Goal: Communication & Community: Answer question/provide support

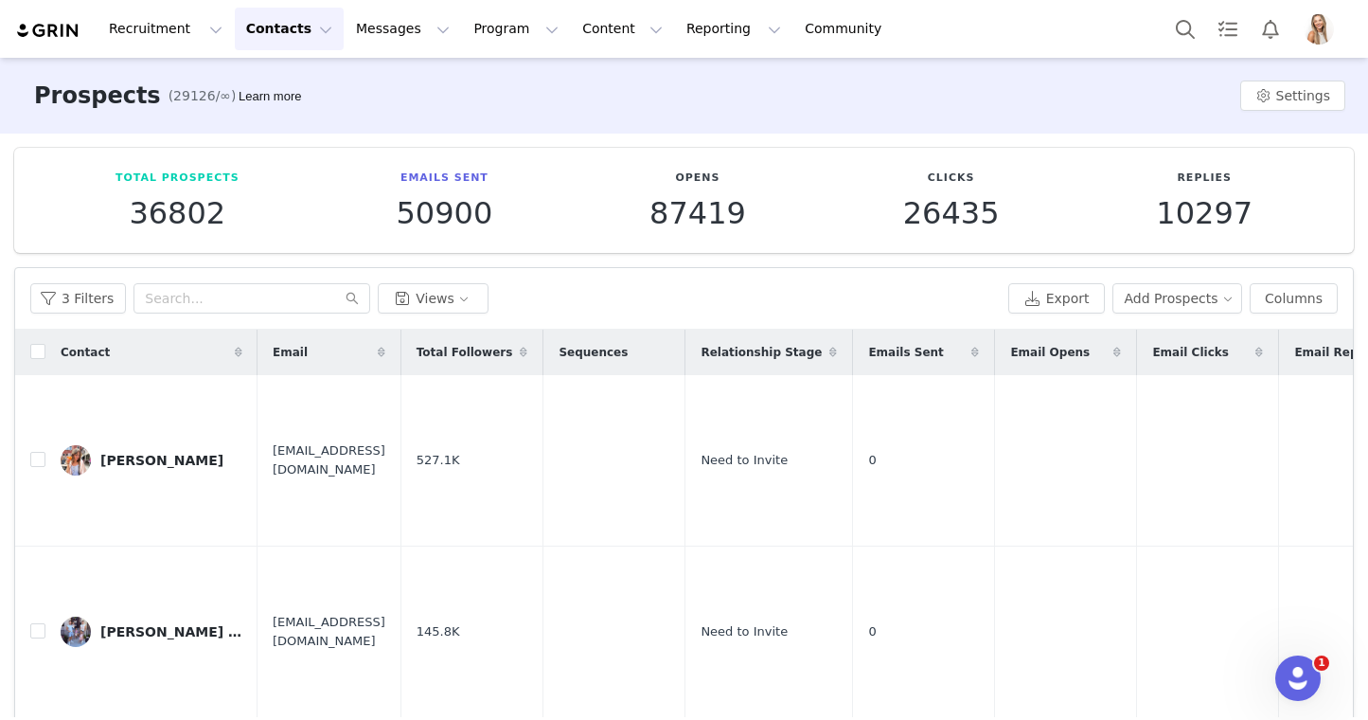
click at [320, 25] on button "Contacts Contacts" at bounding box center [289, 29] width 109 height 43
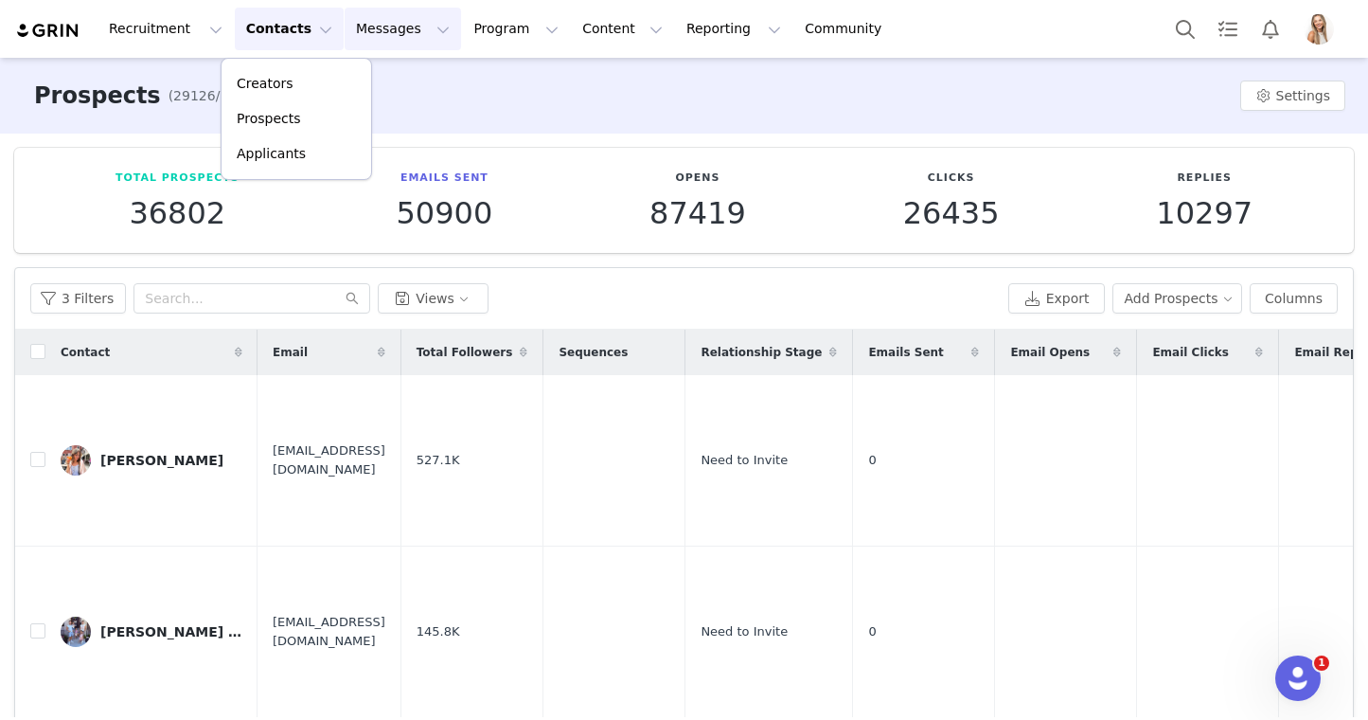
click at [350, 29] on button "Messages Messages" at bounding box center [403, 29] width 116 height 43
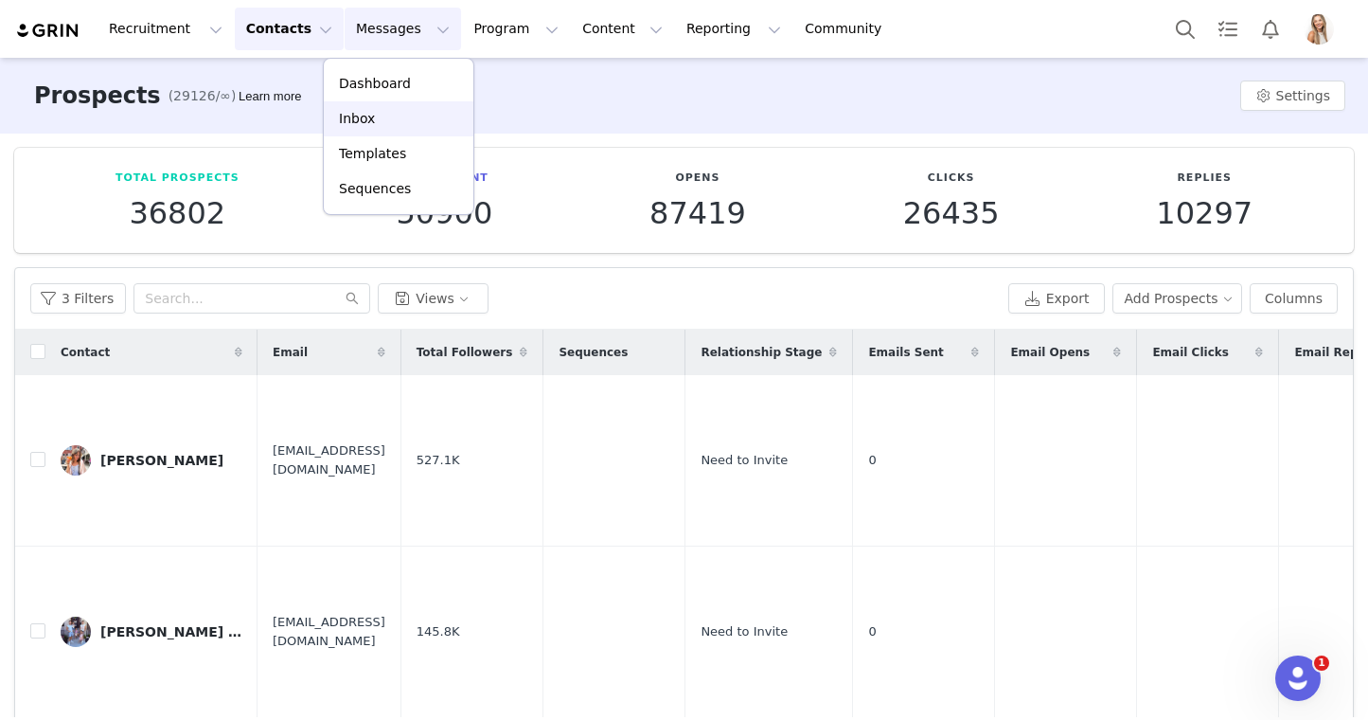
click at [360, 113] on p "Inbox" at bounding box center [357, 119] width 36 height 20
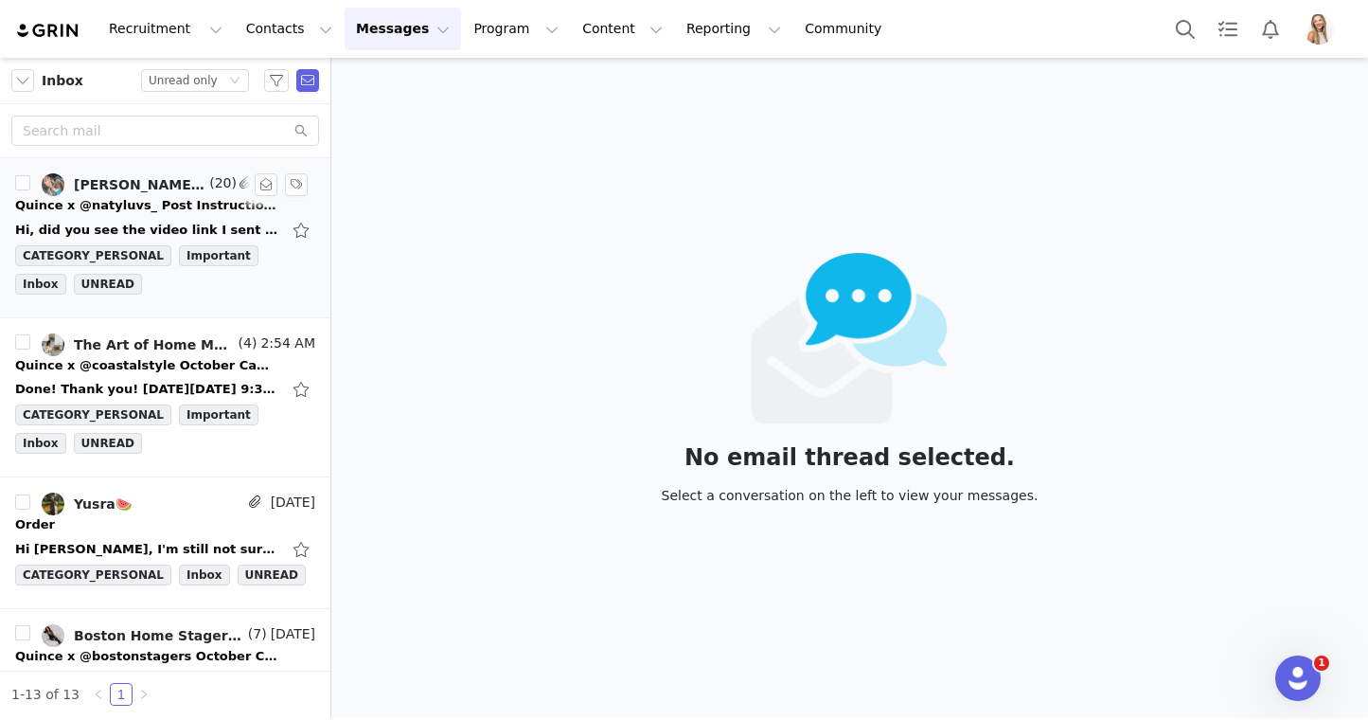
click at [179, 178] on div "Natalie Herrera 🪽, Lily Goldberg, Natalie Herrera" at bounding box center [140, 184] width 132 height 15
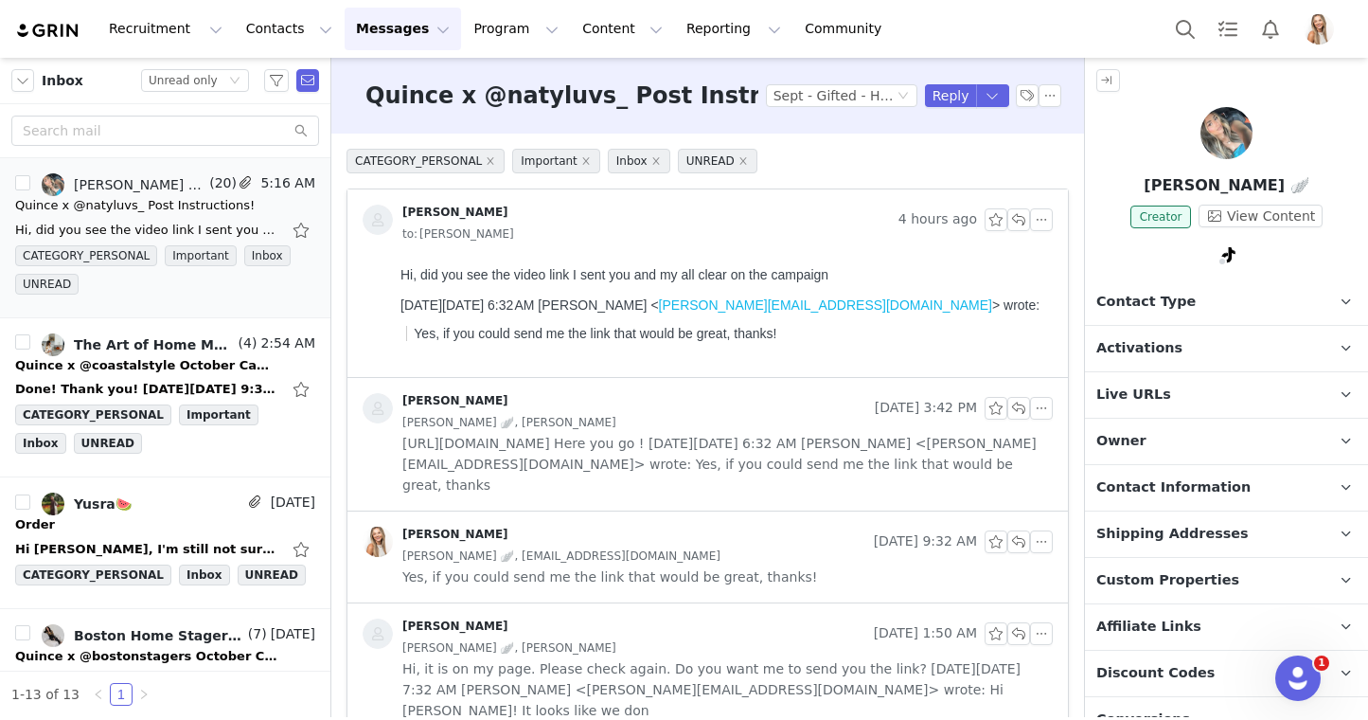
click at [612, 422] on div "Natalie Herrera 🪽, Lily Goldberg" at bounding box center [727, 422] width 651 height 21
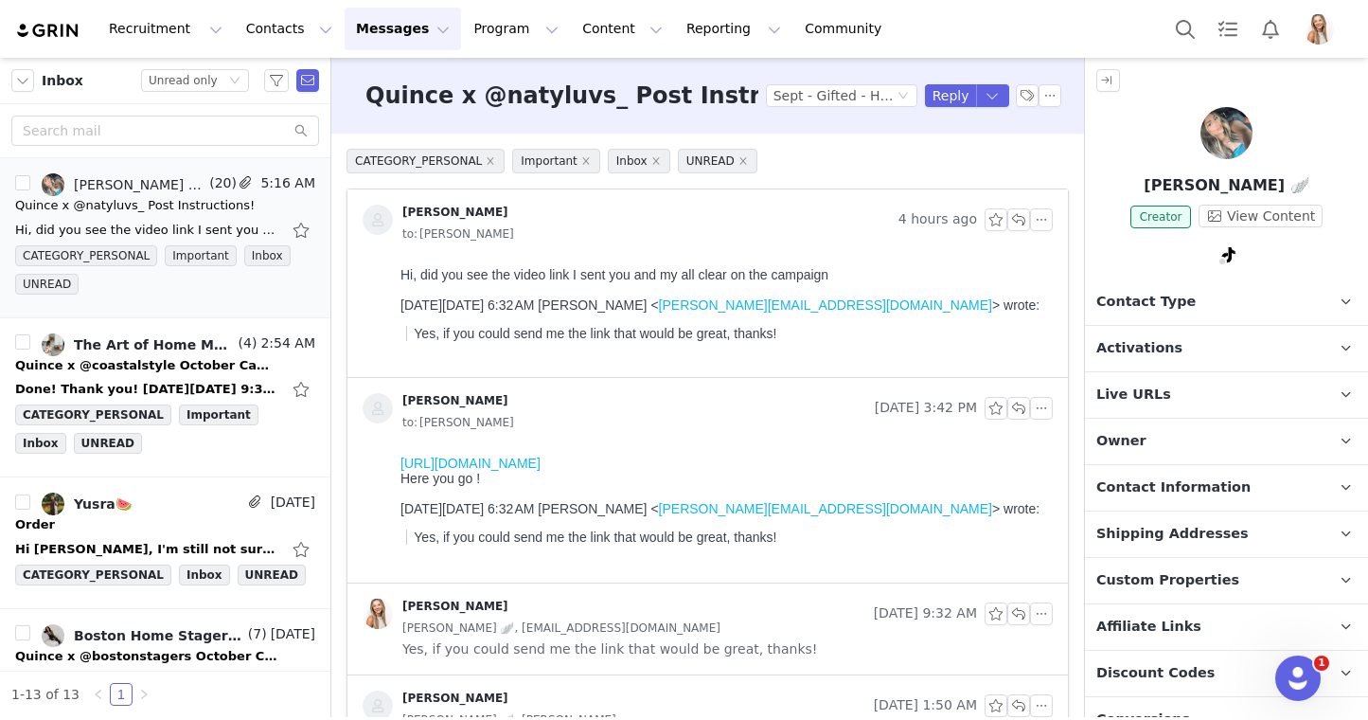
scroll to position [68, 0]
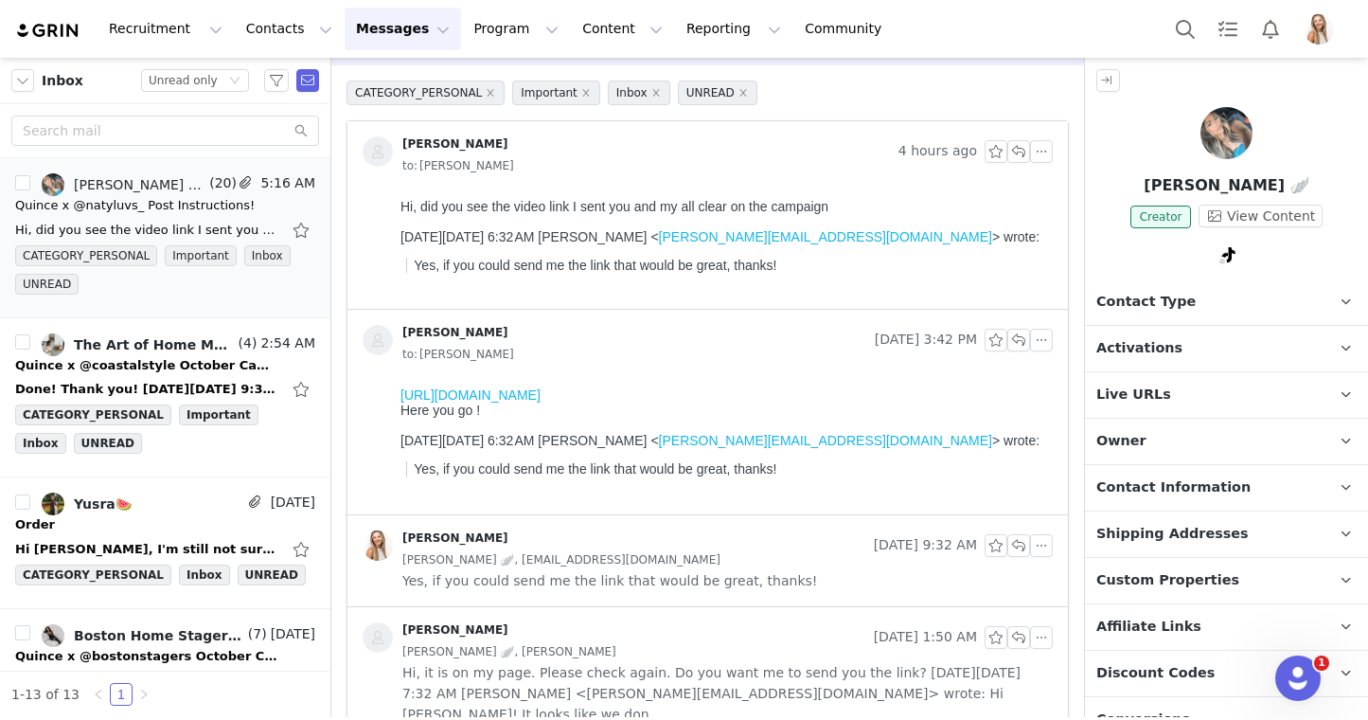
click at [541, 392] on link "https://www.tiktok.com/t/ZTMjp3d8u/" at bounding box center [471, 394] width 140 height 15
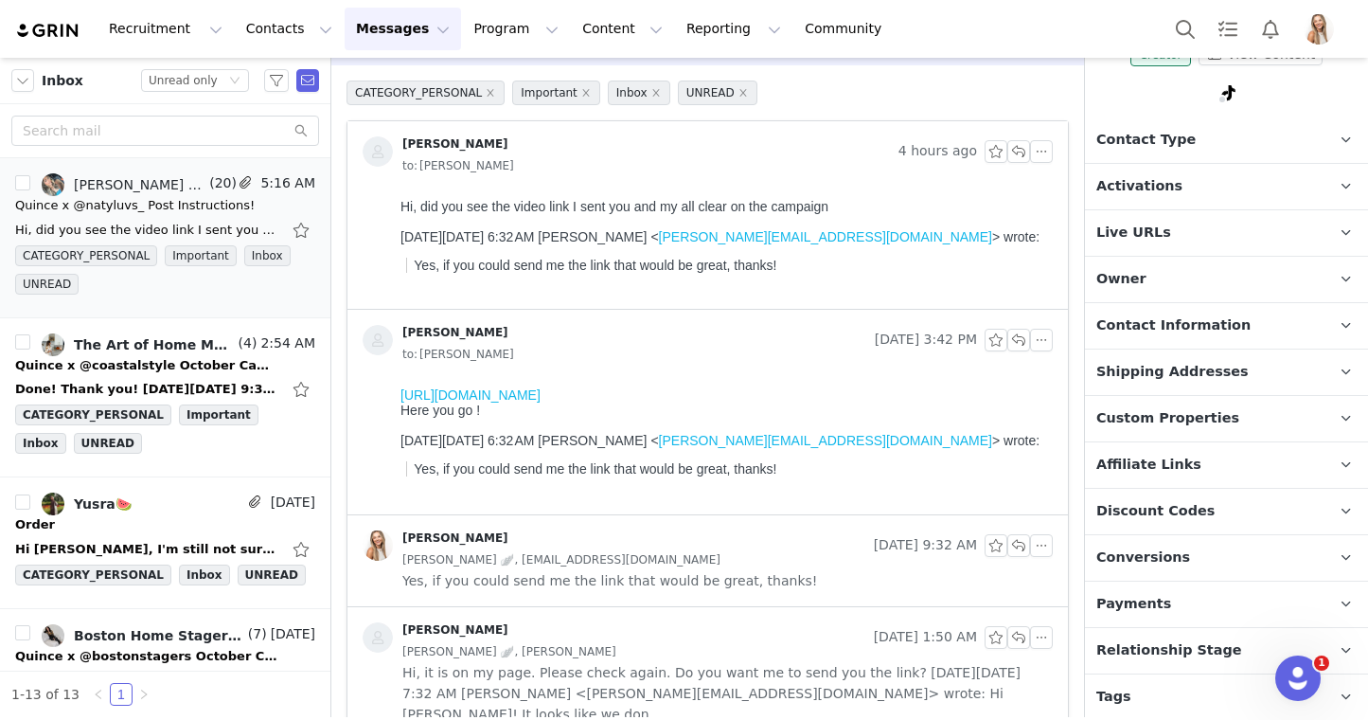
scroll to position [194, 0]
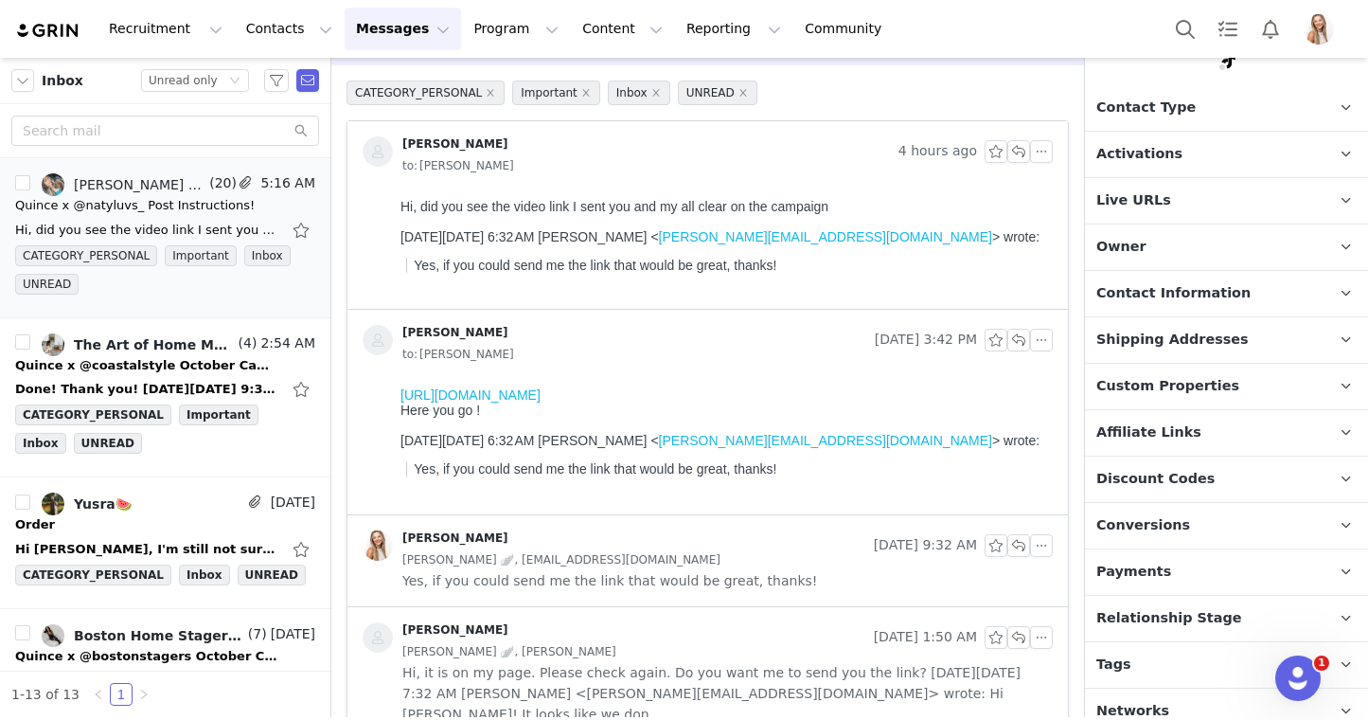
click at [1174, 611] on span "Relationship Stage" at bounding box center [1169, 618] width 146 height 21
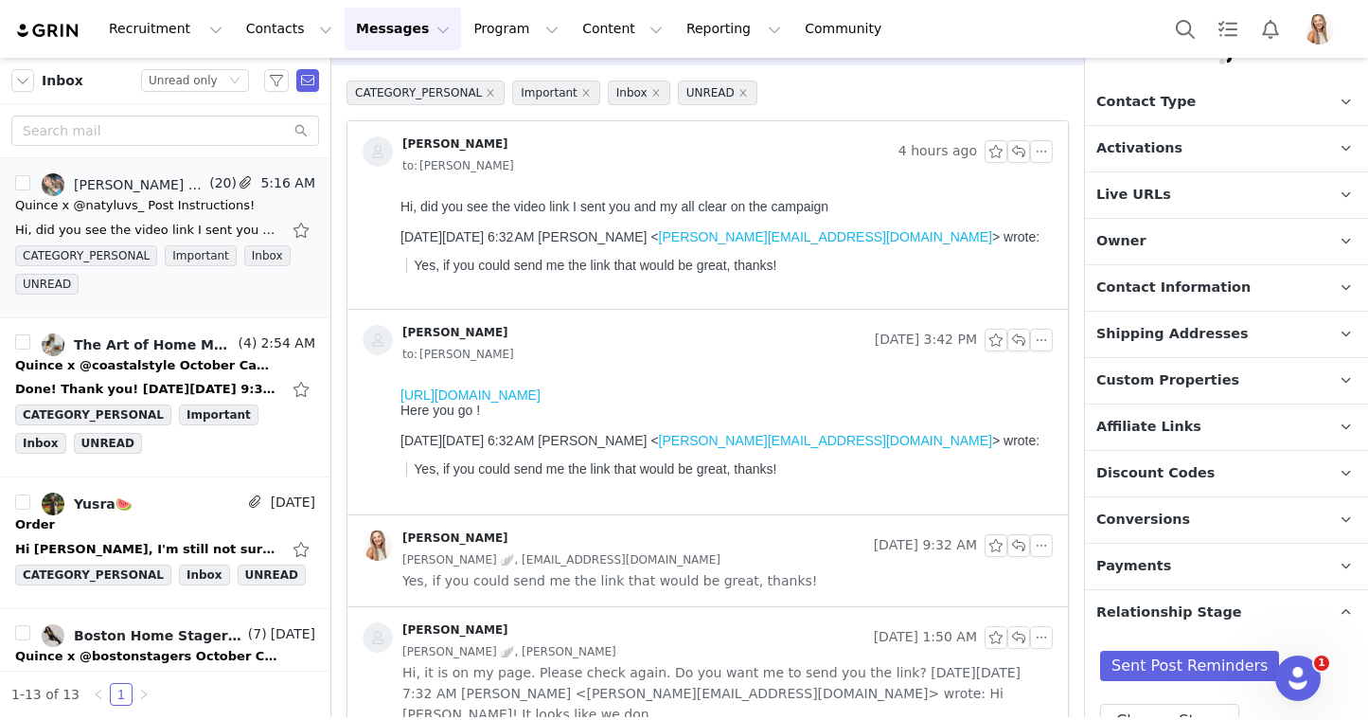
click at [1198, 381] on span "Custom Properties" at bounding box center [1167, 380] width 143 height 21
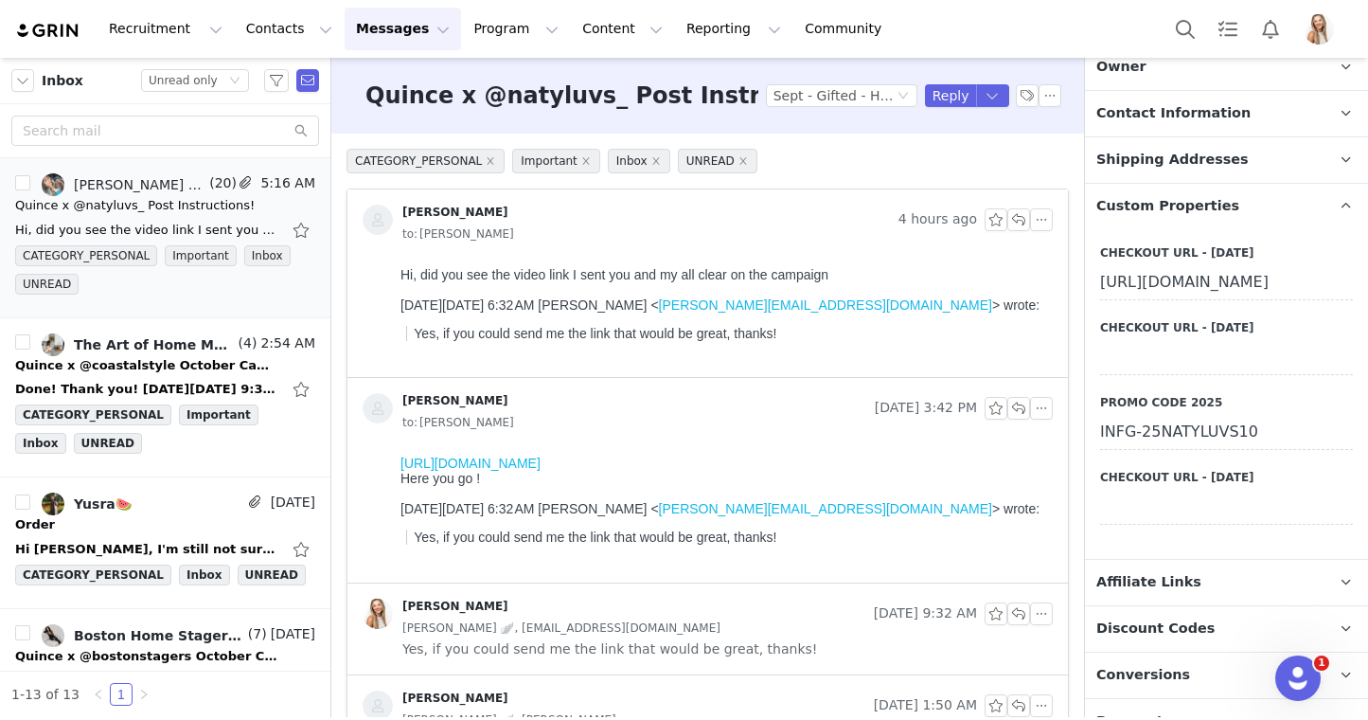
scroll to position [0, 0]
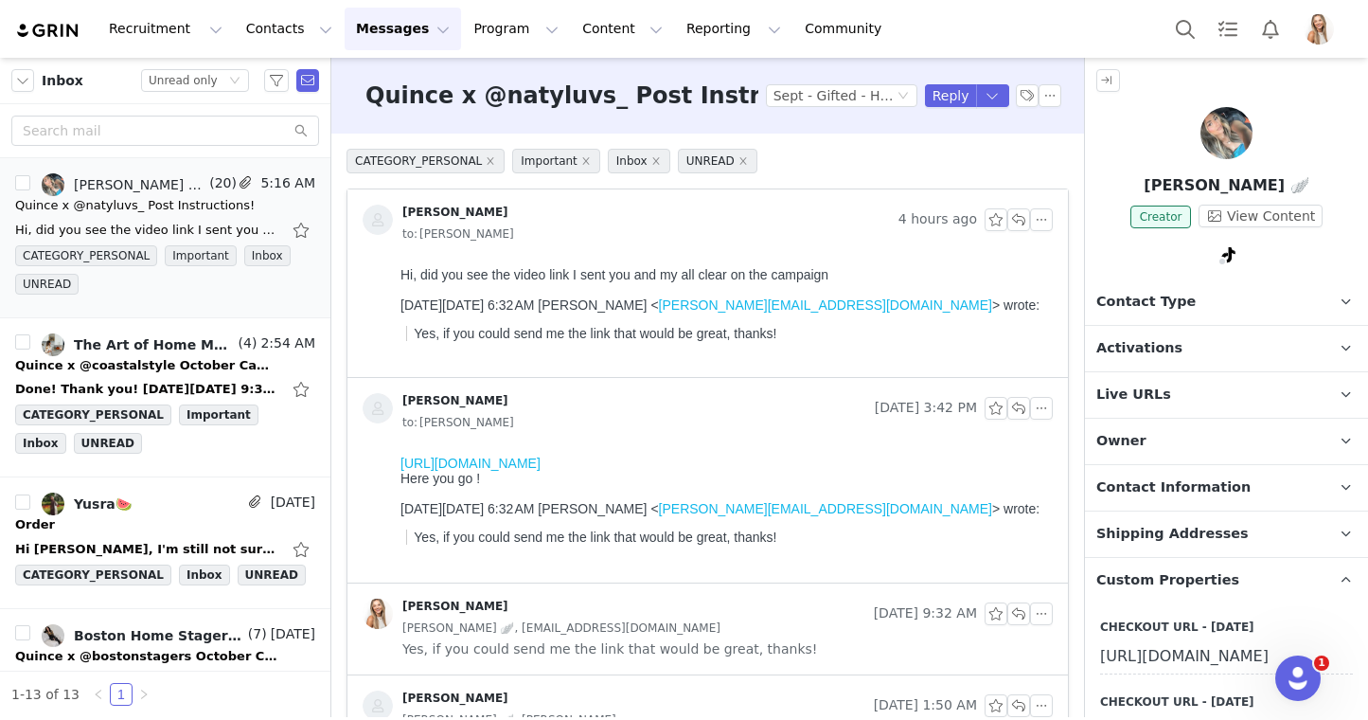
click at [1185, 347] on p "Activations" at bounding box center [1204, 348] width 238 height 45
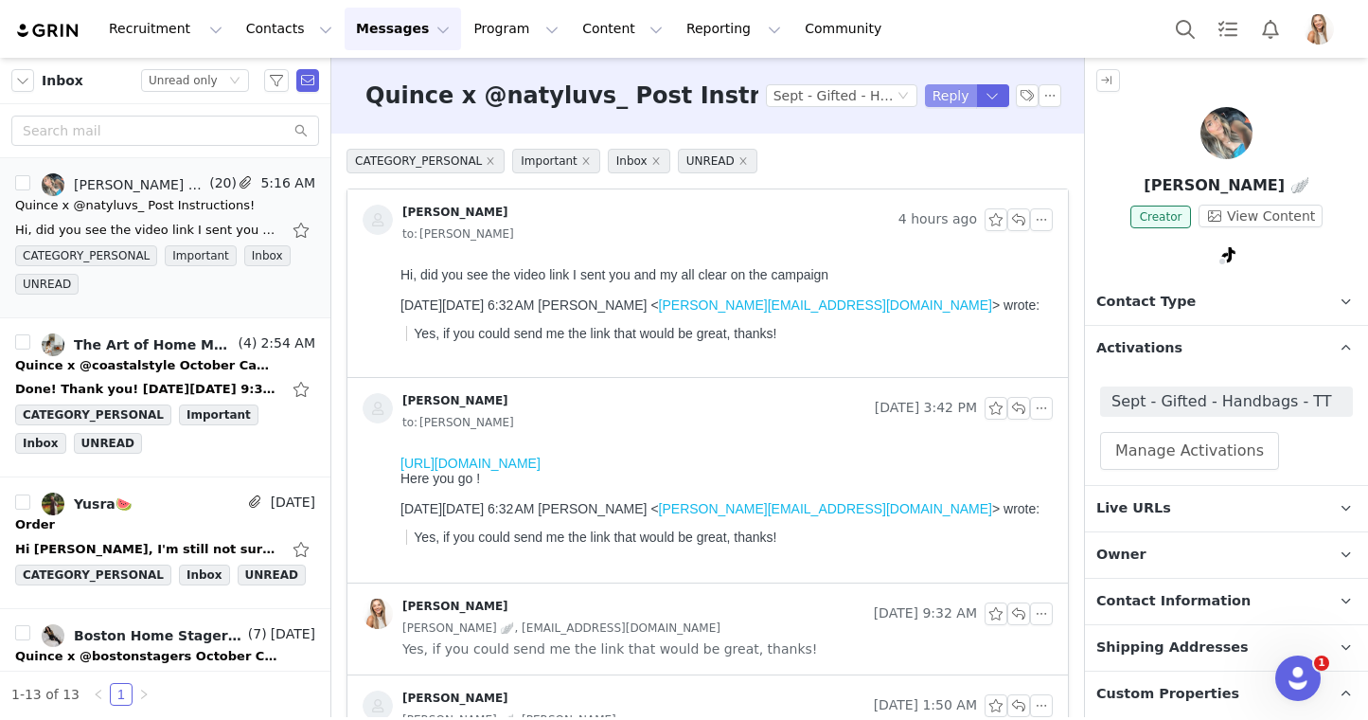
click at [953, 102] on button "Reply" at bounding box center [951, 95] width 52 height 23
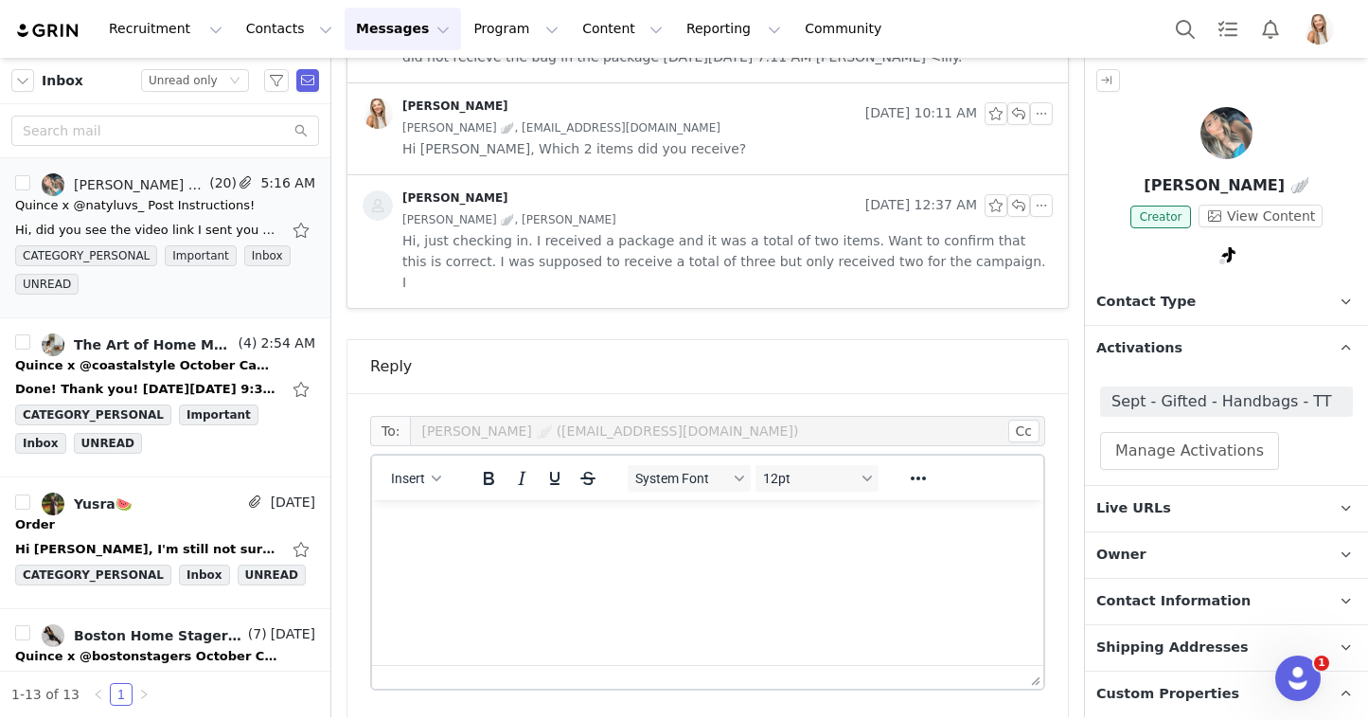
scroll to position [2431, 0]
click at [743, 548] on html at bounding box center [707, 522] width 671 height 51
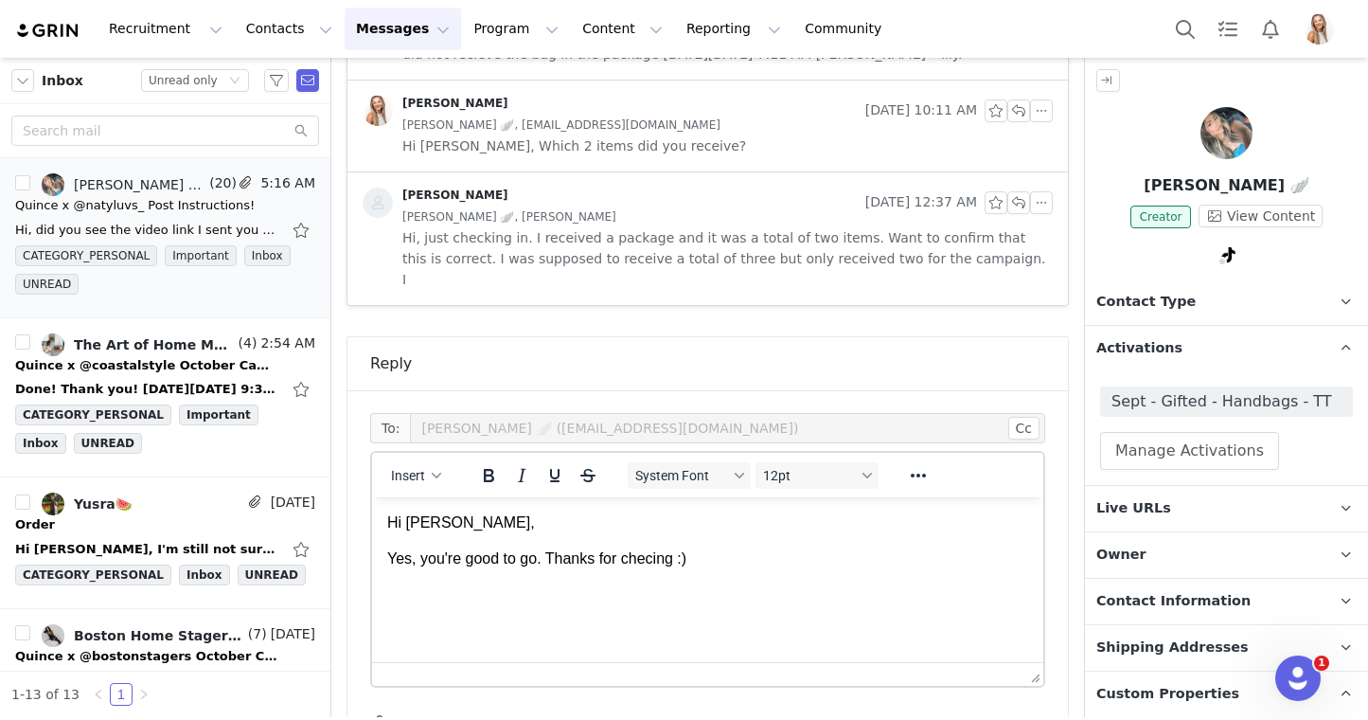
click at [658, 559] on p "Yes, you're good to go. Thanks for checing :)" at bounding box center [707, 558] width 641 height 21
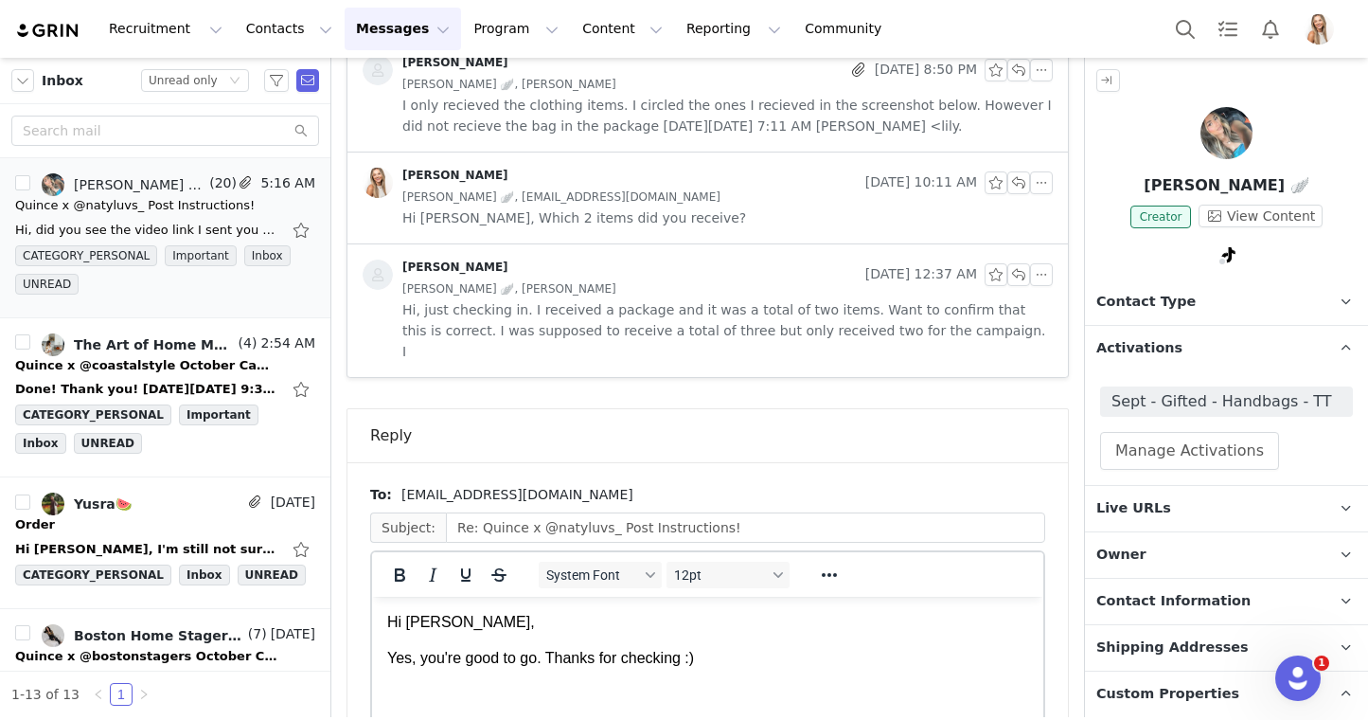
scroll to position [0, 0]
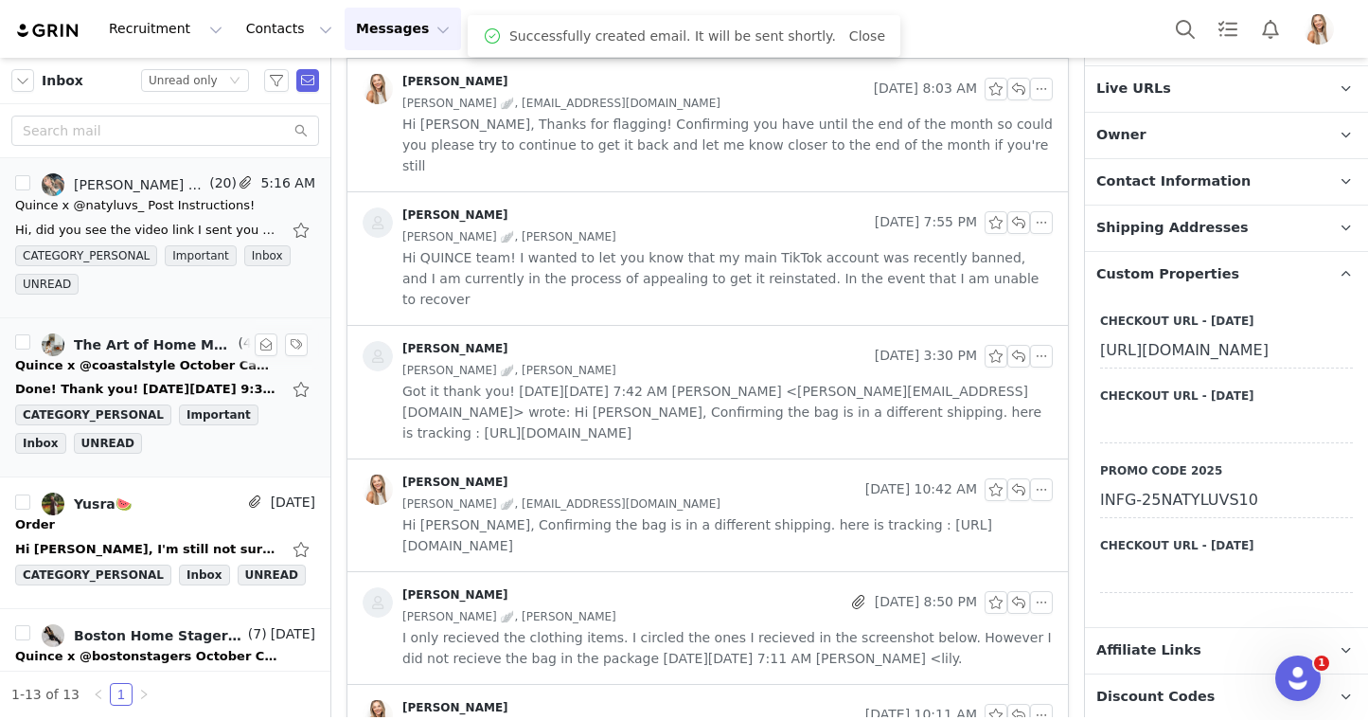
scroll to position [21, 0]
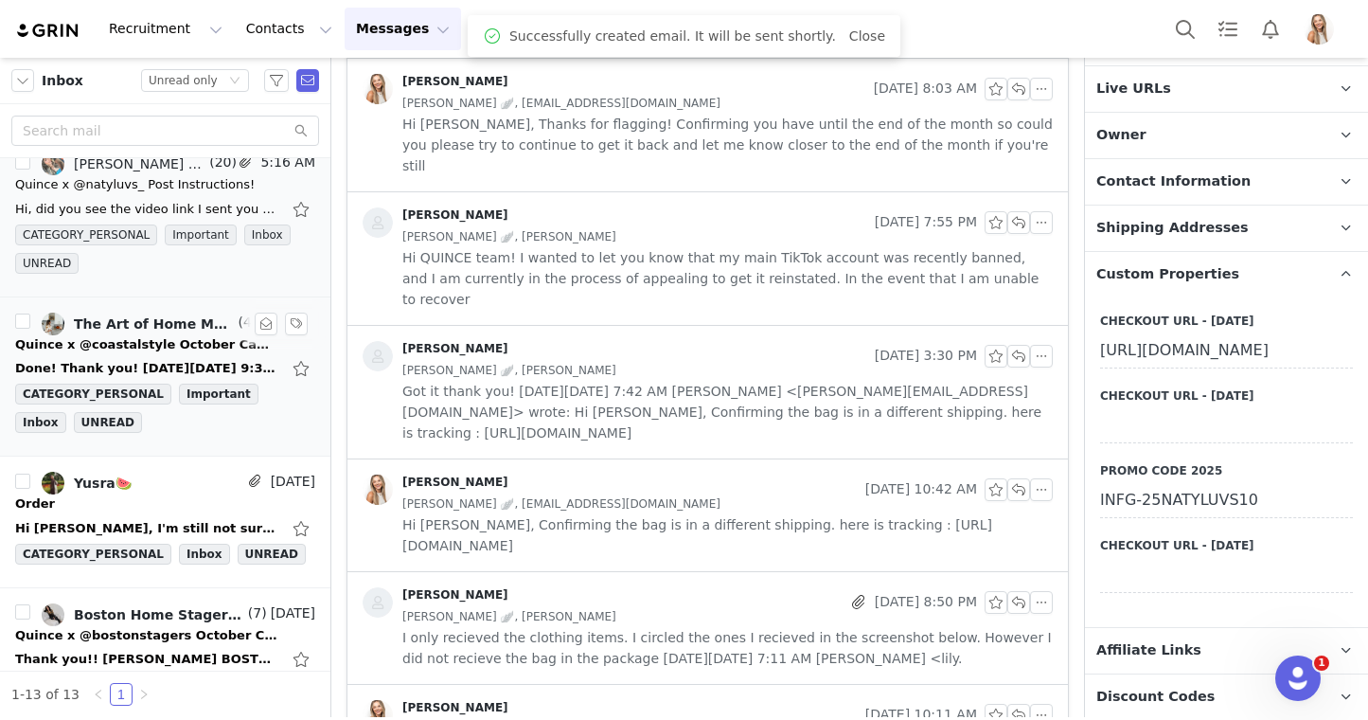
drag, startPoint x: 140, startPoint y: 345, endPoint x: 206, endPoint y: 345, distance: 66.3
click at [140, 345] on div "Quince x @coastalstyle October Campaign!" at bounding box center [147, 344] width 265 height 19
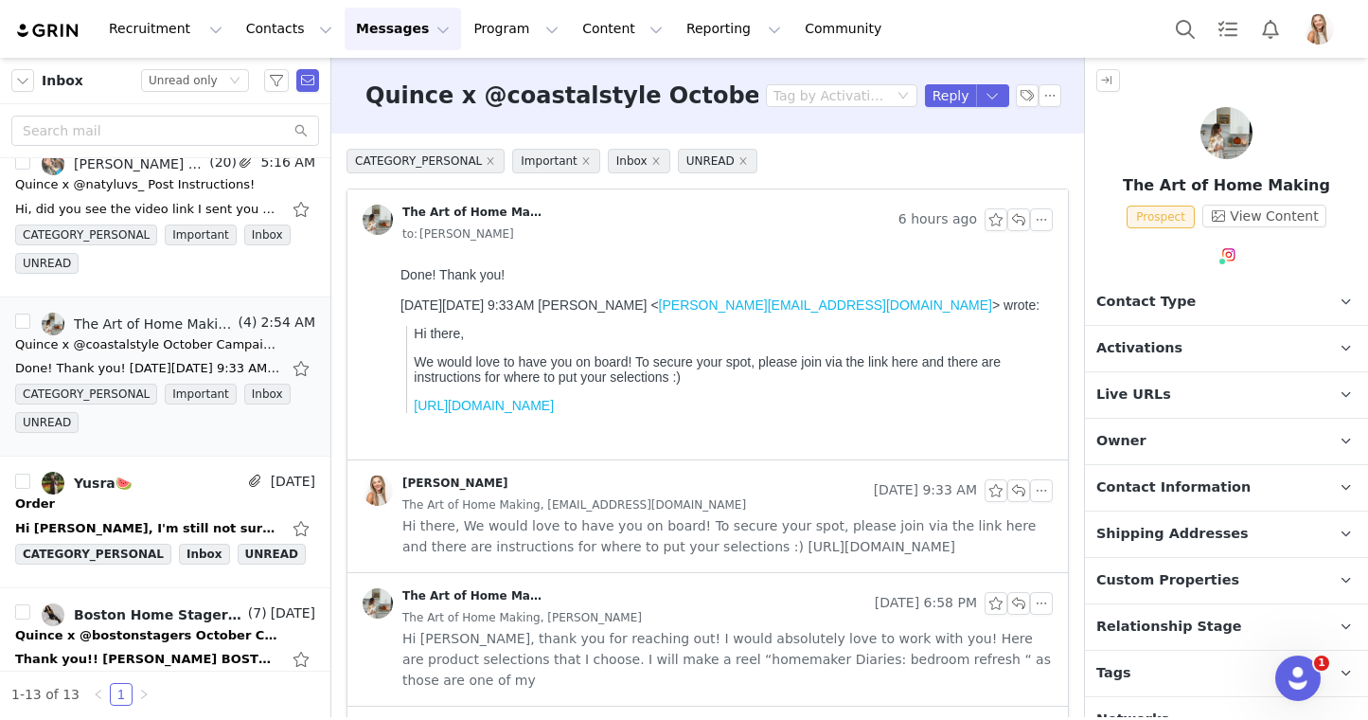
scroll to position [25, 0]
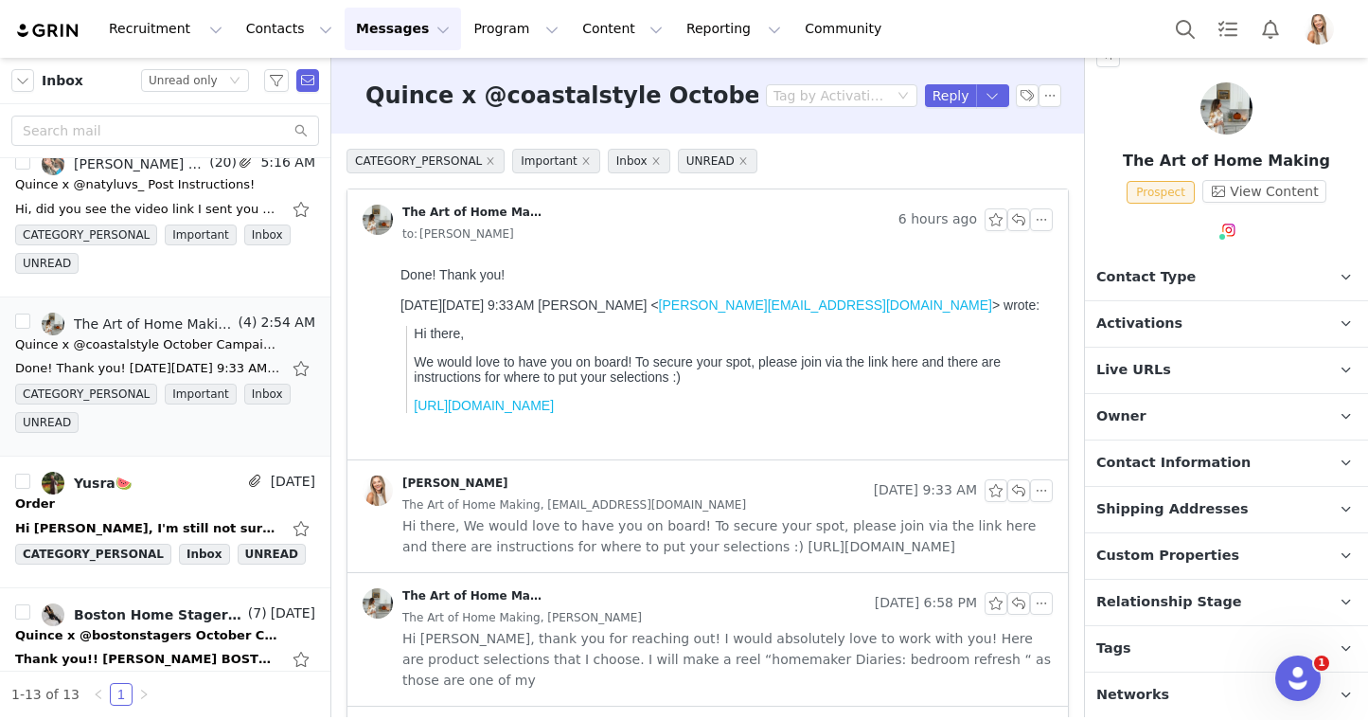
click at [1202, 601] on span "Relationship Stage" at bounding box center [1169, 602] width 146 height 21
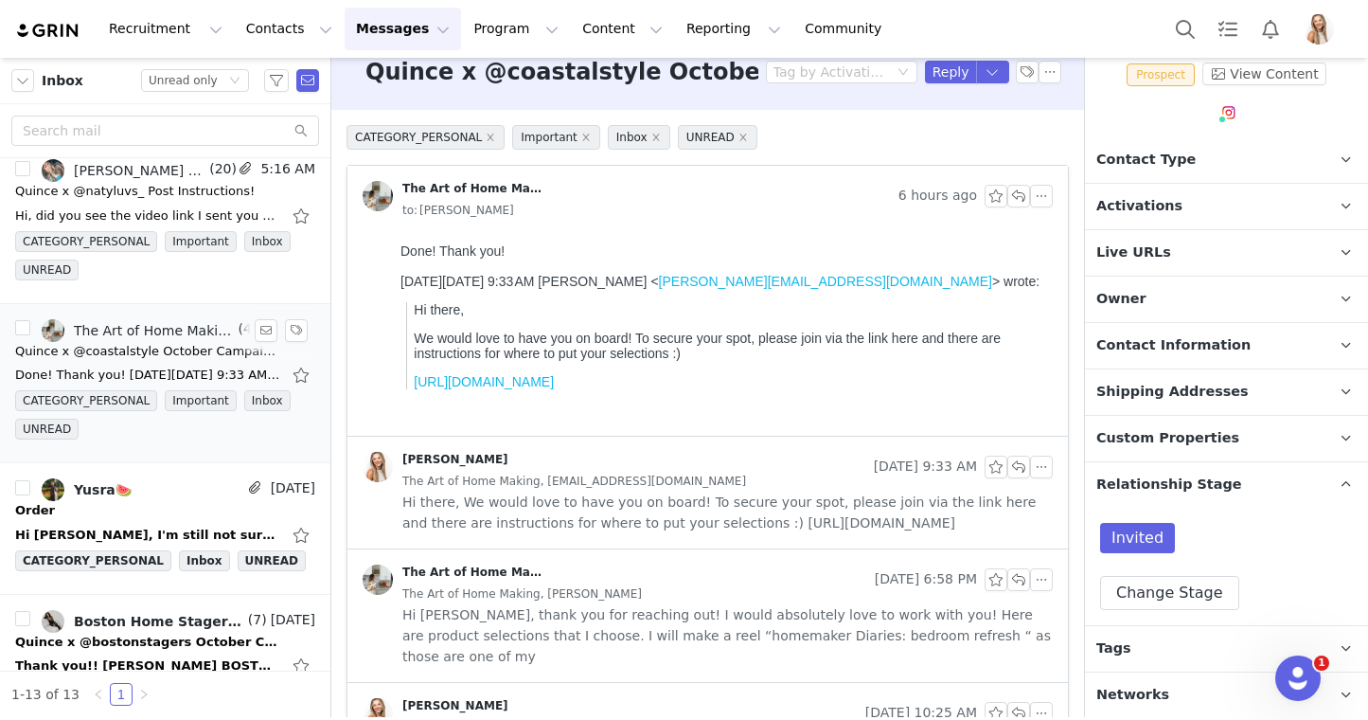
scroll to position [120, 0]
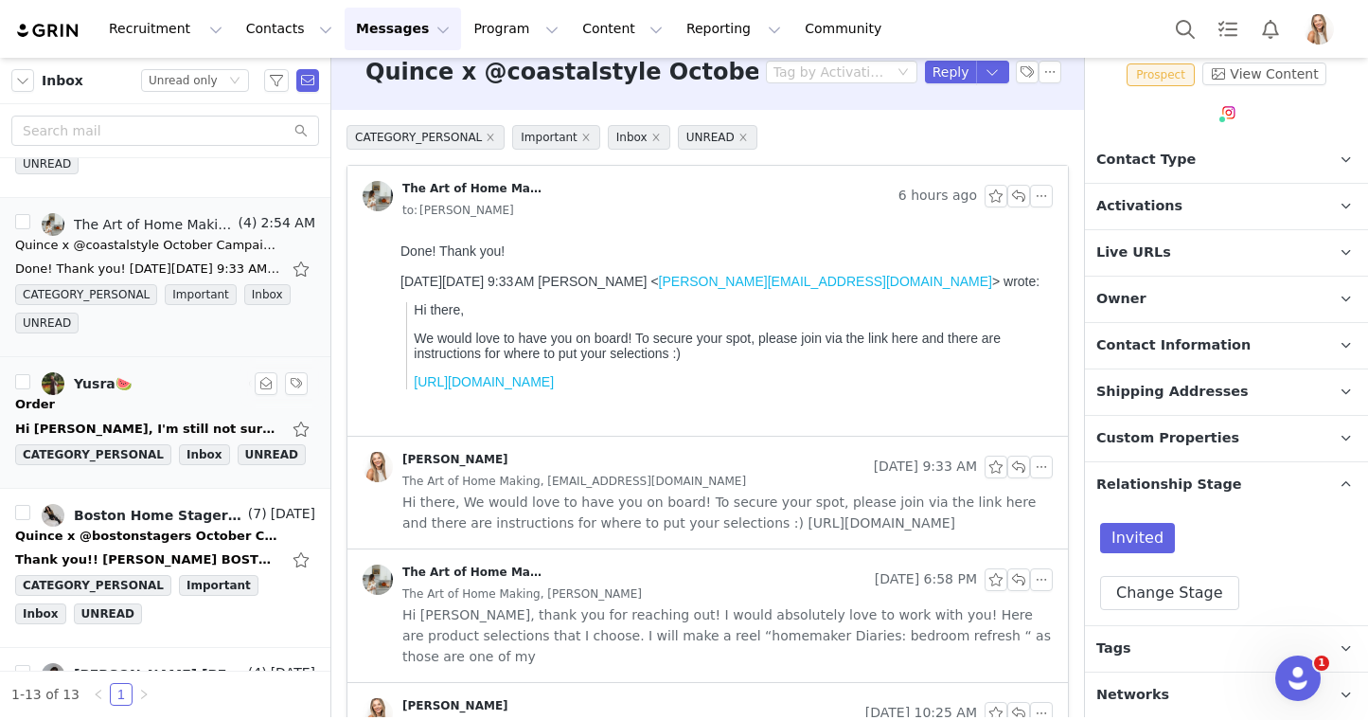
click at [166, 404] on div "Order" at bounding box center [165, 404] width 300 height 19
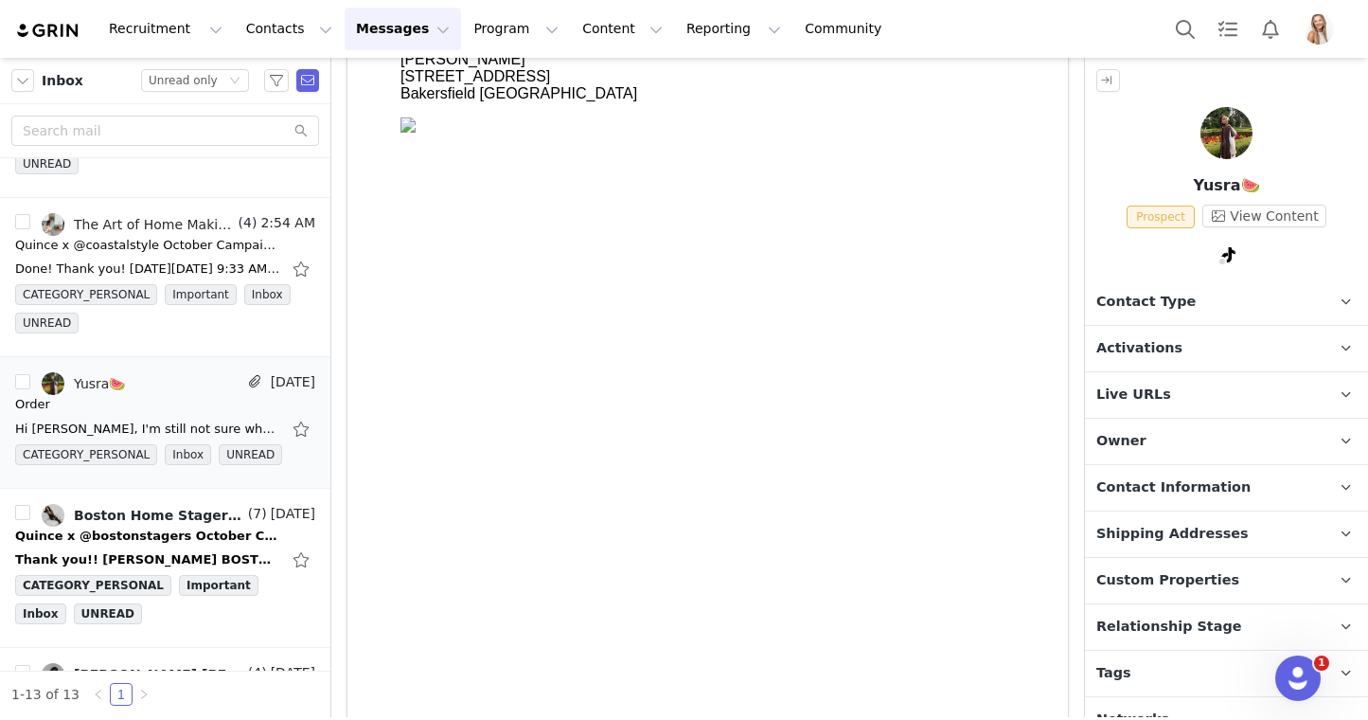
scroll to position [394, 0]
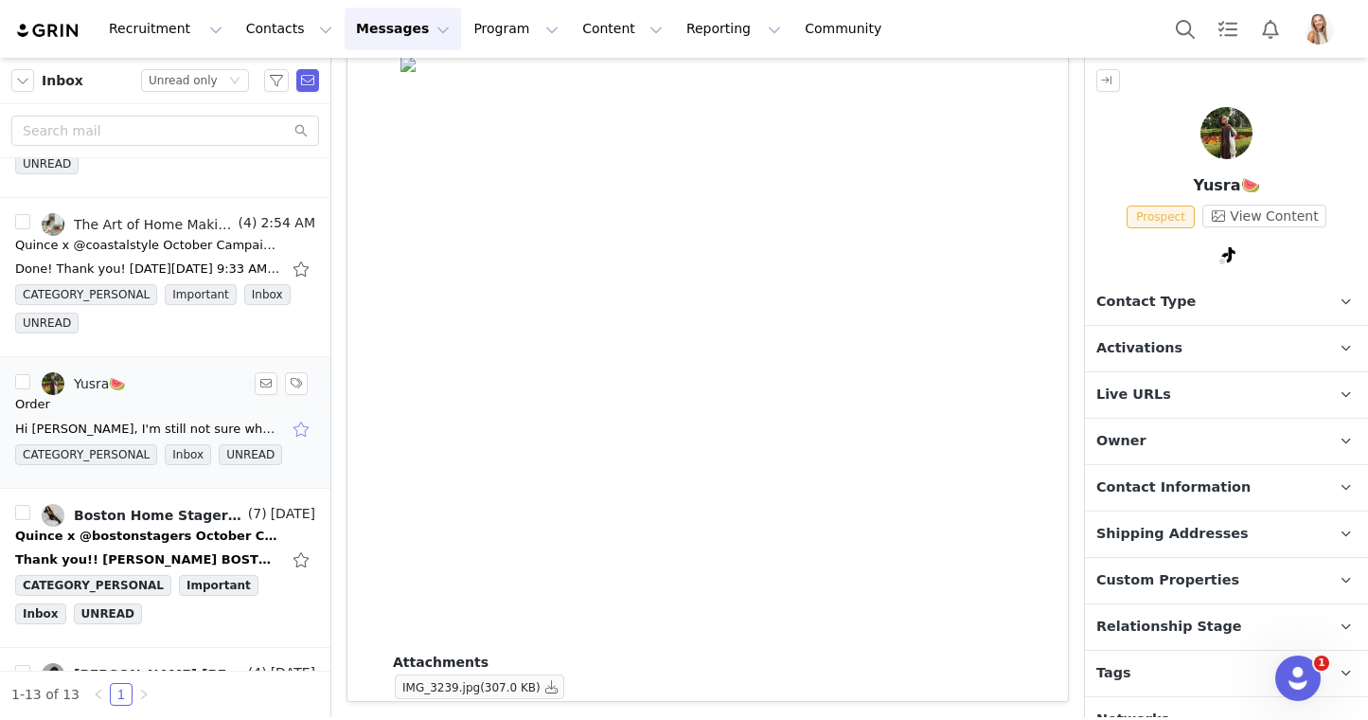
click at [303, 423] on button "button" at bounding box center [303, 429] width 25 height 30
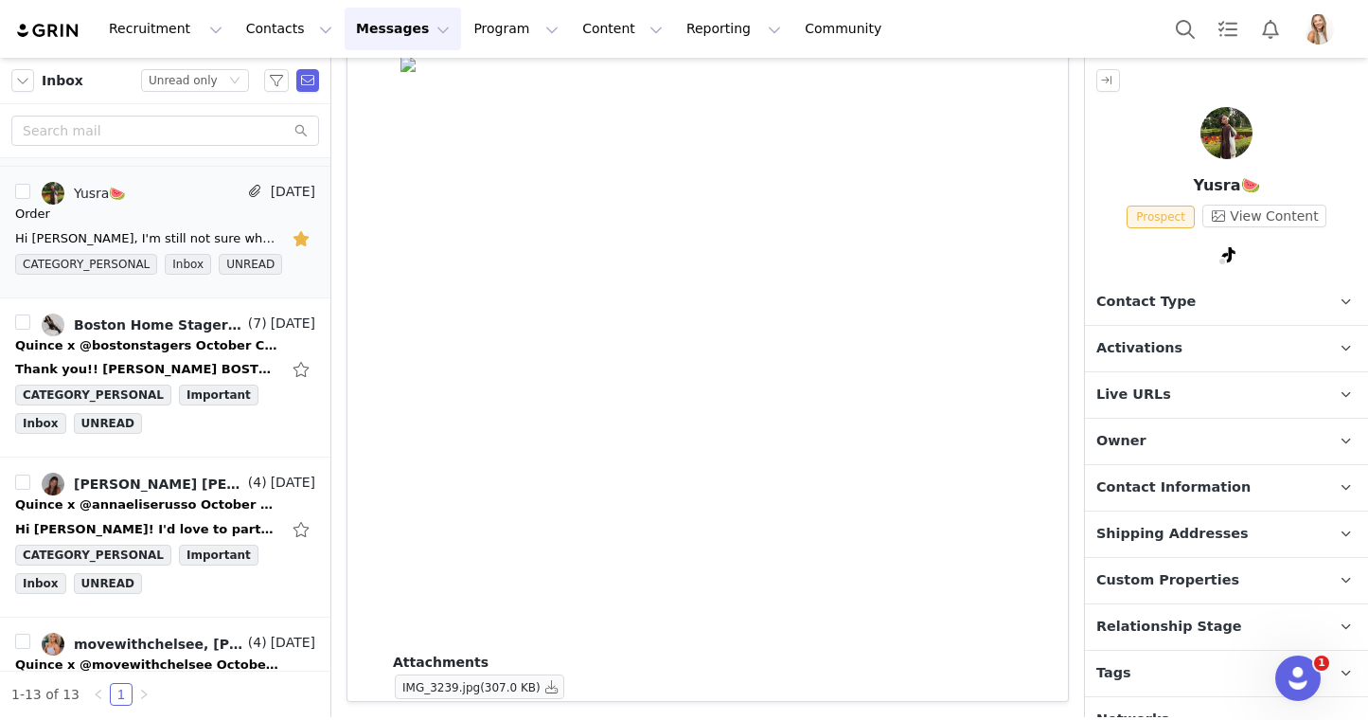
scroll to position [348, 0]
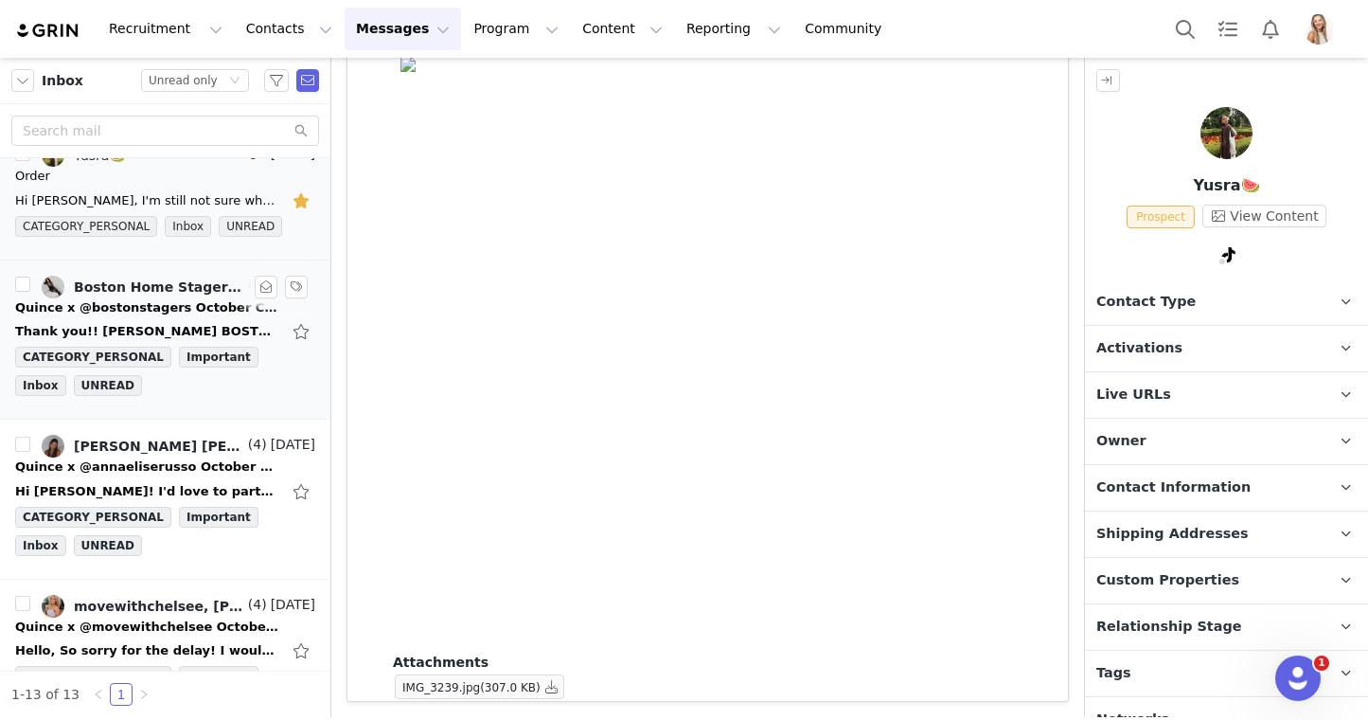
click at [135, 315] on div "Quince x @bostonstagers October Campaign!" at bounding box center [147, 307] width 265 height 19
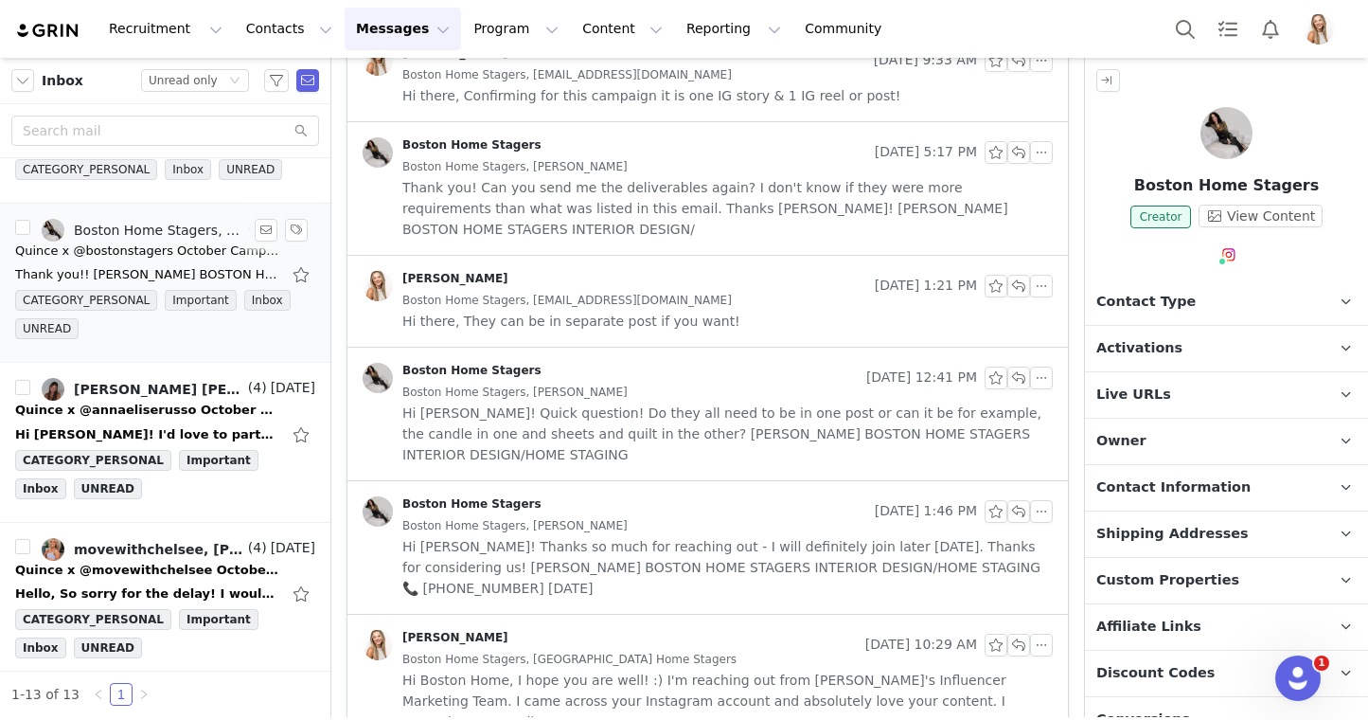
scroll to position [652, 0]
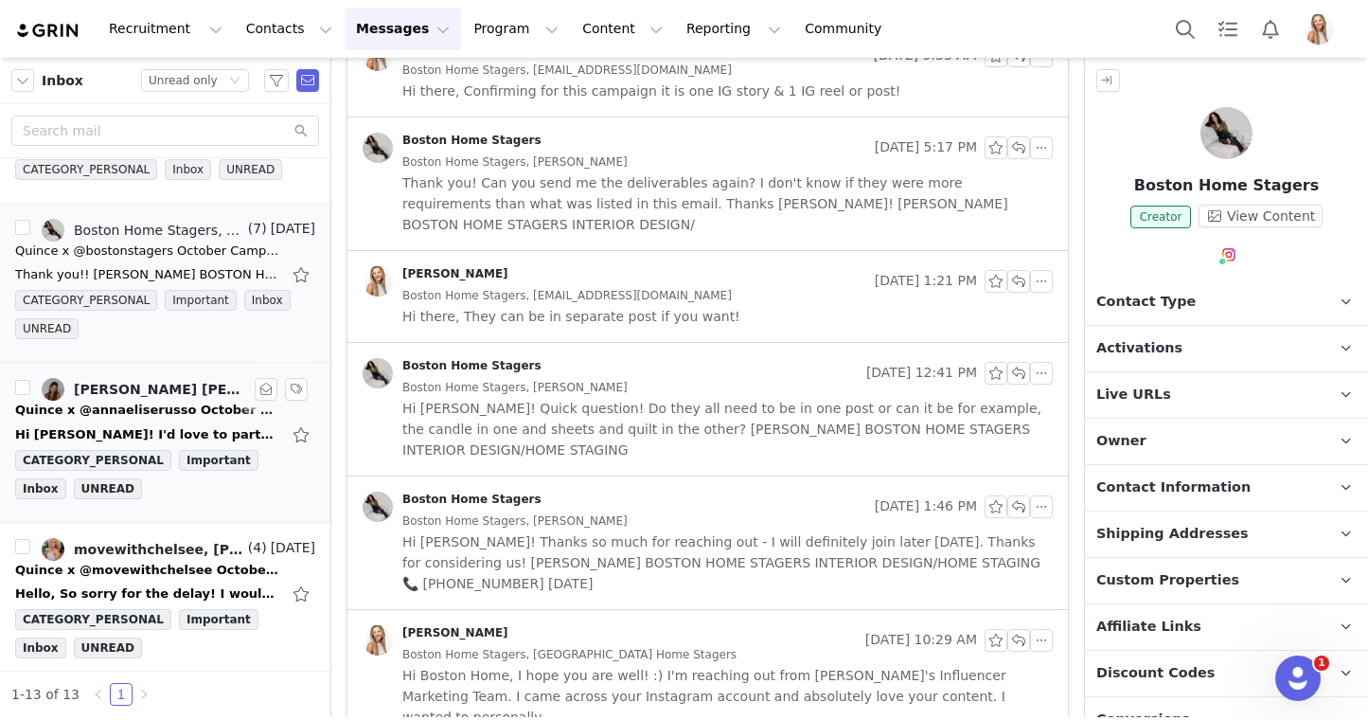
click at [156, 399] on link "anna elise, Lily Goldberg" at bounding box center [143, 389] width 203 height 23
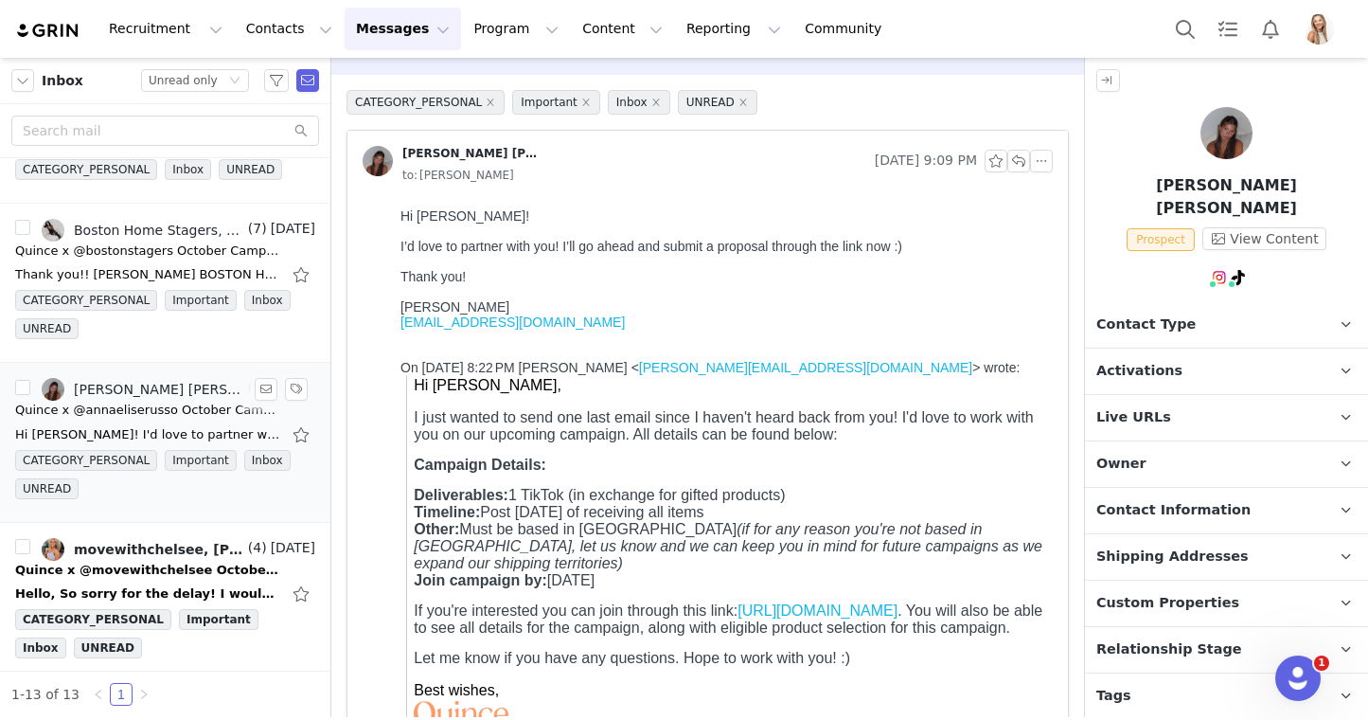
scroll to position [115, 0]
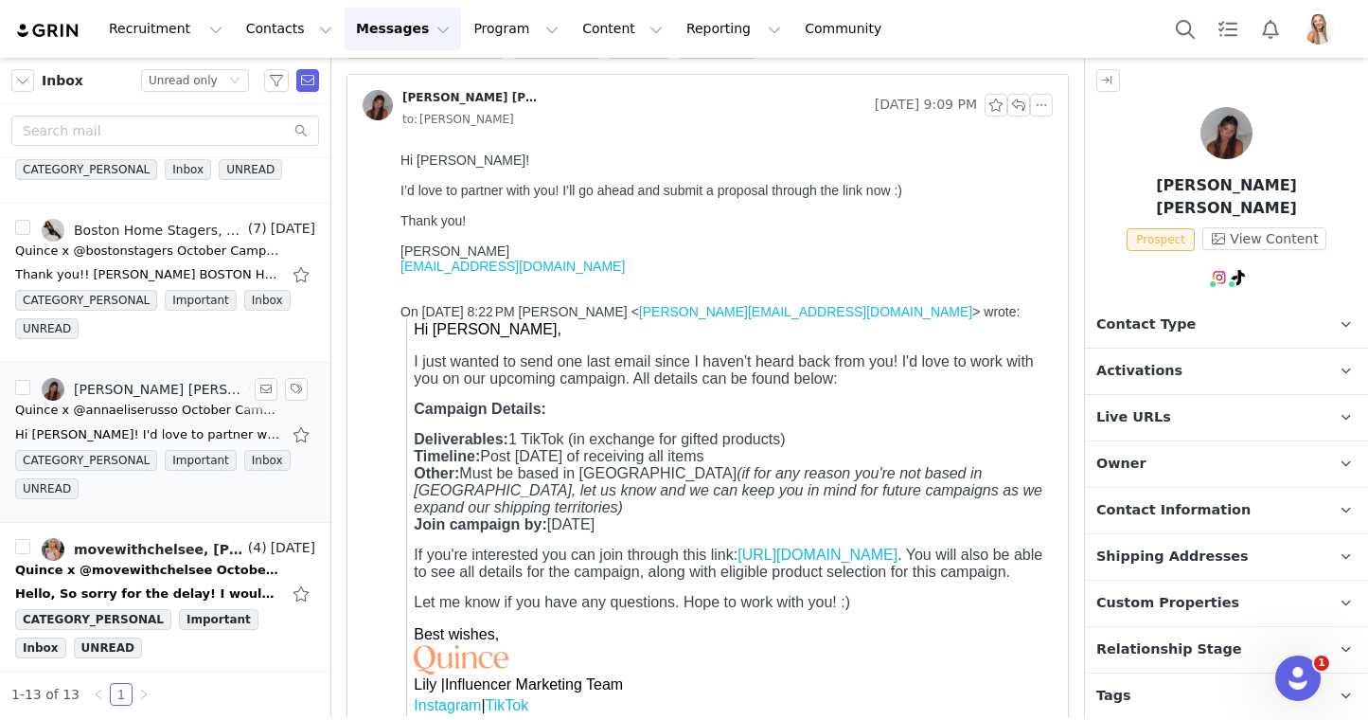
click at [1132, 361] on span "Activations" at bounding box center [1139, 371] width 86 height 21
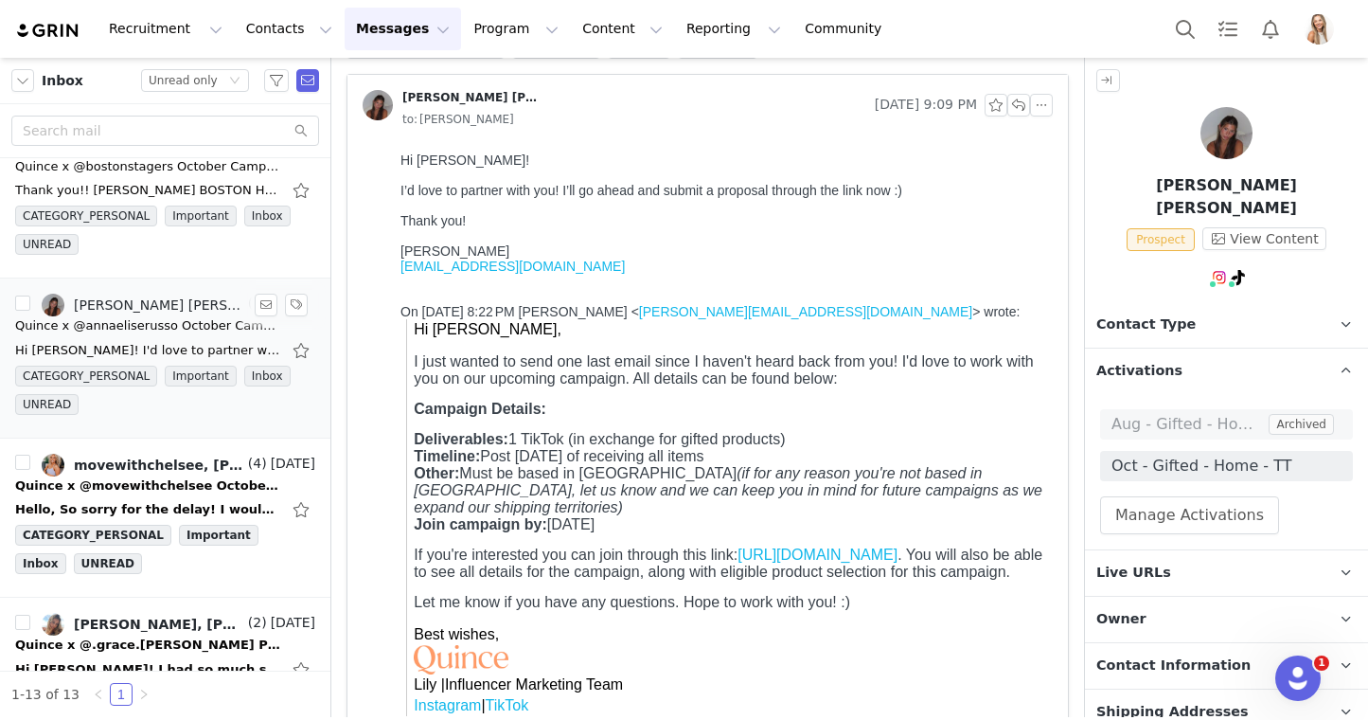
scroll to position [493, 0]
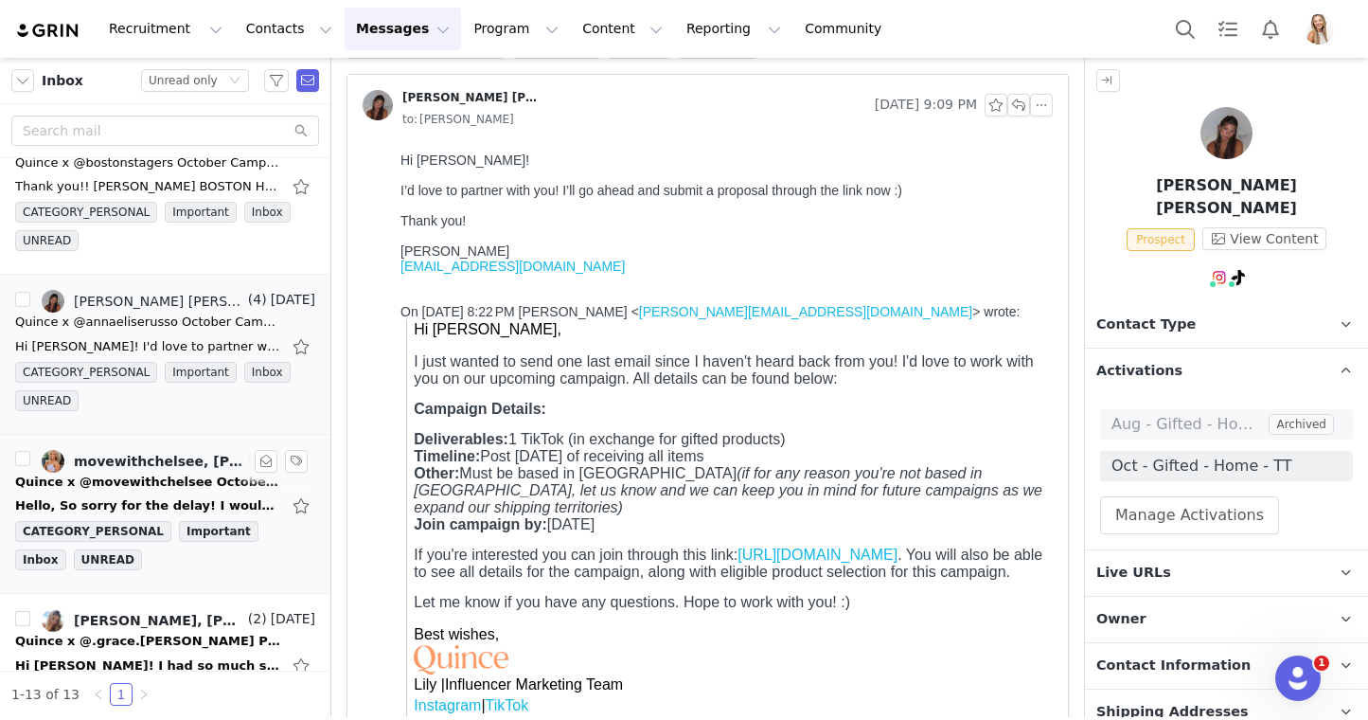
click at [183, 460] on div "movewithchelsee, Lily Goldberg" at bounding box center [159, 461] width 170 height 15
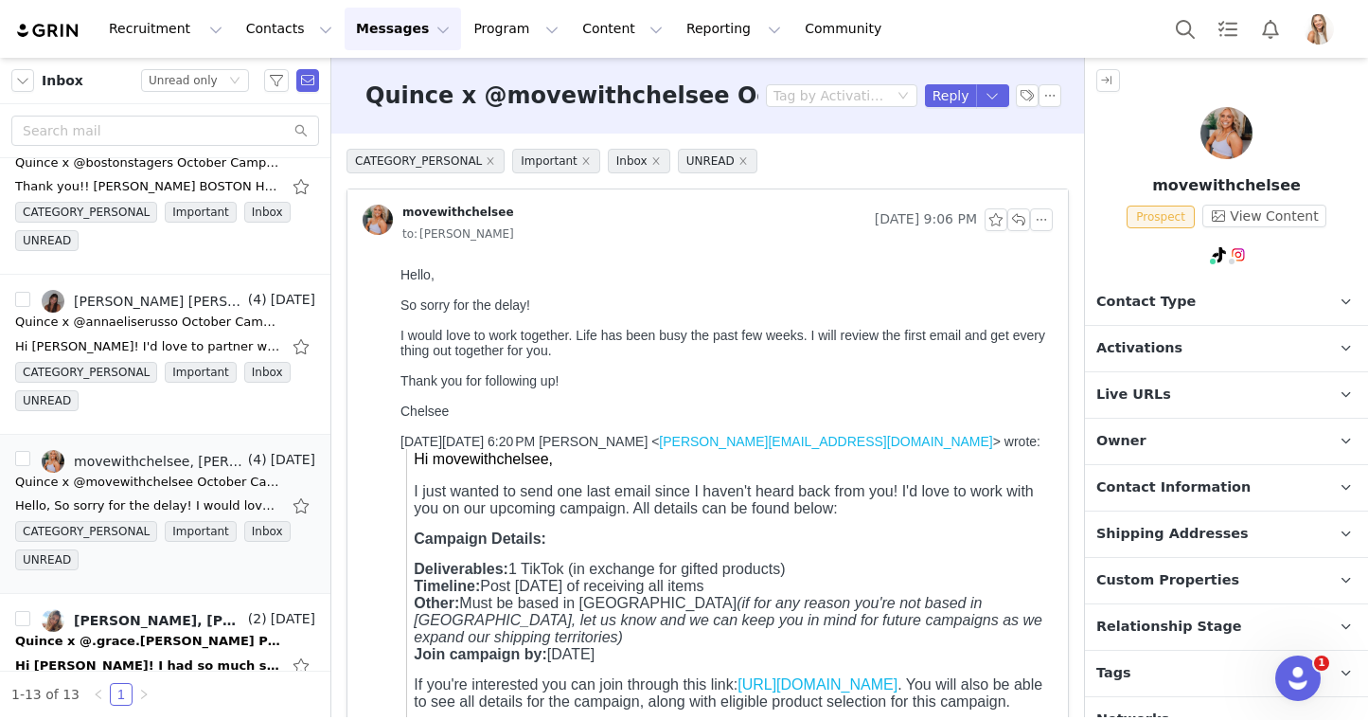
scroll to position [19, 0]
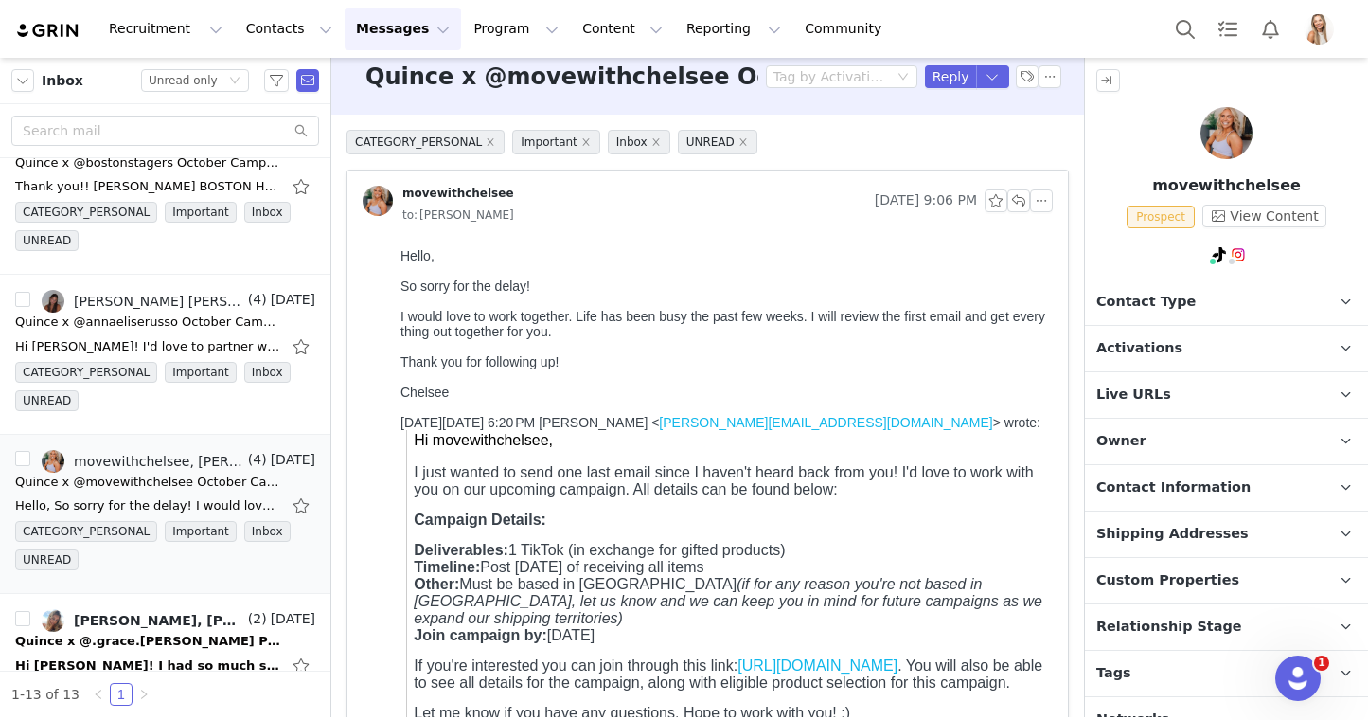
click at [1165, 331] on p "Activations" at bounding box center [1204, 348] width 238 height 45
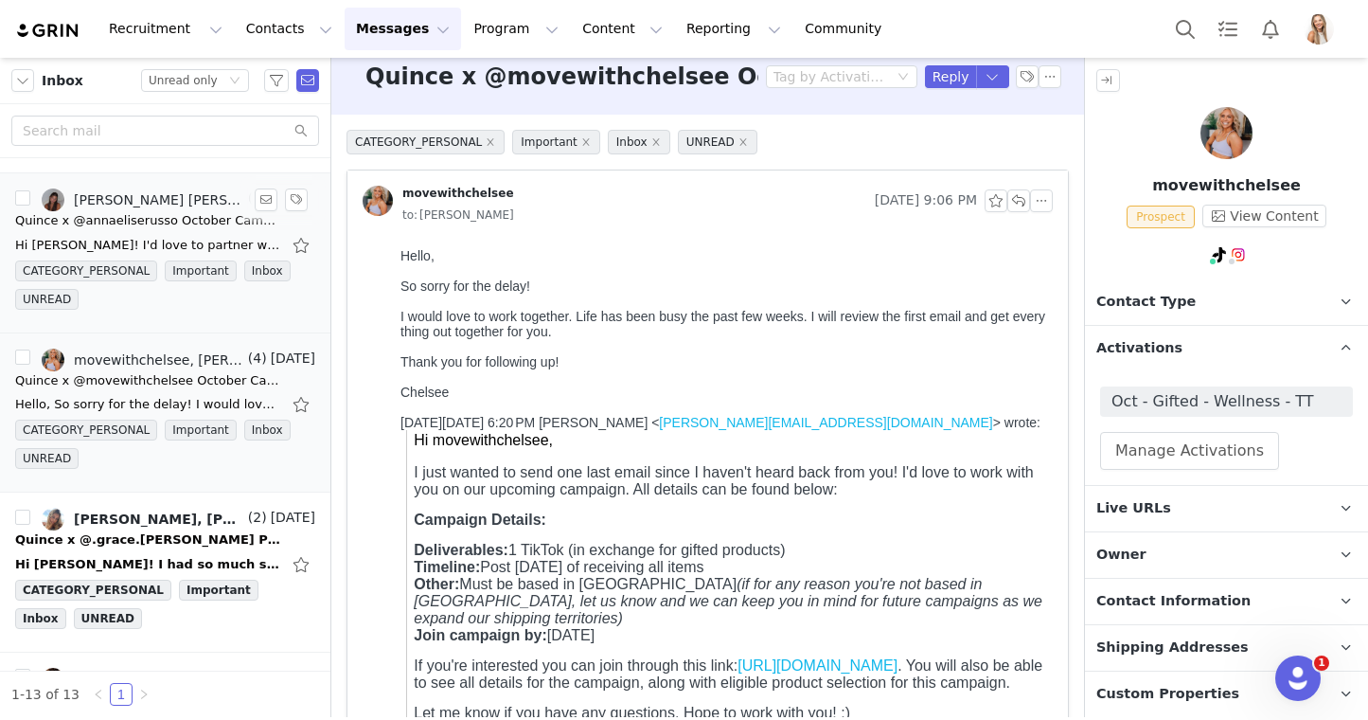
scroll to position [608, 0]
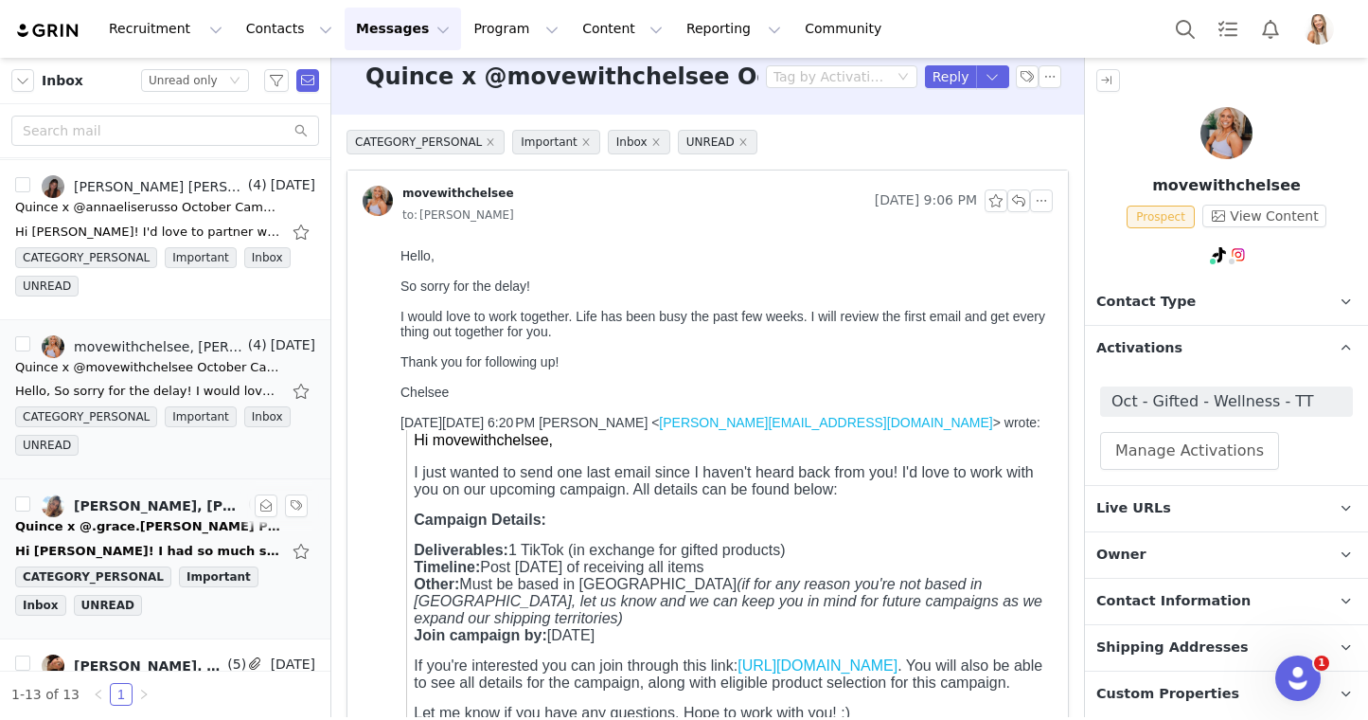
click at [153, 501] on div "Grace Kennedy, Lily Goldberg" at bounding box center [159, 505] width 170 height 15
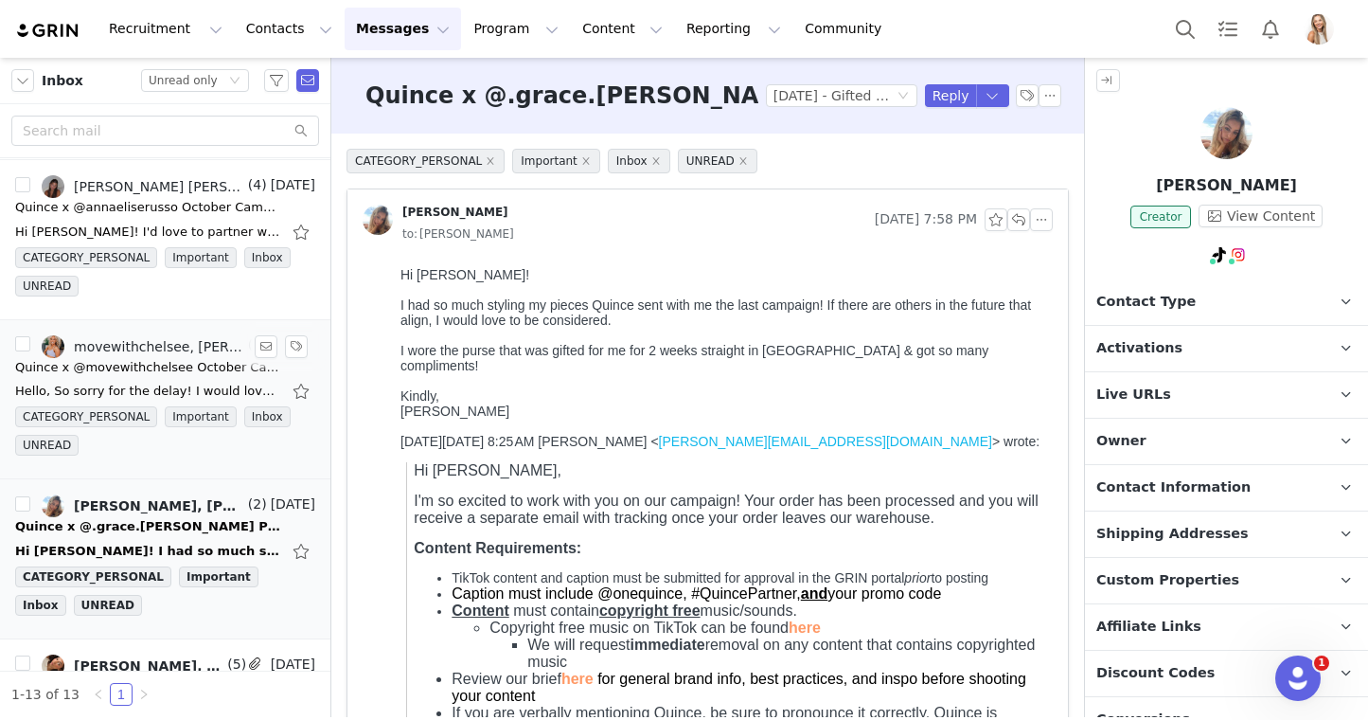
scroll to position [0, 0]
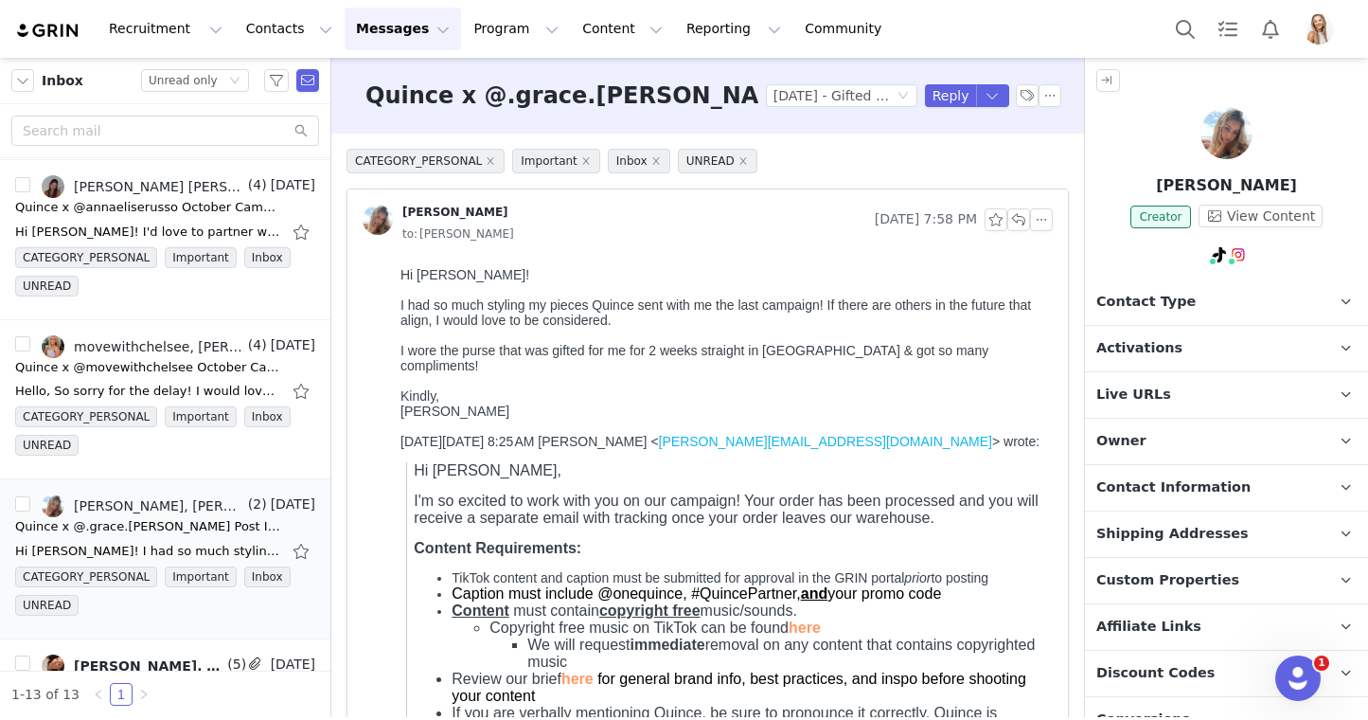
click at [1122, 343] on span "Activations" at bounding box center [1139, 348] width 86 height 21
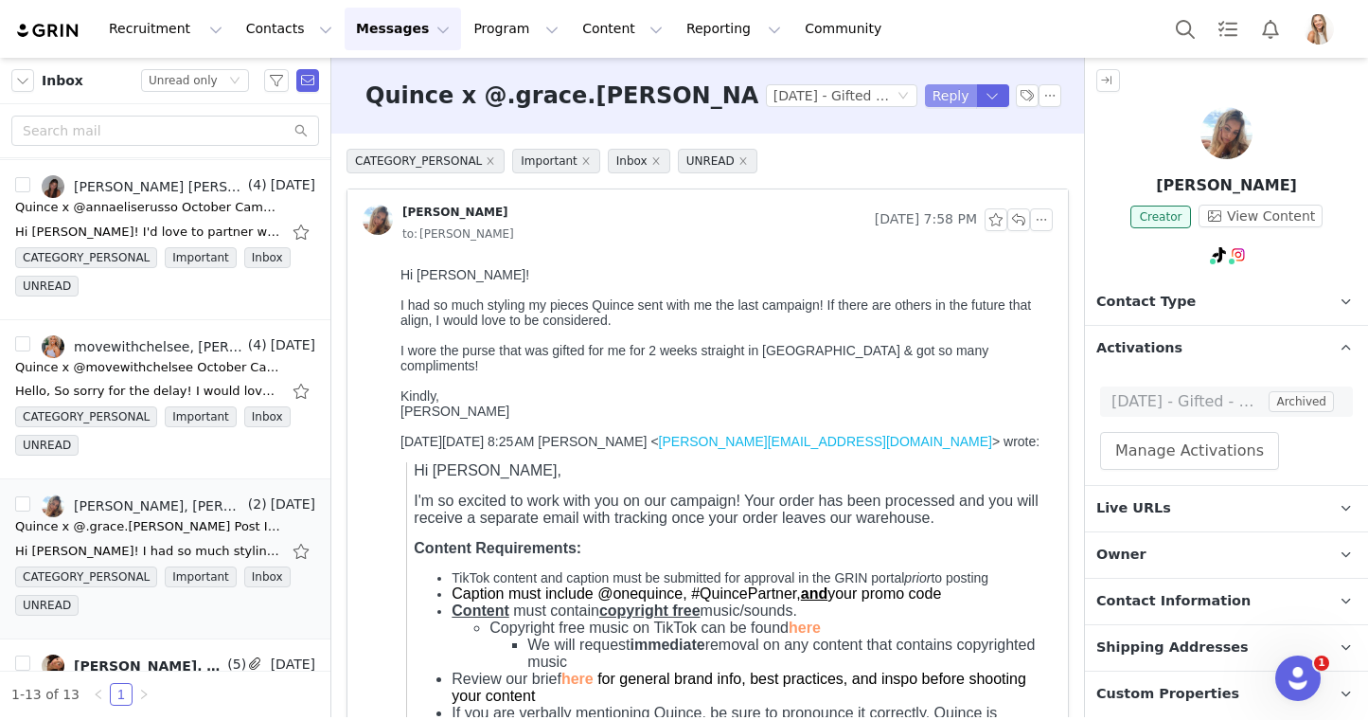
click at [945, 92] on button "Reply" at bounding box center [951, 95] width 52 height 23
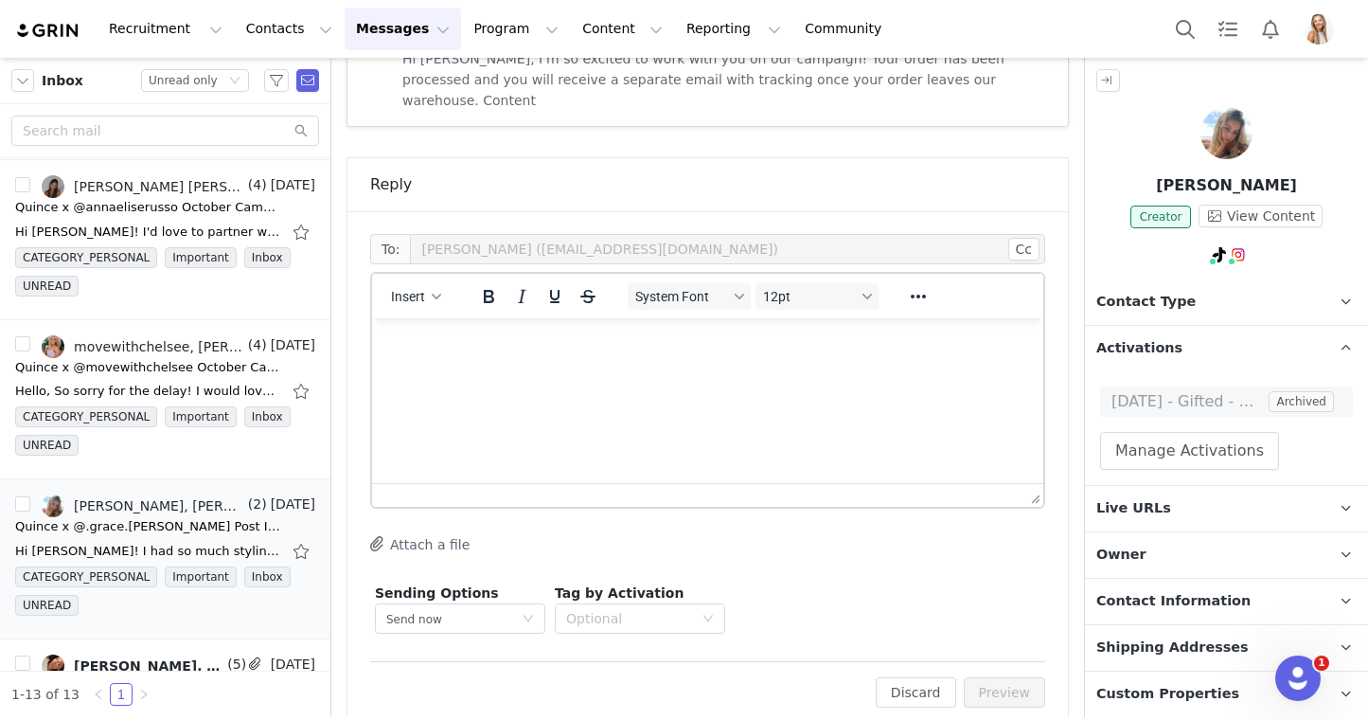
scroll to position [1239, 0]
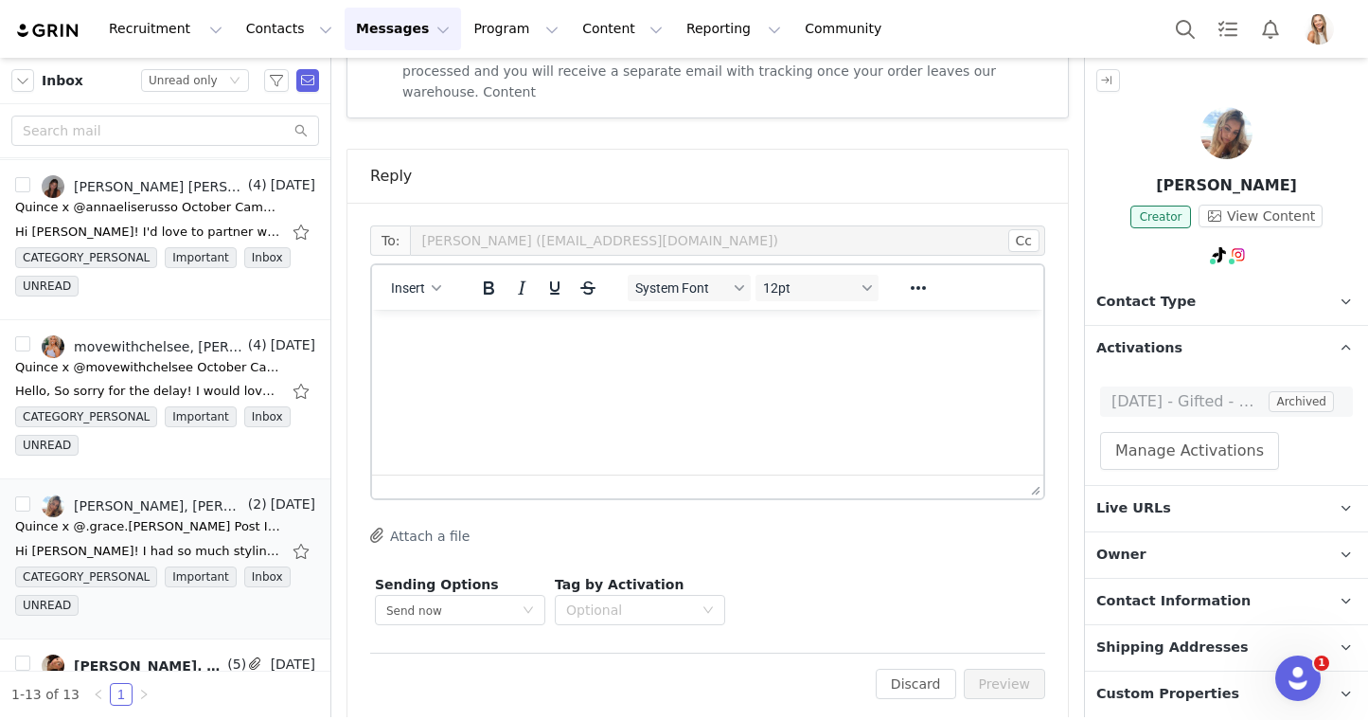
click at [667, 361] on html at bounding box center [707, 335] width 671 height 51
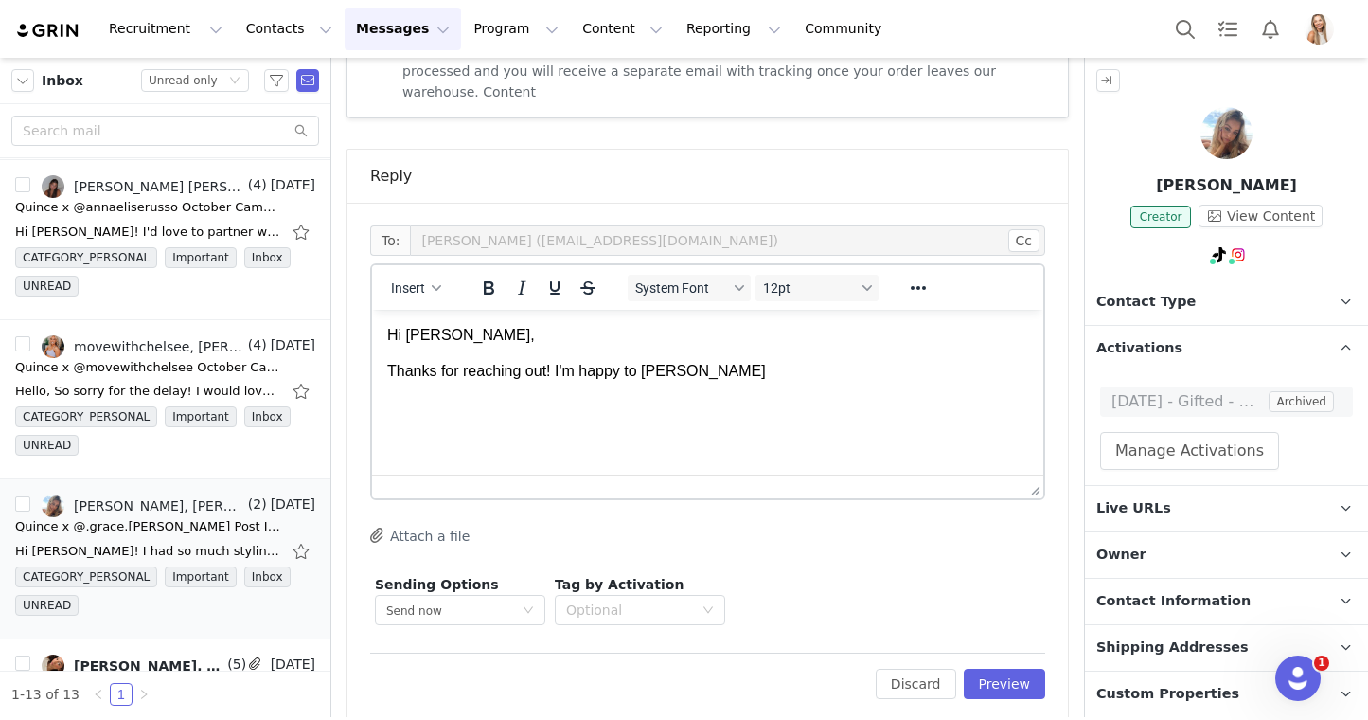
click at [732, 391] on html "Hi Grace, Thanks for reaching out! I'm happy to kee" at bounding box center [707, 354] width 671 height 88
drag, startPoint x: 710, startPoint y: 372, endPoint x: 569, endPoint y: 370, distance: 141.1
click at [569, 370] on p "Thanks for reaching out! I'm happy to kee" at bounding box center [707, 371] width 641 height 21
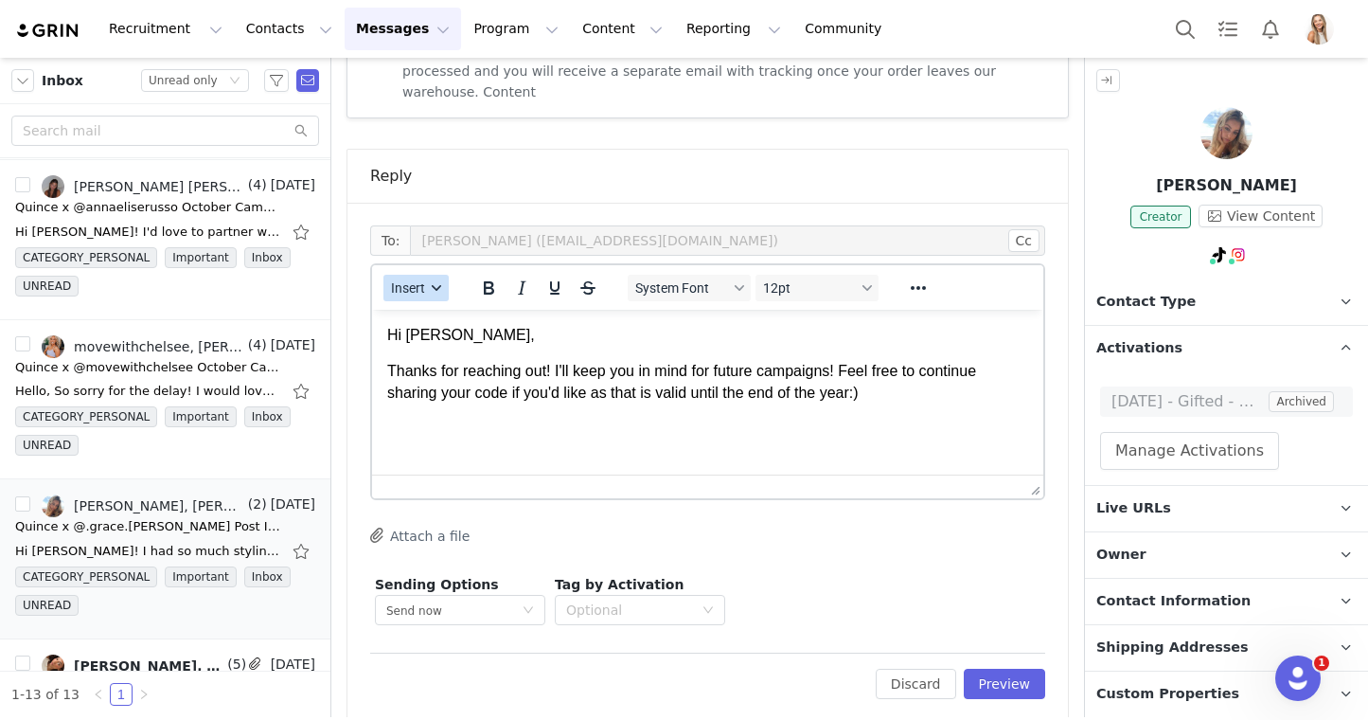
click at [431, 283] on div "button" at bounding box center [436, 287] width 15 height 9
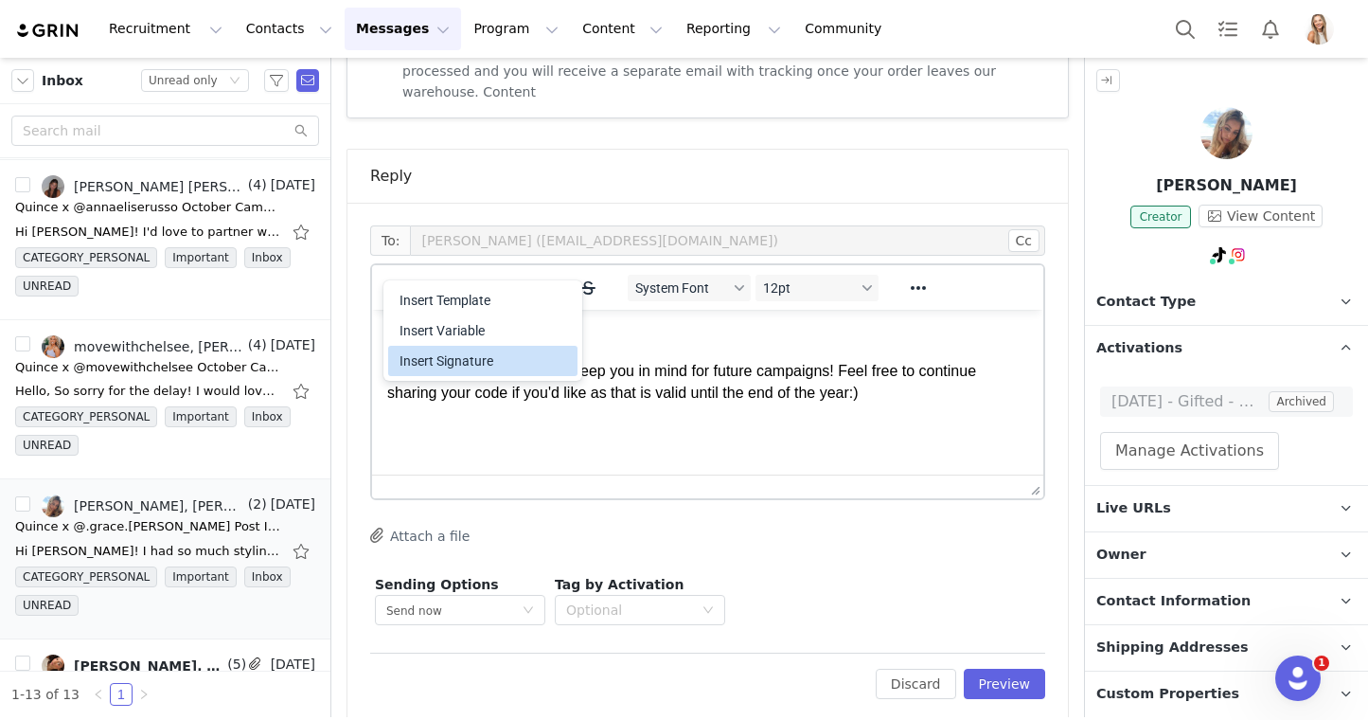
drag, startPoint x: 459, startPoint y: 364, endPoint x: 294, endPoint y: 149, distance: 270.8
click at [459, 364] on div "Insert Signature" at bounding box center [485, 360] width 170 height 23
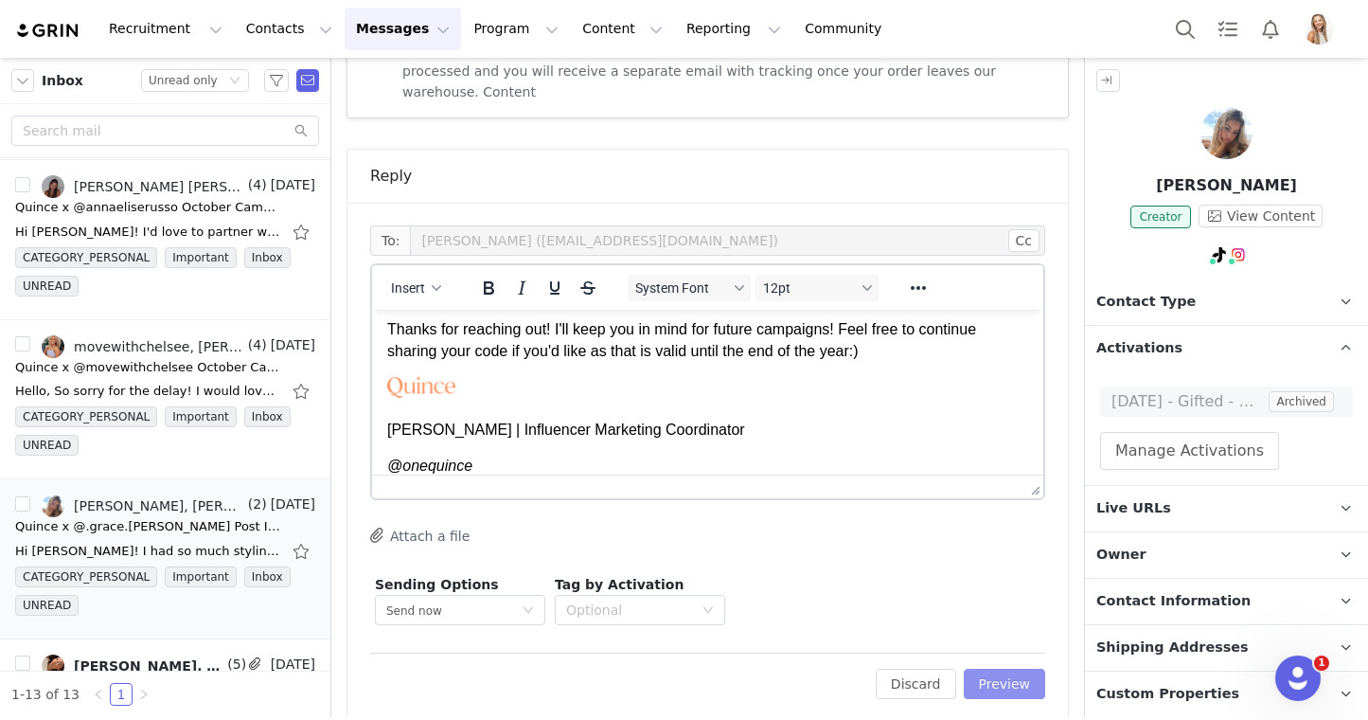
click at [1028, 670] on button "Preview" at bounding box center [1005, 684] width 82 height 30
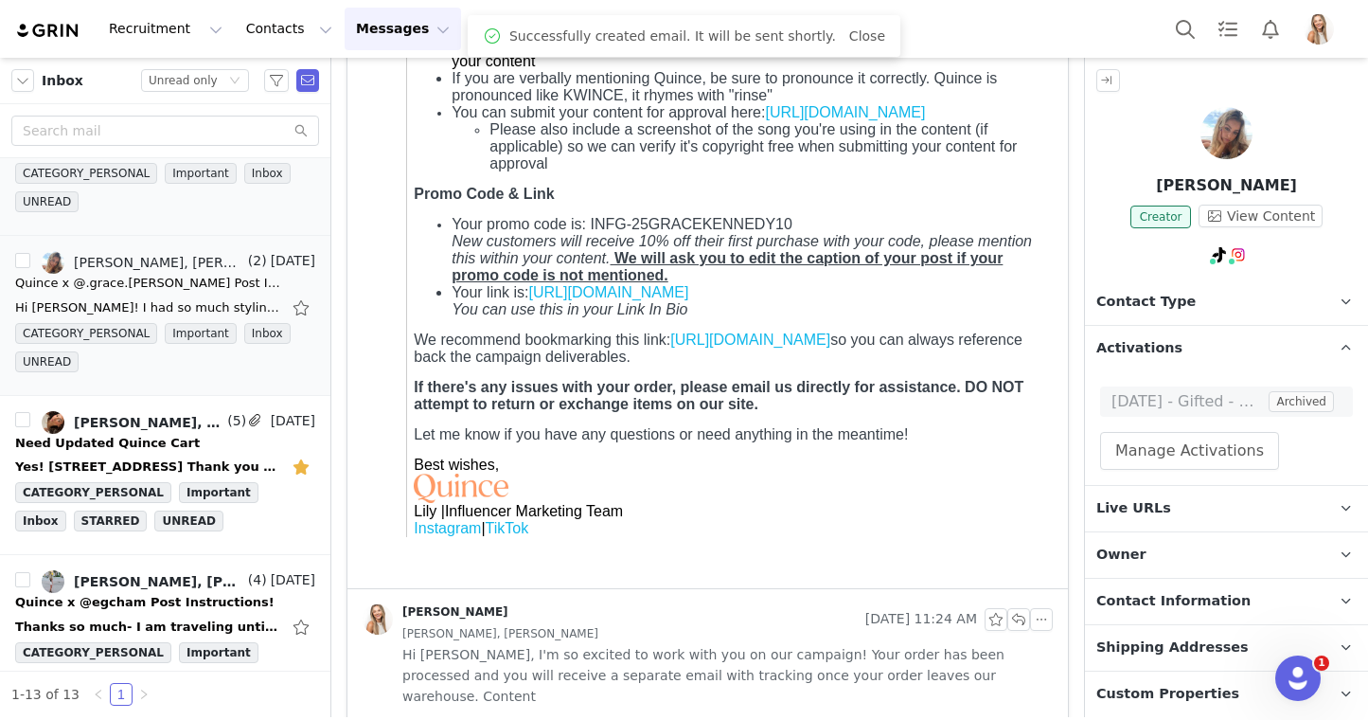
scroll to position [885, 0]
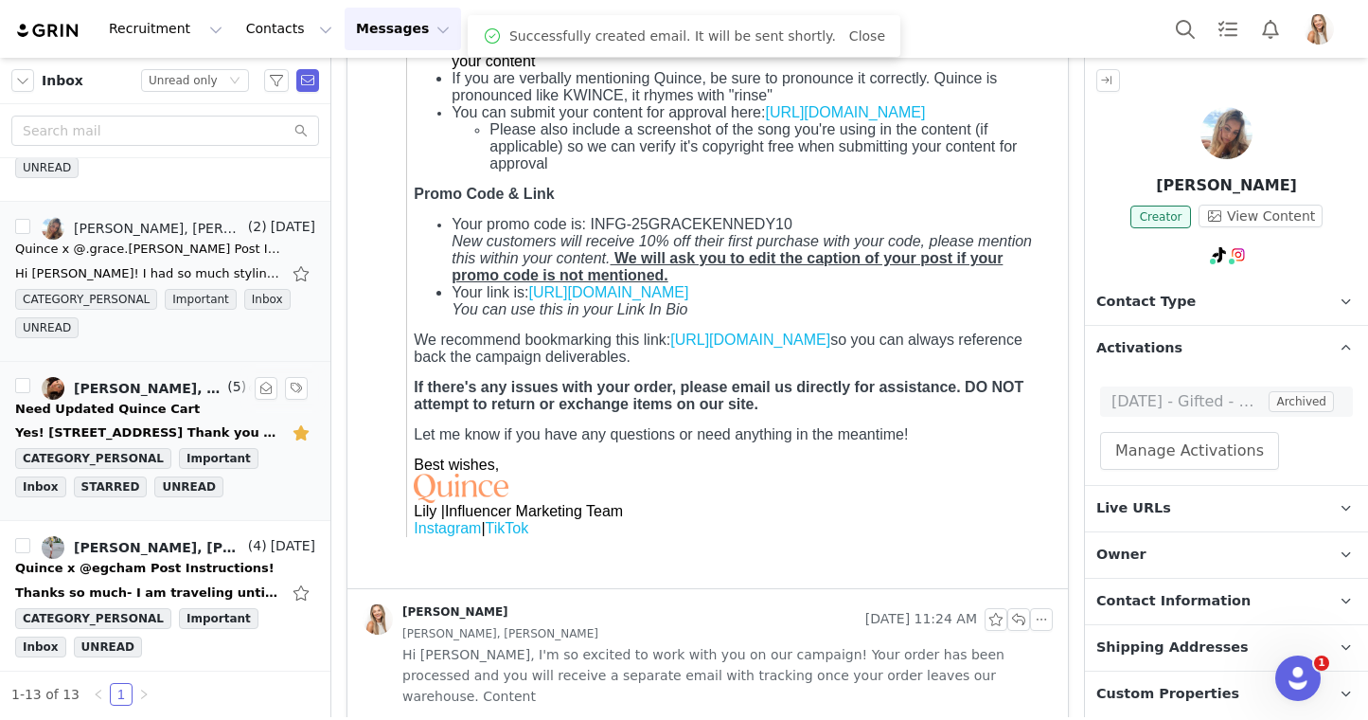
click at [126, 433] on div "Yes! 5810 Midland ln apt 21 Pasco, Wa 99301 Thank you Sent from Yahoo Mail for …" at bounding box center [147, 432] width 265 height 19
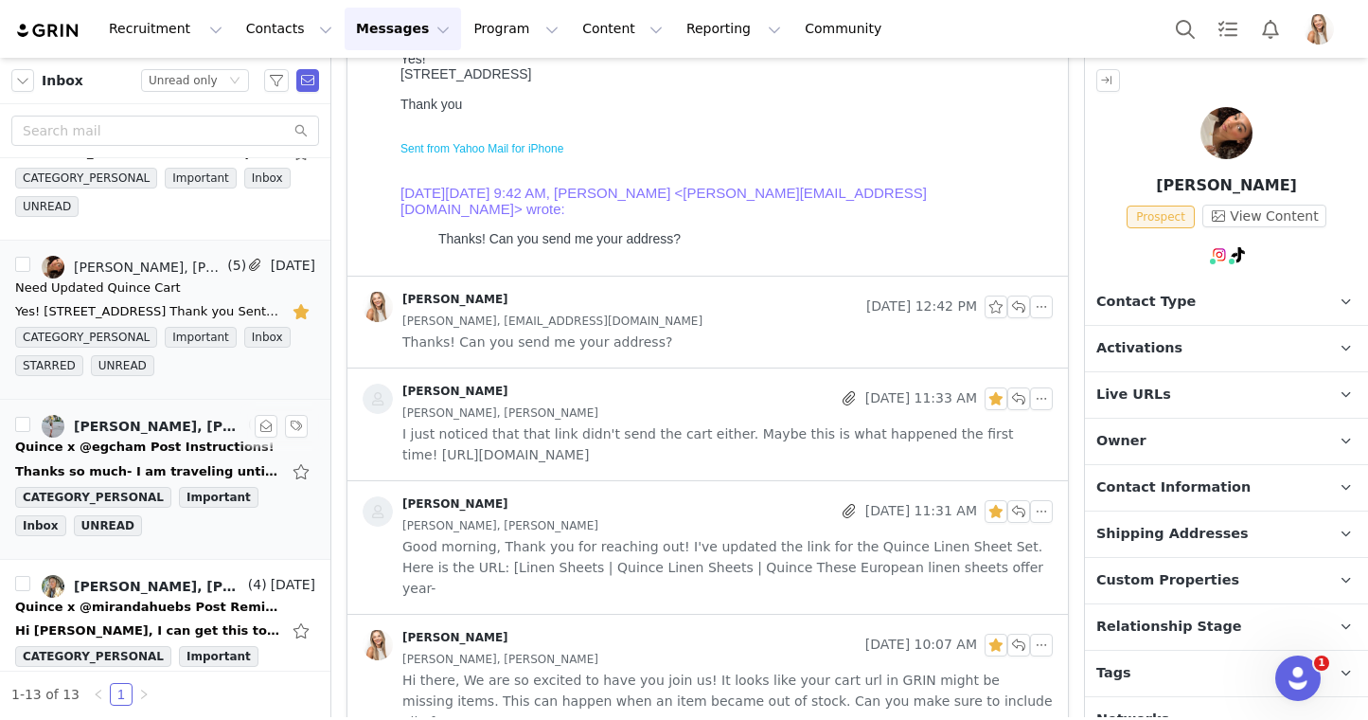
scroll to position [1028, 0]
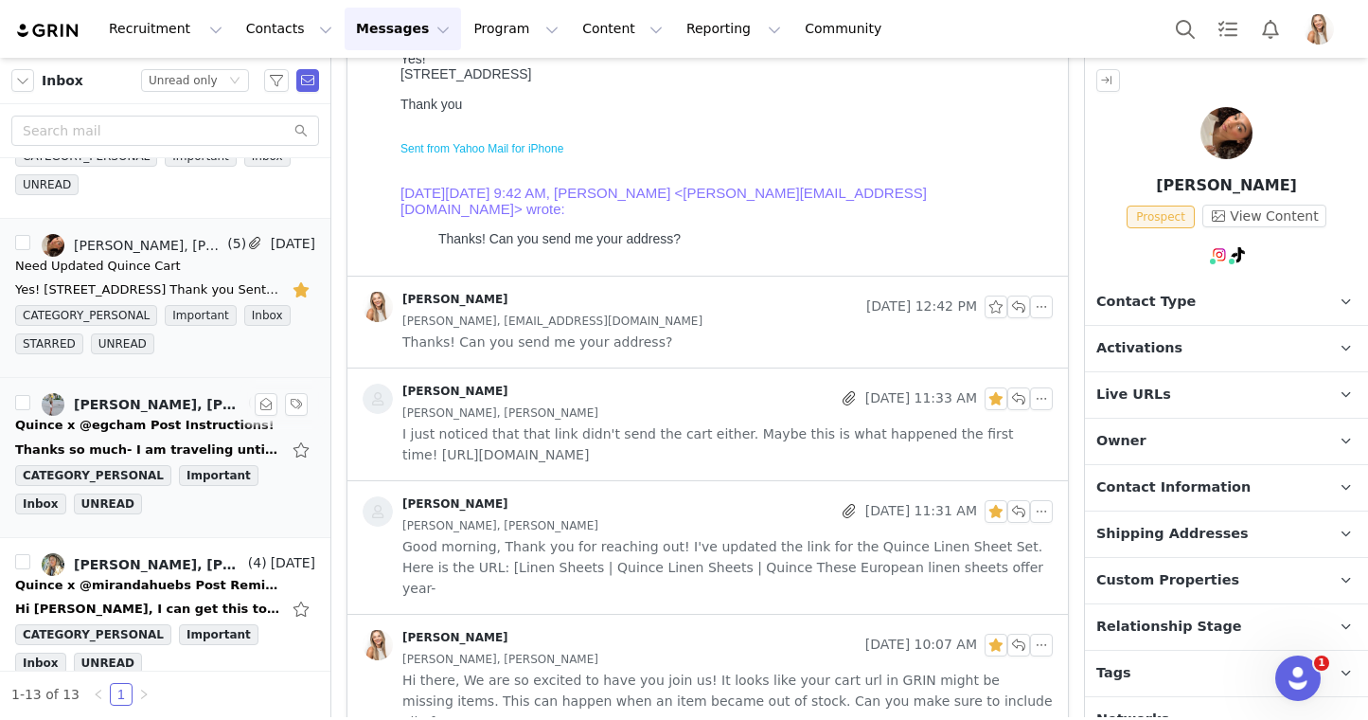
click at [174, 405] on div "Emma Cunningham, egcham, Lily Goldberg" at bounding box center [159, 404] width 170 height 15
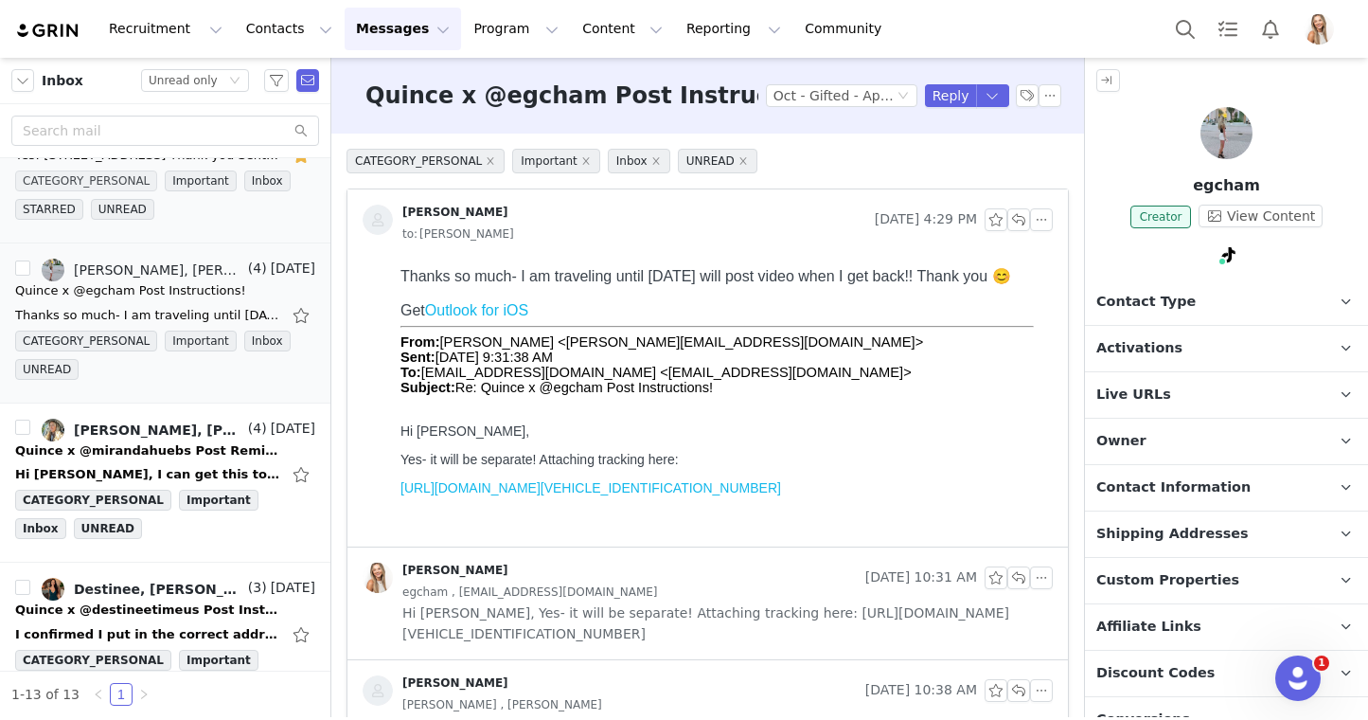
scroll to position [1200, 0]
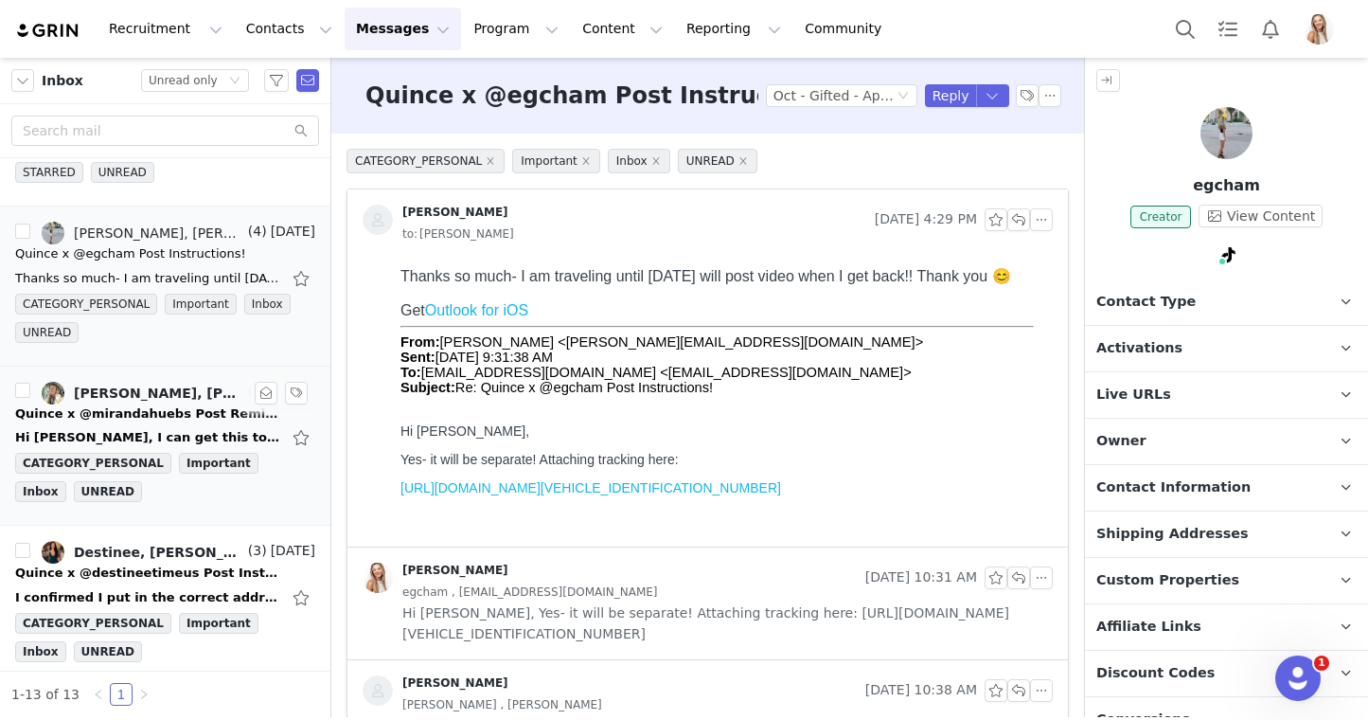
click at [148, 422] on div "Hi Lily, I can get this to you asap! Sorry for my delayed response. I have been…" at bounding box center [165, 437] width 300 height 30
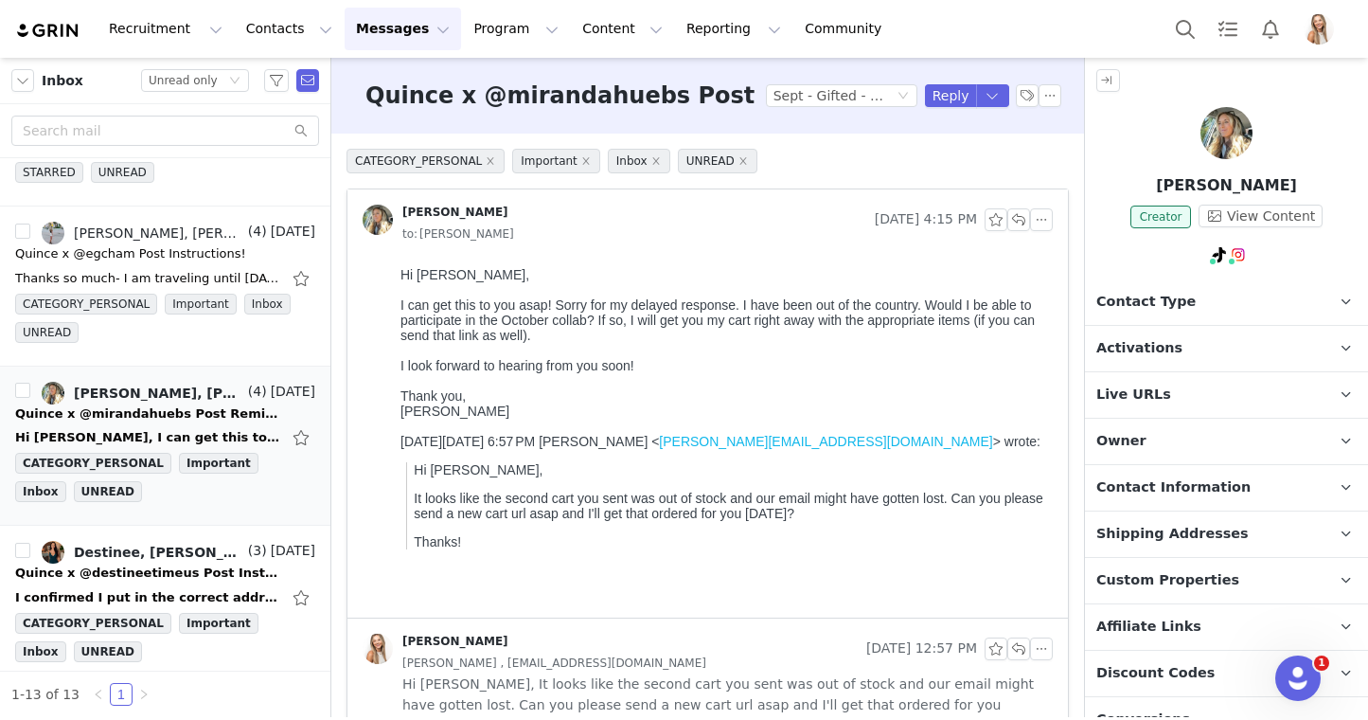
scroll to position [0, 0]
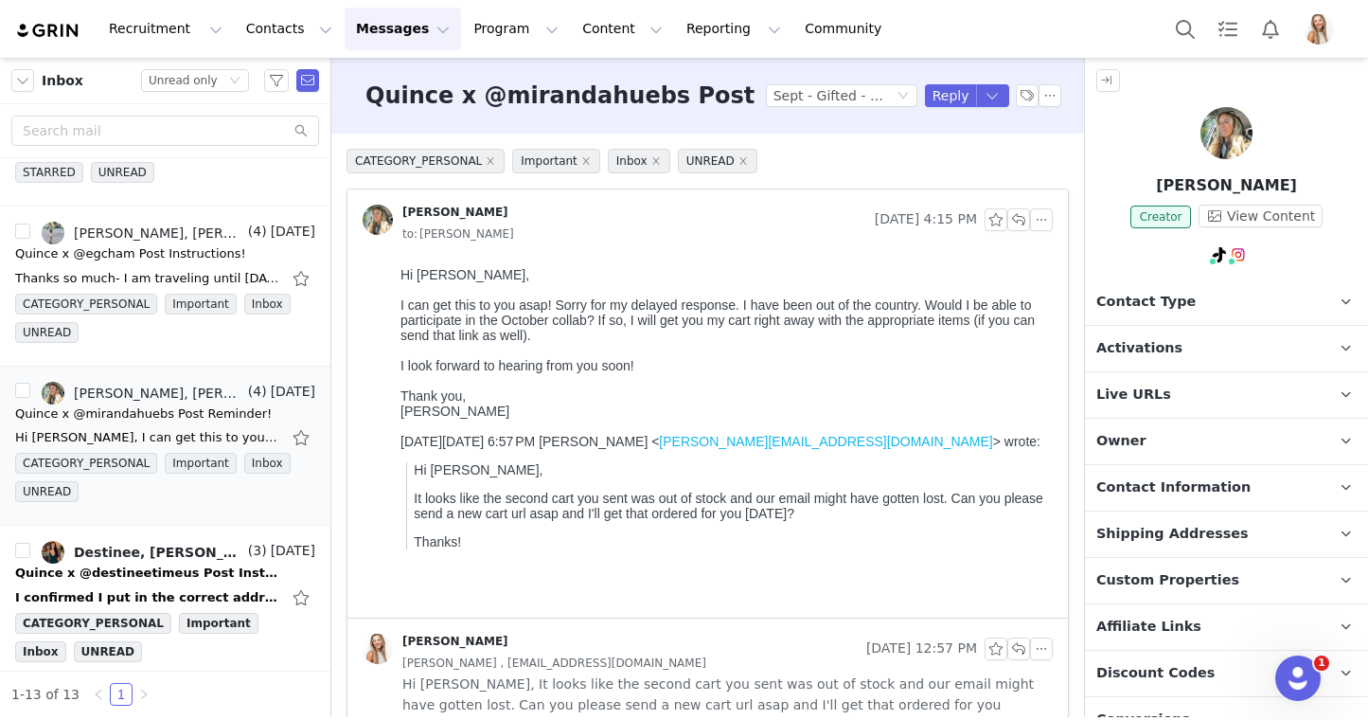
click at [1172, 353] on p "Activations" at bounding box center [1204, 348] width 238 height 45
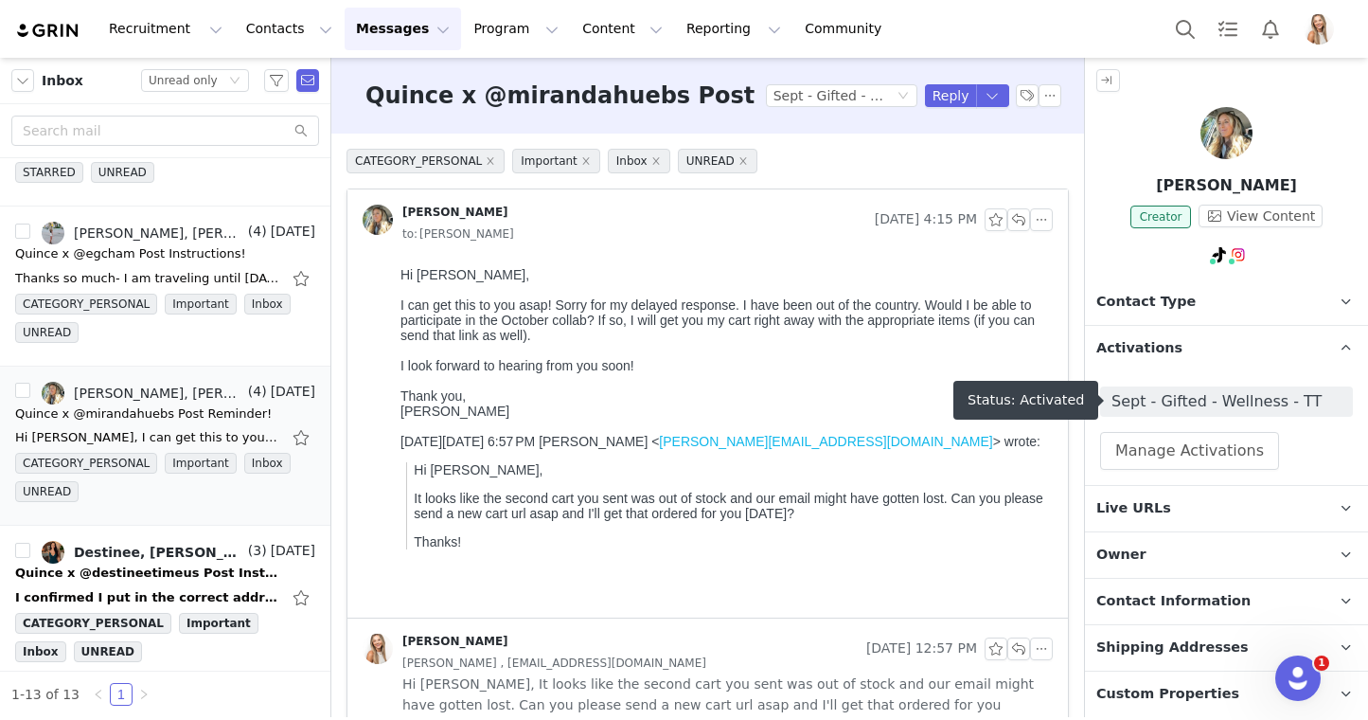
scroll to position [324, 0]
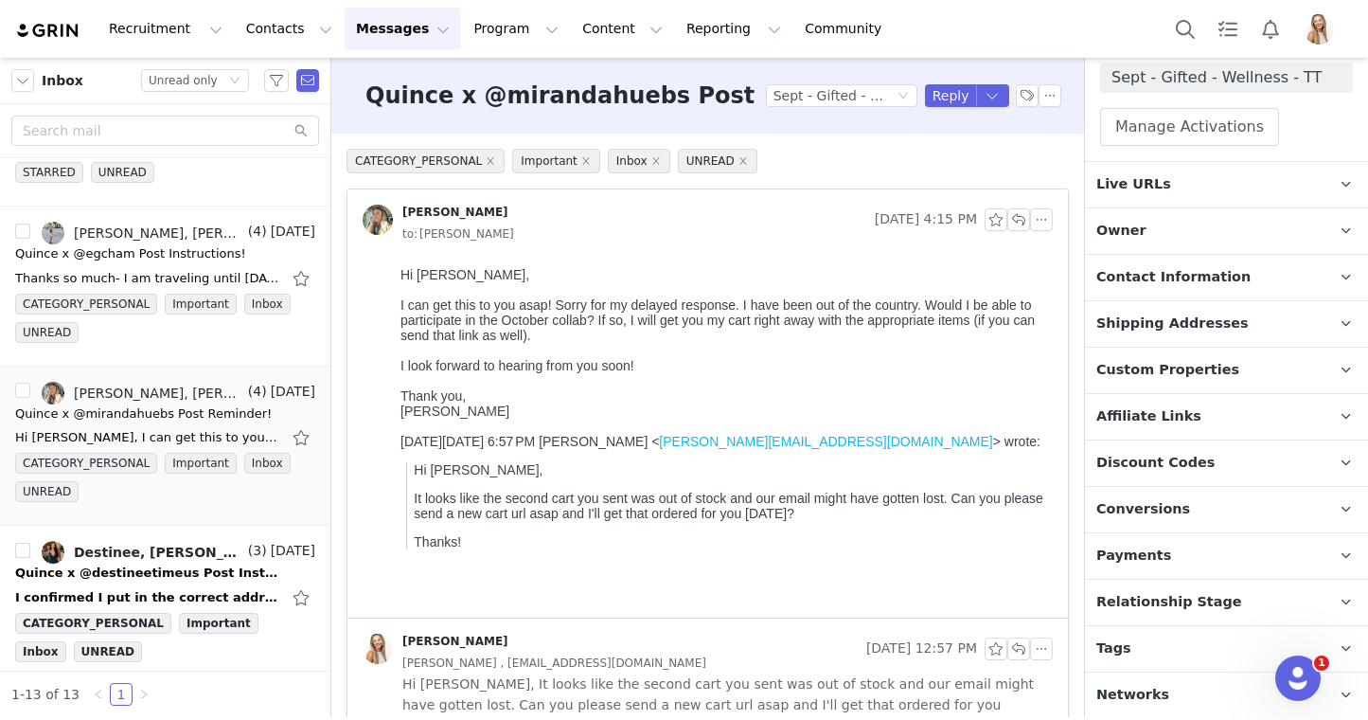
click at [1186, 597] on span "Relationship Stage" at bounding box center [1169, 602] width 146 height 21
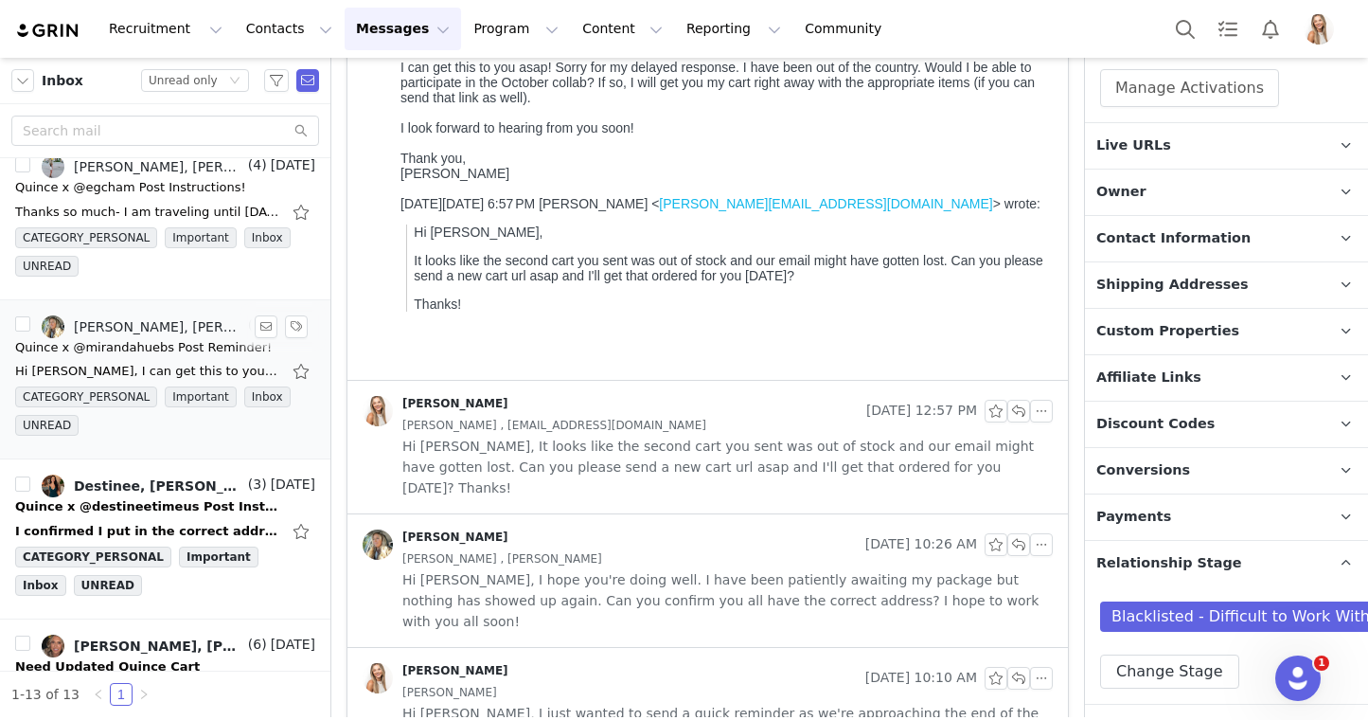
scroll to position [1294, 0]
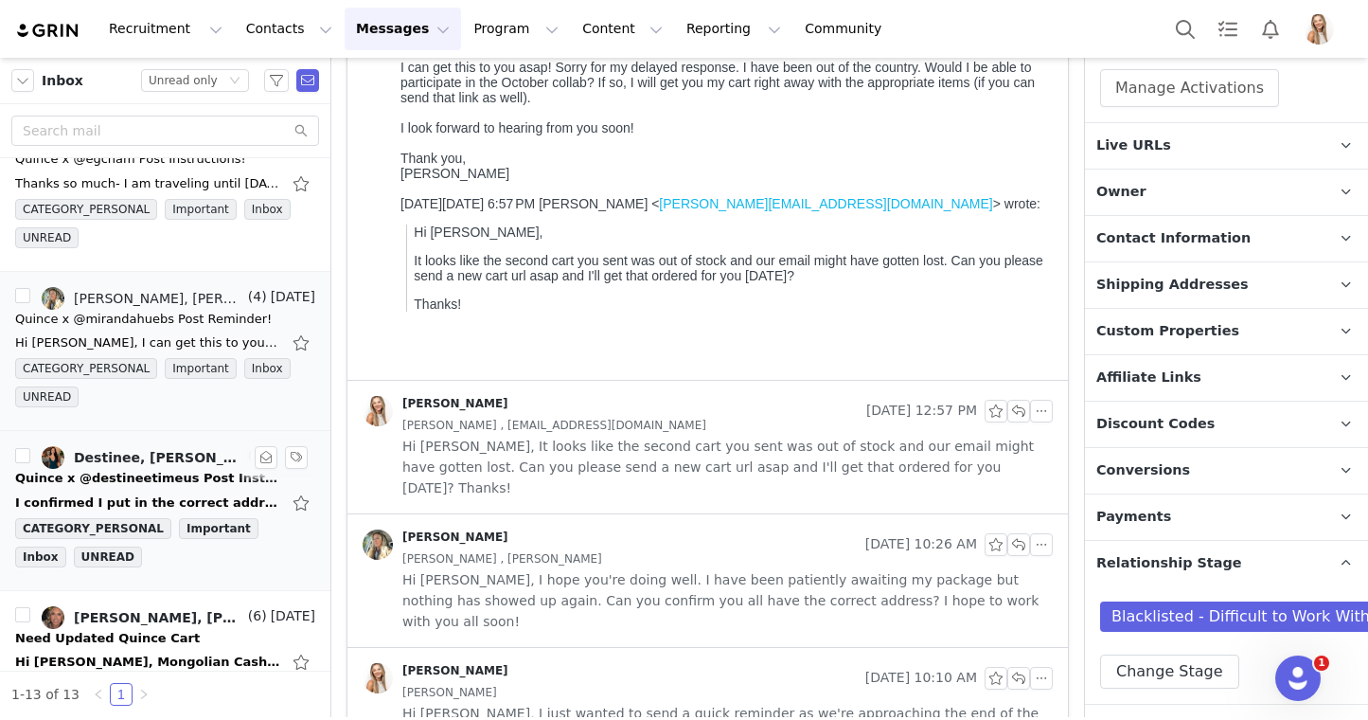
click at [149, 476] on div "Quince x @destineetimeus Post Instructions!" at bounding box center [147, 478] width 265 height 19
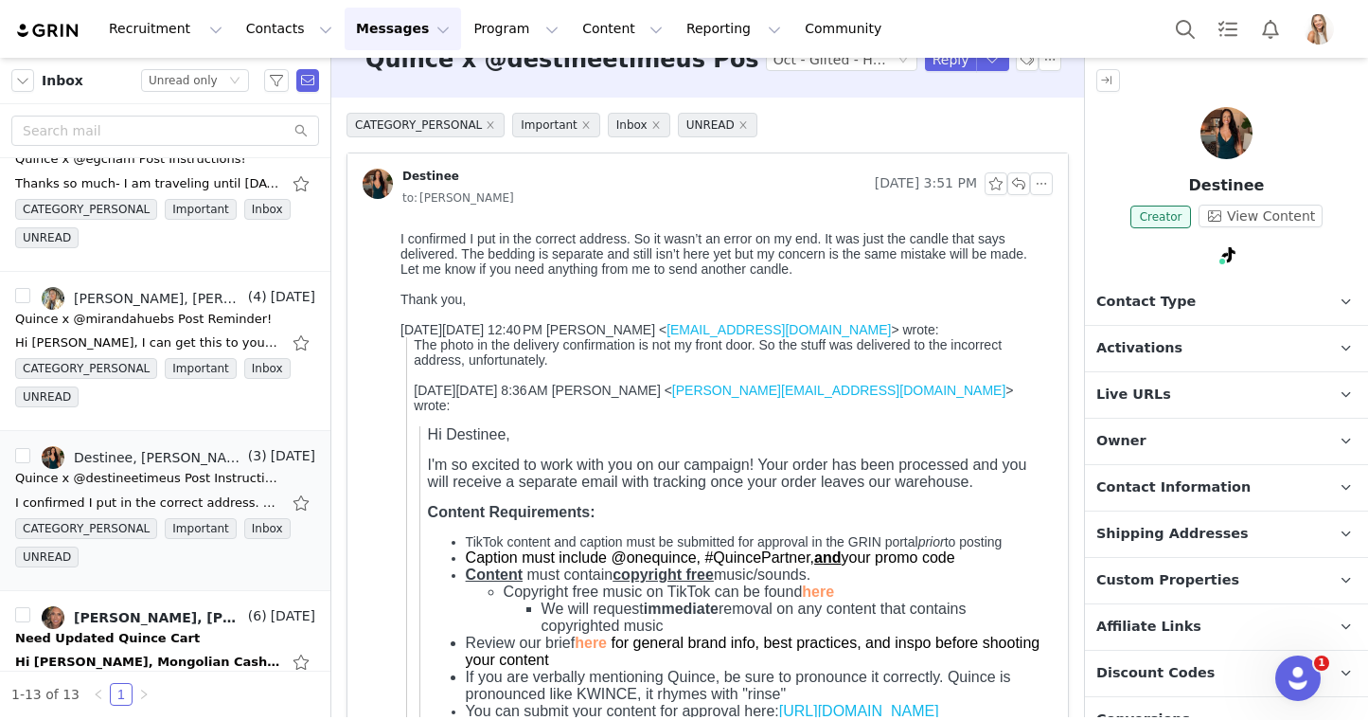
scroll to position [40, 0]
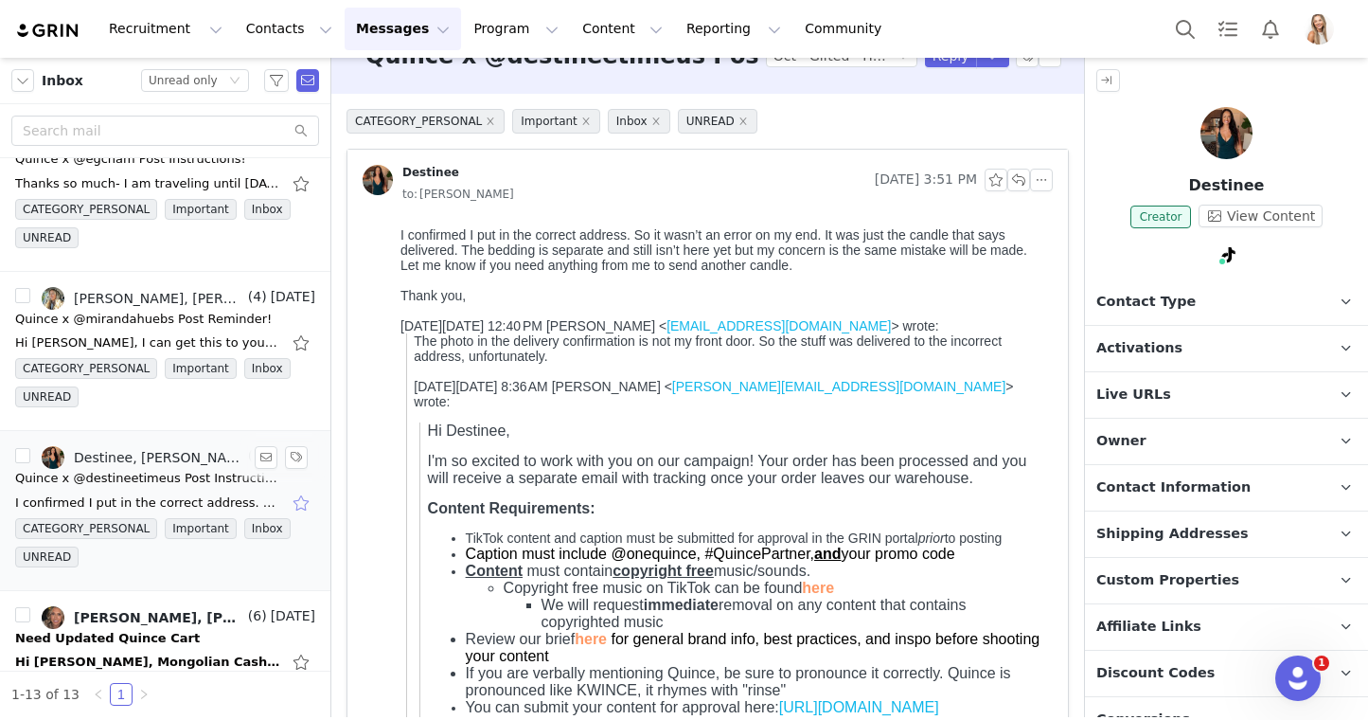
click at [296, 504] on button "button" at bounding box center [303, 503] width 25 height 30
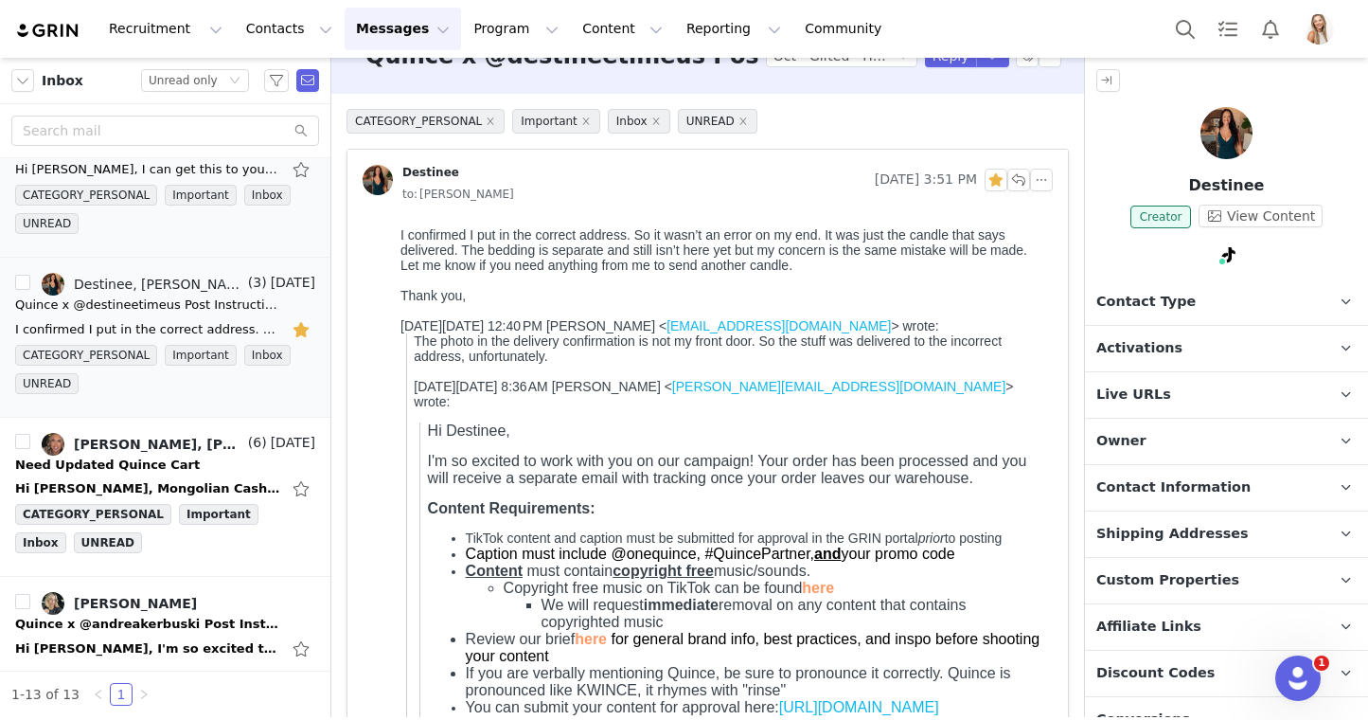
scroll to position [1476, 0]
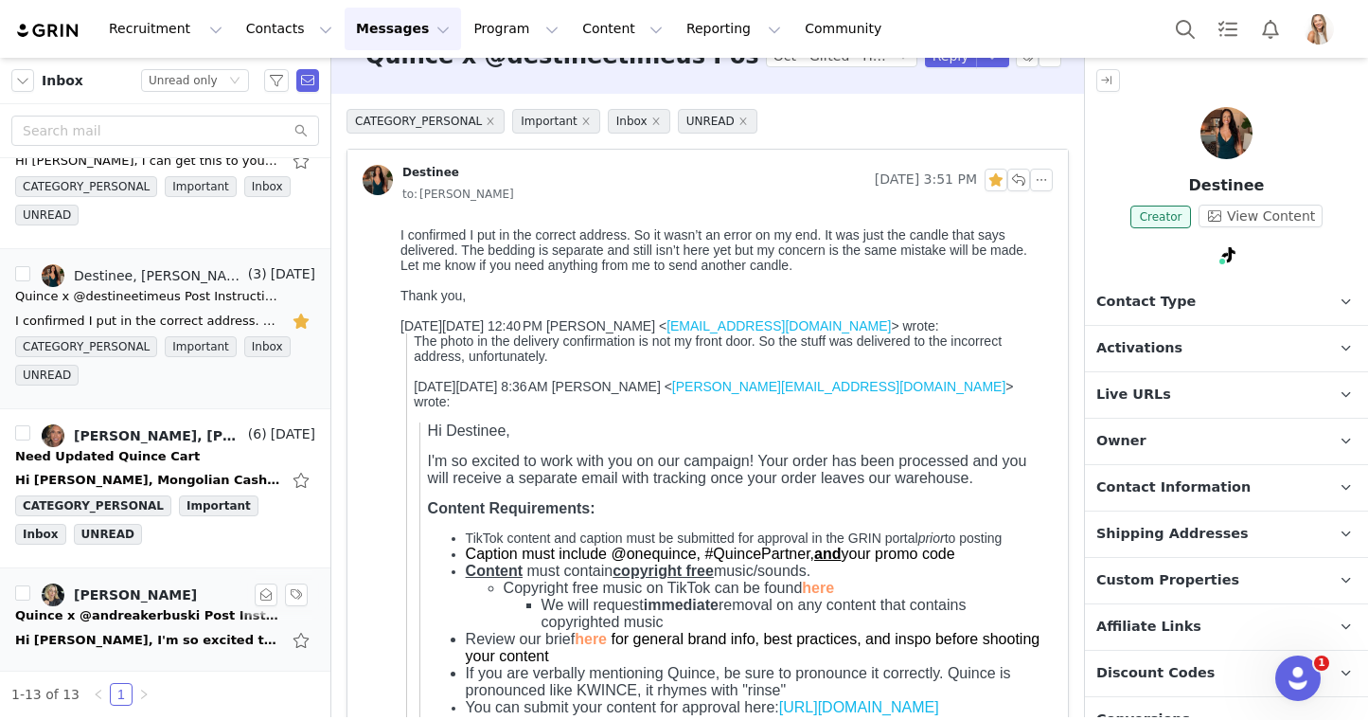
click at [167, 633] on div "Hi andrea k., I'm so excited to work with you on our campaign! Your order has b…" at bounding box center [147, 640] width 265 height 19
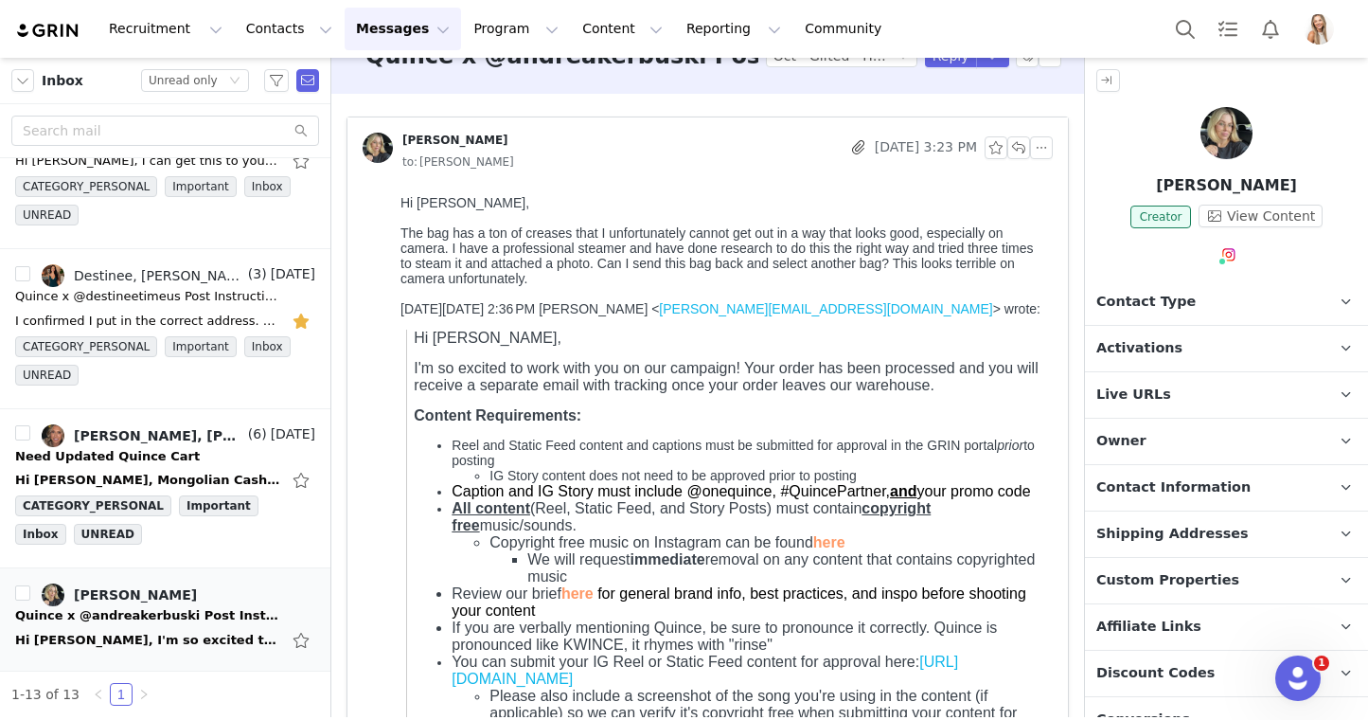
scroll to position [0, 0]
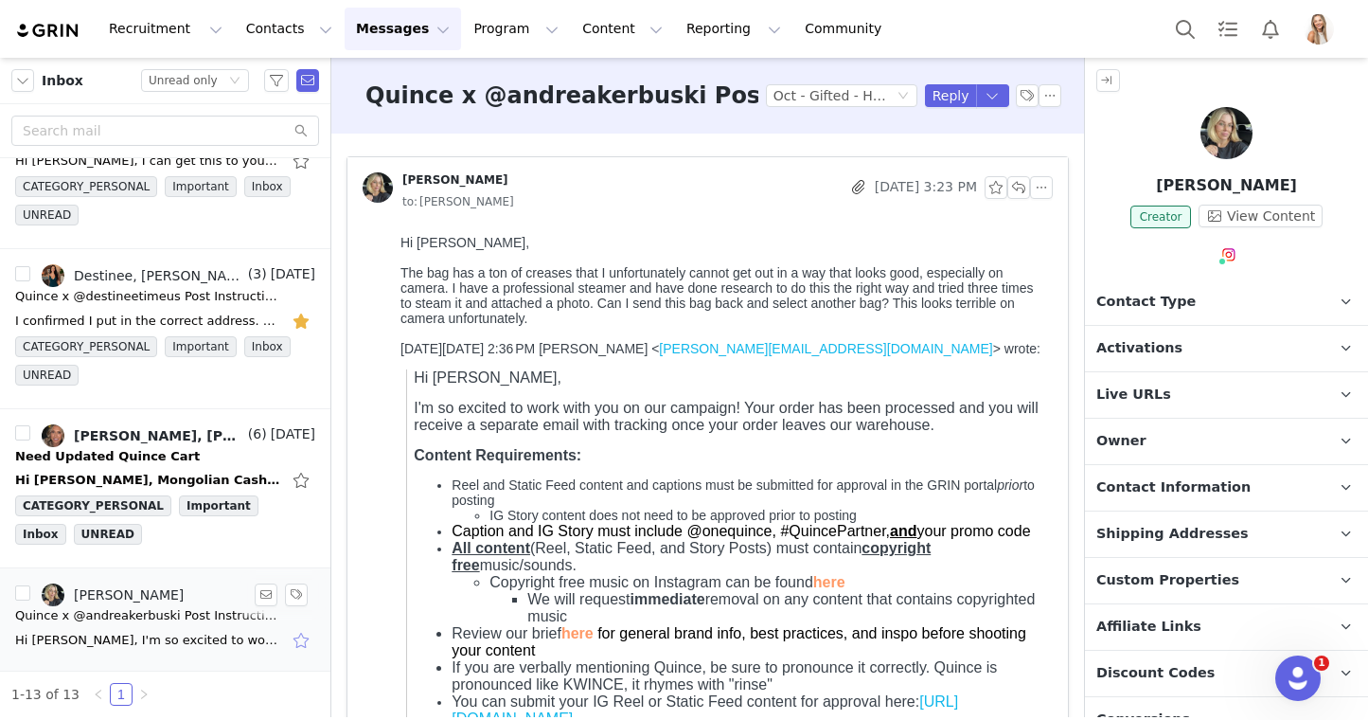
click at [303, 633] on button "button" at bounding box center [303, 640] width 25 height 30
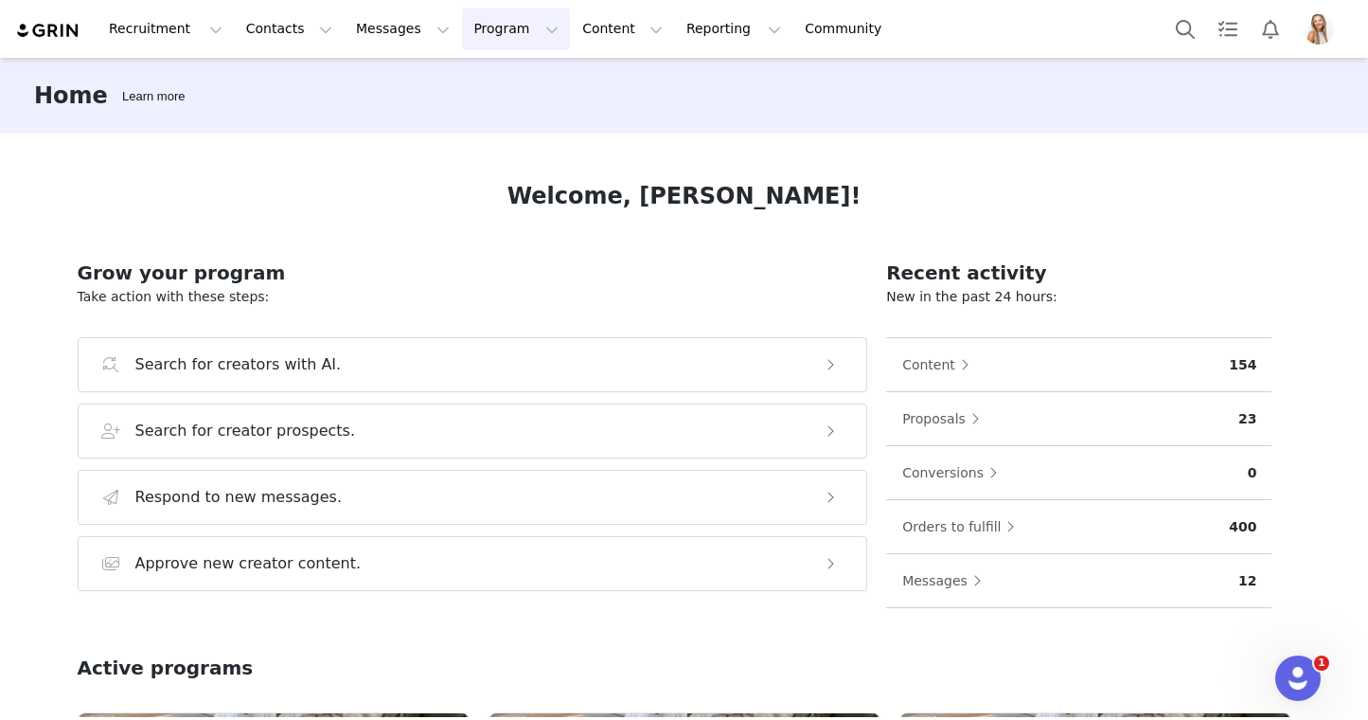
click at [483, 42] on button "Program Program" at bounding box center [516, 29] width 108 height 43
click at [508, 85] on p "Activations" at bounding box center [484, 84] width 73 height 20
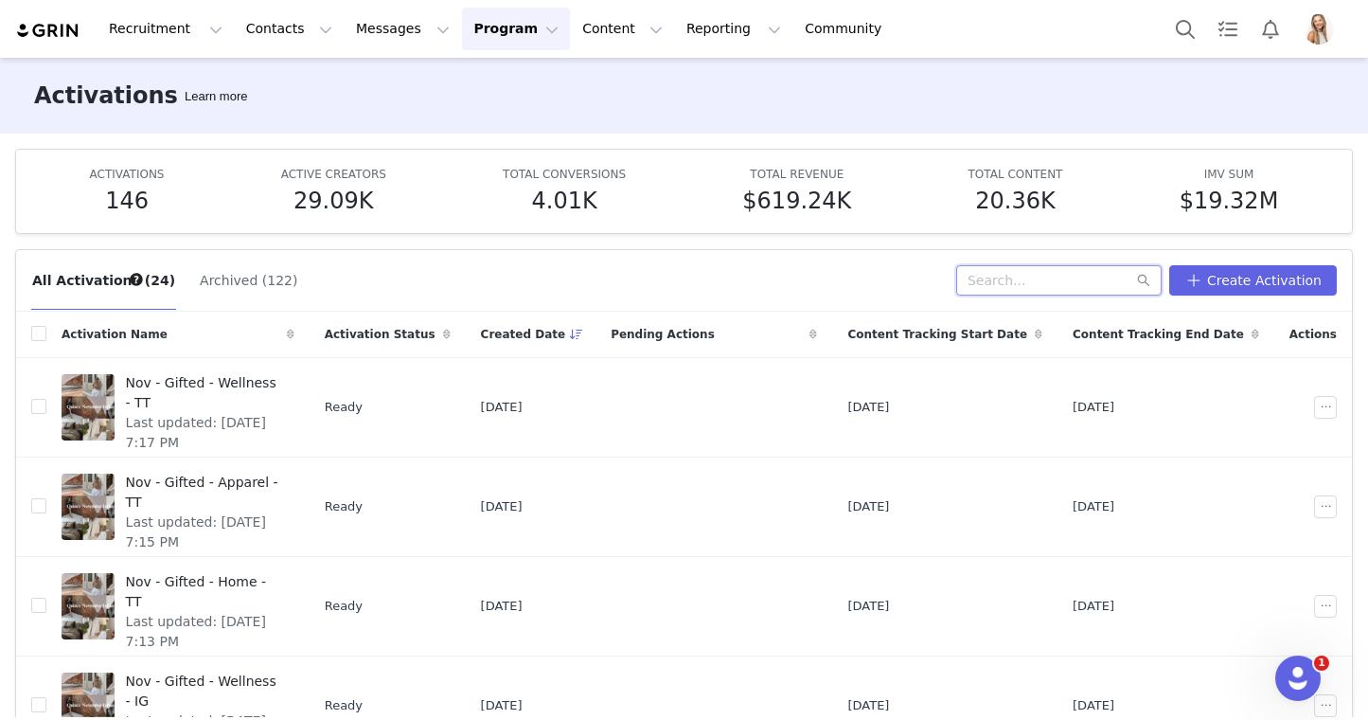
click at [1022, 278] on input "text" at bounding box center [1058, 280] width 205 height 30
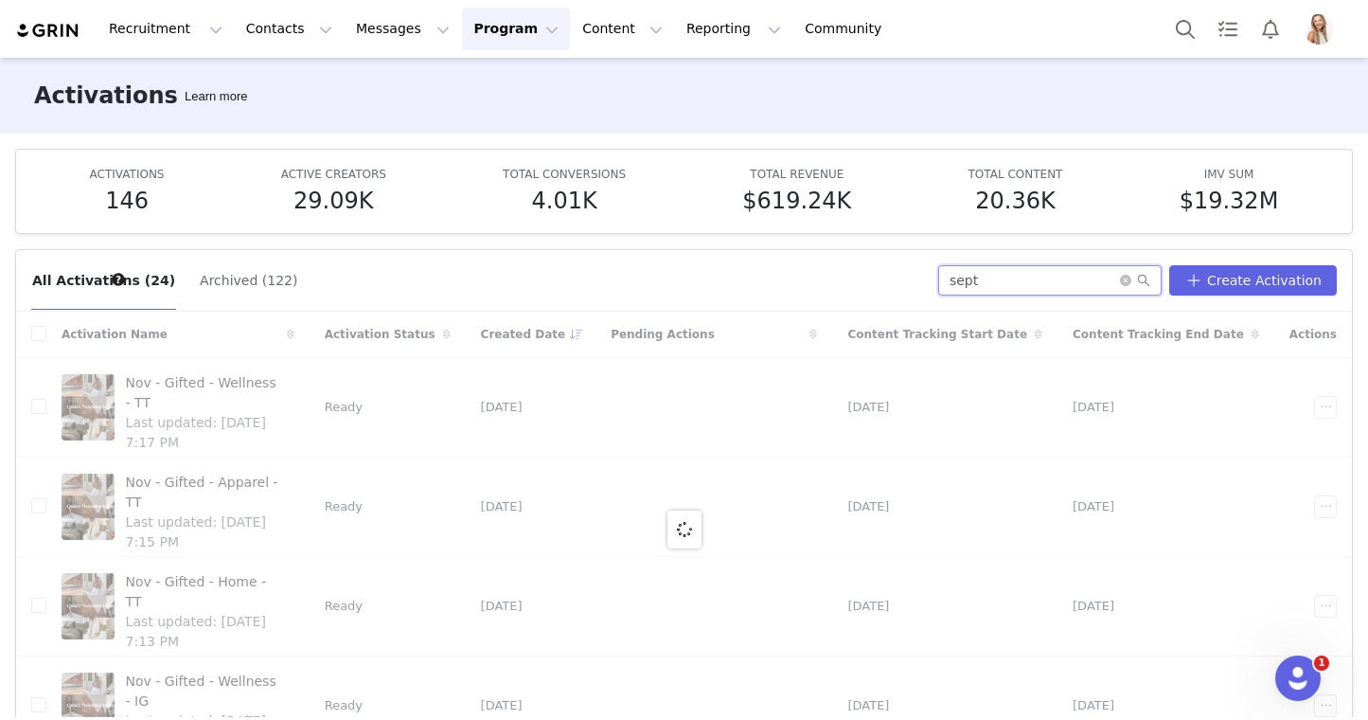
type input "sept"
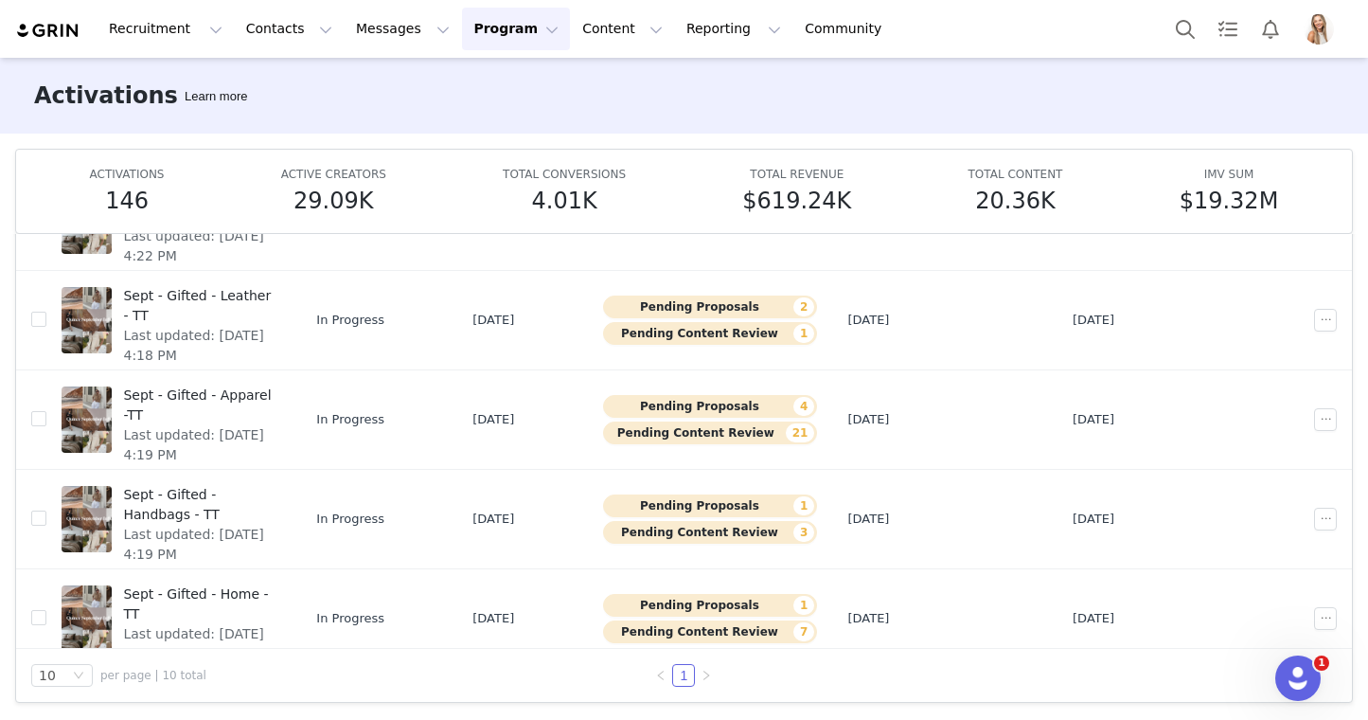
scroll to position [194, 0]
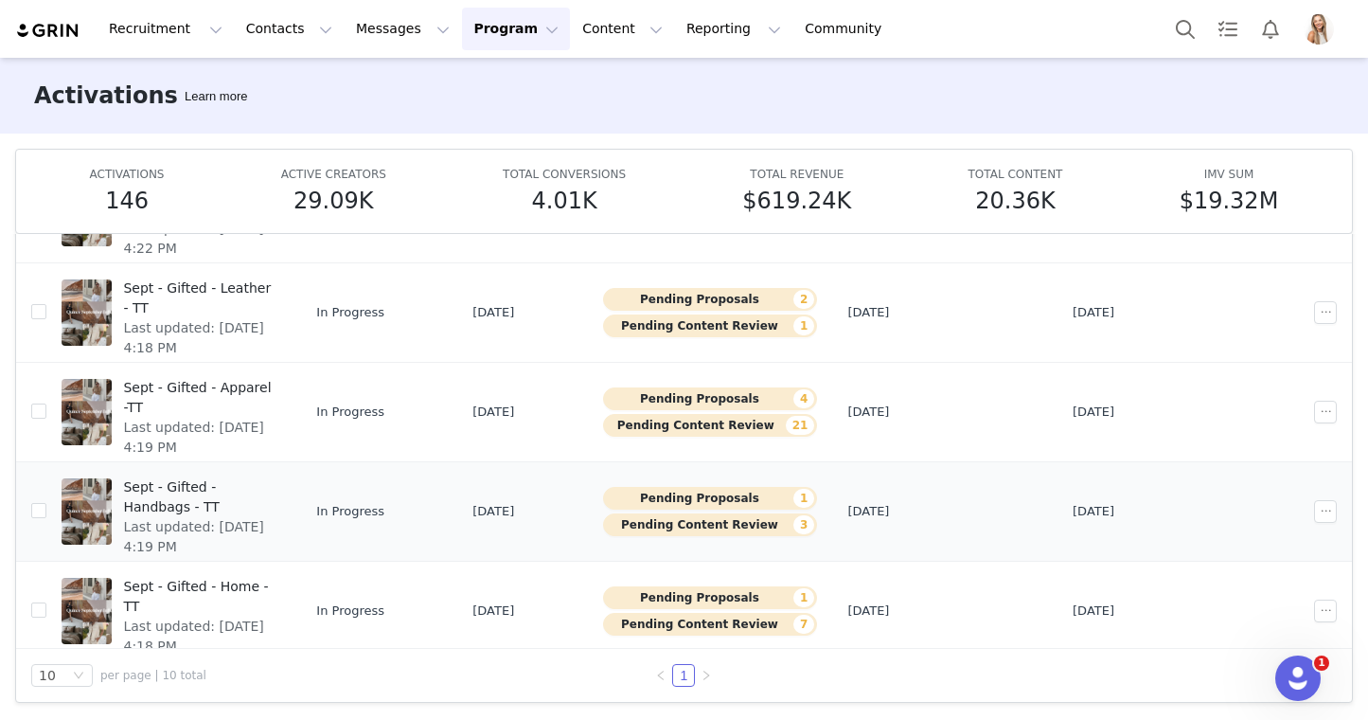
click at [275, 489] on span "Sept - Gifted - Handbags - TT" at bounding box center [199, 497] width 152 height 40
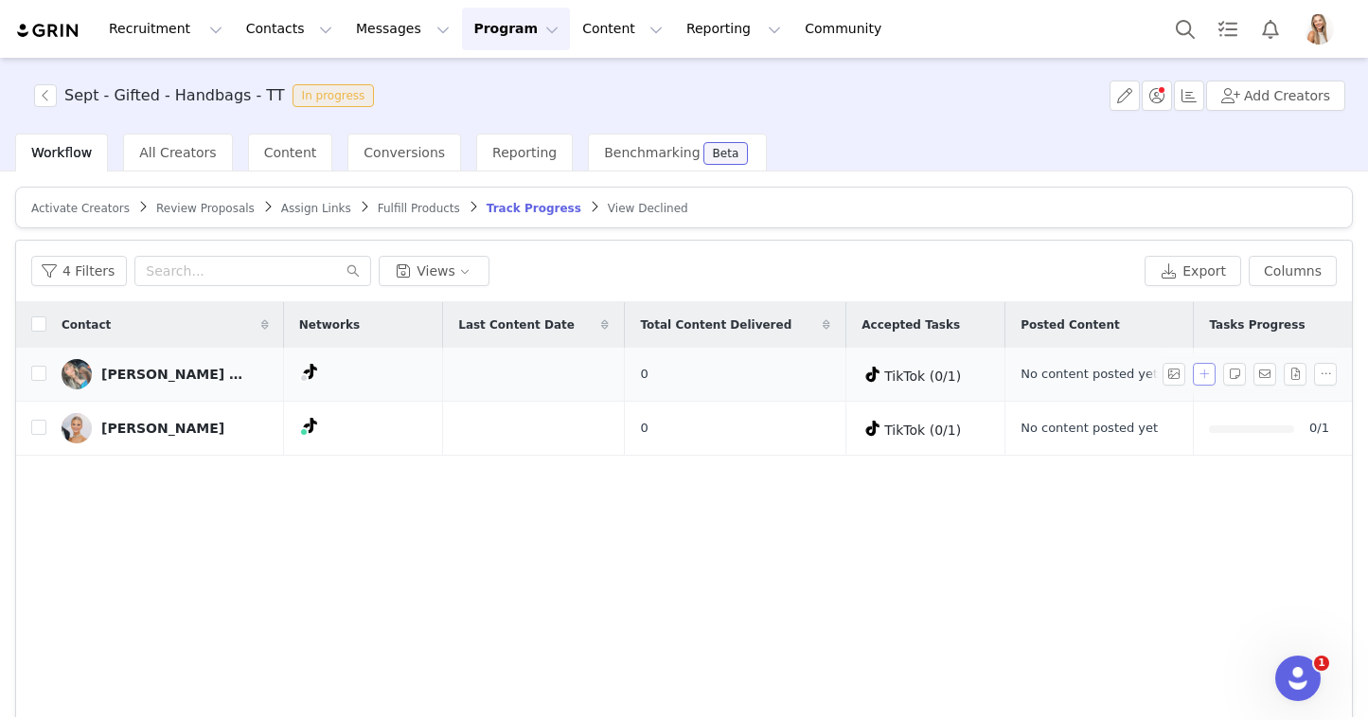
click at [1202, 376] on button "button" at bounding box center [1204, 374] width 23 height 23
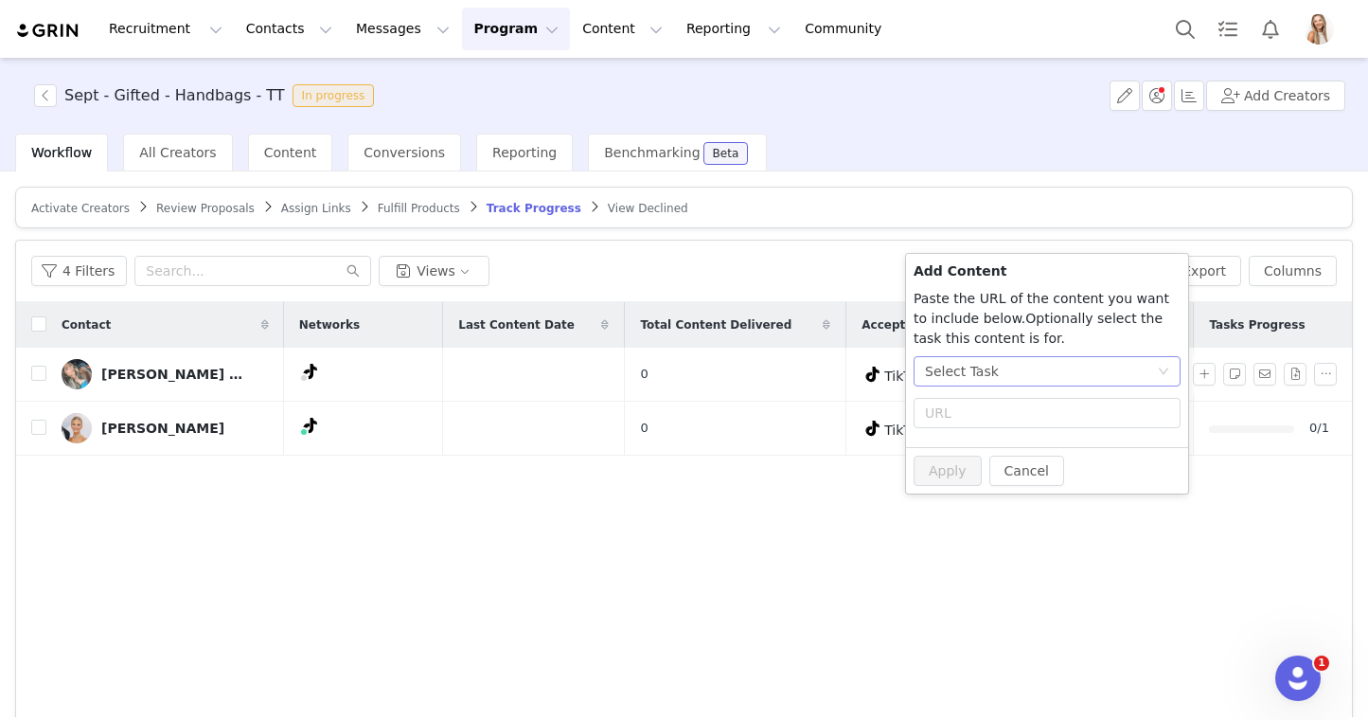
click at [968, 370] on div "Select Task" at bounding box center [962, 371] width 74 height 28
click at [974, 467] on span "(TikTok)" at bounding box center [991, 469] width 51 height 15
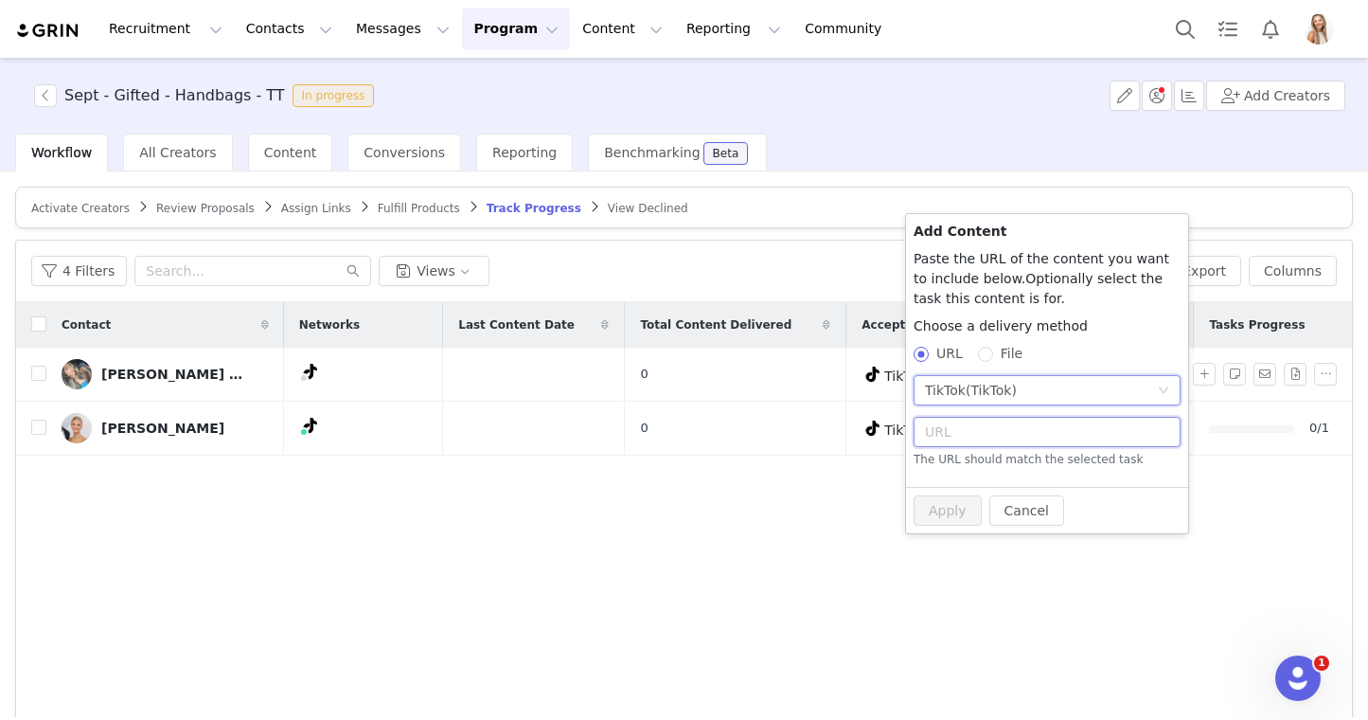
click at [958, 428] on input "text" at bounding box center [1047, 432] width 267 height 30
paste input "https://www.tiktok.com/@hausofnaty/video/7553315206965792013?_r=1&_t=ZT-90AQ6hP…"
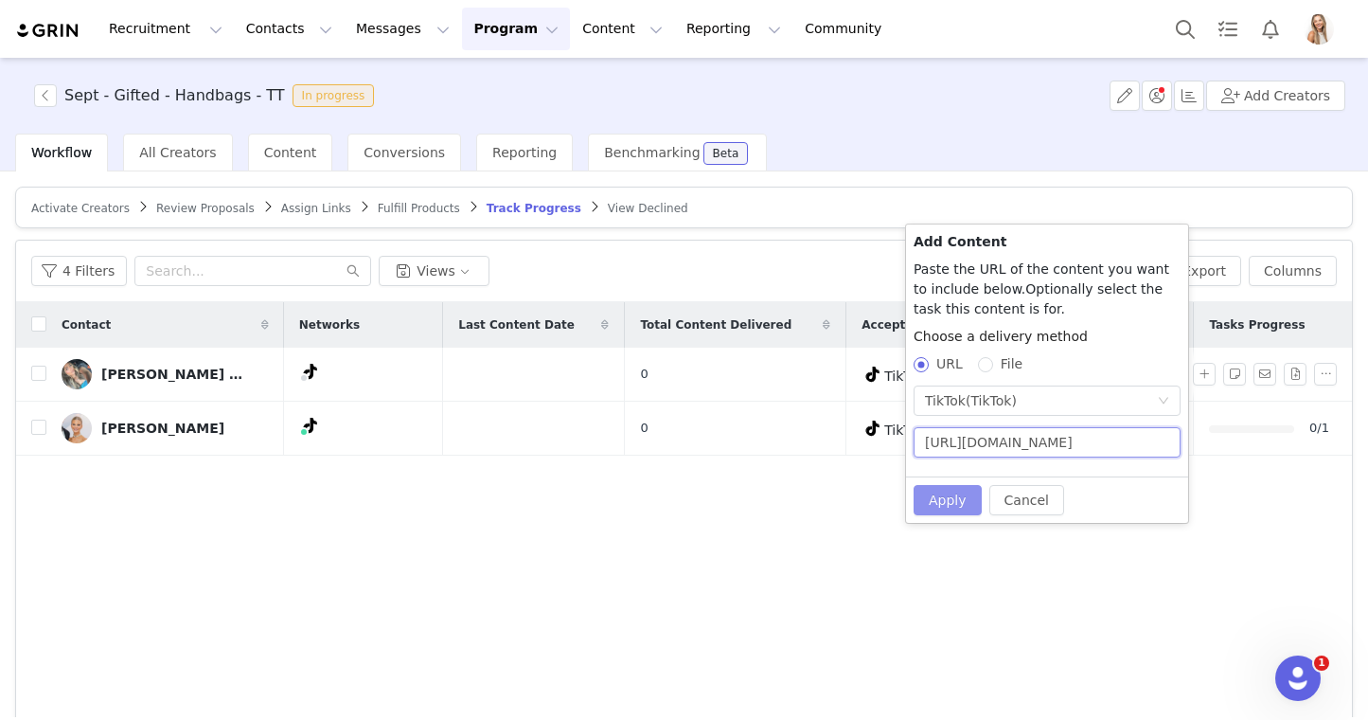
type input "https://www.tiktok.com/@hausofnaty/video/7553315206965792013?_r=1&_t=ZT-90AQ6hP…"
click at [940, 502] on button "Apply" at bounding box center [948, 500] width 68 height 30
click at [940, 496] on button "Apply" at bounding box center [948, 500] width 68 height 30
click at [990, 362] on input "File" at bounding box center [984, 363] width 13 height 13
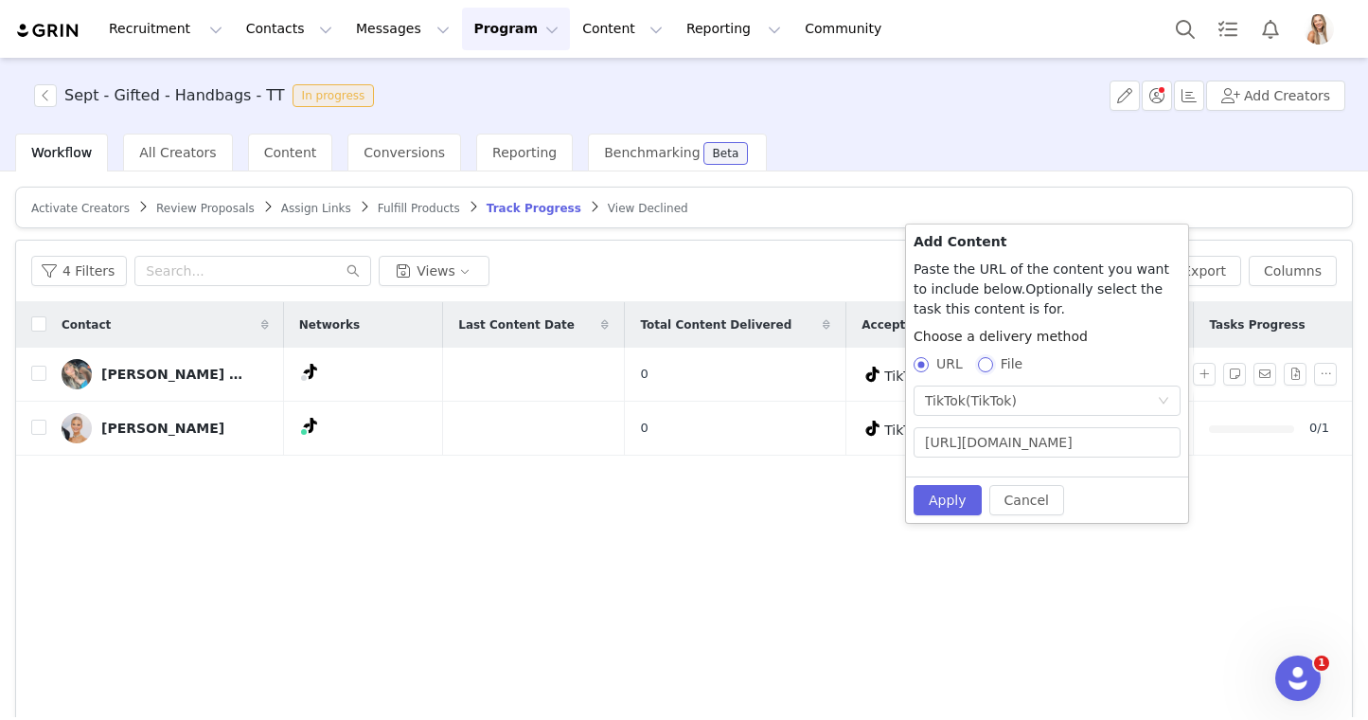
radio input "true"
radio input "false"
radio input "true"
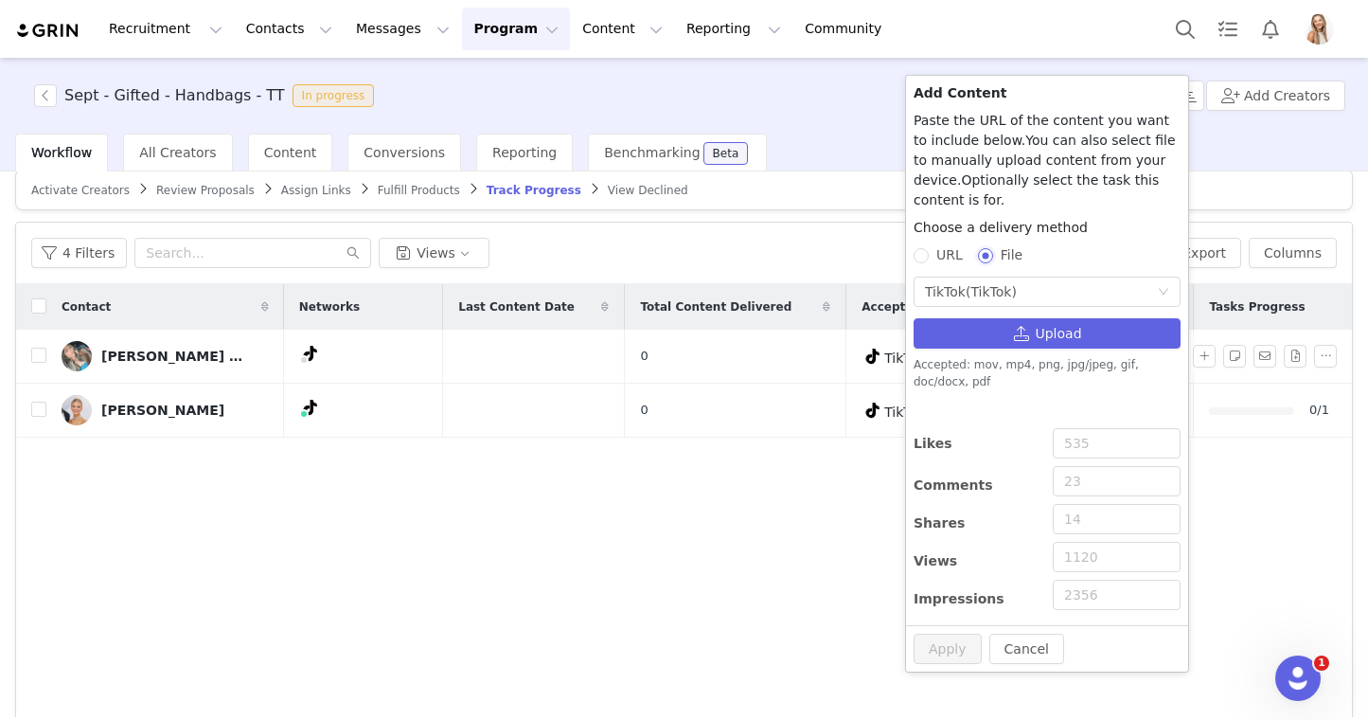
scroll to position [19, 0]
click at [918, 256] on input "URL" at bounding box center [920, 254] width 13 height 13
radio input "true"
radio input "false"
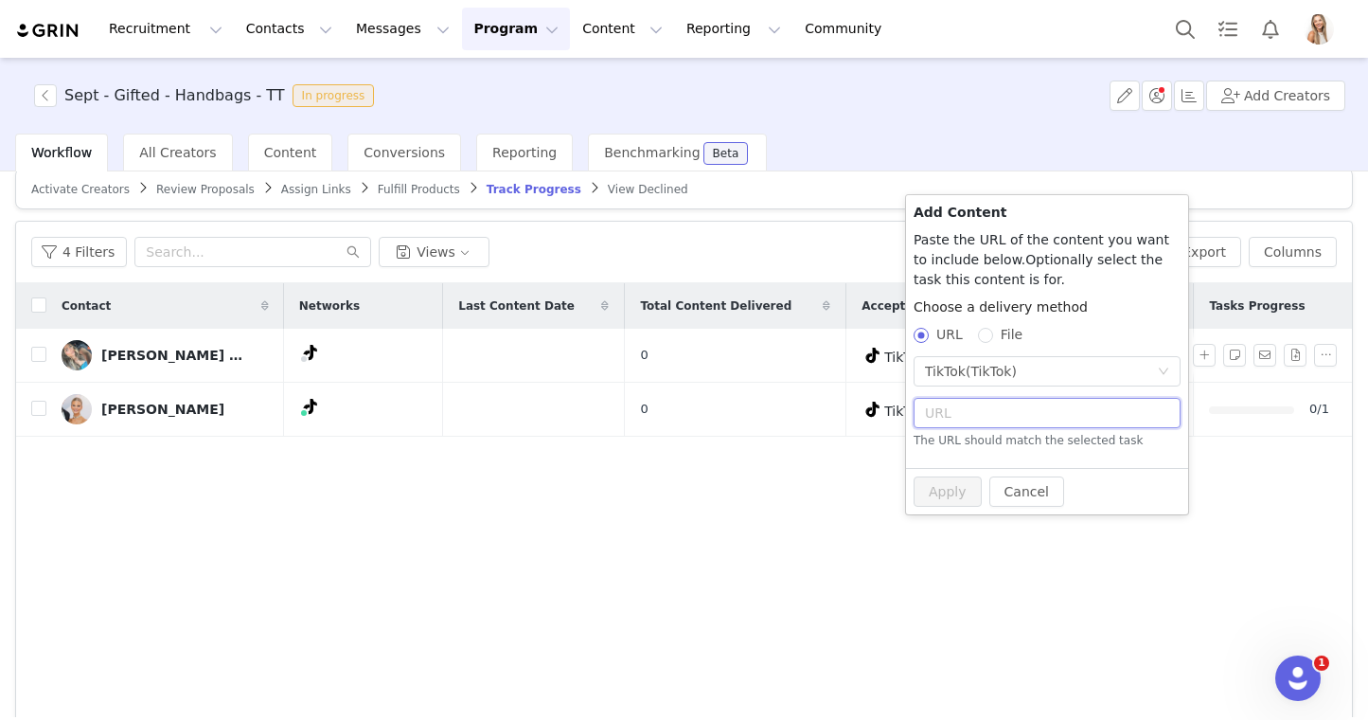
click at [981, 419] on input "text" at bounding box center [1047, 413] width 267 height 30
paste input "https://www.tiktok.com/@hausofnaty/video/7553315206965792013?_r=1&_t=ZT-90AQ6hP…"
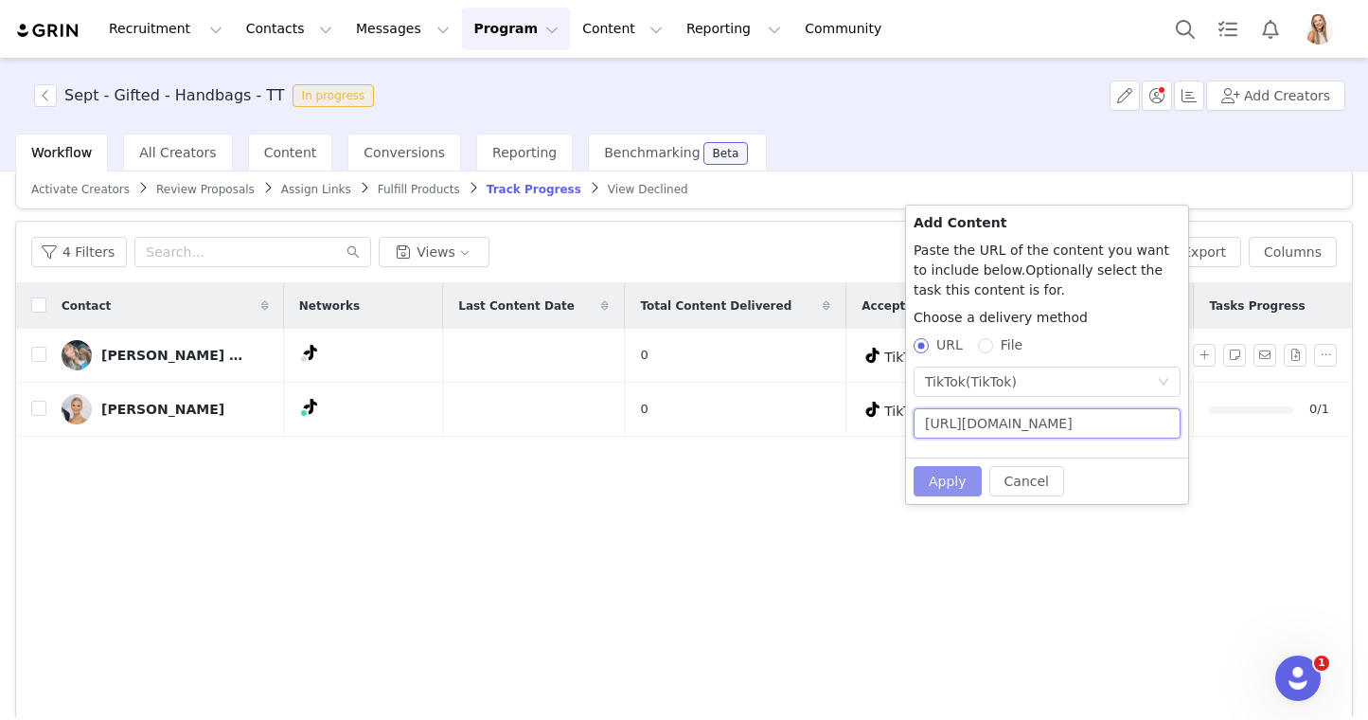
type input "https://www.tiktok.com/@hausofnaty/video/7553315206965792013?_r=1&_t=ZT-90AQ6hP…"
click at [954, 475] on button "Apply" at bounding box center [948, 481] width 68 height 30
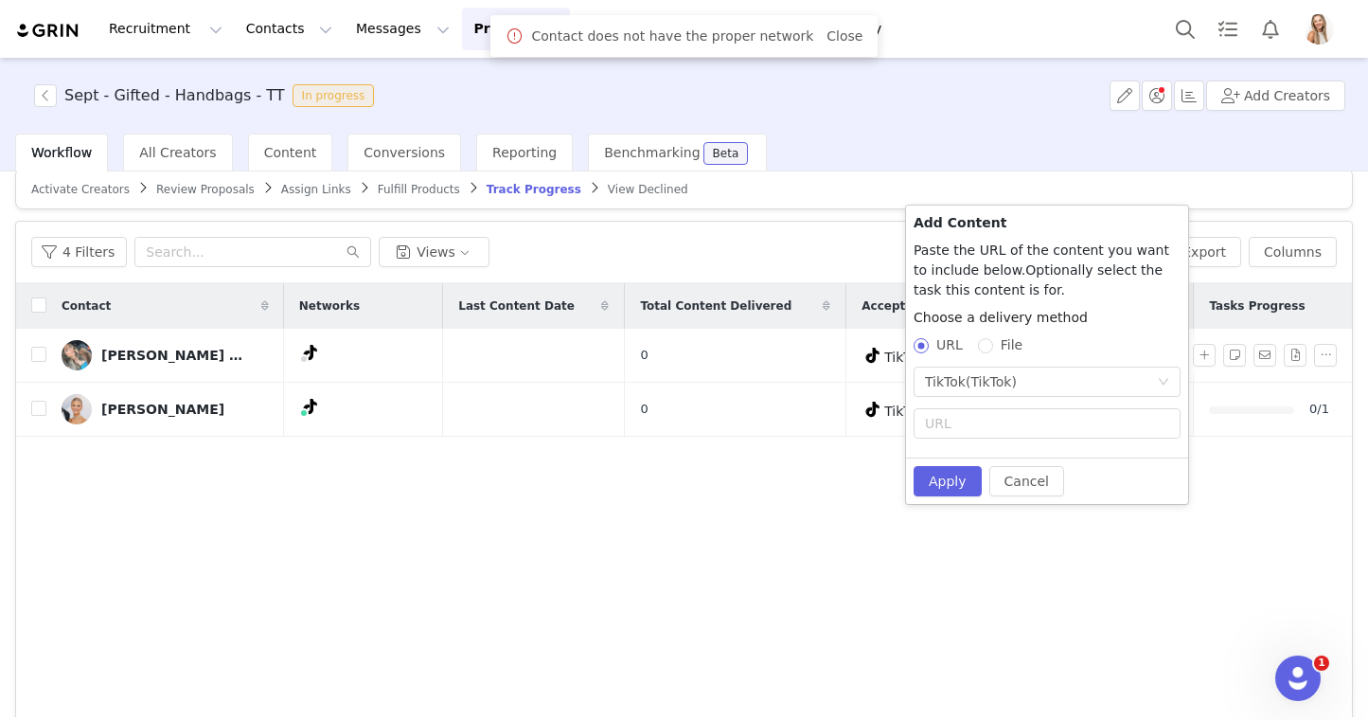
click at [809, 519] on div "Contact Networks Last Content Date Total Content Delivered Accepted Tasks Poste…" at bounding box center [684, 509] width 1336 height 452
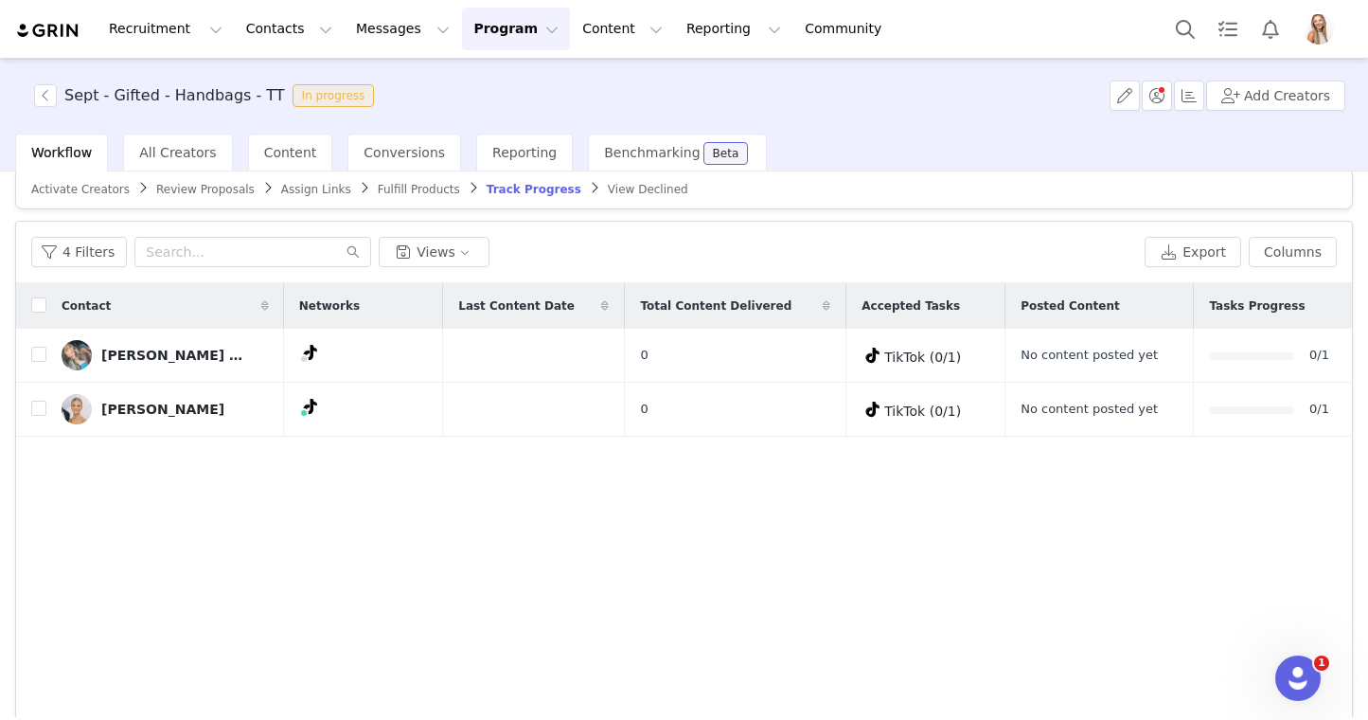
click at [500, 42] on button "Program Program" at bounding box center [516, 29] width 108 height 43
click at [500, 81] on p "Activations" at bounding box center [484, 84] width 73 height 20
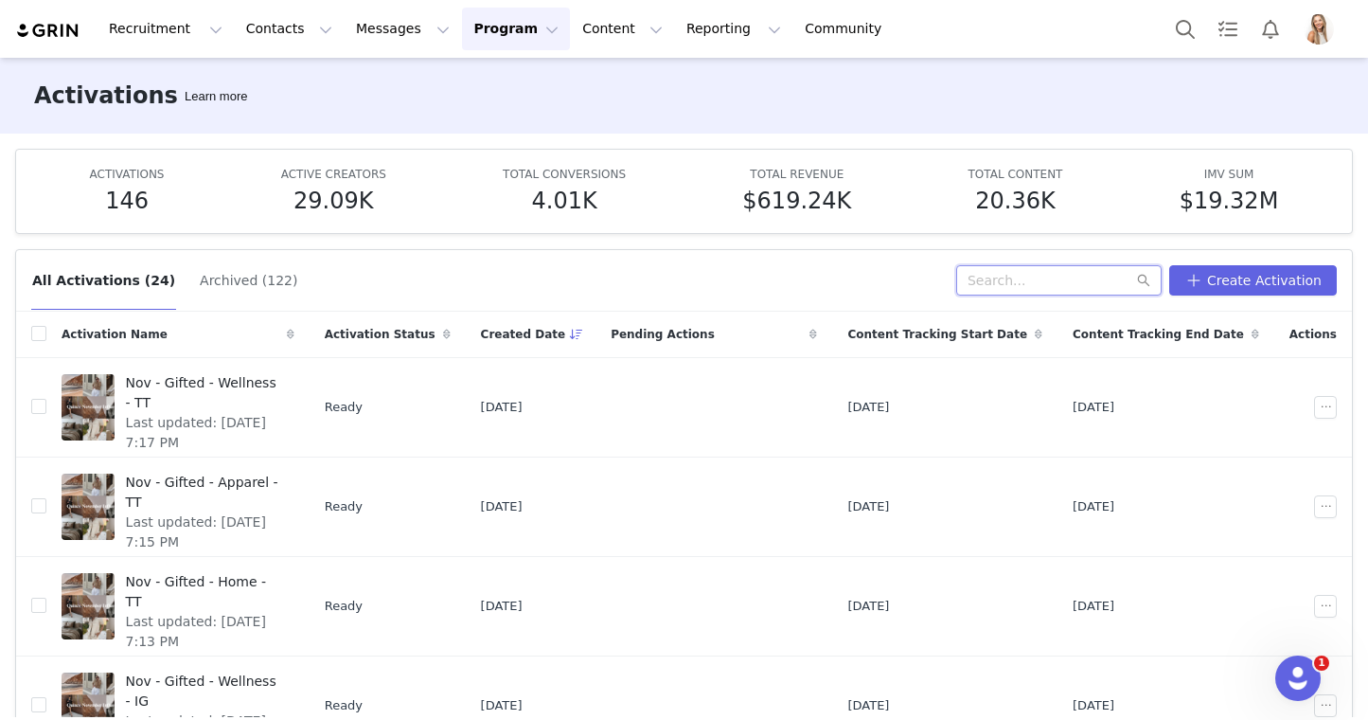
click at [1014, 272] on input "text" at bounding box center [1058, 280] width 205 height 30
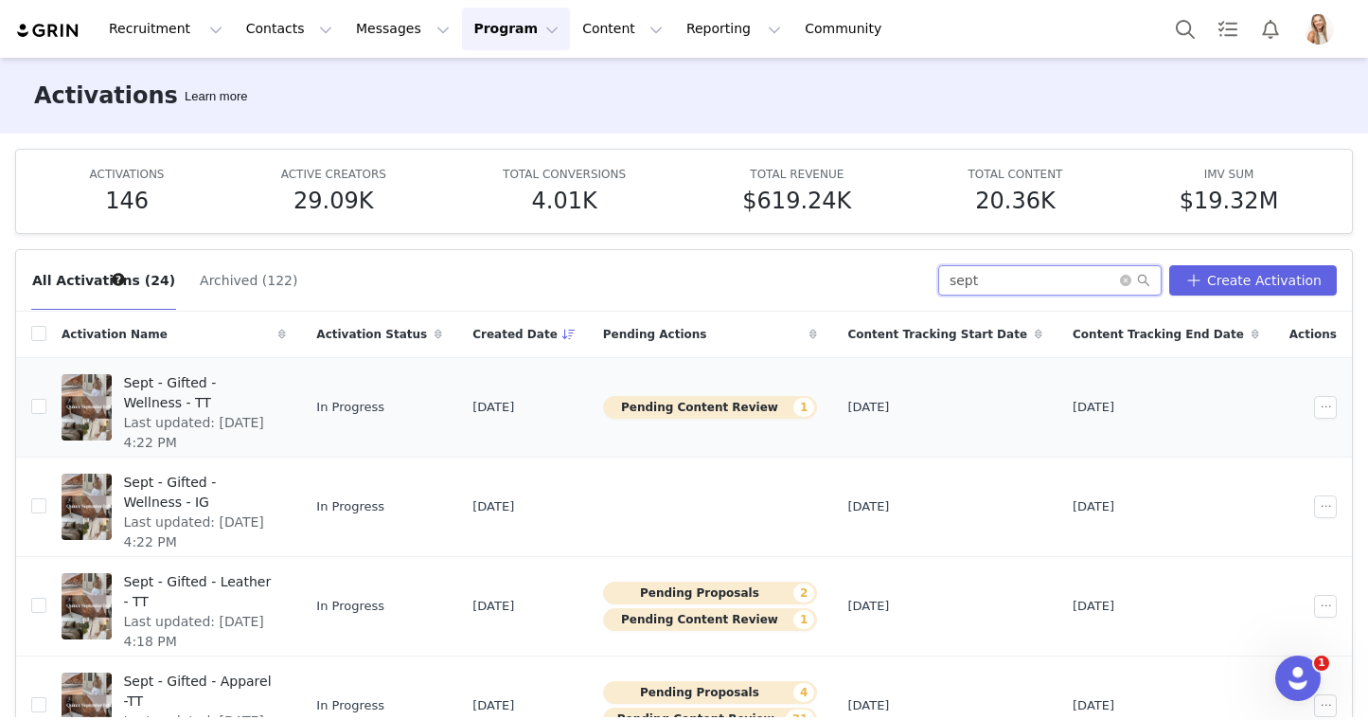
type input "sept"
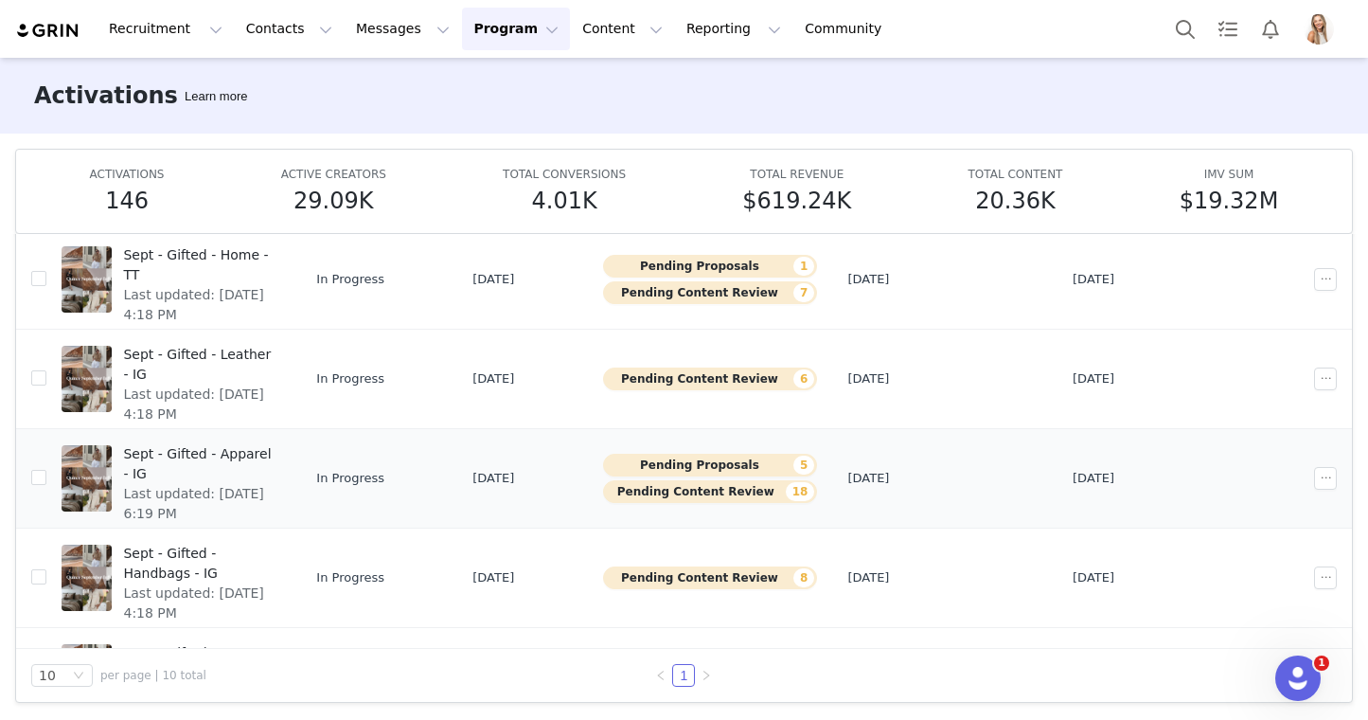
scroll to position [604, 0]
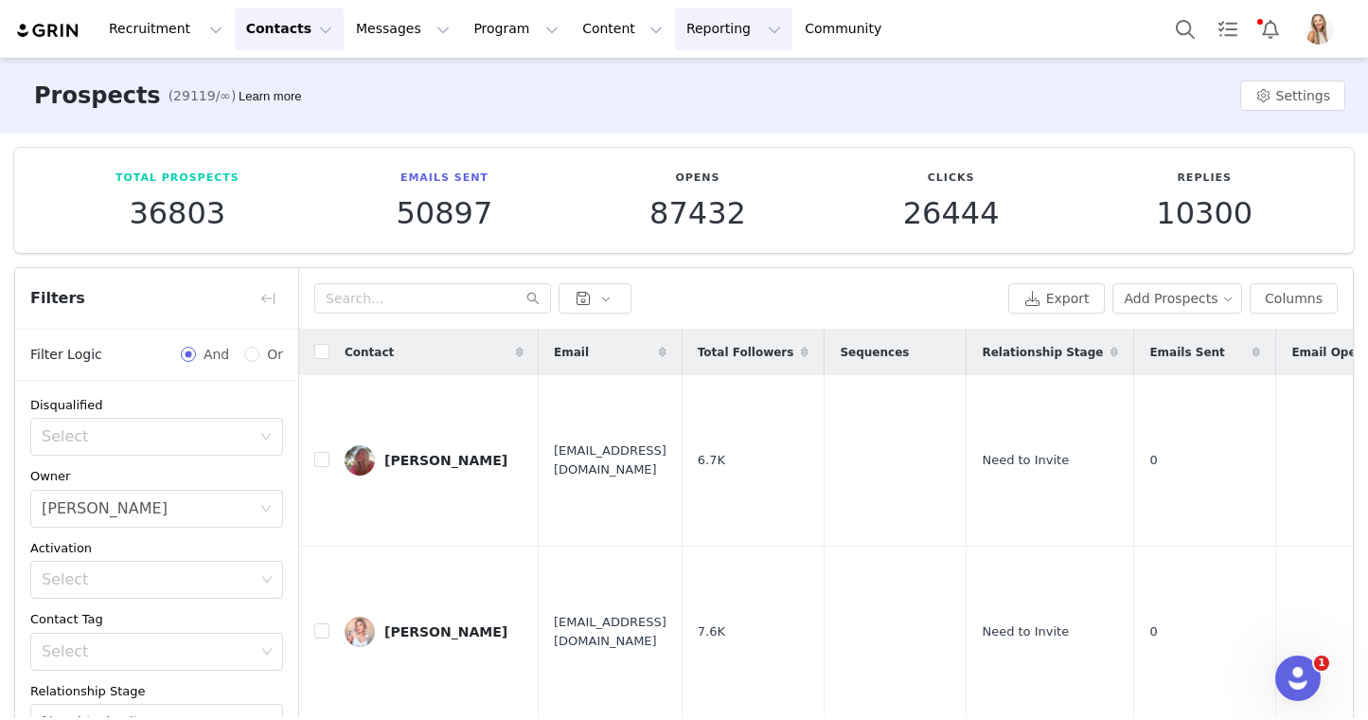
scroll to position [427, 0]
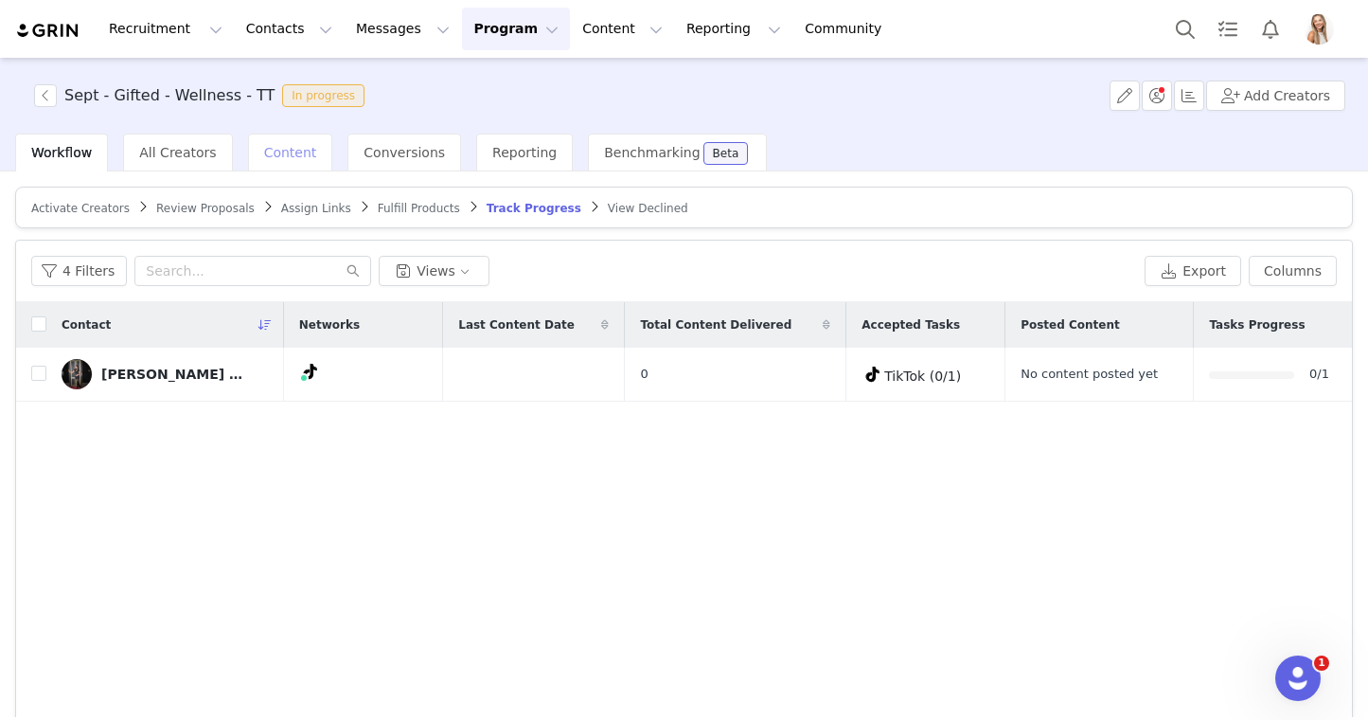
click at [268, 147] on span "Content" at bounding box center [290, 152] width 53 height 15
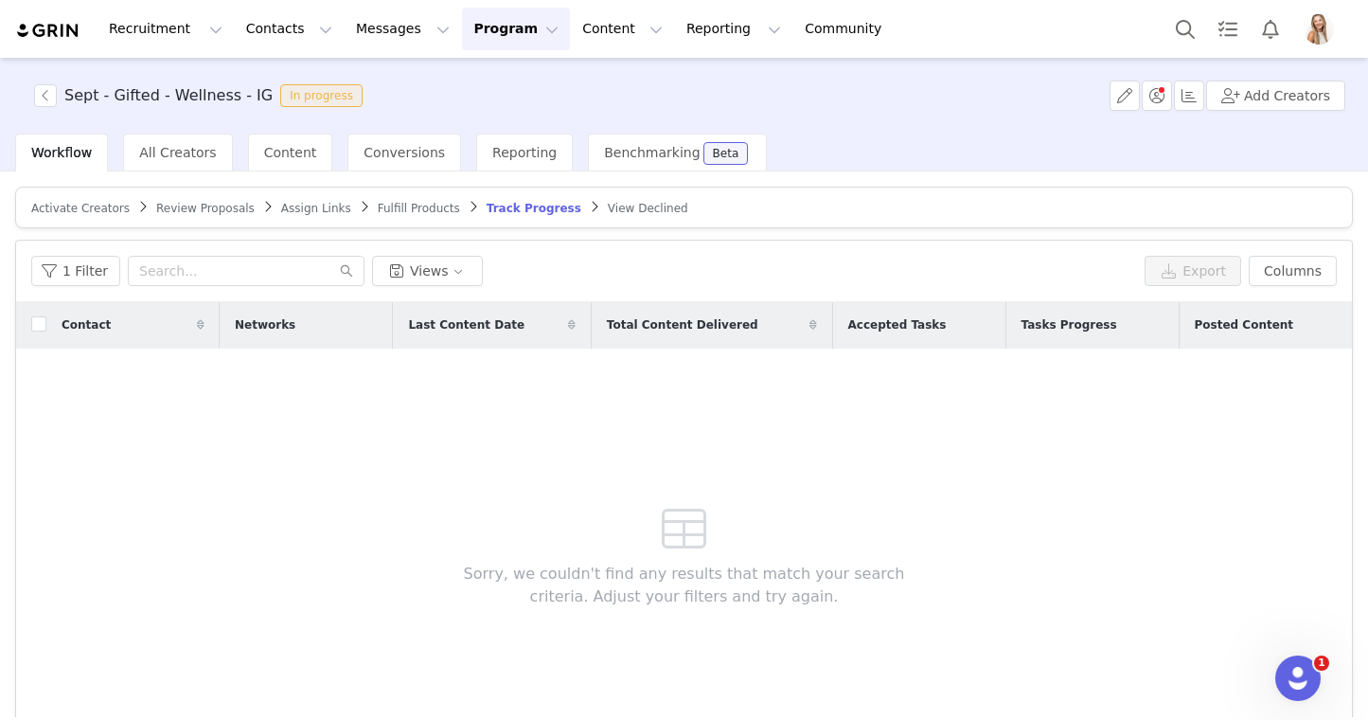
click at [65, 156] on span "Workflow" at bounding box center [61, 152] width 61 height 15
click at [274, 154] on span "Content" at bounding box center [290, 152] width 53 height 15
click at [264, 154] on span "Content" at bounding box center [290, 152] width 53 height 15
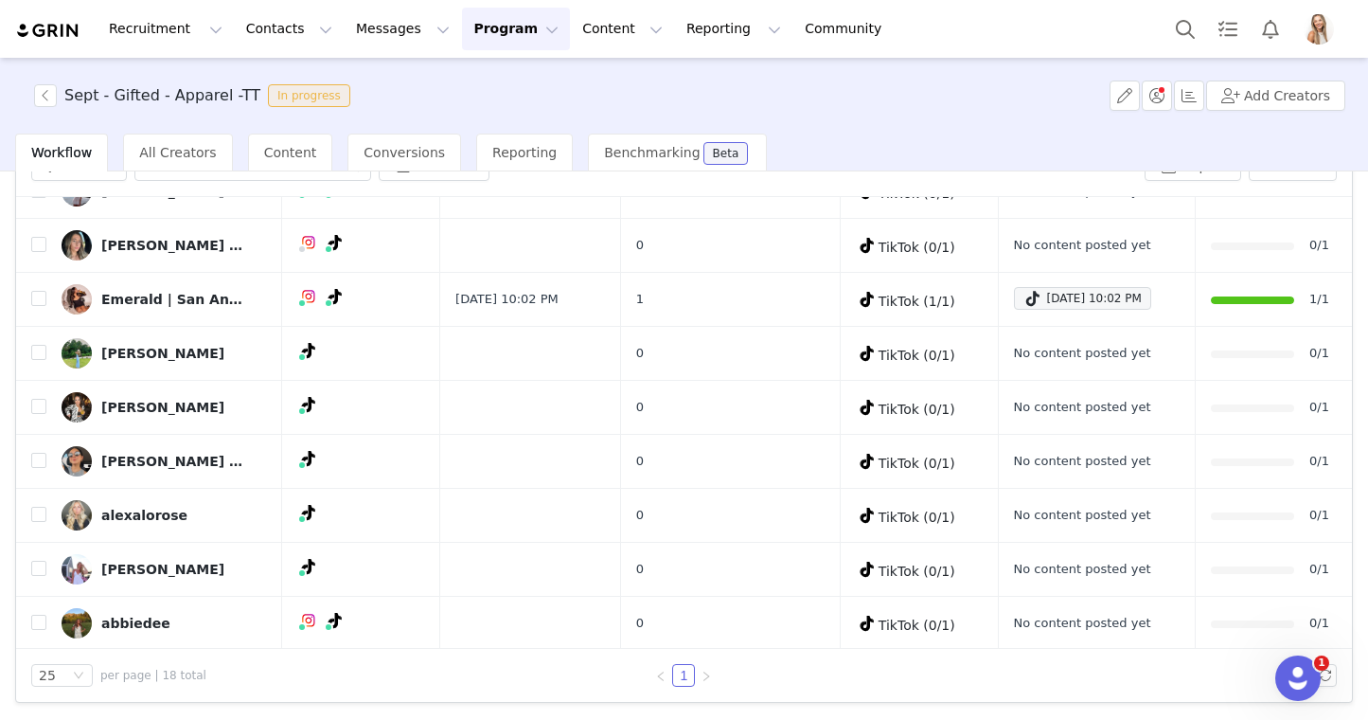
scroll to position [584, 0]
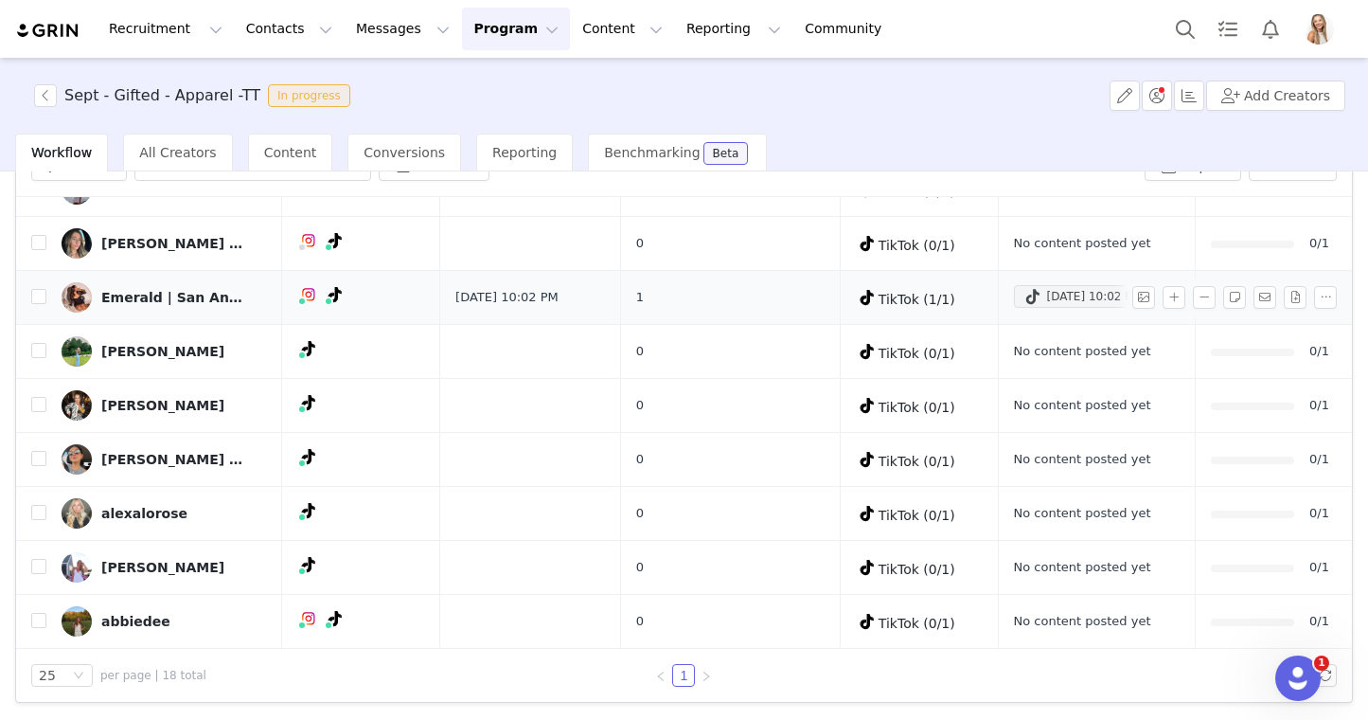
click at [1055, 300] on div "Sep 26, 2025 10:02 PM" at bounding box center [1083, 296] width 118 height 23
click at [978, 126] on div "Sept - Gifted - Apparel -TT In progress Add Creators" at bounding box center [684, 96] width 1368 height 76
click at [295, 170] on div "Content" at bounding box center [290, 153] width 85 height 38
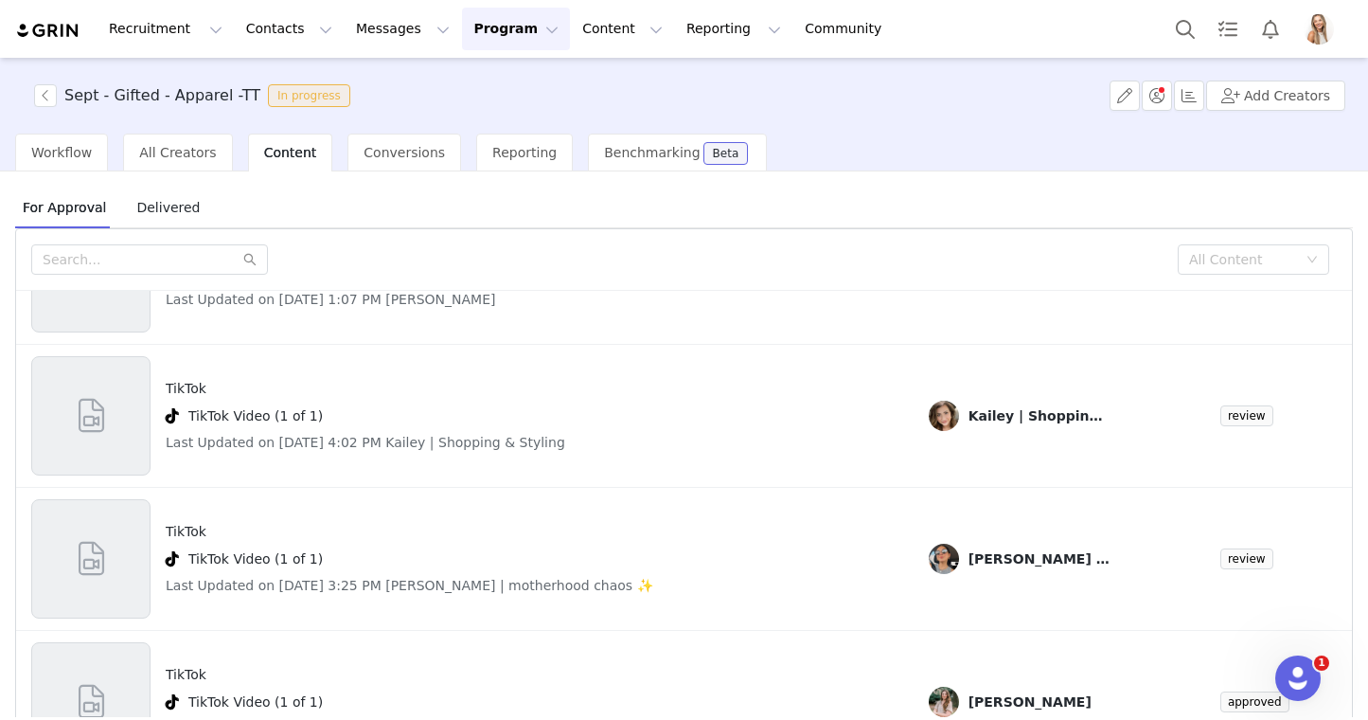
scroll to position [352, 0]
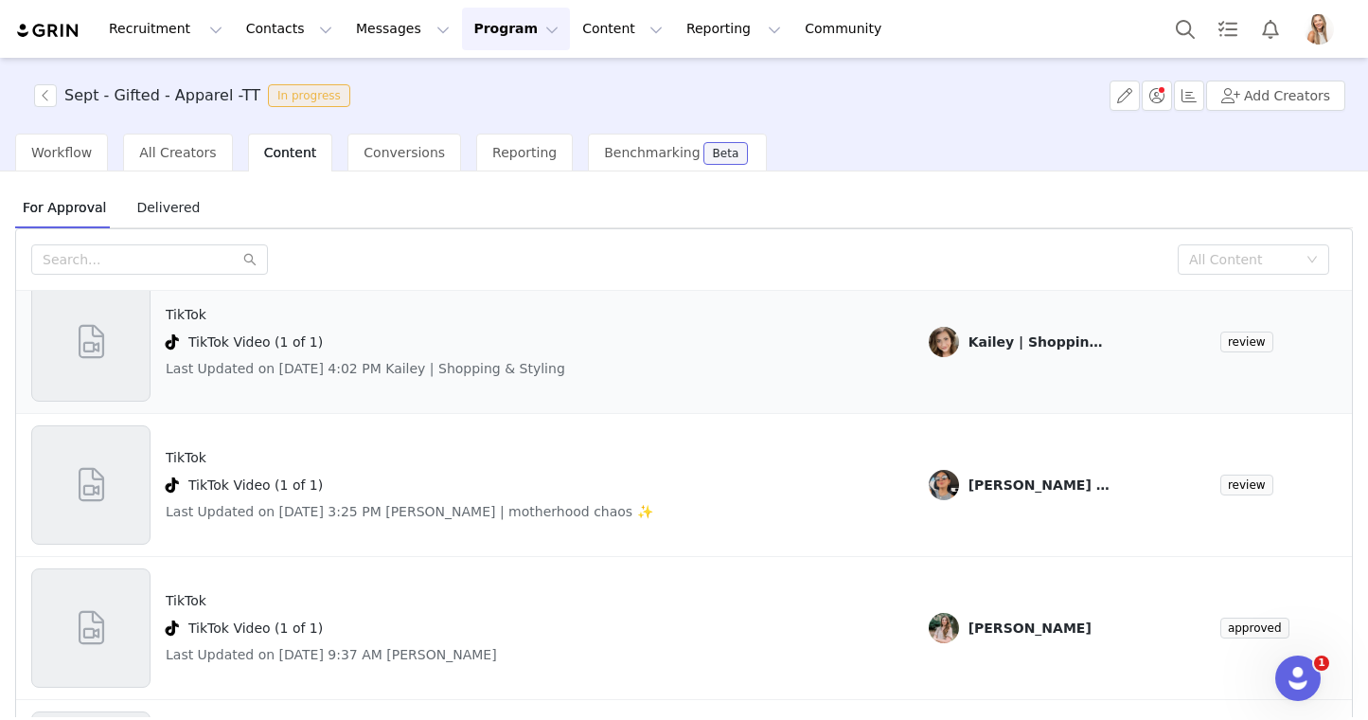
click at [94, 331] on span at bounding box center [91, 341] width 43 height 51
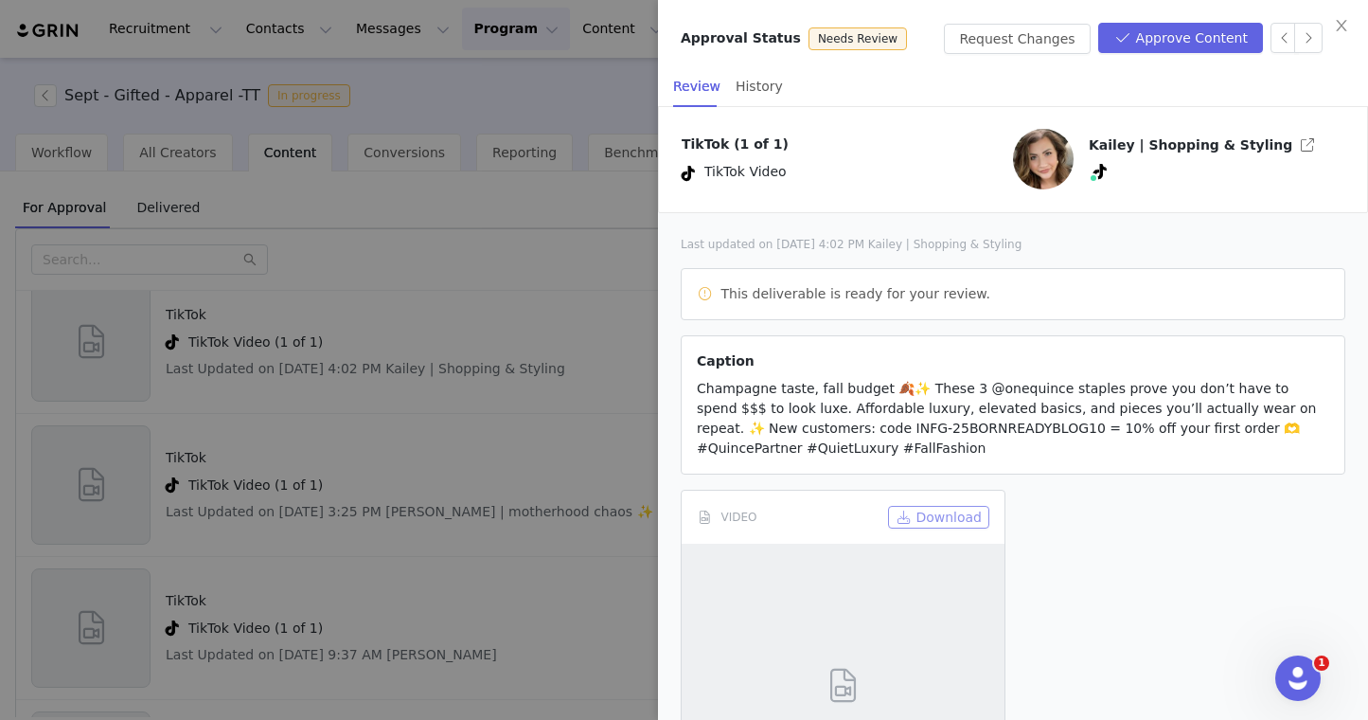
click at [921, 513] on button "Download" at bounding box center [938, 517] width 101 height 23
click at [1186, 44] on button "Approve Content" at bounding box center [1180, 38] width 165 height 30
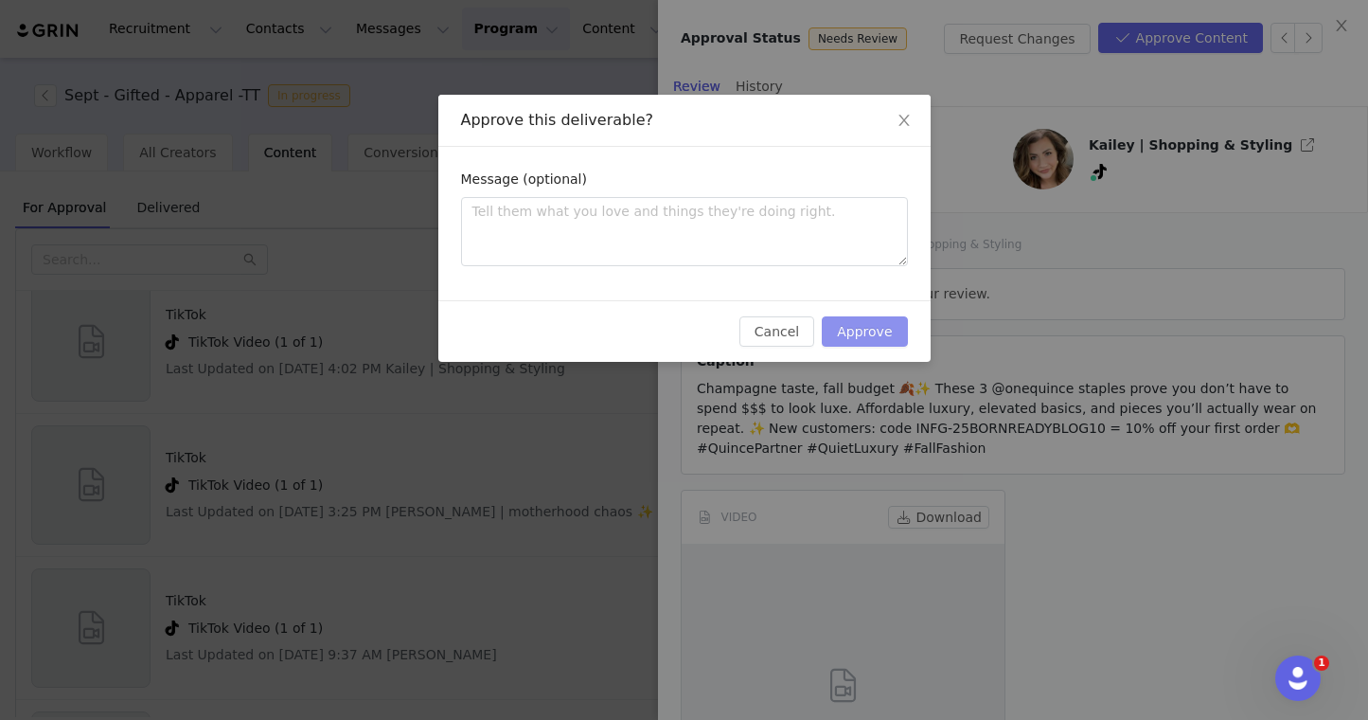
click at [865, 333] on button "Approve" at bounding box center [864, 331] width 85 height 30
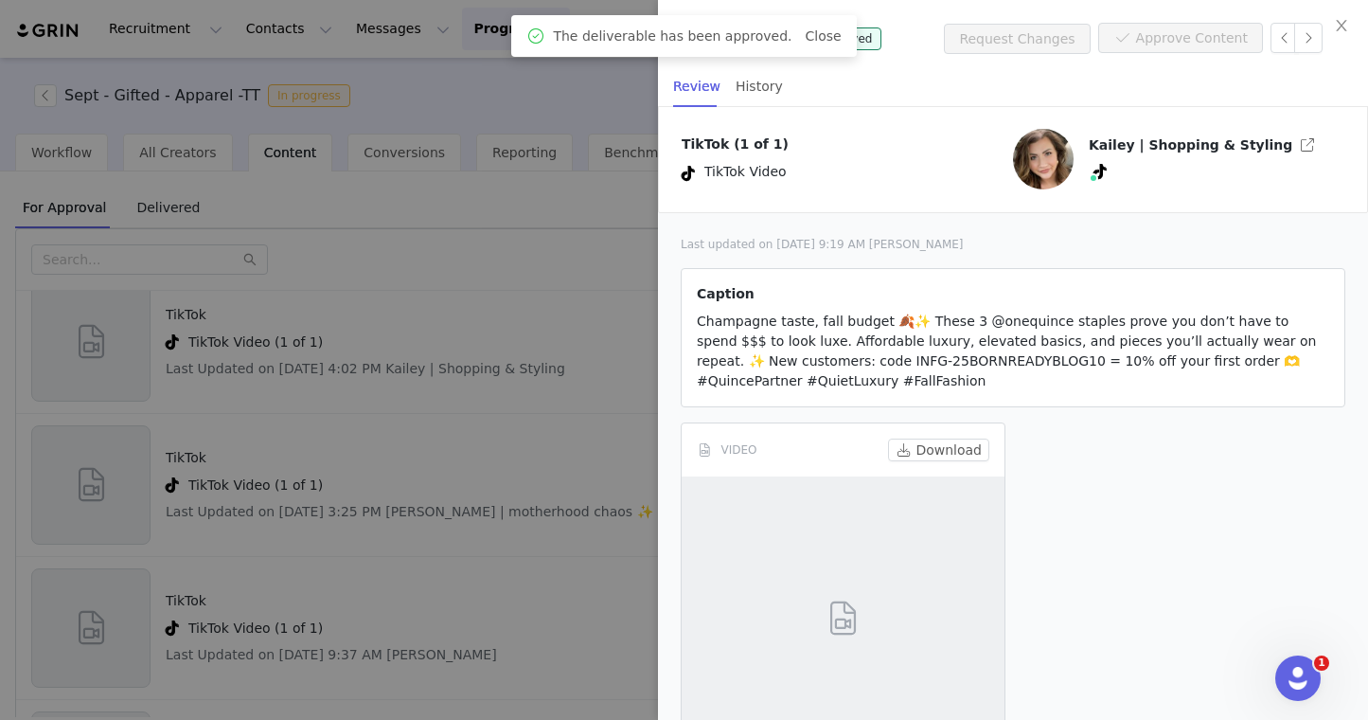
click at [531, 436] on div at bounding box center [684, 360] width 1368 height 720
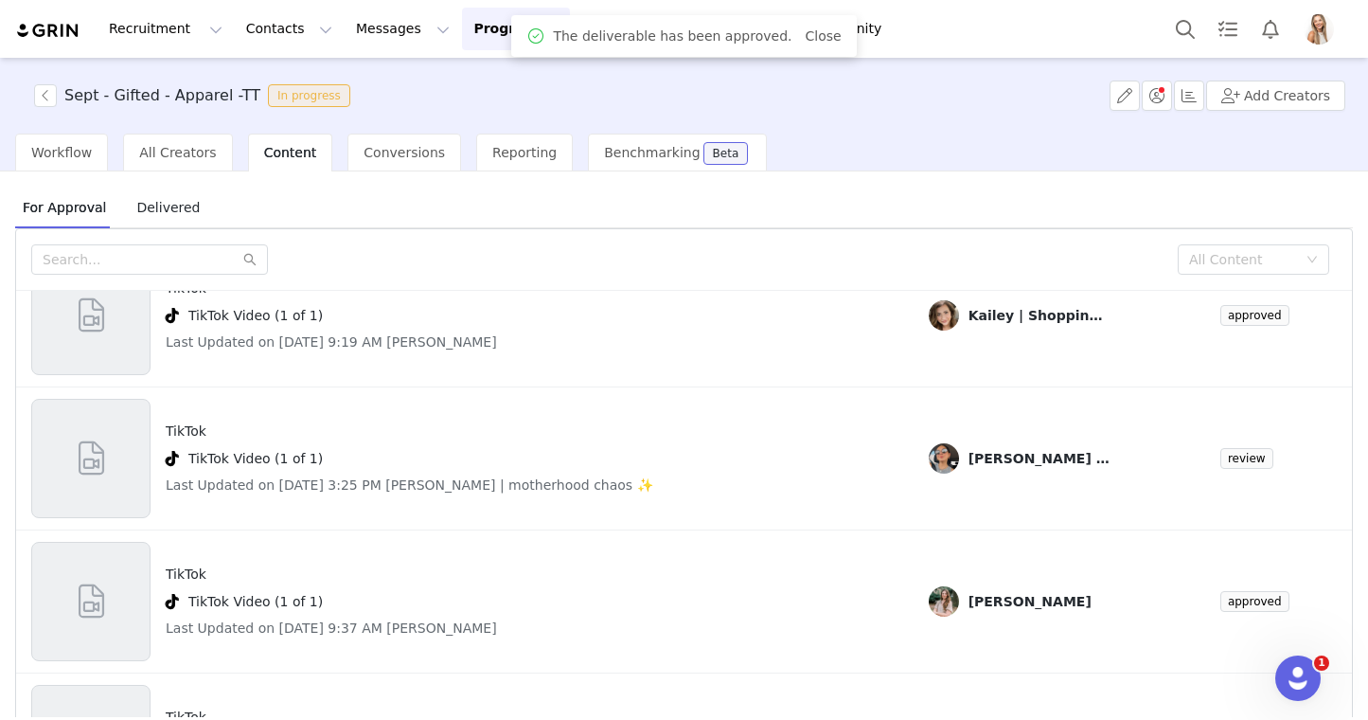
scroll to position [404, 0]
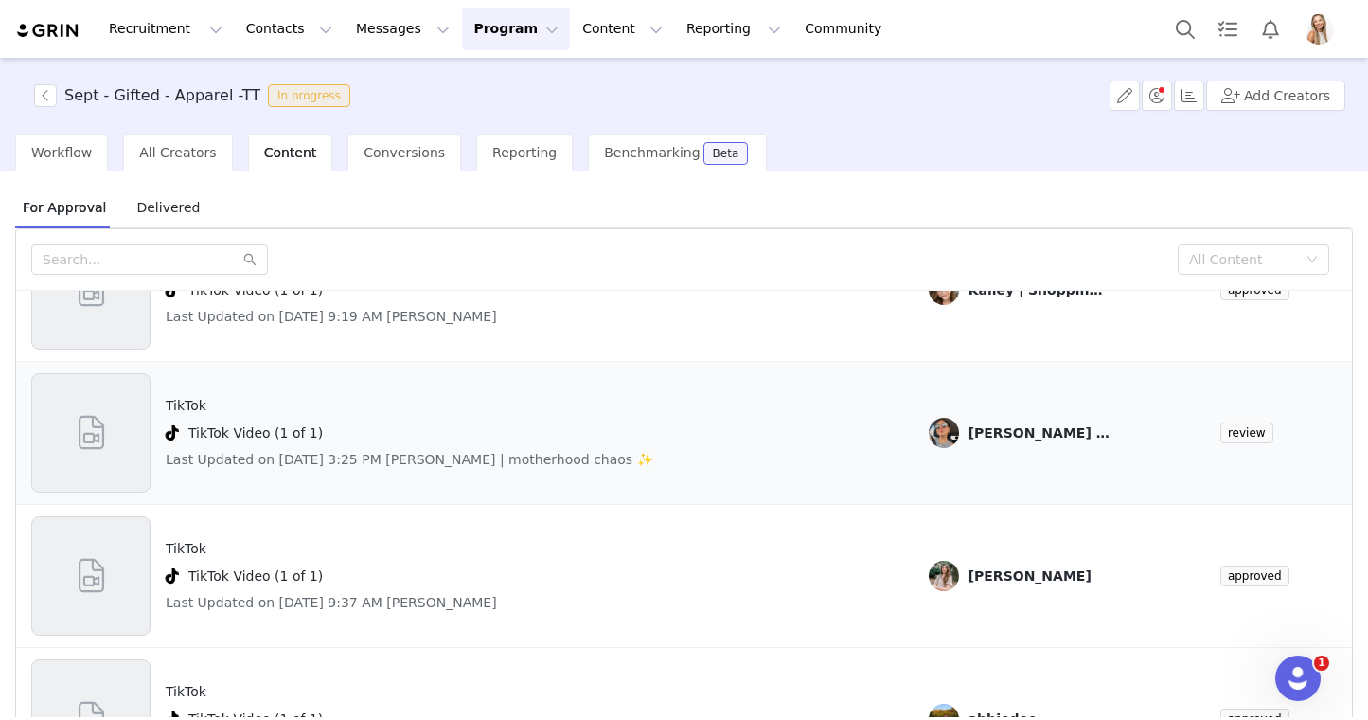
click at [88, 431] on span at bounding box center [91, 432] width 43 height 51
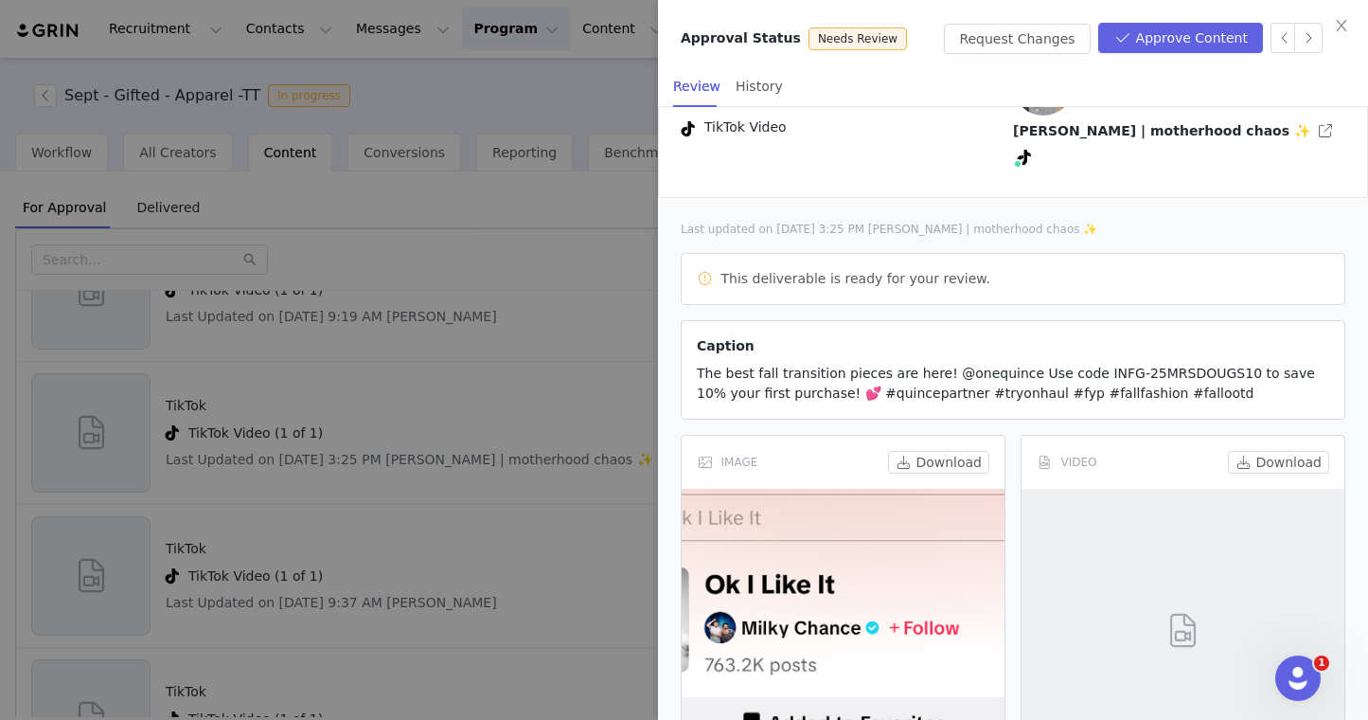
scroll to position [104, 0]
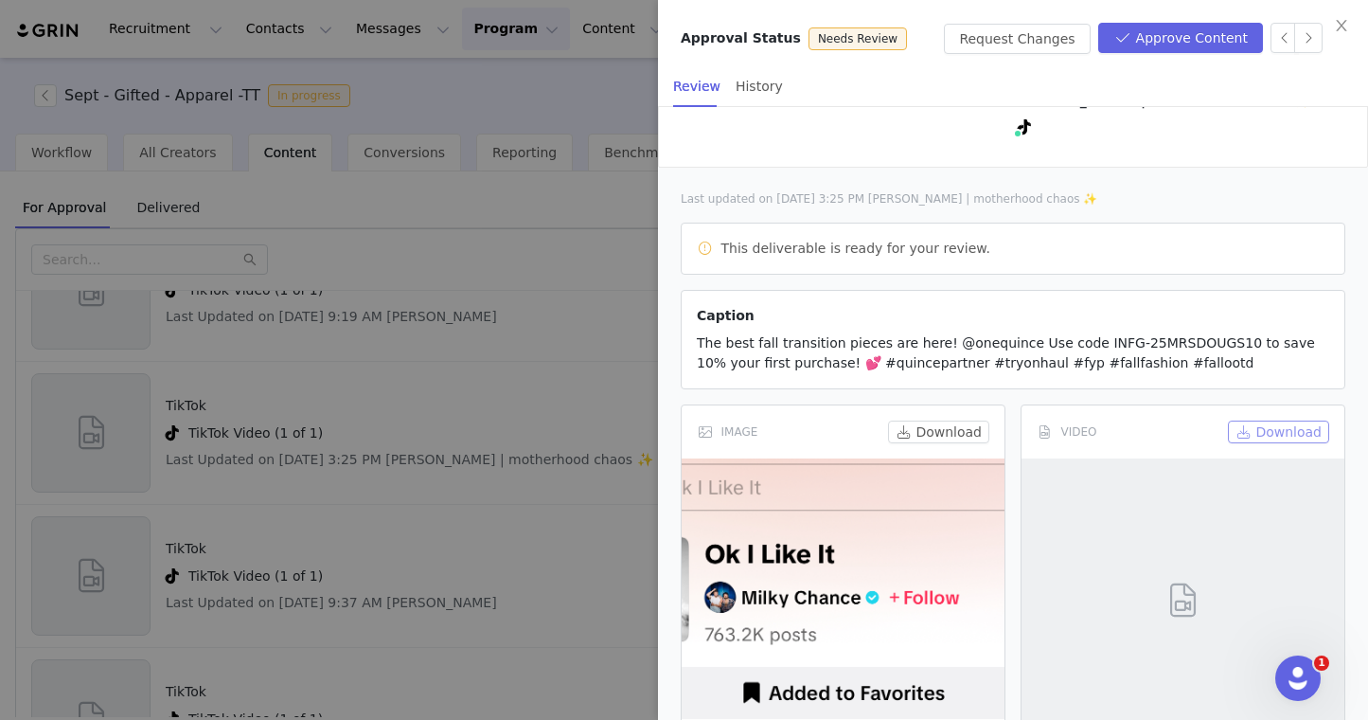
click at [1255, 420] on button "Download" at bounding box center [1278, 431] width 101 height 23
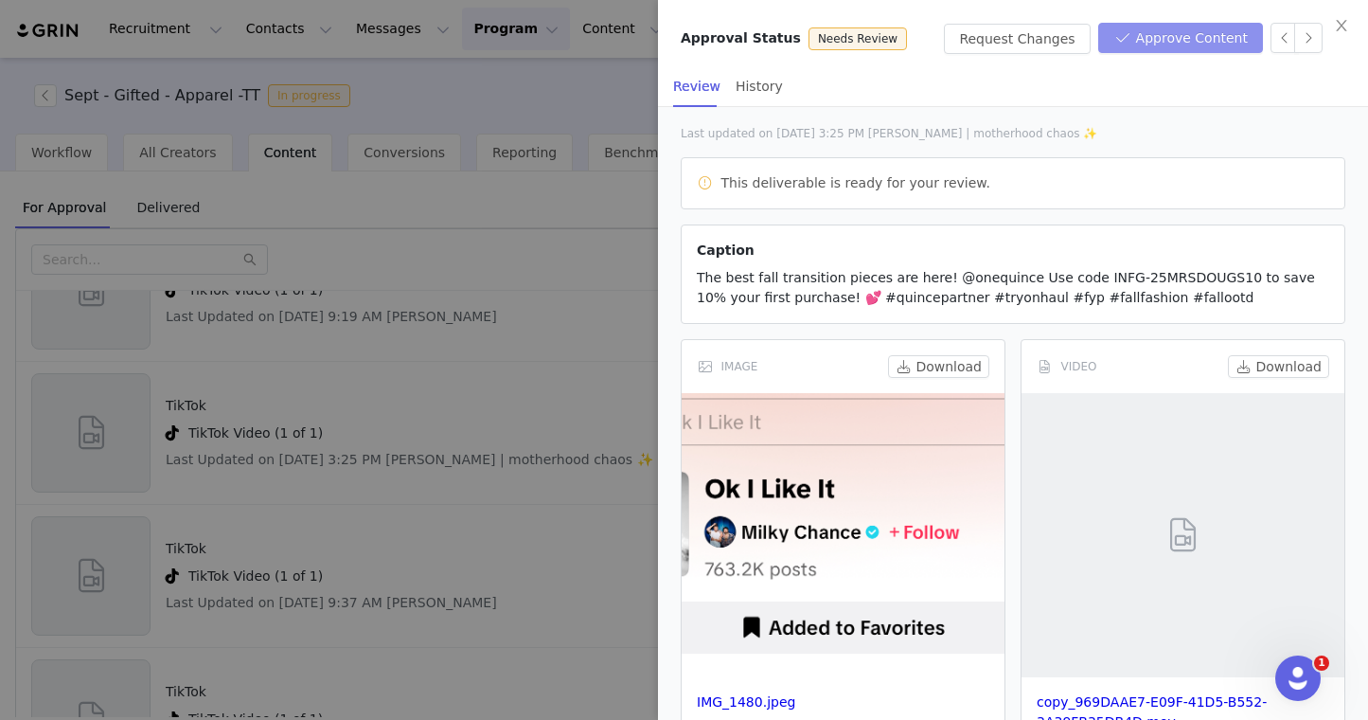
click at [1175, 46] on button "Approve Content" at bounding box center [1180, 38] width 165 height 30
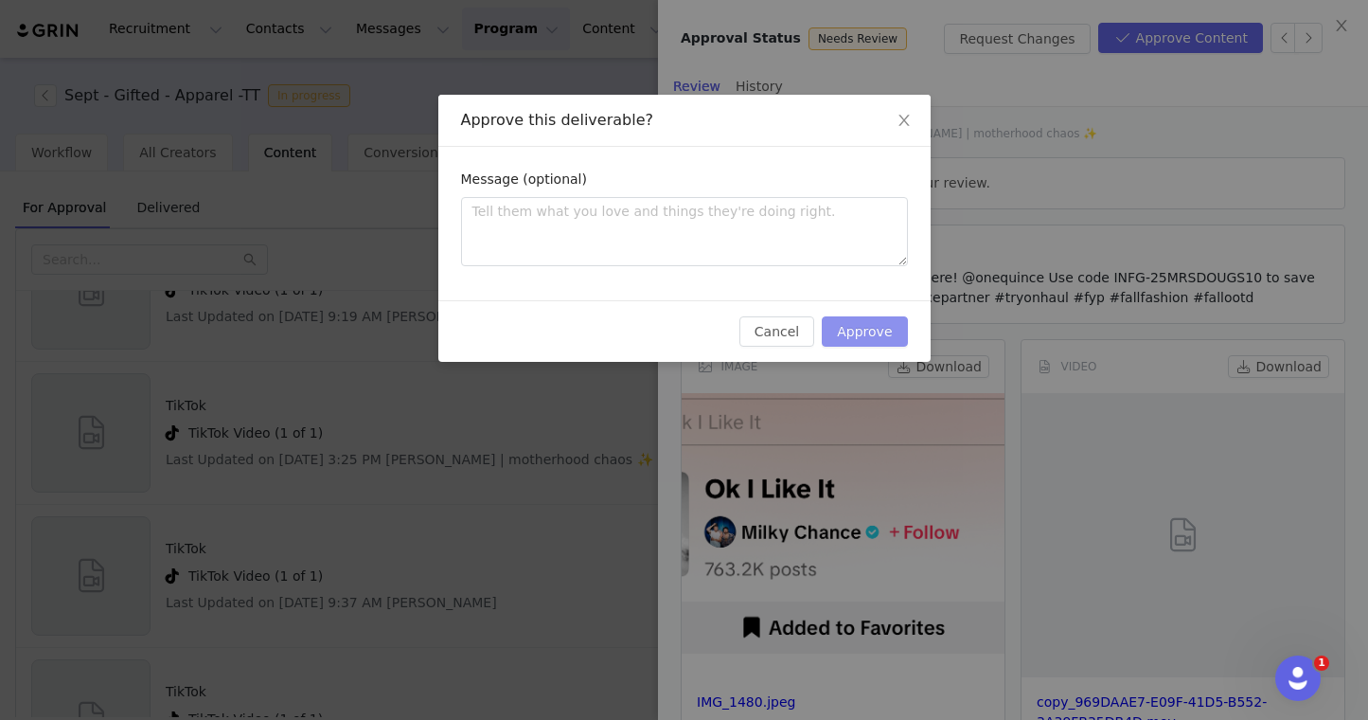
click at [885, 336] on button "Approve" at bounding box center [864, 331] width 85 height 30
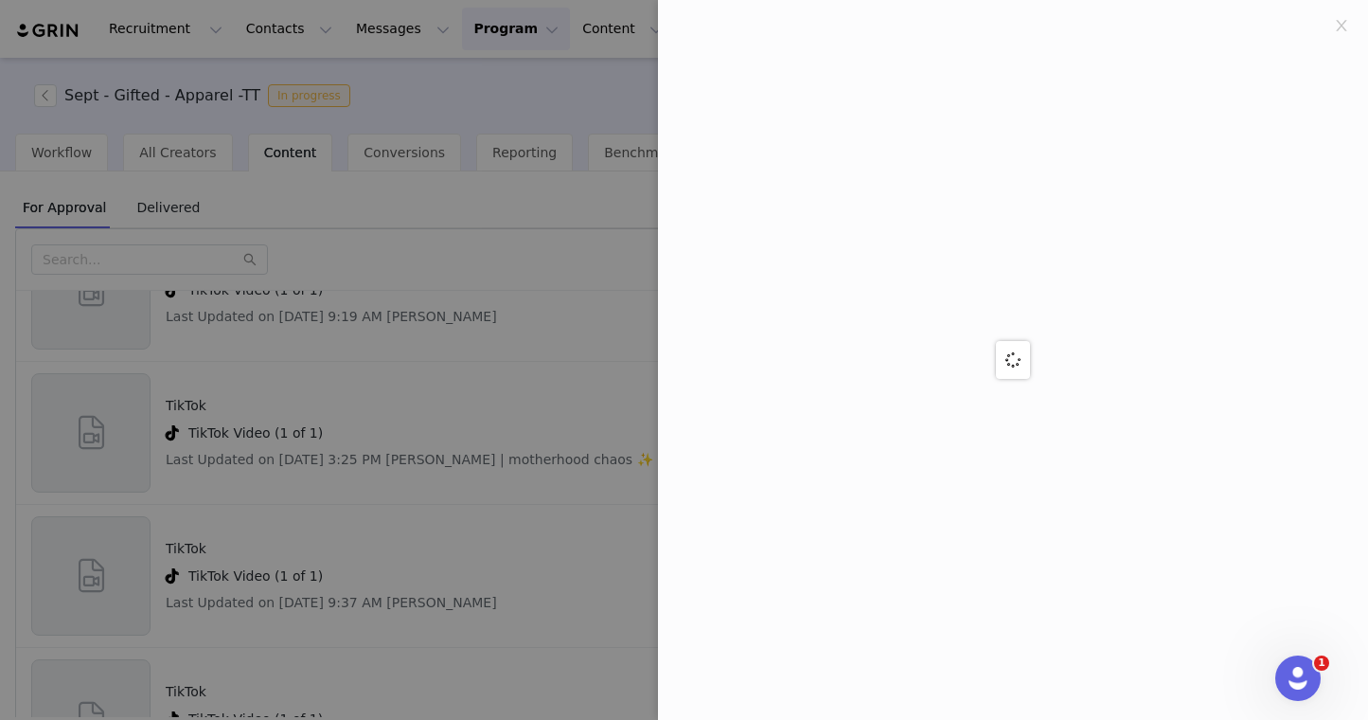
scroll to position [0, 0]
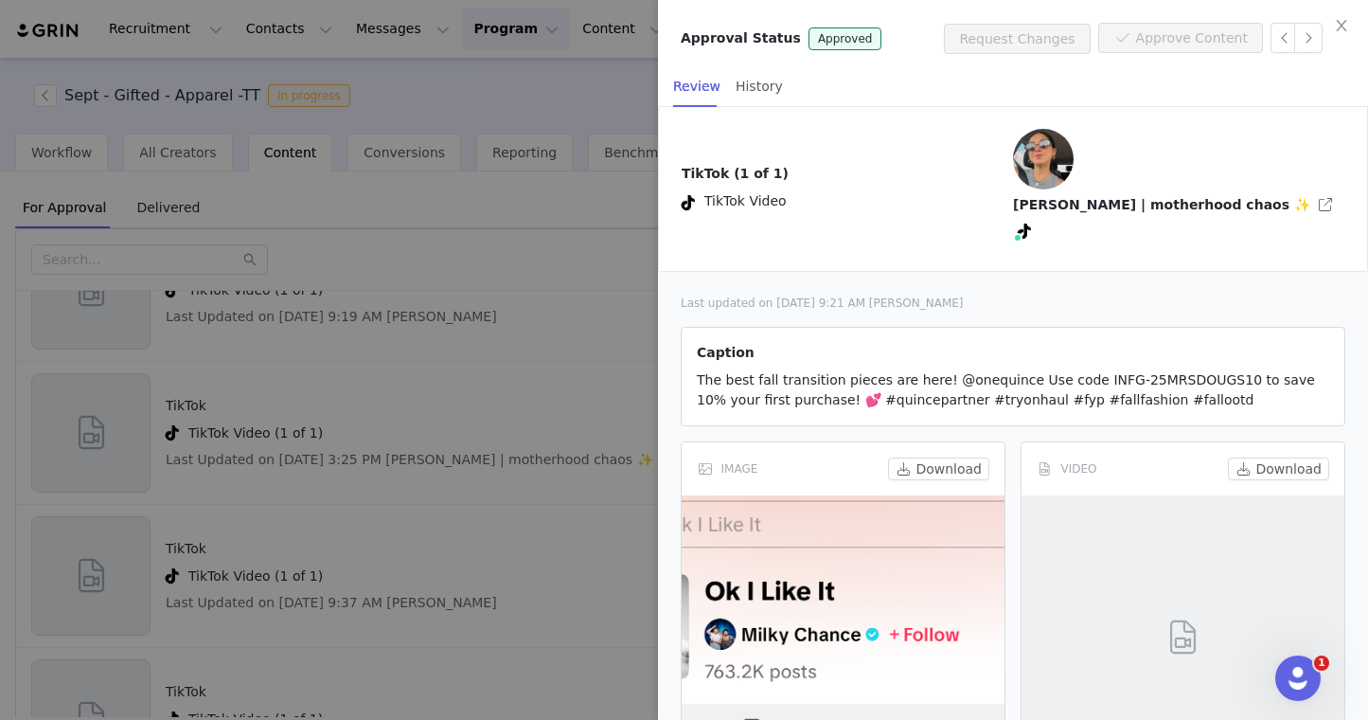
click at [532, 343] on div at bounding box center [684, 360] width 1368 height 720
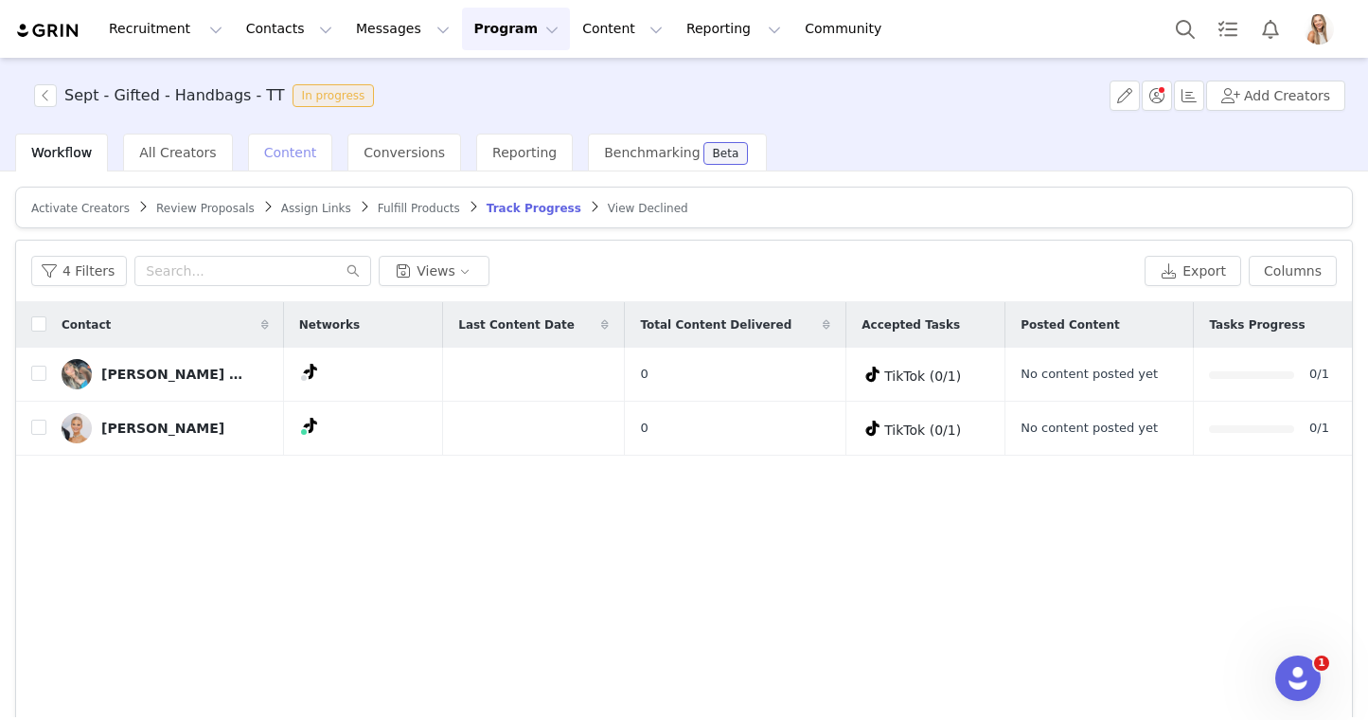
click at [288, 152] on span "Content" at bounding box center [290, 152] width 53 height 15
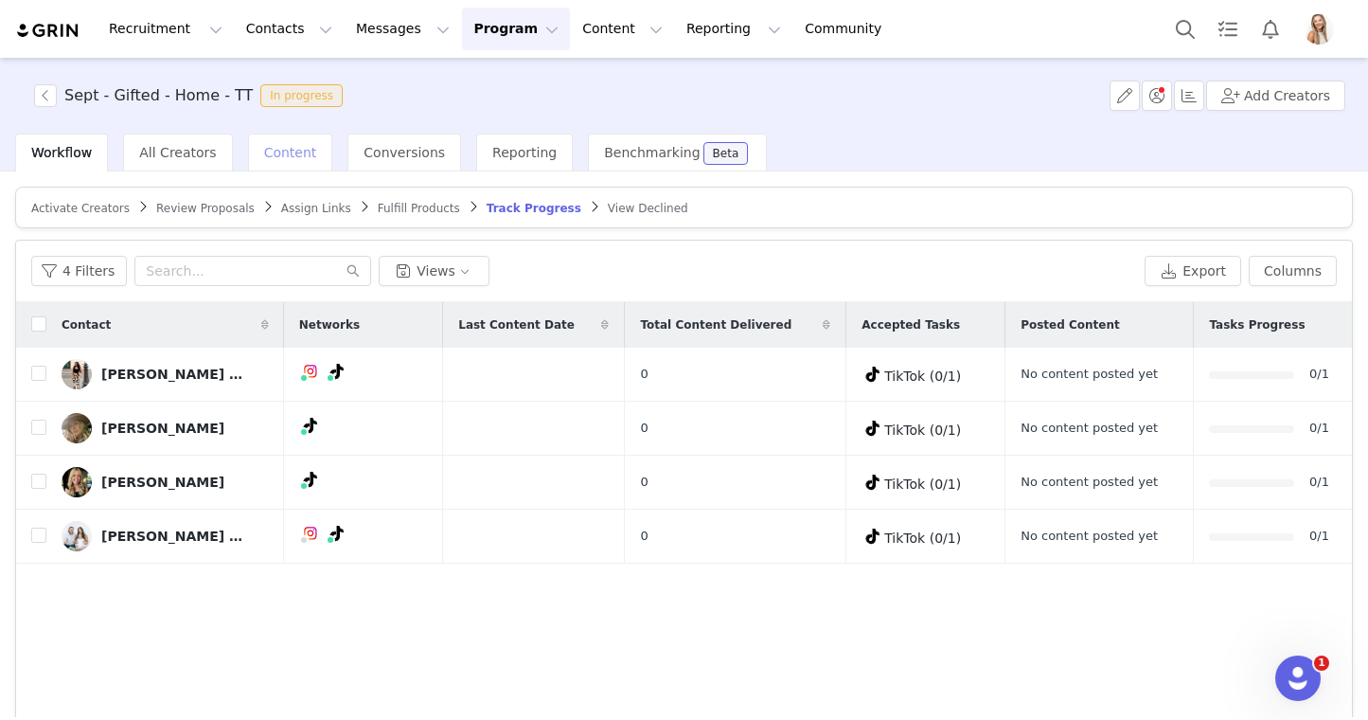
click at [278, 152] on span "Content" at bounding box center [290, 152] width 53 height 15
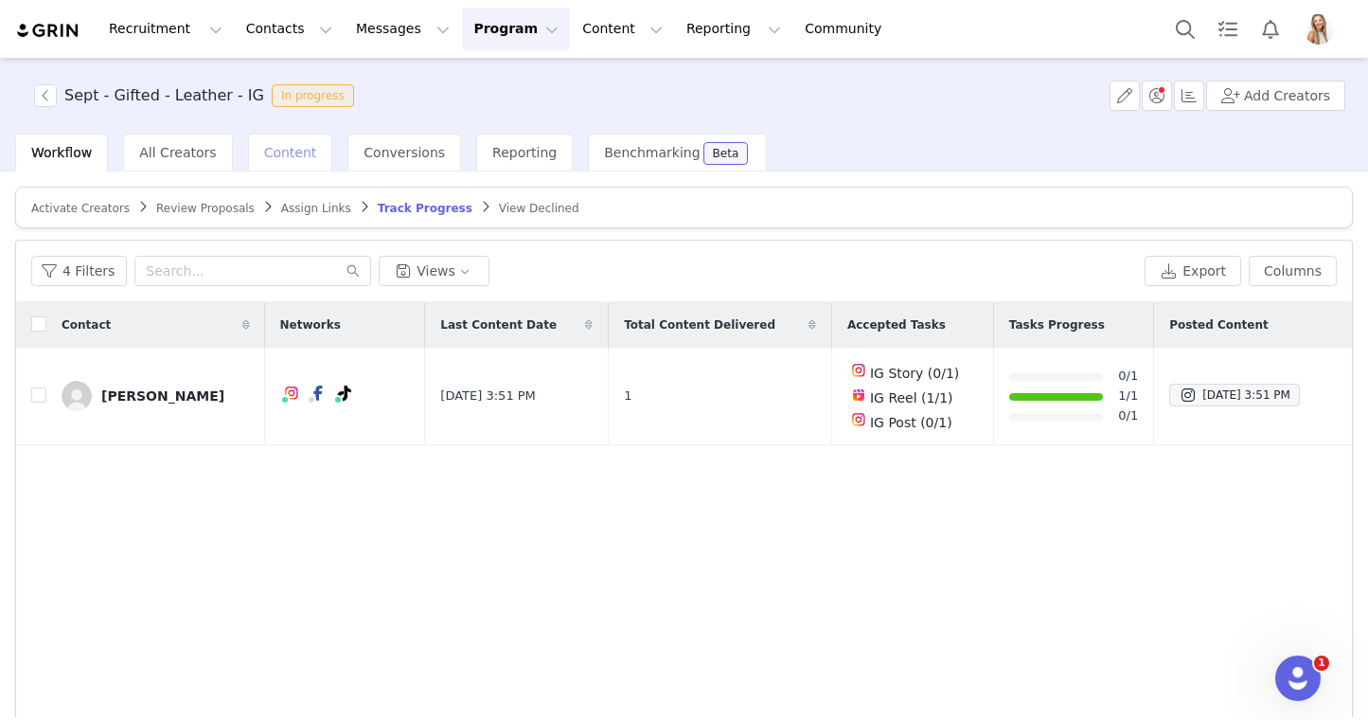
click at [279, 160] on div "Content" at bounding box center [290, 153] width 85 height 38
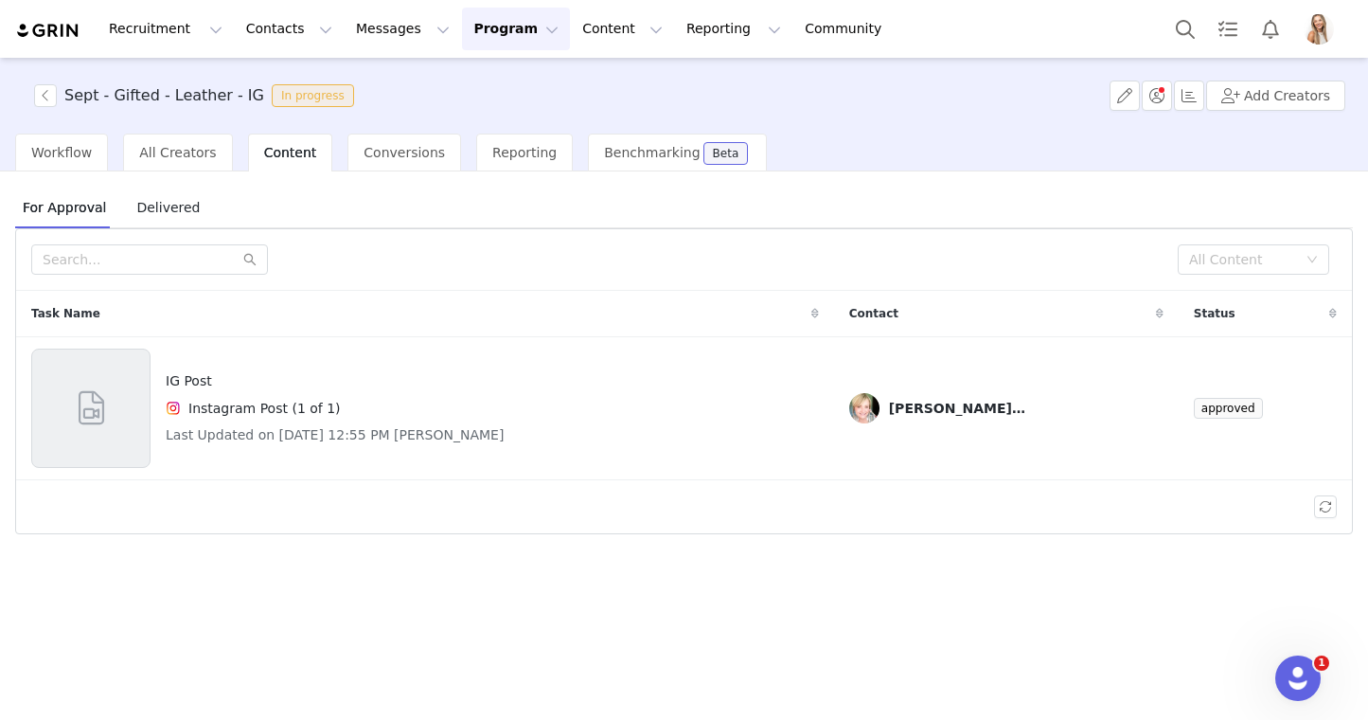
drag, startPoint x: 74, startPoint y: 160, endPoint x: 115, endPoint y: 160, distance: 40.7
click at [74, 160] on div "Workflow" at bounding box center [61, 153] width 93 height 38
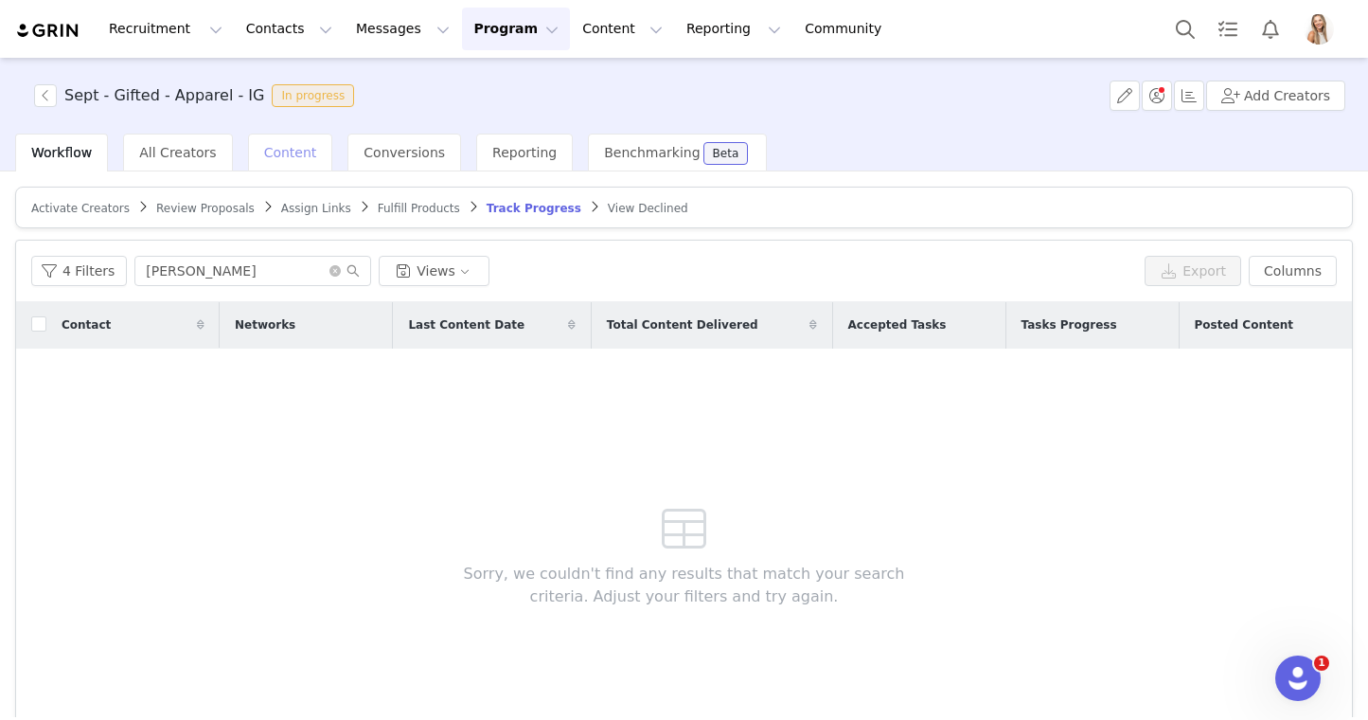
click at [303, 154] on div "Content" at bounding box center [290, 153] width 85 height 38
click at [283, 153] on span "Content" at bounding box center [290, 152] width 53 height 15
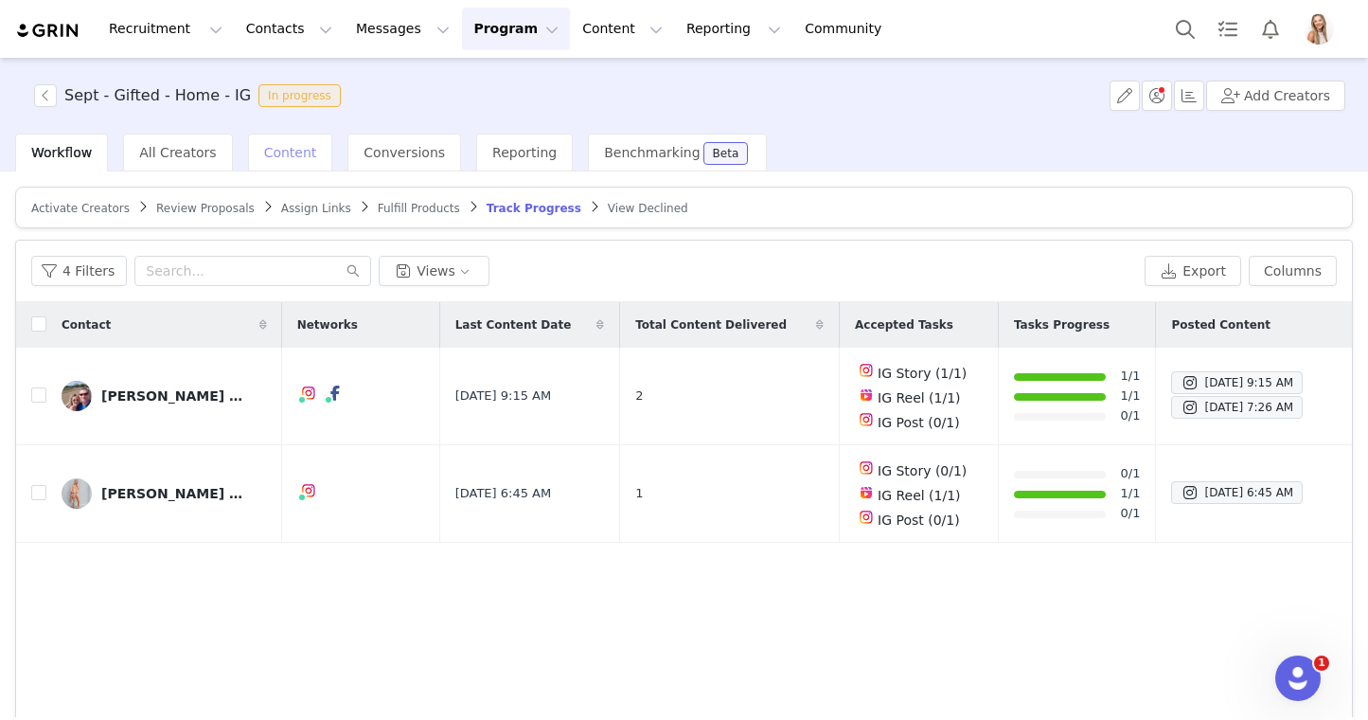
click at [303, 159] on div "Content" at bounding box center [290, 153] width 85 height 38
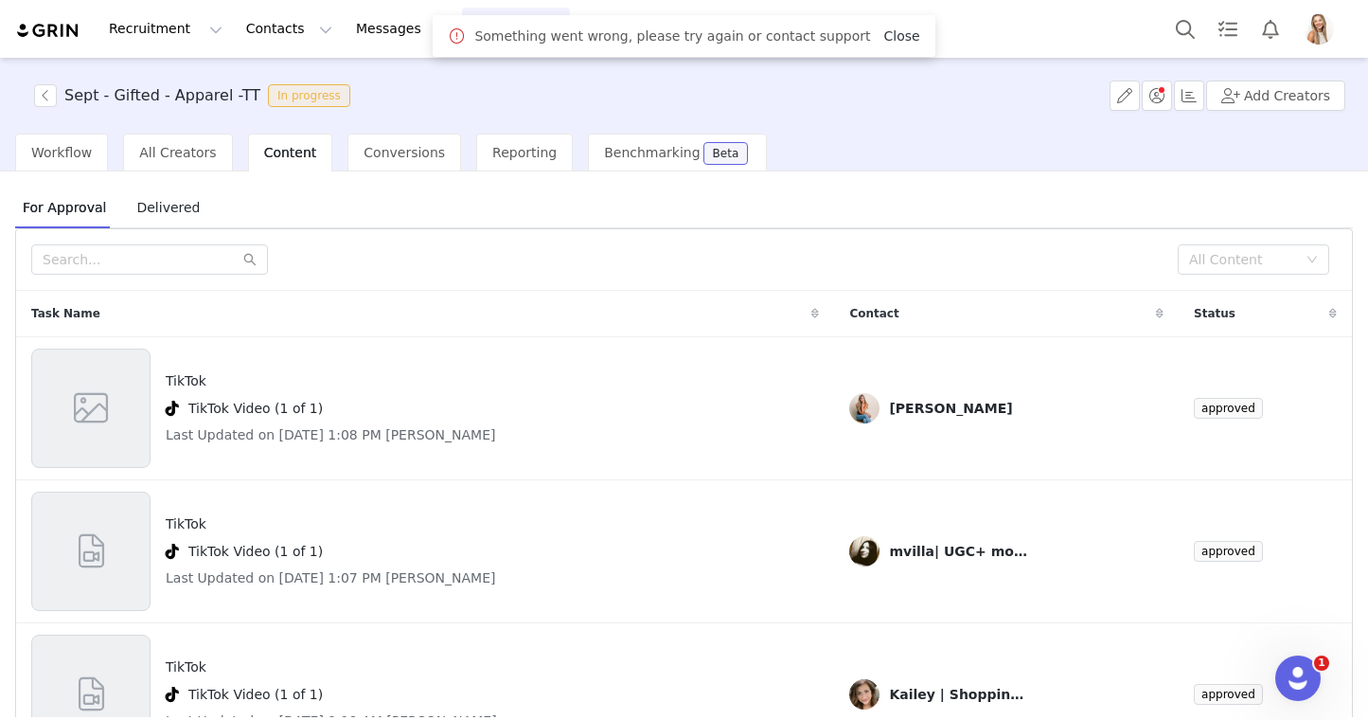
click at [884, 41] on link "Close" at bounding box center [901, 35] width 36 height 15
click at [288, 162] on div "Content" at bounding box center [290, 153] width 85 height 38
click at [292, 153] on span "Content" at bounding box center [290, 152] width 53 height 15
click at [33, 149] on span "Workflow" at bounding box center [61, 152] width 61 height 15
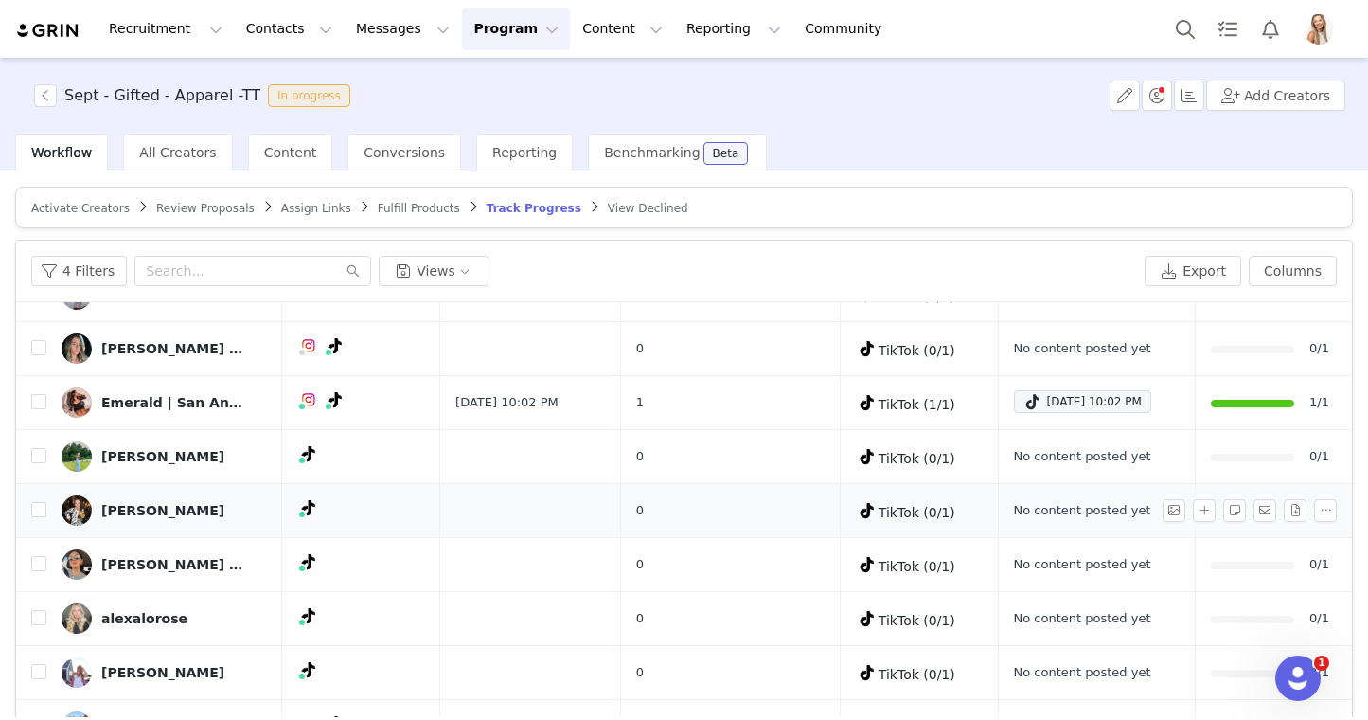
scroll to position [105, 0]
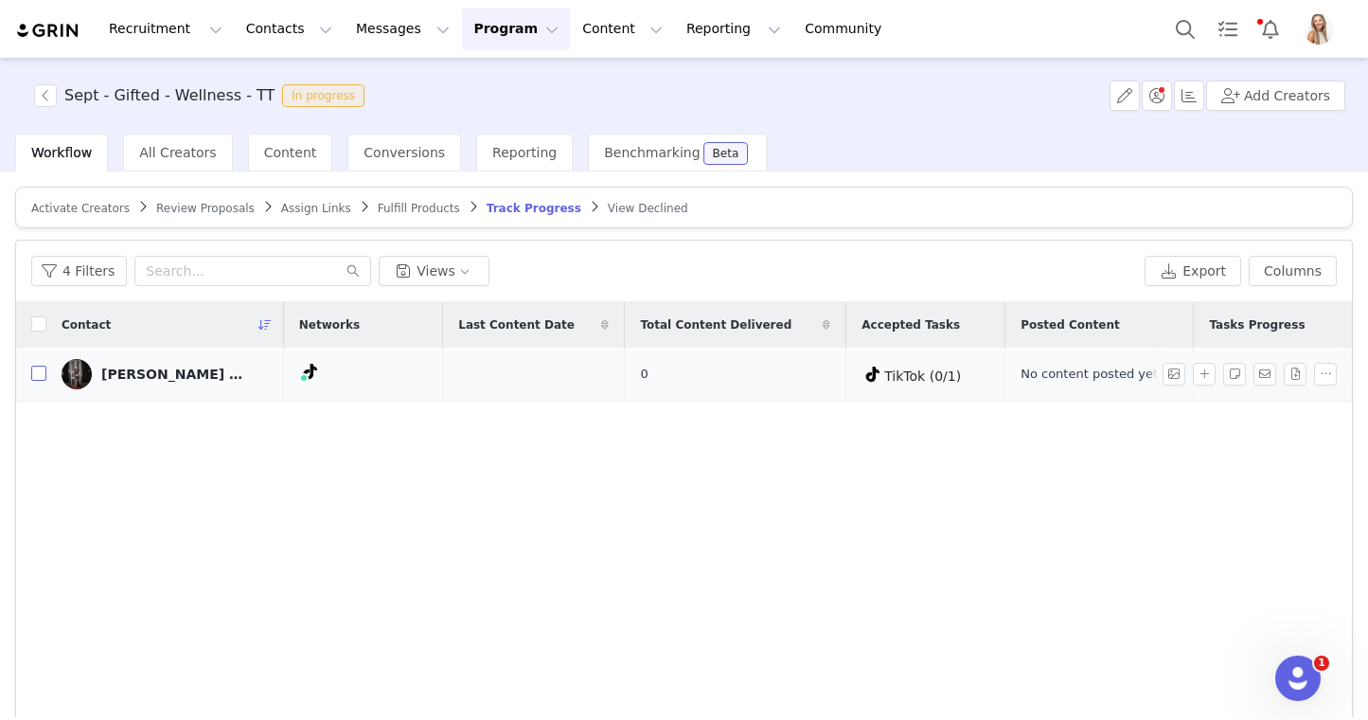
click at [35, 380] on input "checkbox" at bounding box center [38, 372] width 15 height 15
checkbox input "true"
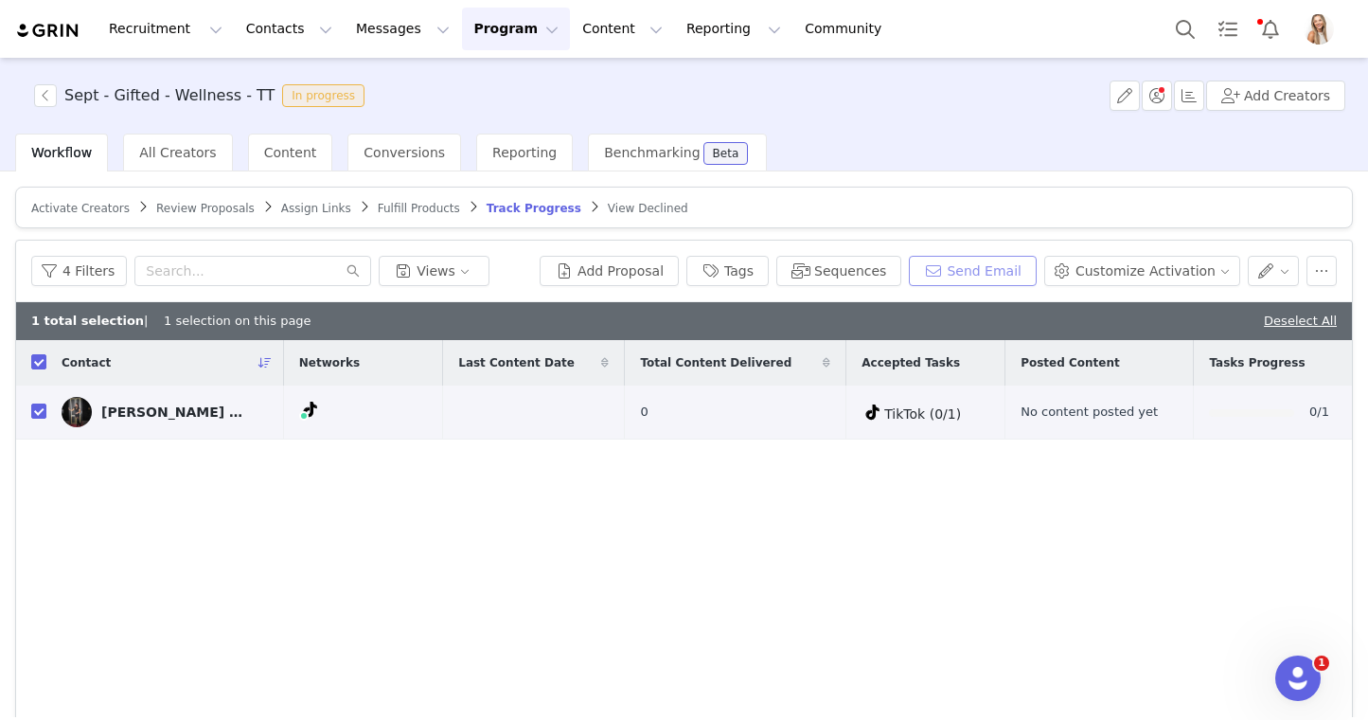
click at [949, 277] on button "Send Email" at bounding box center [973, 271] width 128 height 30
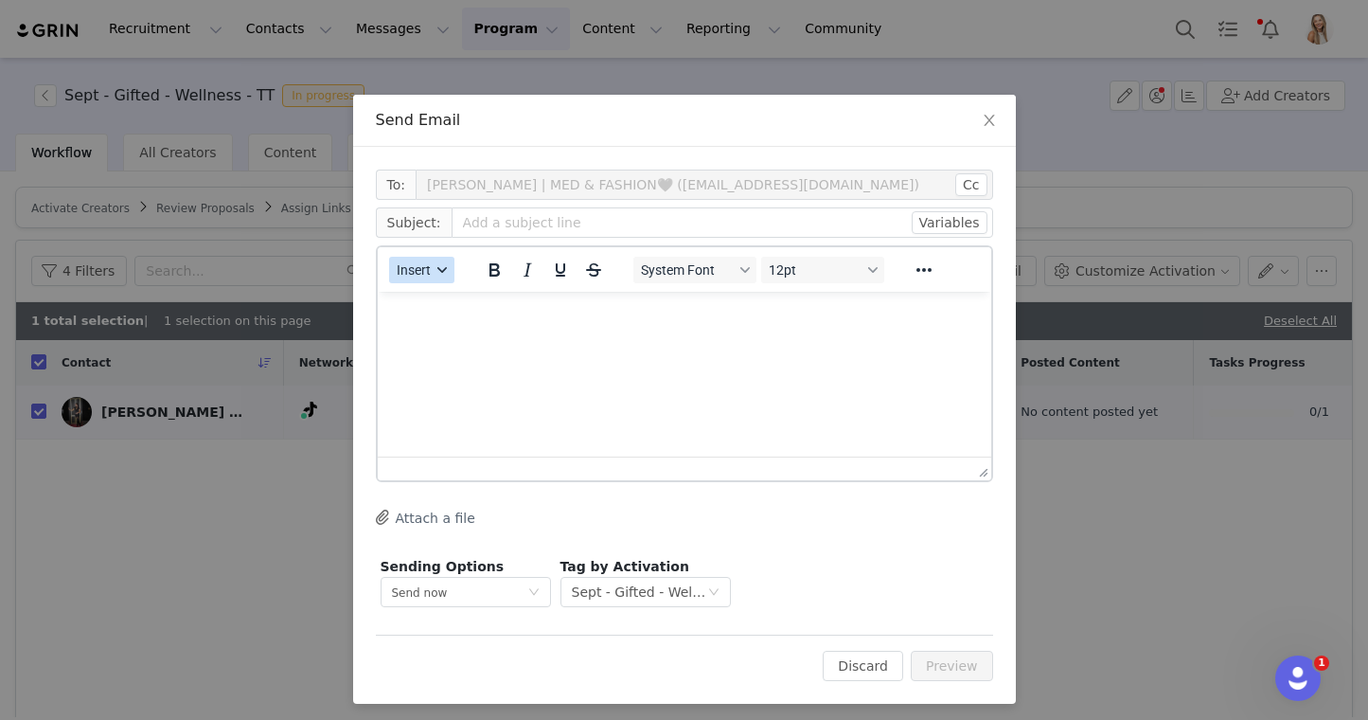
click at [424, 266] on span "Insert" at bounding box center [414, 269] width 34 height 15
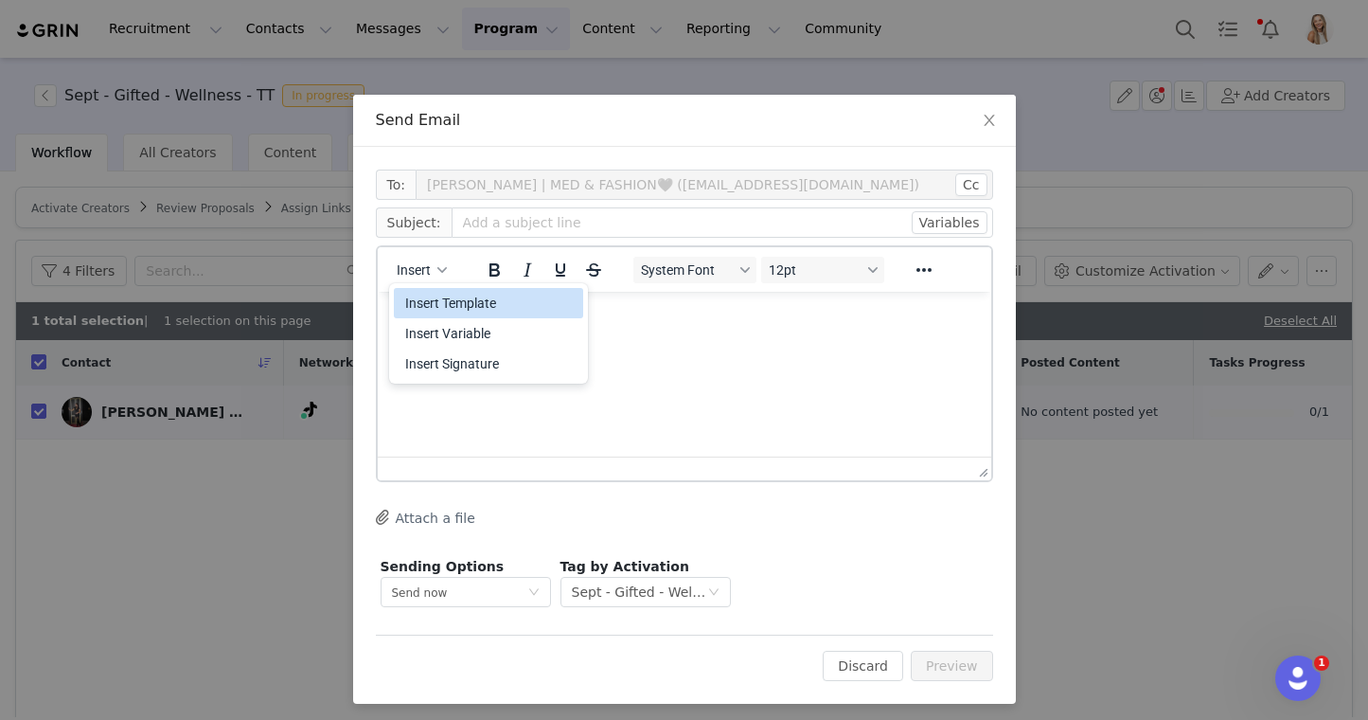
click at [455, 299] on div "Insert Template" at bounding box center [490, 303] width 170 height 23
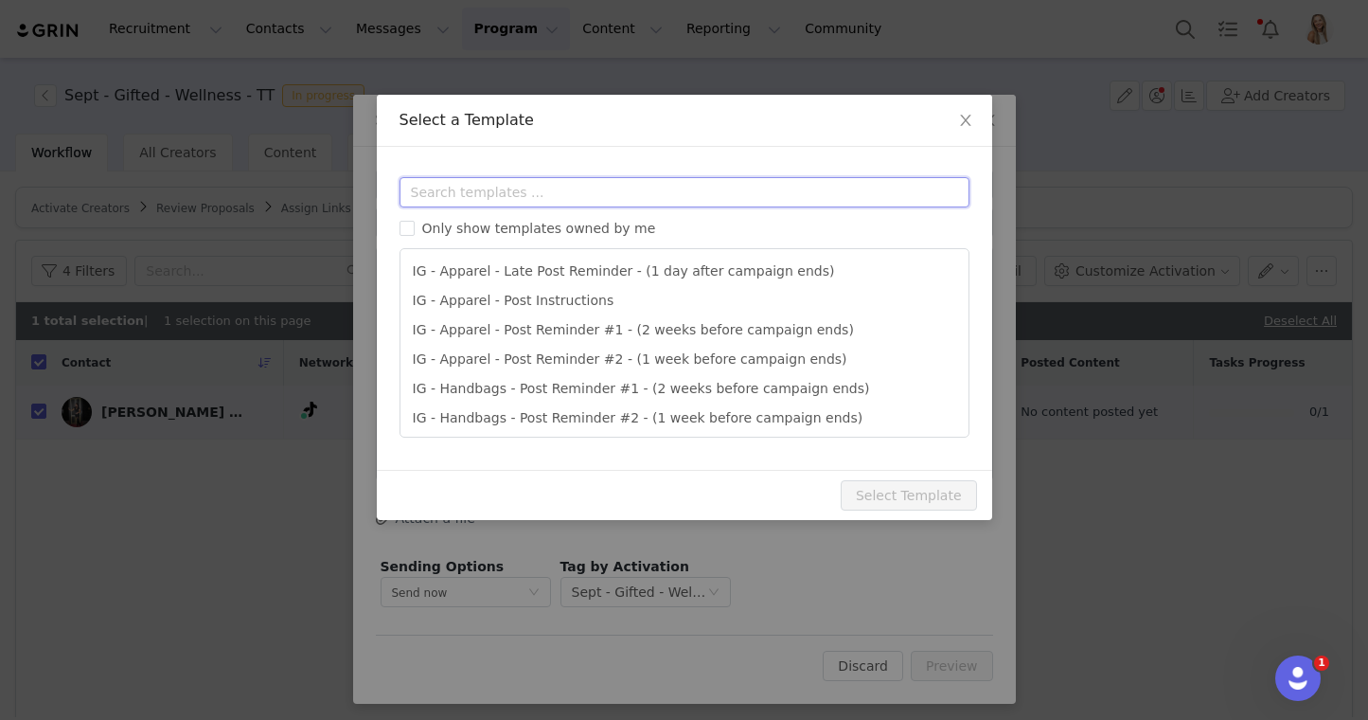
click at [478, 194] on input "text" at bounding box center [685, 192] width 570 height 30
type input "p"
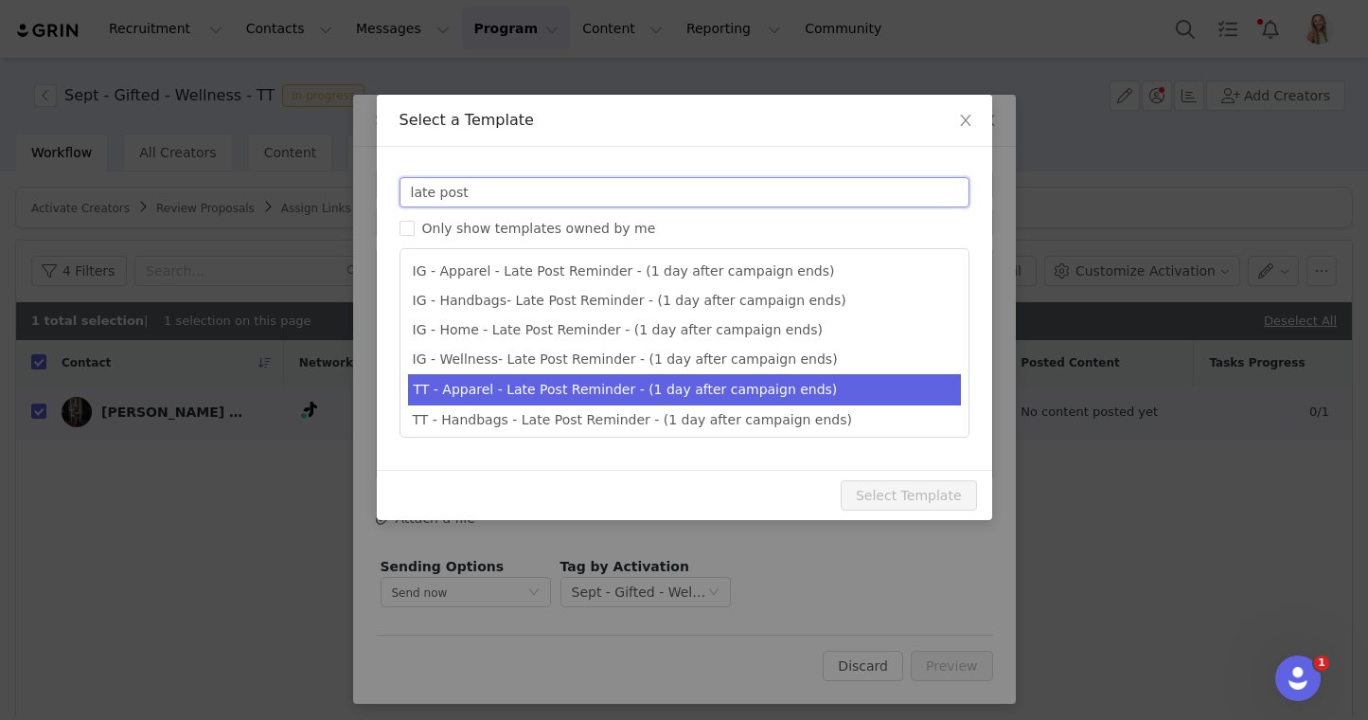
scroll to position [64, 0]
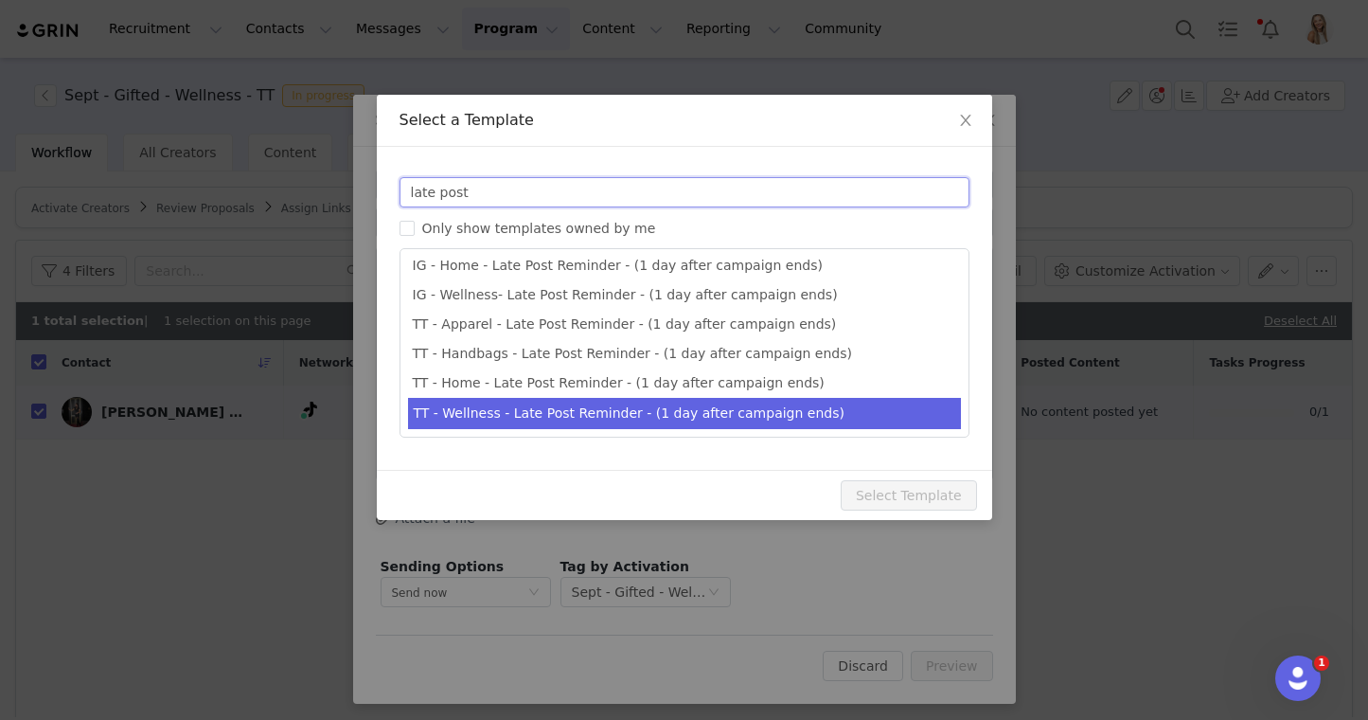
type input "late post"
click at [520, 419] on li "TT - Wellness - Late Post Reminder - (1 day after campaign ends)" at bounding box center [684, 413] width 553 height 31
type input "Quince x @[tiktok_username] Late Post Reminder!"
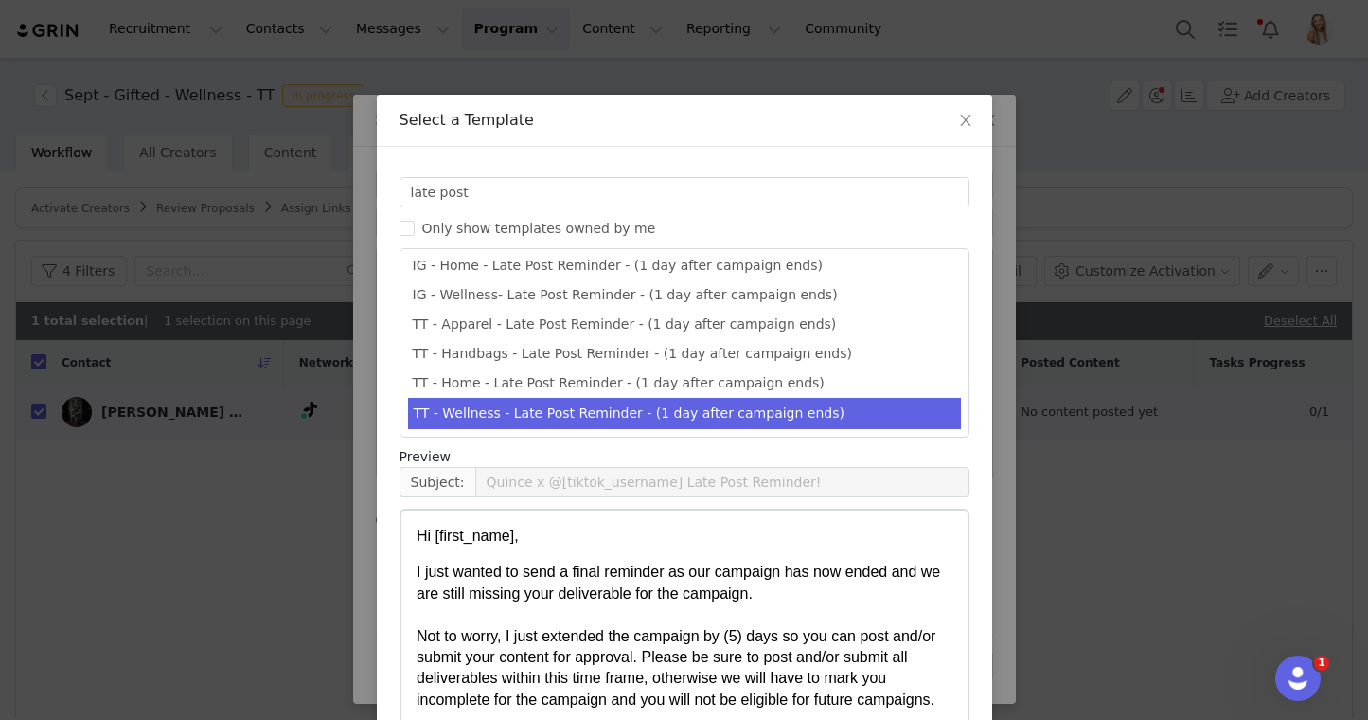
scroll to position [121, 0]
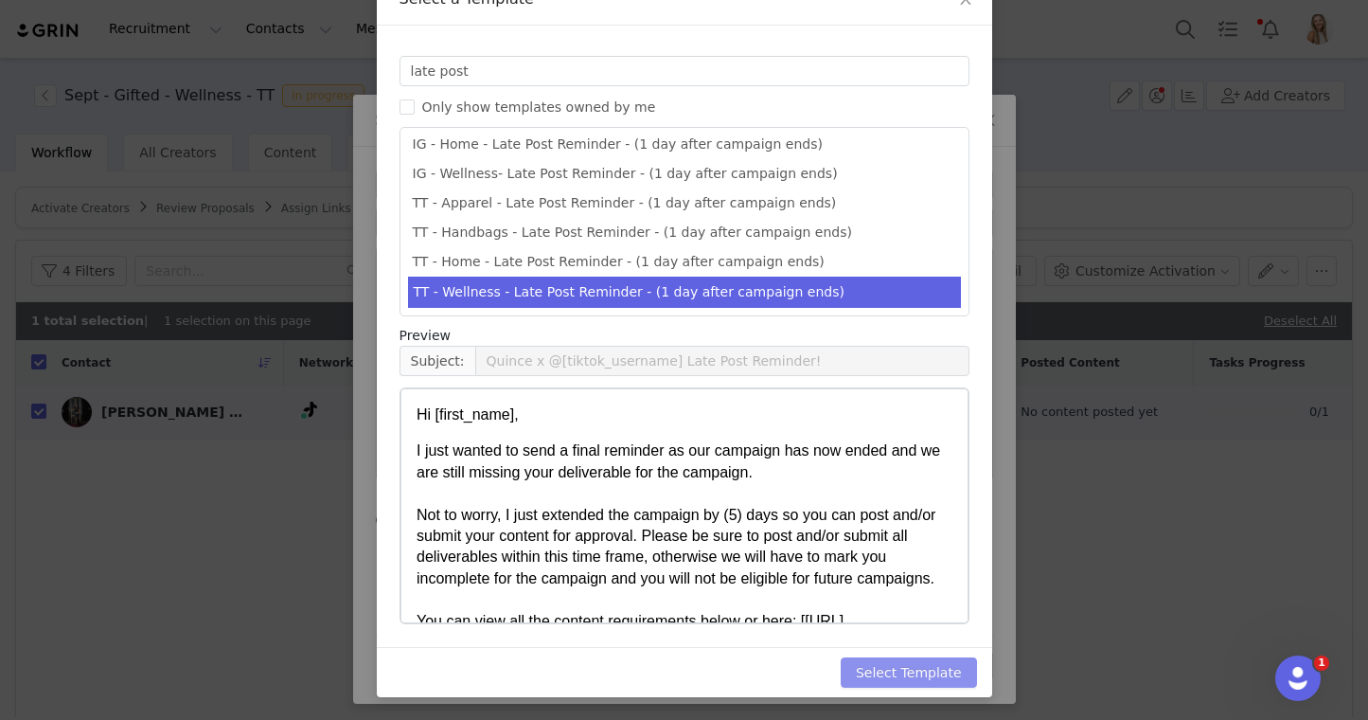
click at [936, 675] on button "Select Template" at bounding box center [909, 672] width 136 height 30
type input "Quince x @[tiktok_username] Late Post Reminder!"
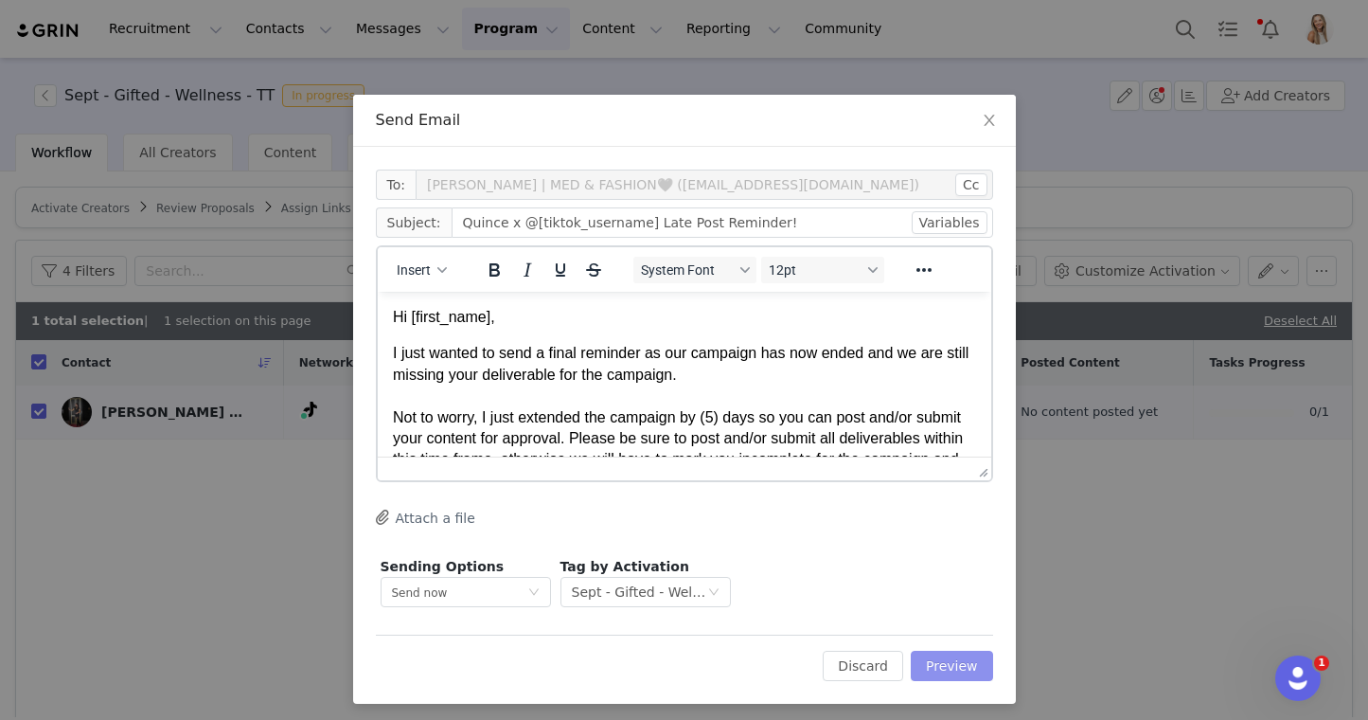
click at [969, 655] on button "Preview" at bounding box center [952, 666] width 82 height 30
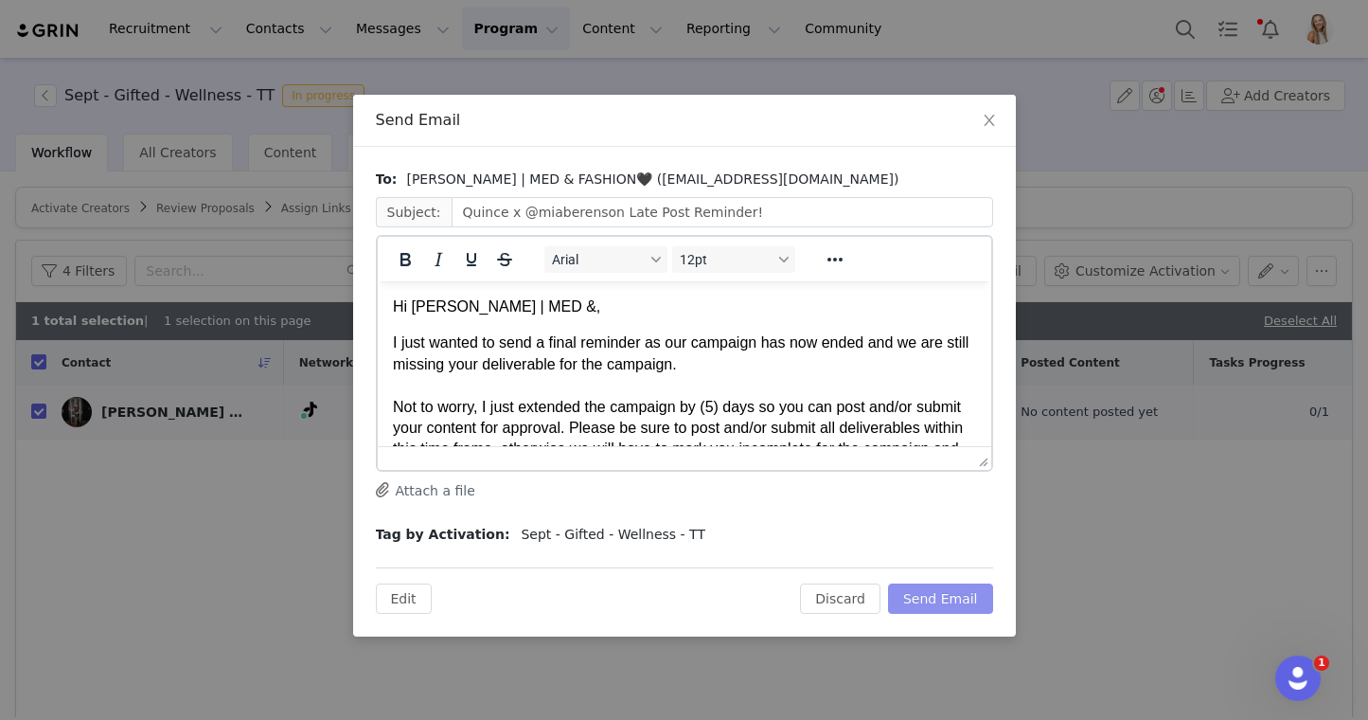
click at [943, 592] on button "Send Email" at bounding box center [940, 598] width 105 height 30
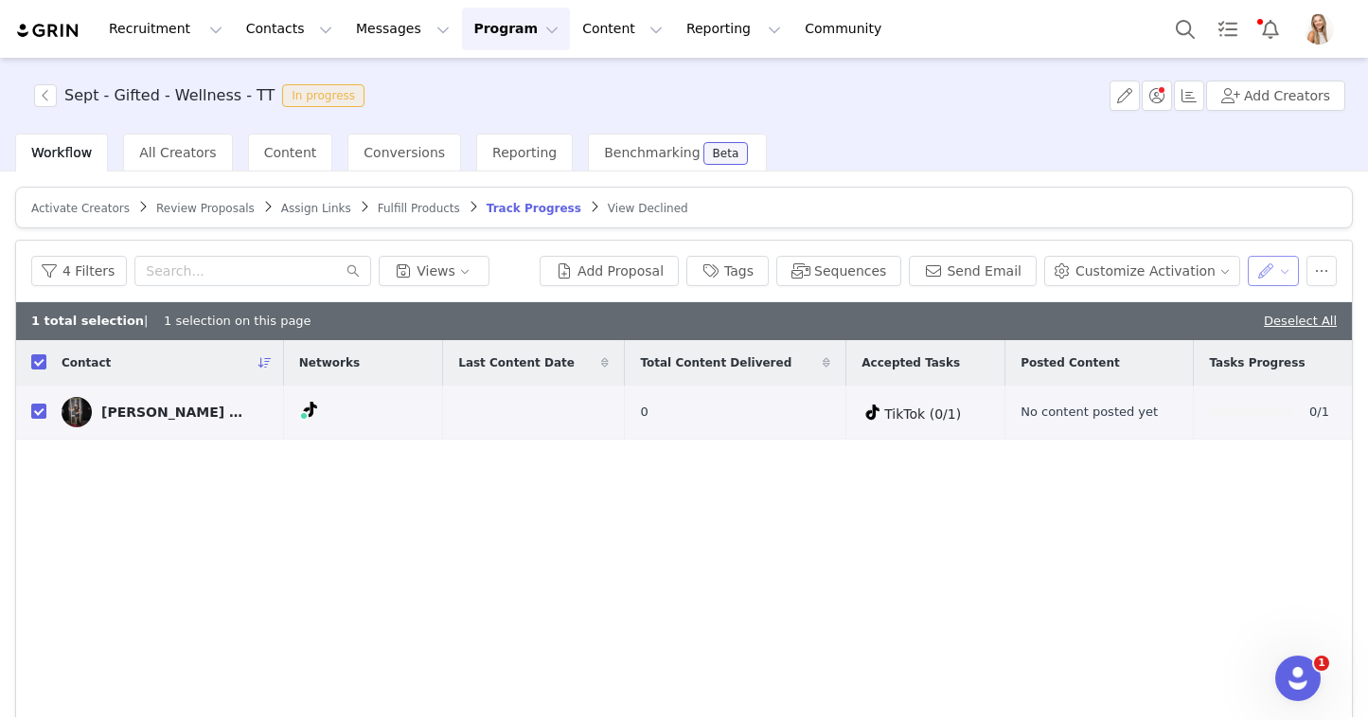
click at [1282, 267] on button "button" at bounding box center [1274, 271] width 52 height 30
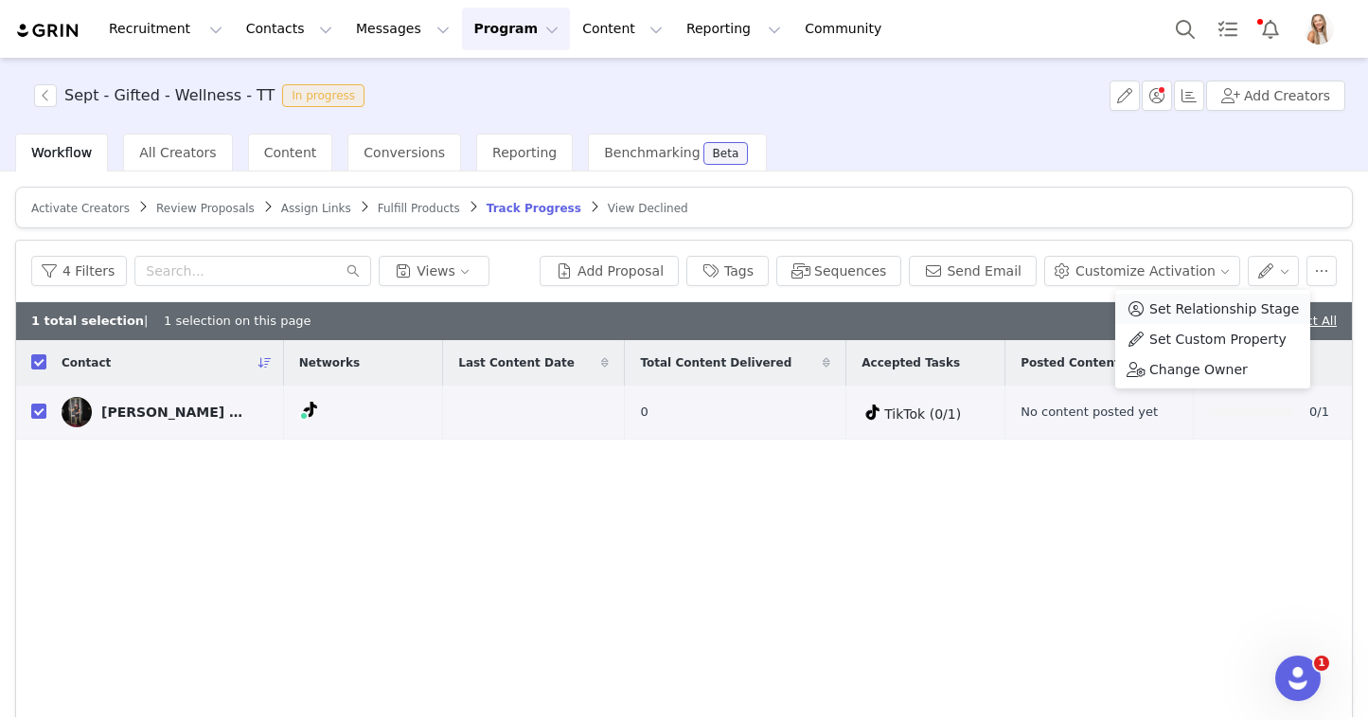
click at [1241, 315] on span "Set Relationship Stage" at bounding box center [1225, 308] width 150 height 21
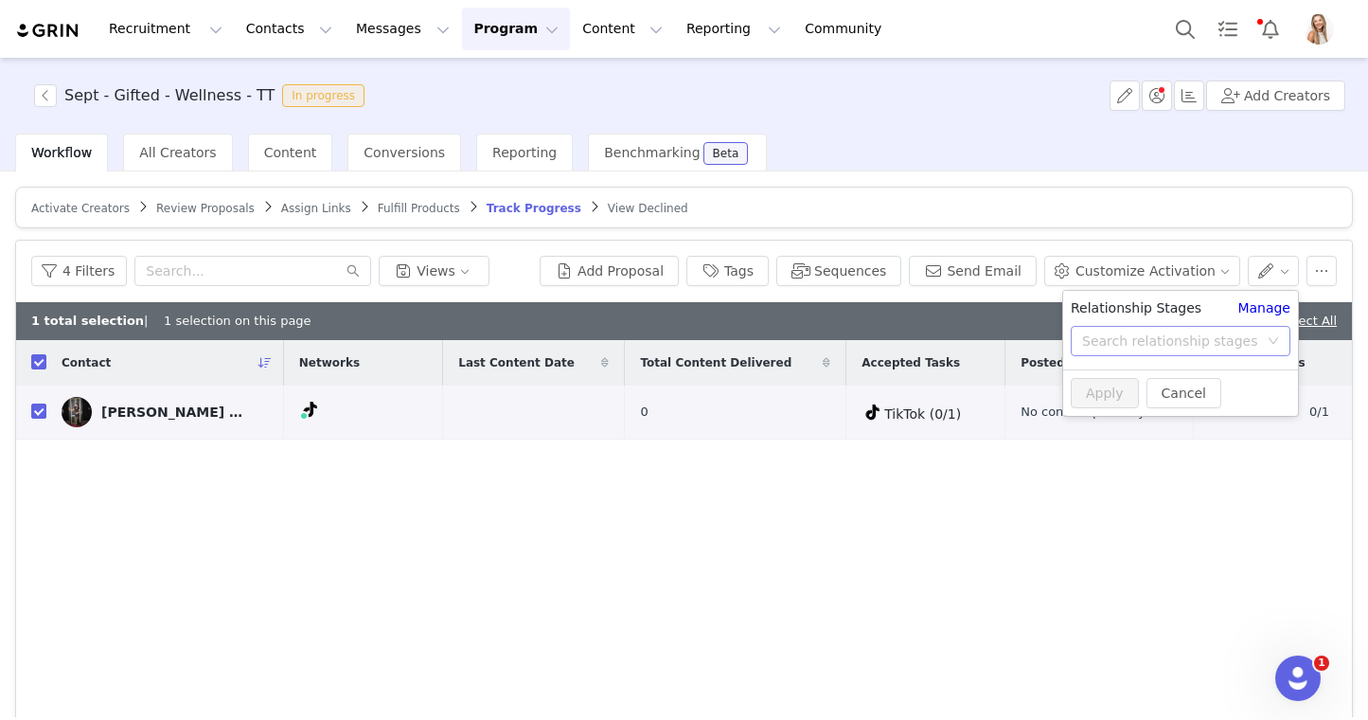
click at [1221, 336] on div "Search relationship stages" at bounding box center [1170, 340] width 176 height 19
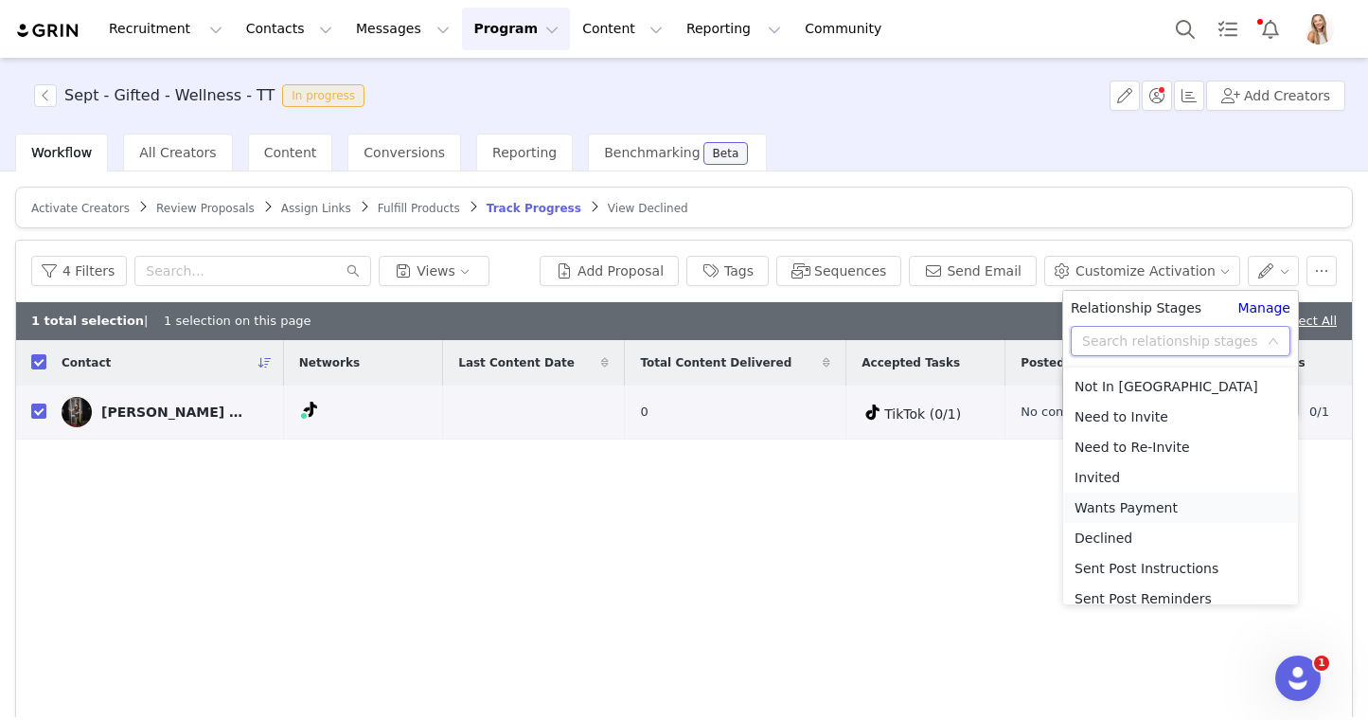
scroll to position [165, 0]
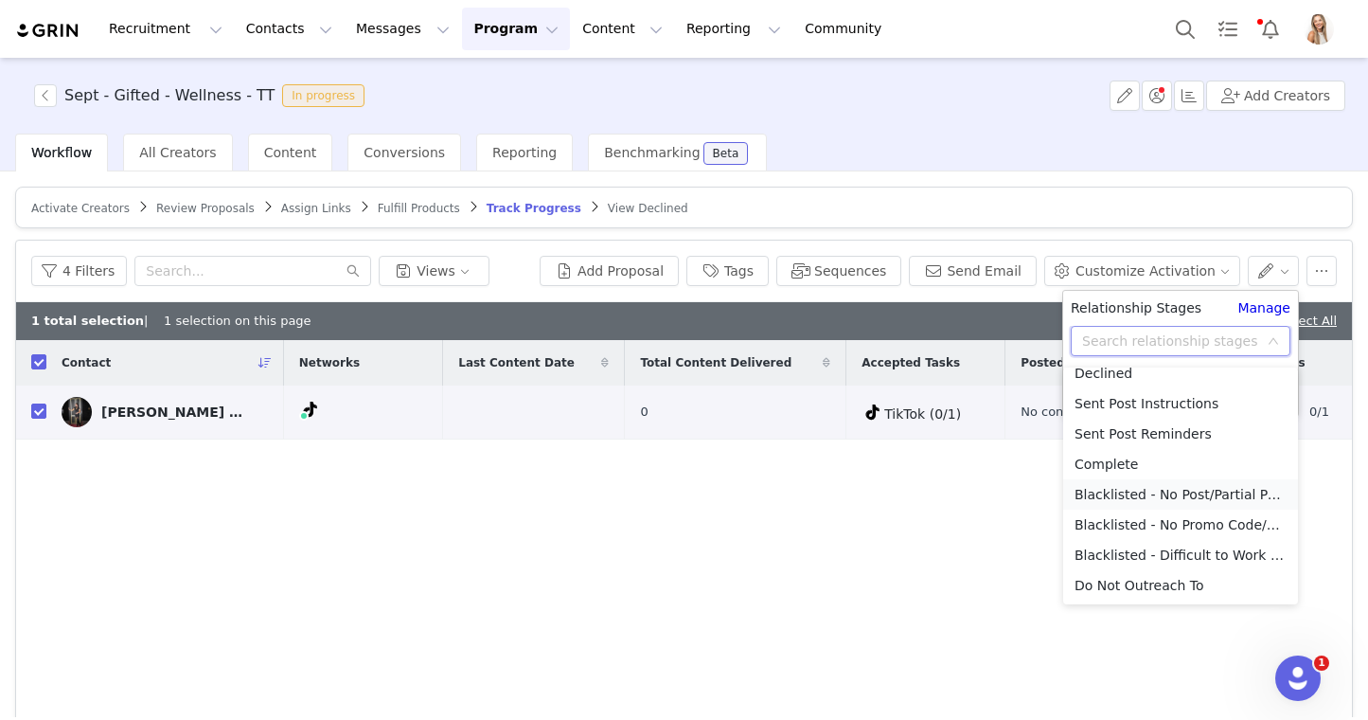
click at [1192, 495] on li "Blacklisted - No Post/Partial Post" at bounding box center [1180, 494] width 235 height 30
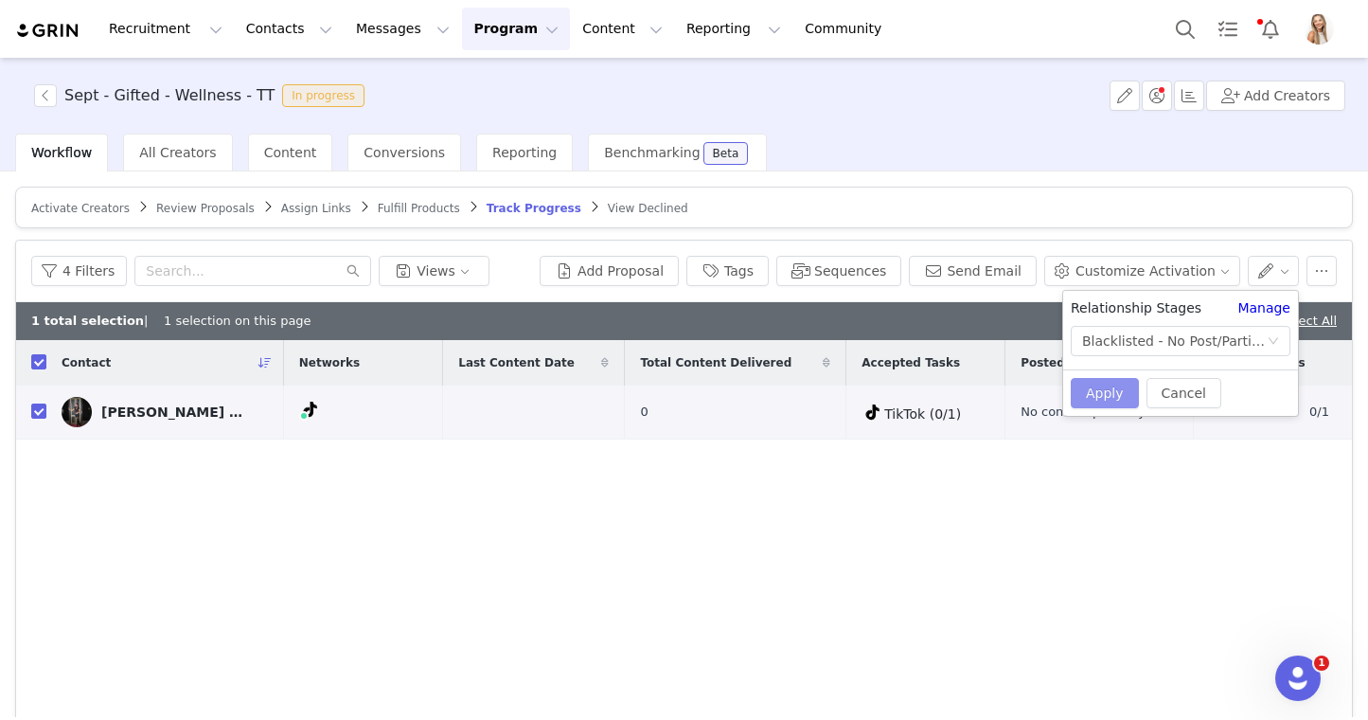
click at [1117, 388] on button "Apply" at bounding box center [1105, 393] width 68 height 30
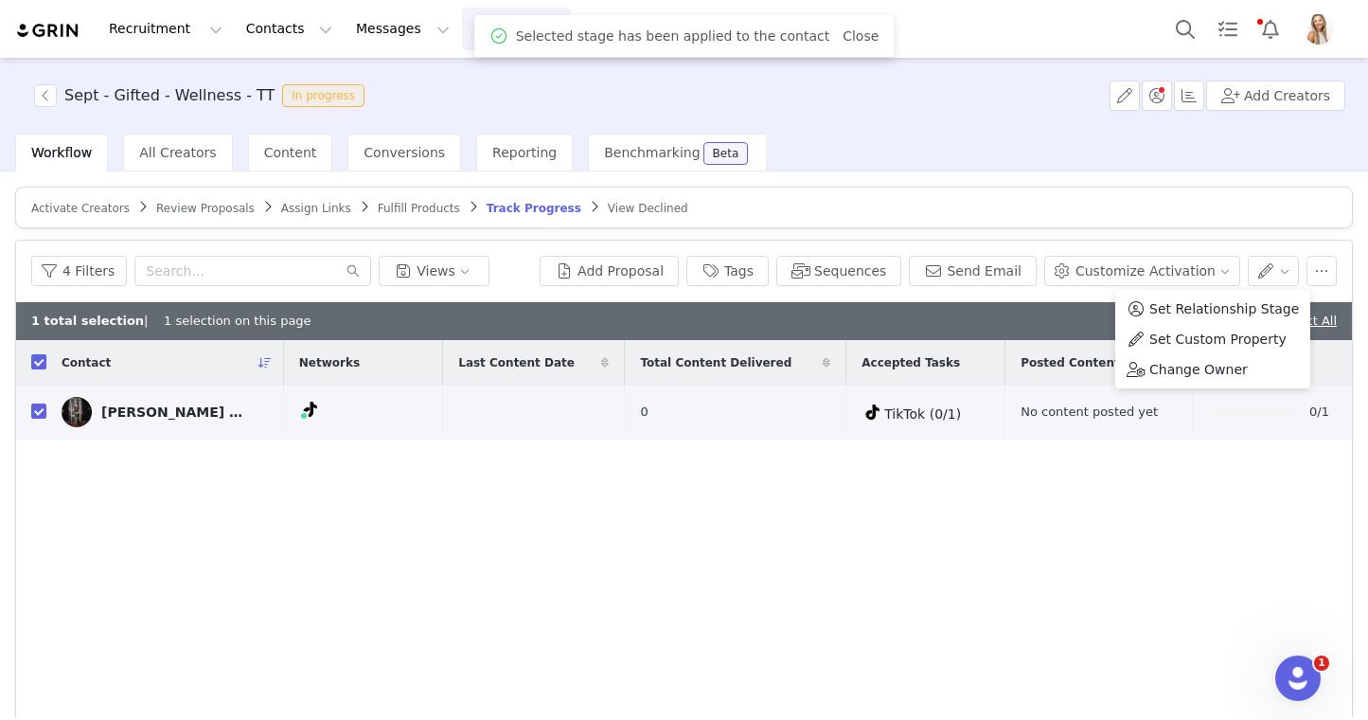
click at [1005, 327] on div "1 total selection | 1 selection on this page Deselect All" at bounding box center [684, 321] width 1336 height 38
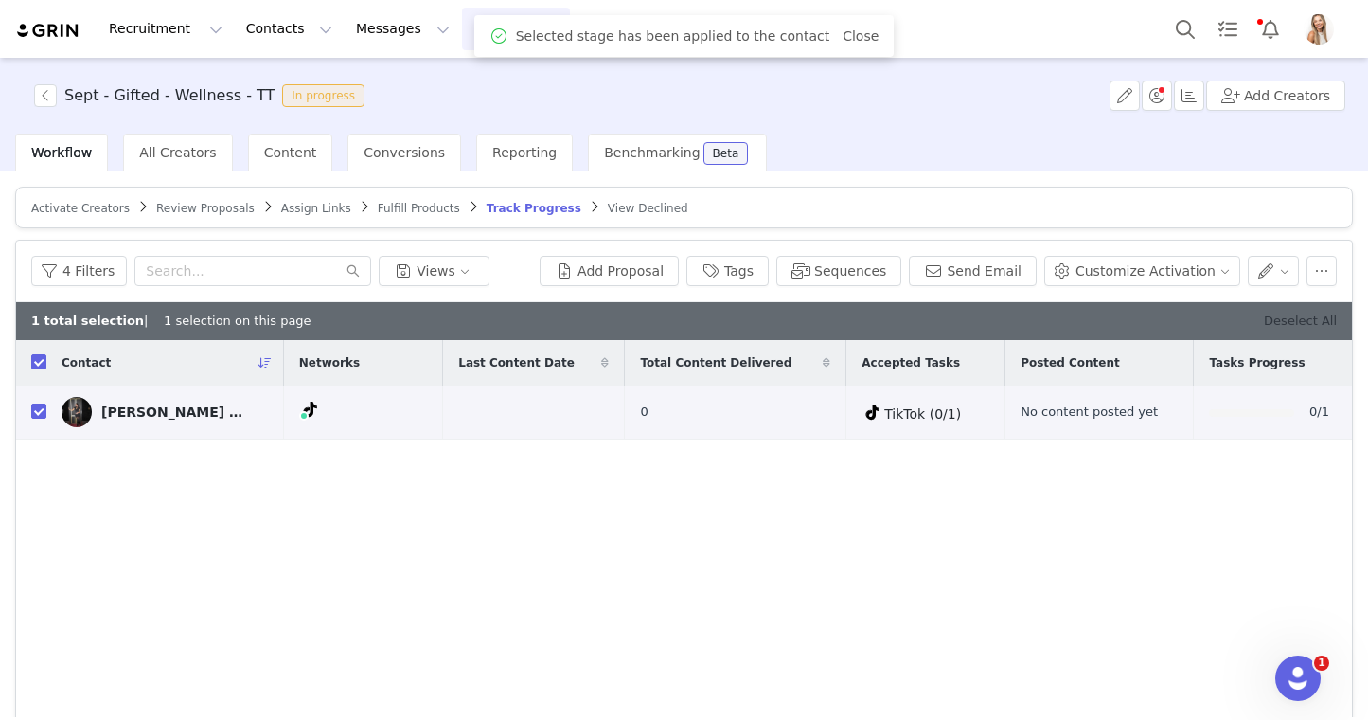
click at [1293, 326] on link "Deselect All" at bounding box center [1300, 320] width 73 height 14
checkbox input "false"
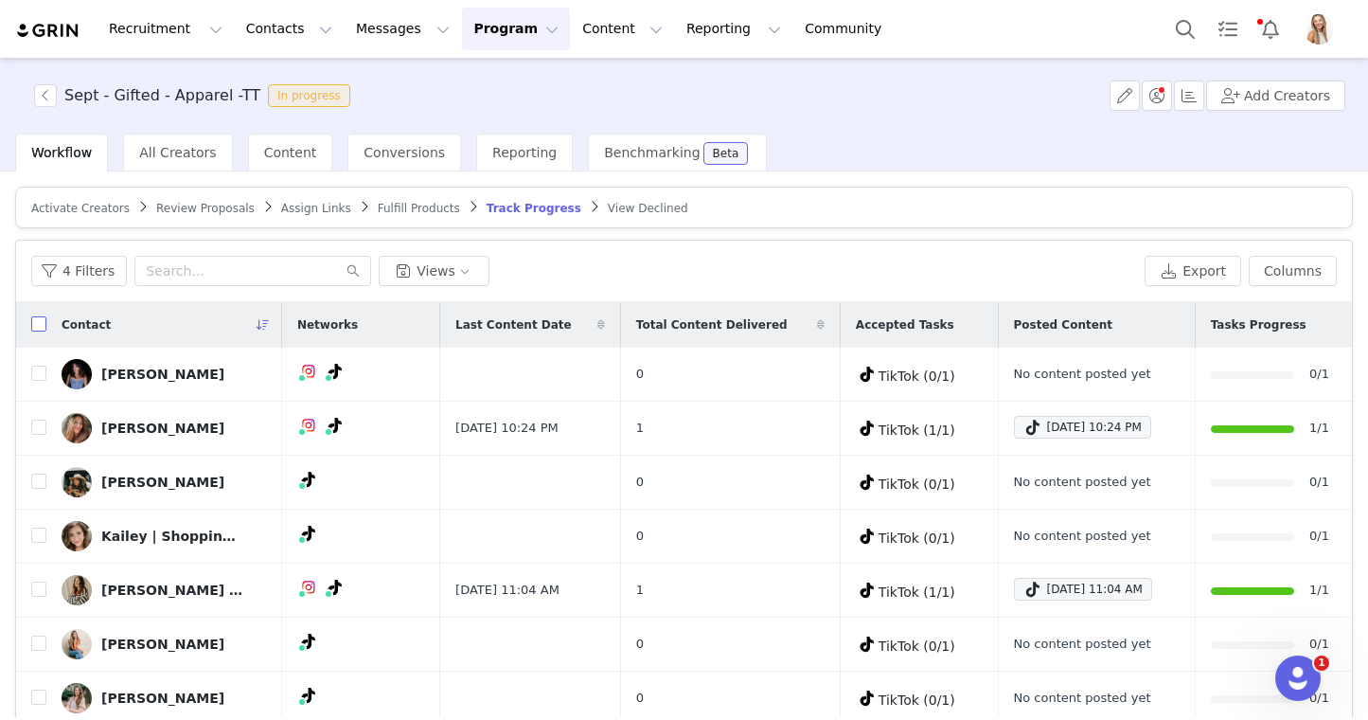
click at [35, 329] on input "checkbox" at bounding box center [38, 323] width 15 height 15
checkbox input "true"
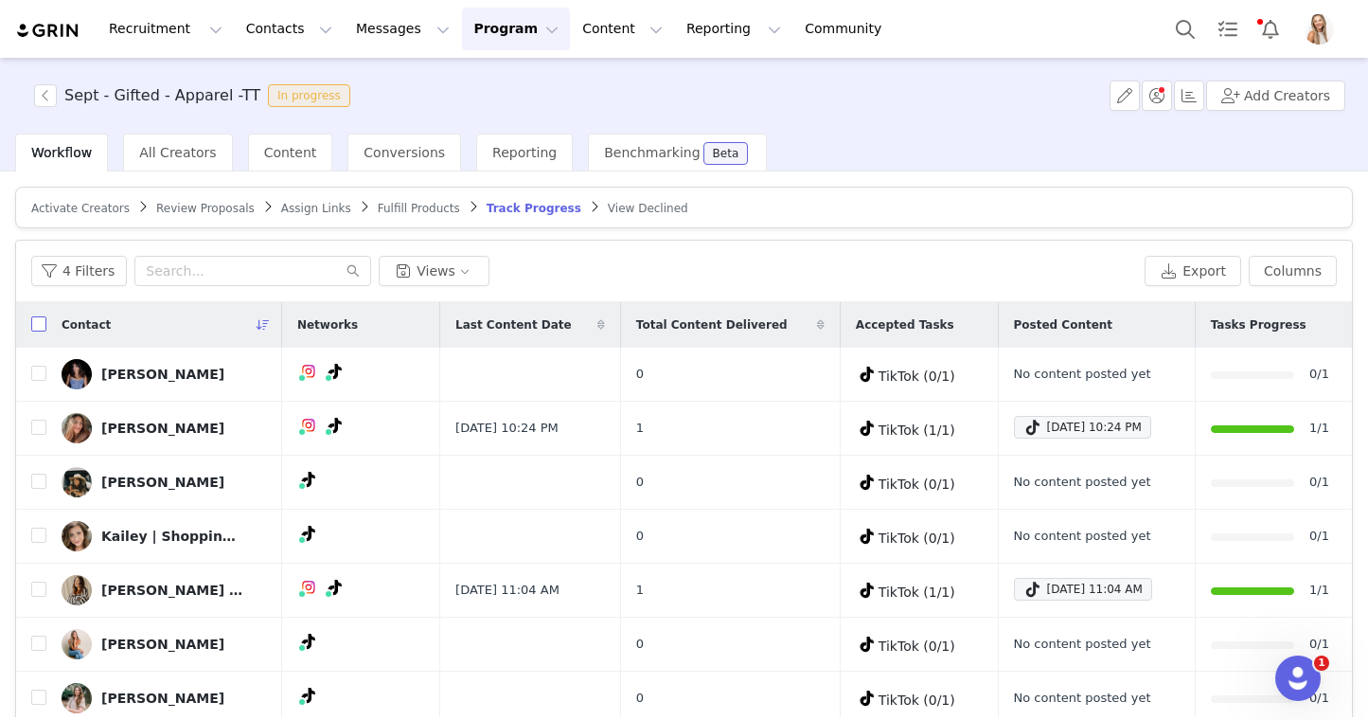
checkbox input "true"
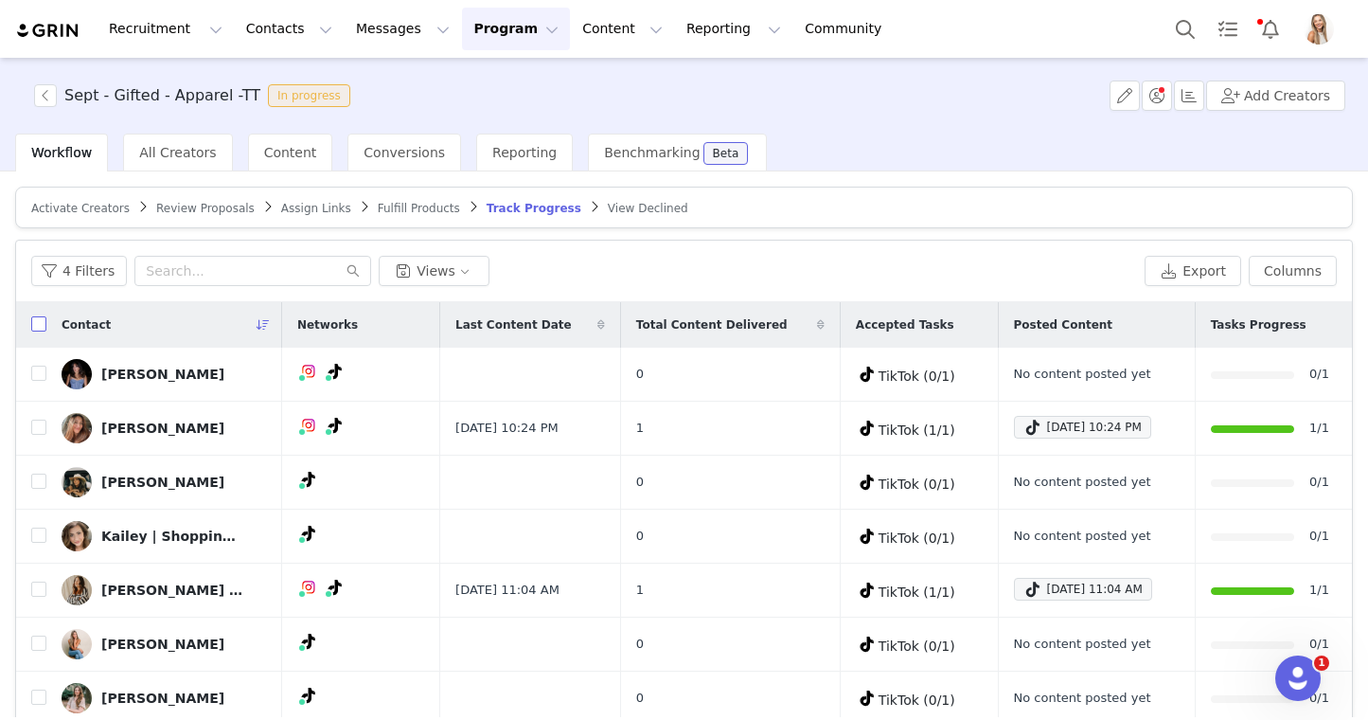
checkbox input "true"
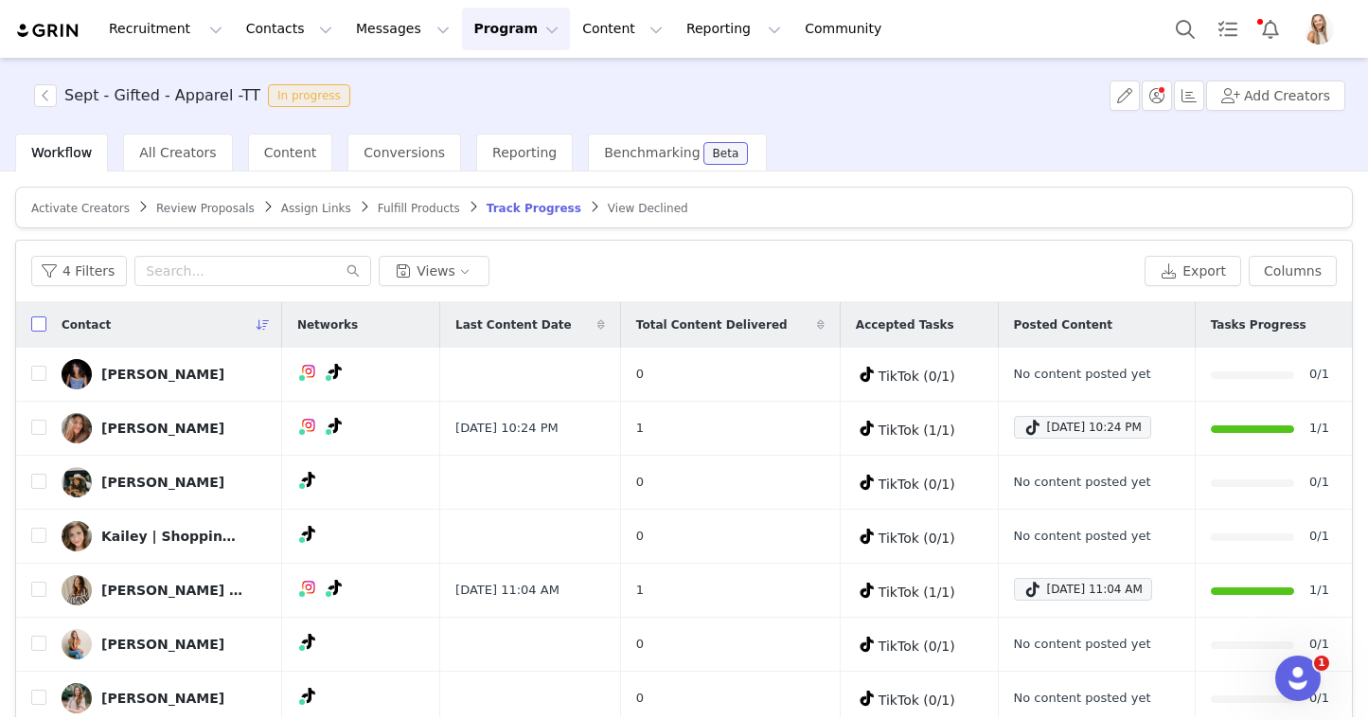
checkbox input "true"
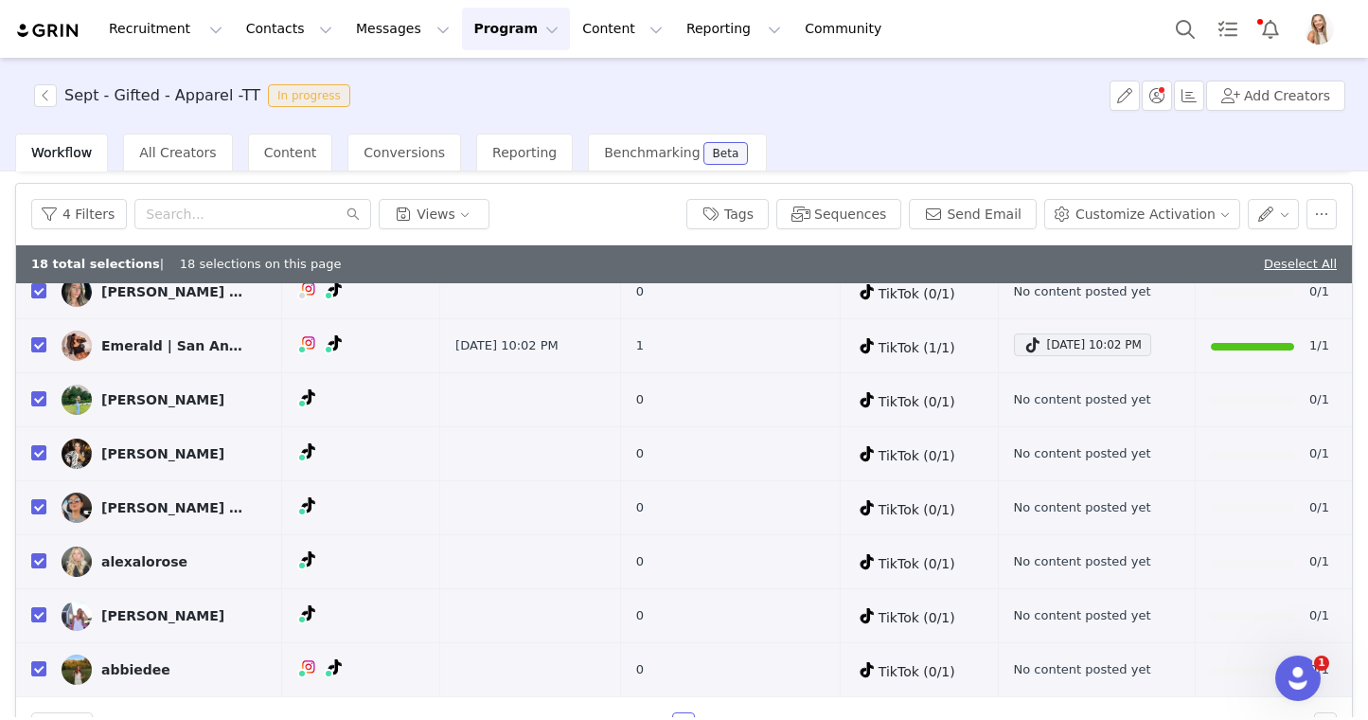
scroll to position [67, 0]
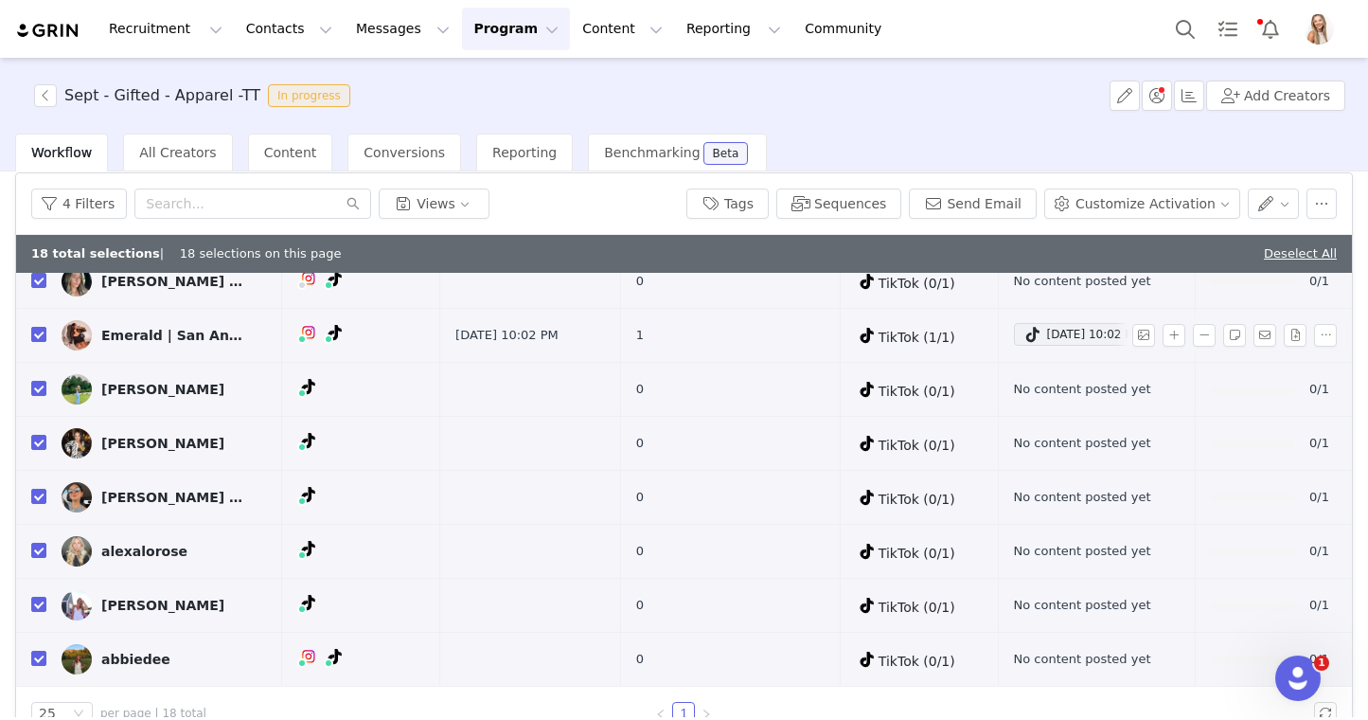
click at [36, 337] on input "checkbox" at bounding box center [38, 334] width 15 height 15
checkbox input "false"
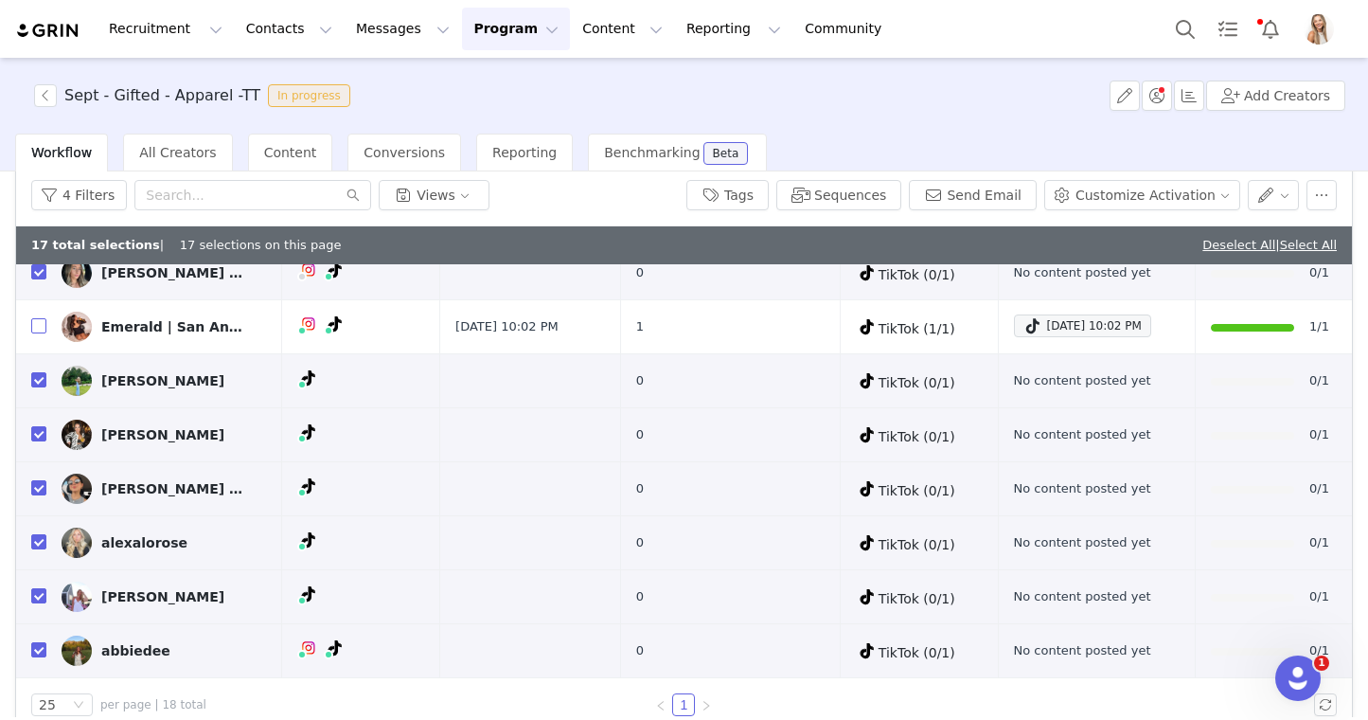
scroll to position [0, 0]
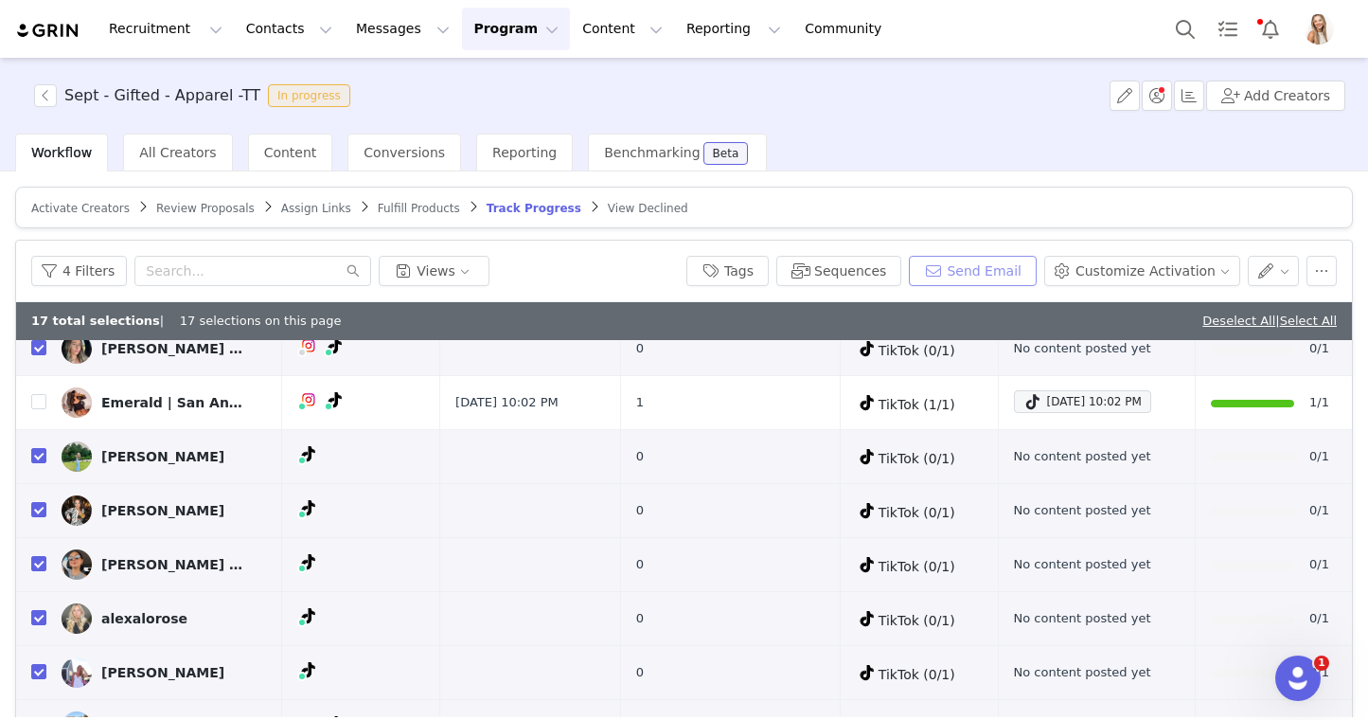
click at [984, 270] on button "Send Email" at bounding box center [973, 271] width 128 height 30
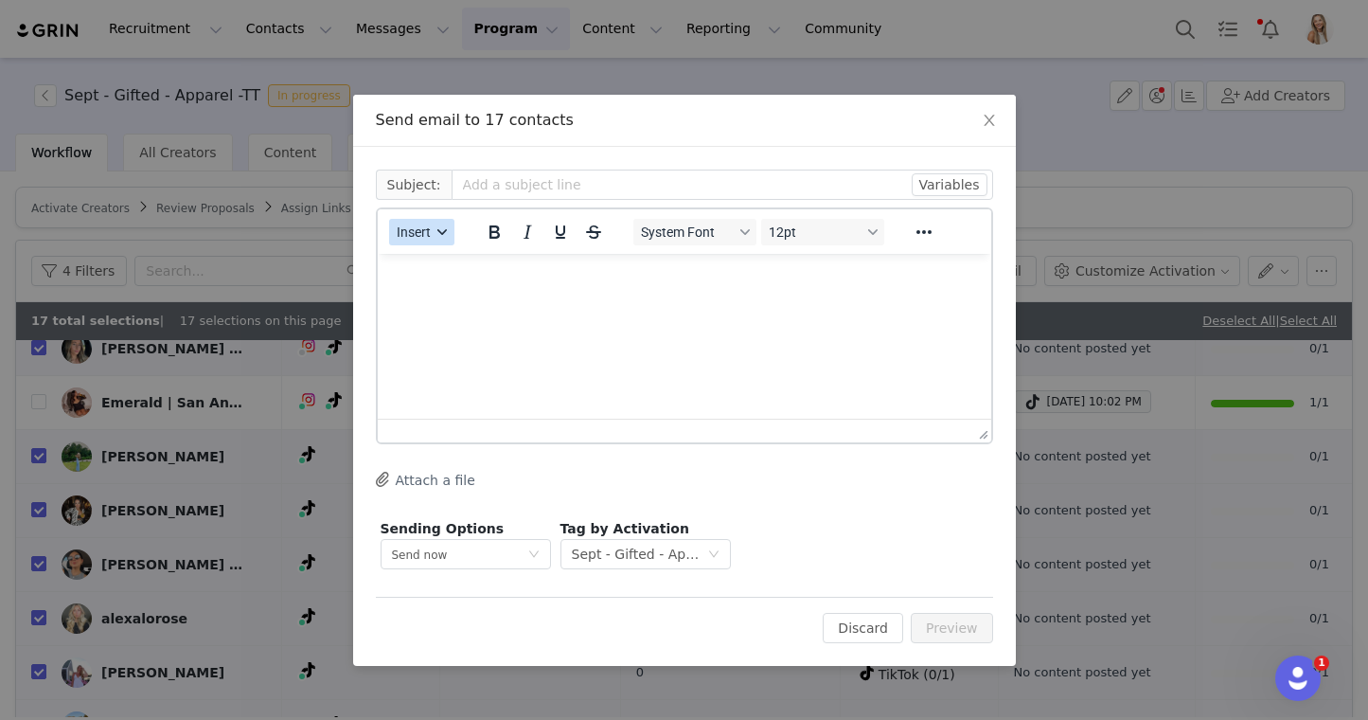
click at [419, 228] on span "Insert" at bounding box center [414, 231] width 34 height 15
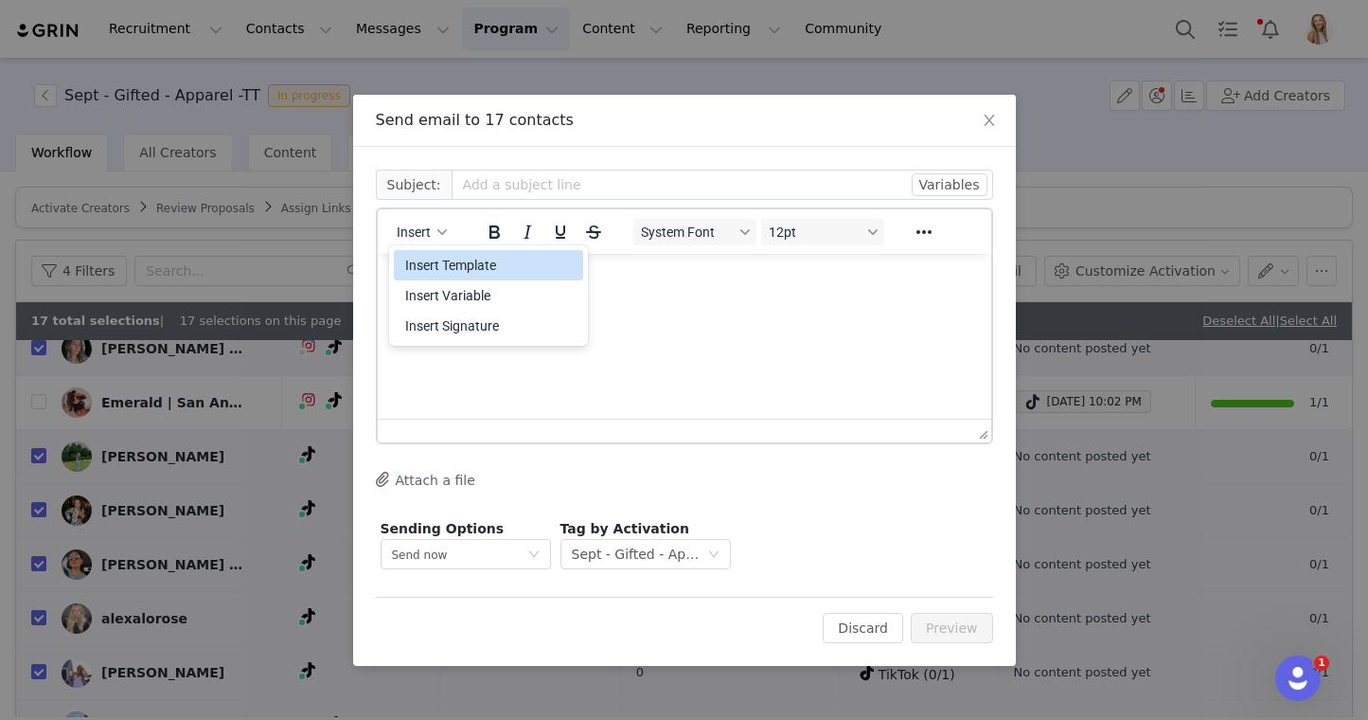
click at [445, 258] on div "Insert Template" at bounding box center [490, 265] width 170 height 23
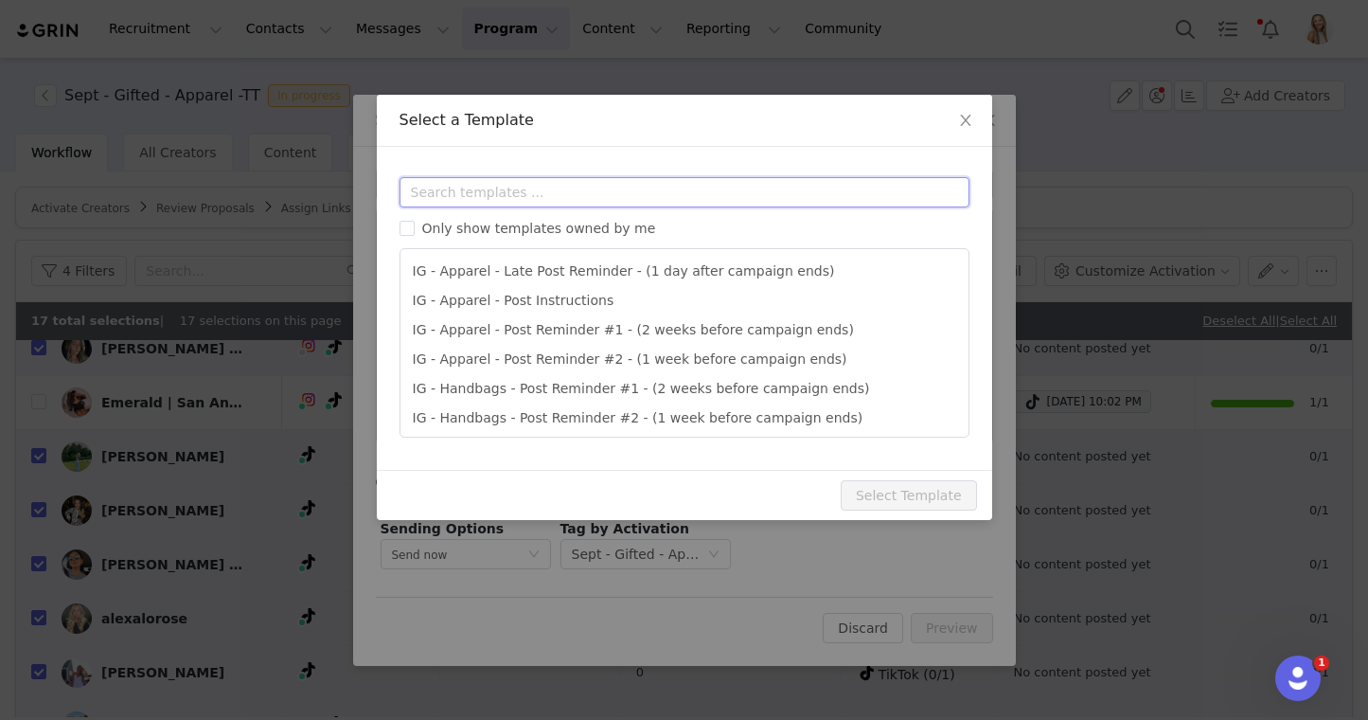
click at [492, 197] on input "text" at bounding box center [685, 192] width 570 height 30
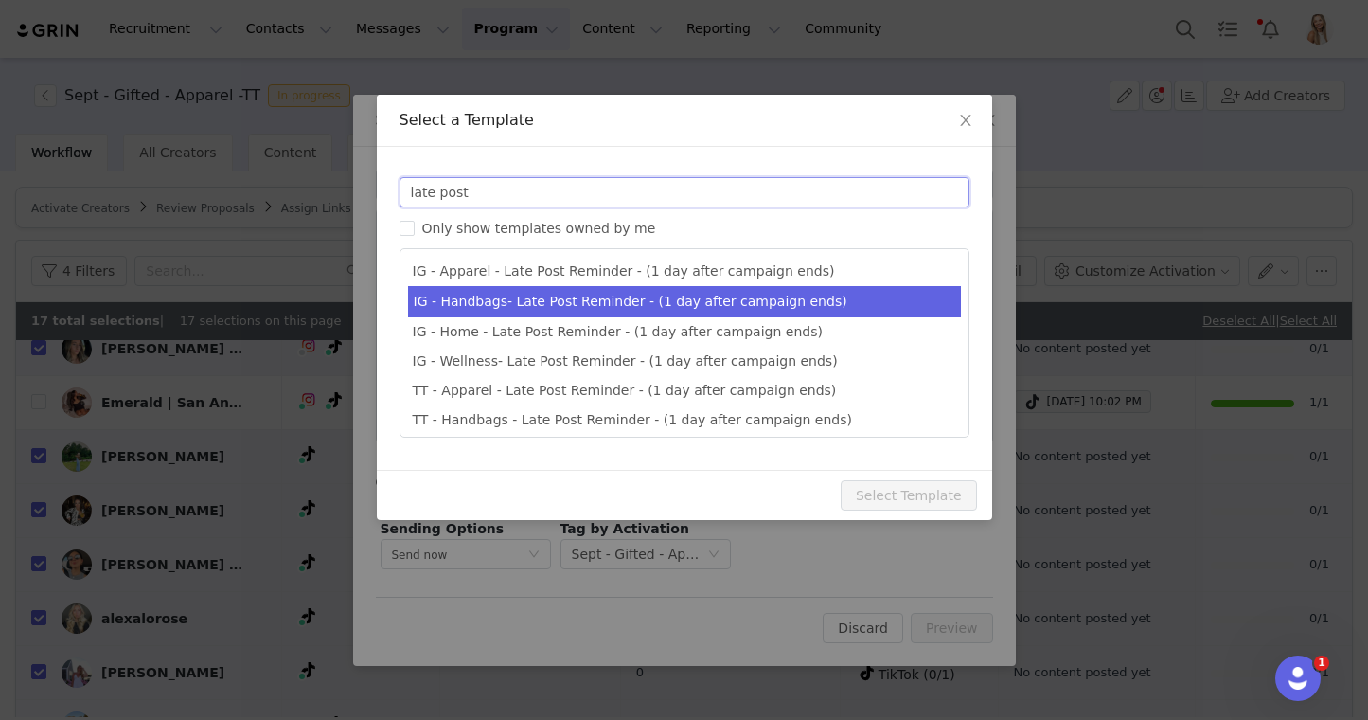
scroll to position [64, 0]
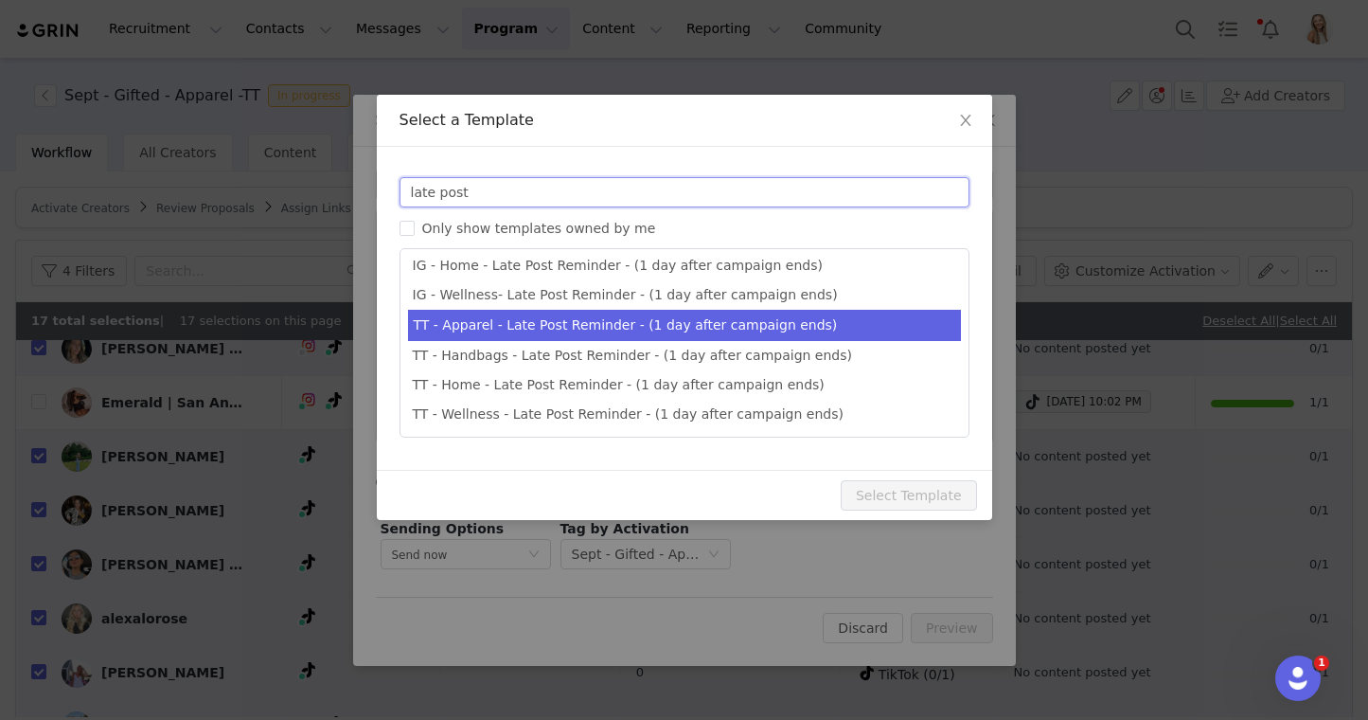
type input "late post"
click at [590, 332] on li "TT - Apparel - Late Post Reminder - (1 day after campaign ends)" at bounding box center [684, 325] width 553 height 31
type input "Quince x @[tiktok_username] Late Post Reminder!"
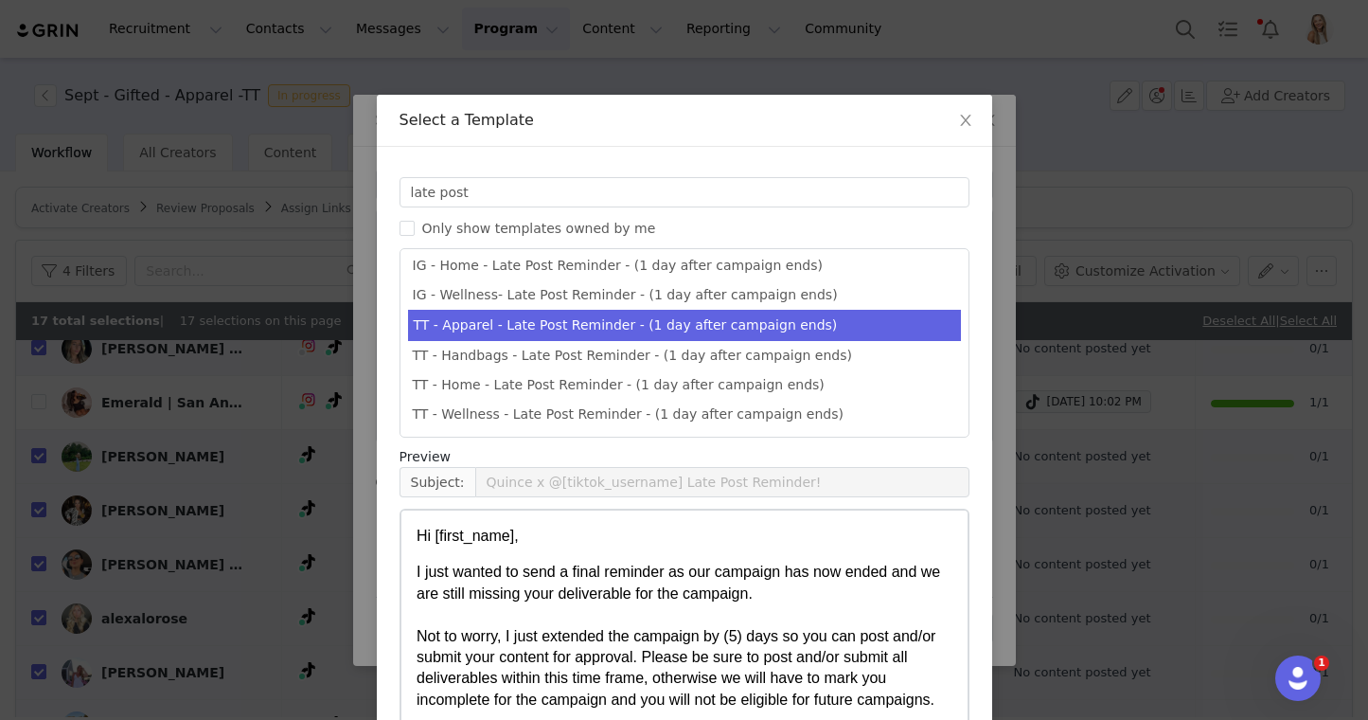
scroll to position [121, 0]
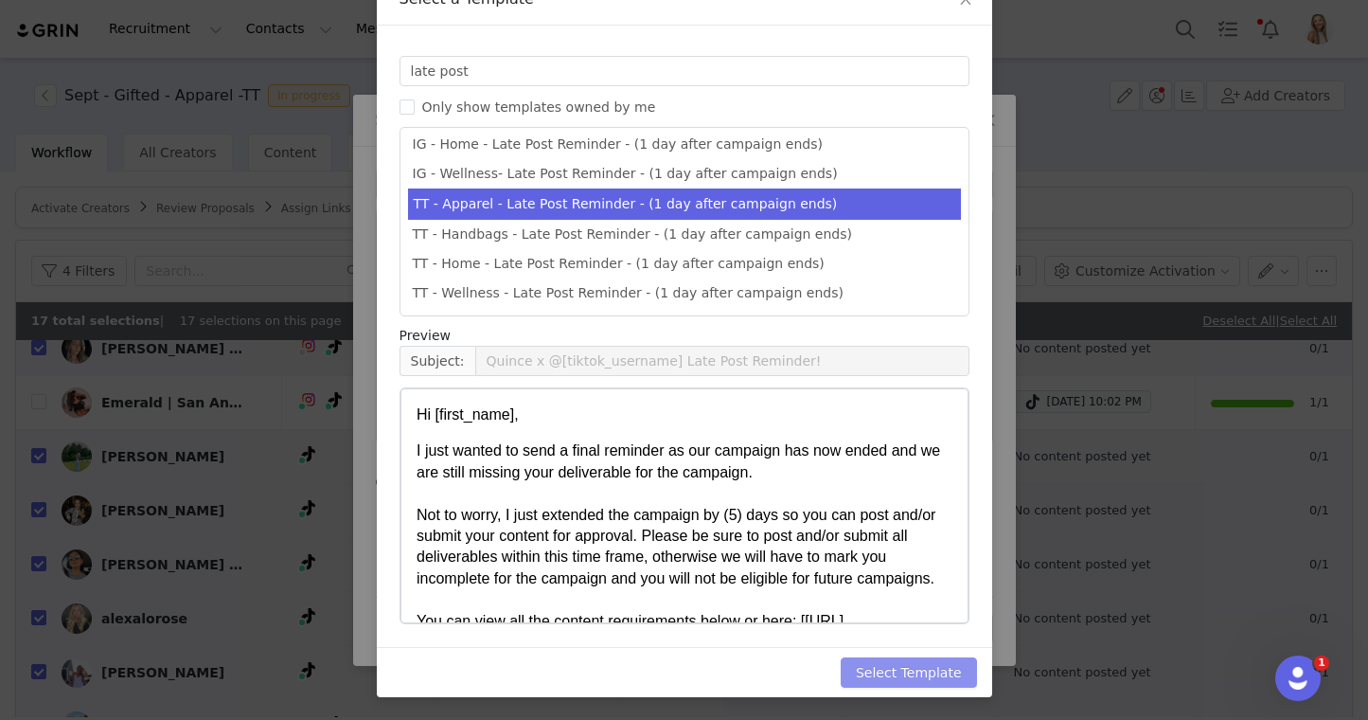
click at [958, 661] on button "Select Template" at bounding box center [909, 672] width 136 height 30
type input "Quince x @[tiktok_username] Late Post Reminder!"
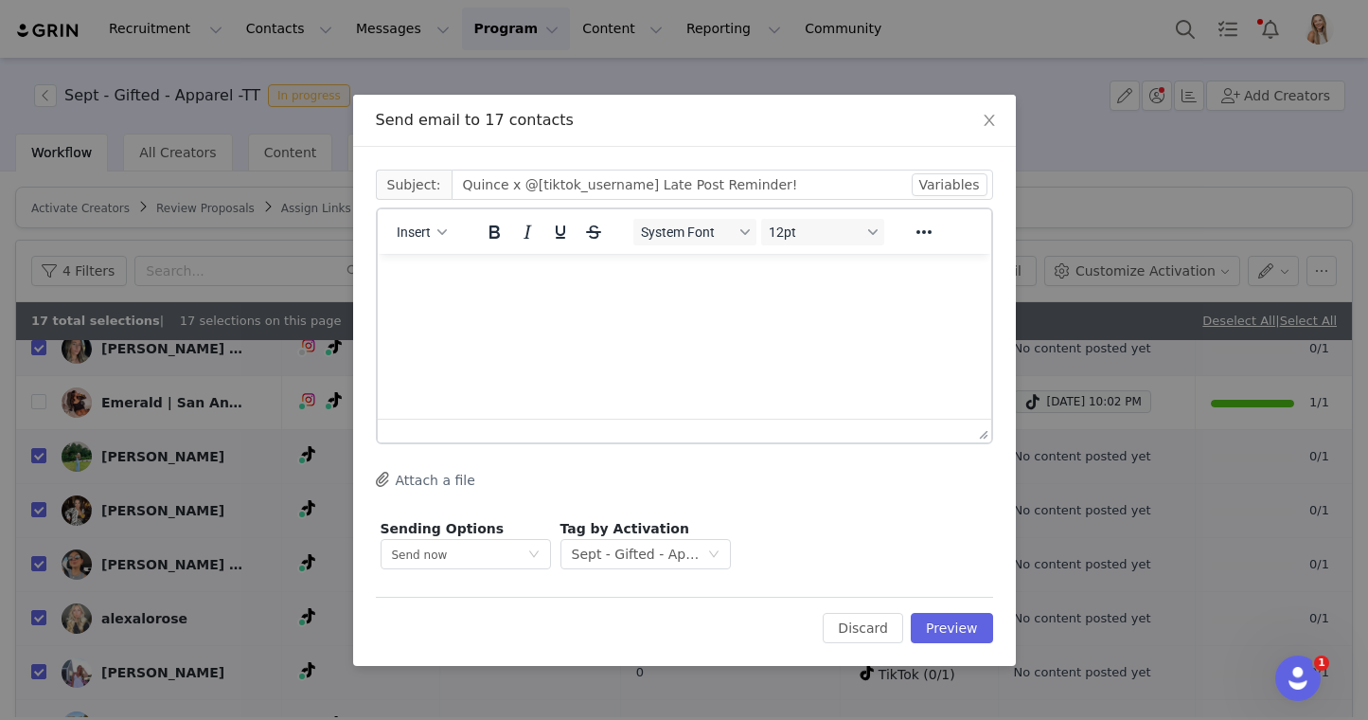
scroll to position [0, 0]
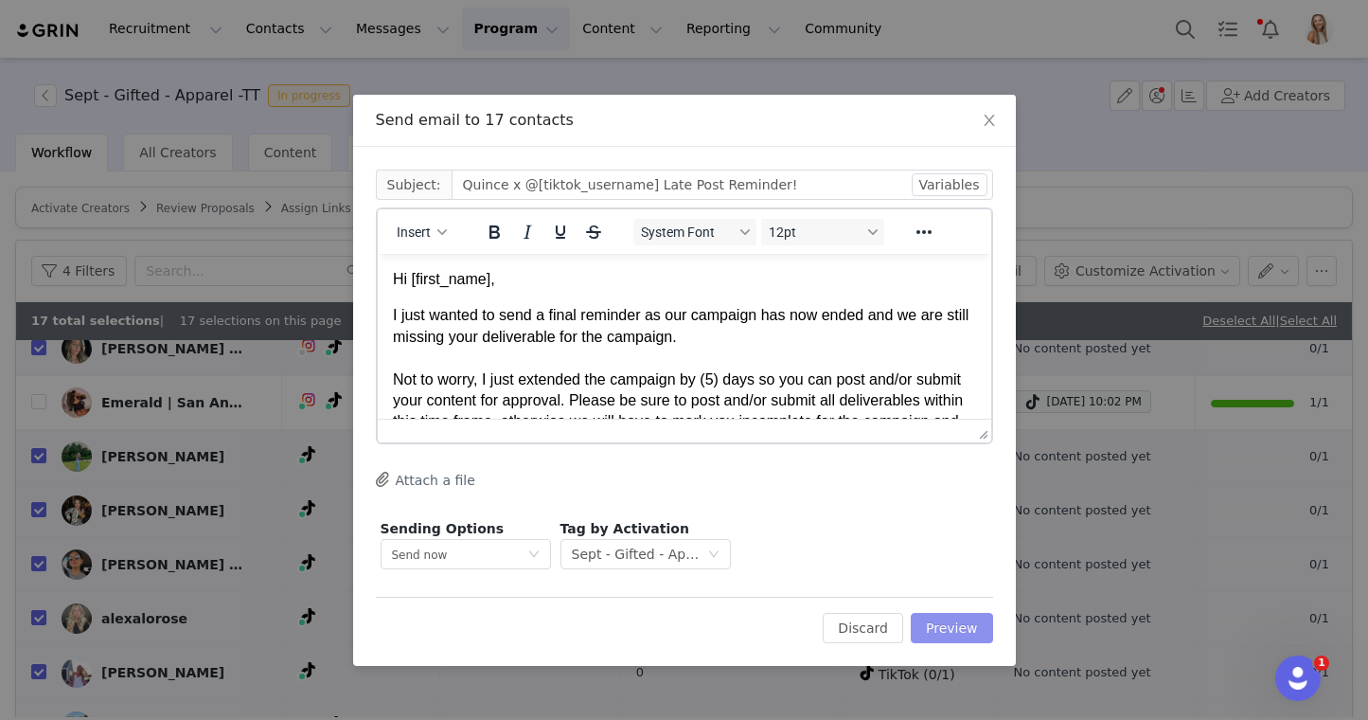
click at [972, 626] on button "Preview" at bounding box center [952, 628] width 82 height 30
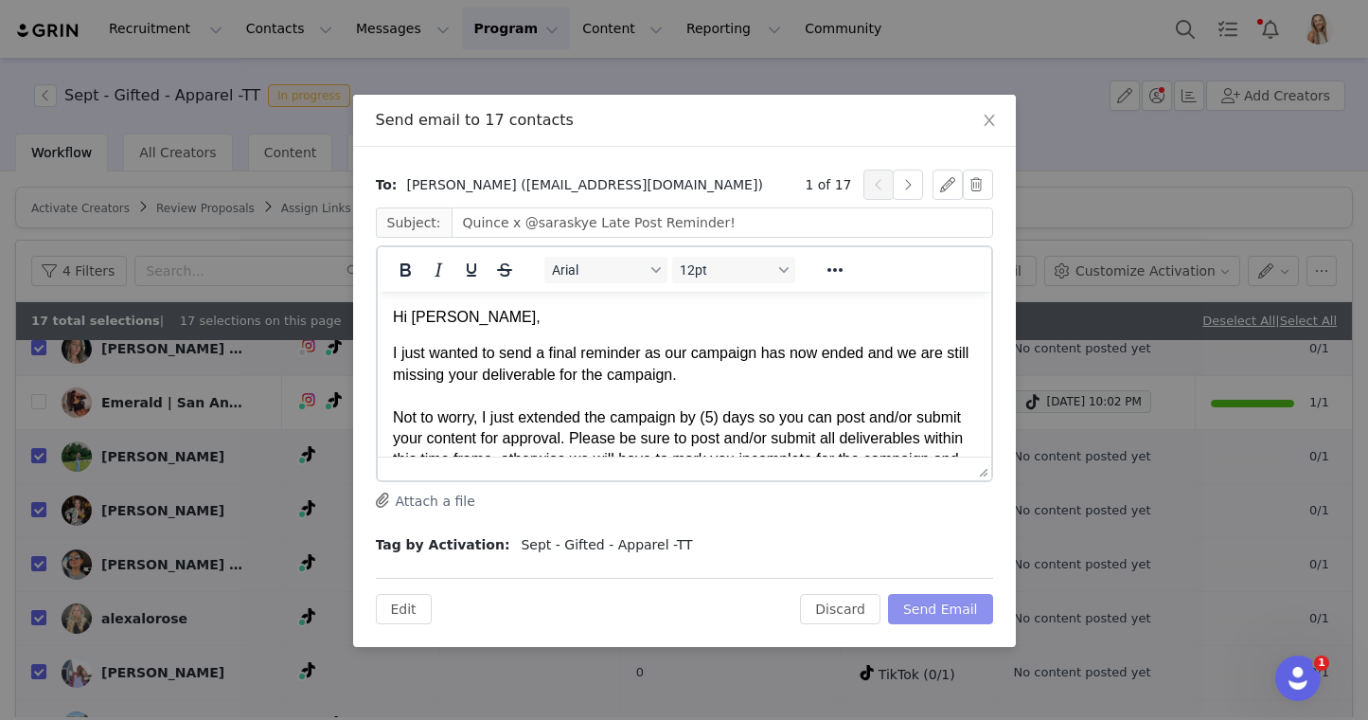
click at [960, 611] on button "Send Email" at bounding box center [940, 609] width 105 height 30
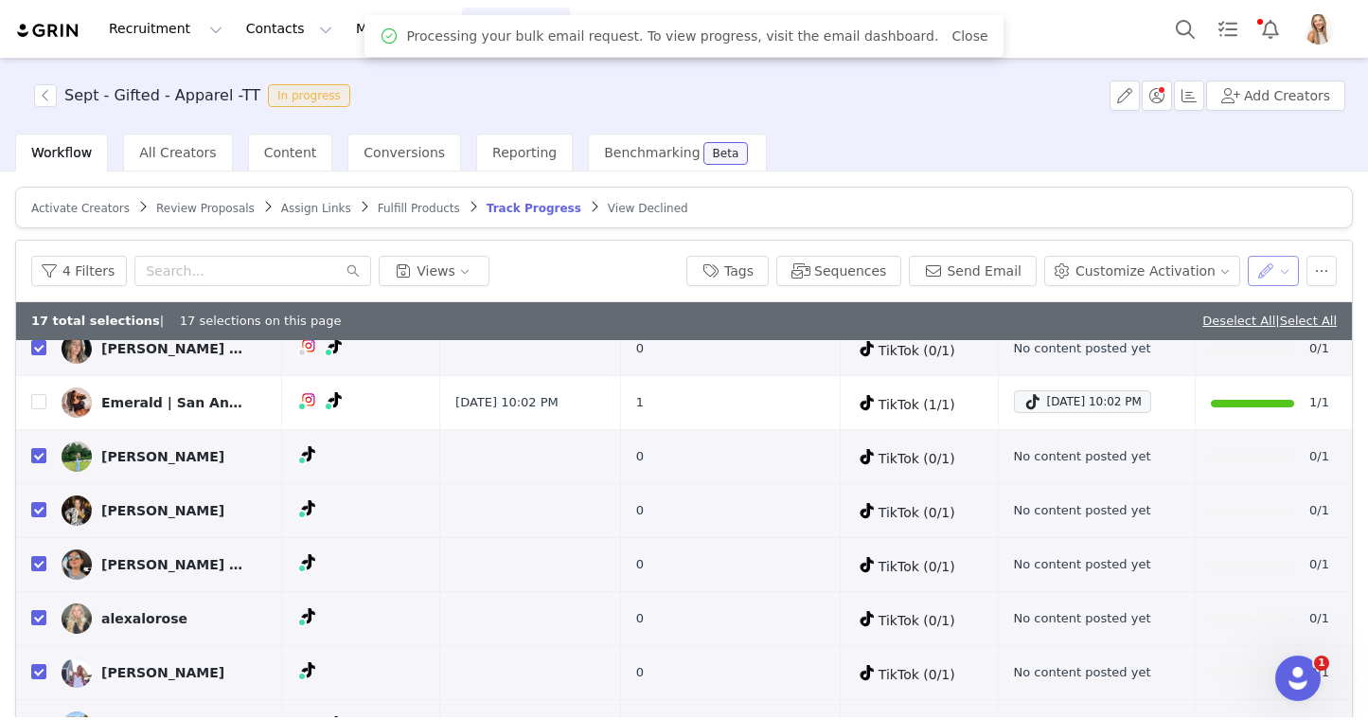
click at [1275, 258] on button "button" at bounding box center [1274, 271] width 52 height 30
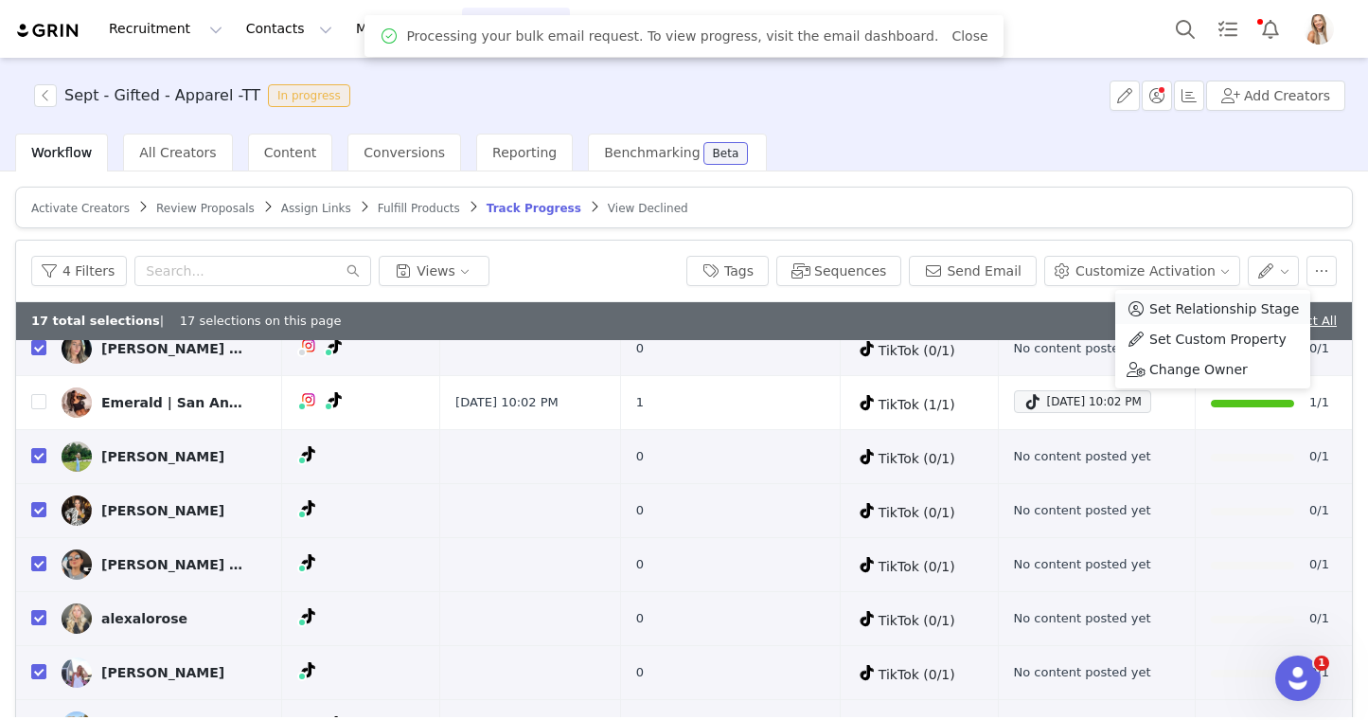
click at [1230, 312] on span "Set Relationship Stage" at bounding box center [1225, 308] width 150 height 21
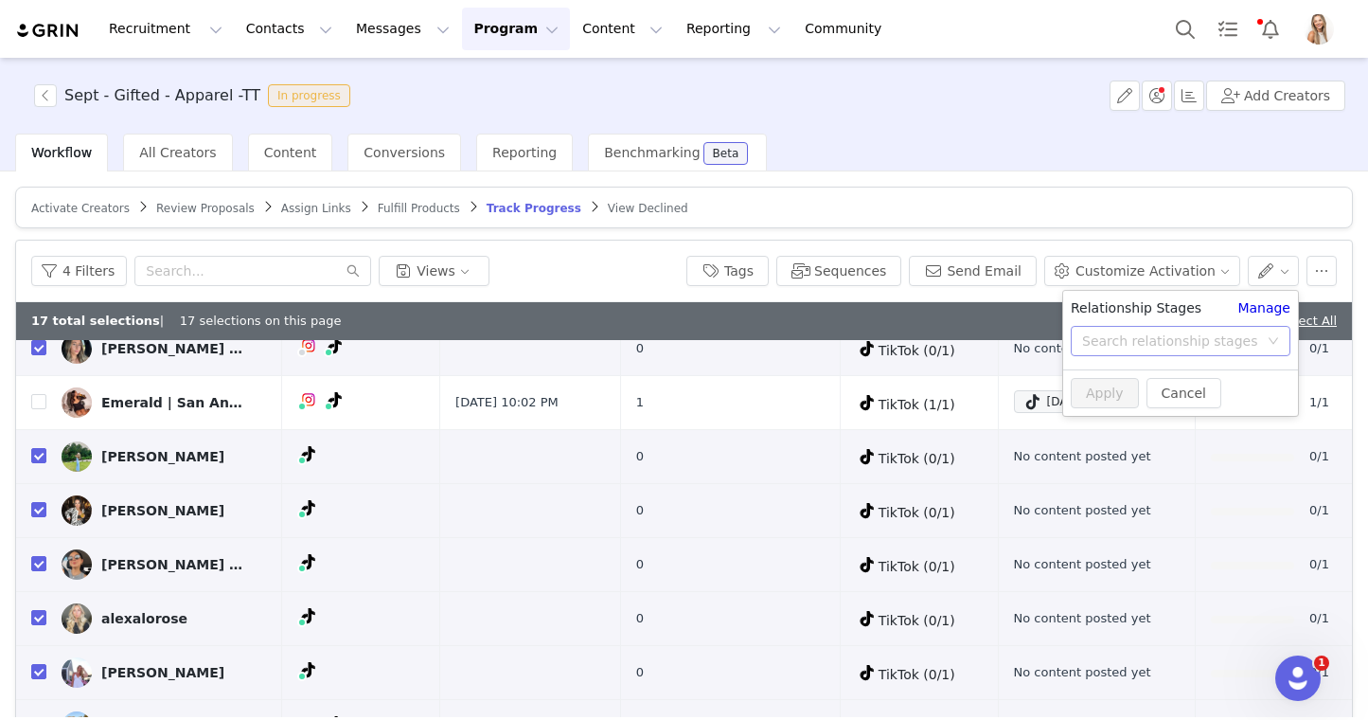
click at [1192, 336] on div "Search relationship stages" at bounding box center [1170, 340] width 176 height 19
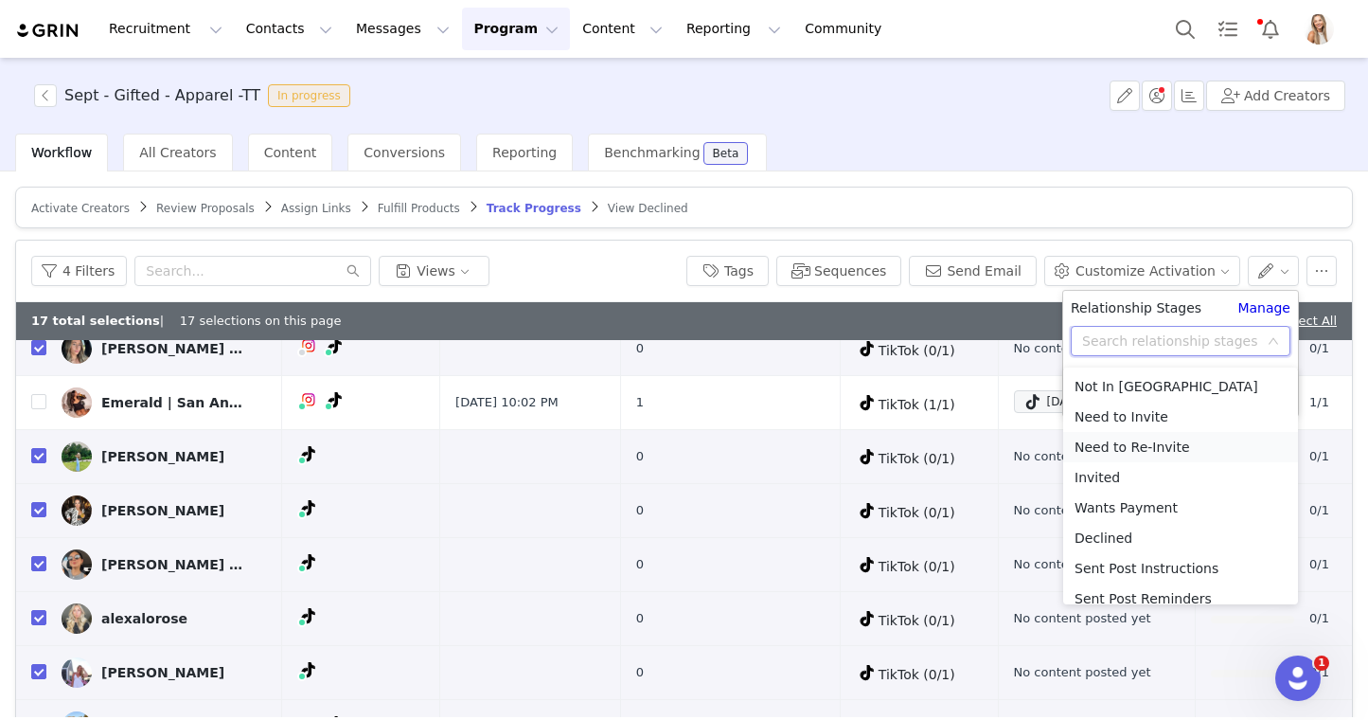
scroll to position [165, 0]
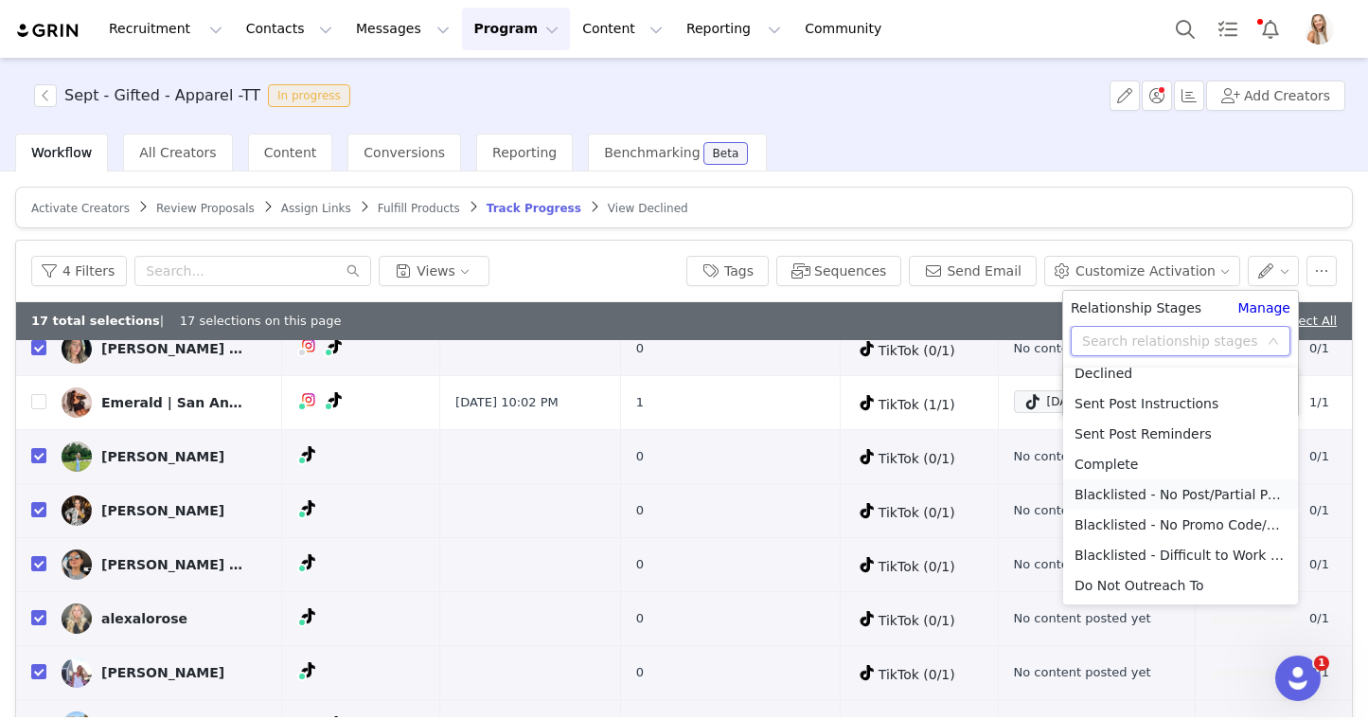
click at [1159, 492] on li "Blacklisted - No Post/Partial Post" at bounding box center [1180, 494] width 235 height 30
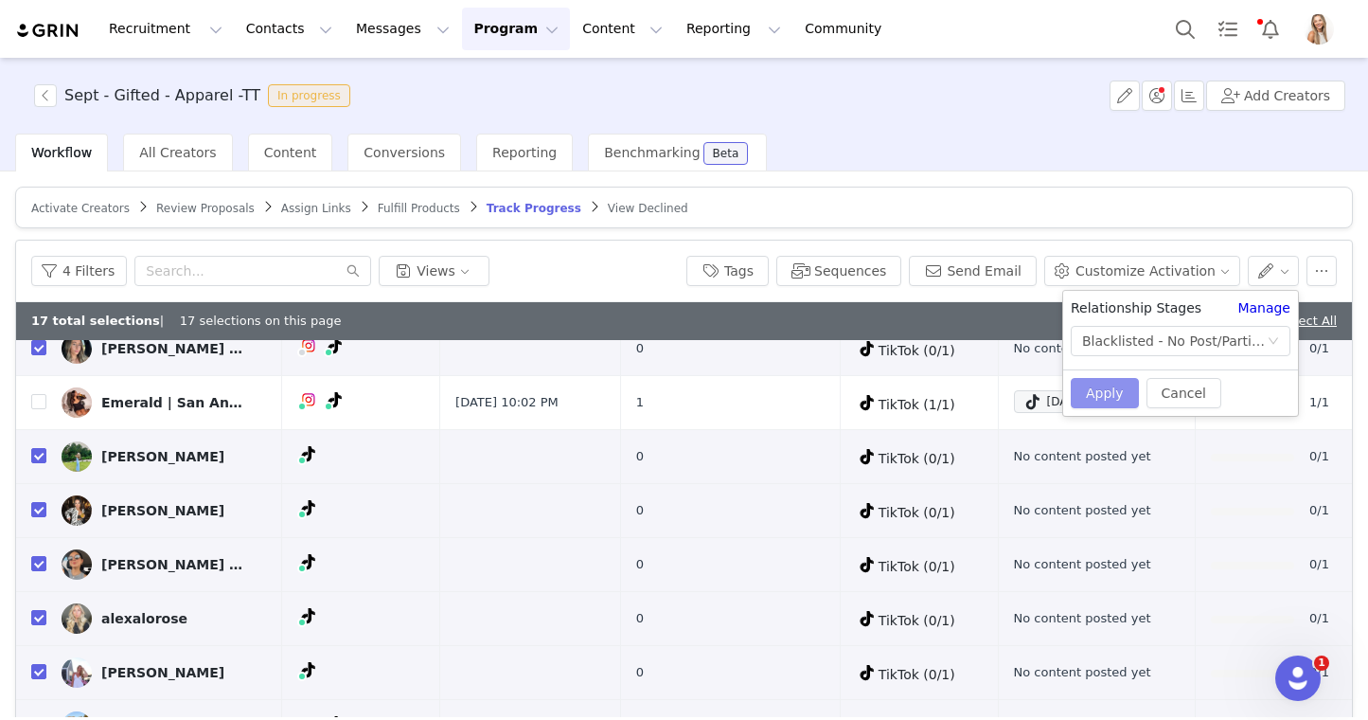
click at [1100, 396] on button "Apply" at bounding box center [1105, 393] width 68 height 30
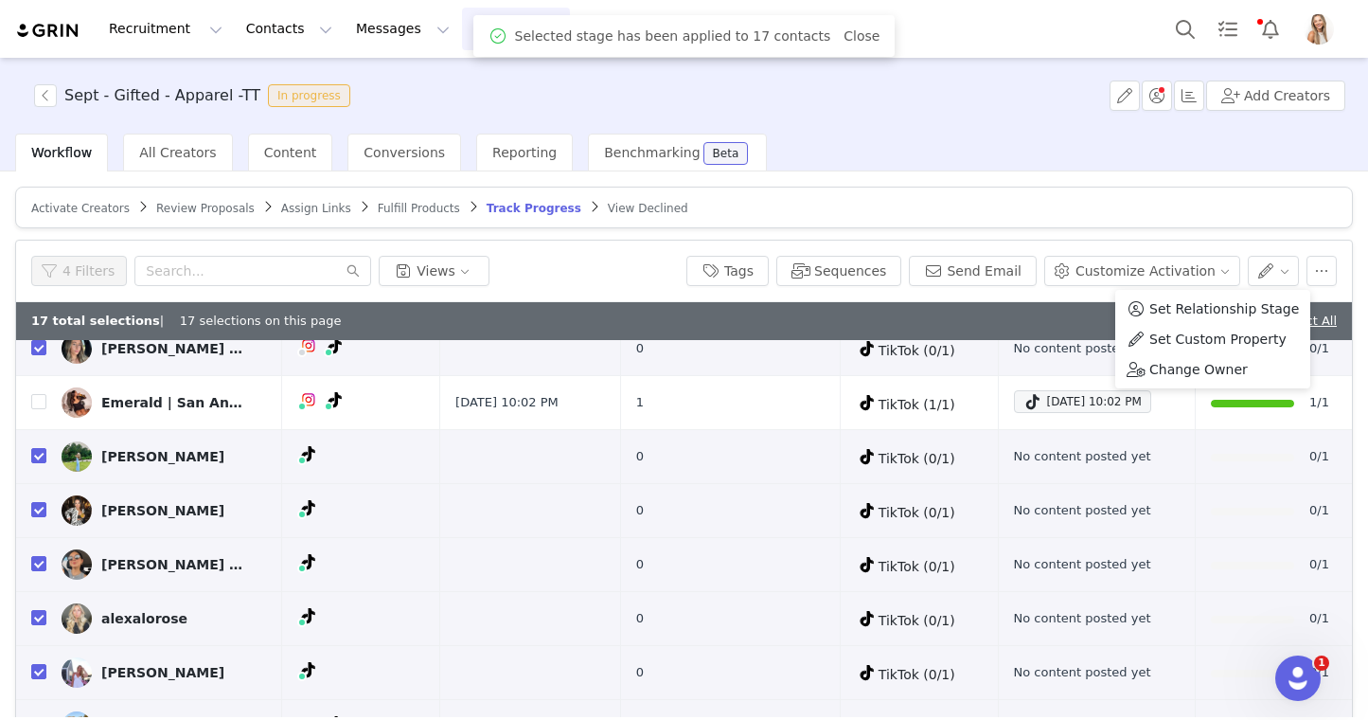
scroll to position [0, 0]
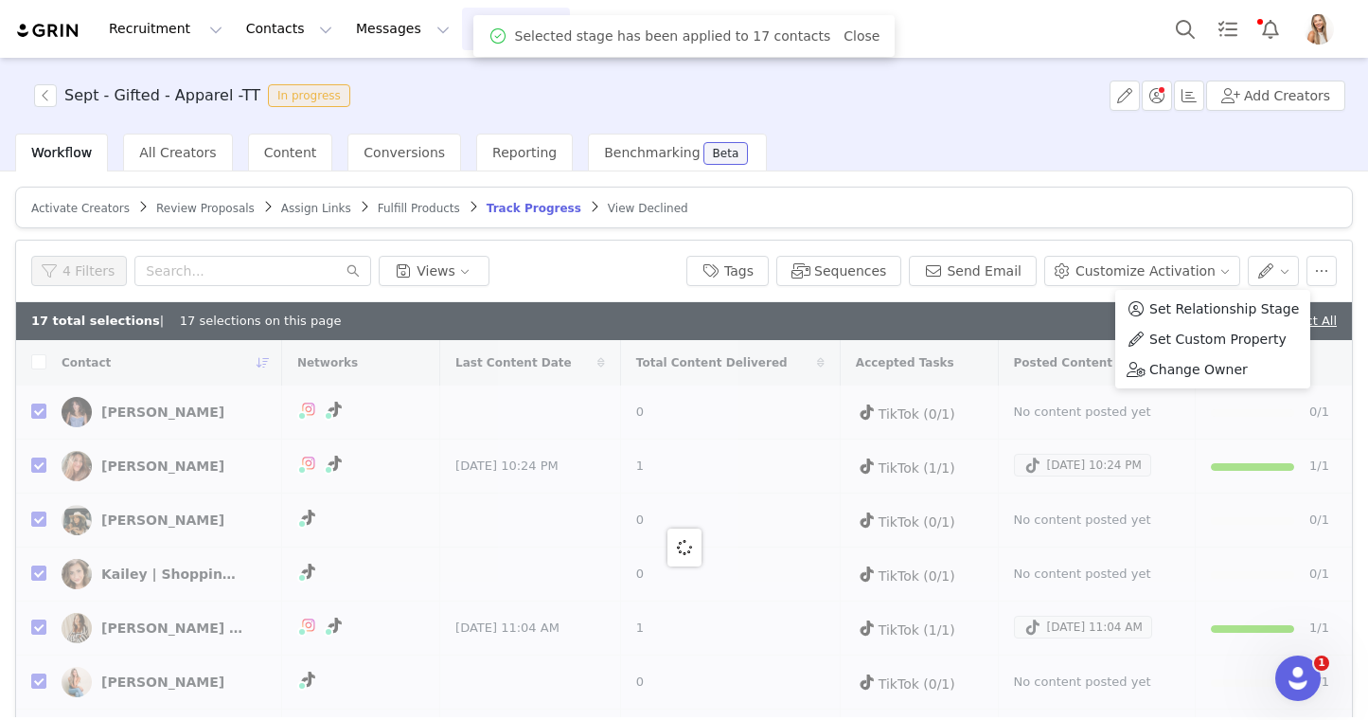
click at [1001, 336] on div "17 total selections | 17 selections on this page Deselect All | Select All" at bounding box center [684, 321] width 1336 height 38
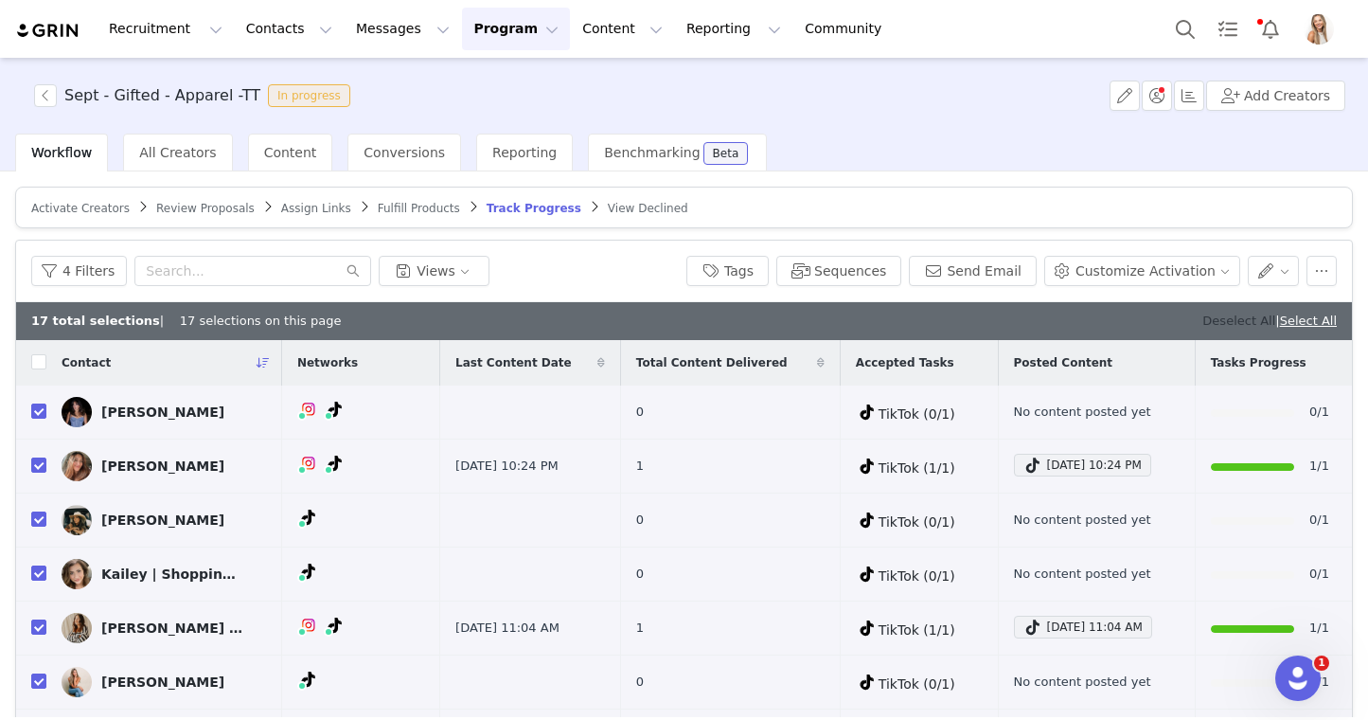
click at [1215, 318] on link "Deselect All" at bounding box center [1239, 320] width 73 height 14
checkbox input "false"
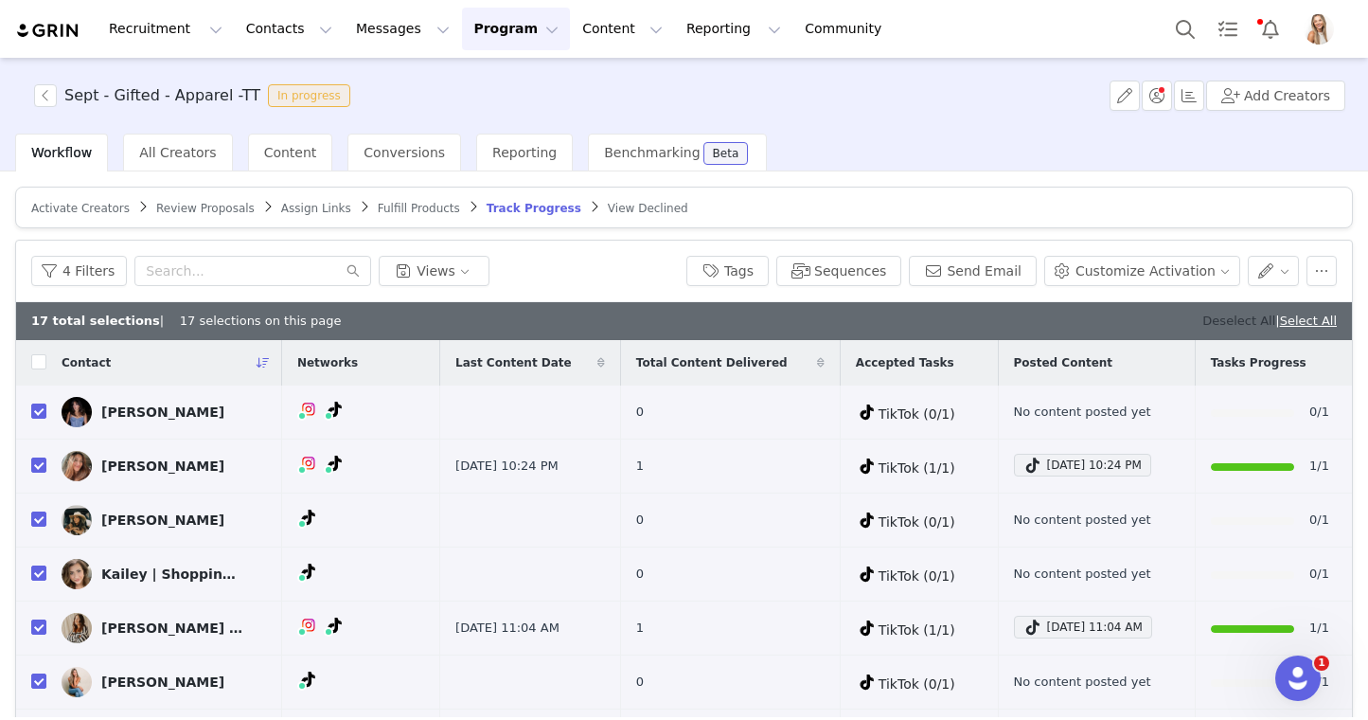
checkbox input "false"
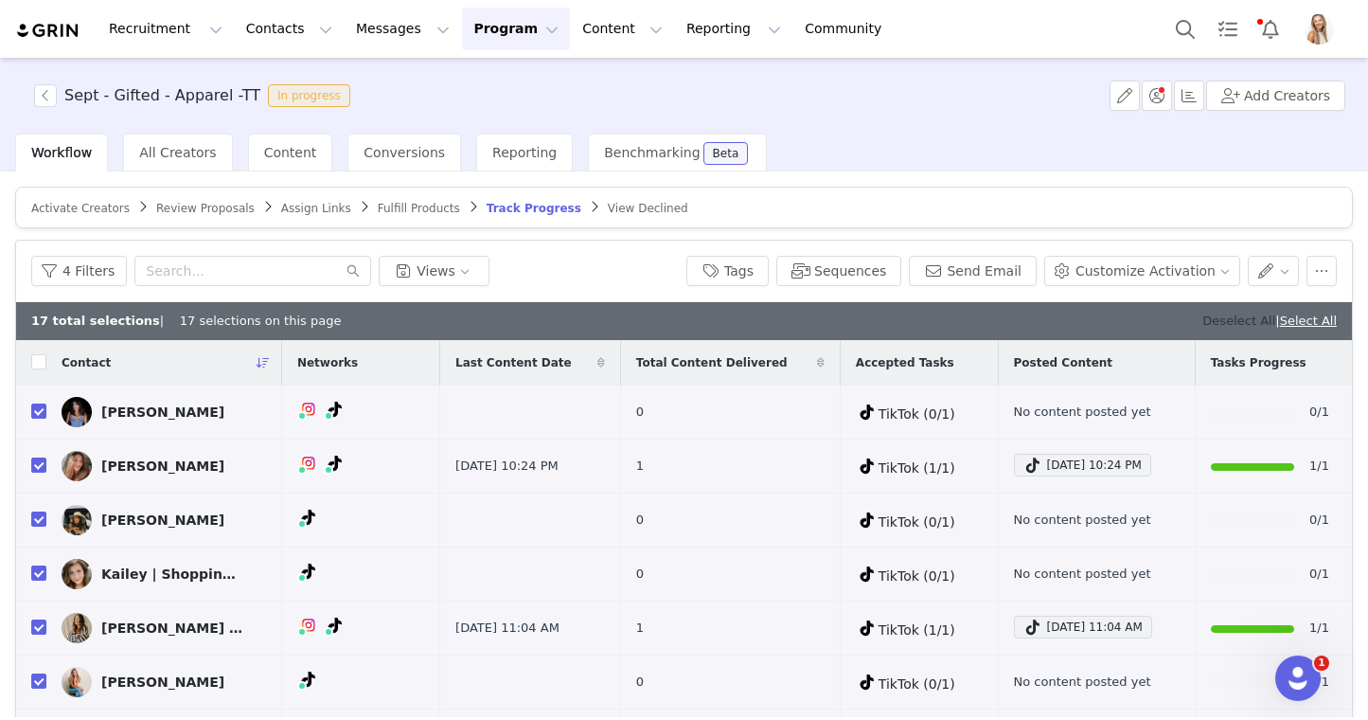
checkbox input "false"
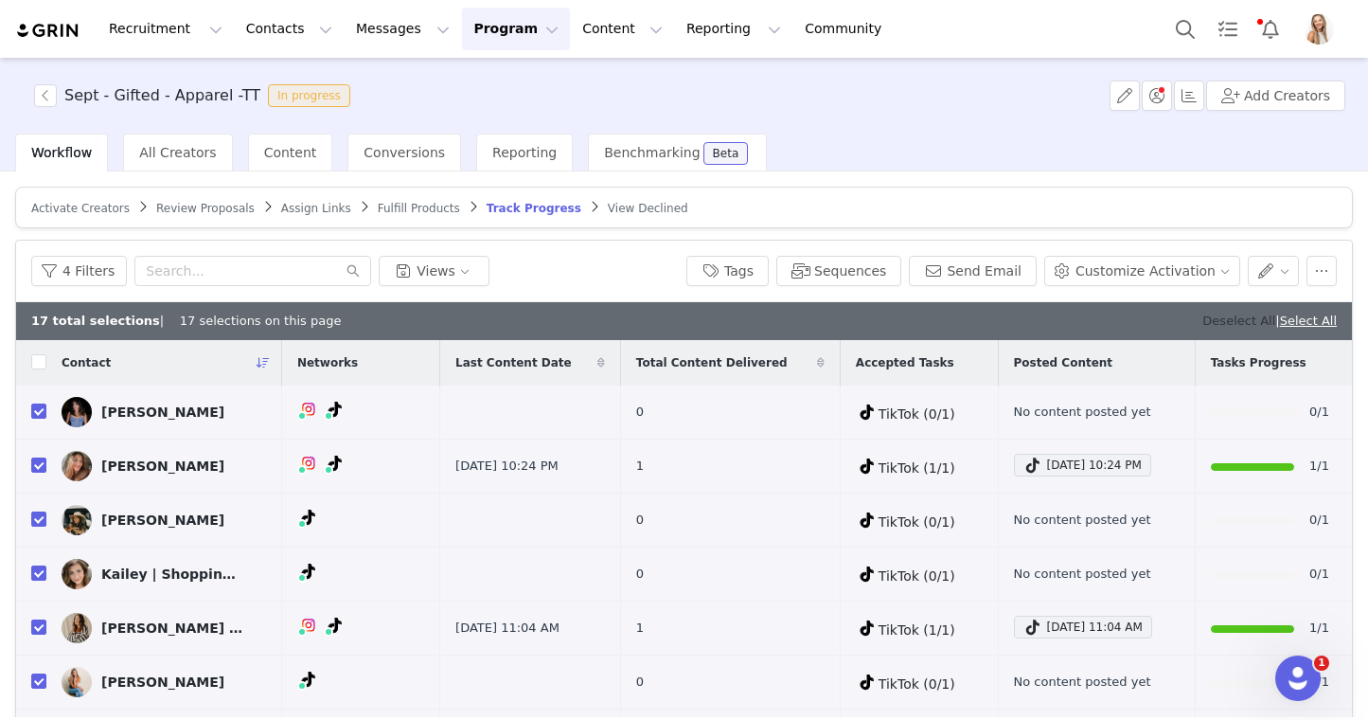
checkbox input "false"
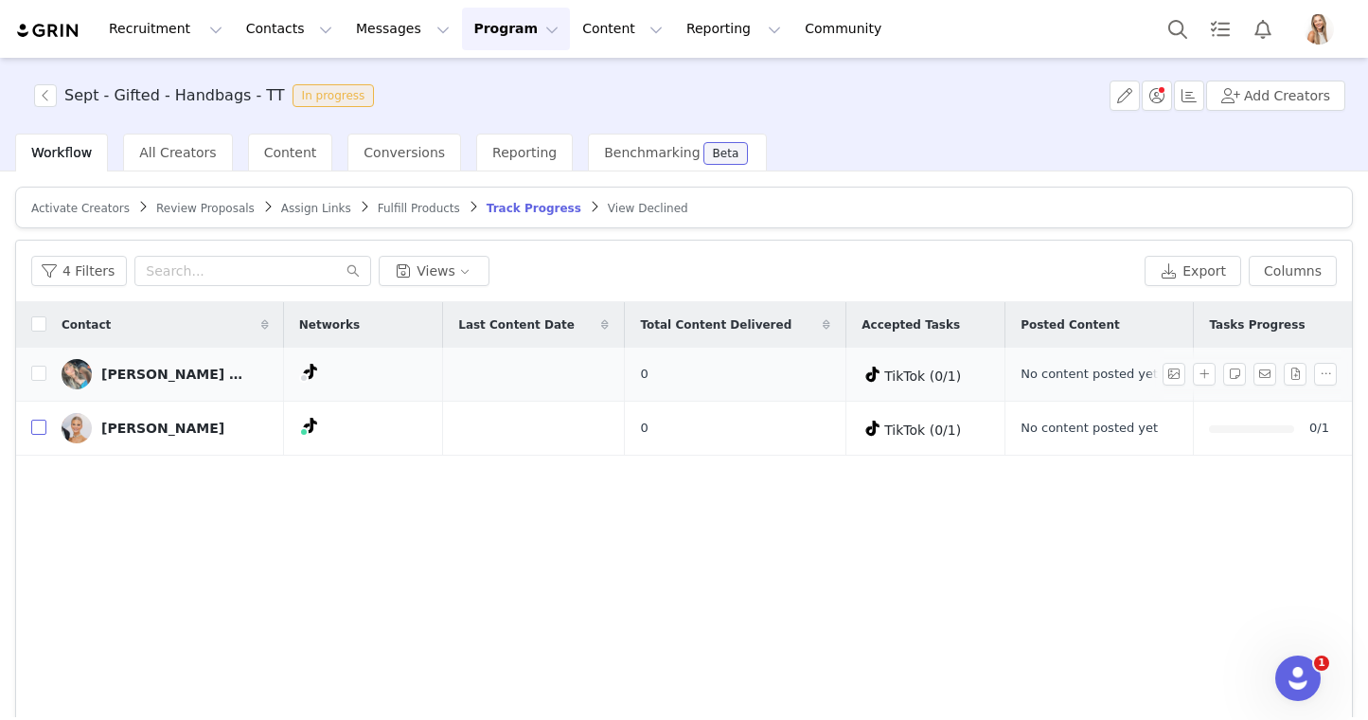
click at [40, 429] on input "checkbox" at bounding box center [38, 426] width 15 height 15
checkbox input "true"
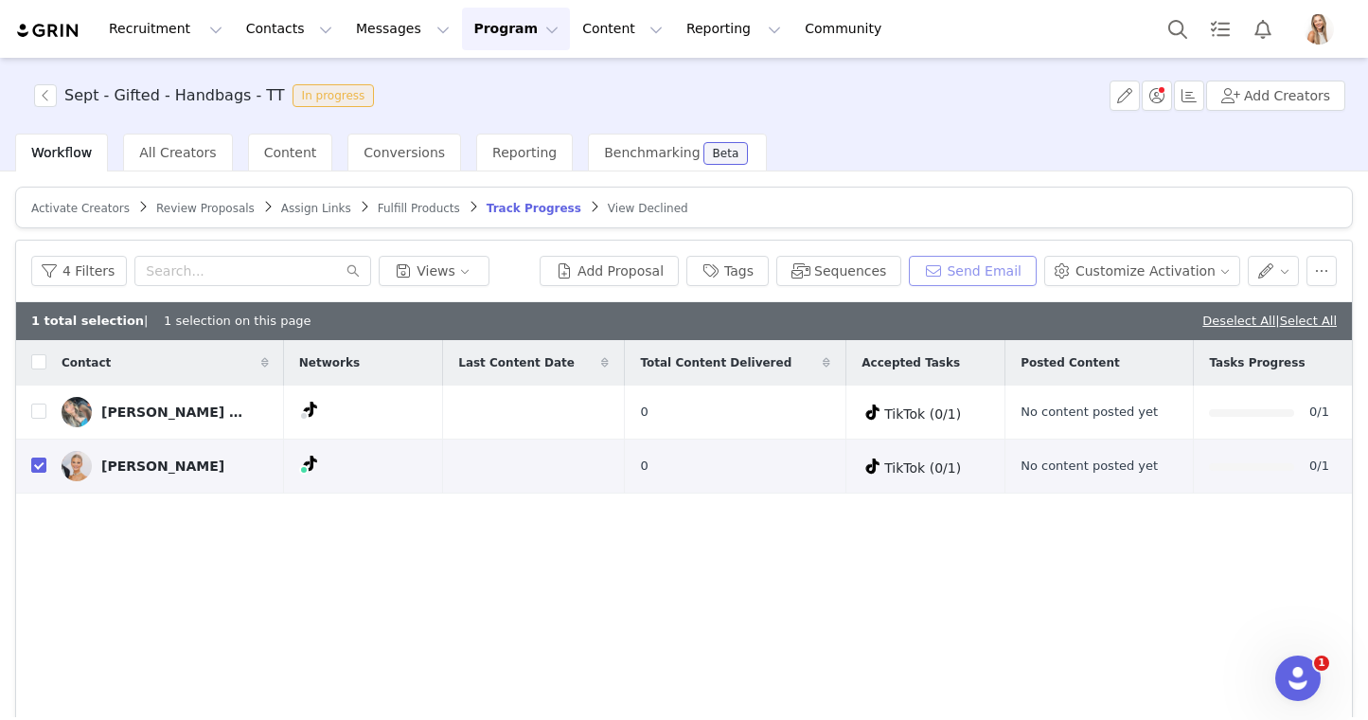
click at [999, 272] on button "Send Email" at bounding box center [973, 271] width 128 height 30
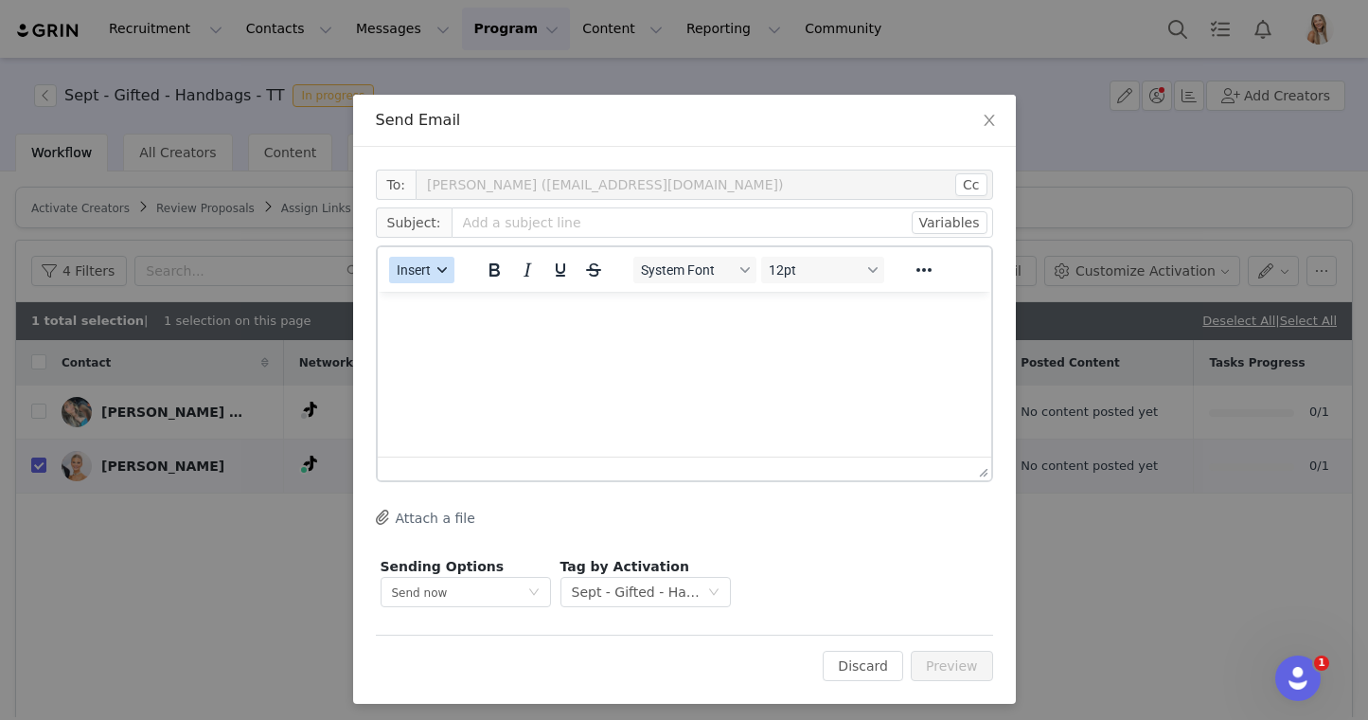
click at [428, 264] on span "Insert" at bounding box center [414, 269] width 34 height 15
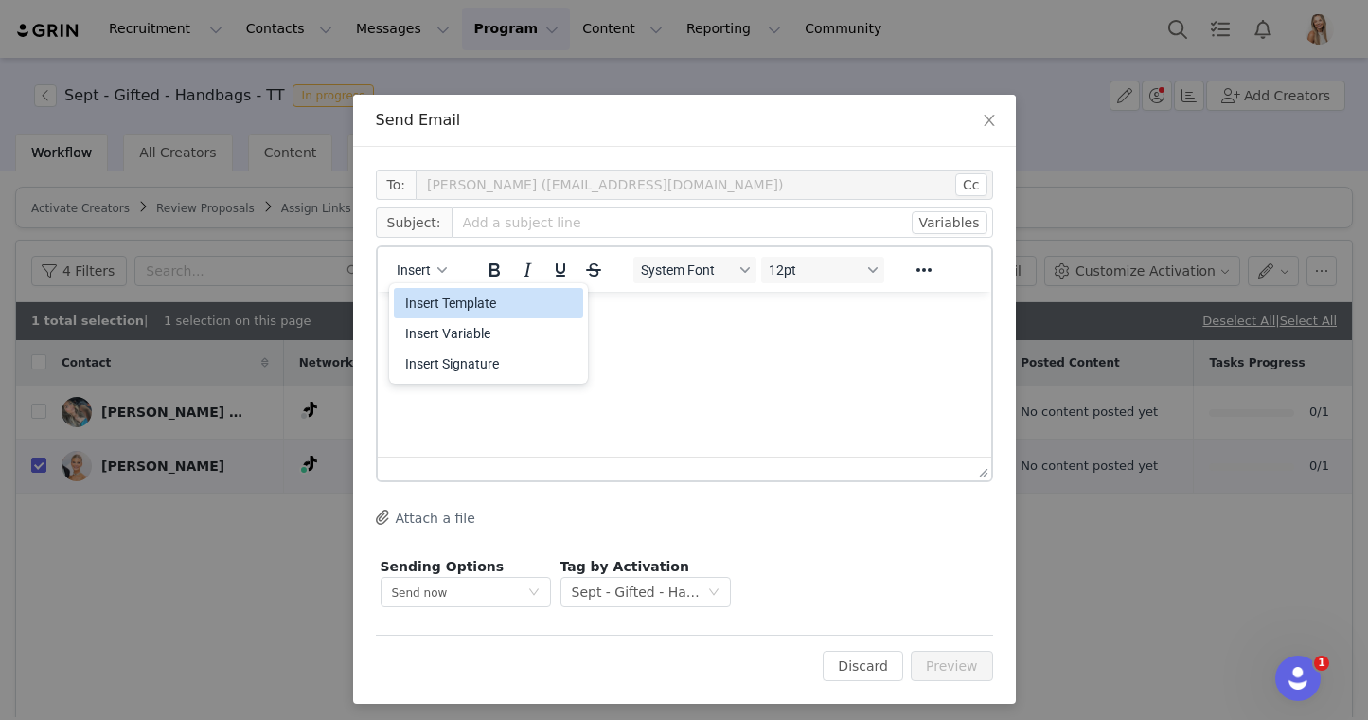
click at [435, 299] on div "Insert Template" at bounding box center [490, 303] width 170 height 23
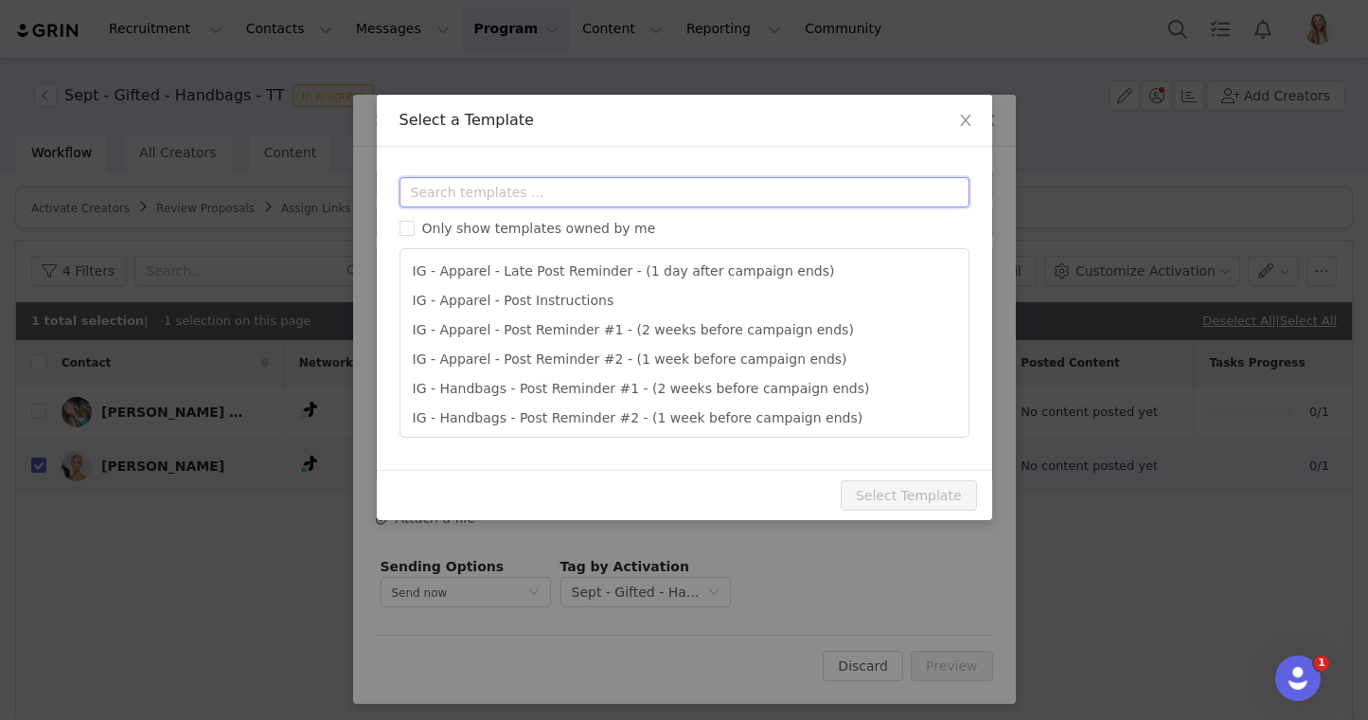
click at [486, 197] on input "text" at bounding box center [685, 192] width 570 height 30
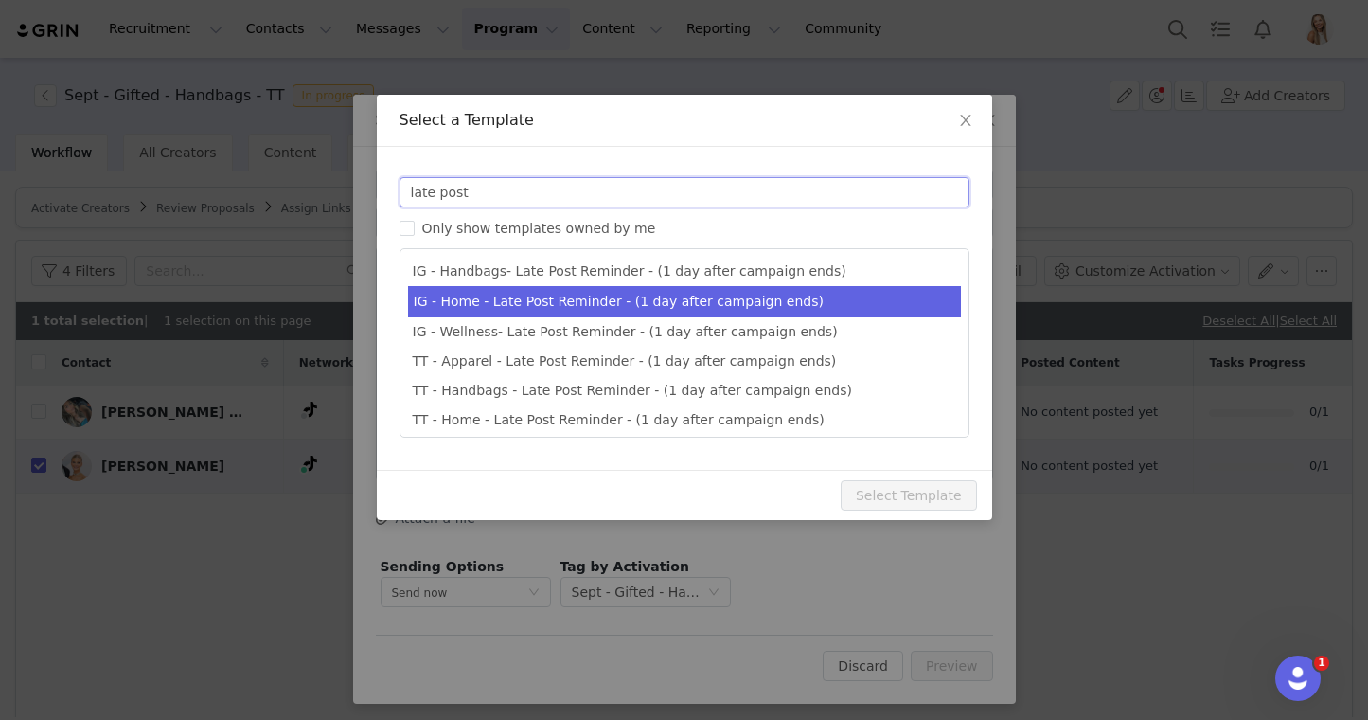
scroll to position [33, 0]
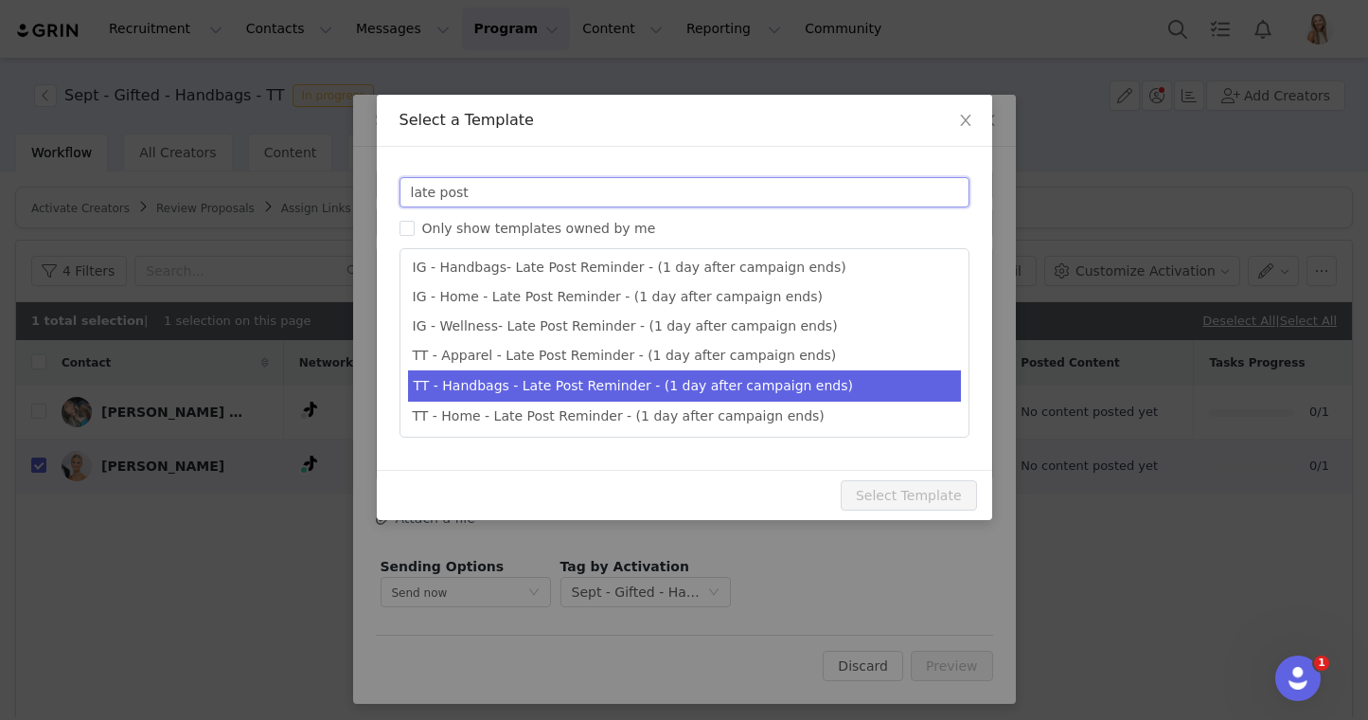
type input "late post"
click at [540, 381] on li "TT - Handbags - Late Post Reminder - (1 day after campaign ends)" at bounding box center [684, 385] width 553 height 31
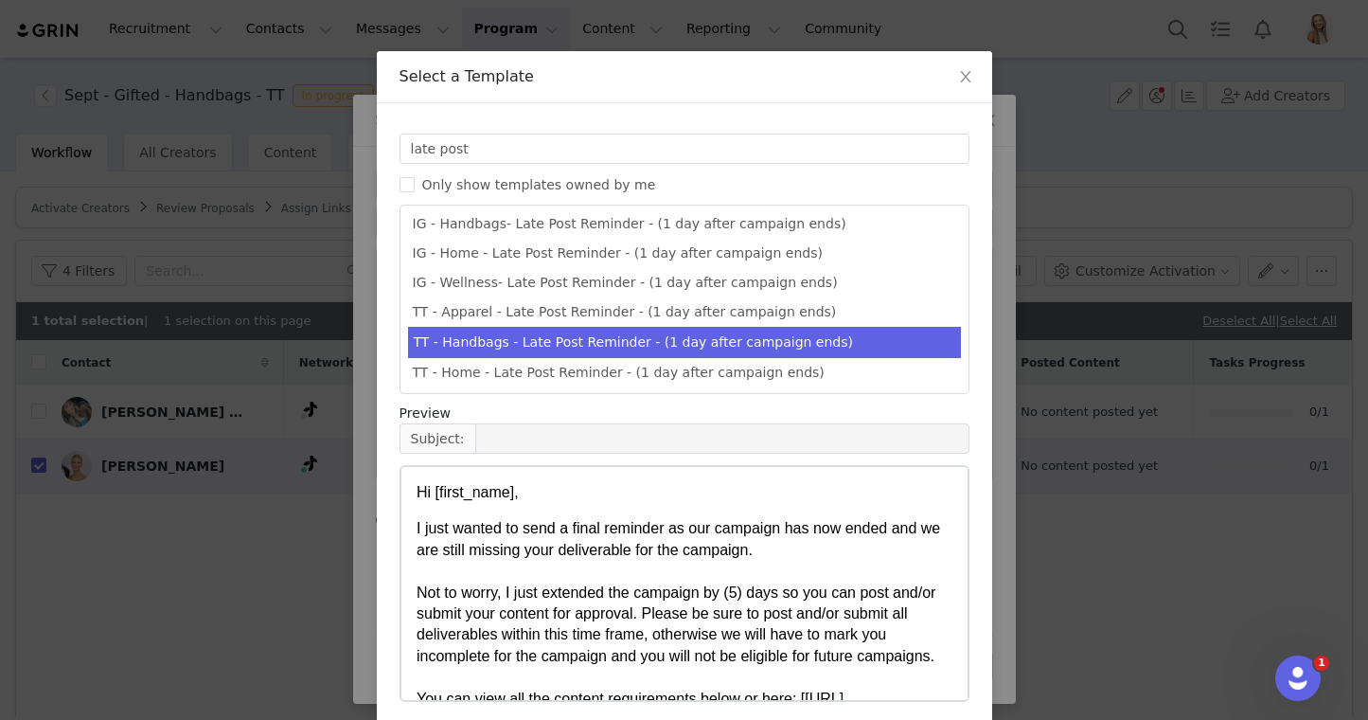
scroll to position [121, 0]
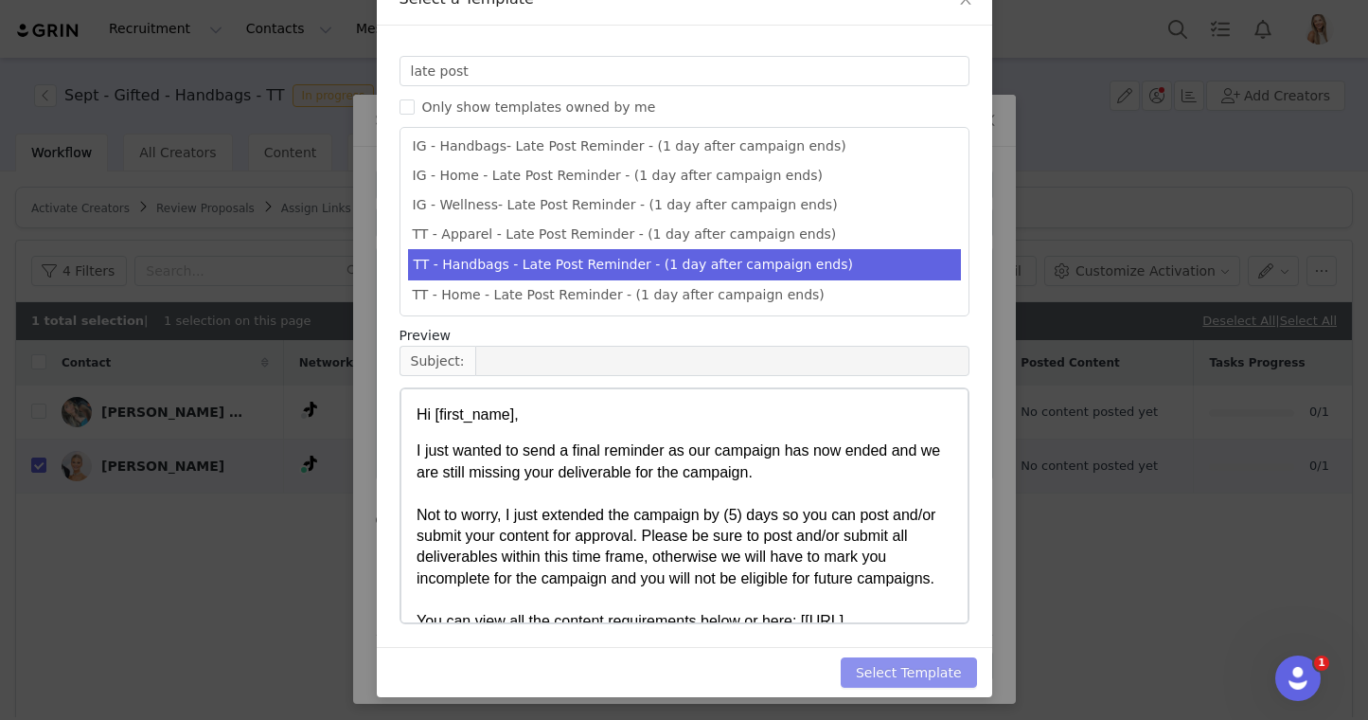
click at [948, 674] on button "Select Template" at bounding box center [909, 672] width 136 height 30
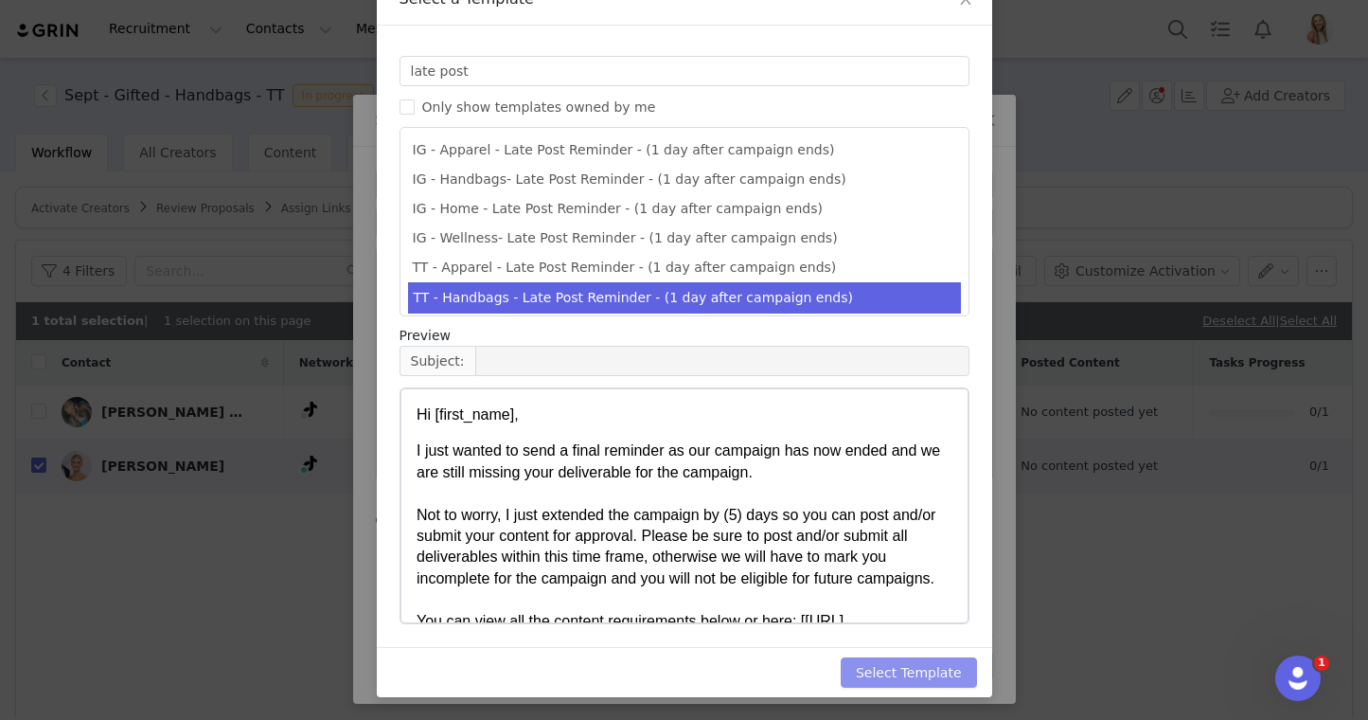
scroll to position [0, 0]
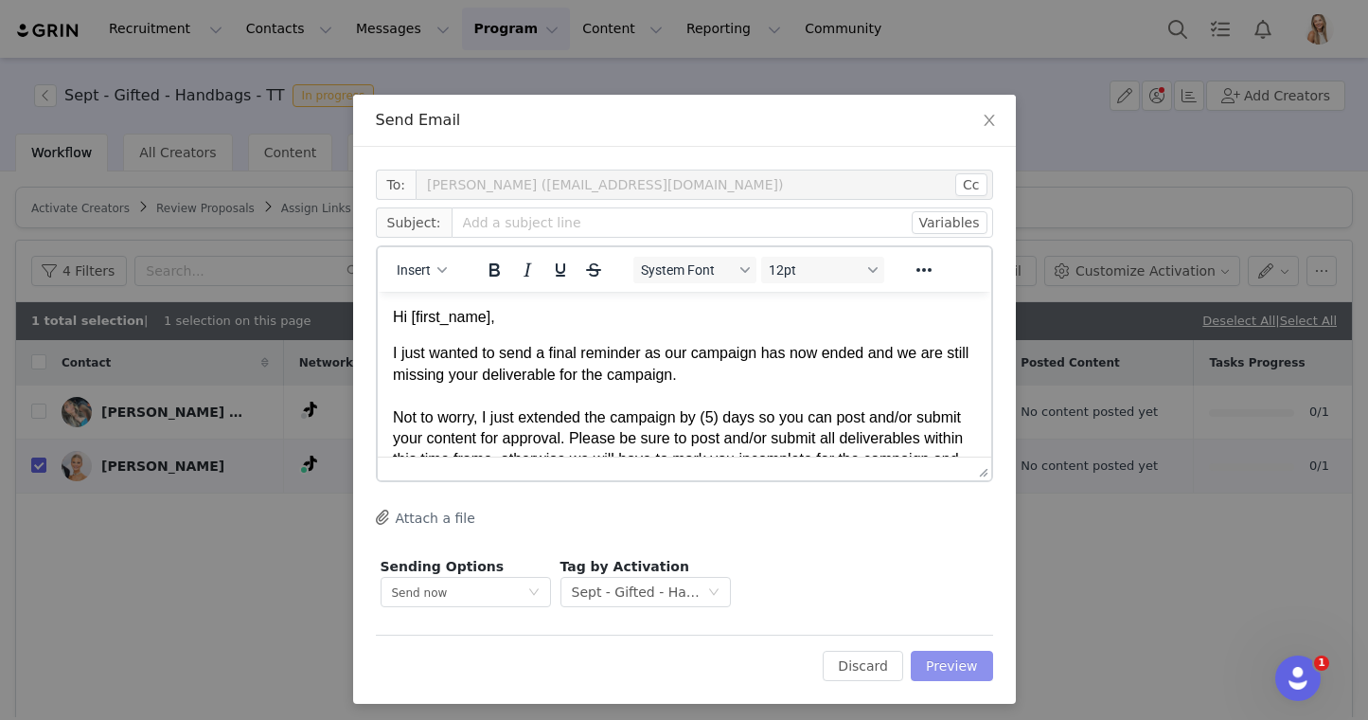
click at [963, 661] on button "Preview" at bounding box center [952, 666] width 82 height 30
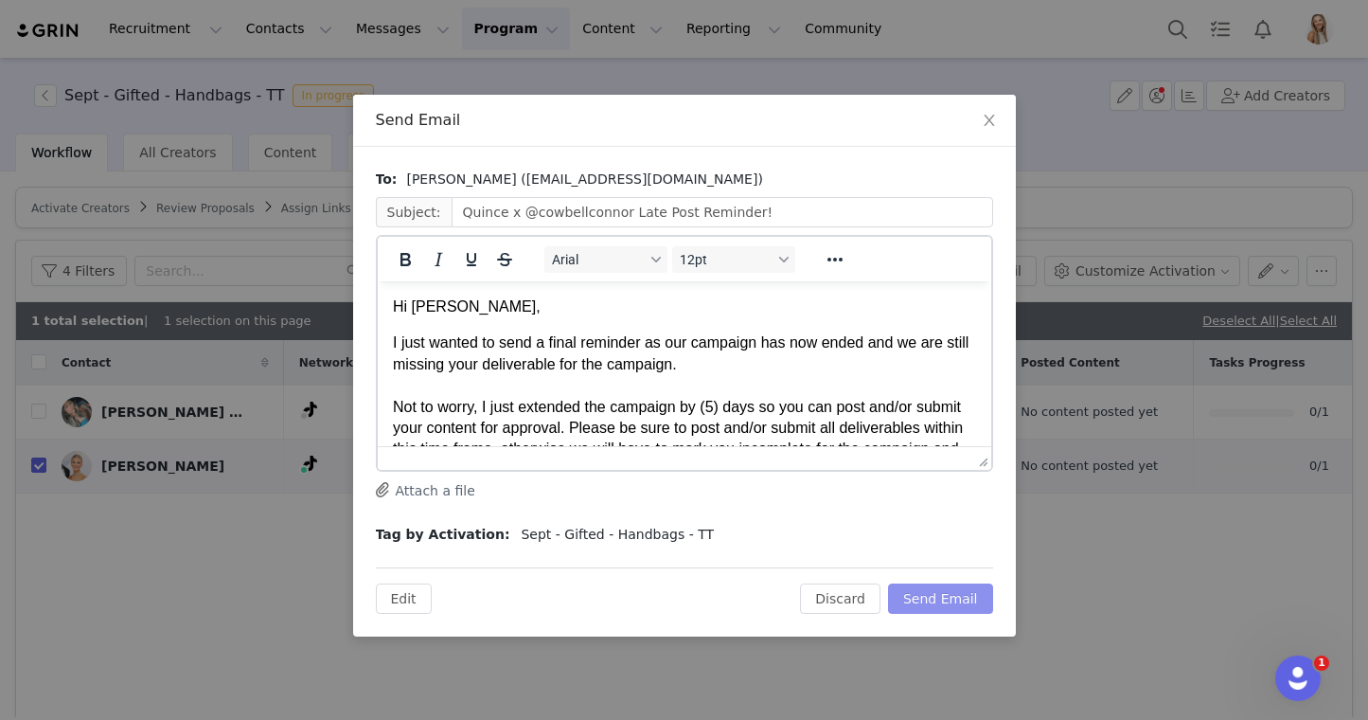
click at [954, 600] on button "Send Email" at bounding box center [940, 598] width 105 height 30
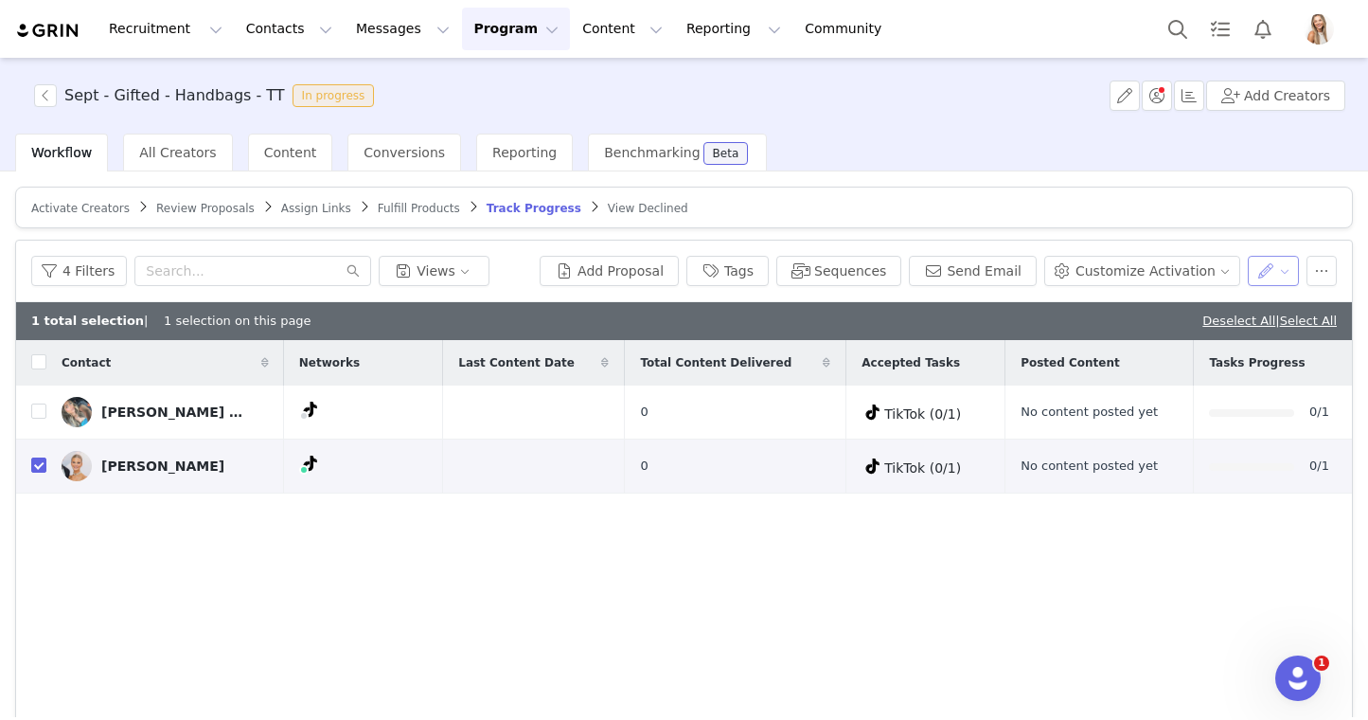
click at [1286, 266] on button "button" at bounding box center [1274, 271] width 52 height 30
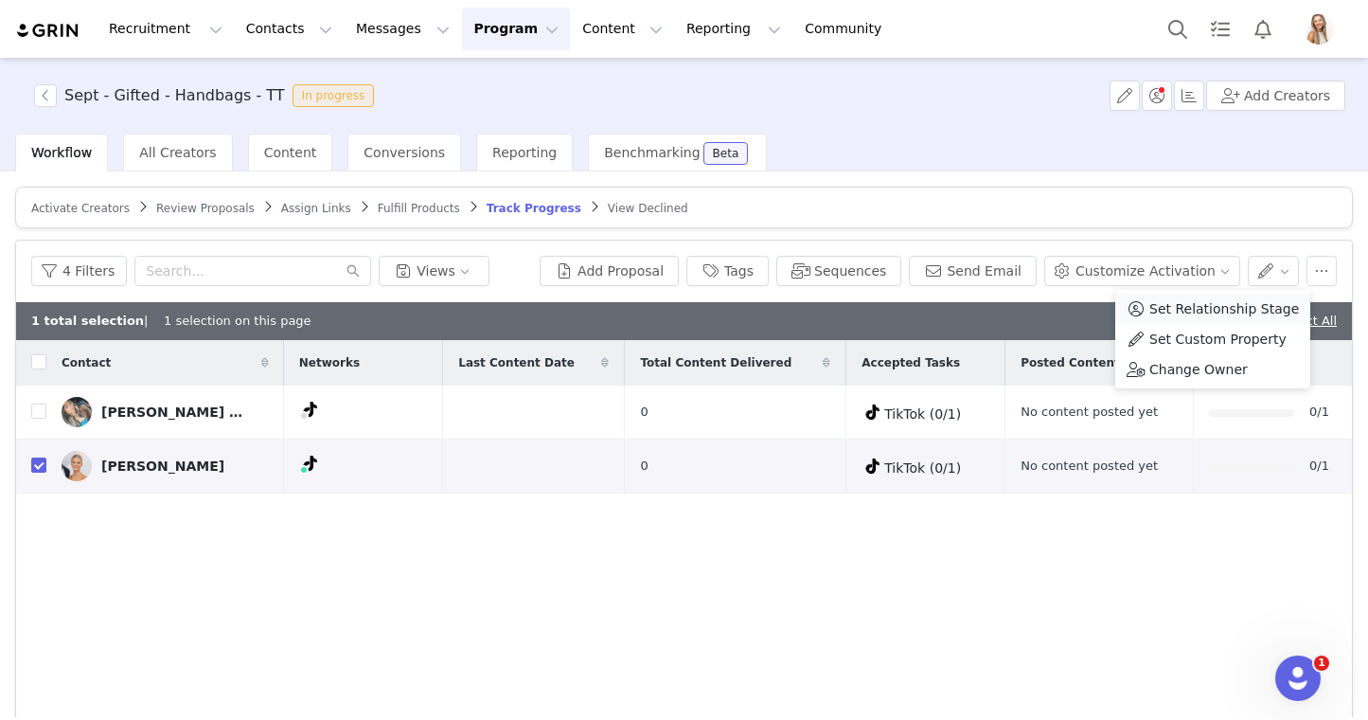
click at [1257, 306] on span "Set Relationship Stage" at bounding box center [1225, 308] width 150 height 21
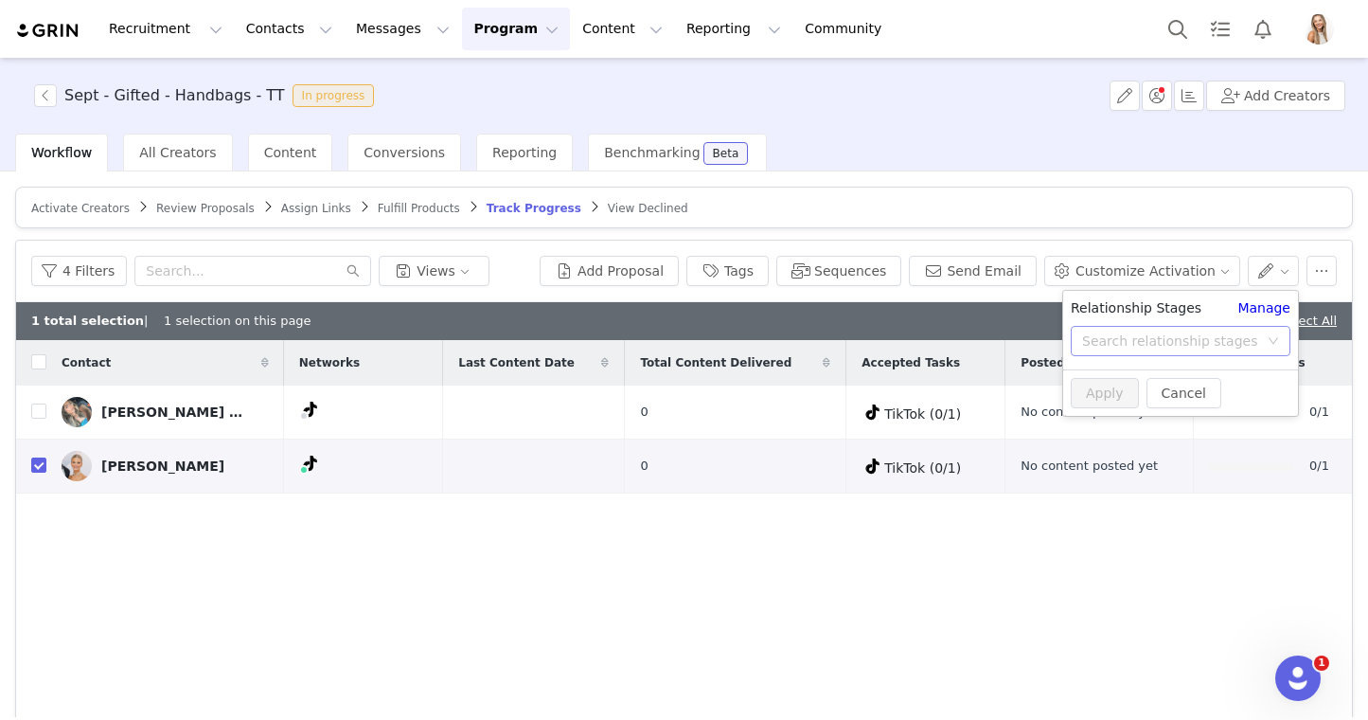
click at [1187, 346] on div "Search relationship stages" at bounding box center [1170, 340] width 176 height 19
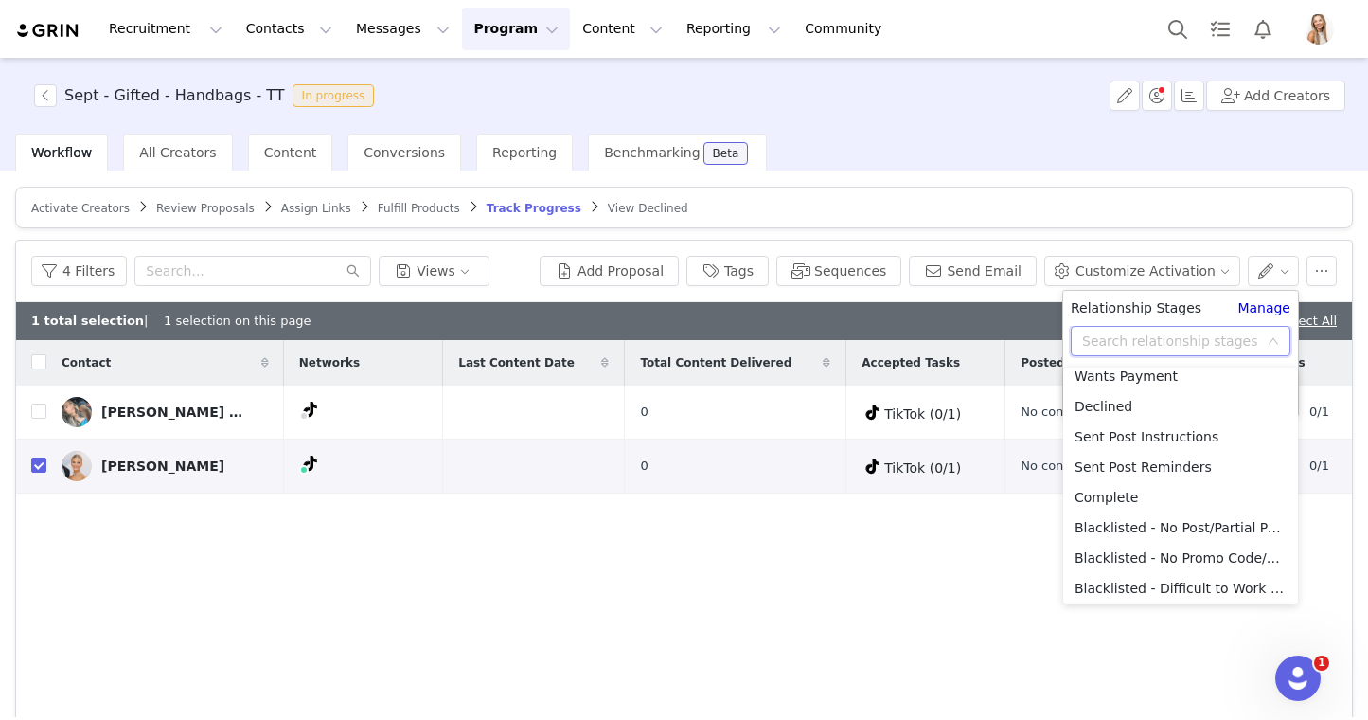
scroll to position [165, 0]
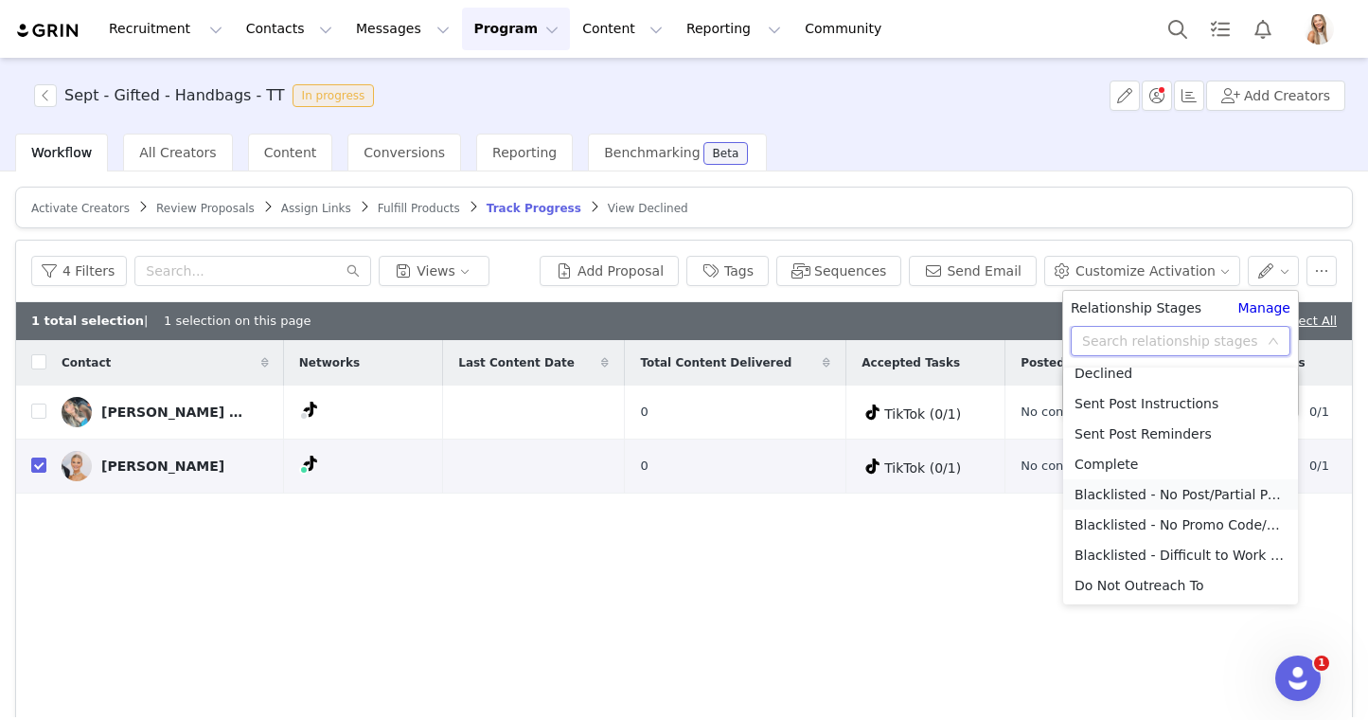
click at [1186, 494] on li "Blacklisted - No Post/Partial Post" at bounding box center [1180, 494] width 235 height 30
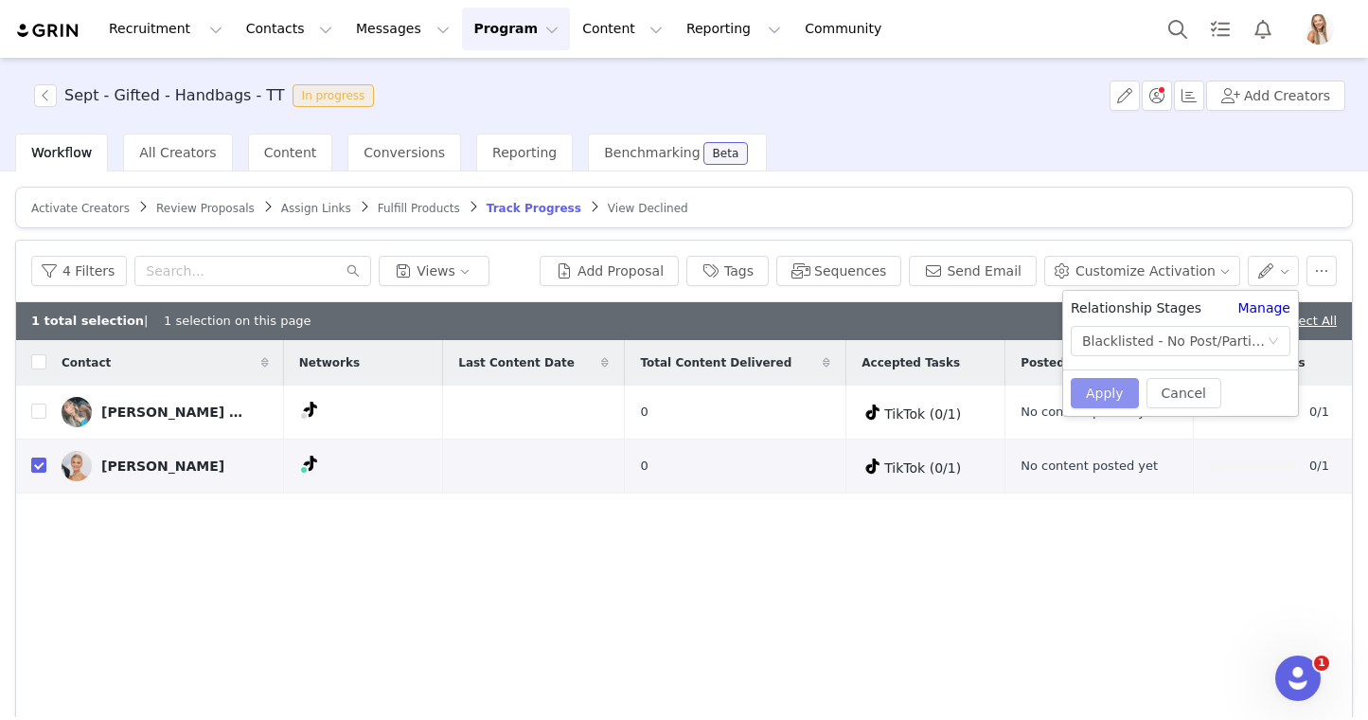
click at [1091, 391] on button "Apply" at bounding box center [1105, 393] width 68 height 30
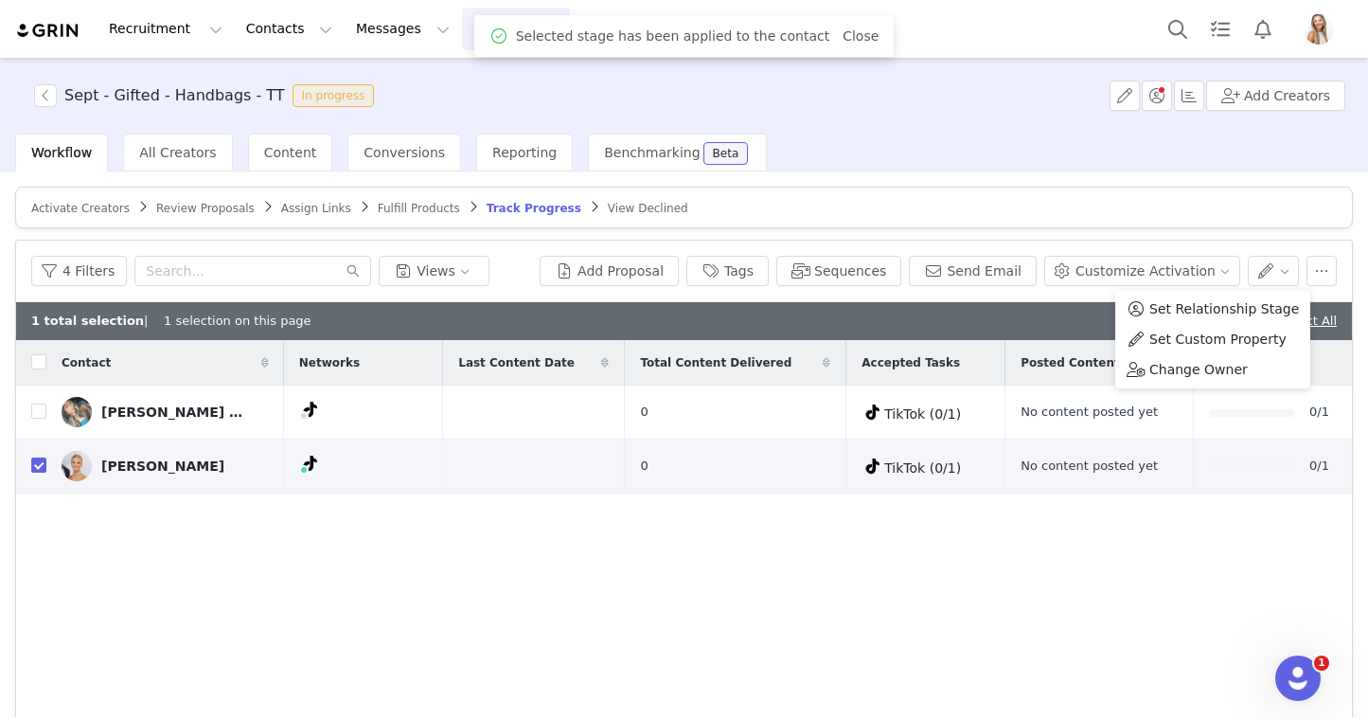
click at [1005, 320] on div "1 total selection | 1 selection on this page Deselect All | Select All" at bounding box center [684, 321] width 1336 height 38
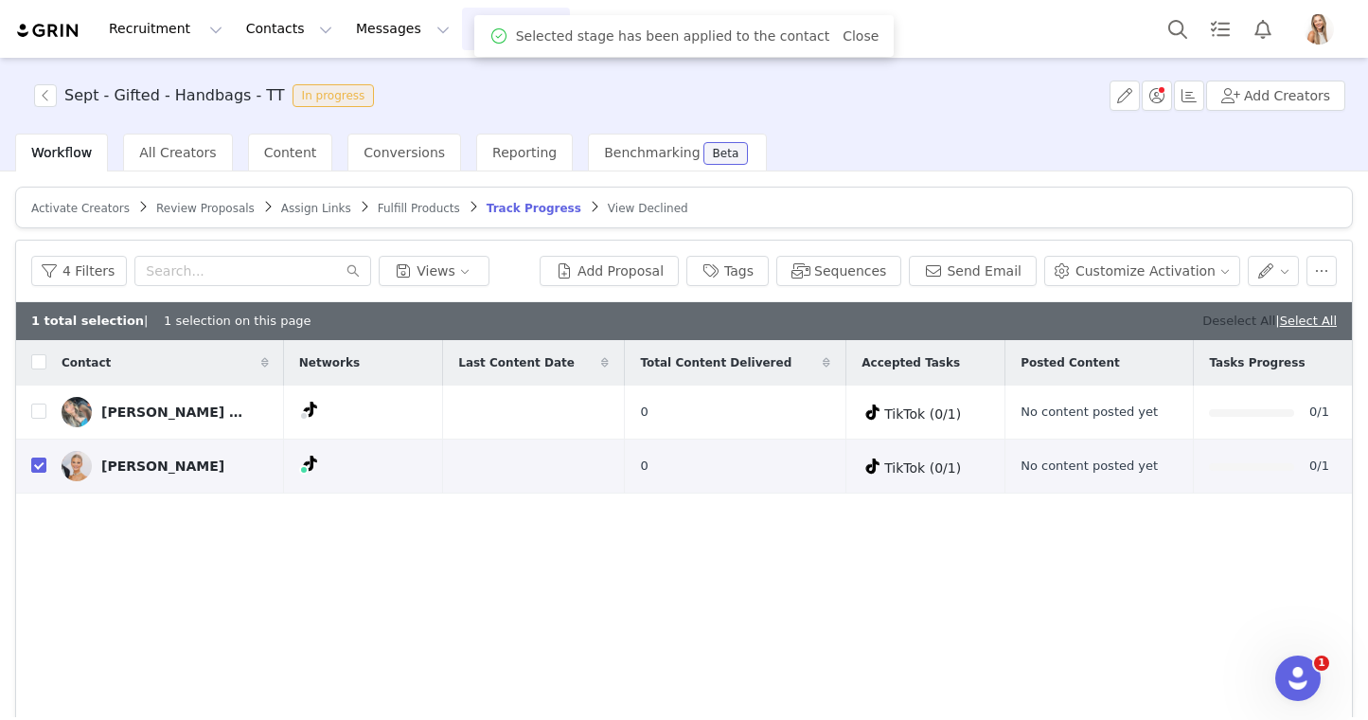
click at [1230, 316] on link "Deselect All" at bounding box center [1239, 320] width 73 height 14
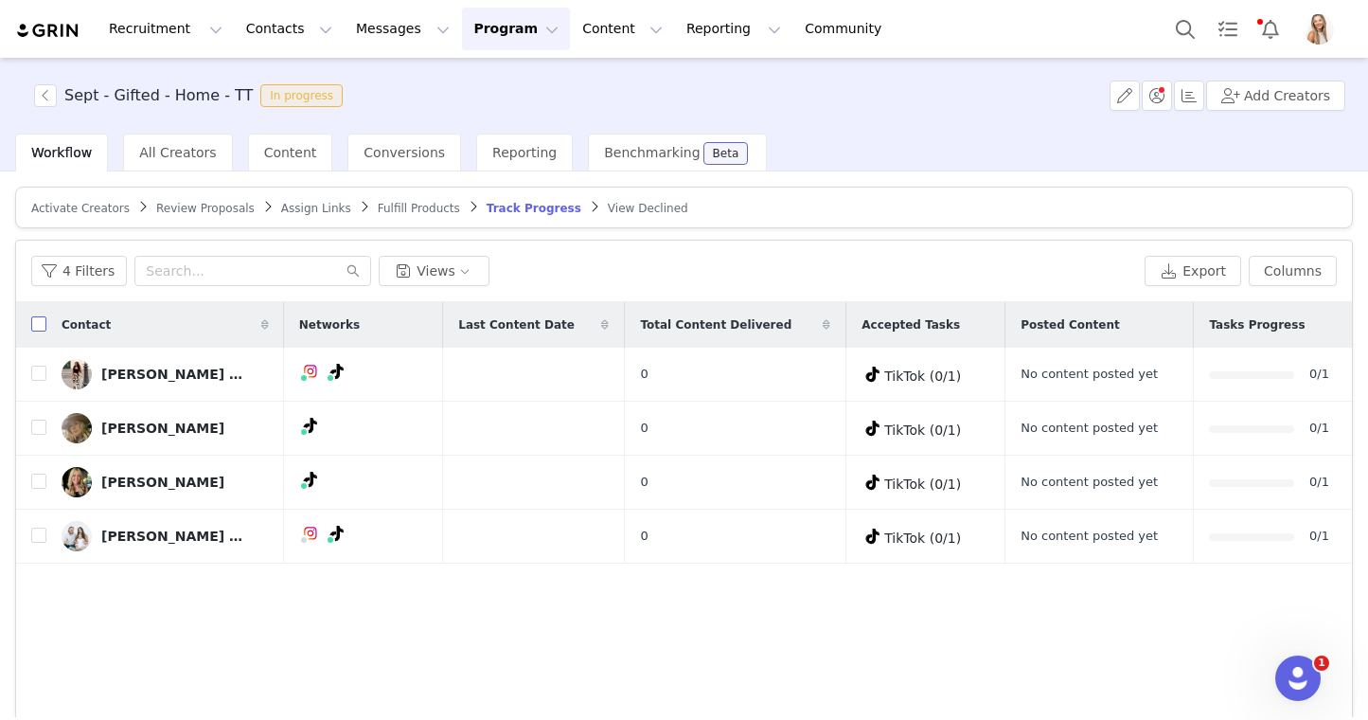
click at [43, 322] on input "checkbox" at bounding box center [38, 323] width 15 height 15
checkbox input "true"
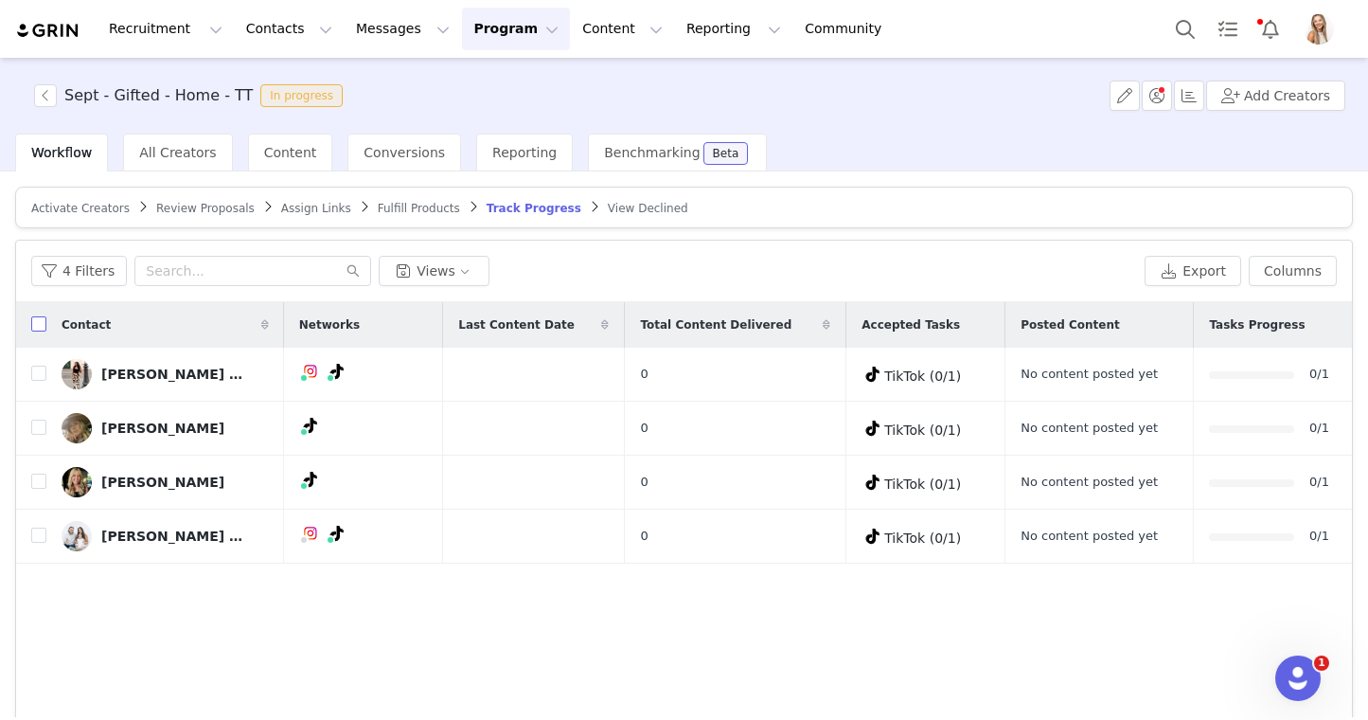
checkbox input "true"
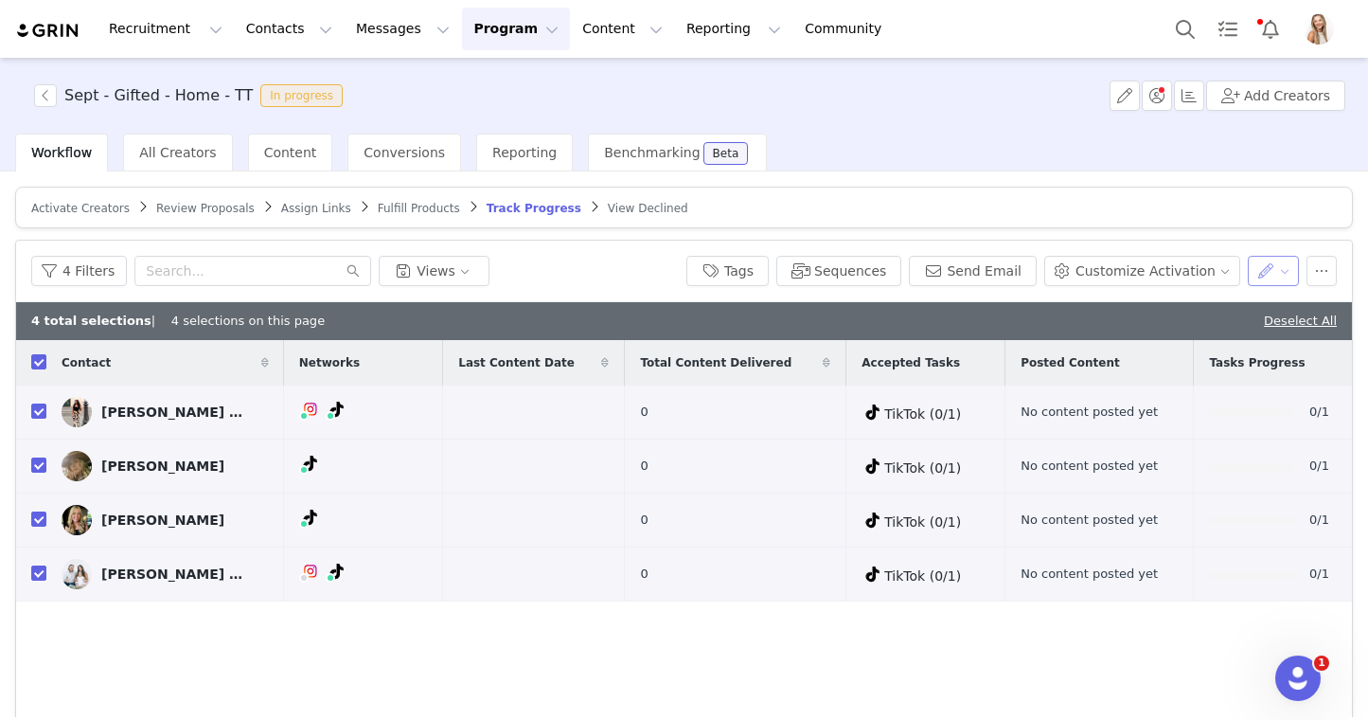
click at [1257, 259] on button "button" at bounding box center [1274, 271] width 52 height 30
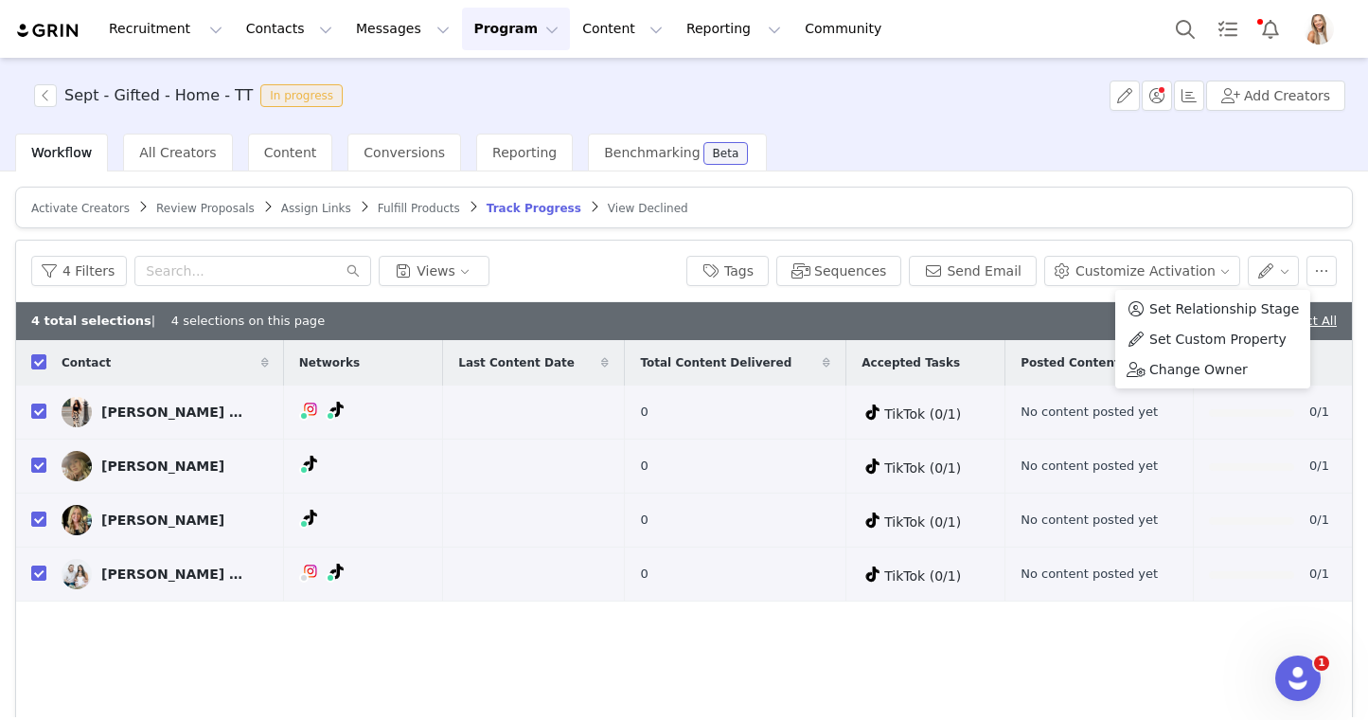
click at [953, 241] on div "4 Filters Views Tags Sequences Send Email Customize Activation" at bounding box center [684, 272] width 1336 height 62
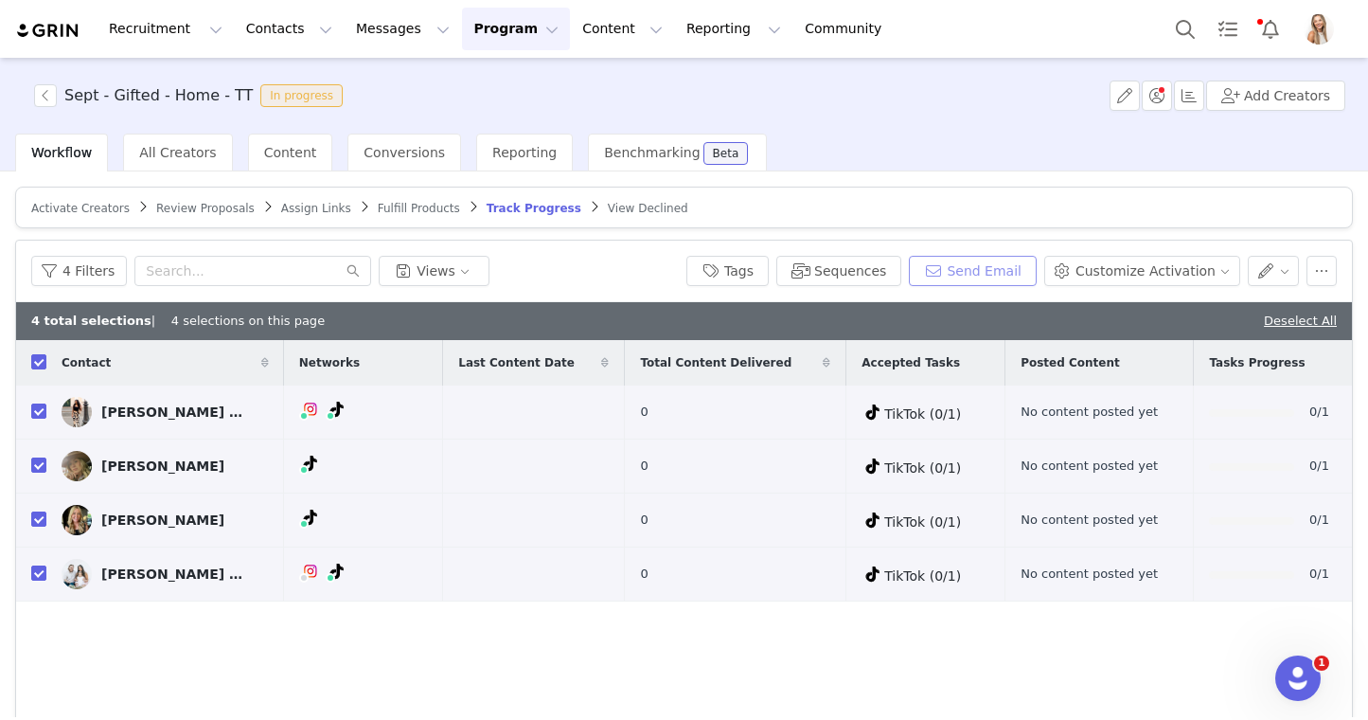
click at [963, 260] on button "Send Email" at bounding box center [973, 271] width 128 height 30
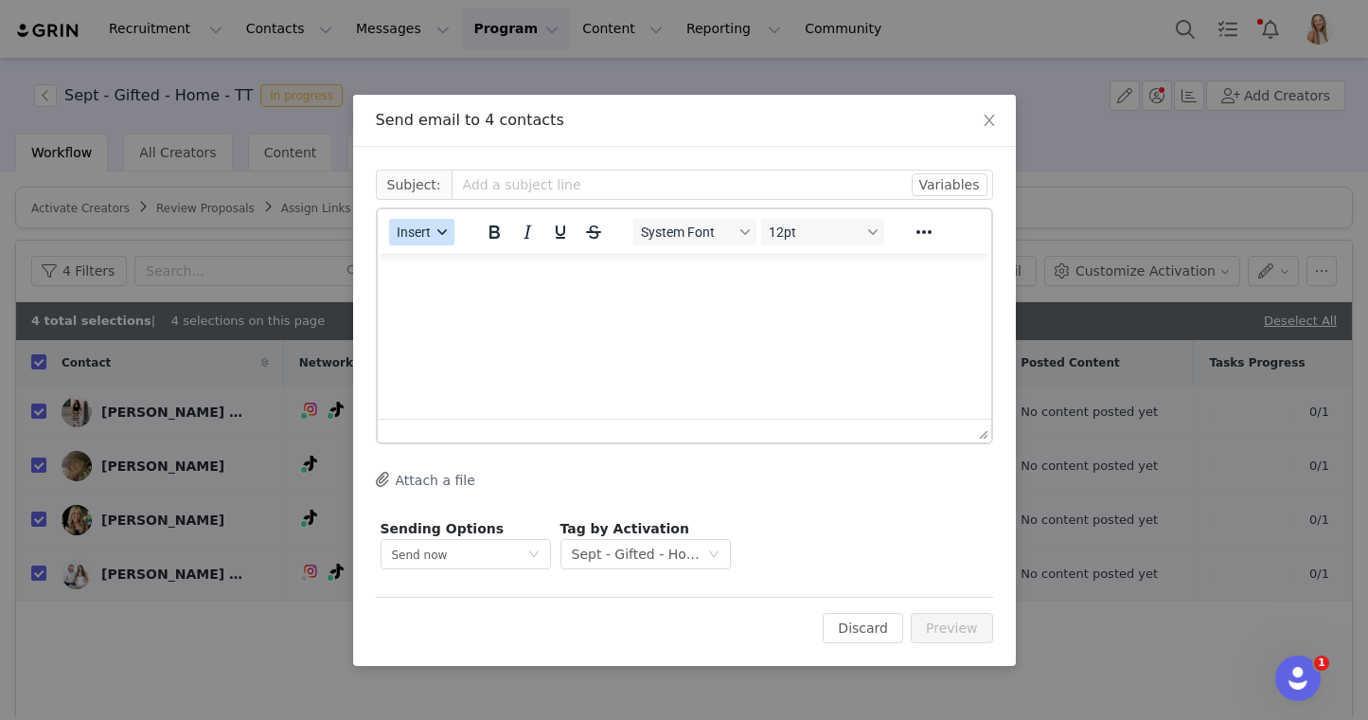
click at [428, 241] on button "Insert" at bounding box center [421, 232] width 65 height 27
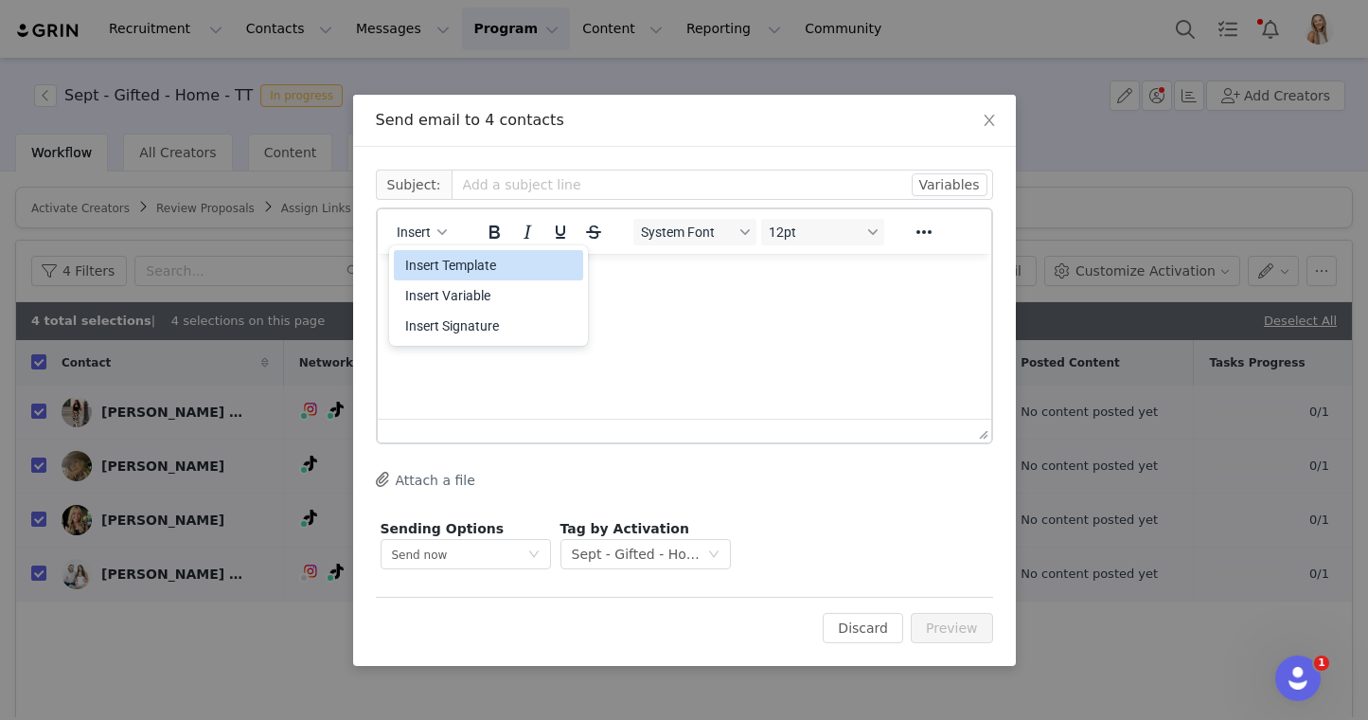
click at [449, 265] on div "Insert Template" at bounding box center [490, 265] width 170 height 23
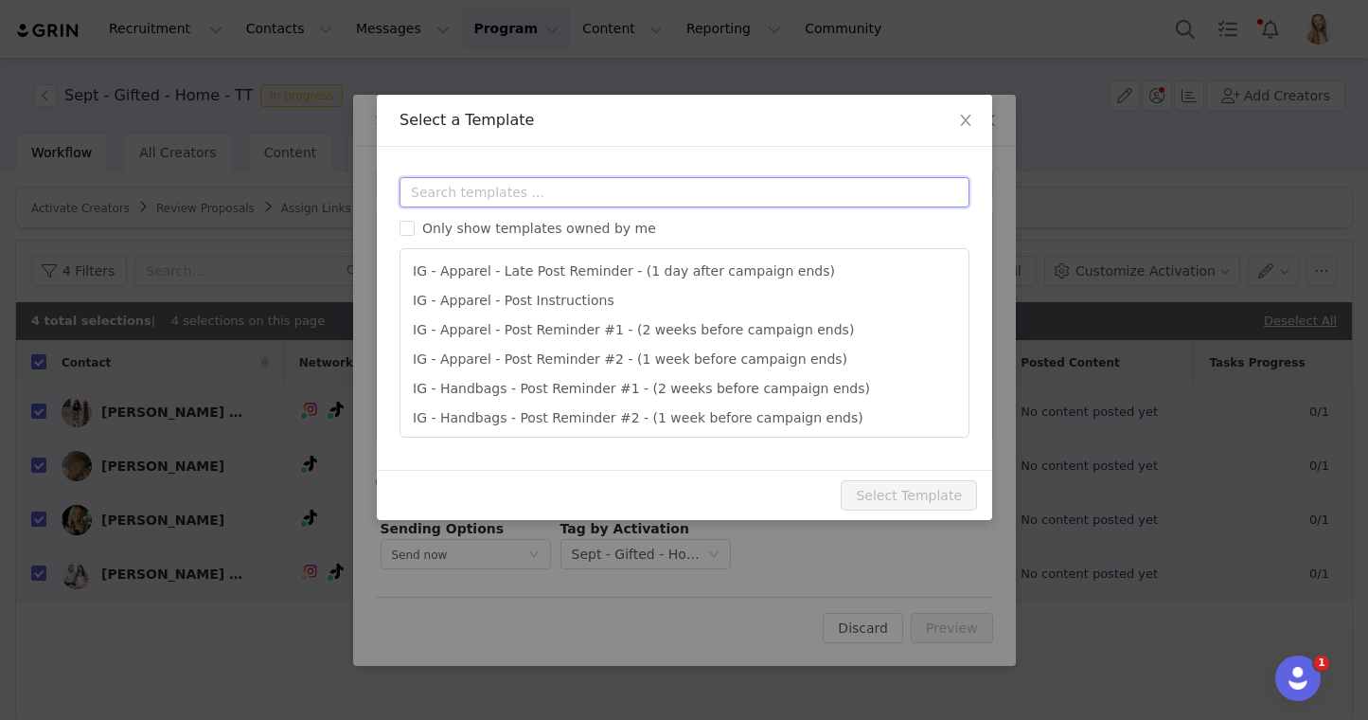
click at [510, 201] on input "text" at bounding box center [685, 192] width 570 height 30
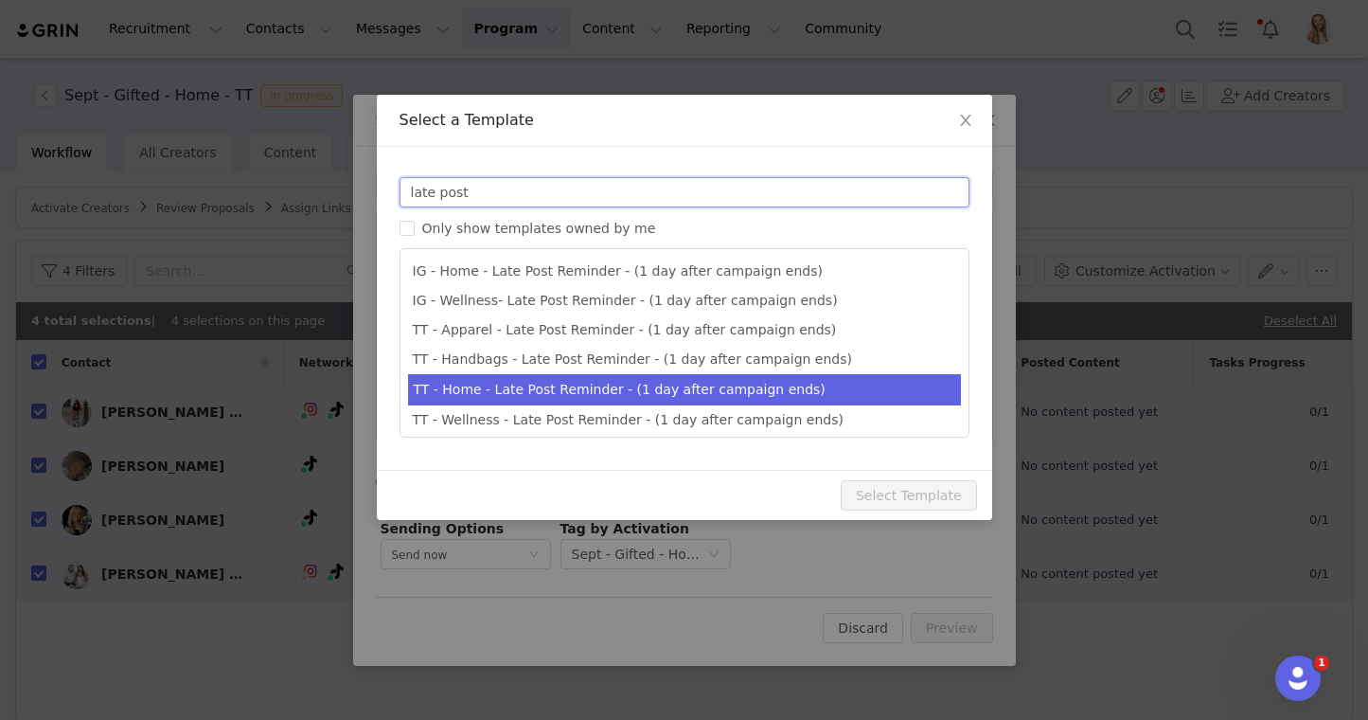
type input "late post"
click at [500, 382] on li "TT - Home - Late Post Reminder - (1 day after campaign ends)" at bounding box center [684, 389] width 553 height 31
type input "Quince x @[tiktok_username] Late Post Reminder!"
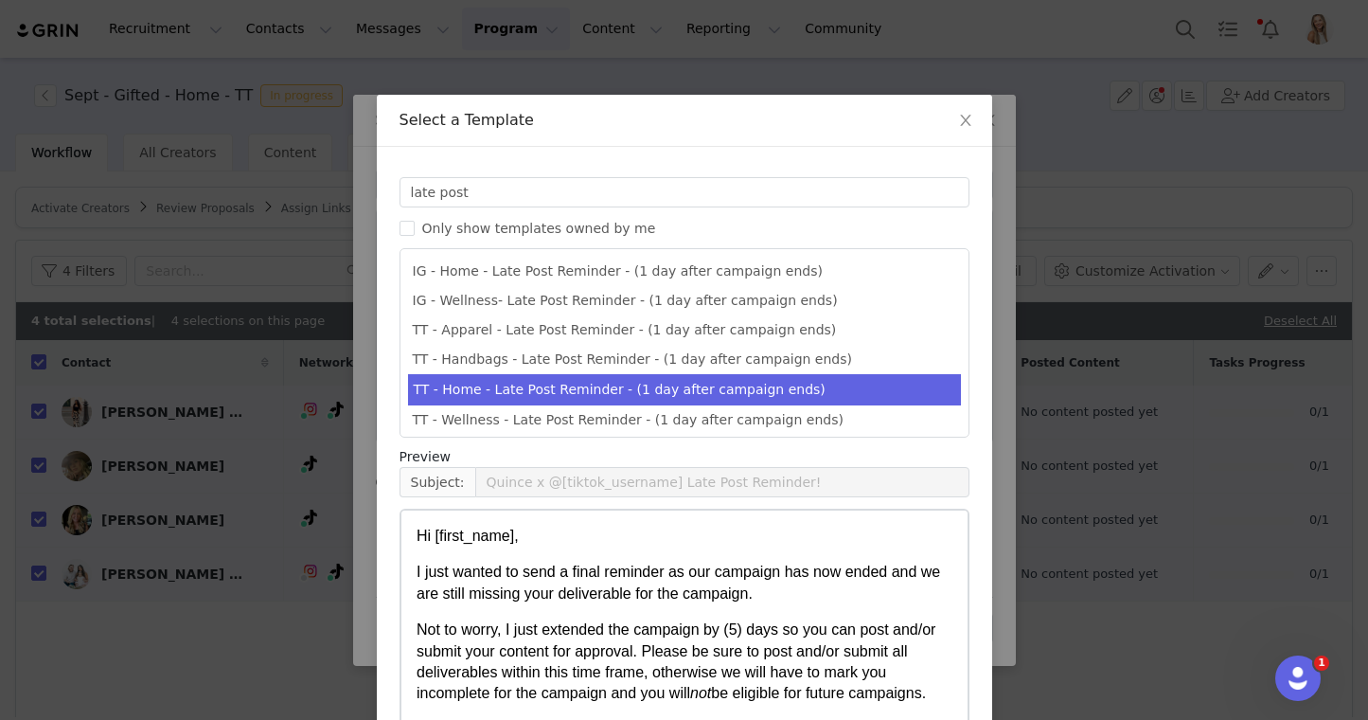
scroll to position [121, 0]
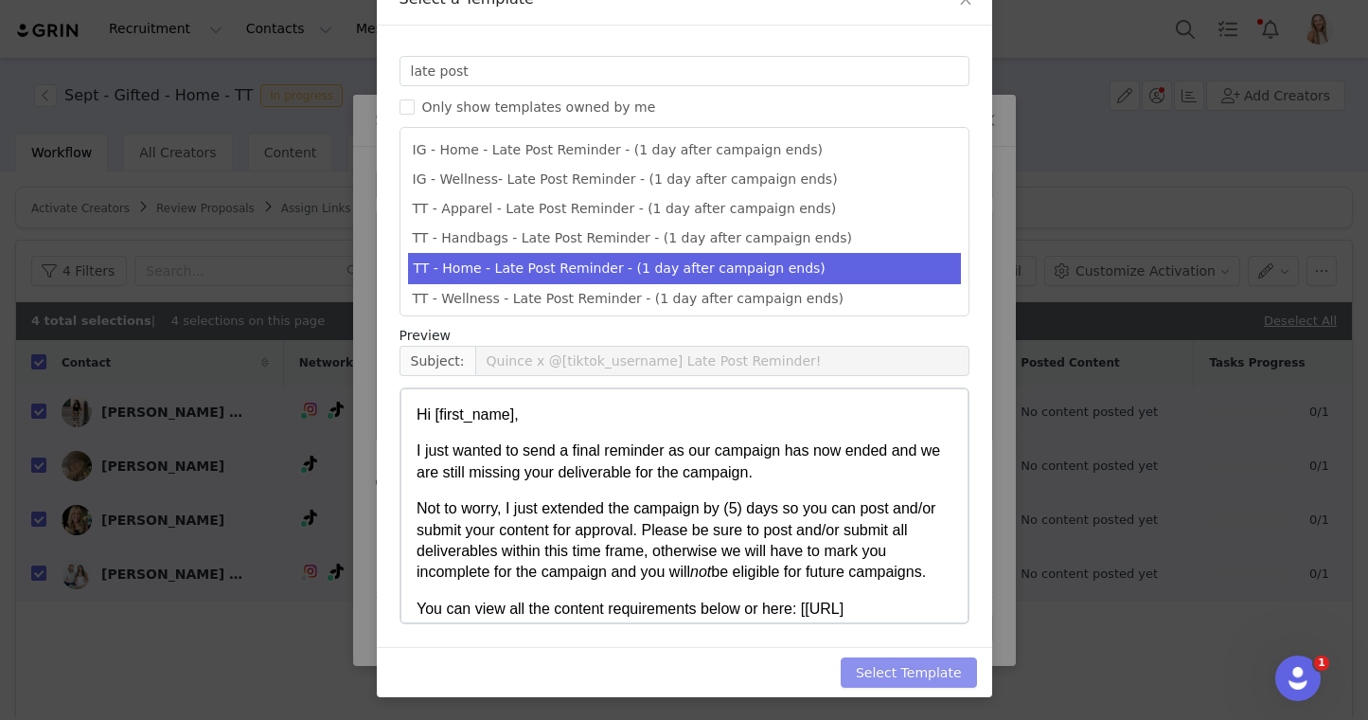
click at [941, 674] on button "Select Template" at bounding box center [909, 672] width 136 height 30
type input "Quince x @[tiktok_username] Late Post Reminder!"
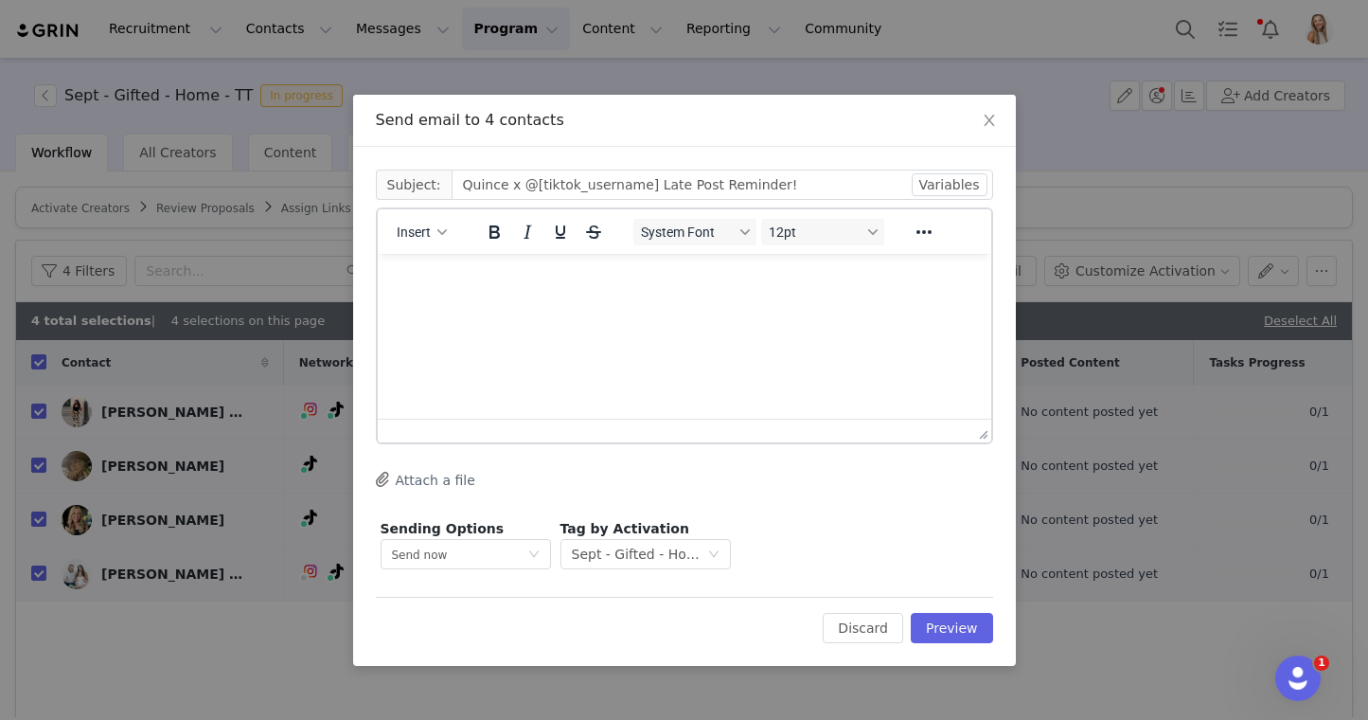
scroll to position [0, 0]
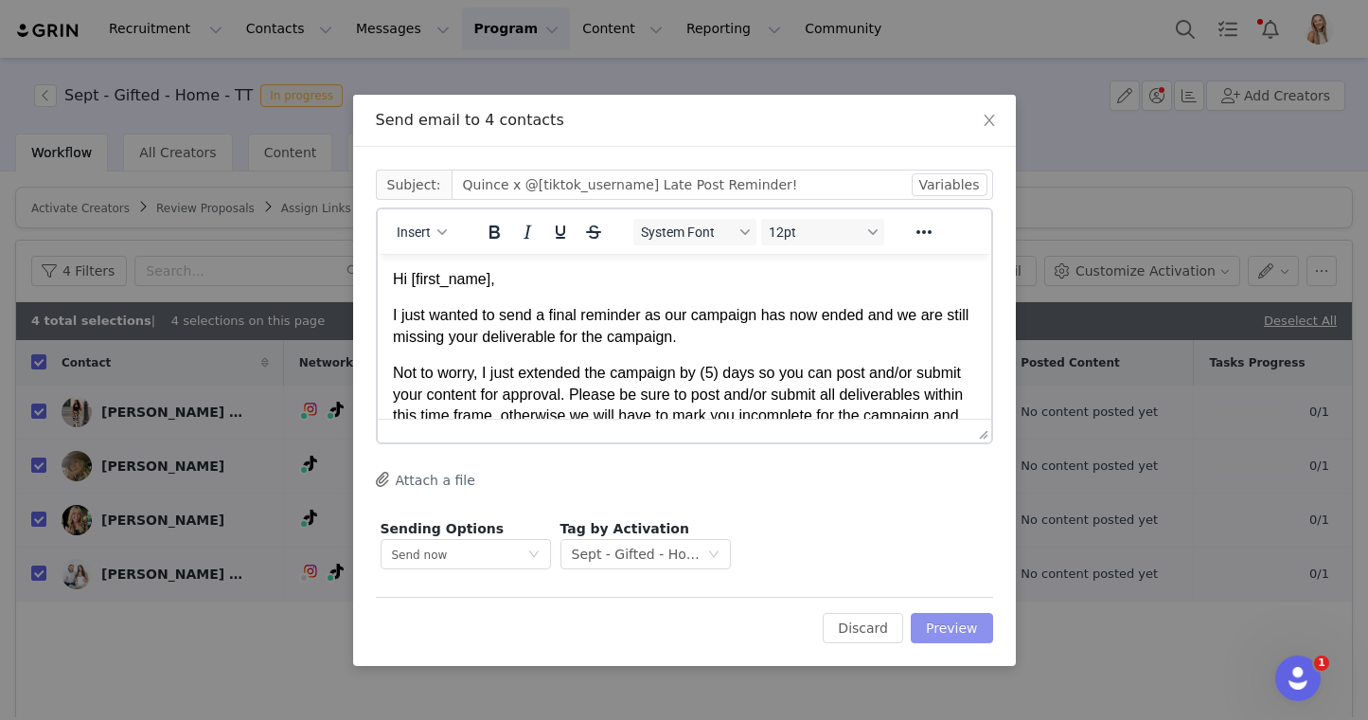
click at [960, 642] on button "Preview" at bounding box center [952, 628] width 82 height 30
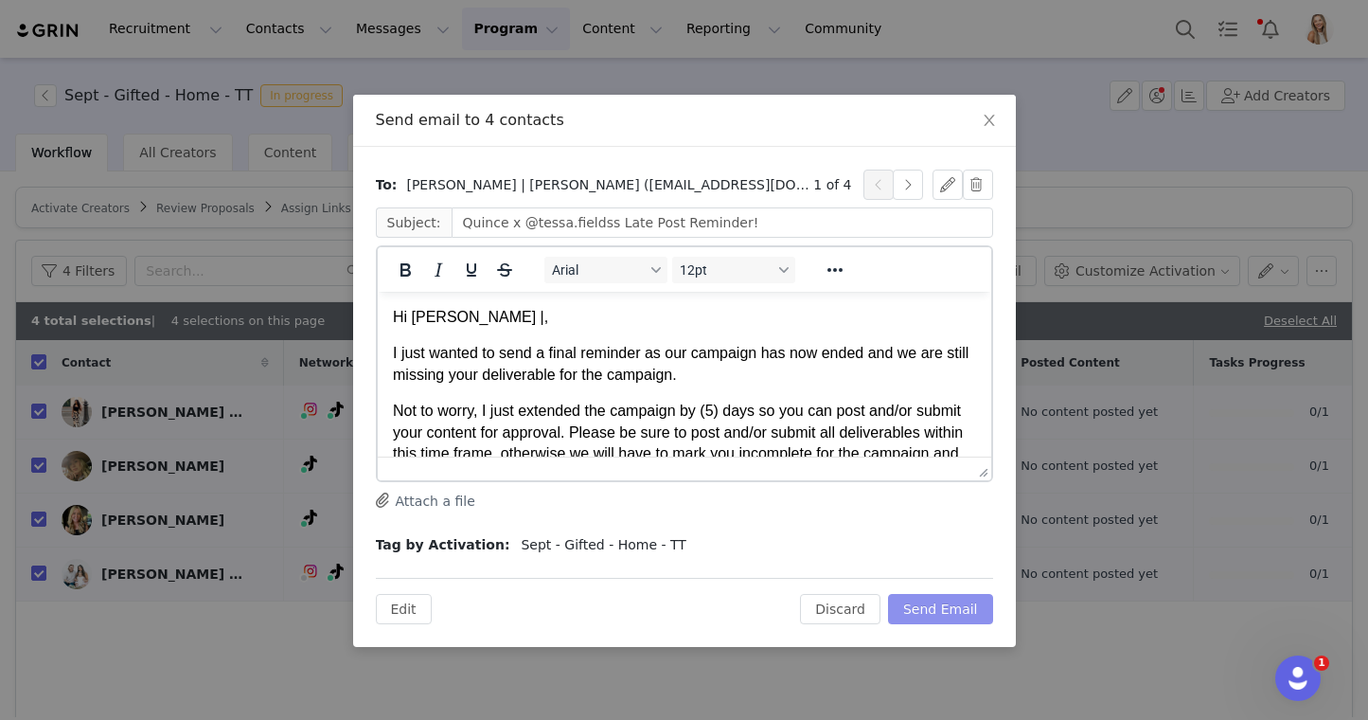
click at [971, 611] on button "Send Email" at bounding box center [940, 609] width 105 height 30
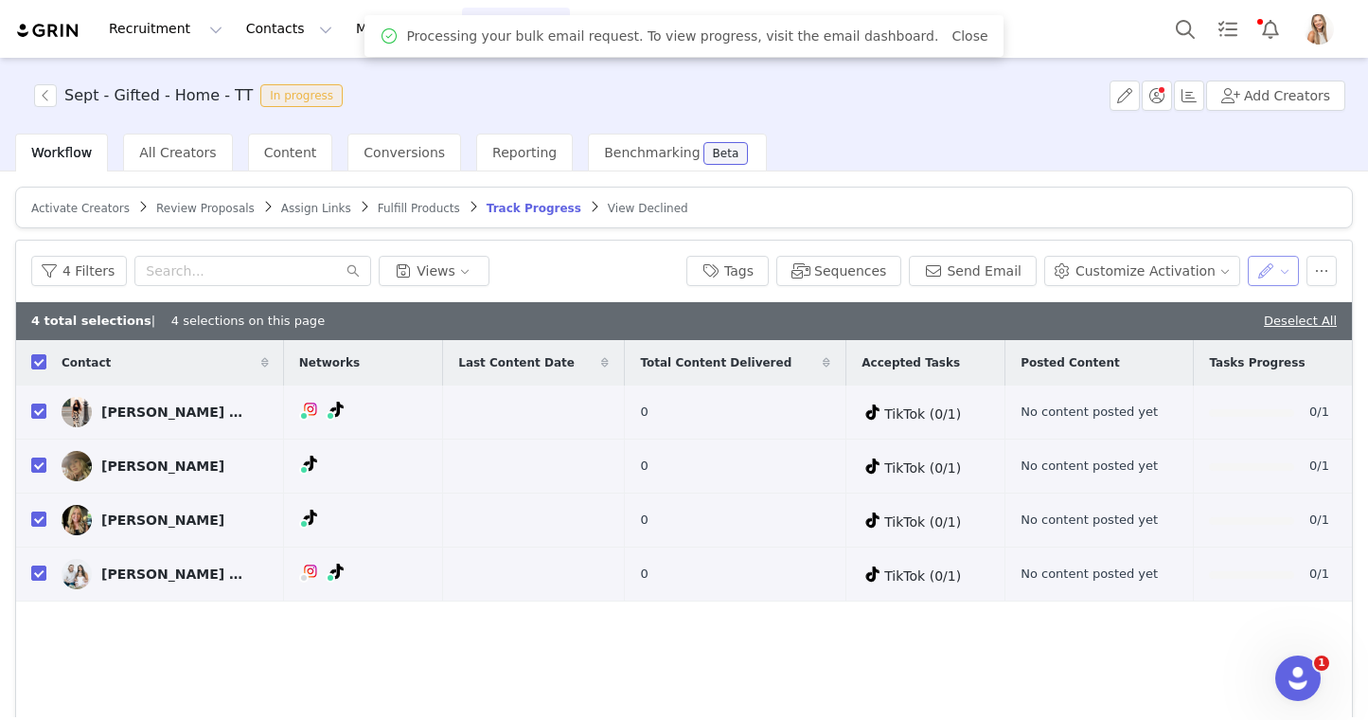
click at [1269, 266] on button "button" at bounding box center [1274, 271] width 52 height 30
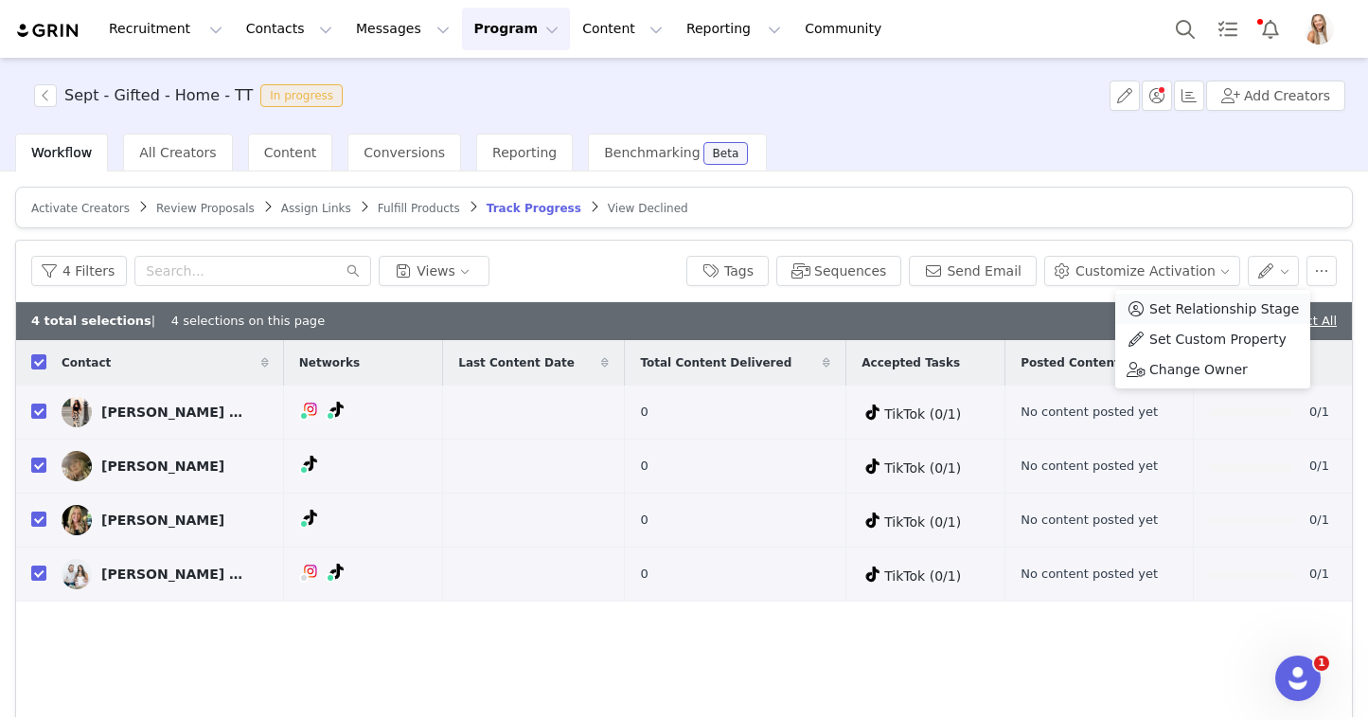
click at [1230, 312] on span "Set Relationship Stage" at bounding box center [1225, 308] width 150 height 21
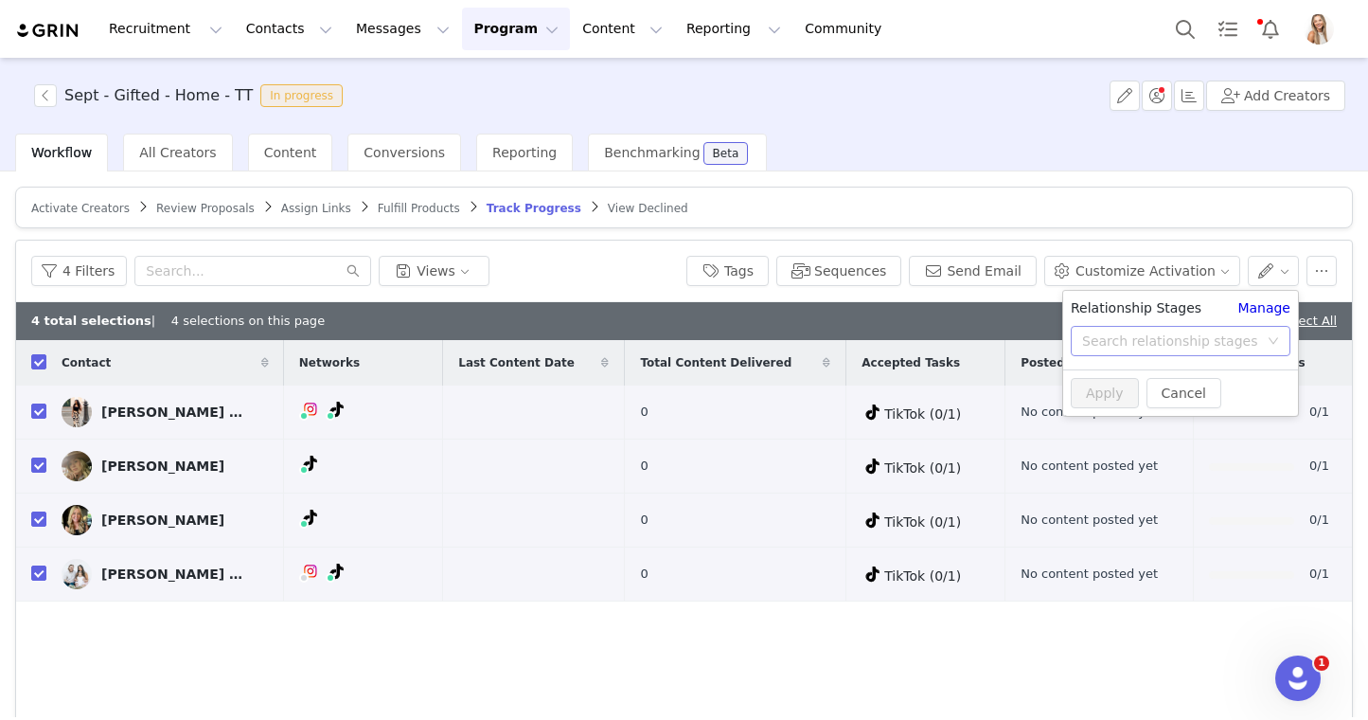
click at [1187, 340] on div "Search relationship stages" at bounding box center [1170, 340] width 176 height 19
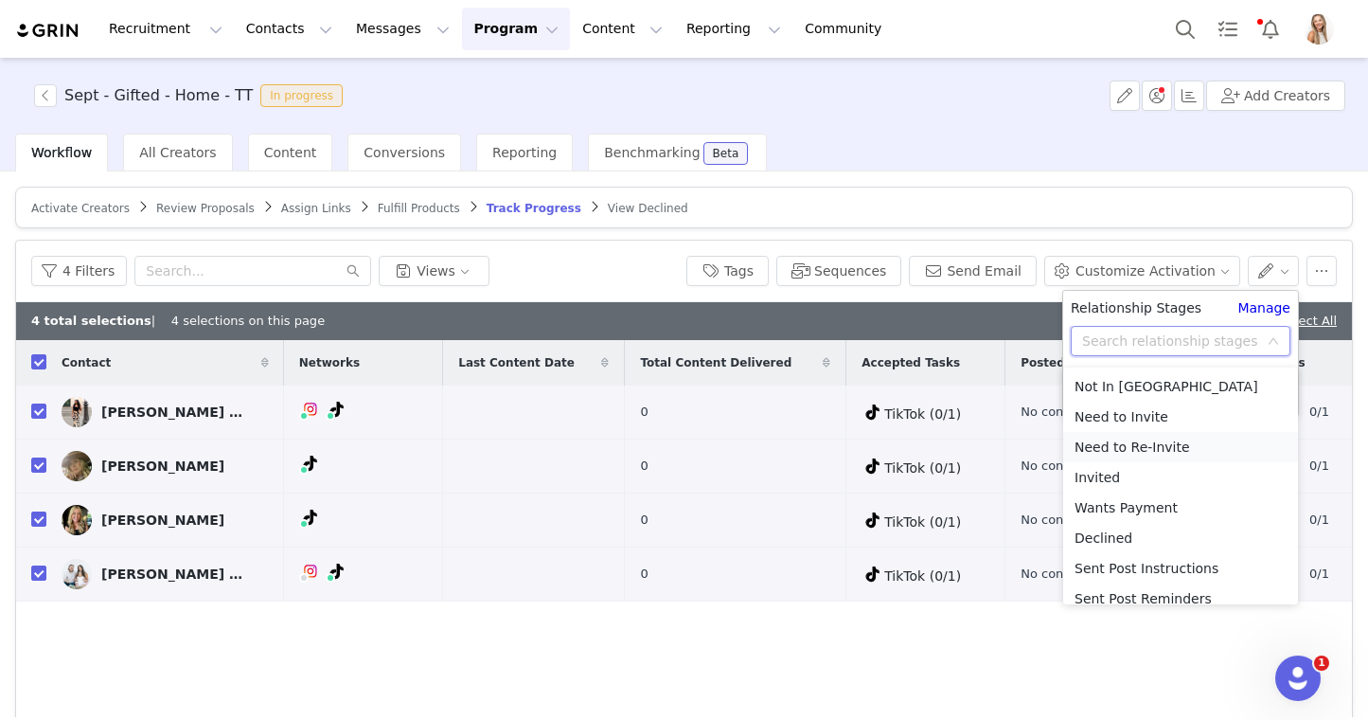
scroll to position [165, 0]
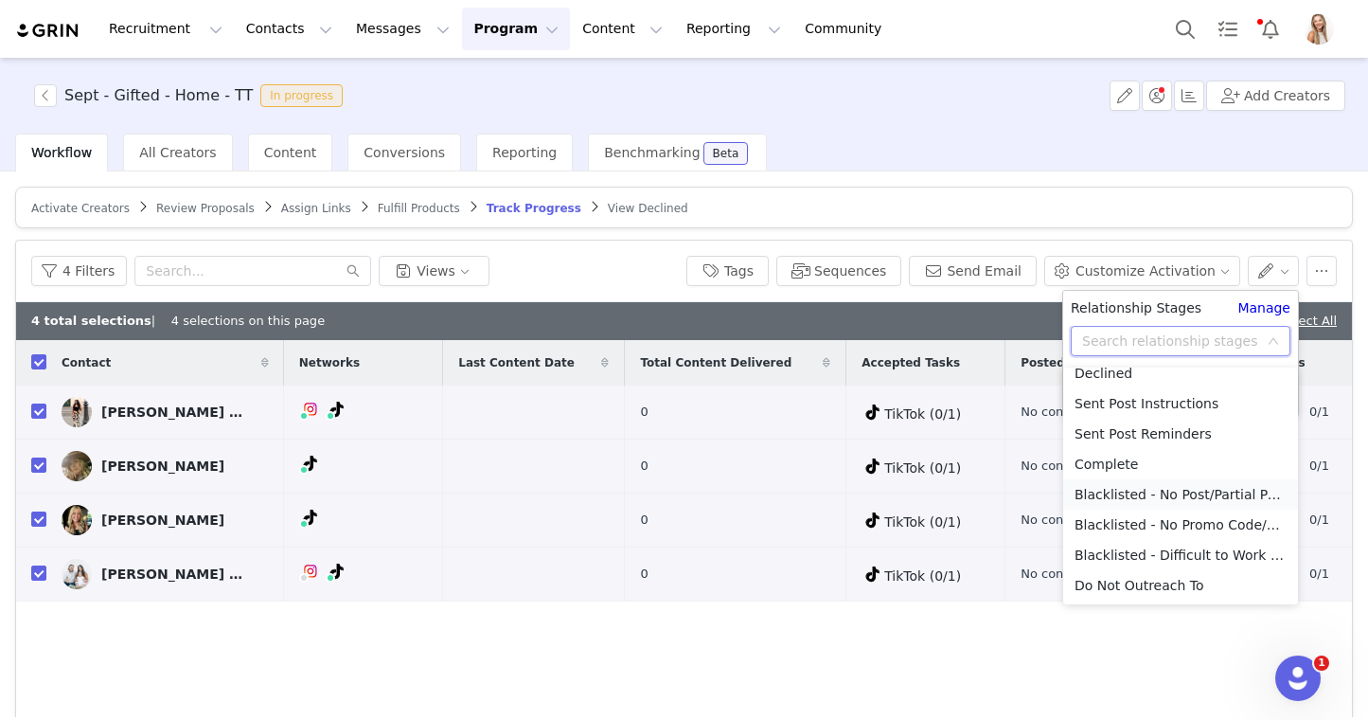
click at [1187, 496] on li "Blacklisted - No Post/Partial Post" at bounding box center [1180, 494] width 235 height 30
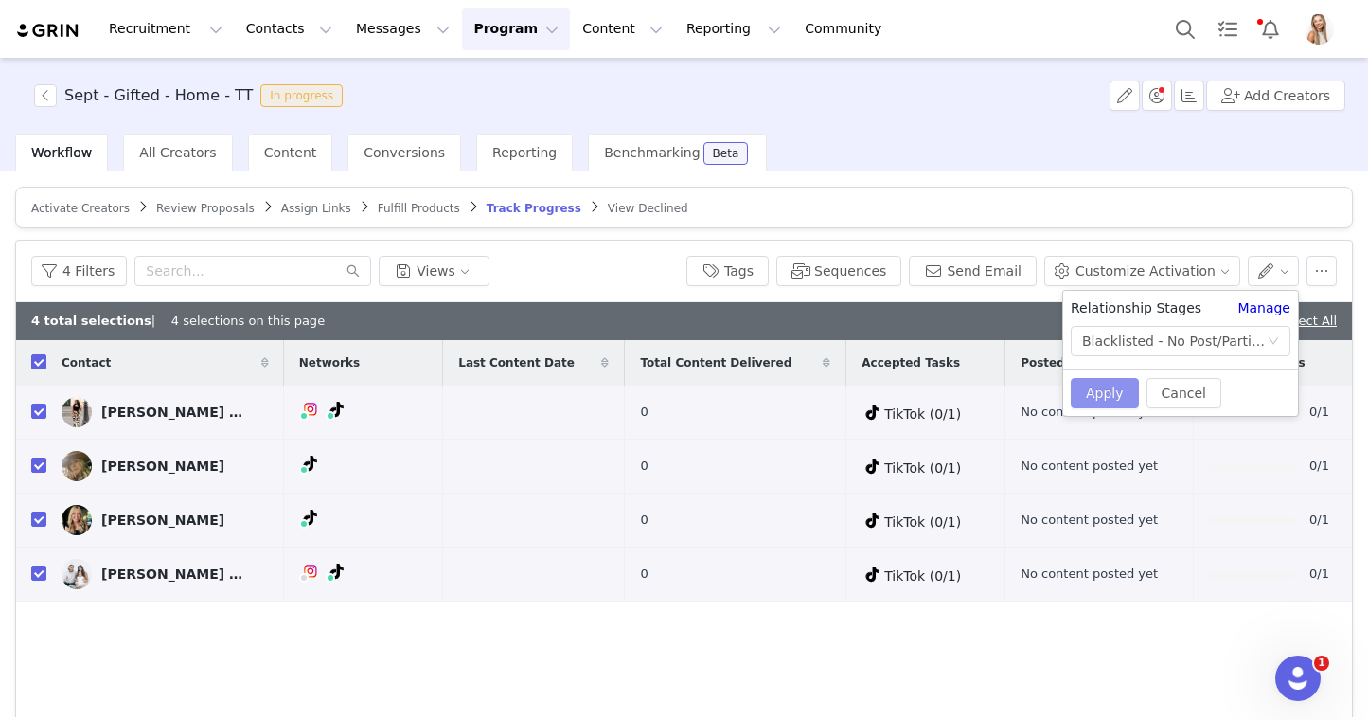
click at [1109, 399] on button "Apply" at bounding box center [1105, 393] width 68 height 30
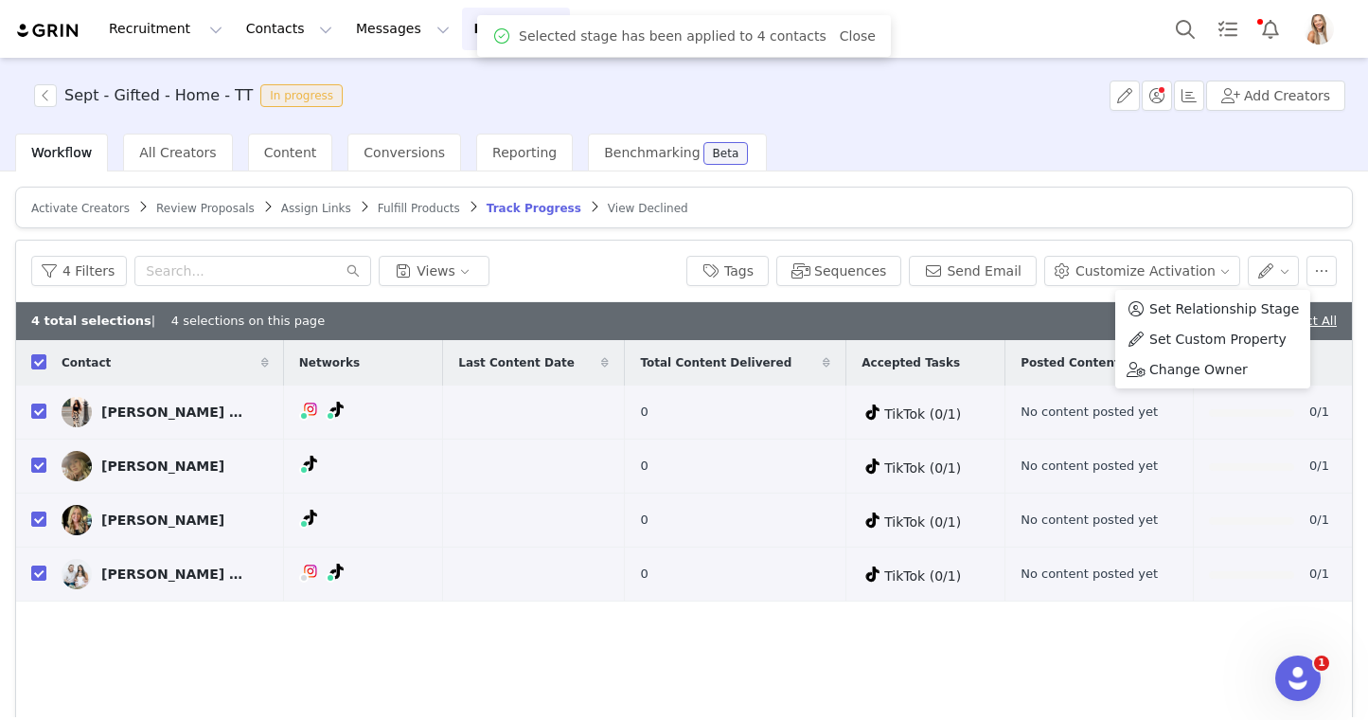
click at [980, 320] on div "4 total selections | 4 selections on this page Deselect All" at bounding box center [684, 321] width 1336 height 38
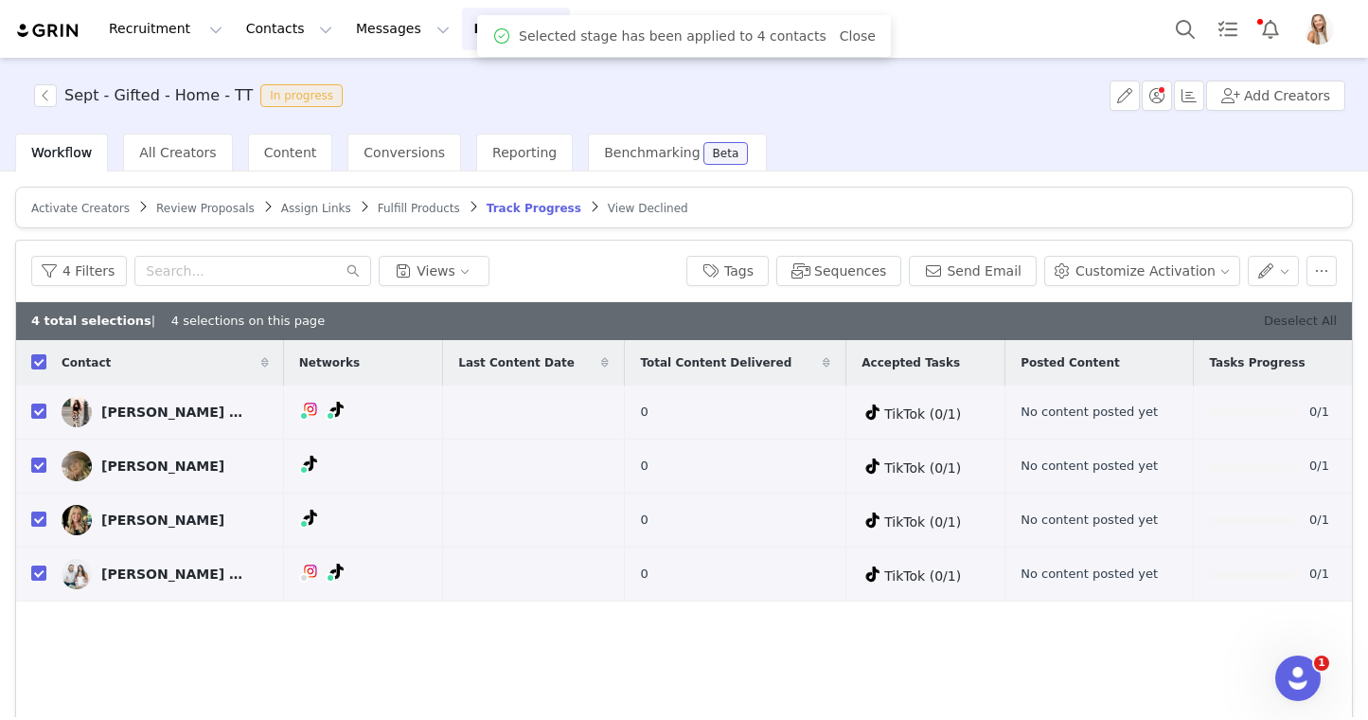
click at [1293, 319] on link "Deselect All" at bounding box center [1300, 320] width 73 height 14
checkbox input "false"
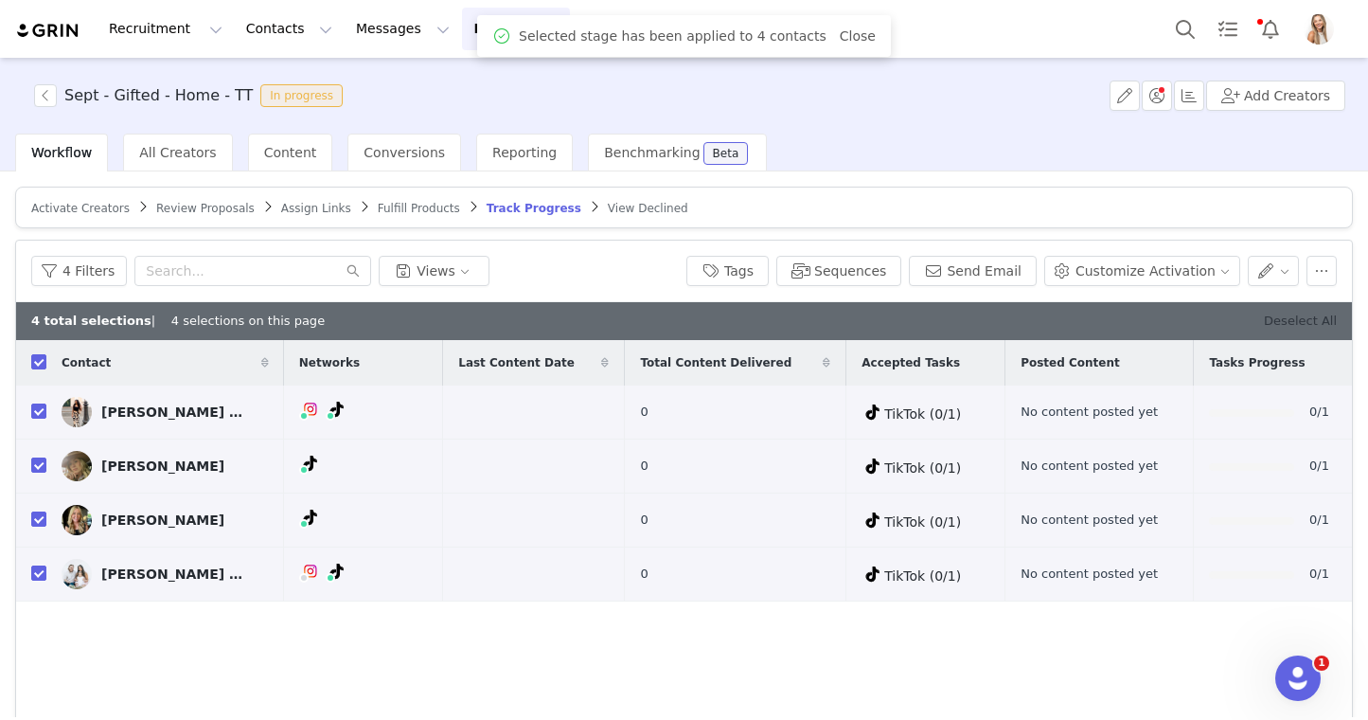
checkbox input "false"
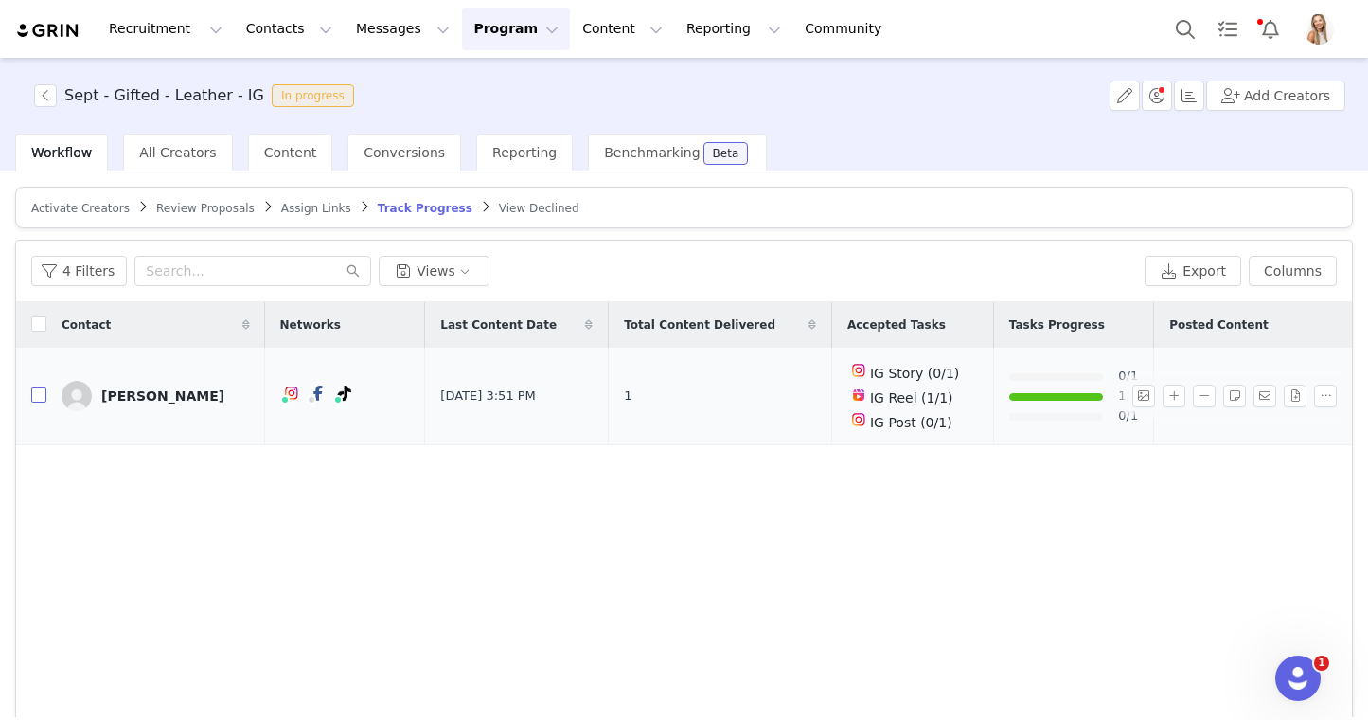
click at [43, 396] on input "checkbox" at bounding box center [38, 394] width 15 height 15
checkbox input "true"
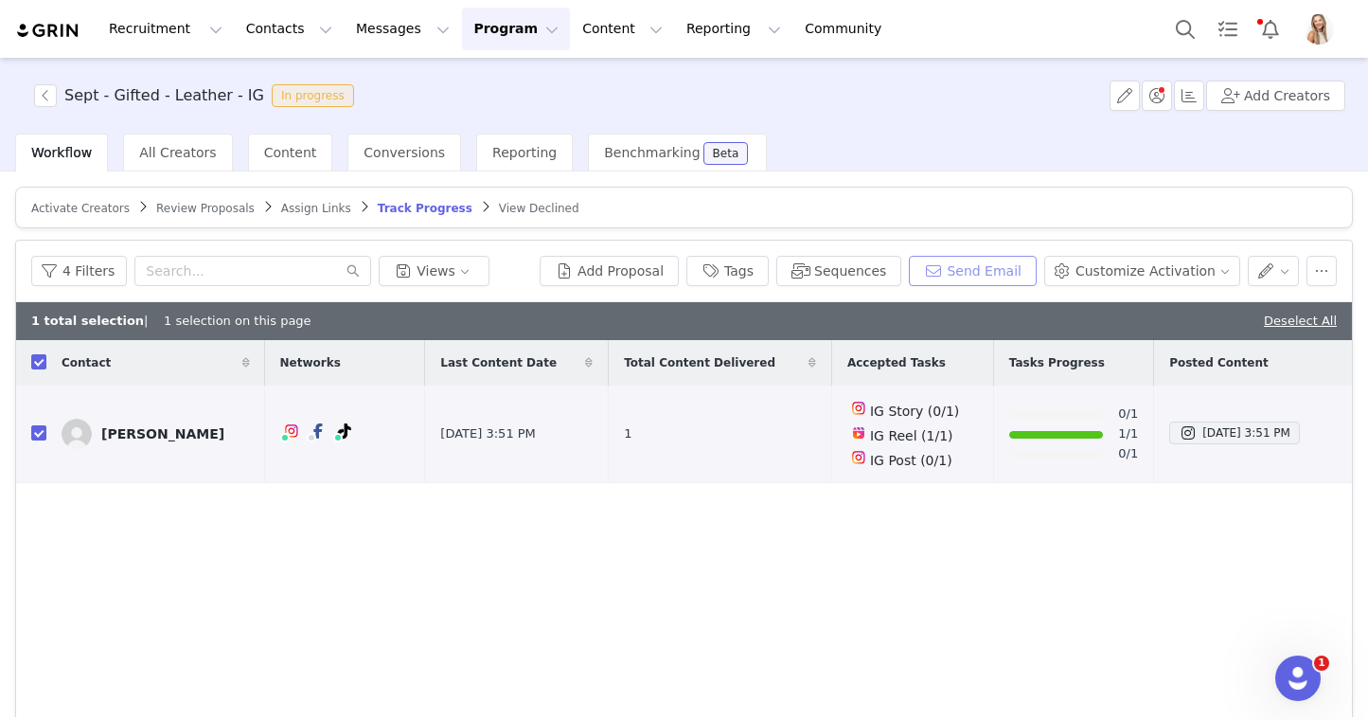
click at [976, 276] on button "Send Email" at bounding box center [973, 271] width 128 height 30
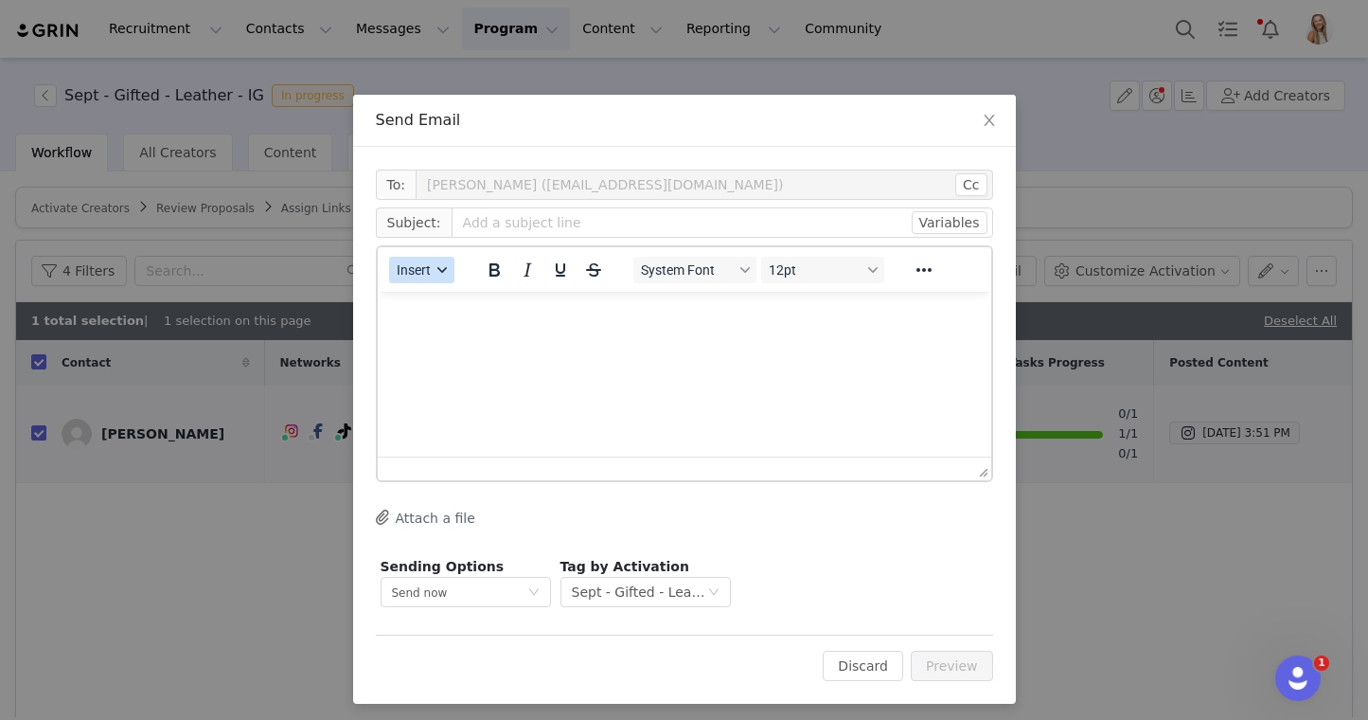
click at [418, 271] on span "Insert" at bounding box center [414, 269] width 34 height 15
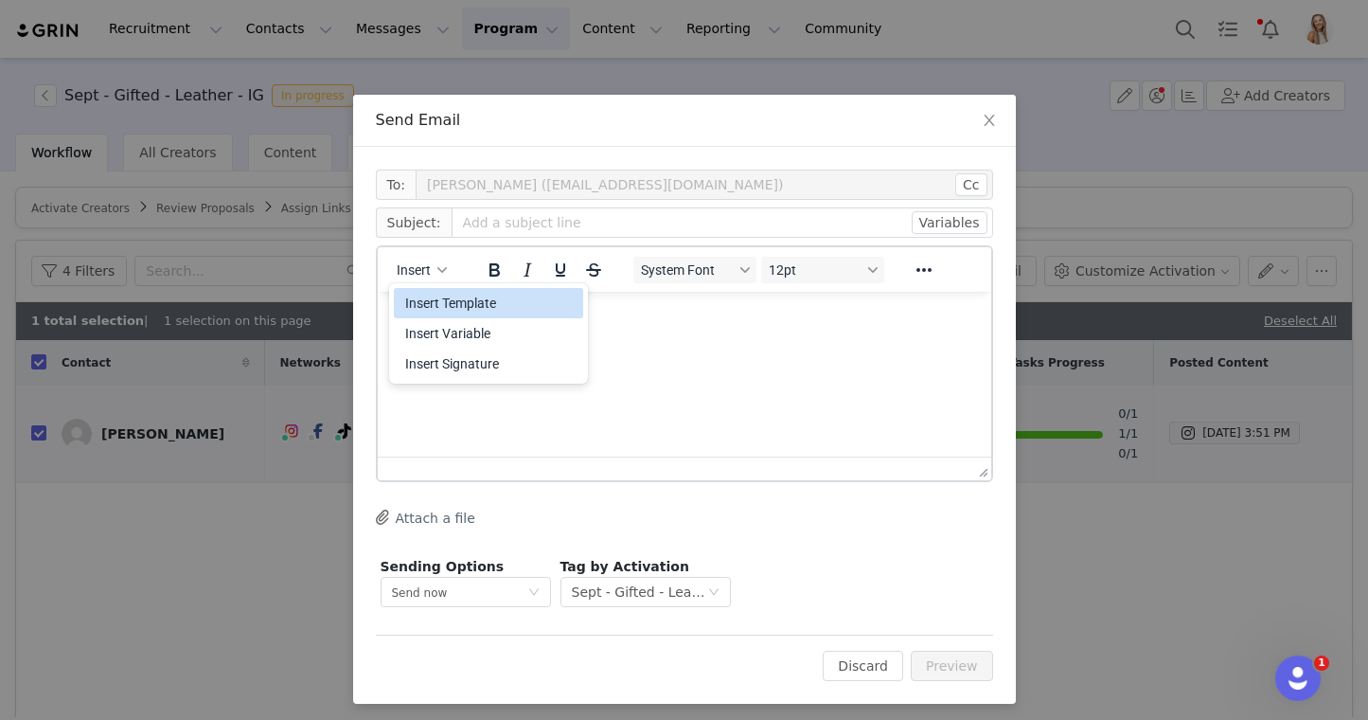
click at [470, 303] on div "Insert Template" at bounding box center [490, 303] width 170 height 23
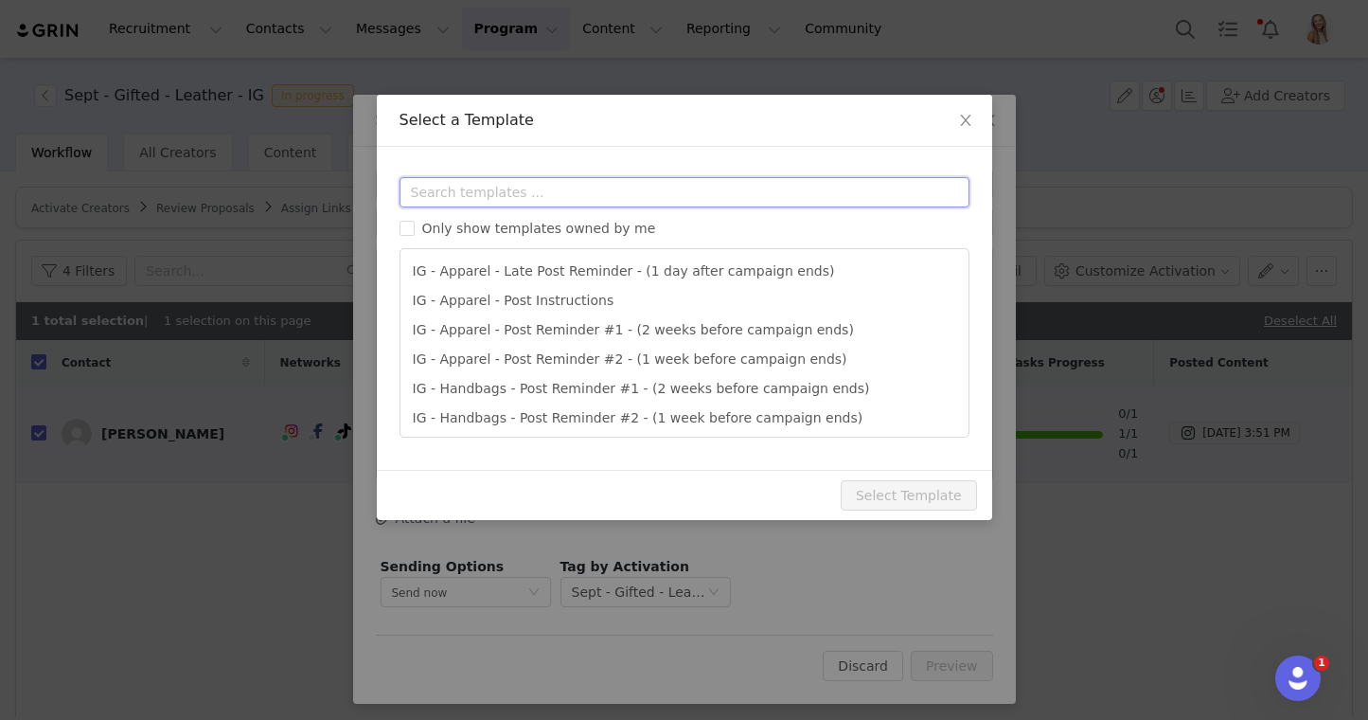
click at [538, 199] on input "text" at bounding box center [685, 192] width 570 height 30
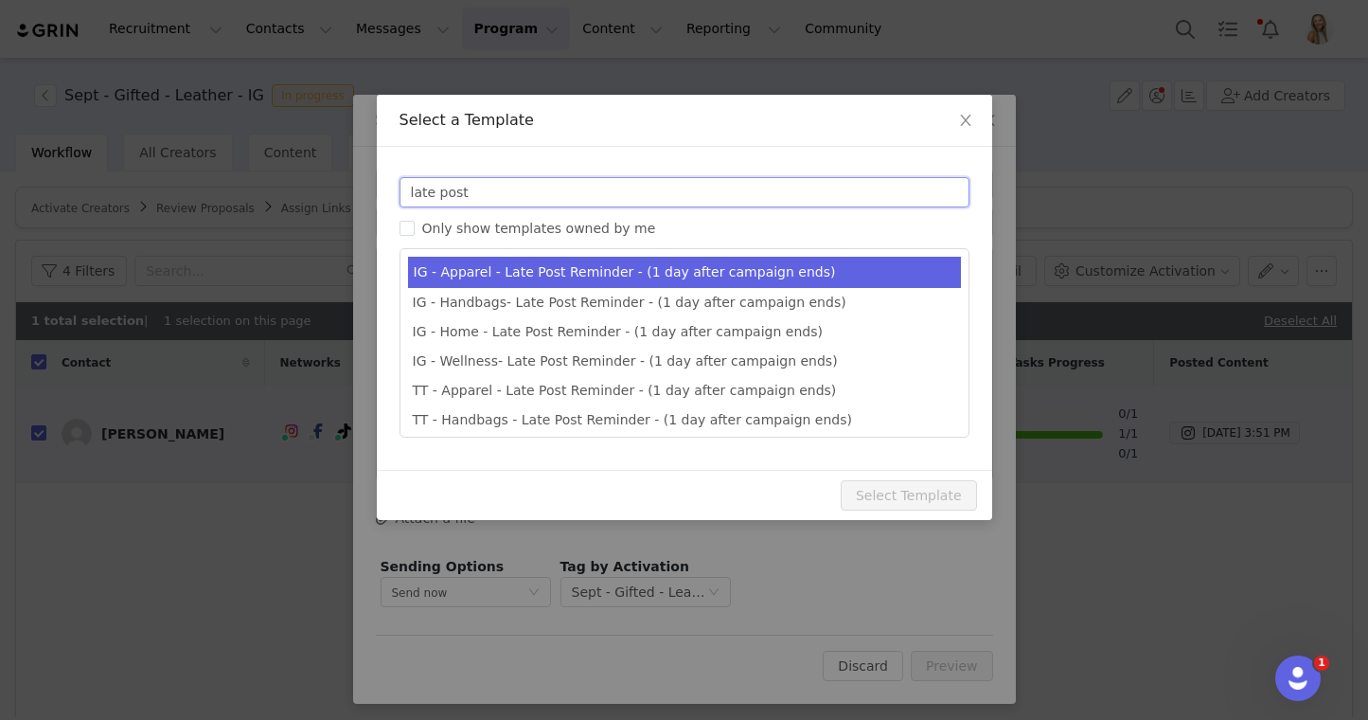
type input "late post"
type input "Quince x @[instagram_username] Late Post Reminder!"
click at [617, 271] on li "IG - Apparel - Late Post Reminder - (1 day after campaign ends)" at bounding box center [684, 272] width 553 height 31
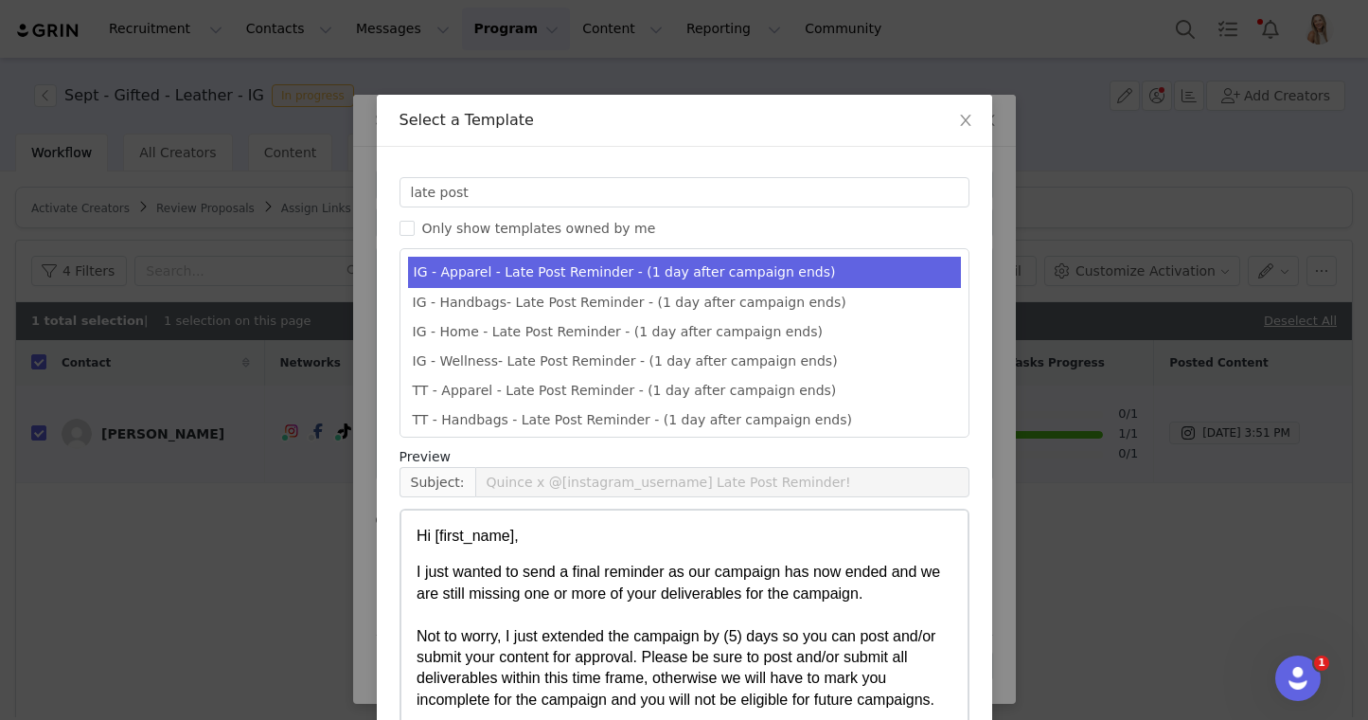
scroll to position [121, 0]
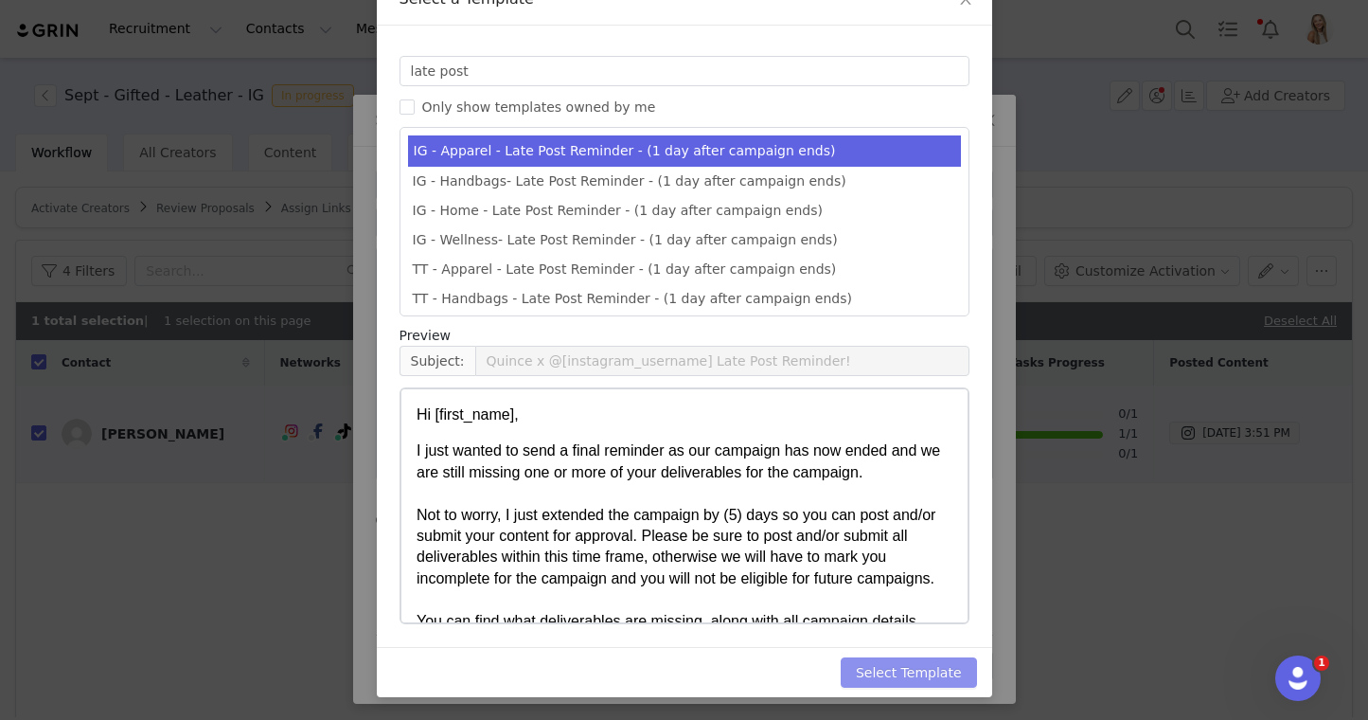
click at [948, 668] on button "Select Template" at bounding box center [909, 672] width 136 height 30
type input "Quince x @[instagram_username] Late Post Reminder!"
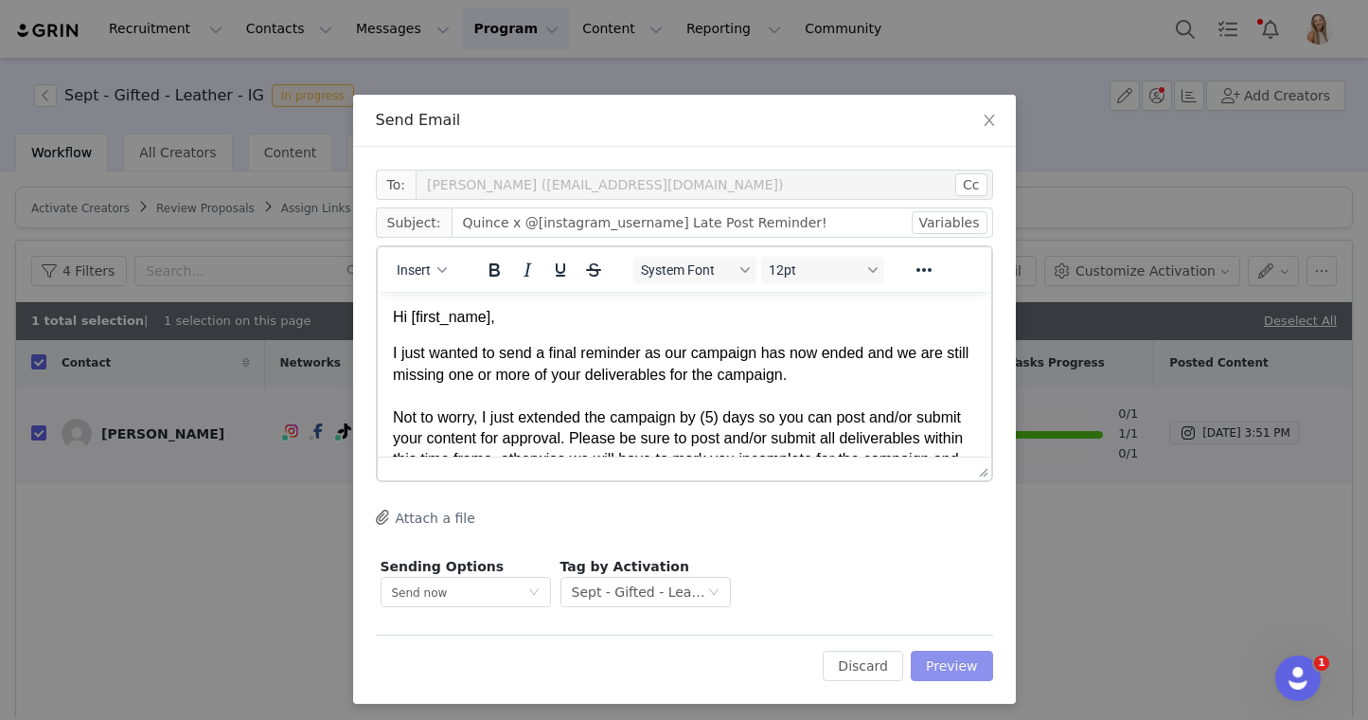
click at [955, 661] on button "Preview" at bounding box center [952, 666] width 82 height 30
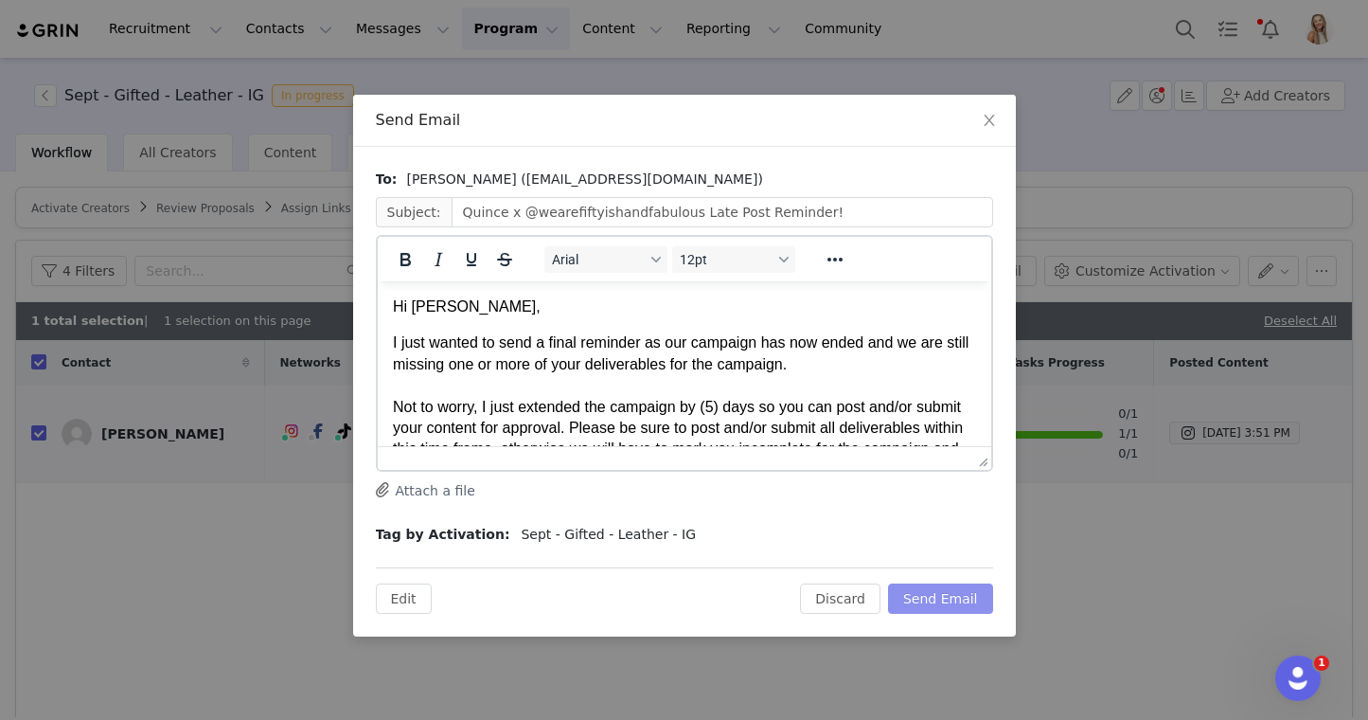
click at [958, 599] on button "Send Email" at bounding box center [940, 598] width 105 height 30
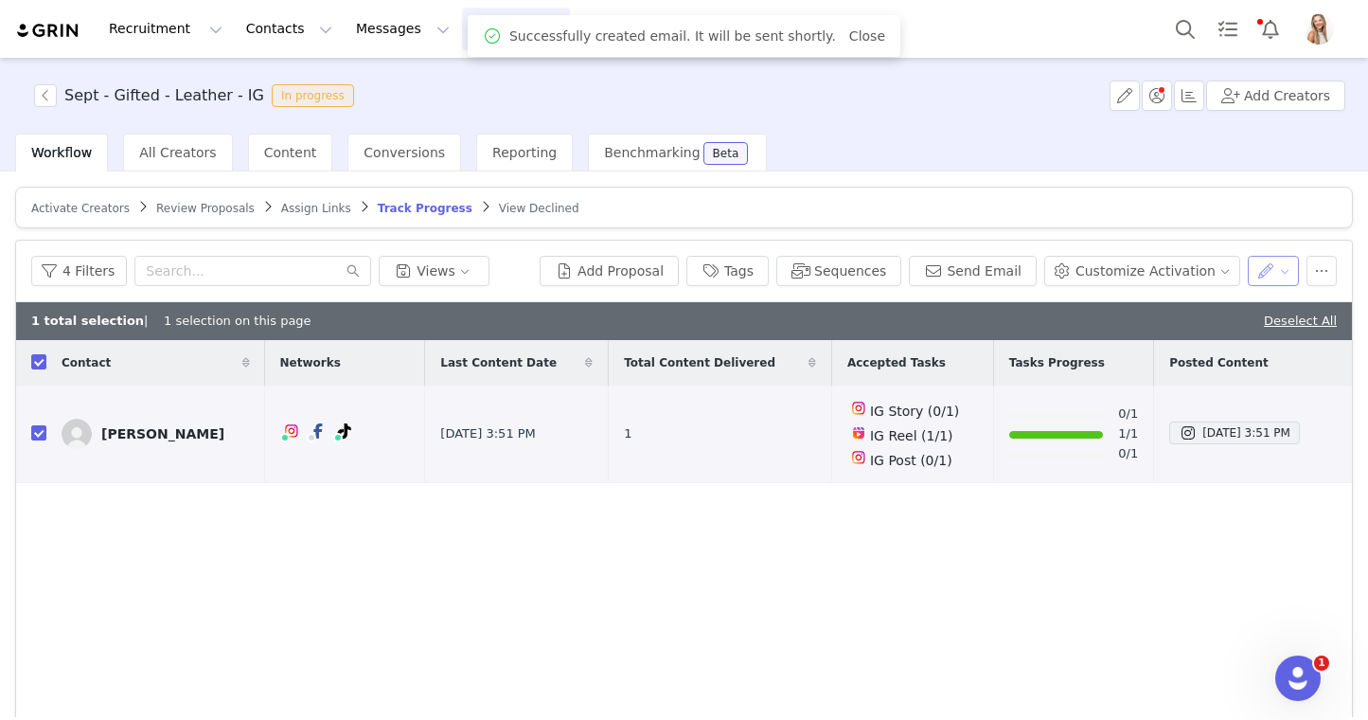
click at [1283, 279] on button "button" at bounding box center [1274, 271] width 52 height 30
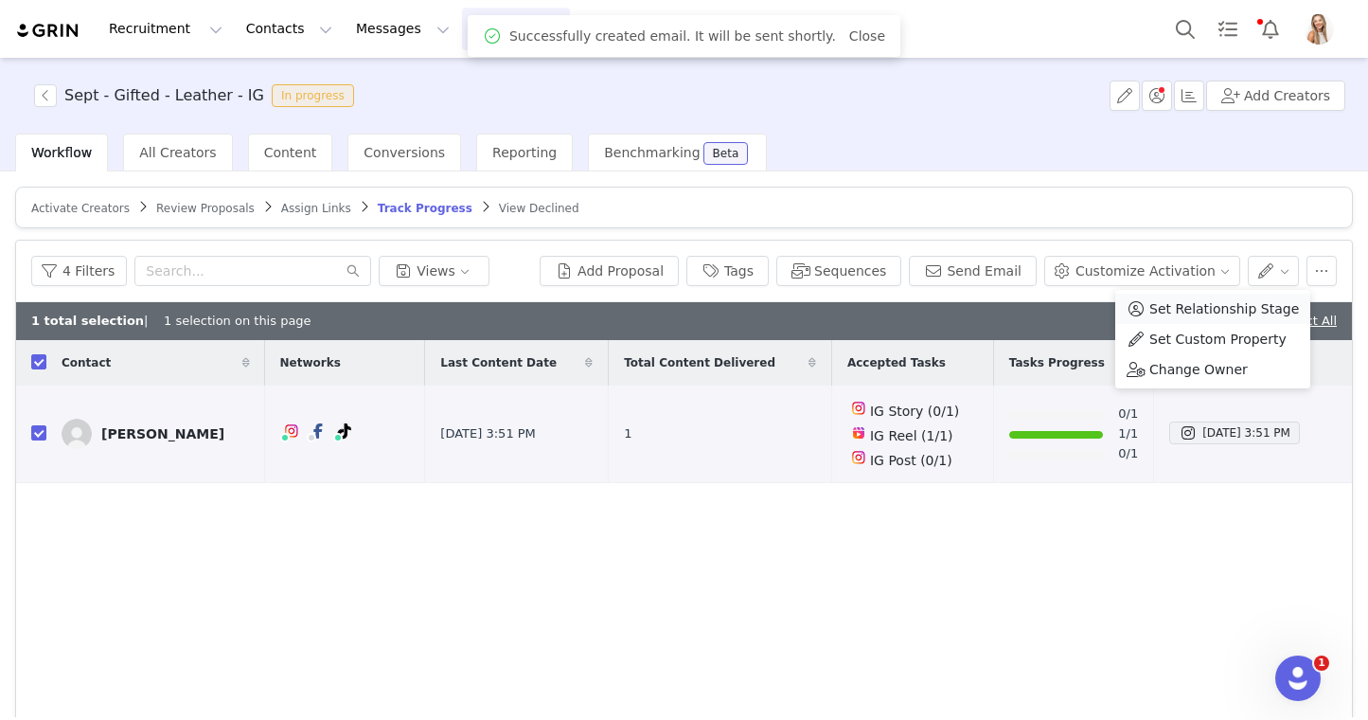
click at [1264, 311] on span "Set Relationship Stage" at bounding box center [1225, 308] width 150 height 21
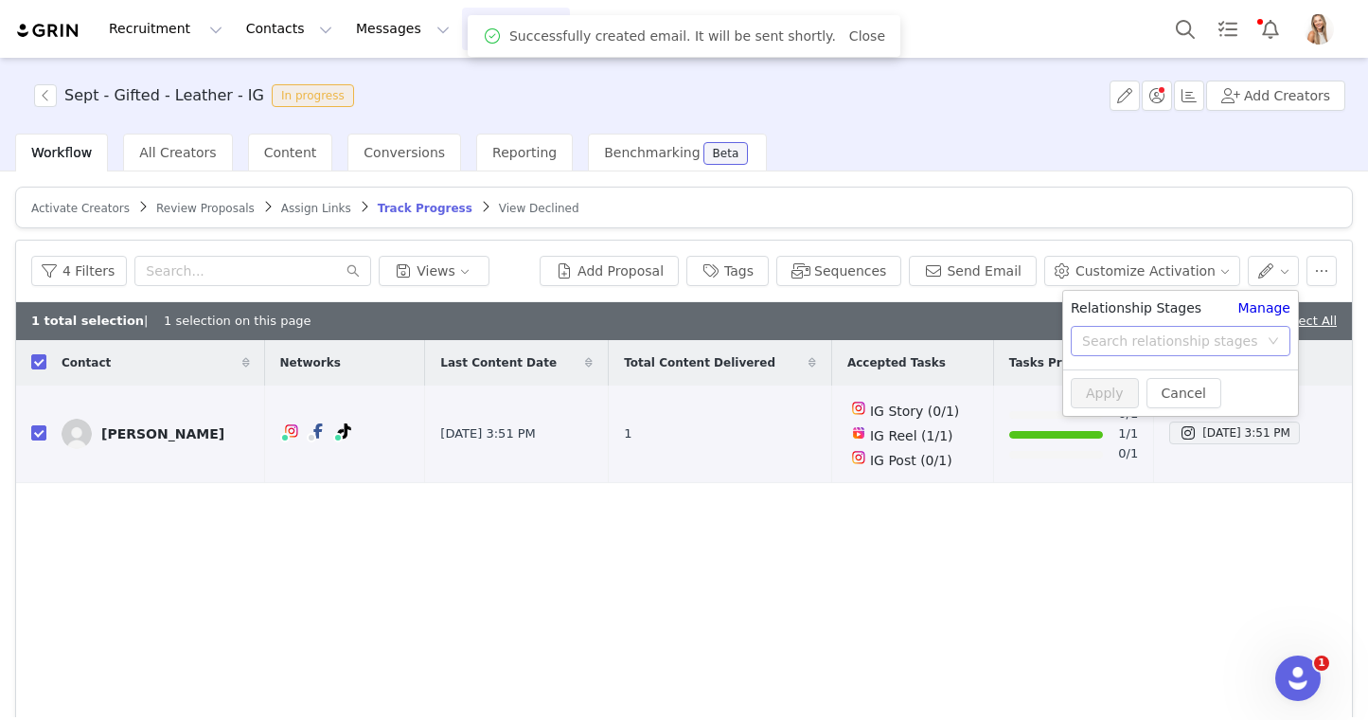
click at [1202, 334] on div "Search relationship stages" at bounding box center [1170, 340] width 176 height 19
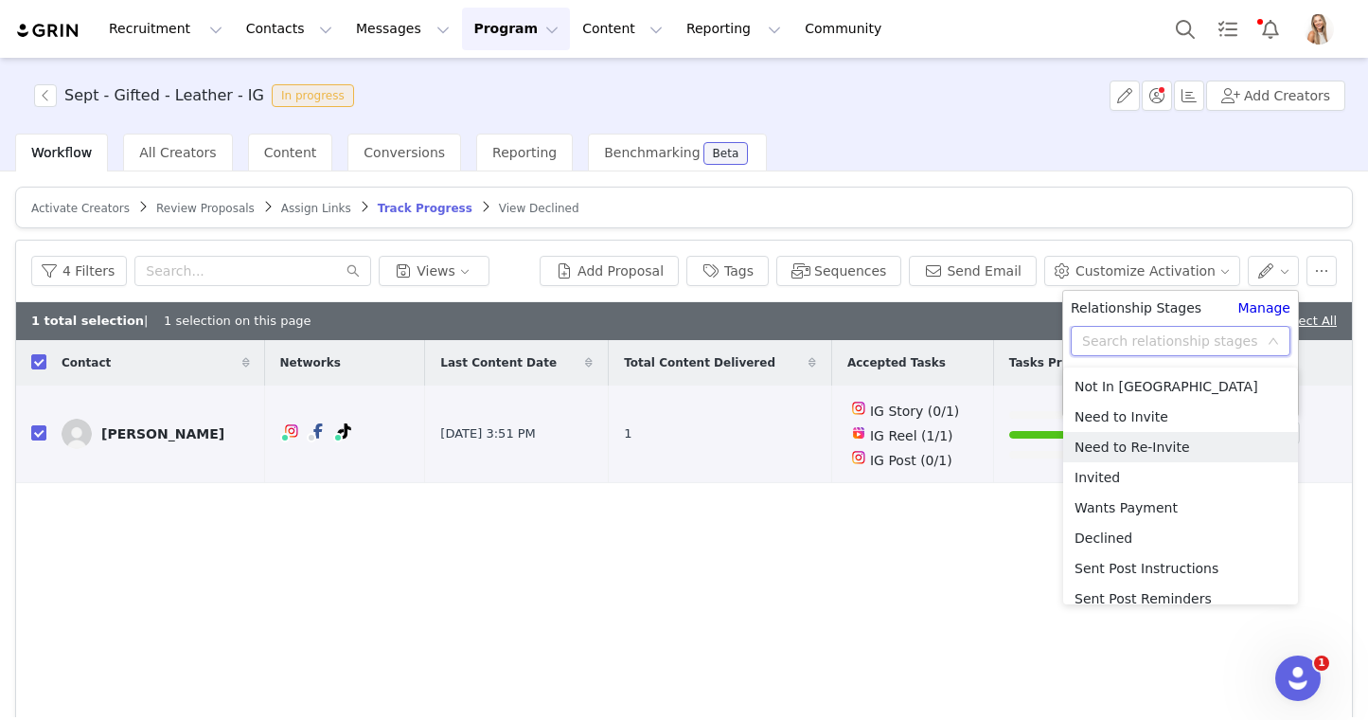
scroll to position [165, 0]
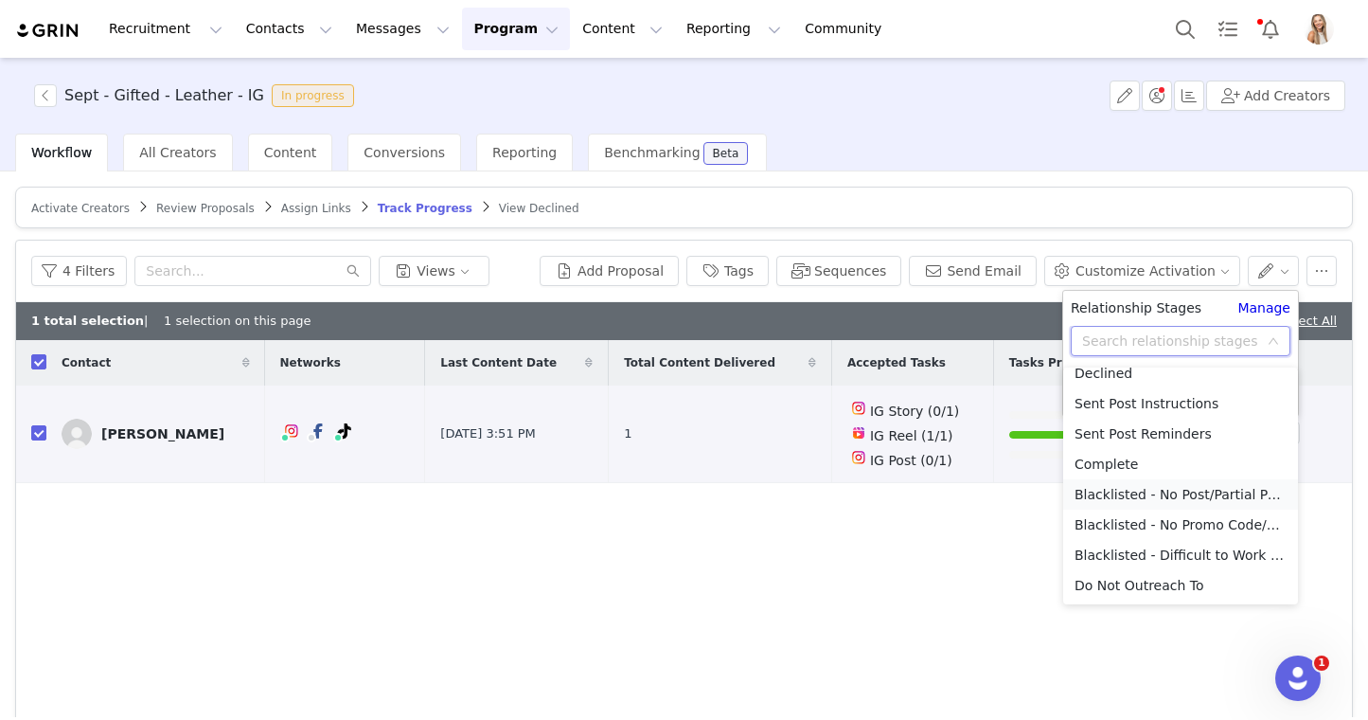
click at [1205, 495] on li "Blacklisted - No Post/Partial Post" at bounding box center [1180, 494] width 235 height 30
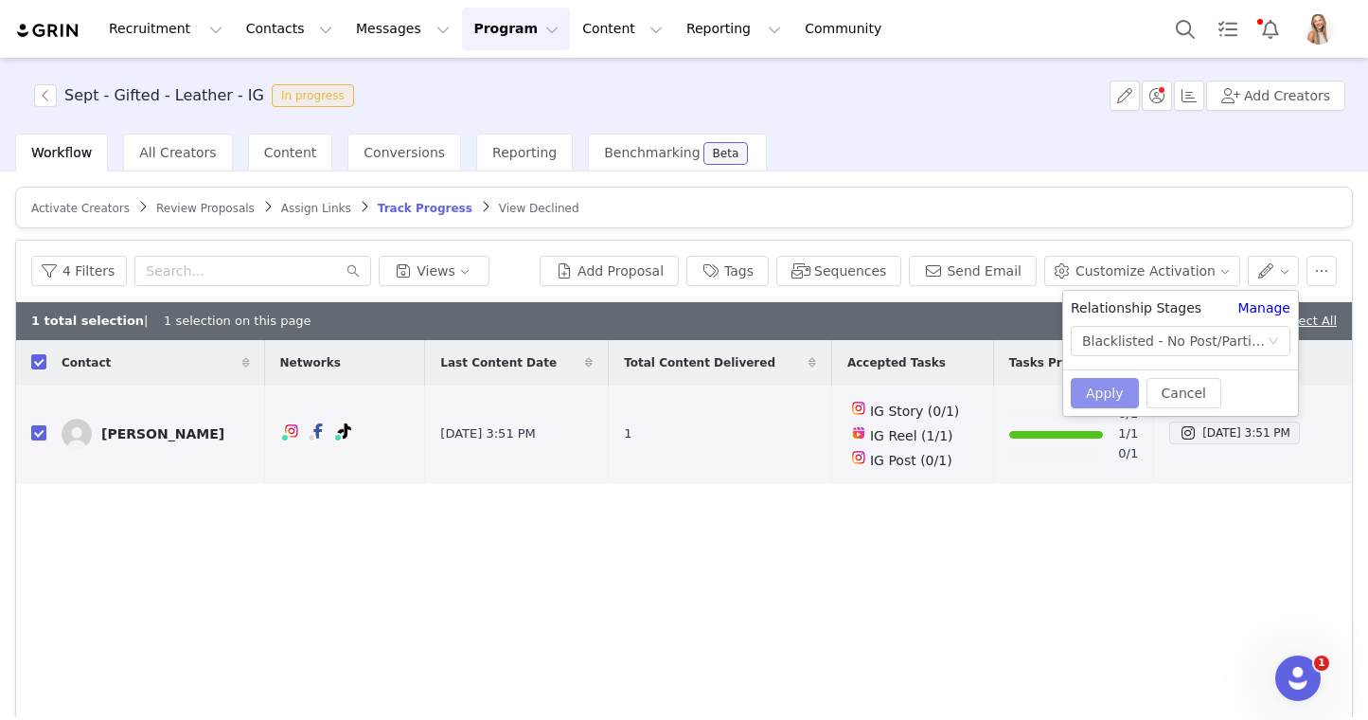
click at [1103, 388] on button "Apply" at bounding box center [1105, 393] width 68 height 30
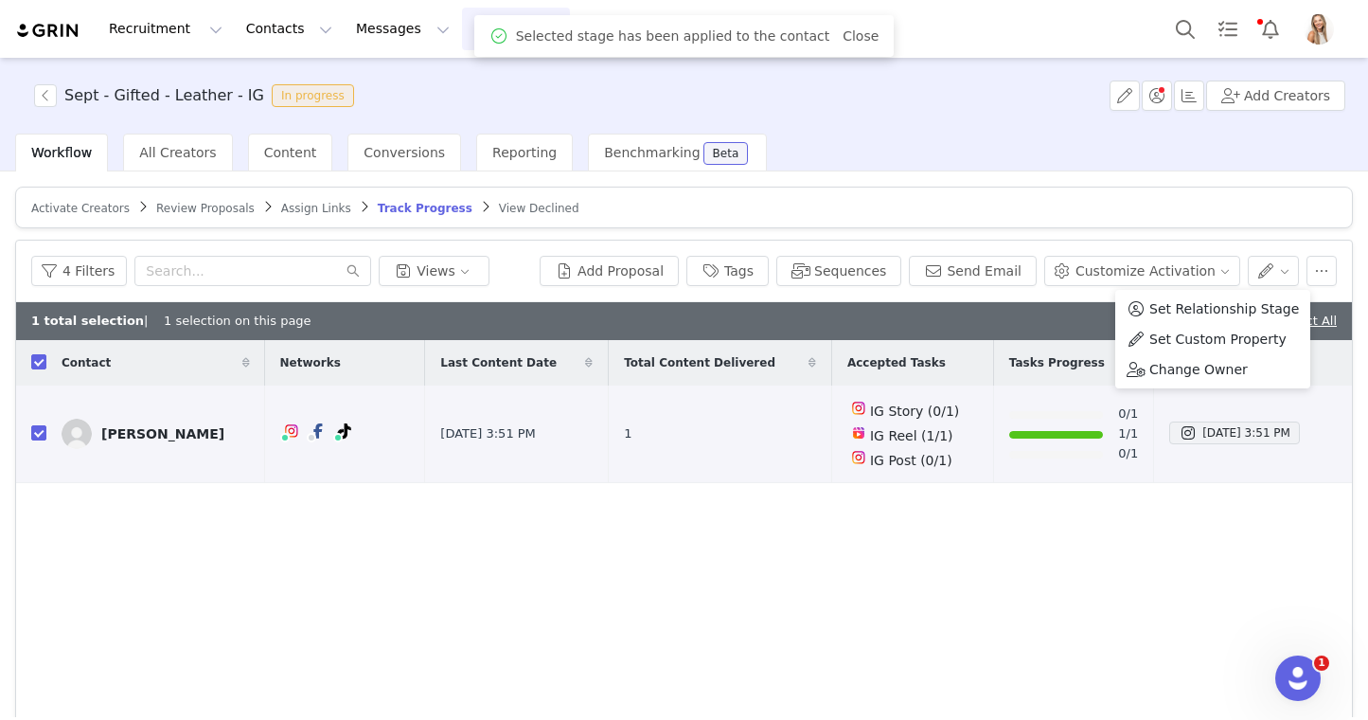
click at [989, 330] on div "1 total selection | 1 selection on this page Deselect All" at bounding box center [684, 321] width 1336 height 38
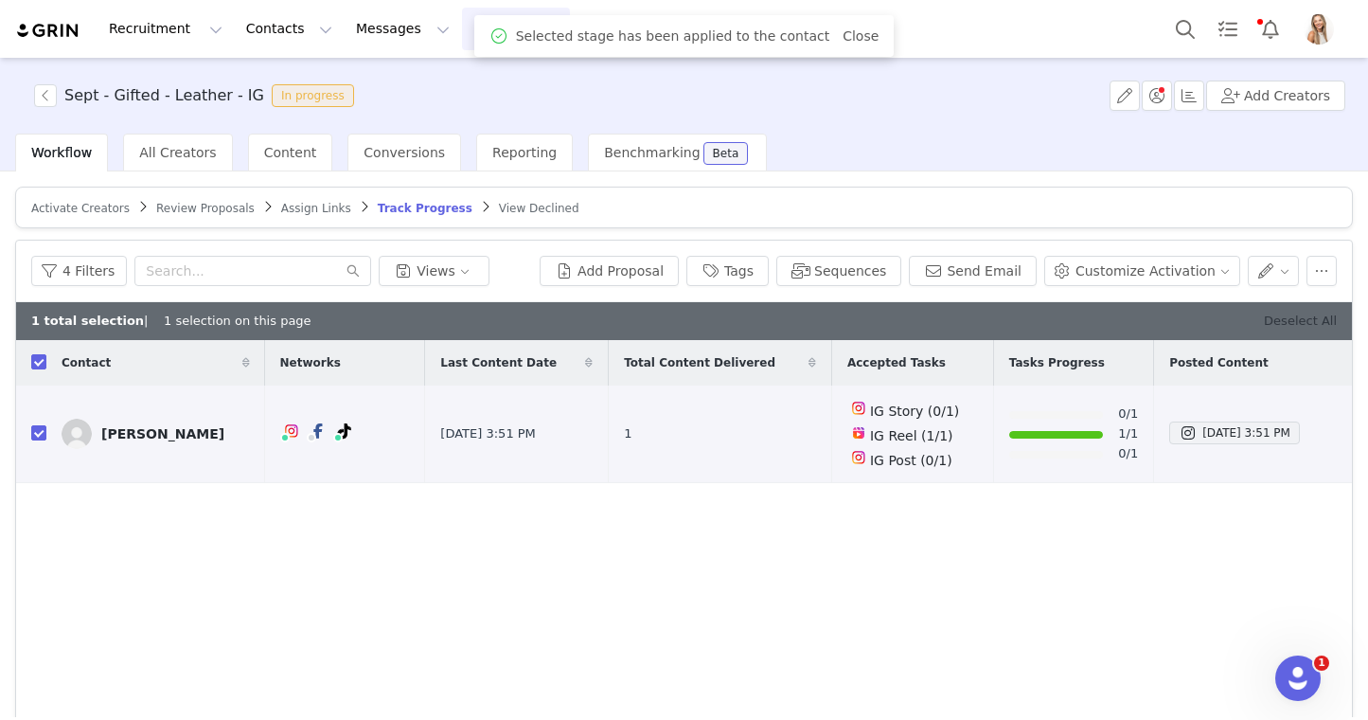
click at [1317, 318] on link "Deselect All" at bounding box center [1300, 320] width 73 height 14
checkbox input "false"
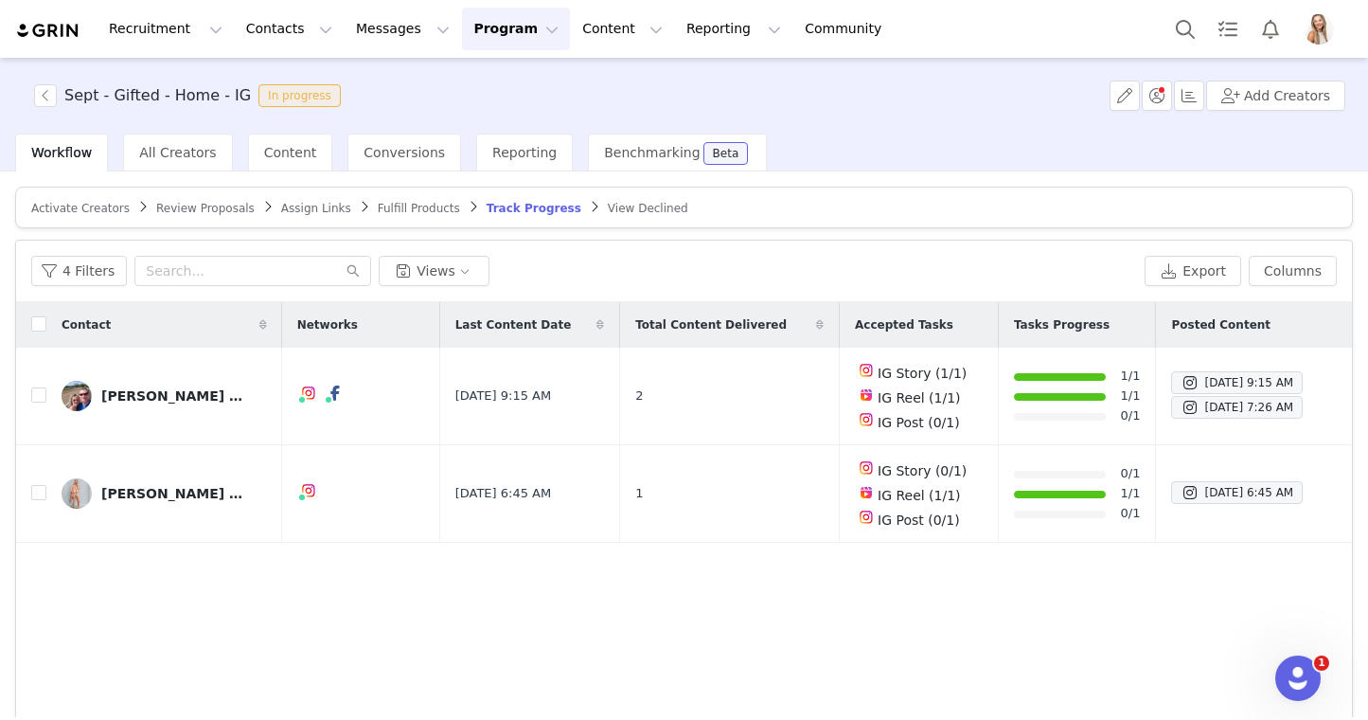
scroll to position [10, 0]
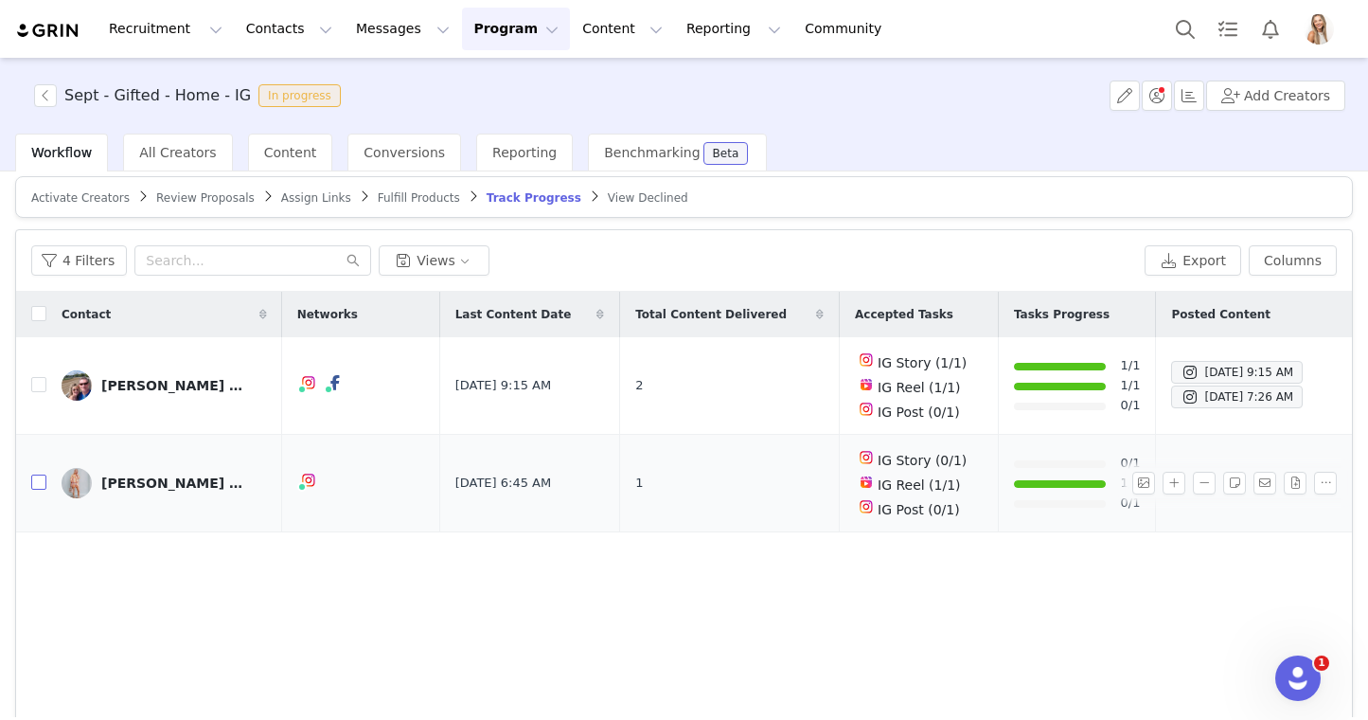
click at [40, 487] on input "checkbox" at bounding box center [38, 481] width 15 height 15
checkbox input "true"
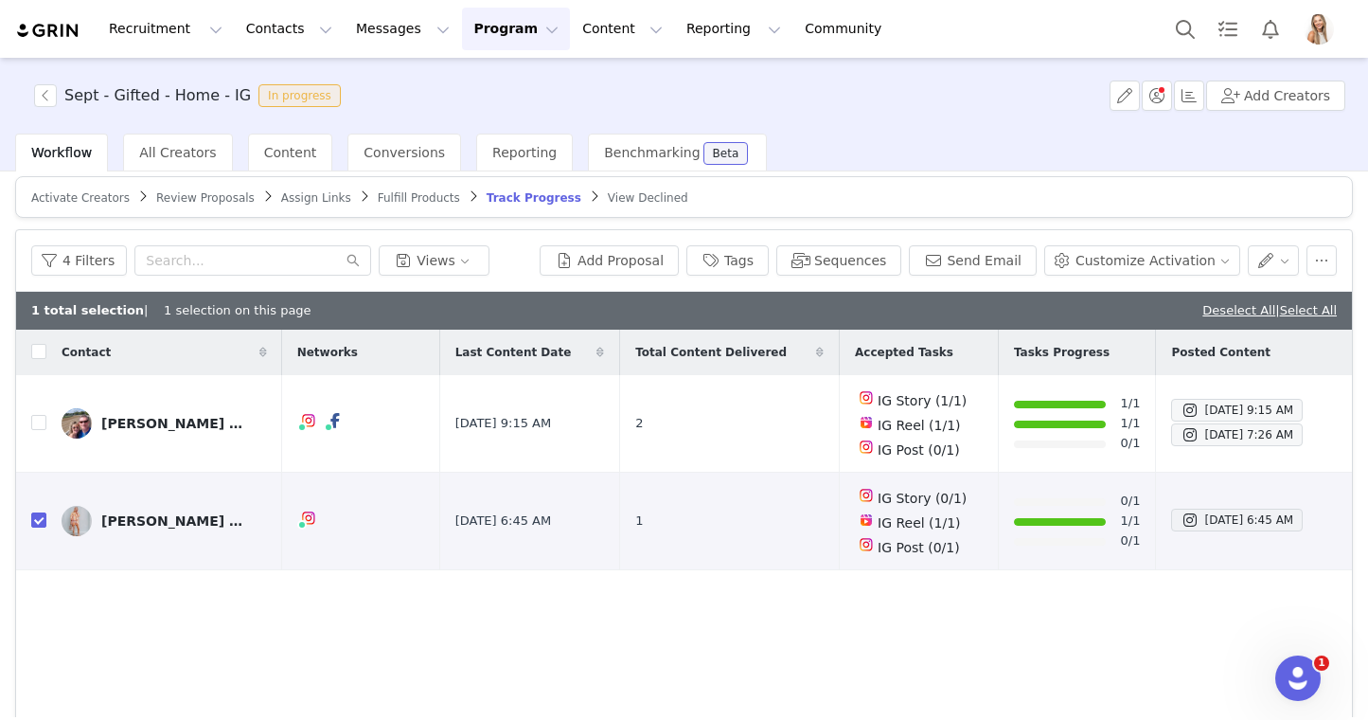
click at [890, 127] on div "Sept - Gifted - Home - IG In progress Add Creators" at bounding box center [684, 96] width 1368 height 76
click at [1271, 260] on button "button" at bounding box center [1274, 260] width 52 height 30
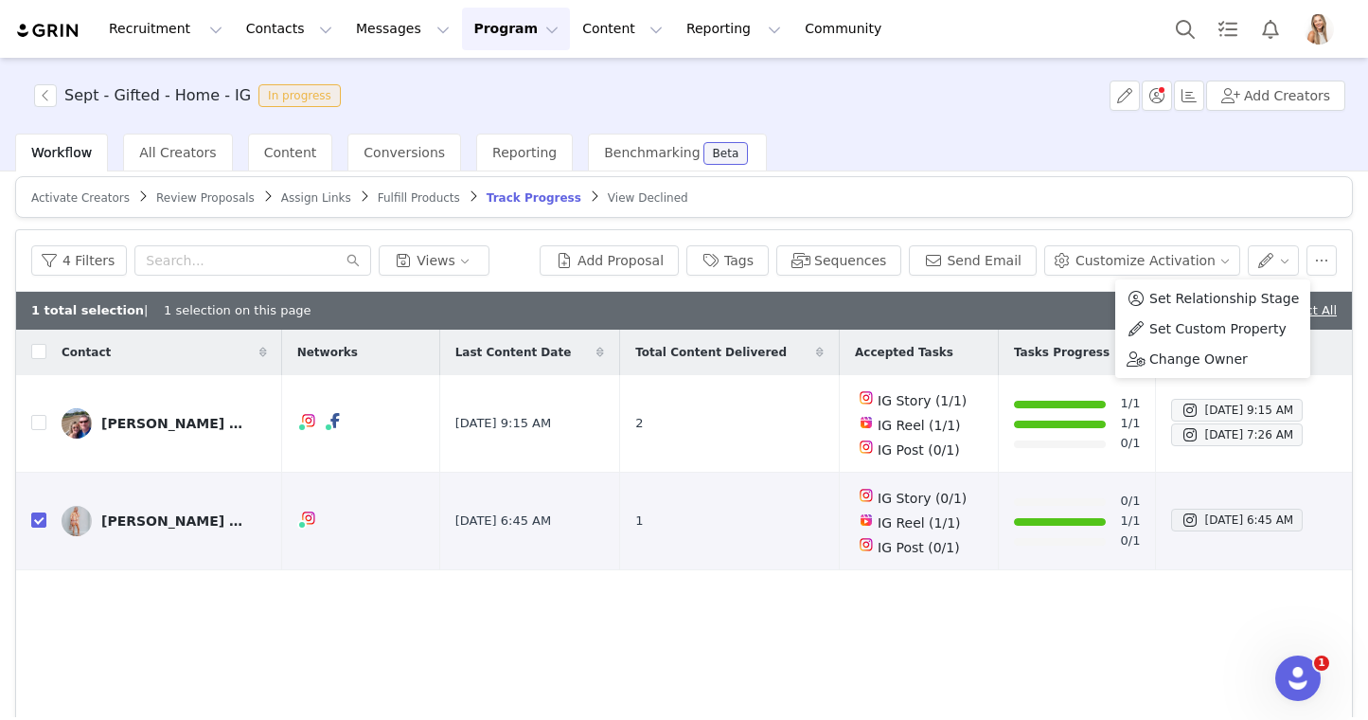
click at [1139, 206] on article "Activate Creators Review Proposals Assign Links Fulfill Products Track Progress…" at bounding box center [684, 197] width 1338 height 42
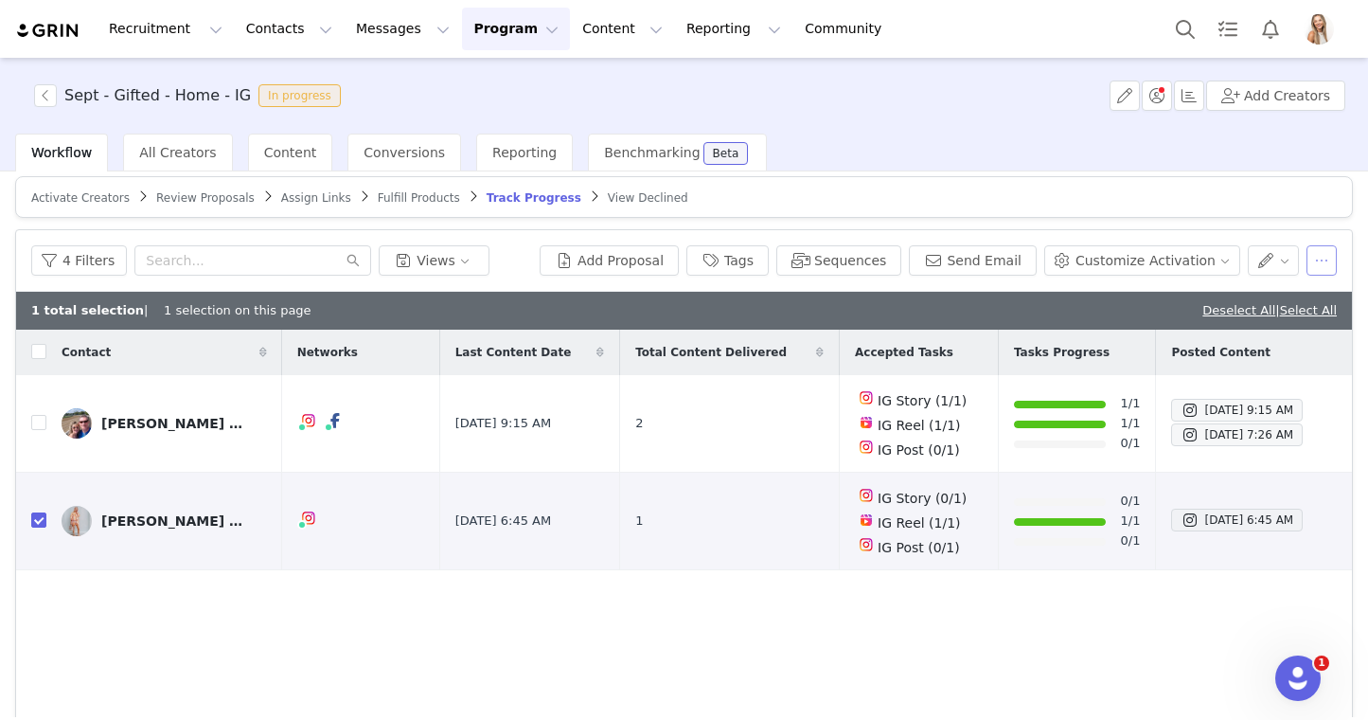
click at [1335, 263] on button "button" at bounding box center [1322, 260] width 30 height 30
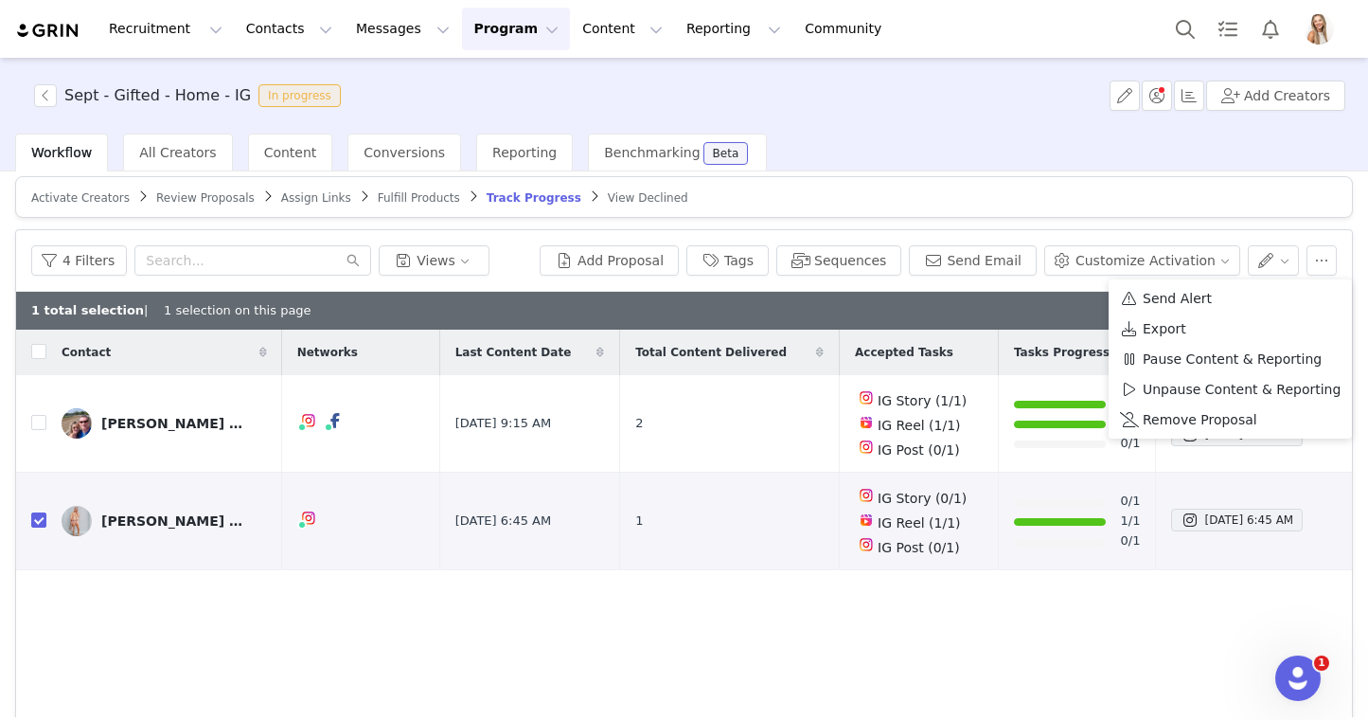
click at [1120, 201] on article "Activate Creators Review Proposals Assign Links Fulfill Products Track Progress…" at bounding box center [684, 197] width 1338 height 42
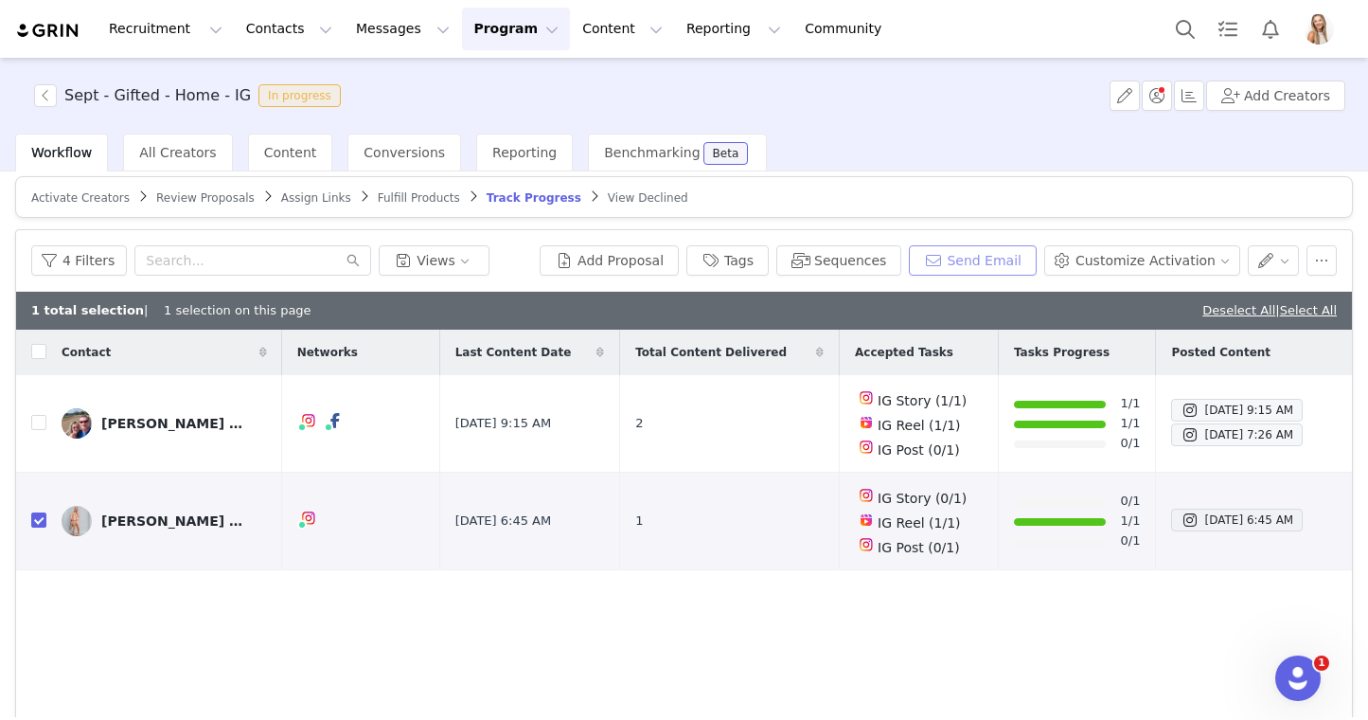
click at [995, 253] on button "Send Email" at bounding box center [973, 260] width 128 height 30
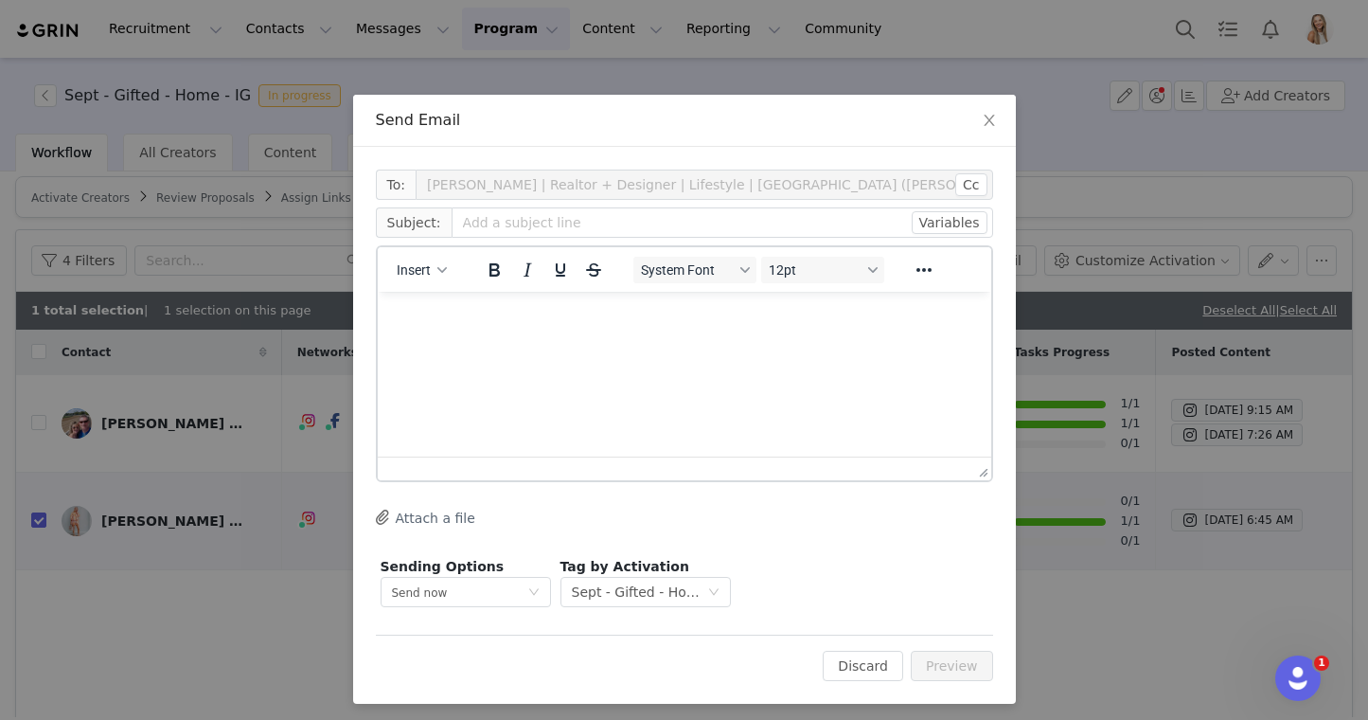
scroll to position [0, 0]
click at [438, 272] on icon "button" at bounding box center [441, 269] width 9 height 9
click at [455, 294] on div "Insert Template" at bounding box center [490, 303] width 170 height 23
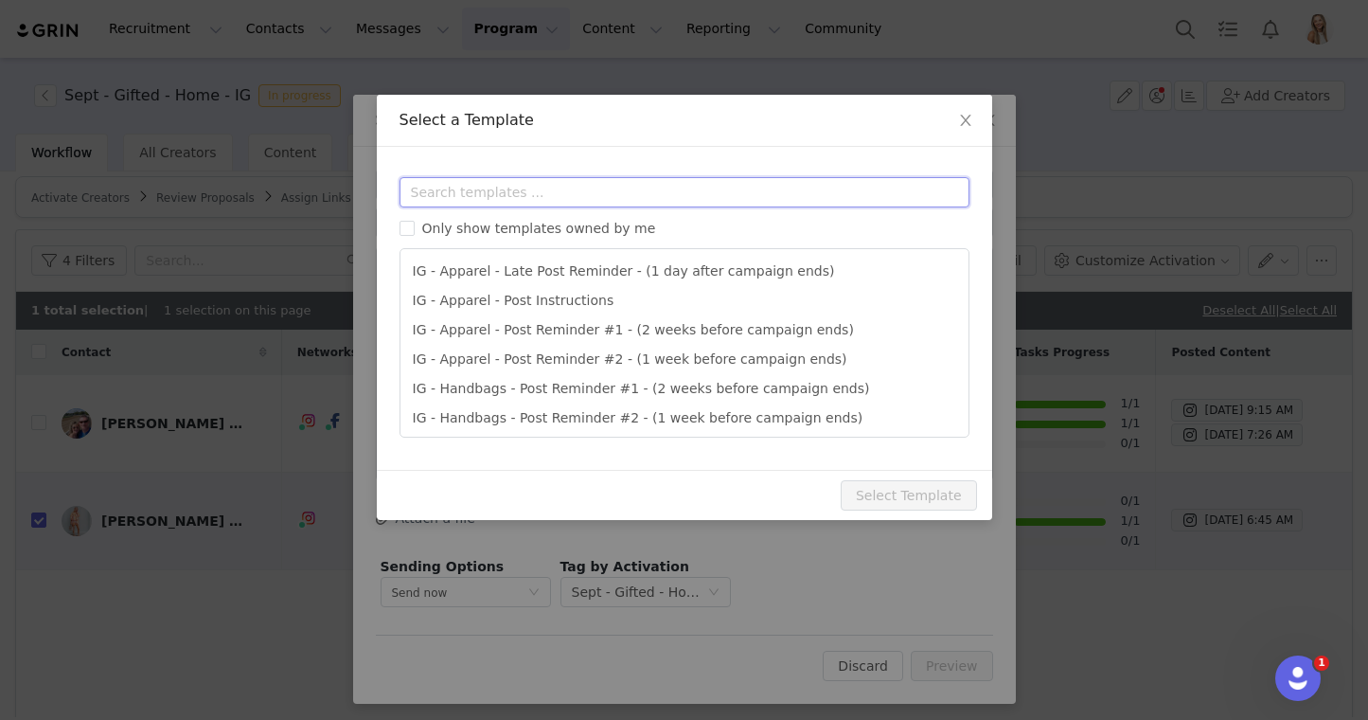
click at [509, 194] on input "text" at bounding box center [685, 192] width 570 height 30
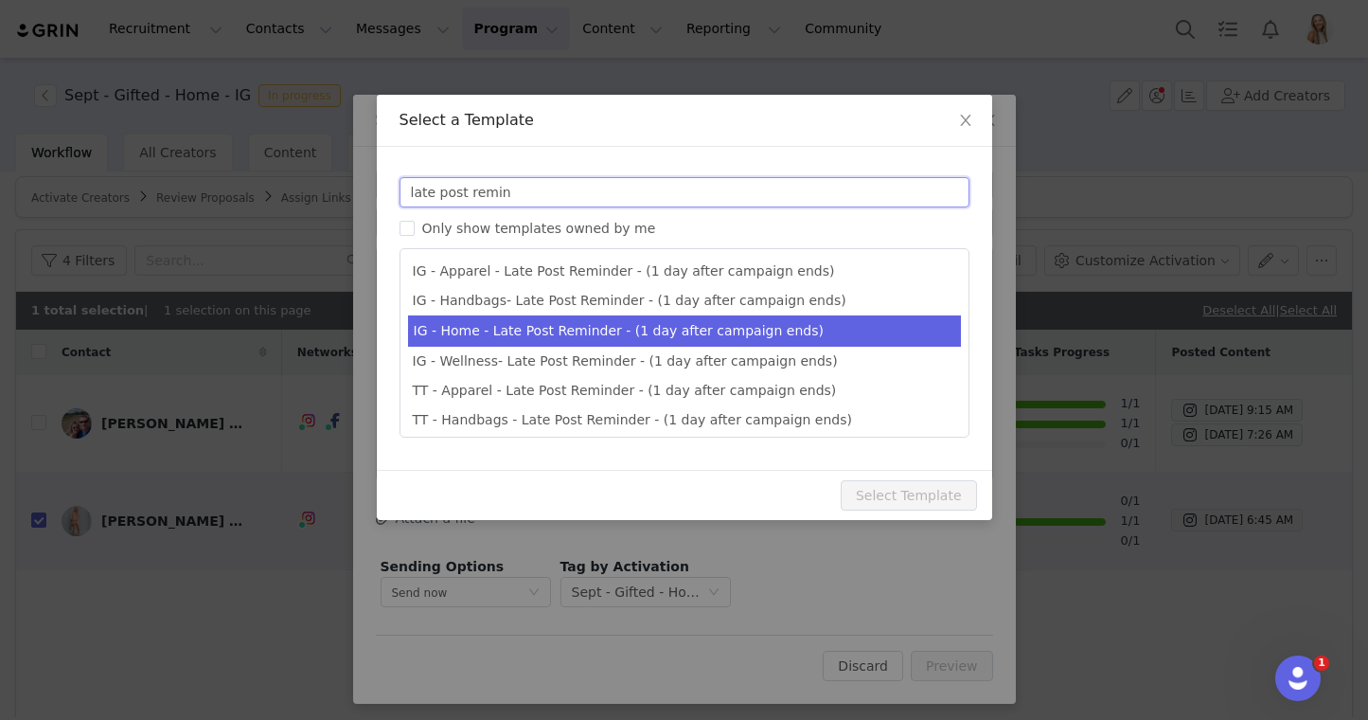
type input "late post remin"
type input "Quince x @[instagram_username] Late Post Reminder!"
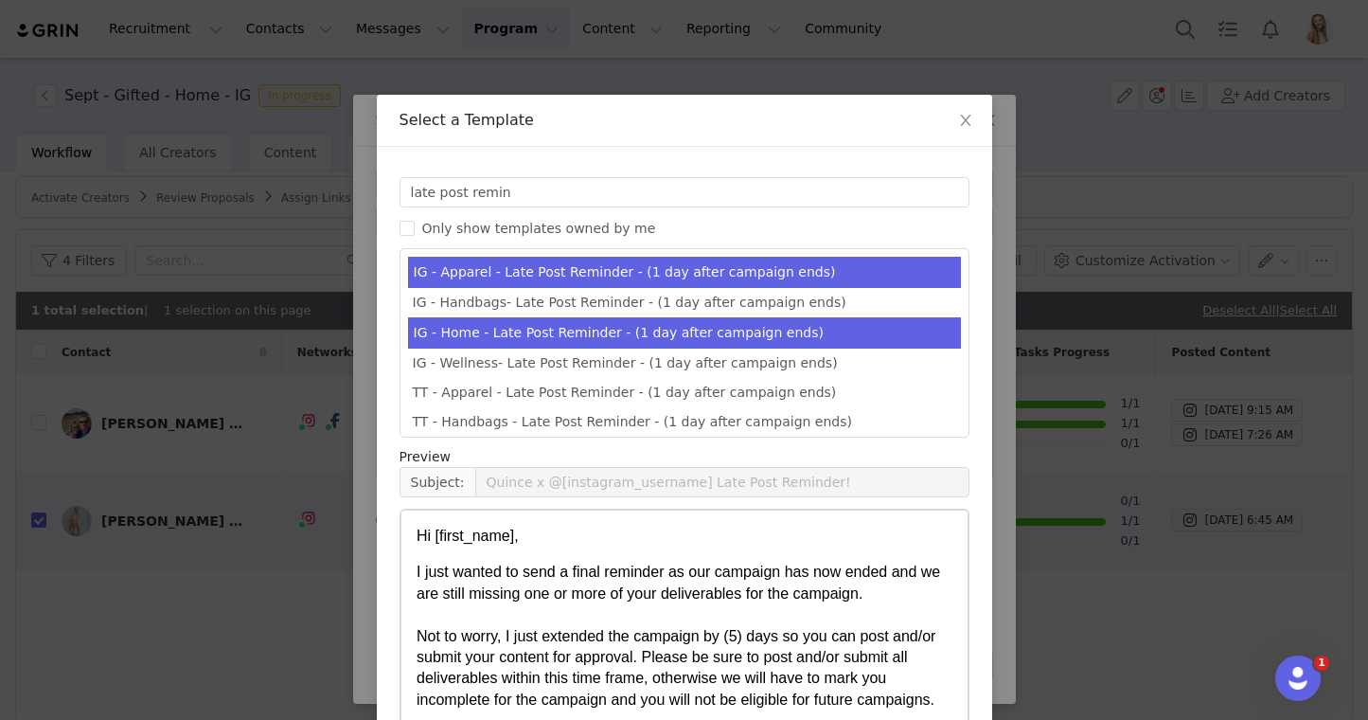
click at [495, 330] on li "IG - Home - Late Post Reminder - (1 day after campaign ends)" at bounding box center [684, 332] width 553 height 31
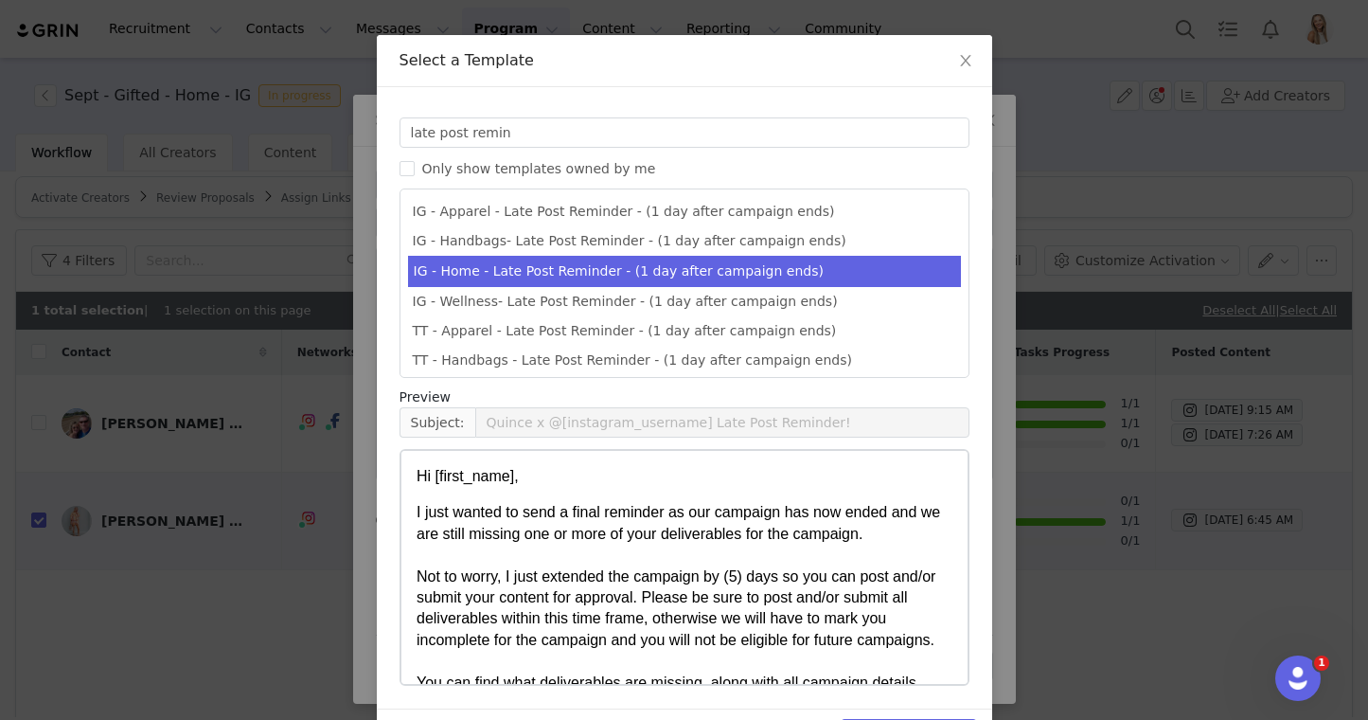
scroll to position [121, 0]
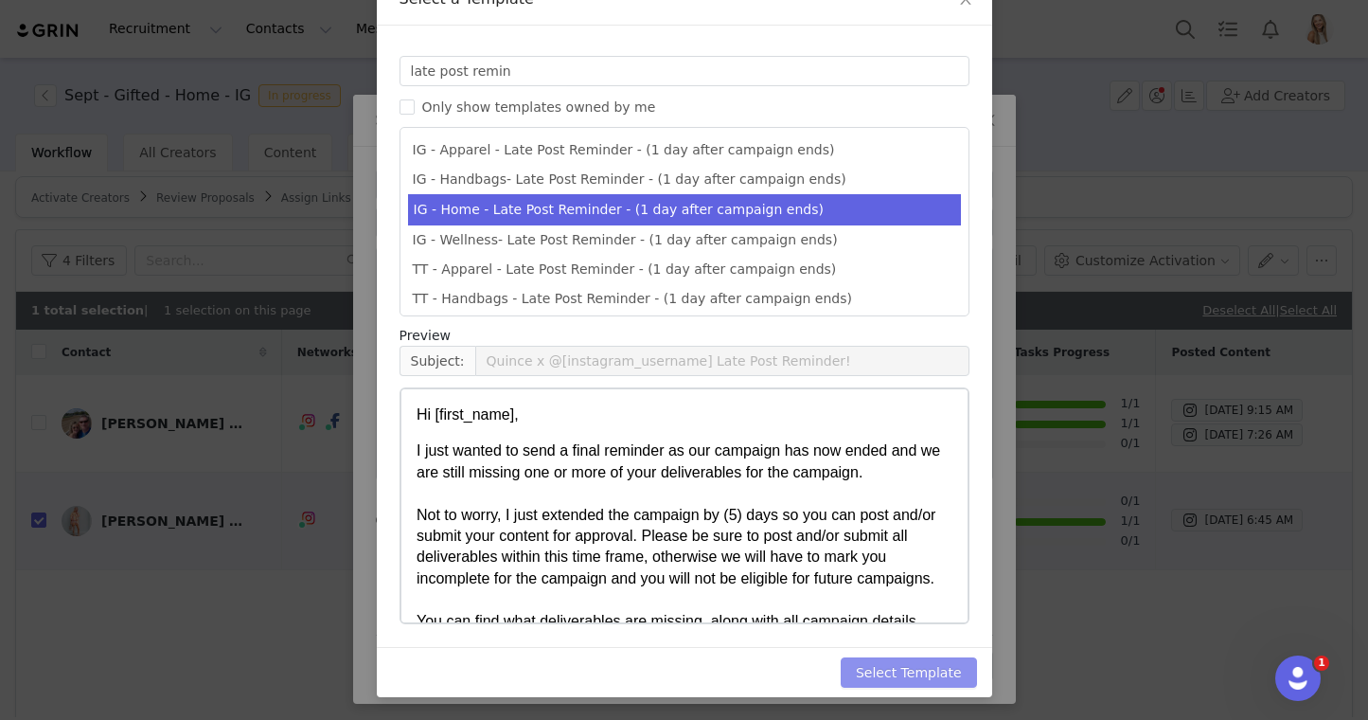
click at [935, 662] on button "Select Template" at bounding box center [909, 672] width 136 height 30
type input "Quince x @[instagram_username] Late Post Reminder!"
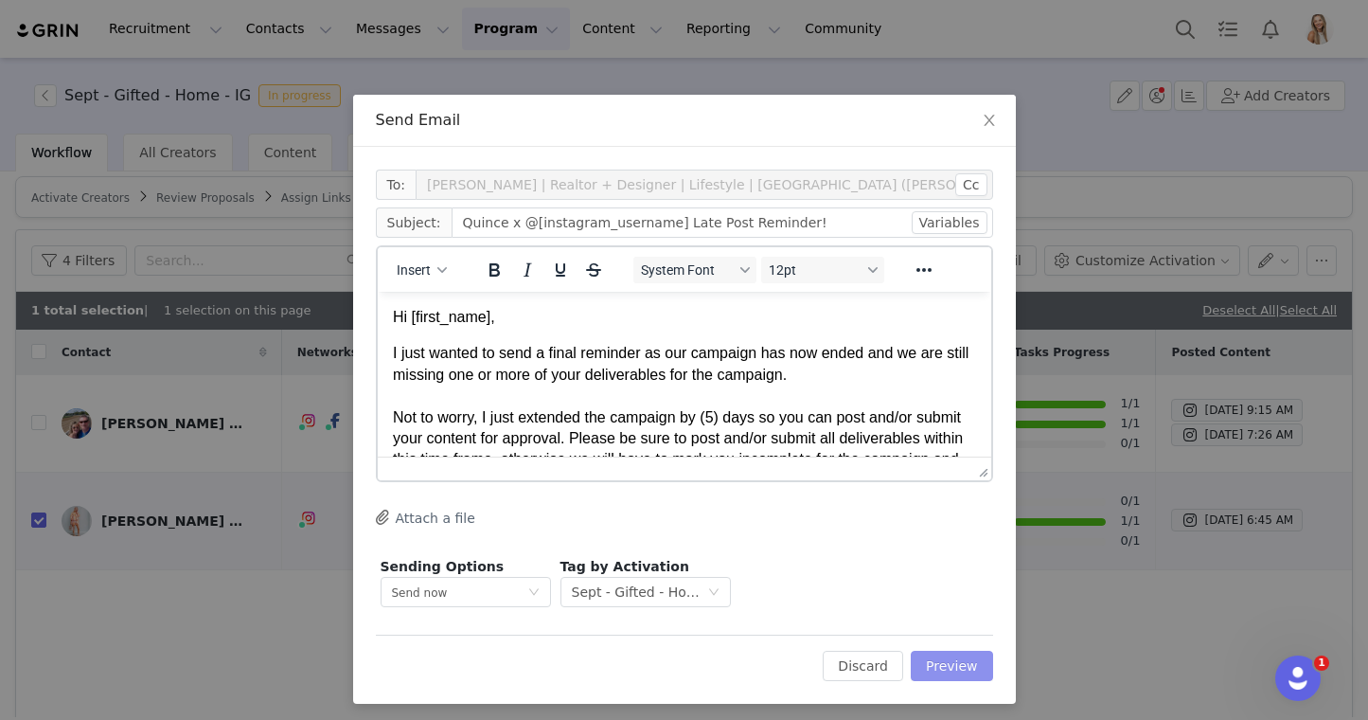
click at [961, 657] on button "Preview" at bounding box center [952, 666] width 82 height 30
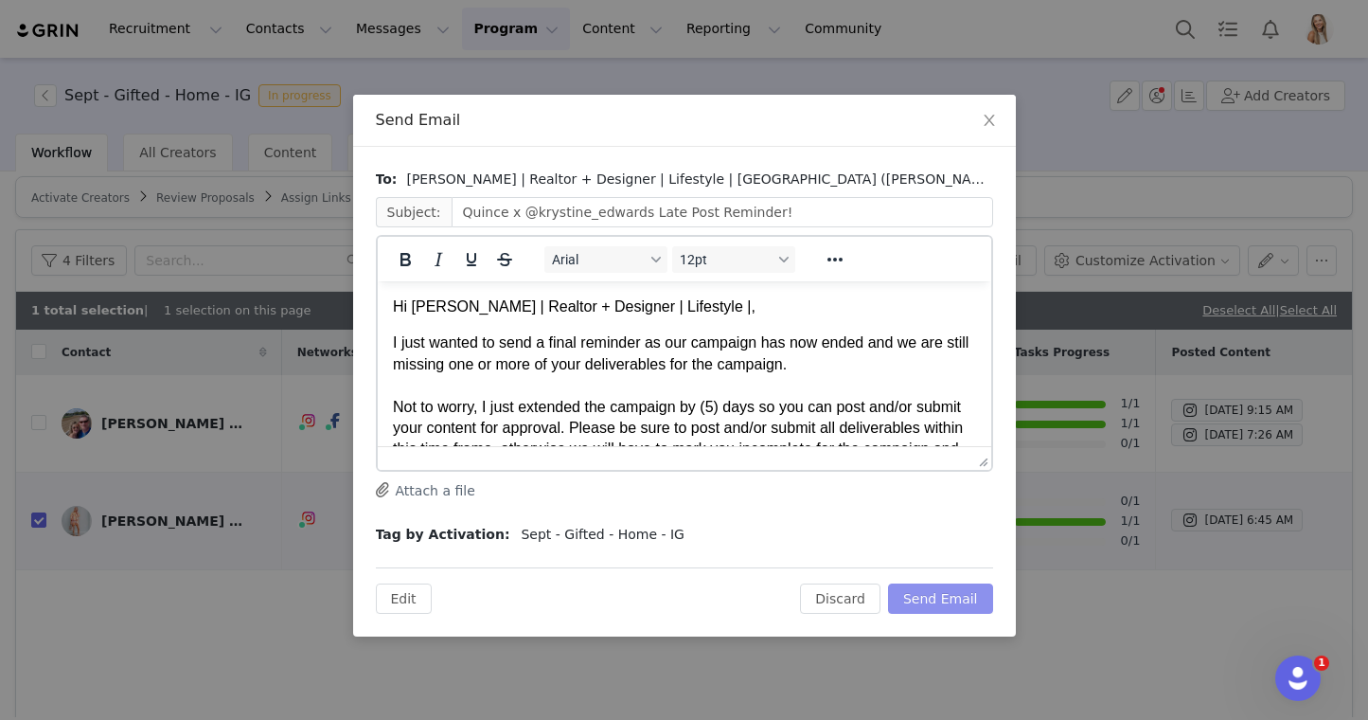
click at [954, 600] on button "Send Email" at bounding box center [940, 598] width 105 height 30
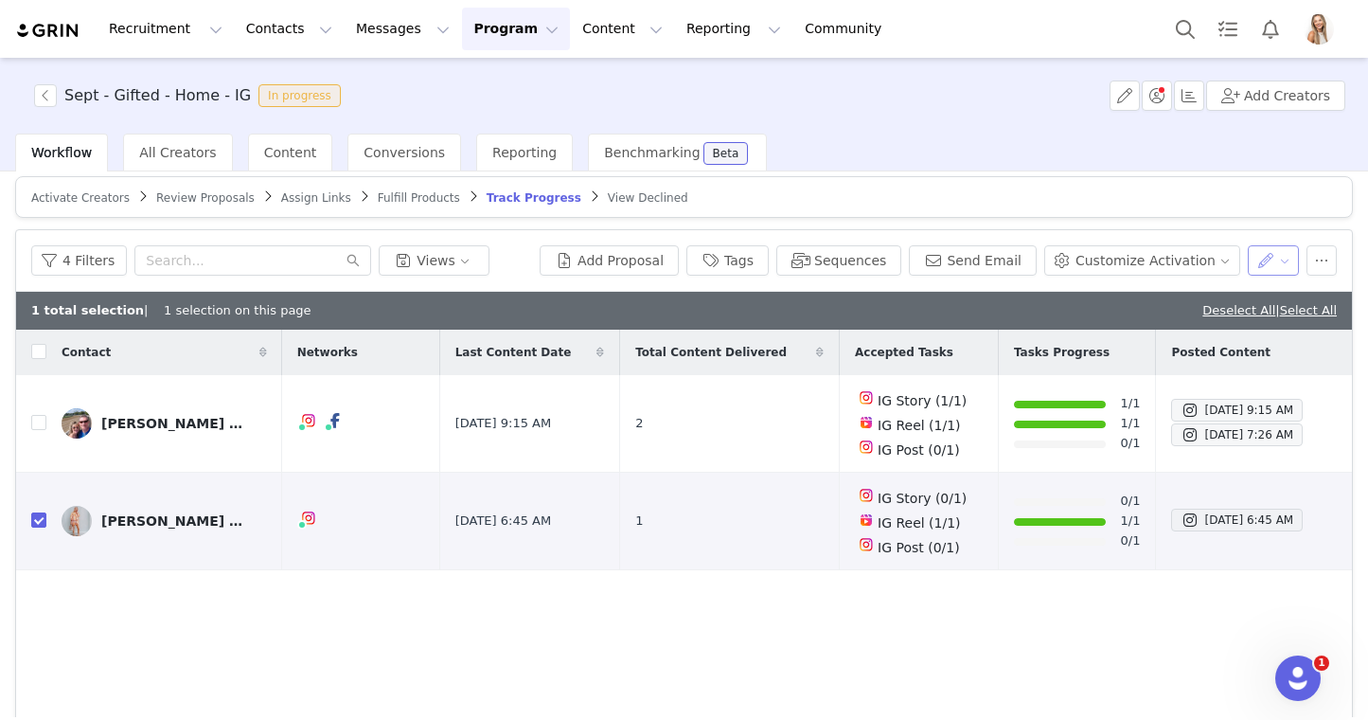
click at [1293, 258] on button "button" at bounding box center [1274, 260] width 52 height 30
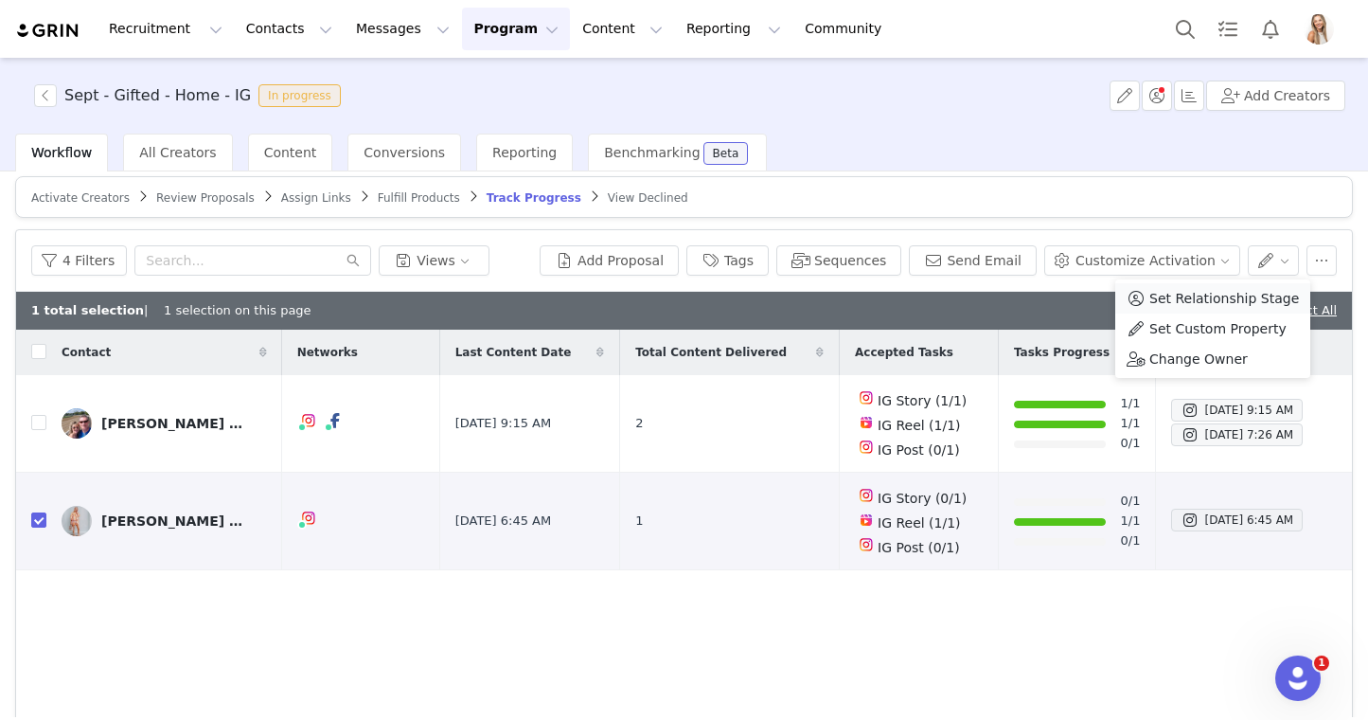
click at [1240, 299] on span "Set Relationship Stage" at bounding box center [1225, 298] width 150 height 21
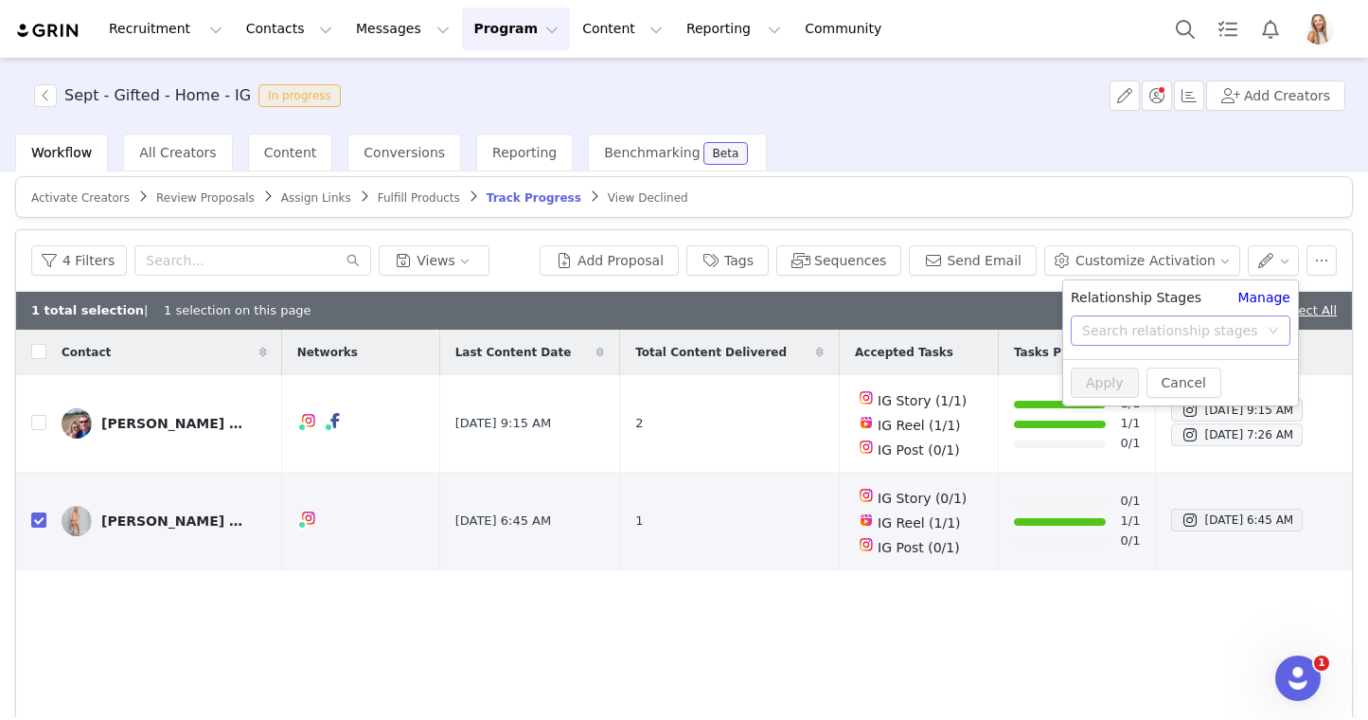
click at [1186, 330] on div "Search relationship stages" at bounding box center [1170, 330] width 176 height 19
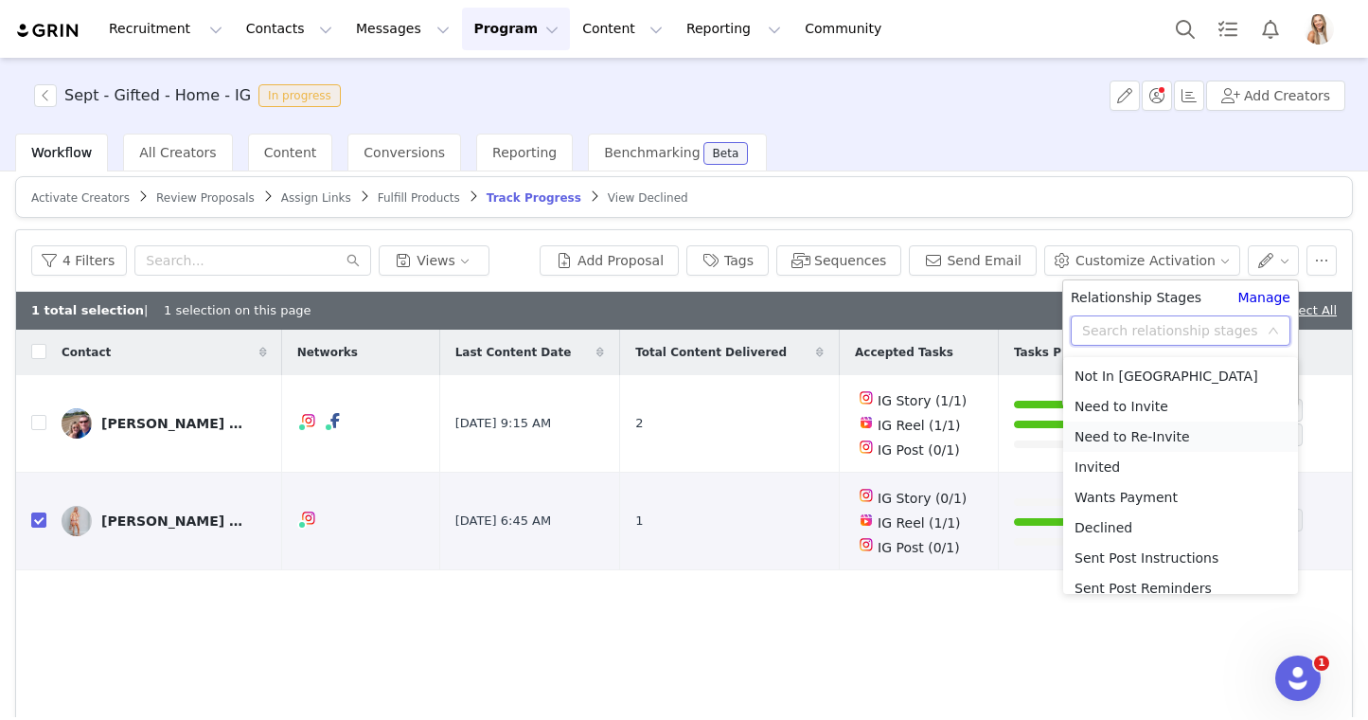
scroll to position [165, 0]
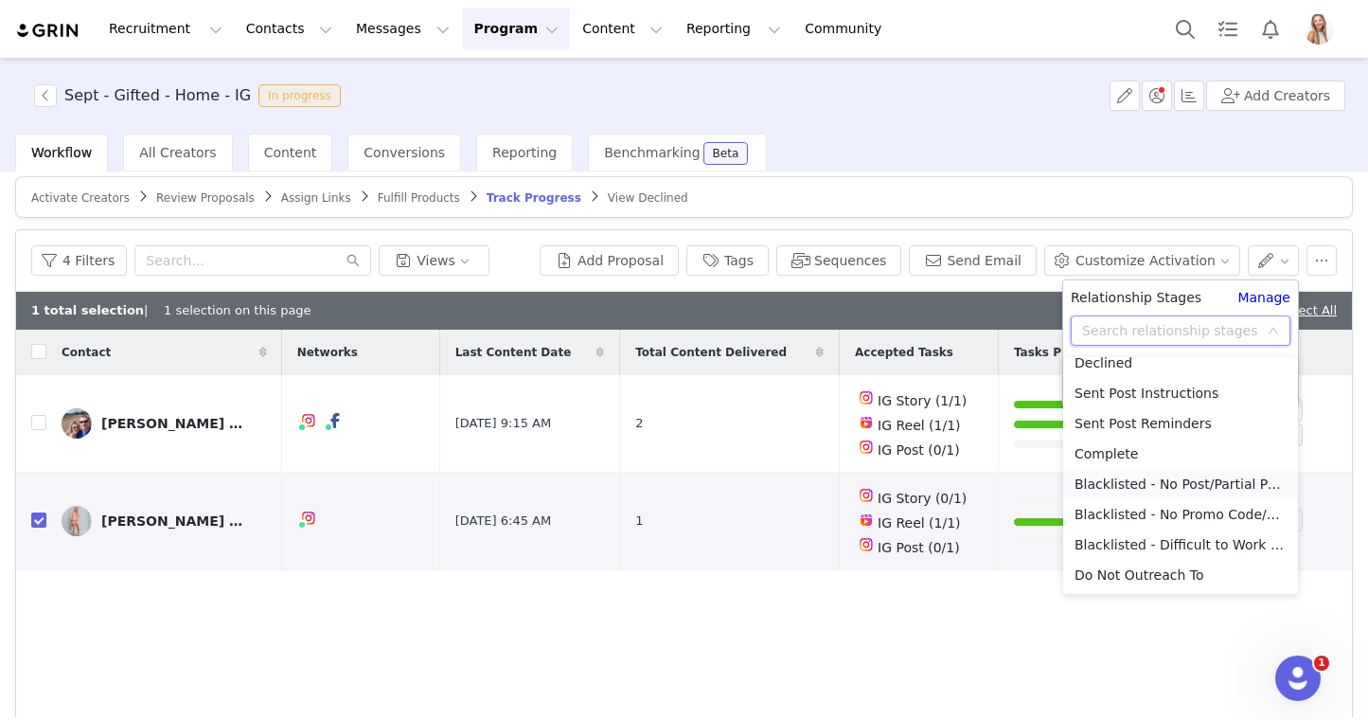
click at [1161, 482] on li "Blacklisted - No Post/Partial Post" at bounding box center [1180, 484] width 235 height 30
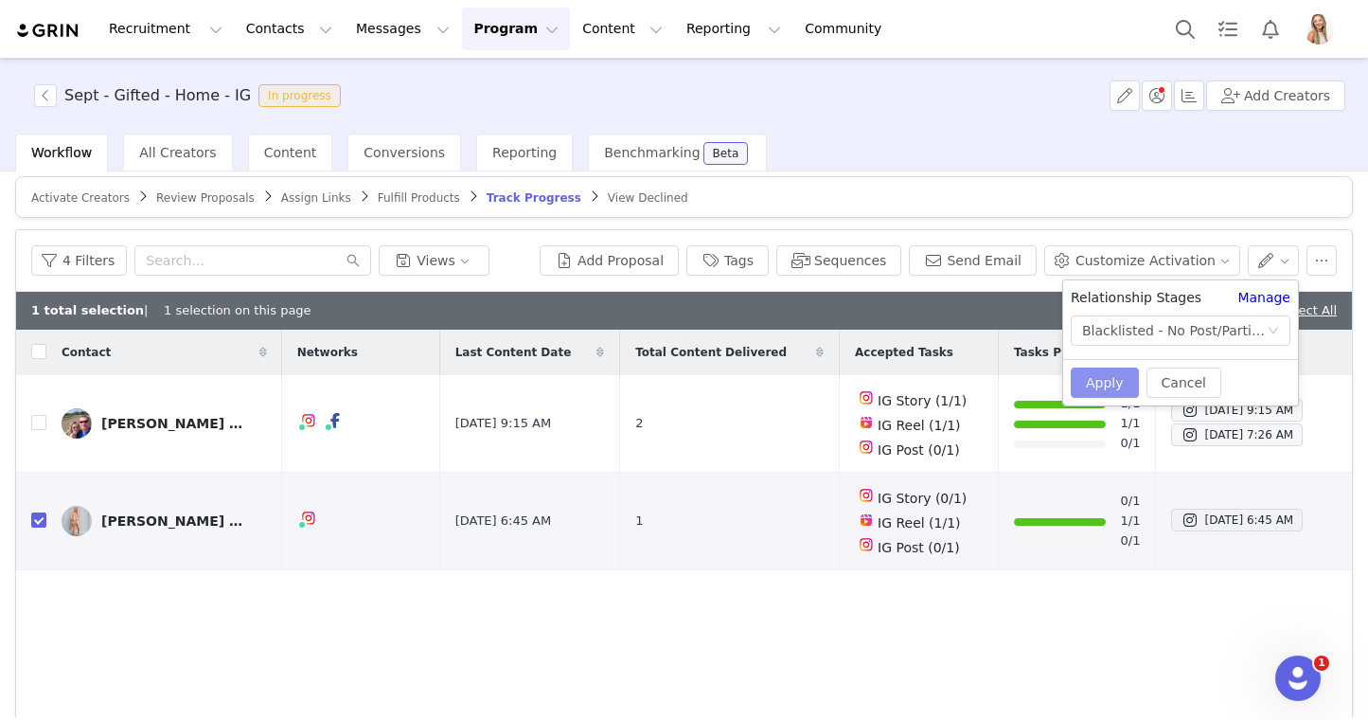
click at [1113, 389] on button "Apply" at bounding box center [1105, 382] width 68 height 30
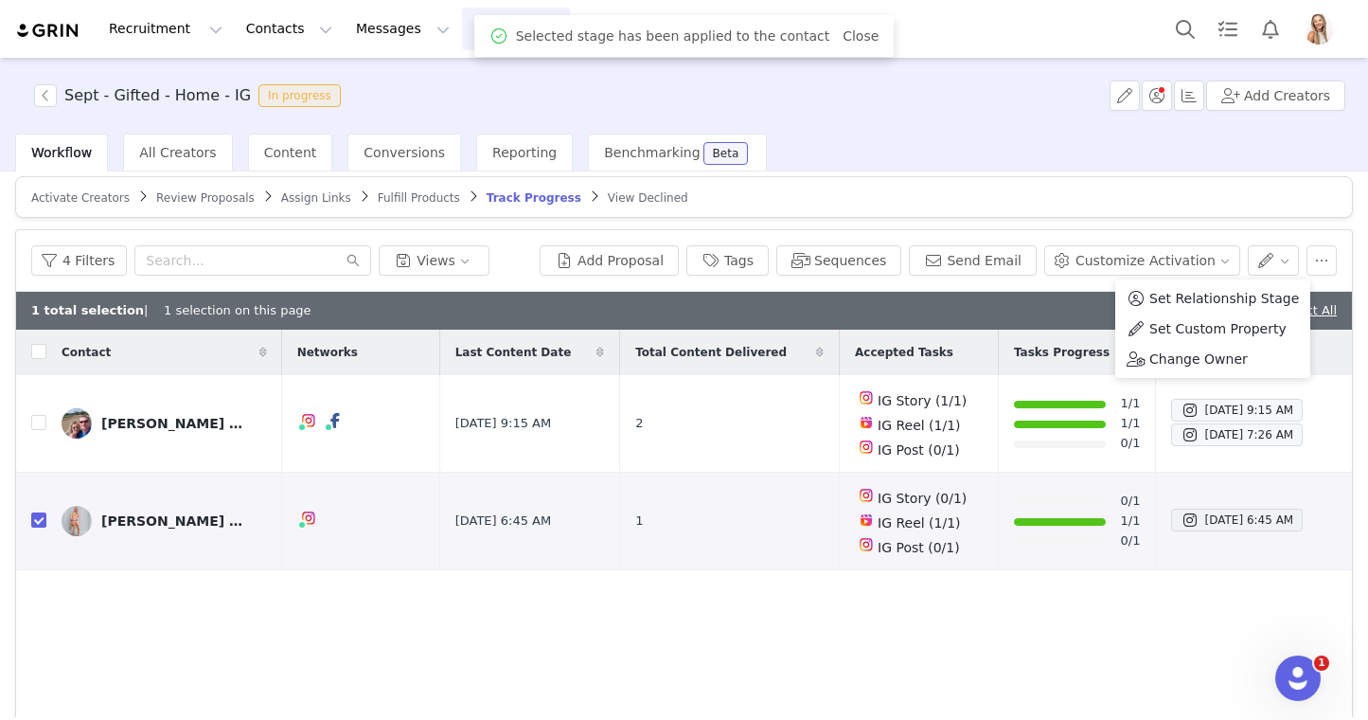
click at [1017, 314] on div "1 total selection | 1 selection on this page Deselect All | Select All" at bounding box center [684, 311] width 1336 height 38
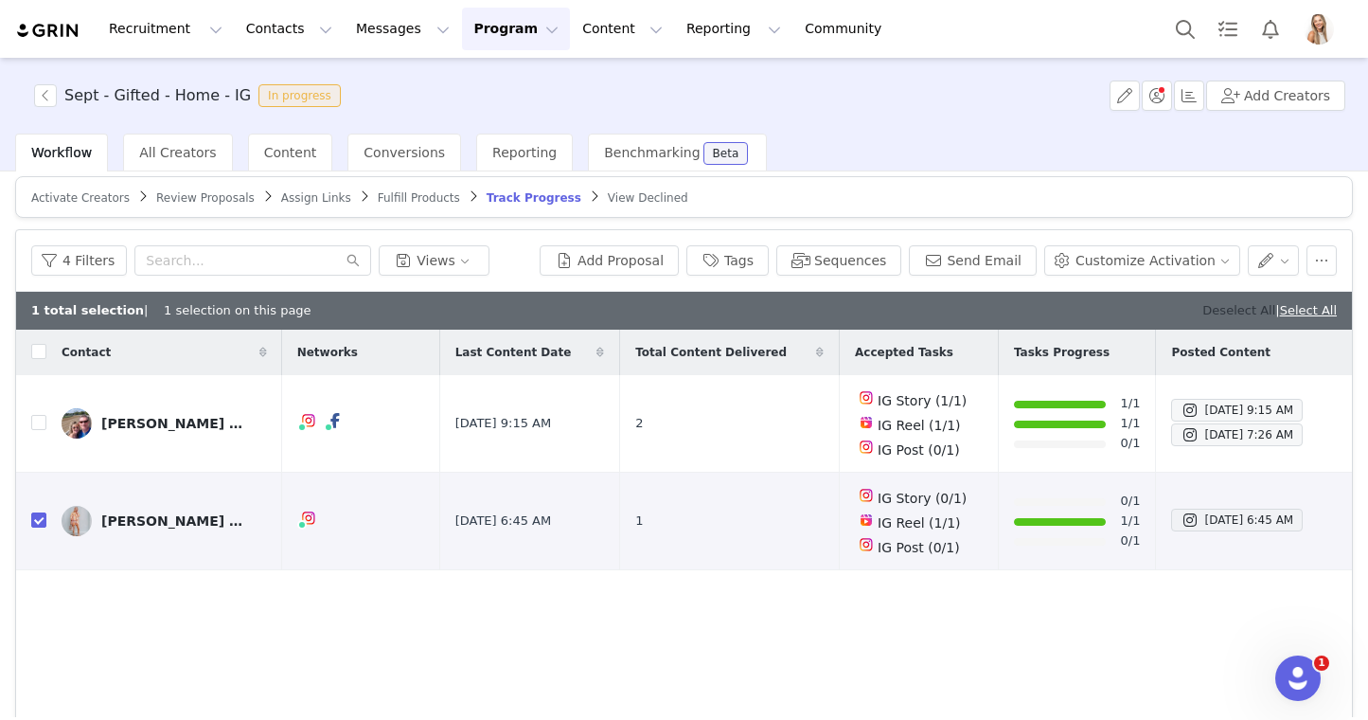
click at [1242, 305] on link "Deselect All" at bounding box center [1239, 310] width 73 height 14
checkbox input "false"
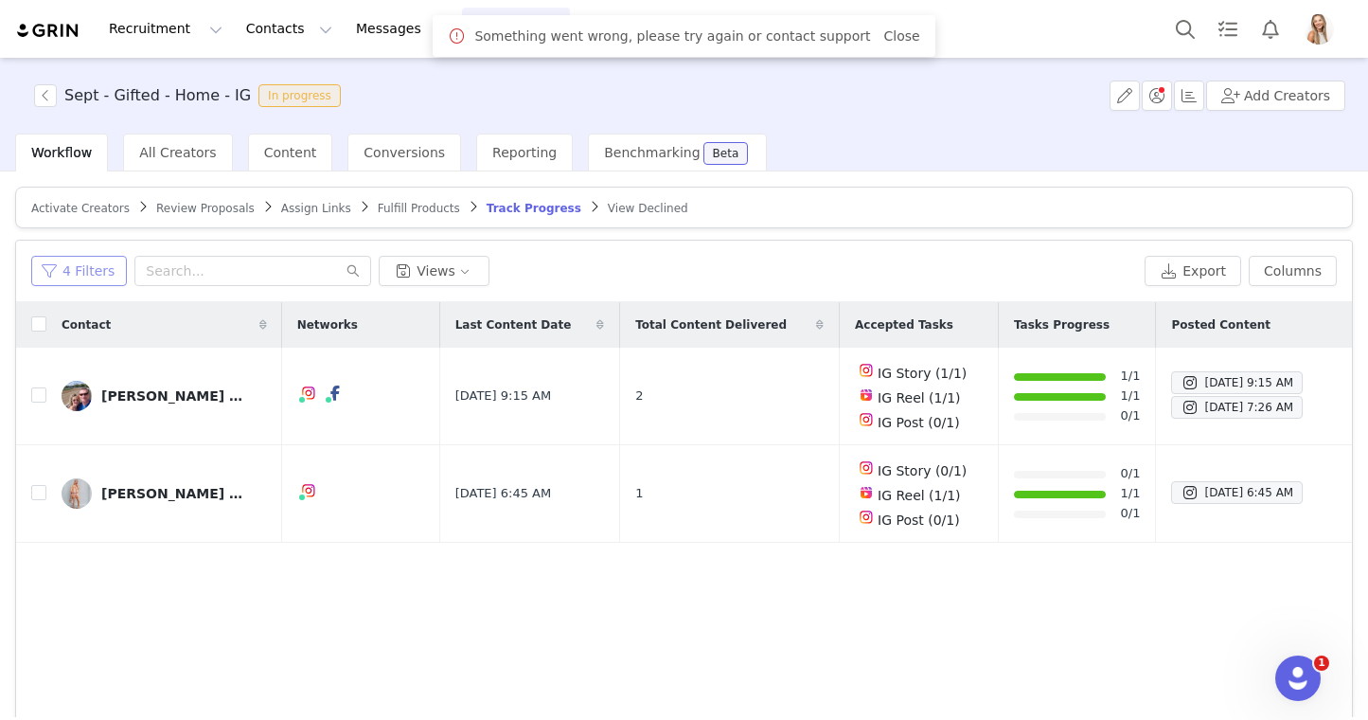
click at [81, 276] on button "4 Filters" at bounding box center [79, 271] width 96 height 30
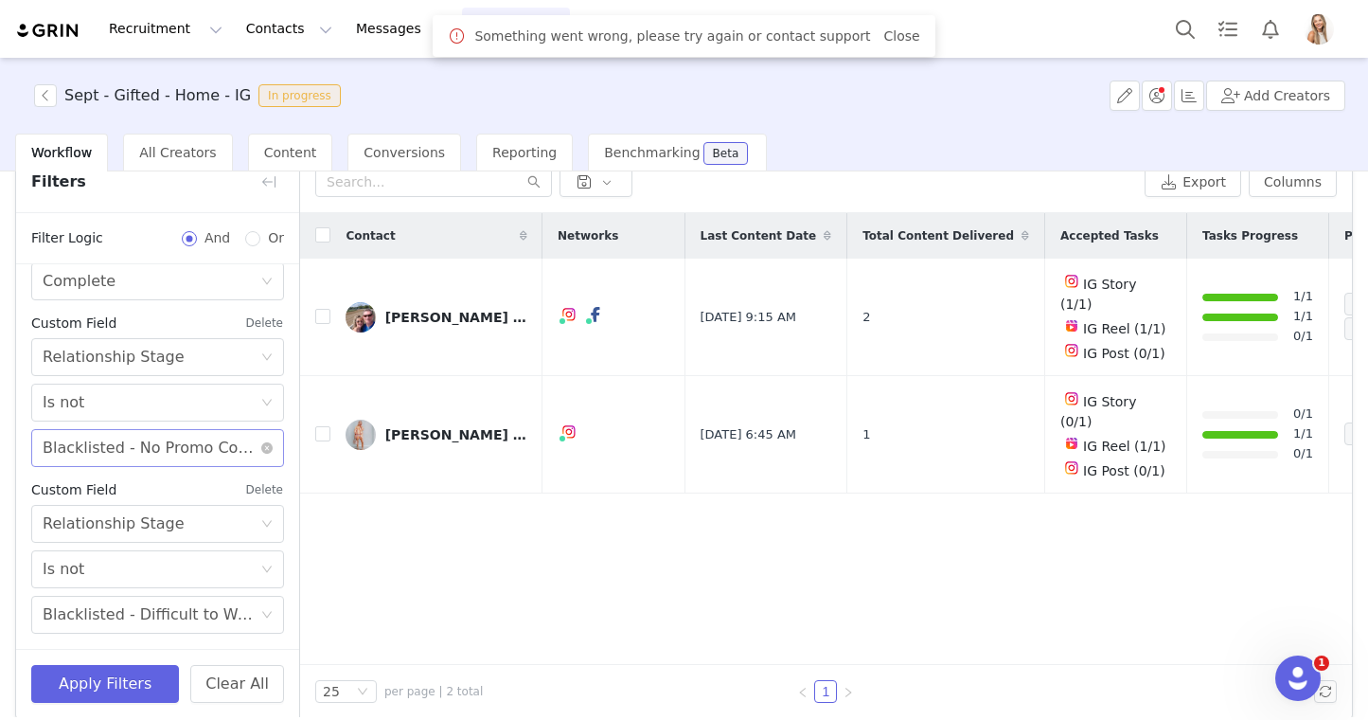
scroll to position [105, 0]
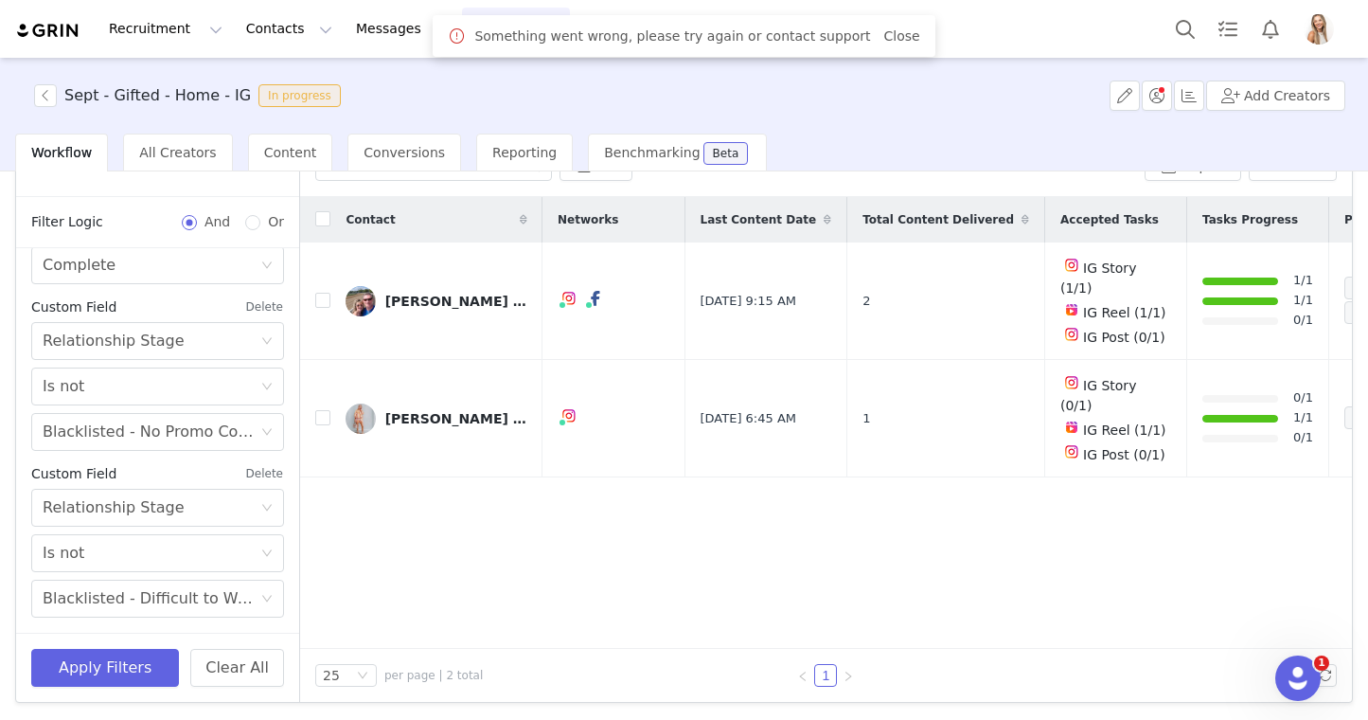
click at [562, 526] on div "Contact Networks Last Content Date Total Content Delivered Accepted Tasks Tasks…" at bounding box center [826, 423] width 1052 height 452
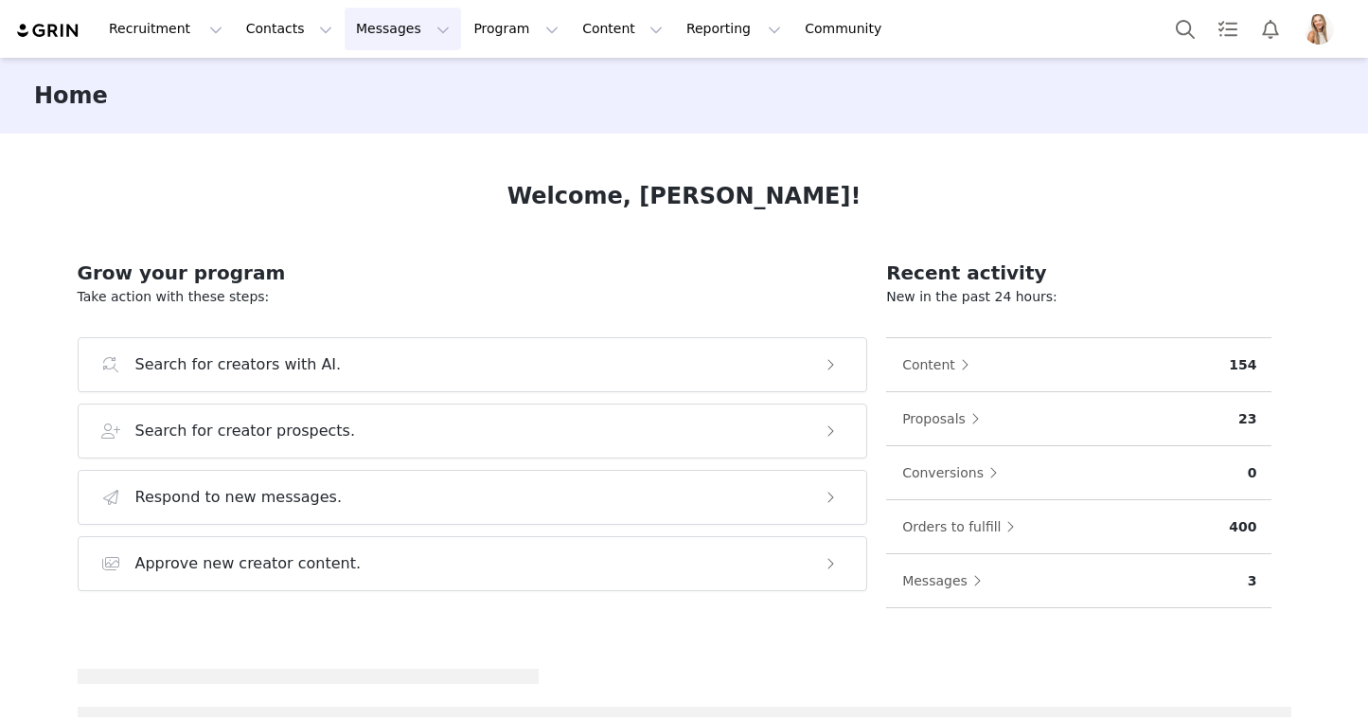
click at [381, 21] on button "Messages Messages" at bounding box center [403, 29] width 116 height 43
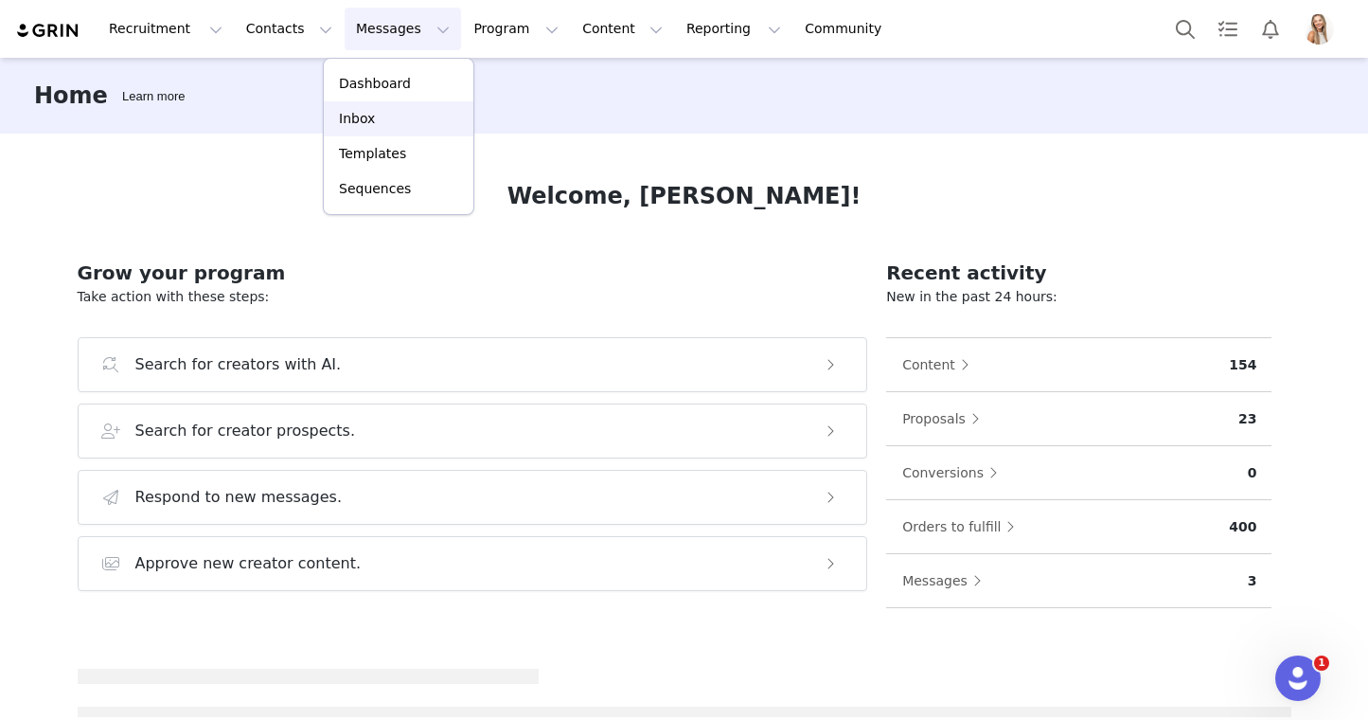
click at [377, 109] on div "Inbox" at bounding box center [398, 119] width 127 height 20
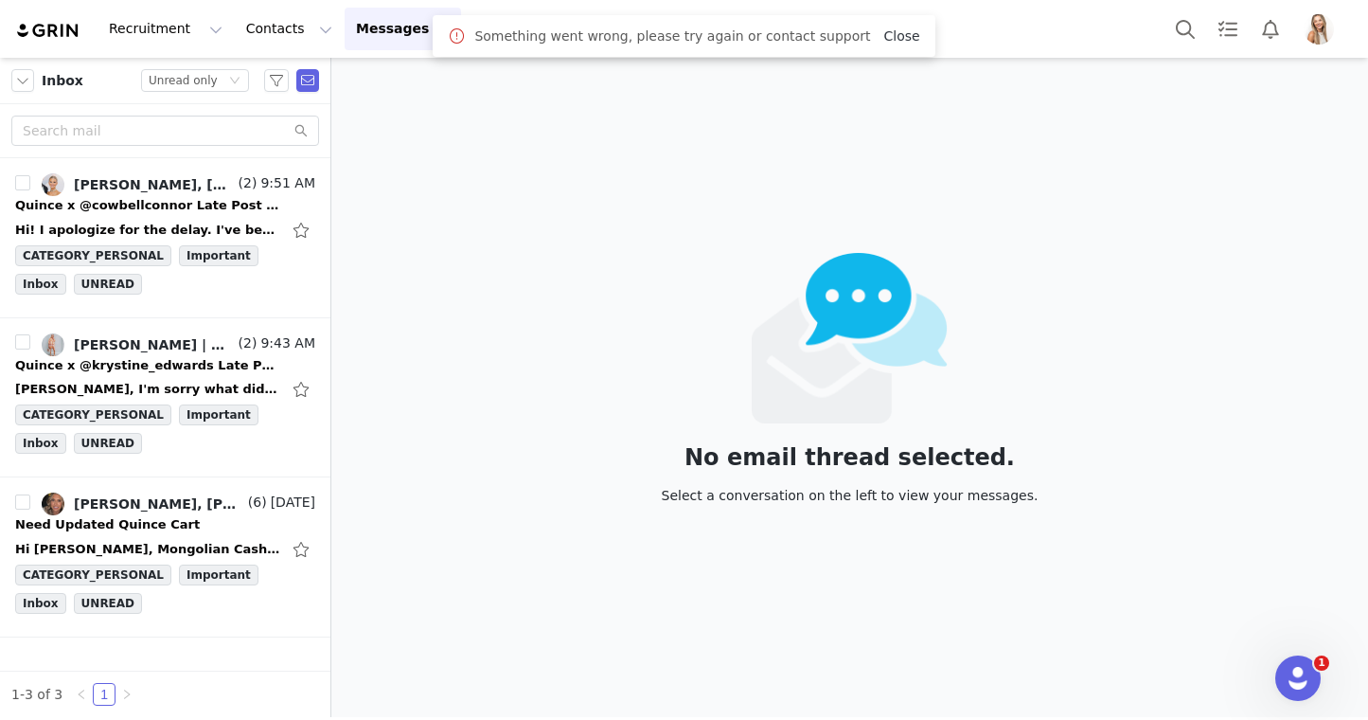
click at [887, 28] on link "Close" at bounding box center [901, 35] width 36 height 15
click at [146, 222] on div "Hi! I apologize for the delay. I've been traveling every week recently, and I a…" at bounding box center [147, 230] width 265 height 19
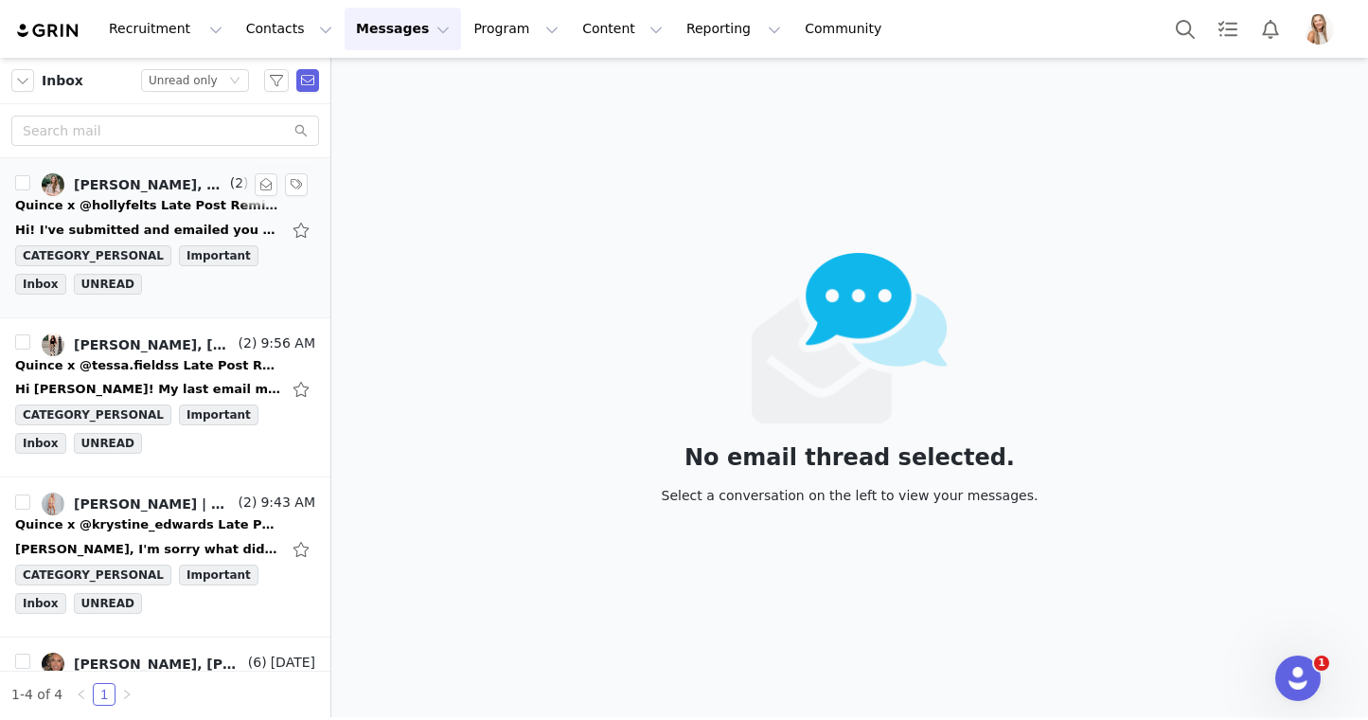
click at [187, 195] on link "Holly Felts, Lily Goldberg" at bounding box center [134, 184] width 185 height 23
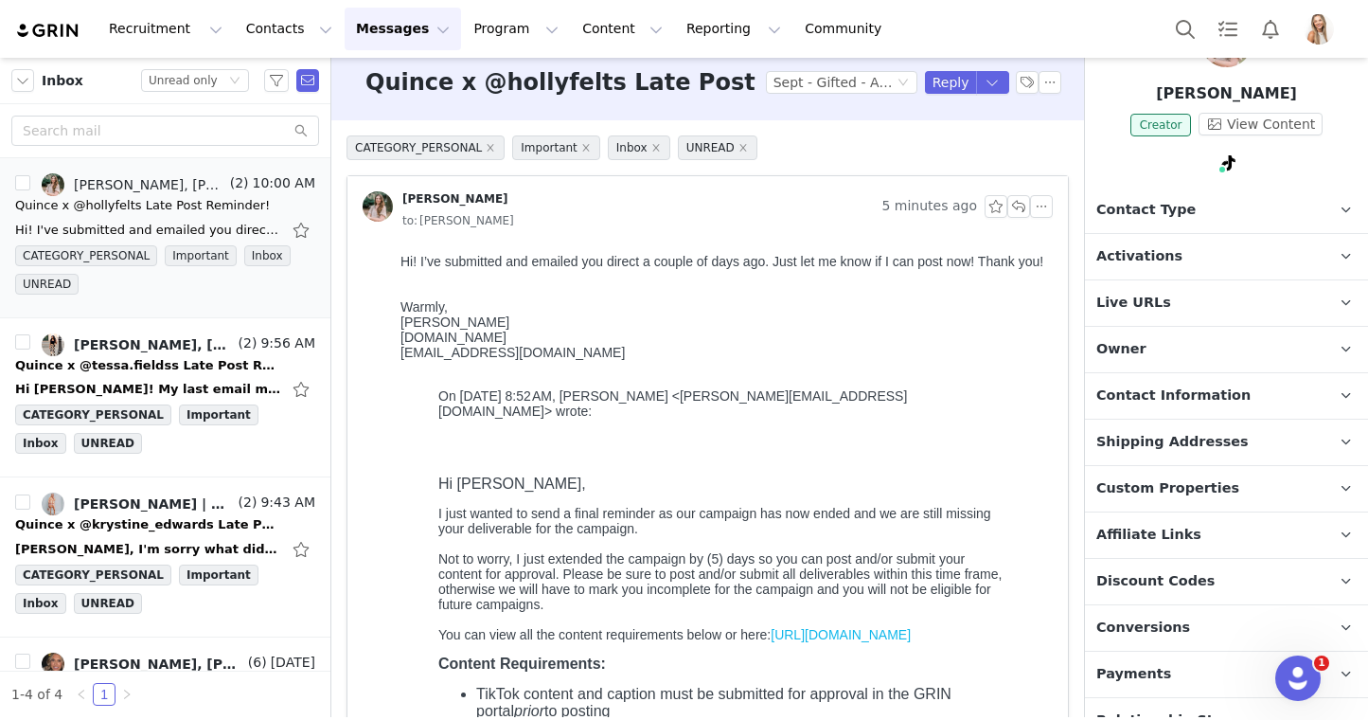
scroll to position [94, 0]
click at [1174, 405] on p "Contact Information" at bounding box center [1204, 393] width 238 height 45
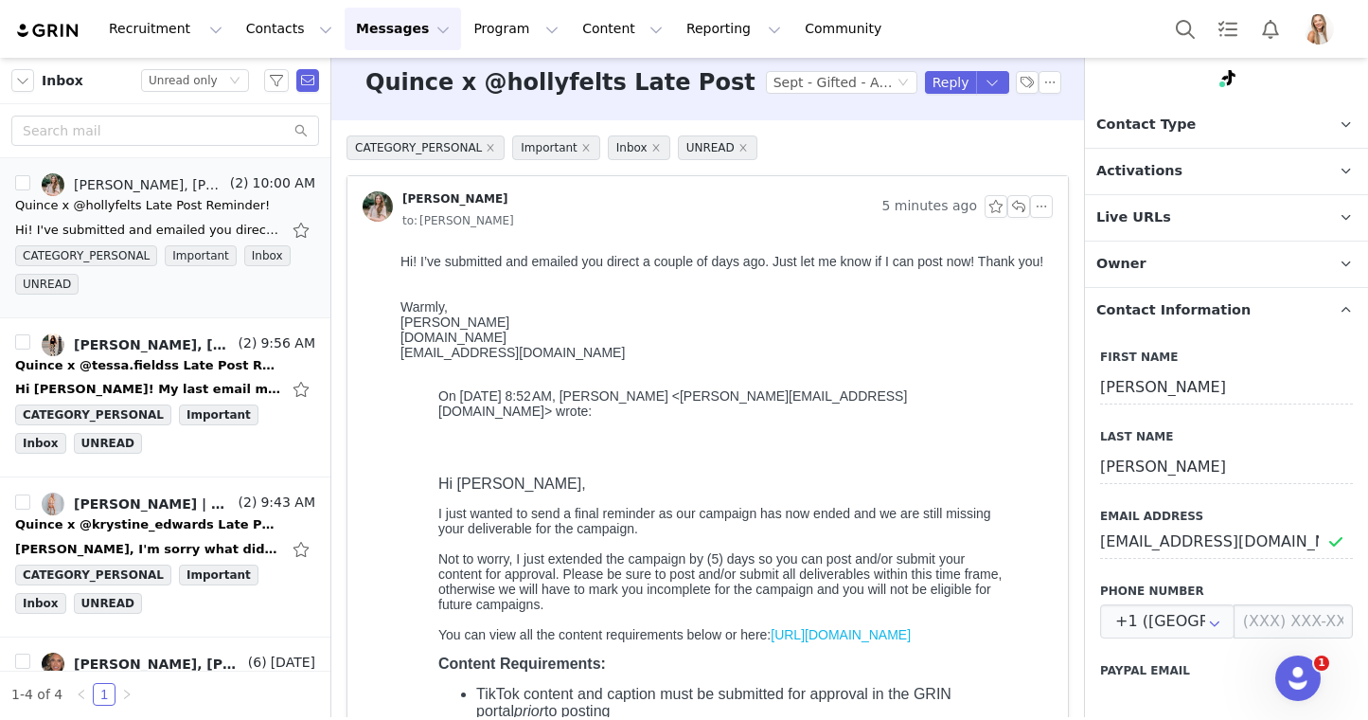
scroll to position [221, 0]
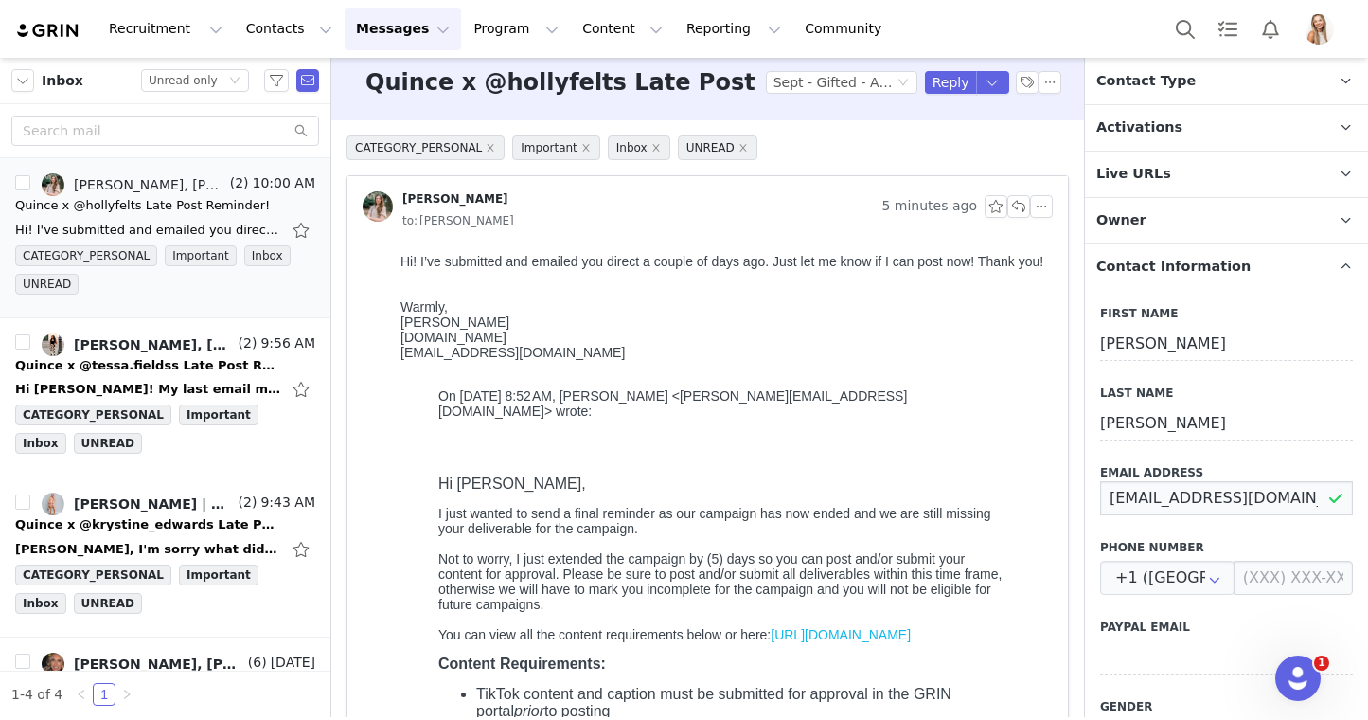
click at [1158, 503] on input "hello@hollyfelts.com" at bounding box center [1226, 498] width 253 height 34
click at [225, 125] on input "text" at bounding box center [165, 131] width 308 height 30
paste input "hello@hollyfelts.com"
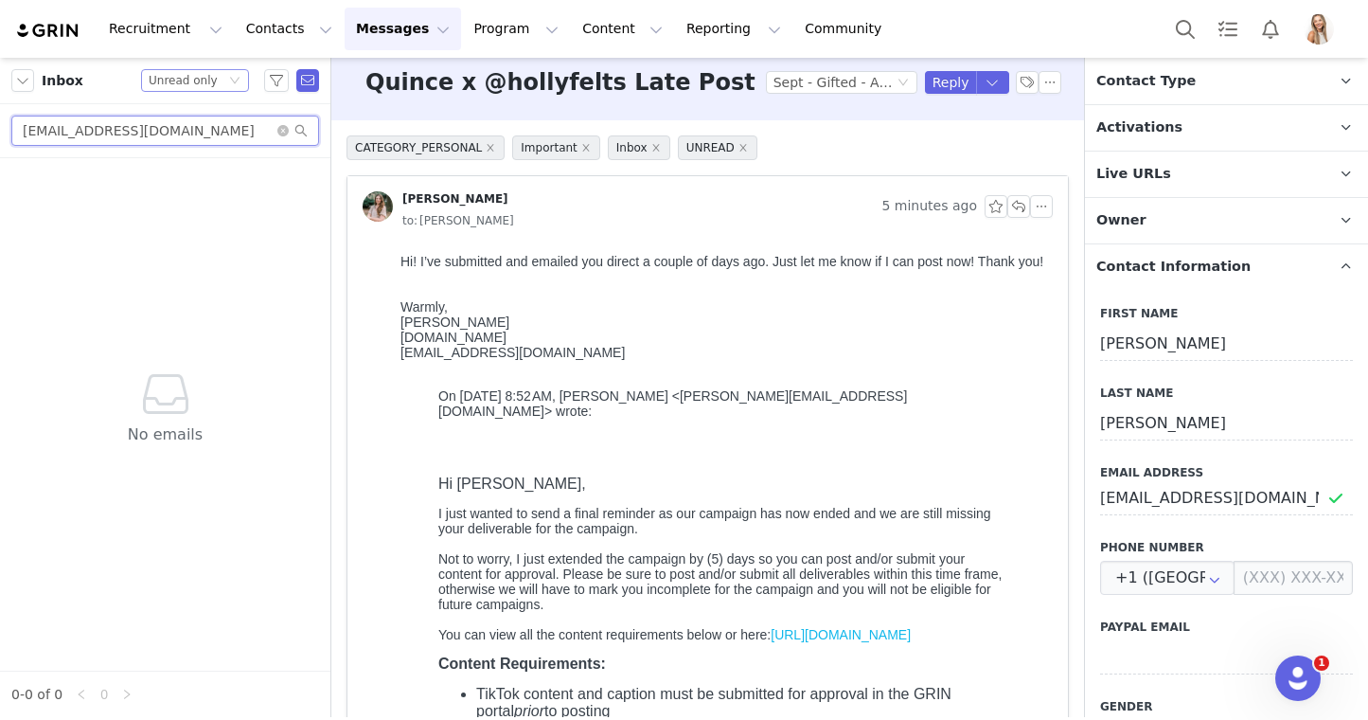
type input "hello@hollyfelts.com"
click at [214, 83] on div "Status Unread only" at bounding box center [187, 80] width 77 height 21
click at [205, 115] on li "All threads" at bounding box center [195, 114] width 108 height 30
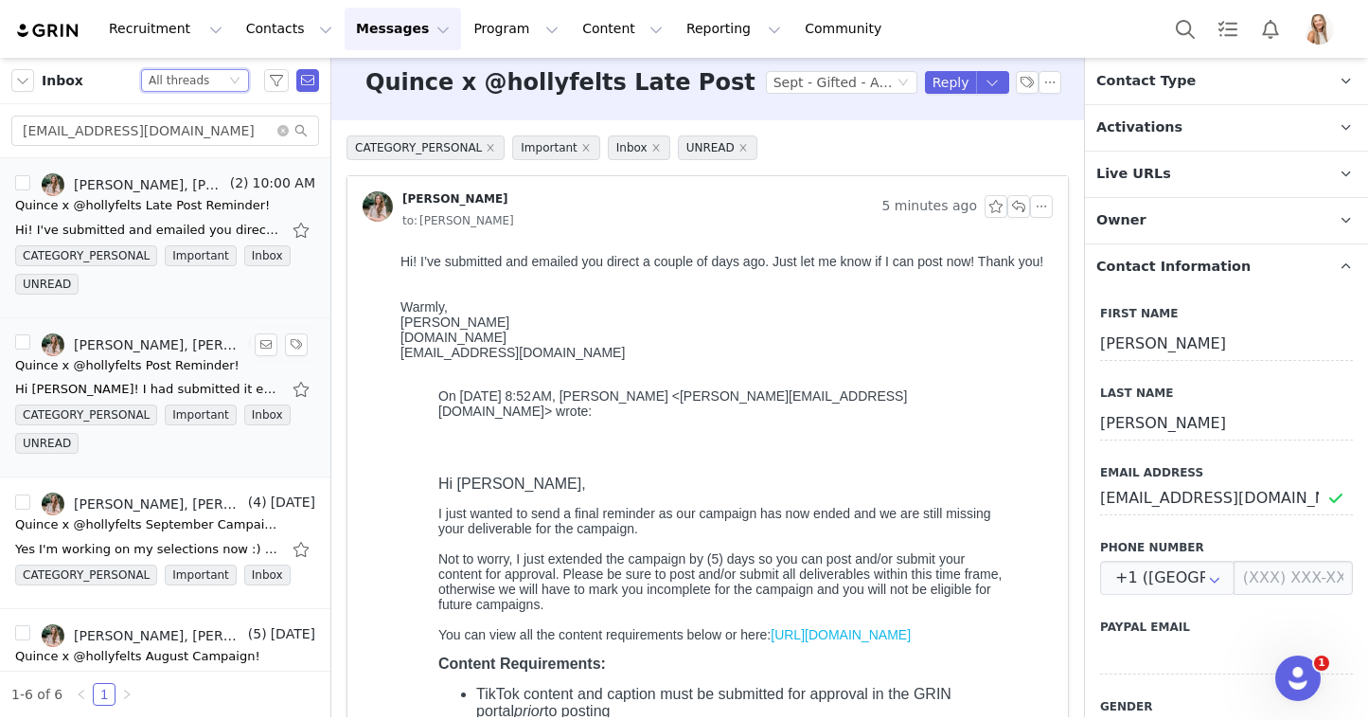
click at [169, 345] on div "Holly Felts, Lily Goldberg" at bounding box center [159, 344] width 170 height 15
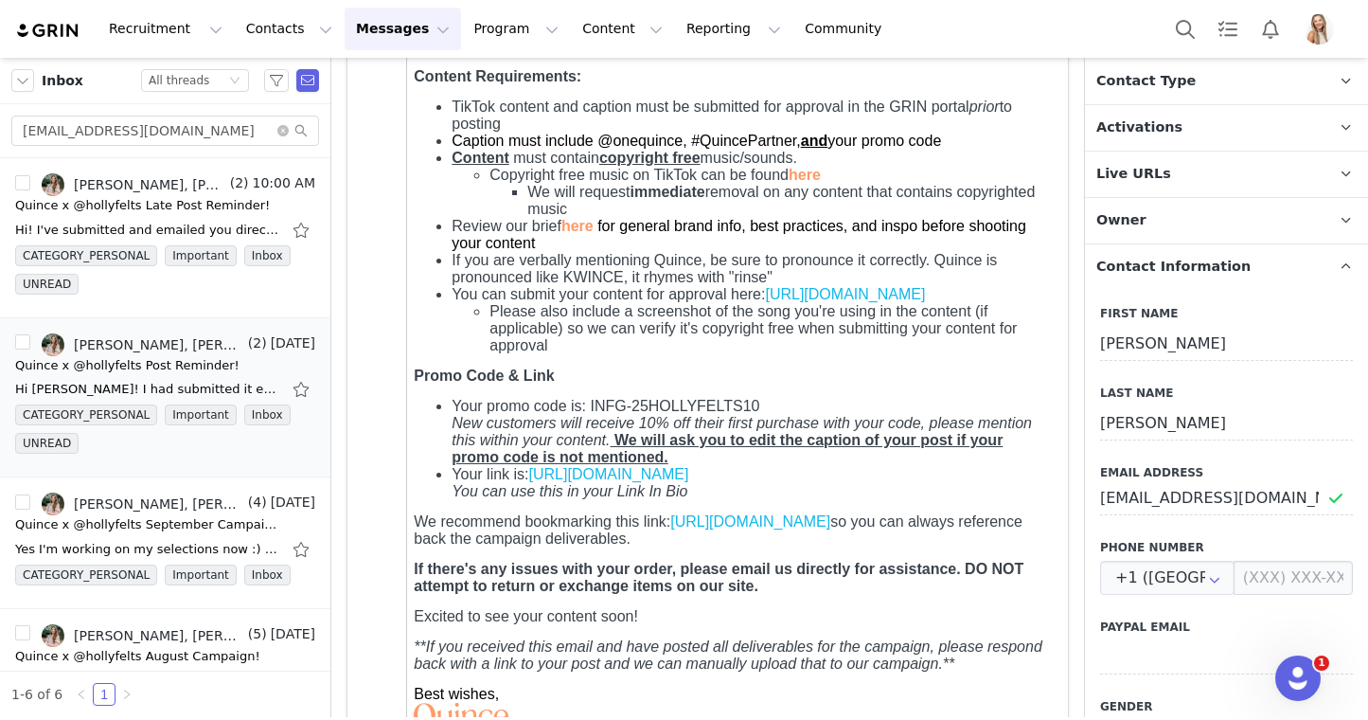
scroll to position [0, 0]
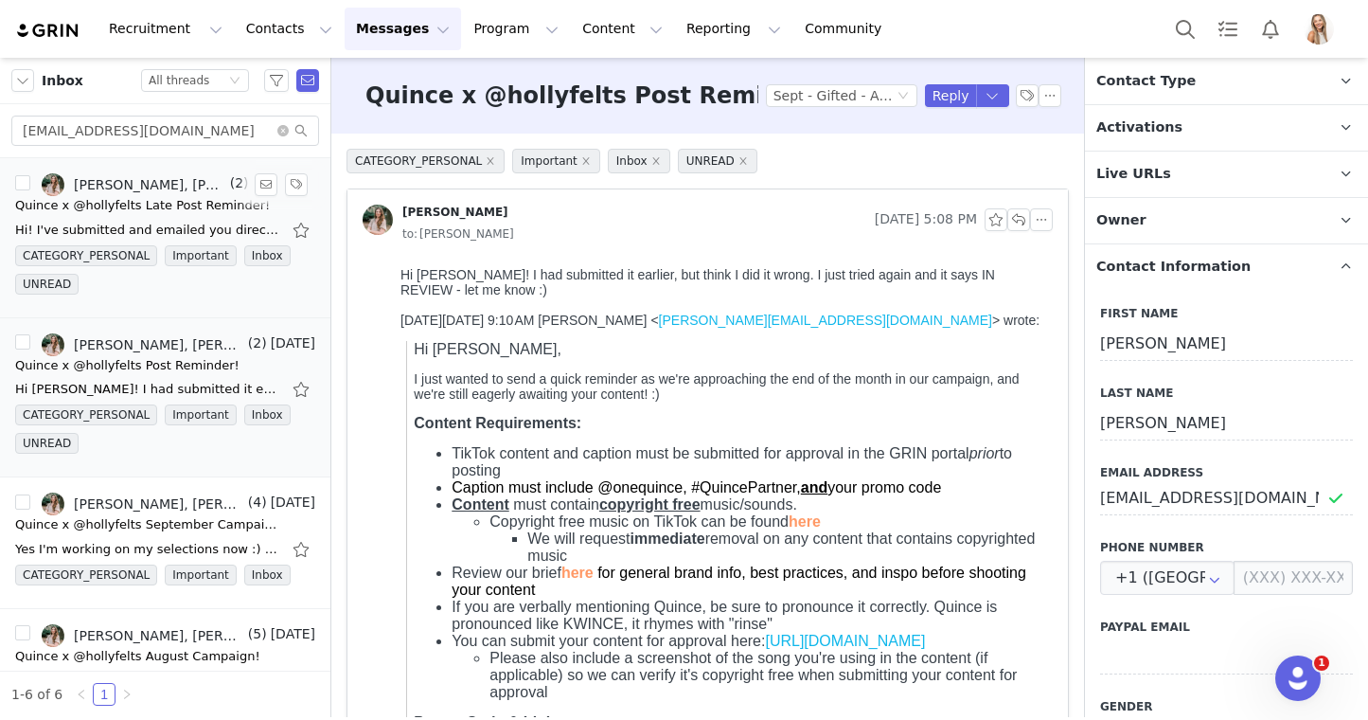
click at [212, 218] on div "Hi! I've submitted and emailed you direct a couple of days ago. Just let me kno…" at bounding box center [165, 230] width 300 height 30
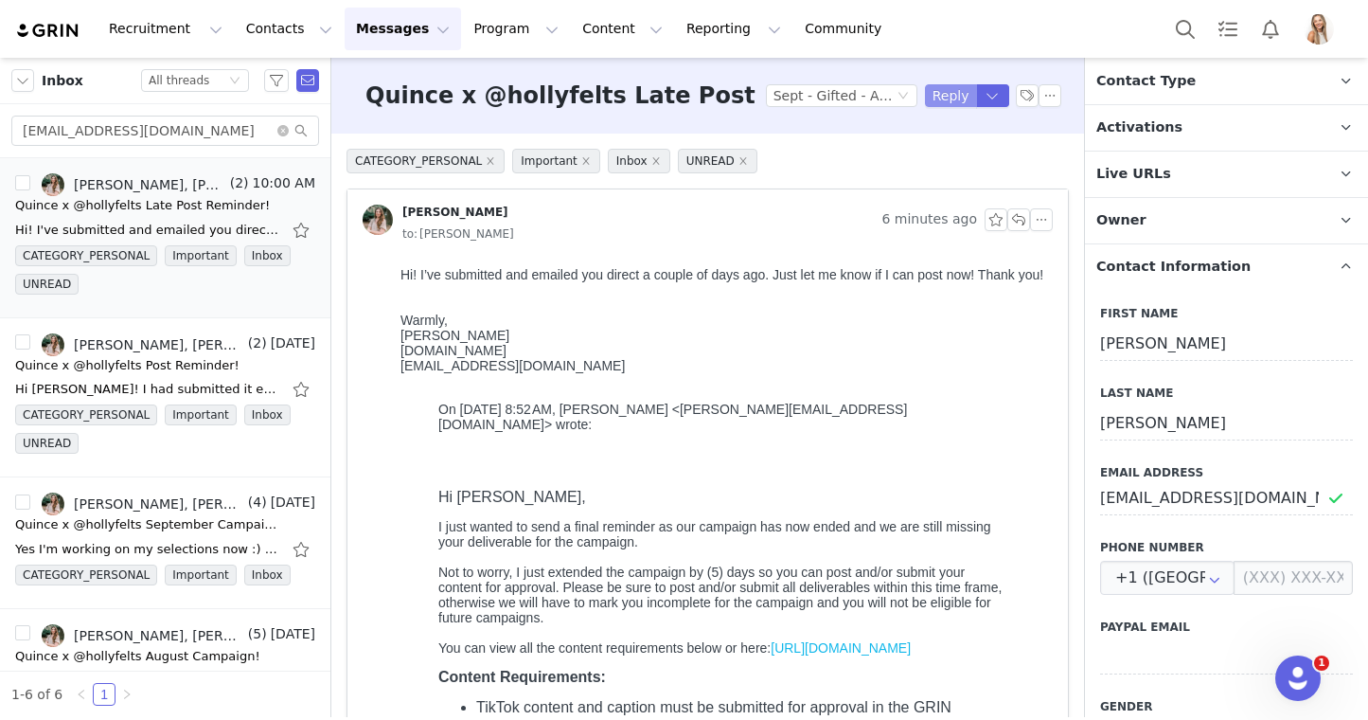
click at [944, 103] on button "Reply" at bounding box center [951, 95] width 52 height 23
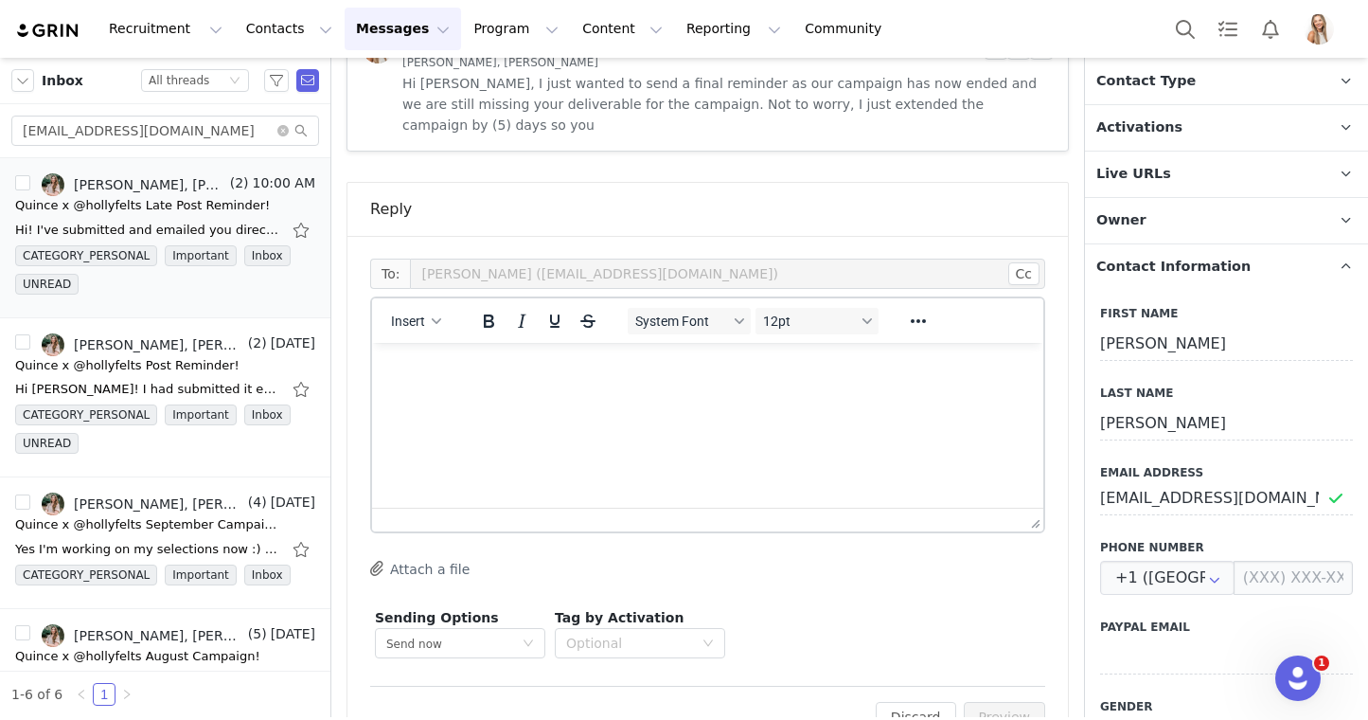
scroll to position [1502, 0]
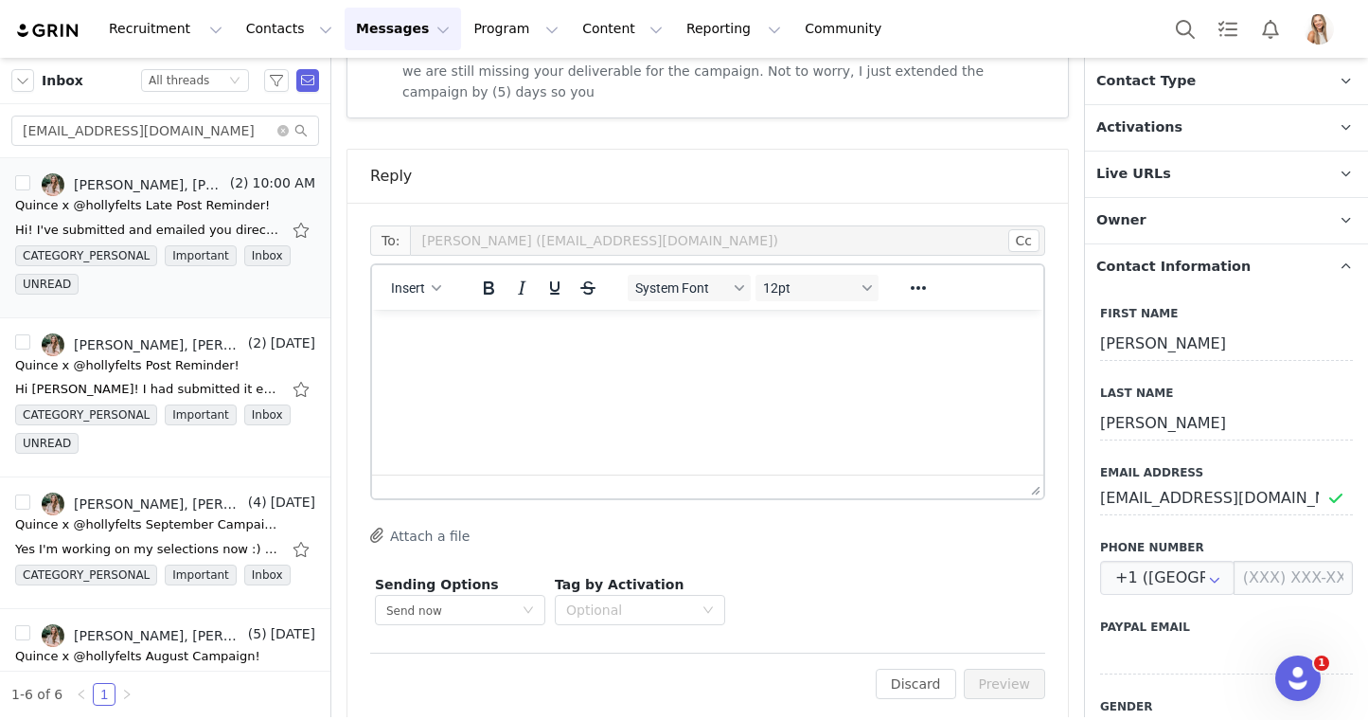
click at [684, 361] on html at bounding box center [707, 335] width 671 height 51
click at [548, 383] on html "Hi Holly! I've gone through" at bounding box center [707, 354] width 671 height 88
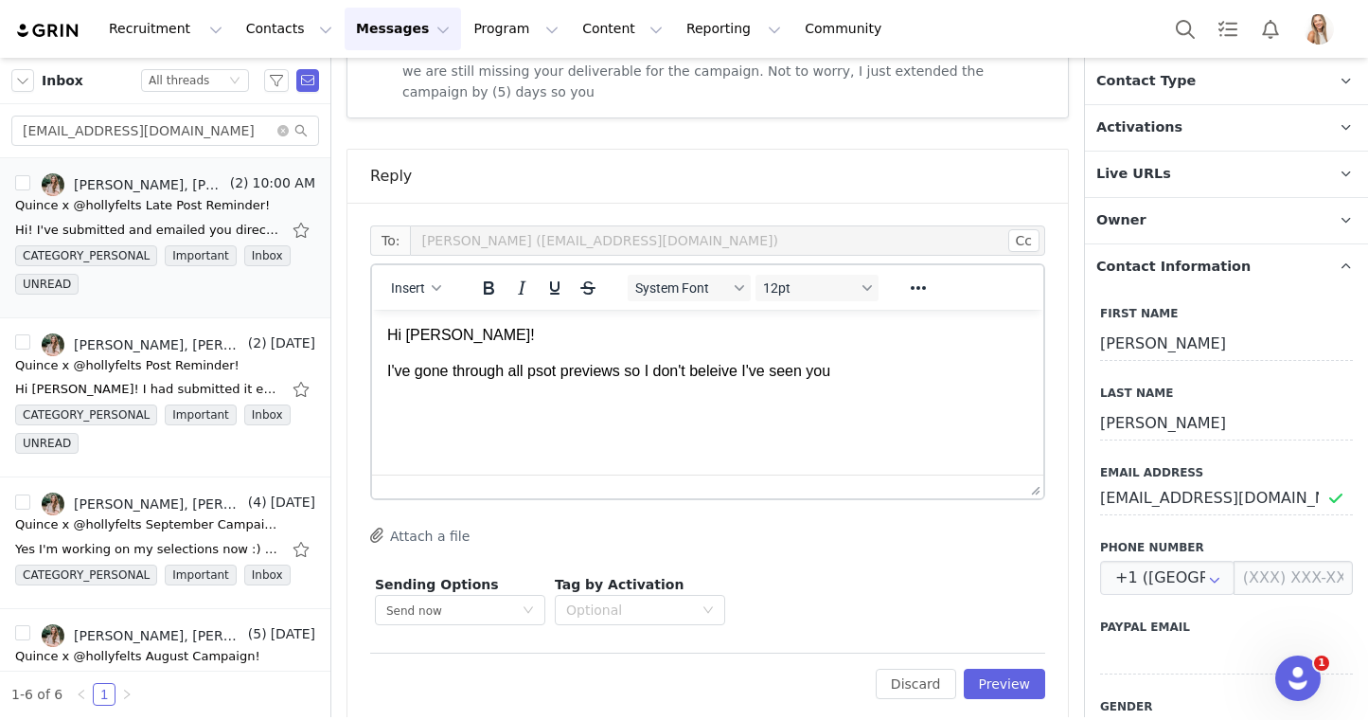
click at [547, 371] on p "I've gone through all psot previews so I don't beleive I've seen you" at bounding box center [707, 371] width 641 height 21
click at [871, 369] on p "I've gone through all post previews so I don't believe I've seen you" at bounding box center [707, 371] width 641 height 21
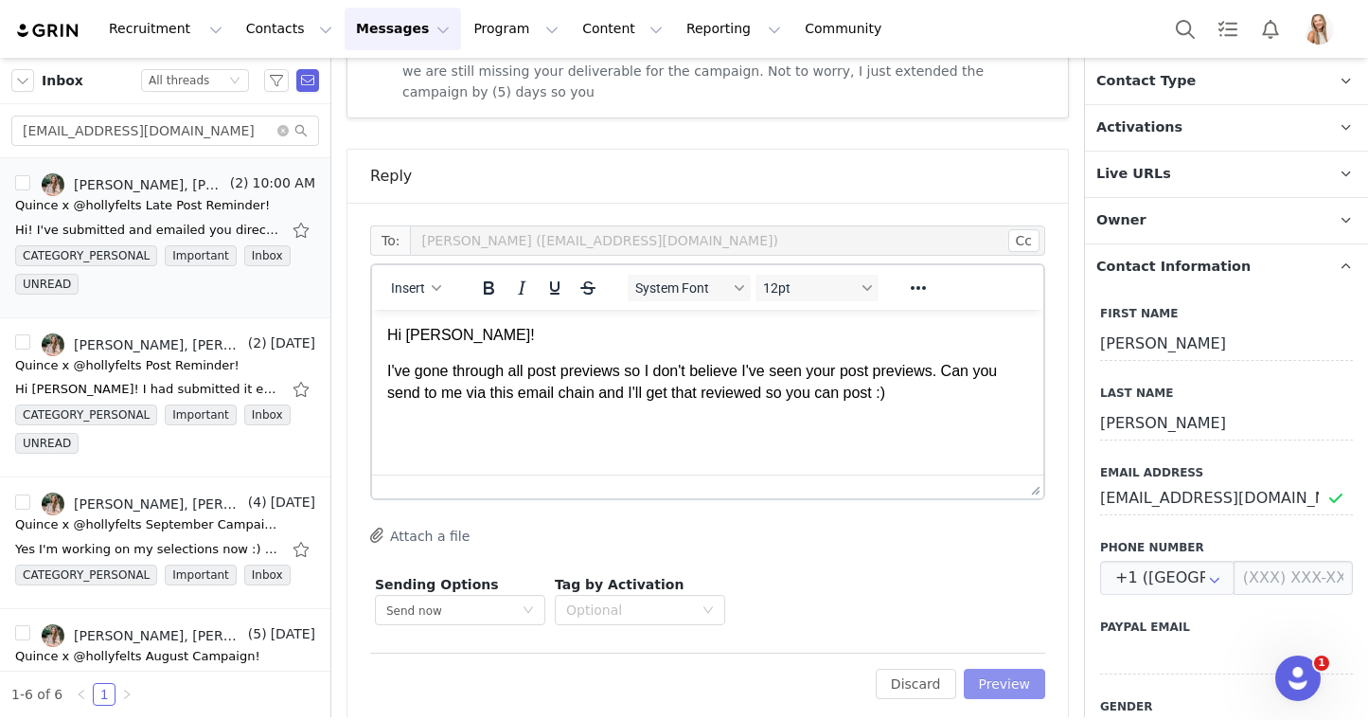
click at [1014, 669] on button "Preview" at bounding box center [1005, 684] width 82 height 30
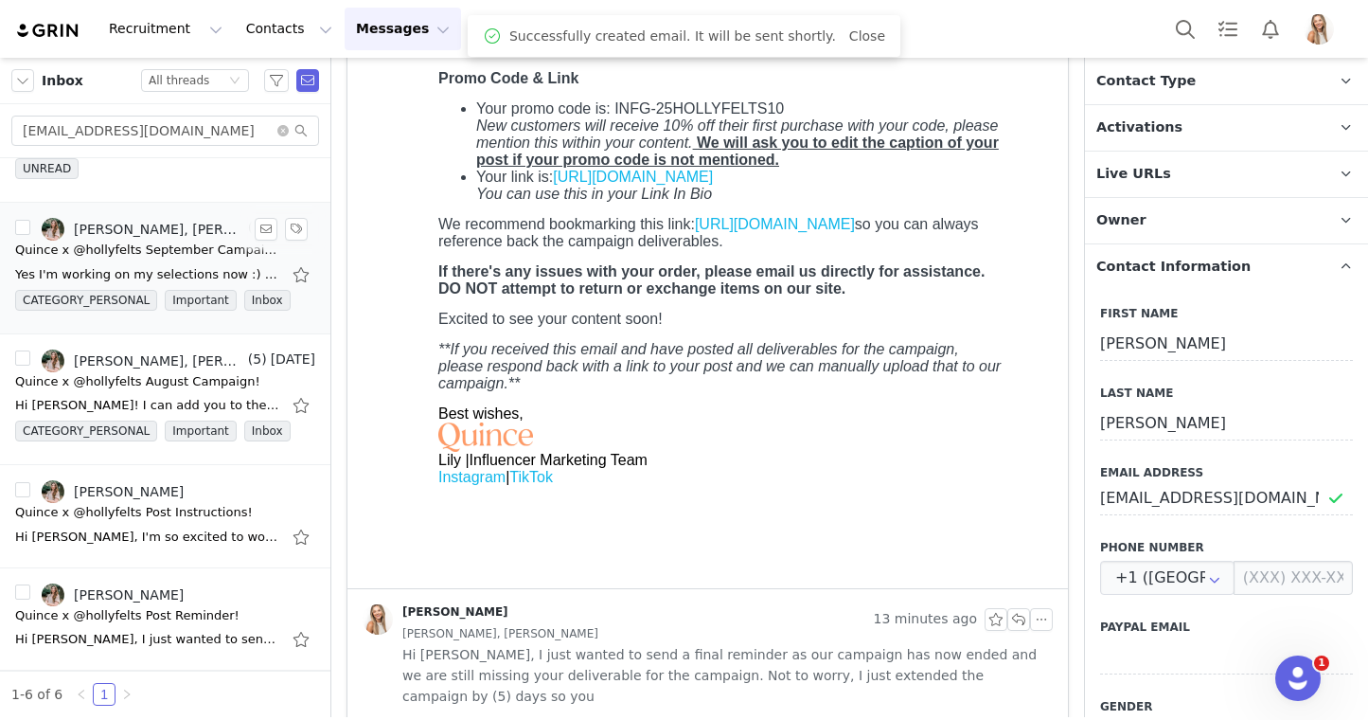
scroll to position [0, 0]
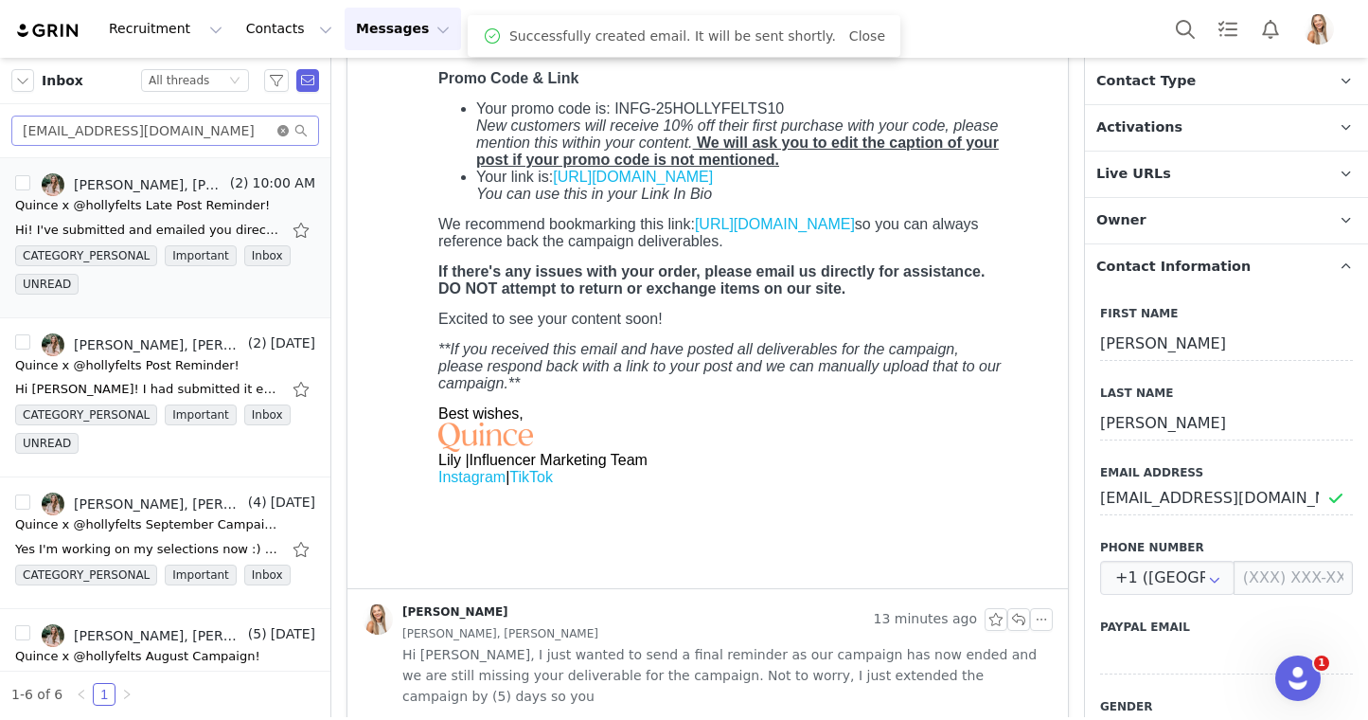
click at [286, 128] on icon "icon: close-circle" at bounding box center [282, 130] width 11 height 11
click at [205, 83] on div "Status All threads" at bounding box center [187, 80] width 77 height 21
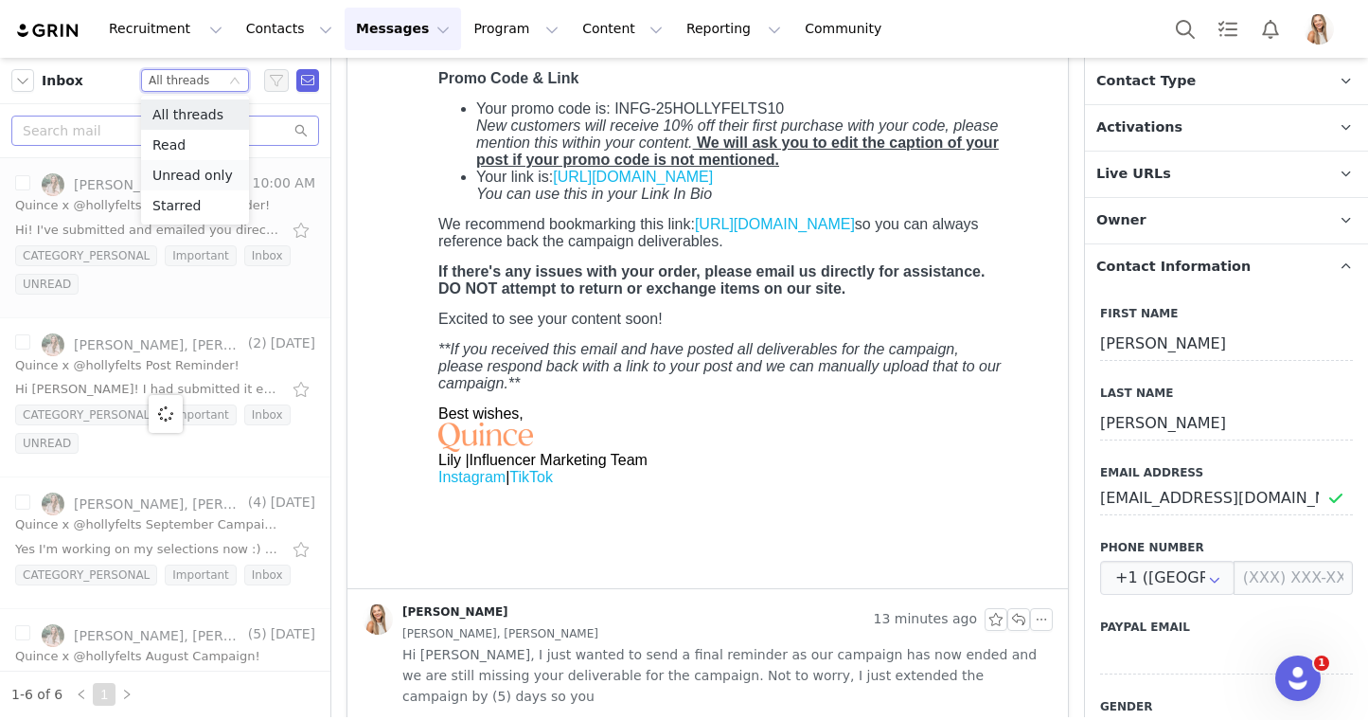
click at [202, 169] on li "Unread only" at bounding box center [195, 175] width 108 height 30
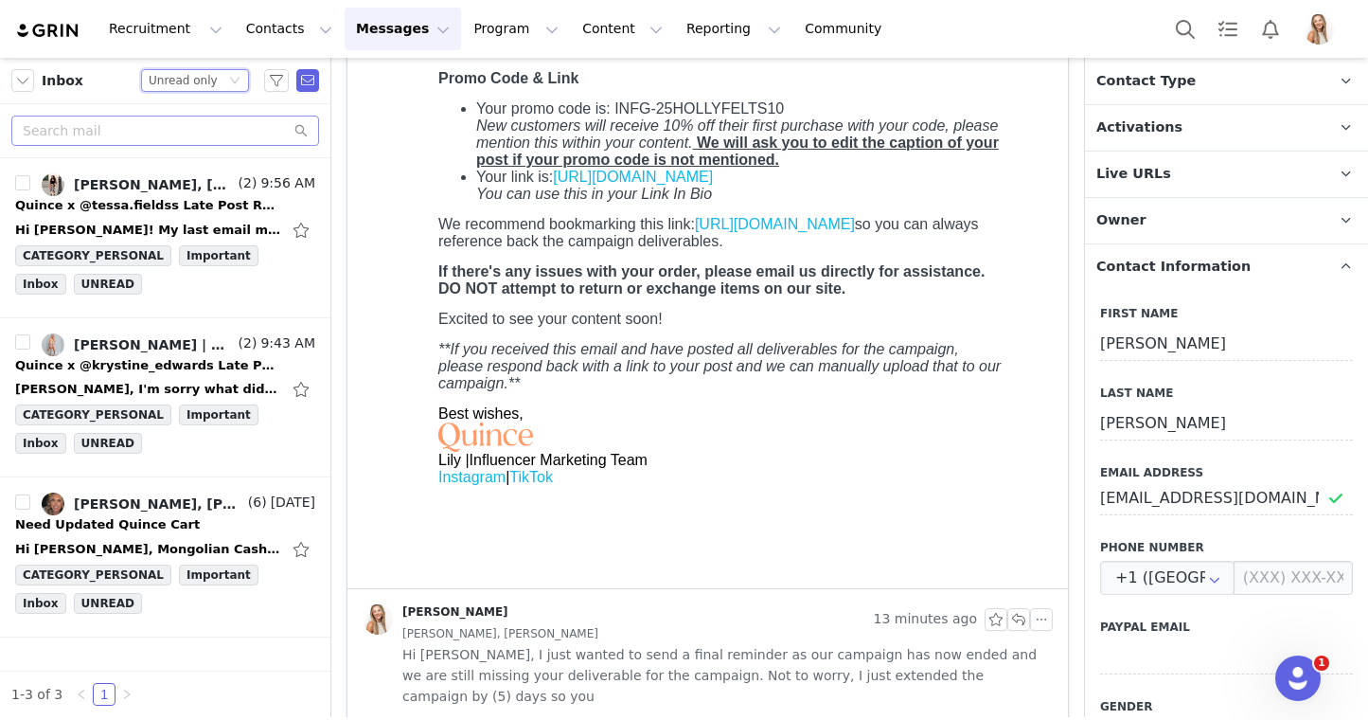
click at [166, 204] on div "Quince x @tessa.fieldss Late Post Reminder!" at bounding box center [147, 205] width 265 height 19
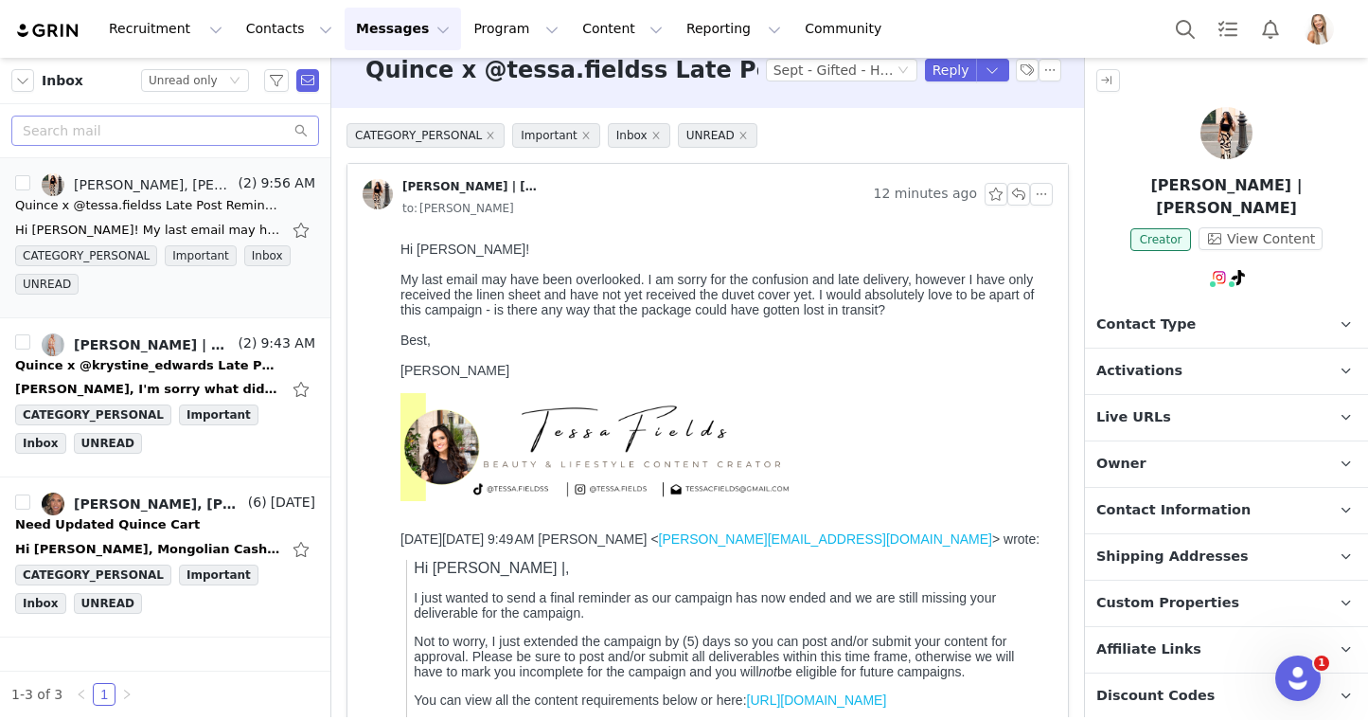
scroll to position [27, 0]
click at [302, 236] on button "button" at bounding box center [303, 230] width 25 height 30
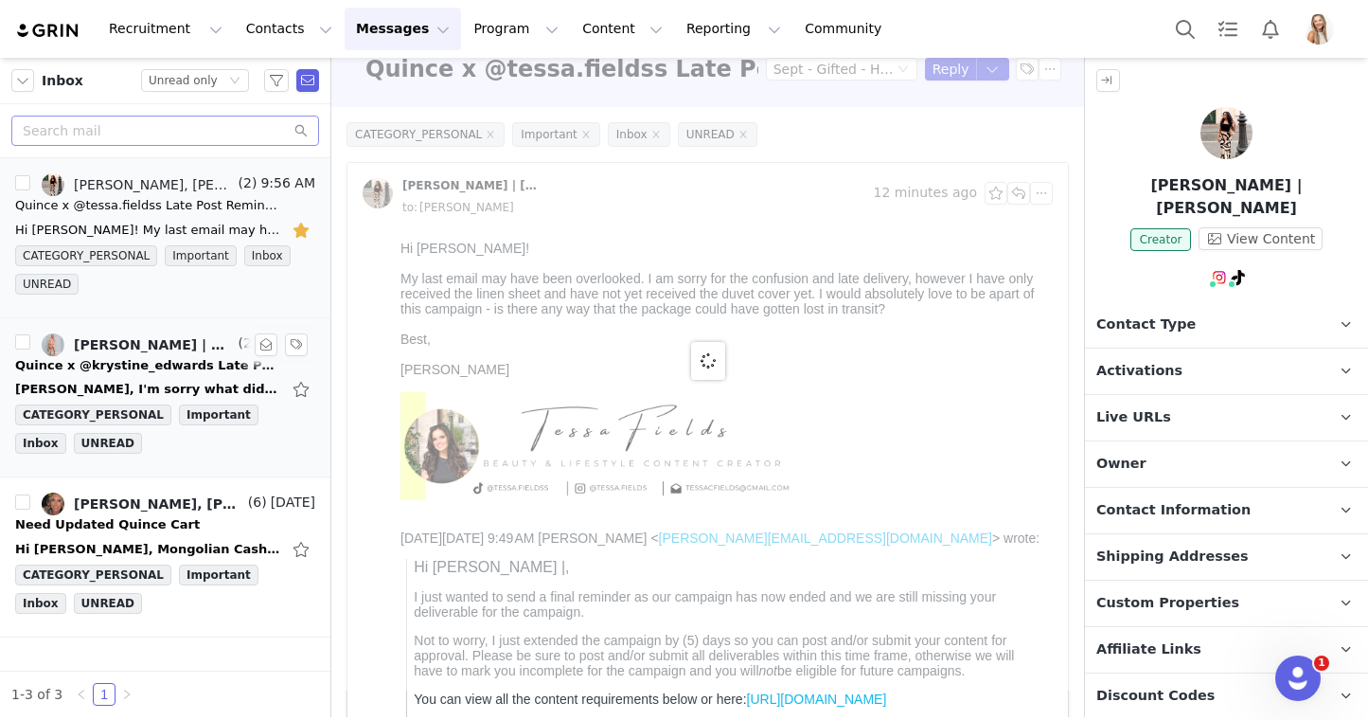
click at [181, 351] on div "Krystine Edwards | Realtor + Designer | Lifestyle | Charleston, Lily Goldberg" at bounding box center [154, 344] width 161 height 15
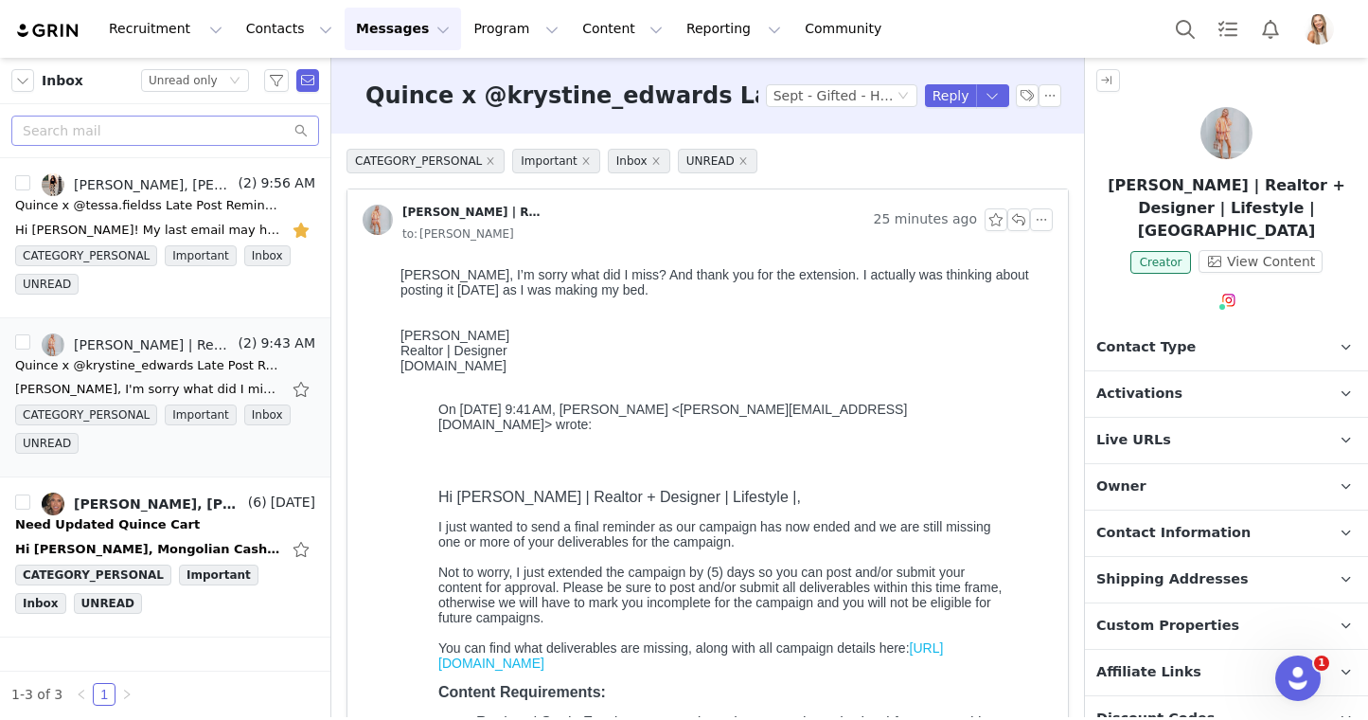
scroll to position [0, 0]
click at [950, 72] on div "Quince x @krystine_edwards Late Post Reminder! Tag by Activation Sept - Gifted …" at bounding box center [707, 96] width 753 height 76
click at [947, 105] on button "Reply" at bounding box center [951, 95] width 52 height 23
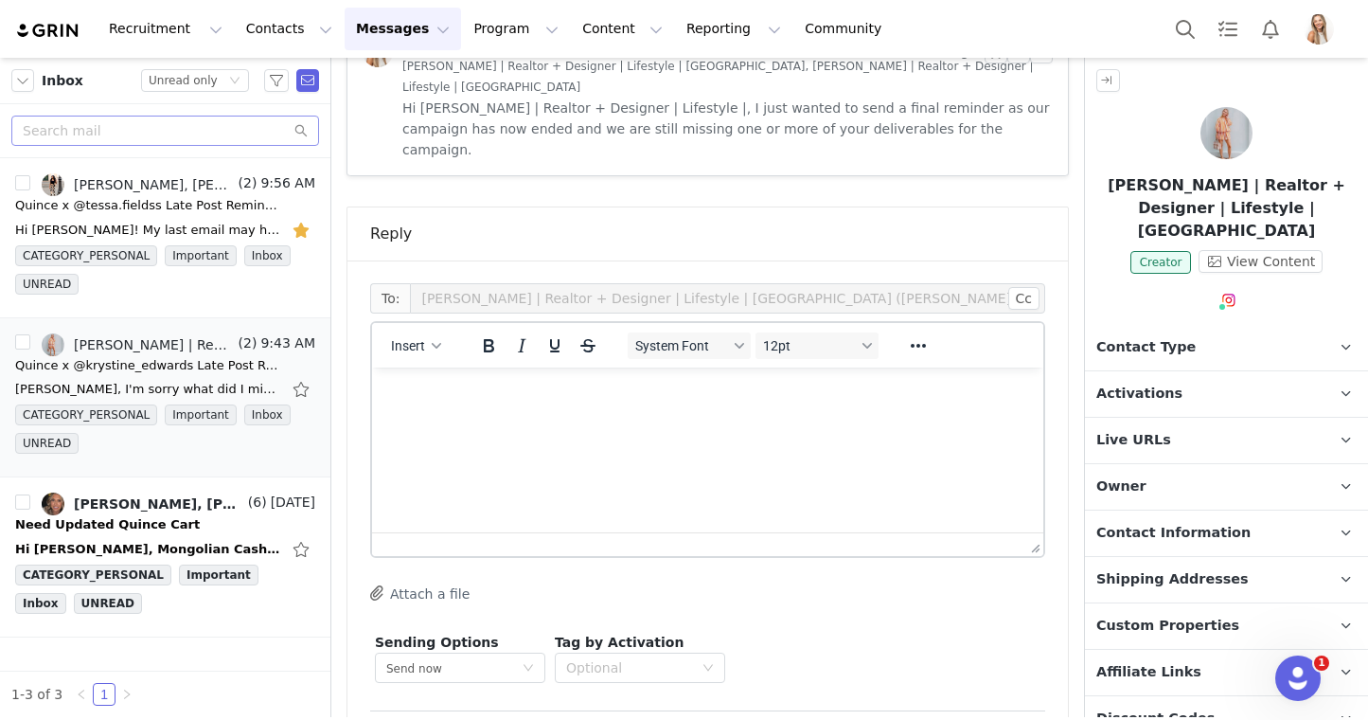
scroll to position [1573, 0]
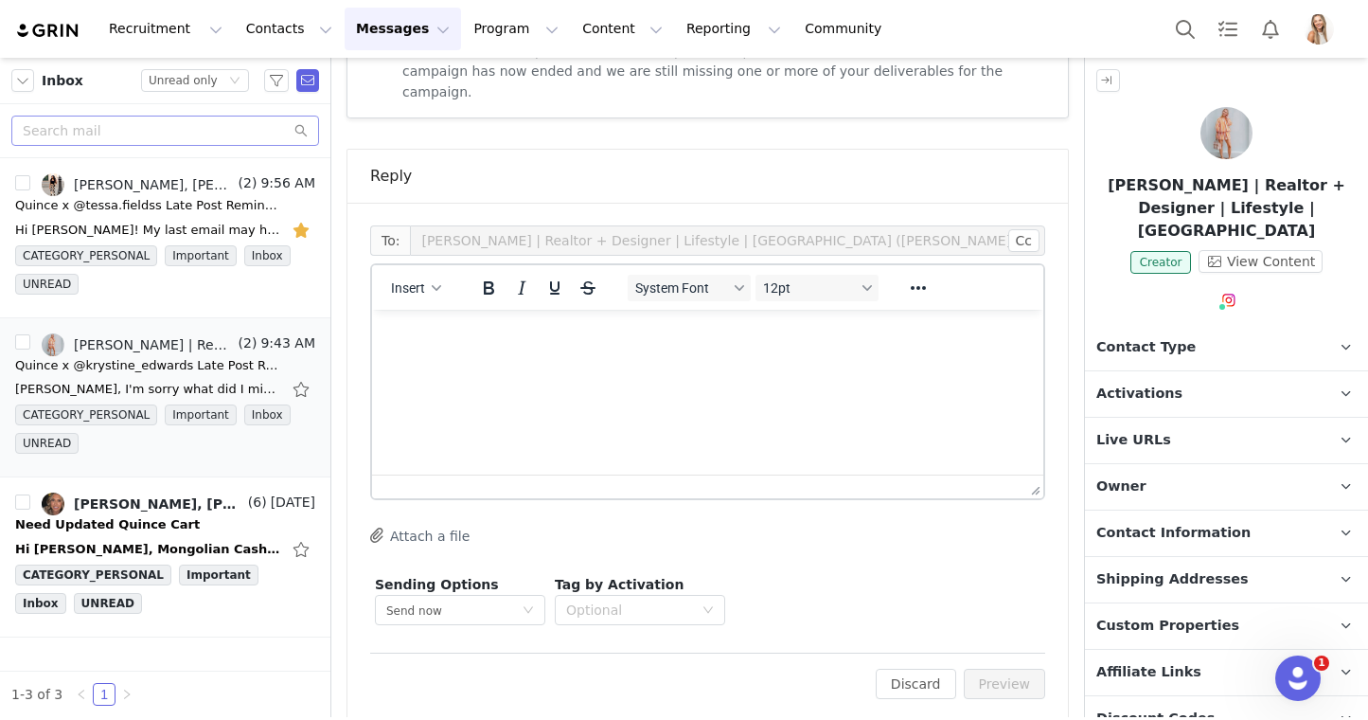
click at [638, 361] on html at bounding box center [707, 335] width 671 height 51
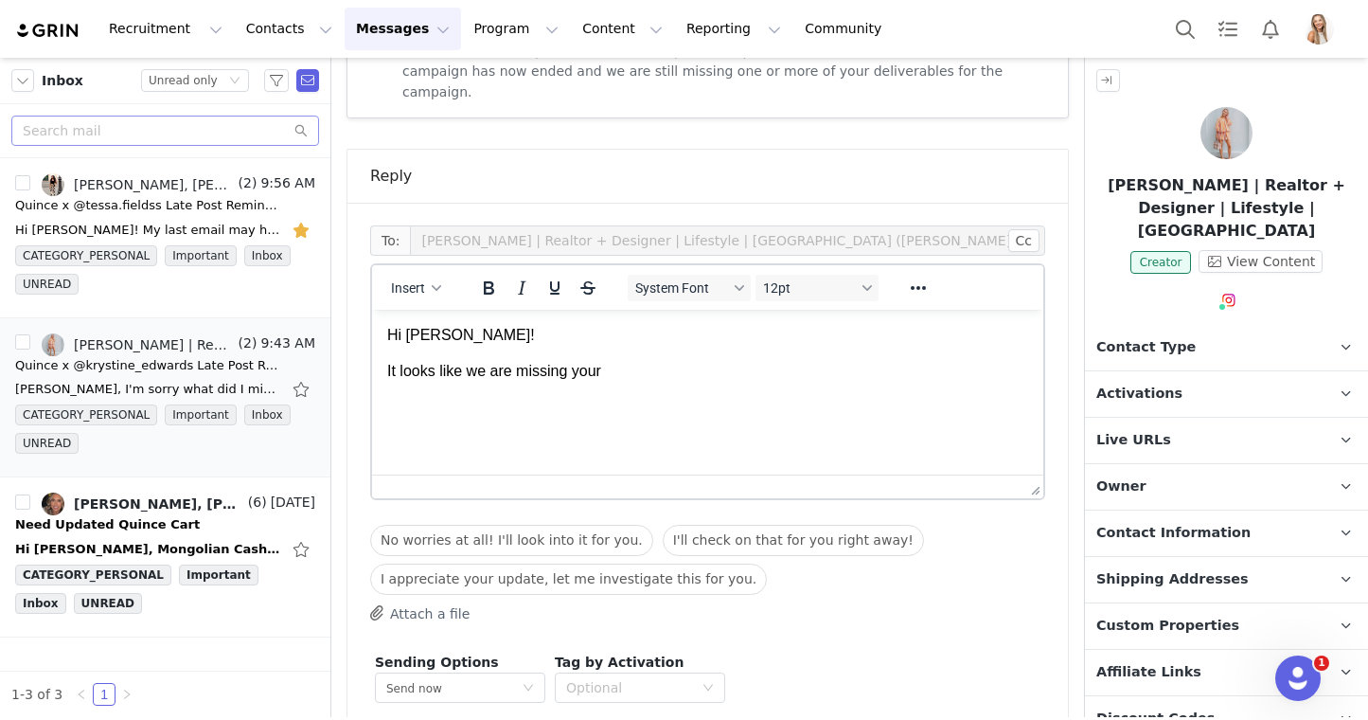
click at [1284, 375] on p "Activations" at bounding box center [1204, 393] width 238 height 45
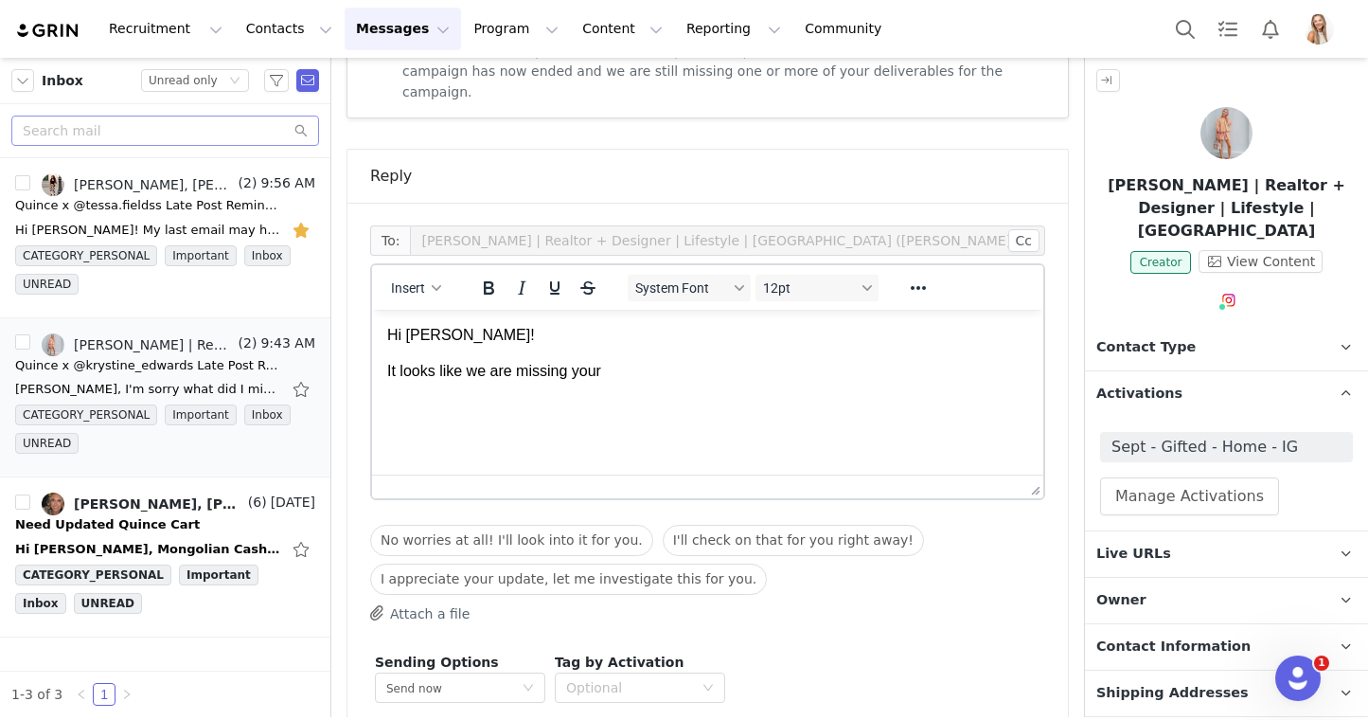
click at [646, 371] on p "It looks like we are missing your" at bounding box center [707, 371] width 641 height 21
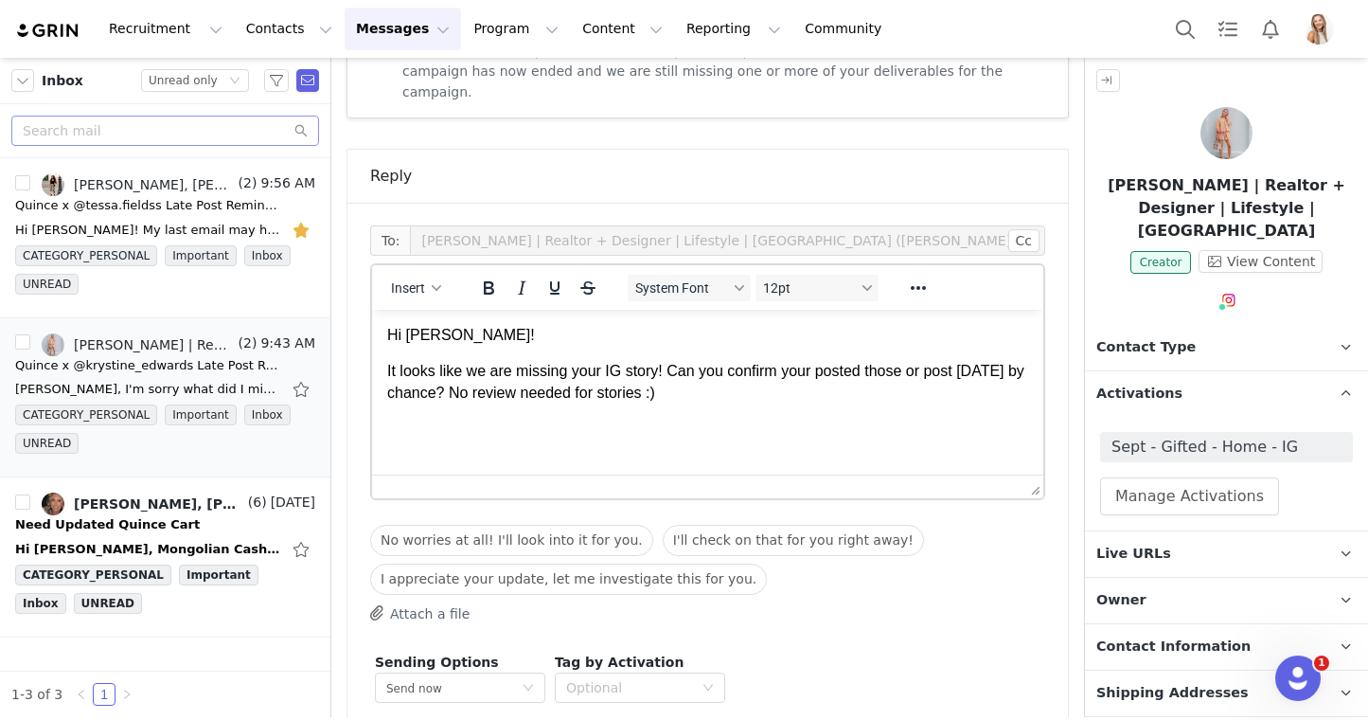
click at [424, 335] on p "Hi Krstine!" at bounding box center [707, 335] width 641 height 21
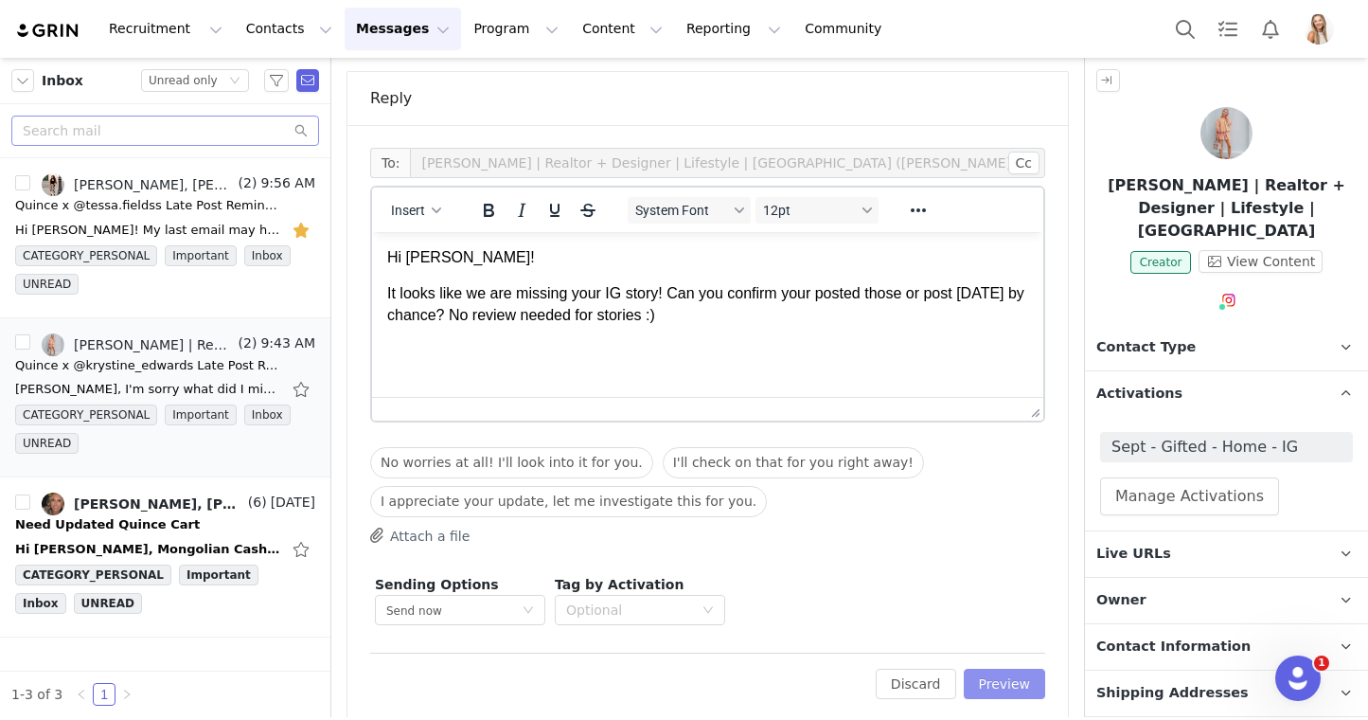
click at [996, 669] on button "Preview" at bounding box center [1005, 684] width 82 height 30
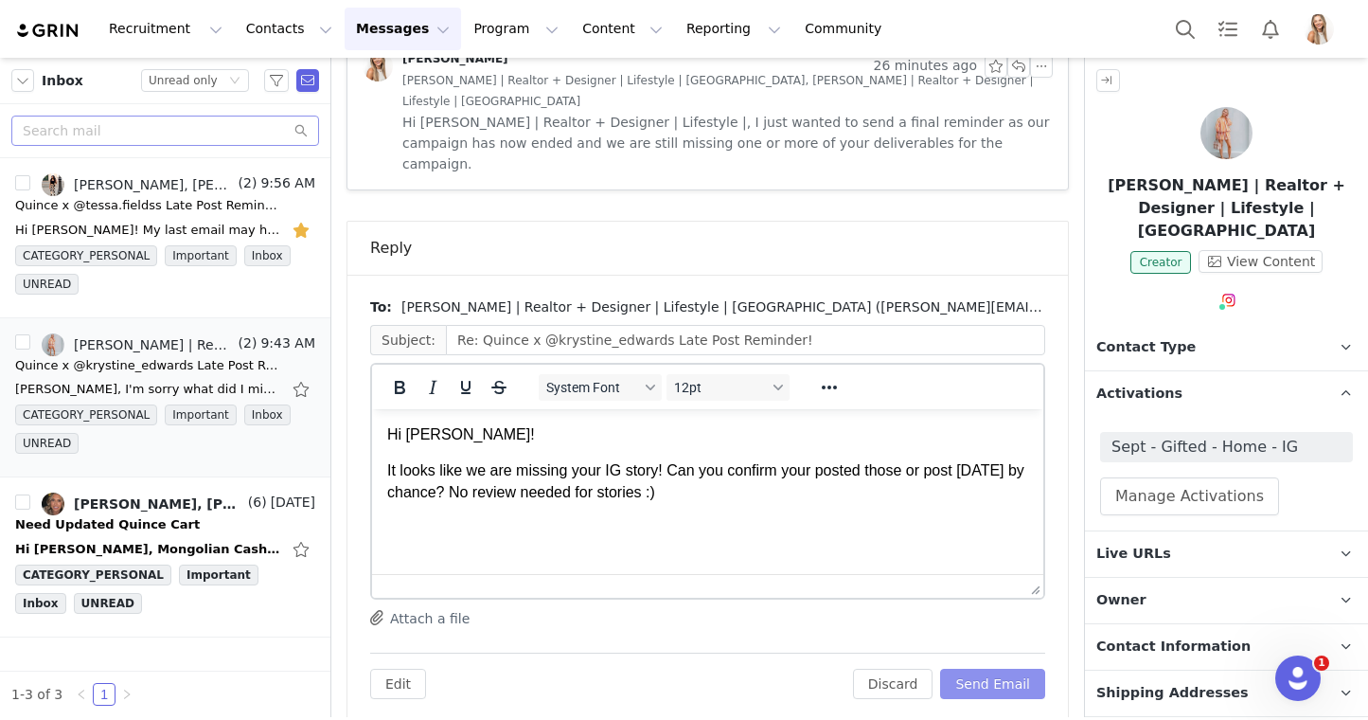
scroll to position [0, 0]
click at [1012, 669] on button "Send Email" at bounding box center [992, 684] width 105 height 30
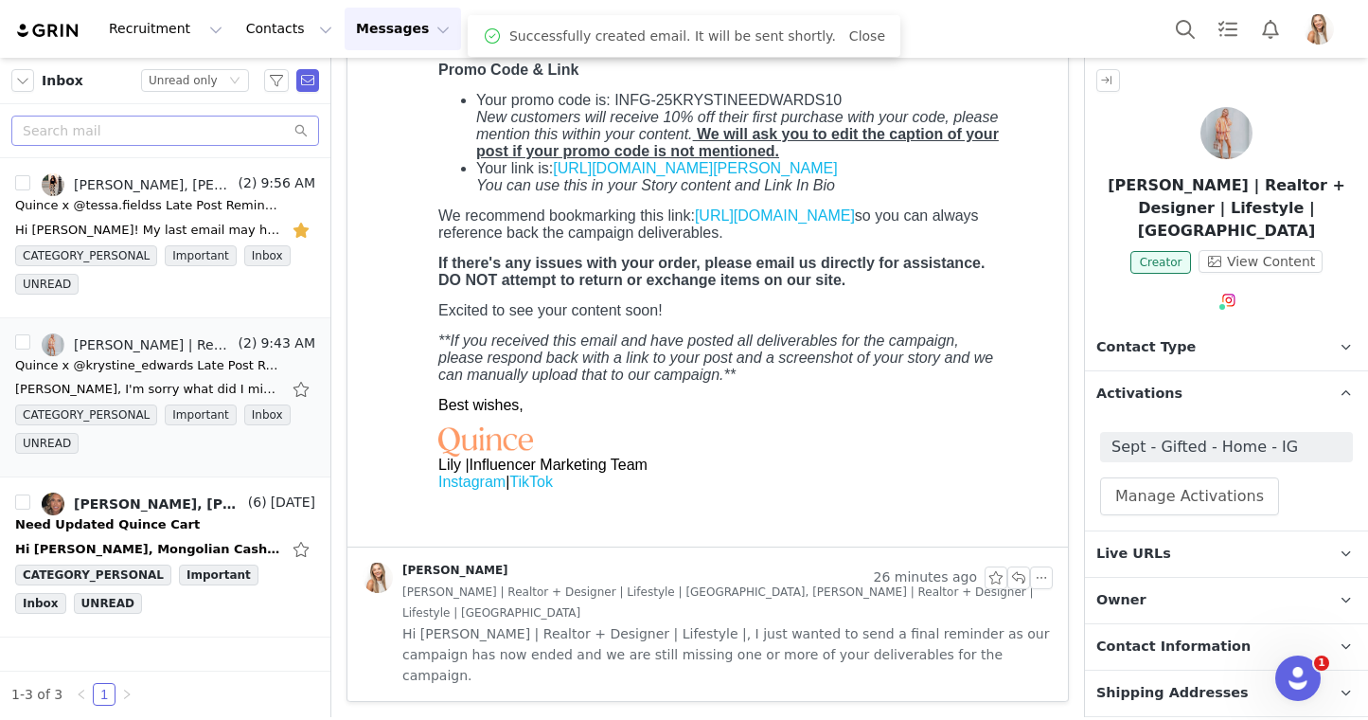
scroll to position [969, 0]
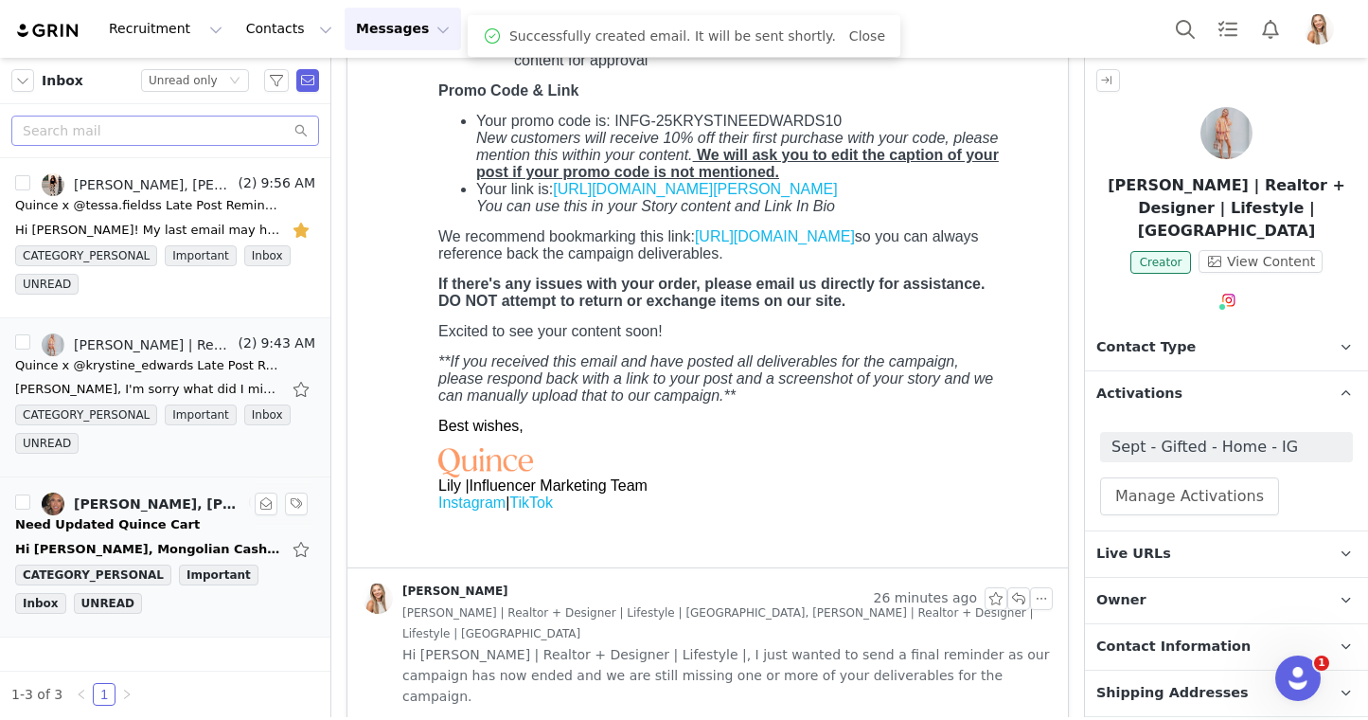
click at [146, 507] on div "Hillary Rivard, Lily Goldberg, Hillary Rivard" at bounding box center [159, 503] width 170 height 15
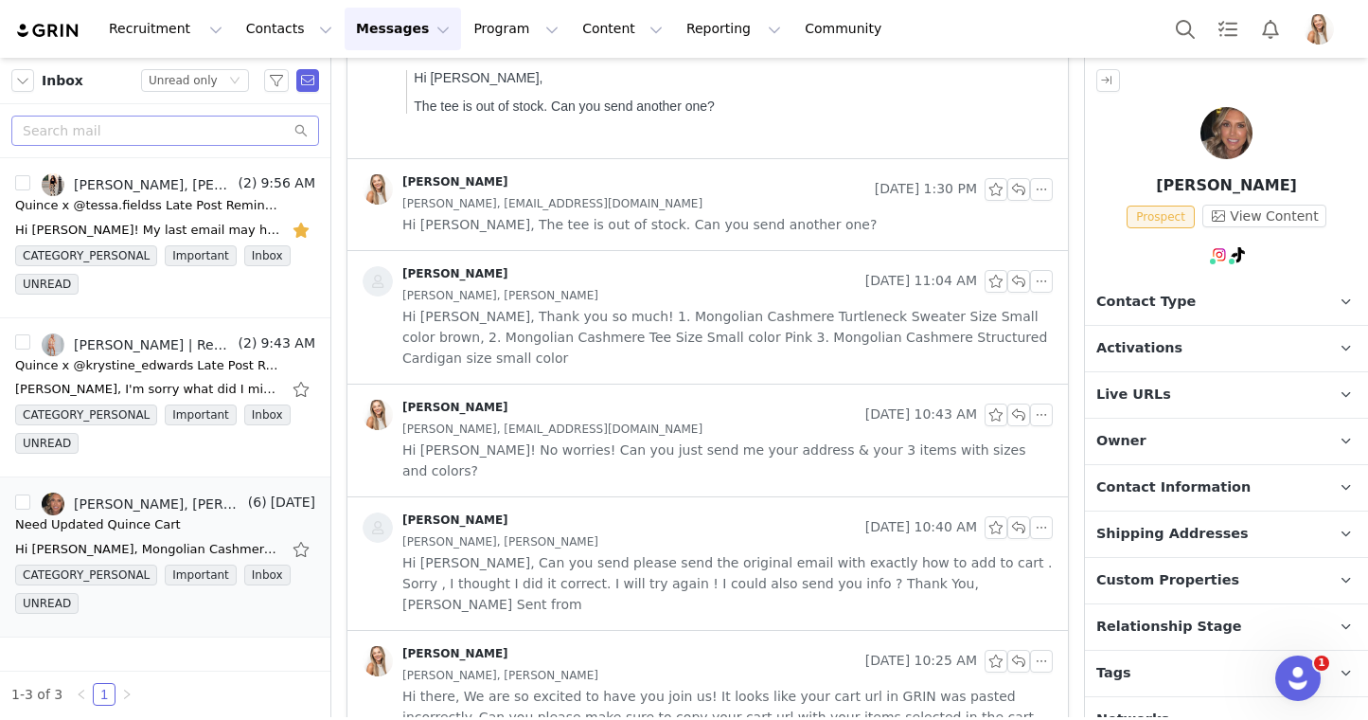
scroll to position [0, 0]
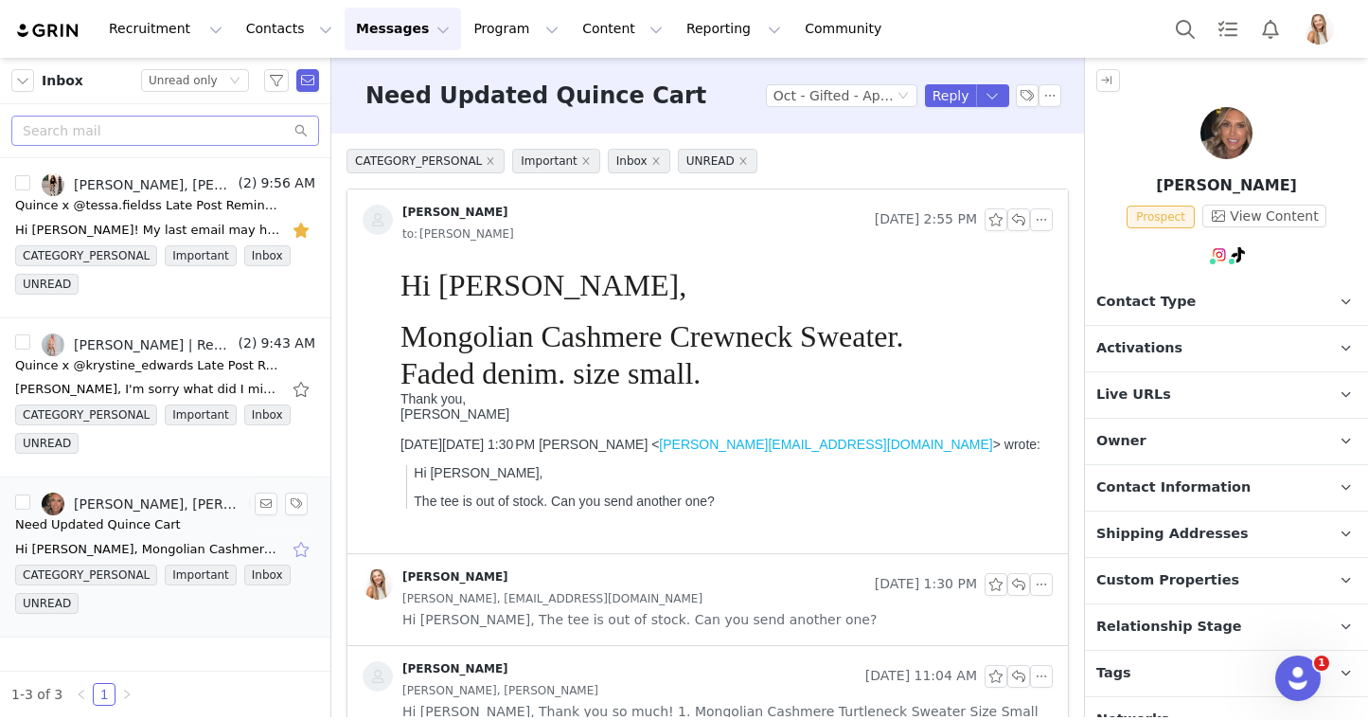
click at [299, 549] on button "button" at bounding box center [303, 549] width 25 height 30
click at [477, 20] on button "Program Program" at bounding box center [516, 29] width 108 height 43
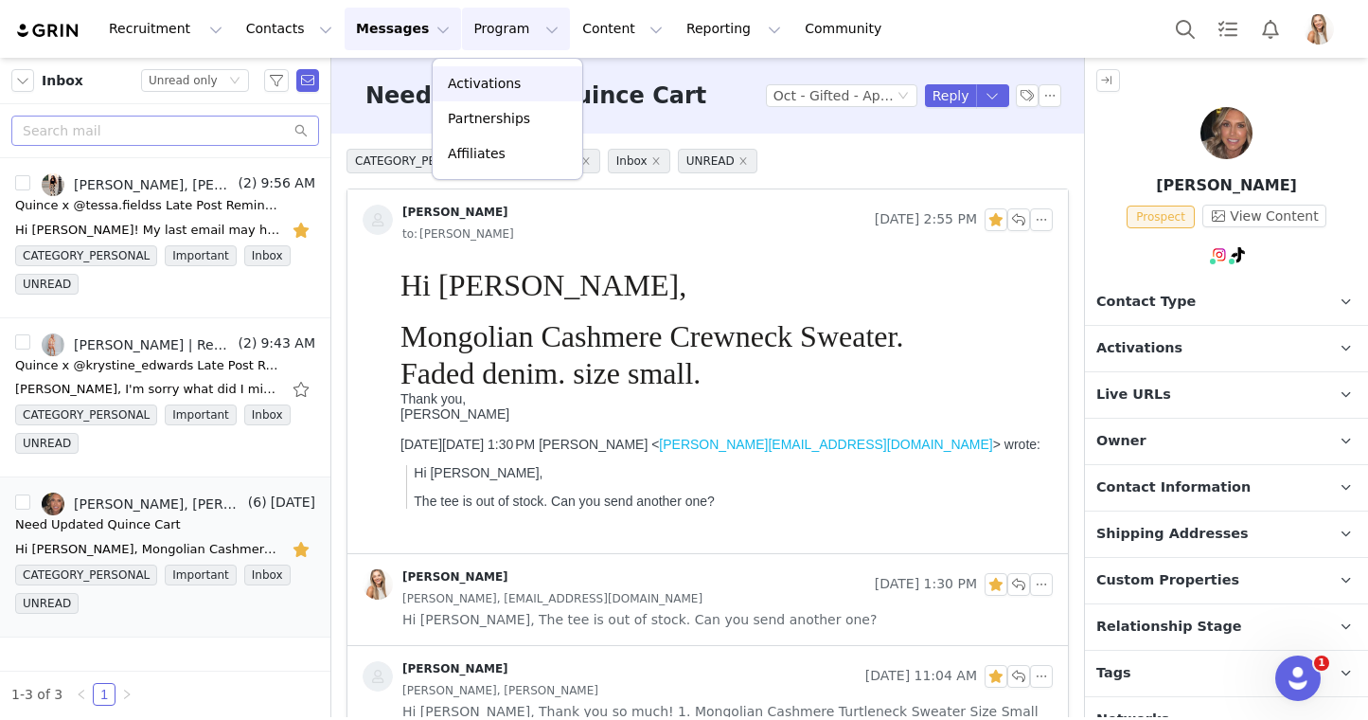
click at [484, 81] on p "Activations" at bounding box center [484, 84] width 73 height 20
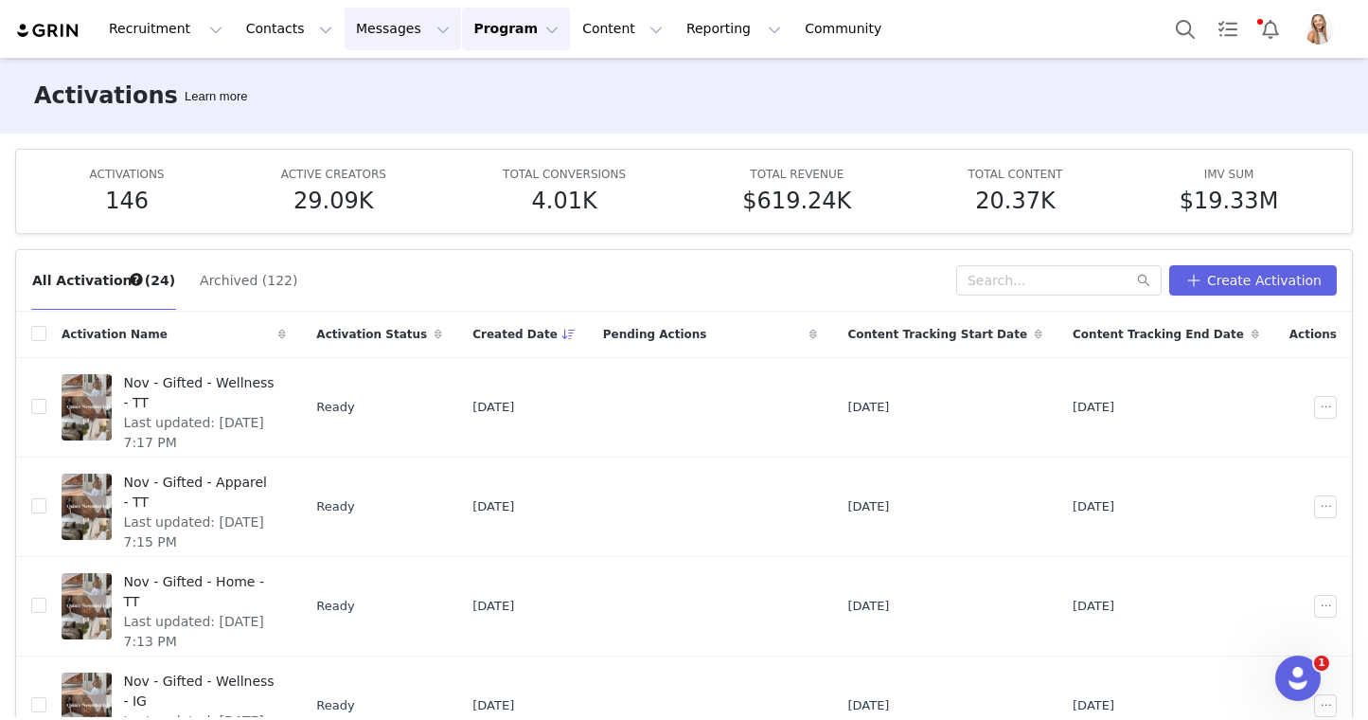
click at [350, 15] on button "Messages Messages" at bounding box center [403, 29] width 116 height 43
drag, startPoint x: 373, startPoint y: 120, endPoint x: 486, endPoint y: 25, distance: 147.8
click at [373, 120] on div "Inbox" at bounding box center [398, 119] width 127 height 20
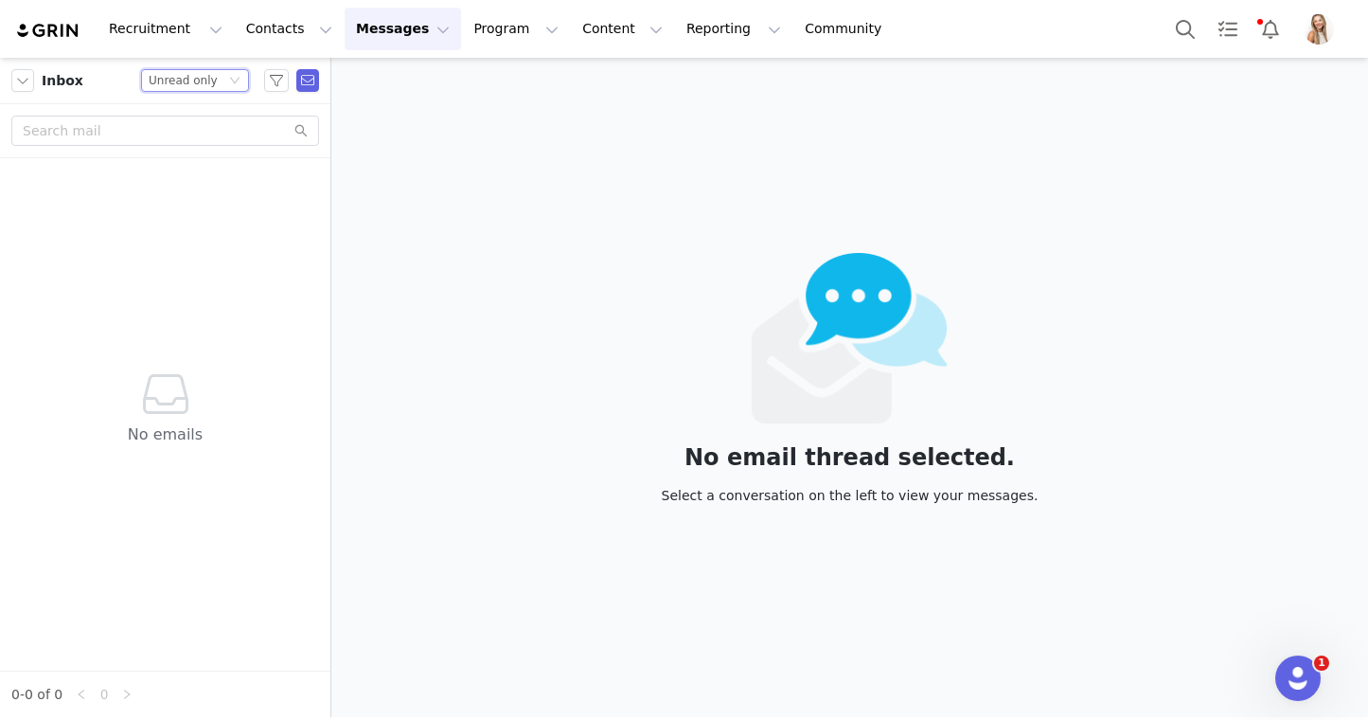
click at [202, 86] on div "Unread only" at bounding box center [183, 80] width 69 height 21
click at [205, 109] on li "All threads" at bounding box center [195, 114] width 108 height 30
click at [205, 136] on input "text" at bounding box center [165, 131] width 308 height 30
paste input "artofhomemaking14@gmail.com"
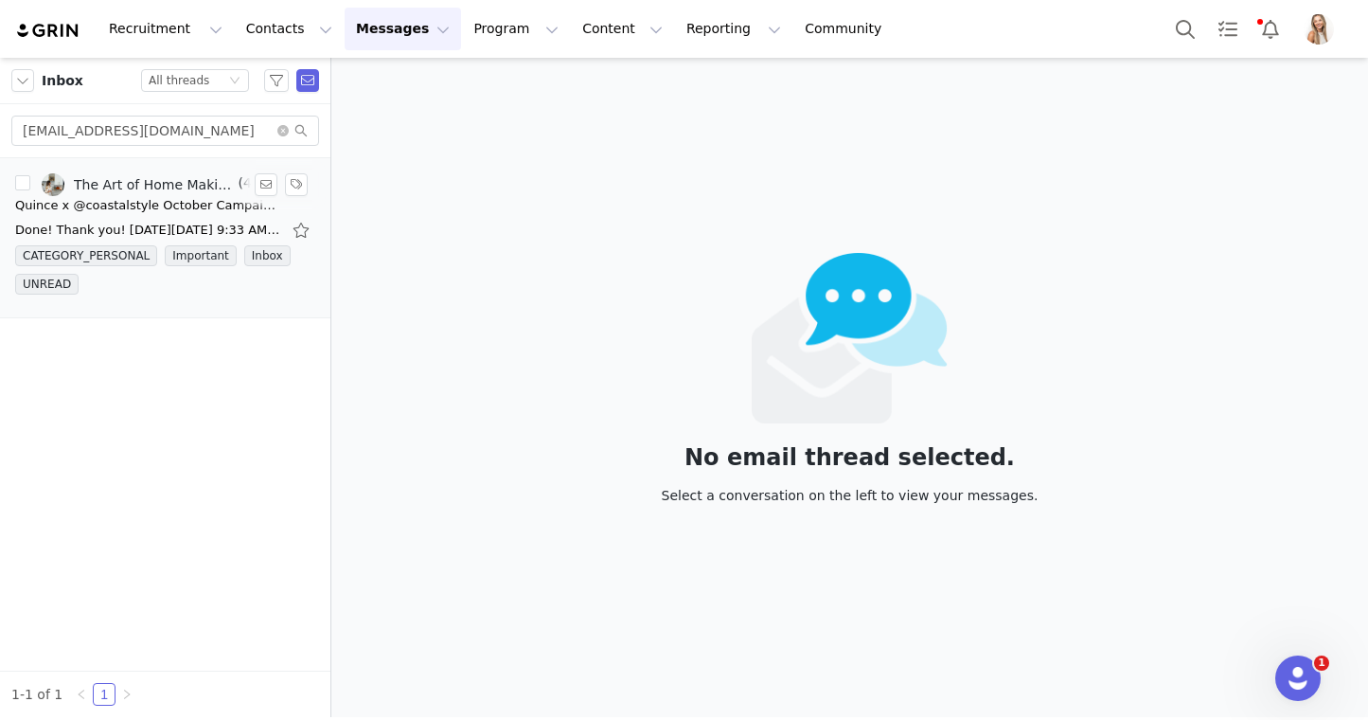
click at [136, 206] on div "Quince x @coastalstyle October Campaign!" at bounding box center [147, 205] width 265 height 19
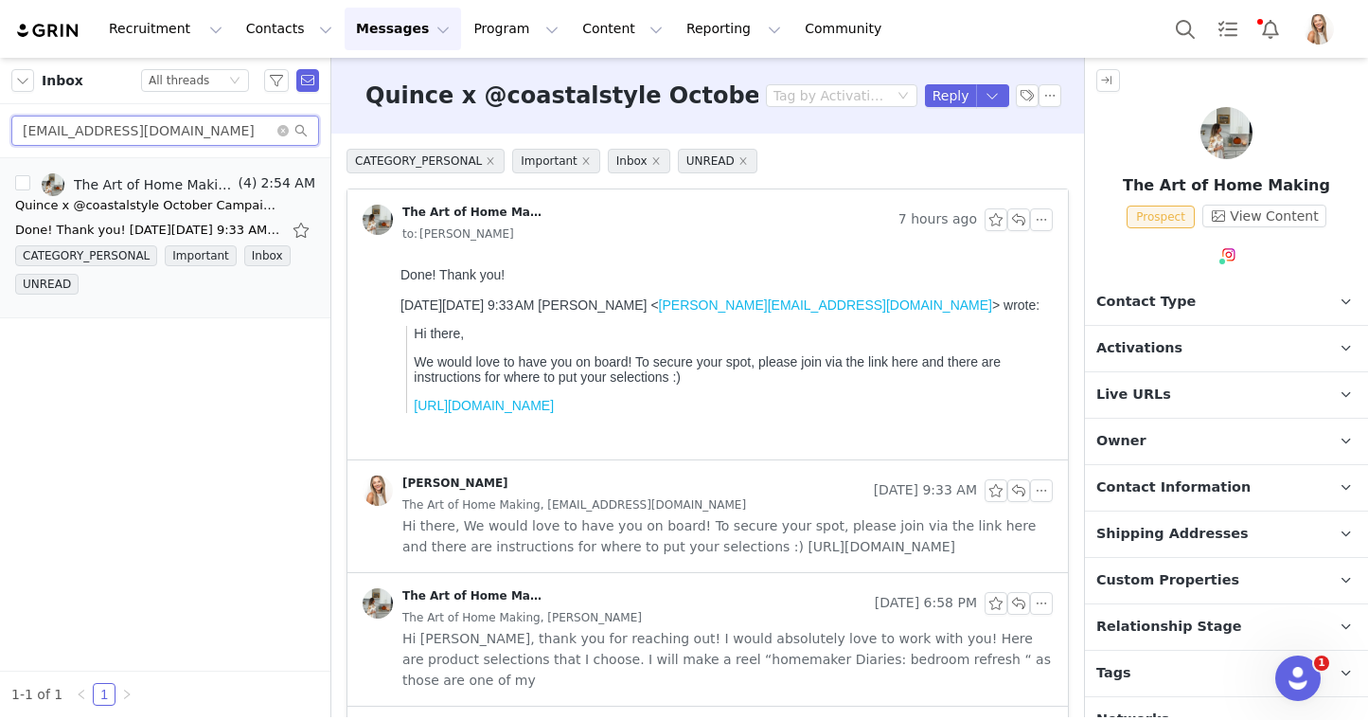
click at [258, 124] on input "artofhomemaking14@gmail.com" at bounding box center [165, 131] width 308 height 30
paste input "info@mathi-media.com"
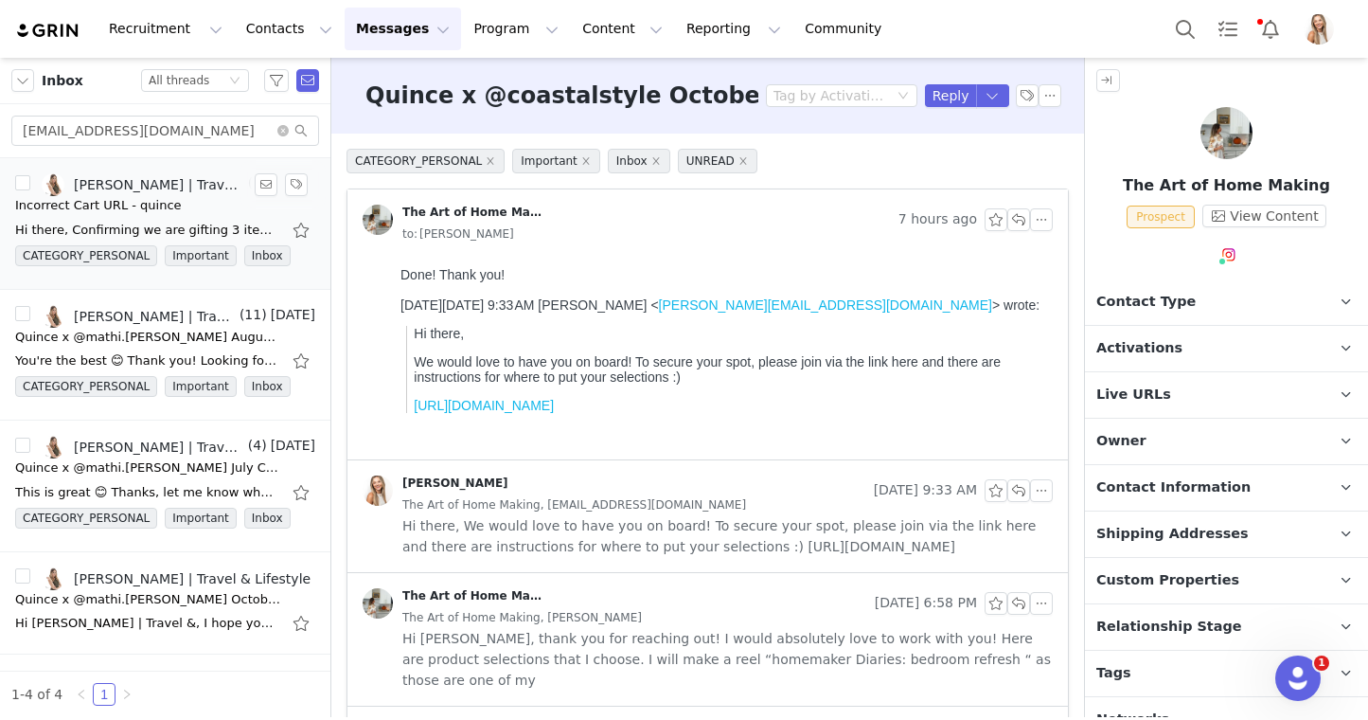
click at [149, 199] on div "Incorrect Cart URL - quince" at bounding box center [98, 205] width 167 height 19
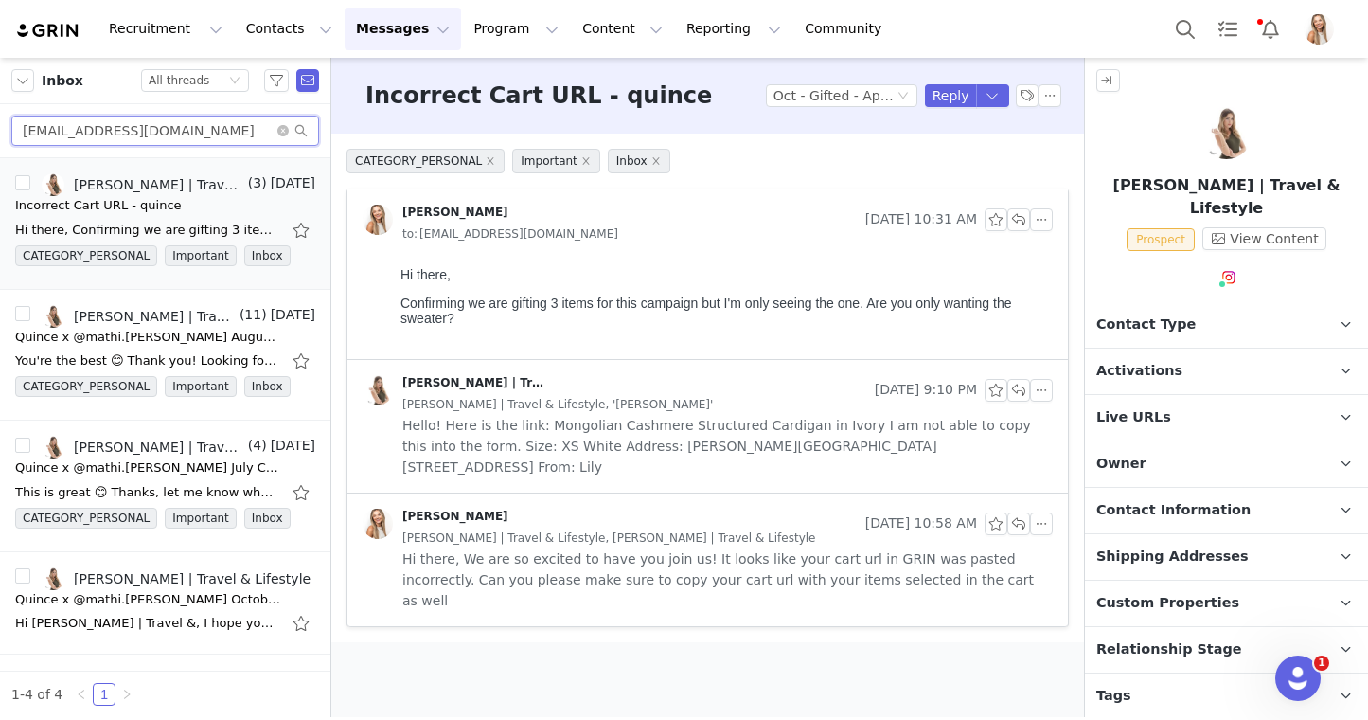
click at [237, 126] on input "info@mathi-media.com" at bounding box center [165, 131] width 308 height 30
paste input "Sole.emoni@yahoo.com"
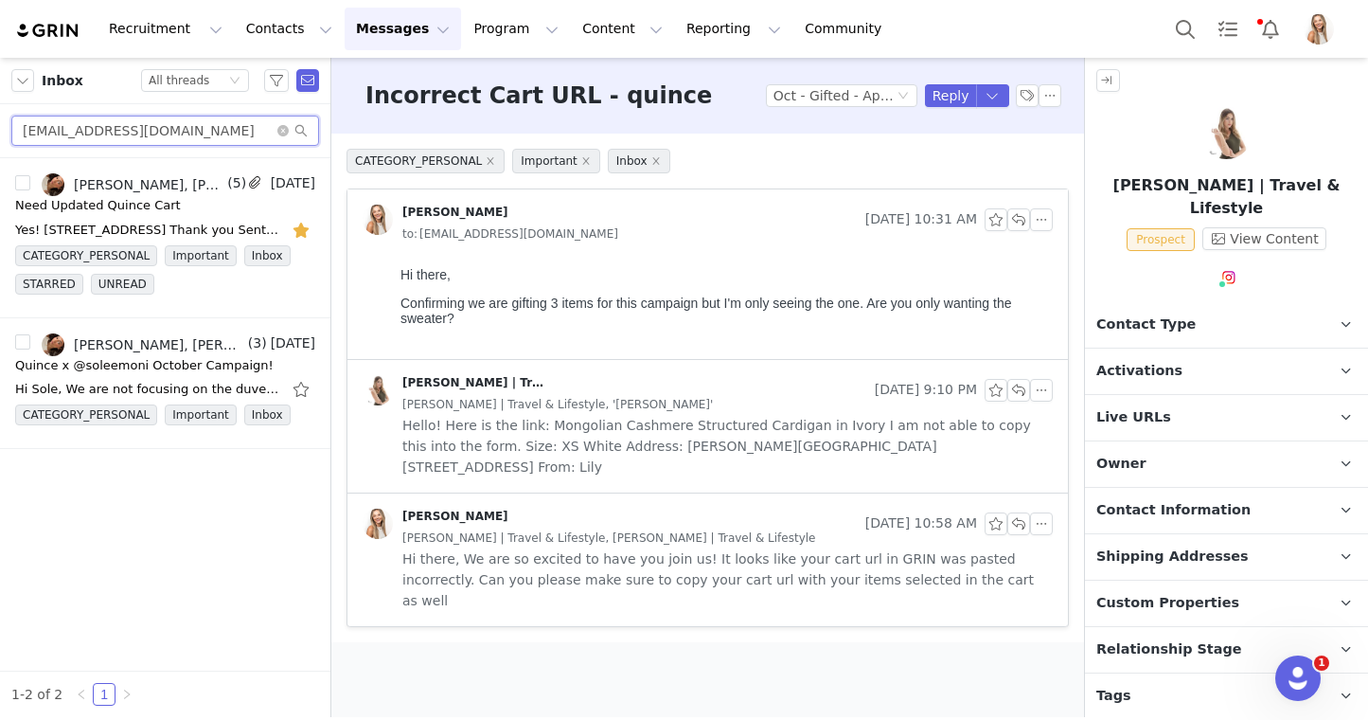
type input "Sole.emoni@yahoo.com"
click at [169, 192] on link "Solè Emoni, Lily Goldberg, Solè Meraz" at bounding box center [133, 184] width 182 height 23
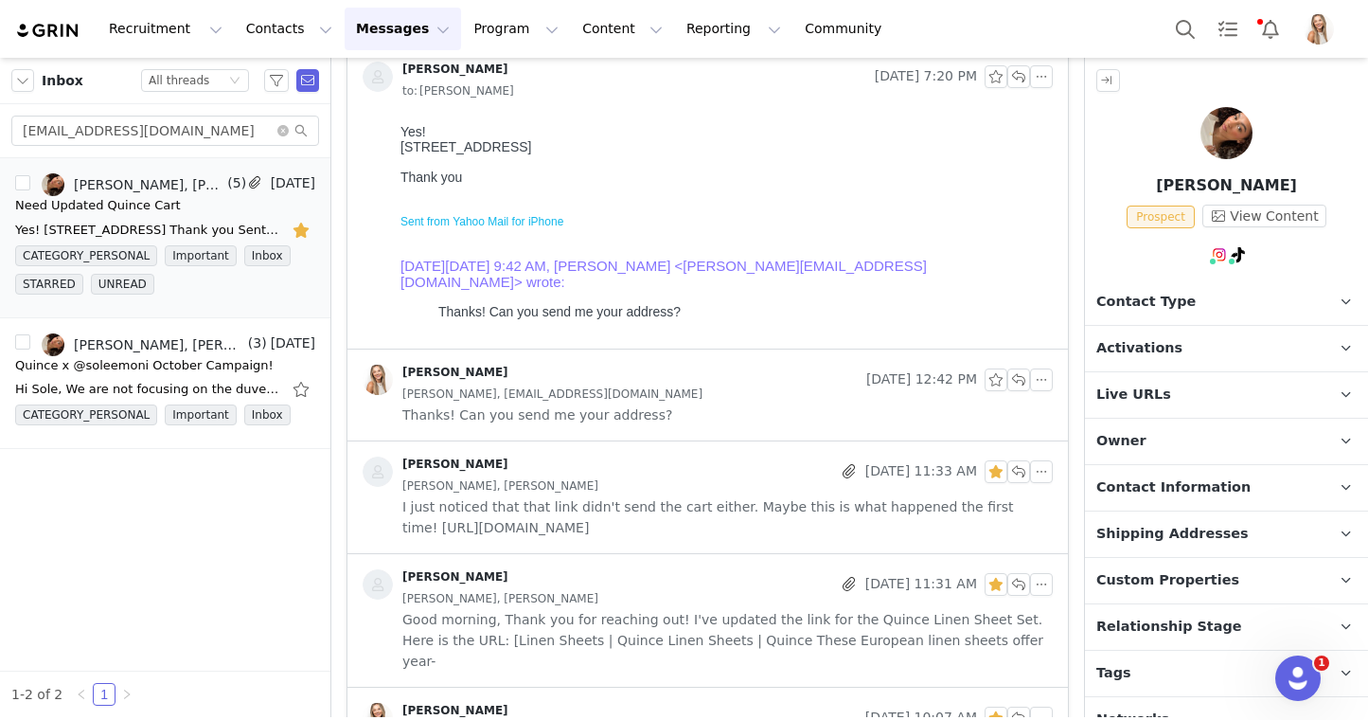
scroll to position [156, 0]
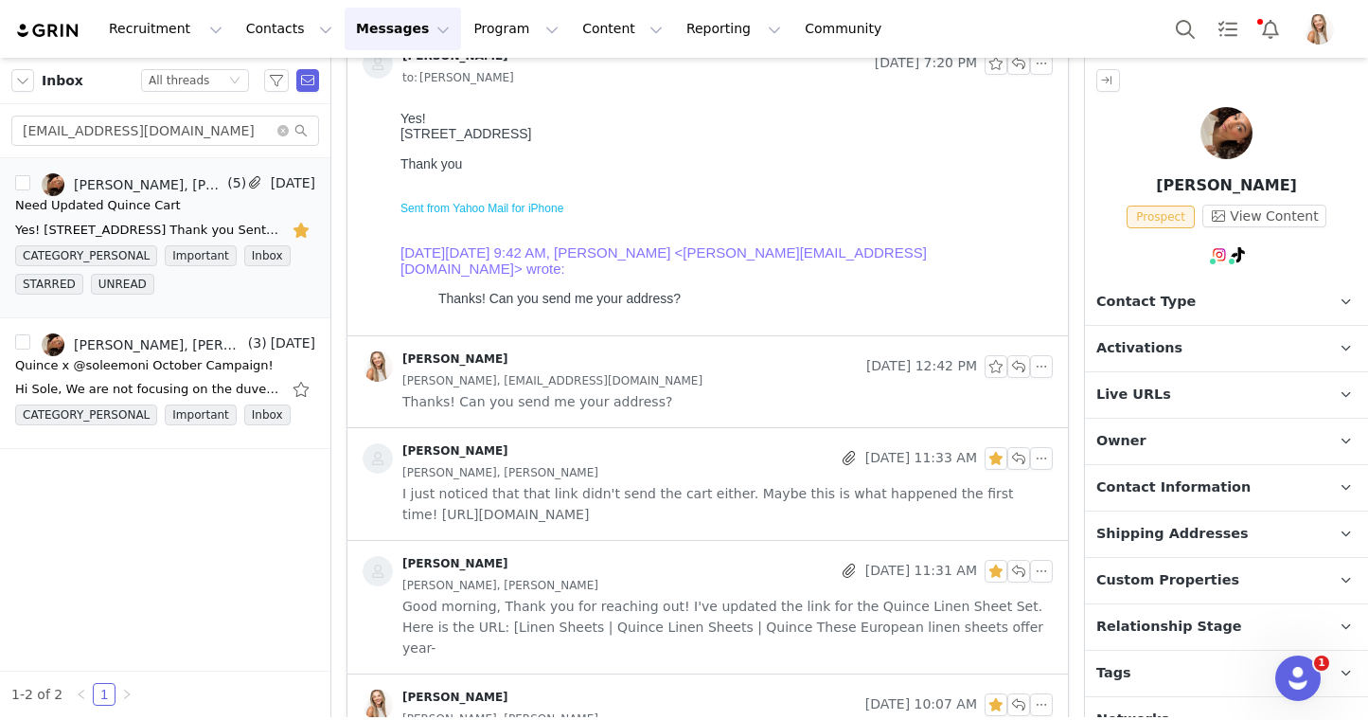
click at [633, 490] on span "I just noticed that that link didn't send the cart either. Maybe this is what h…" at bounding box center [727, 504] width 651 height 42
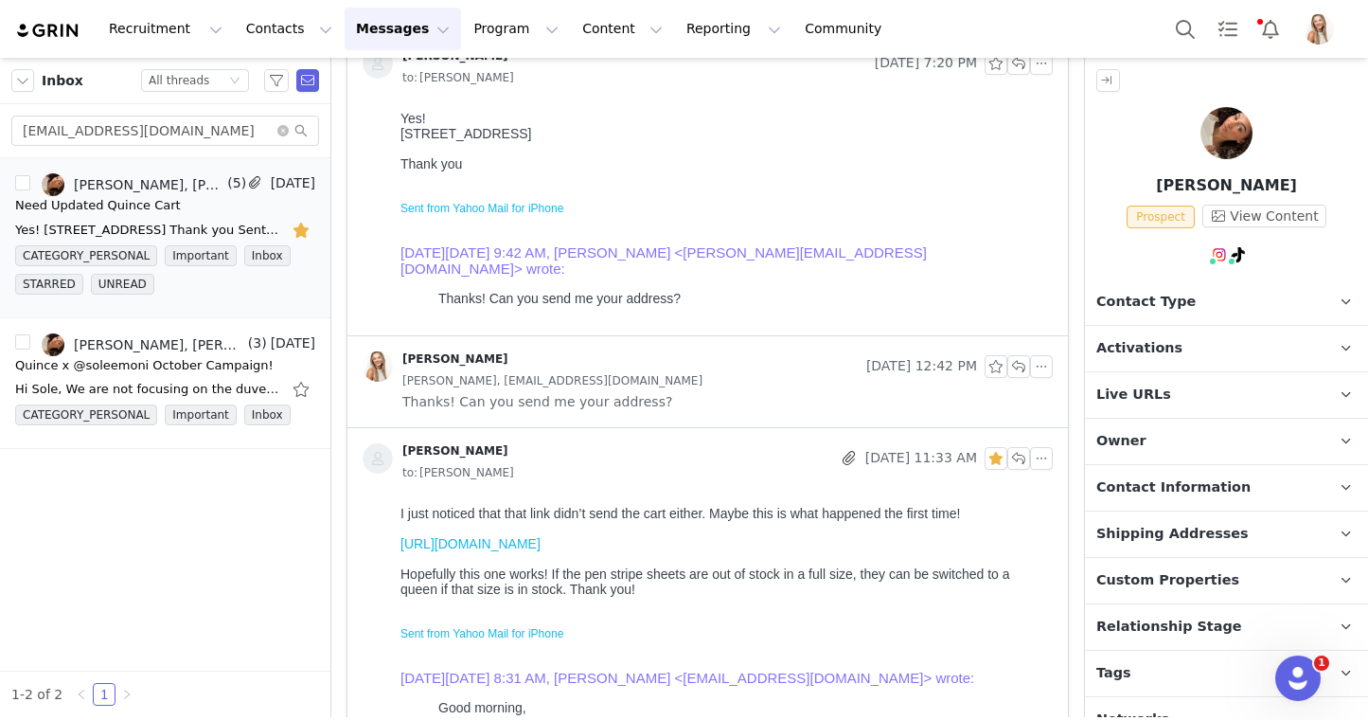
scroll to position [0, 0]
click at [541, 545] on link "https://www.quince.com/checkout?checkoutId=e673ab71-794a-4ec3-a8a9-6619a3484077…" at bounding box center [471, 543] width 140 height 15
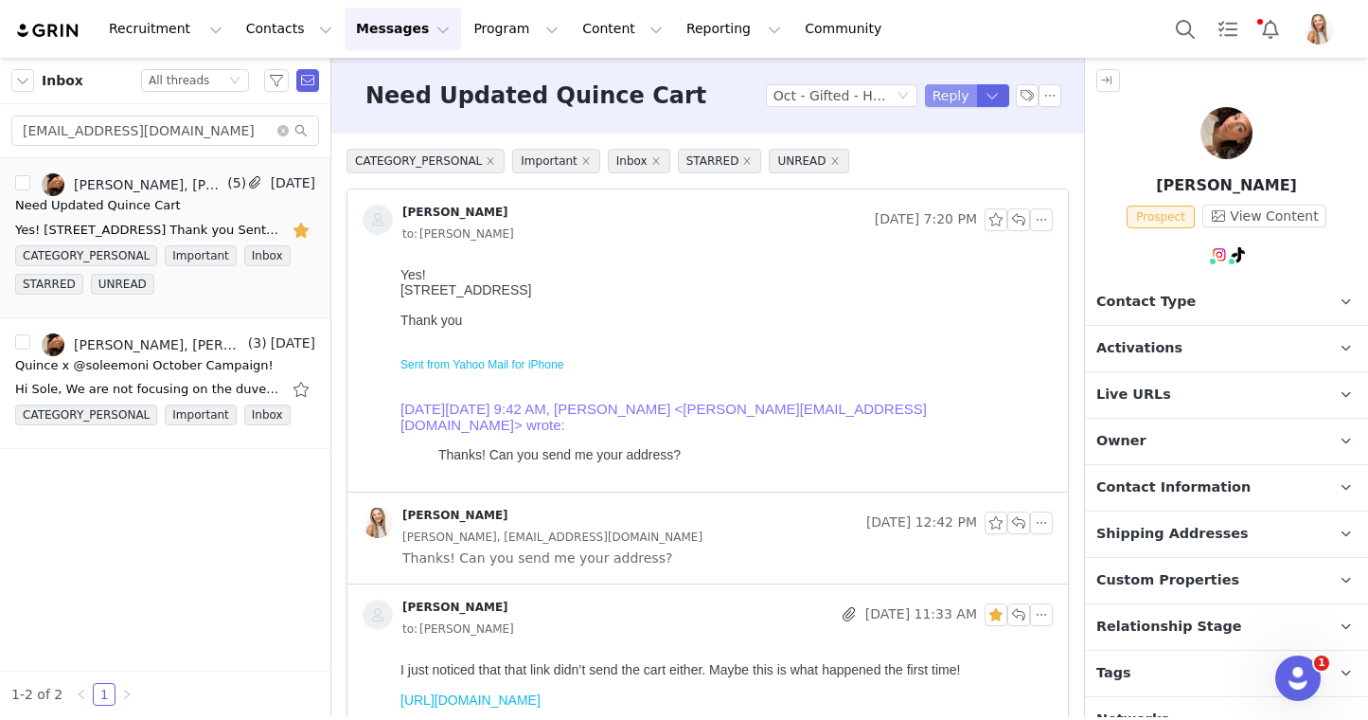
click at [945, 94] on button "Reply" at bounding box center [951, 95] width 52 height 23
click at [945, 102] on button "Reply" at bounding box center [951, 95] width 52 height 23
click at [953, 88] on button "Reply" at bounding box center [951, 95] width 52 height 23
click at [877, 328] on div "Thank you Sent from Yahoo Mail for iPhone On Tuesday, September 30, 2025, 9:42 …" at bounding box center [723, 387] width 645 height 150
click at [945, 98] on button "Reply" at bounding box center [951, 95] width 52 height 23
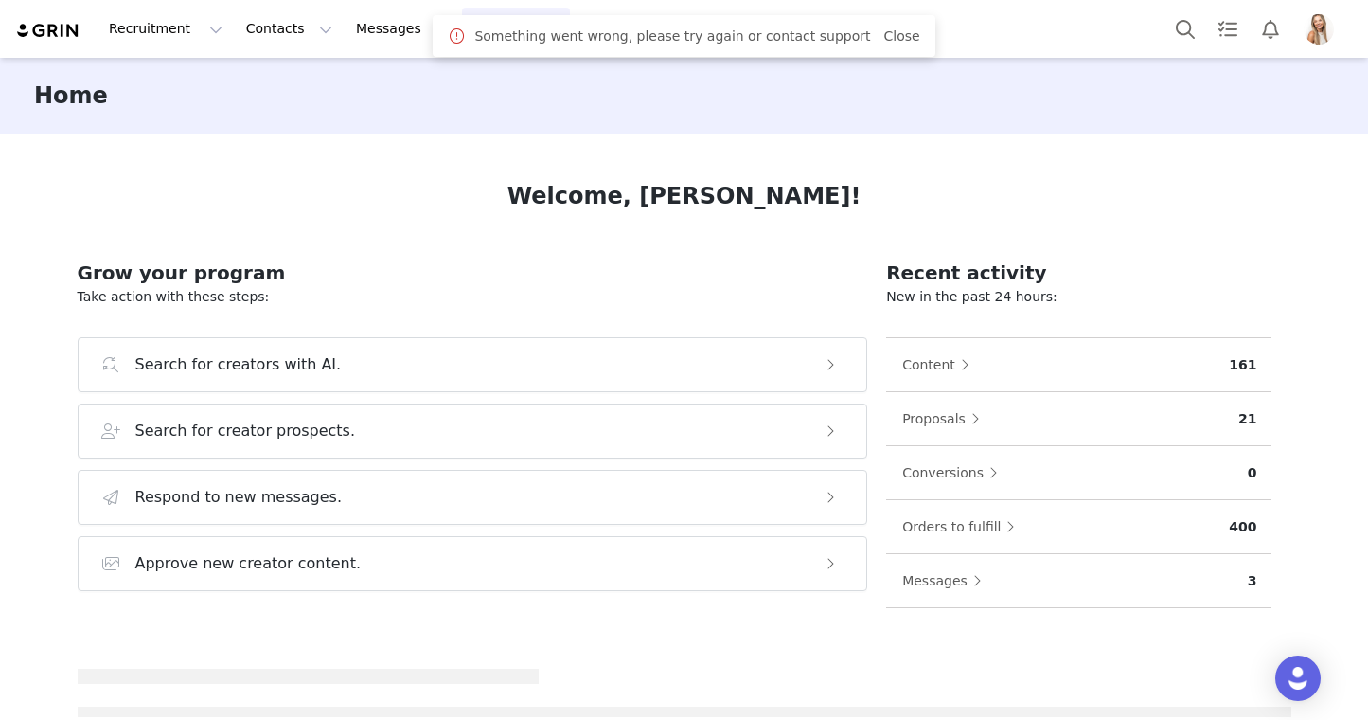
click at [462, 30] on button "Program Program" at bounding box center [516, 29] width 108 height 43
click at [465, 87] on p "Activations" at bounding box center [484, 84] width 73 height 20
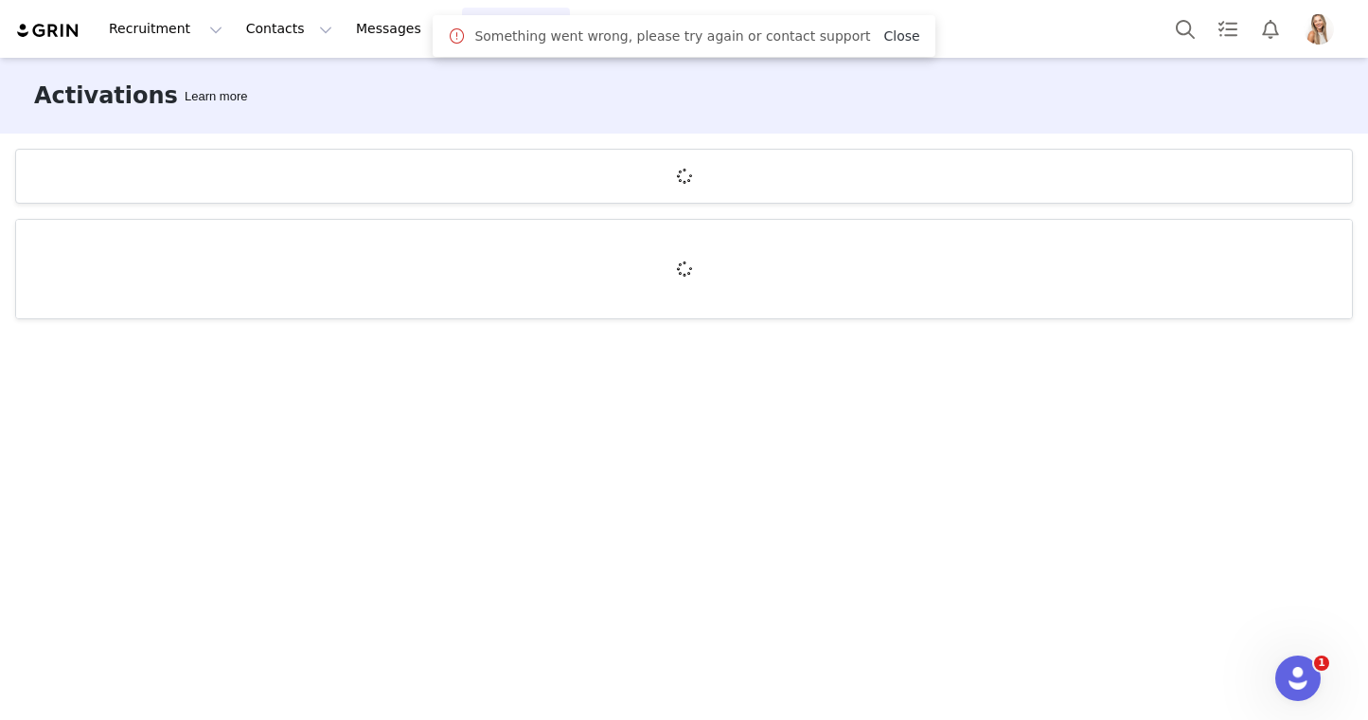
click at [899, 36] on link "Close" at bounding box center [901, 35] width 36 height 15
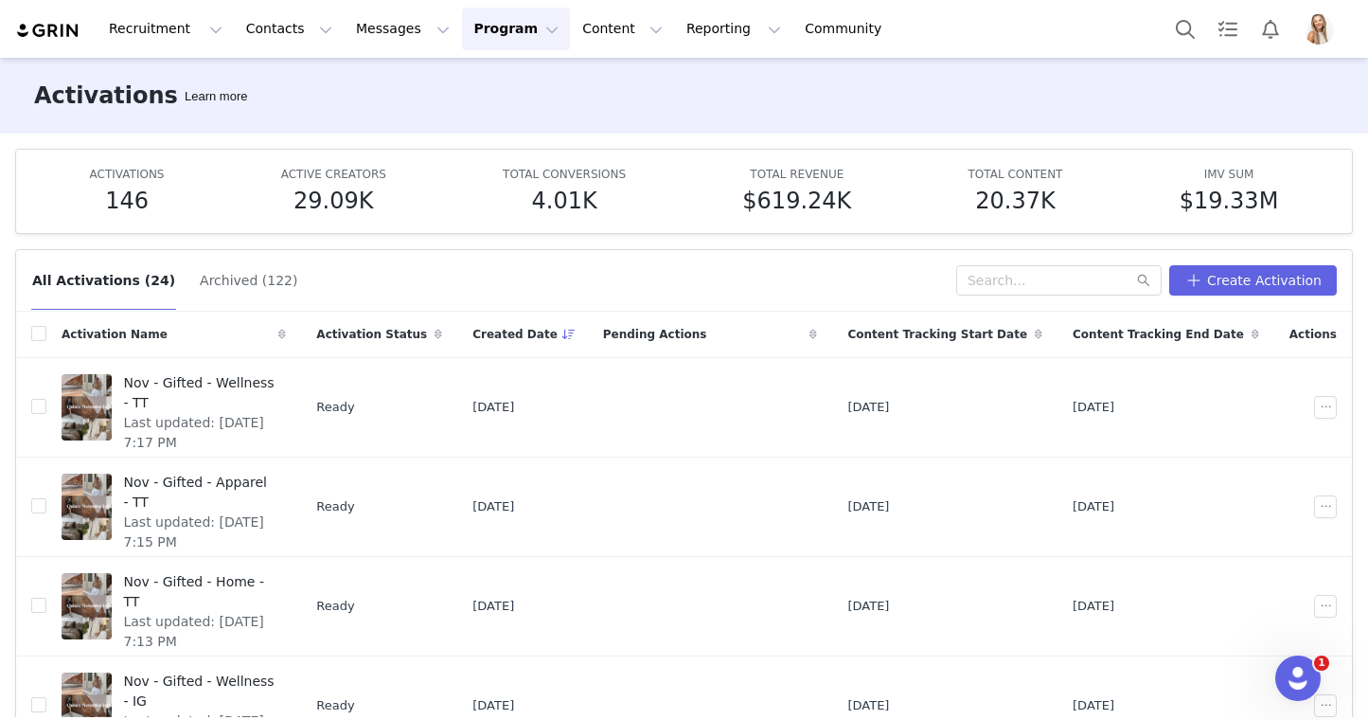
click at [1036, 256] on div "All Activations (24) Archived (122) Create Activation" at bounding box center [684, 281] width 1336 height 62
click at [1036, 273] on input "text" at bounding box center [1058, 280] width 205 height 30
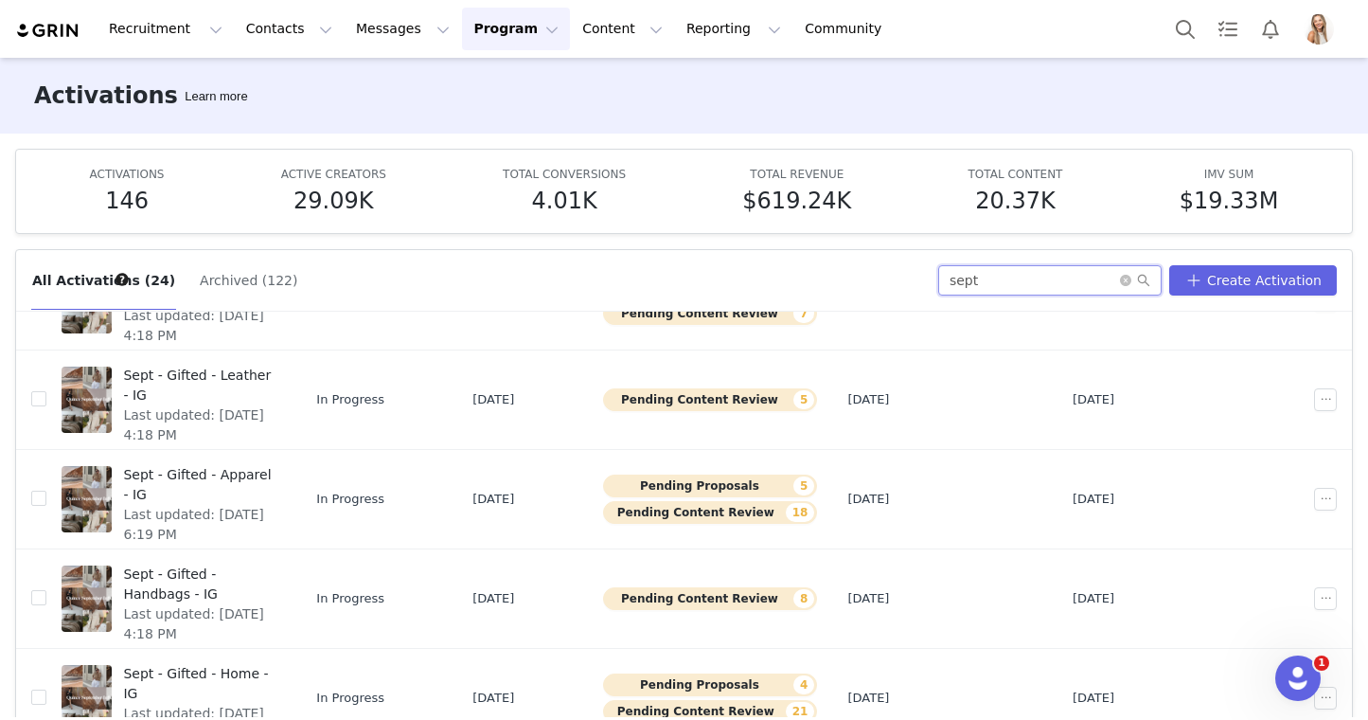
scroll to position [99, 0]
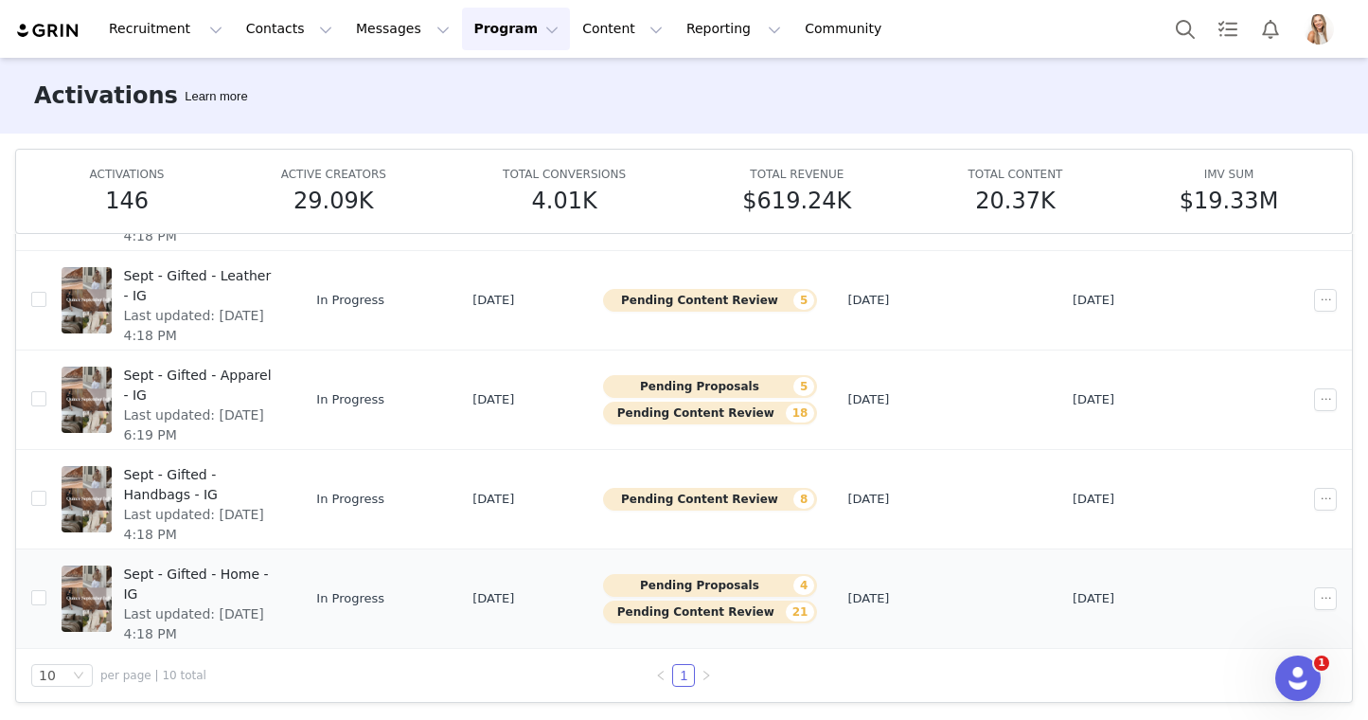
type input "sept"
click at [250, 568] on span "Sept - Gifted - Home - IG" at bounding box center [199, 584] width 152 height 40
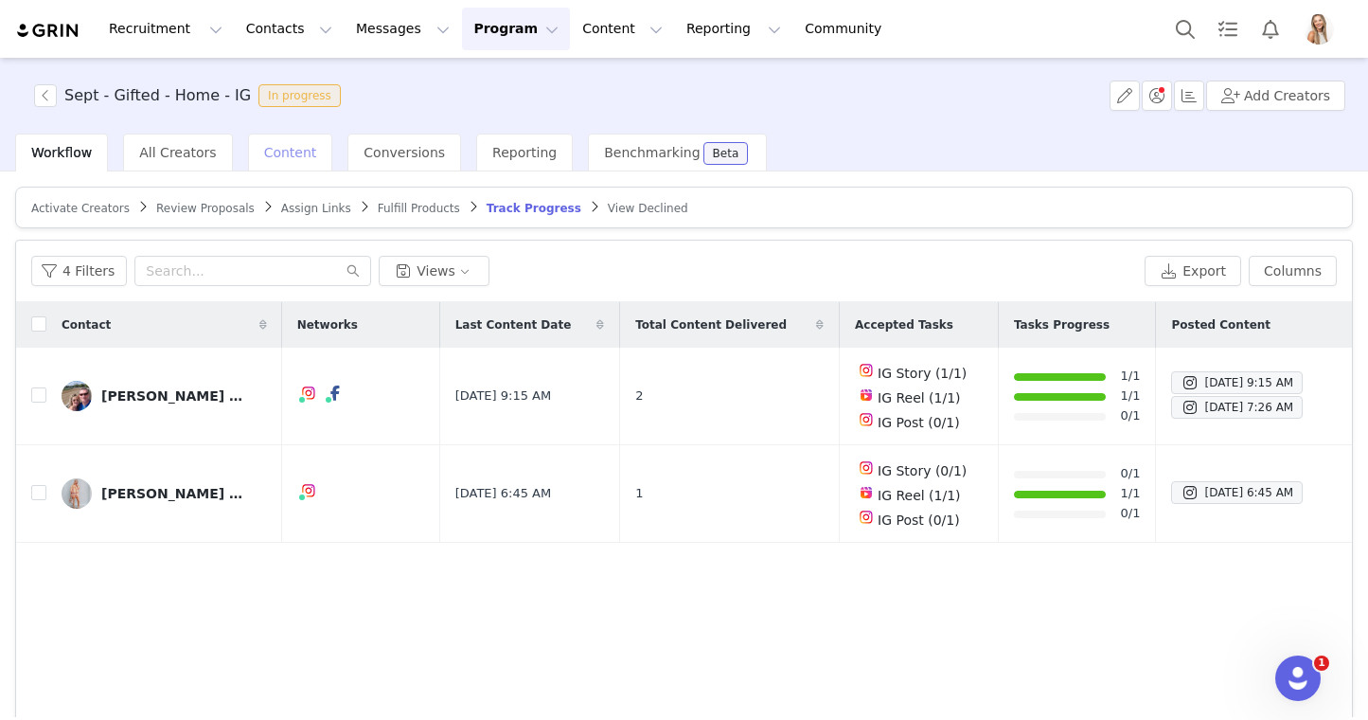
click at [284, 163] on div "Content" at bounding box center [290, 153] width 85 height 38
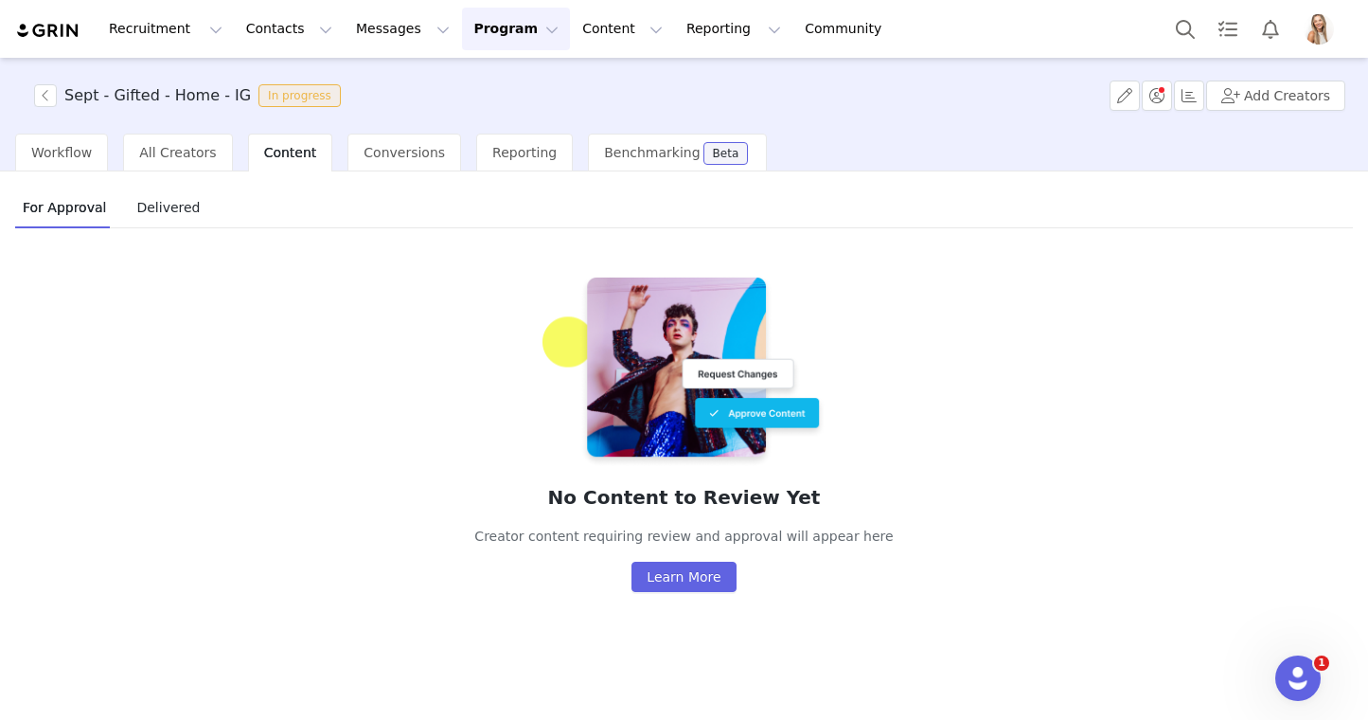
click at [147, 208] on span "Delivered" at bounding box center [168, 207] width 79 height 30
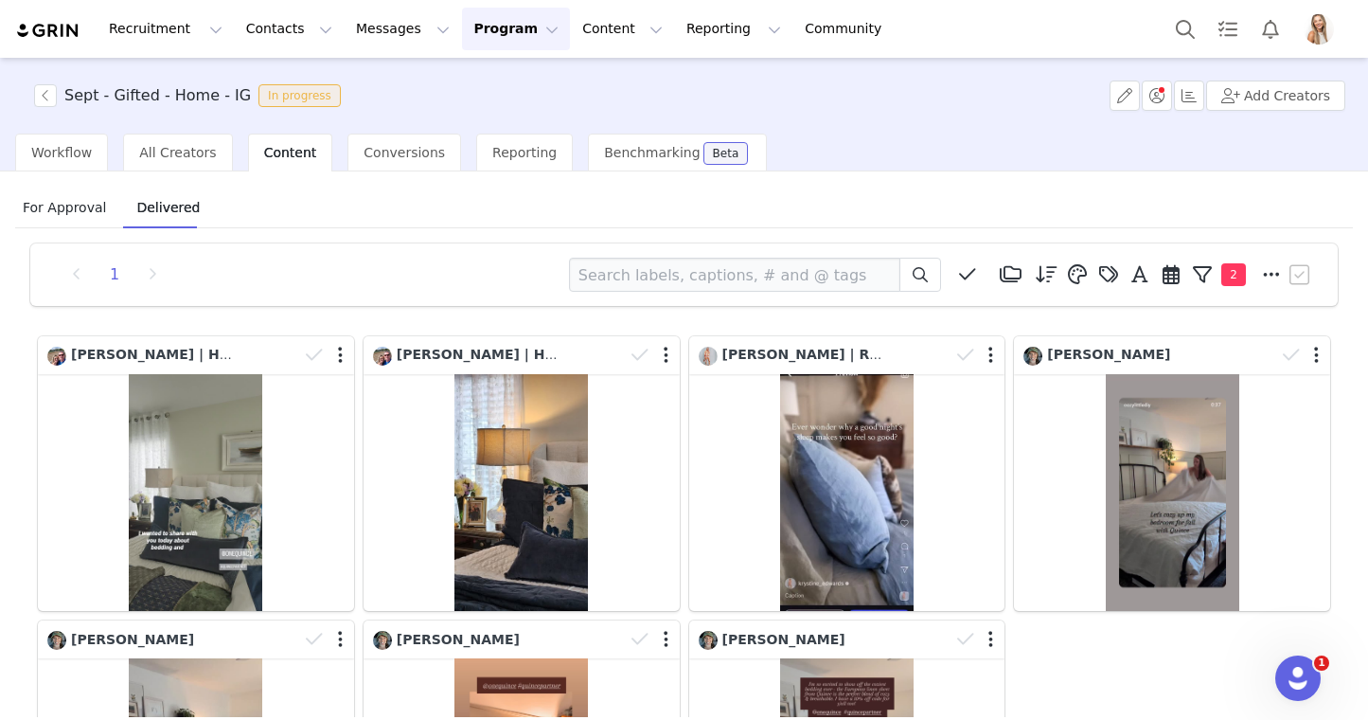
scroll to position [5, 0]
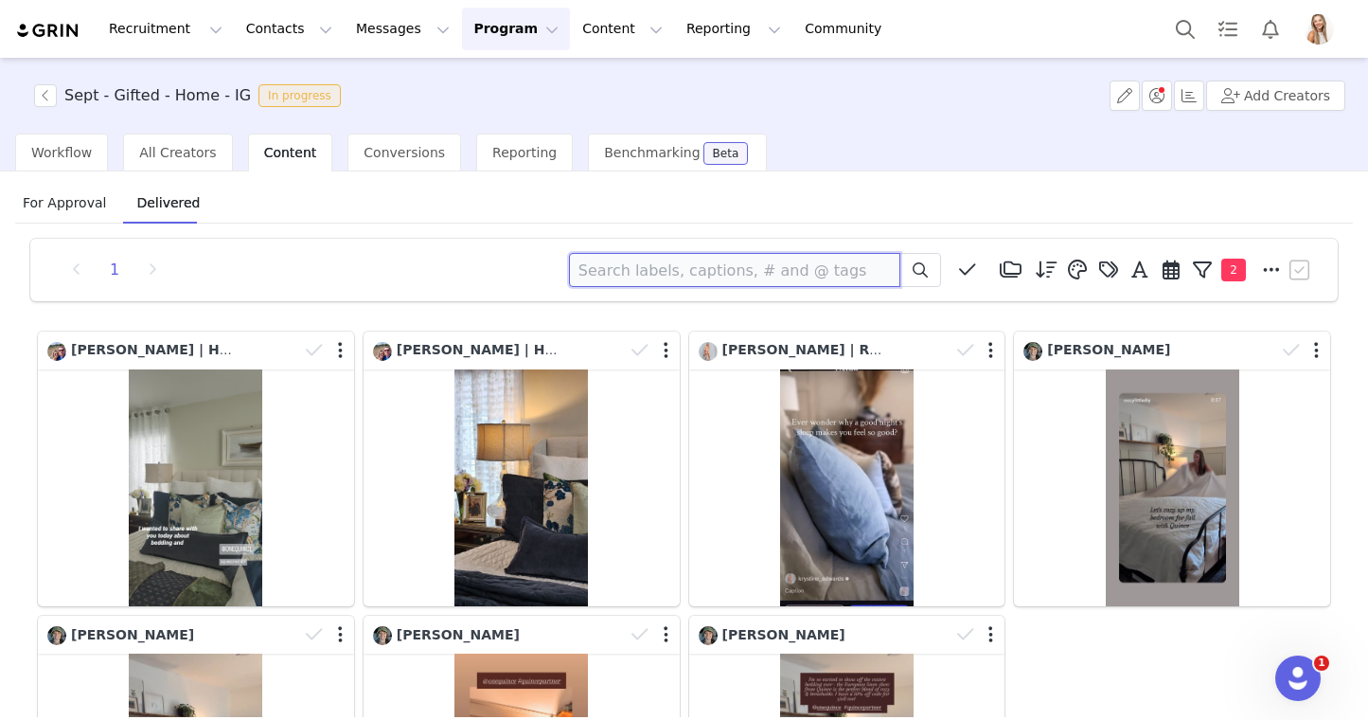
click at [643, 281] on input at bounding box center [734, 270] width 331 height 34
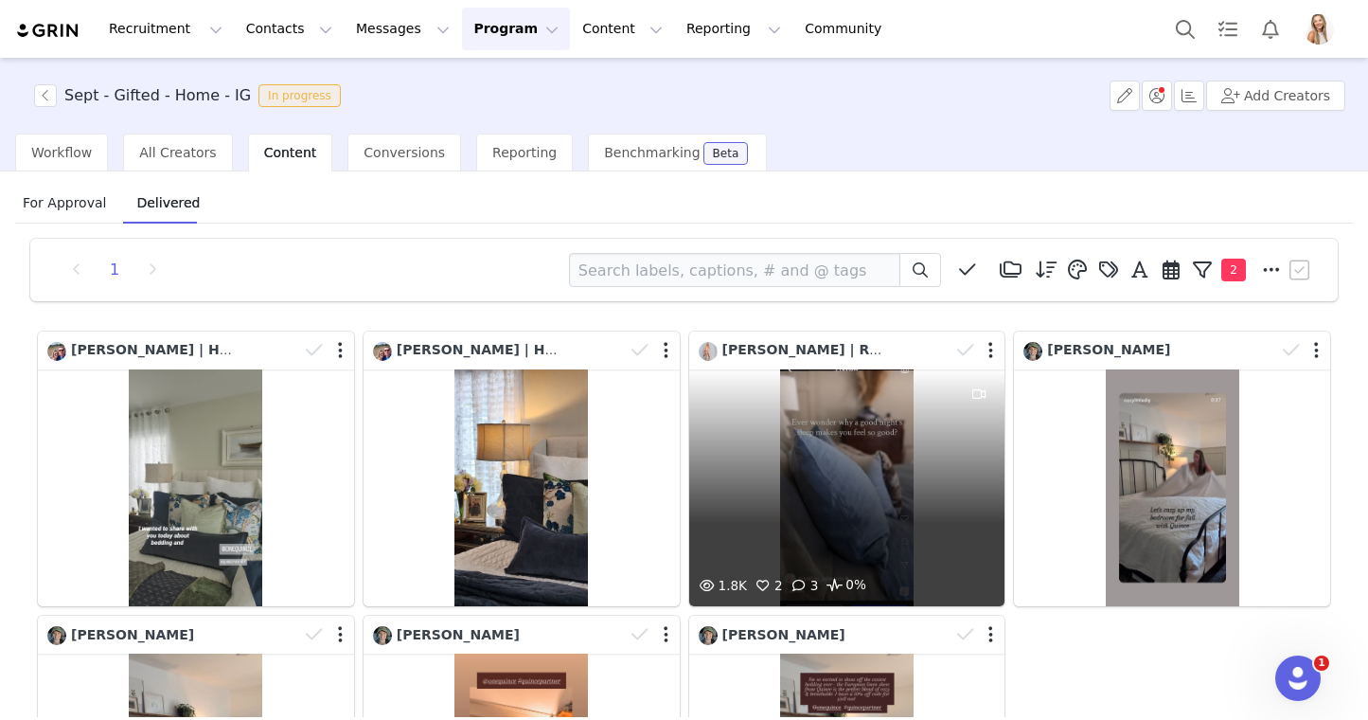
click at [845, 413] on div "1.8K 2 3 0%" at bounding box center [847, 487] width 316 height 237
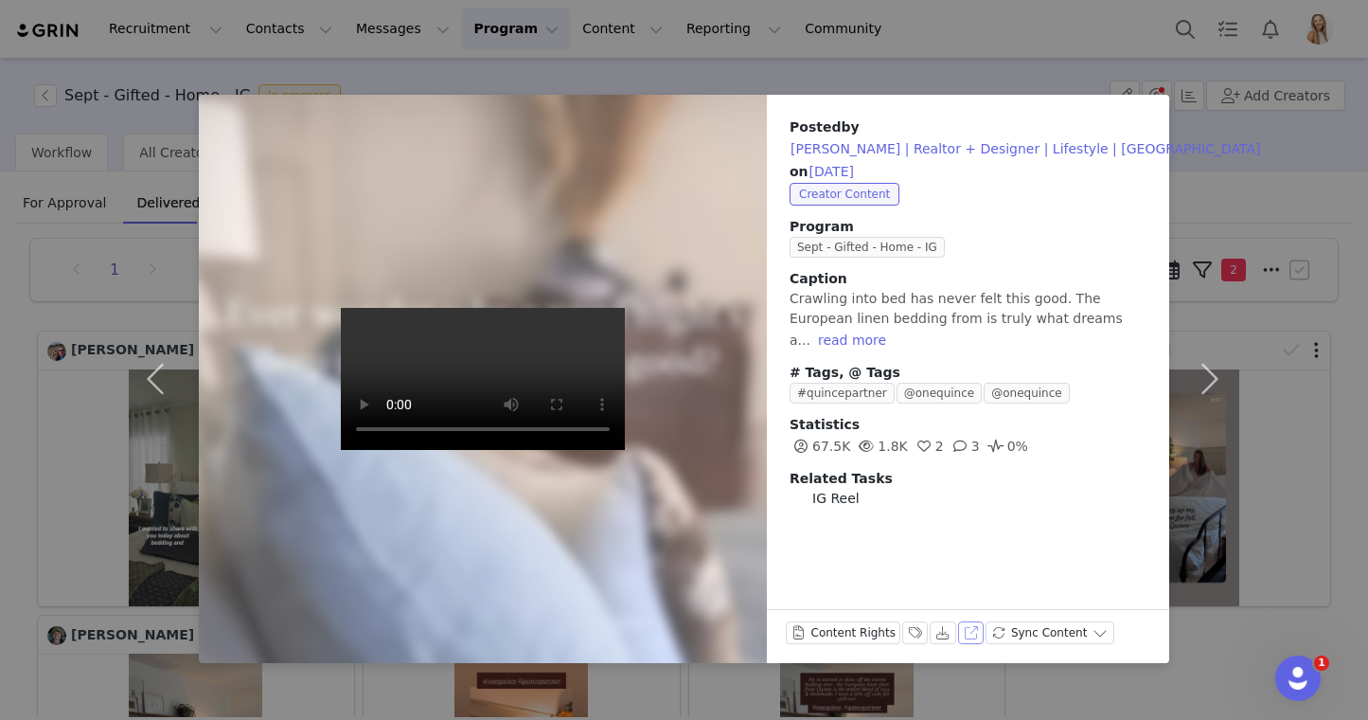
click at [972, 639] on button "View on Instagram" at bounding box center [971, 632] width 27 height 23
click at [739, 75] on div "Posted by Krystine Edwards | Realtor + Designer | Lifestyle | Charleston on Sep…" at bounding box center [684, 360] width 1368 height 720
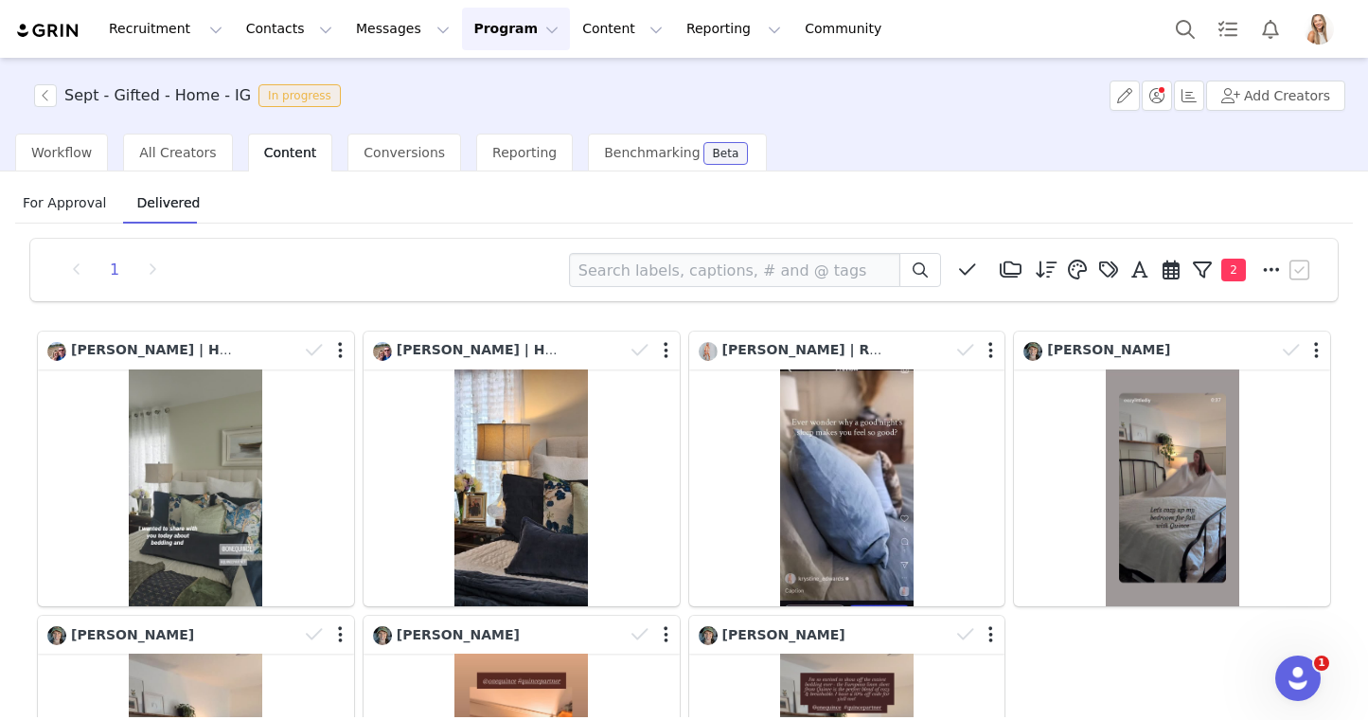
click at [465, 17] on button "Program Program" at bounding box center [516, 29] width 108 height 43
click at [471, 76] on p "Activations" at bounding box center [484, 84] width 73 height 20
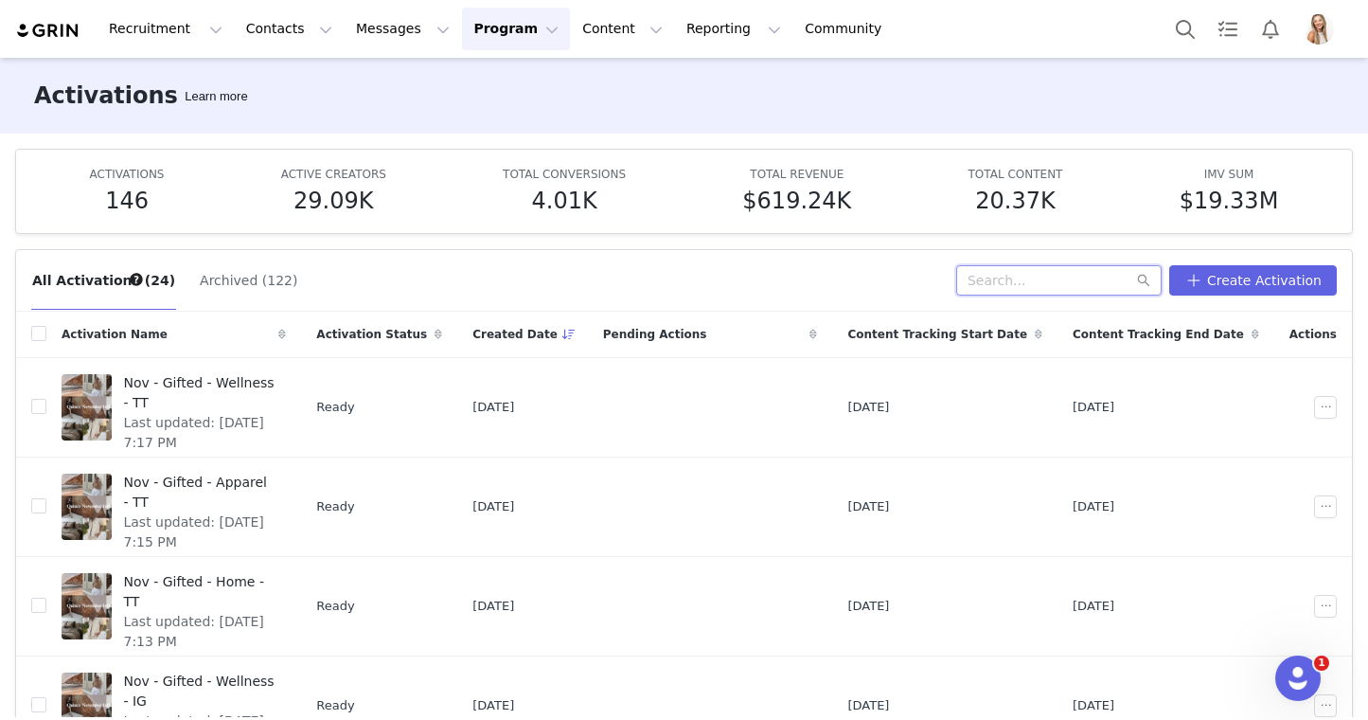
click at [1070, 265] on input "text" at bounding box center [1058, 280] width 205 height 30
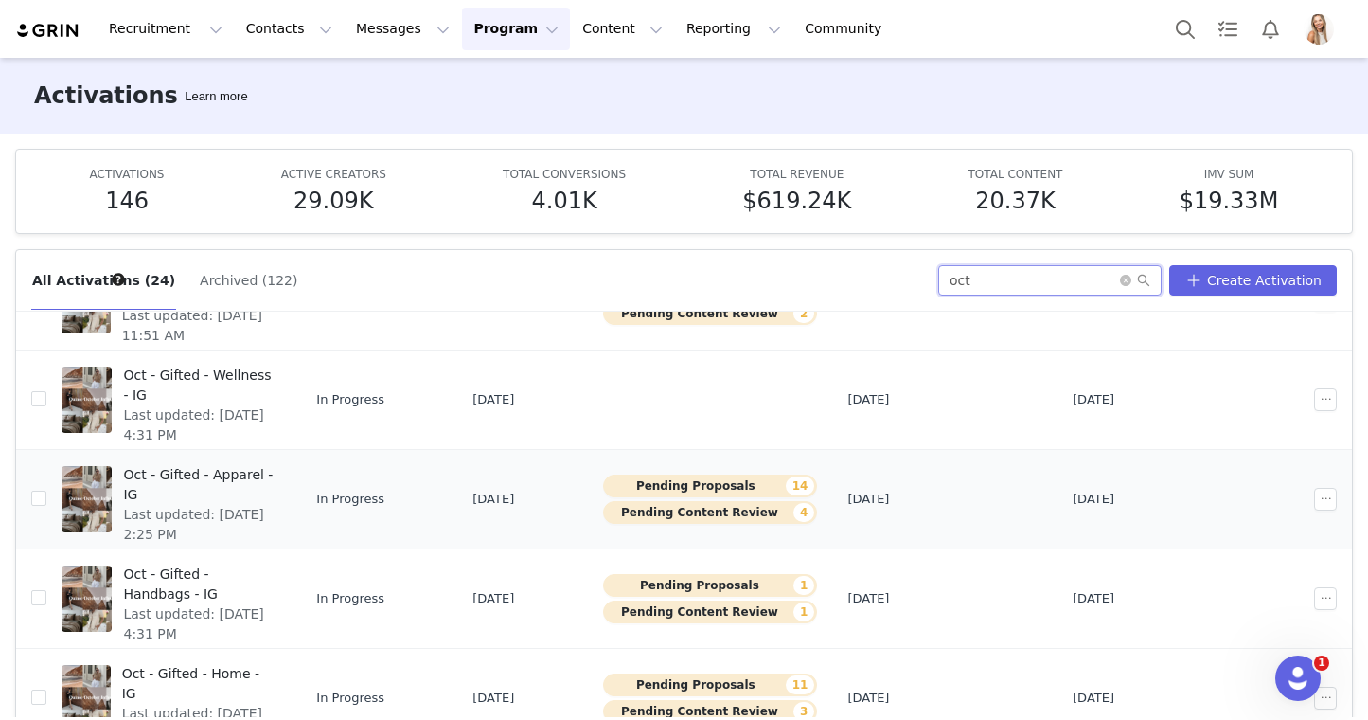
scroll to position [99, 0]
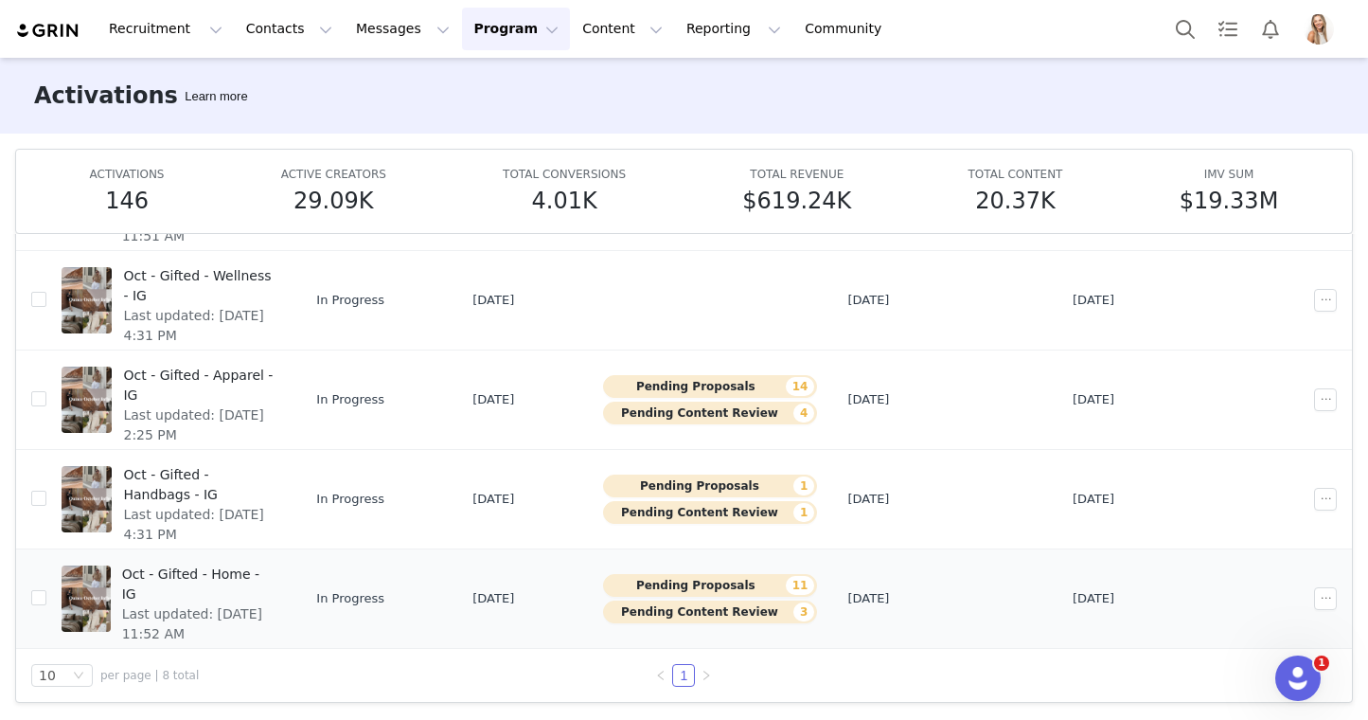
type input "oct"
click at [223, 571] on span "Oct - Gifted - Home - IG" at bounding box center [198, 584] width 153 height 40
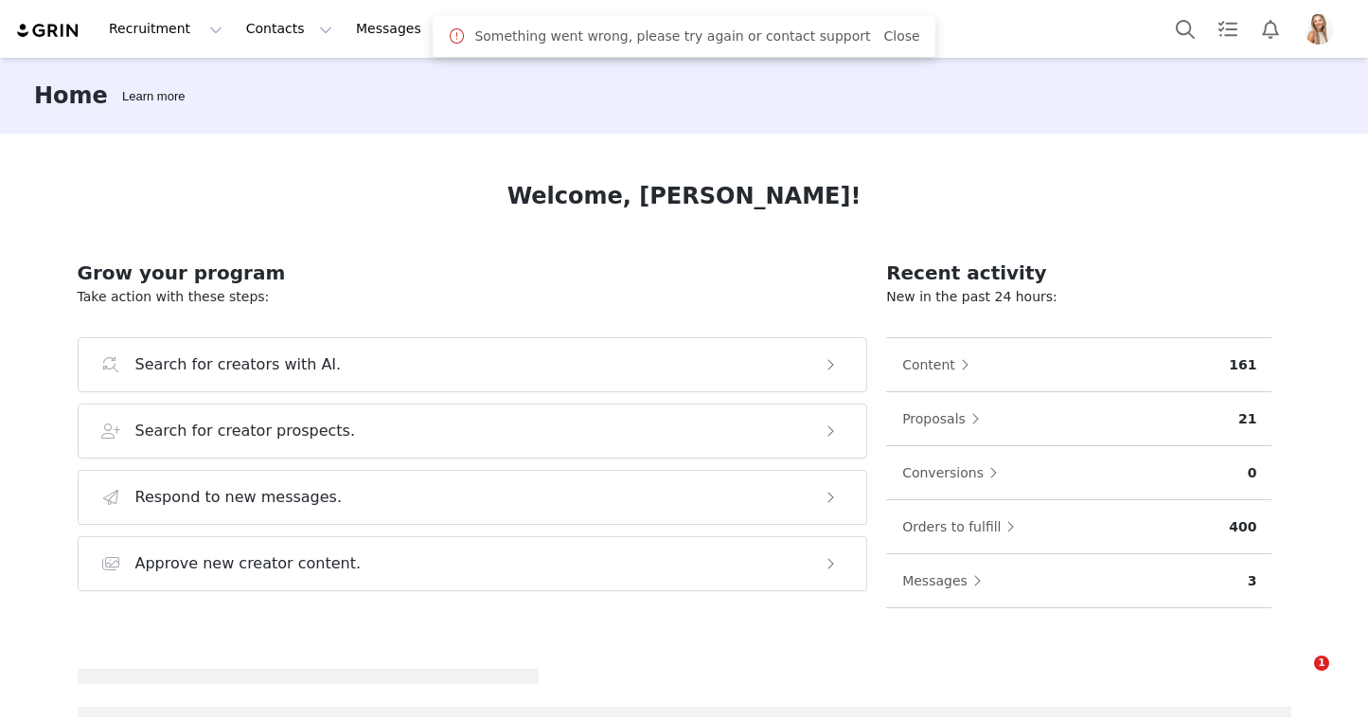
click at [458, 28] on div "Something went wrong, please try again or contact support Close" at bounding box center [684, 36] width 502 height 42
click at [452, 28] on div "Something went wrong, please try again or contact support Close" at bounding box center [684, 36] width 502 height 42
click at [462, 26] on button "Program Program" at bounding box center [516, 29] width 108 height 43
click at [489, 85] on p "Activations" at bounding box center [484, 84] width 73 height 20
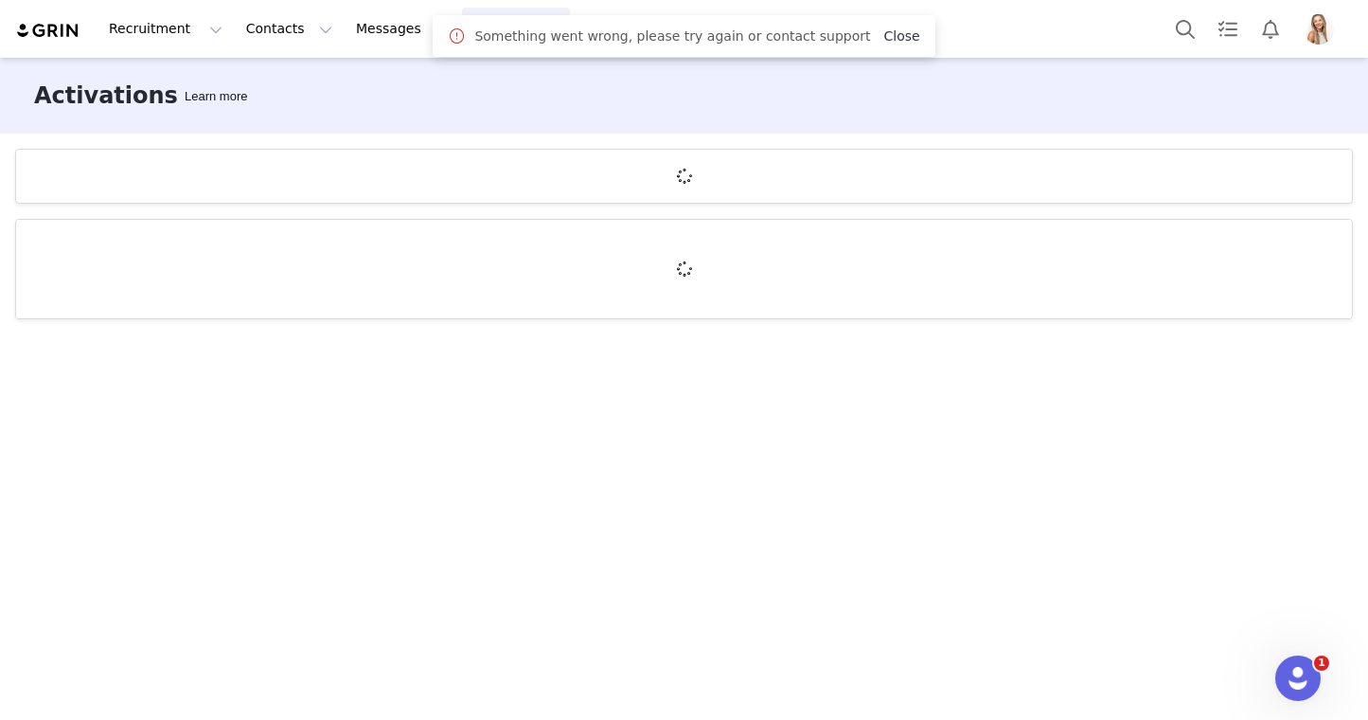
click at [883, 37] on link "Close" at bounding box center [901, 35] width 36 height 15
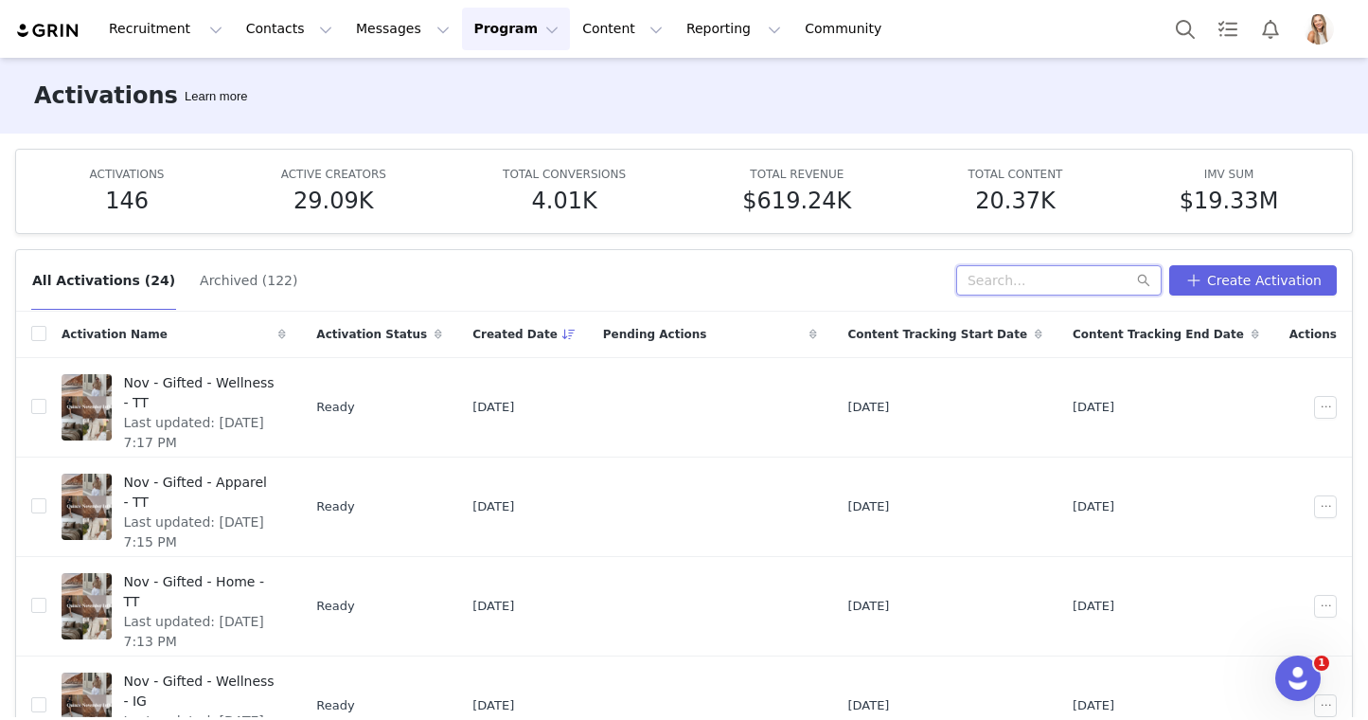
click at [1017, 265] on input "text" at bounding box center [1058, 280] width 205 height 30
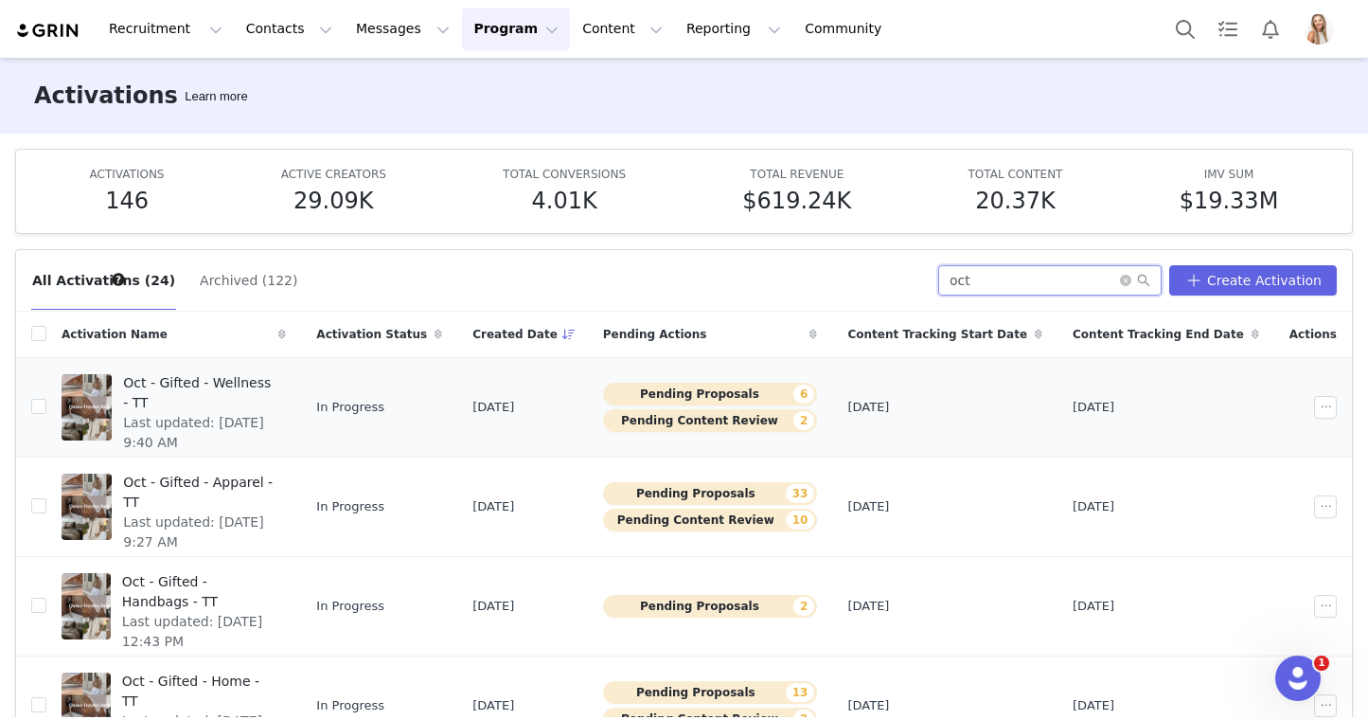
type input "oct"
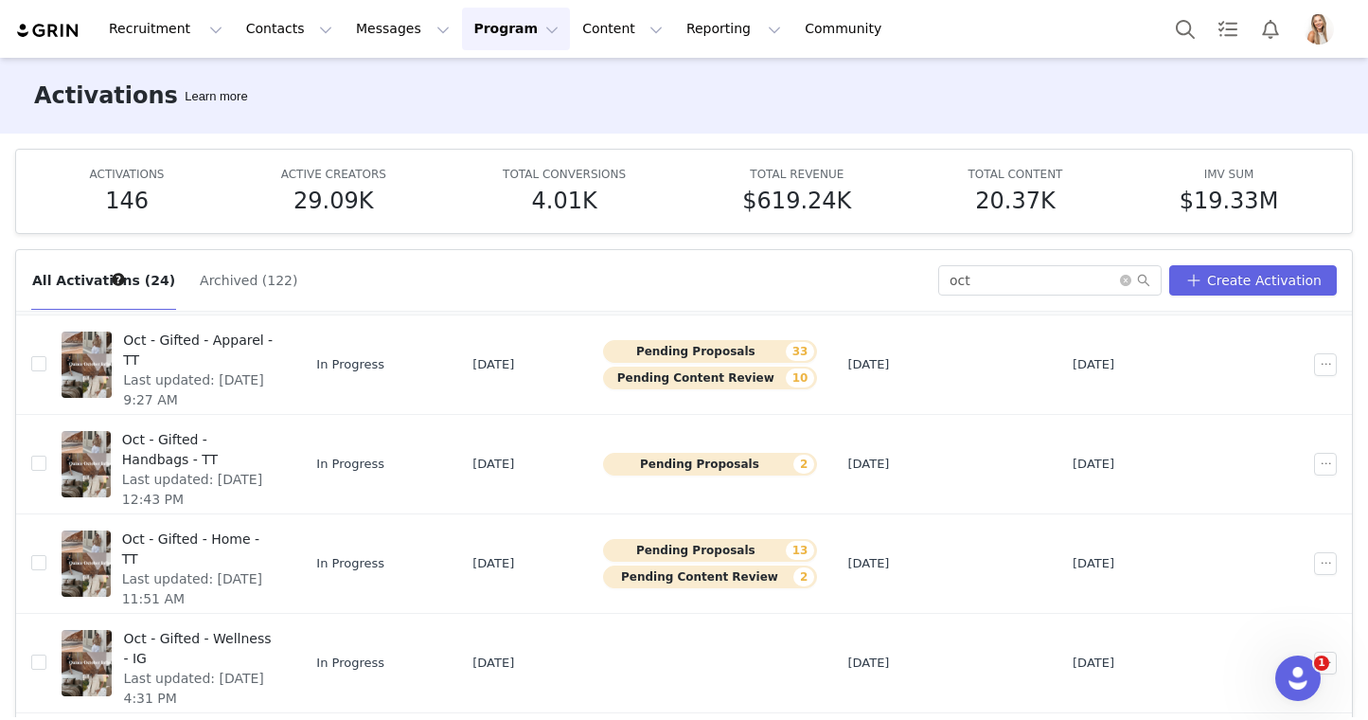
scroll to position [152, 0]
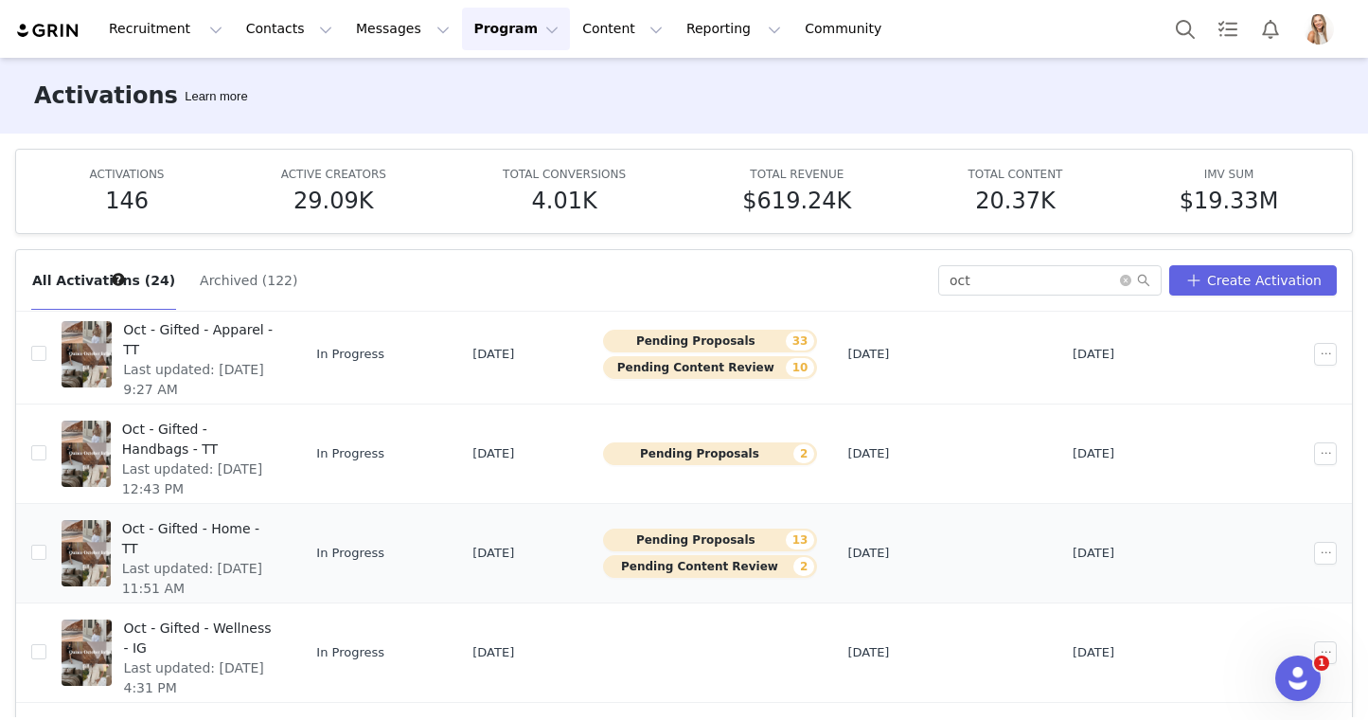
click at [232, 524] on span "Oct - Gifted - Home - TT" at bounding box center [198, 539] width 153 height 40
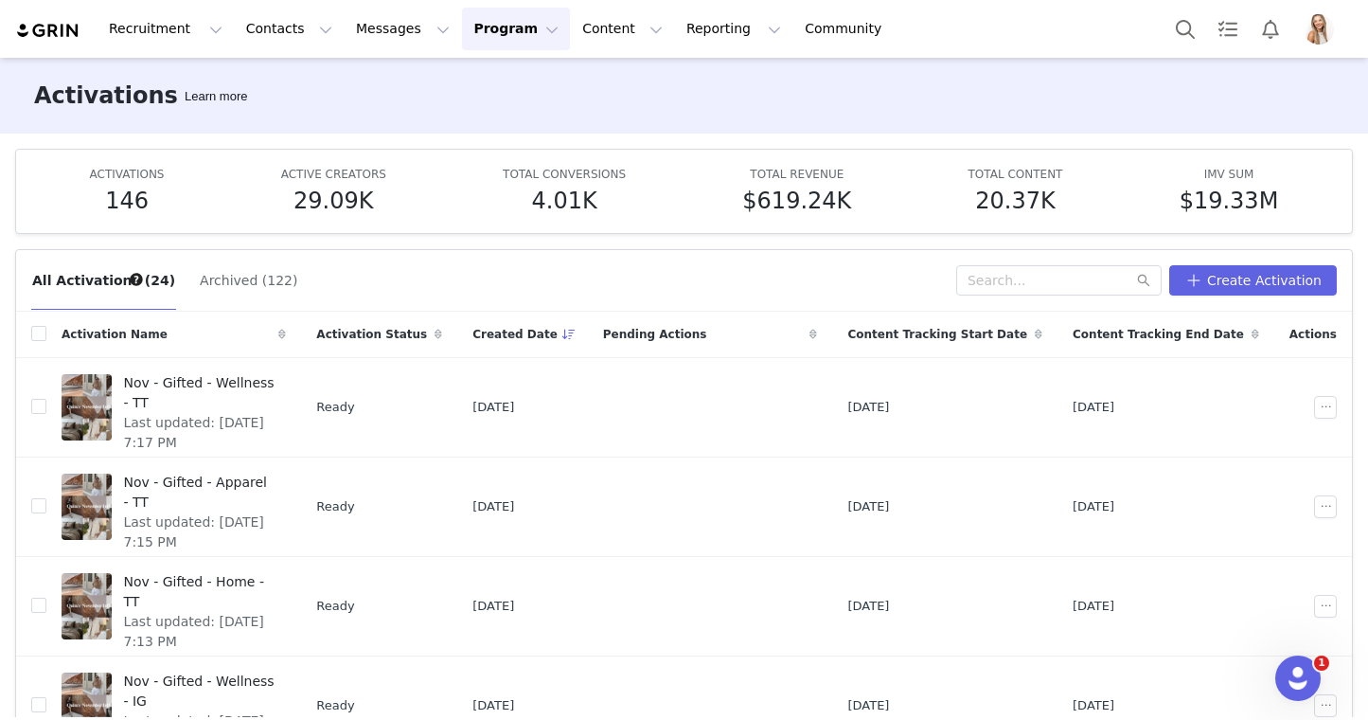
click at [412, 263] on div "All Activations (24) Archived (122) Create Activation" at bounding box center [684, 281] width 1336 height 62
click at [1030, 283] on input "text" at bounding box center [1058, 280] width 205 height 30
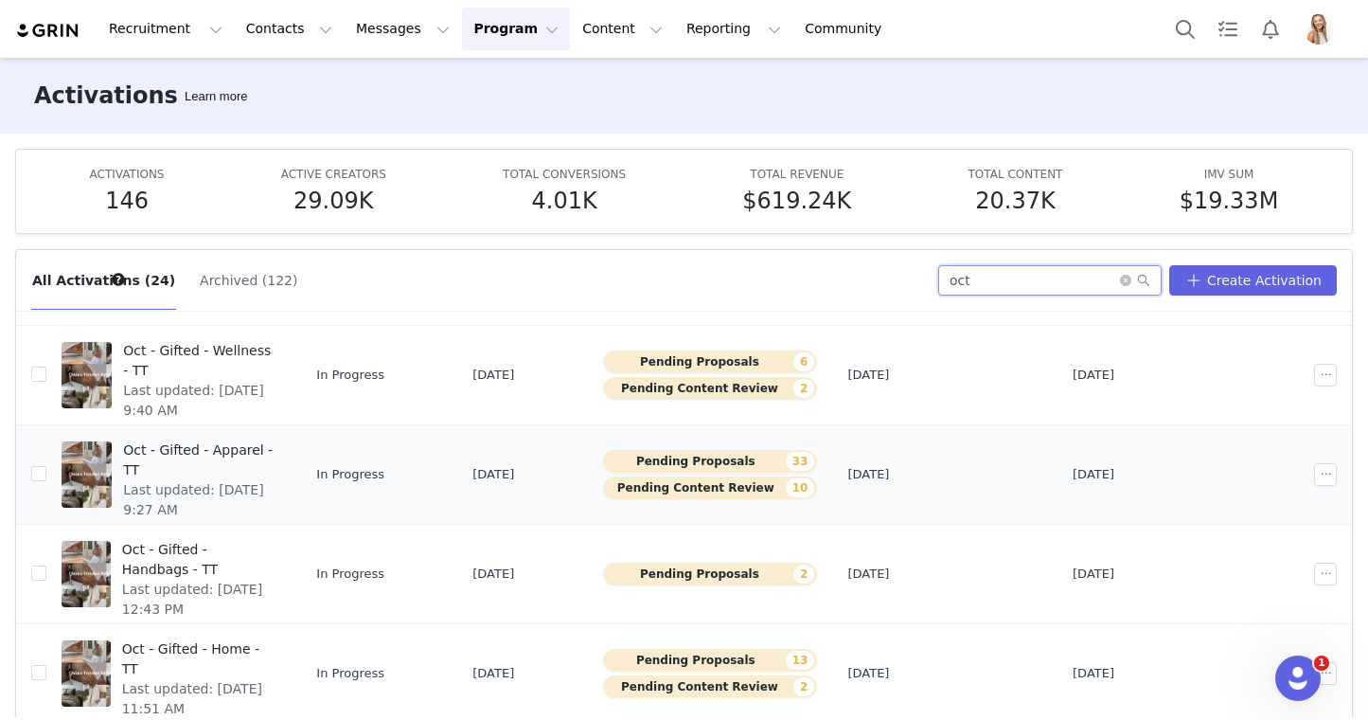
scroll to position [265, 0]
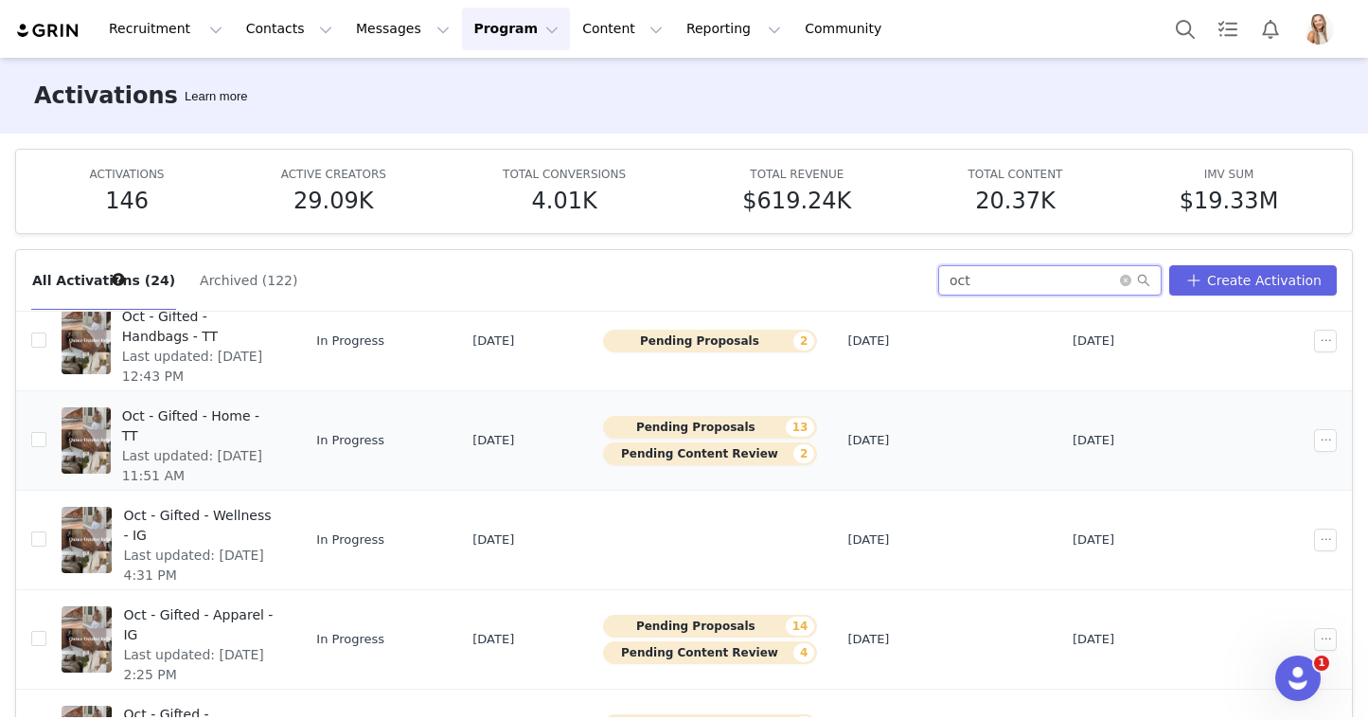
type input "oct"
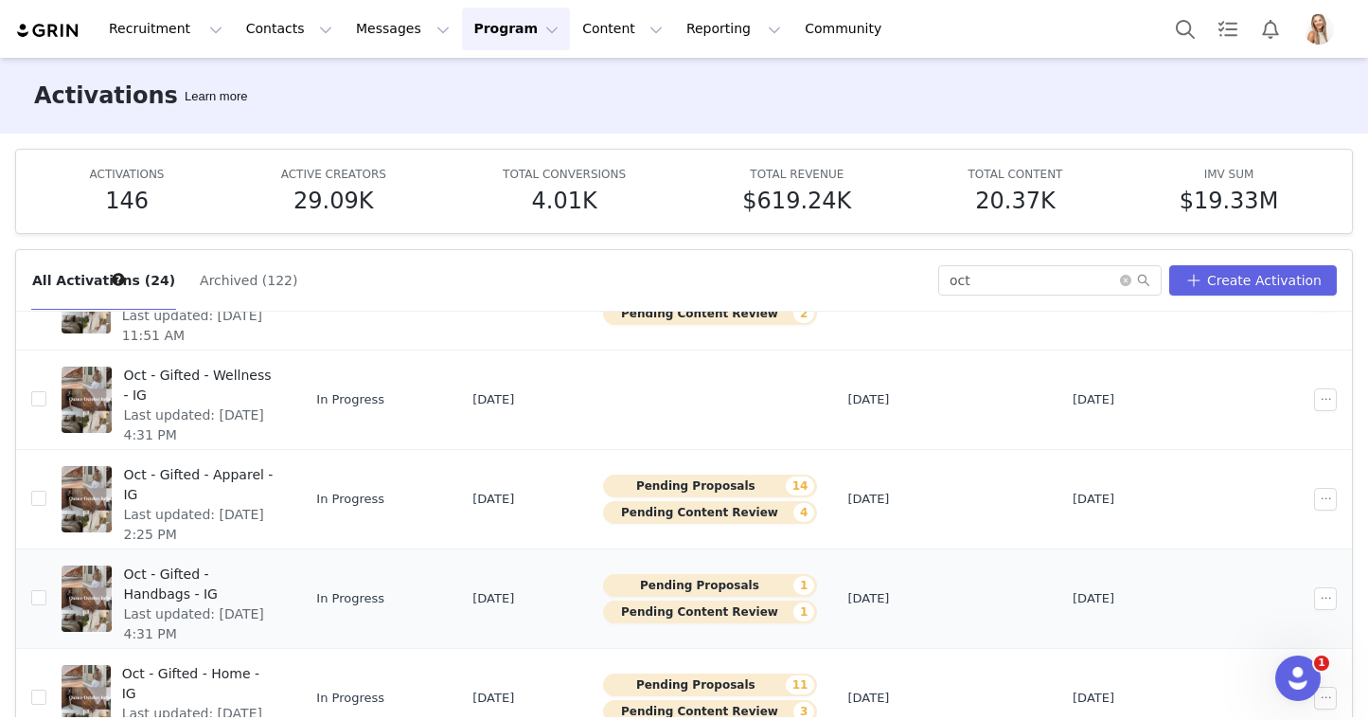
click at [212, 569] on span "Oct - Gifted - Handbags - IG" at bounding box center [199, 584] width 152 height 40
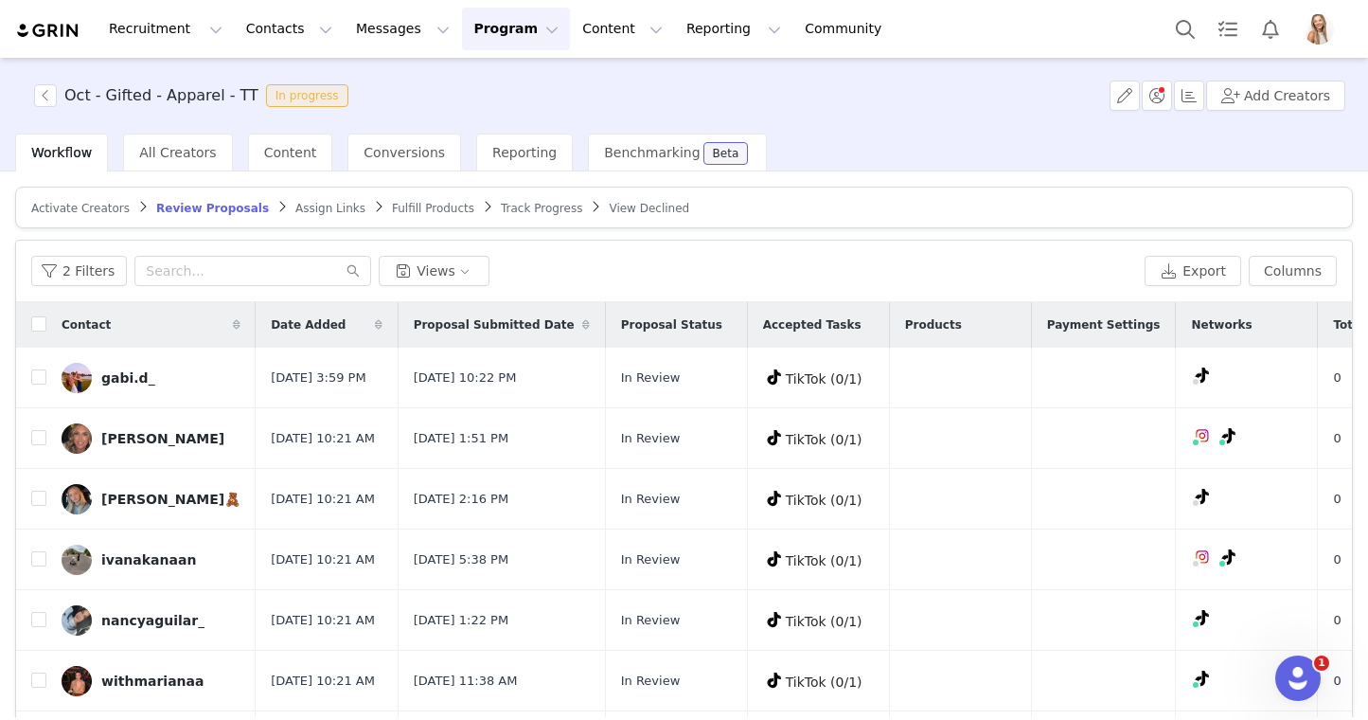
scroll to position [105, 0]
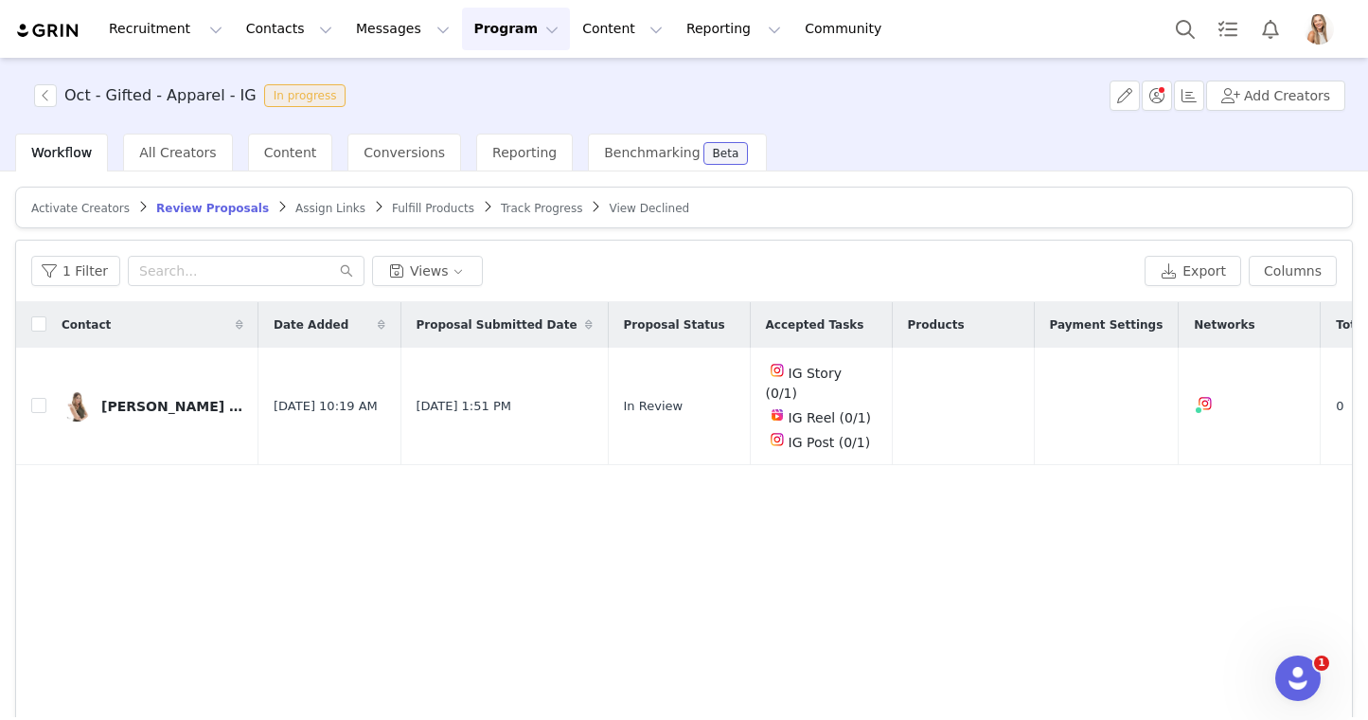
scroll to position [21, 0]
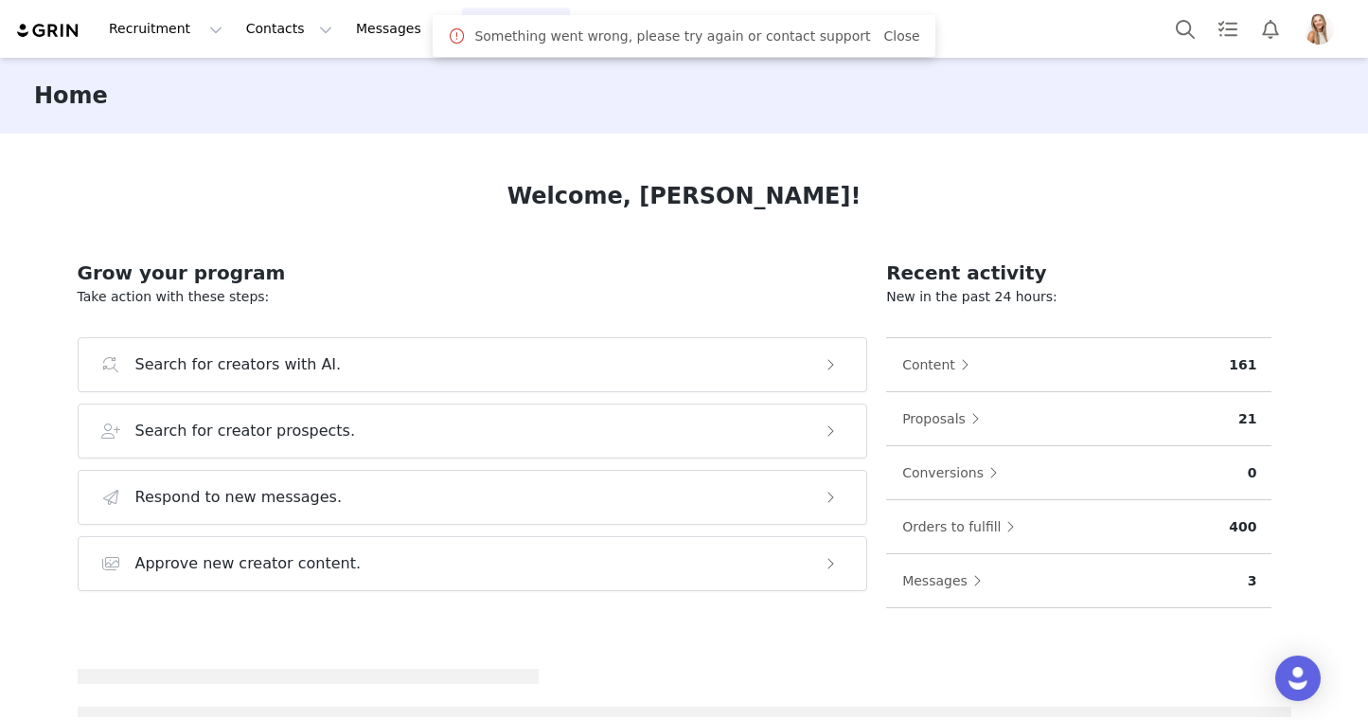
click at [462, 27] on button "Program Program" at bounding box center [516, 29] width 108 height 43
click at [460, 83] on p "Activations" at bounding box center [484, 84] width 73 height 20
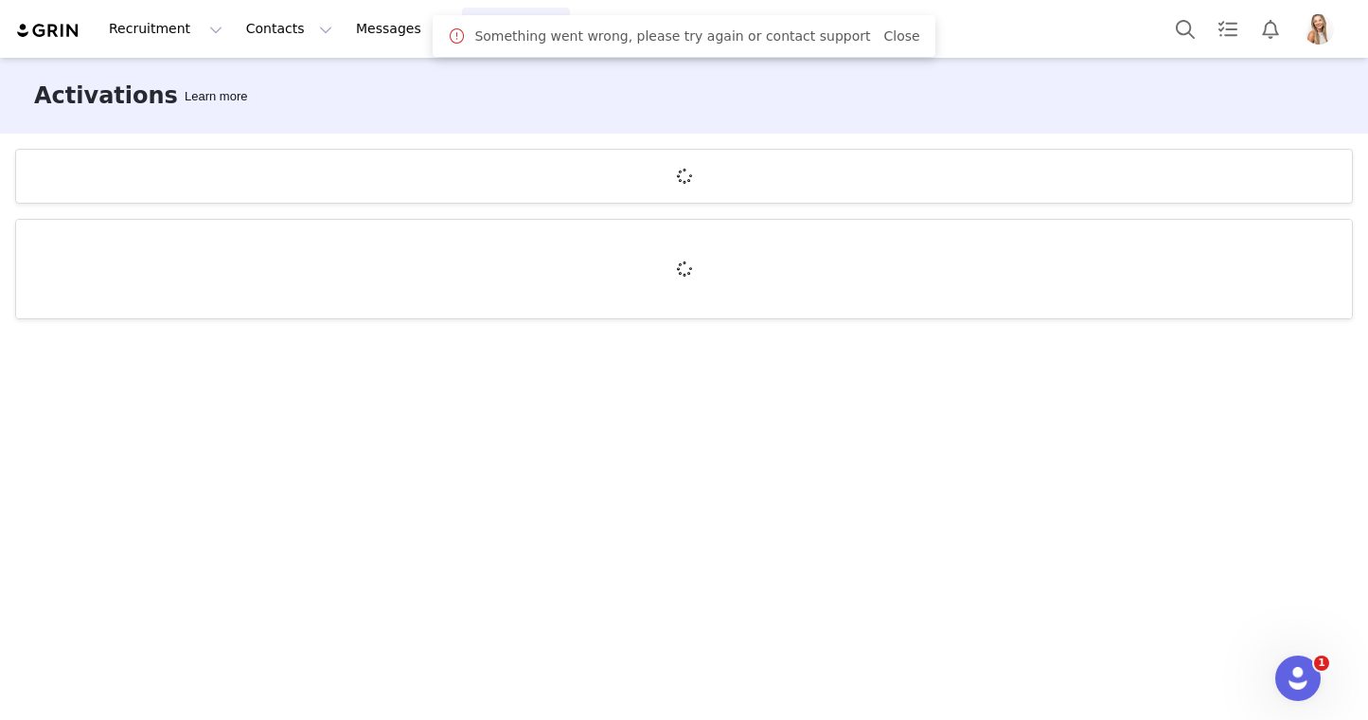
click at [883, 27] on span "Close" at bounding box center [901, 37] width 36 height 20
click at [883, 33] on link "Close" at bounding box center [901, 35] width 36 height 15
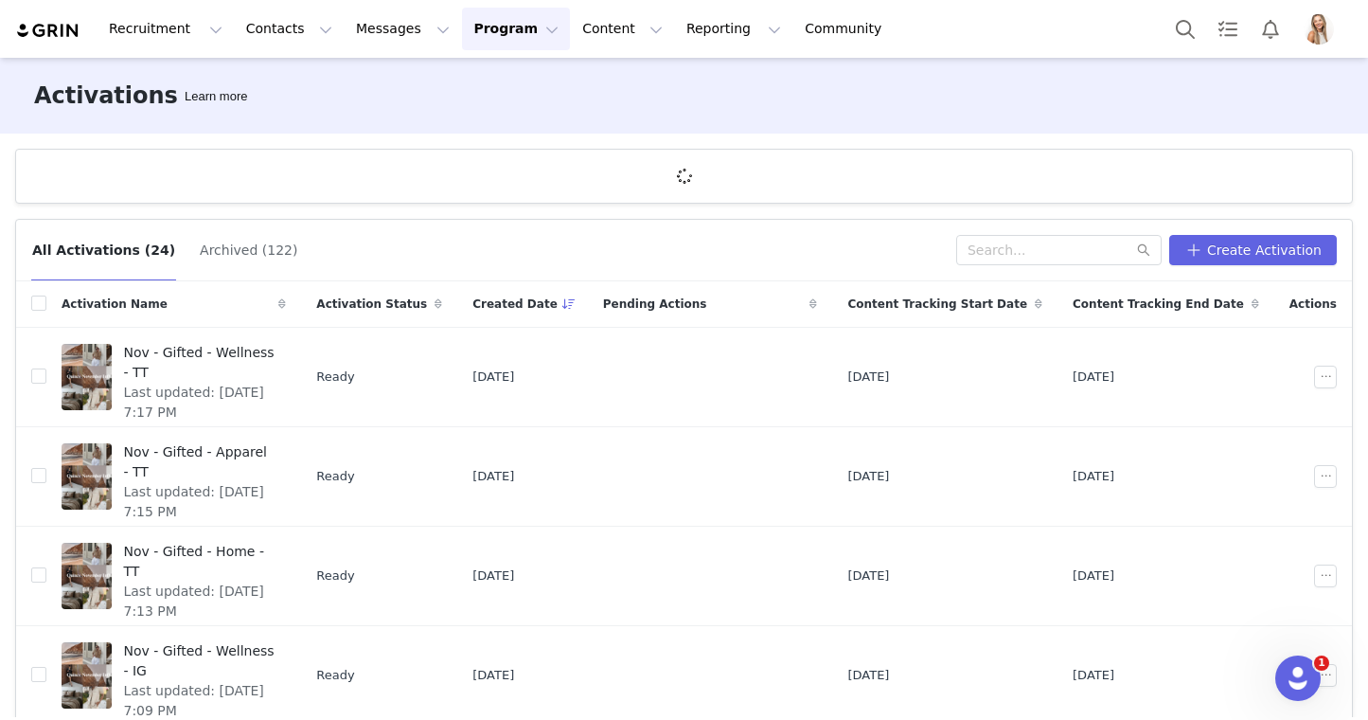
click at [1045, 254] on div "All Activations (24) Archived (122) Create Activation" at bounding box center [684, 251] width 1336 height 62
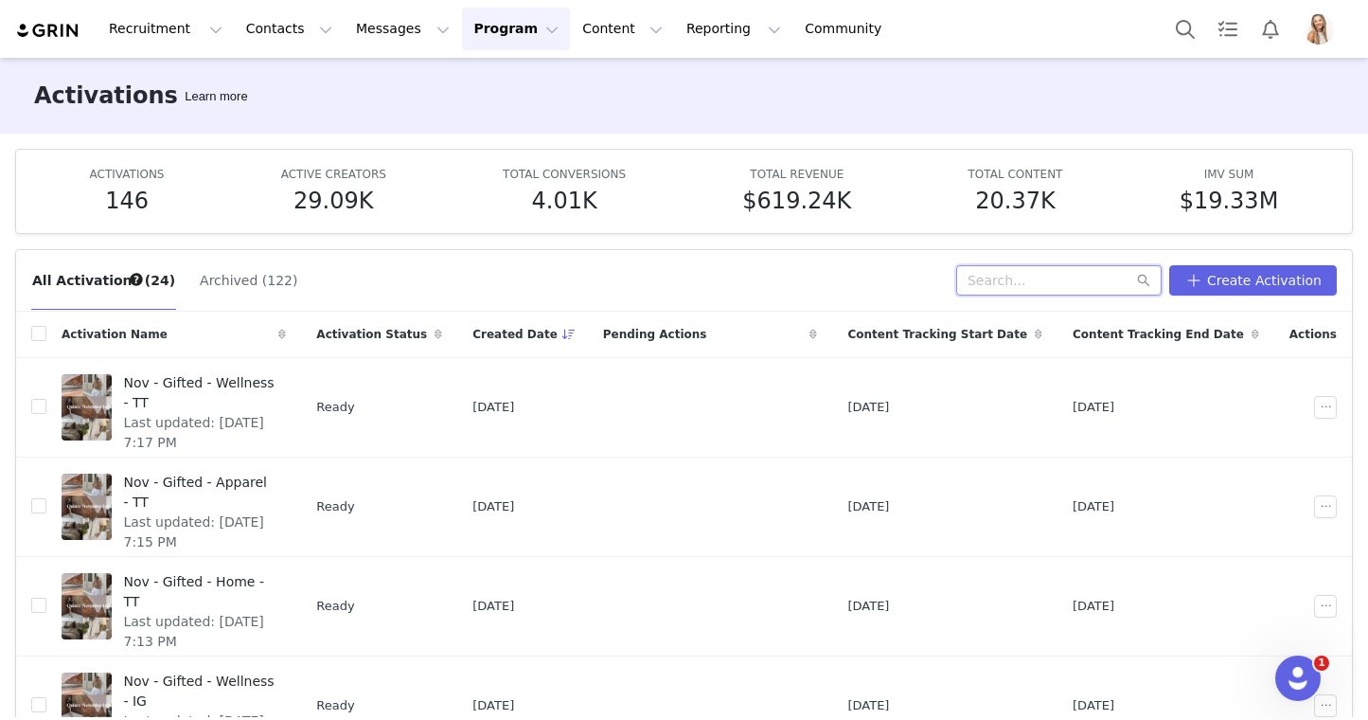
click at [1018, 279] on input "text" at bounding box center [1058, 280] width 205 height 30
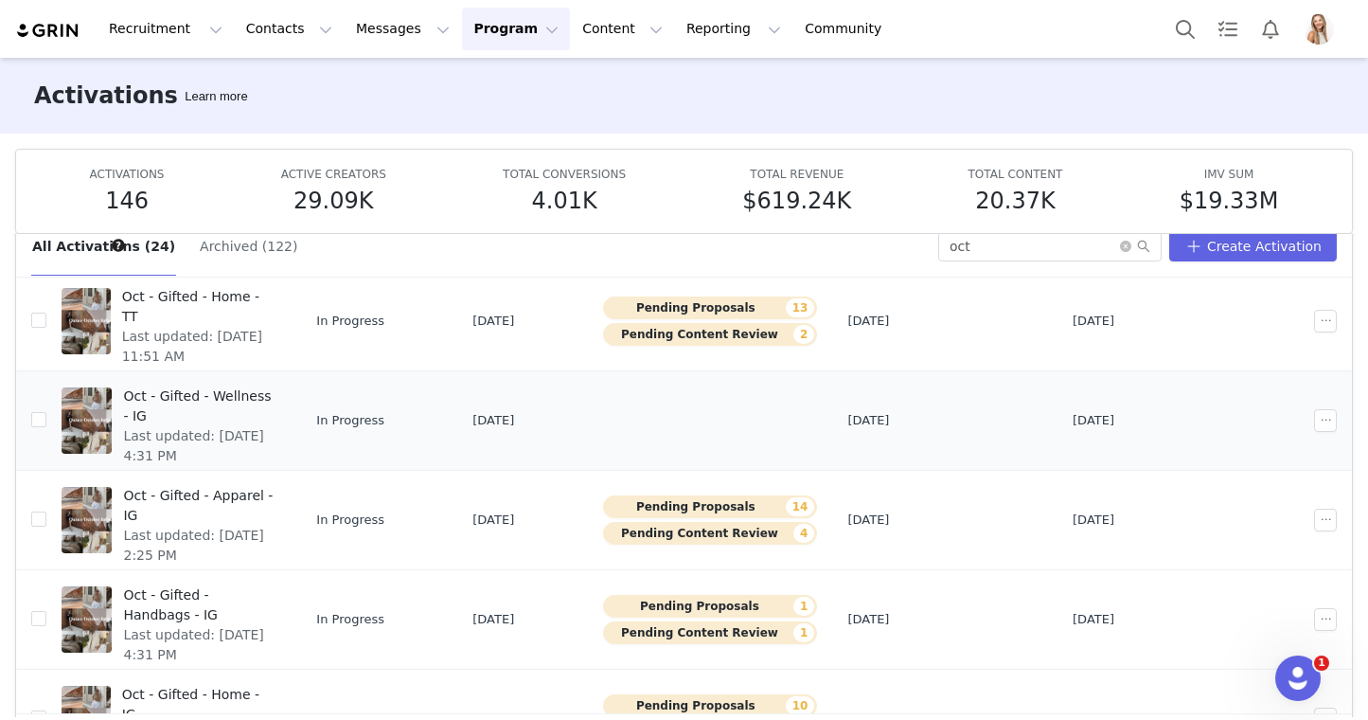
scroll to position [405, 0]
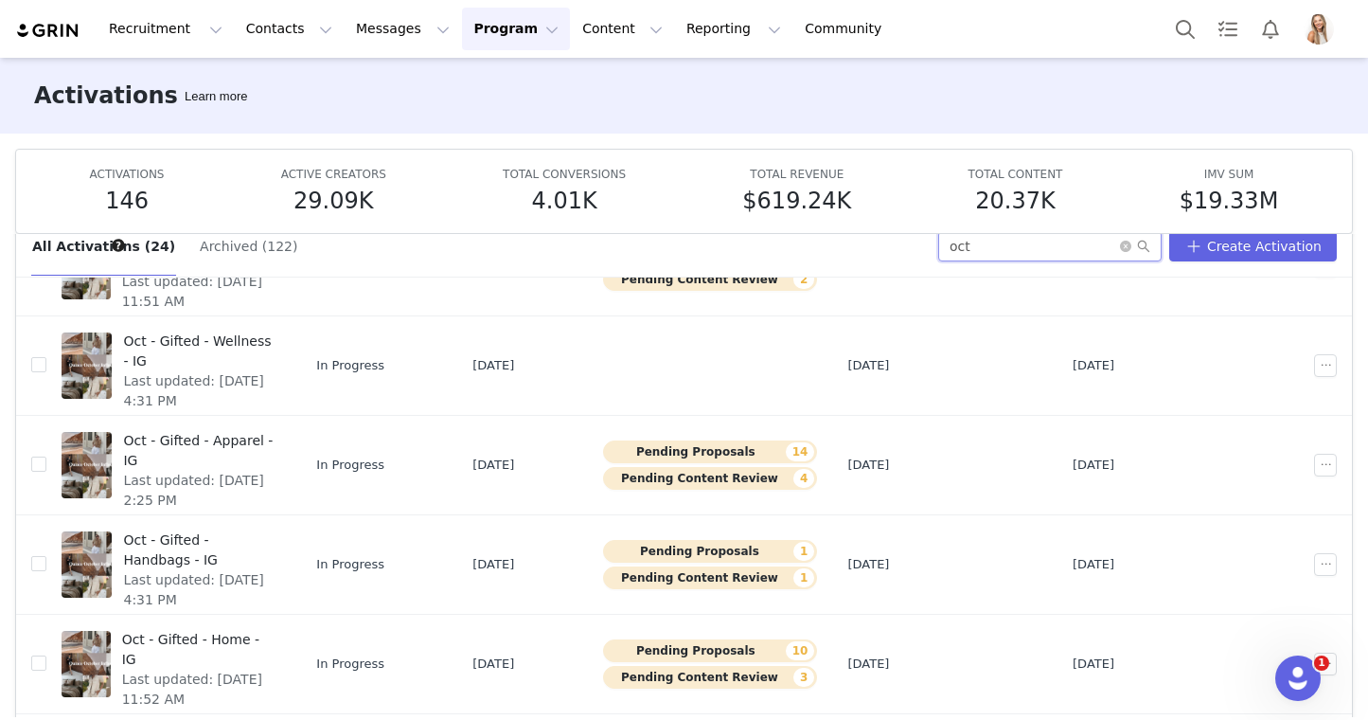
click at [999, 239] on input "oct" at bounding box center [1049, 246] width 223 height 30
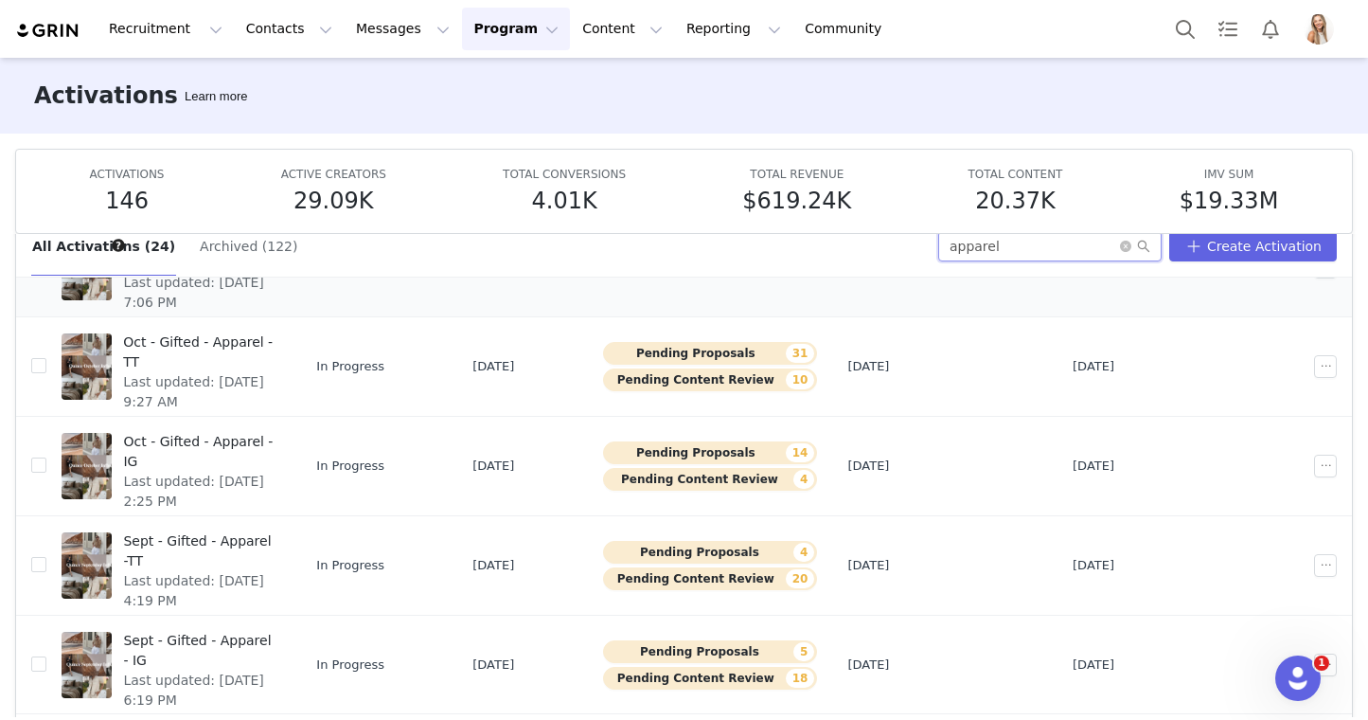
scroll to position [206, 0]
type input "apparel"
click at [267, 340] on span "Oct - Gifted - Apparel - TT" at bounding box center [199, 351] width 152 height 40
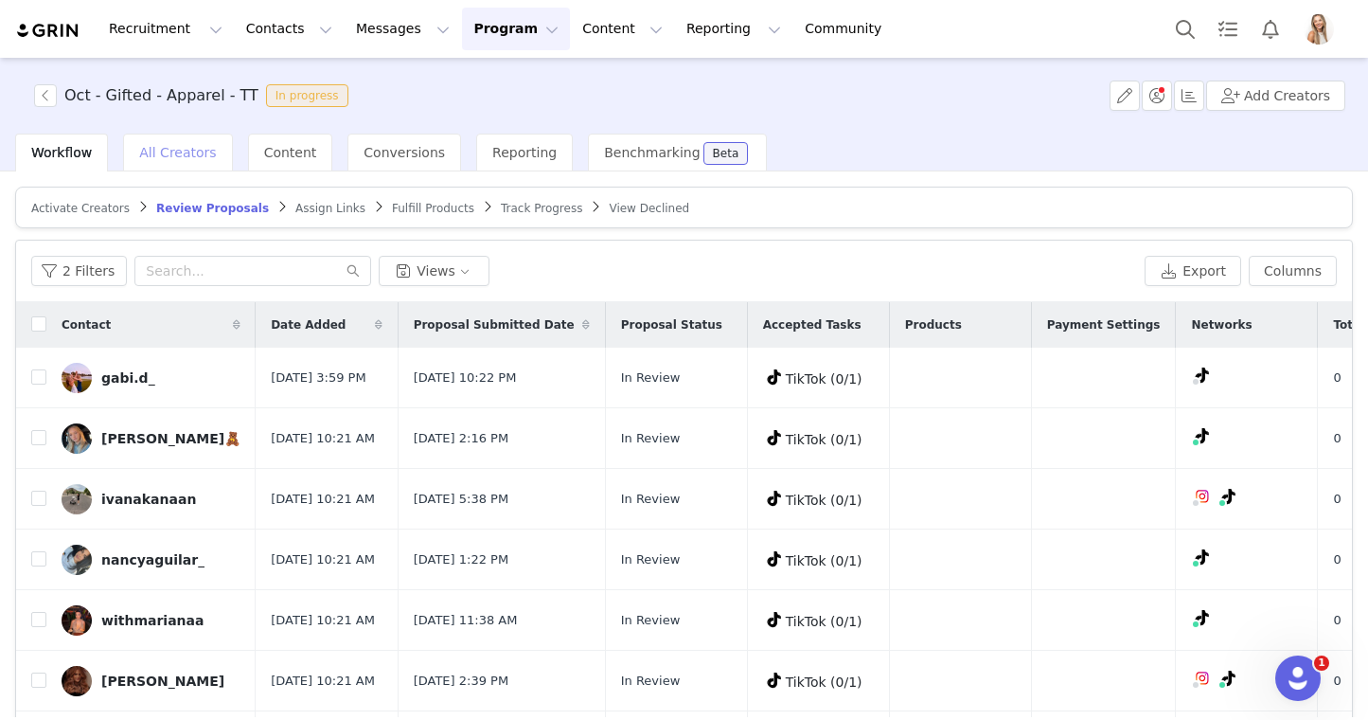
click at [180, 160] on div "All Creators" at bounding box center [177, 153] width 109 height 38
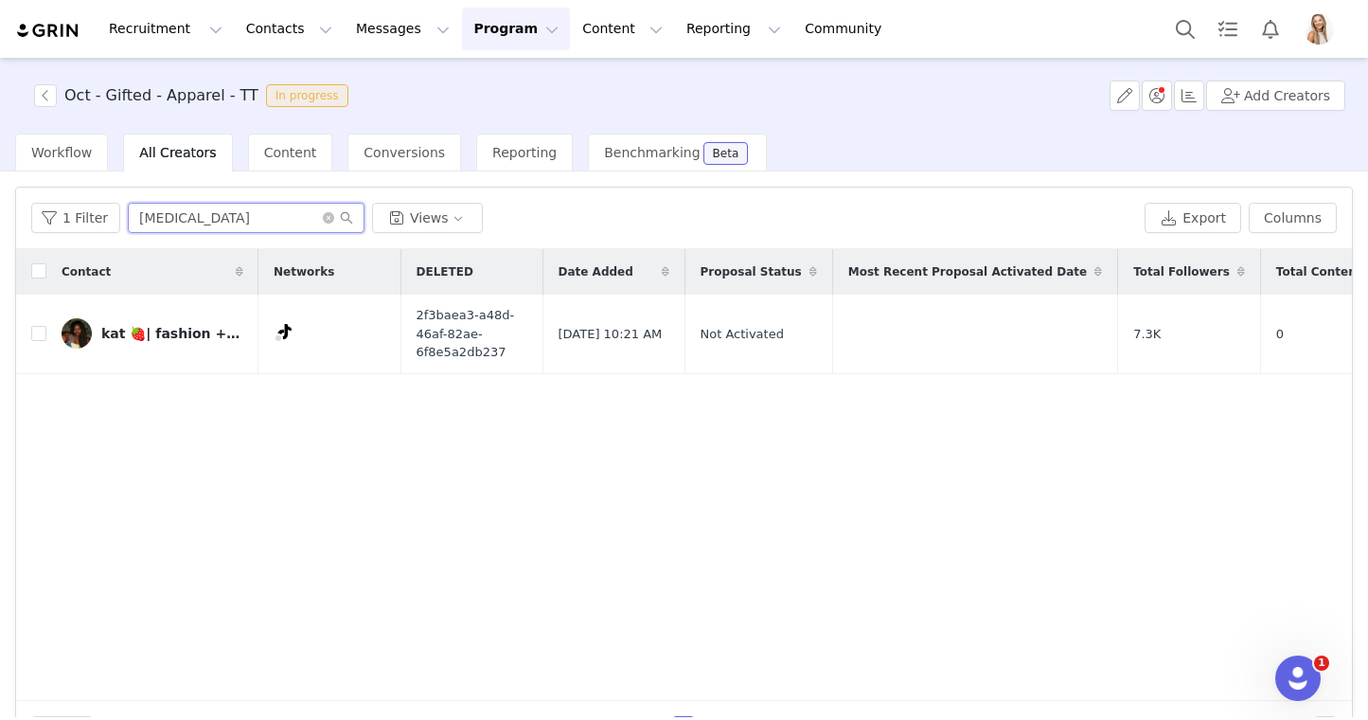
click at [227, 218] on input "alli" at bounding box center [246, 218] width 237 height 30
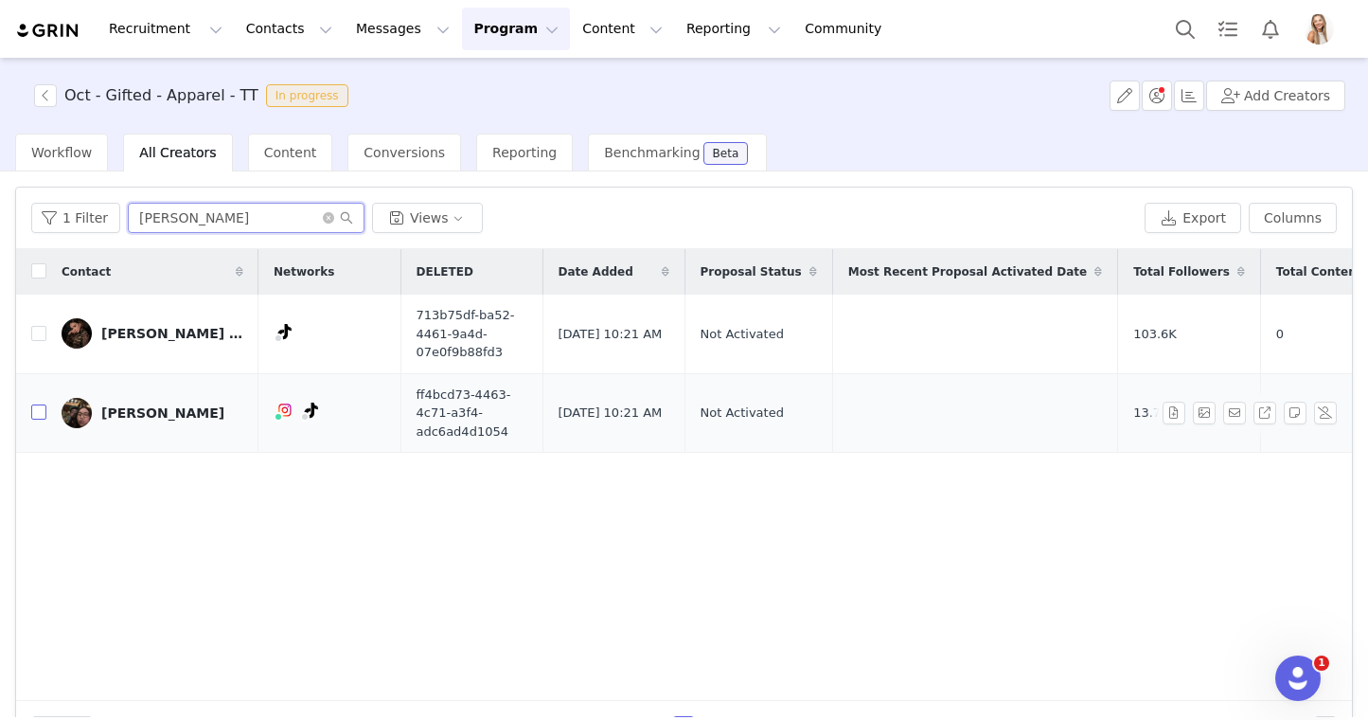
type input "vanessa"
drag, startPoint x: 39, startPoint y: 410, endPoint x: 95, endPoint y: 411, distance: 55.9
click at [39, 411] on input "checkbox" at bounding box center [38, 411] width 15 height 15
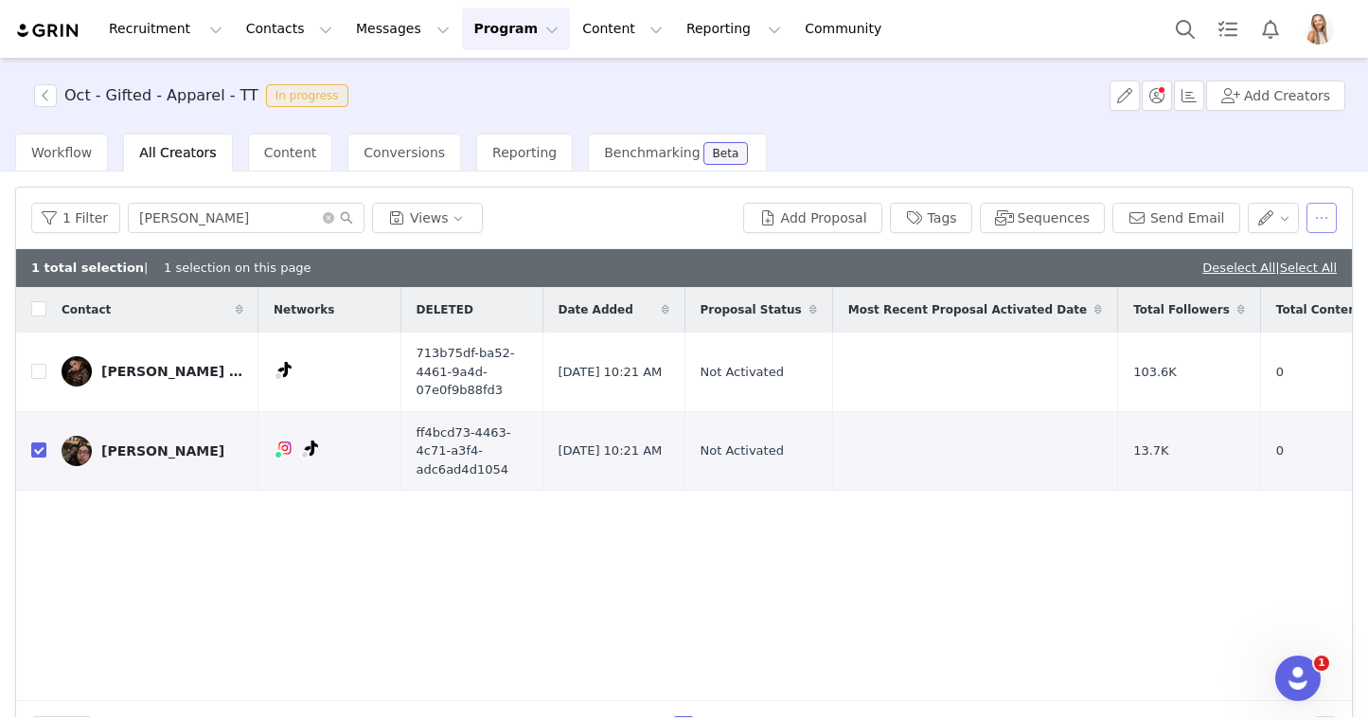
click at [1314, 220] on button "button" at bounding box center [1322, 218] width 30 height 30
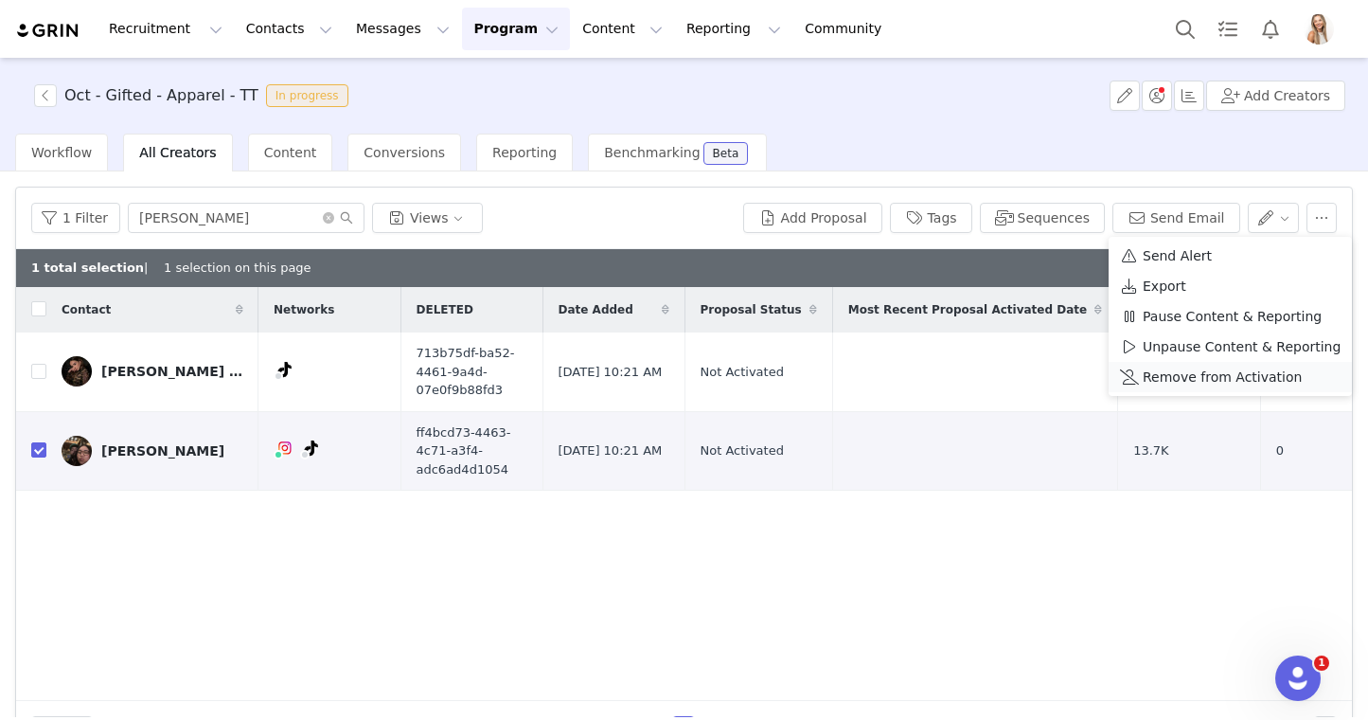
click at [1165, 381] on span "Remove from Activation" at bounding box center [1222, 376] width 159 height 21
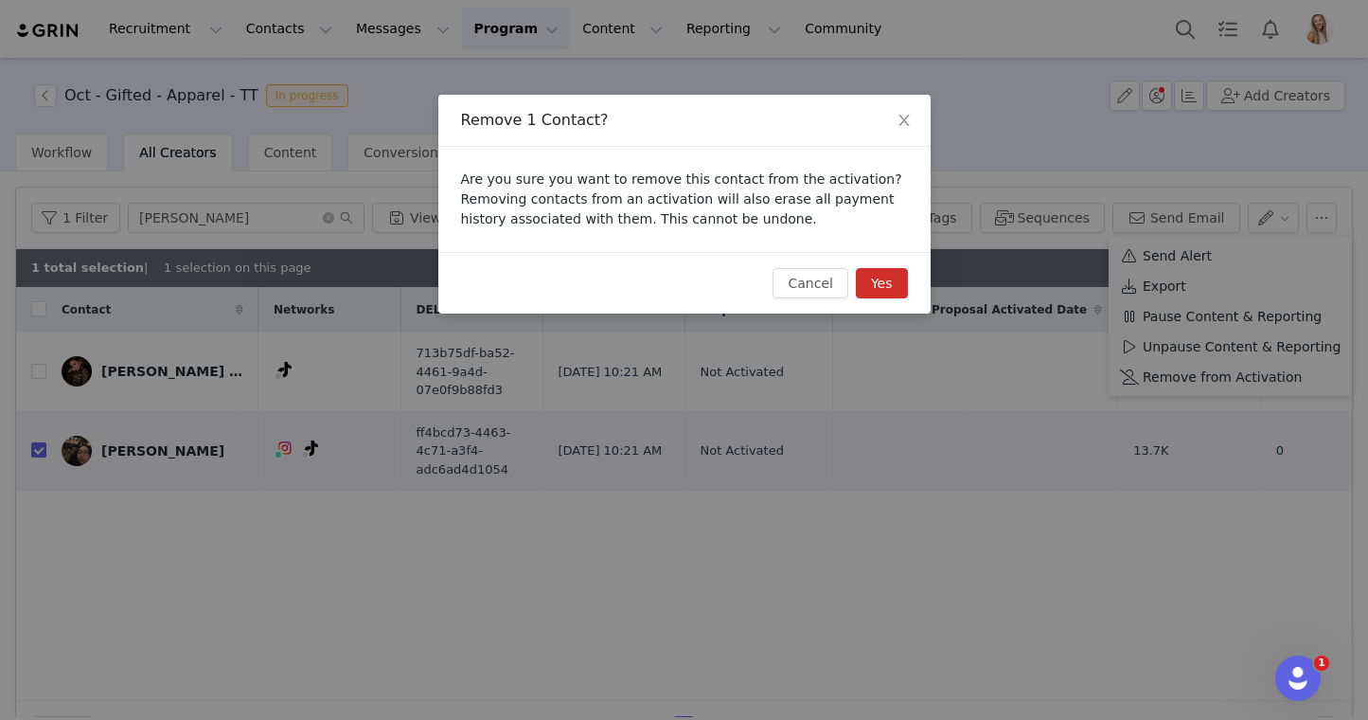
click at [895, 281] on button "Yes" at bounding box center [882, 283] width 52 height 30
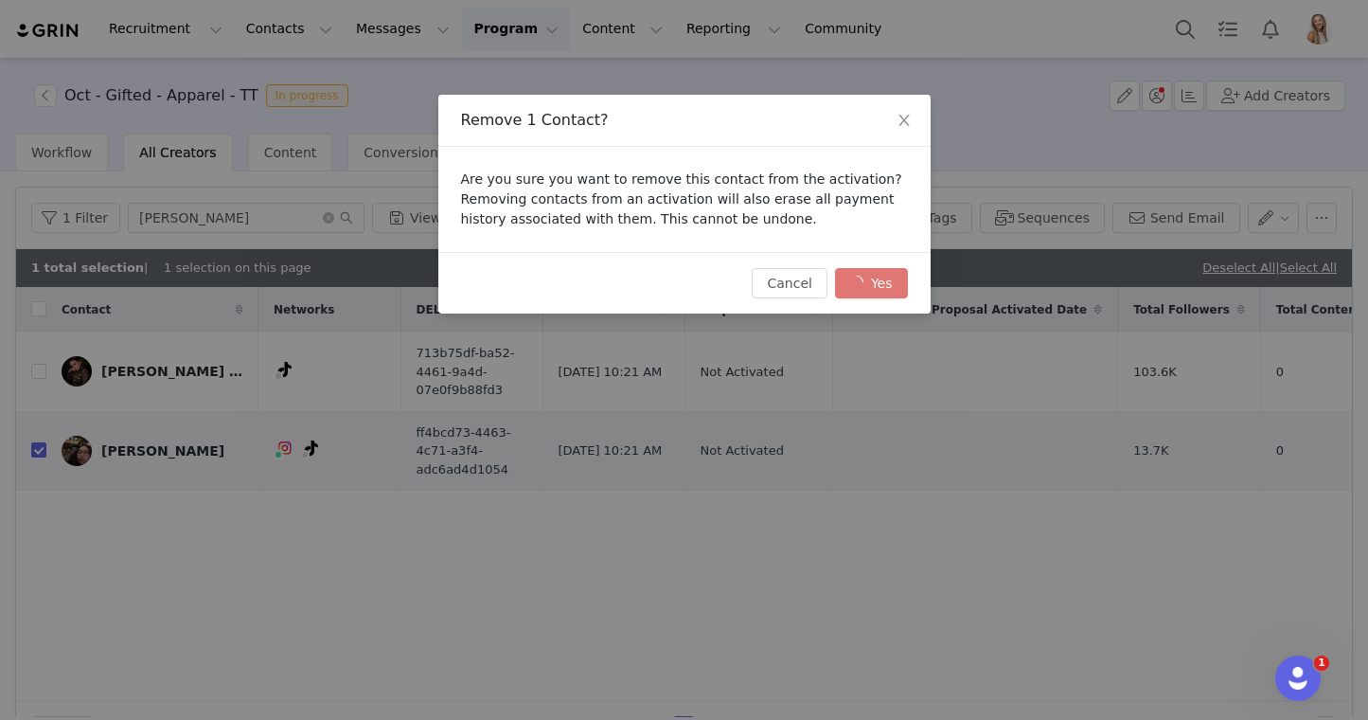
checkbox input "false"
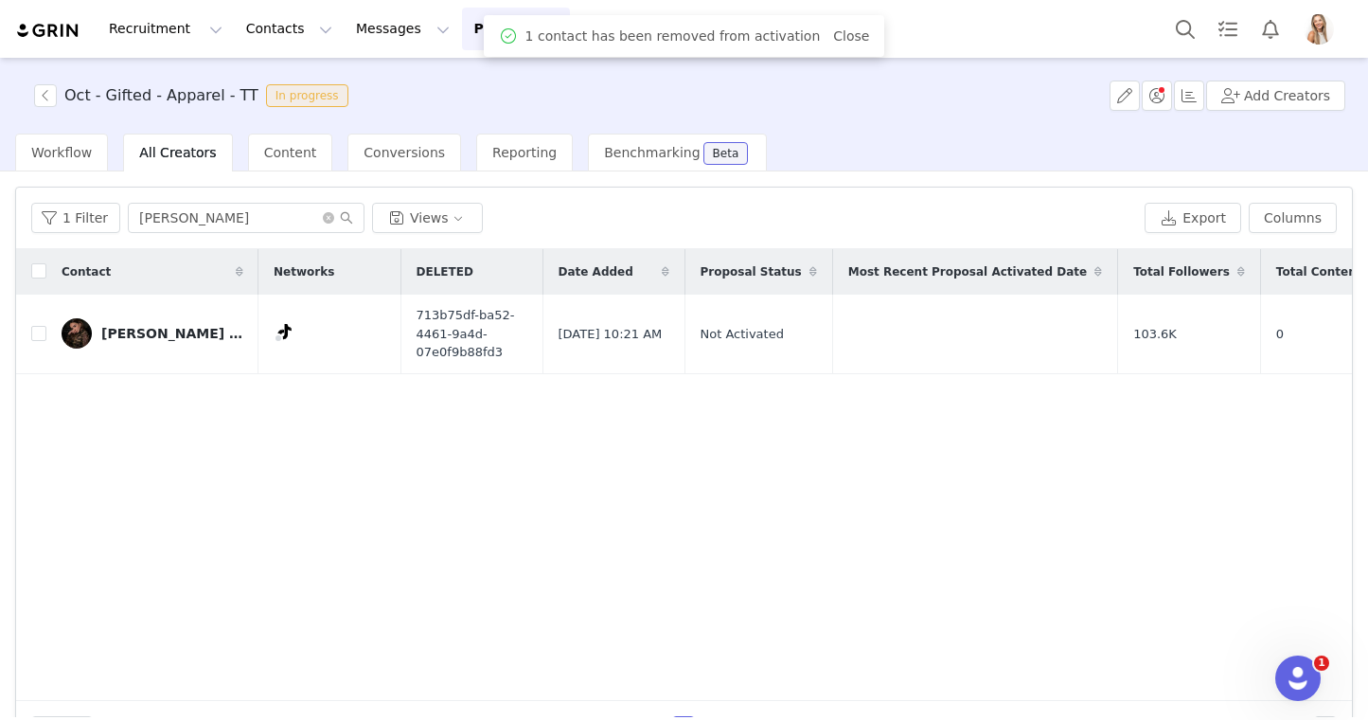
click at [935, 221] on div "1 Filter vanessa Views" at bounding box center [584, 218] width 1106 height 30
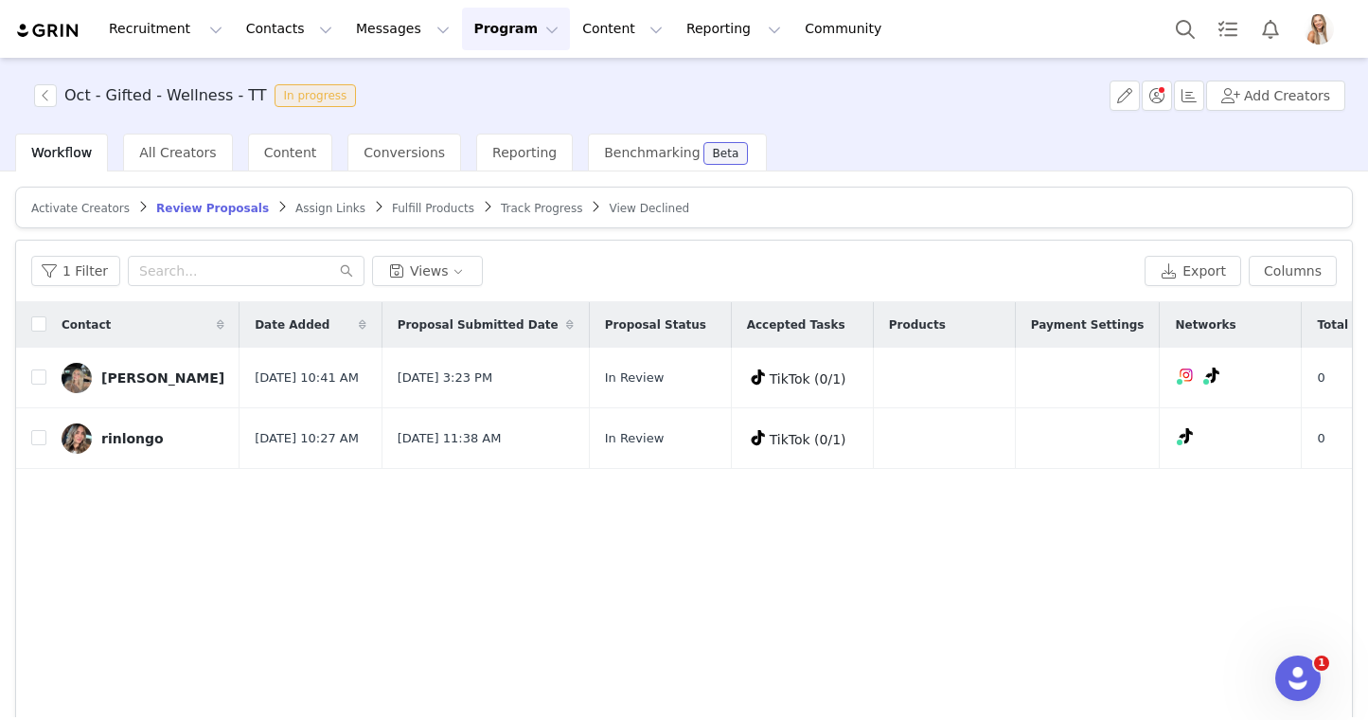
click at [579, 82] on div "Oct - Gifted - Wellness - TT In progress Add Creators" at bounding box center [684, 96] width 1368 height 76
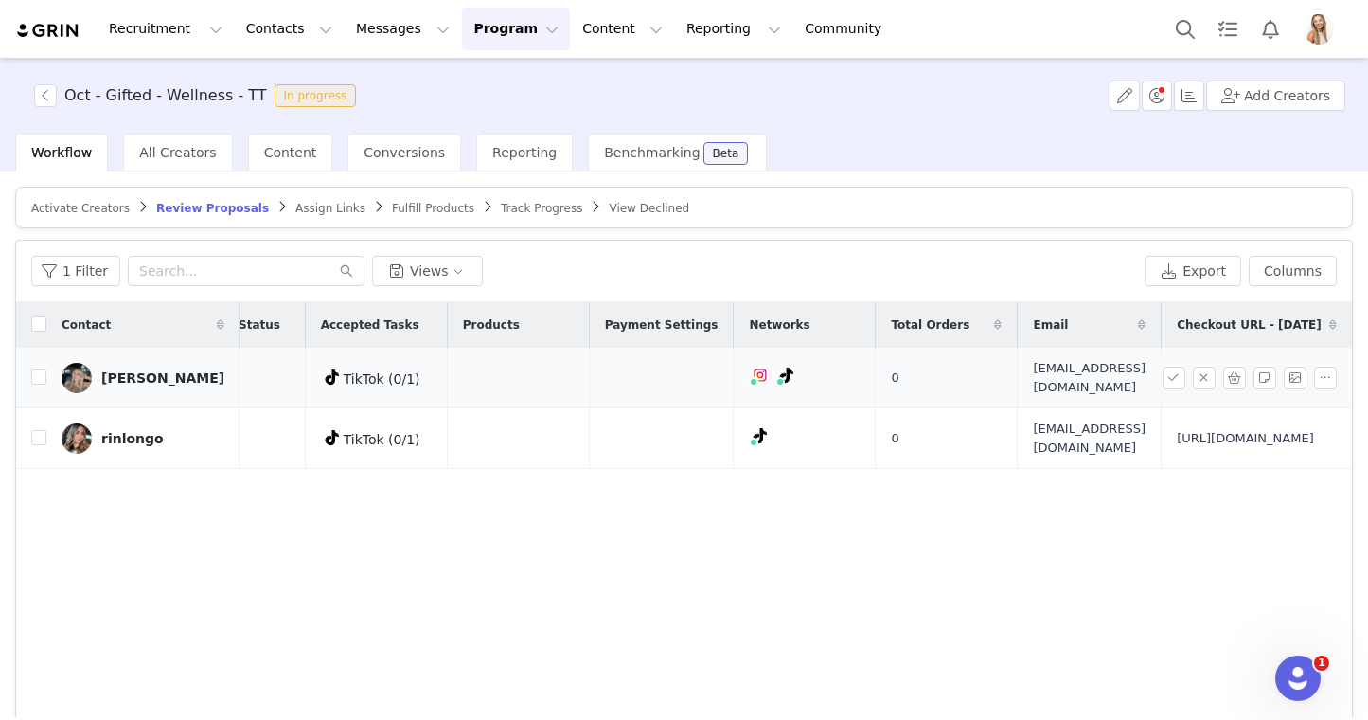
click at [1177, 387] on span "[URL][DOMAIN_NAME]" at bounding box center [1245, 377] width 137 height 19
copy tr "[EMAIL_ADDRESS][DOMAIN_NAME] [URL][DOMAIN_NAME]"
drag, startPoint x: 1269, startPoint y: 425, endPoint x: 1027, endPoint y: 374, distance: 246.8
click at [1027, 374] on tr "[PERSON_NAME] [DATE] 10:41 AM [DATE] 3:23 PM In Review TikTok (0/1) 0 [EMAIL_AD…" at bounding box center [471, 378] width 1762 height 61
click at [979, 159] on div "Workflow All Creators Content Conversions Reporting Benchmarking Beta" at bounding box center [691, 153] width 1353 height 38
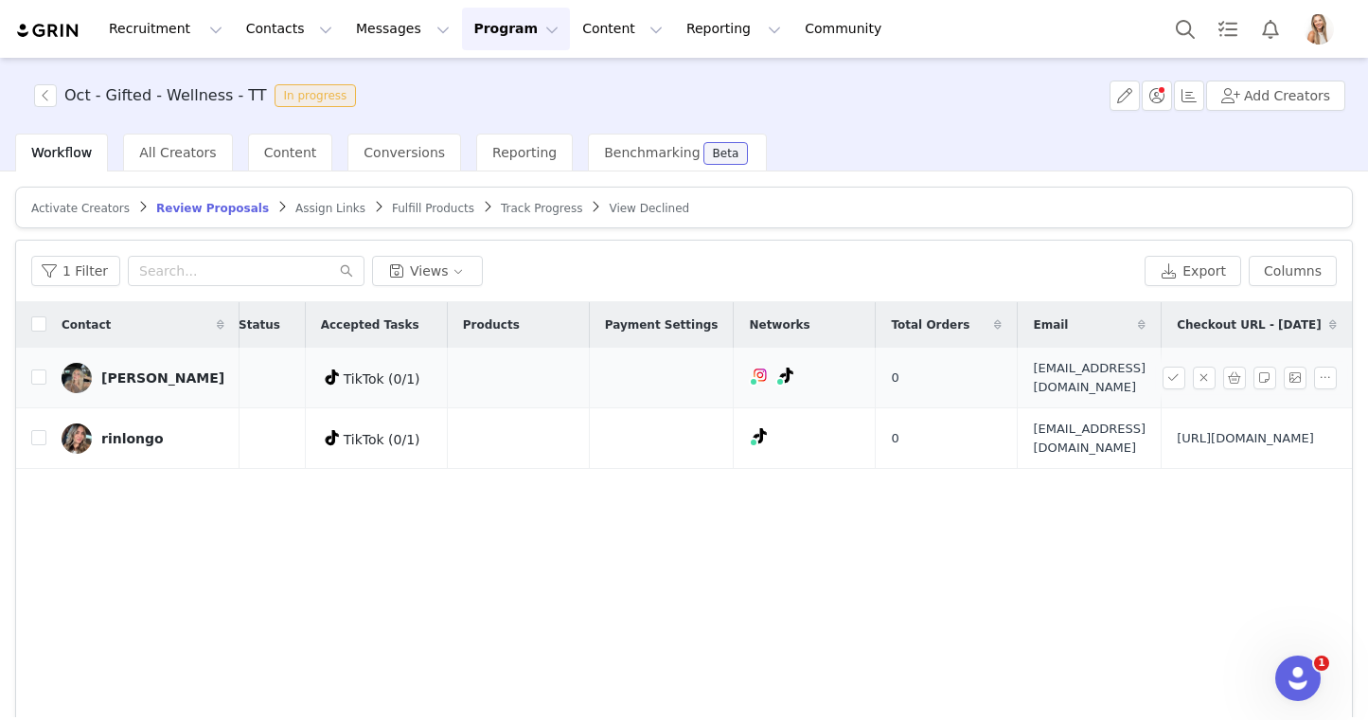
drag, startPoint x: 1243, startPoint y: 424, endPoint x: 1045, endPoint y: 367, distance: 205.9
click at [1177, 368] on span "[URL][DOMAIN_NAME]" at bounding box center [1245, 377] width 137 height 19
copy span "[URL][DOMAIN_NAME]"
click at [36, 384] on input "checkbox" at bounding box center [38, 376] width 15 height 15
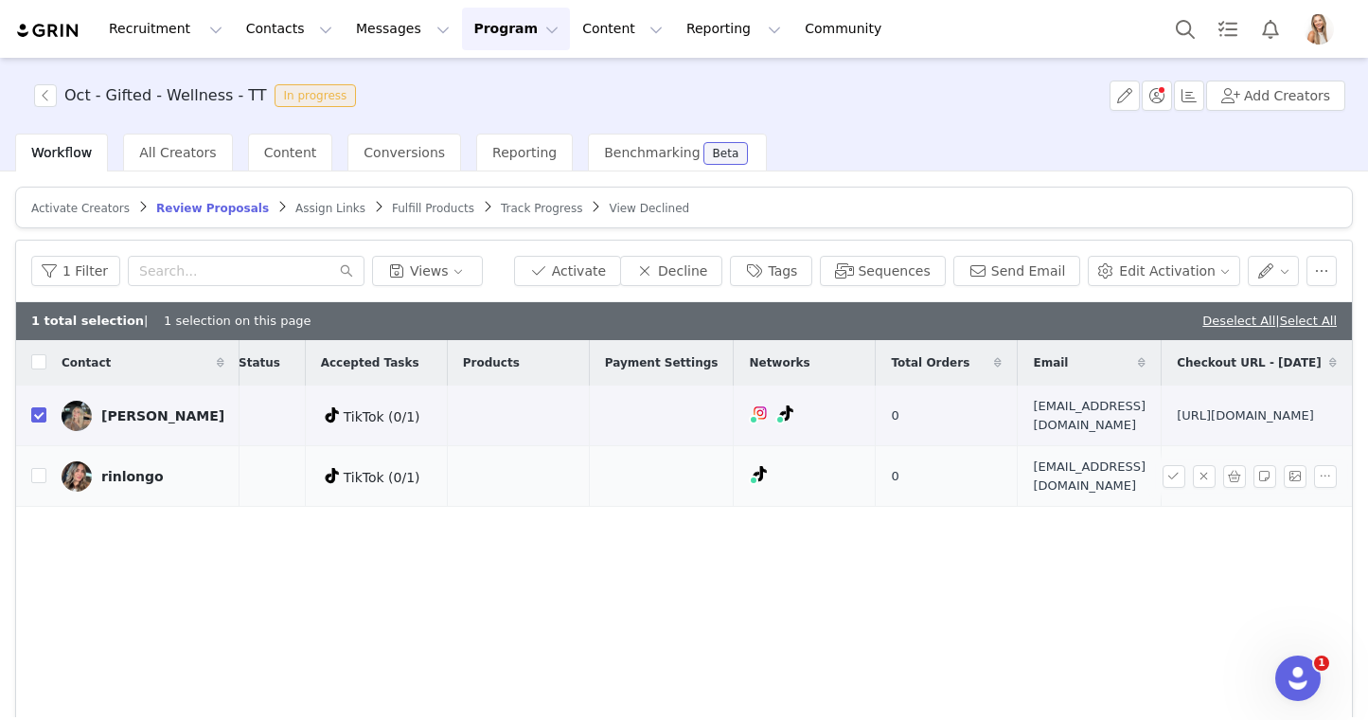
drag, startPoint x: 1158, startPoint y: 546, endPoint x: 1039, endPoint y: 501, distance: 127.7
click at [1162, 501] on td "[URL][DOMAIN_NAME]" at bounding box center [1253, 476] width 183 height 61
copy span "[URL][DOMAIN_NAME]"
click at [1033, 494] on span "[EMAIL_ADDRESS][DOMAIN_NAME]" at bounding box center [1089, 475] width 113 height 37
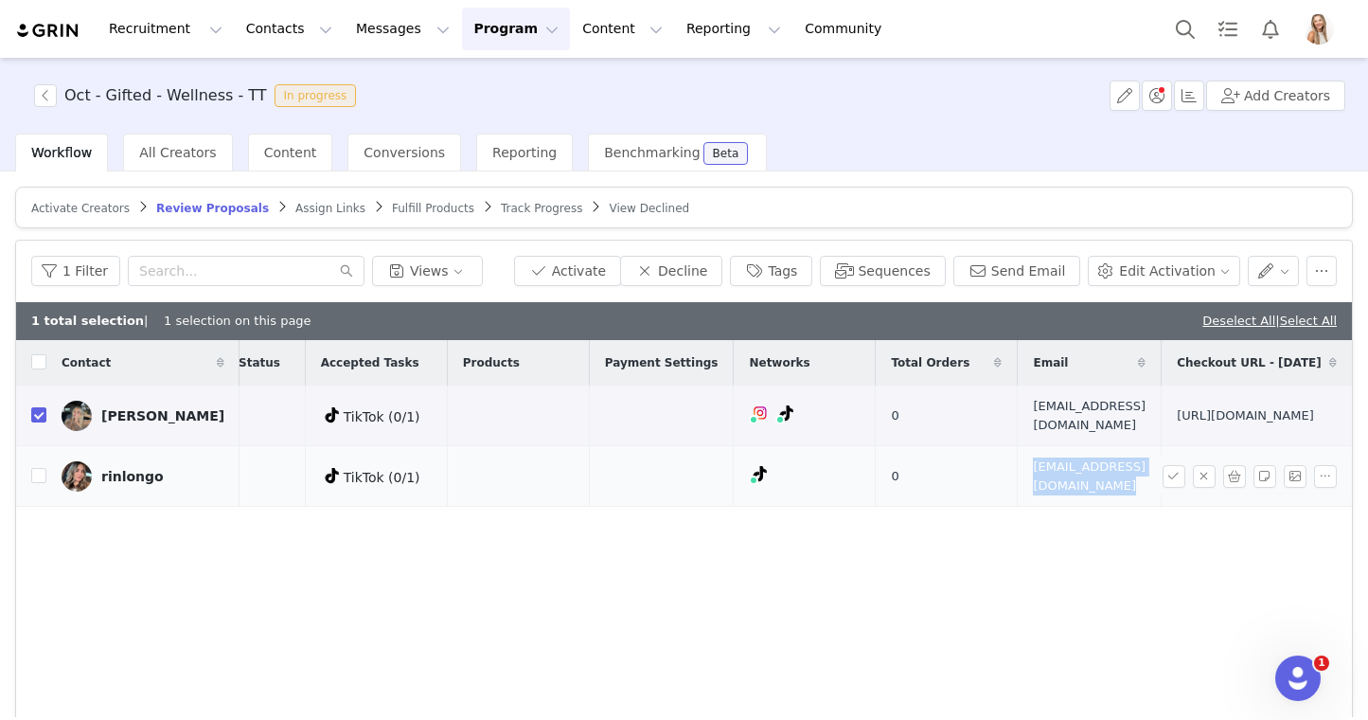
click at [1033, 494] on span "[EMAIL_ADDRESS][DOMAIN_NAME]" at bounding box center [1089, 475] width 113 height 37
copy span "[EMAIL_ADDRESS][DOMAIN_NAME]"
click at [621, 269] on button "Activate" at bounding box center [567, 271] width 107 height 30
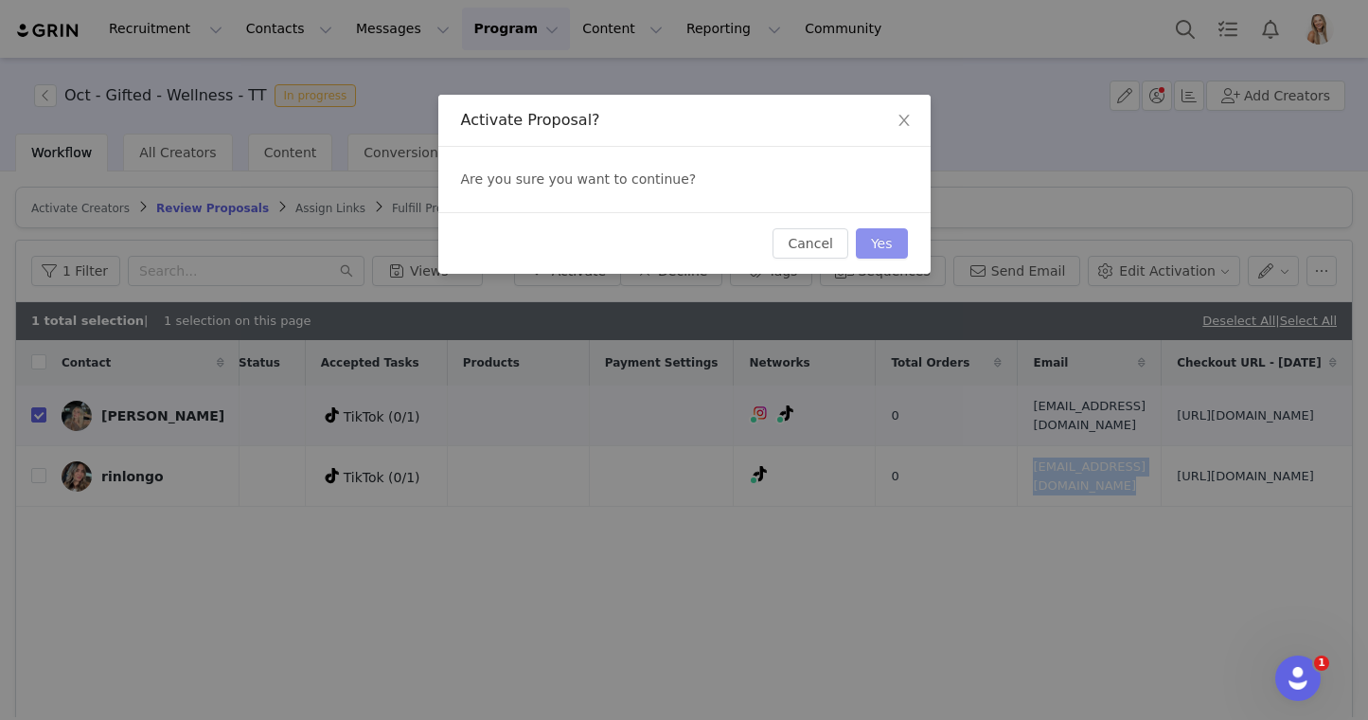
click at [886, 242] on button "Yes" at bounding box center [882, 243] width 52 height 30
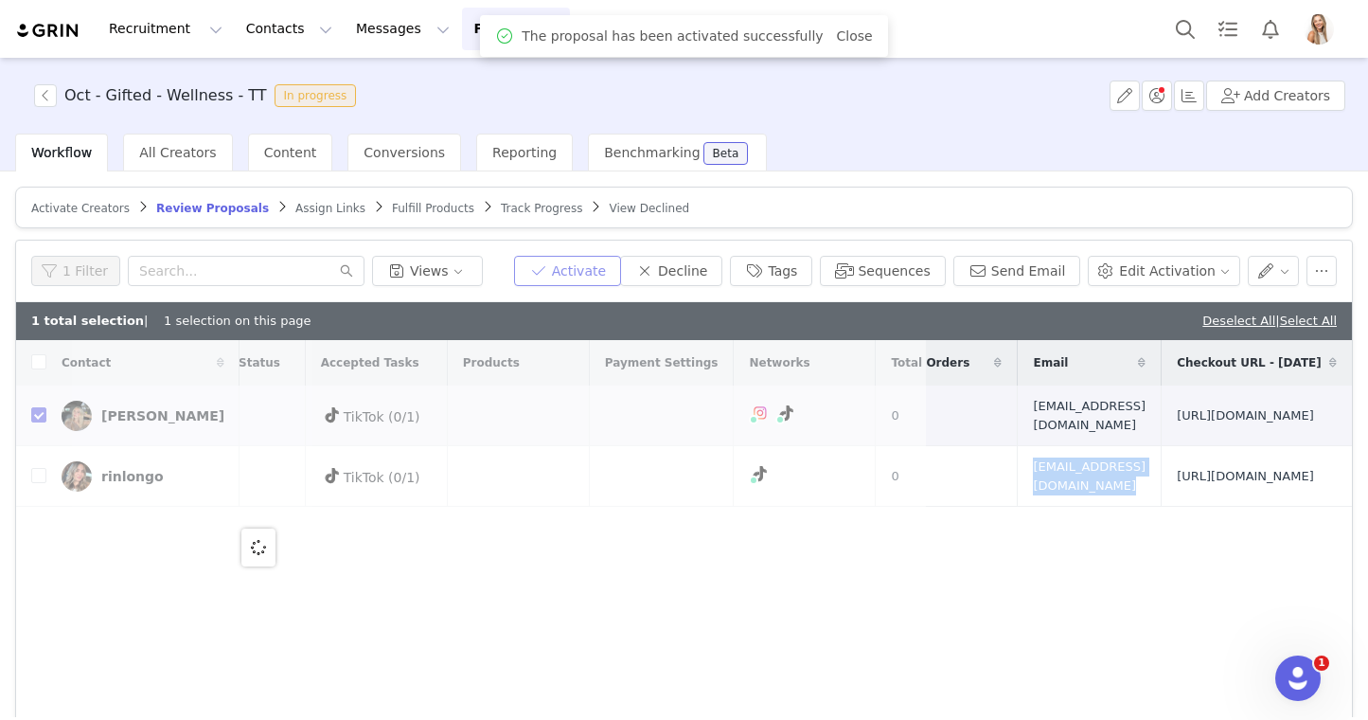
scroll to position [0, 0]
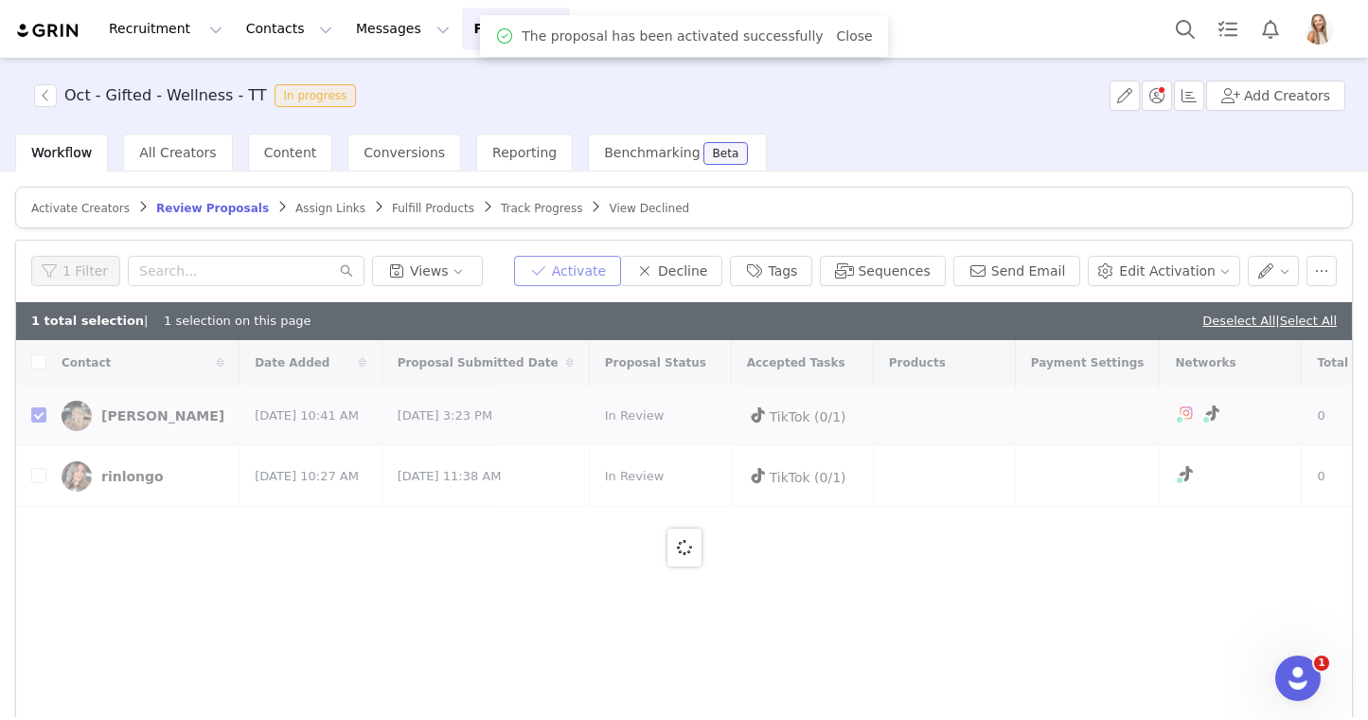
checkbox input "false"
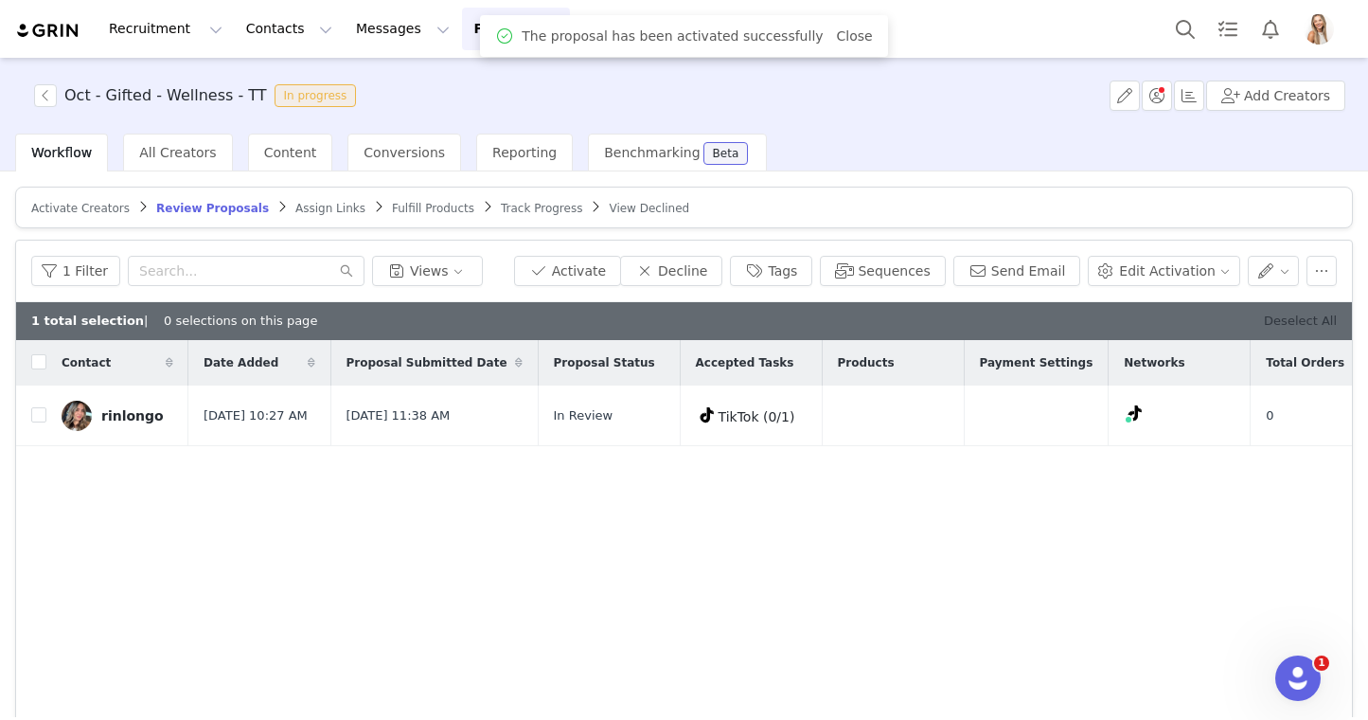
click at [1286, 318] on link "Deselect All" at bounding box center [1300, 320] width 73 height 14
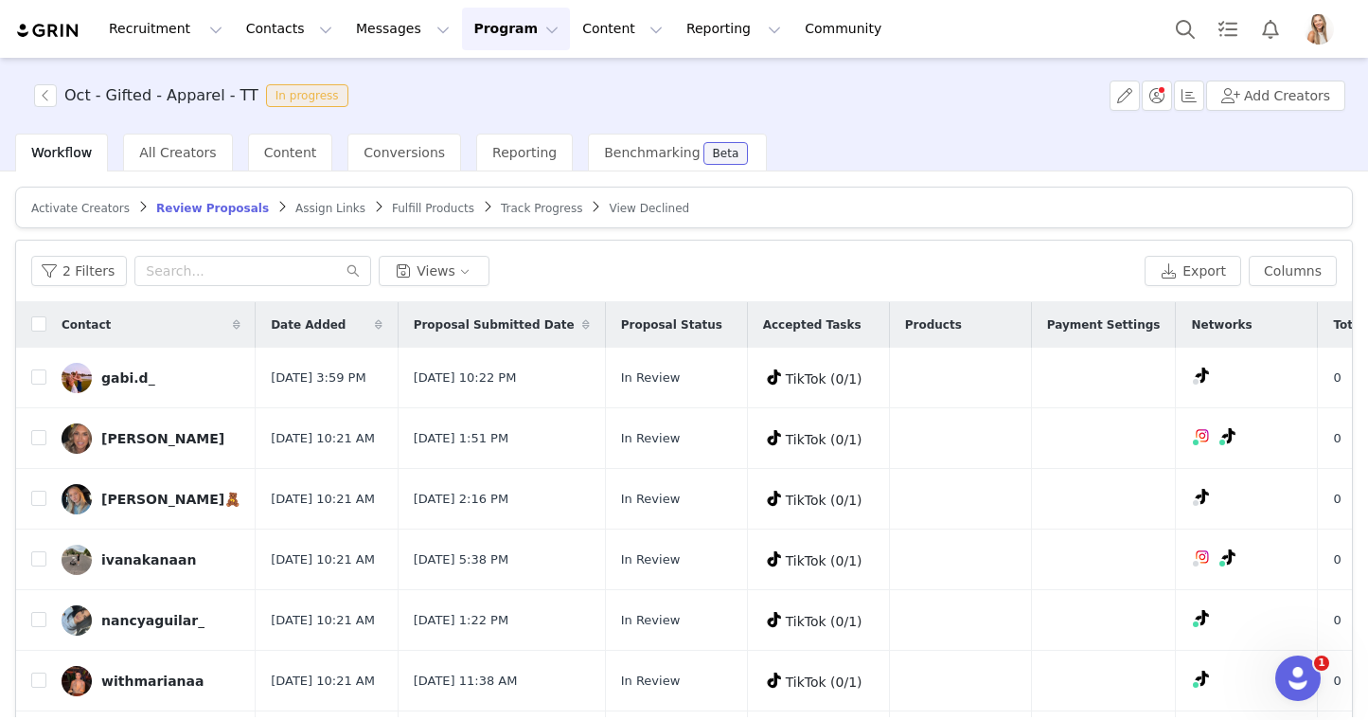
scroll to position [0, 587]
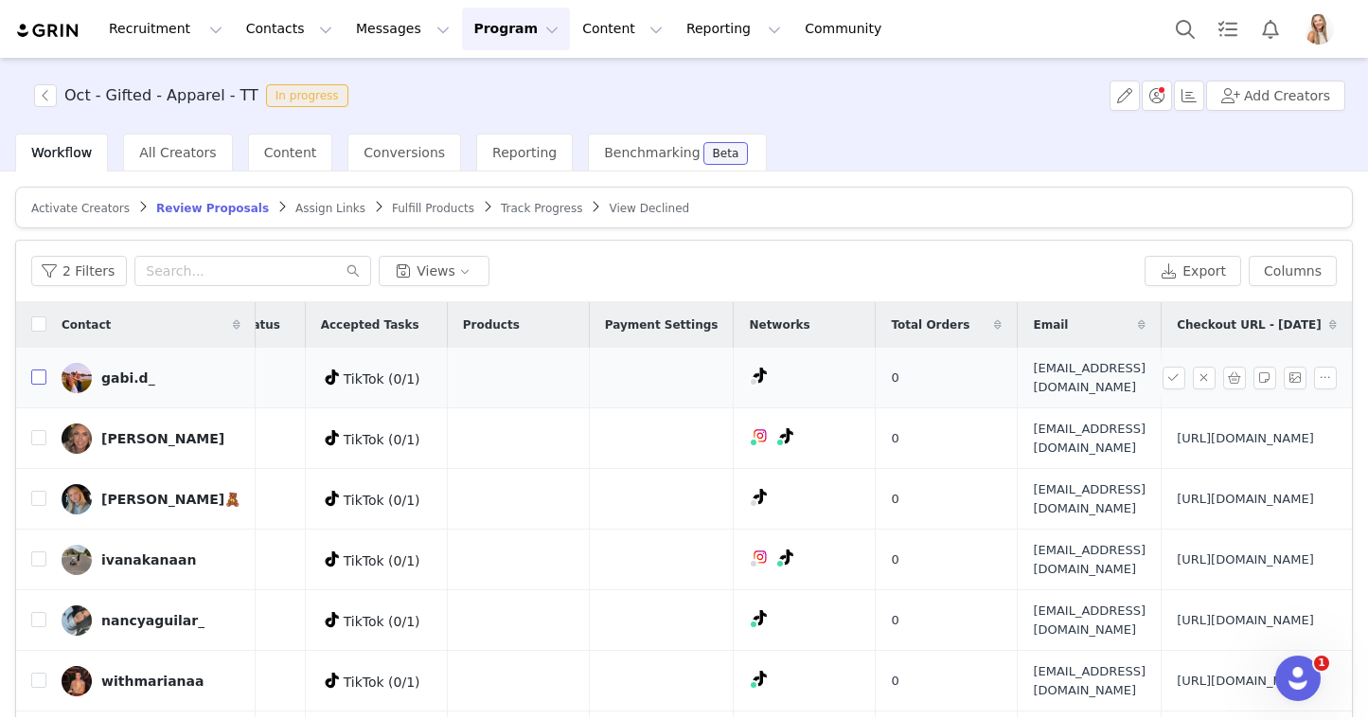
click at [40, 384] on input "checkbox" at bounding box center [38, 376] width 15 height 15
checkbox input "true"
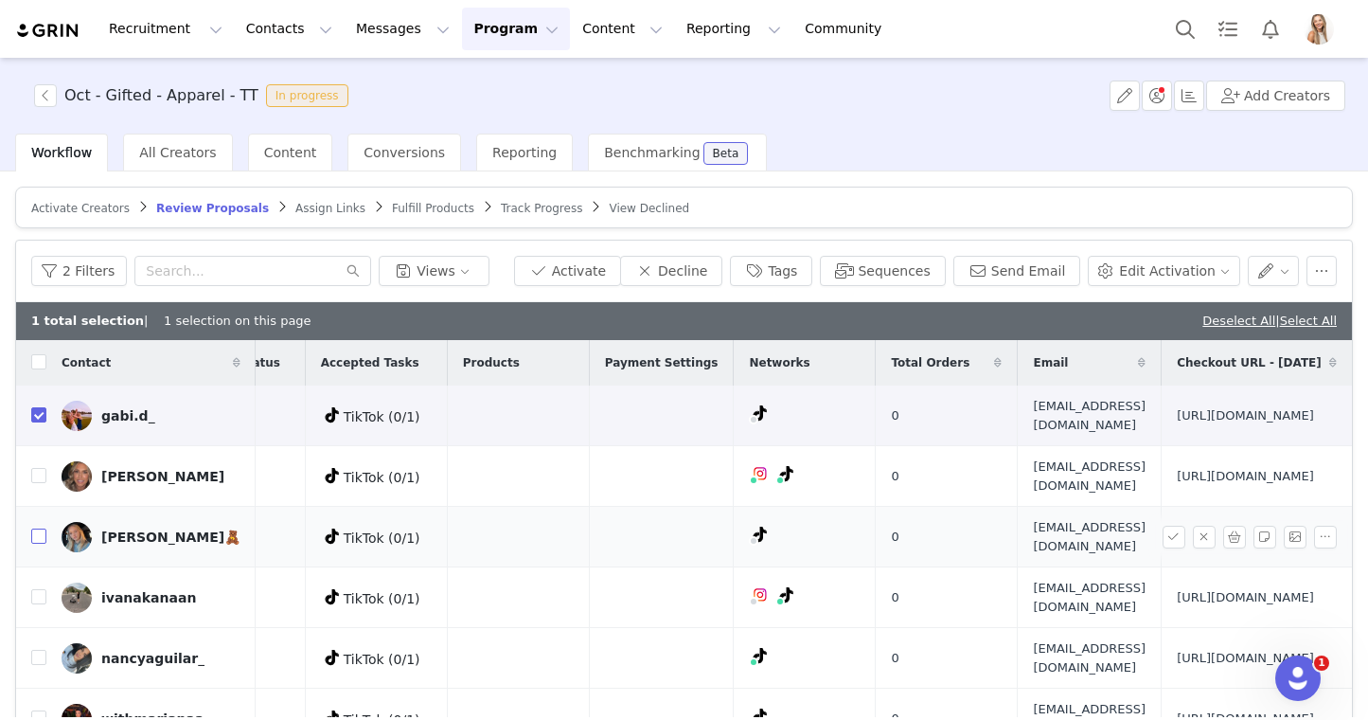
click at [37, 544] on input "checkbox" at bounding box center [38, 535] width 15 height 15
checkbox input "true"
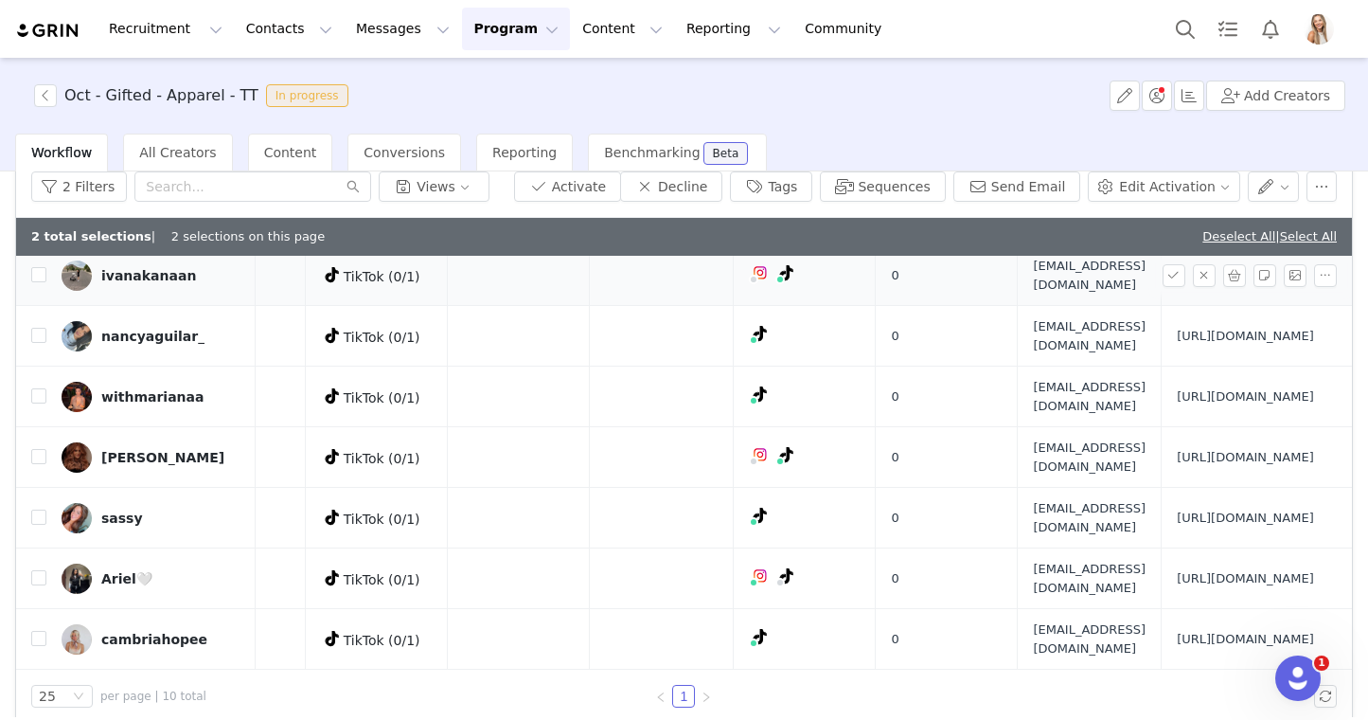
scroll to position [105, 0]
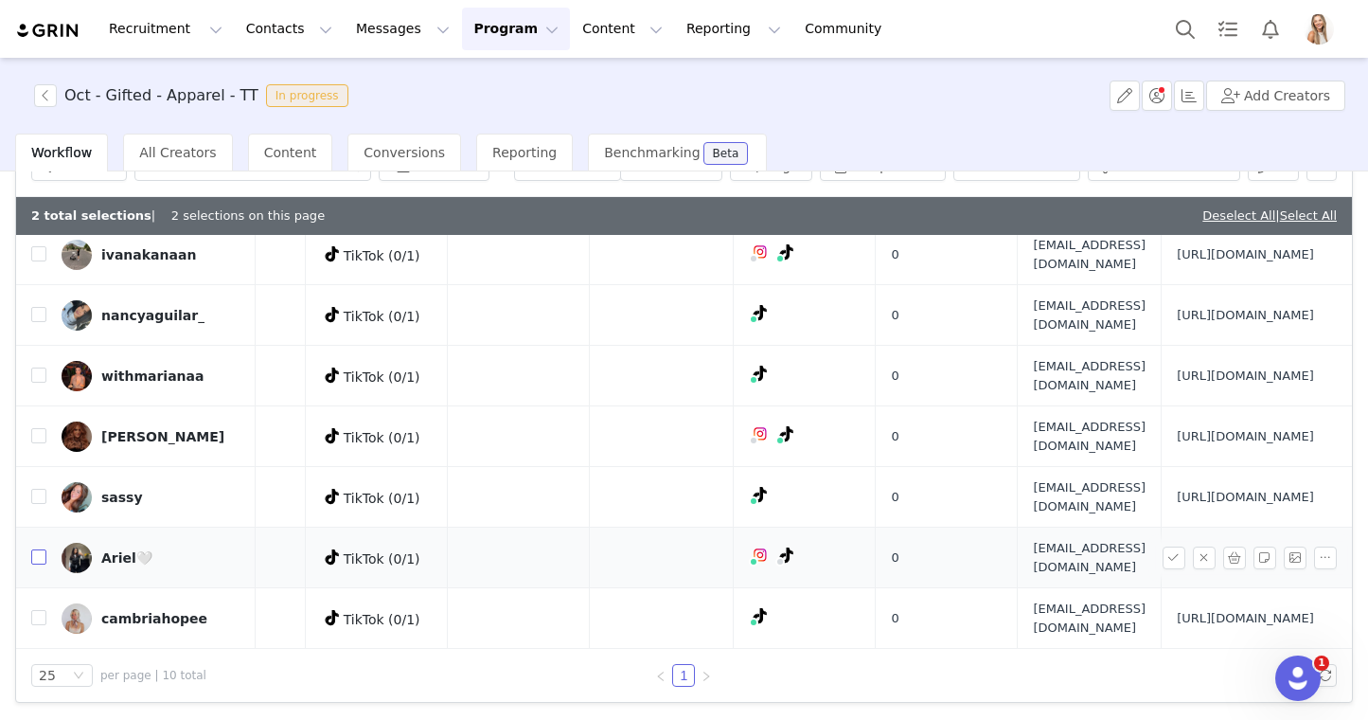
click at [40, 549] on input "checkbox" at bounding box center [38, 556] width 15 height 15
checkbox input "true"
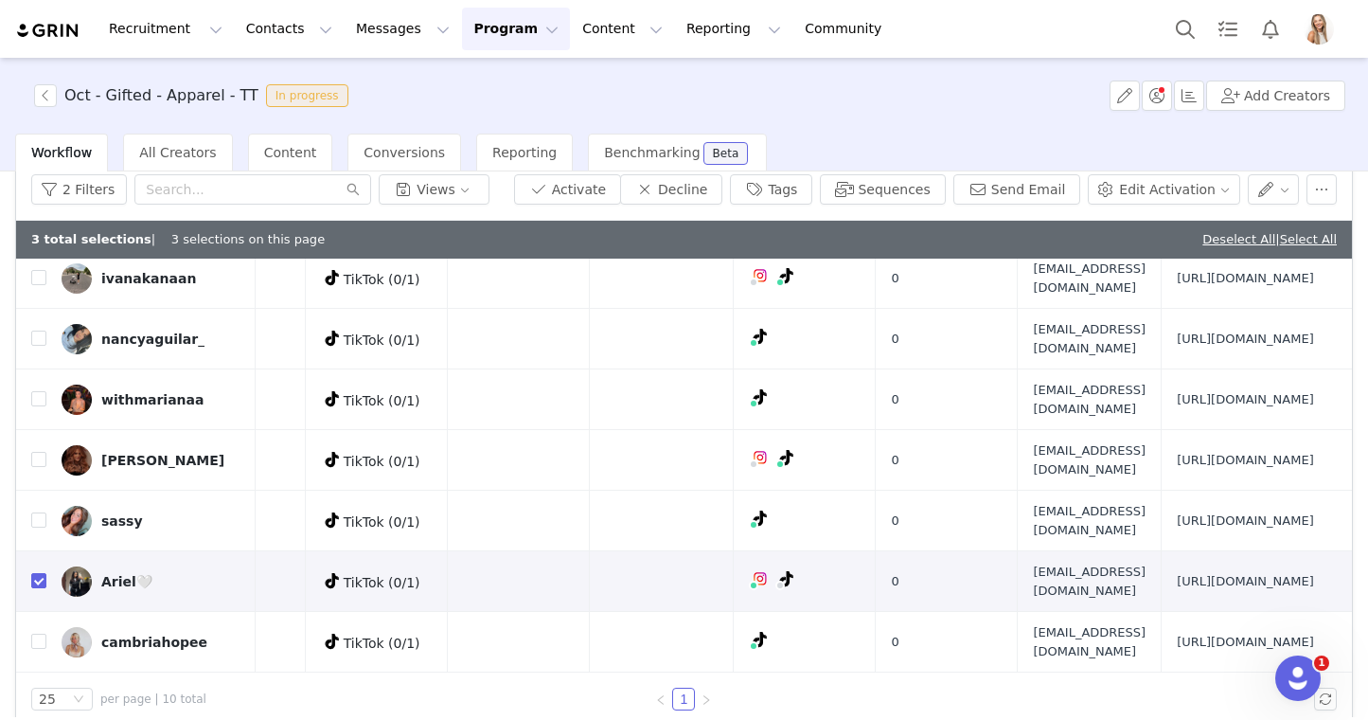
scroll to position [80, 0]
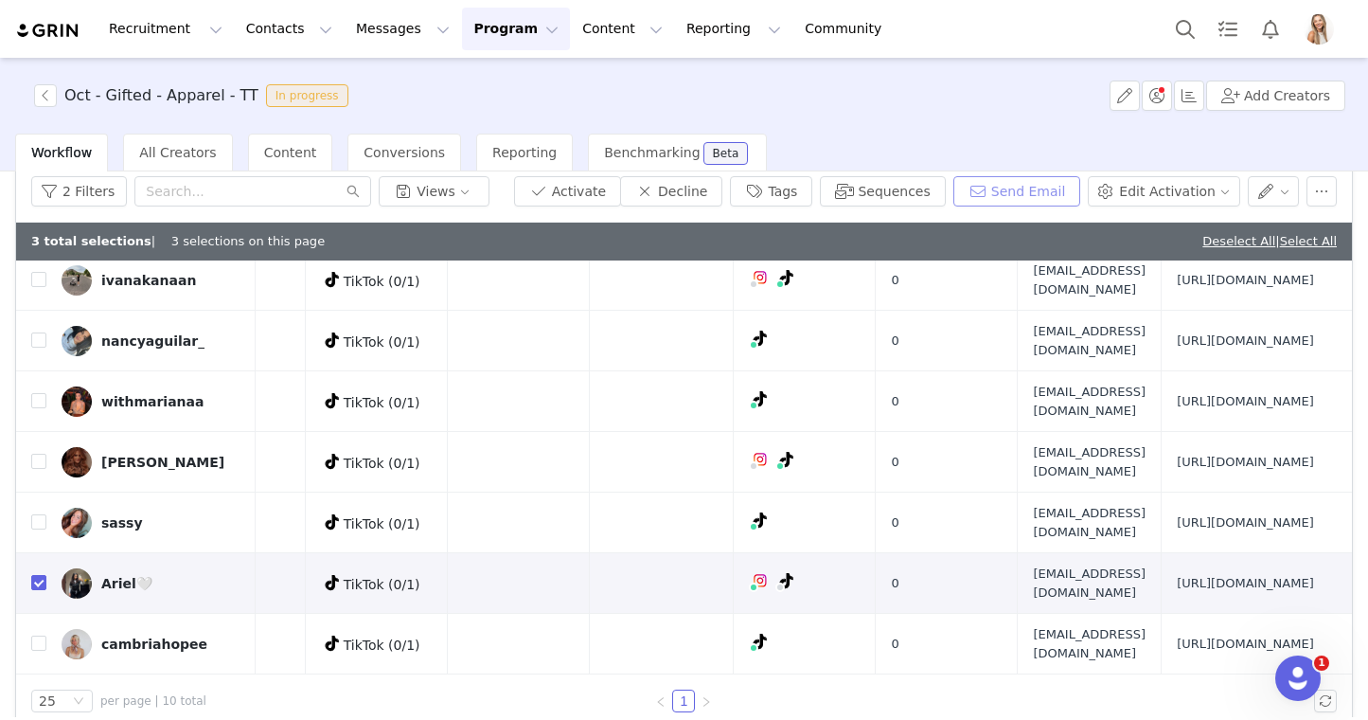
click at [1018, 192] on button "Send Email" at bounding box center [1018, 191] width 128 height 30
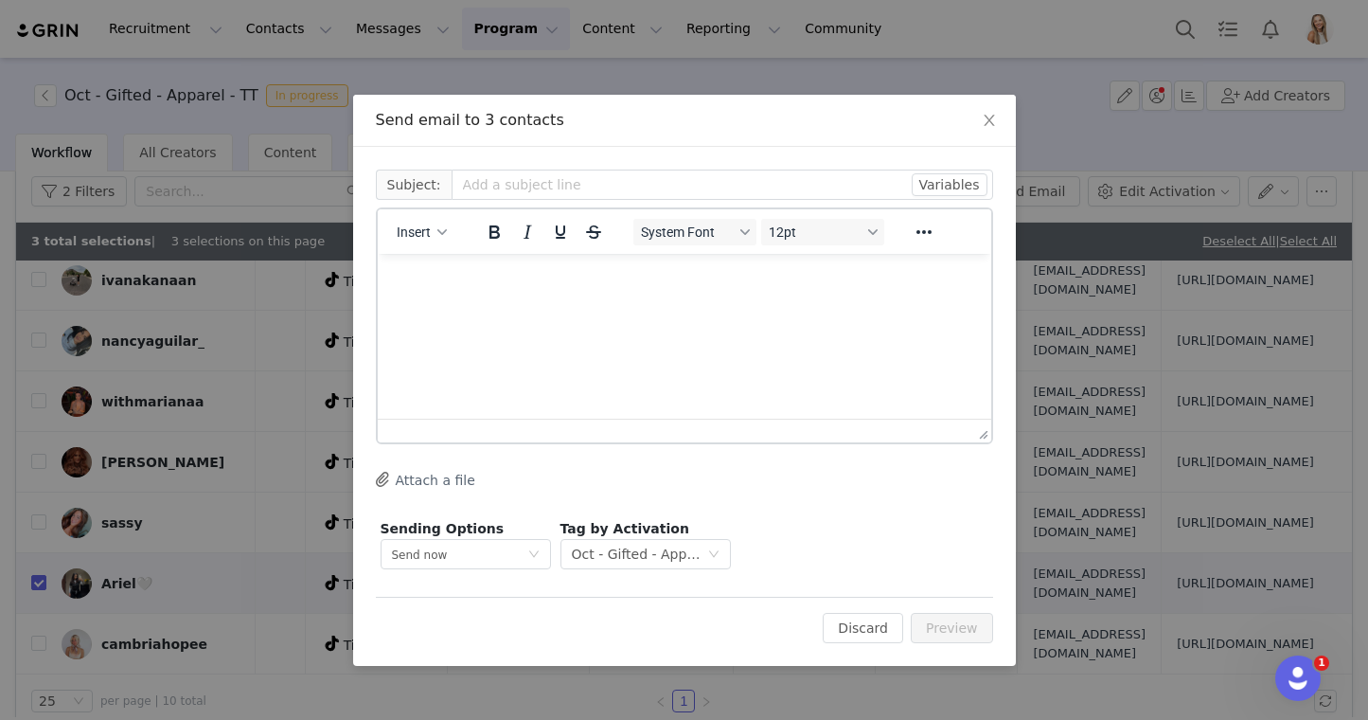
scroll to position [0, 0]
click at [414, 233] on span "Insert" at bounding box center [414, 231] width 34 height 15
click at [432, 263] on div "Insert Template" at bounding box center [490, 265] width 170 height 23
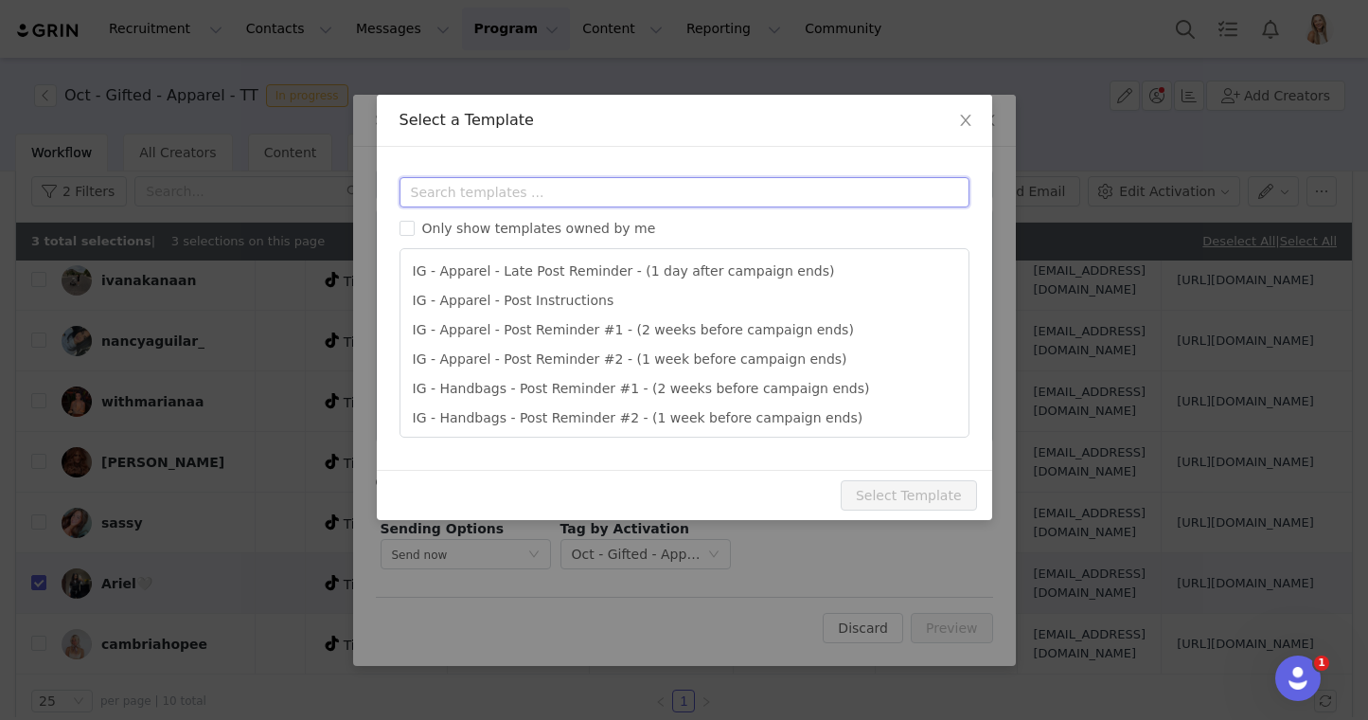
click at [510, 194] on input "text" at bounding box center [685, 192] width 570 height 30
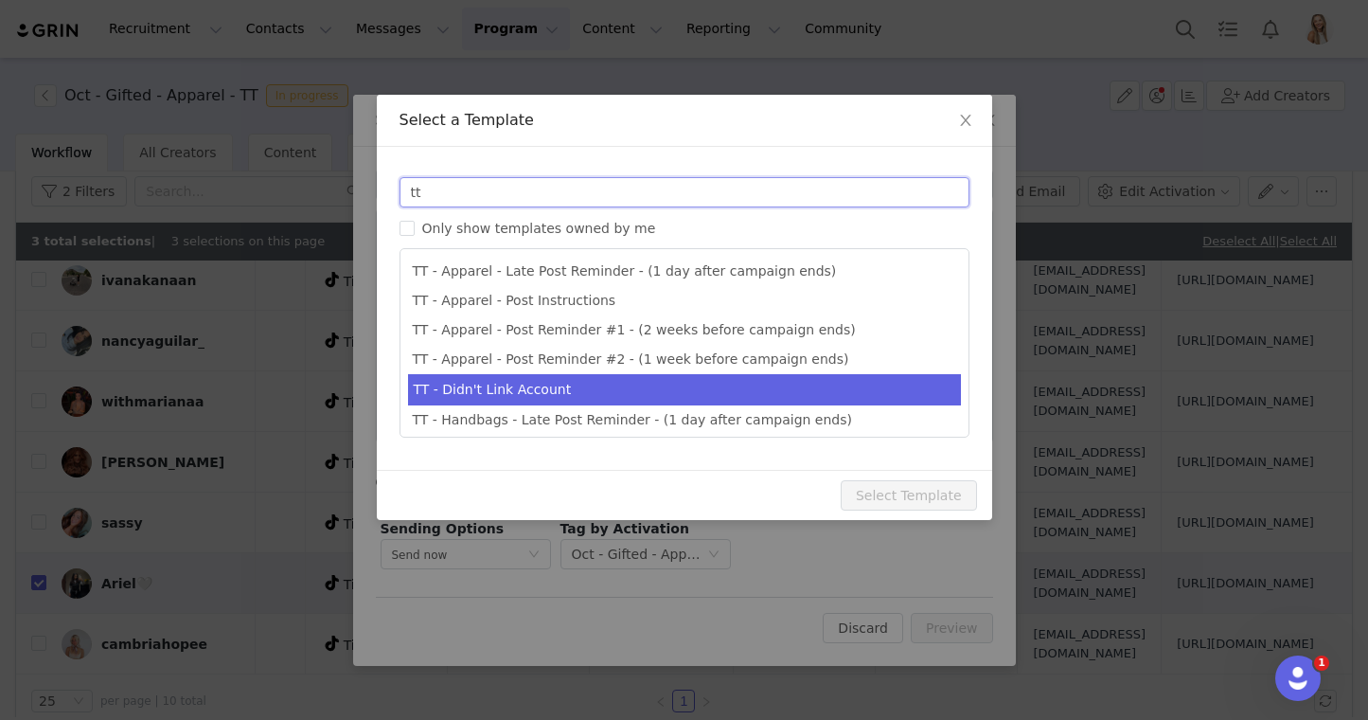
type input "tt"
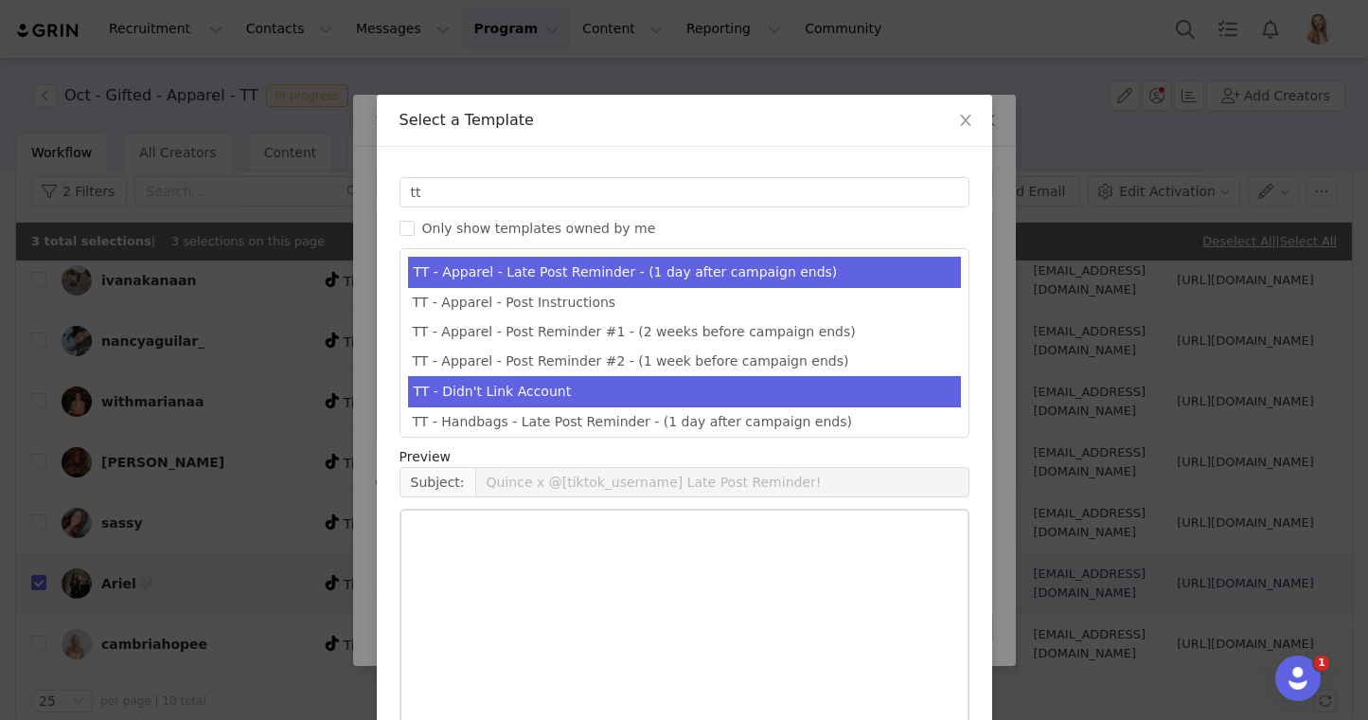
click at [513, 396] on li "TT - Didn't Link Account" at bounding box center [684, 391] width 553 height 31
type input "RE: Quince x @[tiktok_username] Campaign!"
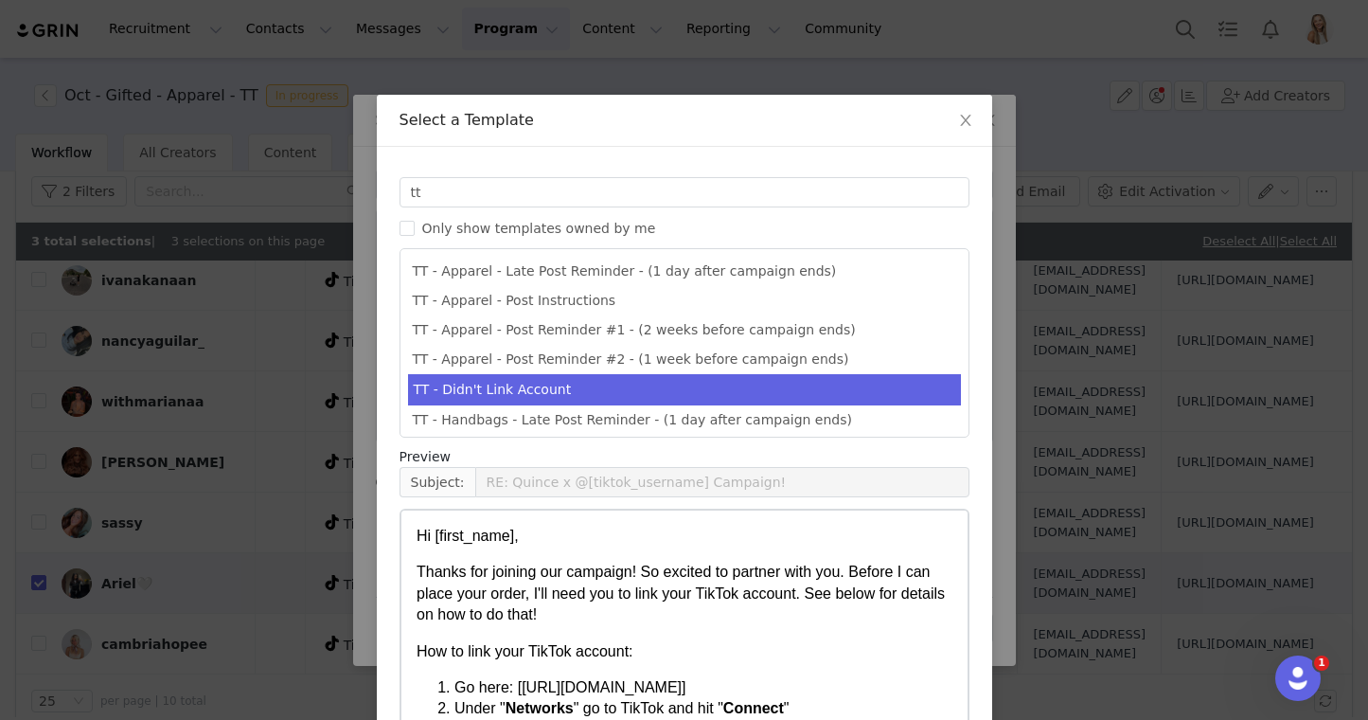
scroll to position [121, 0]
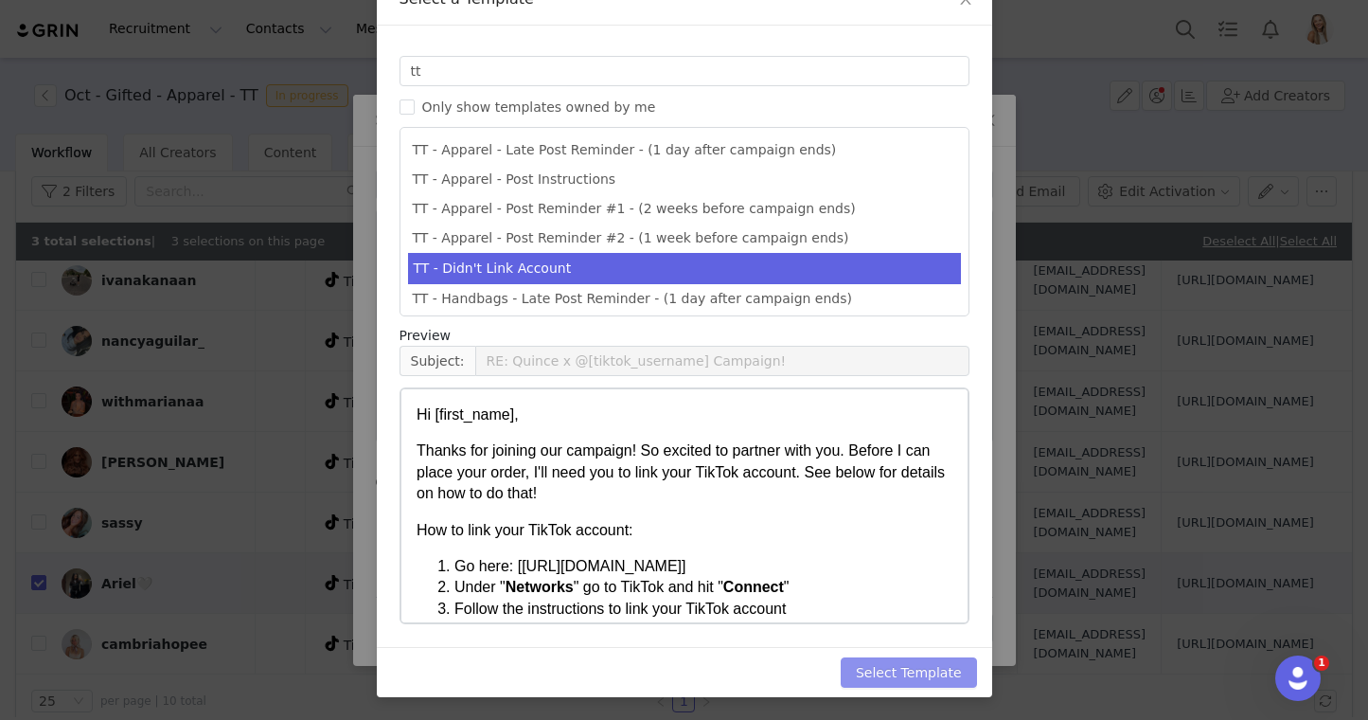
click at [950, 663] on button "Select Template" at bounding box center [909, 672] width 136 height 30
type input "RE: Quince x @[tiktok_username] Campaign!"
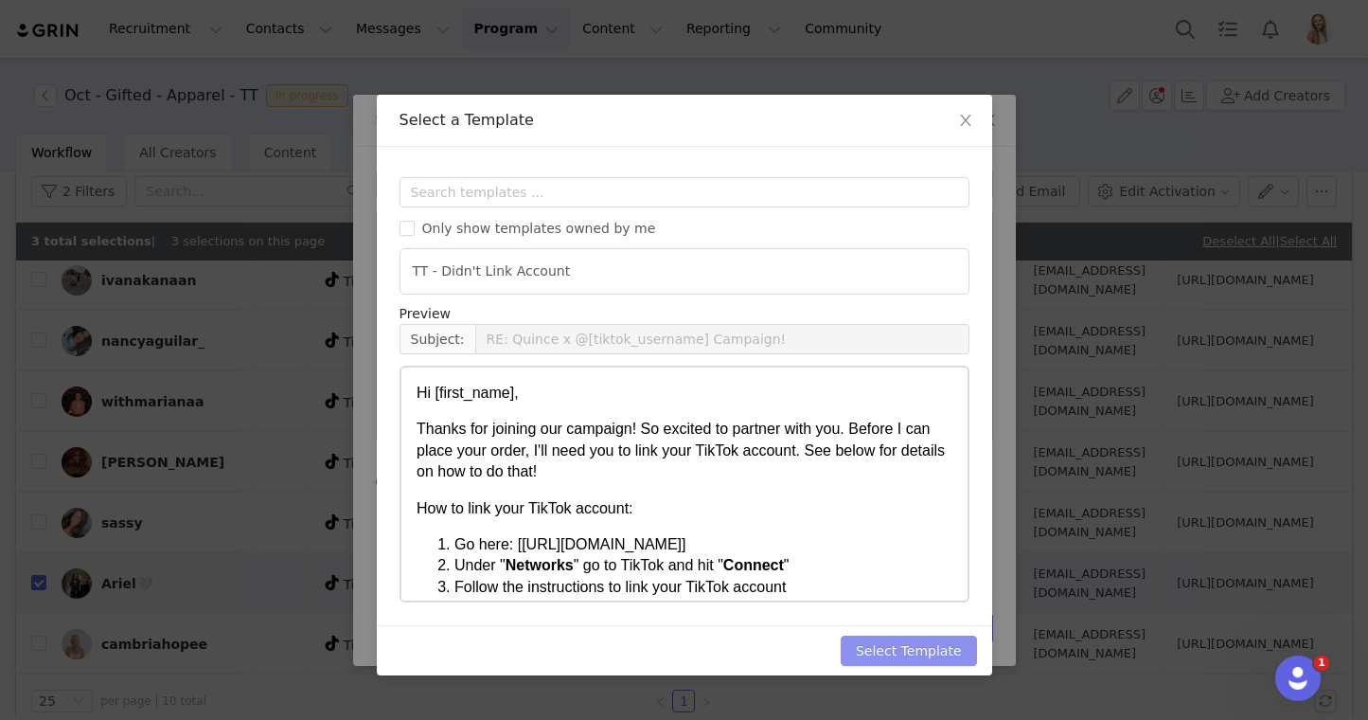
scroll to position [0, 0]
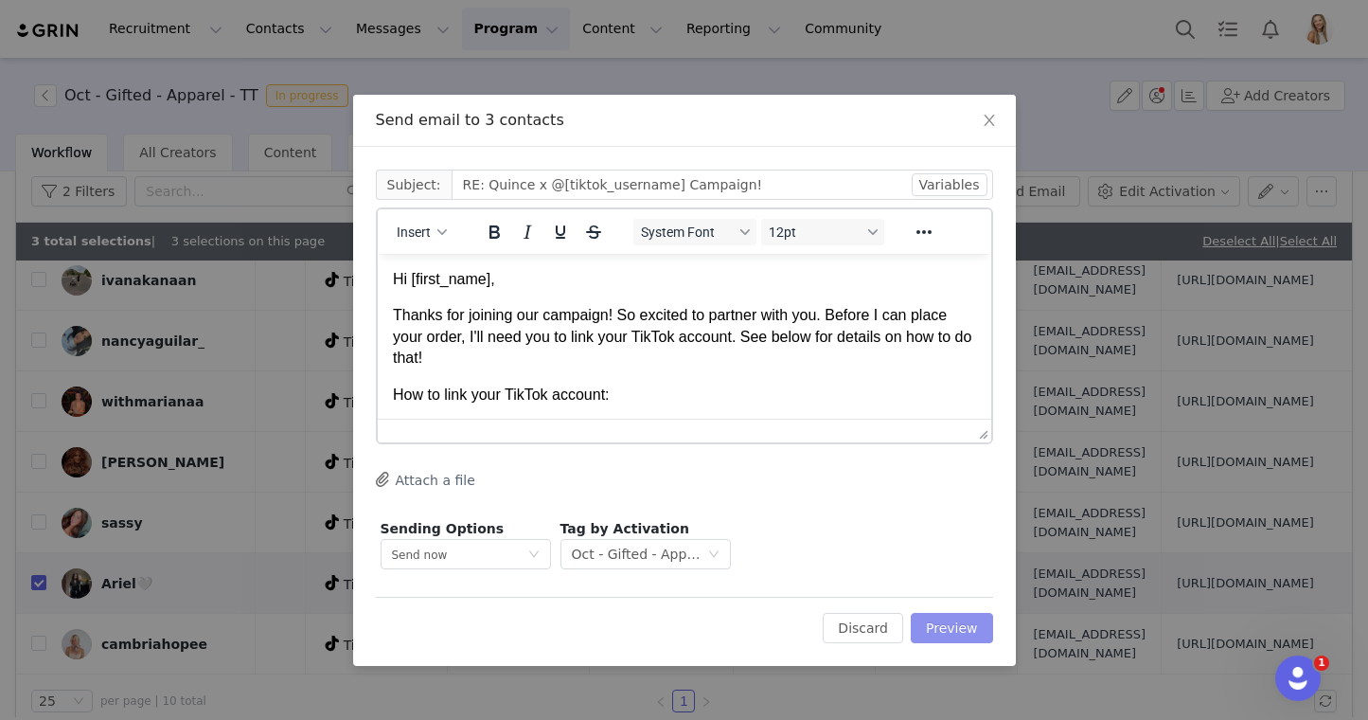
click at [964, 634] on button "Preview" at bounding box center [952, 628] width 82 height 30
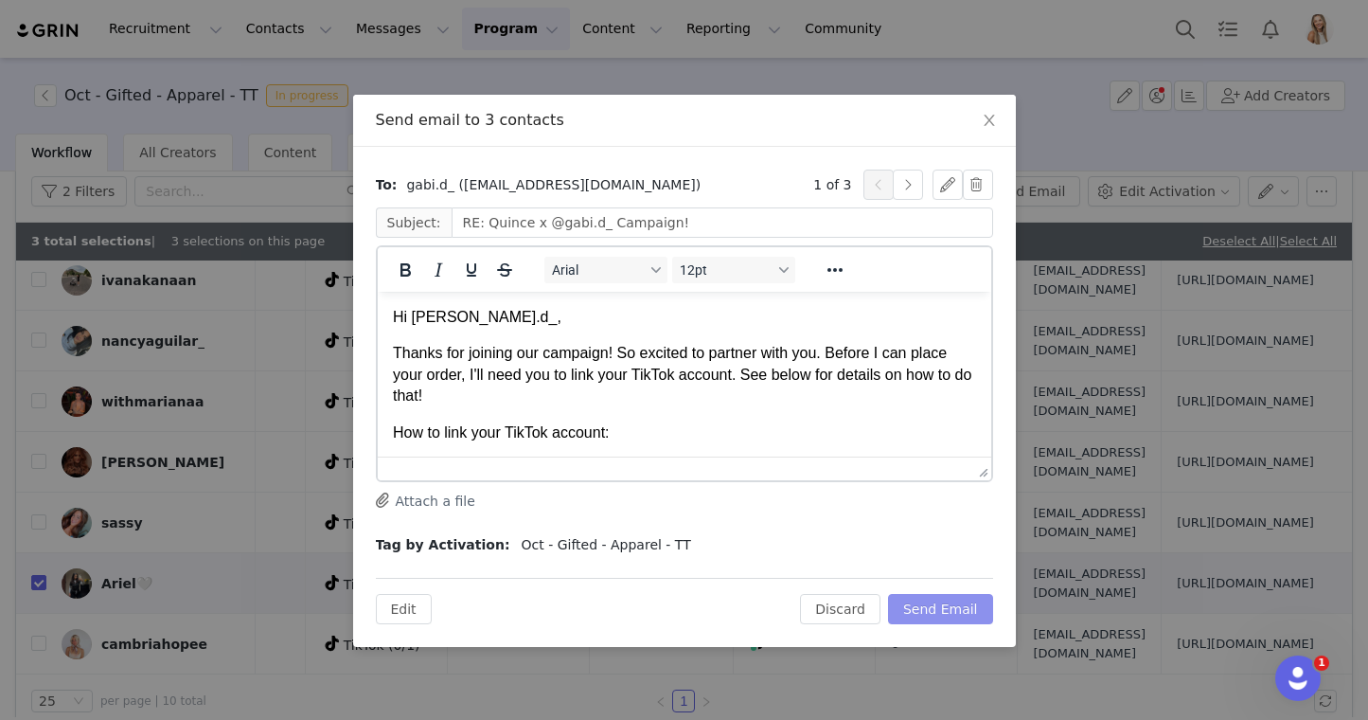
click at [966, 615] on button "Send Email" at bounding box center [940, 609] width 105 height 30
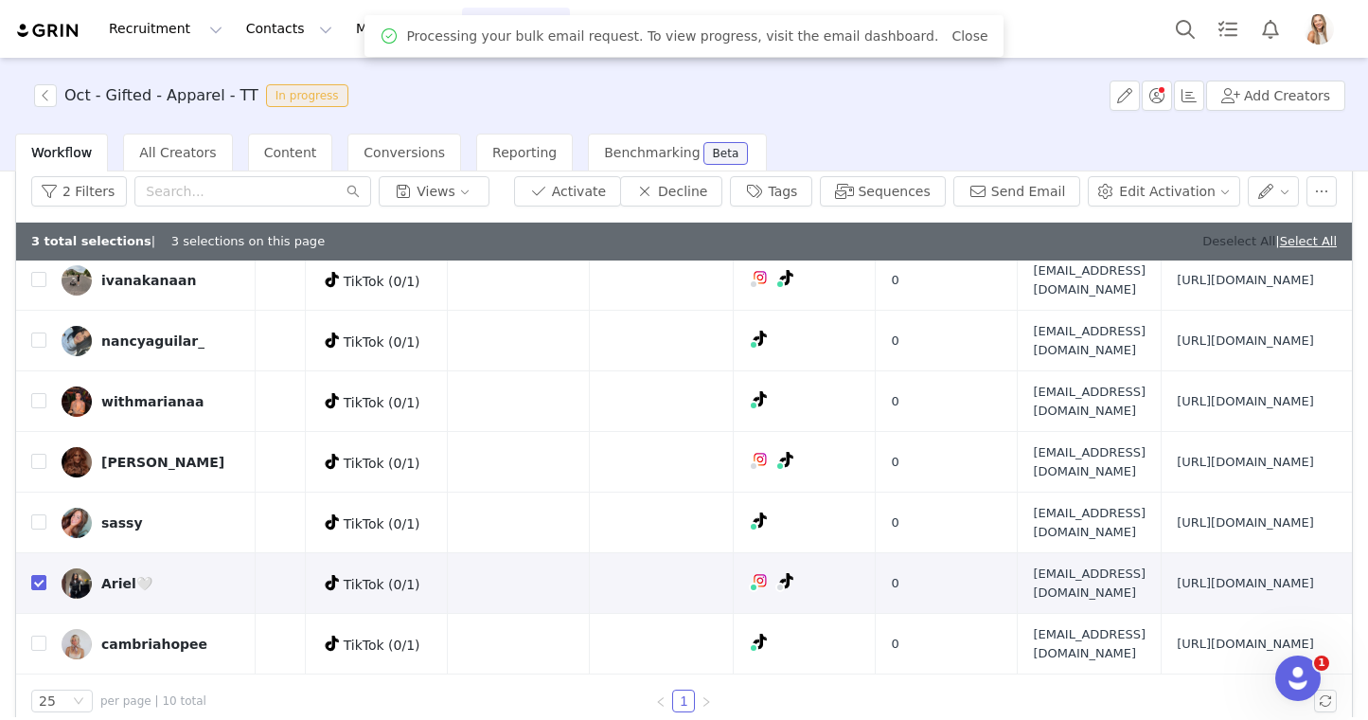
click at [1241, 241] on link "Deselect All" at bounding box center [1239, 241] width 73 height 14
checkbox input "false"
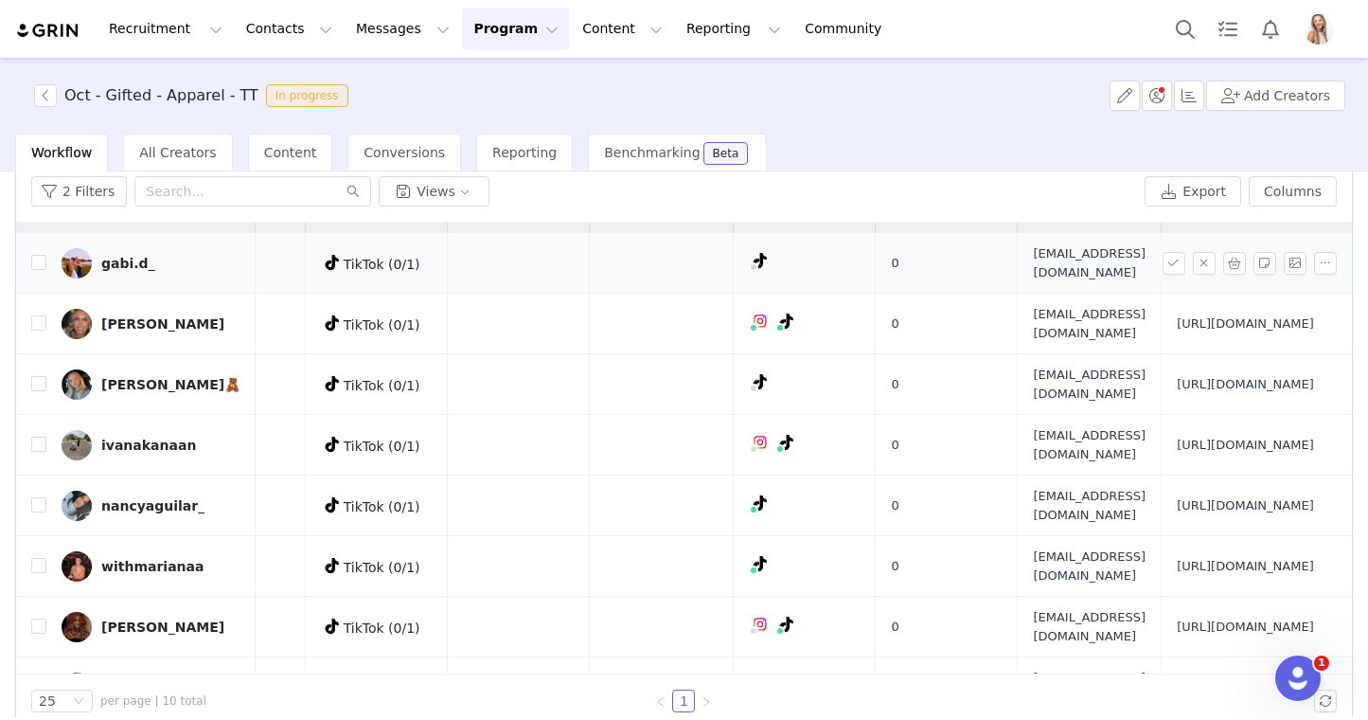
scroll to position [41, 587]
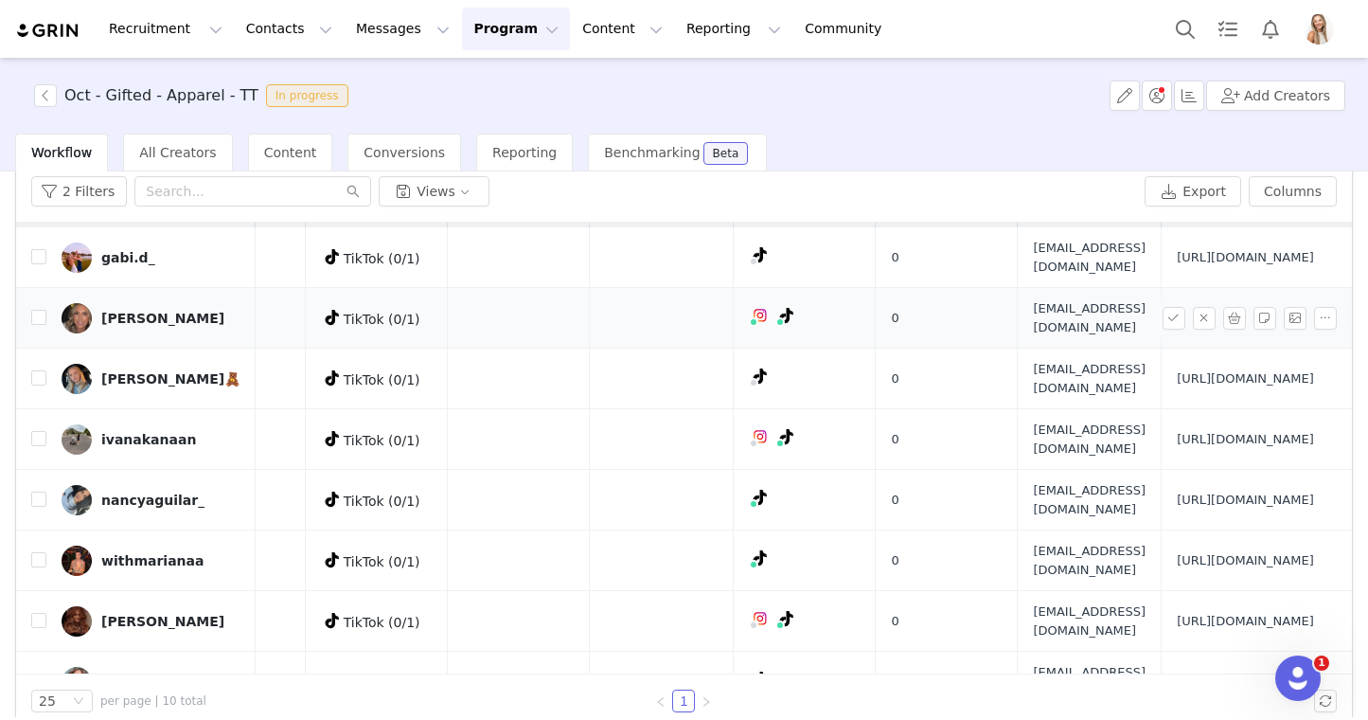
click at [1033, 336] on span "Rivard5509@gmail.com" at bounding box center [1089, 317] width 113 height 37
copy span "Rivard5509@gmail.com"
click at [40, 325] on input "checkbox" at bounding box center [38, 317] width 15 height 15
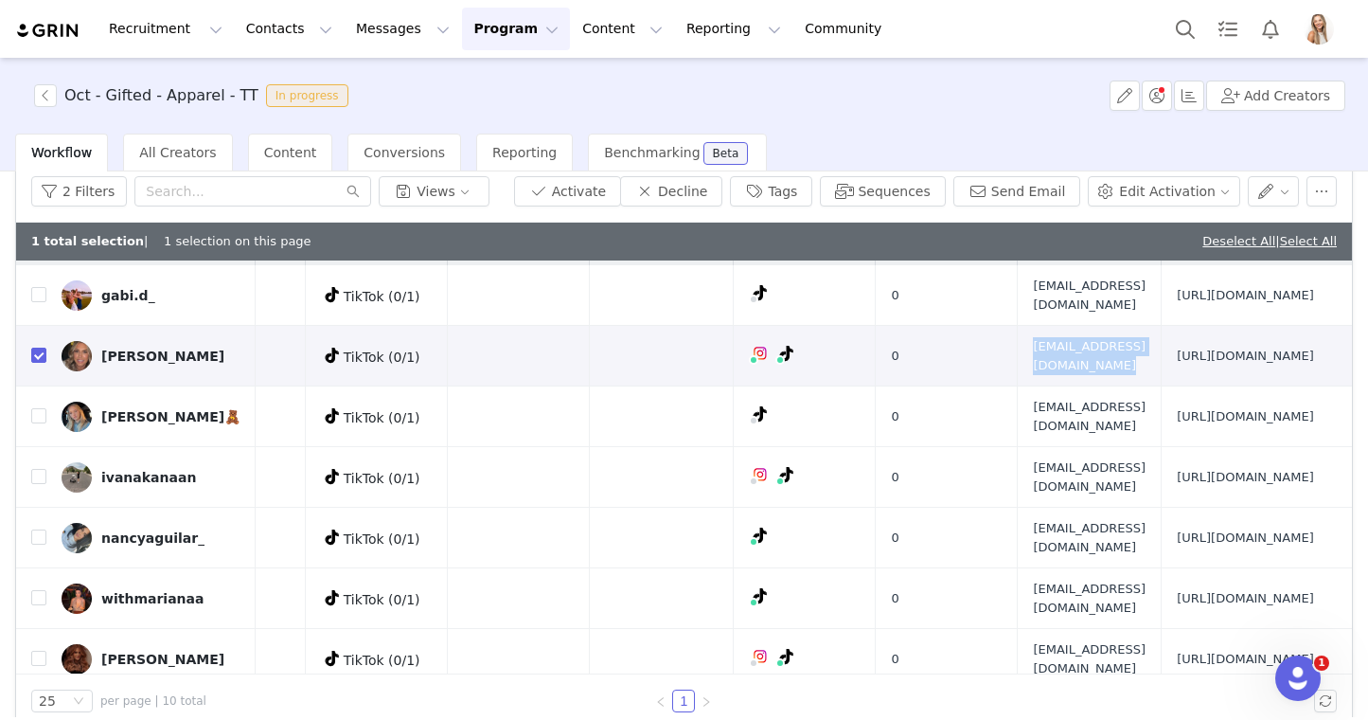
scroll to position [52, 0]
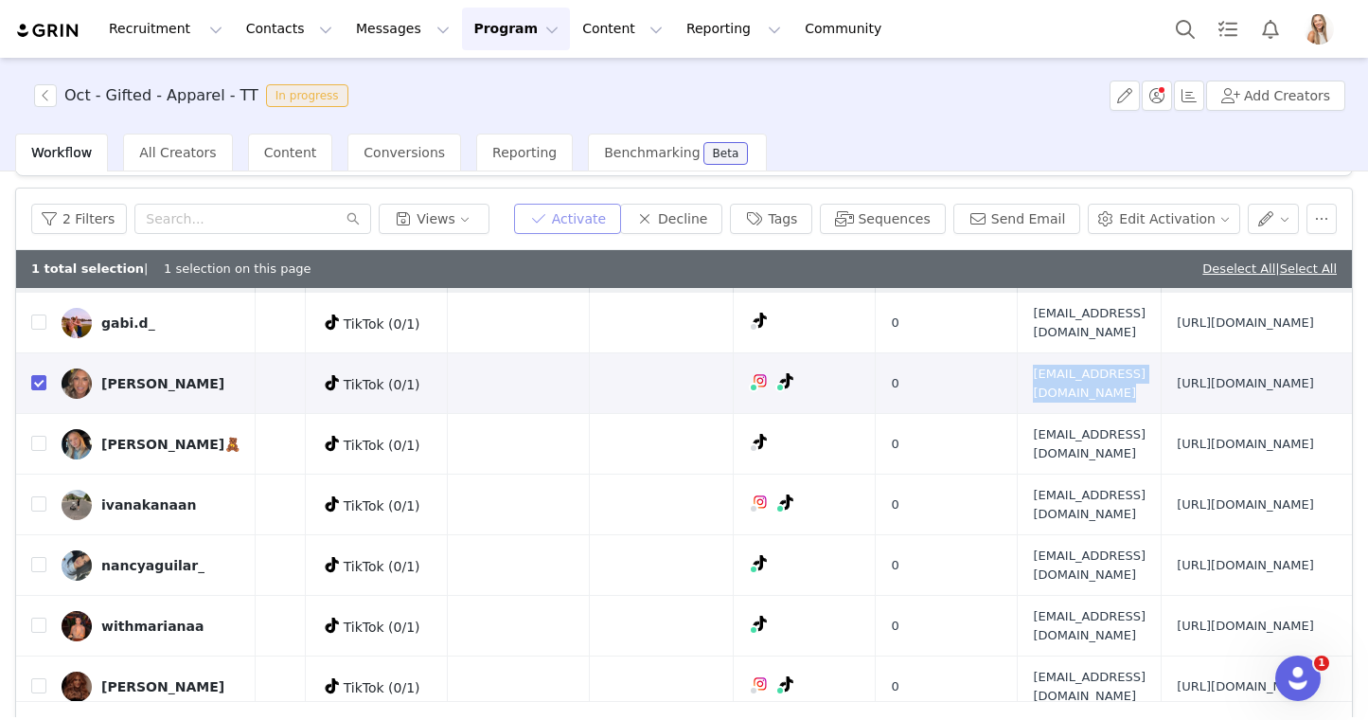
click at [585, 221] on button "Activate" at bounding box center [567, 219] width 107 height 30
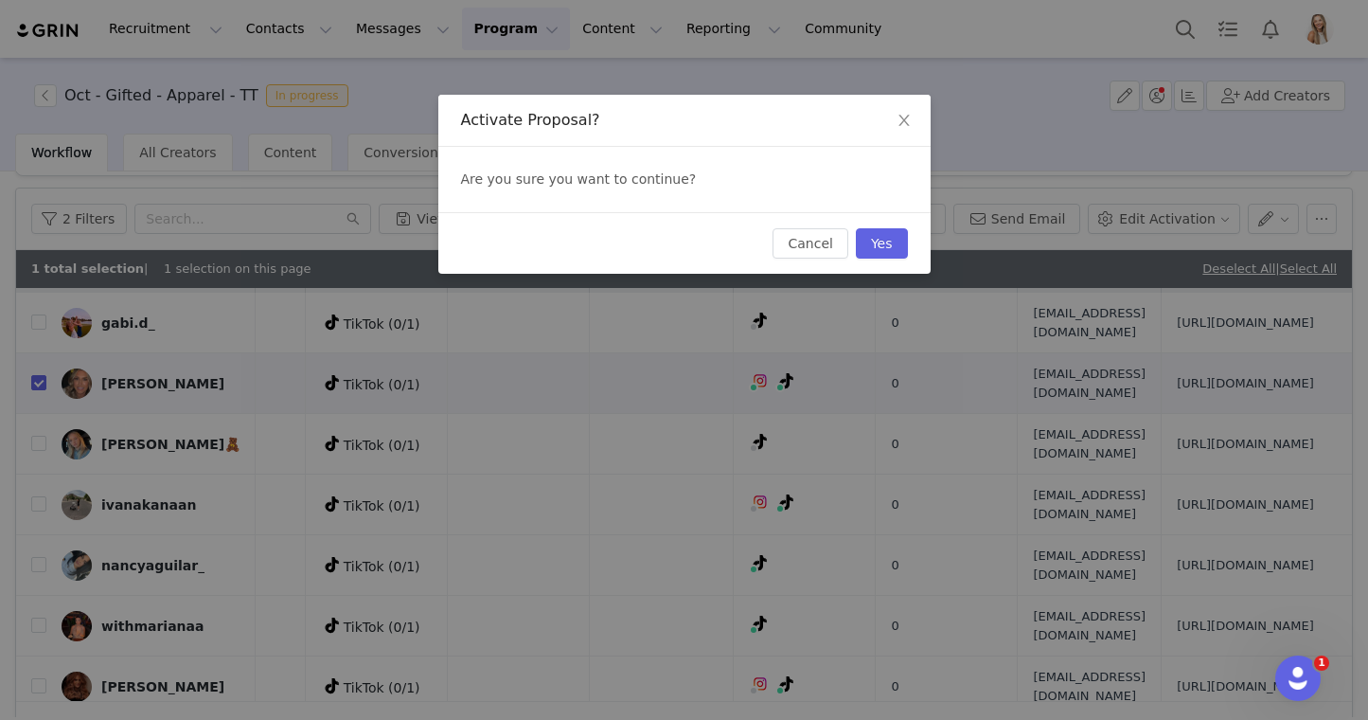
click at [885, 259] on div "Cancel Yes" at bounding box center [684, 243] width 492 height 62
click at [884, 247] on button "Yes" at bounding box center [882, 243] width 52 height 30
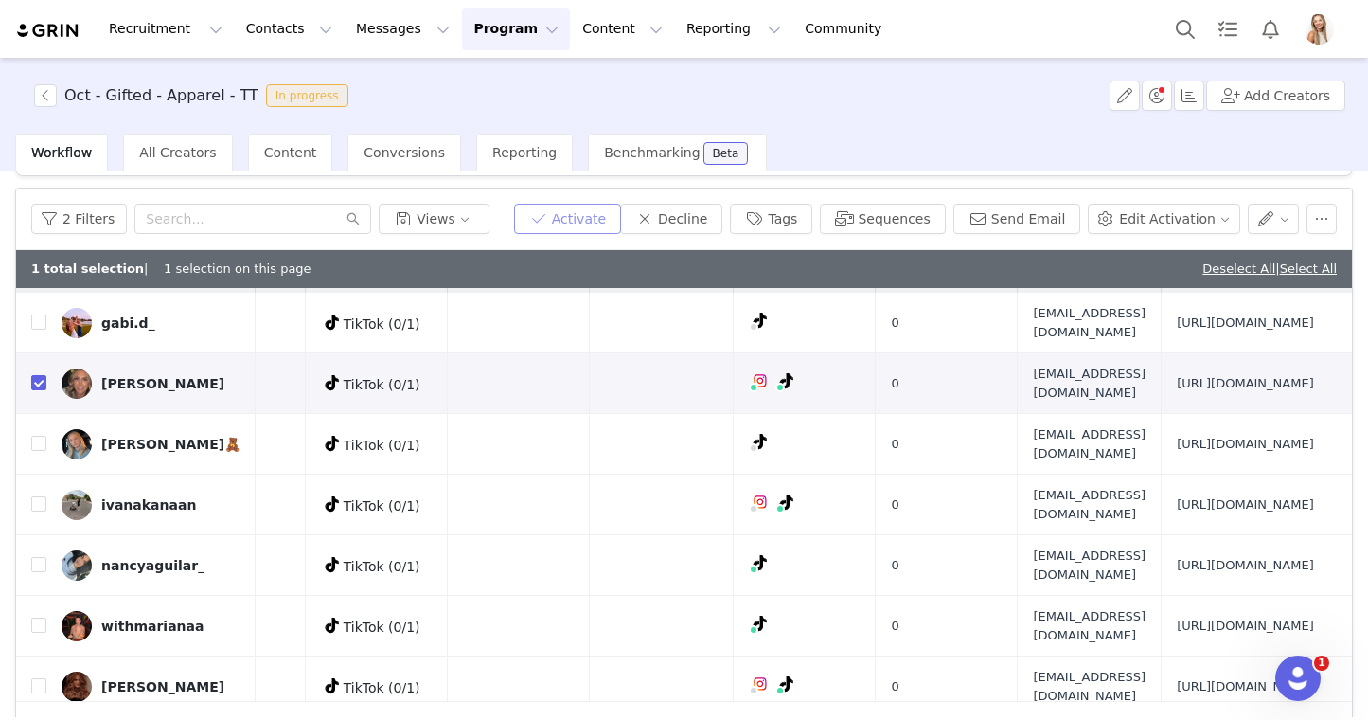
scroll to position [0, 0]
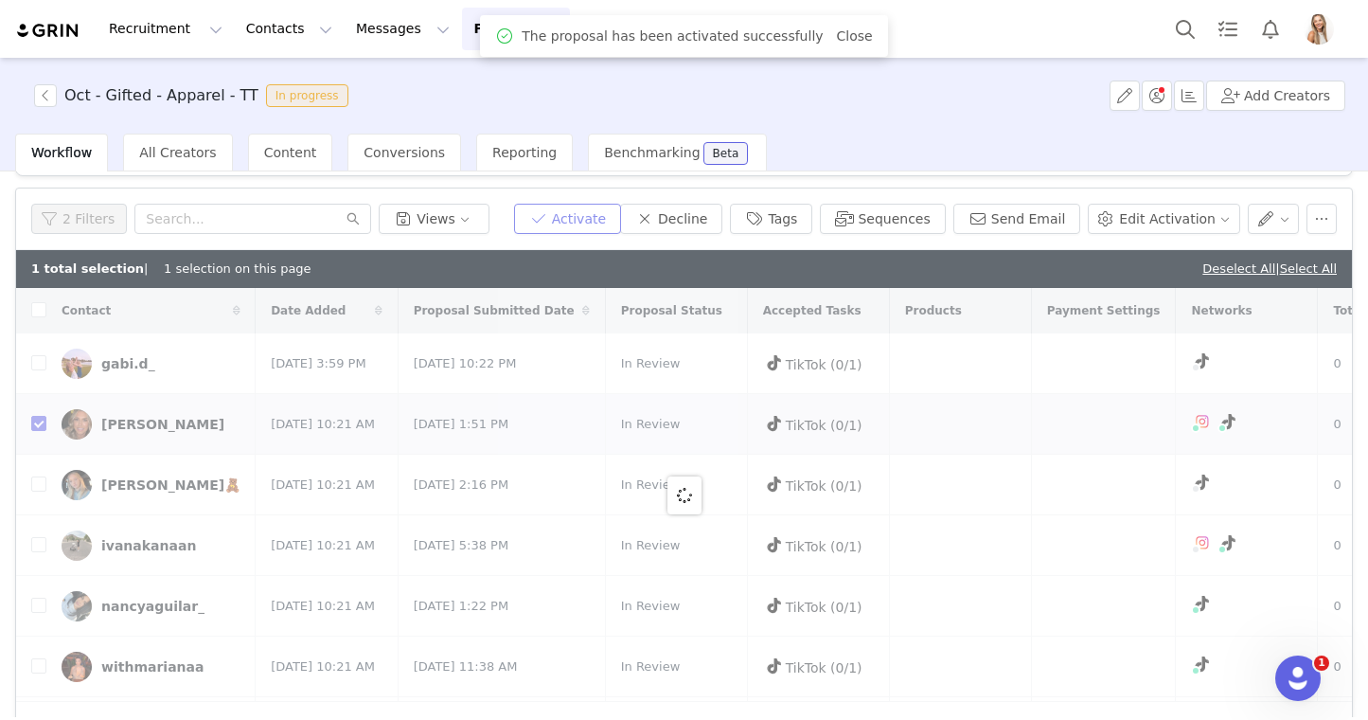
checkbox input "false"
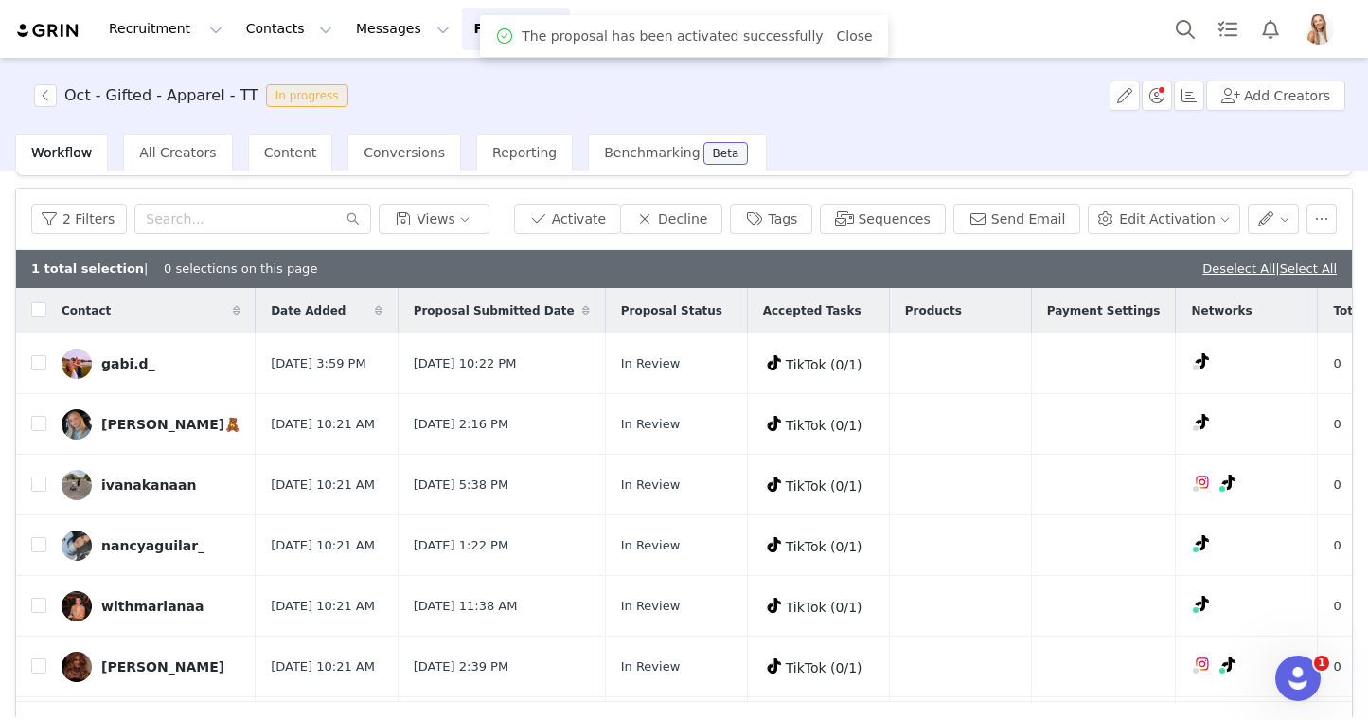
click at [1039, 263] on div "1 total selection | 0 selections on this page Deselect All | Select All" at bounding box center [684, 269] width 1336 height 38
click at [1224, 266] on link "Deselect All" at bounding box center [1239, 268] width 73 height 14
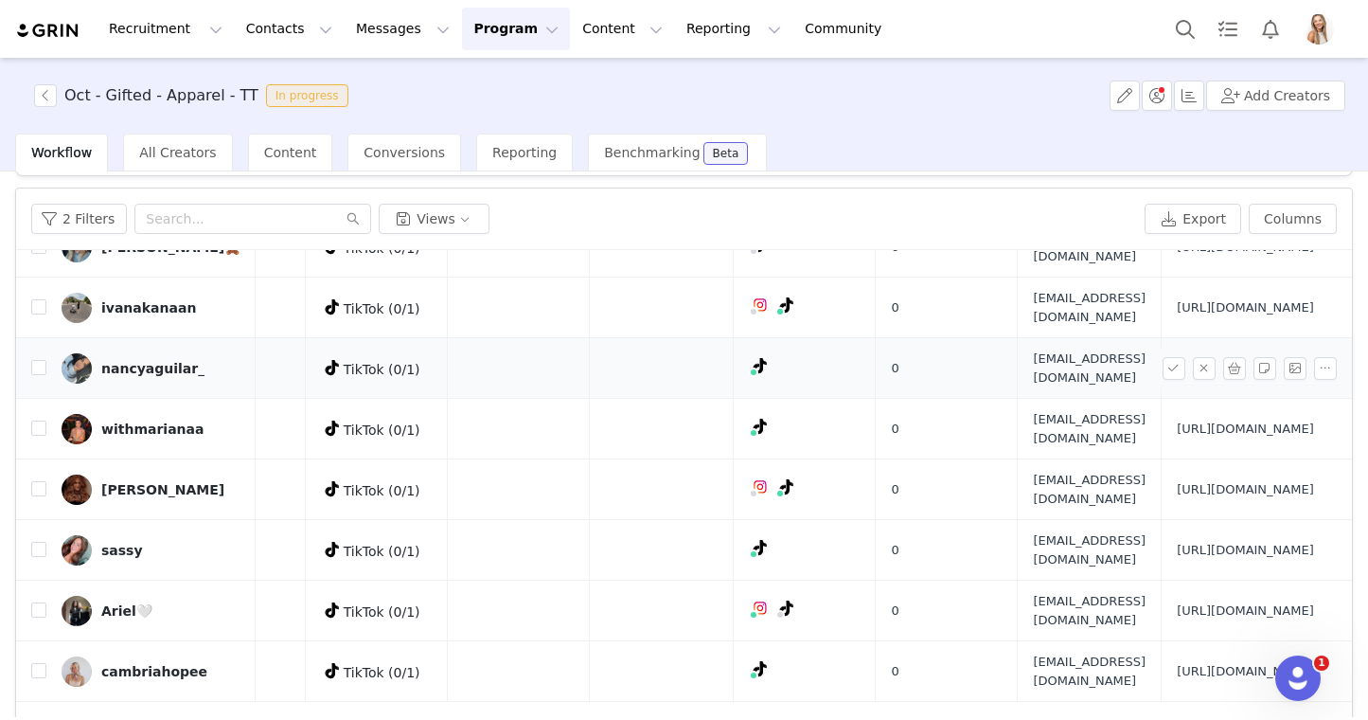
scroll to position [417, 587]
click at [1033, 531] on span "autumnelkins05@gmail.com" at bounding box center [1089, 549] width 113 height 37
copy span "autumnelkins05@gmail.com"
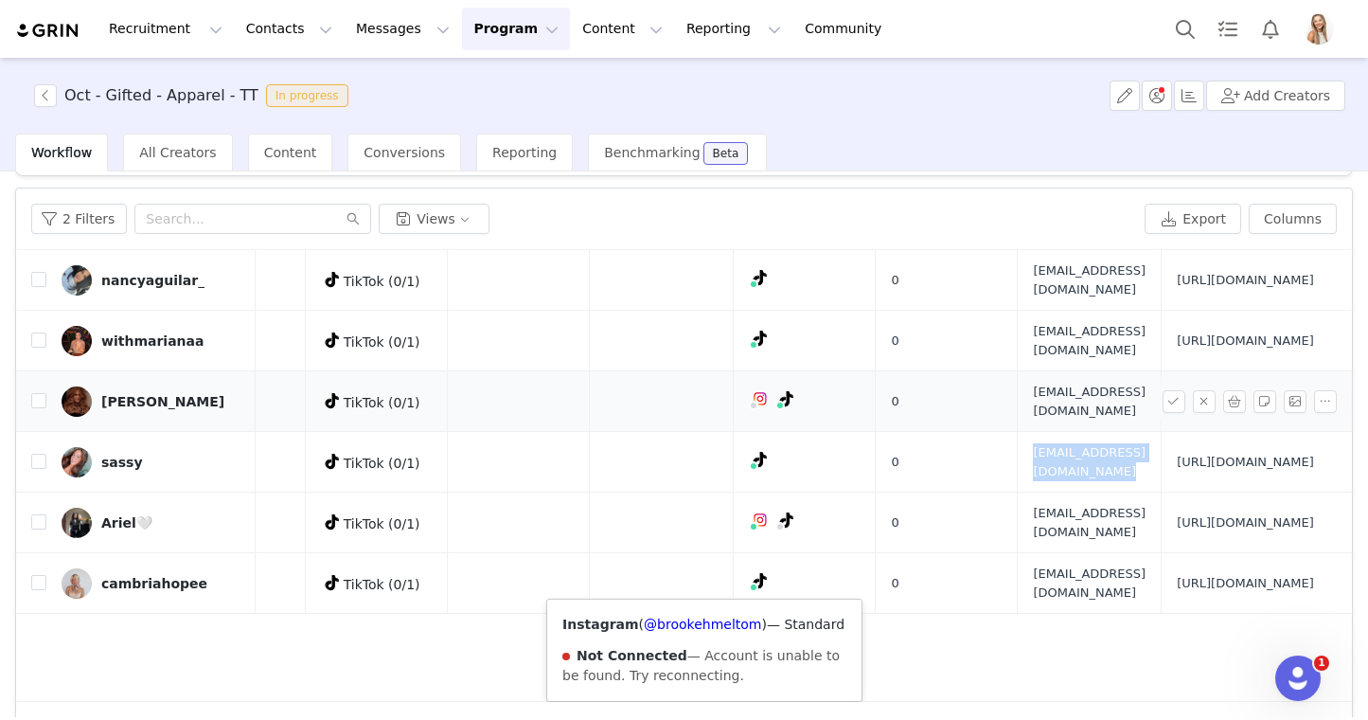
scroll to position [76, 0]
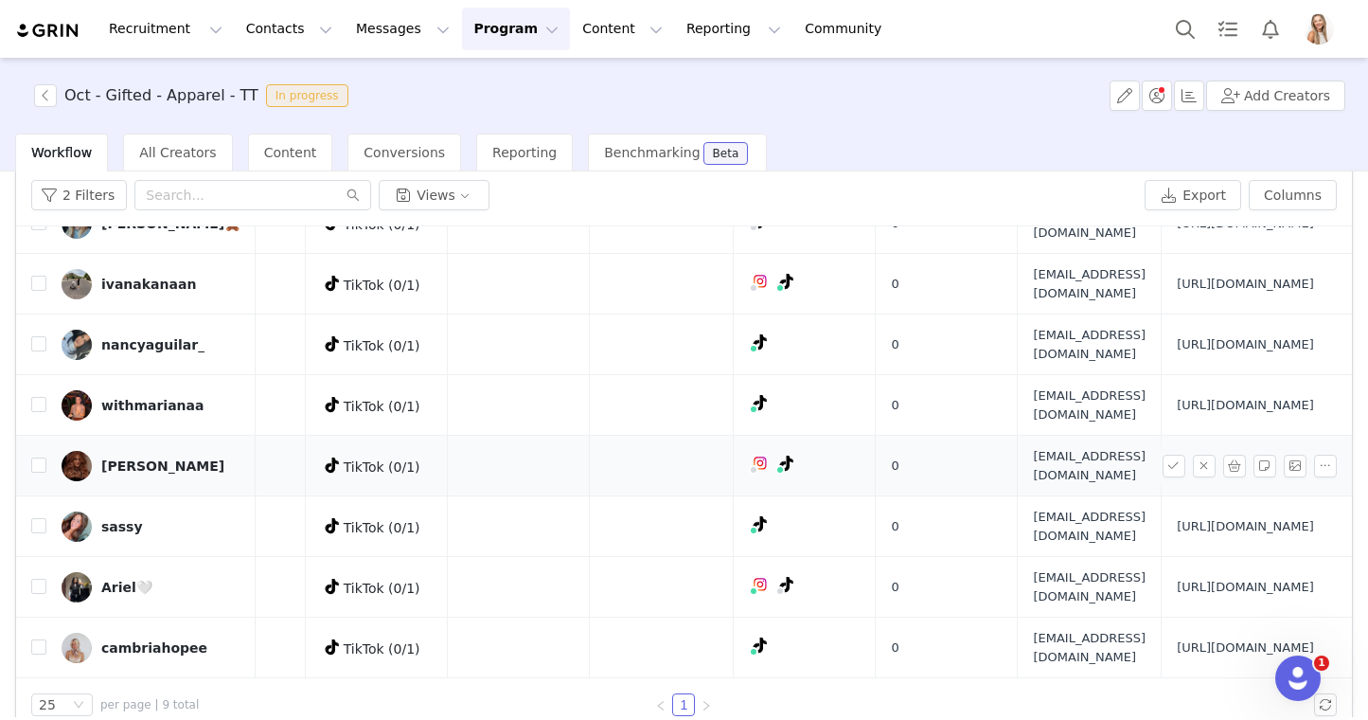
click at [1033, 447] on span "brookehmeltontt@gmail.com" at bounding box center [1089, 465] width 113 height 37
click at [1177, 456] on span "https://www.quince.com/checkout?checkoutId=692ff4a2-d3bd-4213-9295-c38826ce626e…" at bounding box center [1245, 465] width 137 height 19
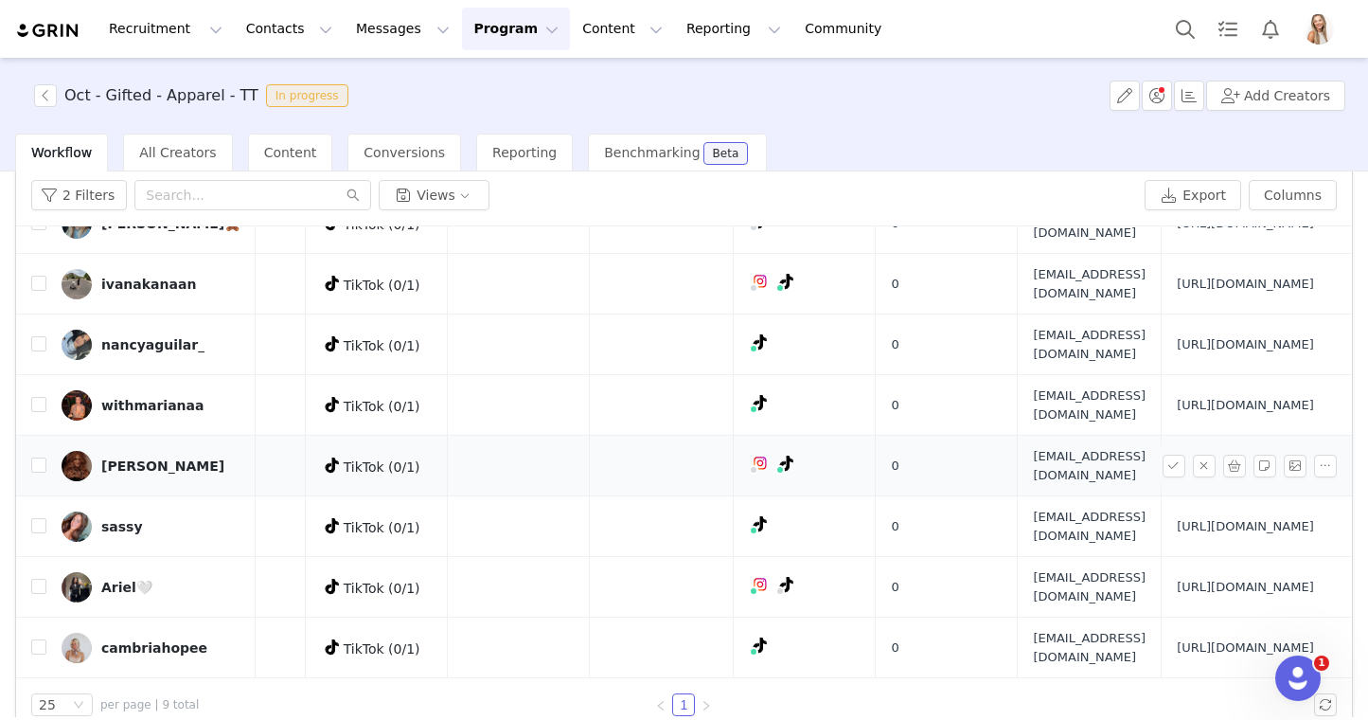
drag, startPoint x: 1255, startPoint y: 402, endPoint x: 1041, endPoint y: 345, distance: 221.7
click at [1162, 436] on td "https://www.quince.com/checkout?checkoutId=692ff4a2-d3bd-4213-9295-c38826ce626e…" at bounding box center [1253, 466] width 183 height 61
copy span "https://www.quince.com/checkout?checkoutId=692ff4a2-d3bd-4213-9295-c38826ce626e…"
click at [1033, 447] on span "brookehmeltontt@gmail.com" at bounding box center [1089, 465] width 113 height 37
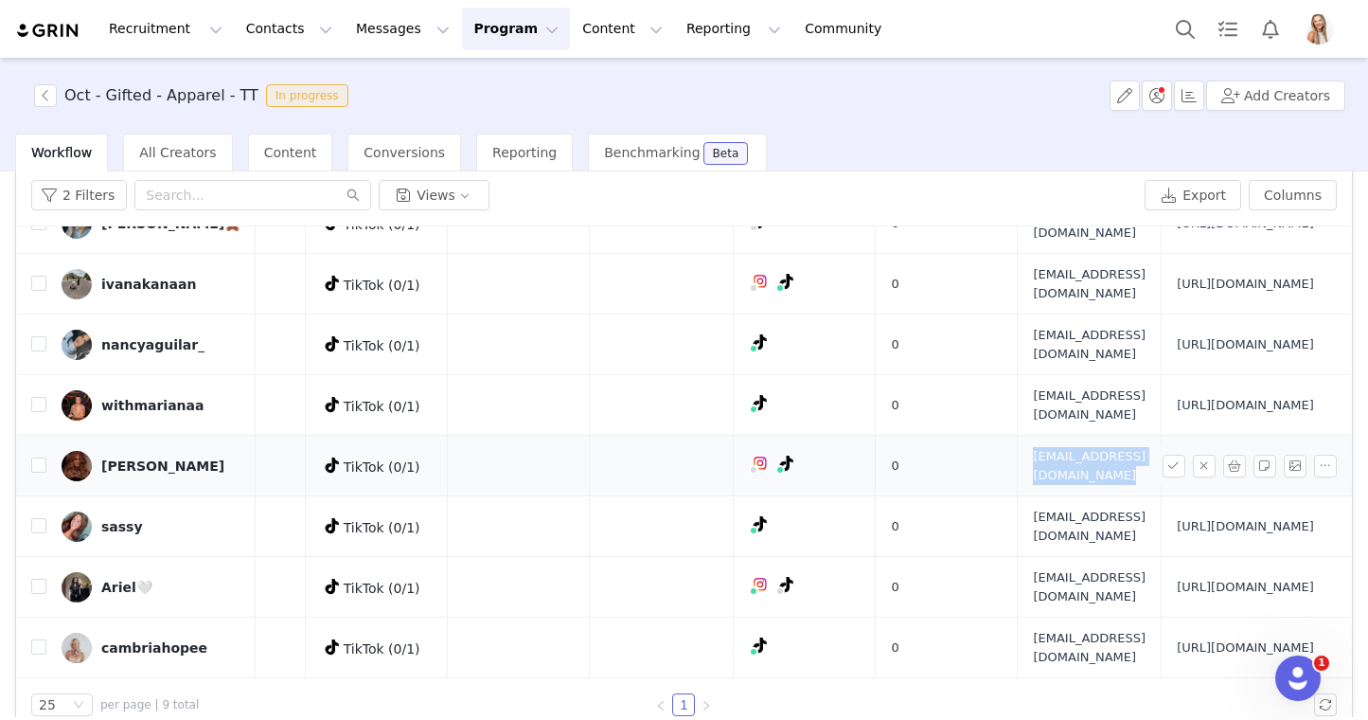
click at [1033, 447] on span "brookehmeltontt@gmail.com" at bounding box center [1089, 465] width 113 height 37
copy span "brookehmeltontt@gmail.com"
click at [1033, 386] on span "Marianamicaela36@gmail.com" at bounding box center [1089, 404] width 113 height 37
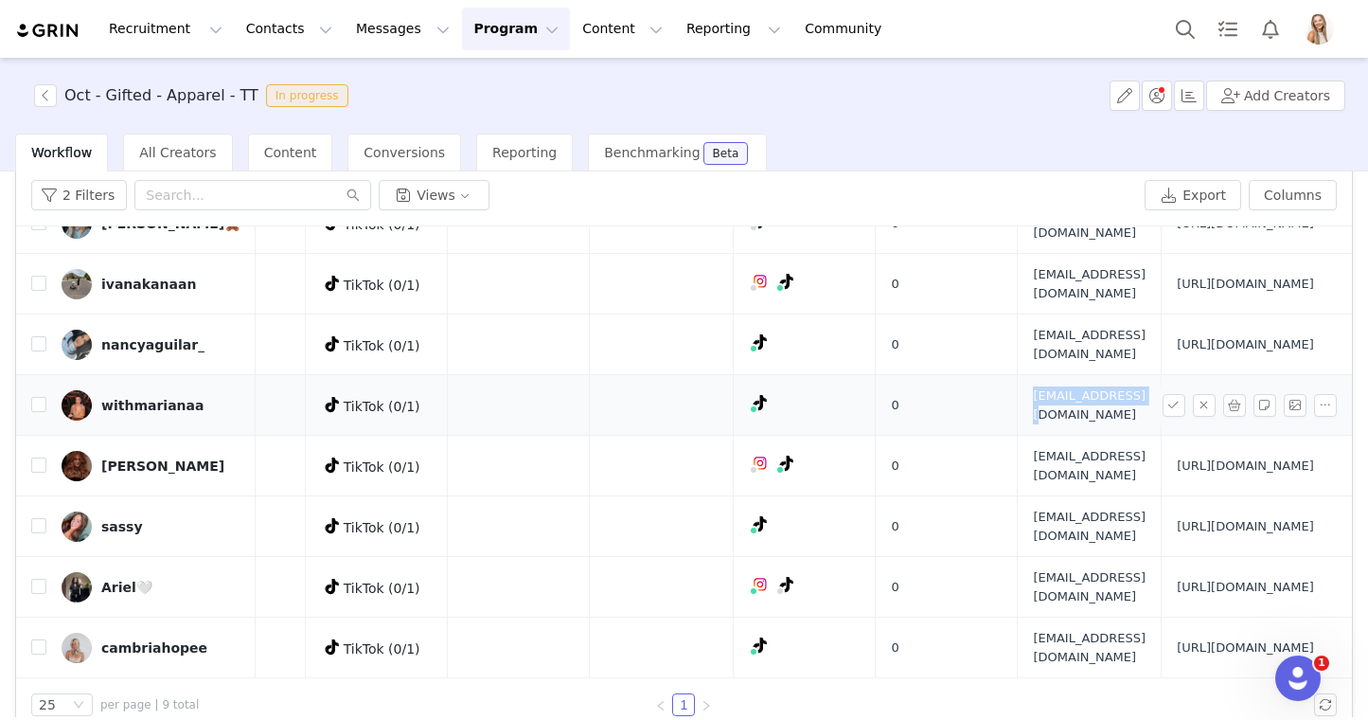
click at [1033, 386] on span "Marianamicaela36@gmail.com" at bounding box center [1089, 404] width 113 height 37
copy span "Marianamicaela36@gmail.com"
click at [851, 189] on div "2 Filters Views" at bounding box center [584, 195] width 1106 height 30
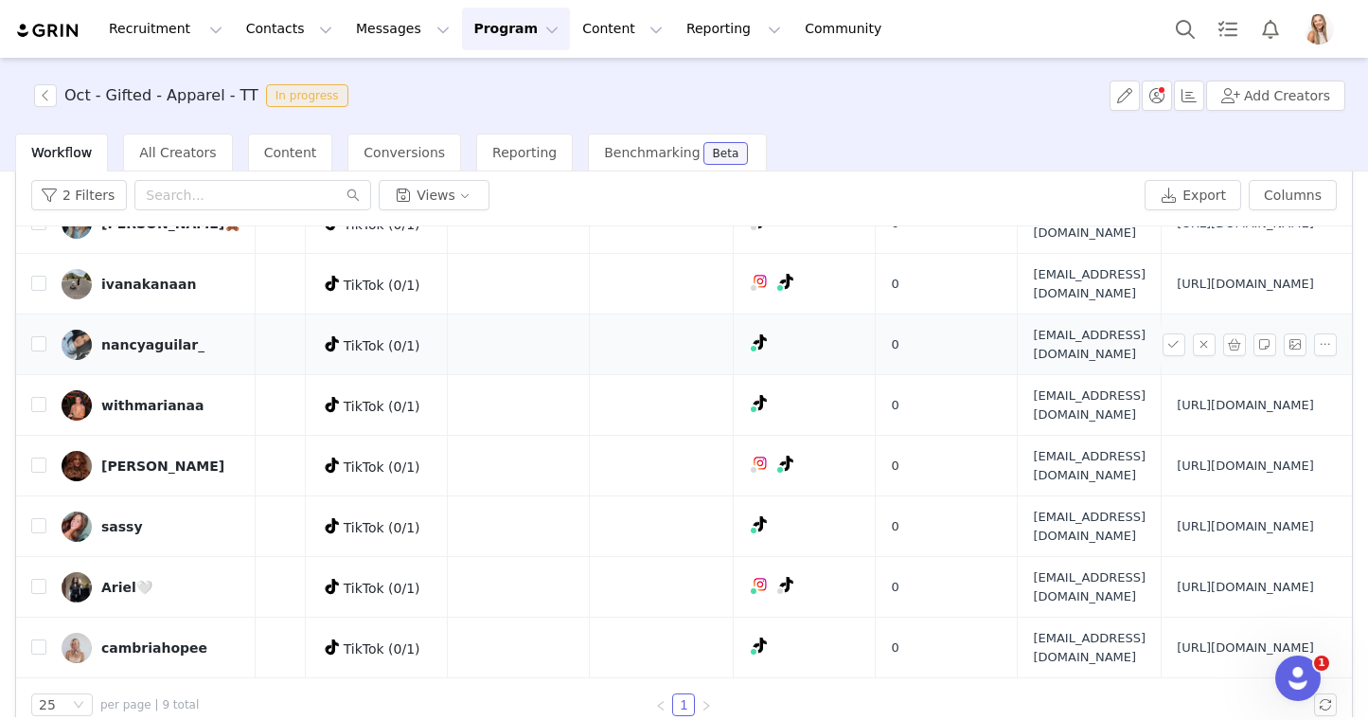
click at [1033, 326] on span "naguilararmenta@gmail.com" at bounding box center [1089, 344] width 113 height 37
copy span "naguilararmenta@gmail.com"
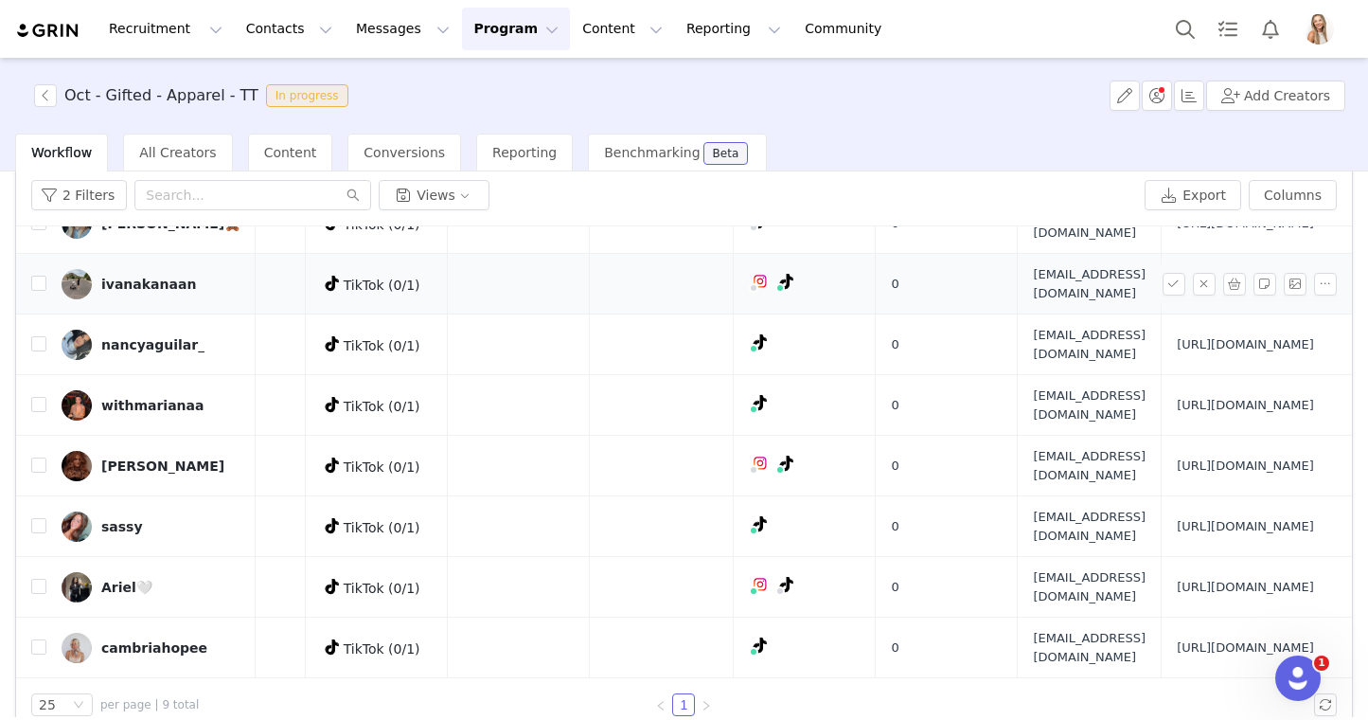
click at [1033, 302] on span "Ivanacvalle@gmail.com" at bounding box center [1089, 283] width 113 height 37
copy span "Ivanacvalle@gmail.com"
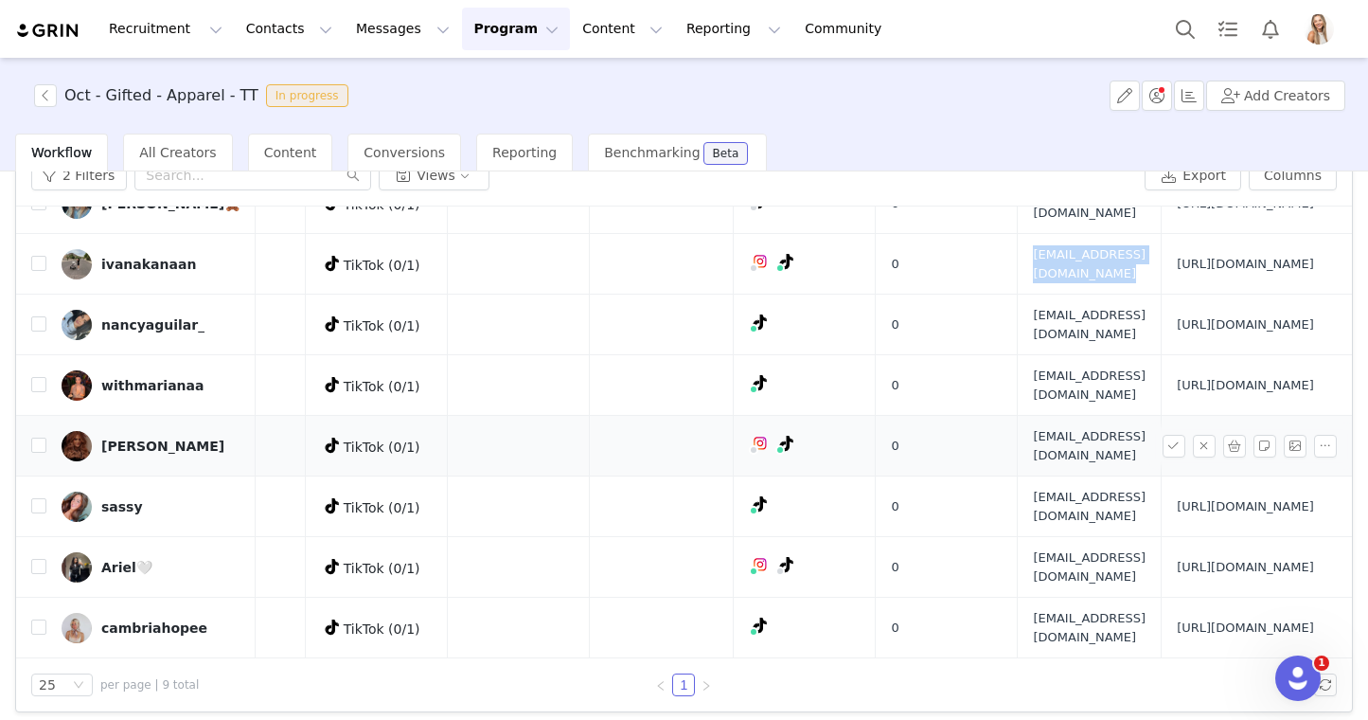
scroll to position [97, 0]
drag, startPoint x: 1257, startPoint y: 379, endPoint x: 1038, endPoint y: 324, distance: 226.4
click at [1162, 415] on td "[URL][DOMAIN_NAME]" at bounding box center [1253, 445] width 183 height 61
copy span "[URL][DOMAIN_NAME]"
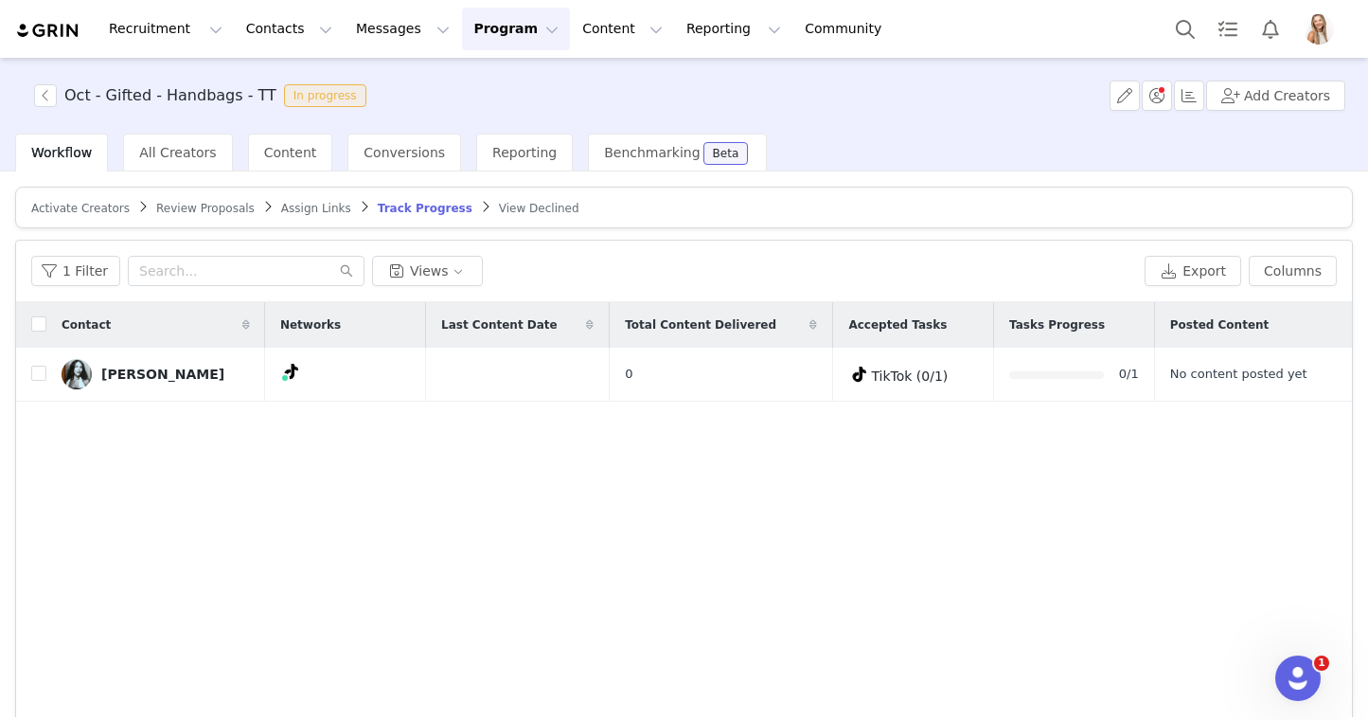
drag, startPoint x: 232, startPoint y: 203, endPoint x: 347, endPoint y: 197, distance: 114.7
click at [232, 203] on span "Review Proposals" at bounding box center [205, 208] width 98 height 13
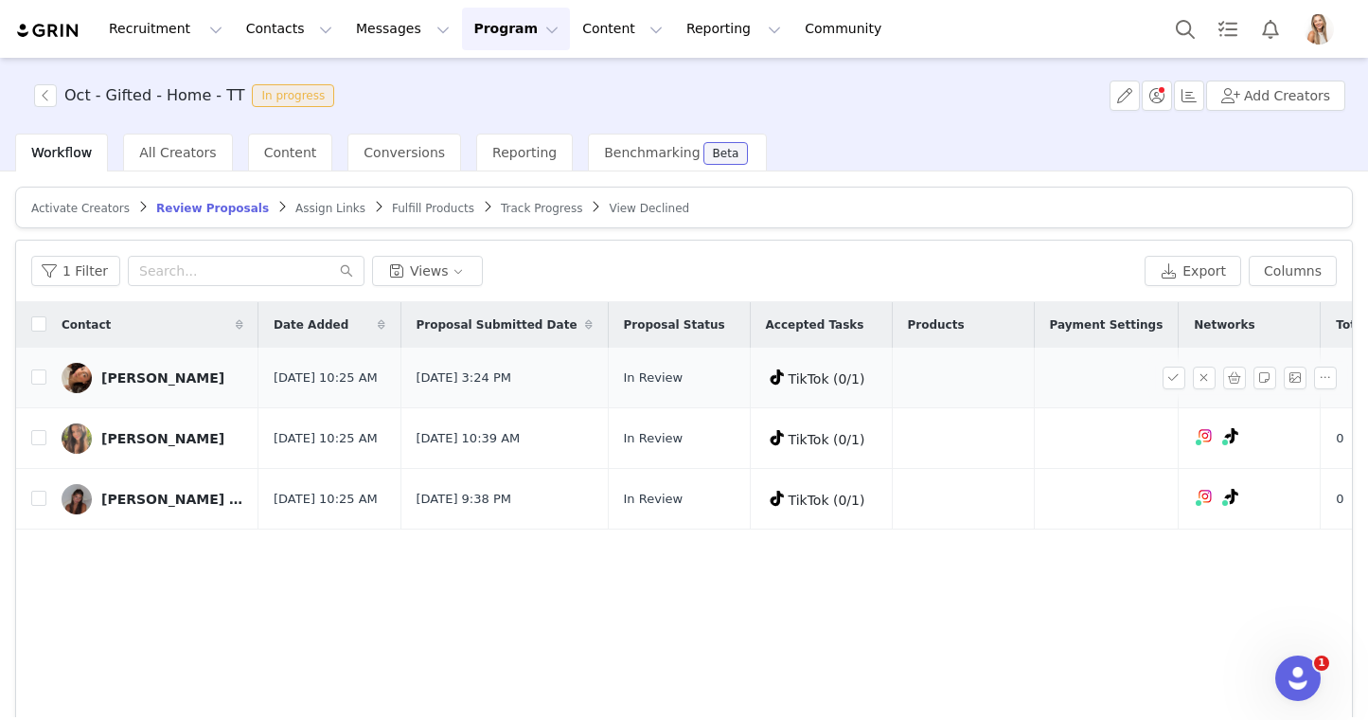
scroll to position [0, 502]
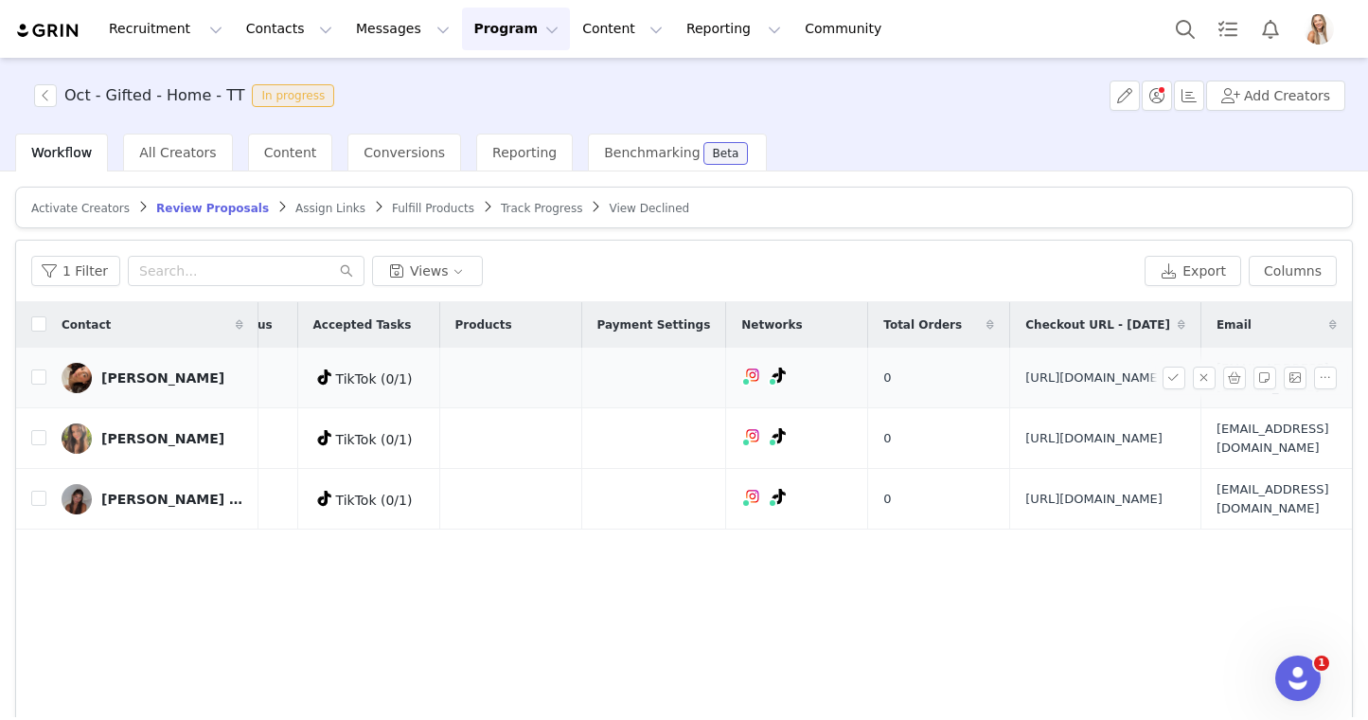
click at [1217, 388] on span "[EMAIL_ADDRESS][DOMAIN_NAME]" at bounding box center [1273, 377] width 113 height 37
copy tr "[EMAIL_ADDRESS][DOMAIN_NAME]"
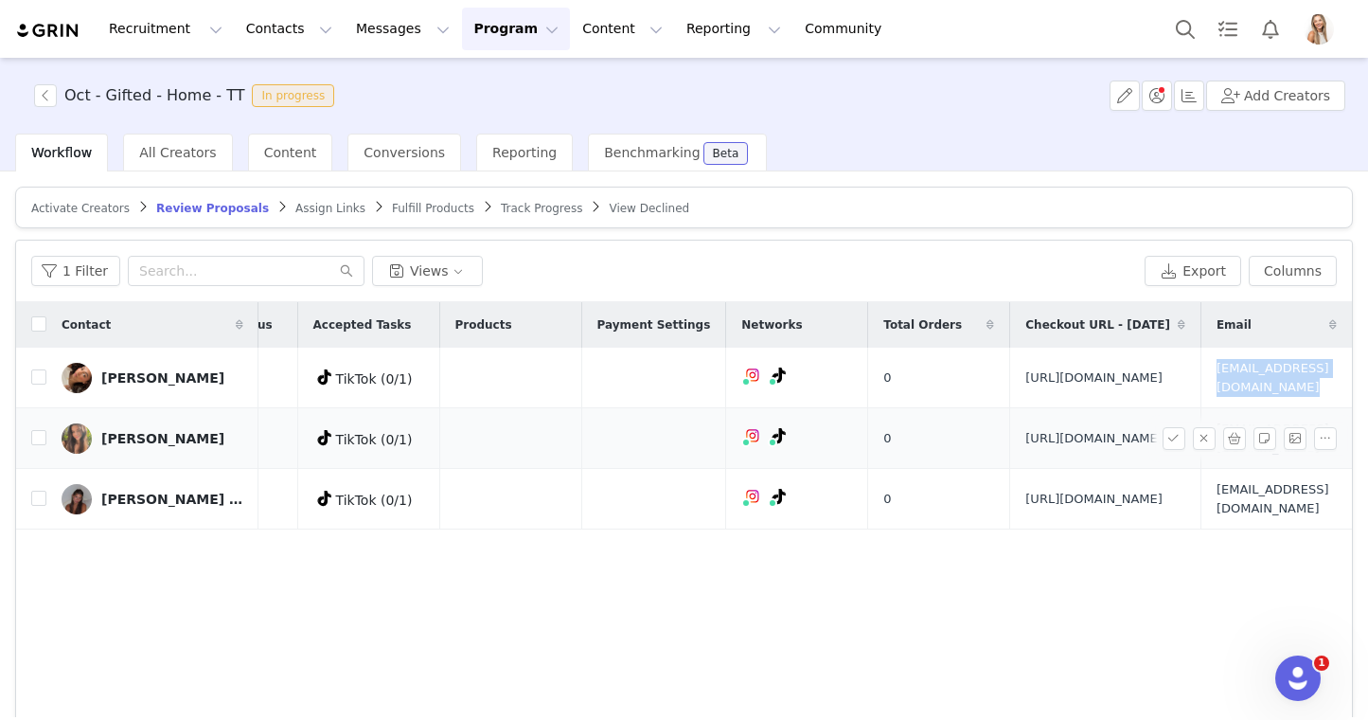
drag, startPoint x: 1076, startPoint y: 482, endPoint x: 904, endPoint y: 441, distance: 176.2
click at [1010, 441] on td "[URL][DOMAIN_NAME]" at bounding box center [1105, 438] width 191 height 61
copy span "[URL][DOMAIN_NAME]"
drag, startPoint x: 1091, startPoint y: 568, endPoint x: 909, endPoint y: 526, distance: 186.5
click at [1010, 526] on td "[URL][DOMAIN_NAME]" at bounding box center [1105, 499] width 191 height 61
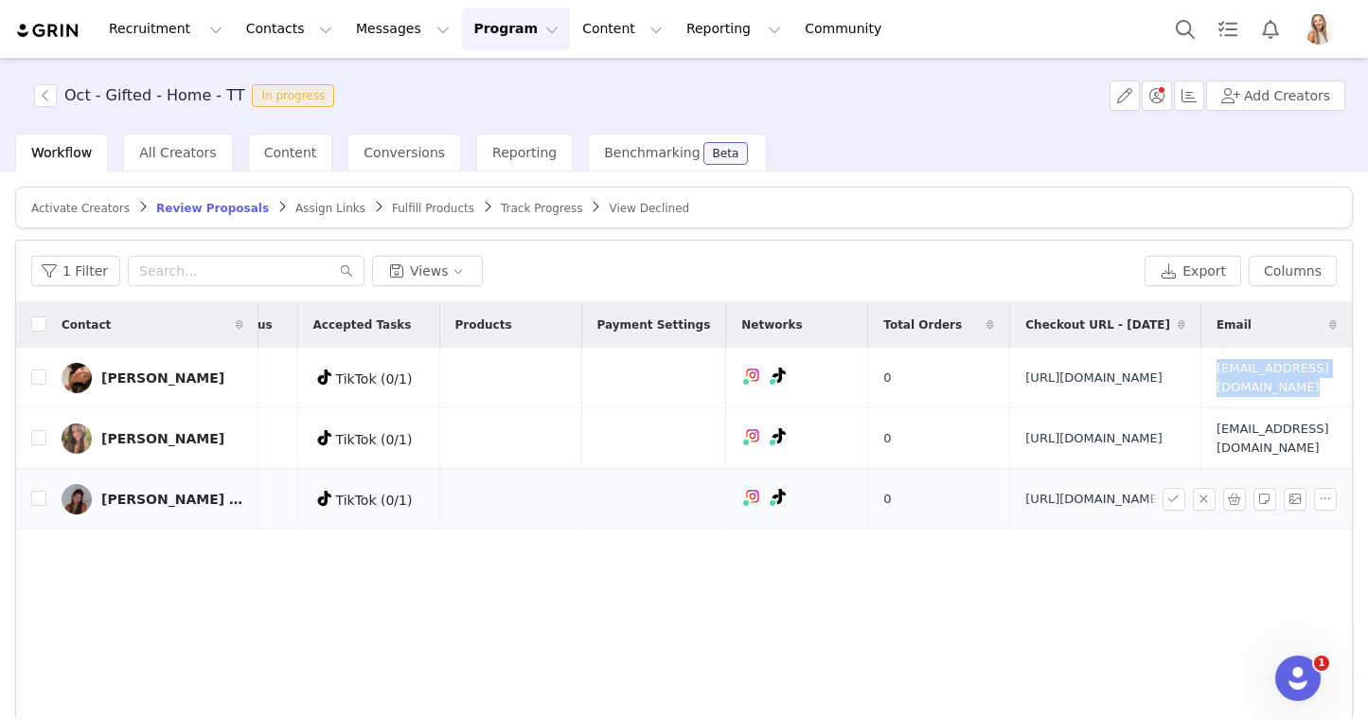
copy span "[URL][DOMAIN_NAME]"
click at [753, 651] on div "Contact Date Added Proposal Submitted Date Proposal Status Accepted Tasks Produ…" at bounding box center [684, 528] width 1336 height 452
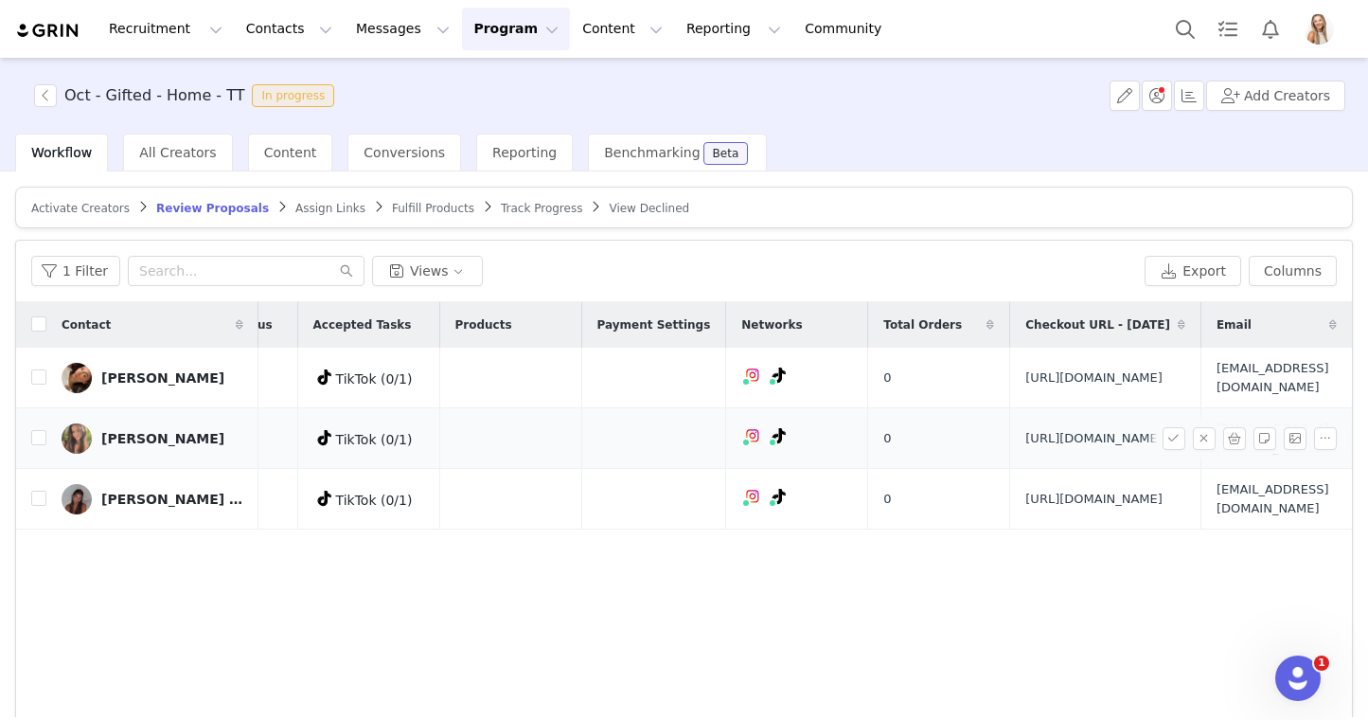
click at [1025, 448] on span "[URL][DOMAIN_NAME]" at bounding box center [1093, 438] width 137 height 19
drag, startPoint x: 1071, startPoint y: 479, endPoint x: 909, endPoint y: 451, distance: 164.4
click at [1010, 451] on td "[URL][DOMAIN_NAME]" at bounding box center [1105, 438] width 191 height 61
copy span "[URL][DOMAIN_NAME]"
drag, startPoint x: 746, startPoint y: 277, endPoint x: 803, endPoint y: 309, distance: 64.8
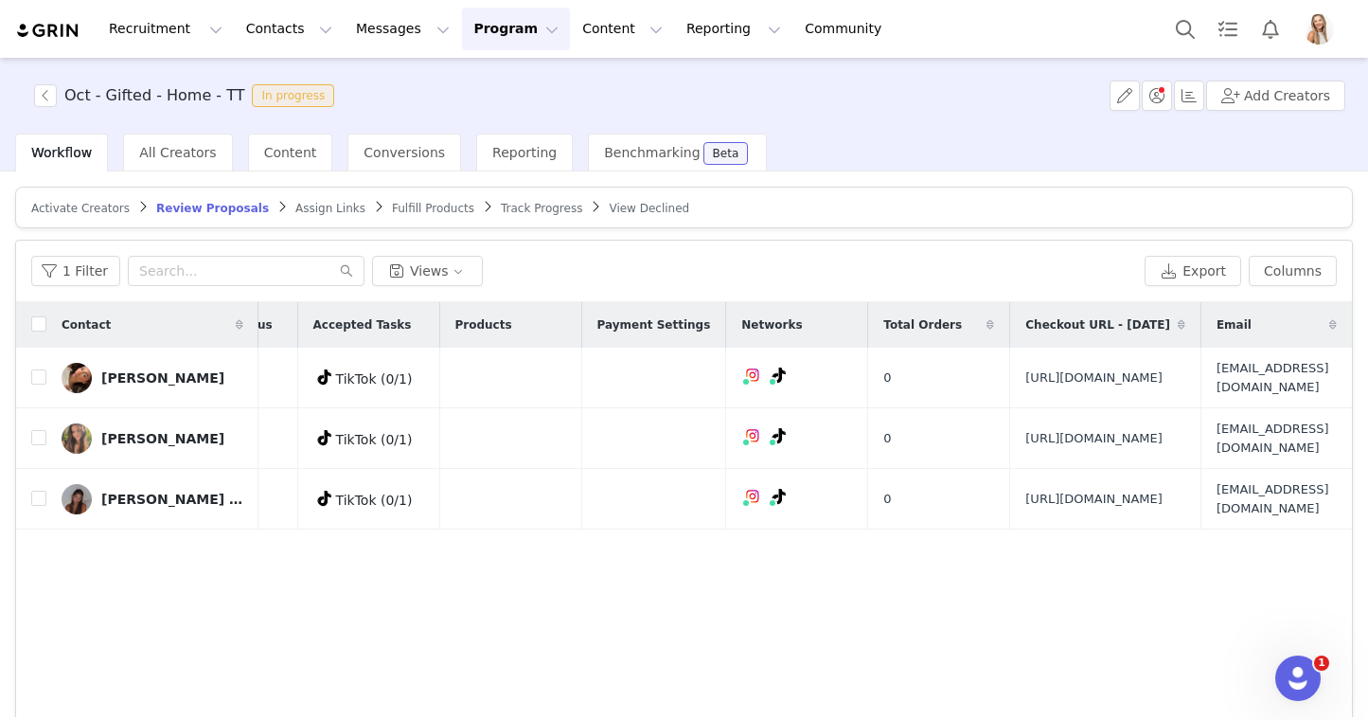
click at [747, 277] on div "1 Filter Views" at bounding box center [584, 271] width 1106 height 30
click at [1217, 456] on span "[EMAIL_ADDRESS][DOMAIN_NAME]" at bounding box center [1273, 437] width 113 height 37
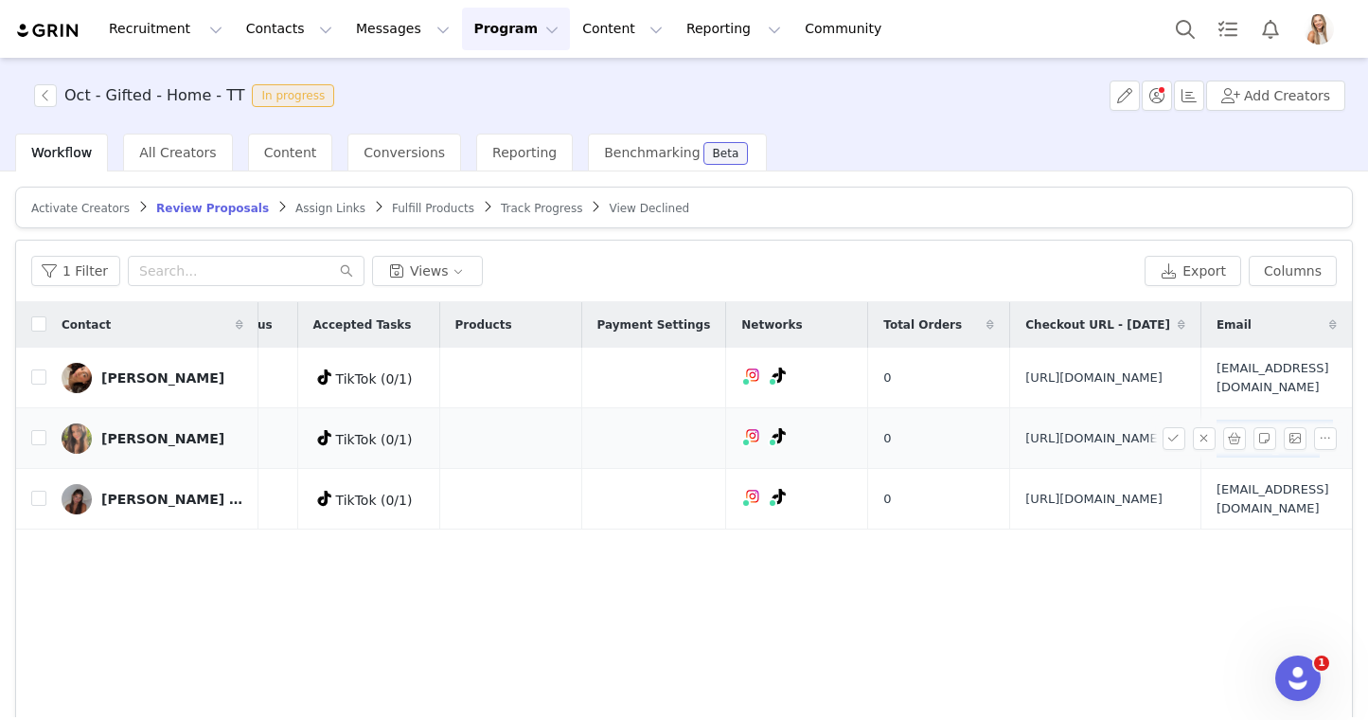
copy tr "[EMAIL_ADDRESS][DOMAIN_NAME]"
click at [841, 275] on div "1 Filter Views" at bounding box center [584, 271] width 1106 height 30
click at [1217, 517] on span "[EMAIL_ADDRESS][DOMAIN_NAME]" at bounding box center [1273, 498] width 113 height 37
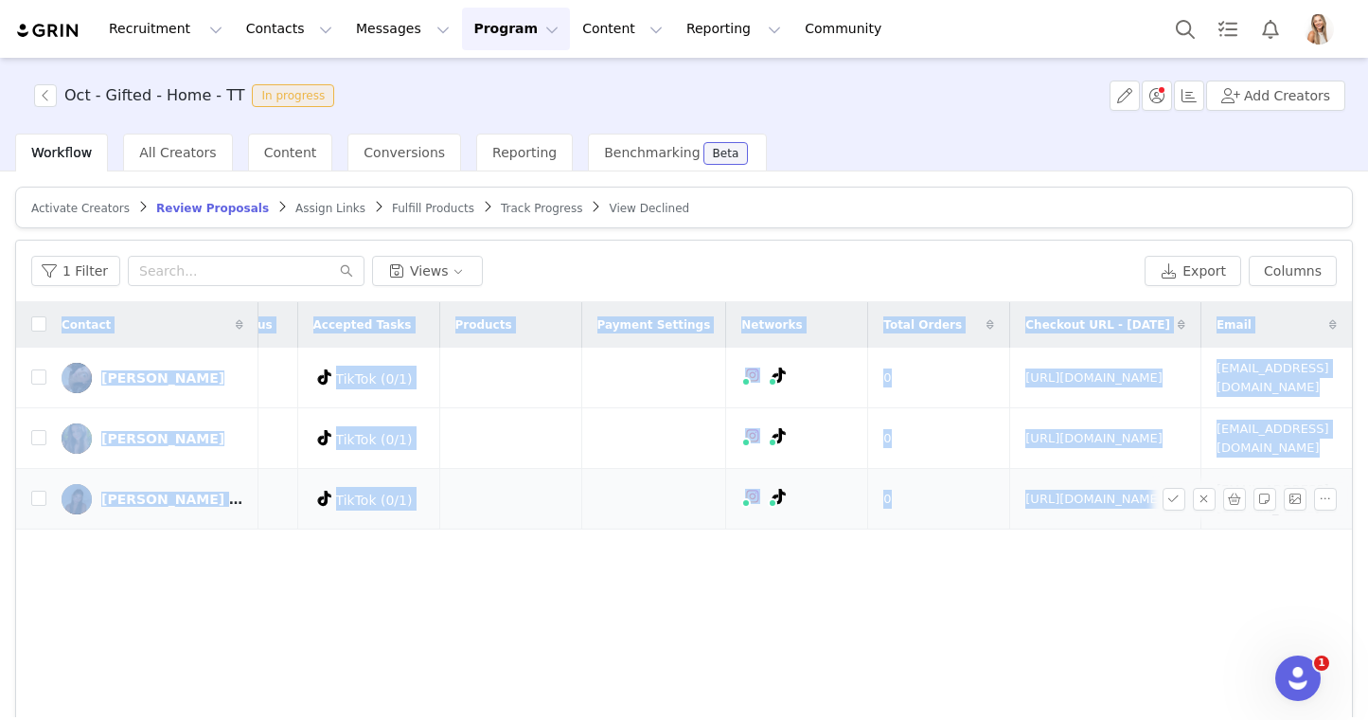
click at [1217, 517] on span "[EMAIL_ADDRESS][DOMAIN_NAME]" at bounding box center [1273, 498] width 113 height 37
copy table "Contact Date Added Proposal Submitted Date Proposal Status Accepted Tasks Produ…"
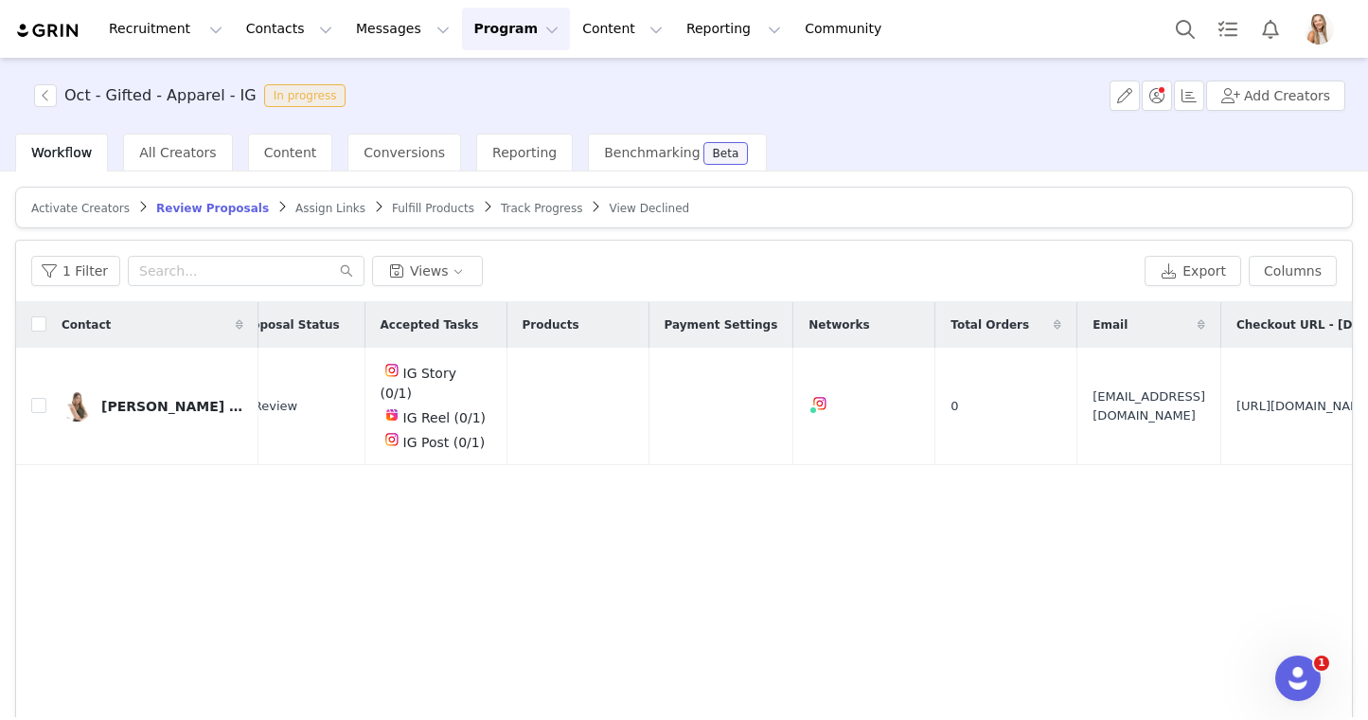
scroll to position [0, 584]
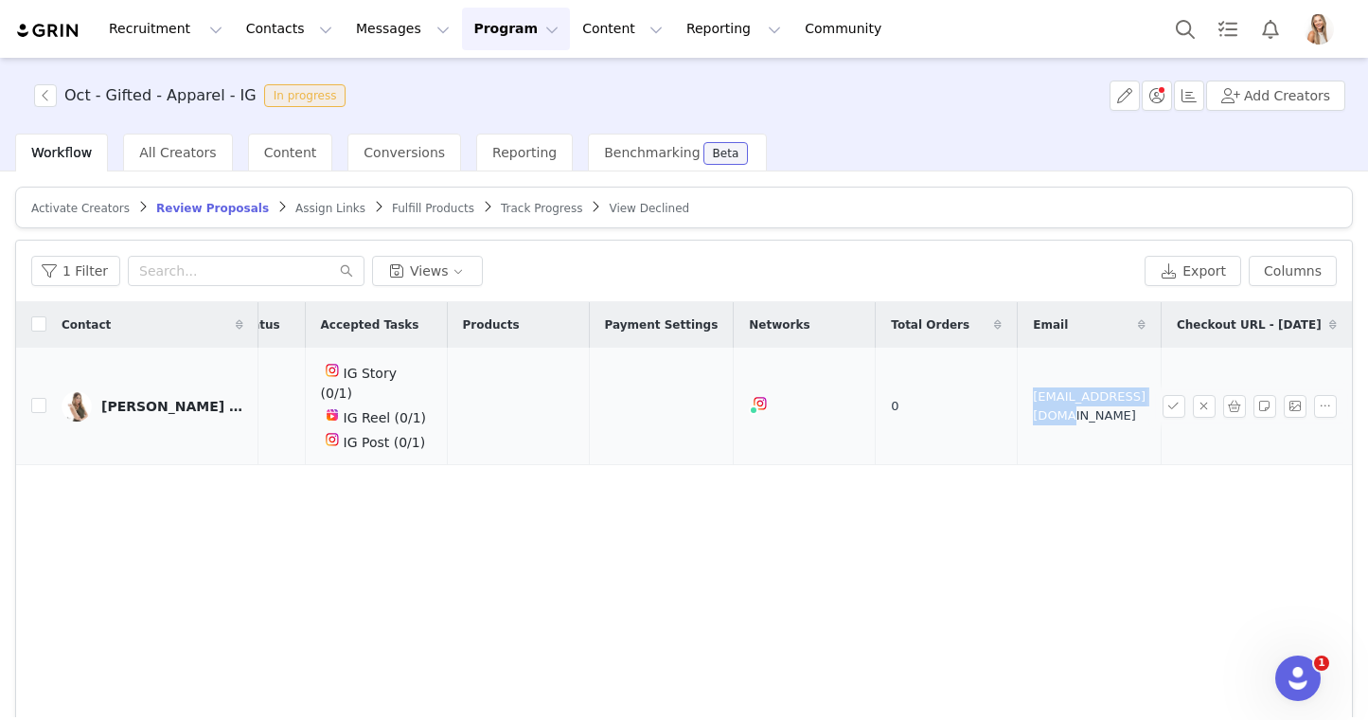
drag, startPoint x: 946, startPoint y: 403, endPoint x: 871, endPoint y: 389, distance: 76.1
click at [1018, 389] on td "[EMAIL_ADDRESS][DOMAIN_NAME]" at bounding box center [1090, 406] width 144 height 117
copy span "[EMAIL_ADDRESS][DOMAIN_NAME]"
click at [772, 260] on div "1 Filter Views" at bounding box center [584, 271] width 1106 height 30
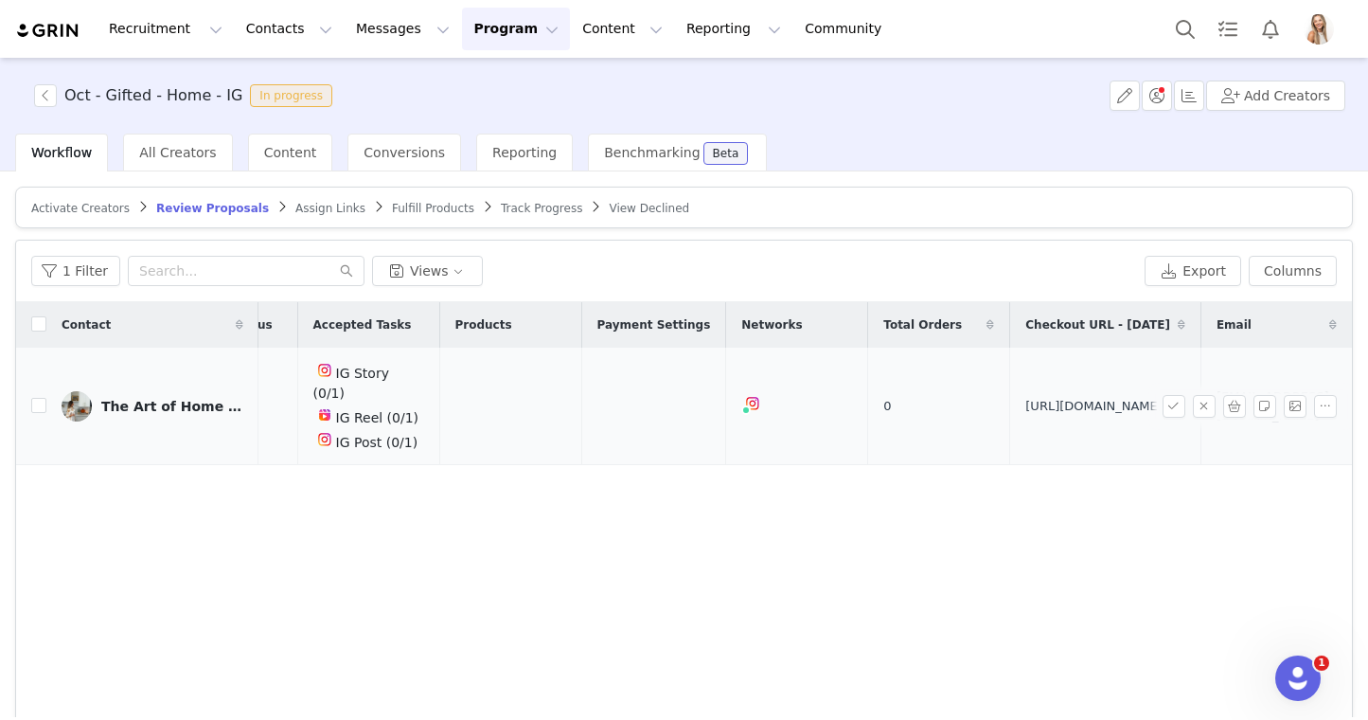
scroll to position [0, 545]
drag, startPoint x: 1082, startPoint y: 421, endPoint x: 897, endPoint y: 383, distance: 189.6
click at [1010, 383] on td "https://www.quince.com/checkout?checkoutId=ce9444f6-2b73-46d1-9453-e678de7dcd89" at bounding box center [1105, 406] width 191 height 117
copy span "https://www.quince.com/checkout?checkoutId=ce9444f6-2b73-46d1-9453-e678de7dcd89"
click at [1201, 398] on td "artofhomemaking14@gmail.com" at bounding box center [1272, 406] width 143 height 117
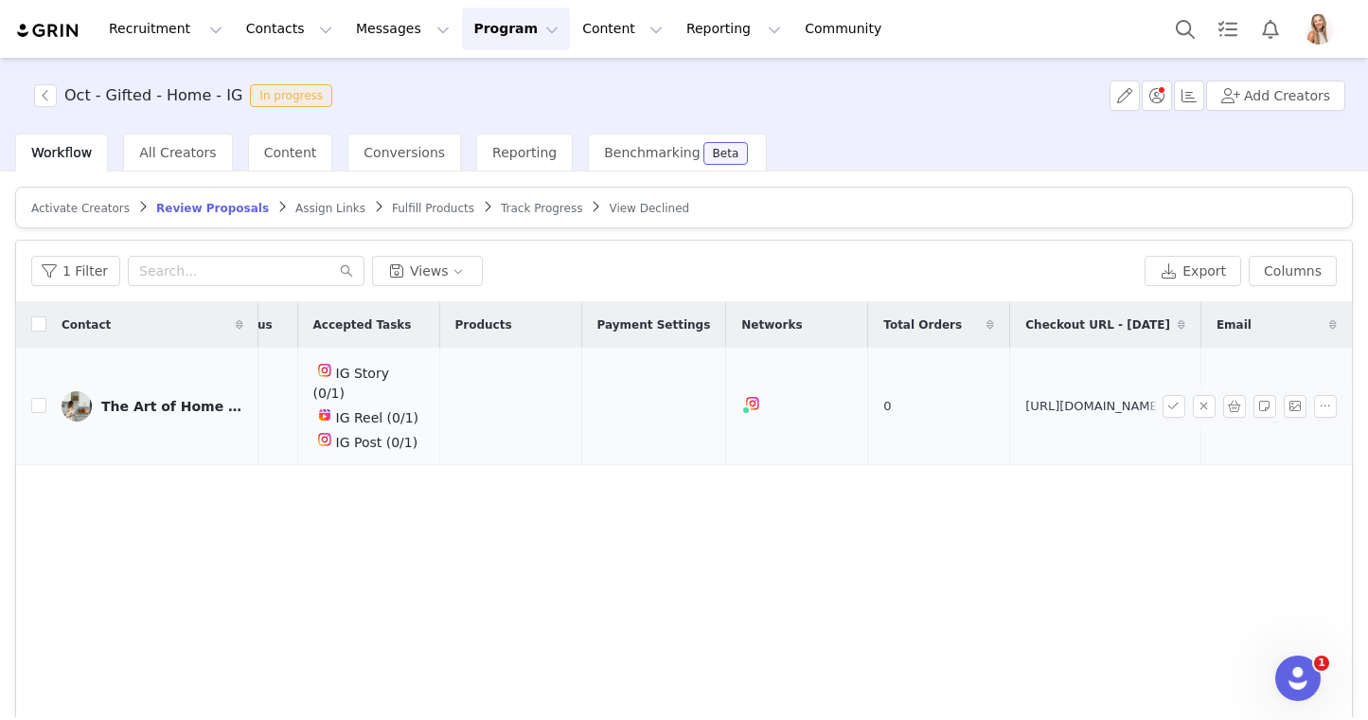
click at [1217, 398] on span "artofhomemaking14@gmail.com" at bounding box center [1273, 405] width 113 height 37
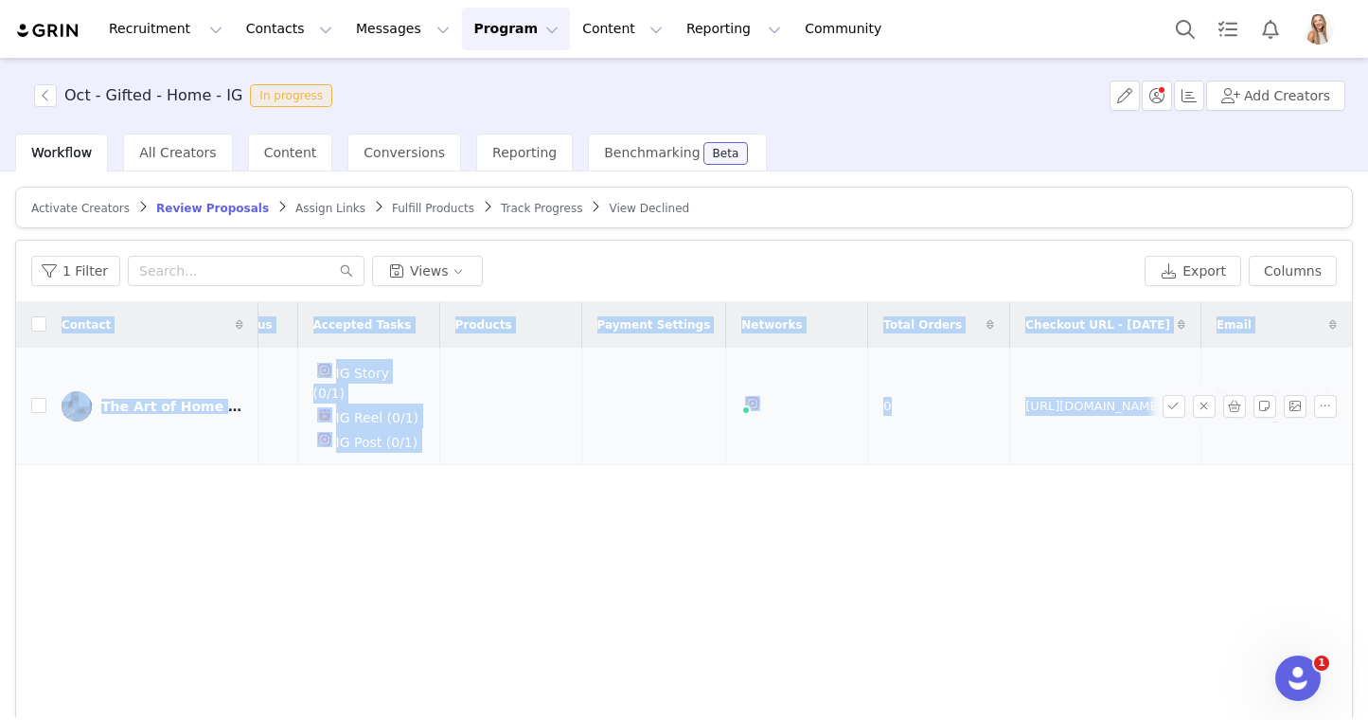
click at [1217, 398] on span "artofhomemaking14@gmail.com" at bounding box center [1273, 405] width 113 height 37
copy table "Contact Date Added Proposal Submitted Date Proposal Status Accepted Tasks Produ…"
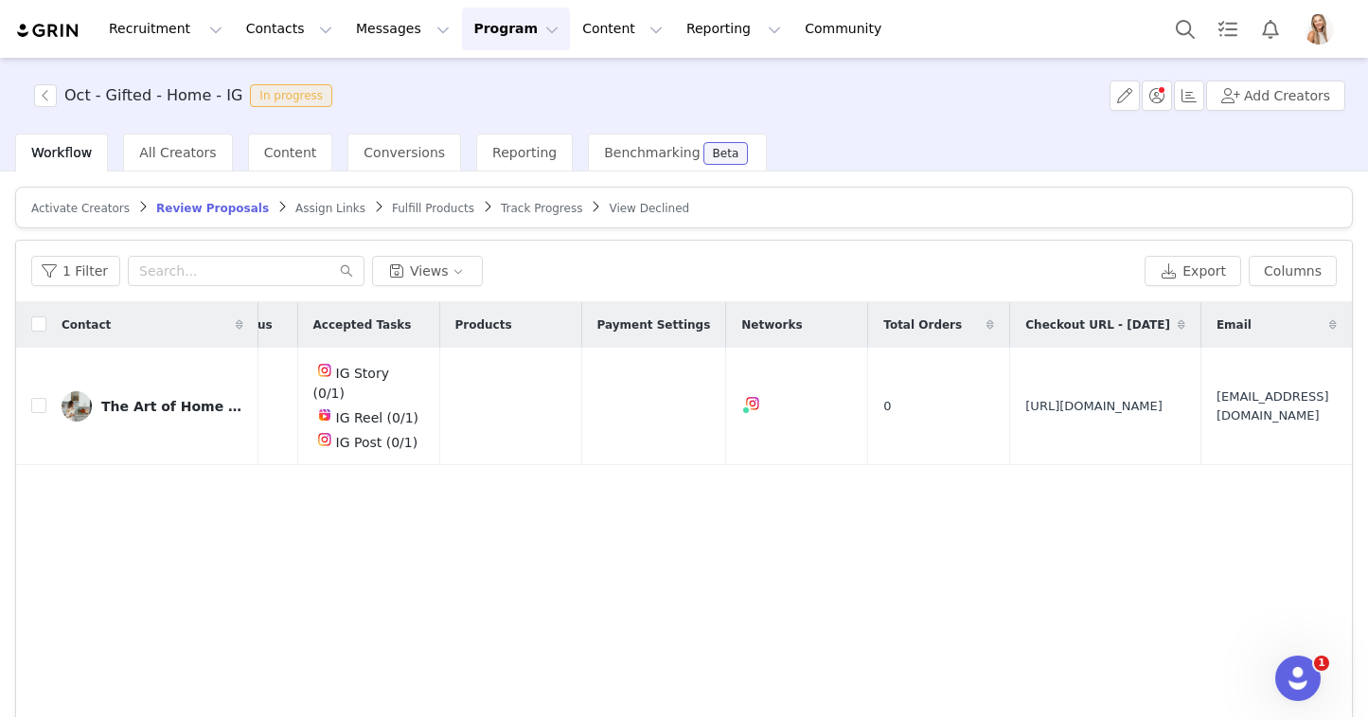
click at [611, 507] on div "Contact Date Added Proposal Submitted Date Proposal Status Accepted Tasks Produ…" at bounding box center [684, 528] width 1336 height 452
click at [31, 398] on input "checkbox" at bounding box center [38, 405] width 15 height 15
checkbox input "true"
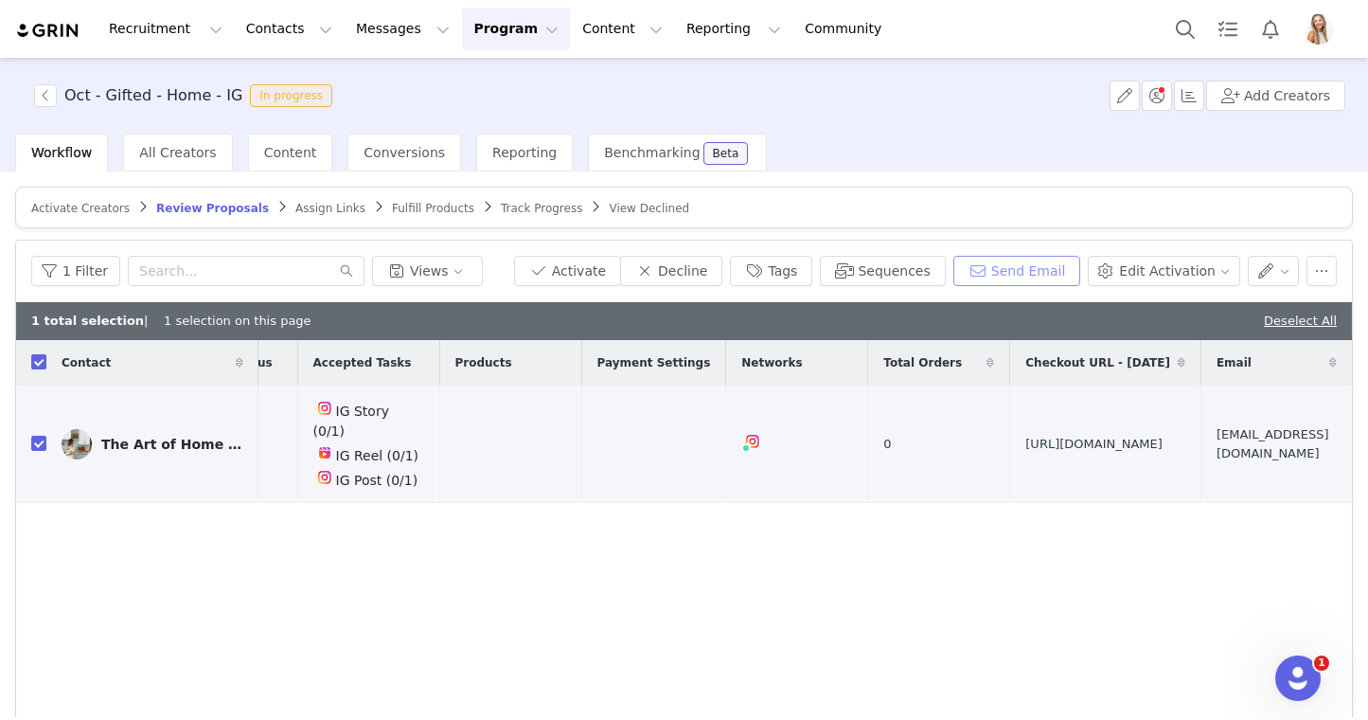
click at [1014, 266] on button "Send Email" at bounding box center [1018, 271] width 128 height 30
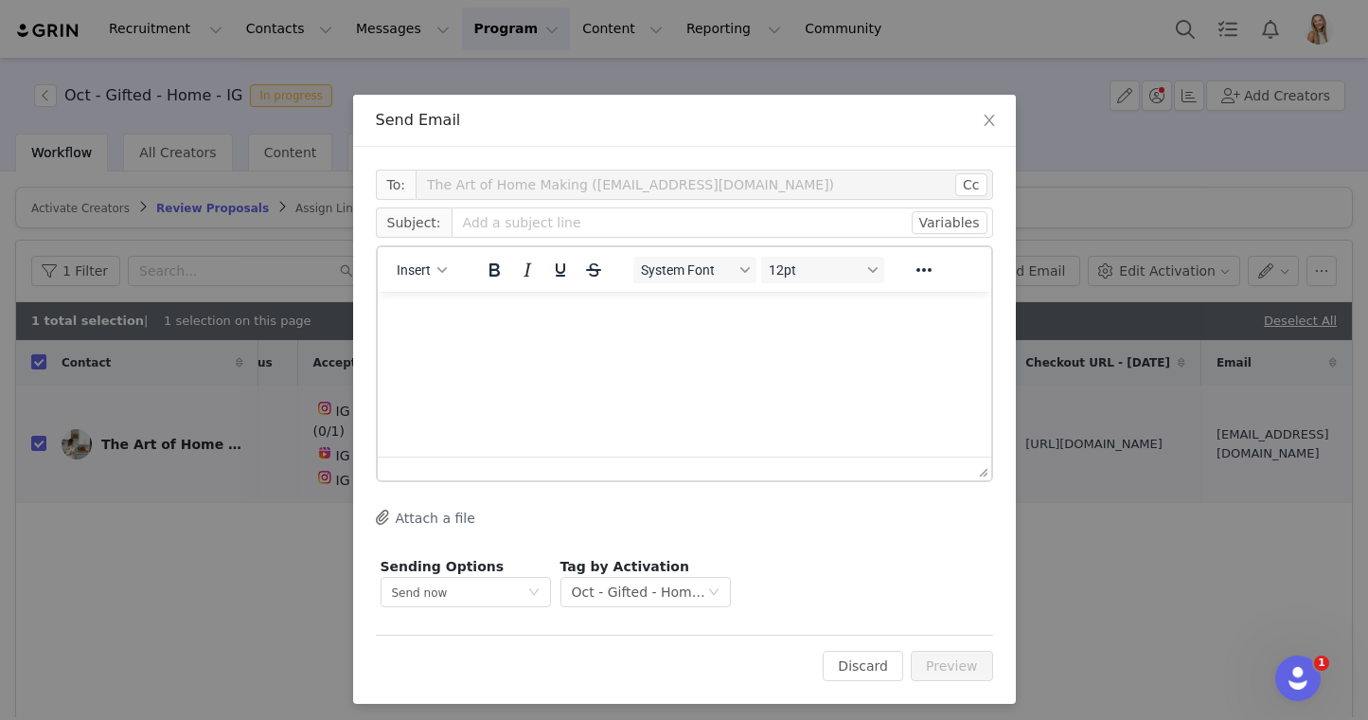
scroll to position [0, 0]
click at [481, 220] on input "text" at bounding box center [723, 222] width 542 height 30
type input "Need Updated Quince Cart"
click at [466, 315] on p "Rich Text Area. Press ALT-0 for help." at bounding box center [683, 317] width 583 height 21
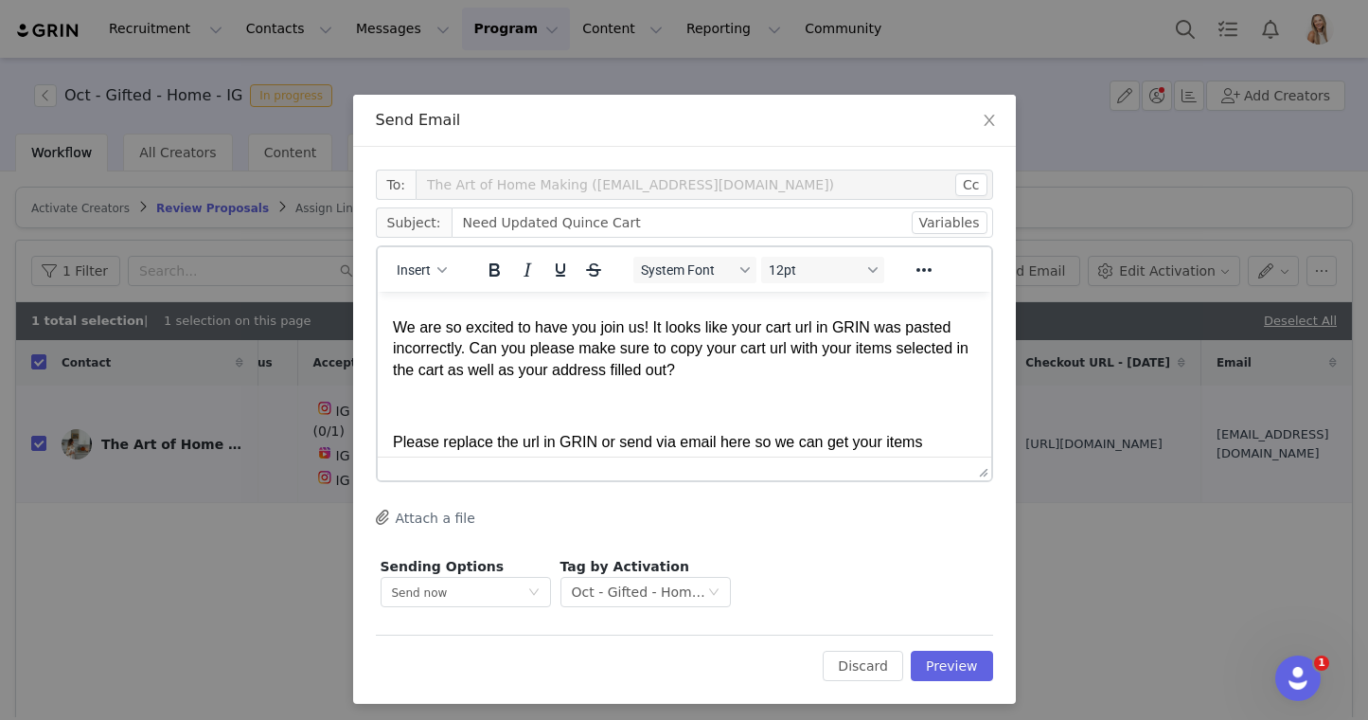
scroll to position [262, 0]
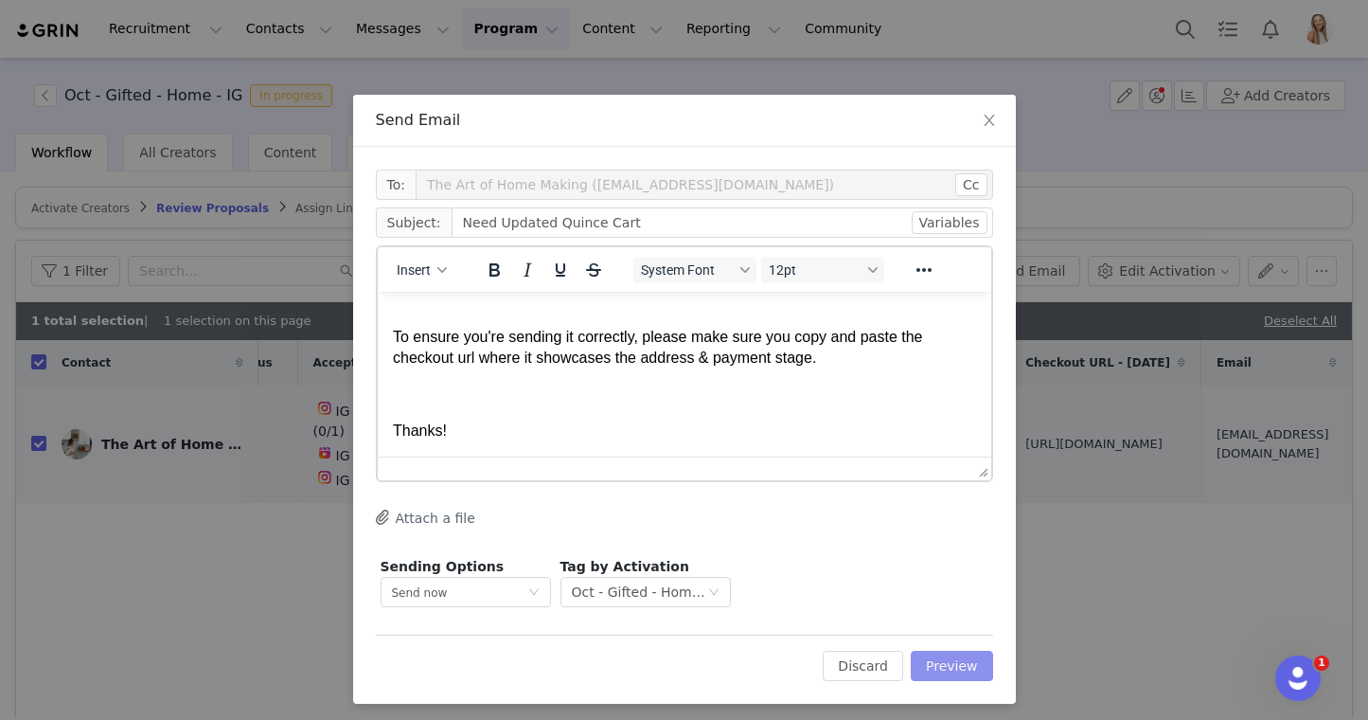
click at [966, 657] on button "Preview" at bounding box center [952, 666] width 82 height 30
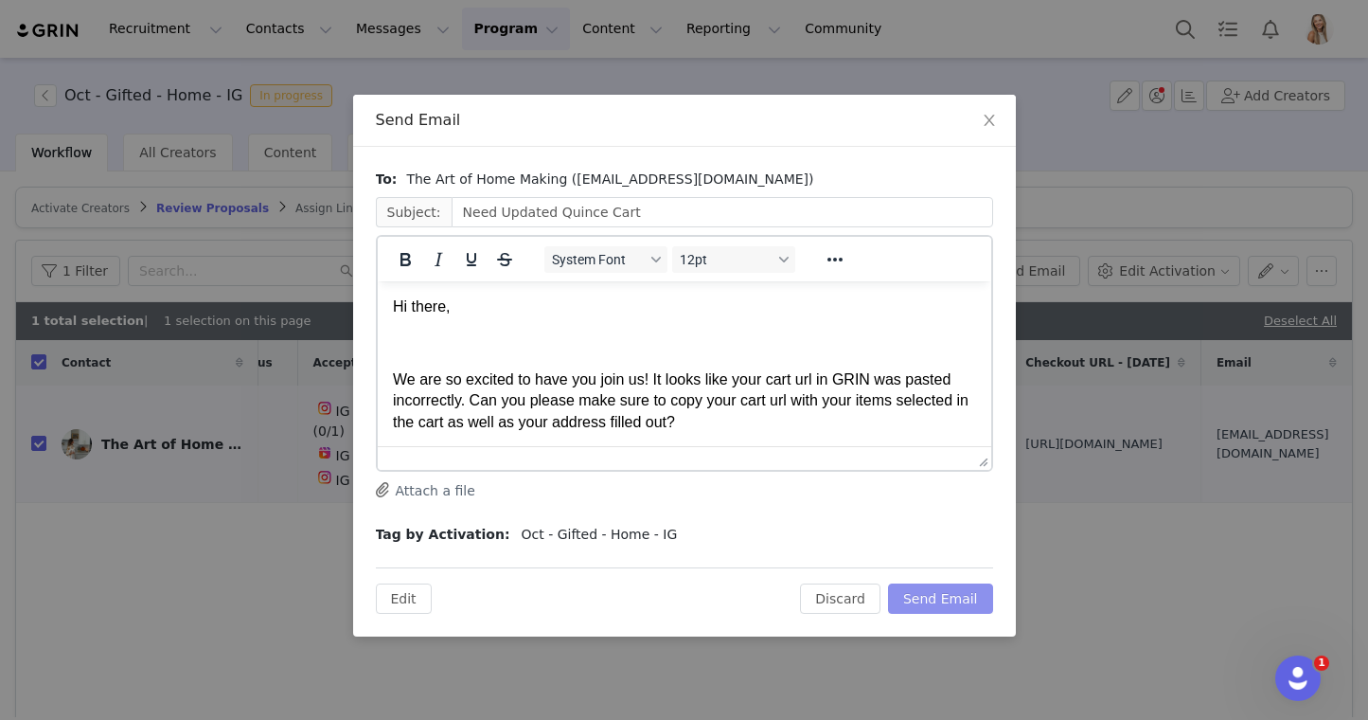
scroll to position [0, 0]
click at [966, 597] on button "Send Email" at bounding box center [940, 598] width 105 height 30
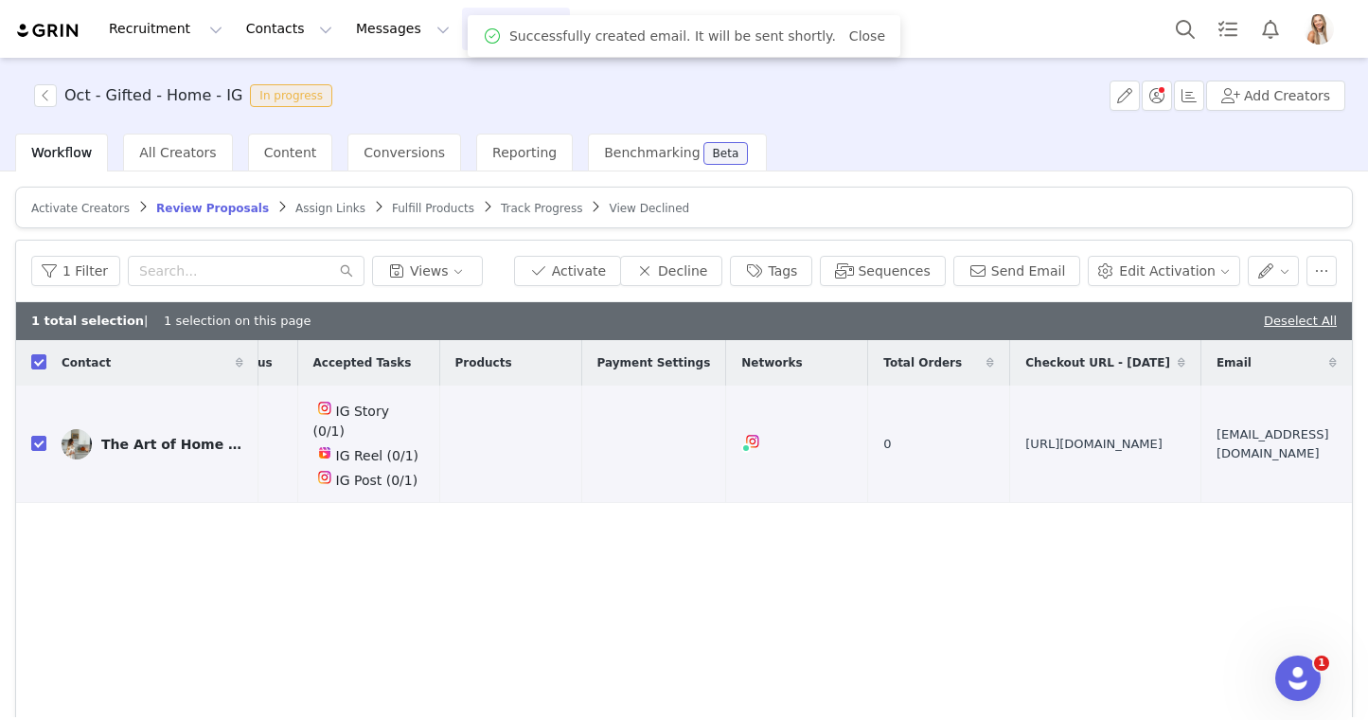
click at [1063, 569] on div "Contact Date Added Proposal Submitted Date Proposal Status Accepted Tasks Produ…" at bounding box center [684, 547] width 1336 height 414
click at [1288, 317] on link "Deselect All" at bounding box center [1300, 320] width 73 height 14
checkbox input "false"
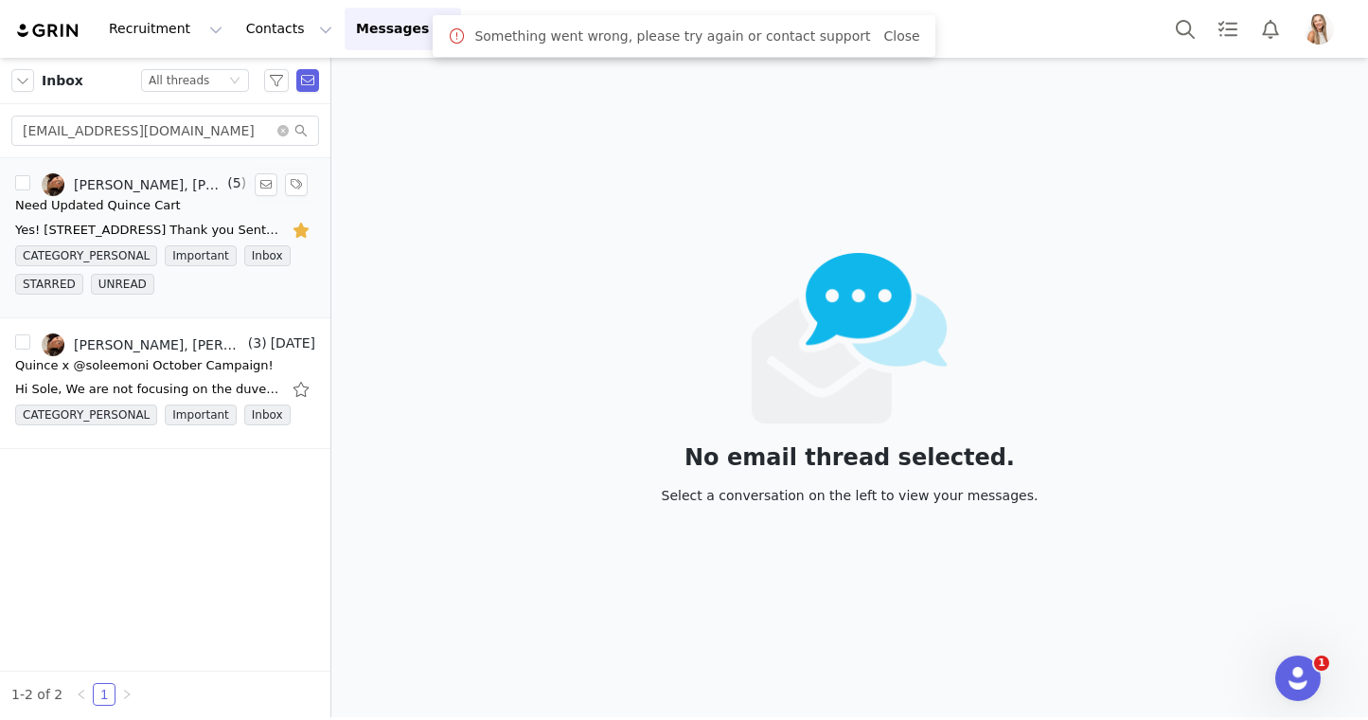
click at [145, 189] on div "[PERSON_NAME], [PERSON_NAME], [PERSON_NAME]" at bounding box center [149, 184] width 150 height 15
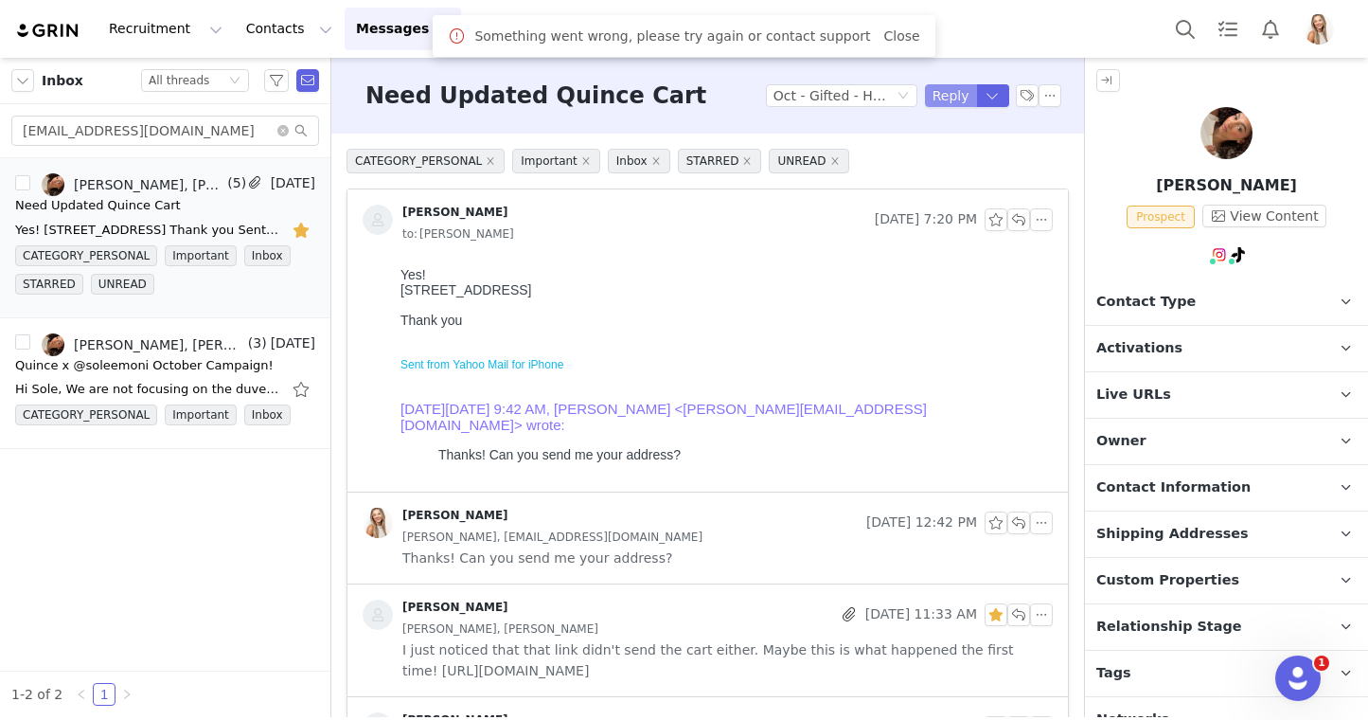
click at [938, 100] on button "Reply" at bounding box center [951, 95] width 52 height 23
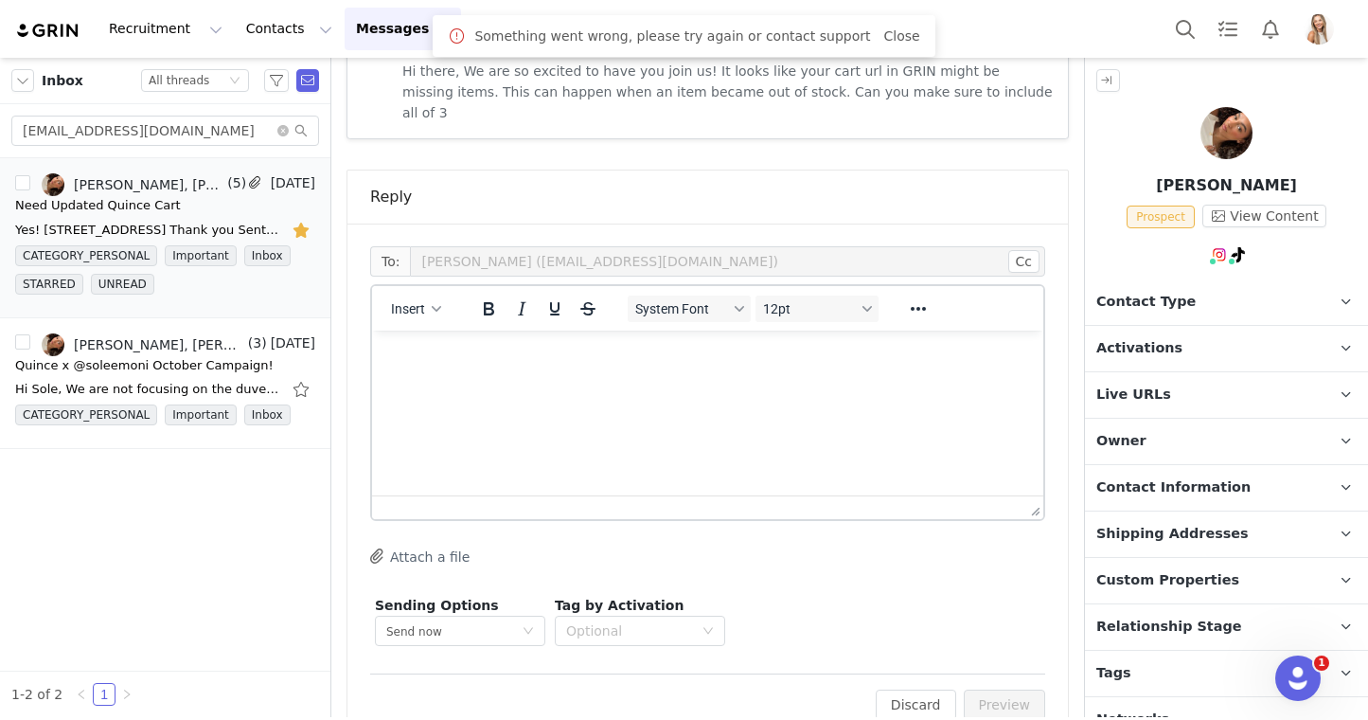
click at [669, 382] on html at bounding box center [707, 355] width 671 height 51
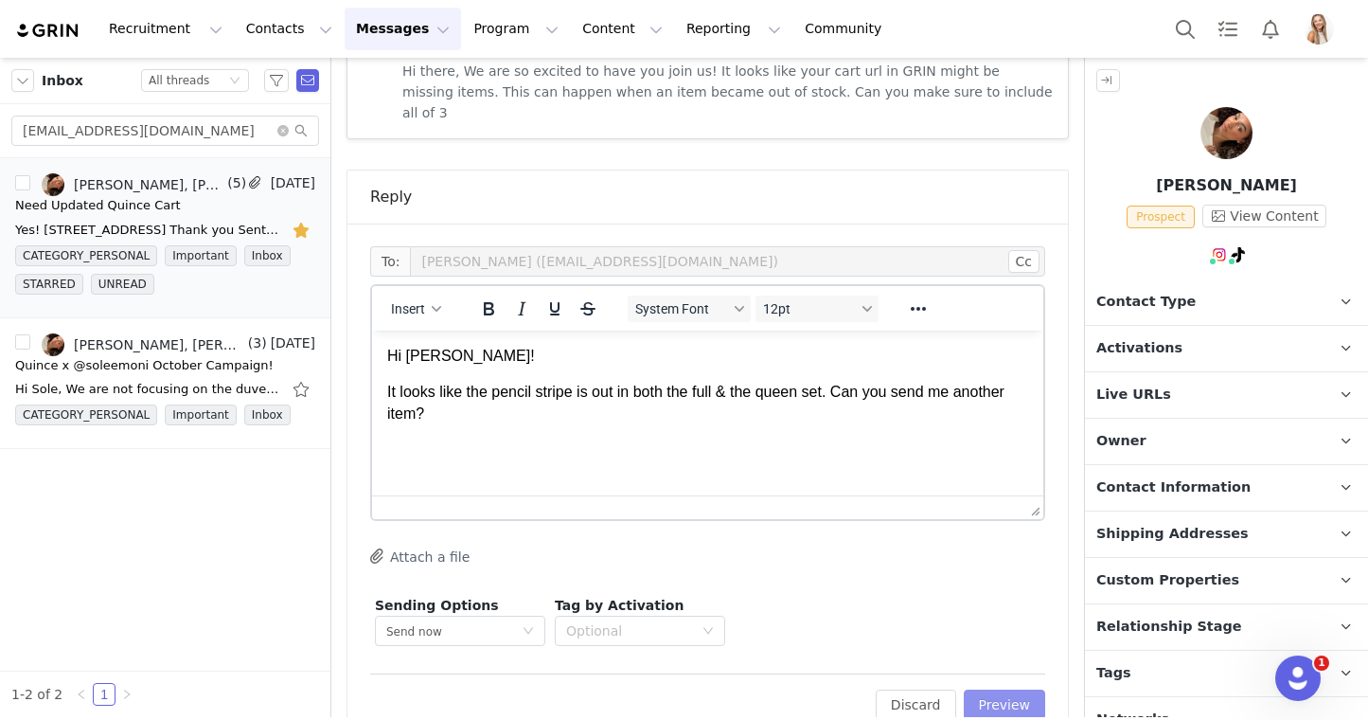
click at [1004, 689] on button "Preview" at bounding box center [1005, 704] width 82 height 30
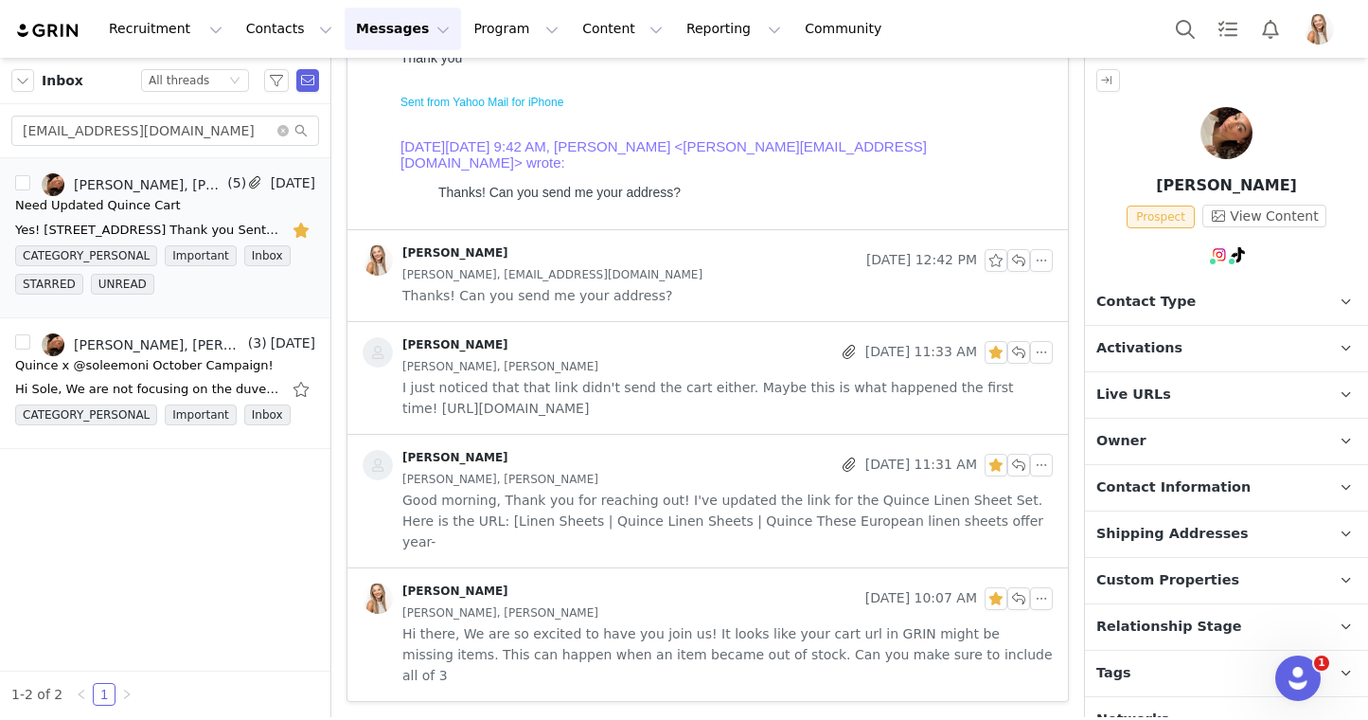
scroll to position [221, 0]
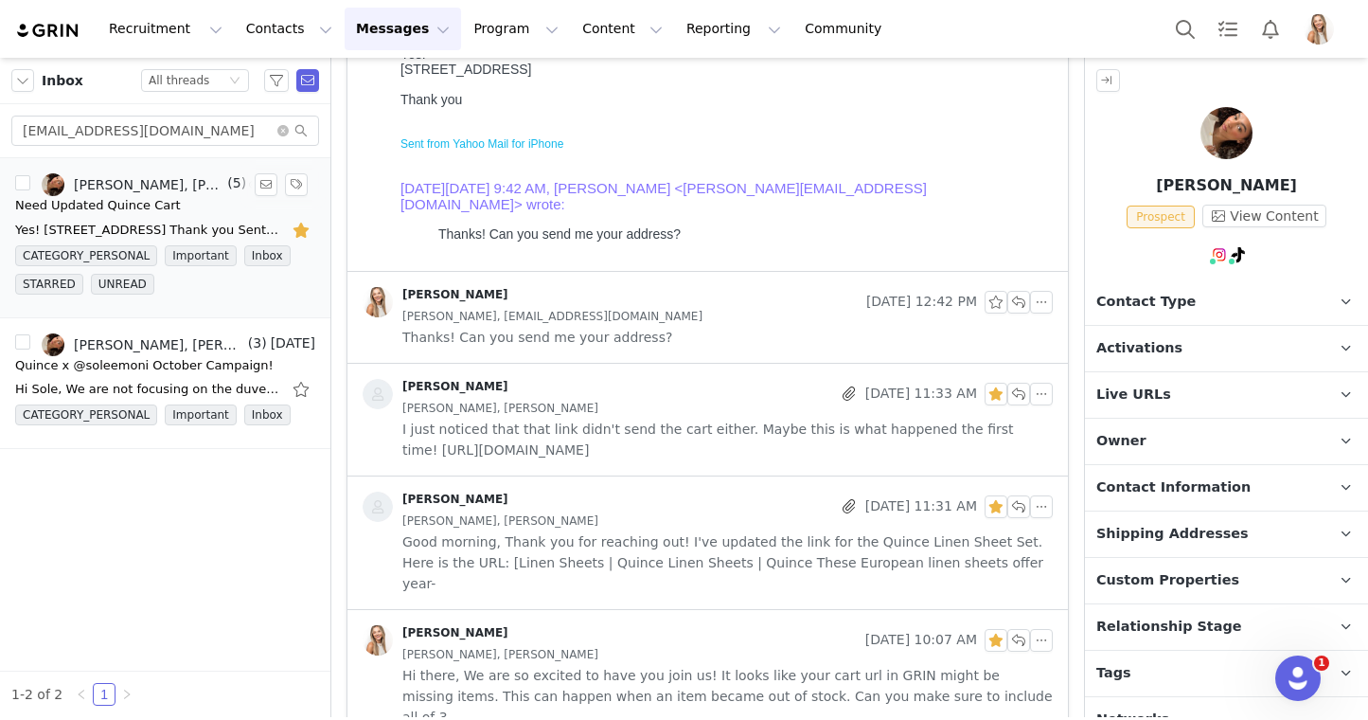
click at [305, 230] on button "button" at bounding box center [303, 230] width 25 height 30
click at [214, 128] on input "Sole.emoni@yahoo.com" at bounding box center [165, 131] width 308 height 30
paste input "Hannahnoelswindle@gmail.com"
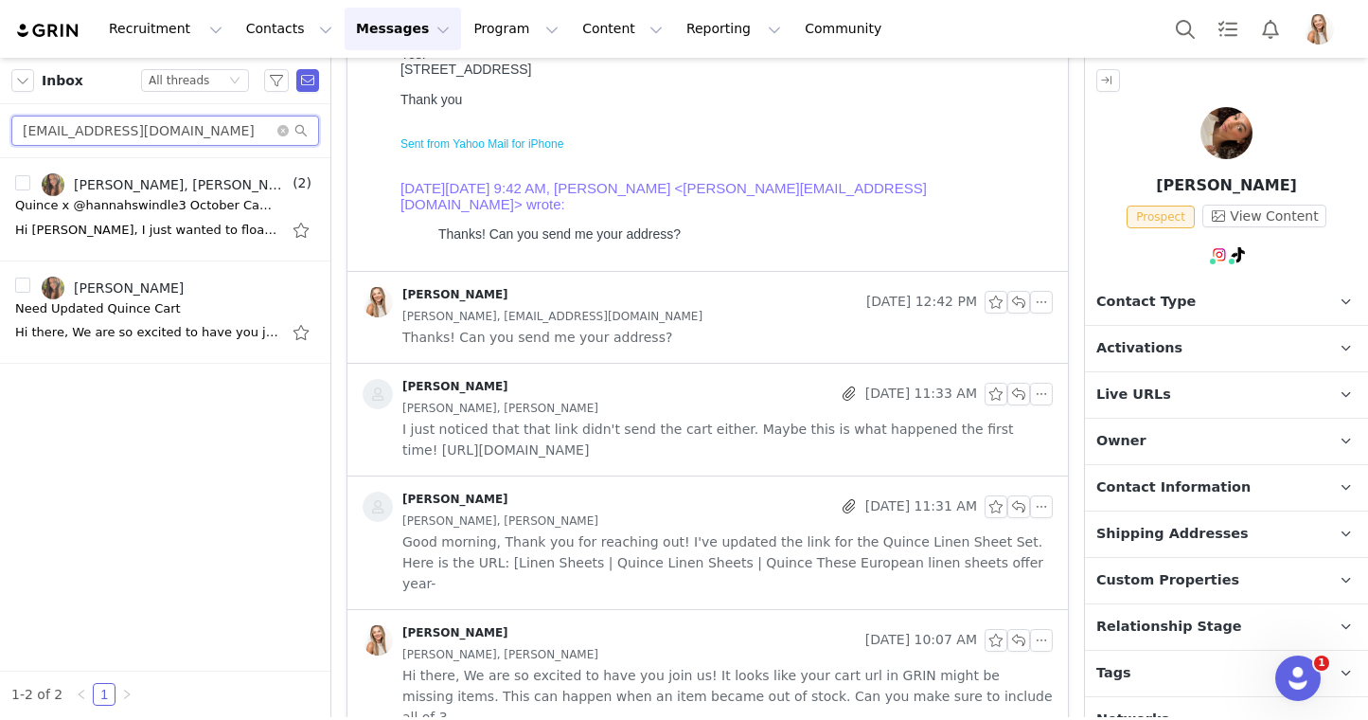
scroll to position [0, 0]
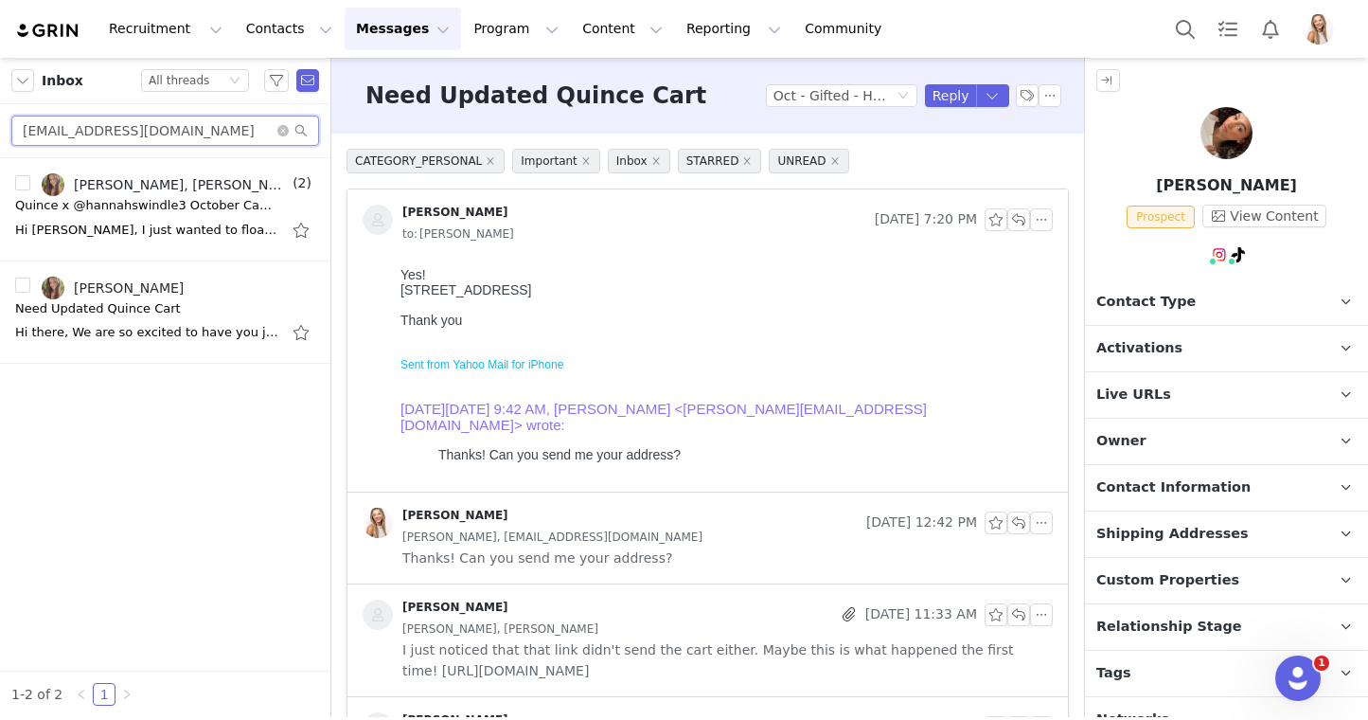
type input "Hannahnoelswindle@gmail.com"
click at [211, 125] on input "[EMAIL_ADDRESS][DOMAIN_NAME]" at bounding box center [165, 131] width 308 height 30
click at [156, 218] on div "Hi Hannah, I just wanted to float this email to the top of your inbox it case y…" at bounding box center [165, 230] width 300 height 30
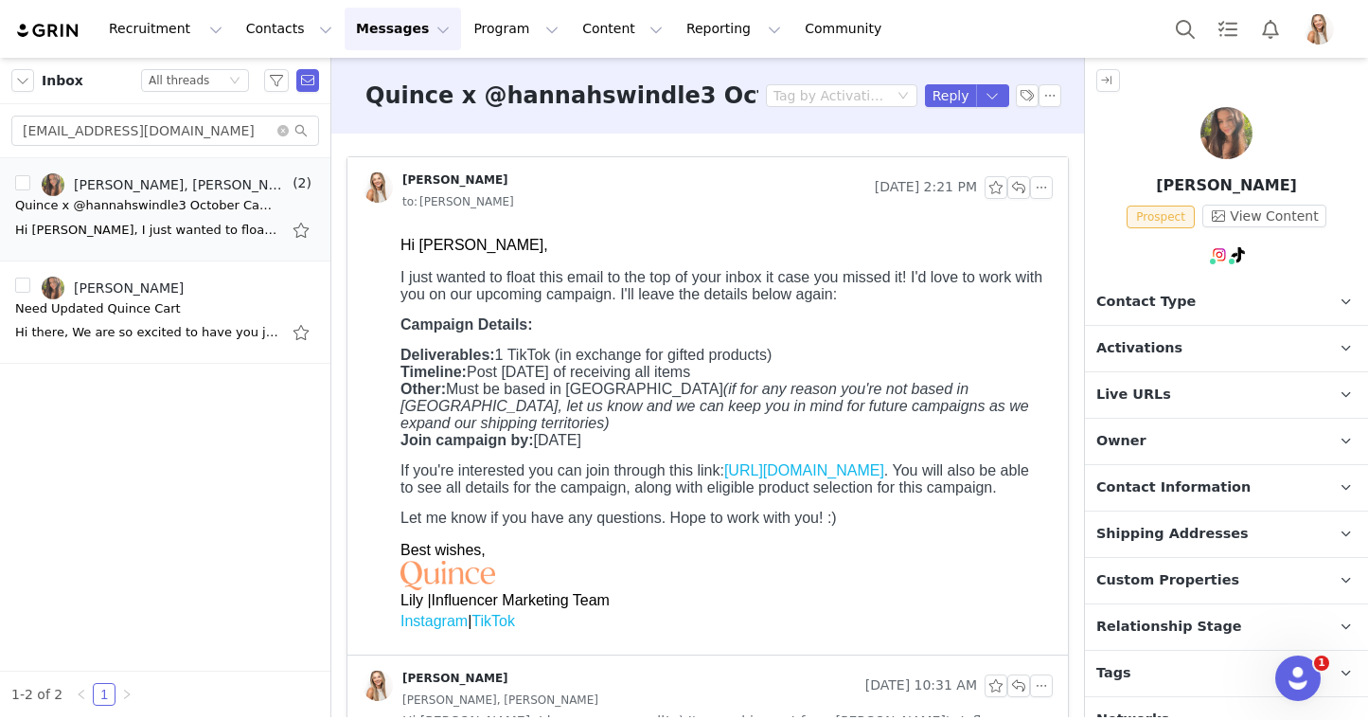
scroll to position [66, 0]
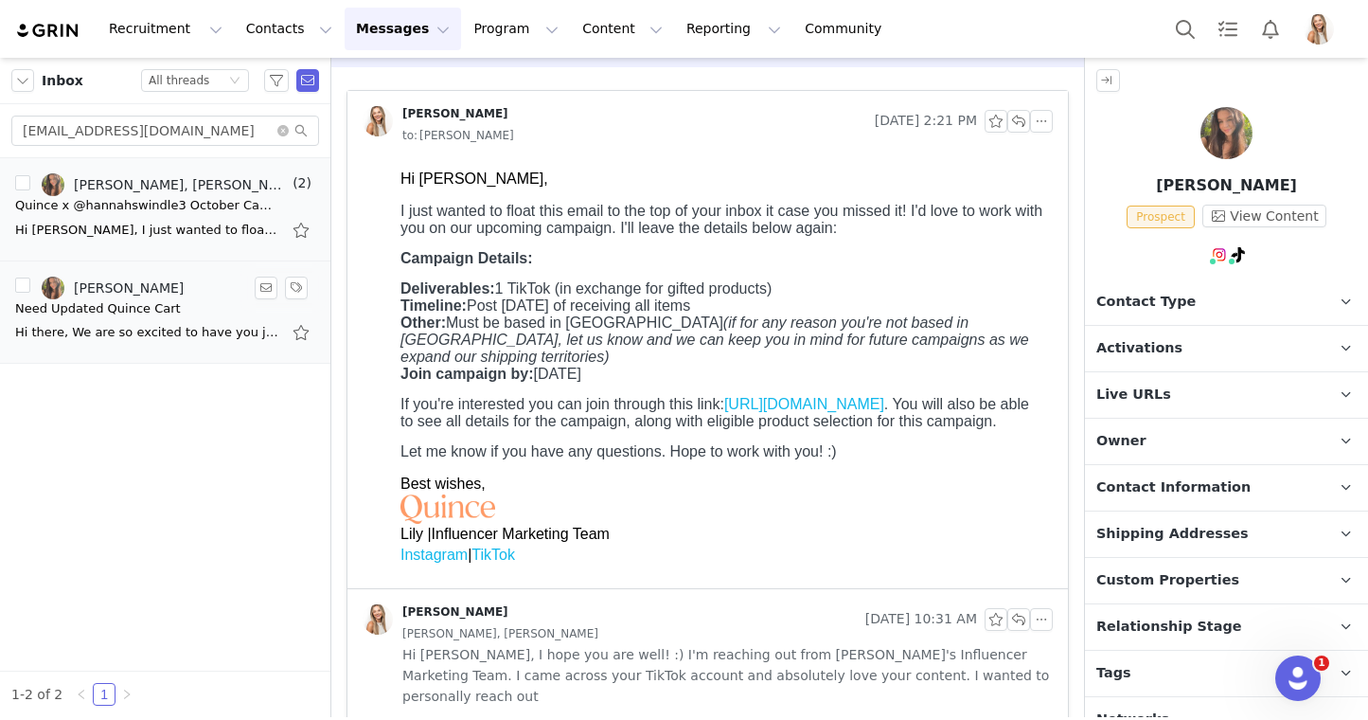
click at [193, 303] on div "Need Updated Quince Cart" at bounding box center [165, 308] width 300 height 19
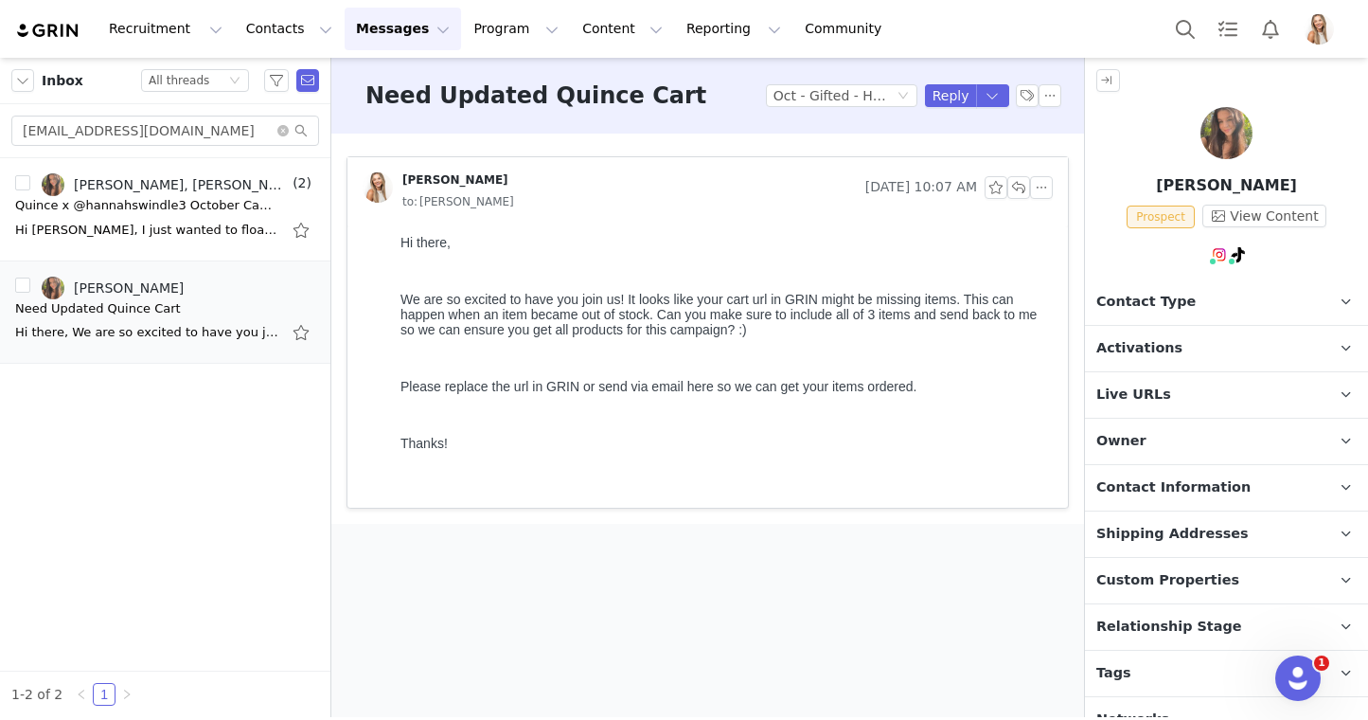
scroll to position [0, 0]
click at [942, 103] on button "Reply" at bounding box center [951, 95] width 52 height 23
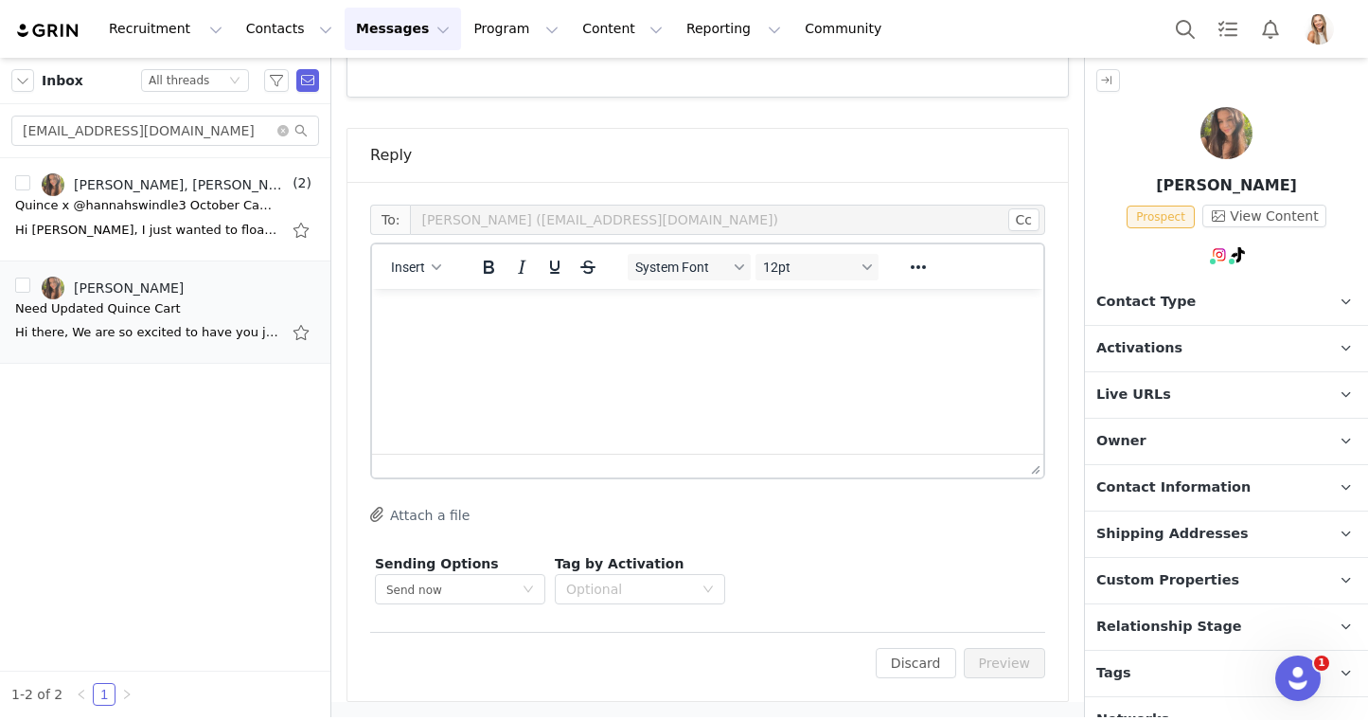
click at [540, 340] on html at bounding box center [707, 314] width 671 height 51
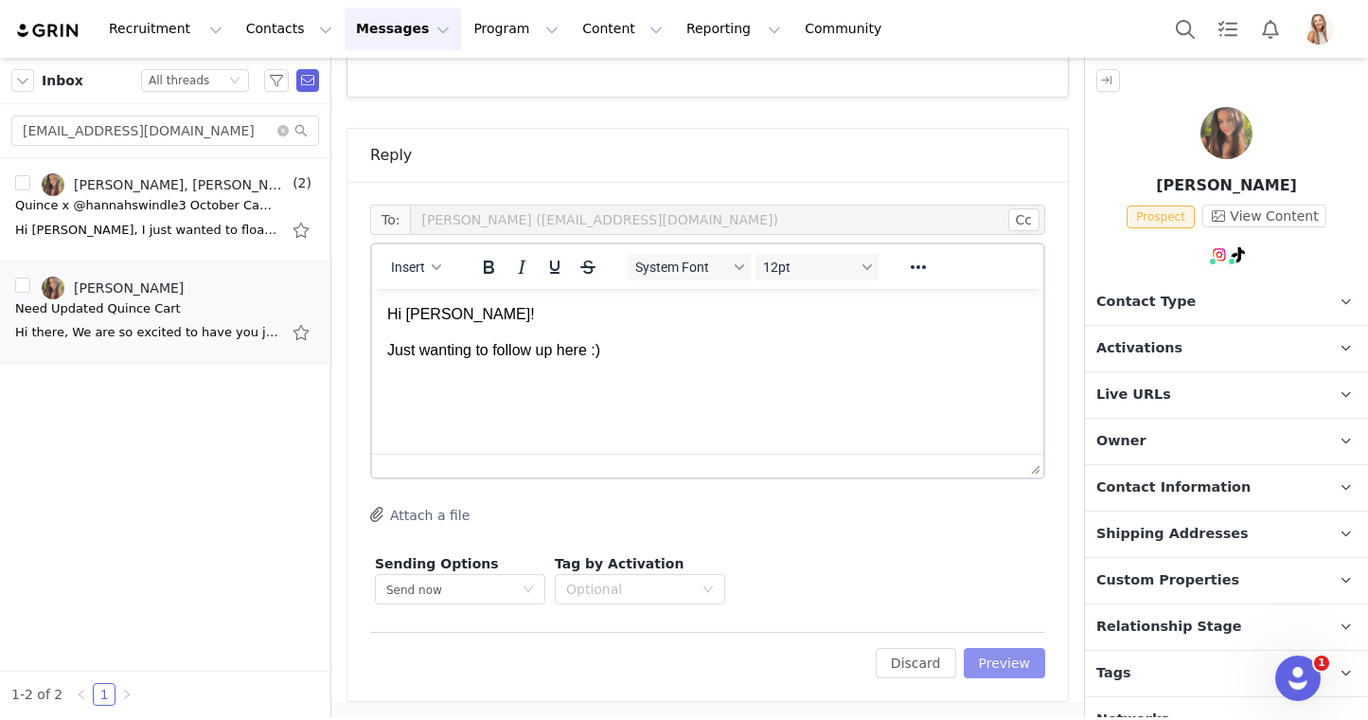
click at [1001, 656] on button "Preview" at bounding box center [1005, 663] width 82 height 30
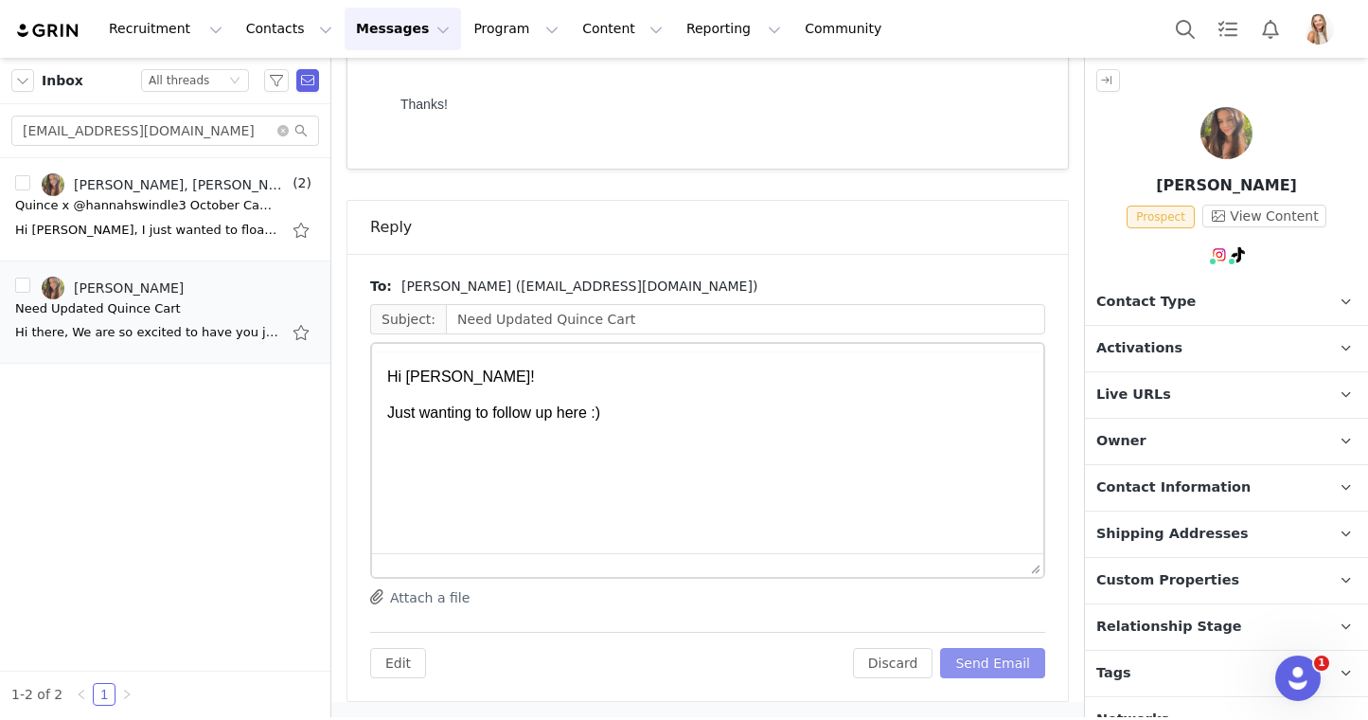
click at [1015, 656] on button "Send Email" at bounding box center [992, 663] width 105 height 30
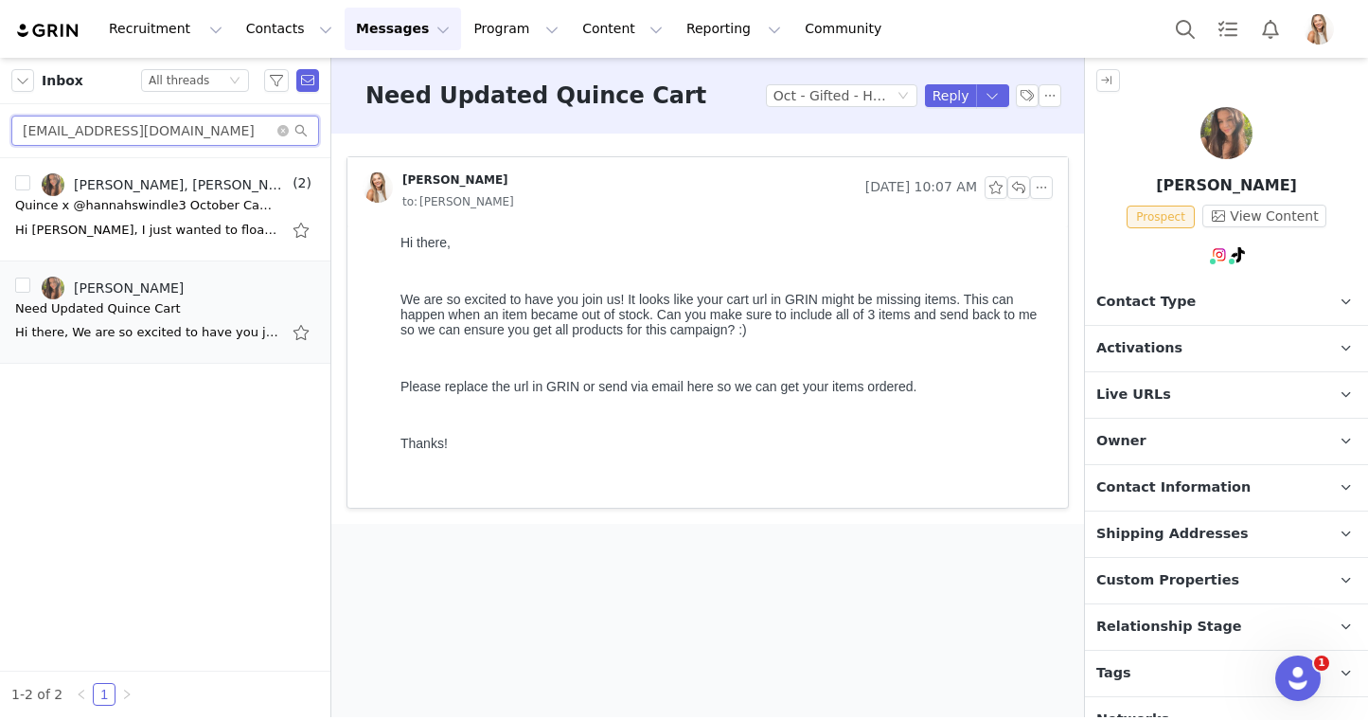
click at [241, 134] on input "[EMAIL_ADDRESS][DOMAIN_NAME]" at bounding box center [165, 131] width 308 height 30
paste input "annaeliserusso"
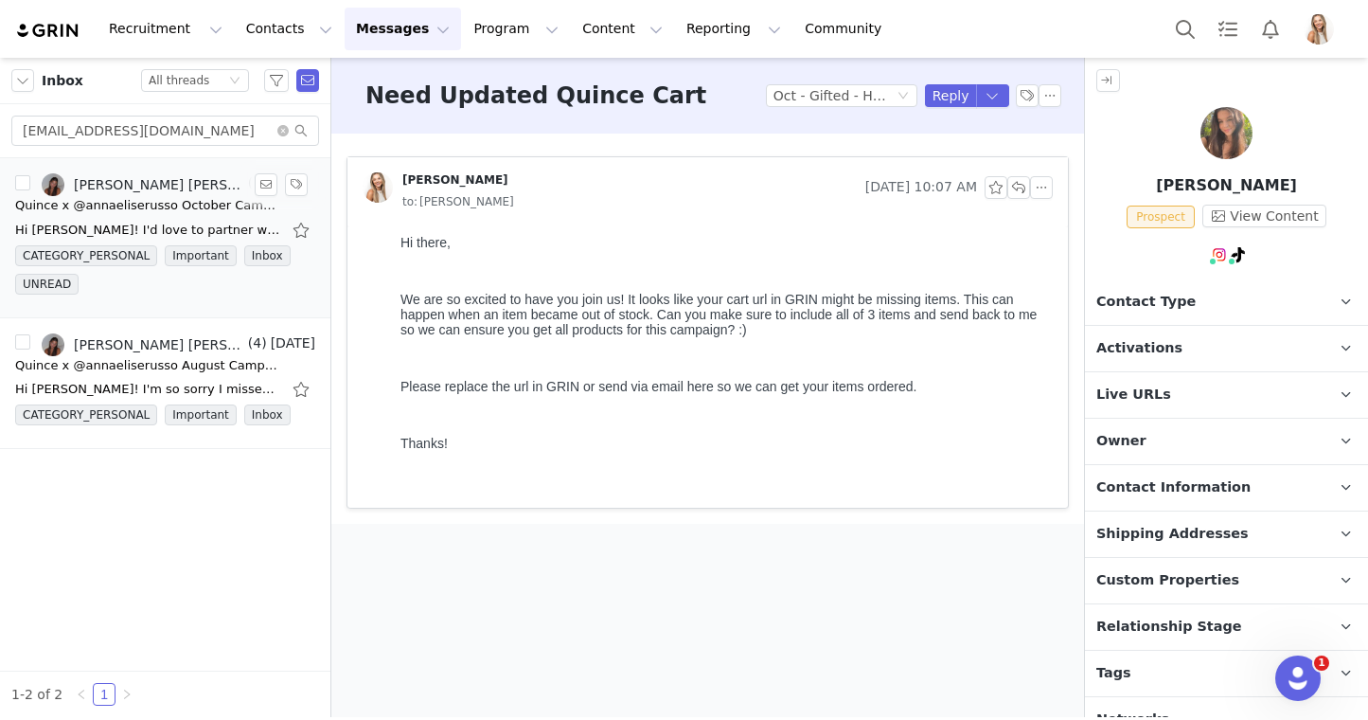
click at [169, 190] on div "anna elise, Lily Goldberg" at bounding box center [159, 184] width 170 height 15
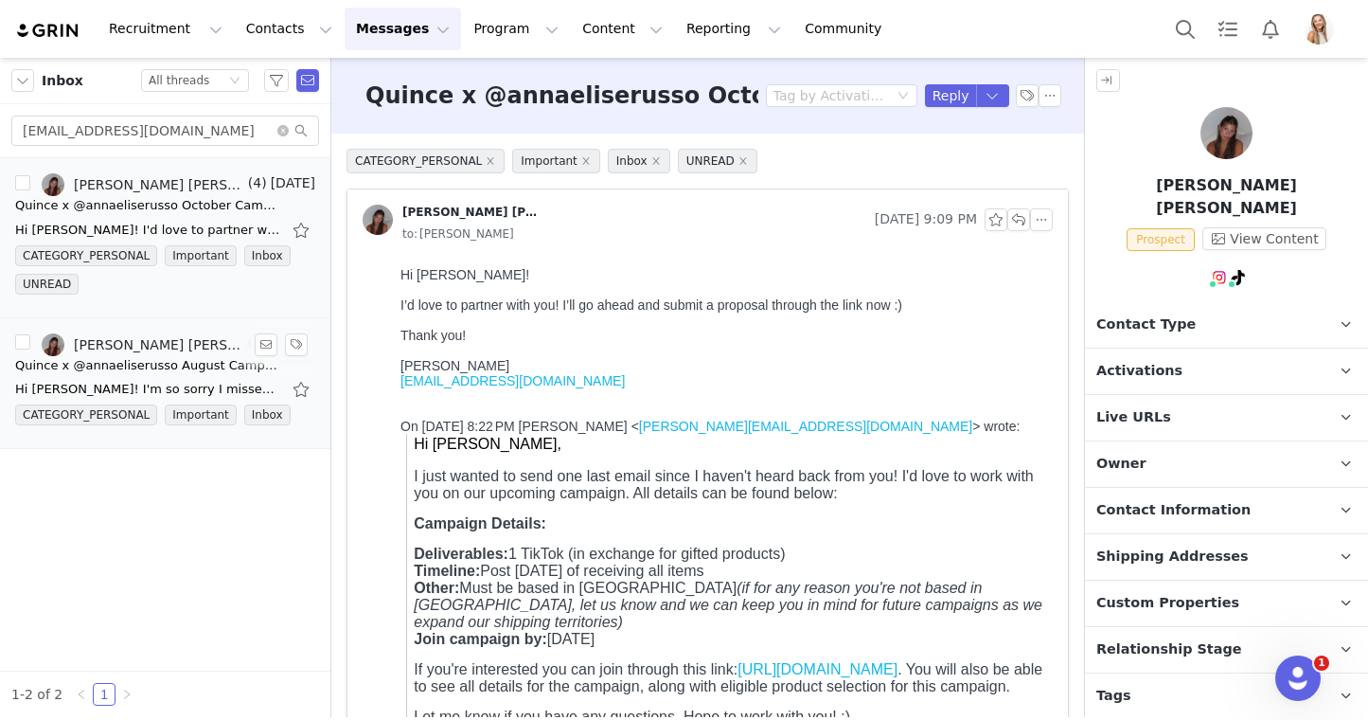
click at [220, 347] on div "anna elise, Lily Goldberg" at bounding box center [159, 344] width 170 height 15
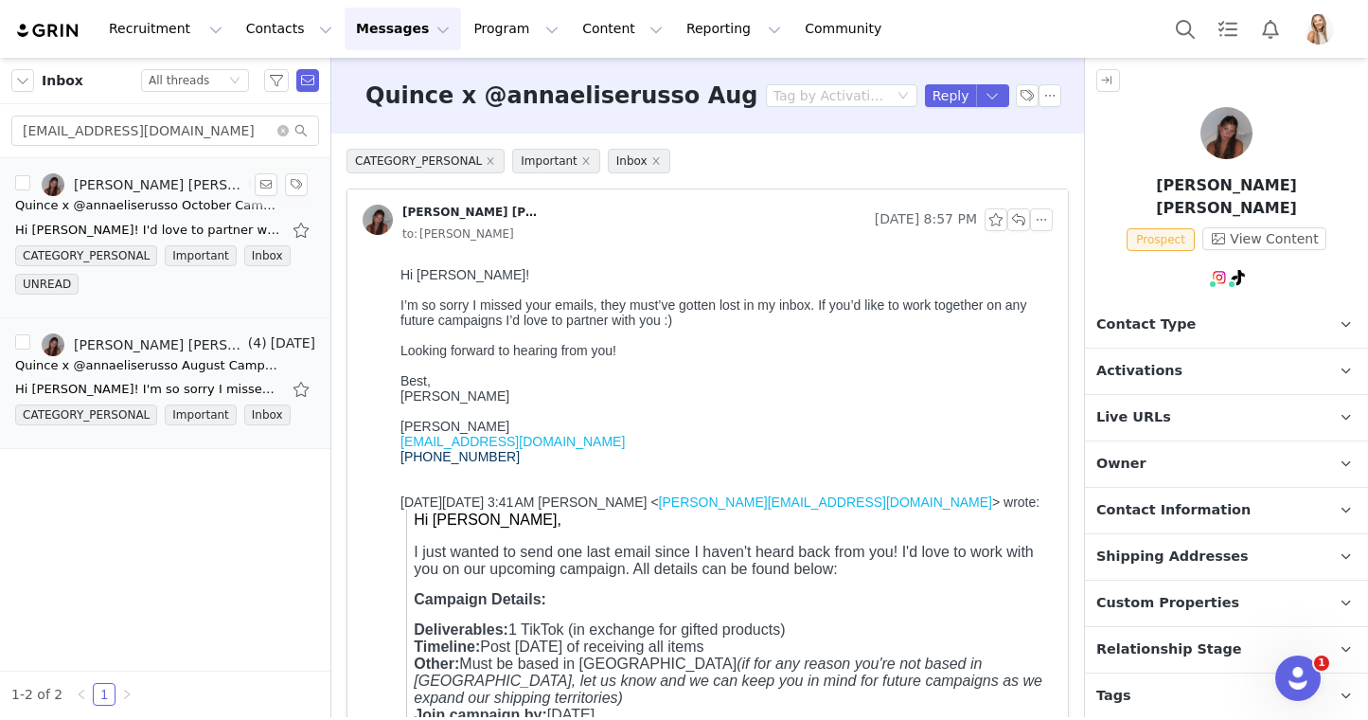
click at [152, 195] on link "anna elise, Lily Goldberg" at bounding box center [143, 184] width 203 height 23
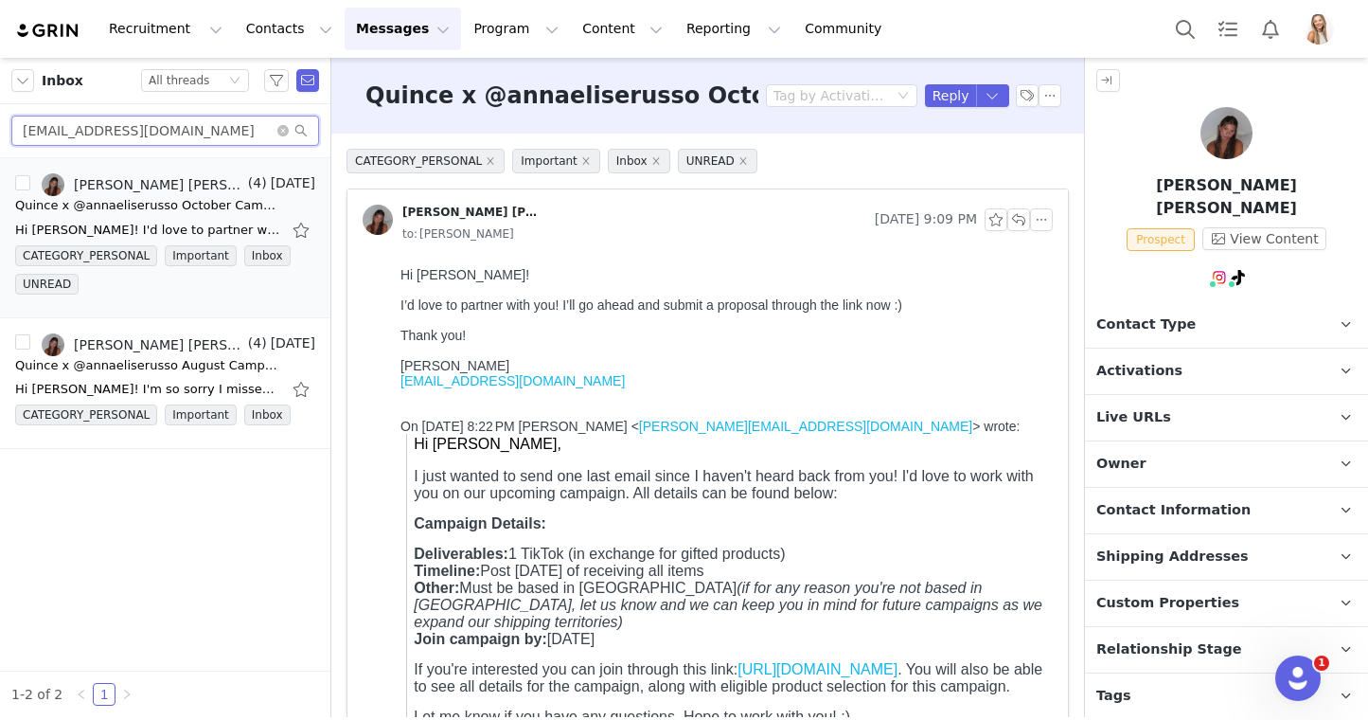
click at [212, 134] on input "[EMAIL_ADDRESS][DOMAIN_NAME]" at bounding box center [165, 131] width 308 height 30
paste input "Rivard5509"
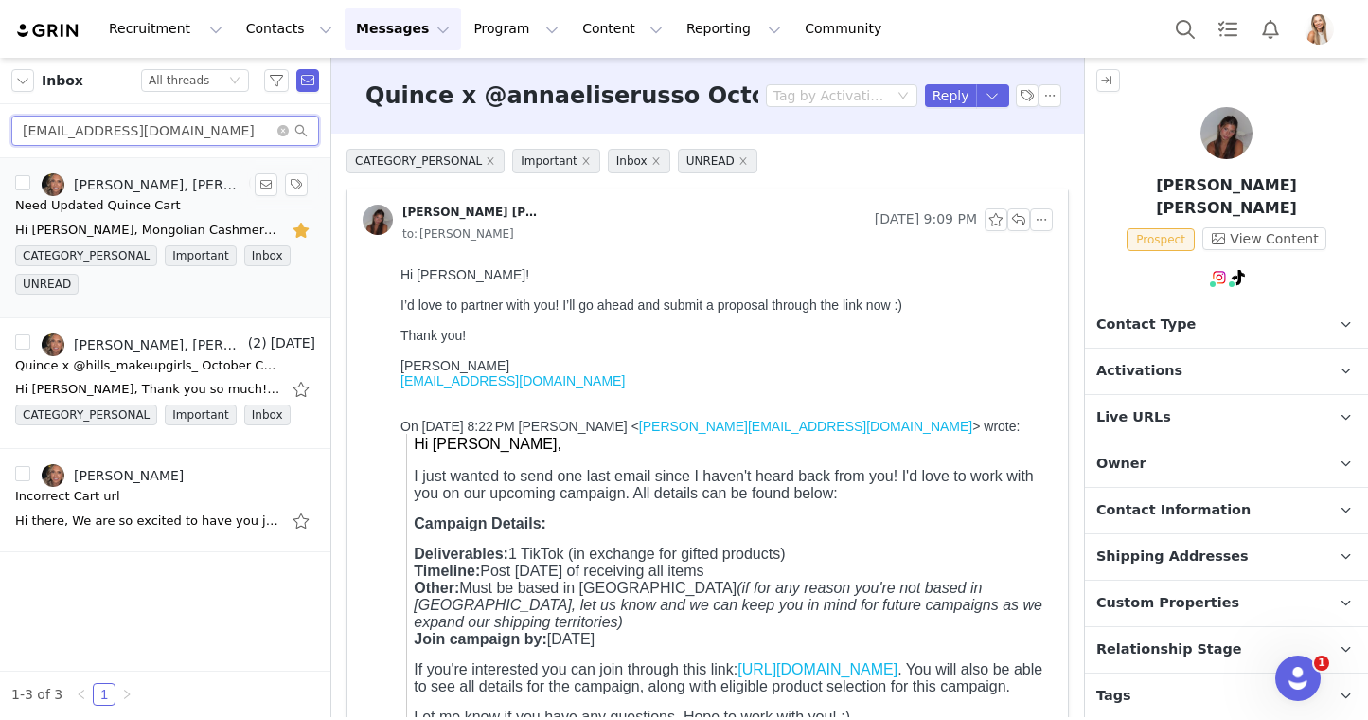
type input "Rivard5509@gmail.com"
click at [113, 230] on div "Hi Lily, Mongolian Cashmere Crewneck Sweater. Faded denim. size small. Thank yo…" at bounding box center [147, 230] width 265 height 19
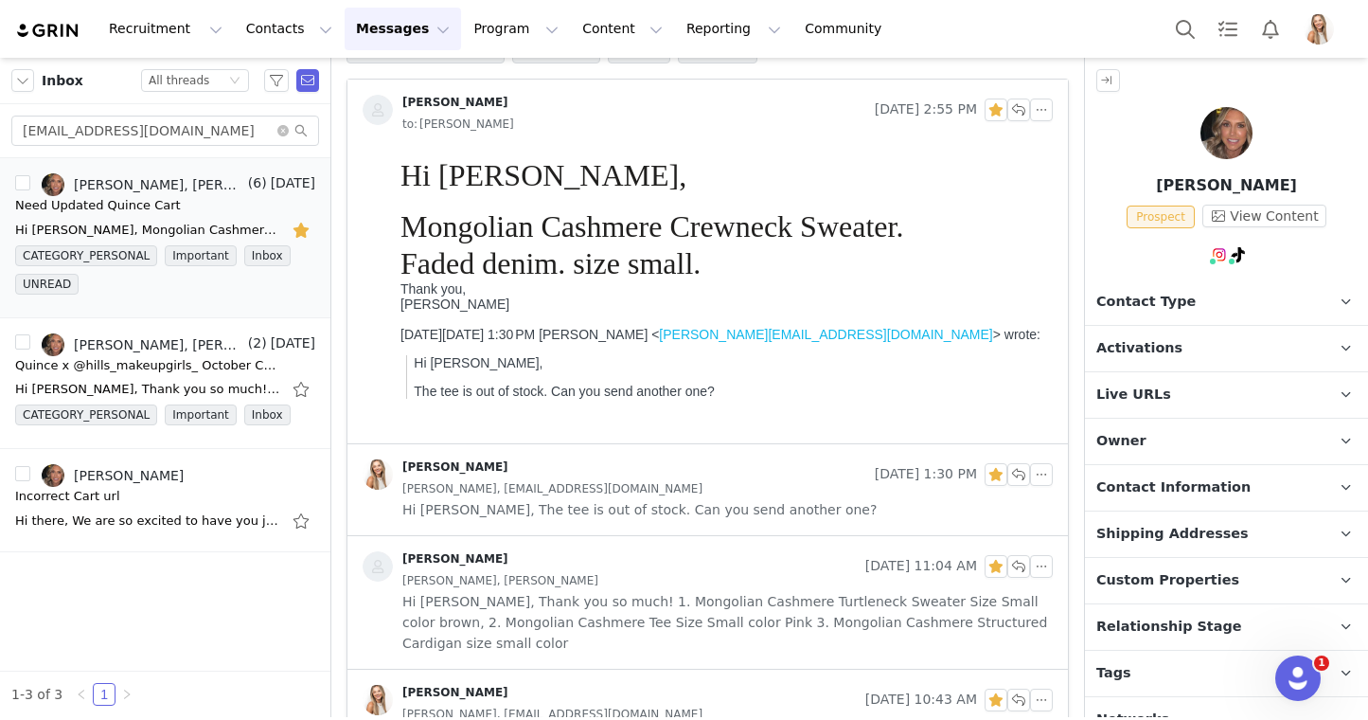
scroll to position [226, 0]
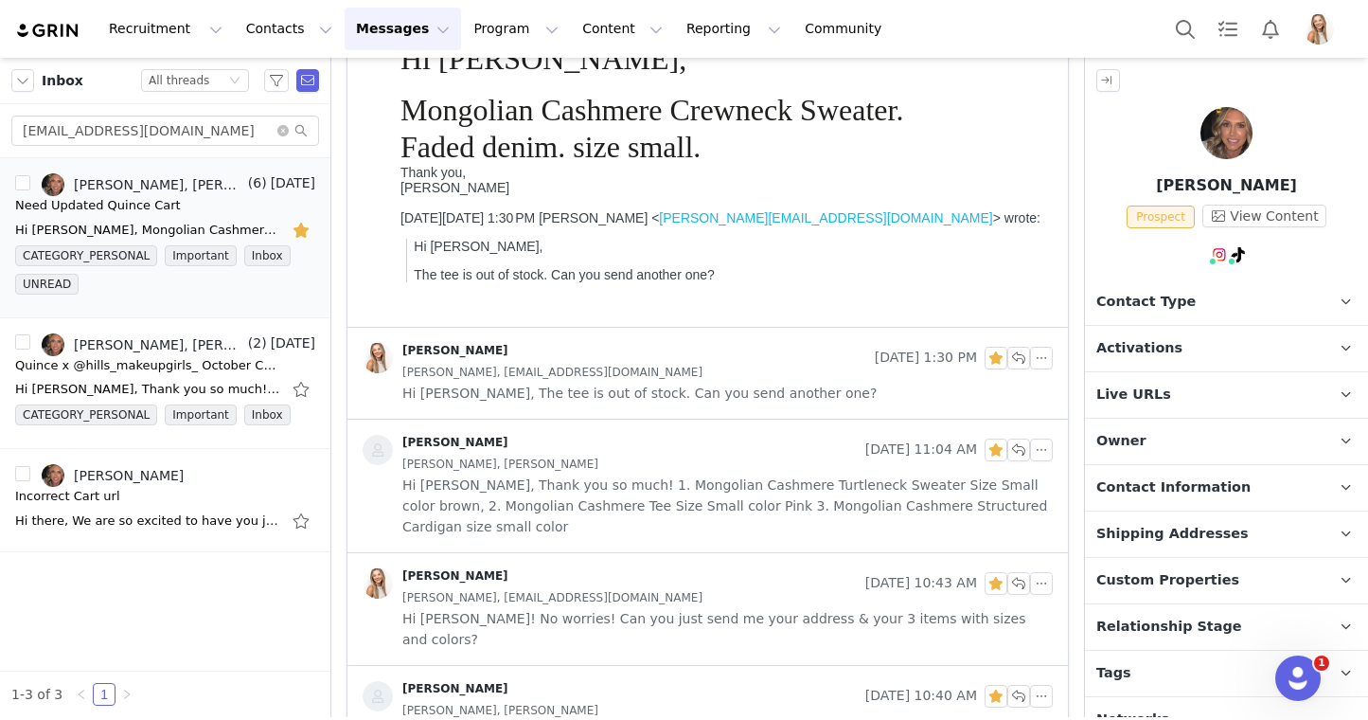
click at [660, 490] on span "Hi Lily, Thank you so much! 1. Mongolian Cashmere Turtleneck Sweater Size Small…" at bounding box center [727, 505] width 651 height 62
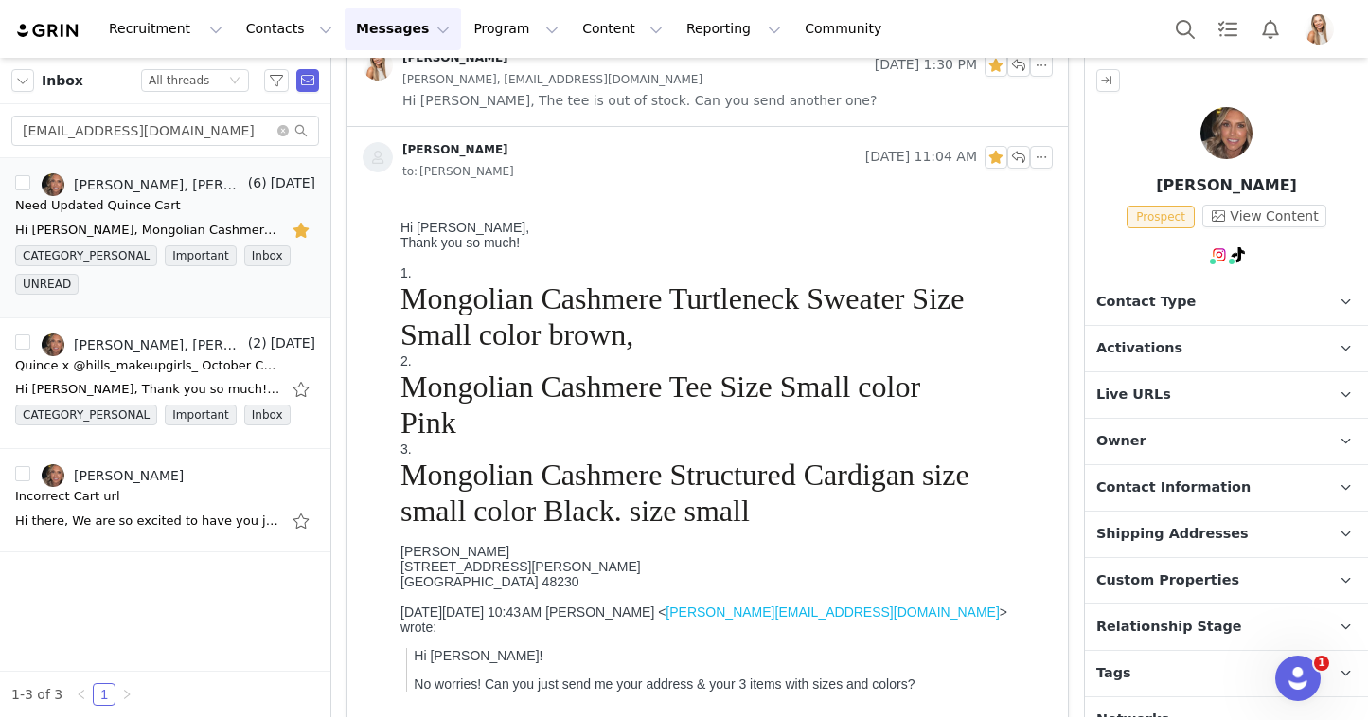
scroll to position [541, 0]
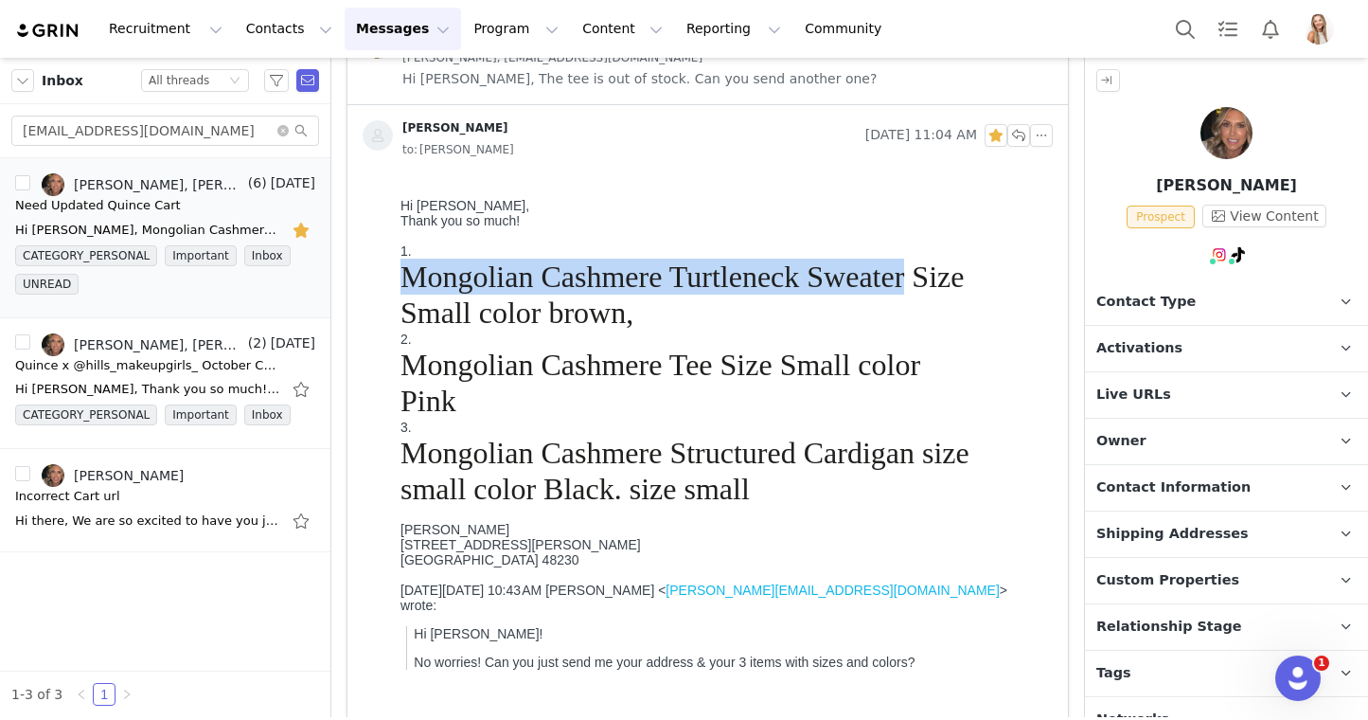
drag, startPoint x: 906, startPoint y: 277, endPoint x: 402, endPoint y: 279, distance: 503.7
click at [402, 279] on h1 "Mongolian Cashmere Turtleneck Sweater Size Small color brown," at bounding box center [689, 295] width 576 height 73
copy h1 "Mongolian Cashmere Turtleneck Sweater"
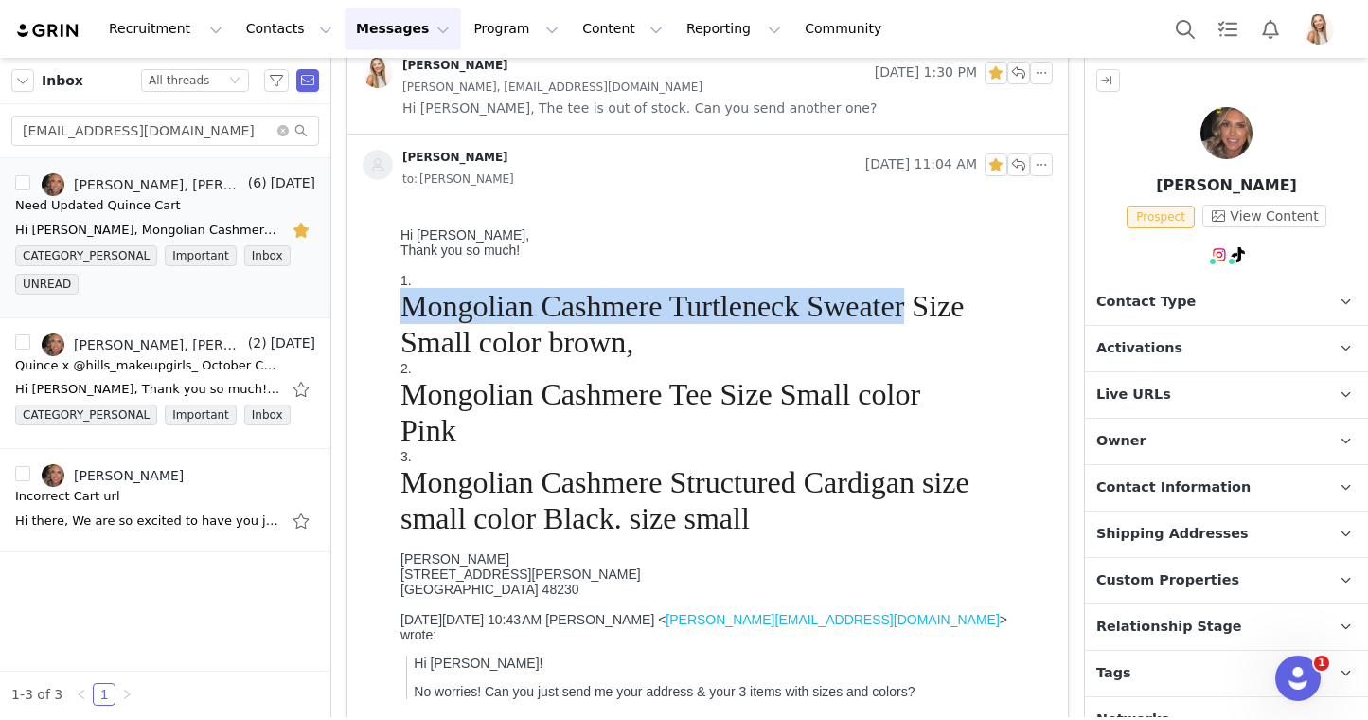
scroll to position [529, 0]
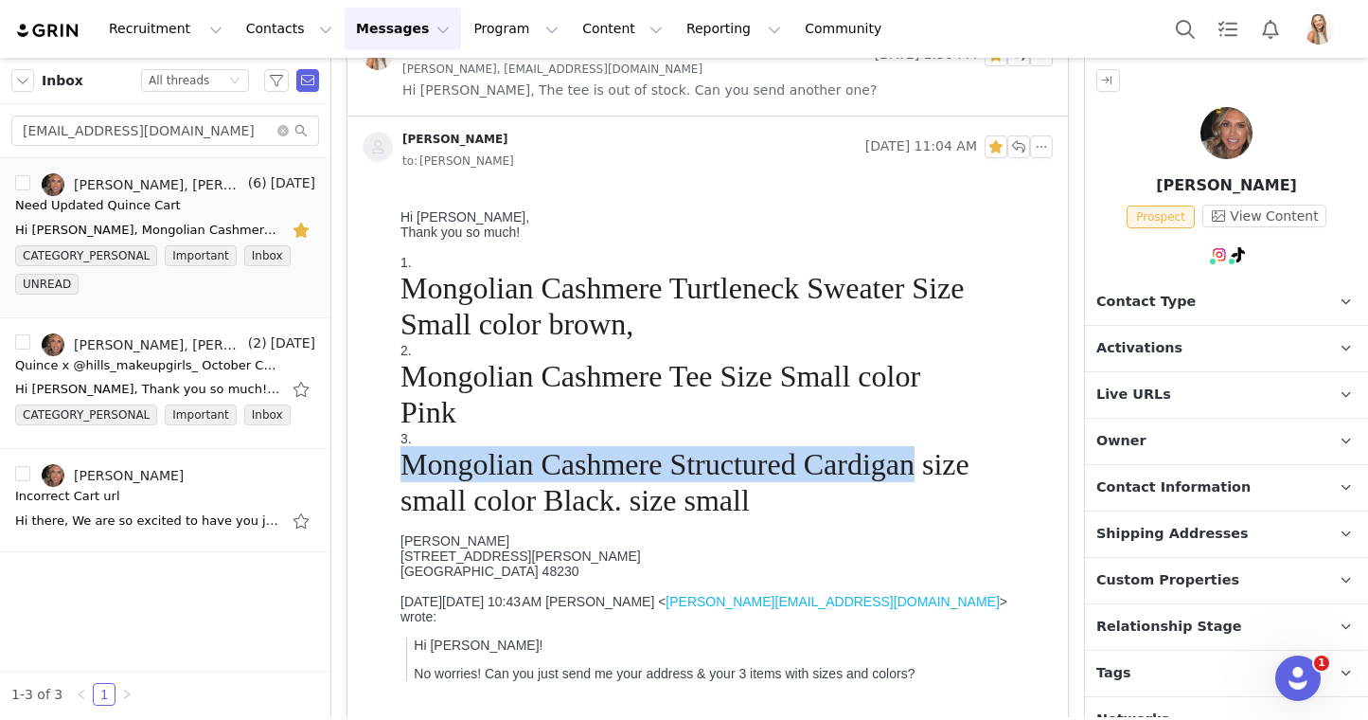
drag, startPoint x: 912, startPoint y: 472, endPoint x: 395, endPoint y: 482, distance: 517.1
click at [395, 482] on html "Hi Lily, Thank you so much! 1. Mongolian Cashmere Turtleneck Sweater Size Small…" at bounding box center [723, 459] width 660 height 544
copy h1 "Mongolian Cashmere Structured Cardigan"
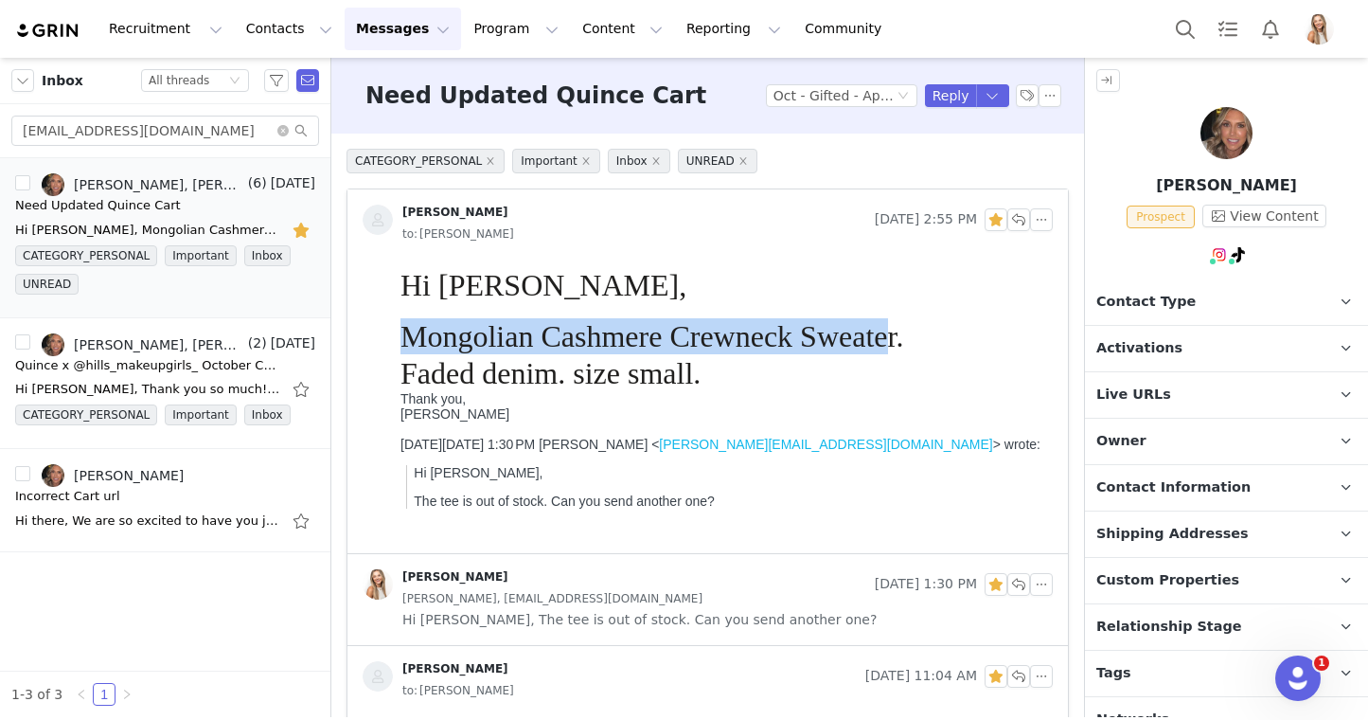
drag, startPoint x: 892, startPoint y: 340, endPoint x: 362, endPoint y: 339, distance: 530.3
click at [393, 339] on html "Hi Lily, Mongolian Cashmere Crewneck Sweater. Faded denim. size small. Thank yo…" at bounding box center [723, 406] width 660 height 294
copy h1 "Mongolian Cashmere Crewneck Sweate"
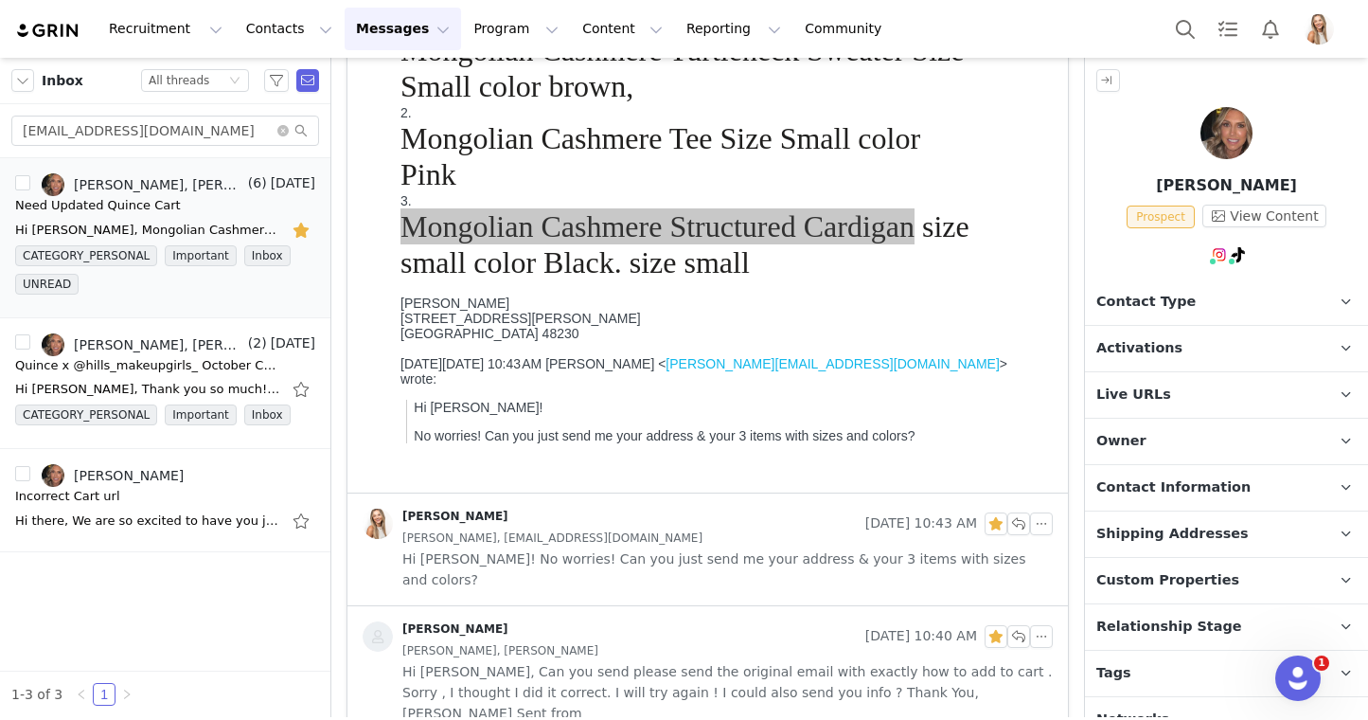
scroll to position [768, 0]
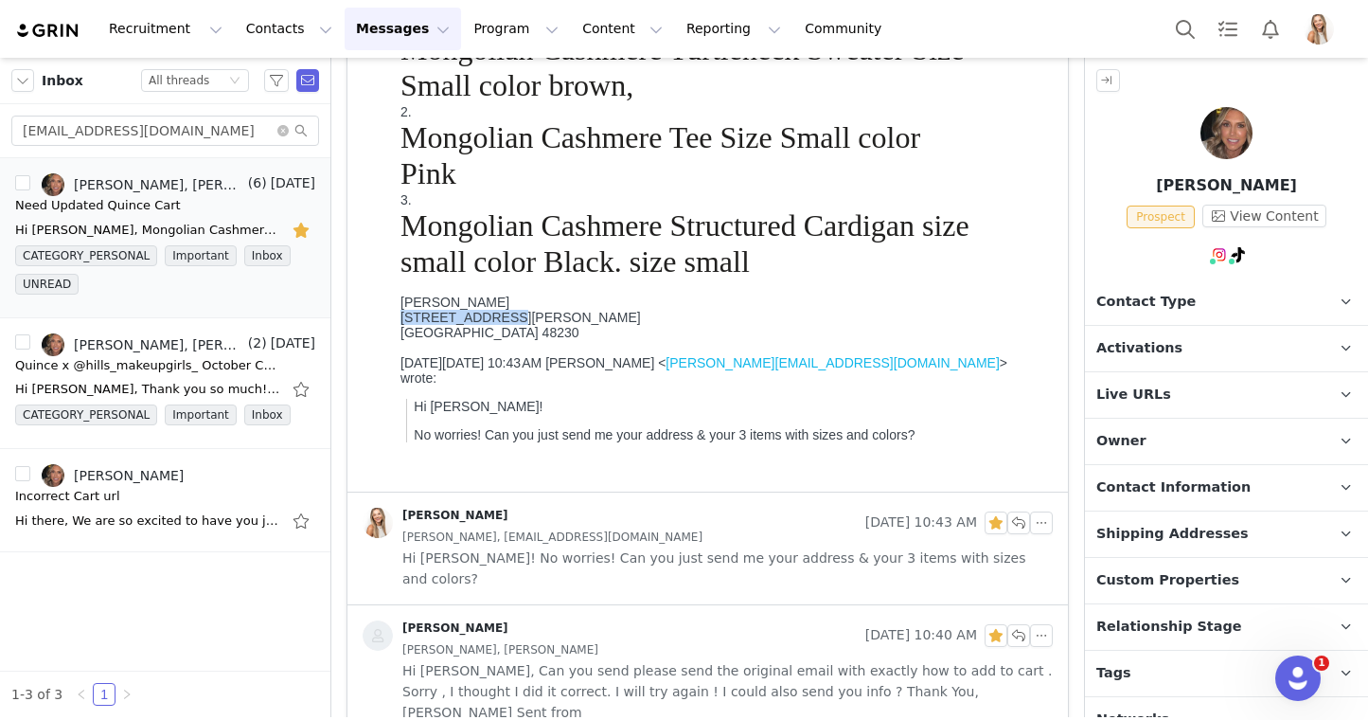
drag, startPoint x: 490, startPoint y: 324, endPoint x: 785, endPoint y: 260, distance: 301.2
click at [393, 325] on html "Hi Lily, Thank you so much! 1. Mongolian Cashmere Turtleneck Sweater Size Small…" at bounding box center [723, 220] width 660 height 544
copy div "699 Rivard blvd"
drag, startPoint x: 488, startPoint y: 309, endPoint x: 449, endPoint y: 265, distance: 58.3
click at [393, 309] on html "Hi Lily, Thank you so much! 1. Mongolian Cashmere Turtleneck Sweater Size Small…" at bounding box center [723, 220] width 660 height 544
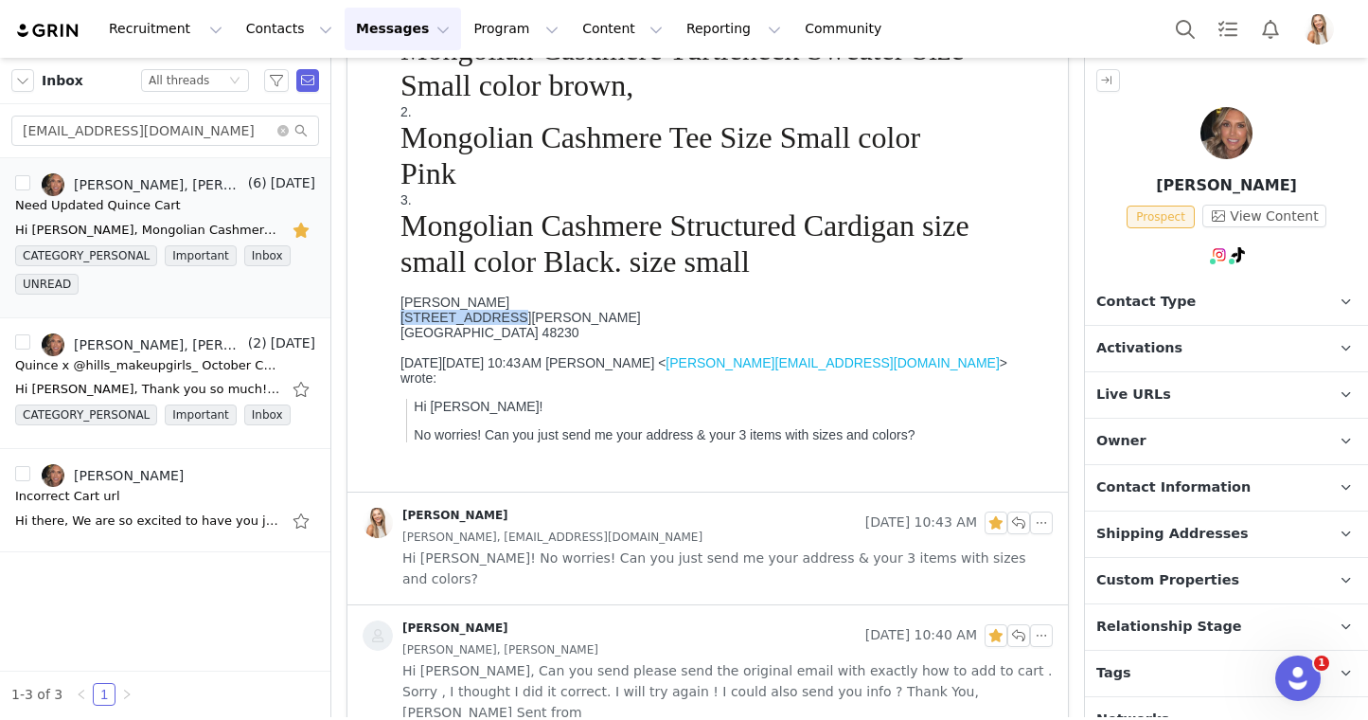
copy div "Hillary Rivard"
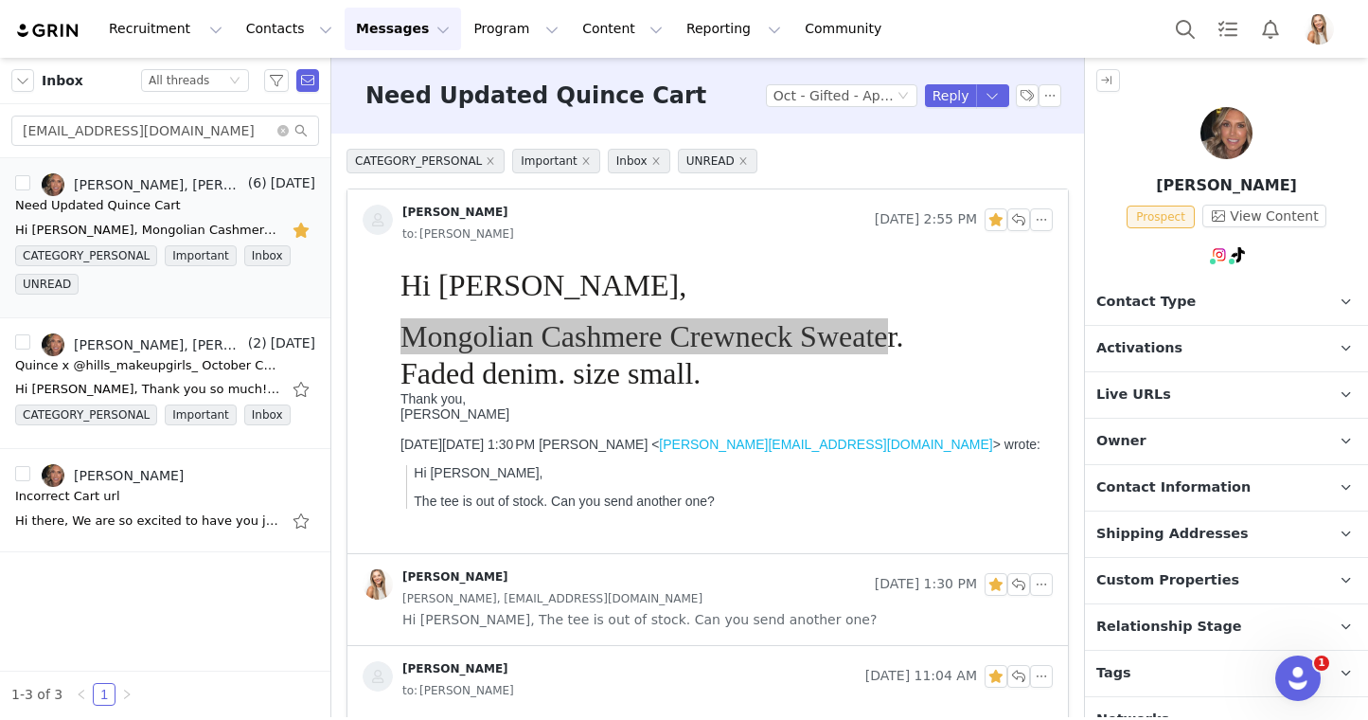
scroll to position [38, 0]
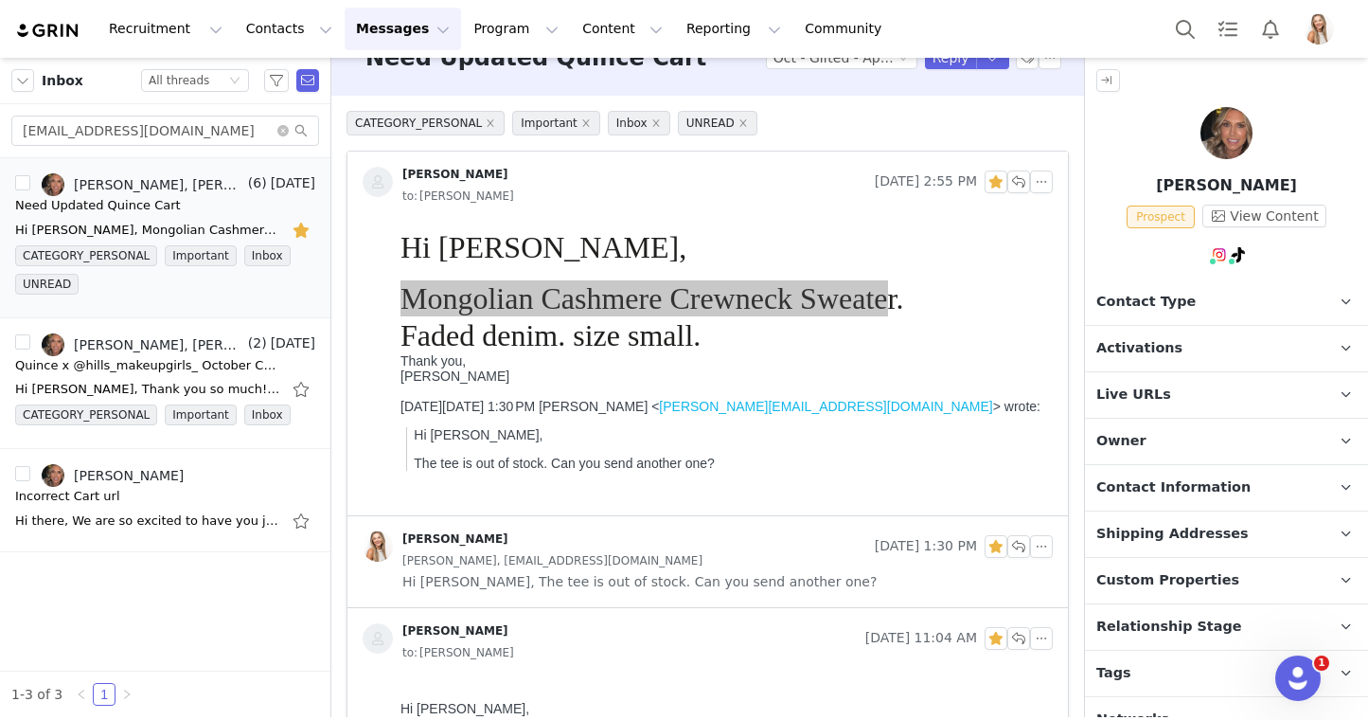
click at [1152, 489] on span "Contact Information" at bounding box center [1173, 487] width 154 height 21
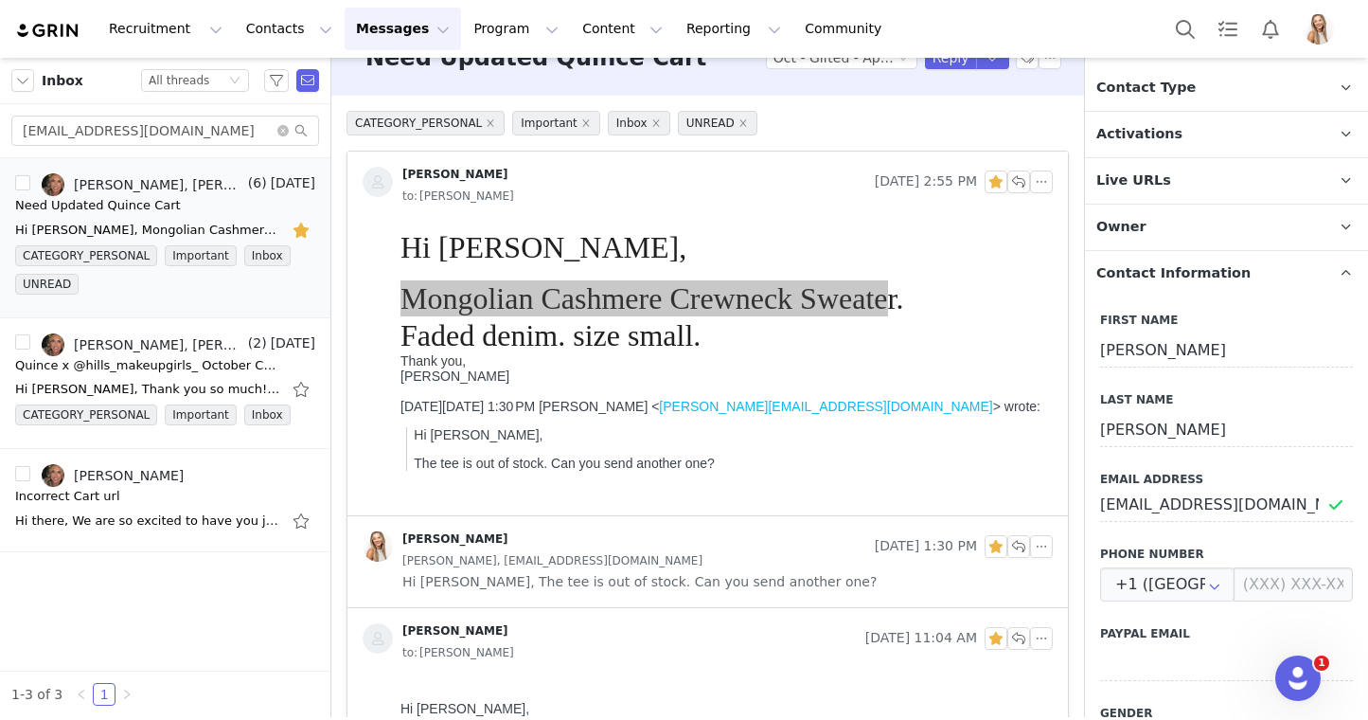
scroll to position [254, 0]
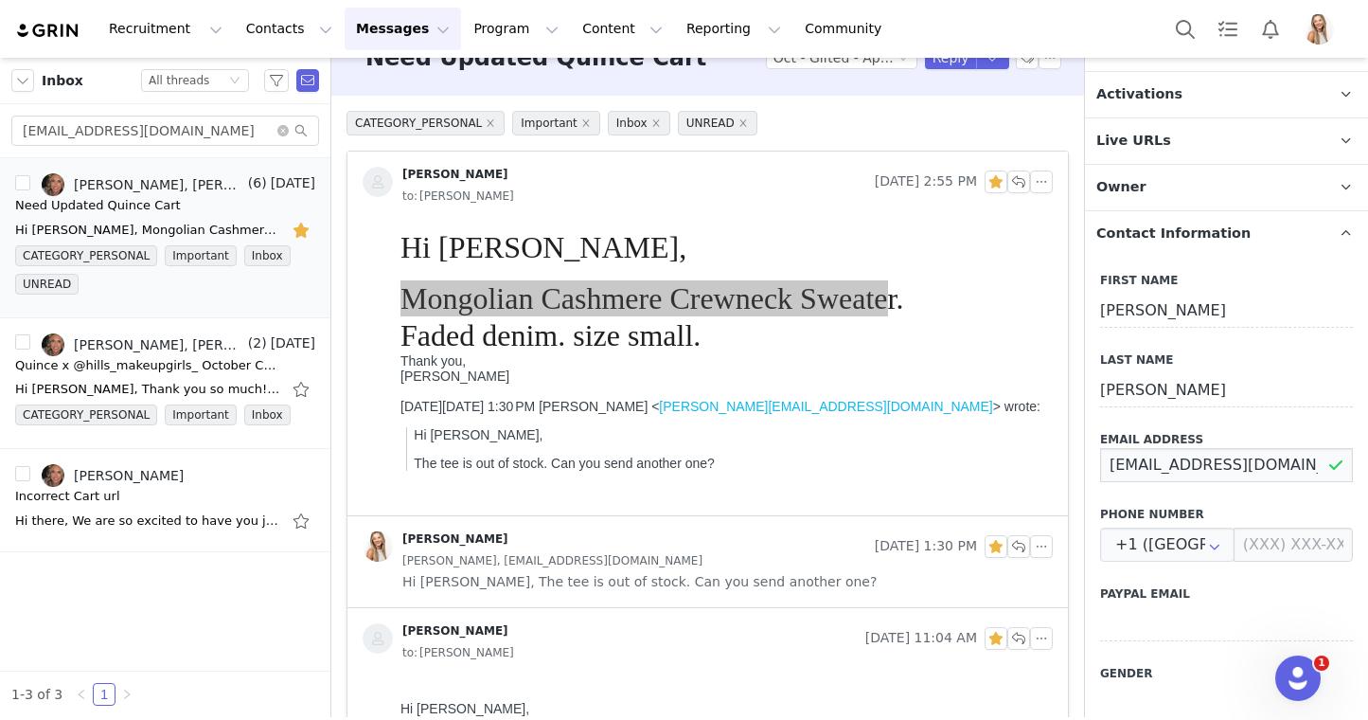
click at [1167, 465] on input "Rivard5509@gmail.com" at bounding box center [1226, 465] width 253 height 34
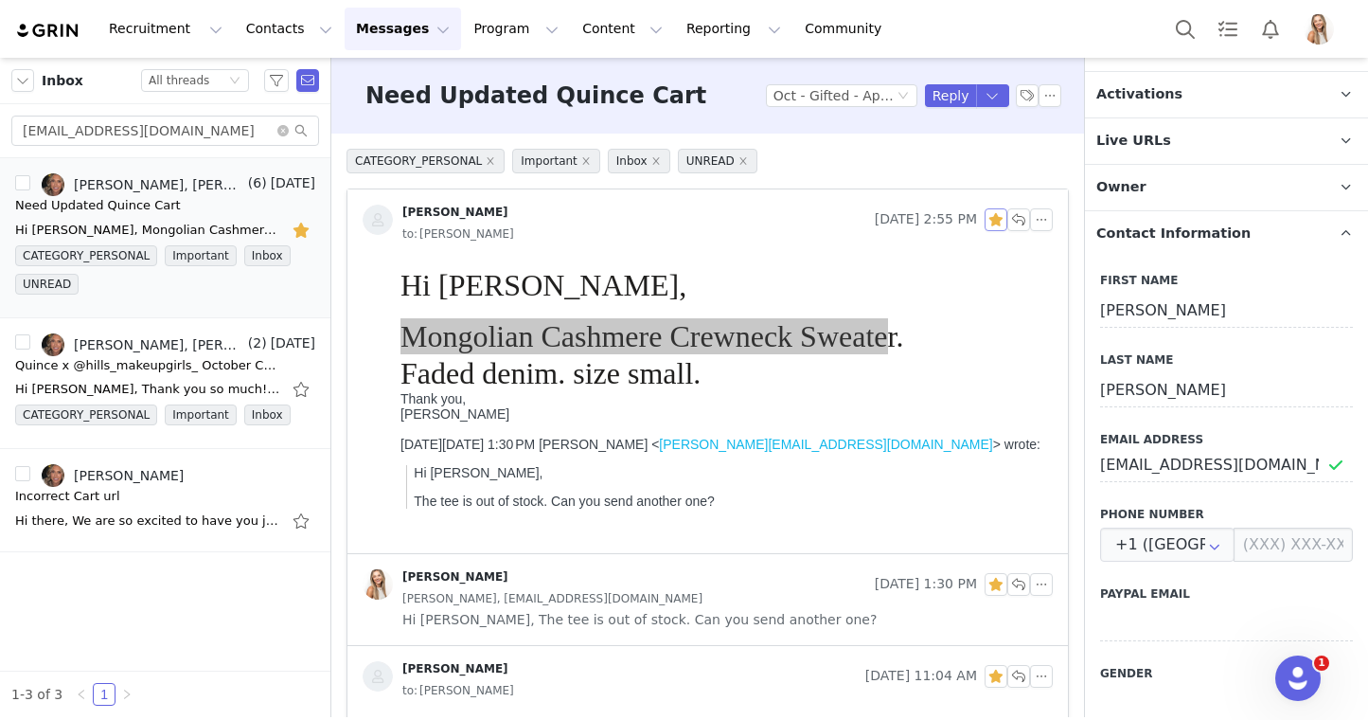
click at [993, 218] on button "button" at bounding box center [996, 219] width 23 height 23
click at [951, 100] on button "Reply" at bounding box center [951, 95] width 52 height 23
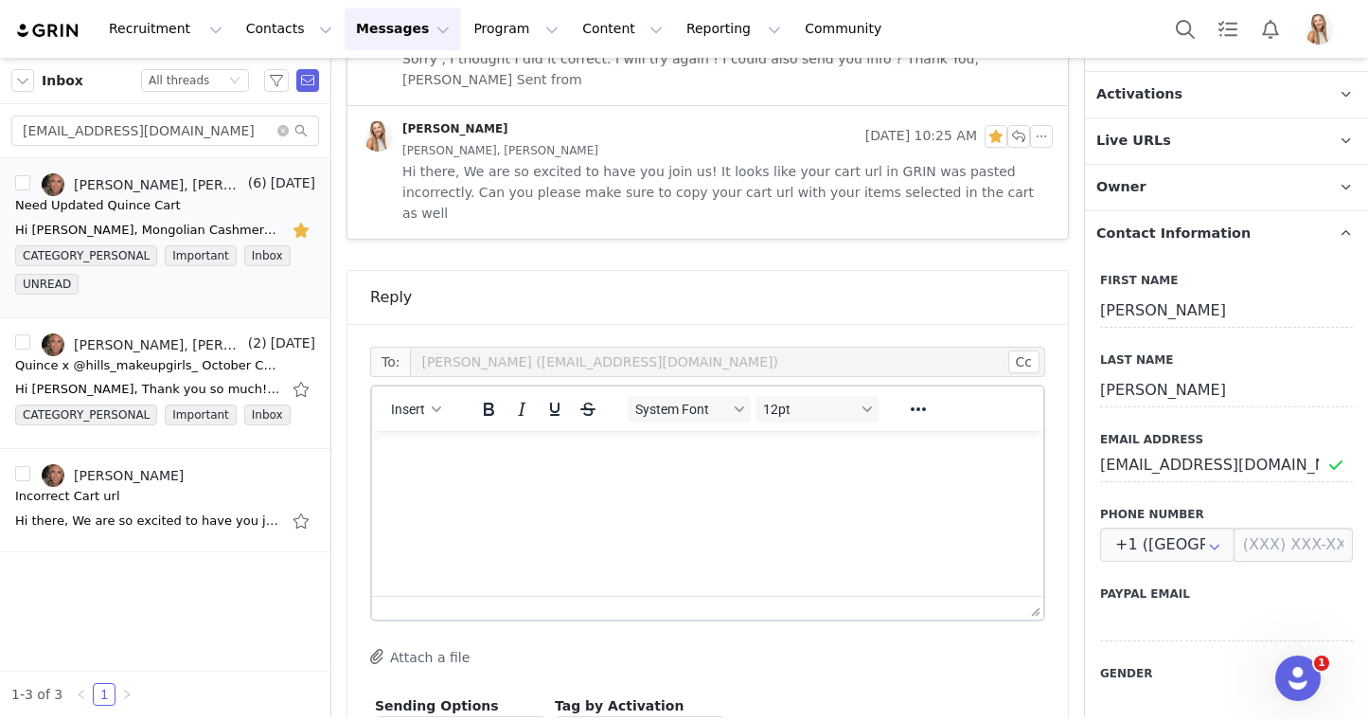
scroll to position [1480, 0]
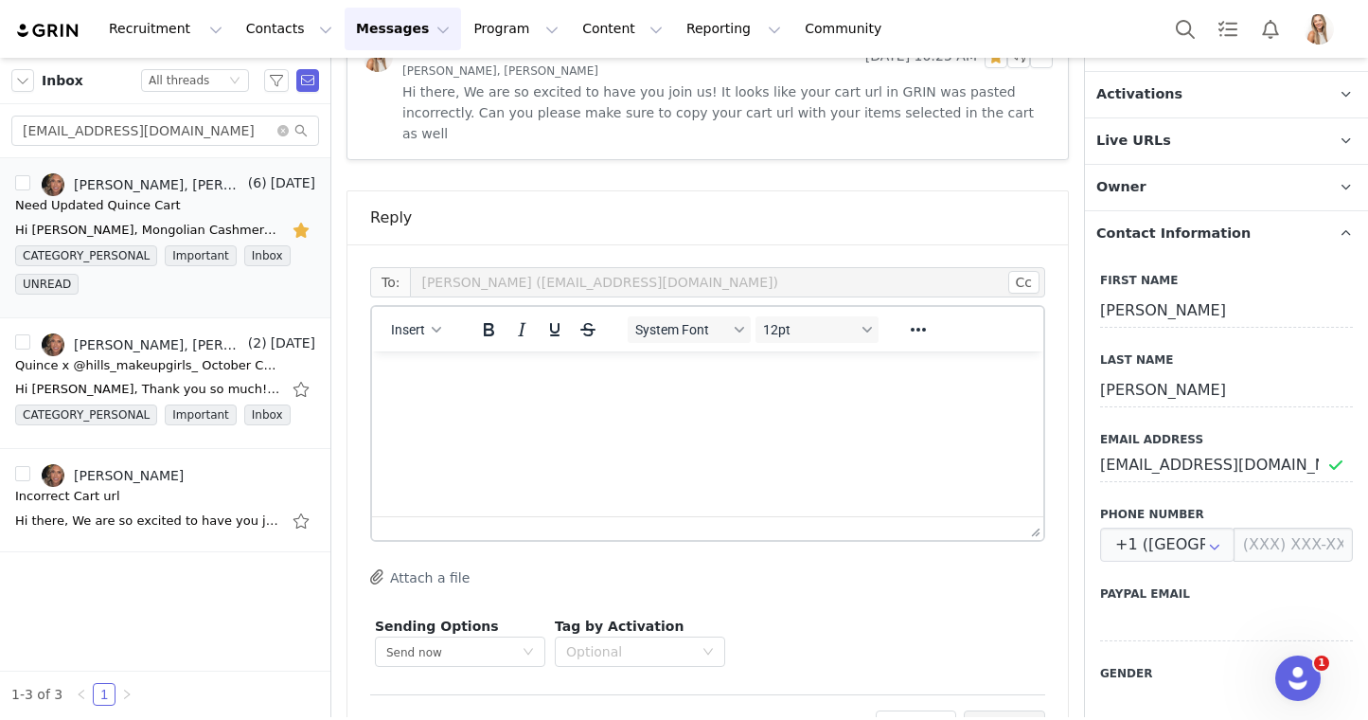
click at [669, 402] on html at bounding box center [707, 376] width 671 height 51
click at [1019, 710] on button "Preview" at bounding box center [1005, 725] width 82 height 30
click at [1019, 710] on button "Preview" at bounding box center [994, 725] width 103 height 30
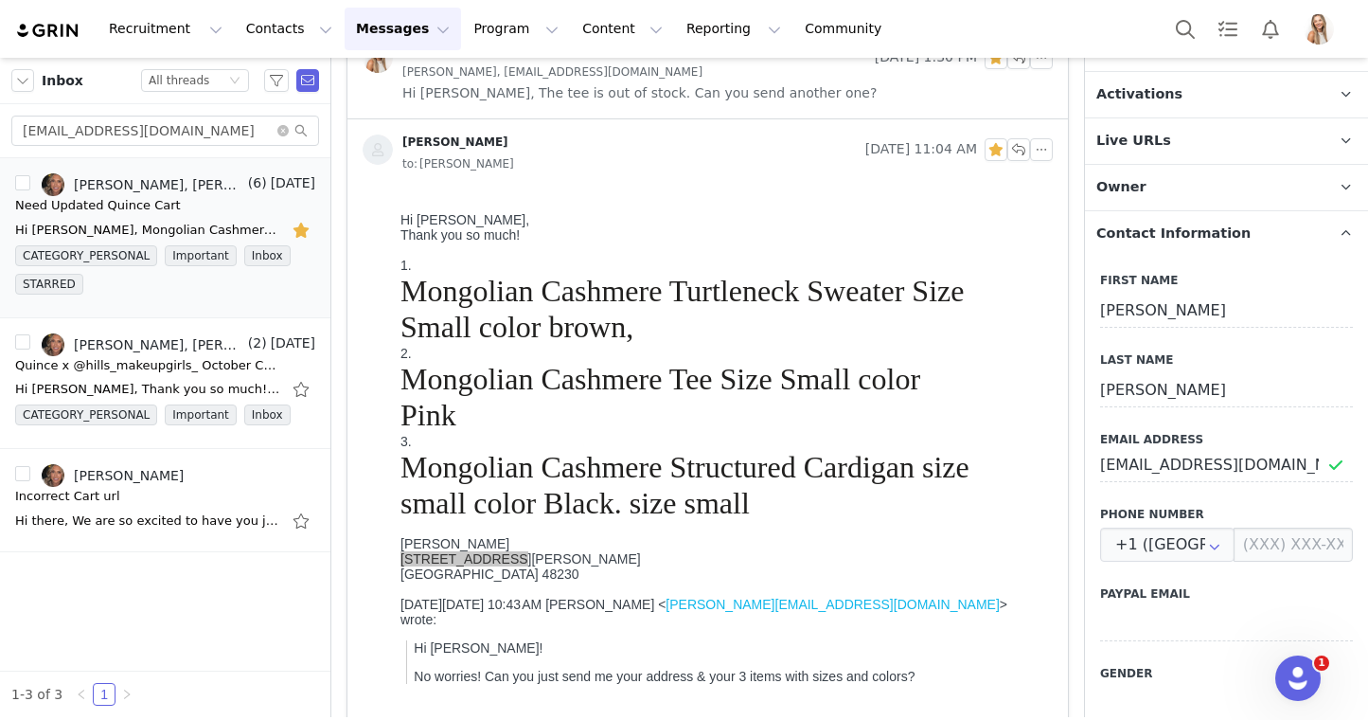
scroll to position [110, 0]
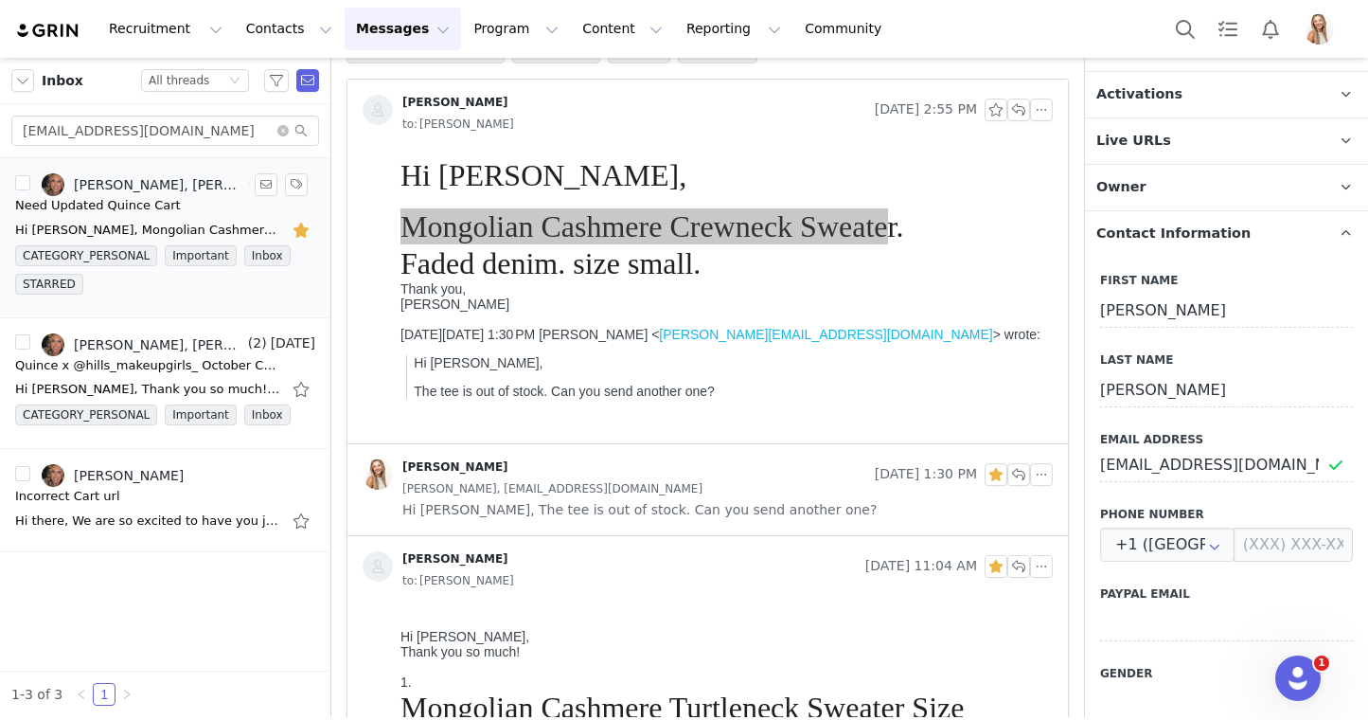
click at [300, 221] on button "button" at bounding box center [303, 230] width 25 height 30
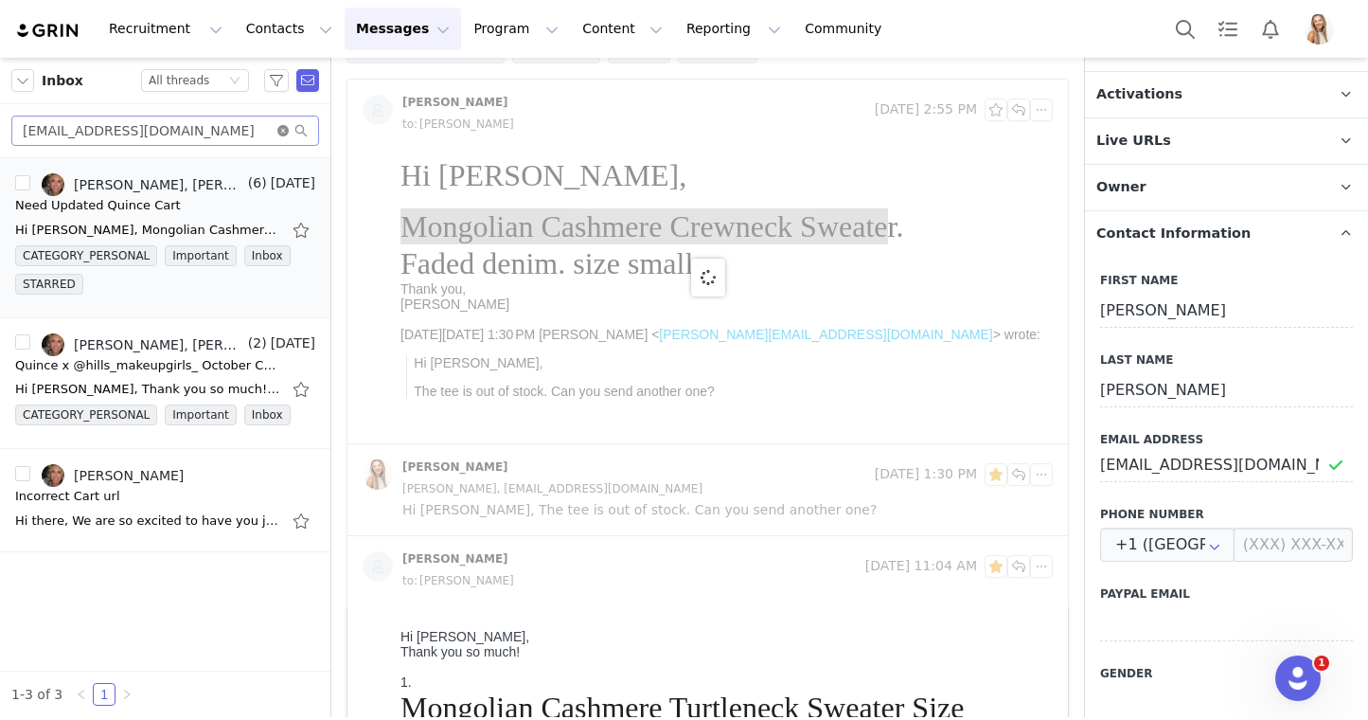
click at [283, 128] on icon "icon: close-circle" at bounding box center [282, 130] width 11 height 11
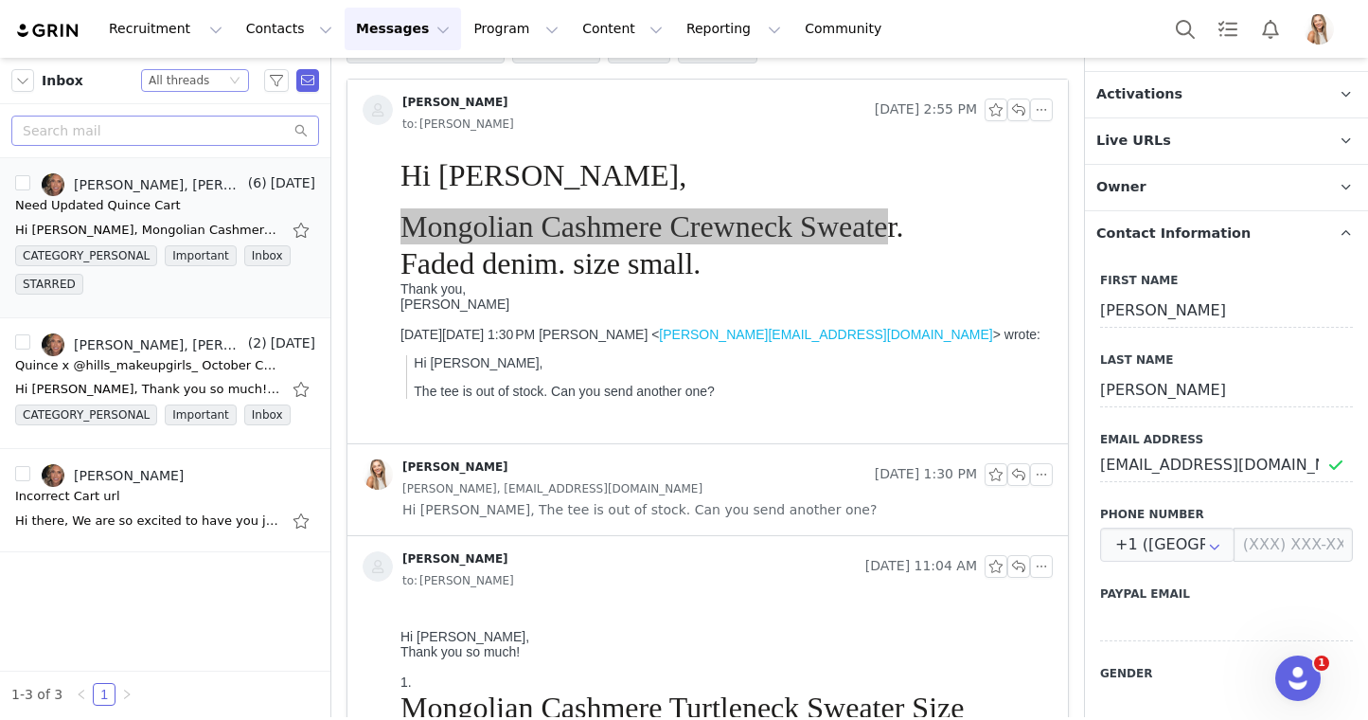
click at [200, 78] on div "All threads" at bounding box center [179, 80] width 61 height 21
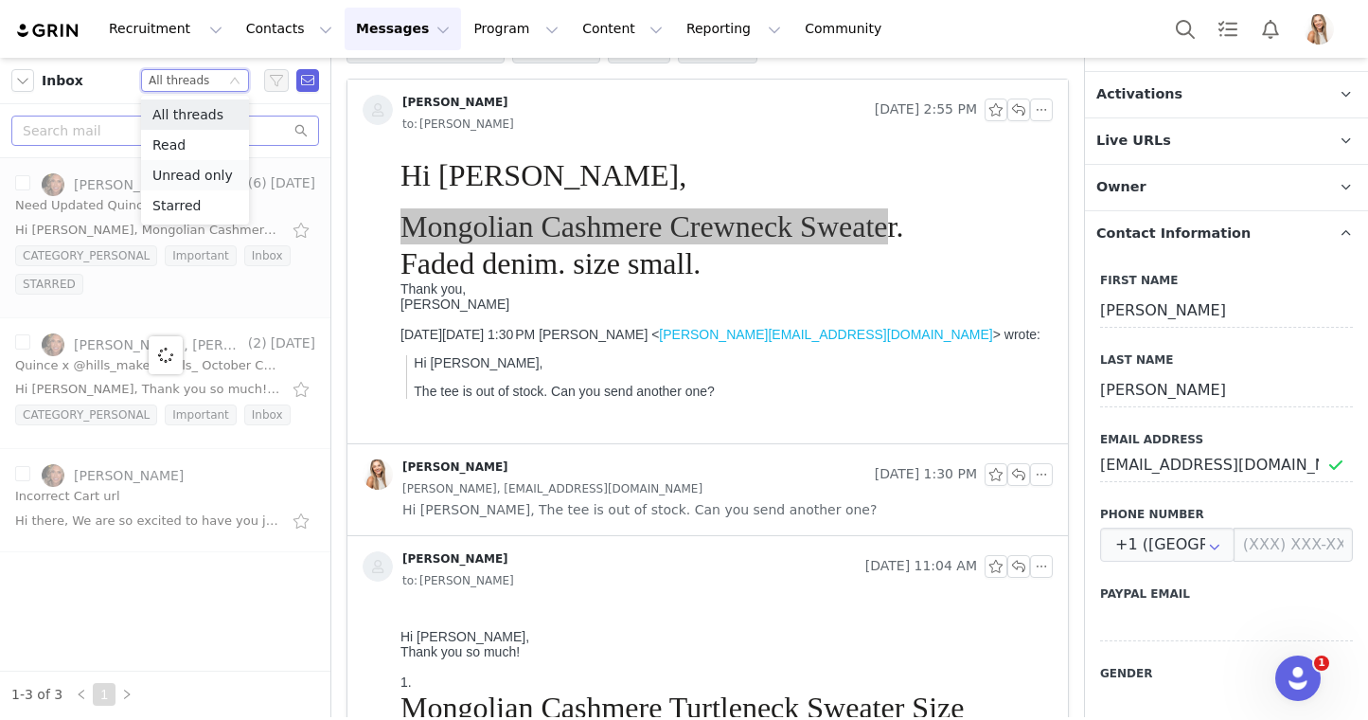
click at [196, 168] on li "Unread only" at bounding box center [195, 175] width 108 height 30
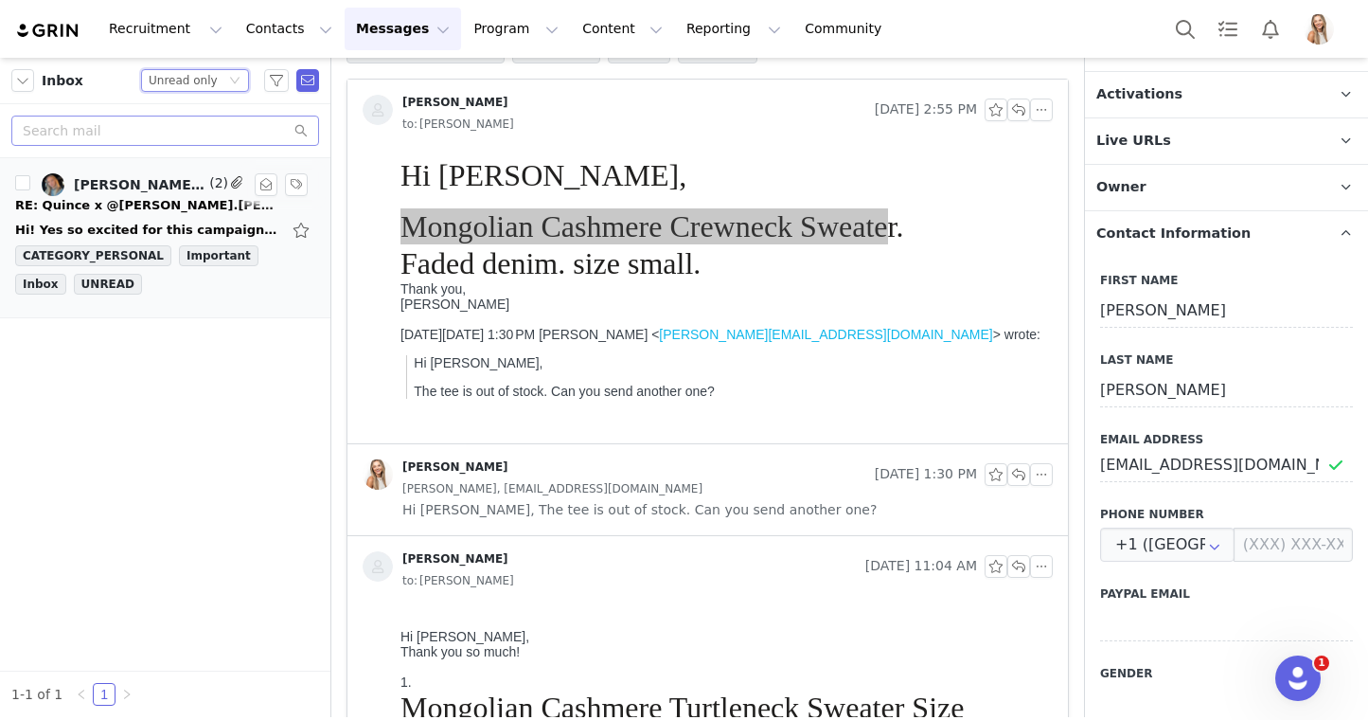
click at [159, 202] on div "RE: Quince x @kate.yeakley Campaign!" at bounding box center [147, 205] width 265 height 19
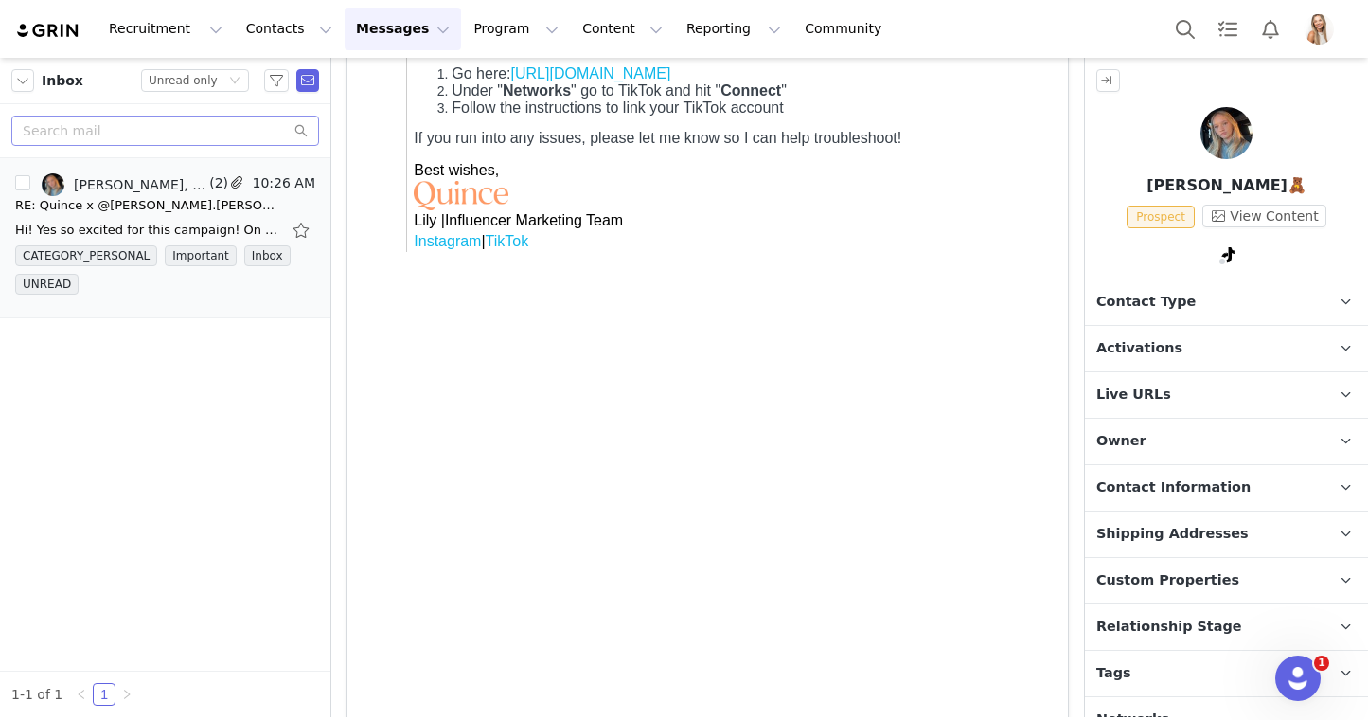
scroll to position [418, 0]
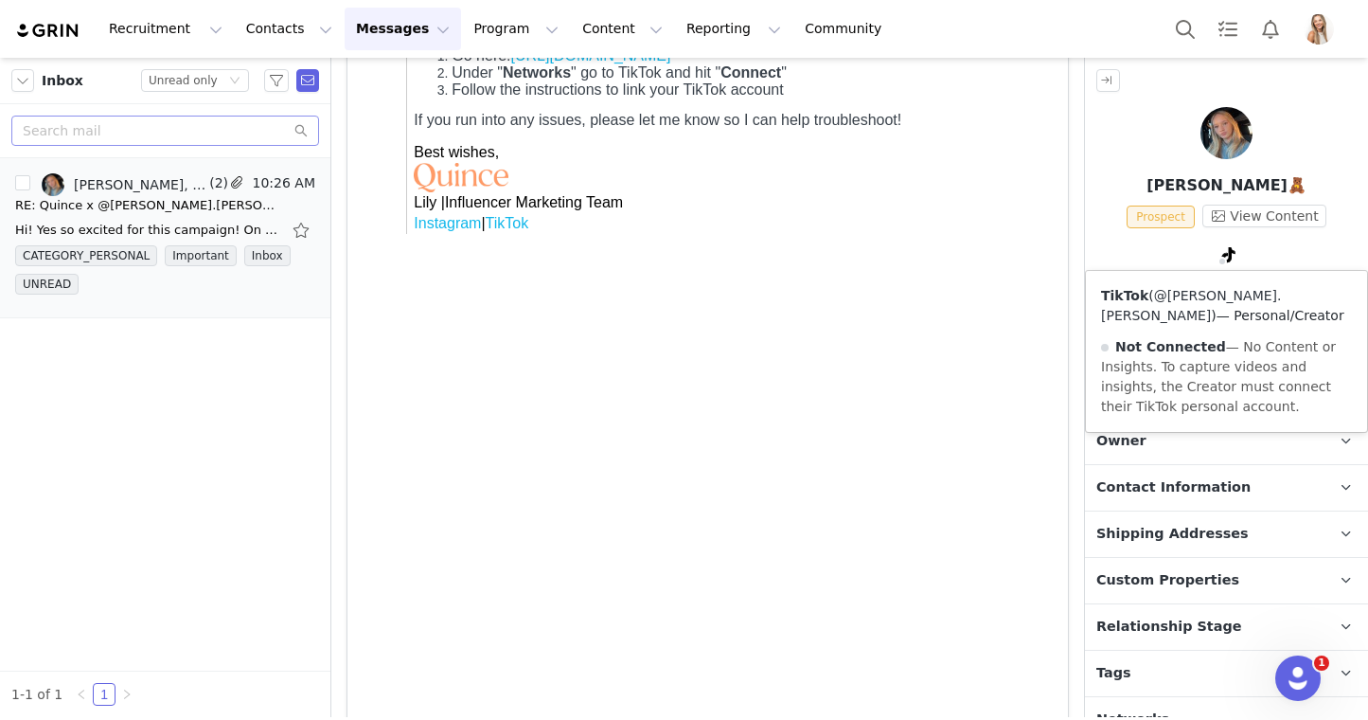
click at [1227, 298] on link "@kate.yeakley" at bounding box center [1191, 305] width 181 height 35
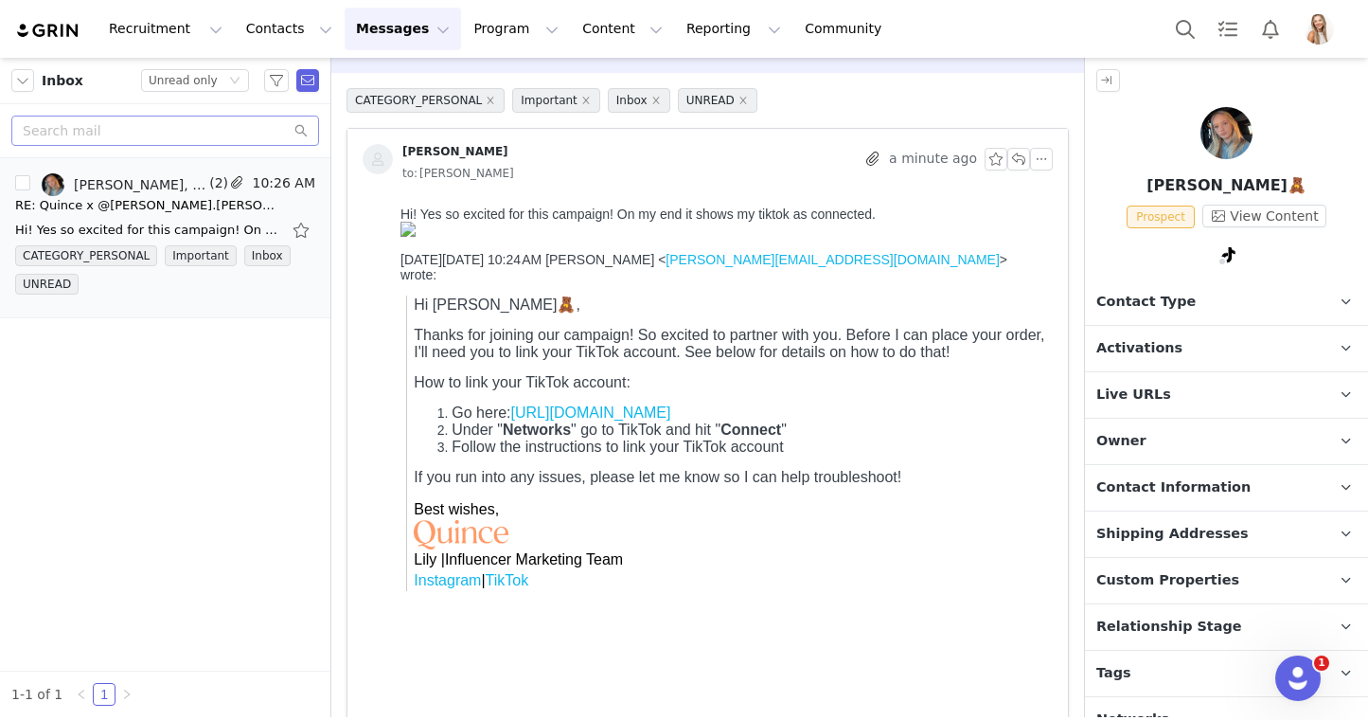
scroll to position [0, 0]
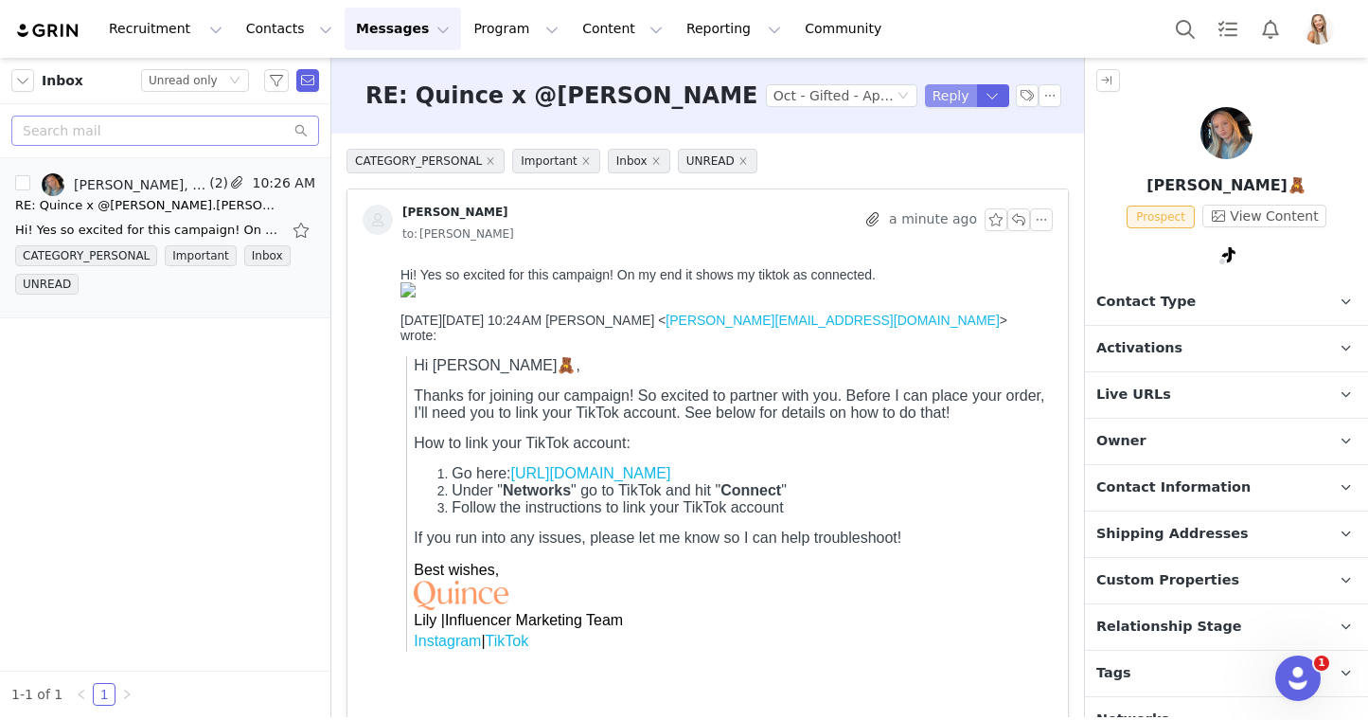
click at [939, 98] on button "Reply" at bounding box center [951, 95] width 52 height 23
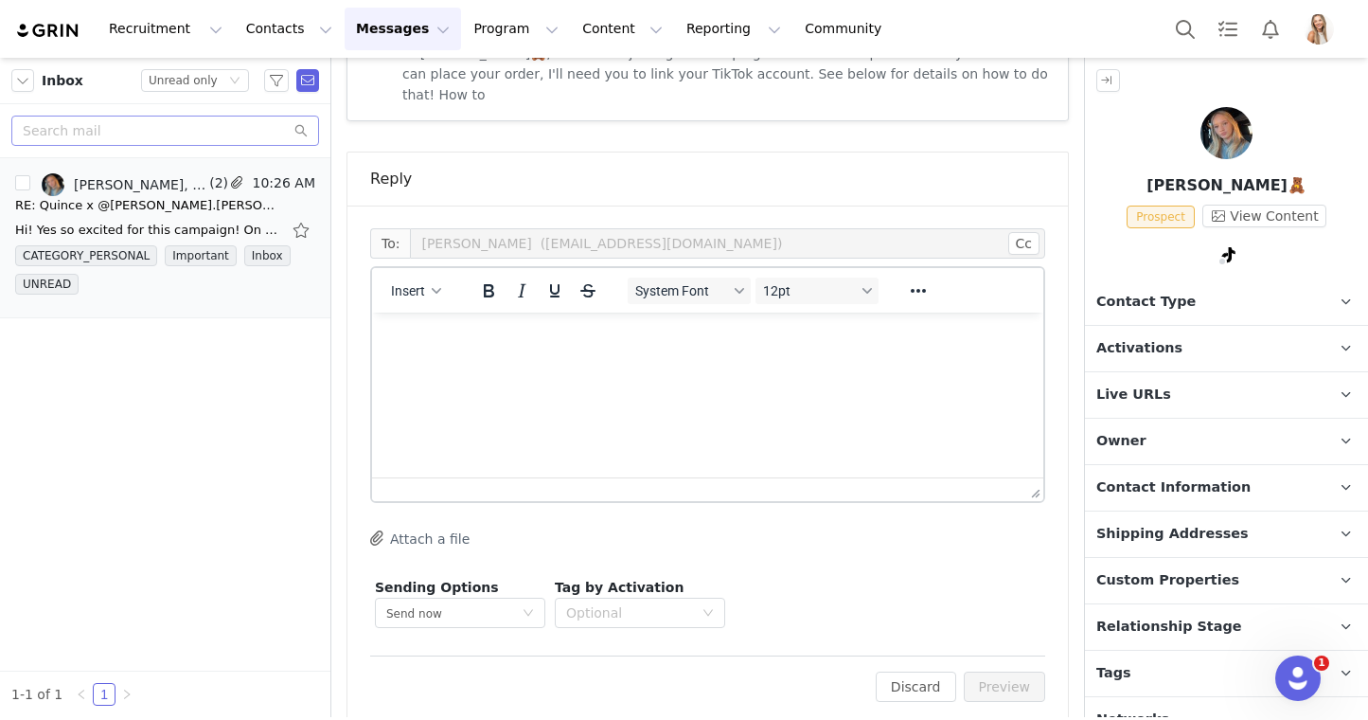
click at [635, 364] on html at bounding box center [707, 337] width 671 height 51
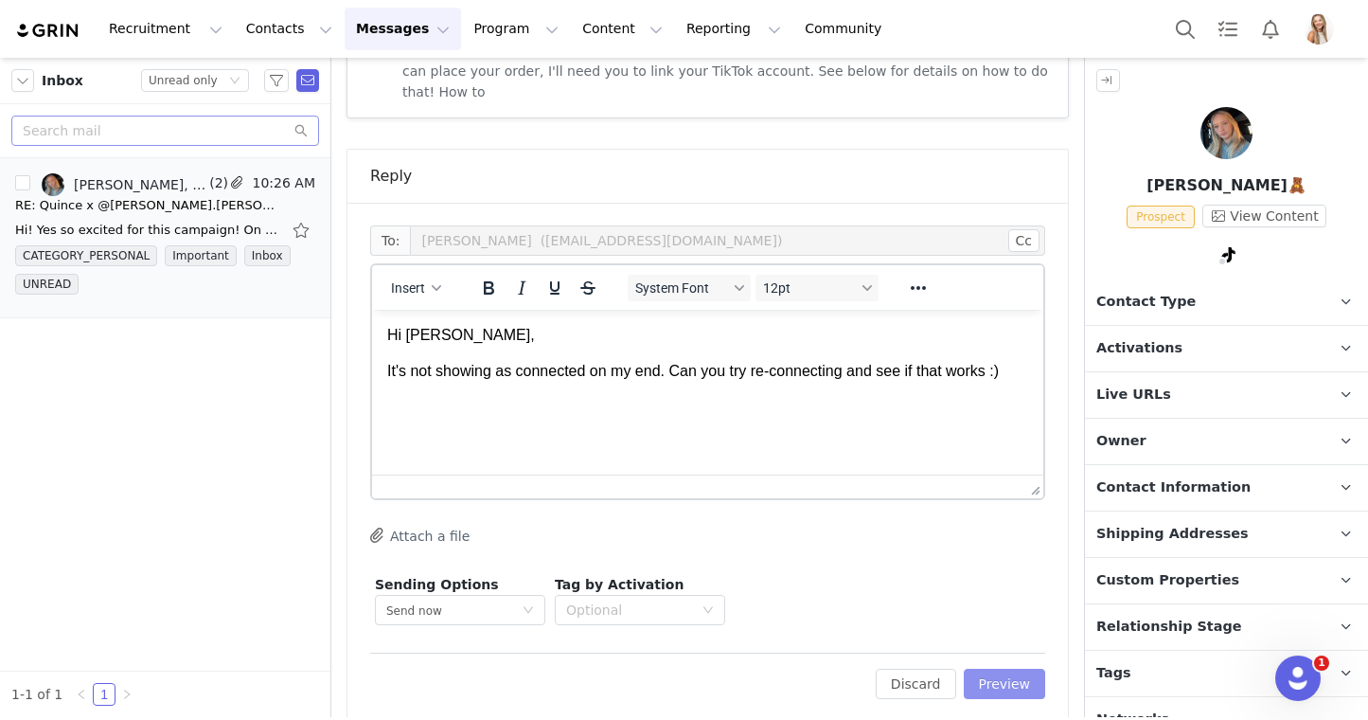
click at [996, 669] on button "Preview" at bounding box center [1005, 684] width 82 height 30
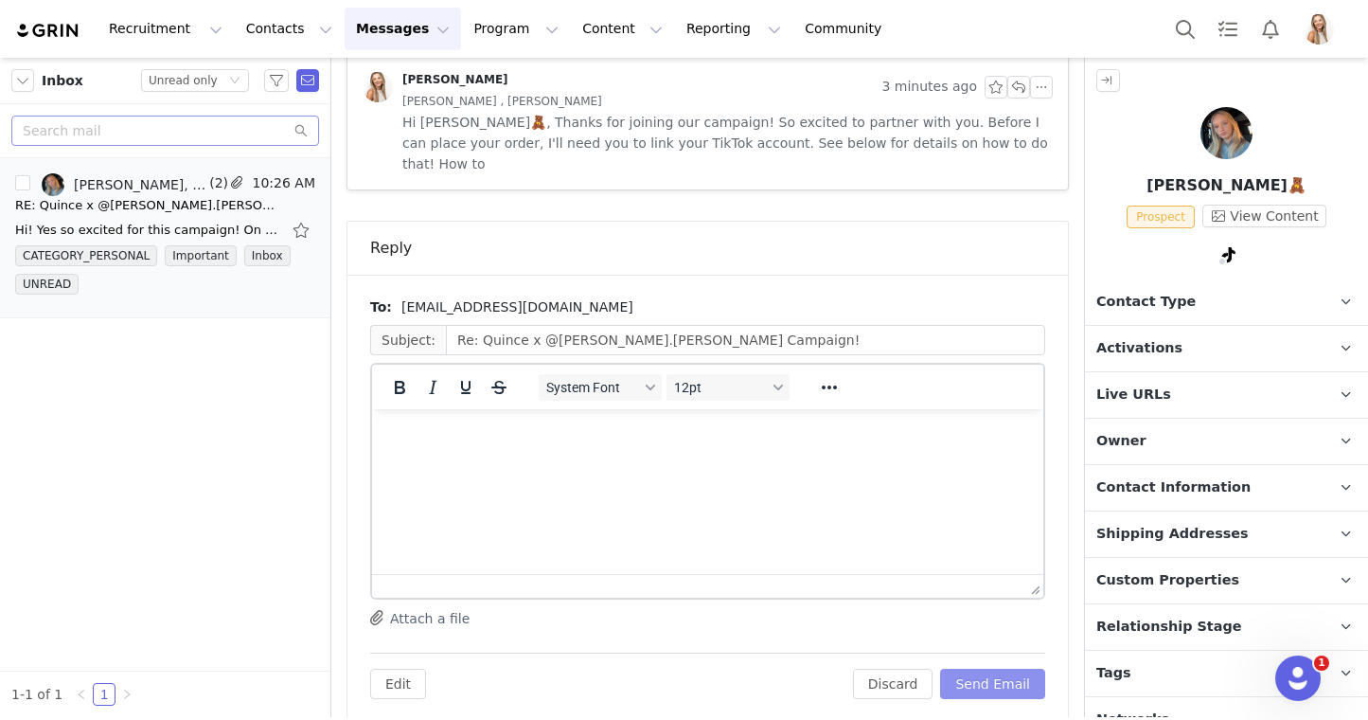
click at [1022, 669] on button "Send Email" at bounding box center [992, 684] width 105 height 30
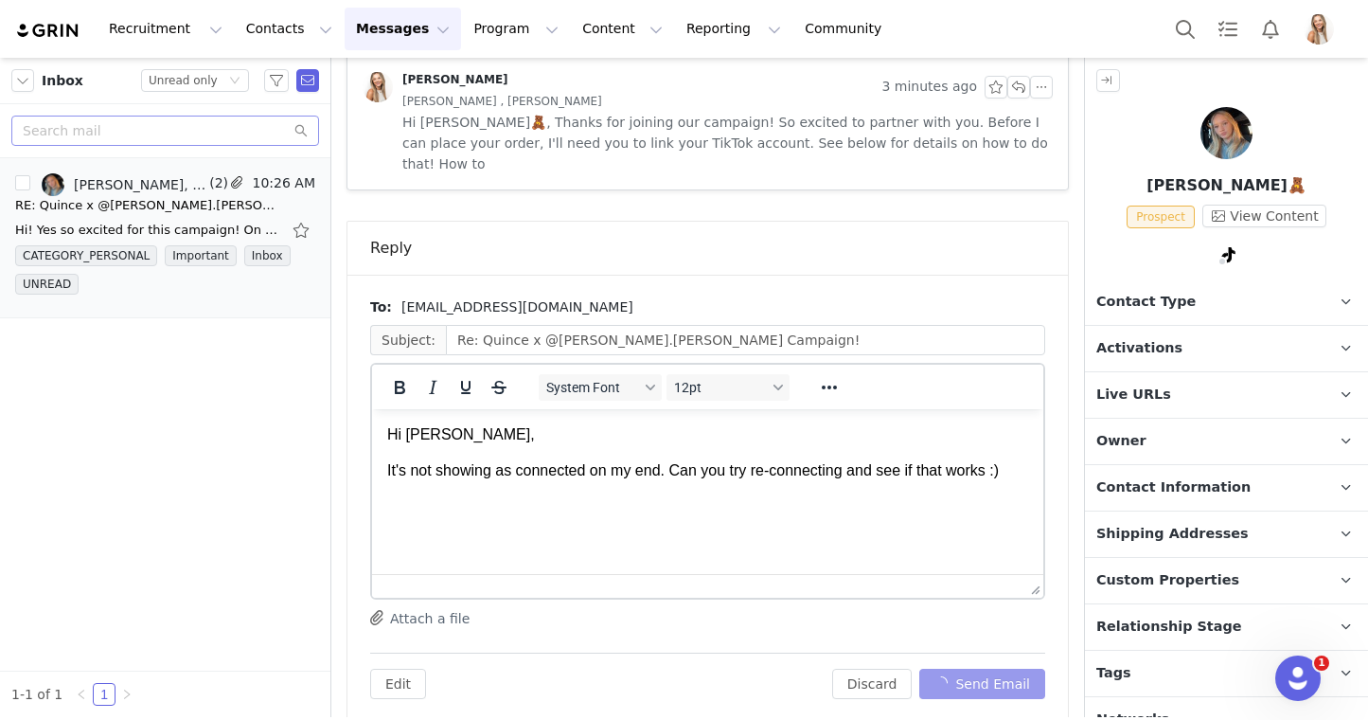
scroll to position [1500, 0]
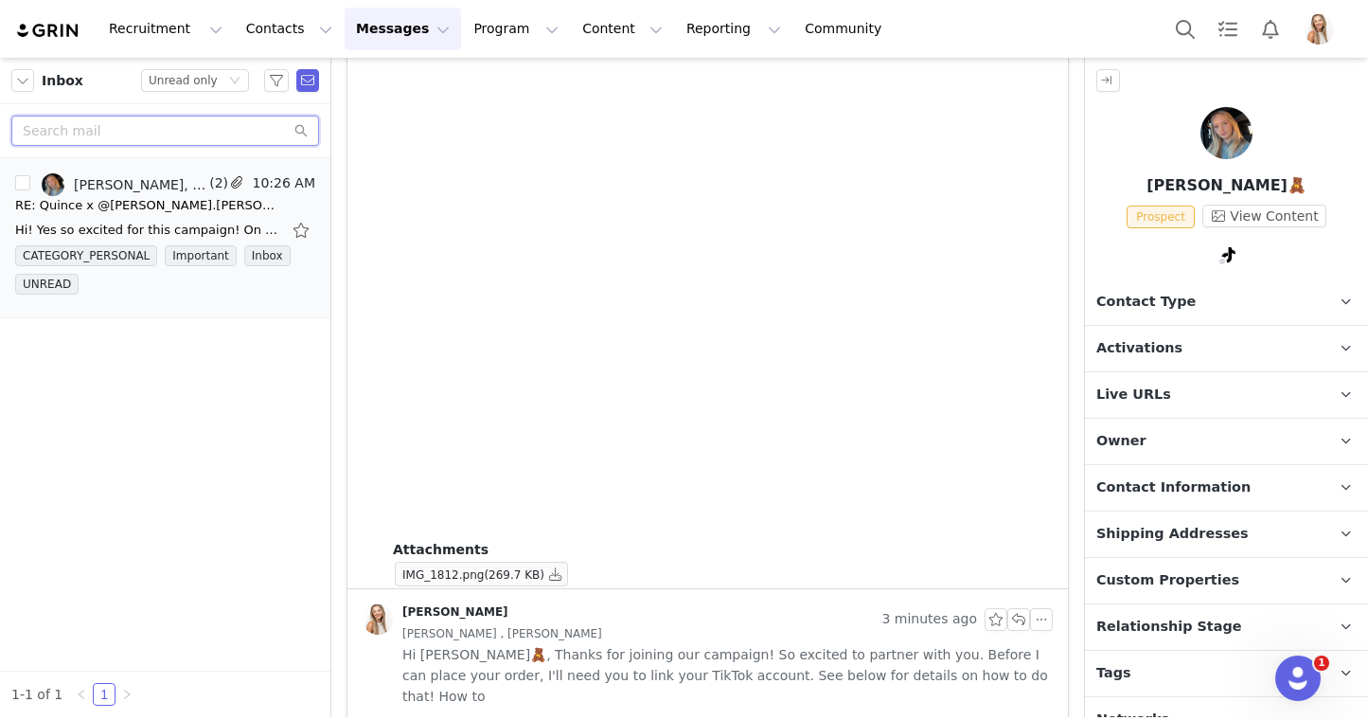
click at [224, 127] on input "text" at bounding box center [165, 131] width 308 height 30
click at [220, 79] on div "Status Unread only" at bounding box center [187, 80] width 77 height 21
click at [217, 112] on li "All threads" at bounding box center [195, 114] width 108 height 30
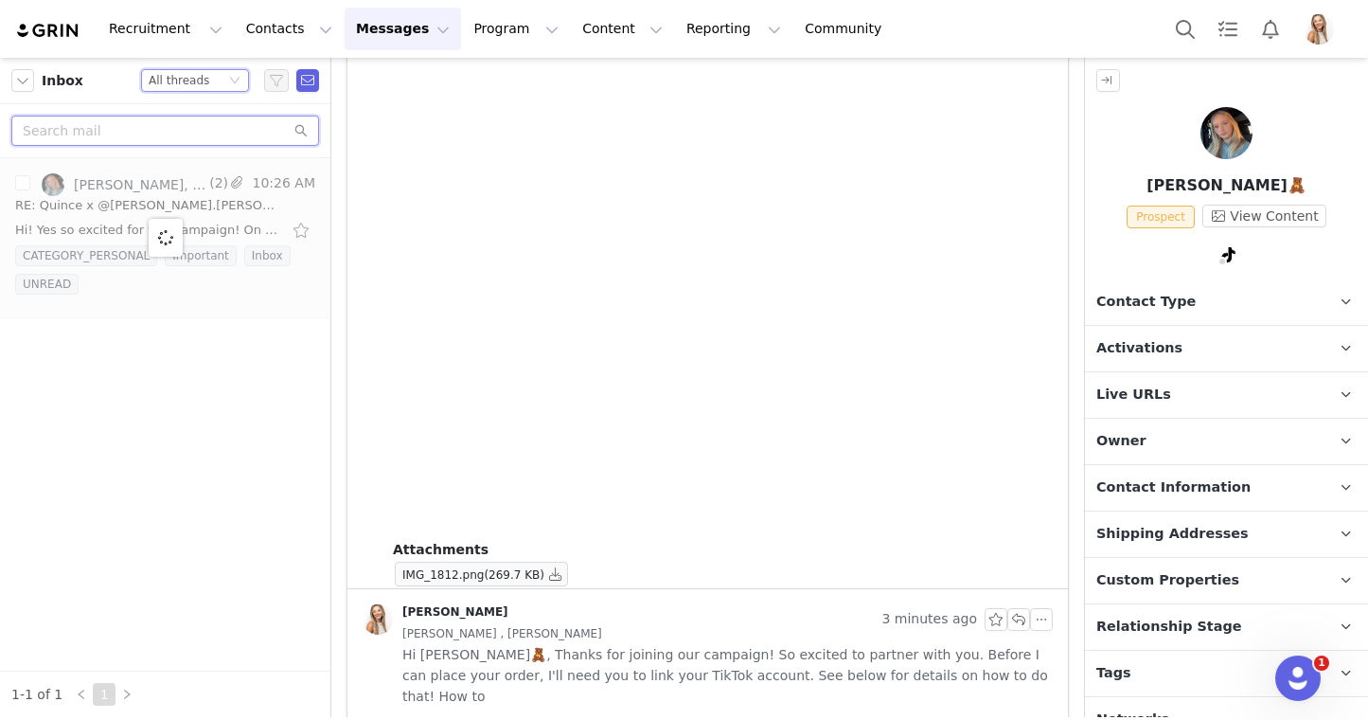
click at [217, 127] on input "text" at bounding box center [165, 131] width 308 height 30
paste input "autumnelkins05@gmail.com"
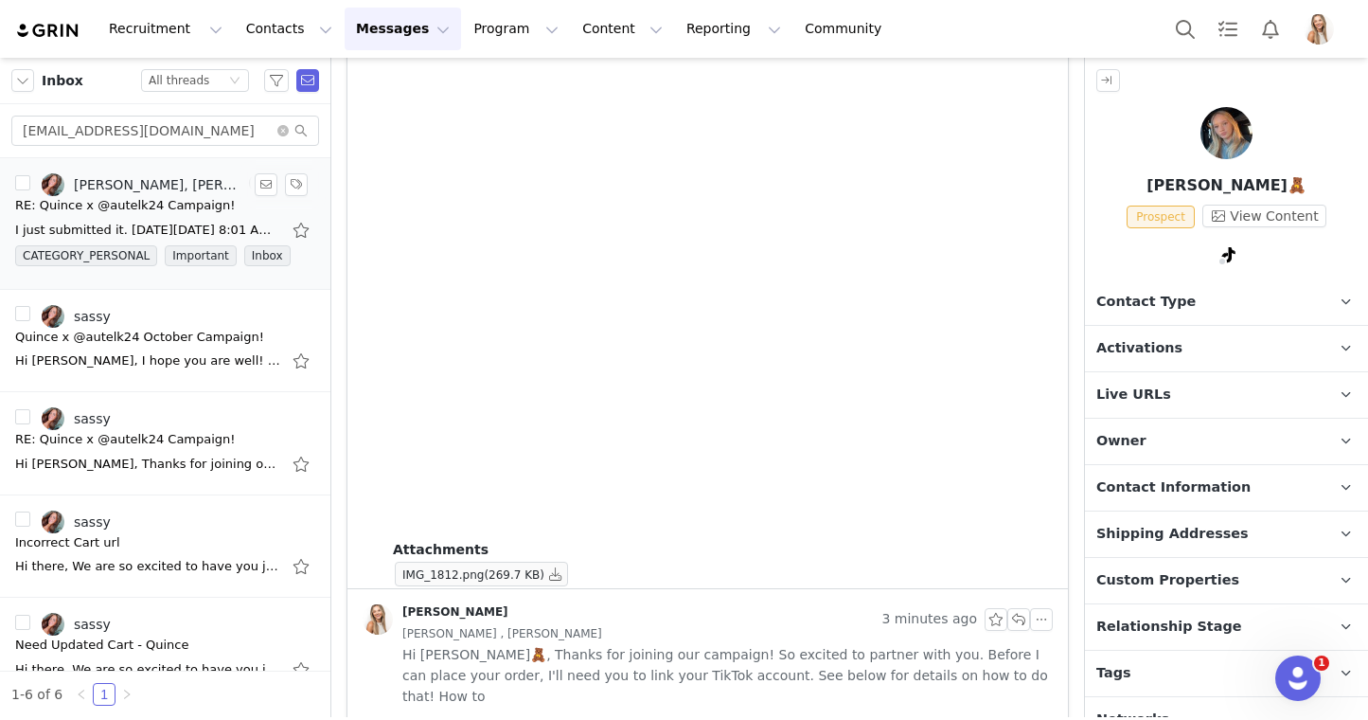
click at [169, 204] on div "RE: Quince x @autelk24 Campaign!" at bounding box center [125, 205] width 221 height 19
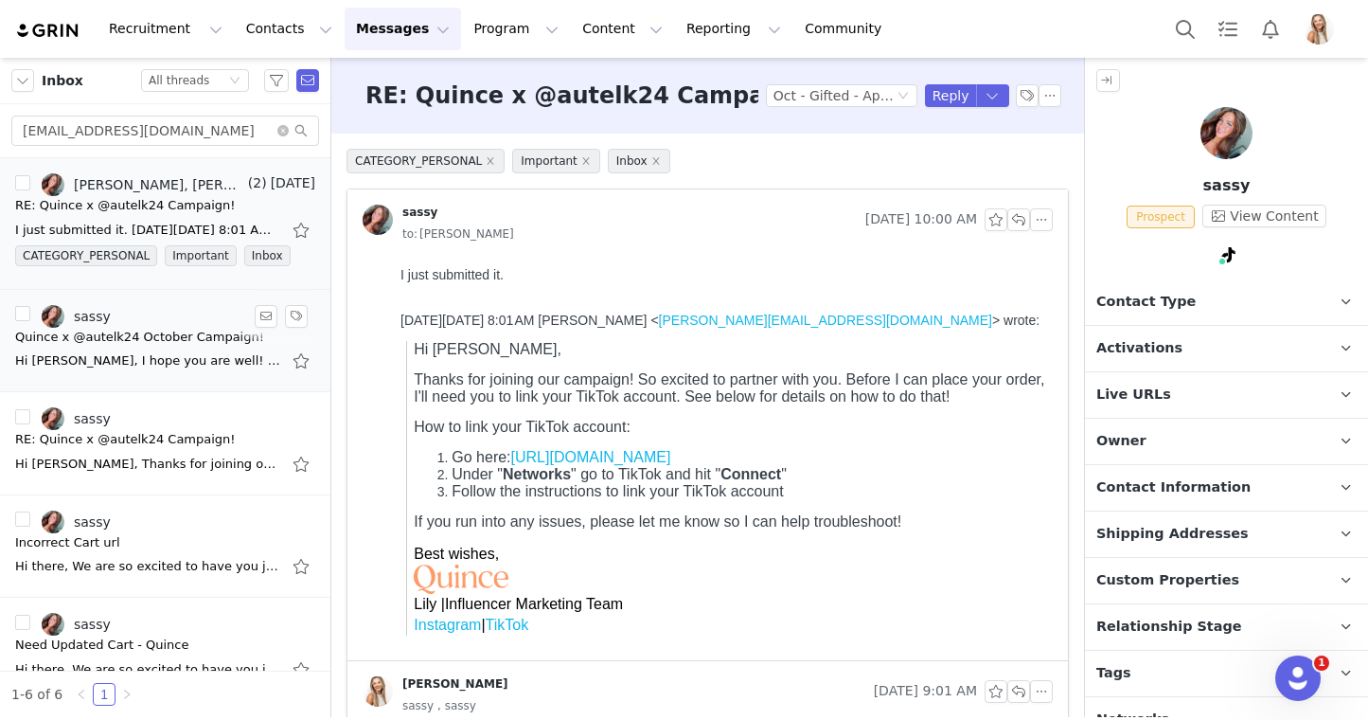
scroll to position [133, 0]
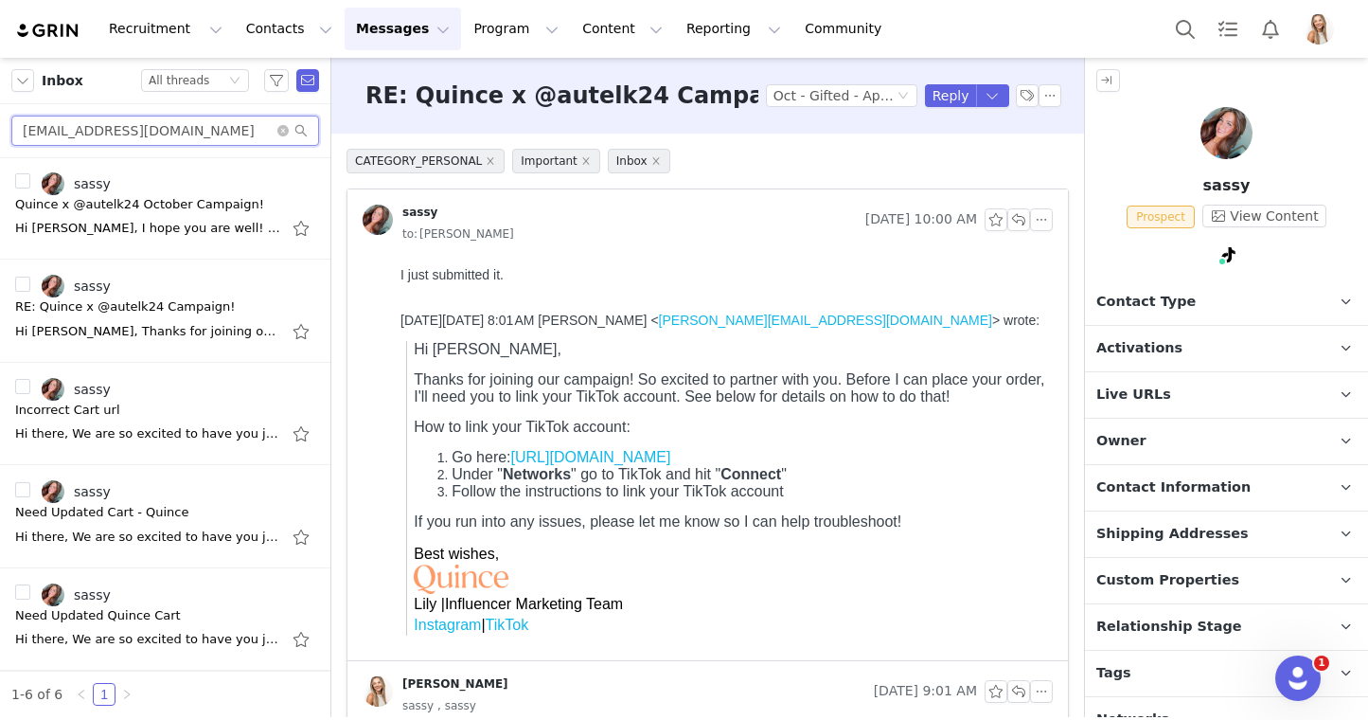
click at [244, 122] on input "autumnelkins05@gmail.com" at bounding box center [165, 131] width 308 height 30
paste input "brookehmeltontt"
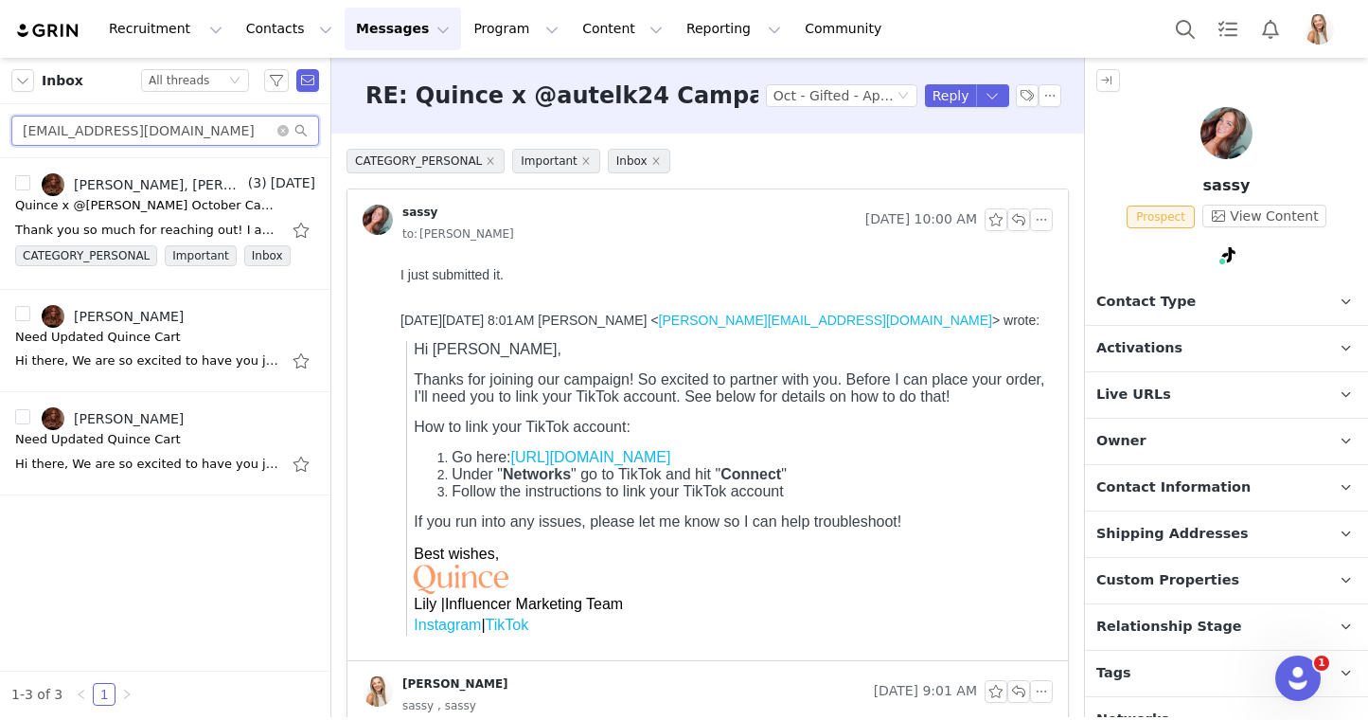
scroll to position [0, 0]
click at [167, 180] on div "Brooke H Melton, Lily Goldberg" at bounding box center [159, 184] width 170 height 15
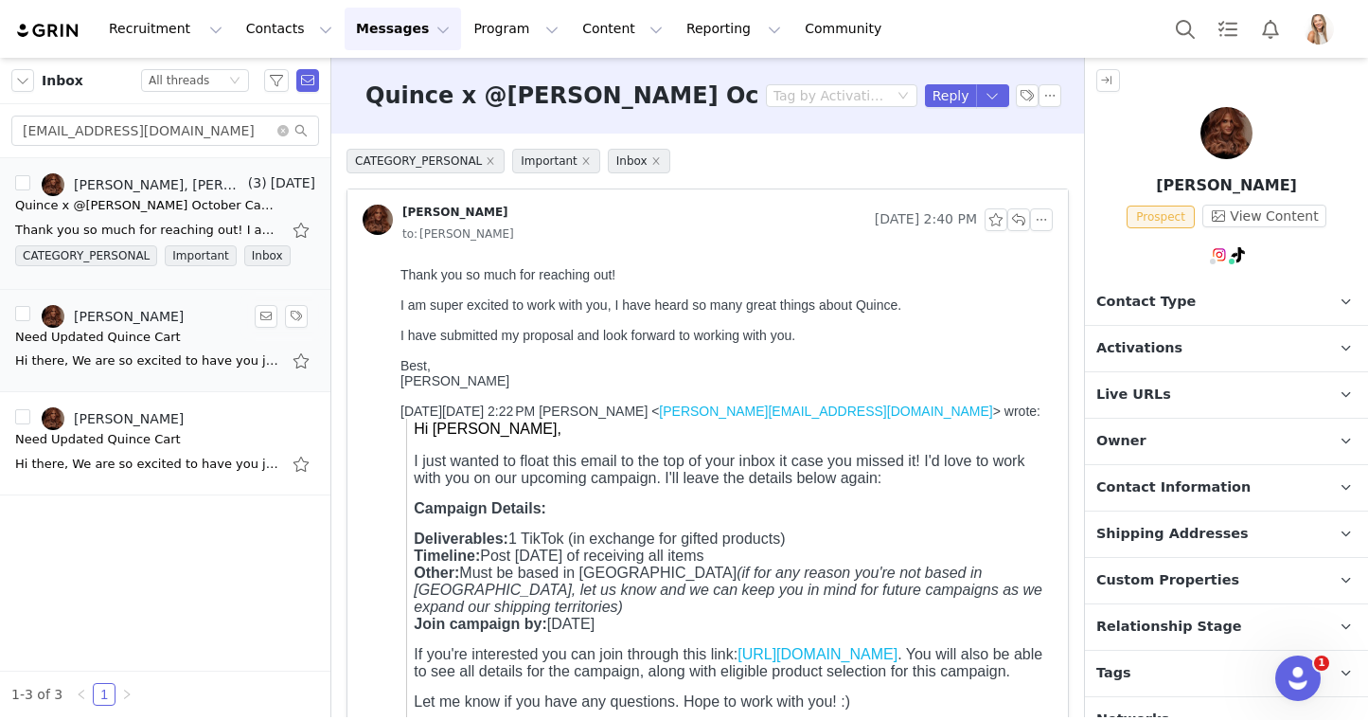
click at [187, 314] on div "Brooke H Melton" at bounding box center [163, 316] width 296 height 23
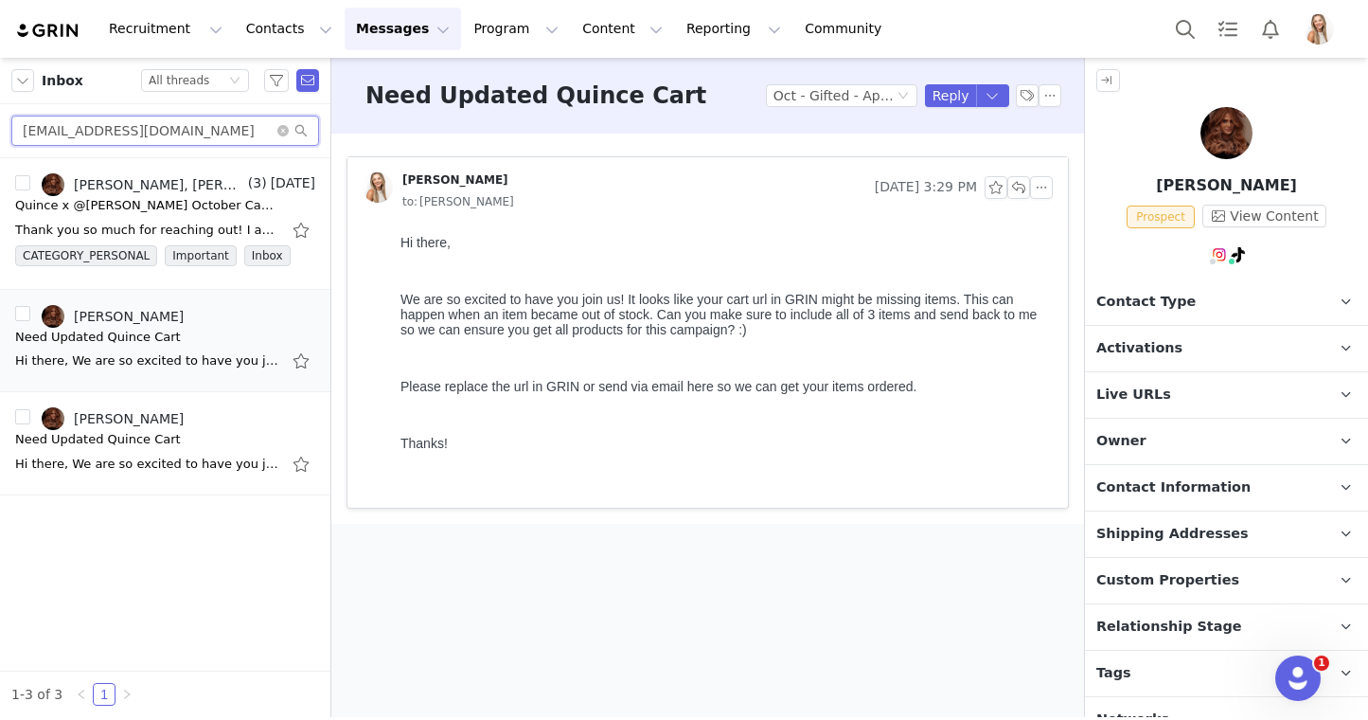
click at [231, 125] on input "brookehmeltontt@gmail.com" at bounding box center [165, 131] width 308 height 30
paste input "Marianamicaela36"
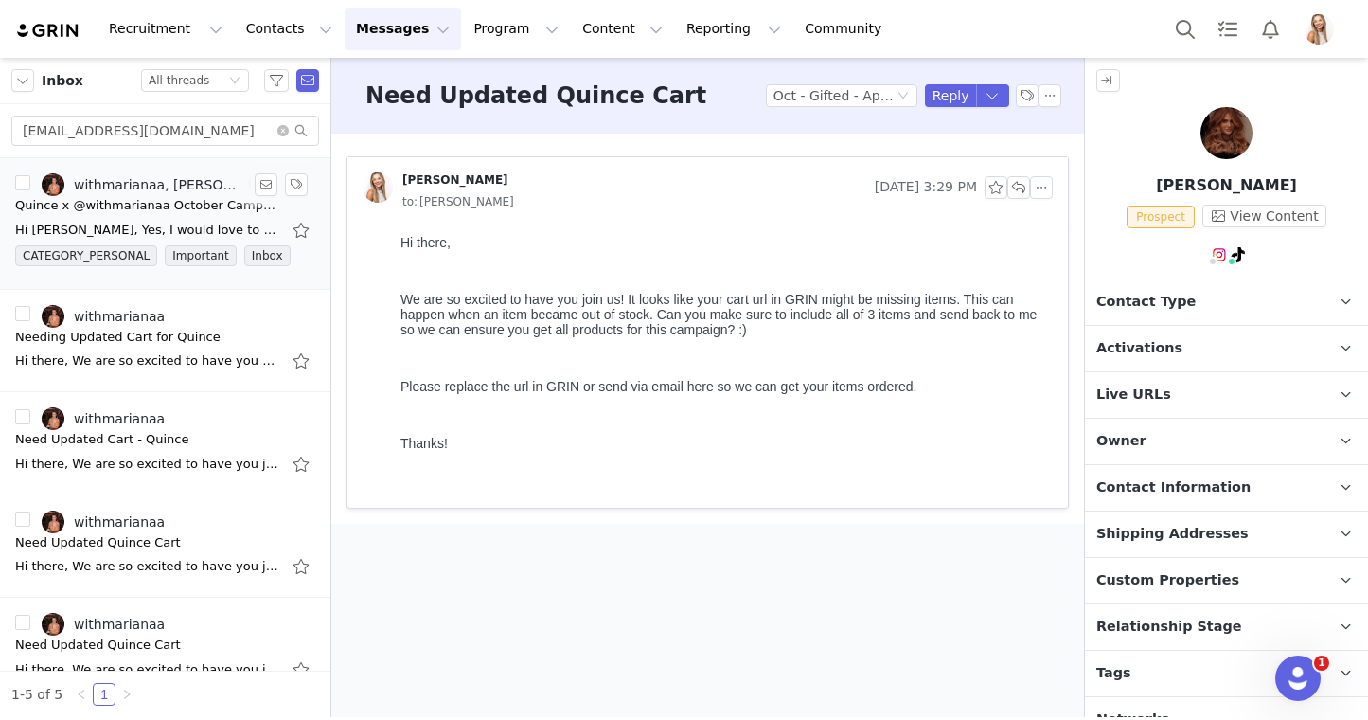
click at [129, 212] on div "Quince x @withmarianaa October Campaign!" at bounding box center [147, 205] width 265 height 19
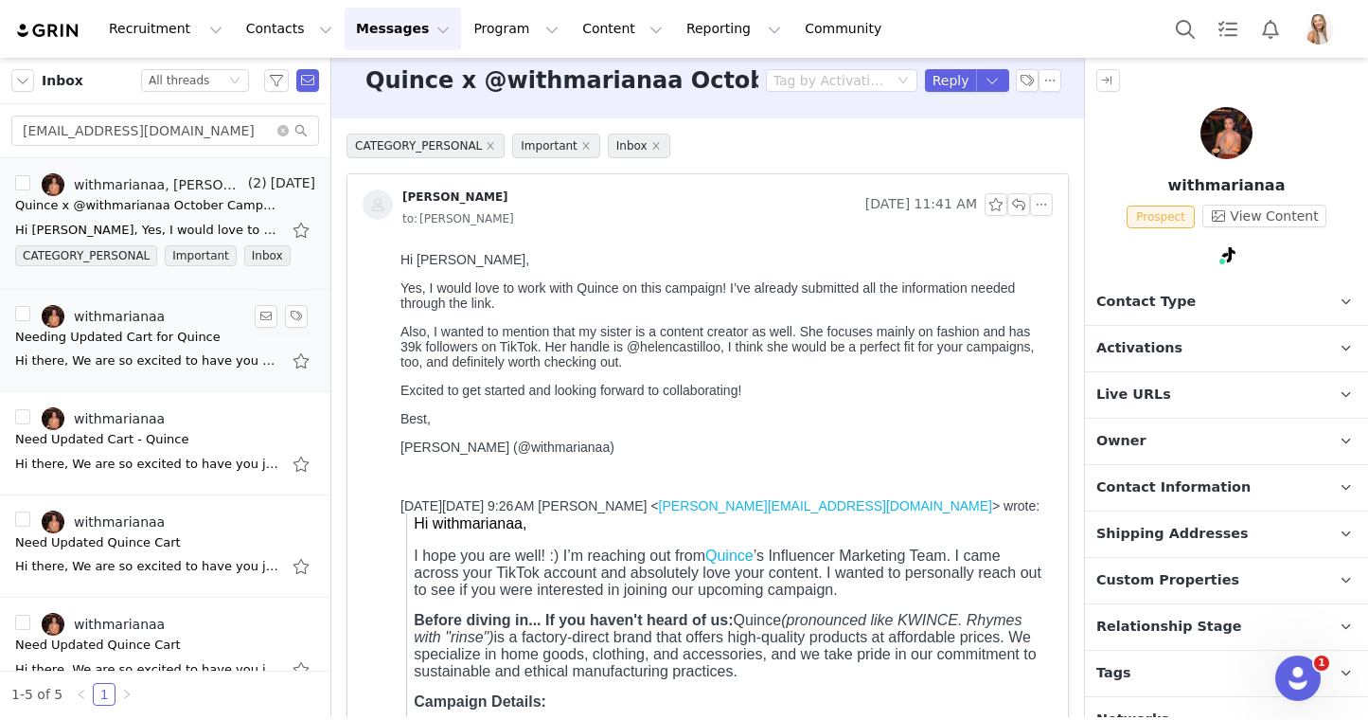
scroll to position [29, 0]
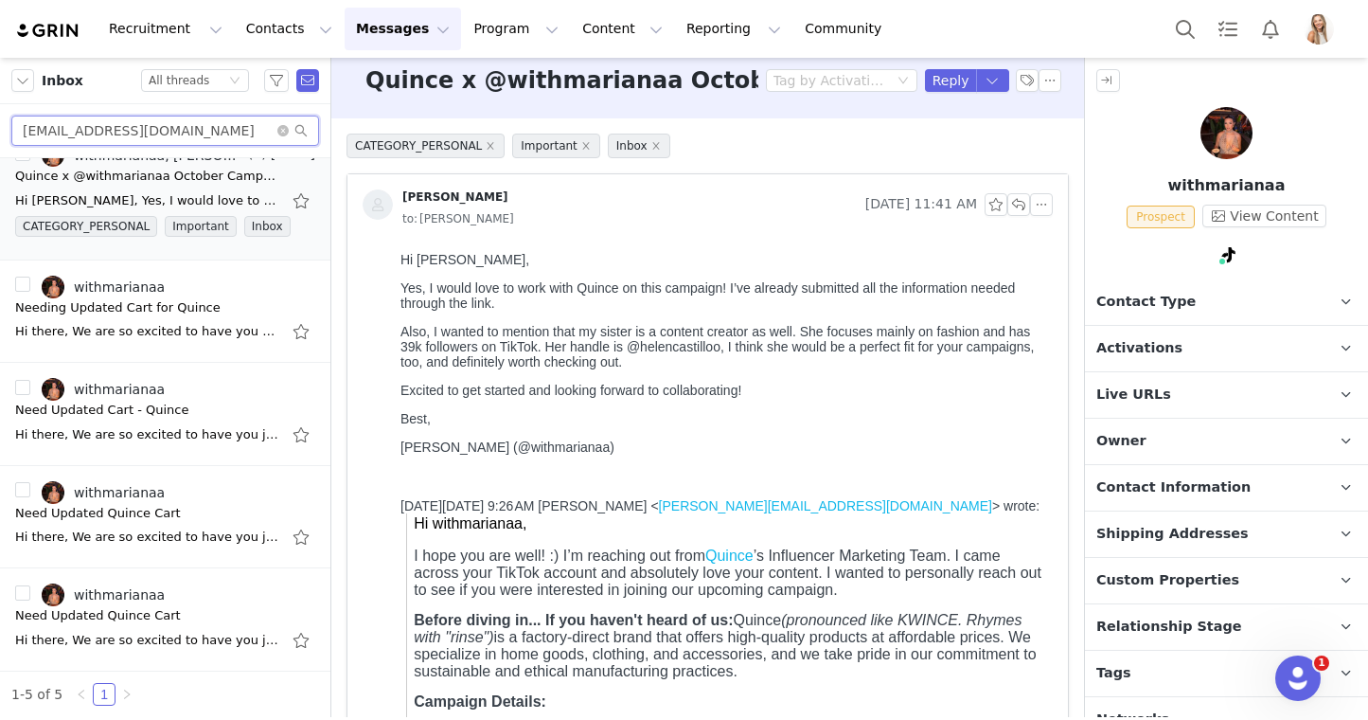
click at [214, 119] on input "Marianamicaela36@gmail.com" at bounding box center [165, 131] width 308 height 30
paste input "naguilararmenta"
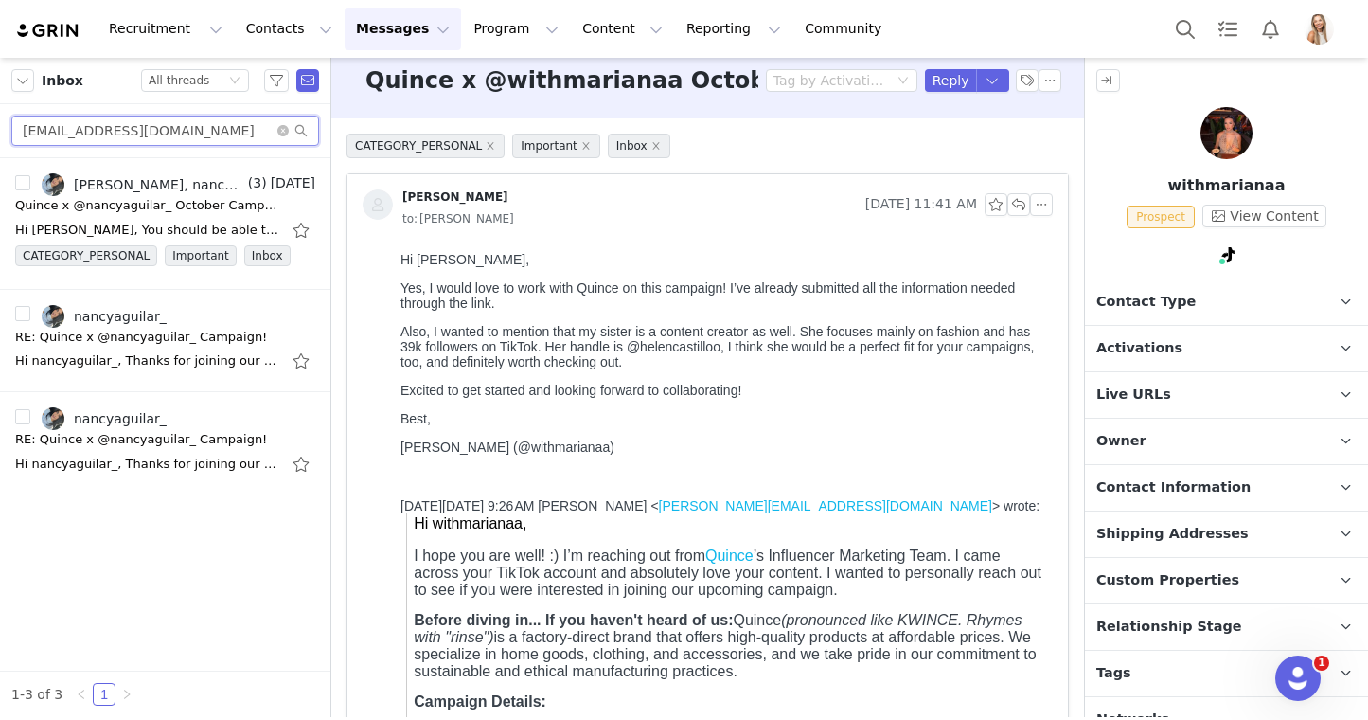
scroll to position [0, 0]
click at [166, 192] on link "Lily Goldberg, nancyaguilar_" at bounding box center [143, 184] width 203 height 23
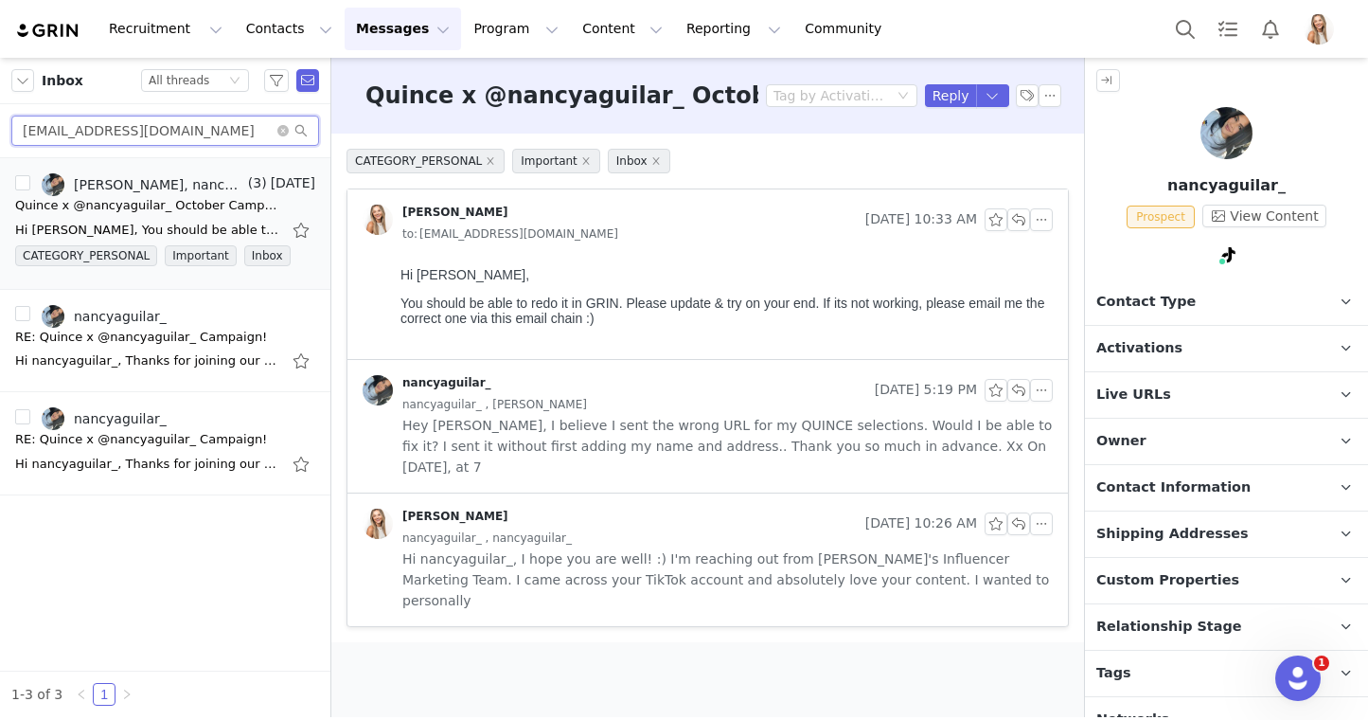
click at [230, 133] on input "naguilararmenta@gmail.com" at bounding box center [165, 131] width 308 height 30
paste input "Ivanacvalle"
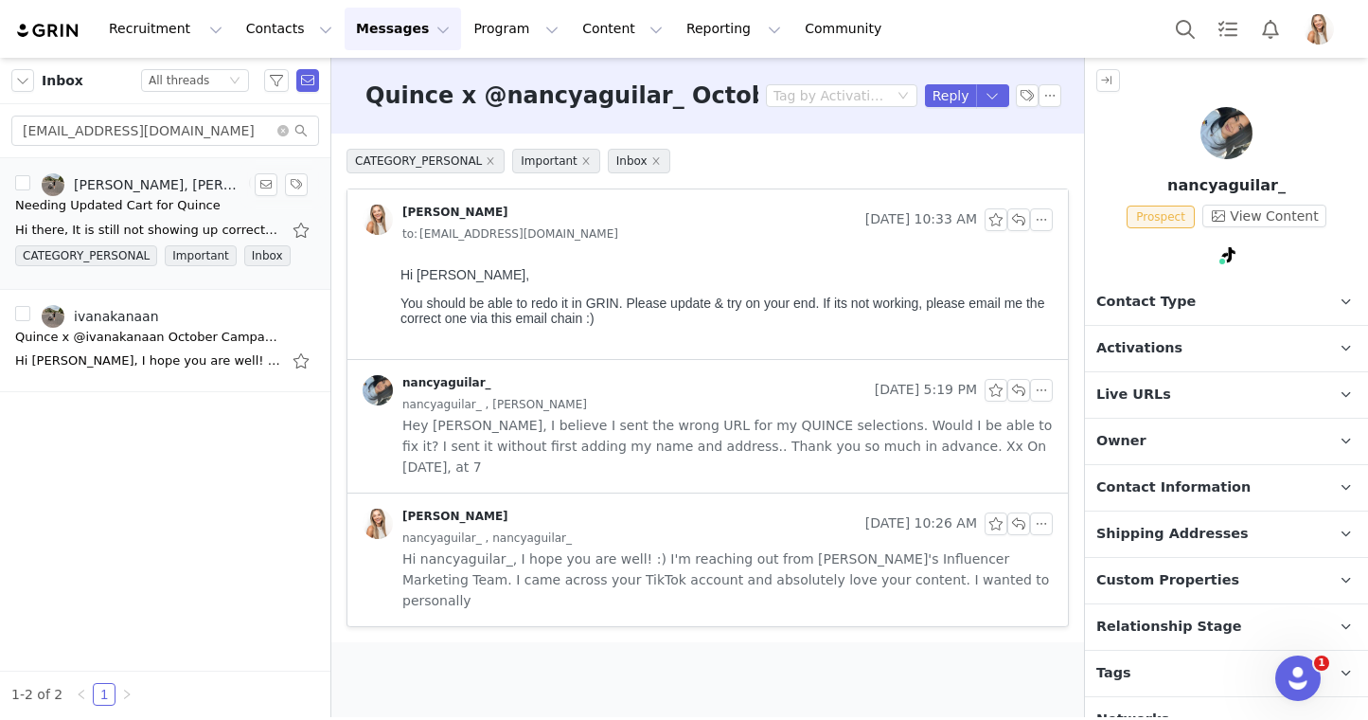
click at [138, 209] on div "Needing Updated Cart for Quince" at bounding box center [117, 205] width 205 height 19
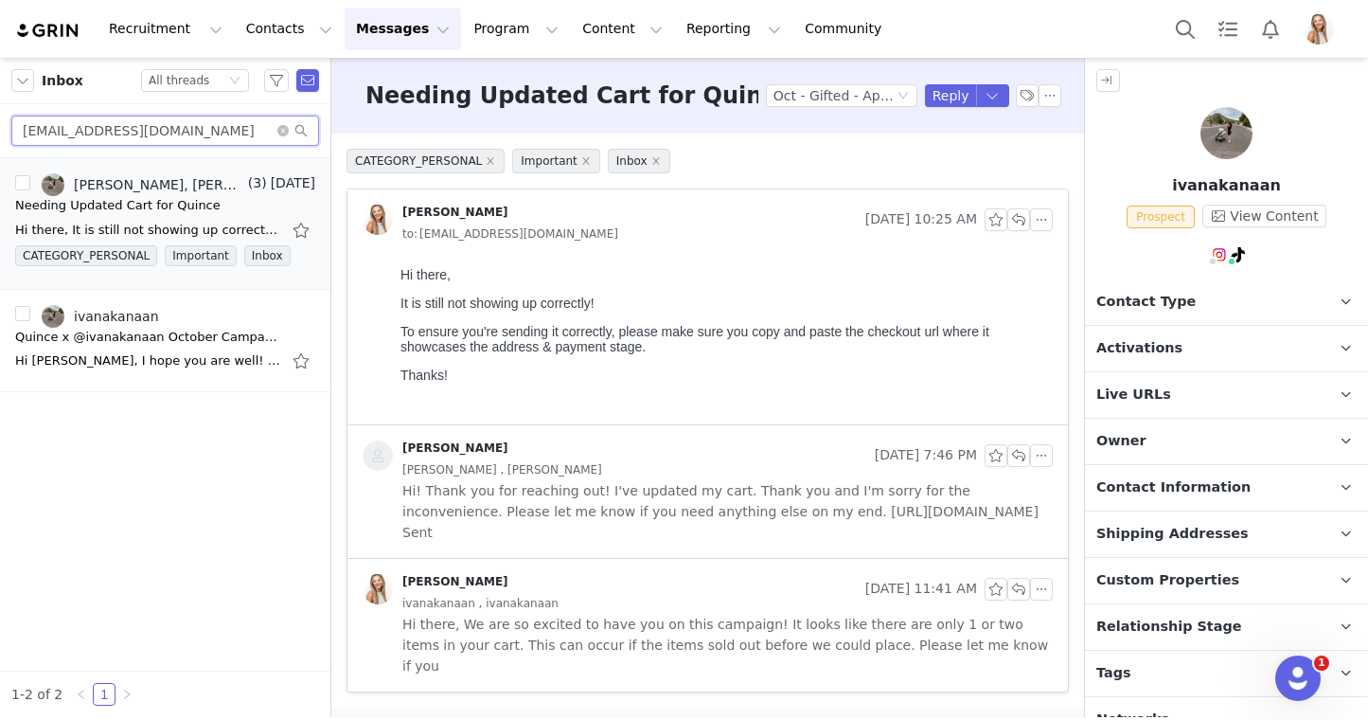
click at [259, 129] on input "Ivanacvalle@gmail.com" at bounding box center [165, 131] width 308 height 30
paste input "rinlongo"
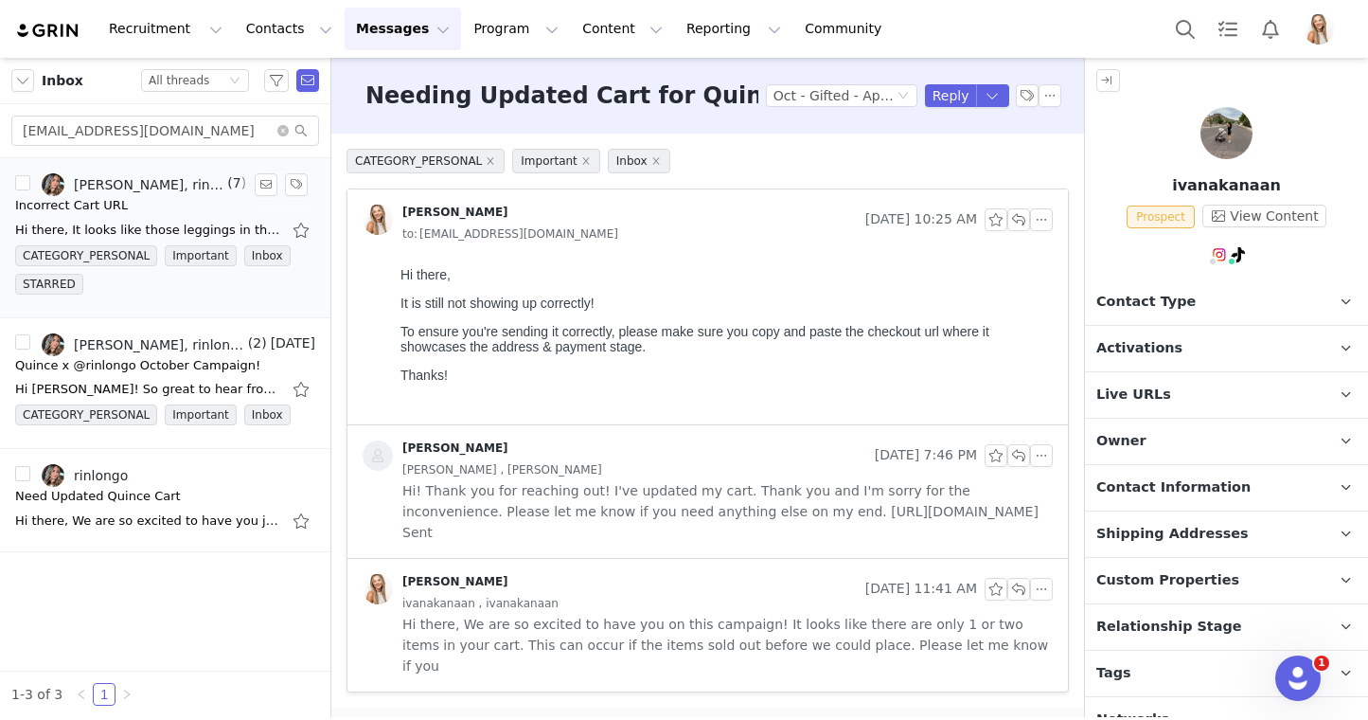
click at [162, 193] on link "Lily Goldberg, rinlongo" at bounding box center [133, 184] width 182 height 23
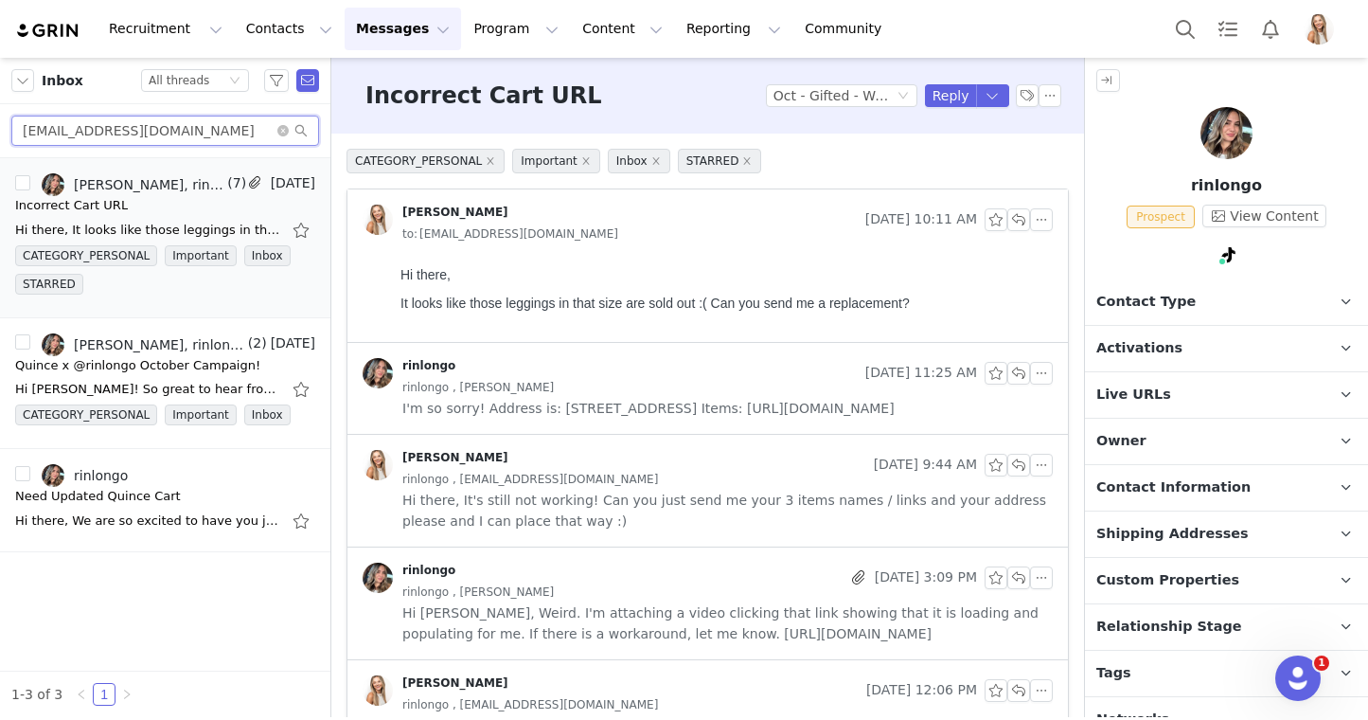
click at [235, 119] on input "rinlongo@gmail.com" at bounding box center [165, 131] width 308 height 30
type input "vanessa"
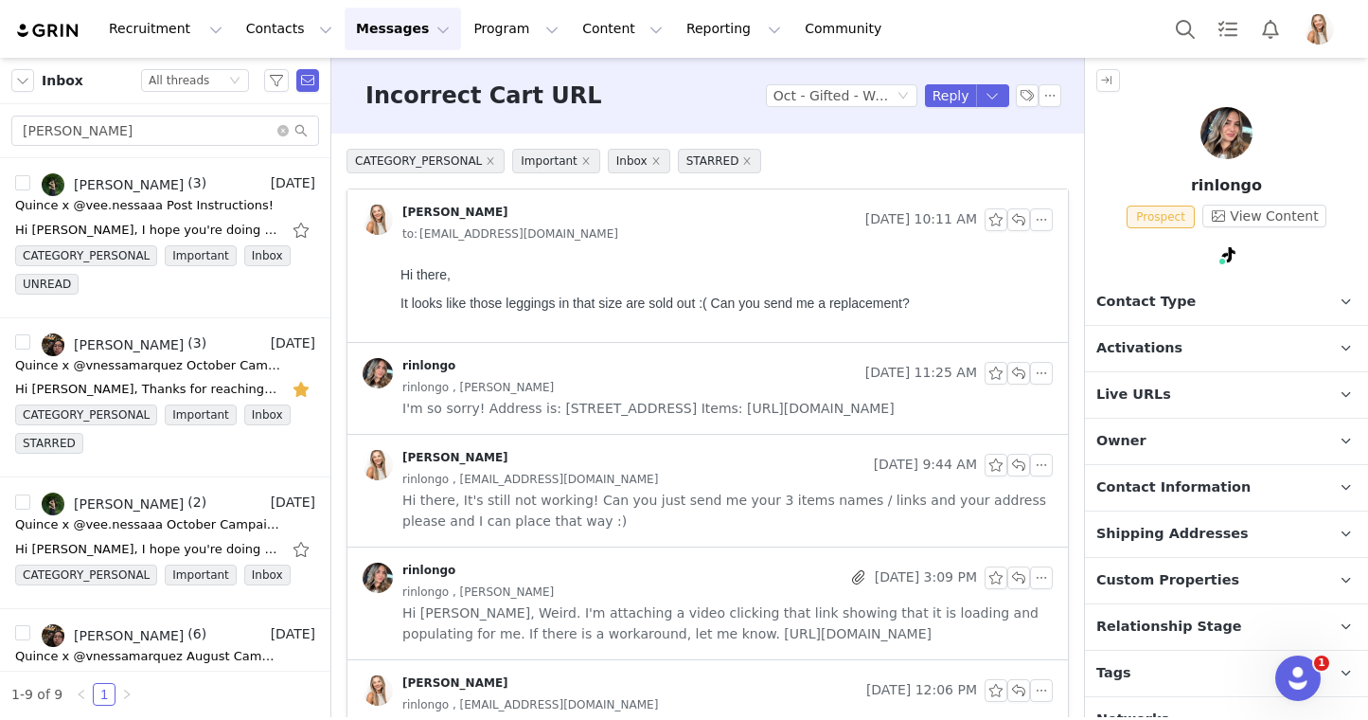
click at [139, 191] on div "Lily Goldberg, Vanessa" at bounding box center [129, 184] width 110 height 15
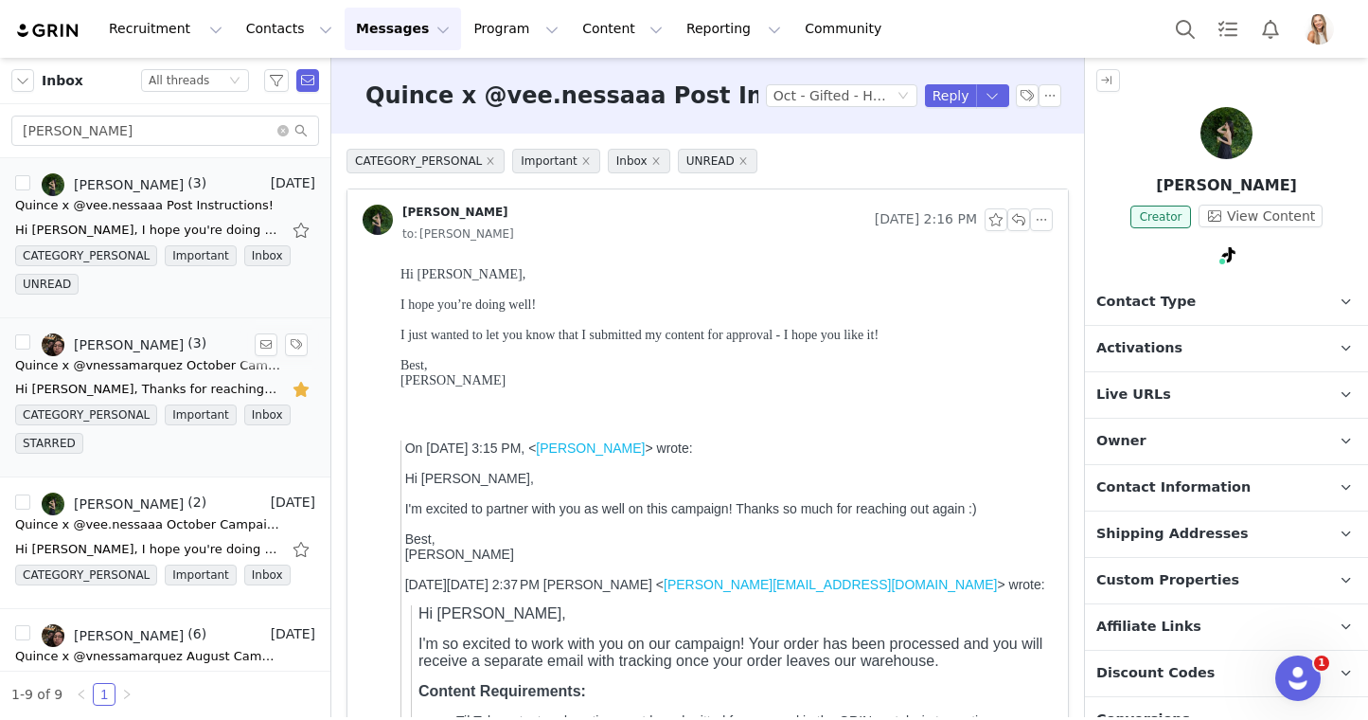
click at [183, 354] on link "Lily Goldberg, vanessa 🐛" at bounding box center [113, 344] width 142 height 23
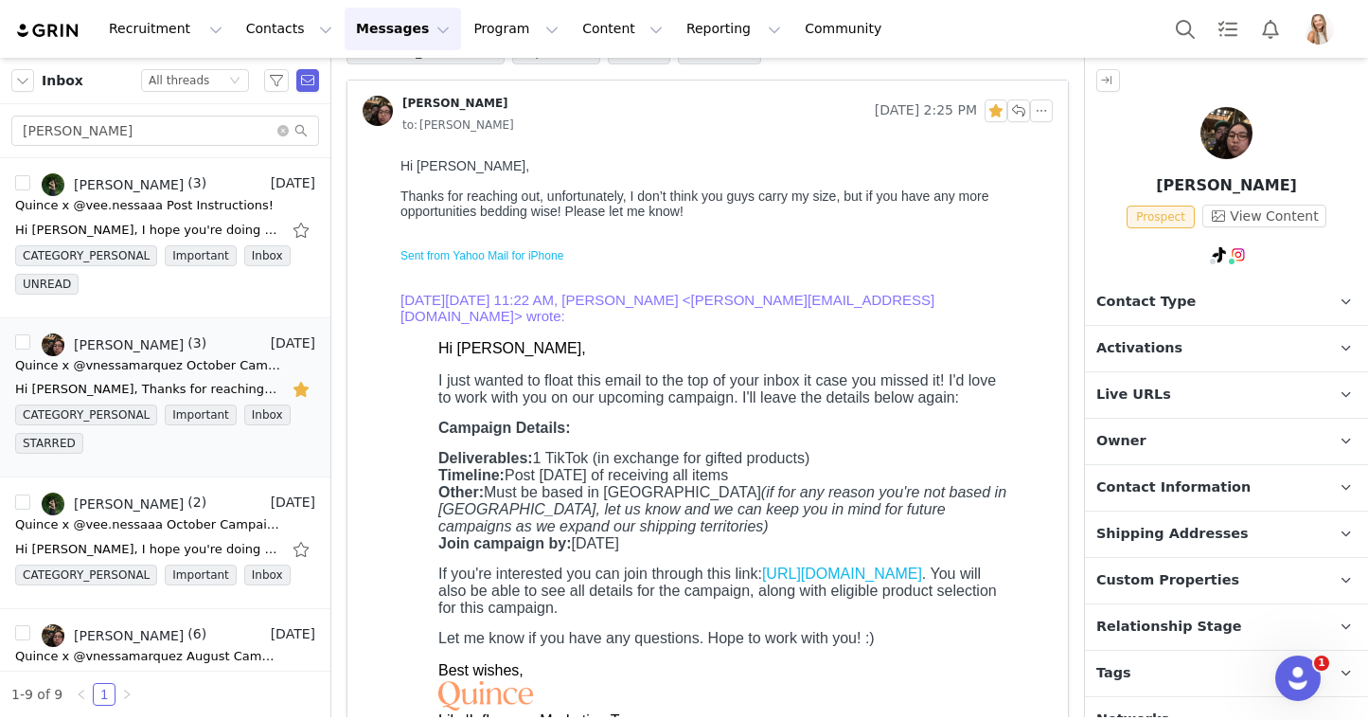
scroll to position [127, 0]
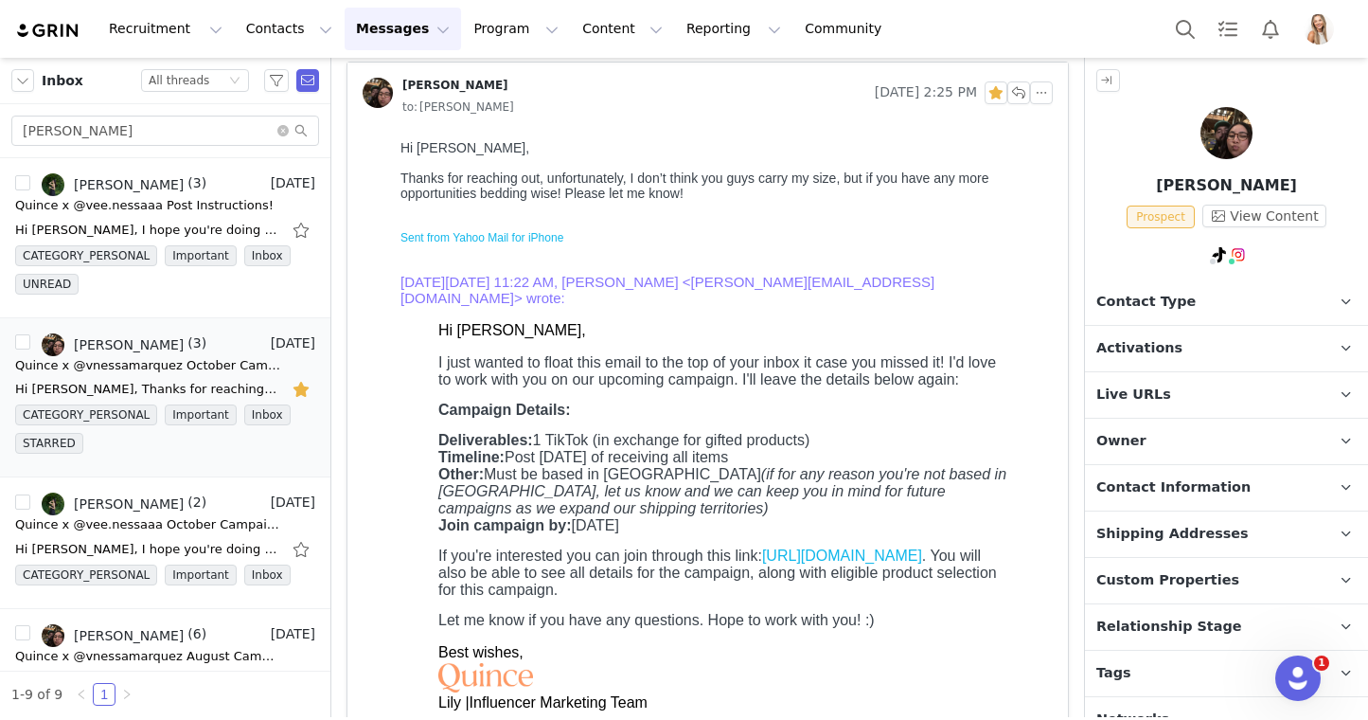
click at [1119, 333] on p "Activations" at bounding box center [1204, 348] width 238 height 45
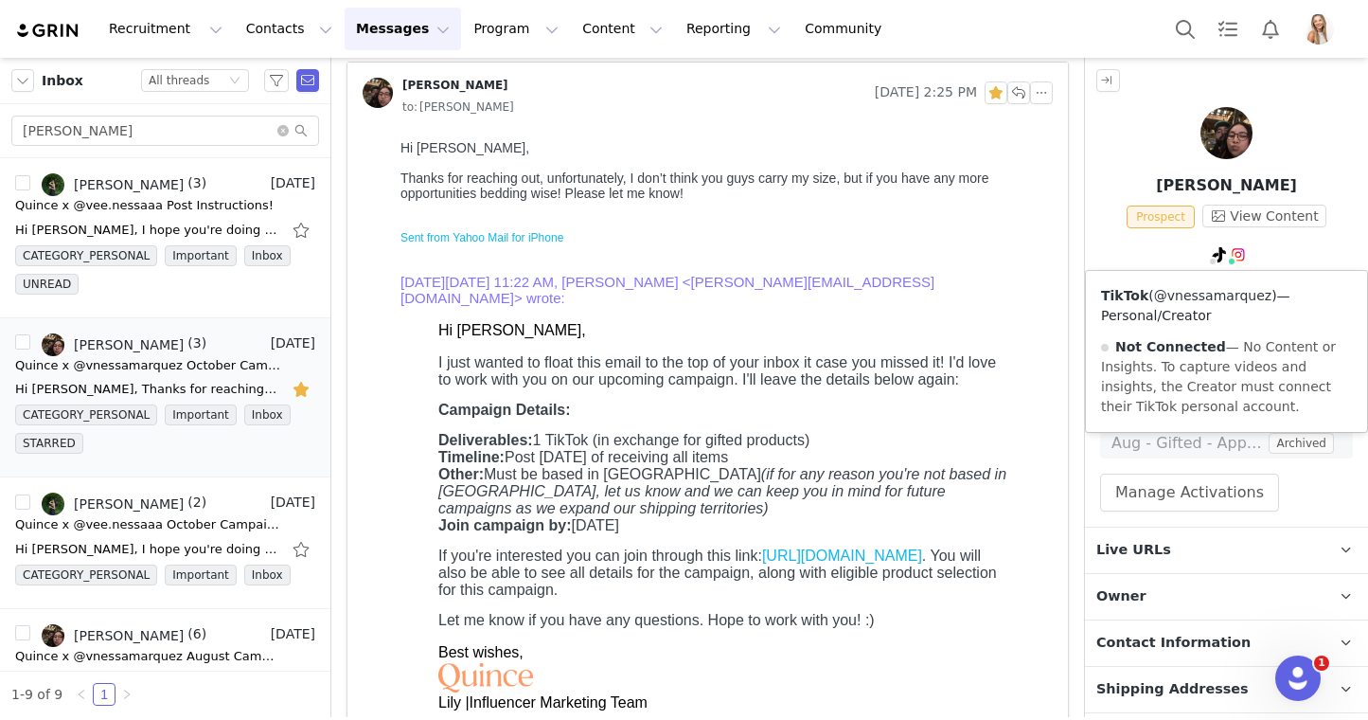
click at [1213, 294] on link "@vnessamarquez" at bounding box center [1212, 295] width 117 height 15
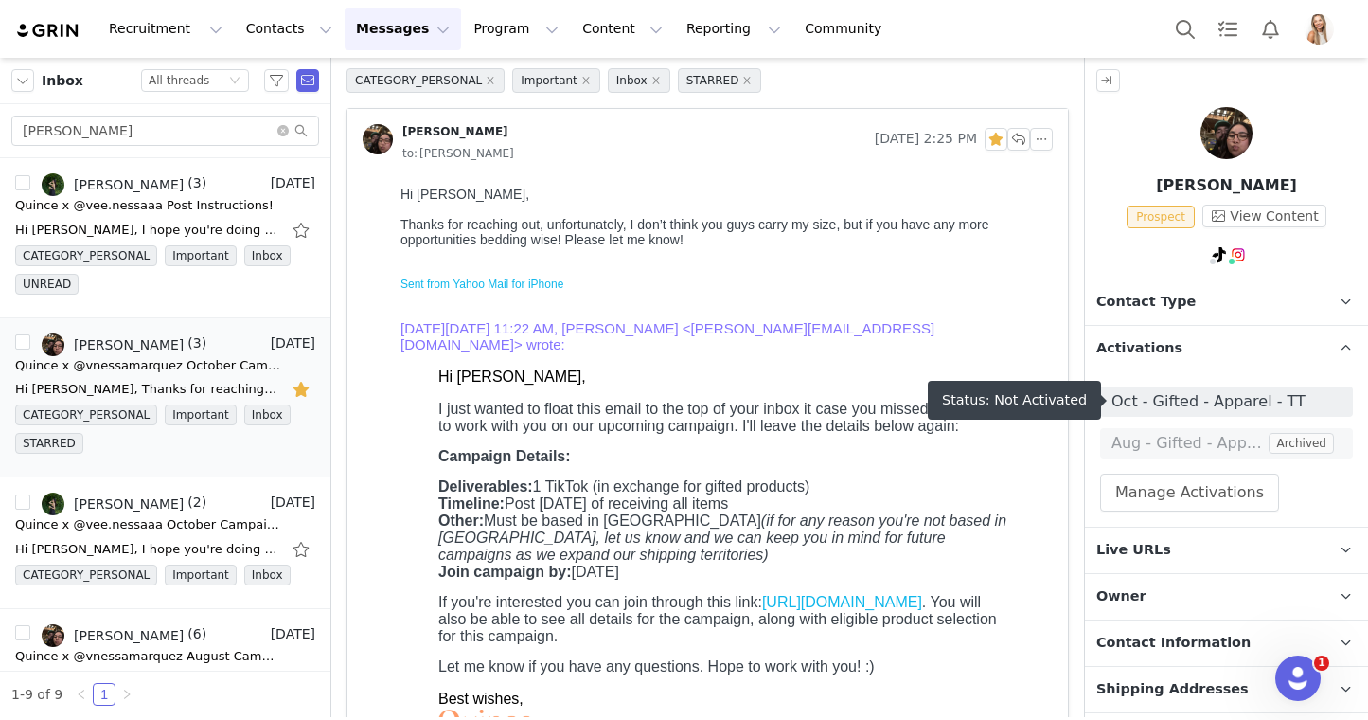
scroll to position [180, 0]
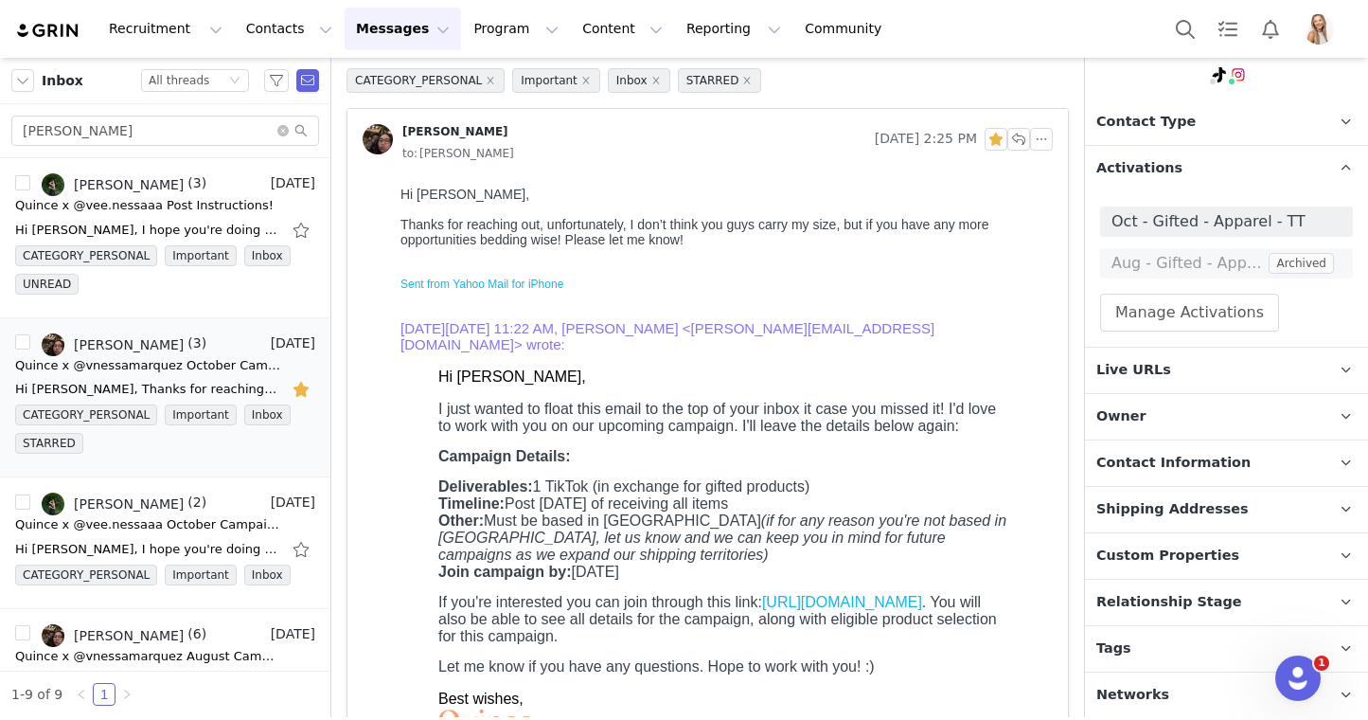
click at [1196, 597] on span "Relationship Stage" at bounding box center [1169, 602] width 146 height 21
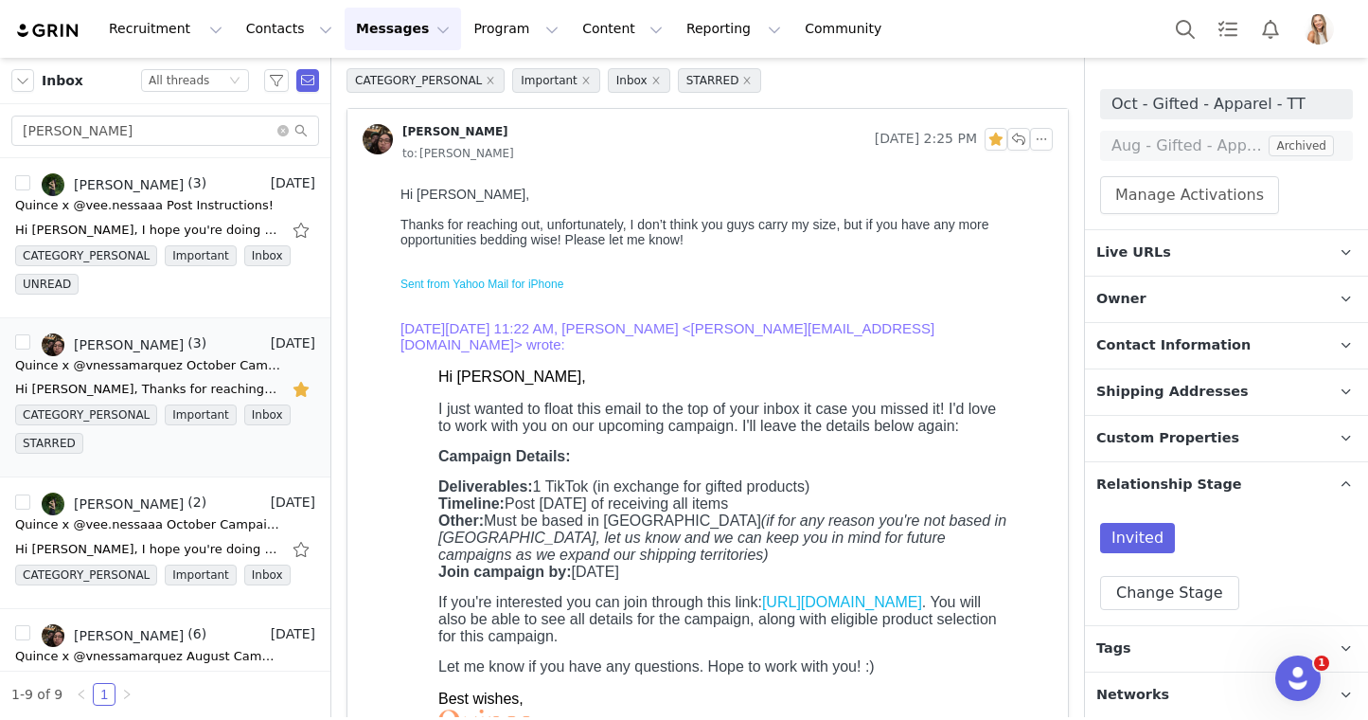
click at [1194, 644] on p "Tags Keep track of your contacts by assigning them tags. You can then filter yo…" at bounding box center [1204, 648] width 238 height 45
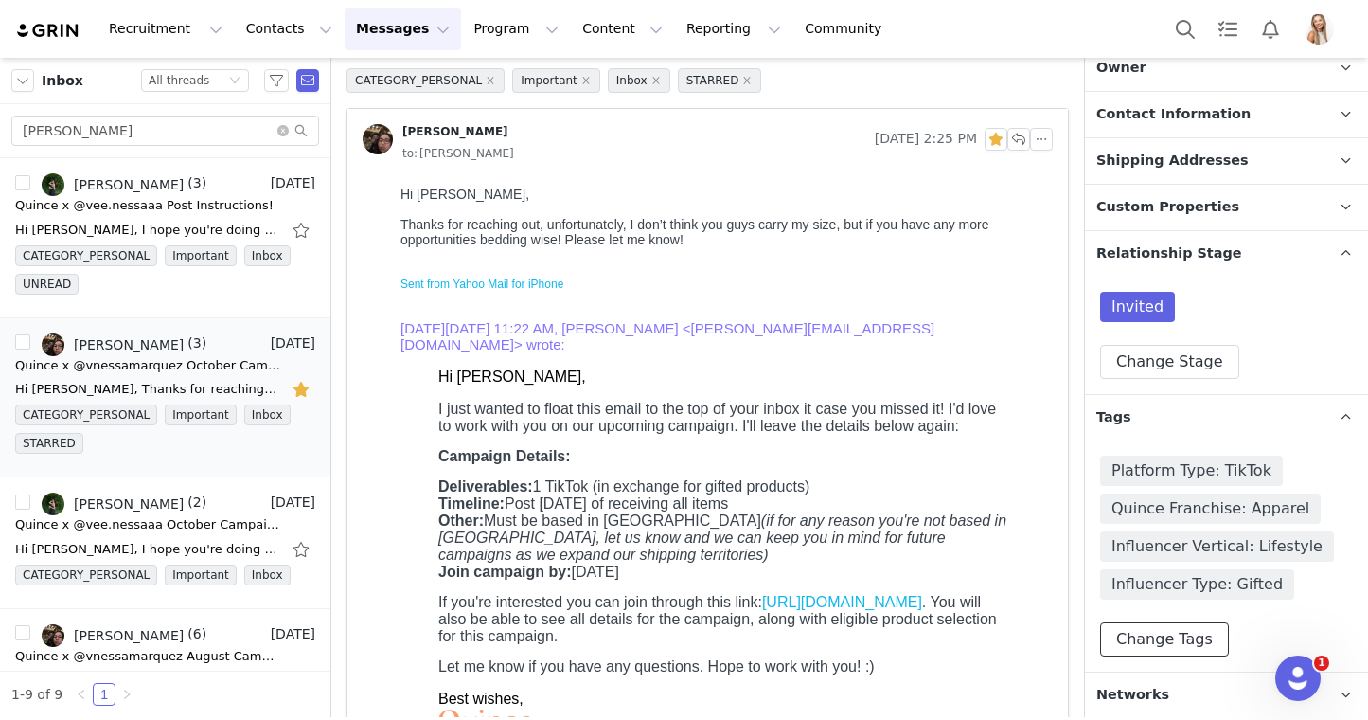
click at [1190, 643] on button "Change Tags" at bounding box center [1164, 639] width 129 height 34
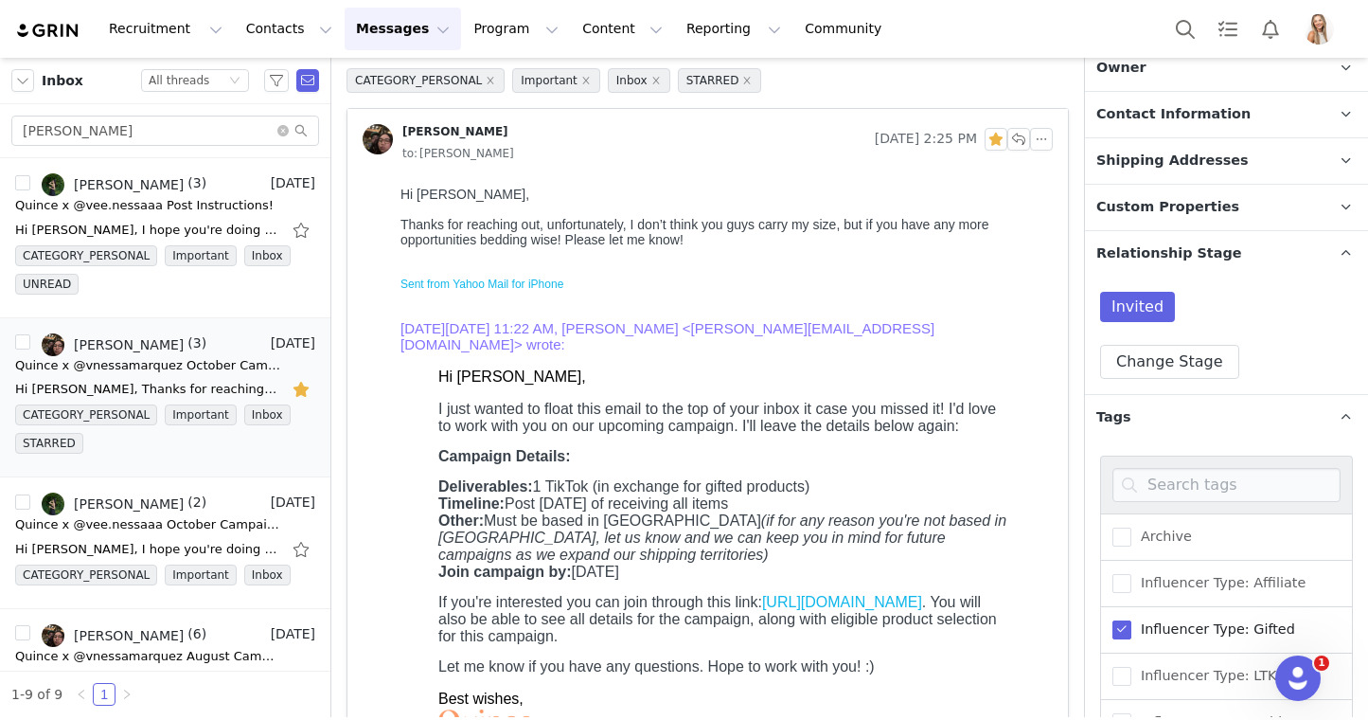
scroll to position [630, 0]
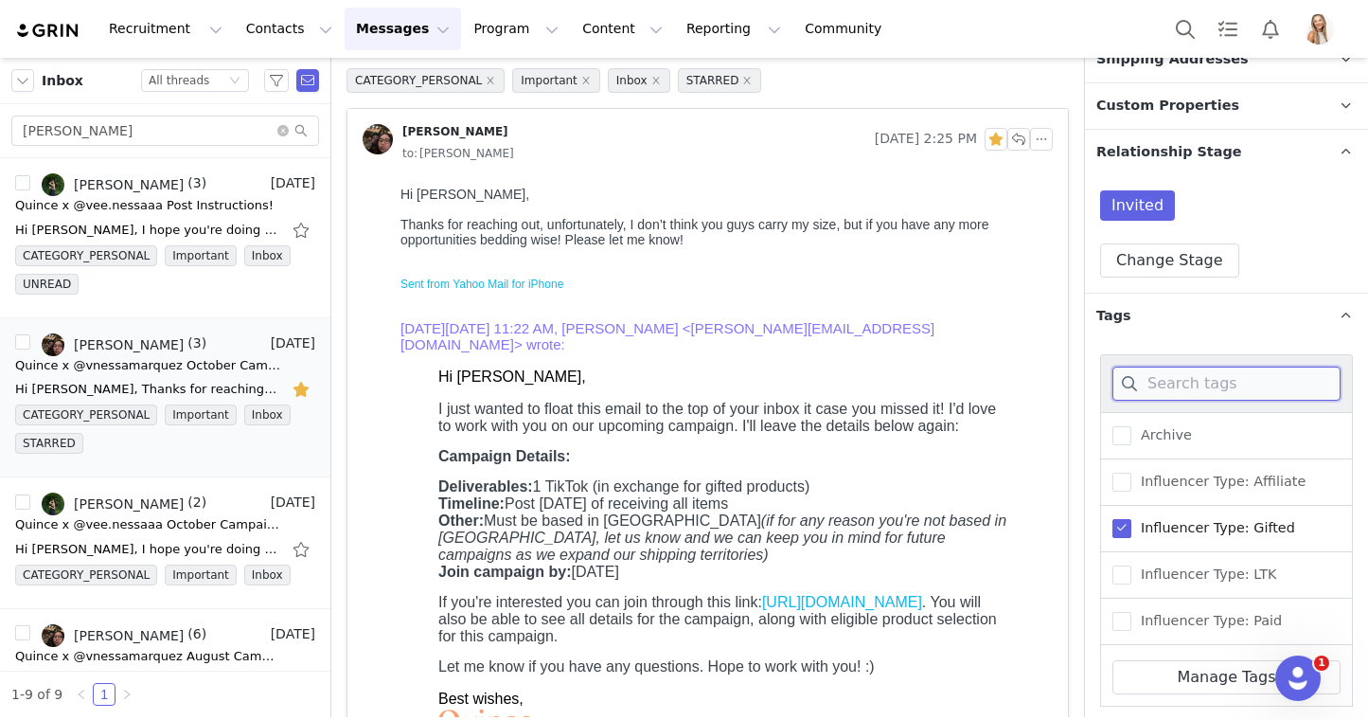
click at [1158, 396] on input at bounding box center [1227, 383] width 228 height 34
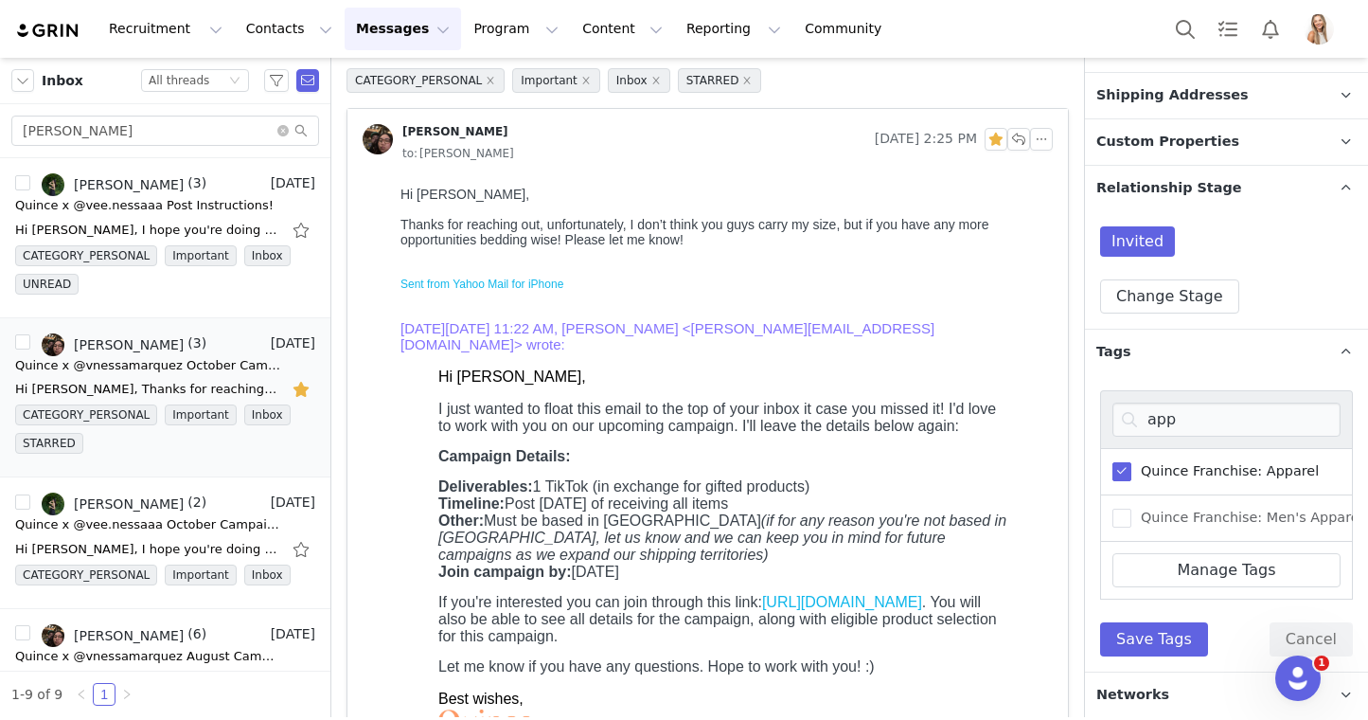
click at [1148, 463] on span "Quince Franchise: Apparel" at bounding box center [1225, 471] width 187 height 18
click at [1132, 462] on input "Quince Franchise: Apparel" at bounding box center [1132, 462] width 0 height 0
click at [1171, 423] on input "app" at bounding box center [1227, 419] width 228 height 34
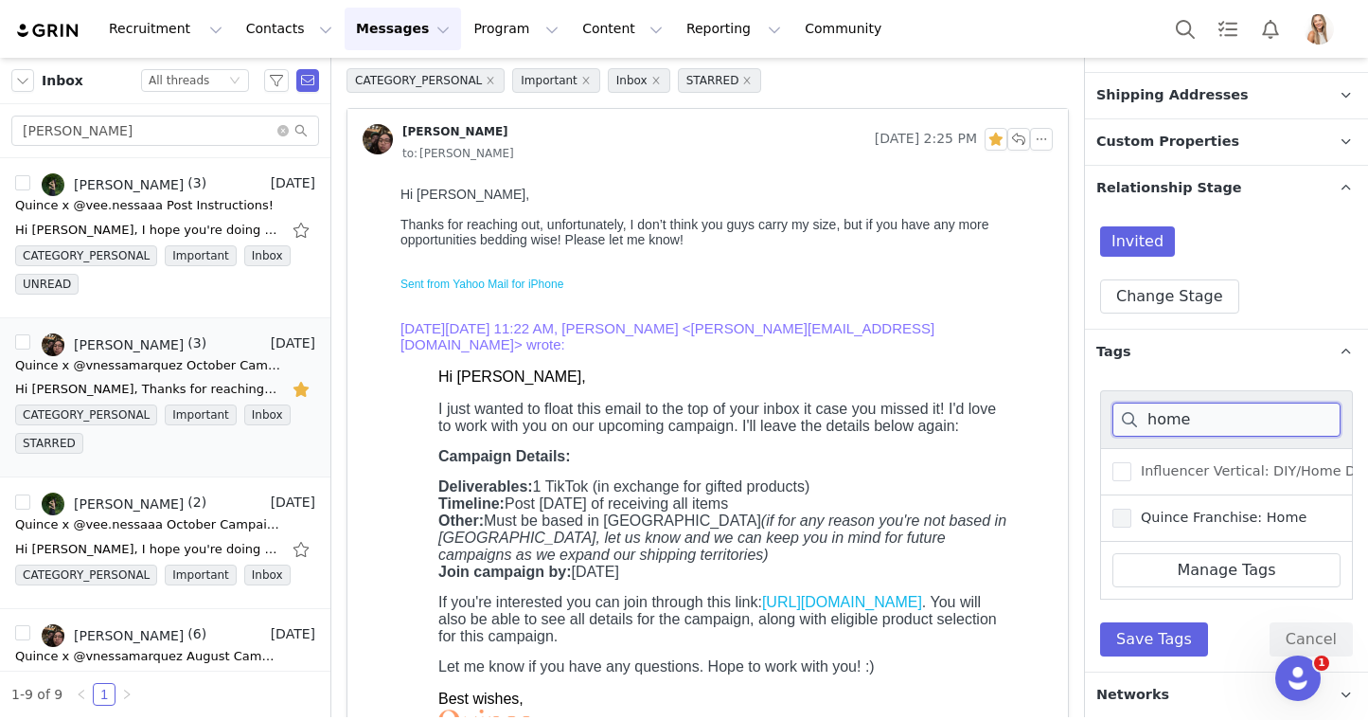
type input "home"
click at [1166, 508] on span "Quince Franchise: Home" at bounding box center [1219, 517] width 175 height 18
click at [1132, 508] on input "Quince Franchise: Home" at bounding box center [1132, 508] width 0 height 0
click at [1151, 631] on button "Save Tags" at bounding box center [1154, 639] width 108 height 34
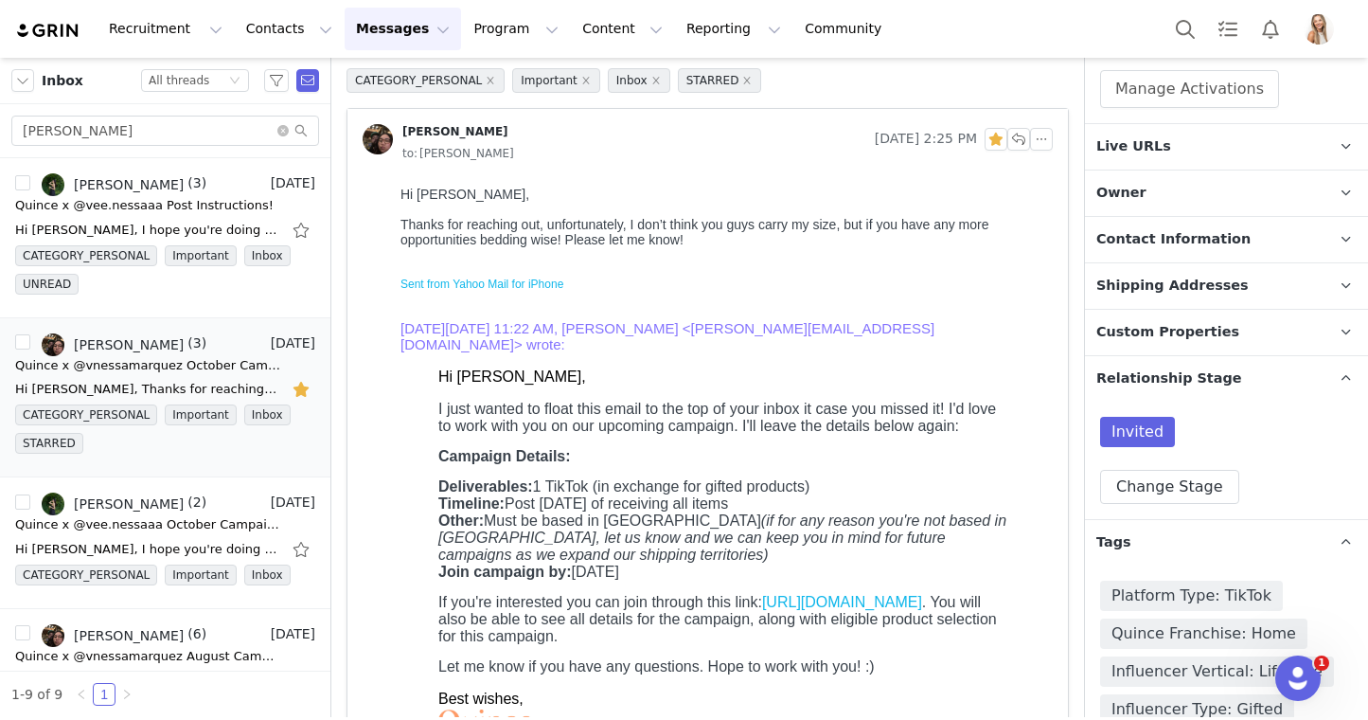
scroll to position [528, 0]
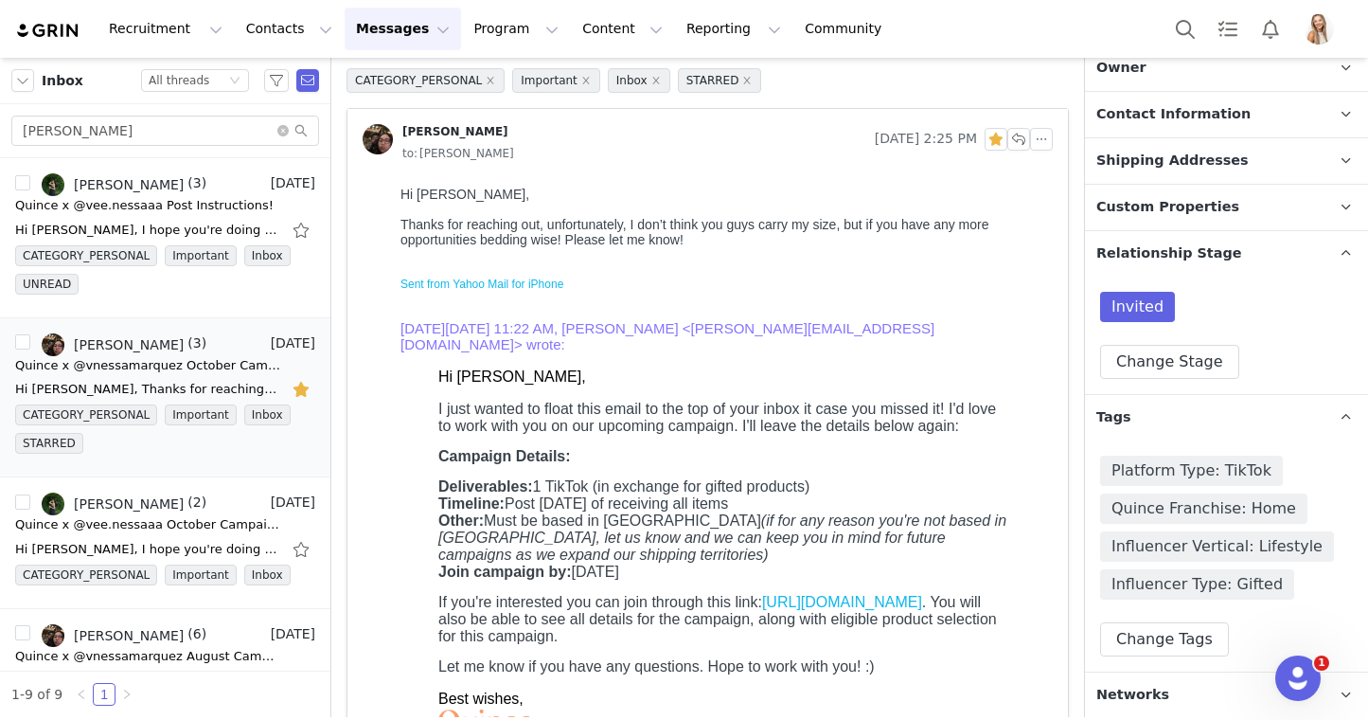
click at [1302, 411] on p "Tags Keep track of your contacts by assigning them tags. You can then filter yo…" at bounding box center [1204, 417] width 238 height 45
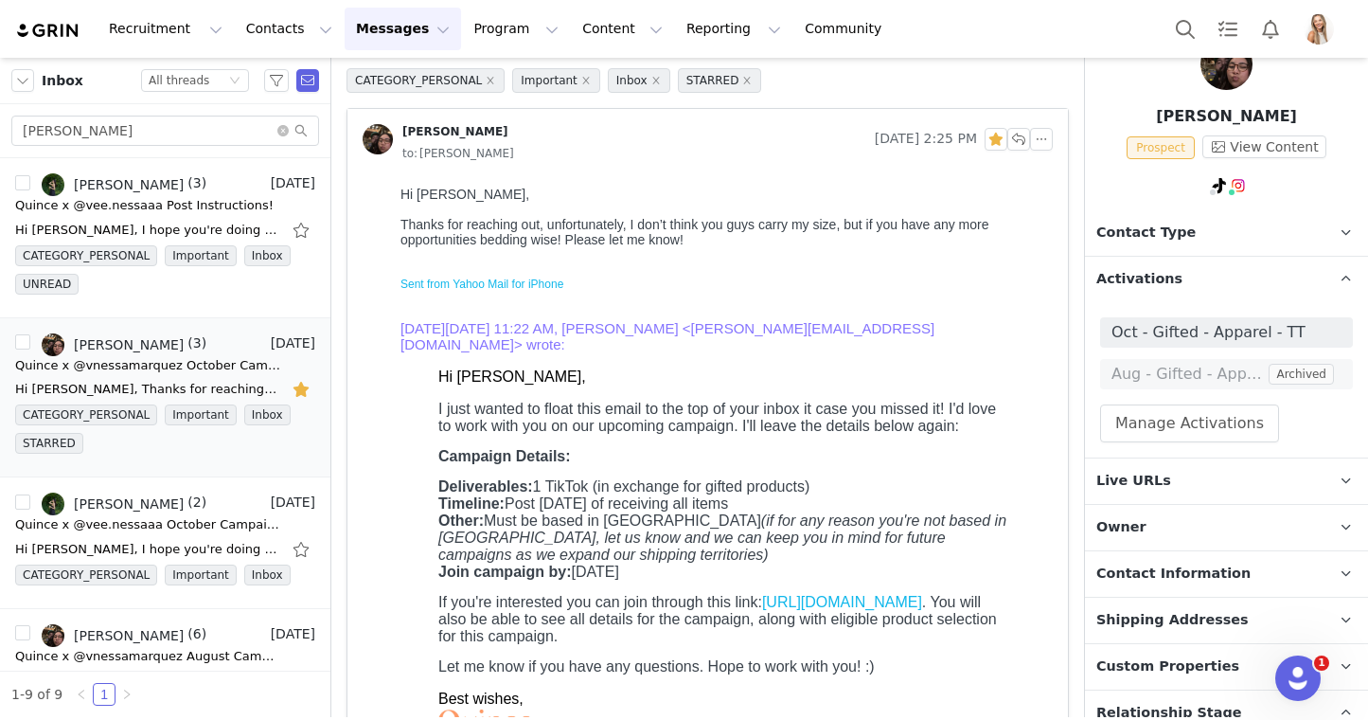
scroll to position [67, 0]
click at [1208, 426] on button "Manage Activations" at bounding box center [1189, 425] width 179 height 38
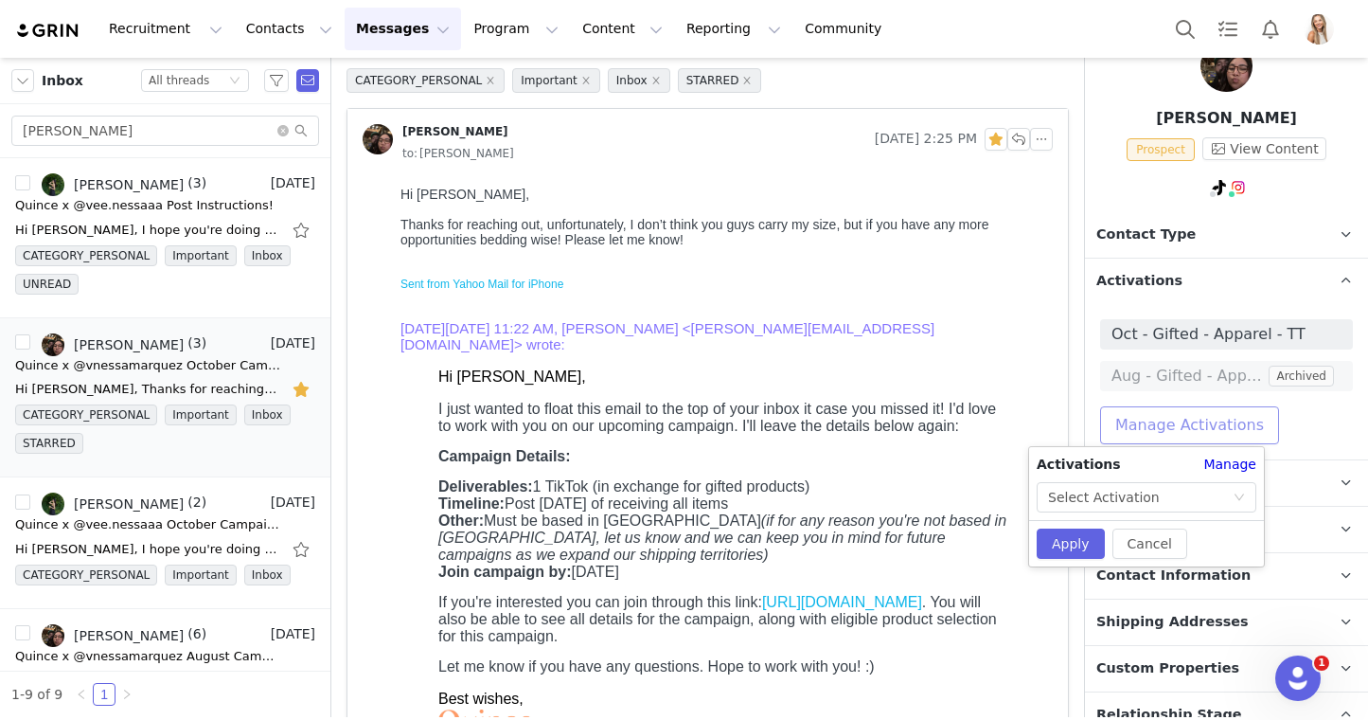
scroll to position [97, 0]
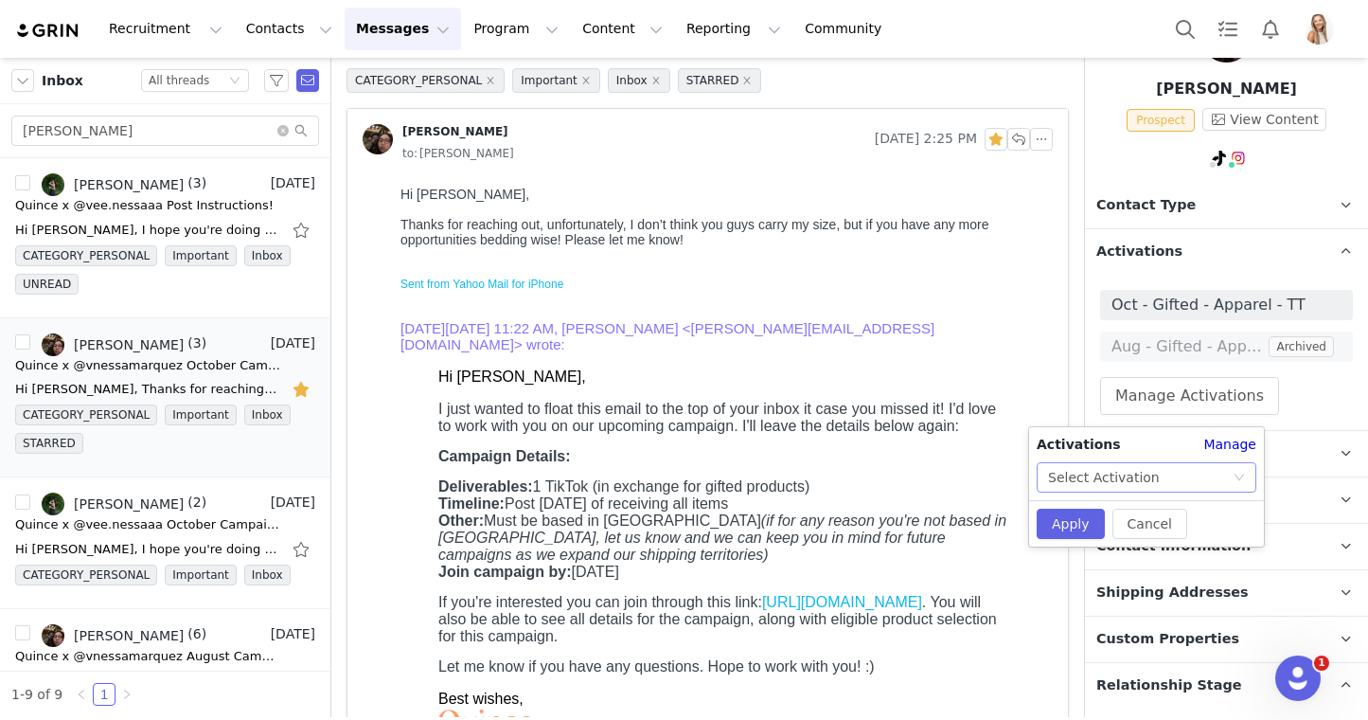
click at [1199, 482] on div "Select Activation" at bounding box center [1140, 477] width 185 height 28
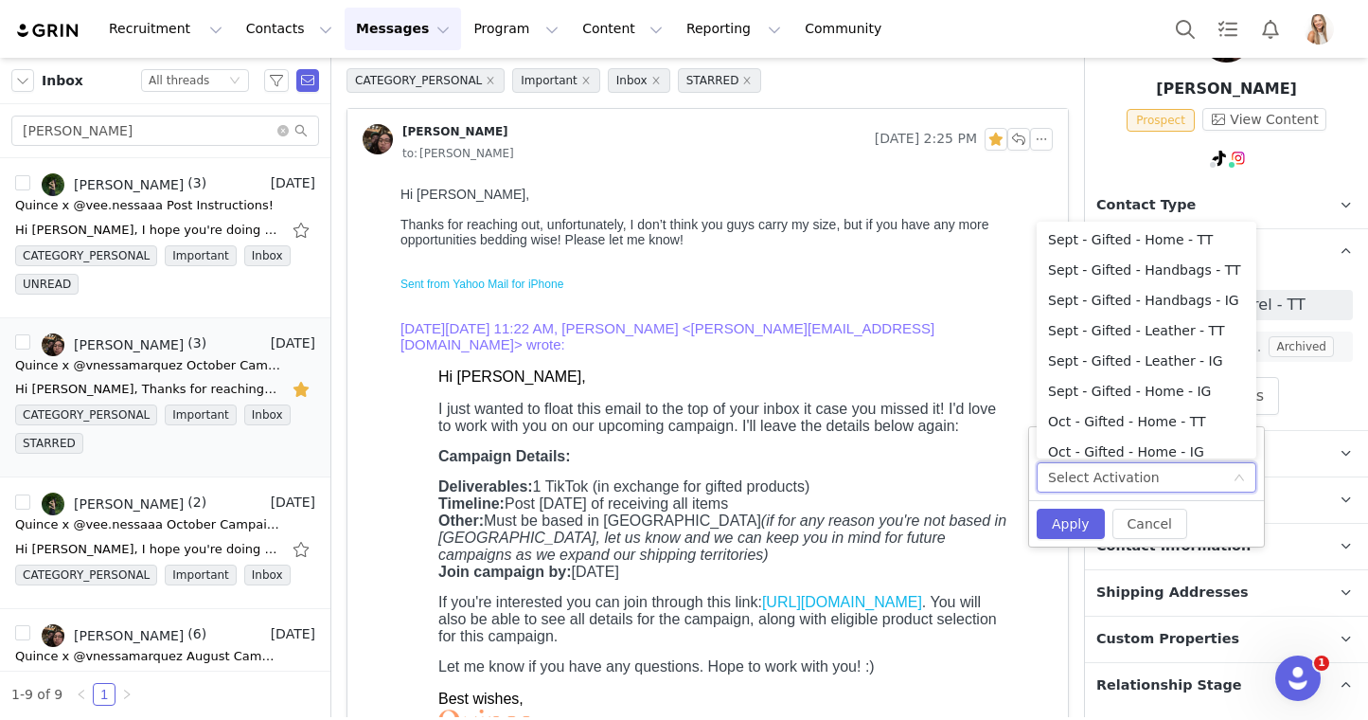
scroll to position [351, 0]
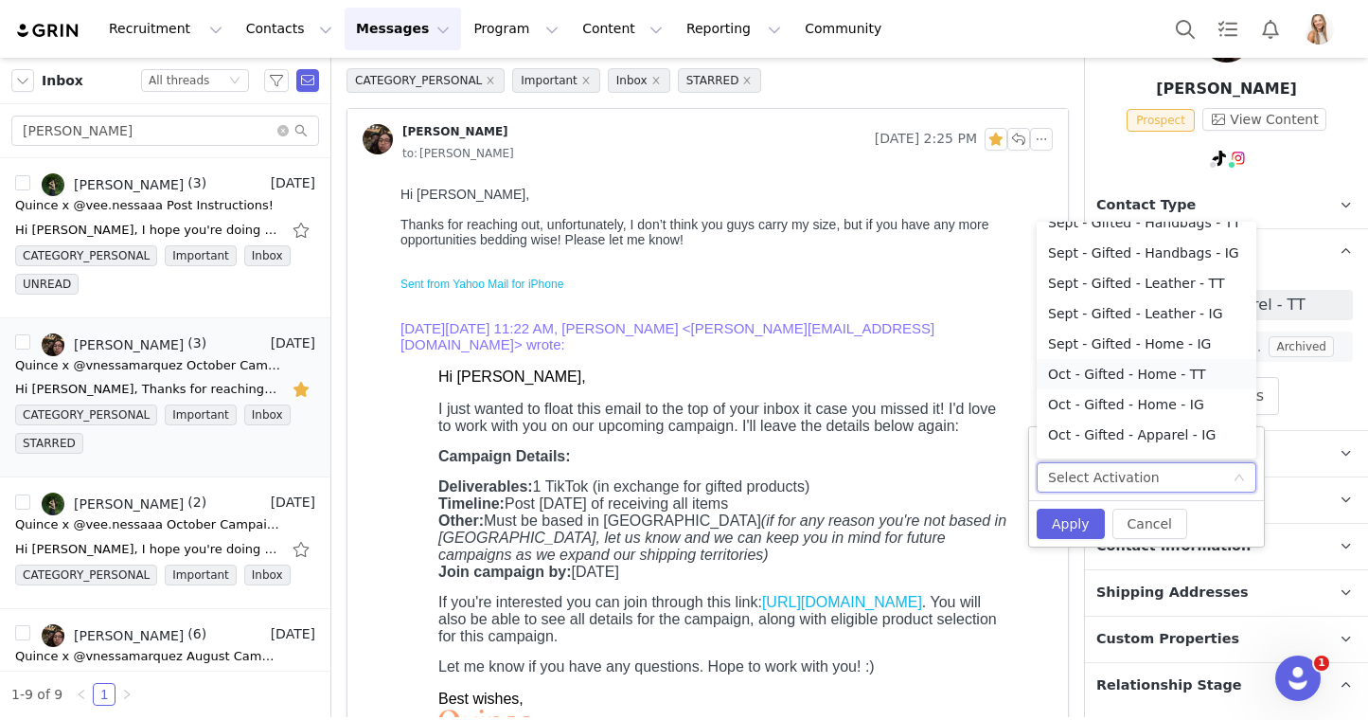
click at [1179, 377] on li "Oct - Gifted - Home - TT" at bounding box center [1147, 374] width 220 height 30
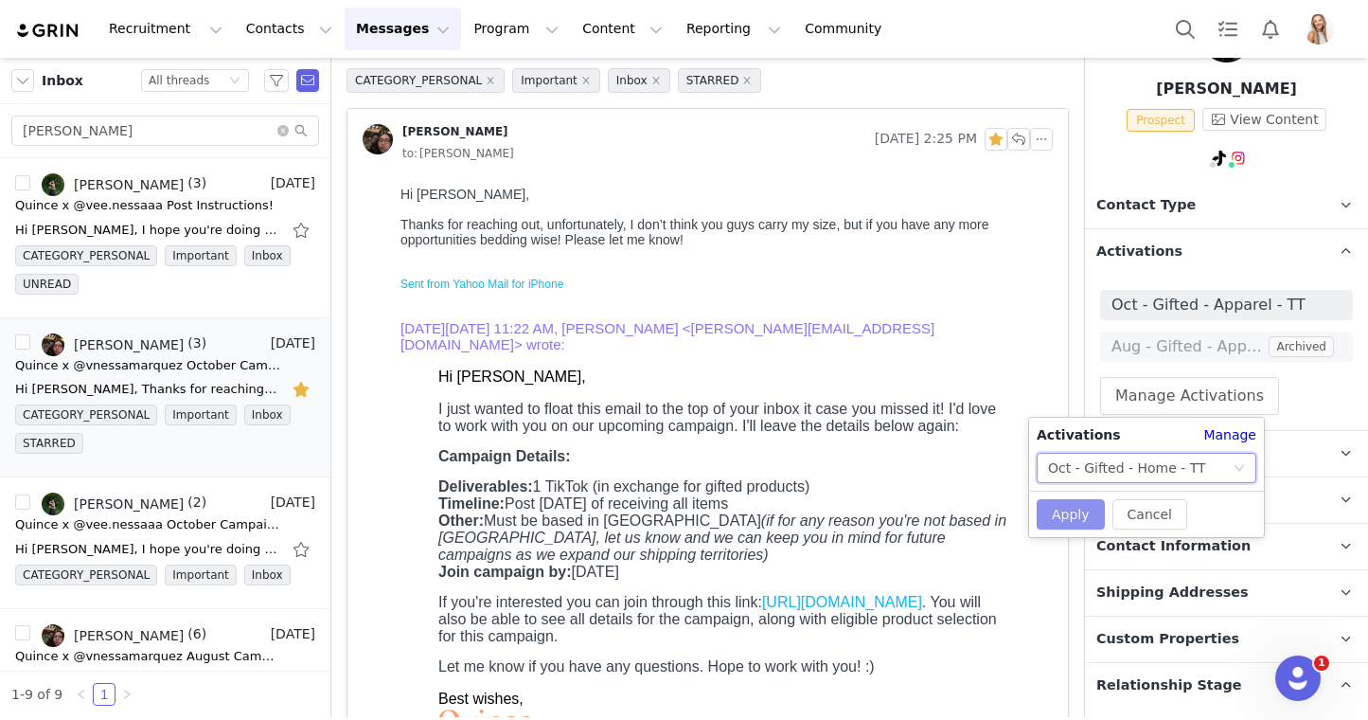
click at [1067, 519] on button "Apply" at bounding box center [1071, 514] width 68 height 30
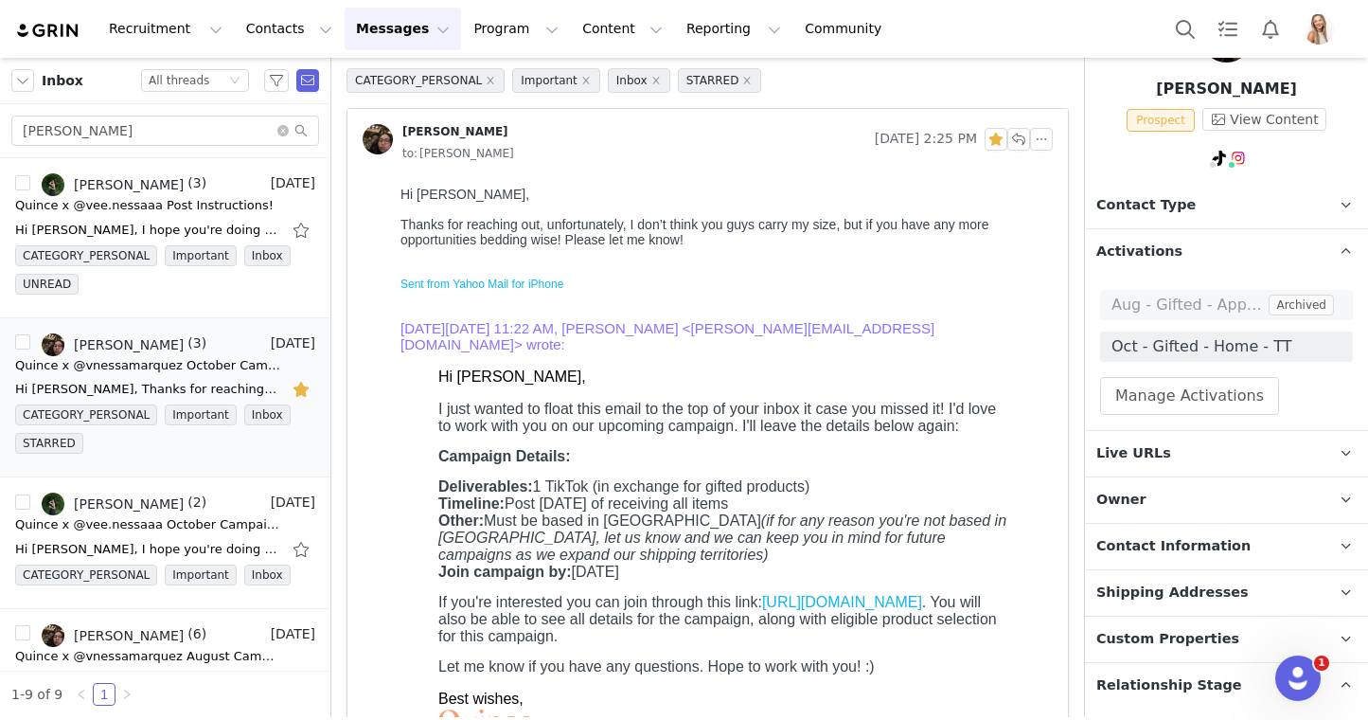
scroll to position [0, 0]
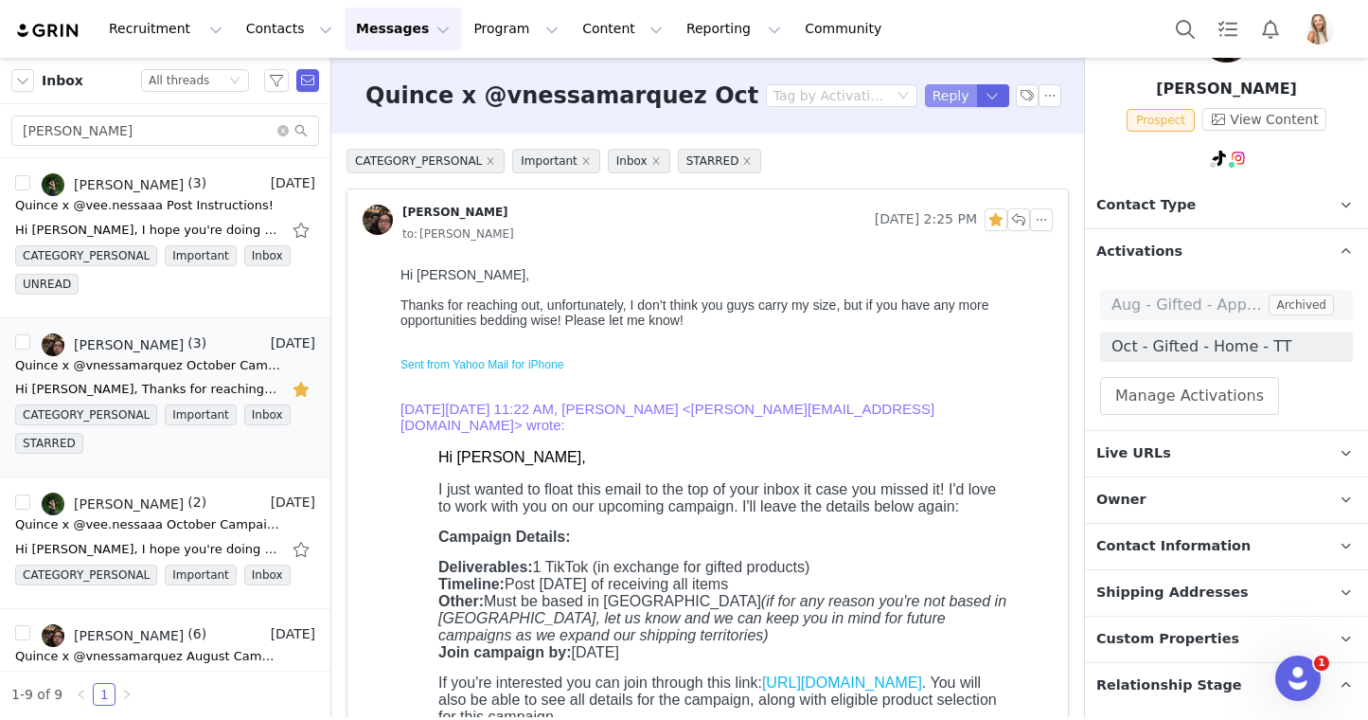
click at [951, 101] on button "Reply" at bounding box center [951, 95] width 52 height 23
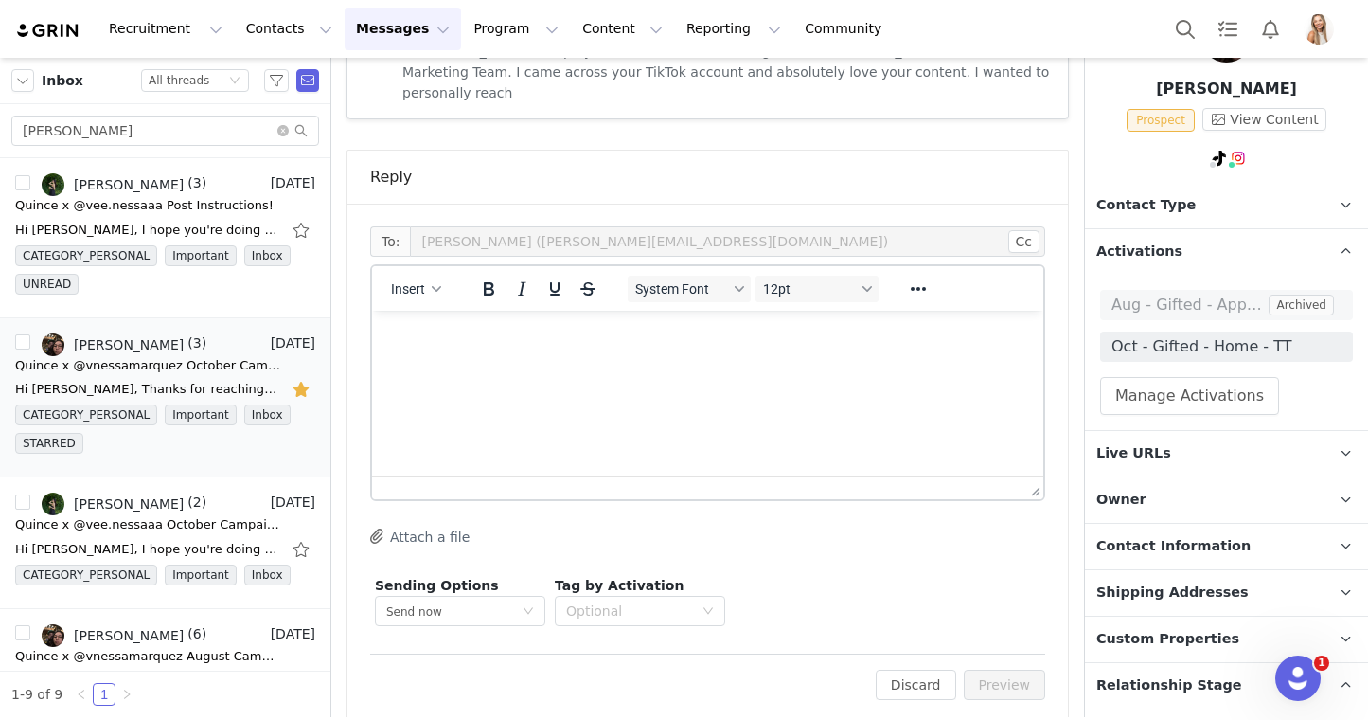
scroll to position [1028, 0]
click at [621, 361] on html at bounding box center [707, 335] width 671 height 51
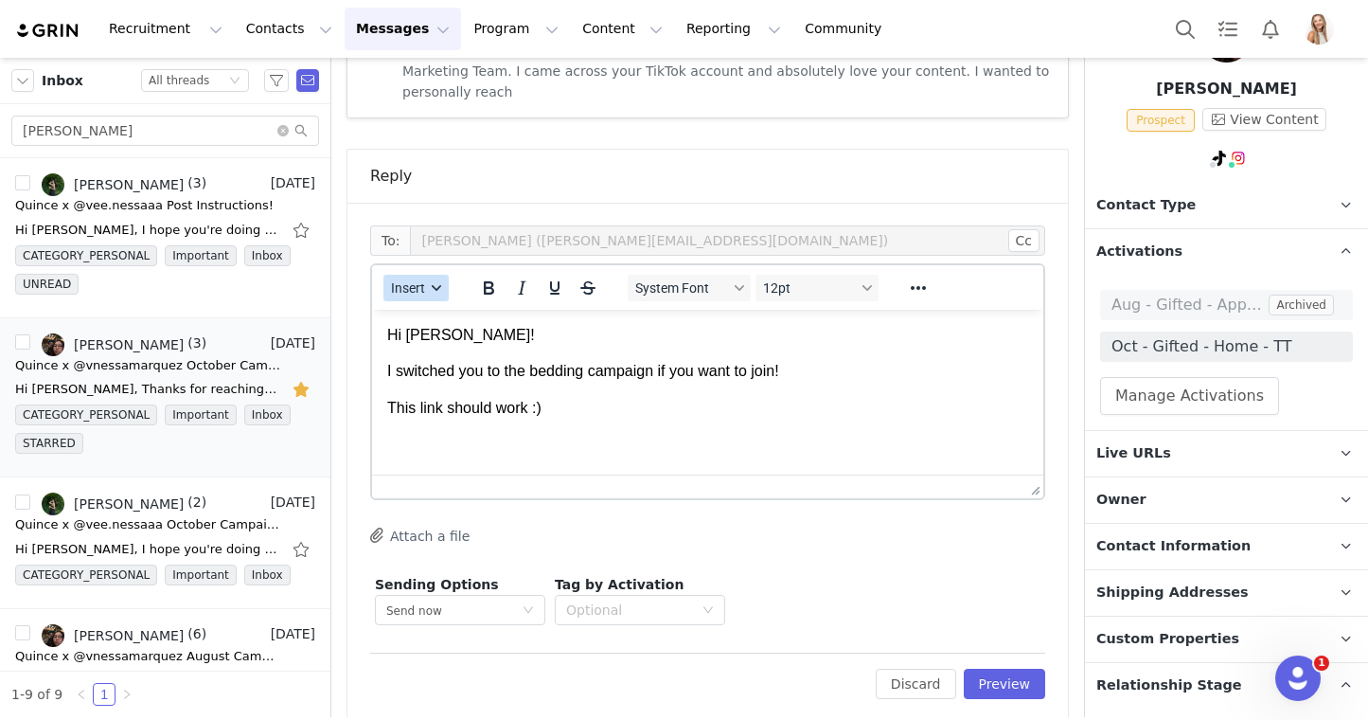
click at [419, 280] on span "Insert" at bounding box center [408, 287] width 34 height 15
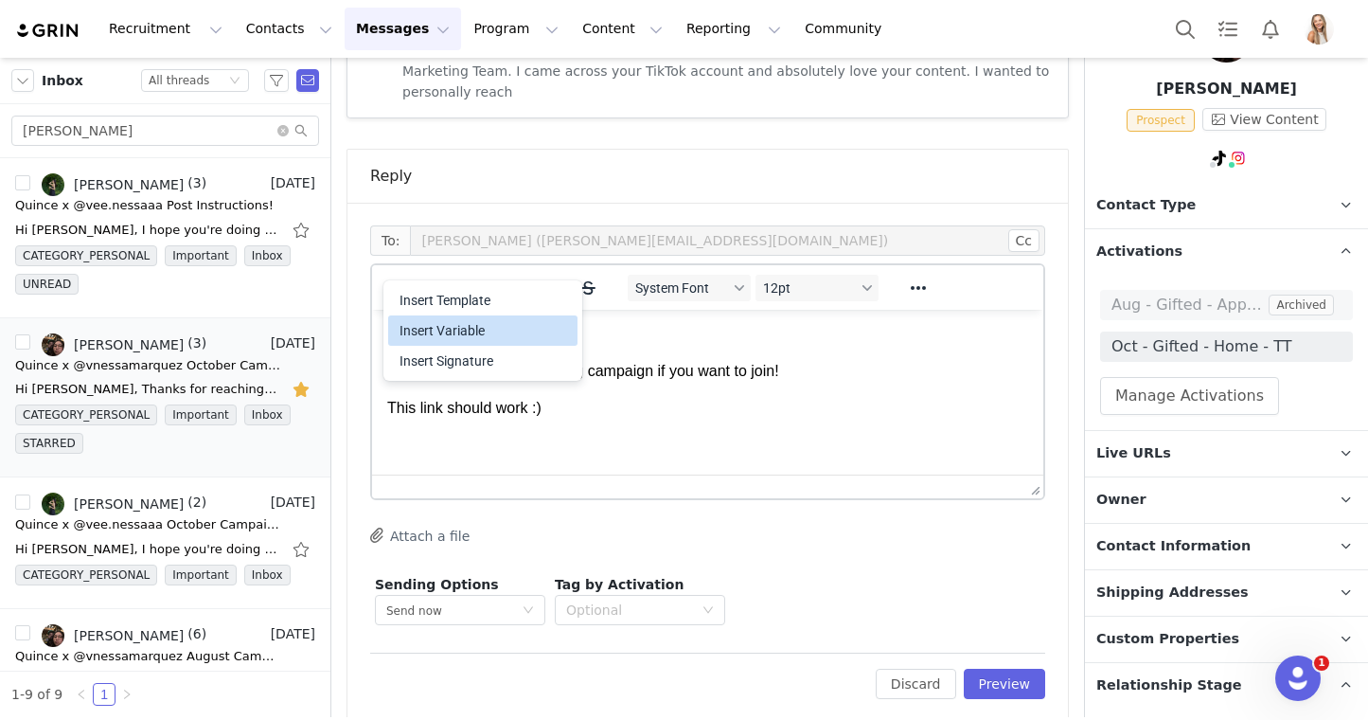
click at [435, 330] on div "Insert Variable" at bounding box center [485, 330] width 170 height 23
select select
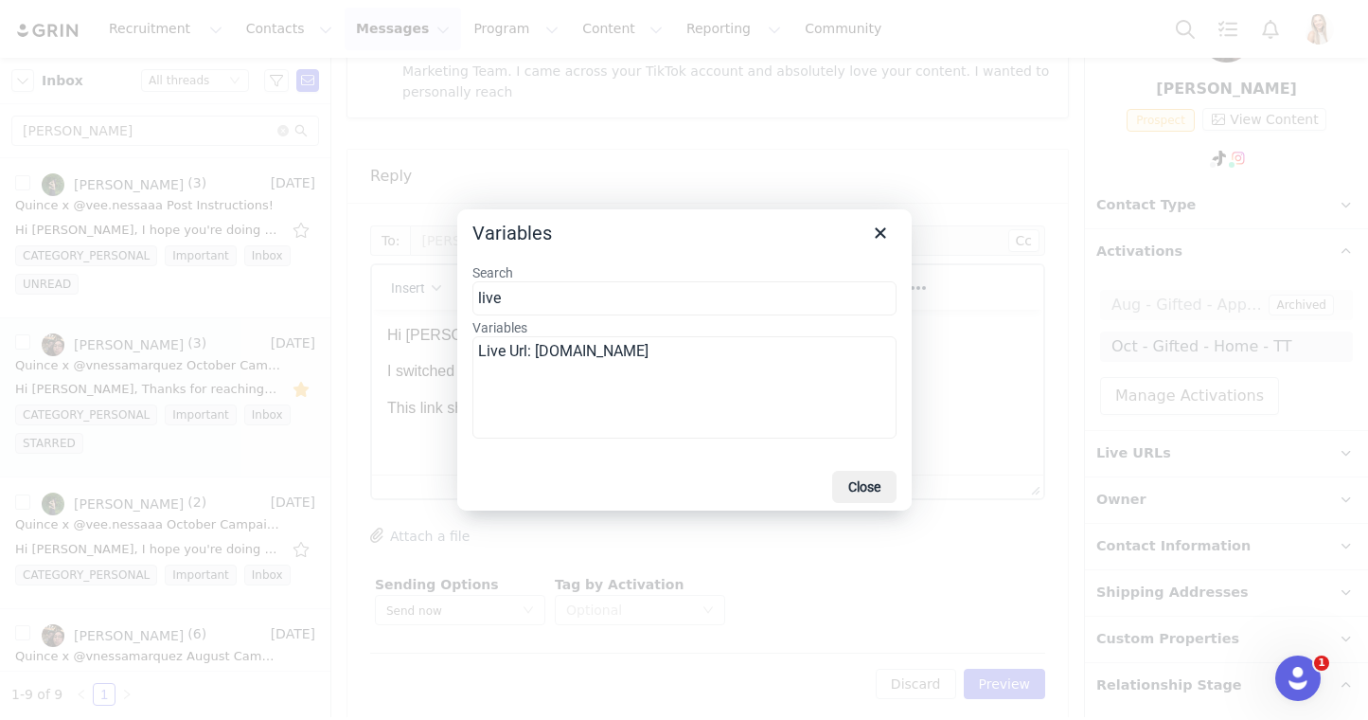
type input "live"
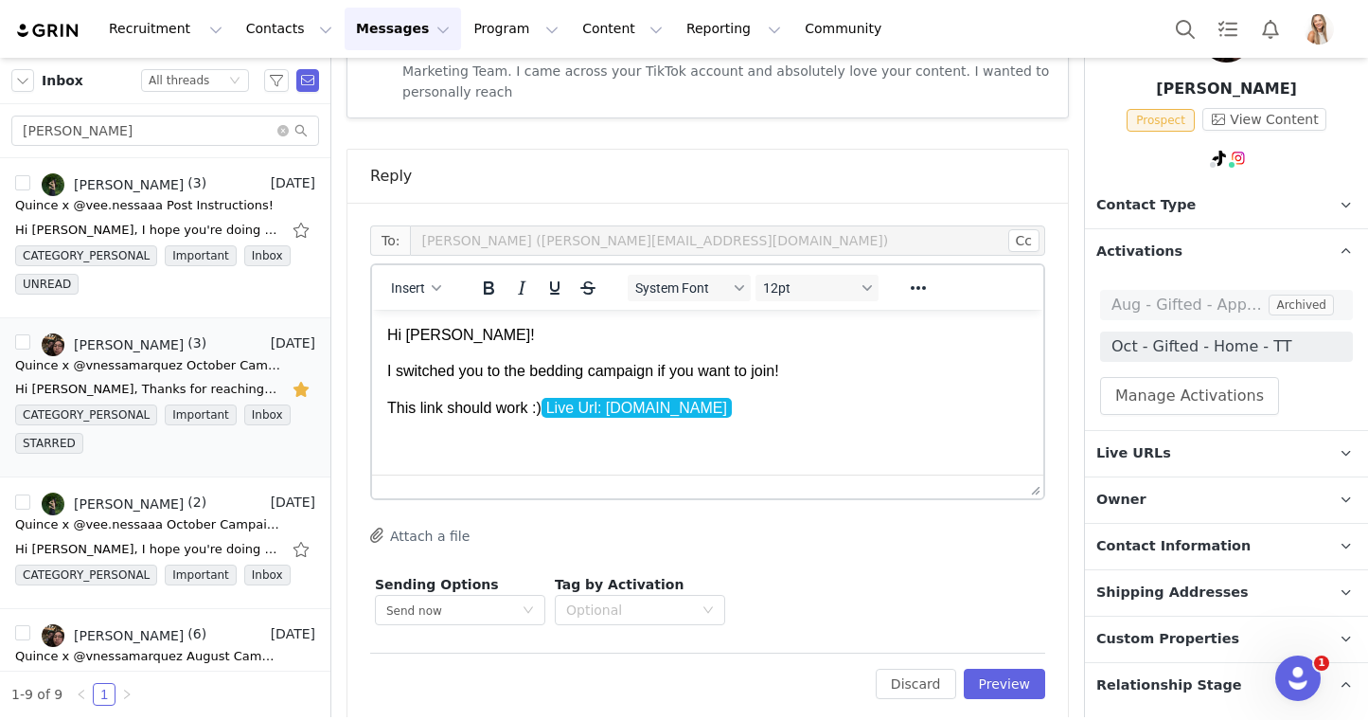
click at [1001, 652] on div "Edit Discard Preview" at bounding box center [707, 675] width 675 height 46
click at [1013, 669] on button "Preview" at bounding box center [1005, 684] width 82 height 30
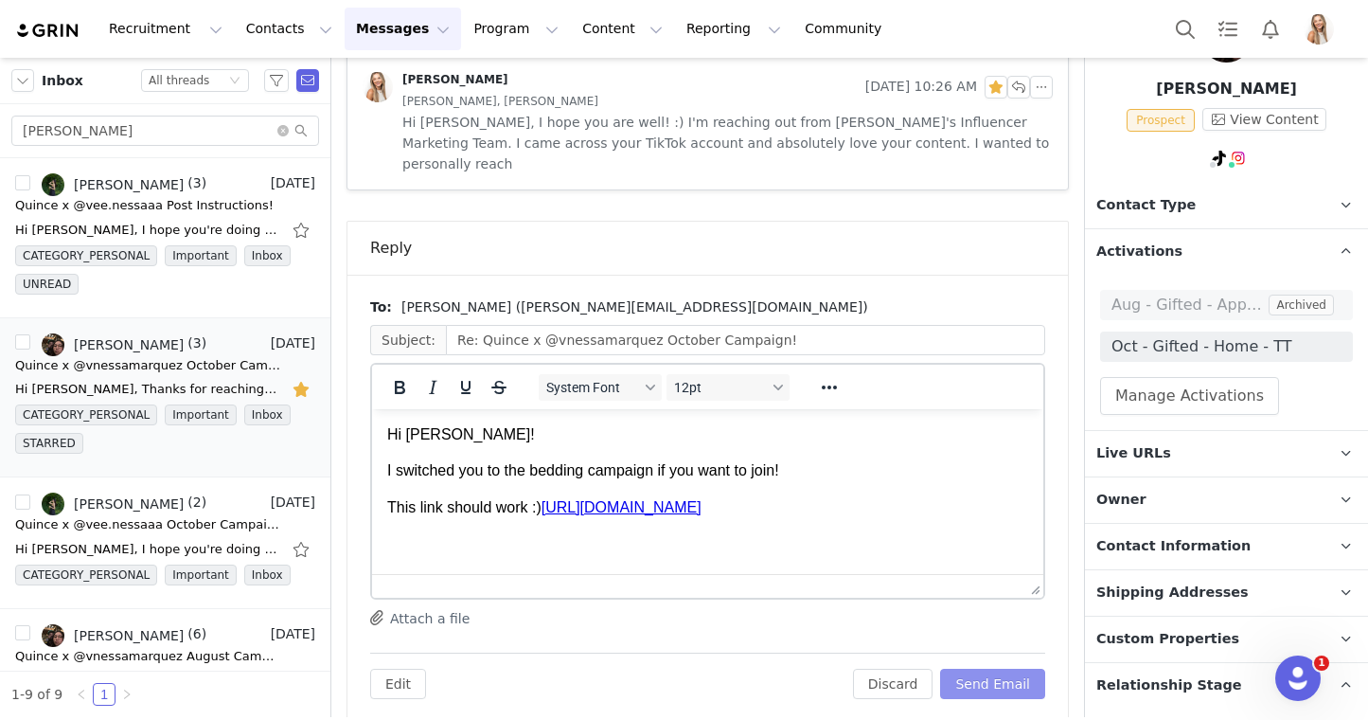
scroll to position [0, 0]
click at [1026, 669] on button "Send Email" at bounding box center [992, 684] width 105 height 30
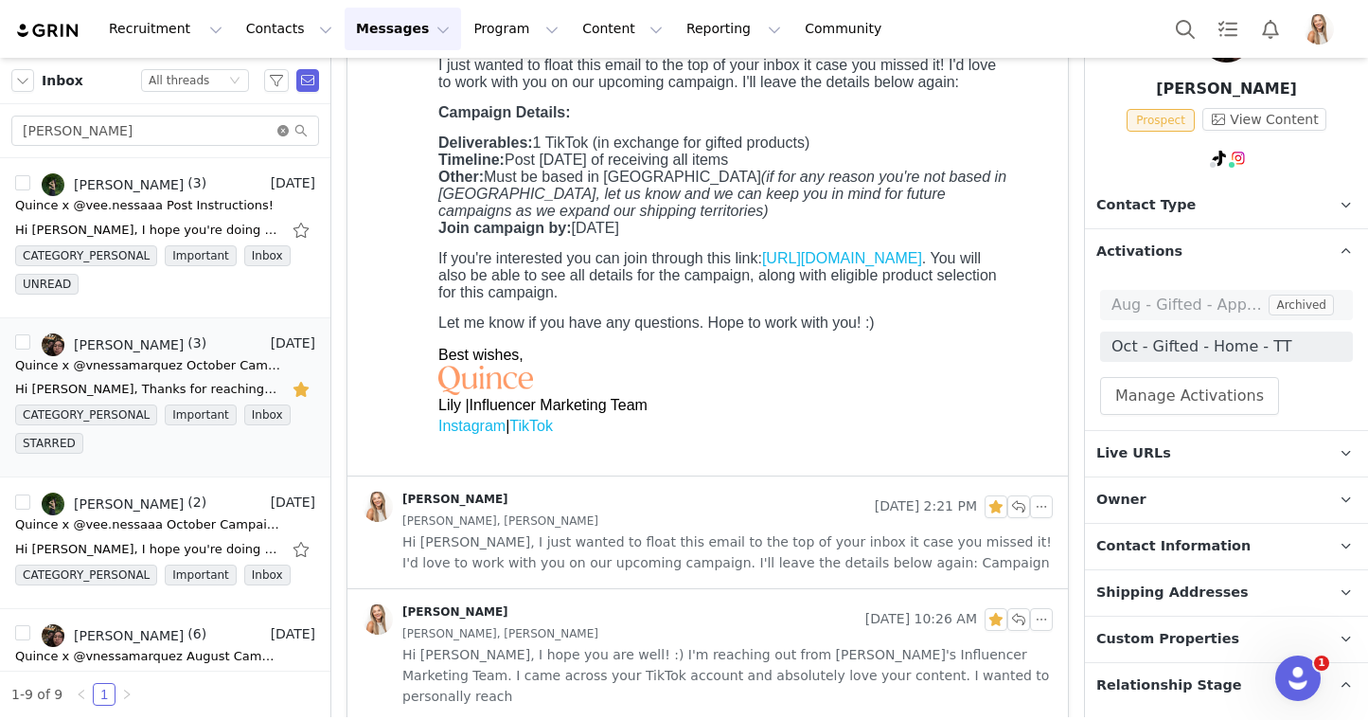
click at [281, 130] on icon "icon: close-circle" at bounding box center [282, 130] width 11 height 11
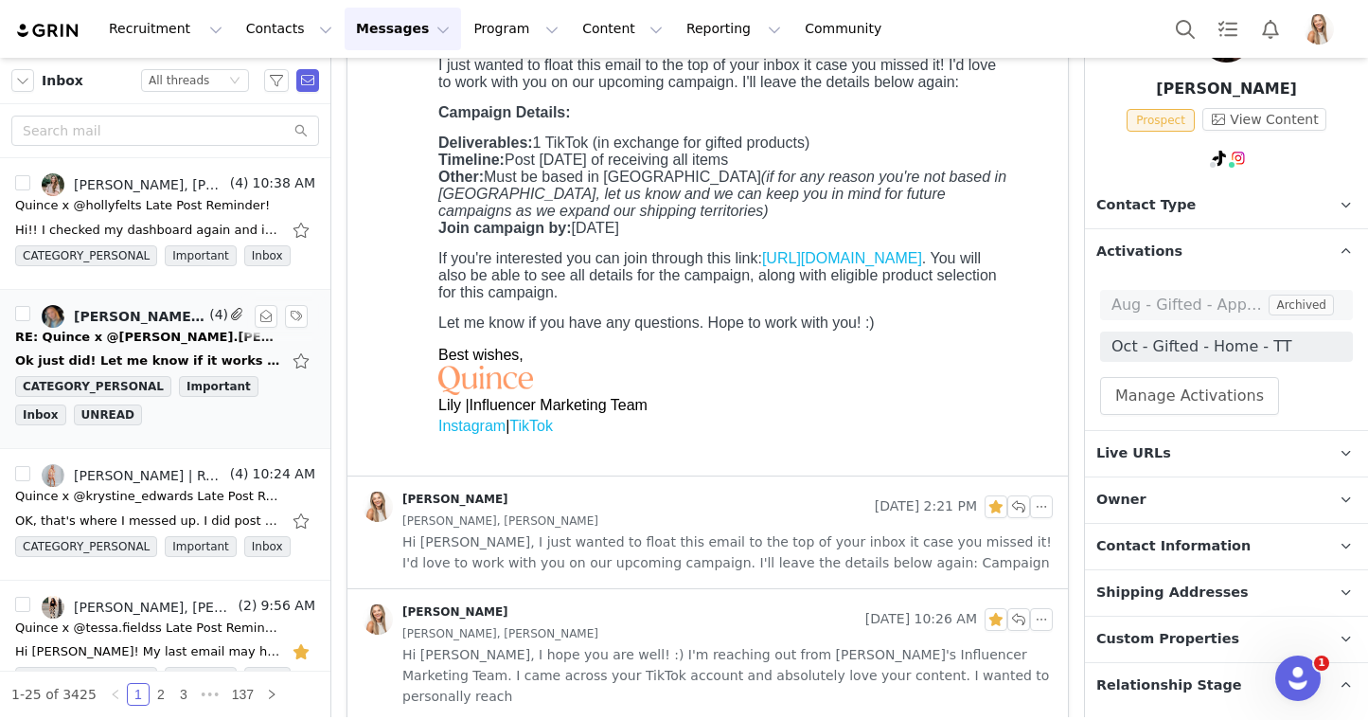
click at [144, 338] on div "RE: Quince x @kate.yeakley Campaign!" at bounding box center [147, 337] width 265 height 19
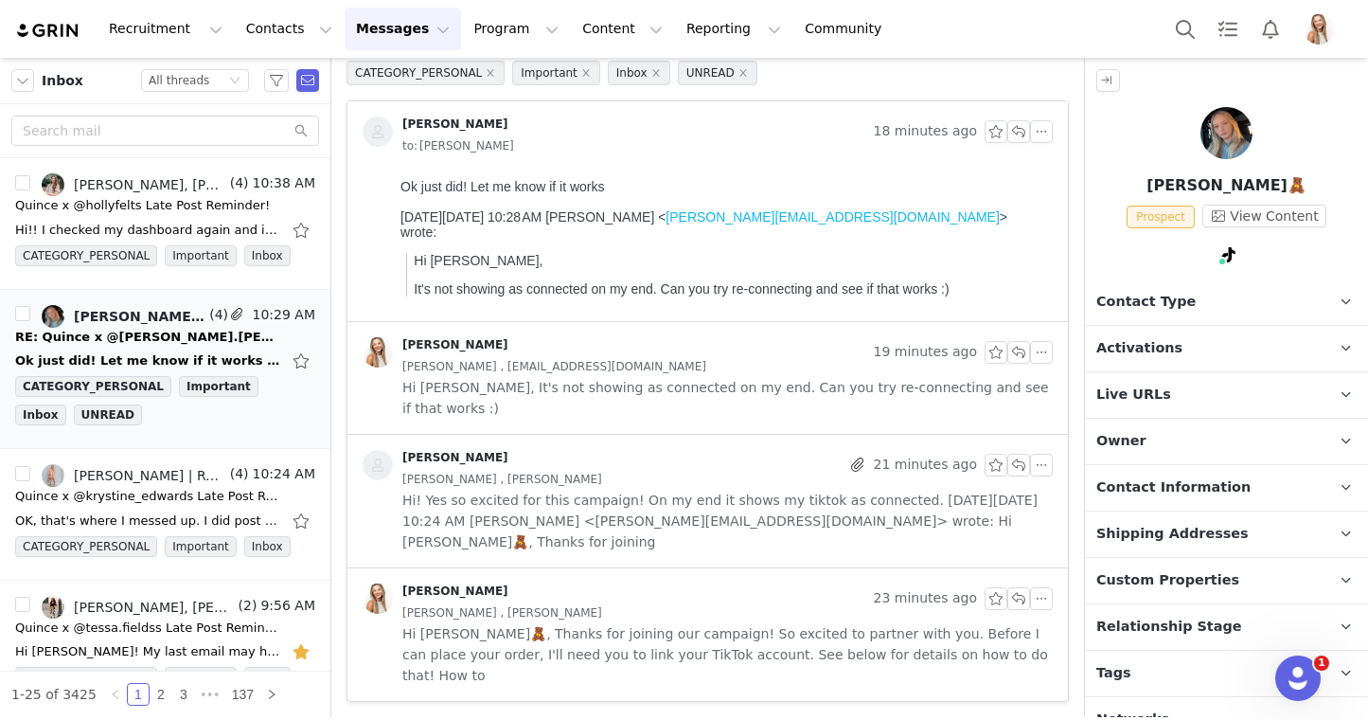
scroll to position [0, 0]
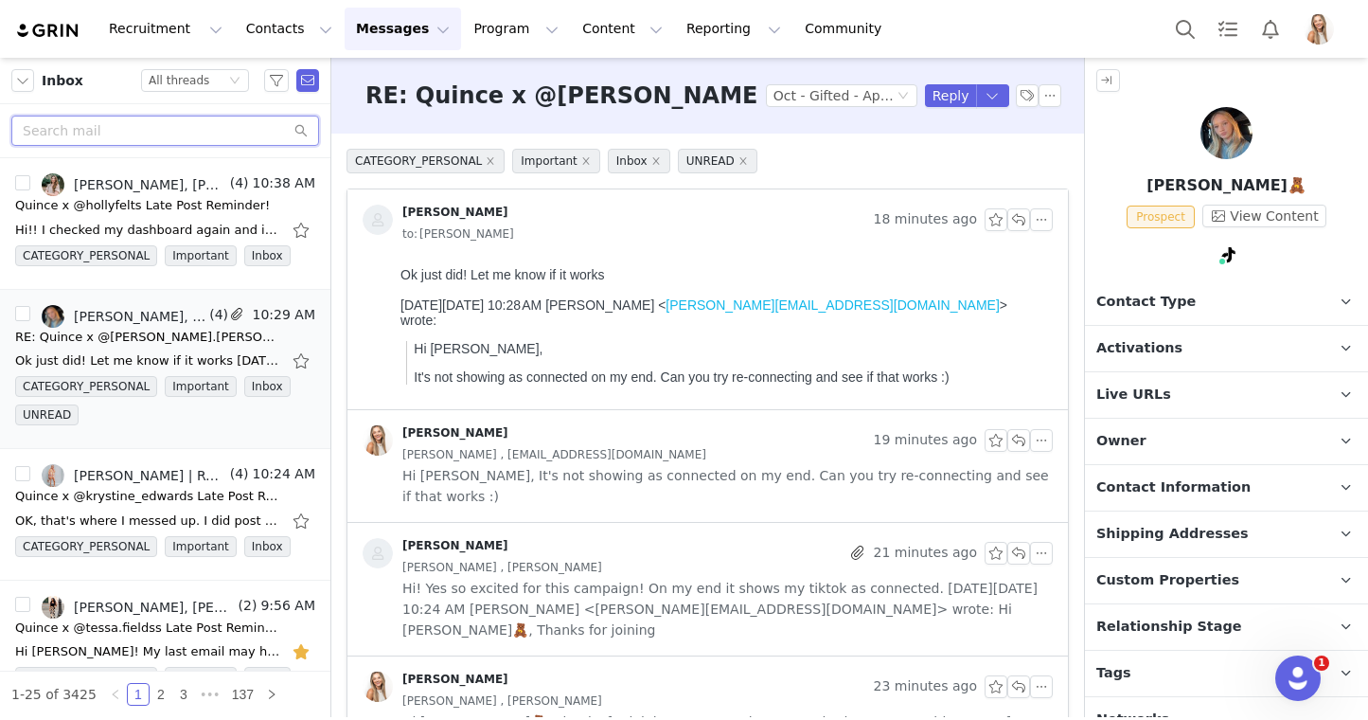
click at [227, 134] on input "text" at bounding box center [165, 131] width 308 height 30
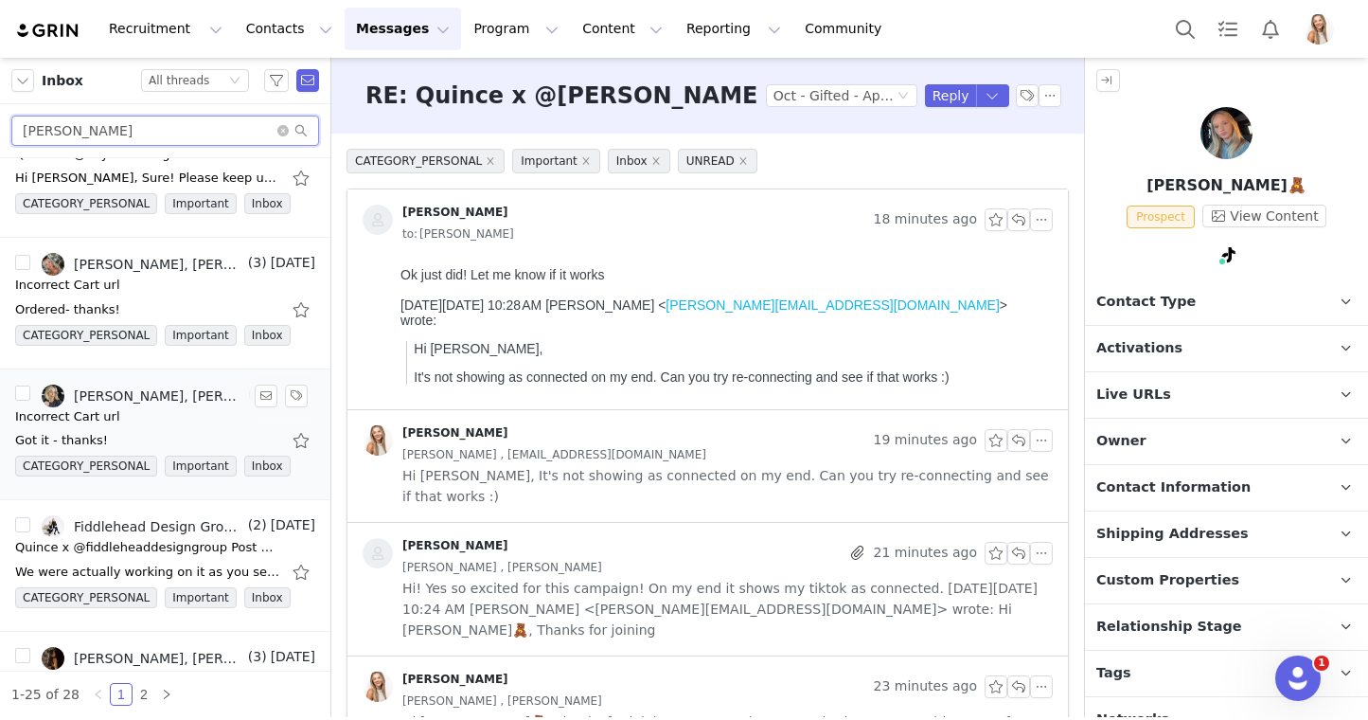
scroll to position [291, 0]
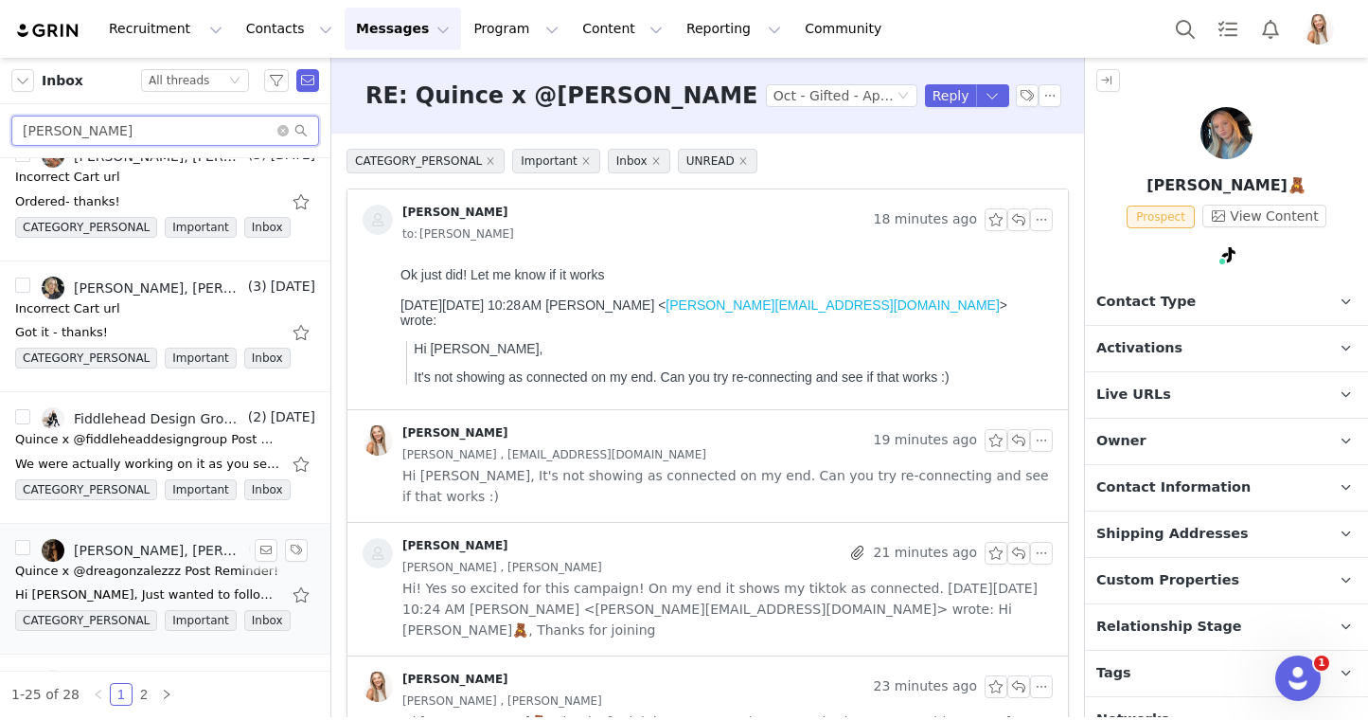
type input "andrea"
click at [142, 558] on link "andrea, Lily Goldberg" at bounding box center [143, 550] width 203 height 23
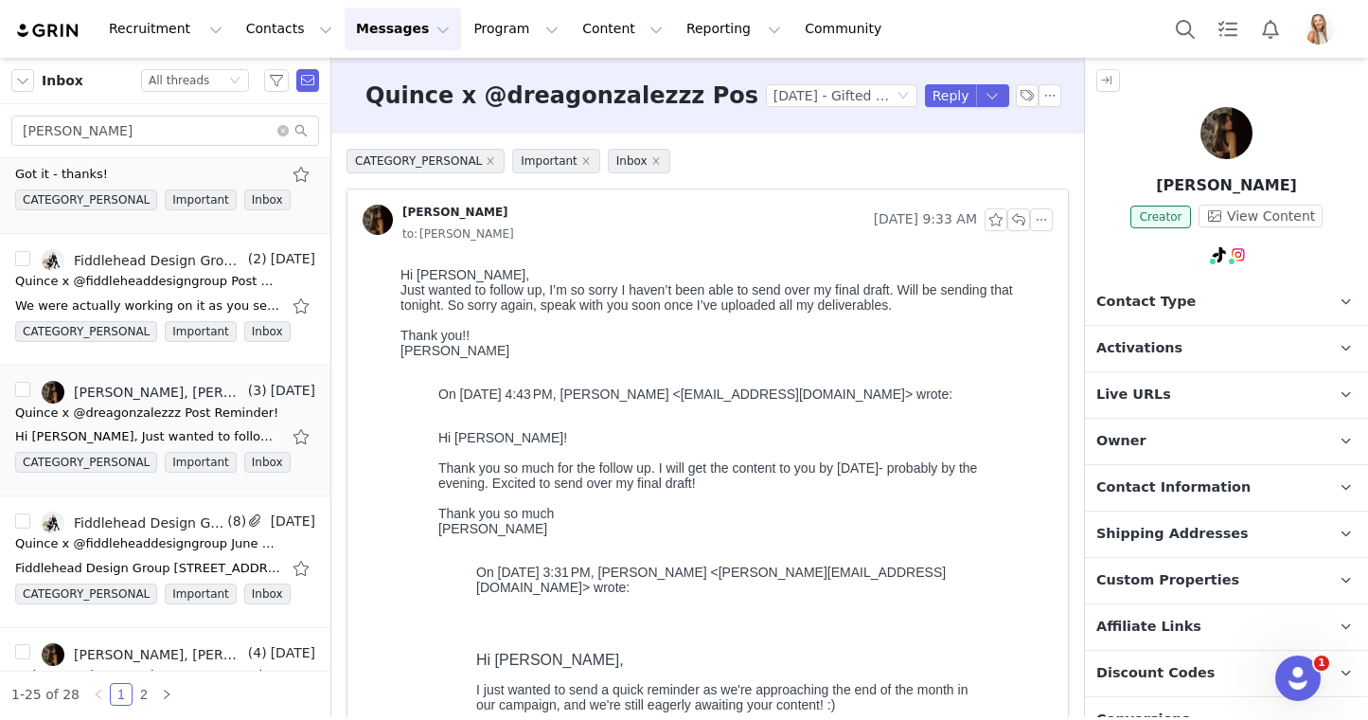
scroll to position [0, 0]
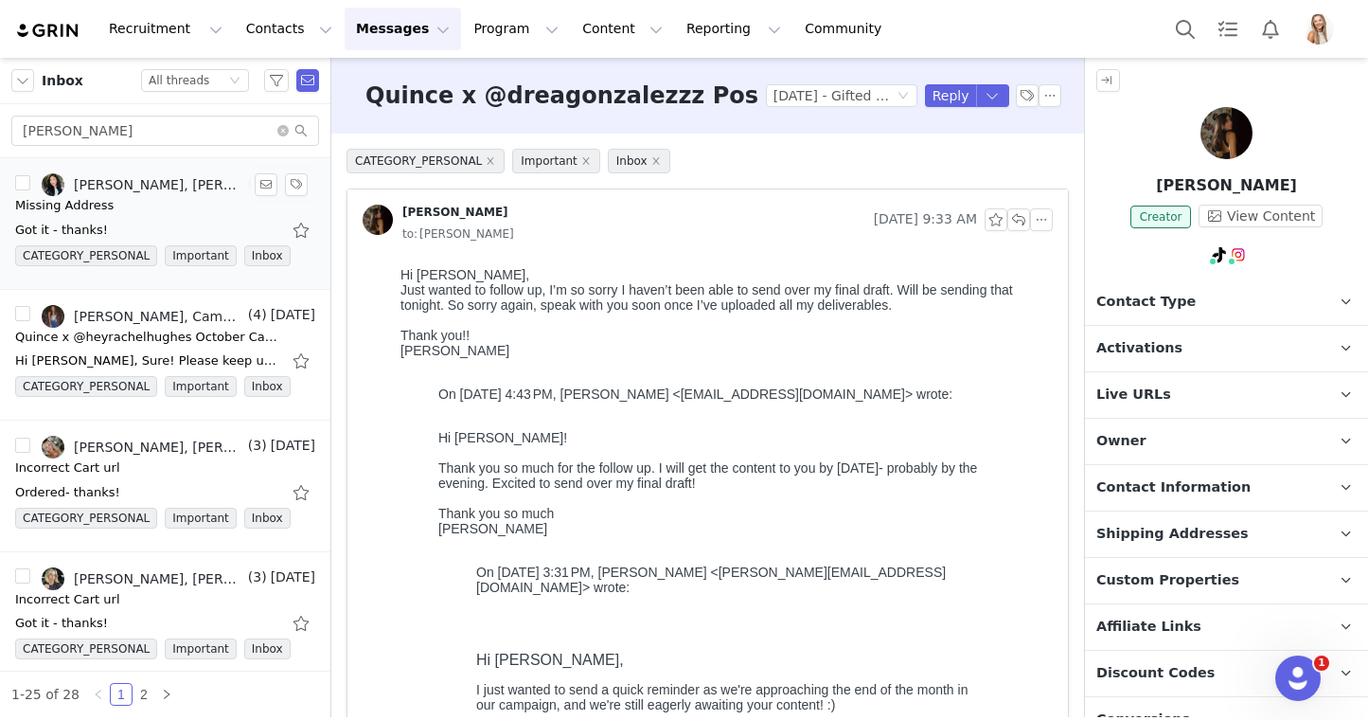
click at [182, 188] on div "Lily Goldberg, Andrea | Lifestyle content" at bounding box center [159, 184] width 170 height 15
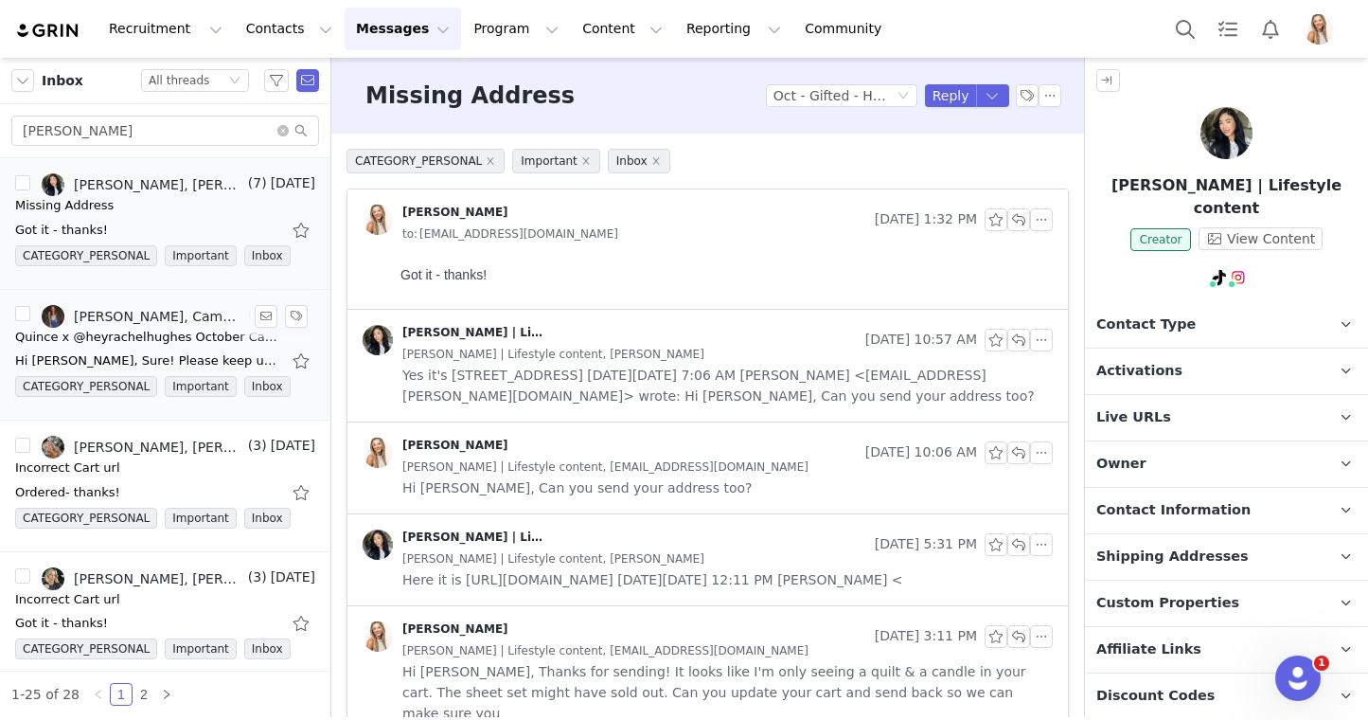
click at [203, 324] on link "Andrea Lugo, Campaign Team, Lily Goldberg, heyrachelhughes" at bounding box center [143, 316] width 203 height 23
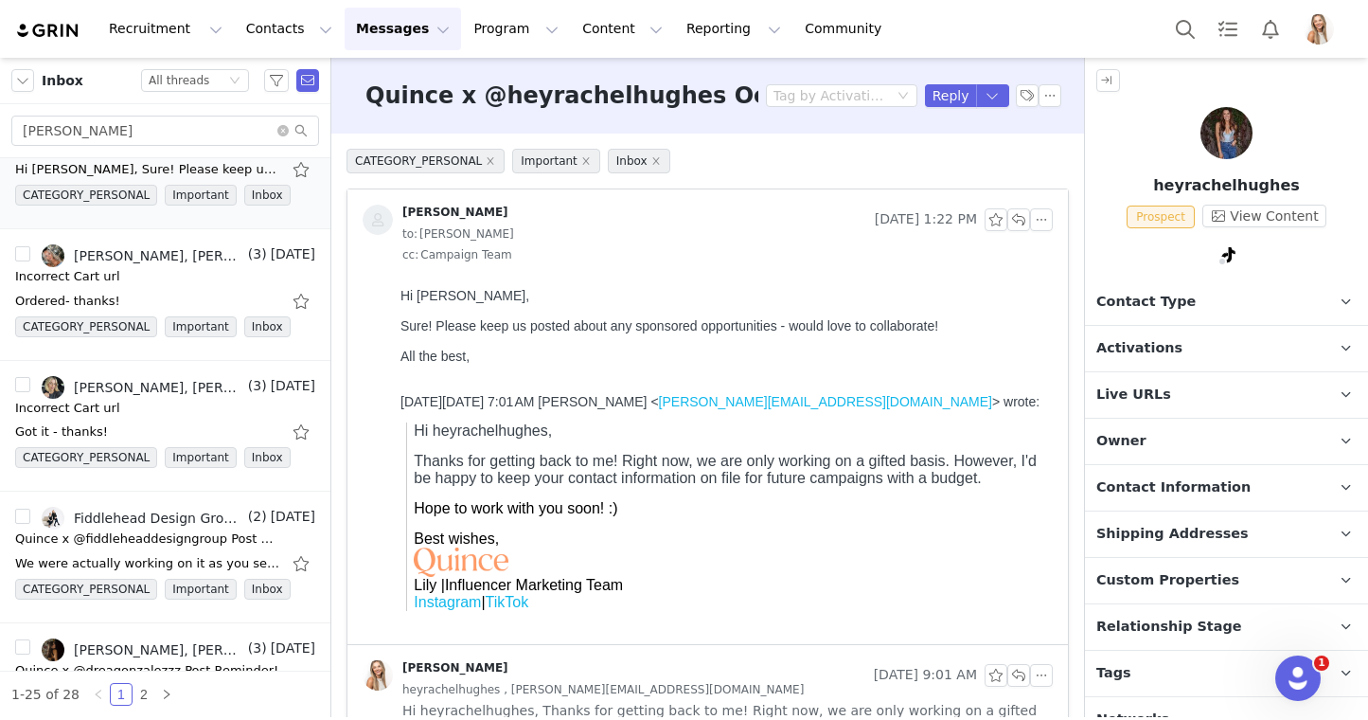
scroll to position [246, 0]
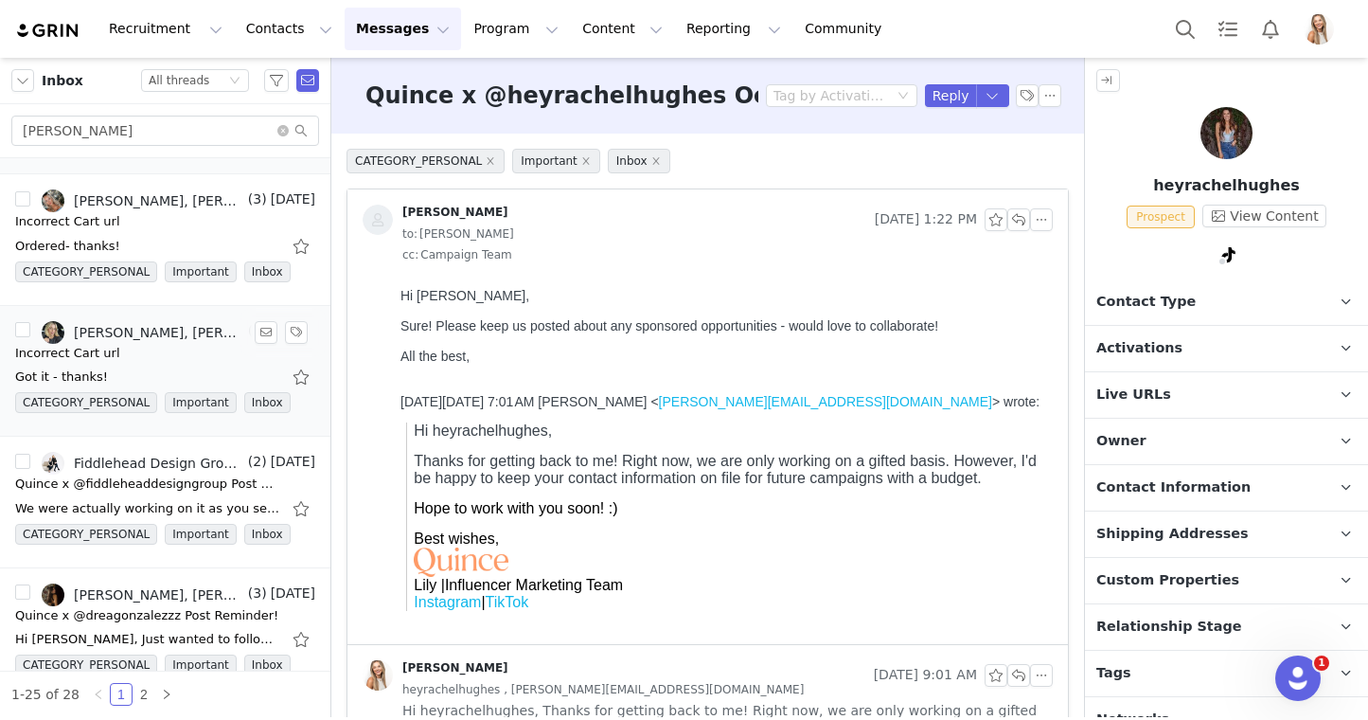
click at [144, 338] on div "andrea k. abend, Lily Goldberg" at bounding box center [159, 332] width 170 height 15
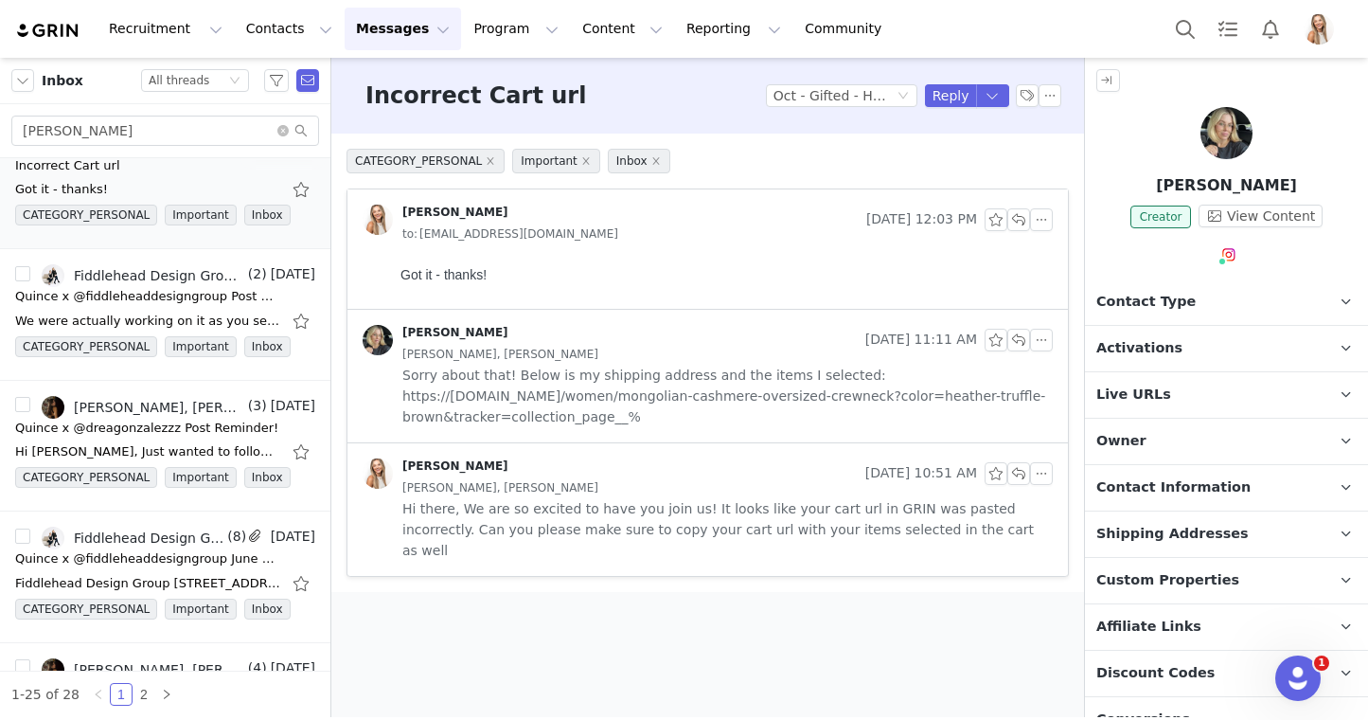
scroll to position [448, 0]
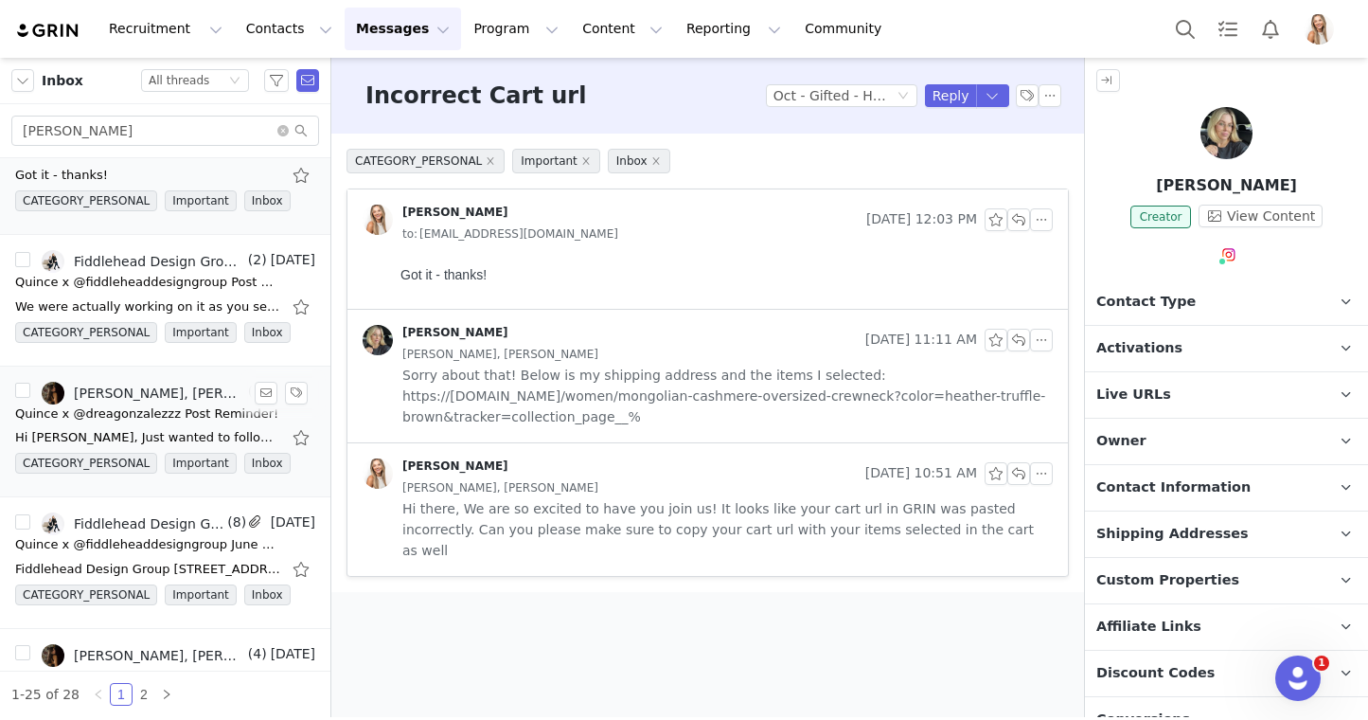
click at [159, 417] on div "Quince x @dreagonzalezzz Post Reminder!" at bounding box center [146, 413] width 263 height 19
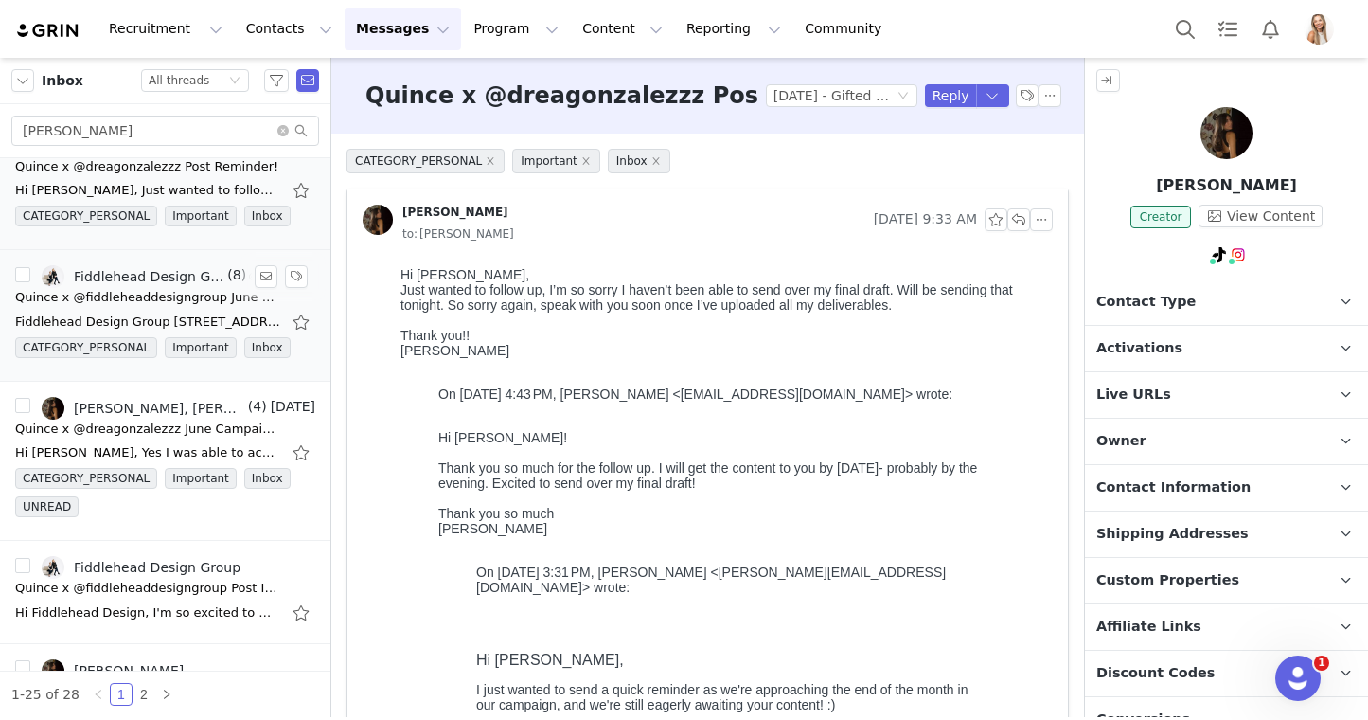
scroll to position [696, 0]
click at [162, 406] on div "andrea, Lily Goldberg" at bounding box center [159, 407] width 170 height 15
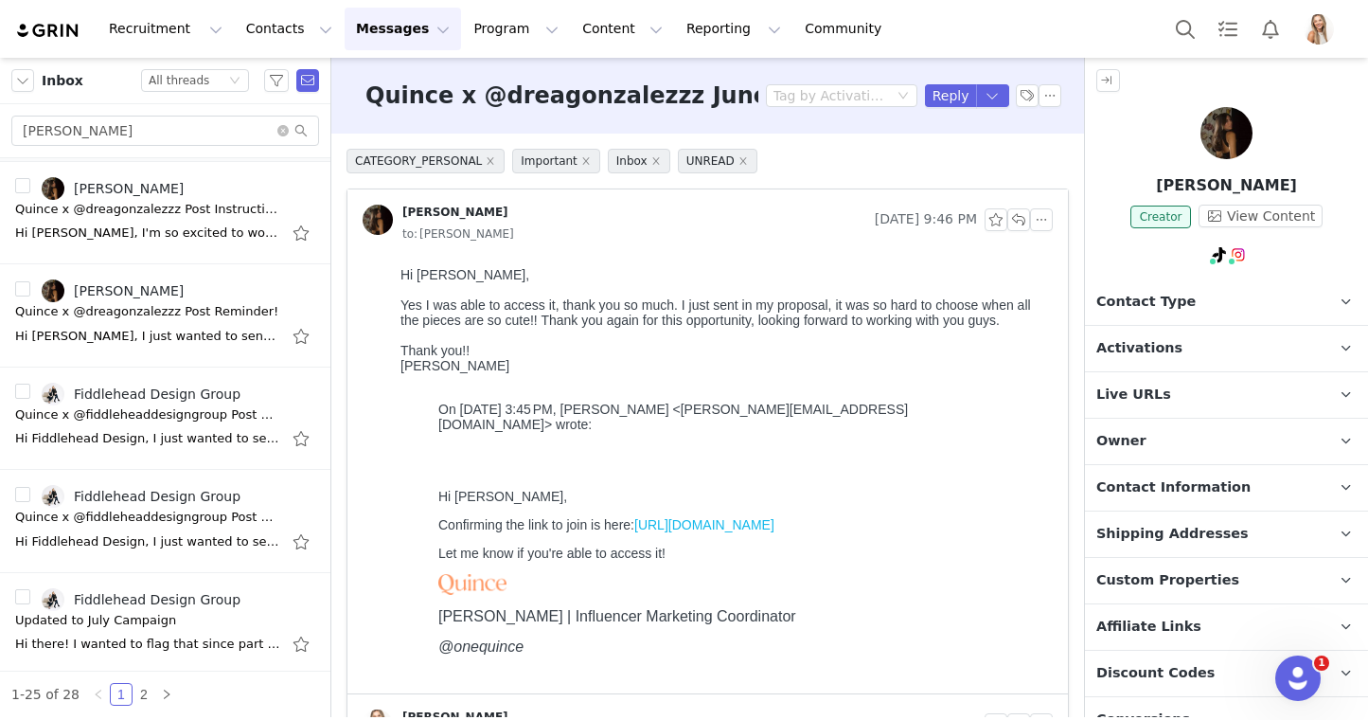
scroll to position [1389, 0]
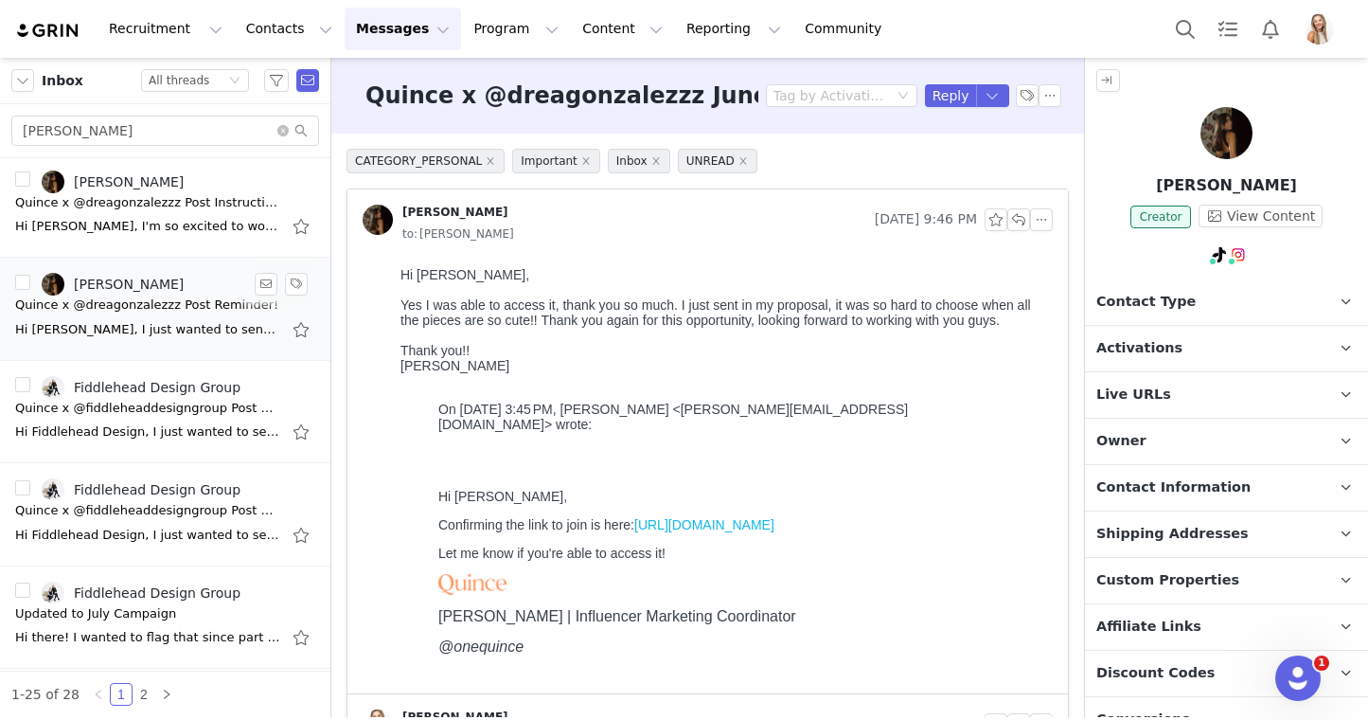
click at [149, 334] on div "Hi andrea, I just wanted to send a quick reminder with the post instructions fo…" at bounding box center [147, 329] width 265 height 19
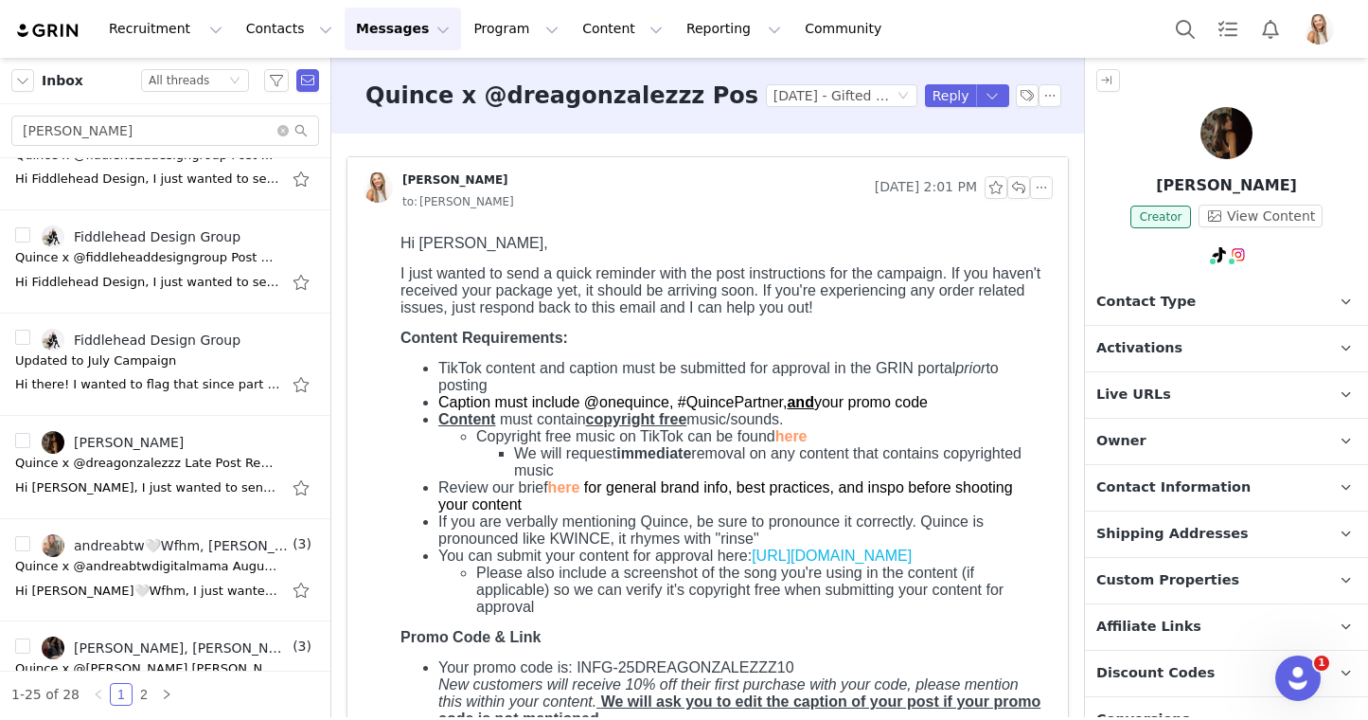
scroll to position [1668, 0]
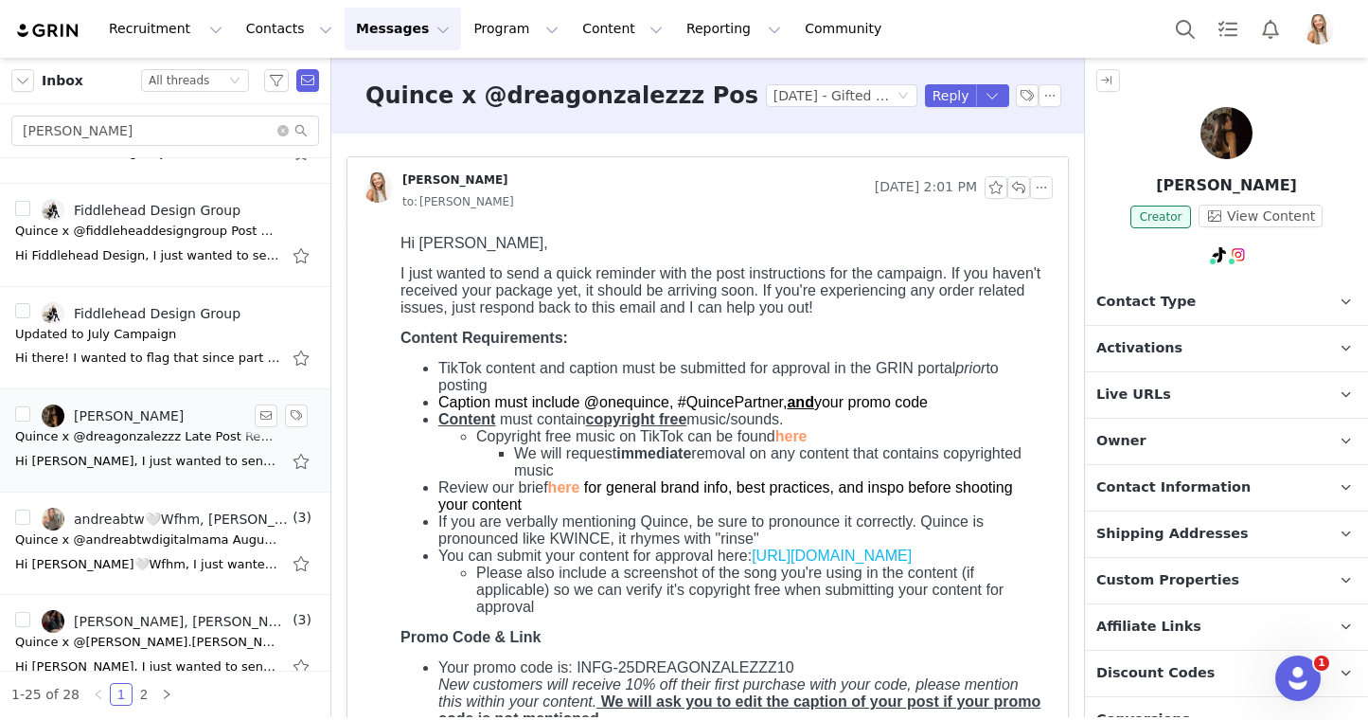
click at [152, 435] on div "Quince x @dreagonzalezzz Late Post Reminder!" at bounding box center [147, 436] width 265 height 19
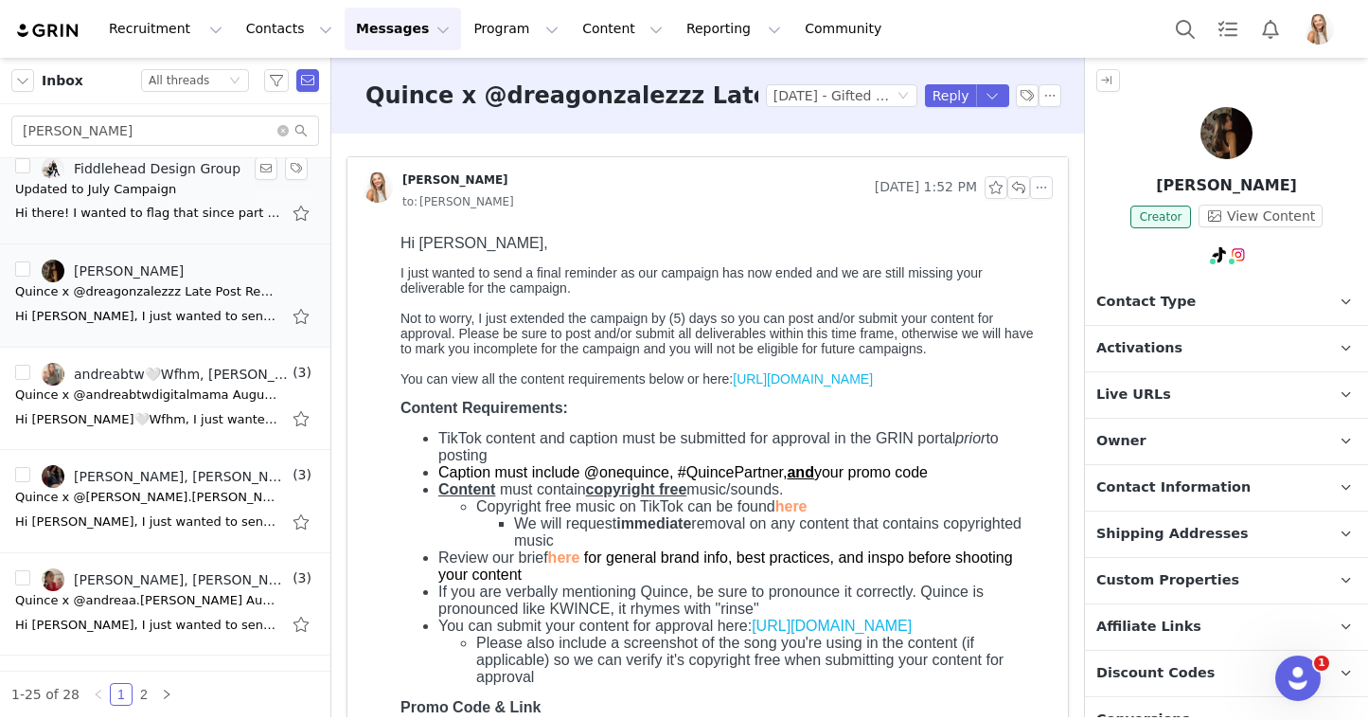
scroll to position [1835, 0]
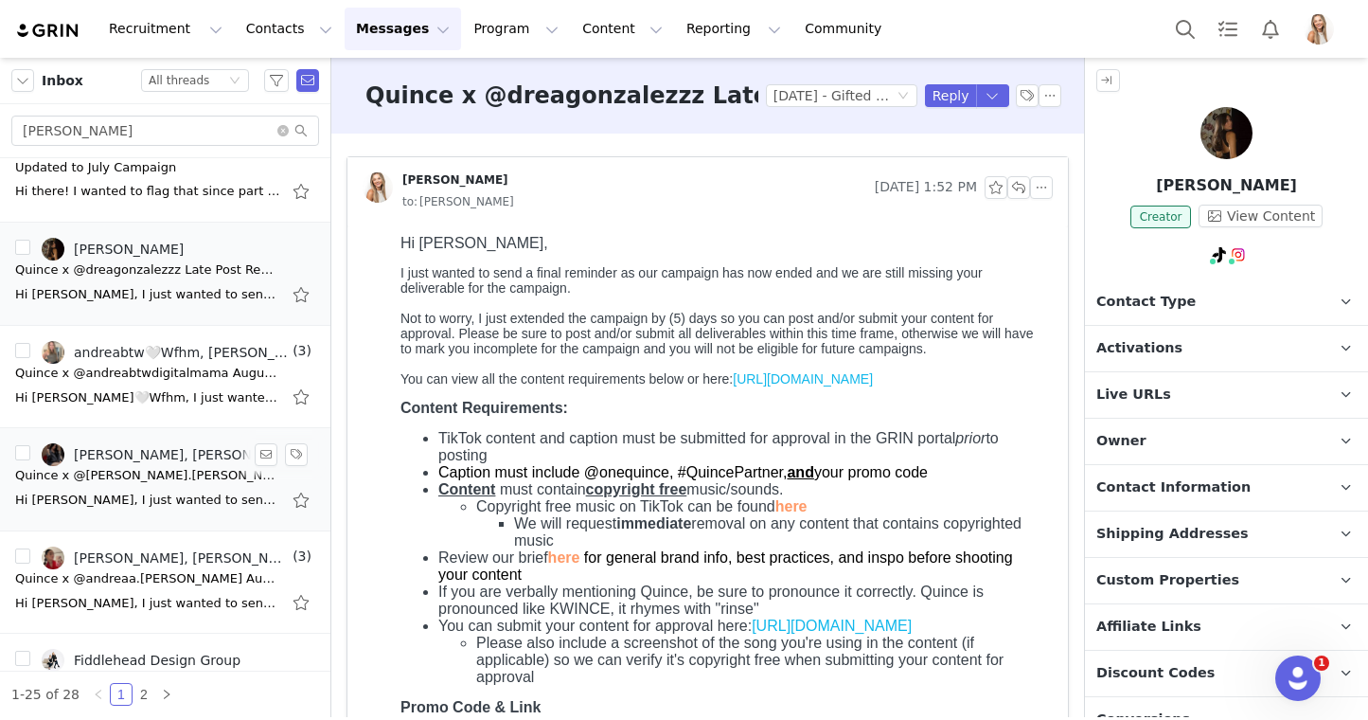
click at [143, 447] on div "Andrea Arechiga, Lily Goldberg" at bounding box center [181, 454] width 215 height 15
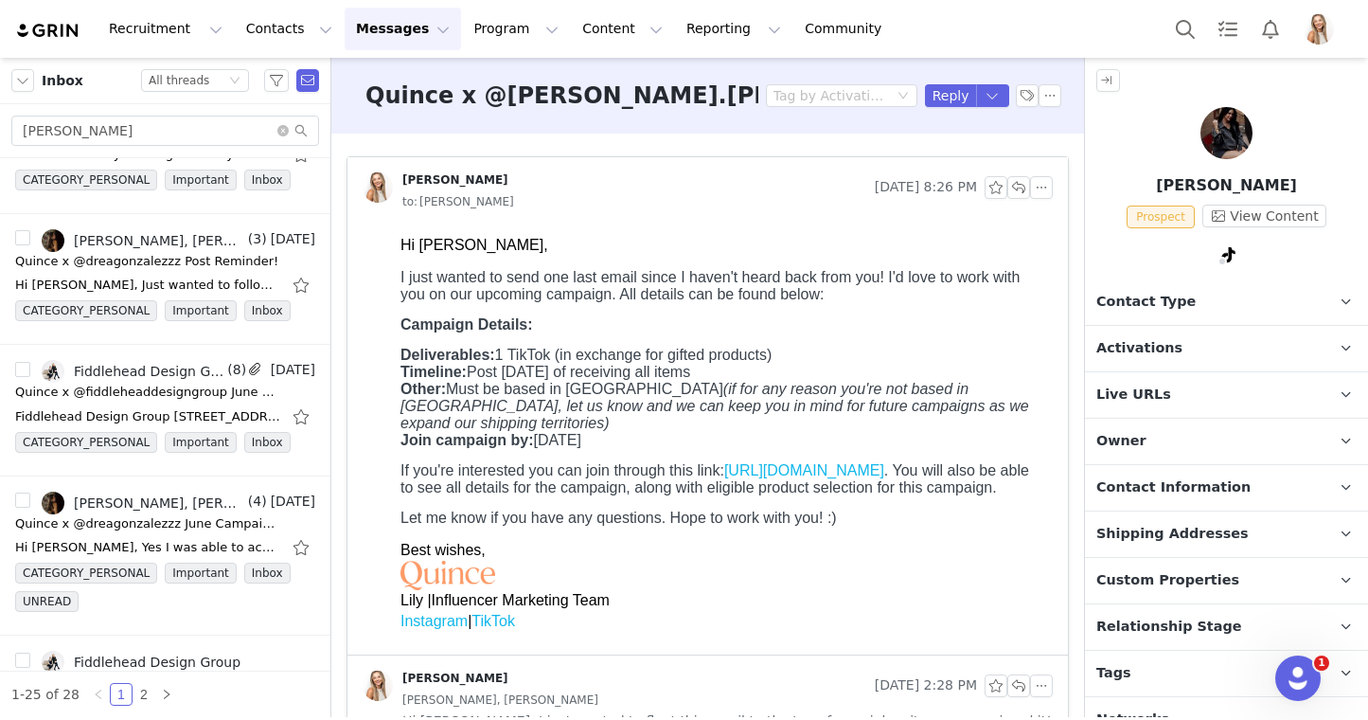
scroll to position [0, 0]
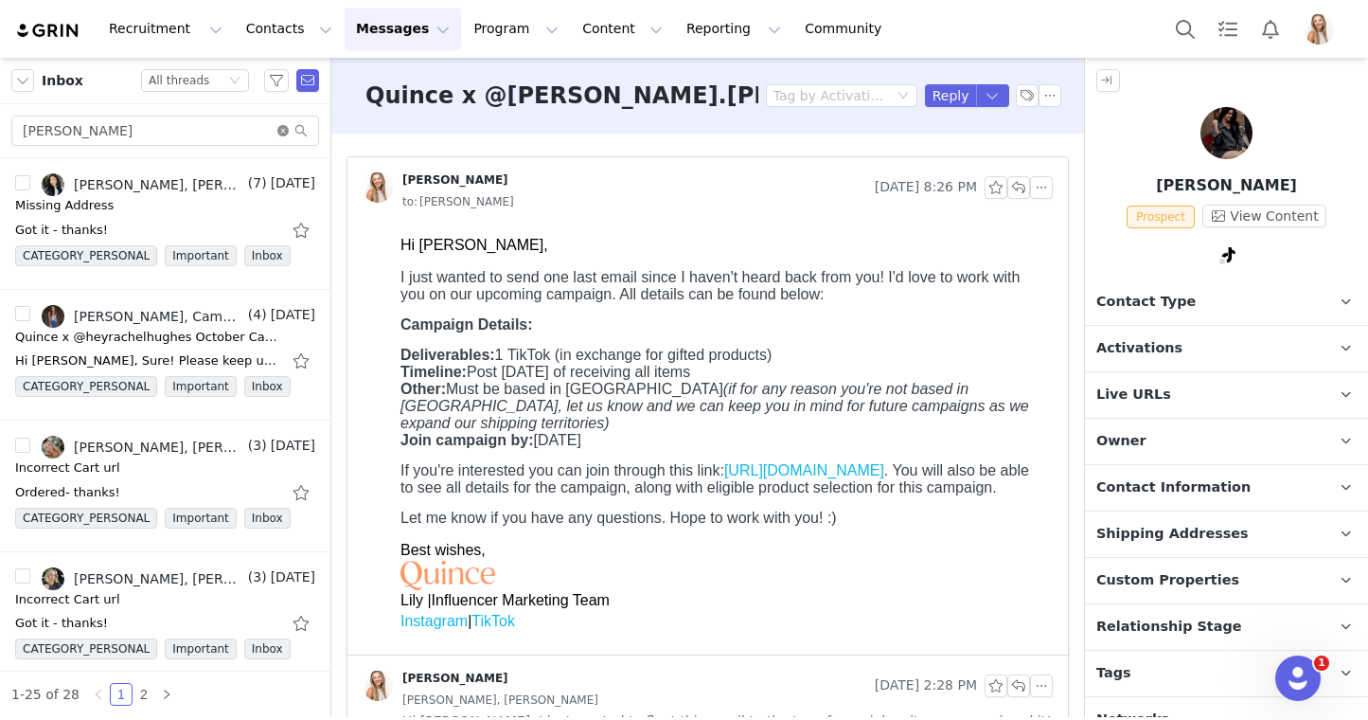
click at [280, 130] on icon "icon: close-circle" at bounding box center [282, 130] width 11 height 11
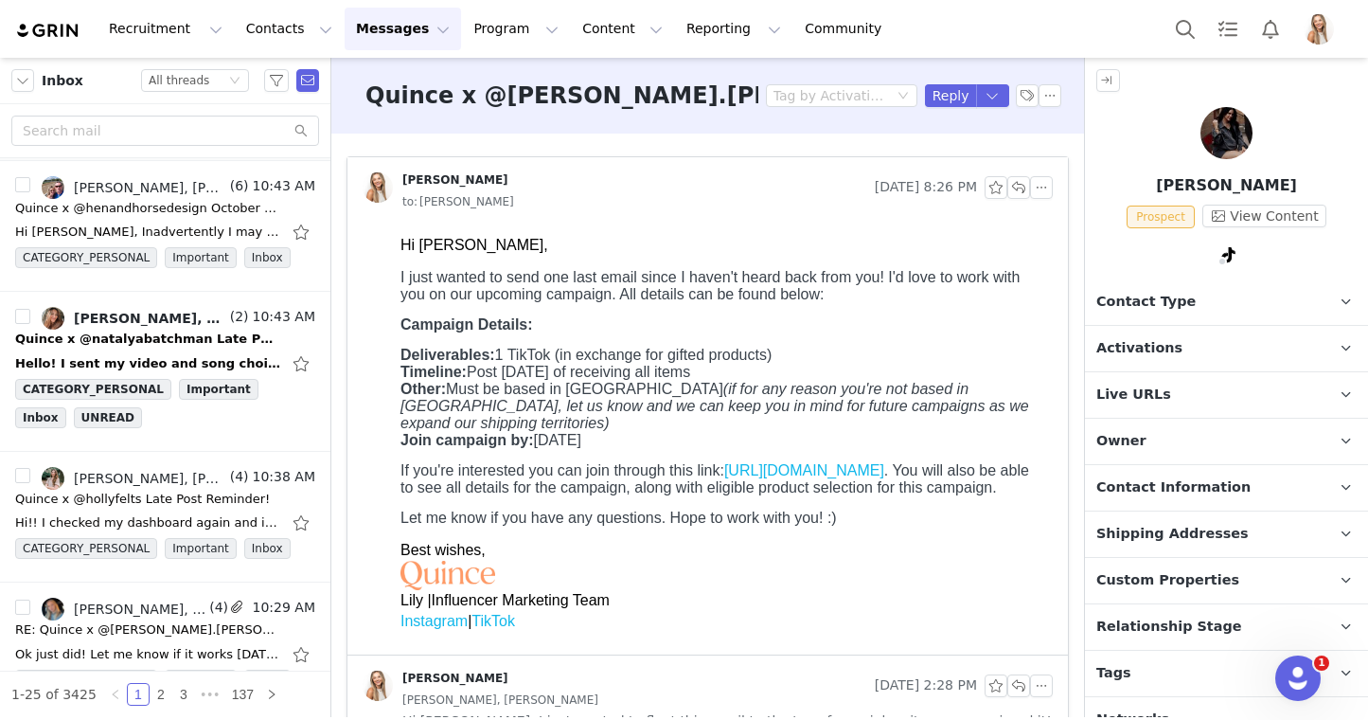
scroll to position [195, 0]
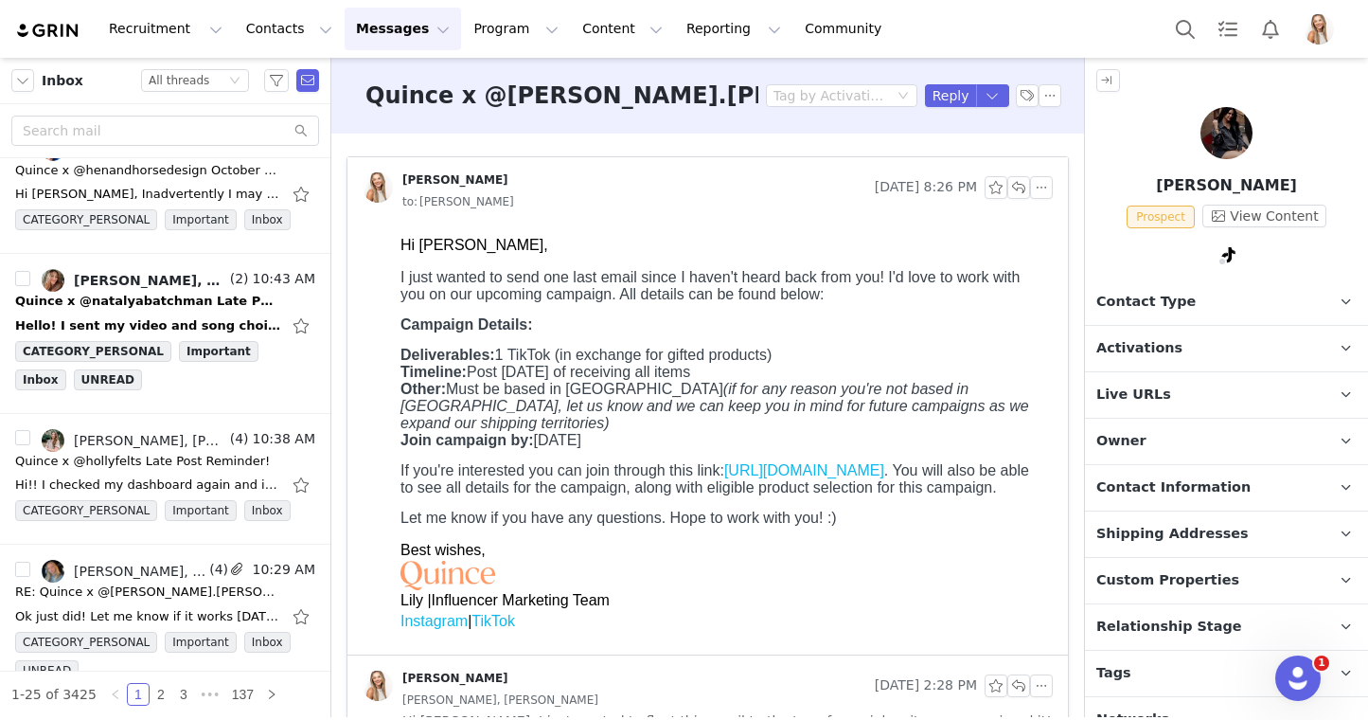
click at [156, 292] on div "Quince x @natalyabatchman Late Post Reminder!" at bounding box center [147, 301] width 265 height 19
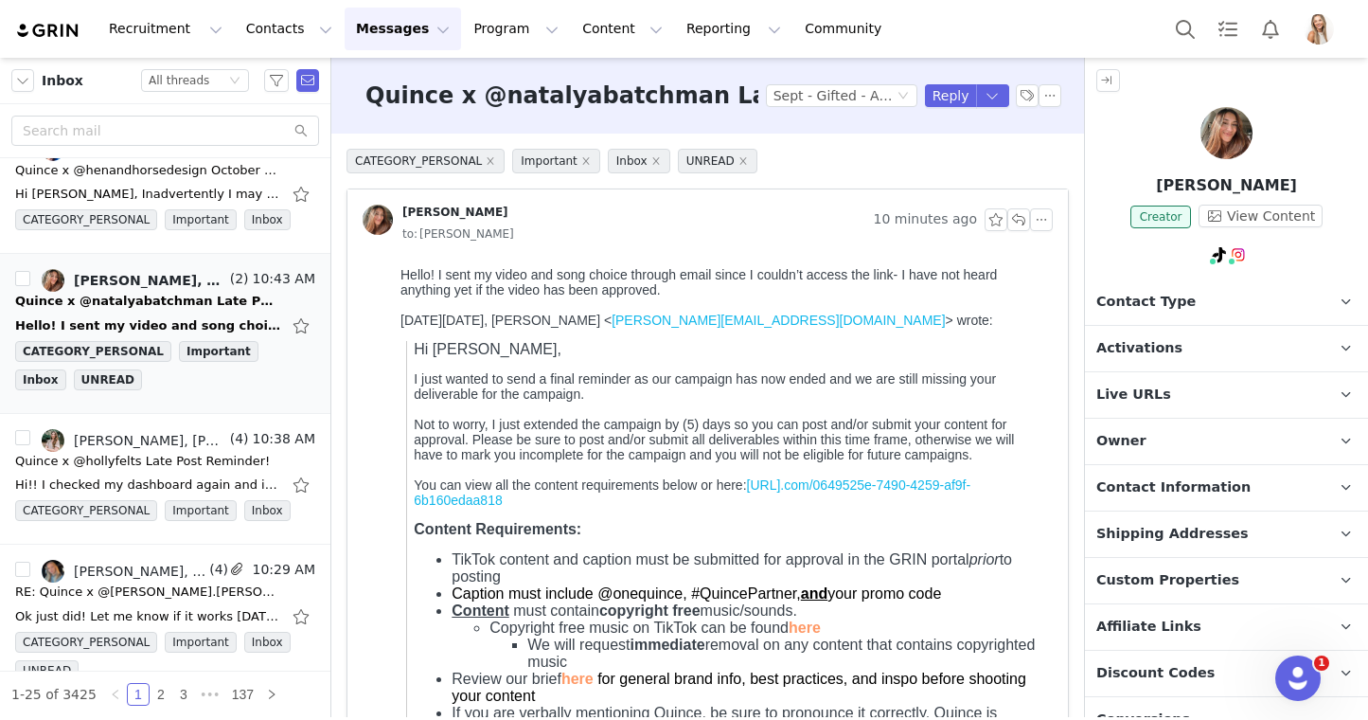
scroll to position [0, 0]
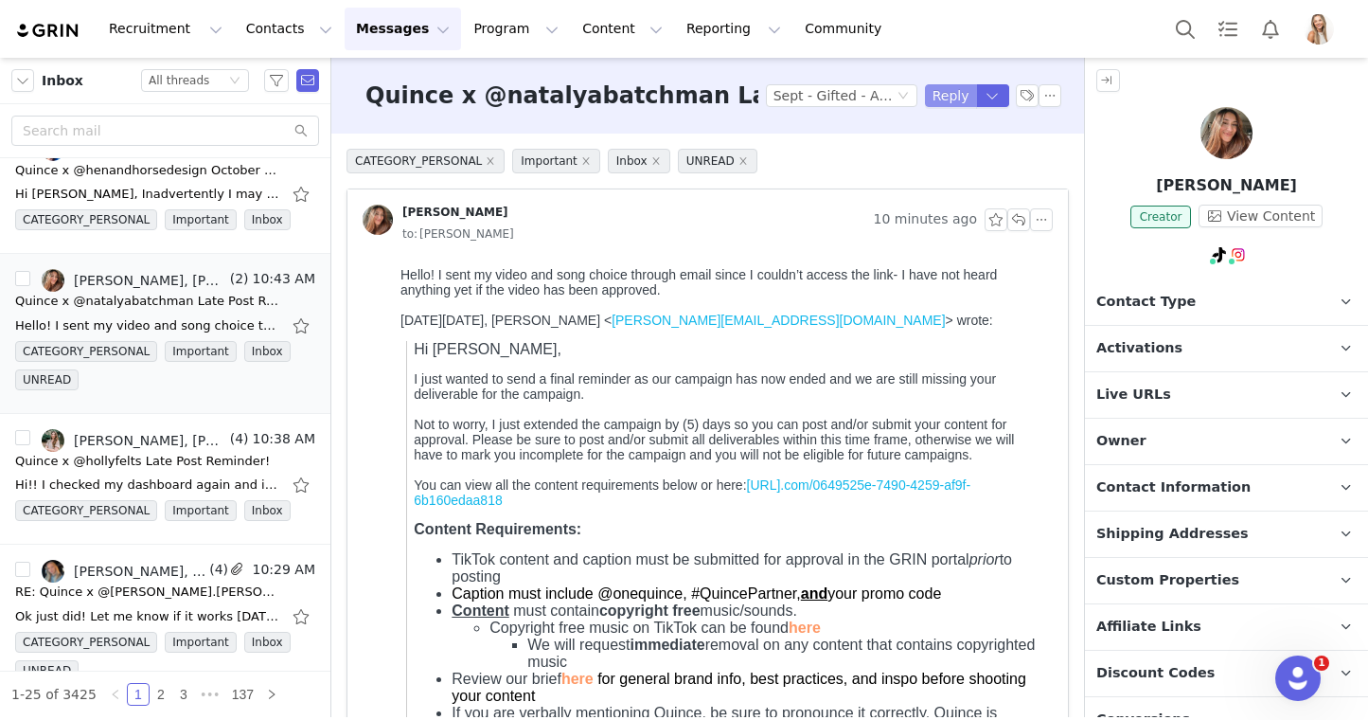
click at [944, 103] on button "Reply" at bounding box center [951, 95] width 52 height 23
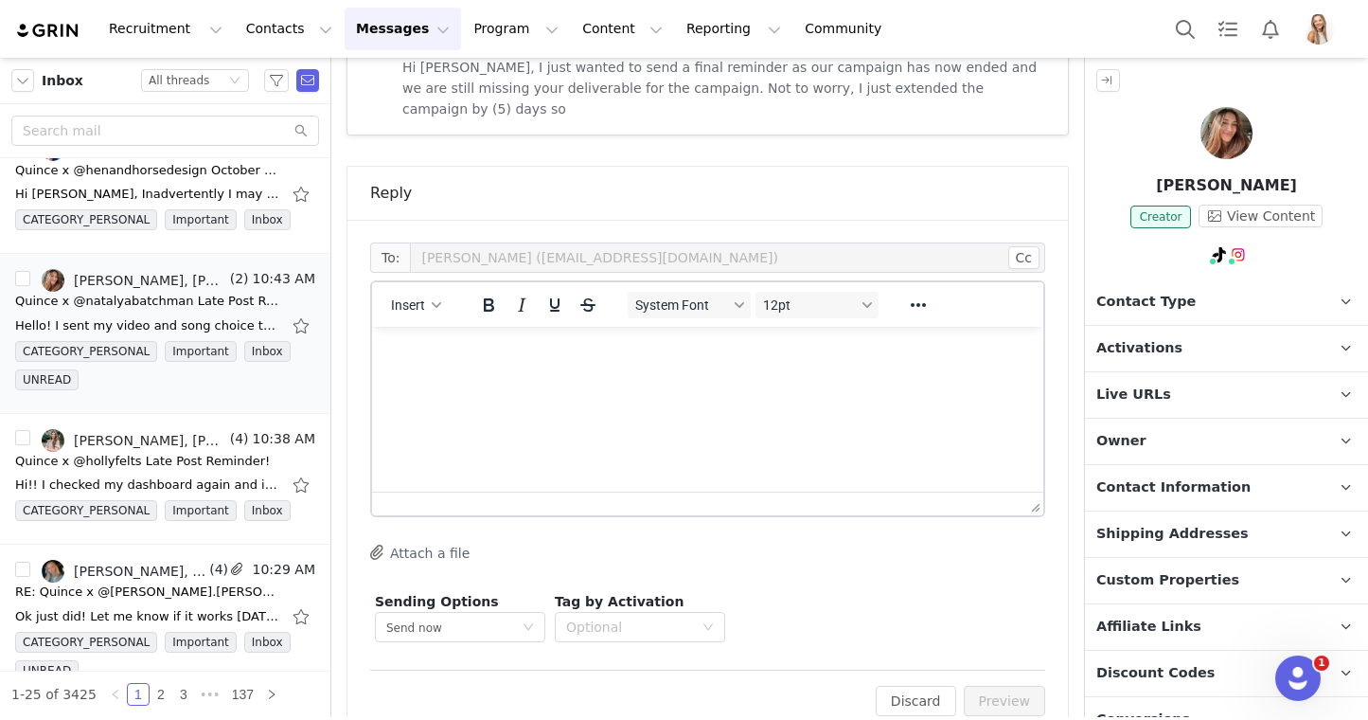
scroll to position [1296, 0]
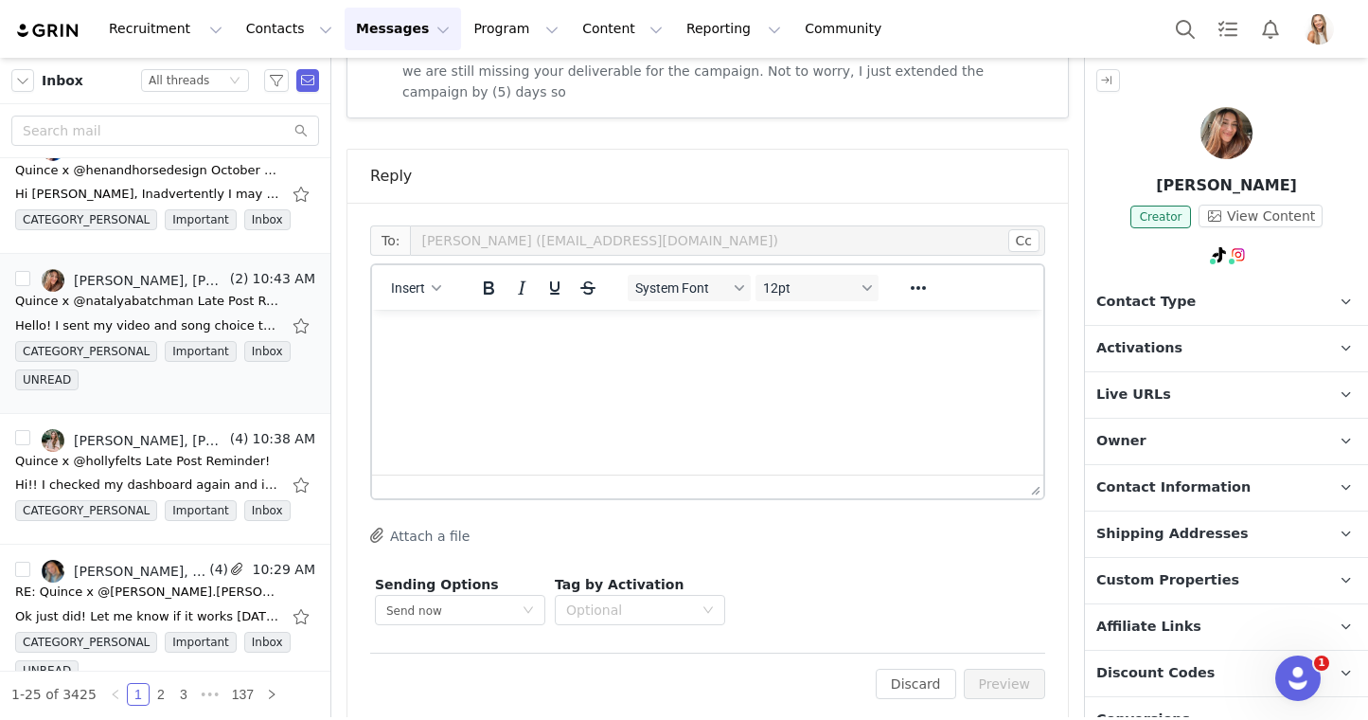
click at [693, 361] on html at bounding box center [707, 335] width 671 height 51
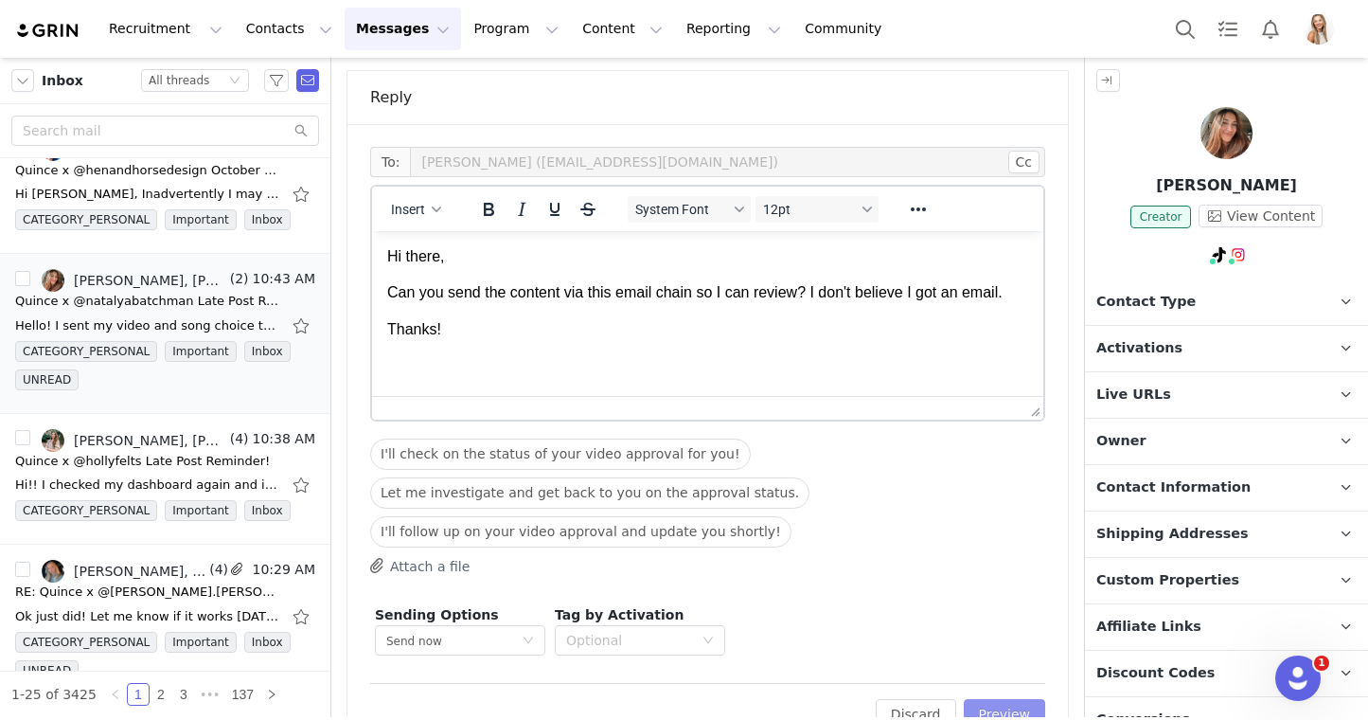
click at [1004, 699] on button "Preview" at bounding box center [1005, 714] width 82 height 30
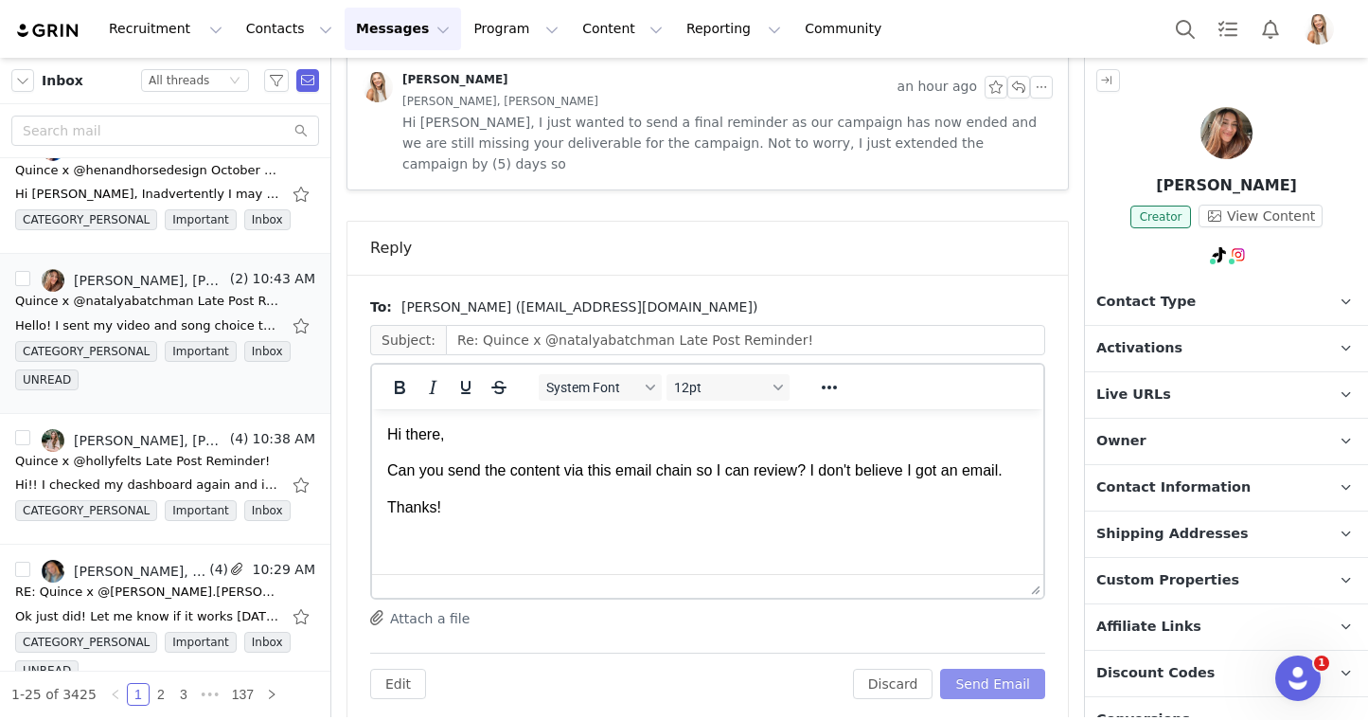
scroll to position [0, 0]
click at [1019, 669] on button "Send Email" at bounding box center [992, 684] width 105 height 30
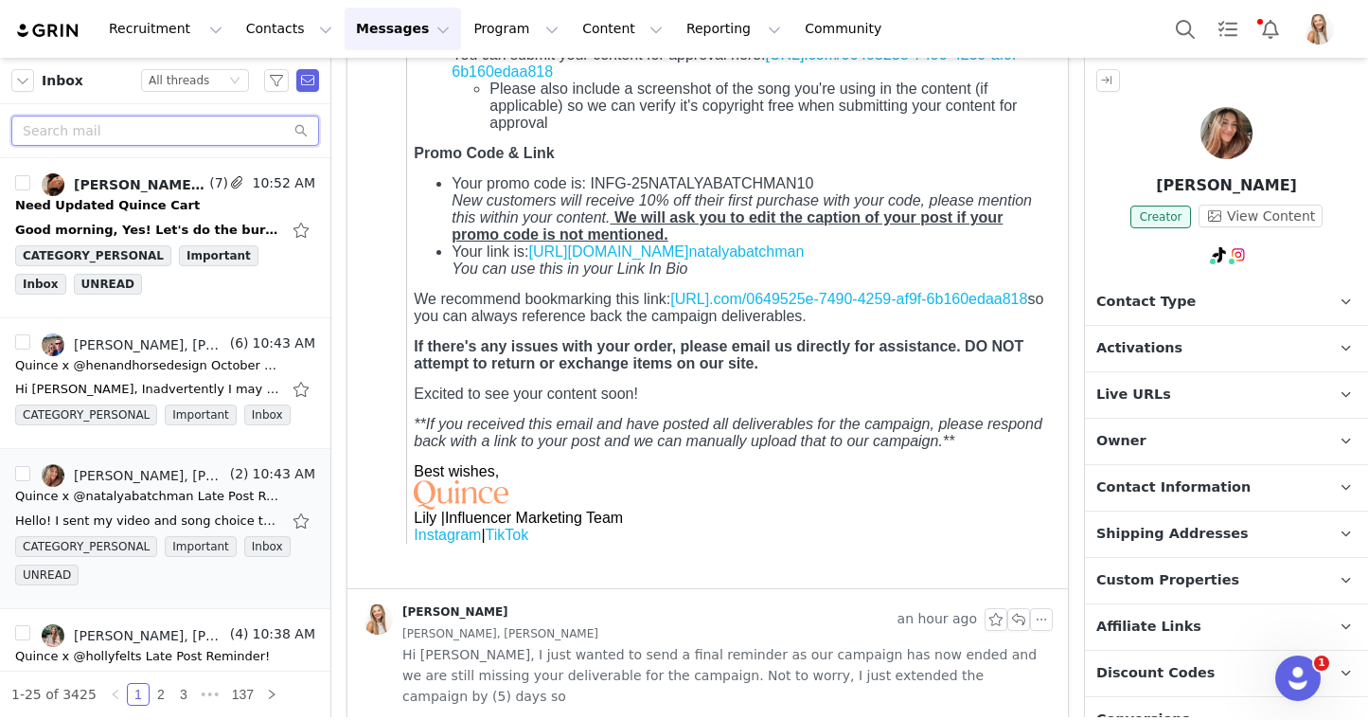
click at [189, 127] on input "text" at bounding box center [165, 131] width 308 height 30
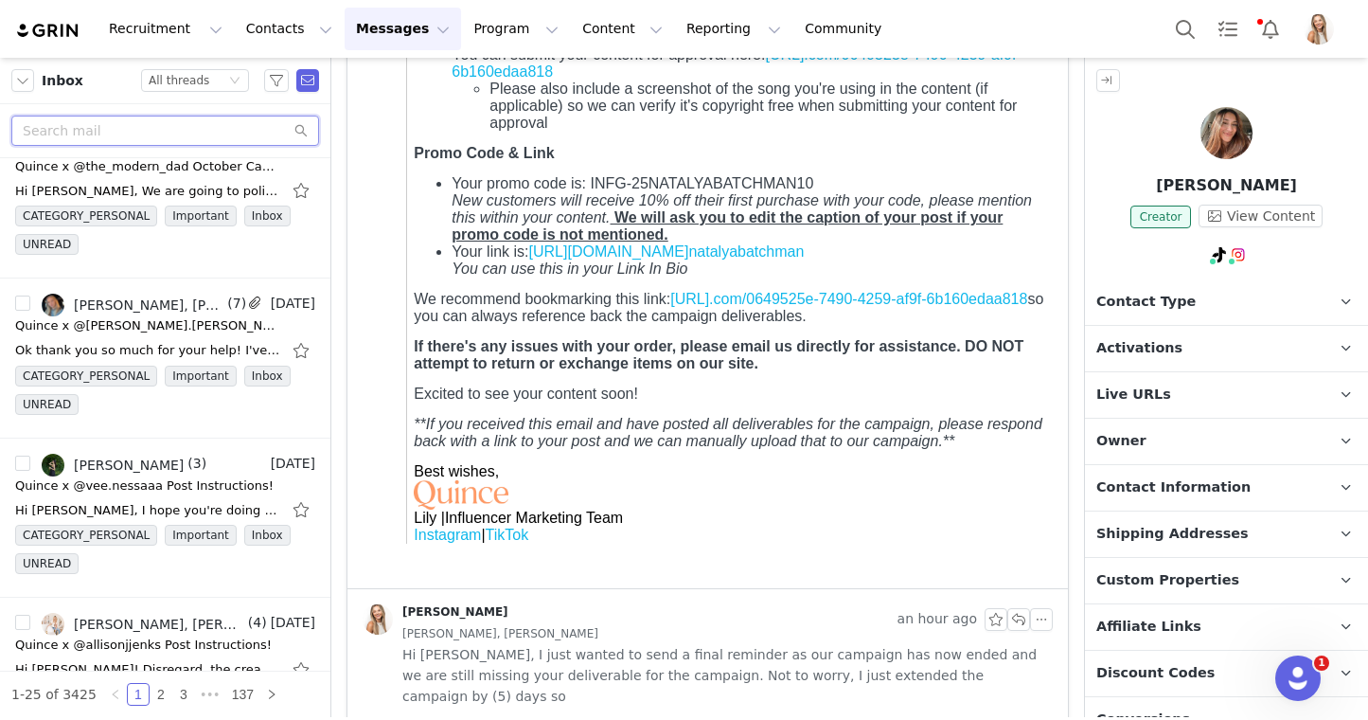
scroll to position [3249, 0]
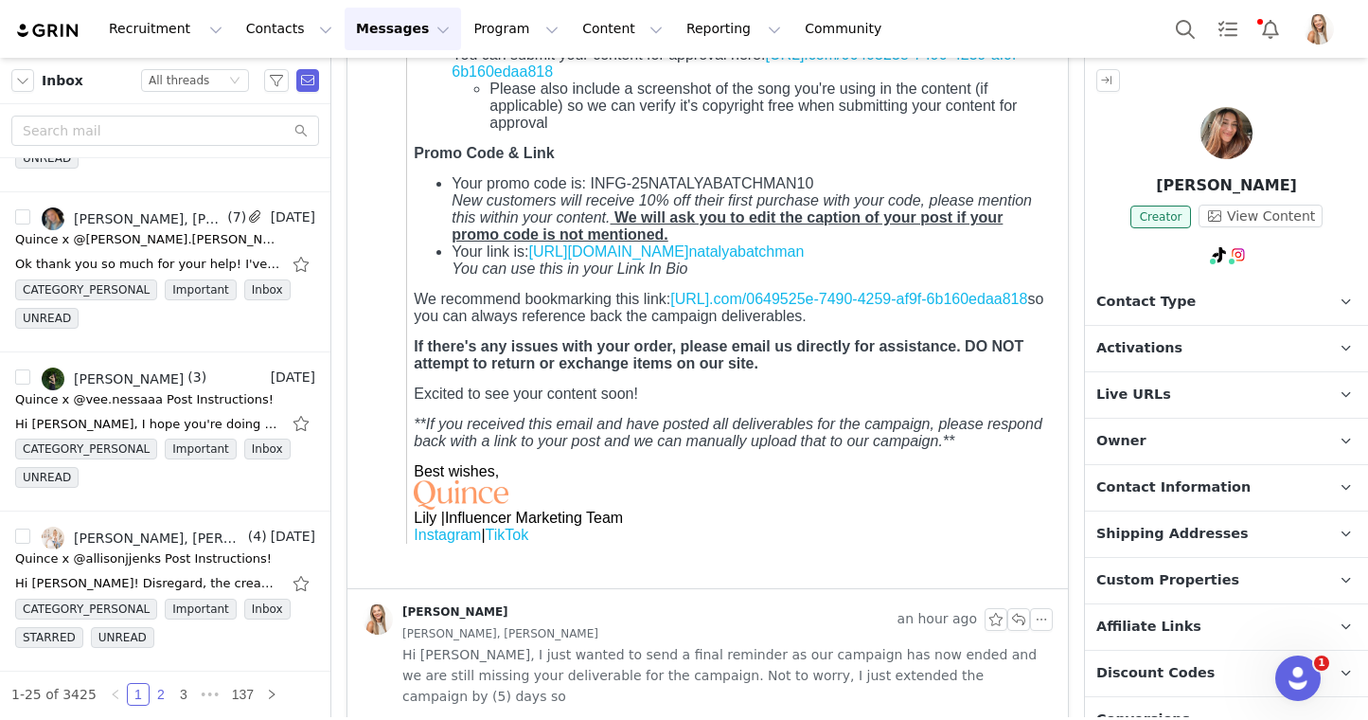
click at [158, 699] on link "2" at bounding box center [161, 694] width 21 height 21
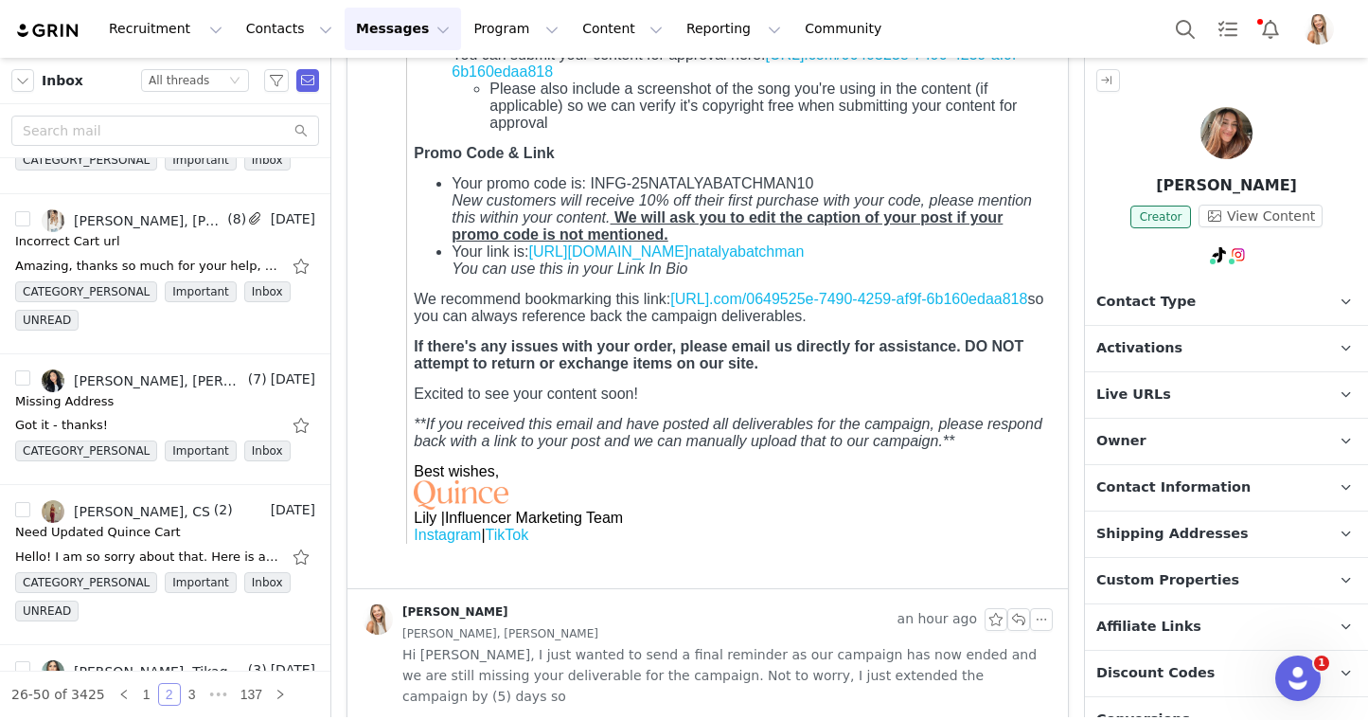
scroll to position [857, 0]
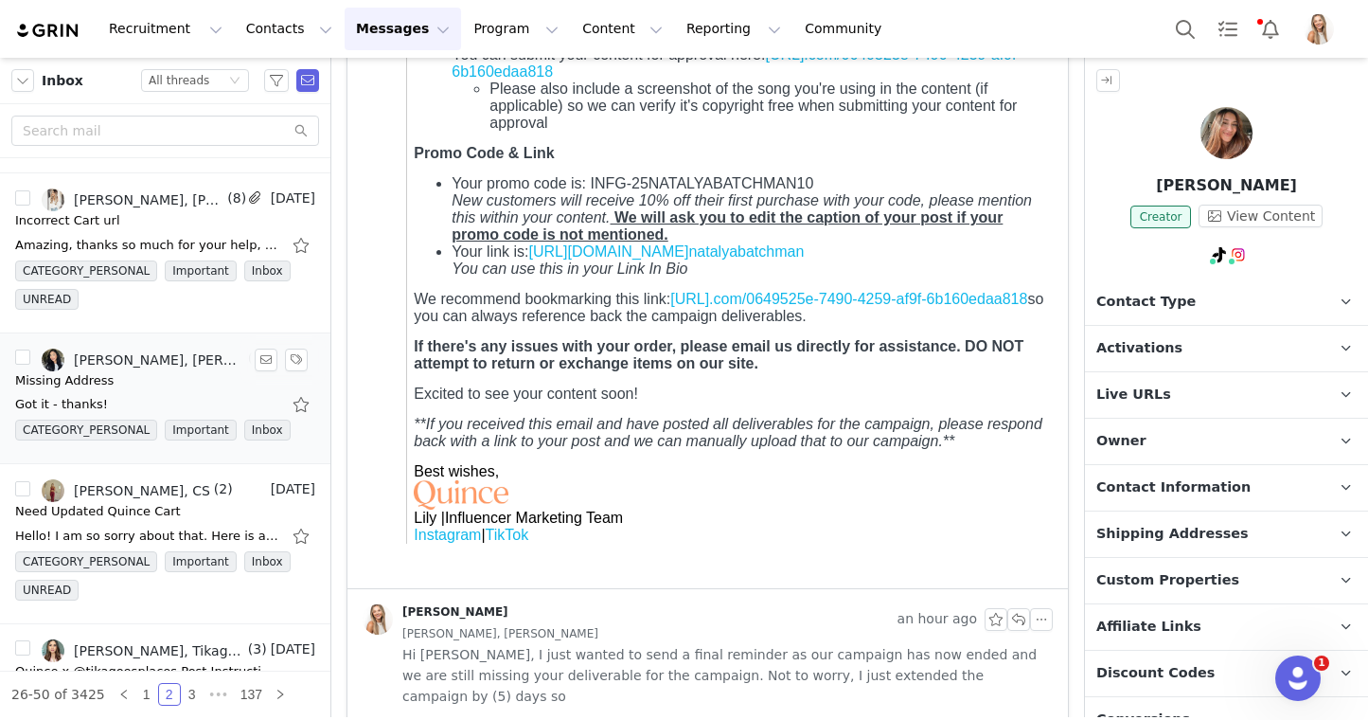
click at [171, 376] on div "Missing Address" at bounding box center [165, 380] width 300 height 19
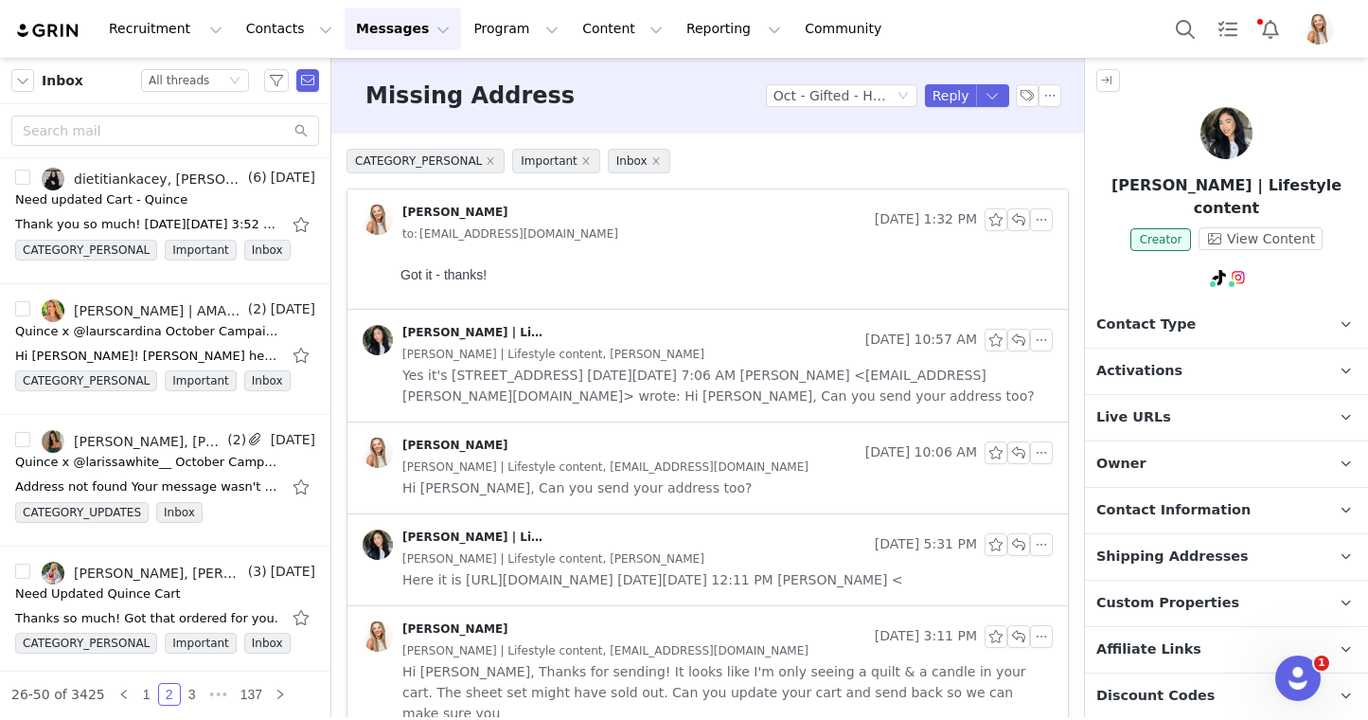
scroll to position [3107, 0]
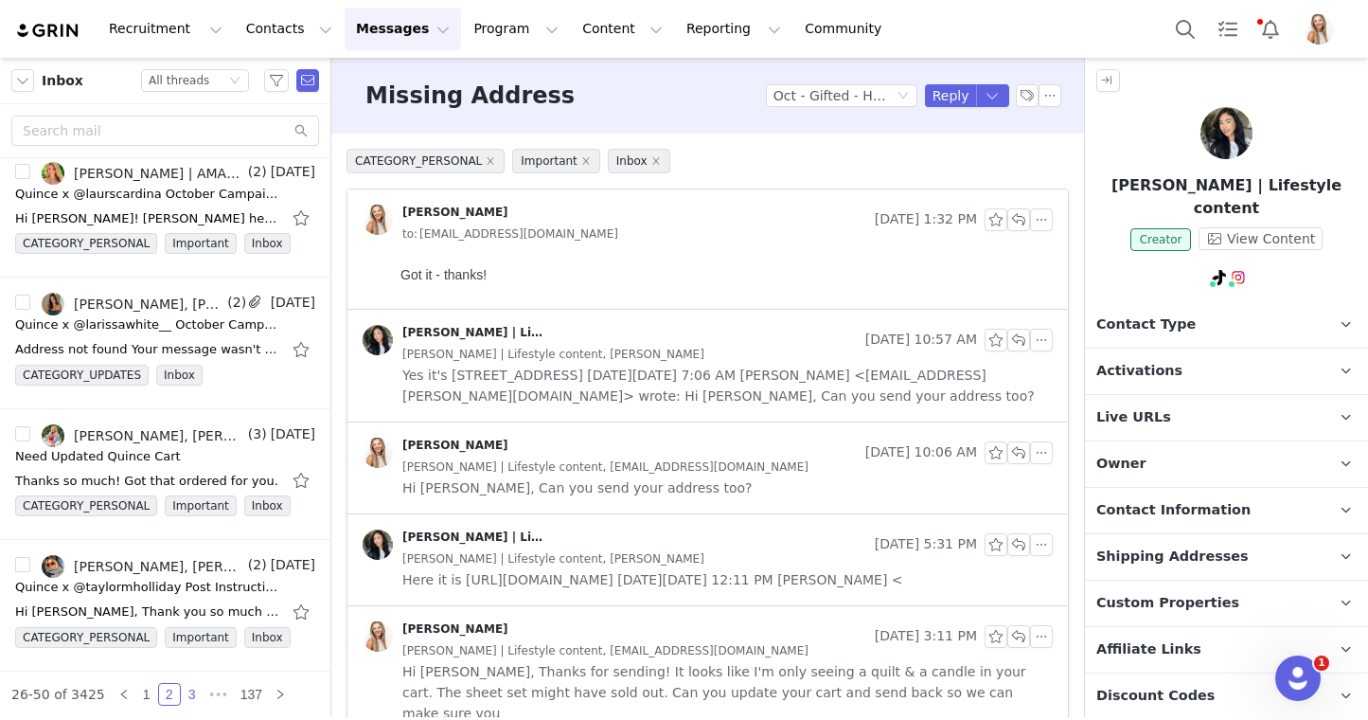
click at [189, 696] on link "3" at bounding box center [192, 694] width 21 height 21
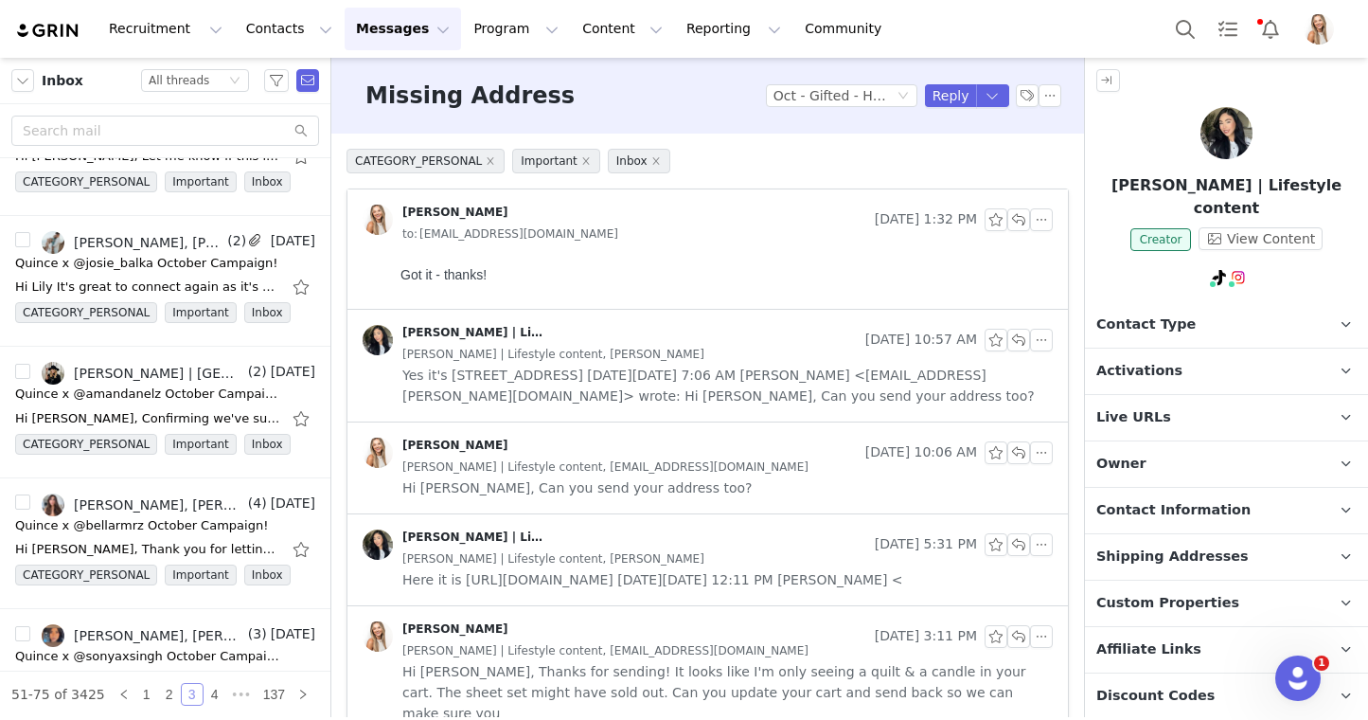
scroll to position [0, 0]
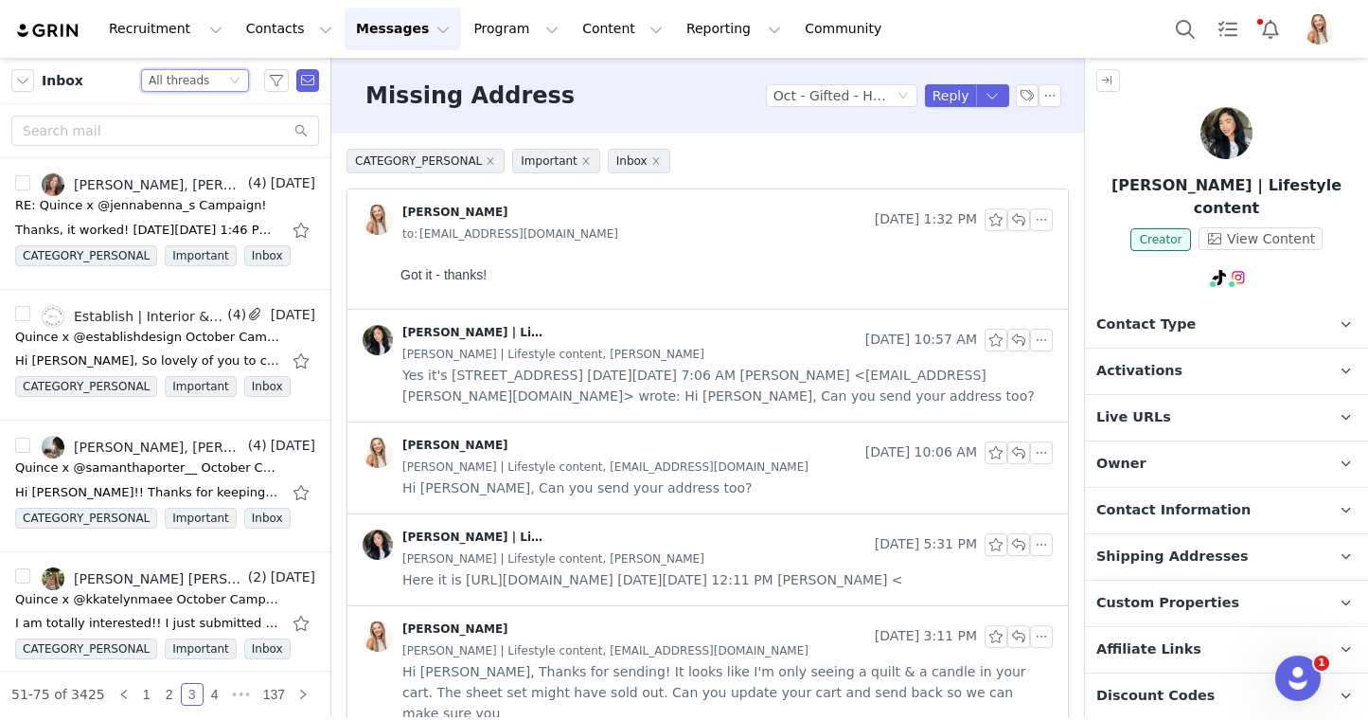
click at [183, 86] on div "All threads" at bounding box center [179, 80] width 61 height 21
click at [198, 210] on li "Starred" at bounding box center [195, 205] width 108 height 30
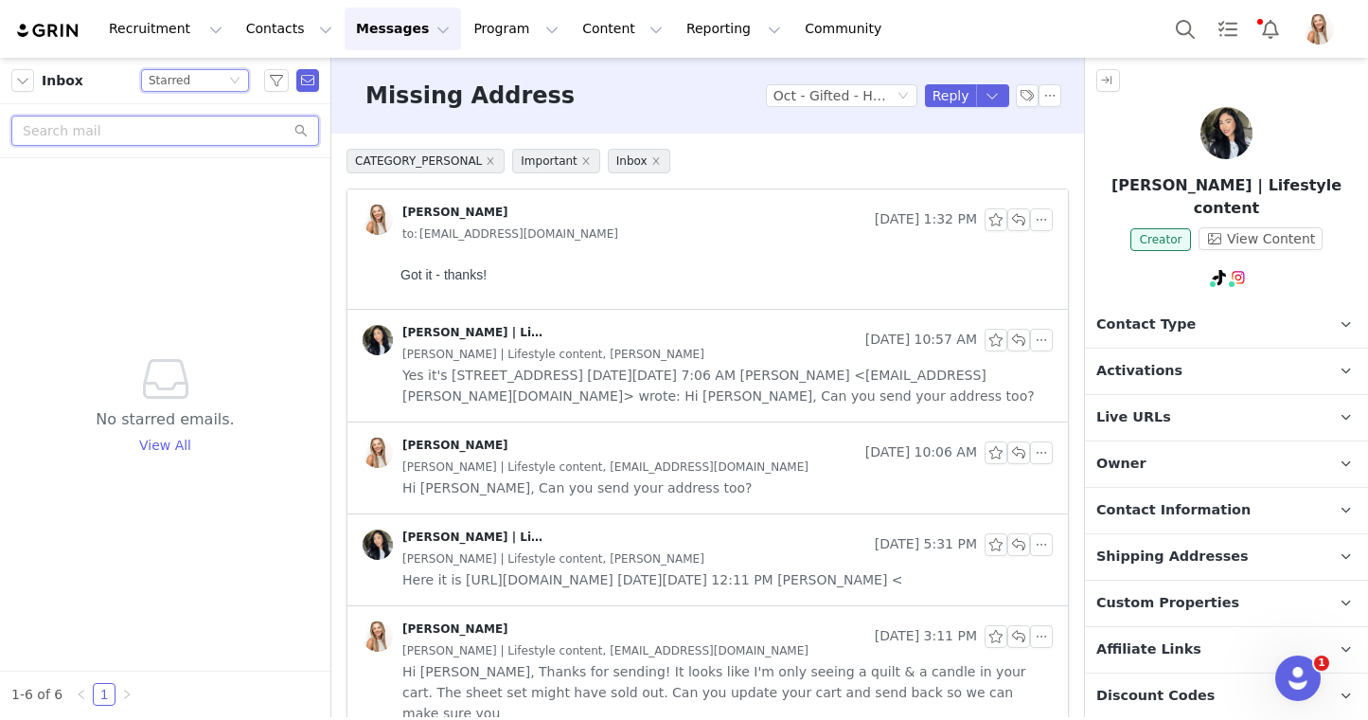
click at [187, 132] on input "text" at bounding box center [165, 131] width 308 height 30
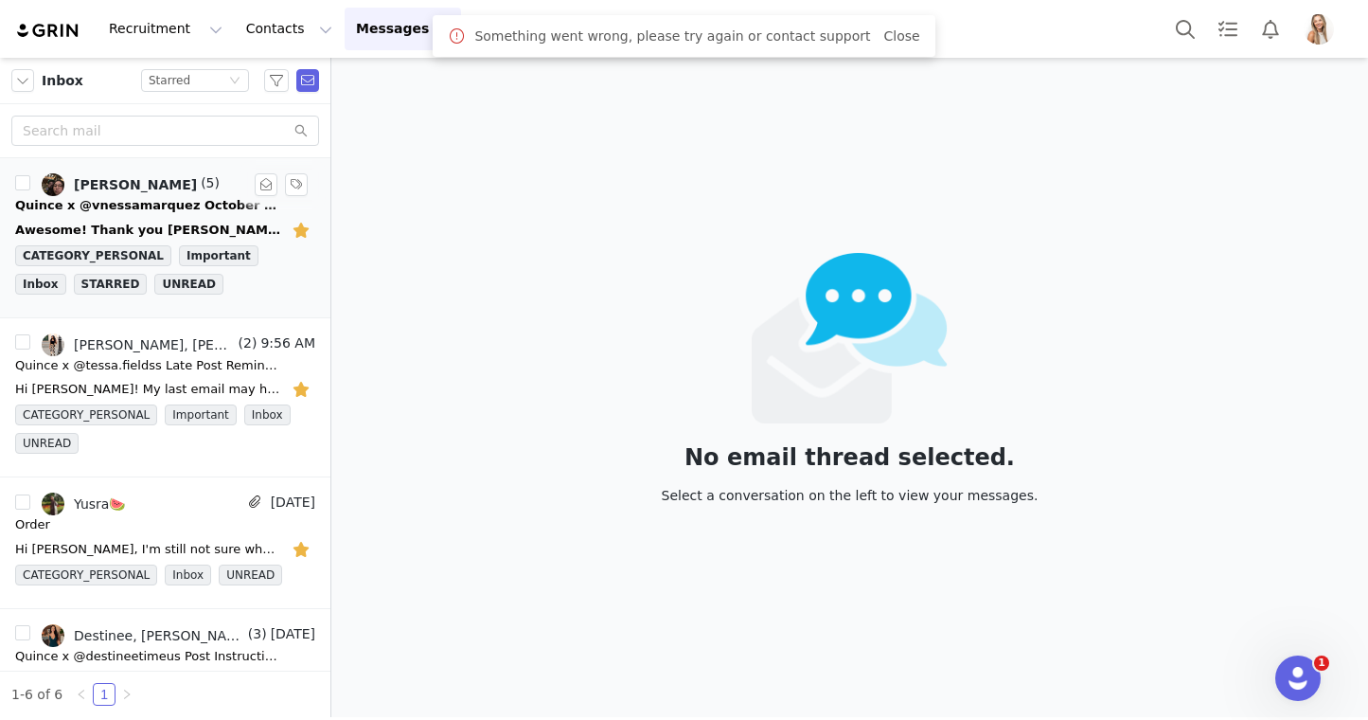
click at [144, 215] on div "Awesome! Thank you [PERSON_NAME]! I just submitted my proposal. Sent from Yahoo…" at bounding box center [165, 230] width 300 height 30
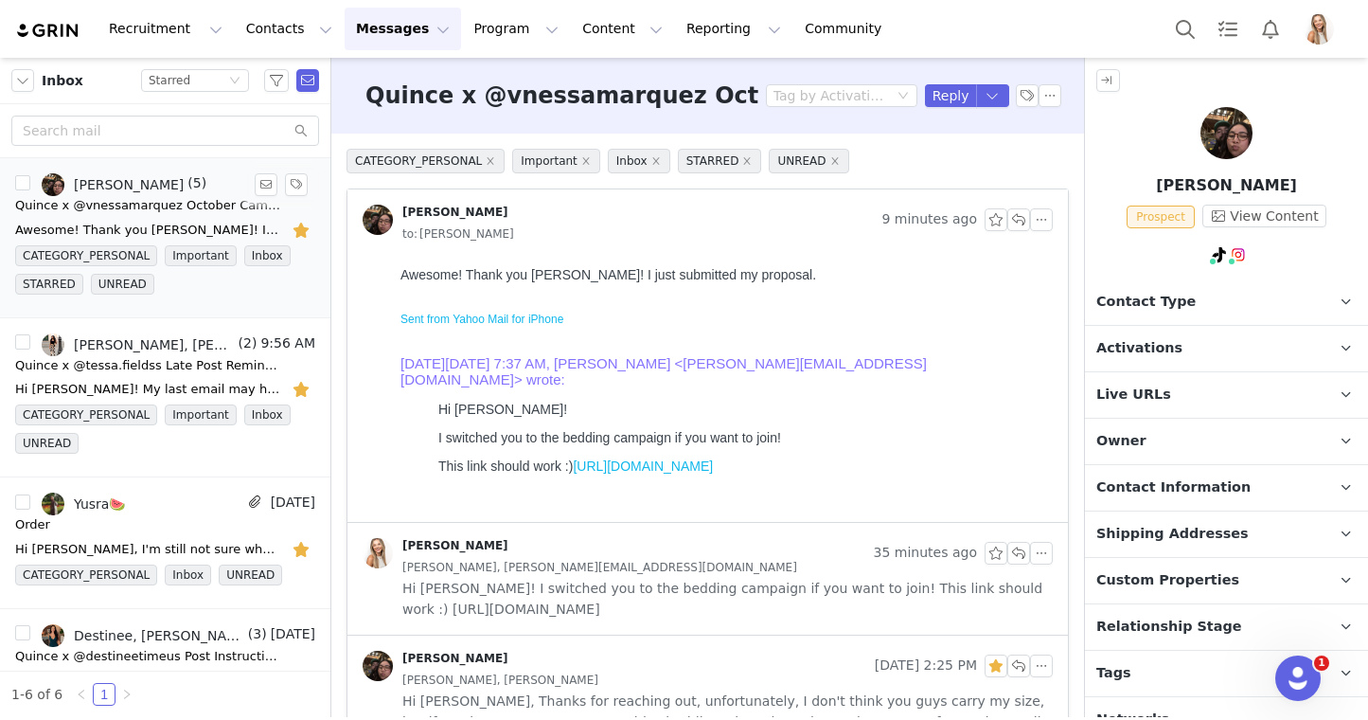
click at [295, 226] on button "button" at bounding box center [303, 230] width 25 height 30
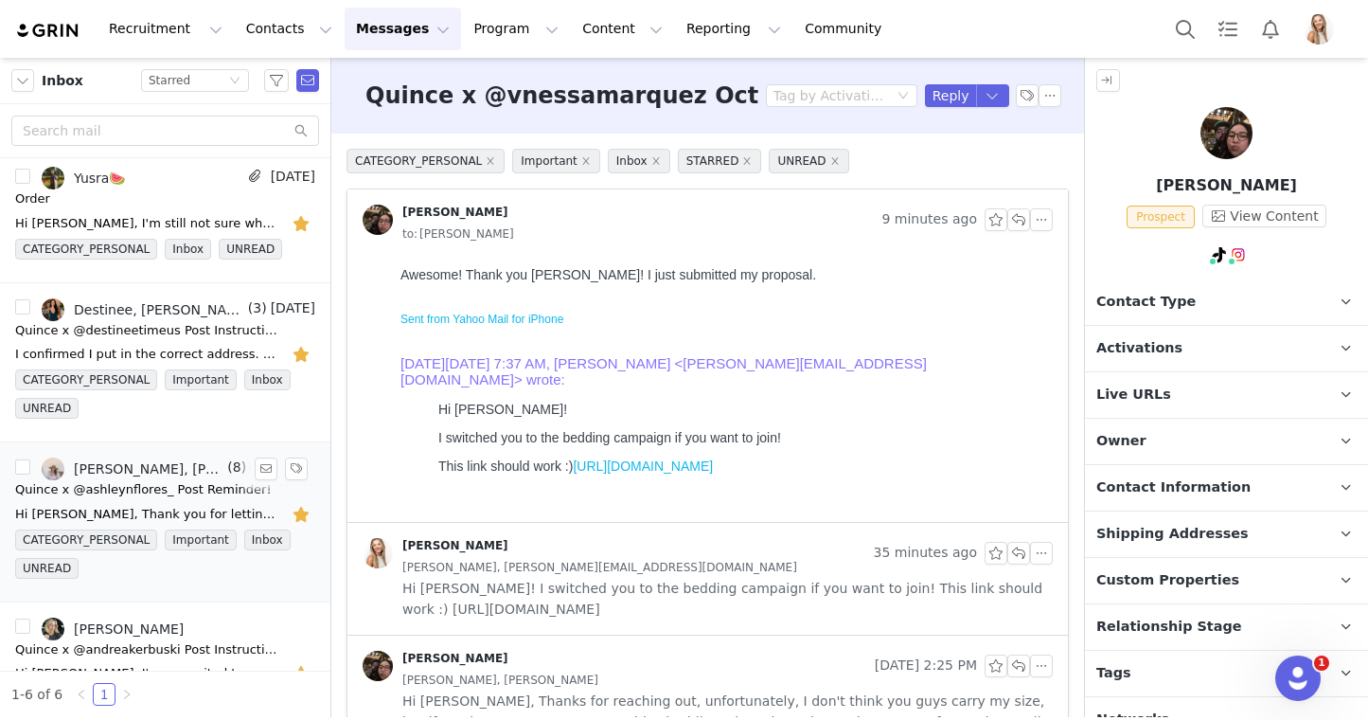
scroll to position [360, 0]
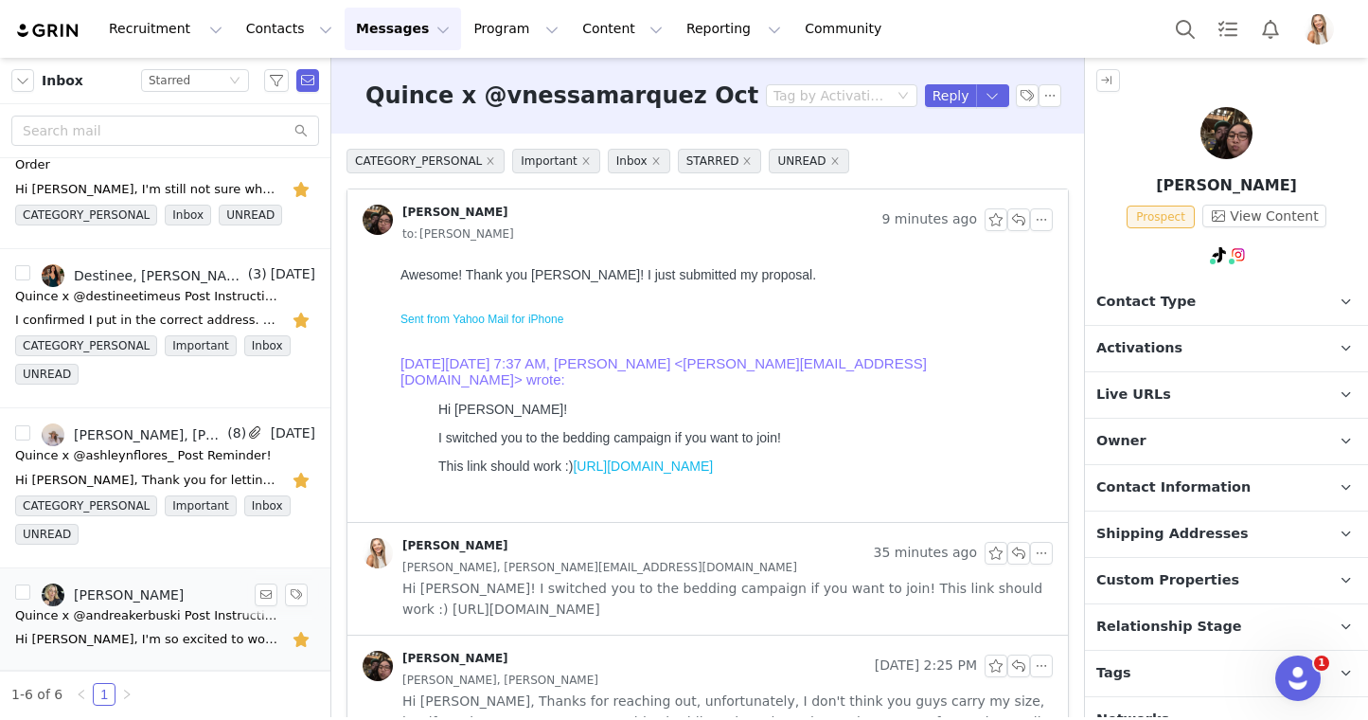
click at [136, 622] on div "Quince x @andreakerbuski Post Instructions!" at bounding box center [147, 615] width 265 height 19
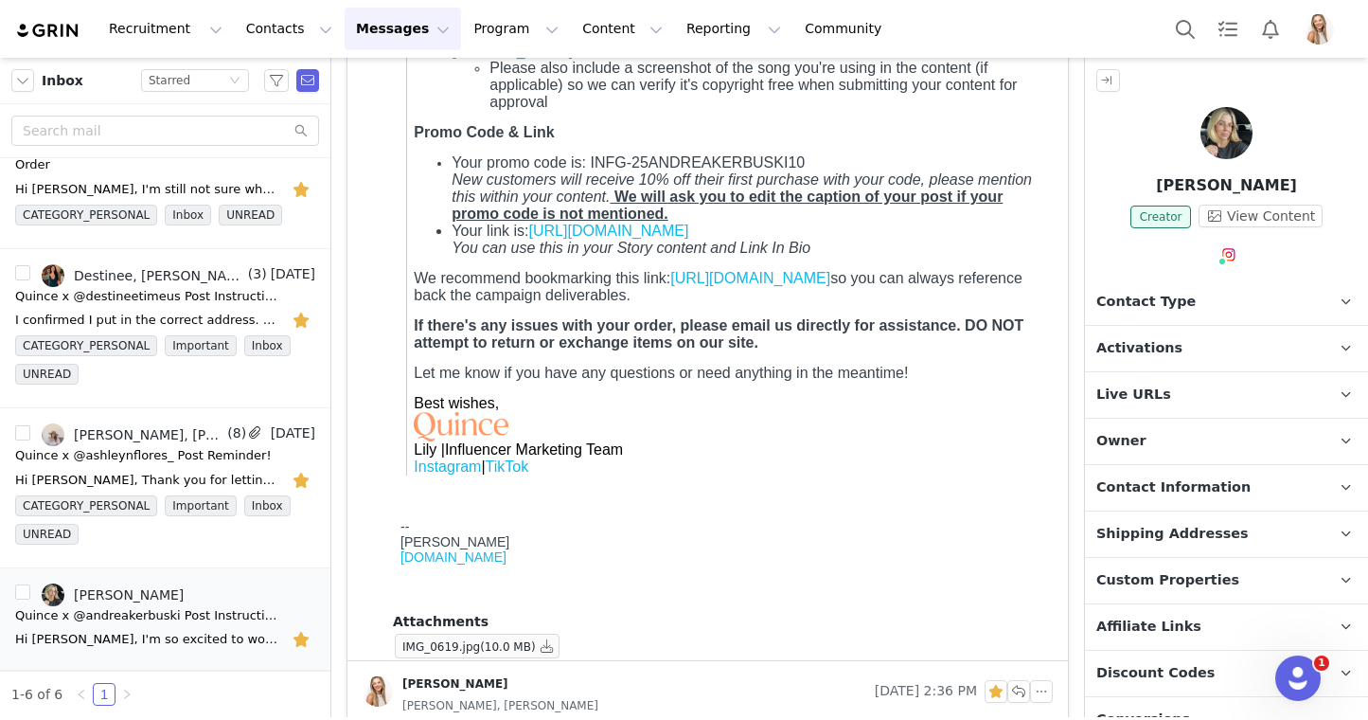
scroll to position [740, 0]
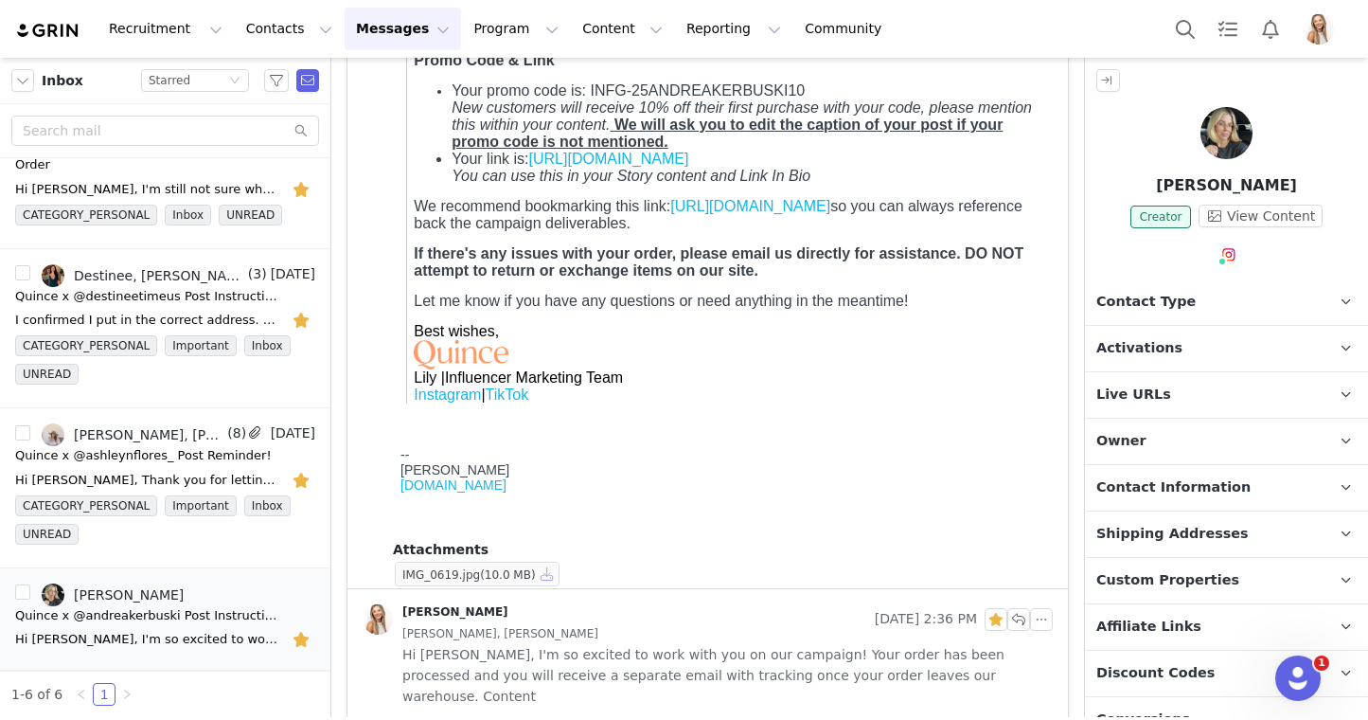
click at [550, 577] on button "button" at bounding box center [547, 573] width 23 height 23
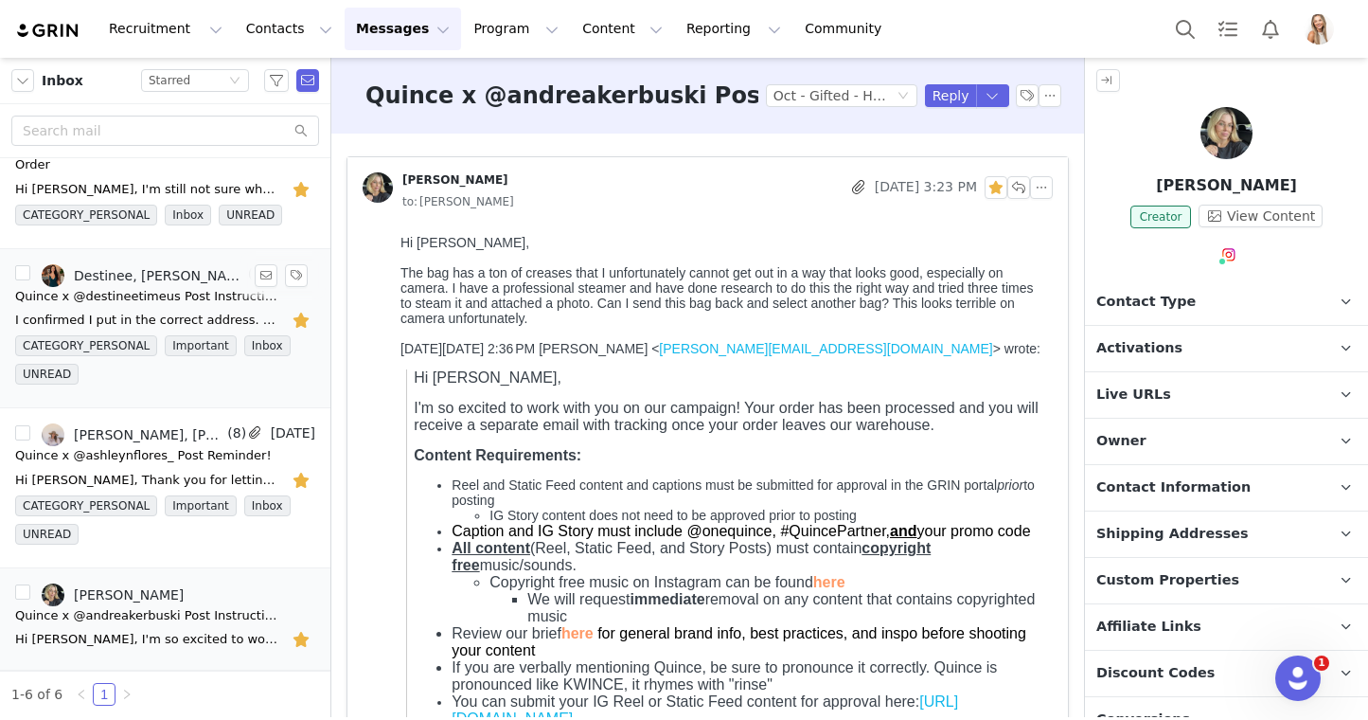
scroll to position [0, 0]
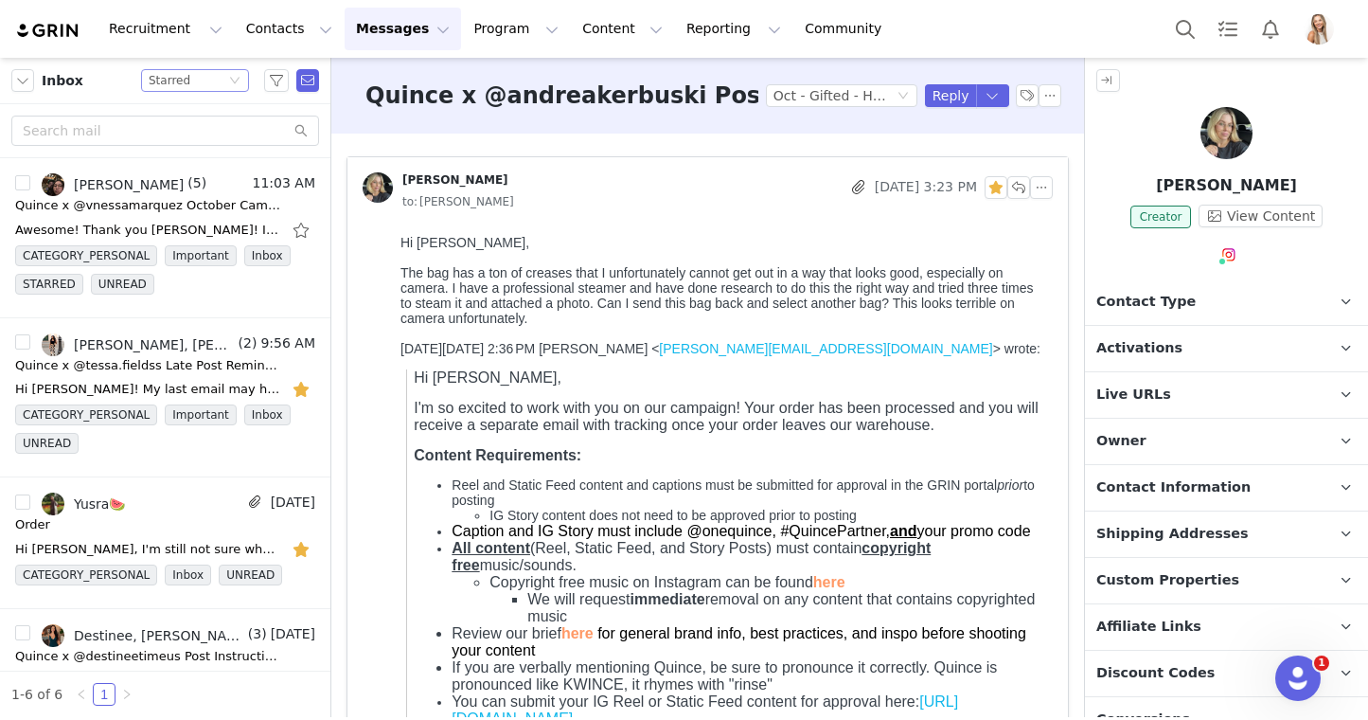
click at [192, 89] on div "Status Starred" at bounding box center [187, 80] width 77 height 21
click at [189, 85] on div "Status Starred" at bounding box center [187, 80] width 77 height 21
click at [204, 173] on li "Unread only" at bounding box center [195, 175] width 108 height 30
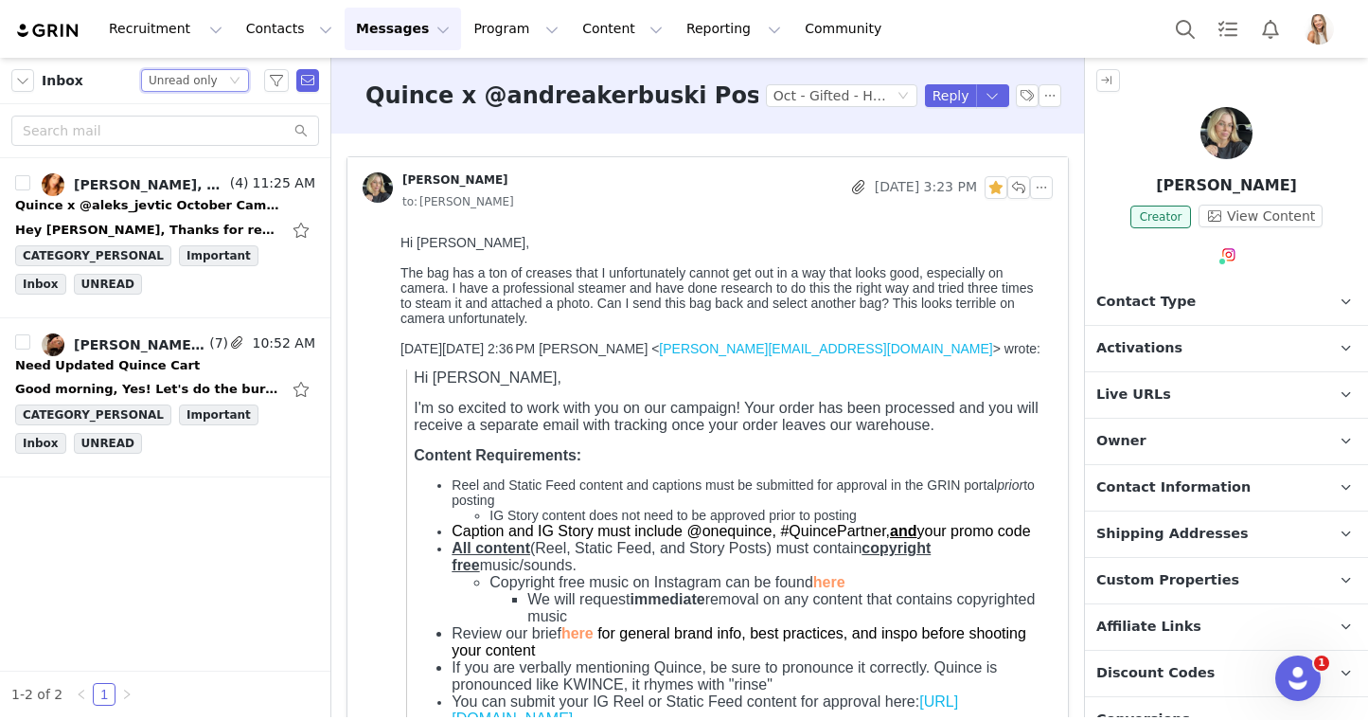
click at [344, 112] on div "Quince x @andreakerbuski Post Instructions! Tag by Activation Oct - Gifted - Ha…" at bounding box center [707, 96] width 753 height 76
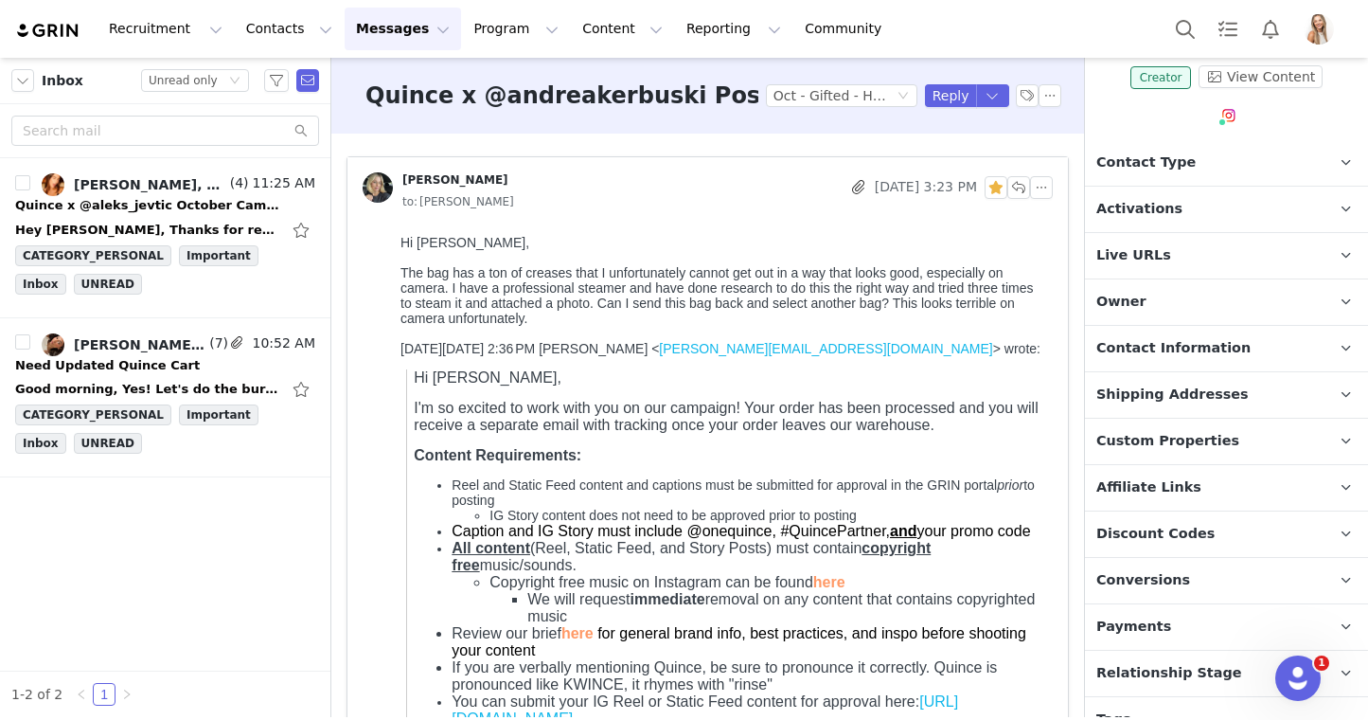
scroll to position [171, 0]
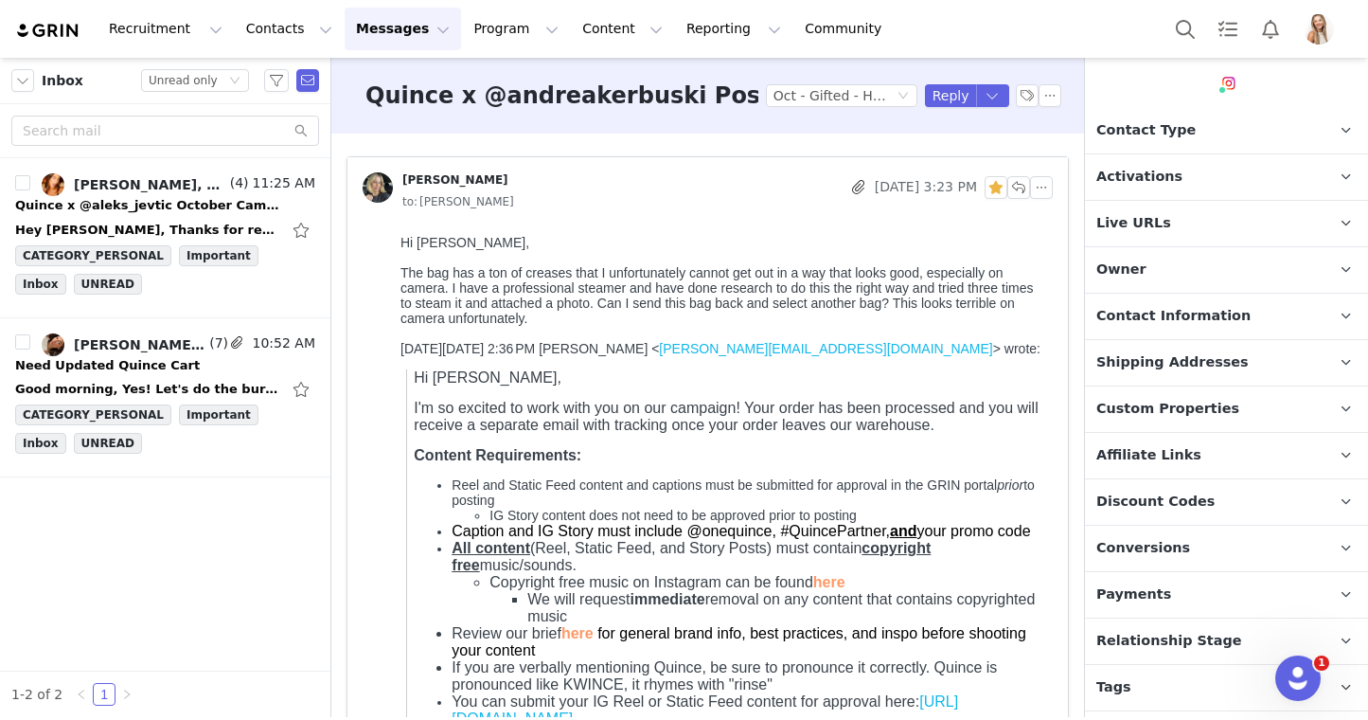
click at [1152, 320] on span "Contact Information" at bounding box center [1173, 316] width 154 height 21
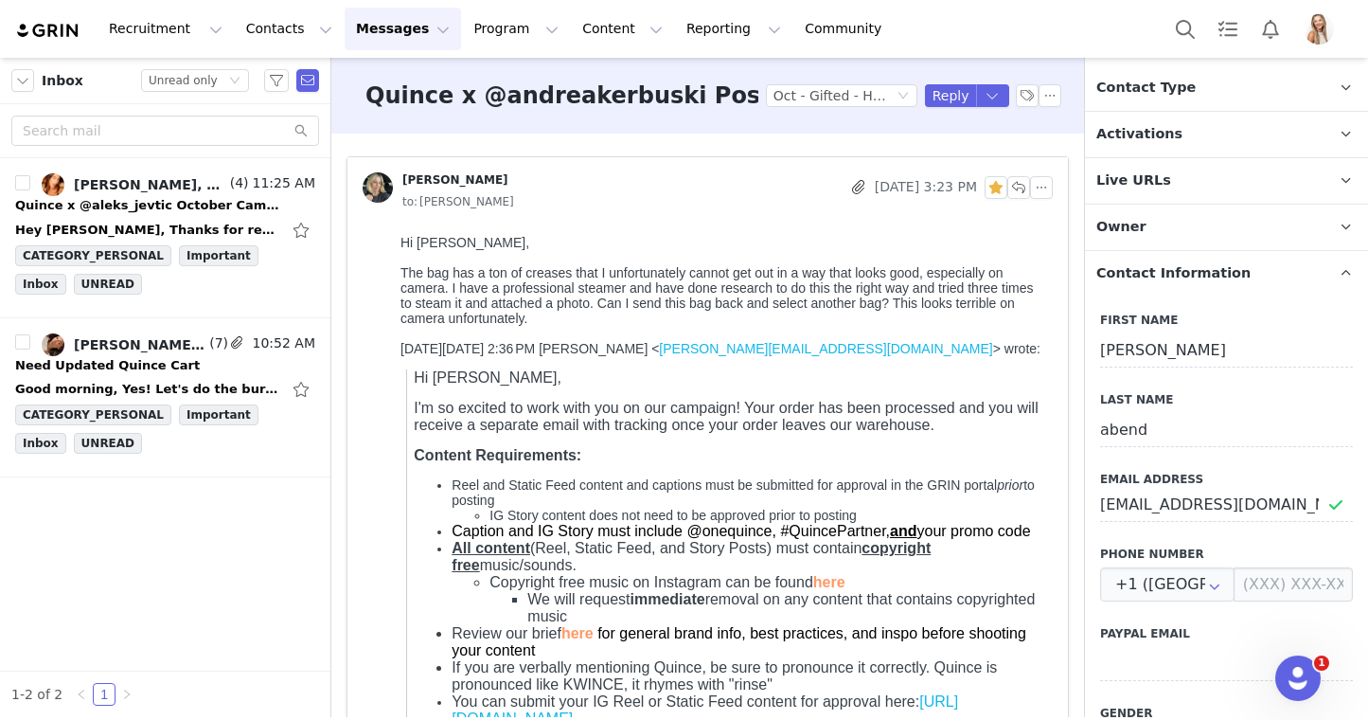
scroll to position [215, 0]
click at [1165, 502] on input "[EMAIL_ADDRESS][DOMAIN_NAME]" at bounding box center [1226, 504] width 253 height 34
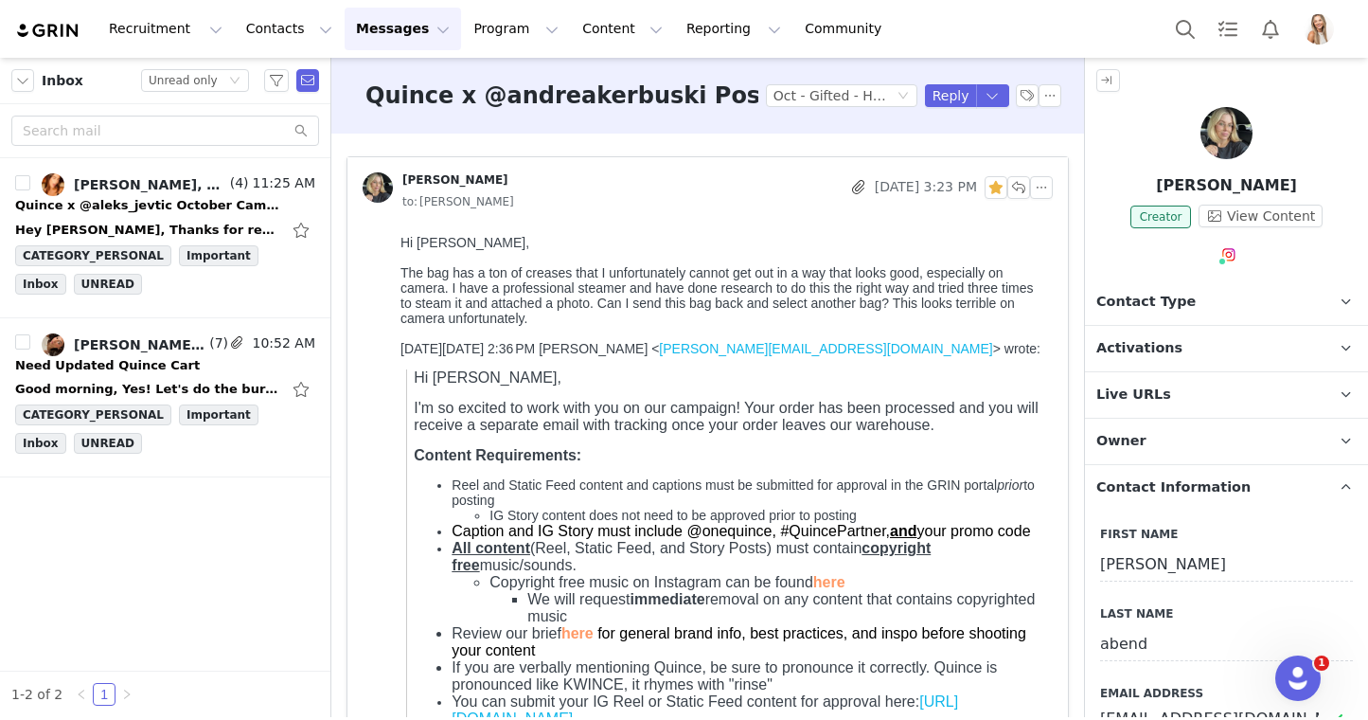
drag, startPoint x: 1302, startPoint y: 185, endPoint x: 1131, endPoint y: 186, distance: 171.4
click at [1131, 186] on p "[PERSON_NAME]" at bounding box center [1226, 185] width 283 height 23
copy p "[PERSON_NAME]"
click at [1155, 335] on p "Activations" at bounding box center [1204, 348] width 238 height 45
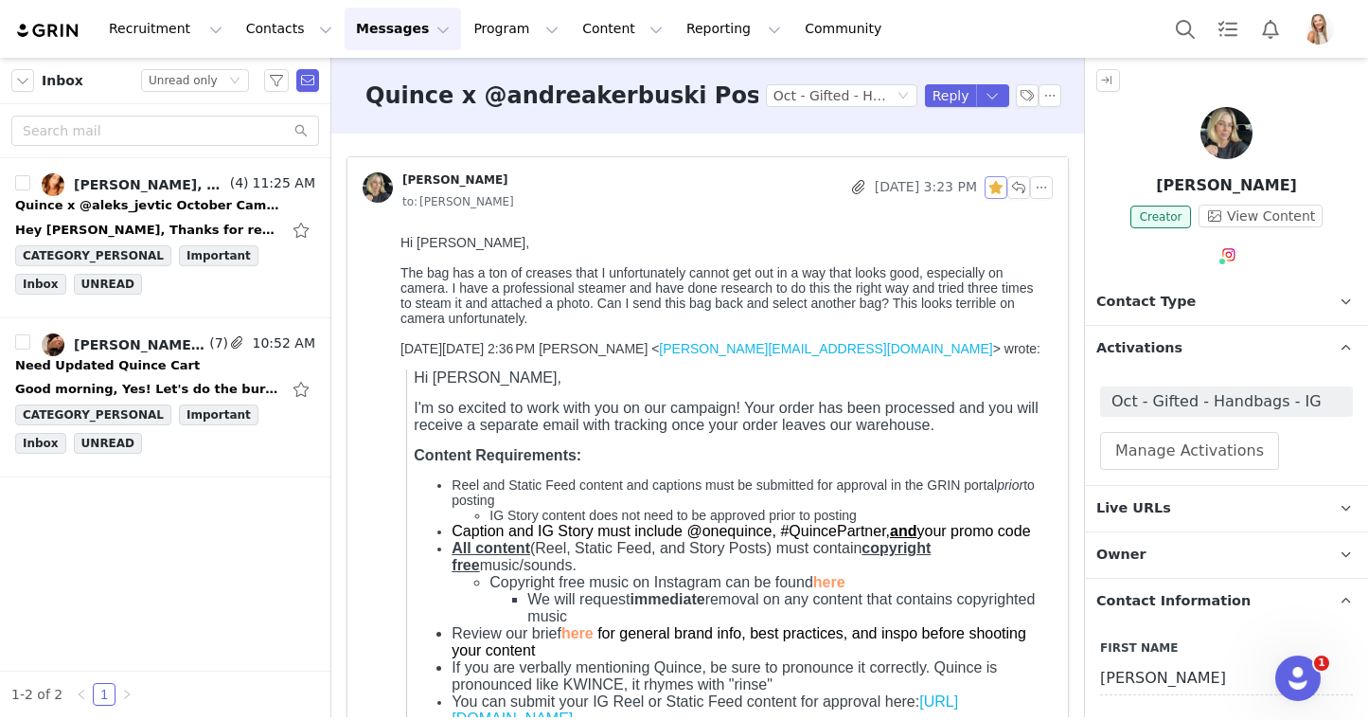
click at [993, 185] on button "button" at bounding box center [996, 187] width 23 height 23
click at [950, 95] on button "Reply" at bounding box center [951, 95] width 52 height 23
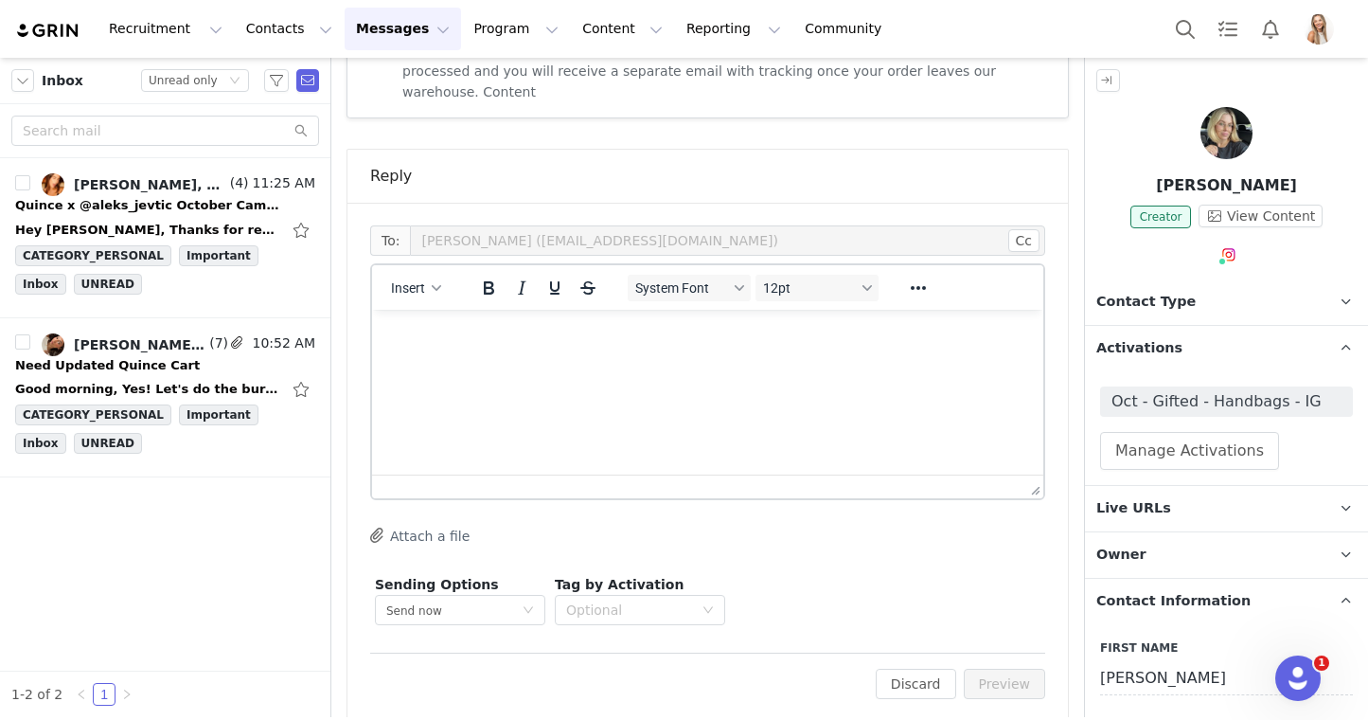
click at [538, 361] on html at bounding box center [707, 335] width 671 height 51
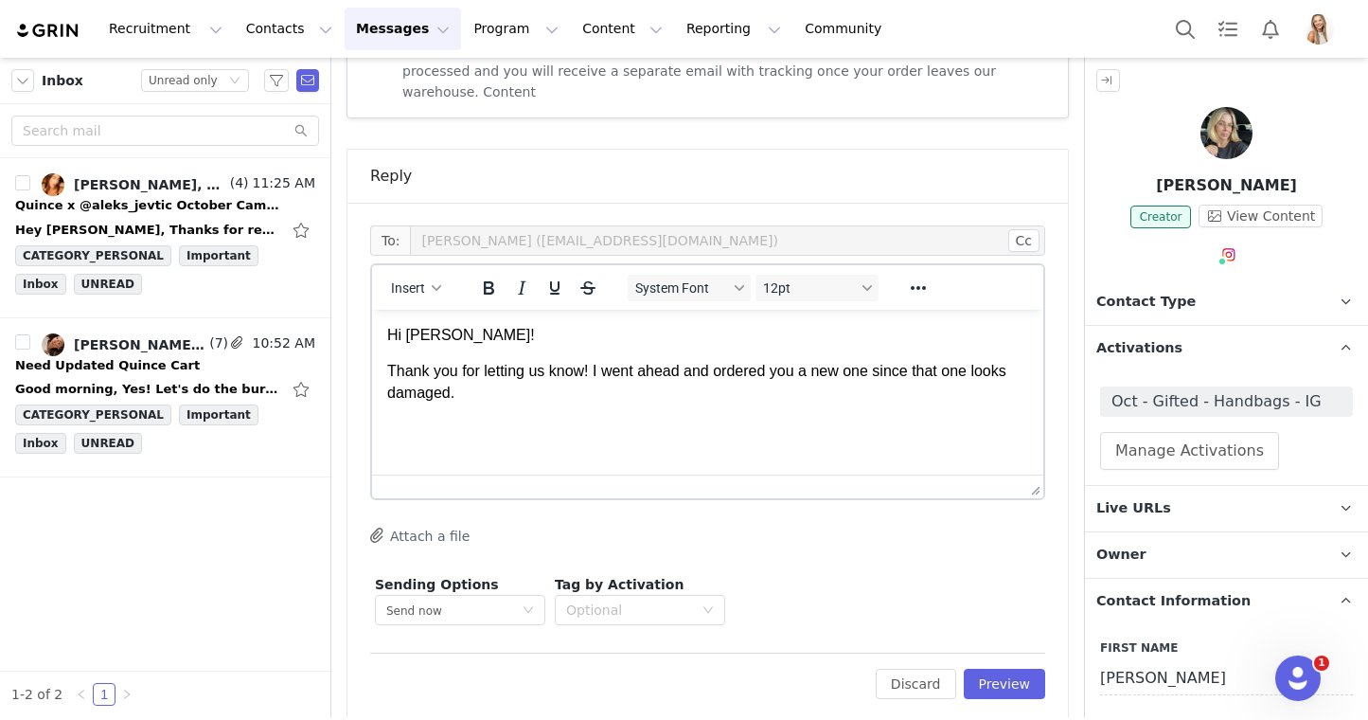
click at [663, 407] on html "Hi [PERSON_NAME]! Thank you for letting us know! I went ahead and ordered you a…" at bounding box center [707, 364] width 671 height 109
click at [992, 669] on button "Preview" at bounding box center [1005, 684] width 82 height 30
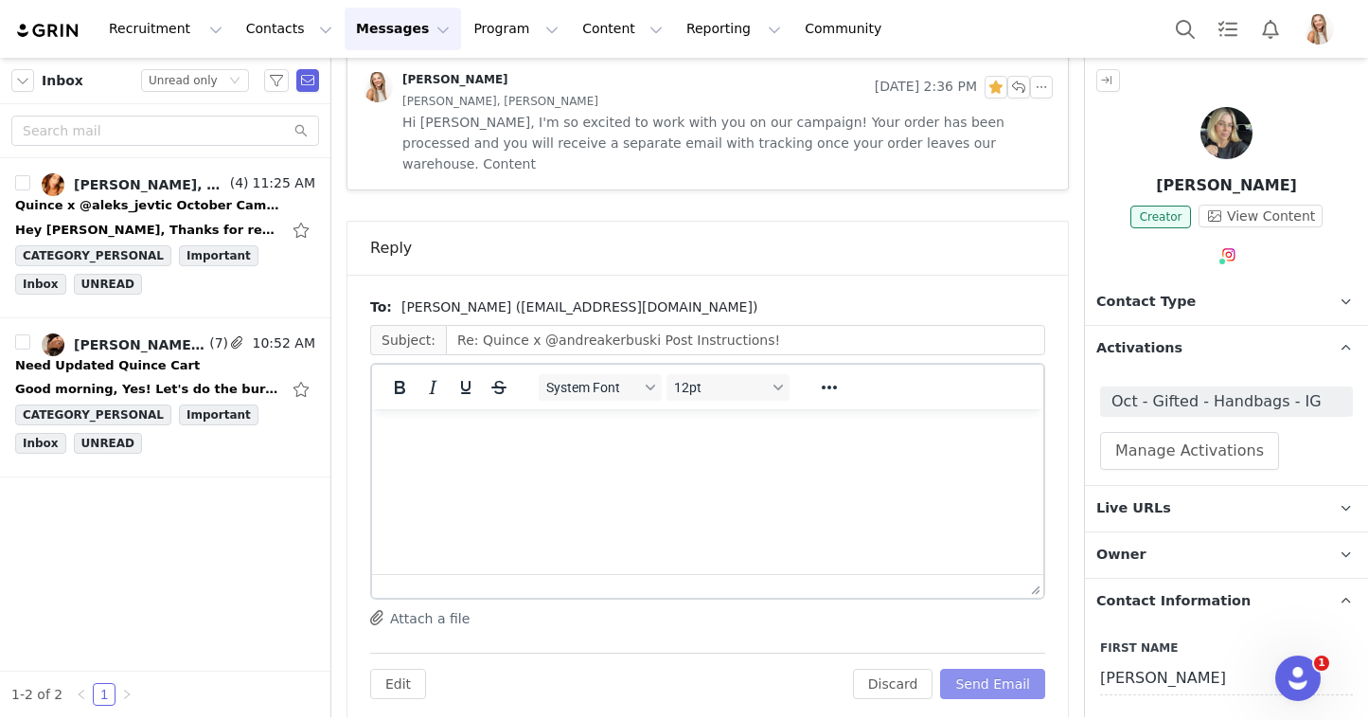
click at [1011, 669] on button "Send Email" at bounding box center [992, 684] width 105 height 30
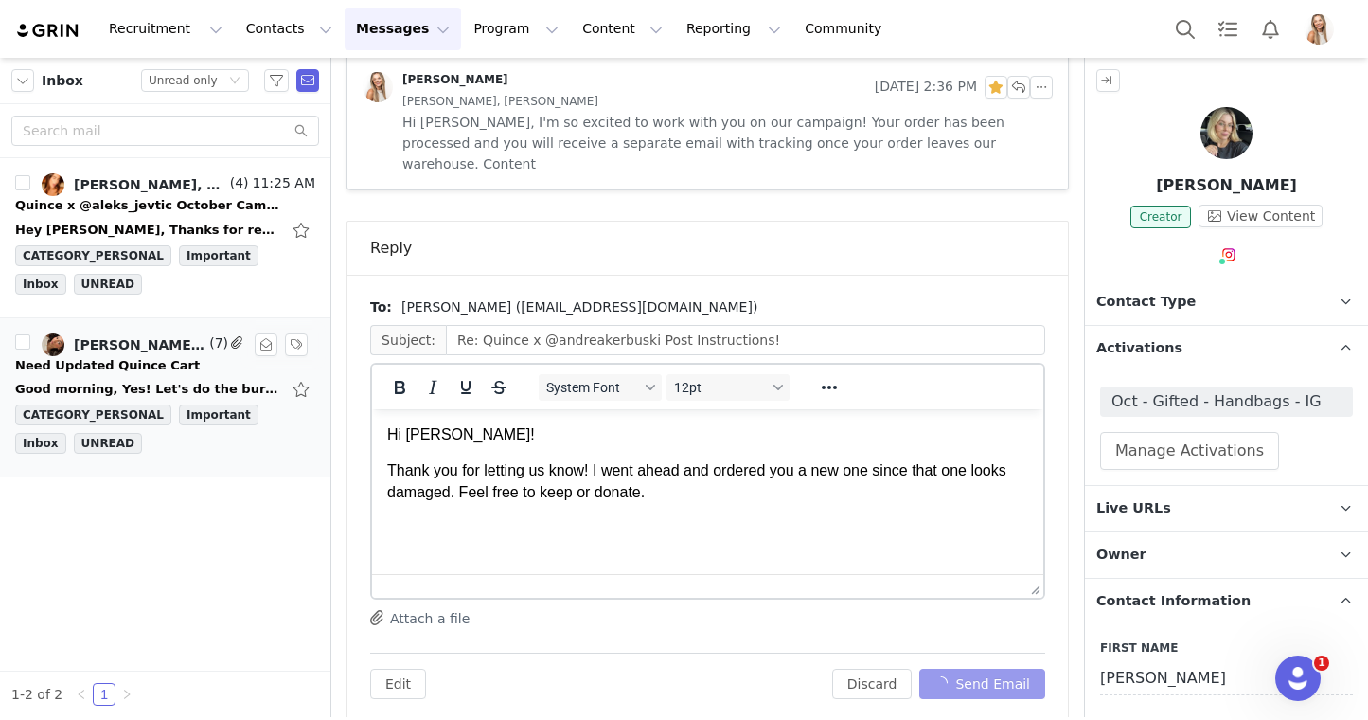
scroll to position [740, 0]
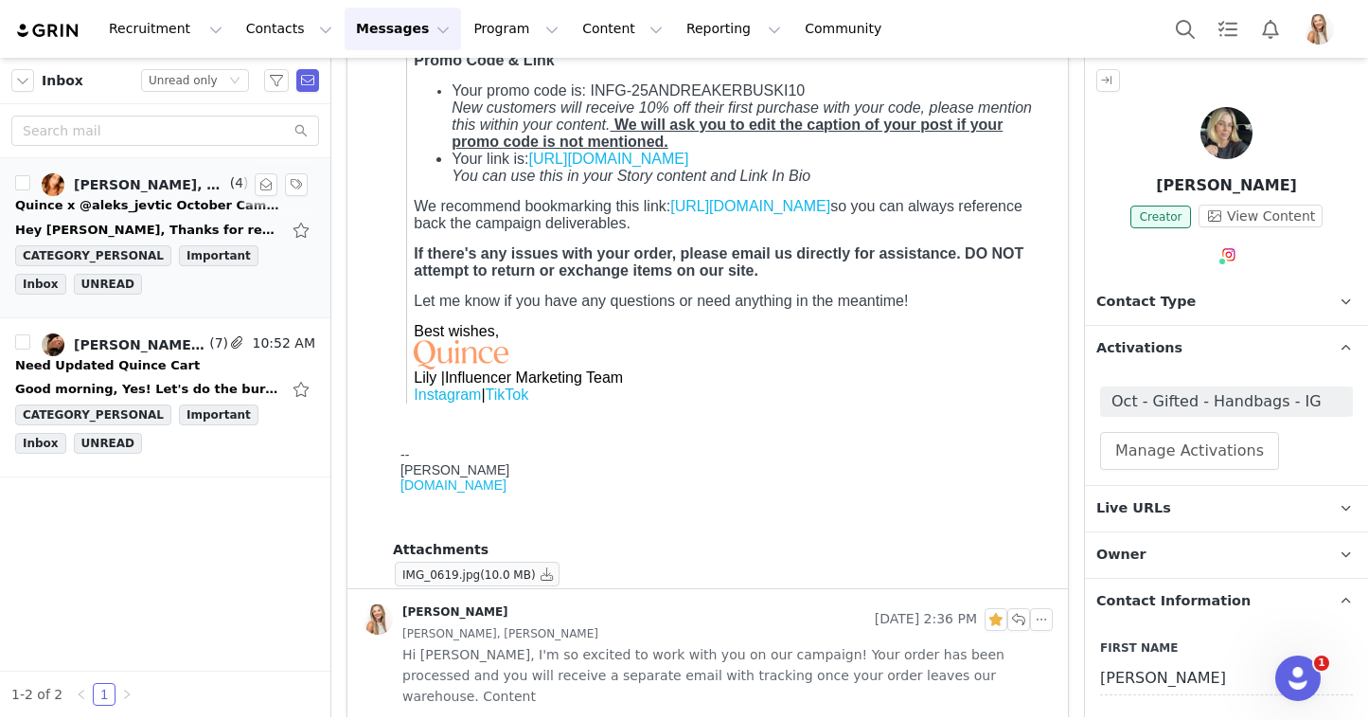
click at [157, 194] on link "[PERSON_NAME], [PERSON_NAME]" at bounding box center [134, 184] width 185 height 23
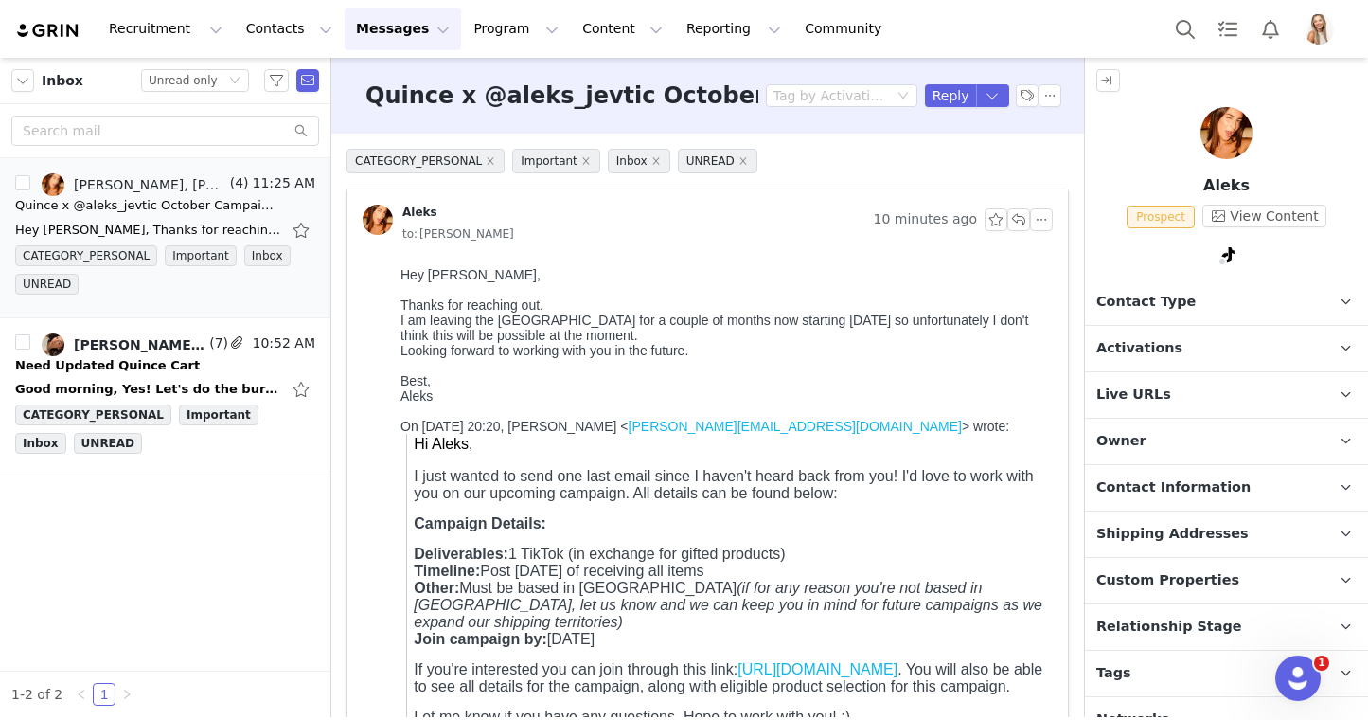
scroll to position [25, 0]
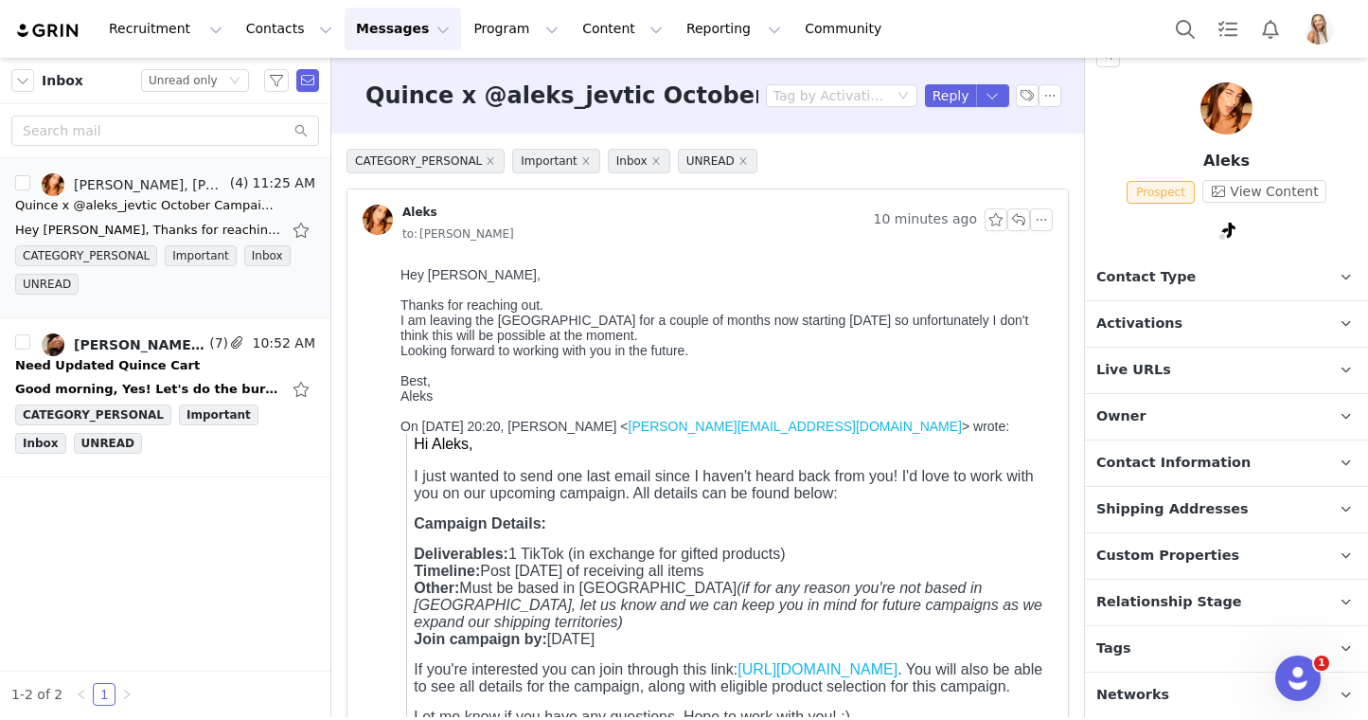
click at [1206, 603] on span "Relationship Stage" at bounding box center [1169, 602] width 146 height 21
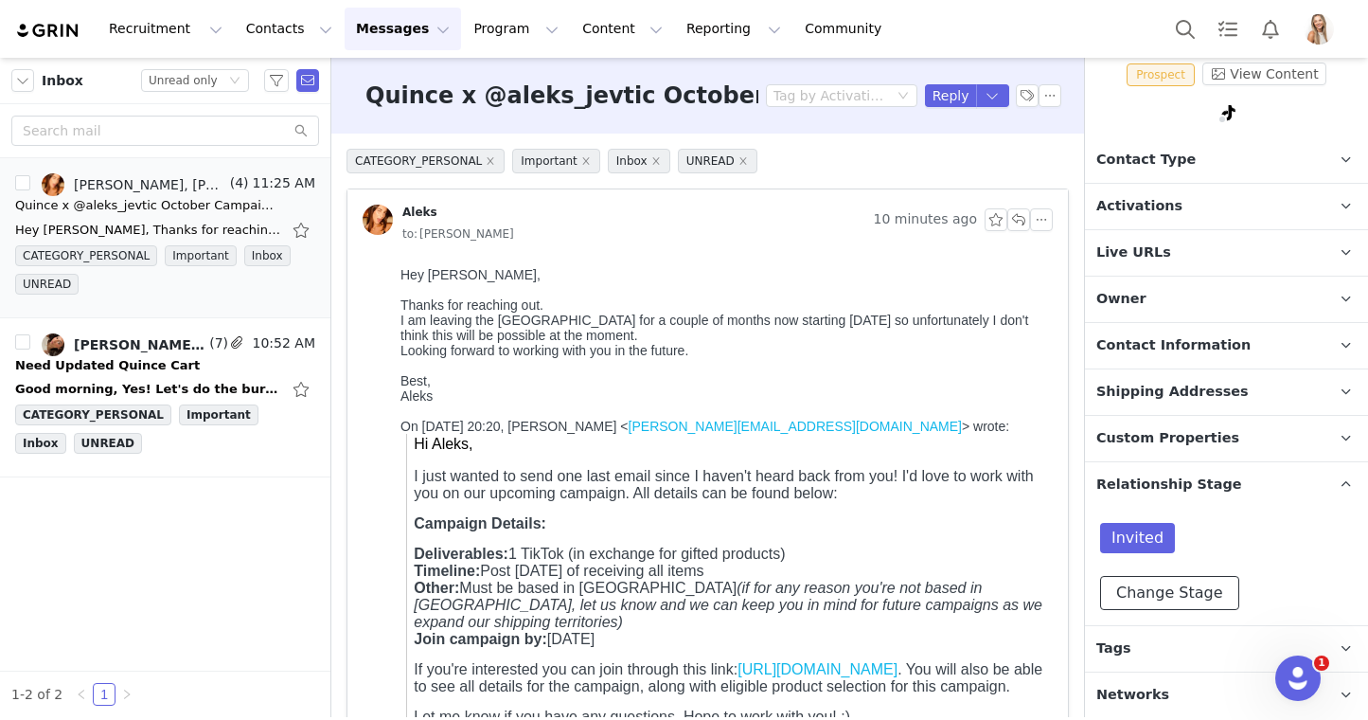
click at [1185, 604] on button "Change Stage" at bounding box center [1169, 593] width 139 height 34
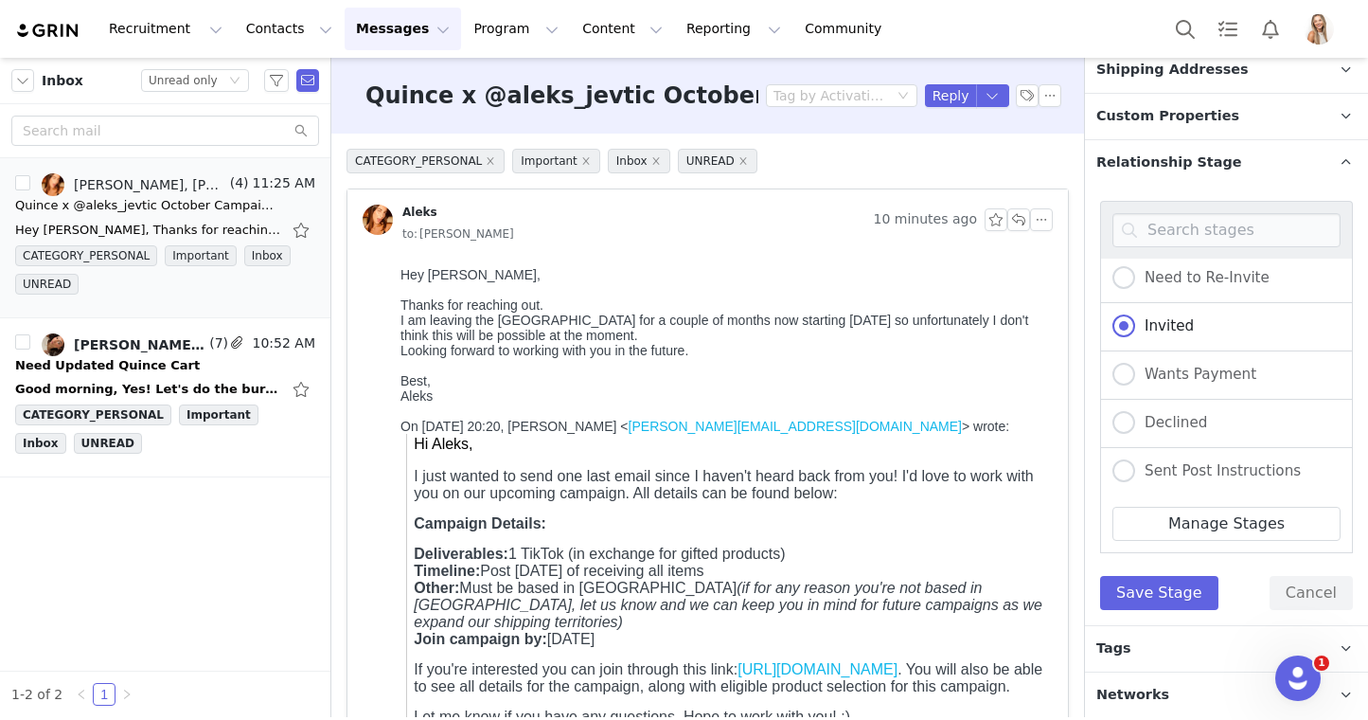
scroll to position [164, 0]
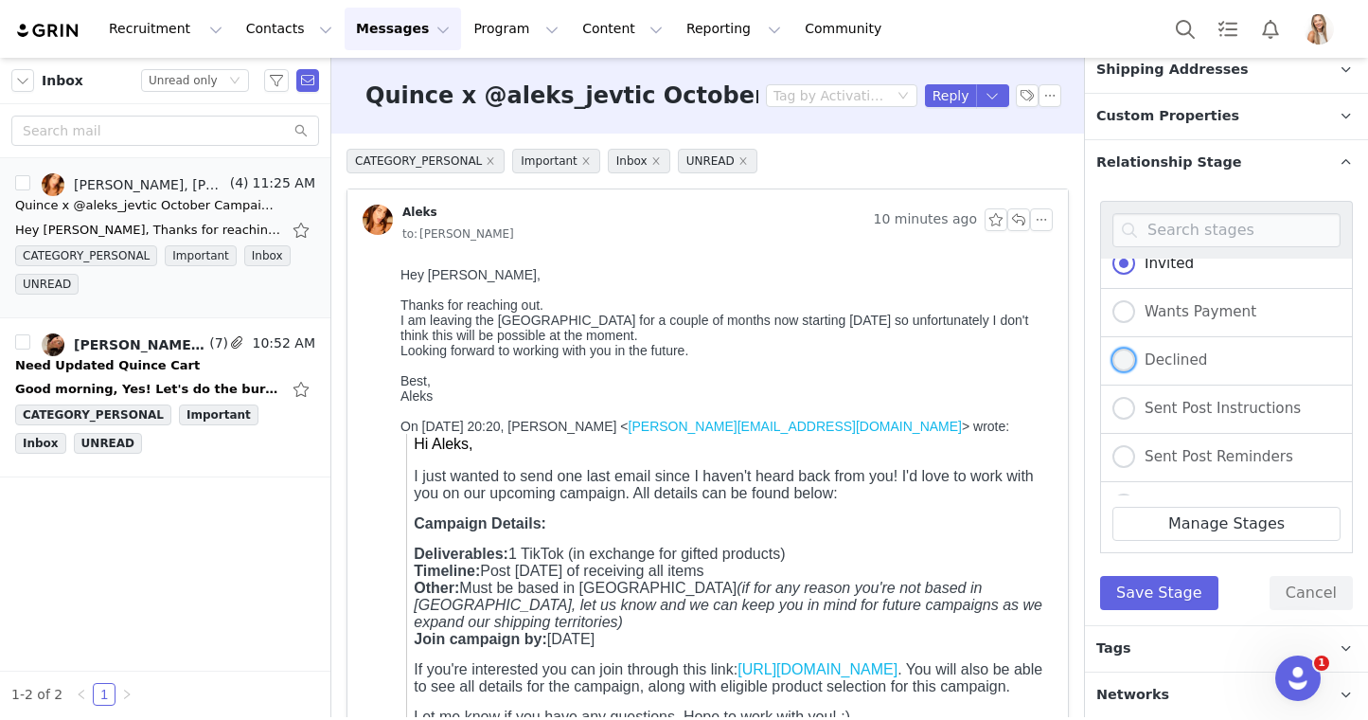
click at [1169, 354] on span "Declined" at bounding box center [1171, 359] width 72 height 17
click at [1135, 354] on input "Declined" at bounding box center [1124, 360] width 23 height 25
radio input "true"
radio input "false"
radio input "true"
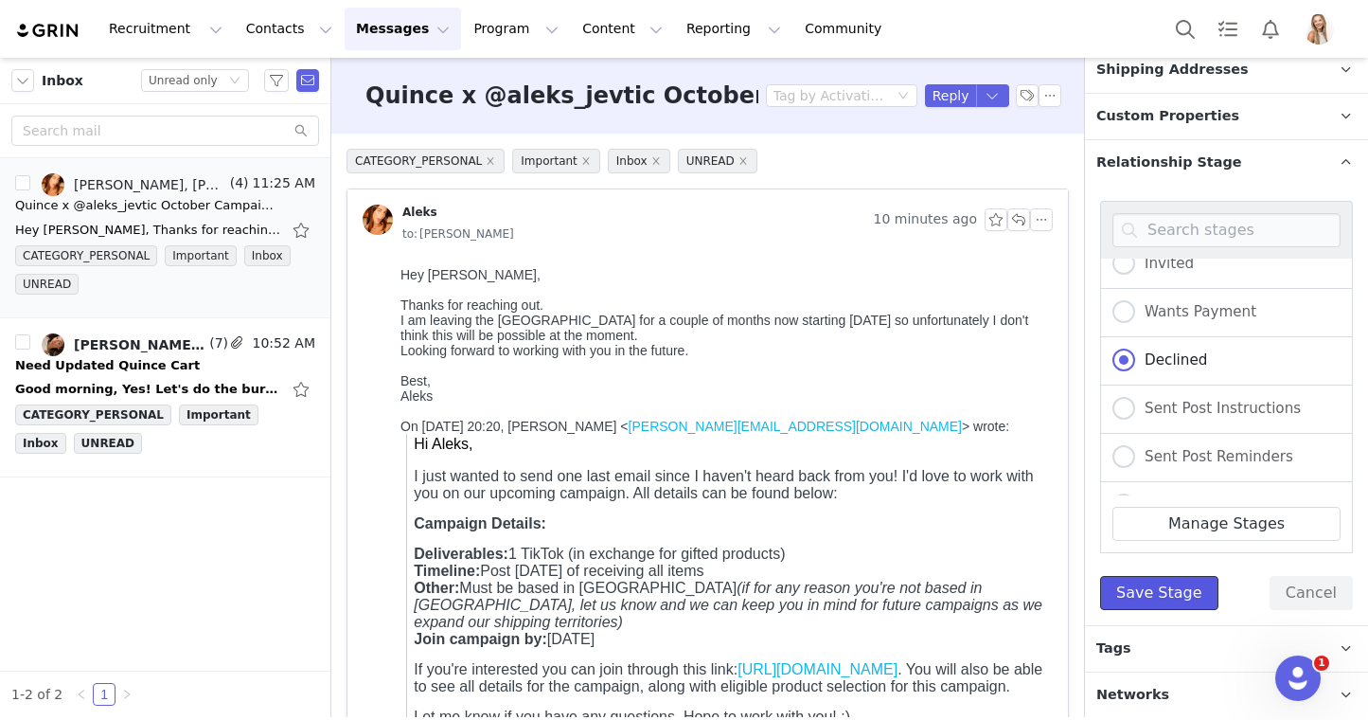
click at [1158, 588] on button "Save Stage" at bounding box center [1159, 593] width 118 height 34
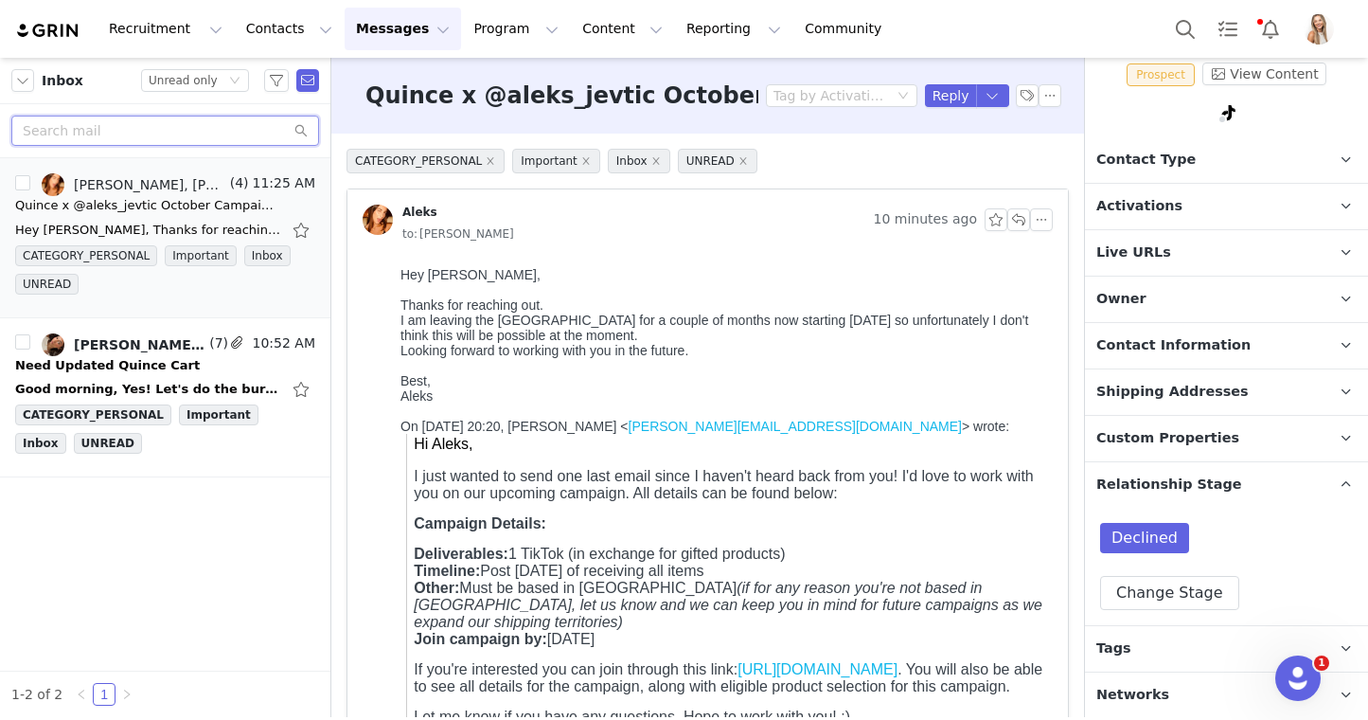
click at [204, 132] on input "text" at bounding box center [165, 131] width 308 height 30
paste input "Macey Milwee"
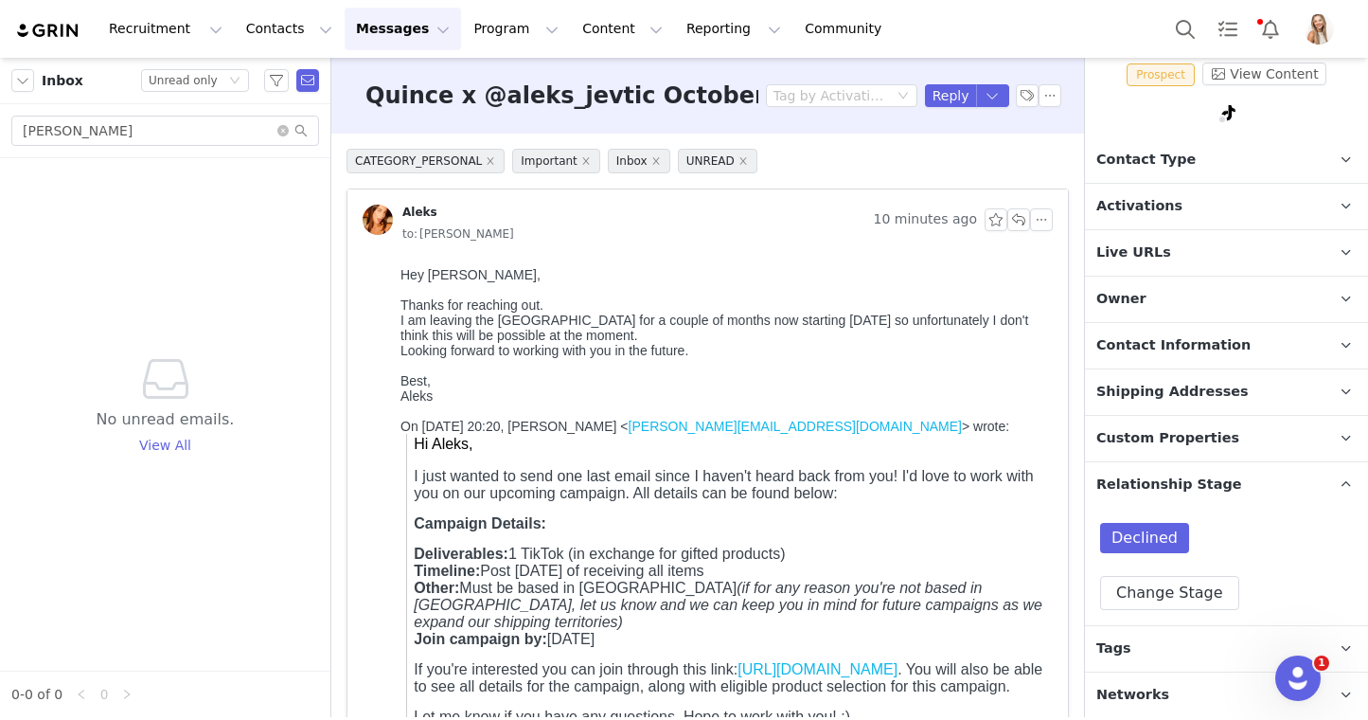
click at [207, 92] on div "Inbox Status Unread only" at bounding box center [165, 81] width 330 height 46
click at [207, 88] on div "Unread only" at bounding box center [183, 80] width 69 height 21
click at [204, 108] on li "All threads" at bounding box center [195, 114] width 108 height 30
click at [170, 134] on input "Macey Milwee" at bounding box center [165, 131] width 308 height 30
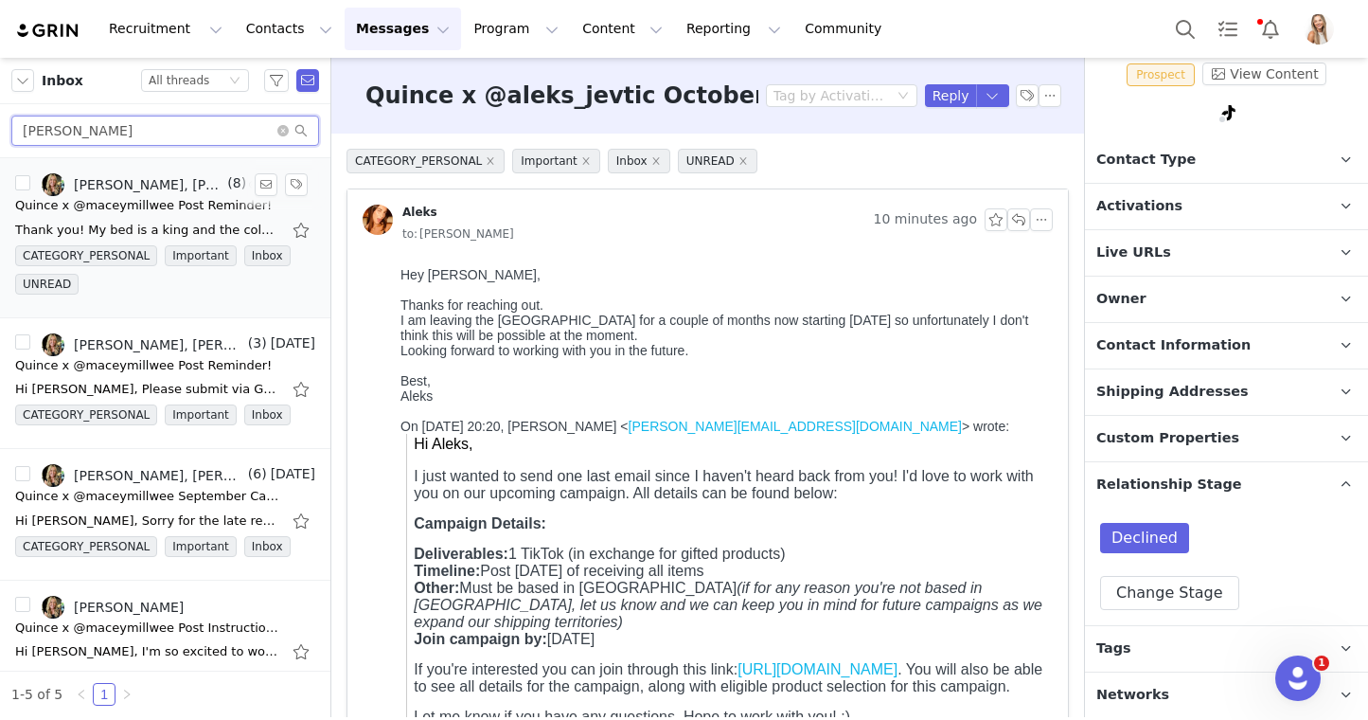
type input "Macey"
click at [144, 217] on div "Thank you! My bed is a king and the color would be sand (in the linen sheets). …" at bounding box center [165, 230] width 300 height 30
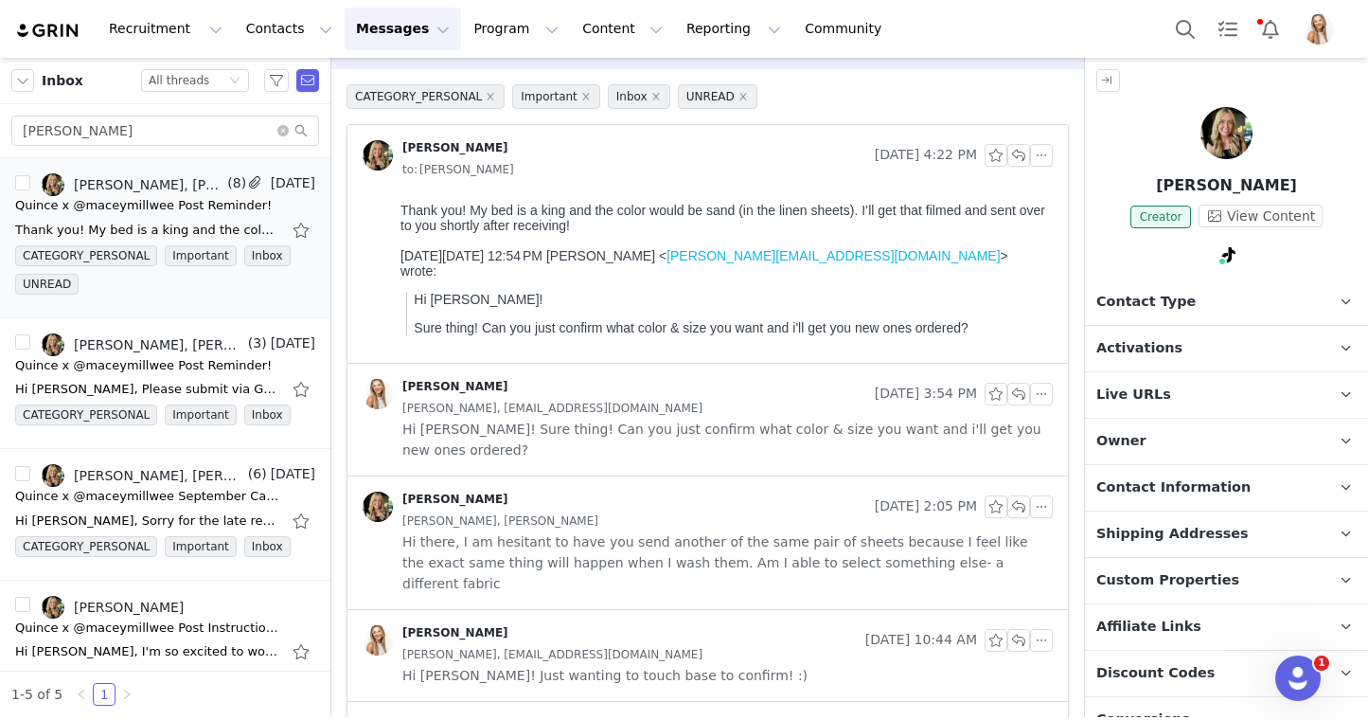
scroll to position [98, 0]
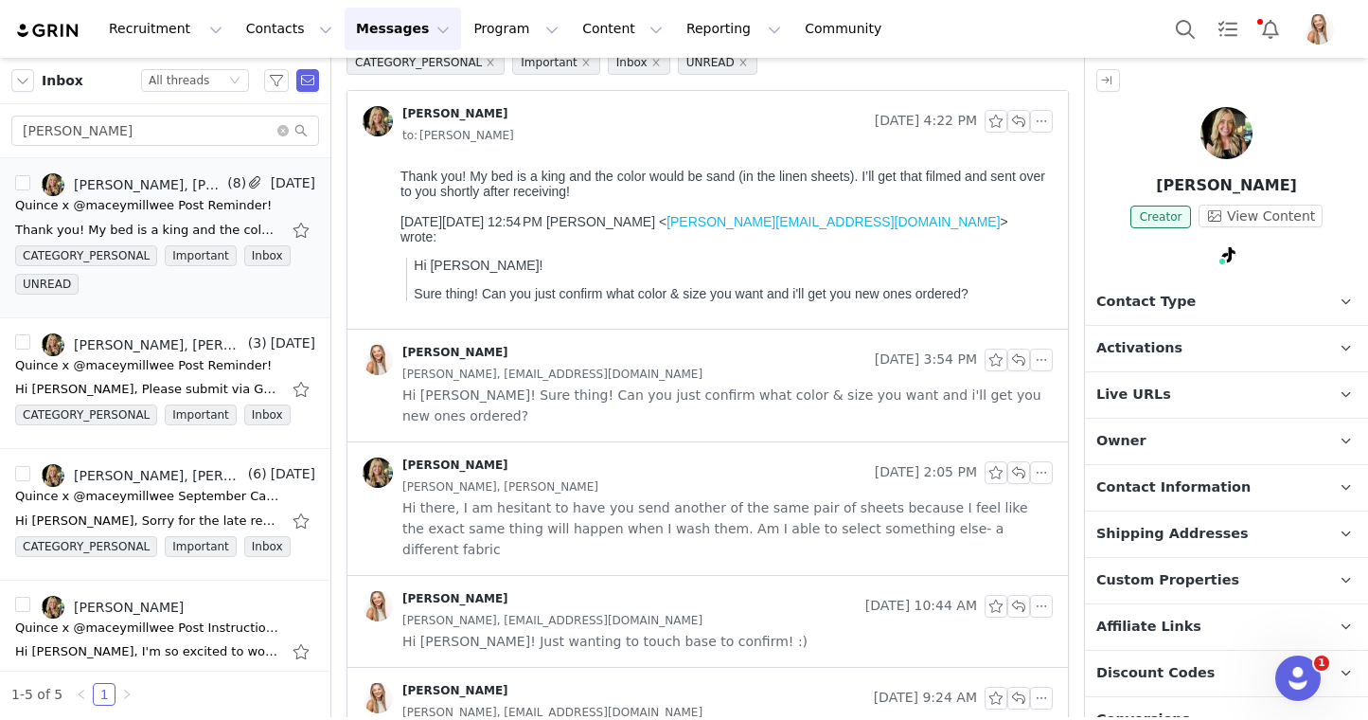
click at [646, 498] on span "Hi there, I am hesitant to have you send another of the same pair of sheets bec…" at bounding box center [727, 528] width 651 height 62
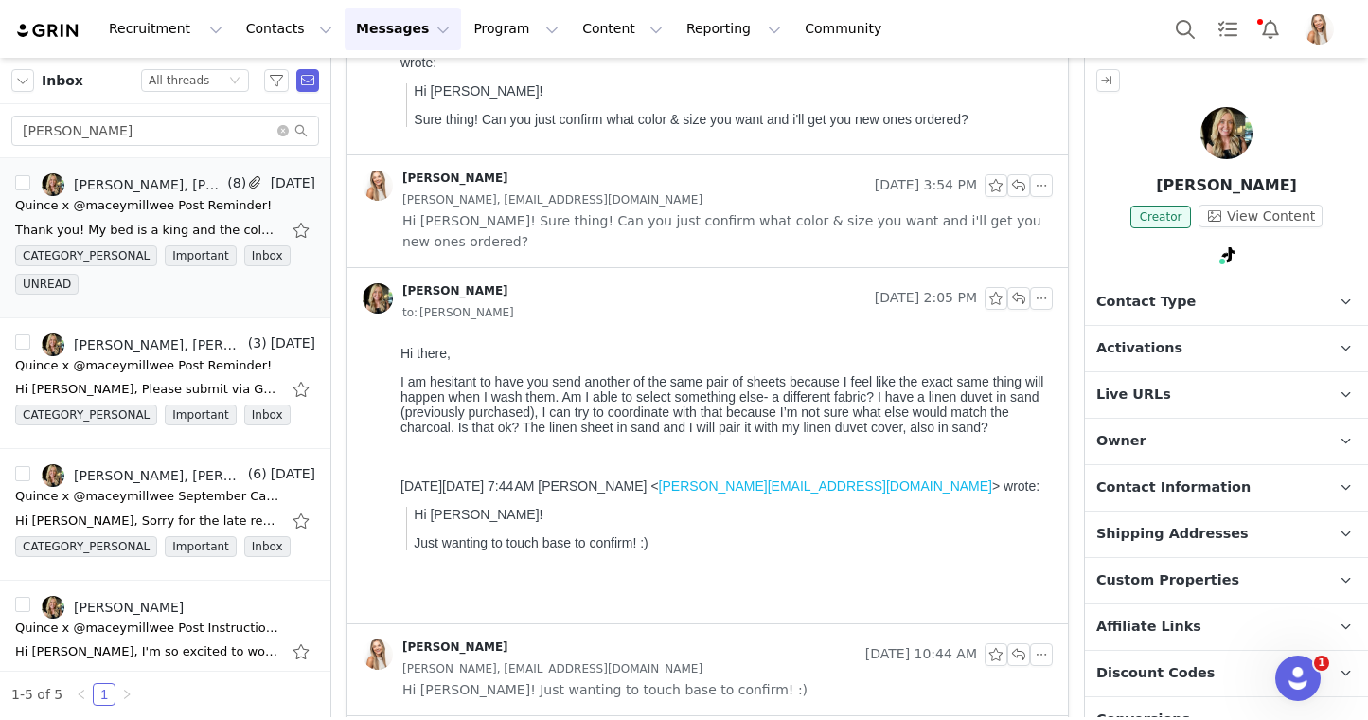
scroll to position [265, 0]
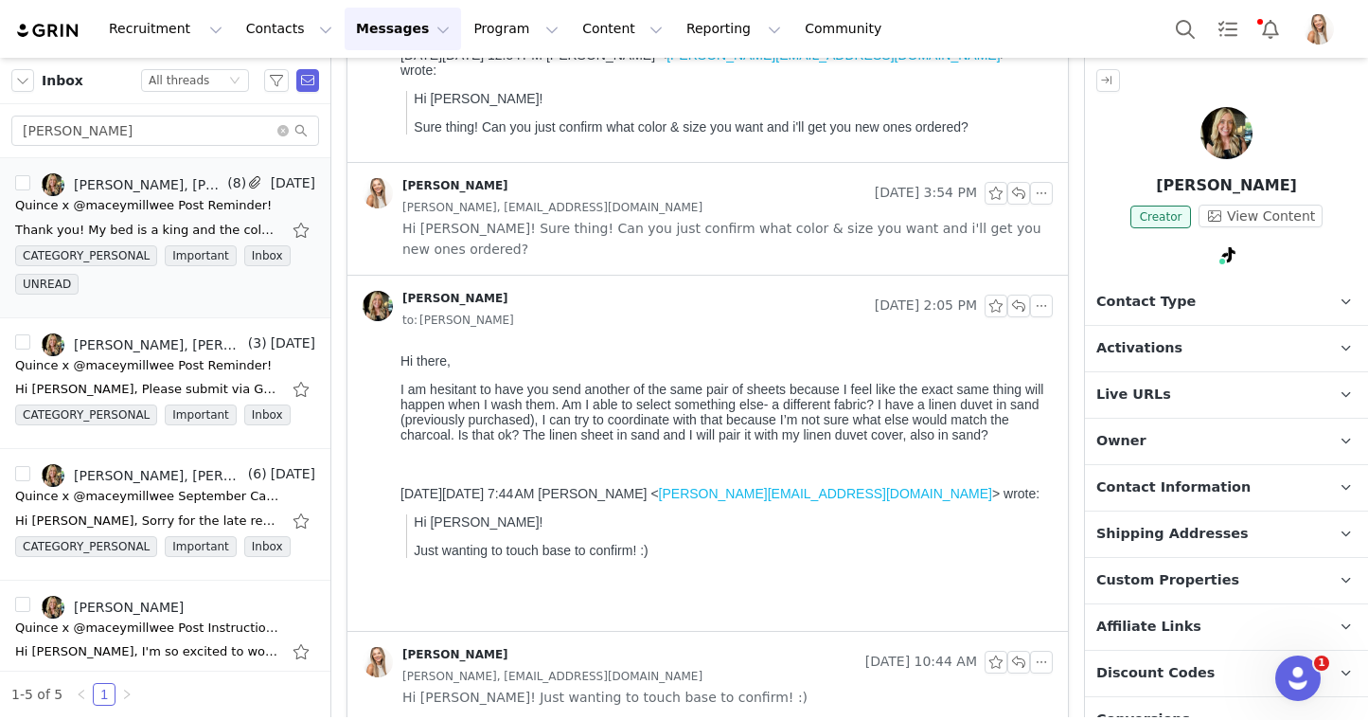
click at [666, 234] on span "Hi Macey! Sure thing! Can you just confirm what color & size you want and i'll …" at bounding box center [727, 239] width 651 height 42
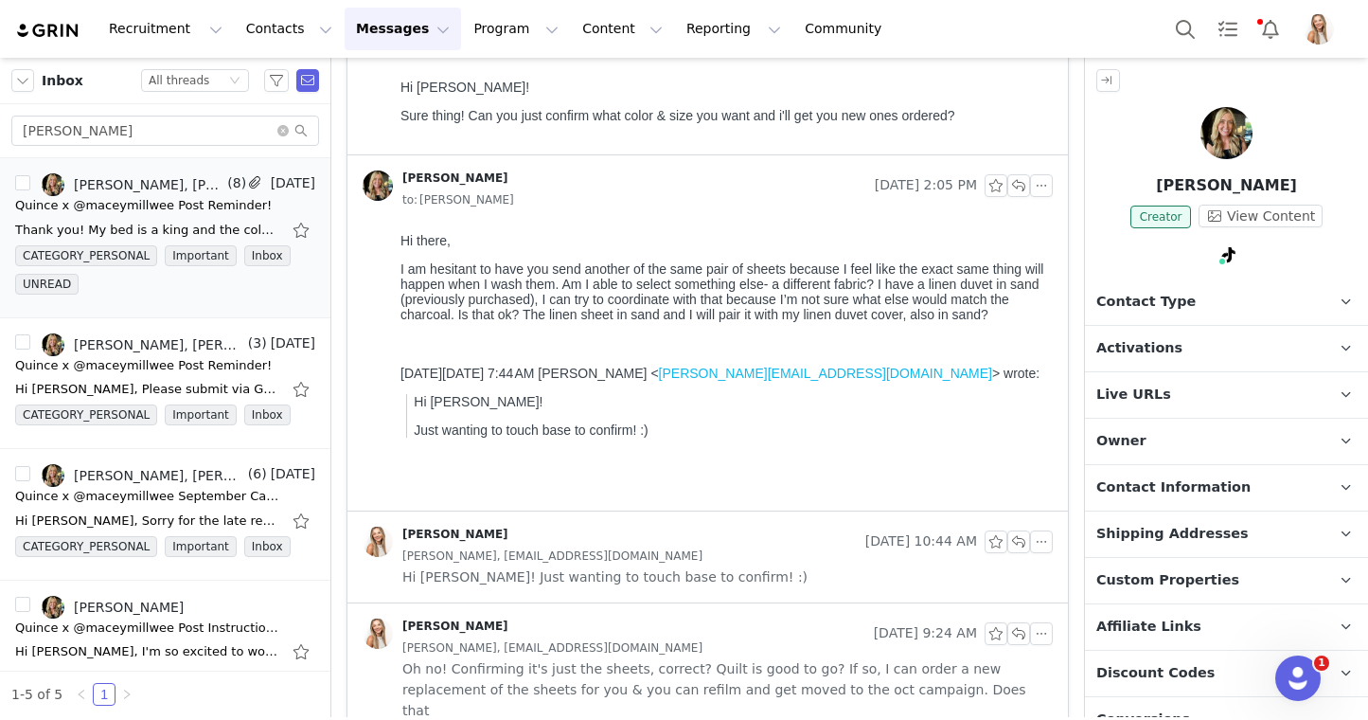
scroll to position [778, 0]
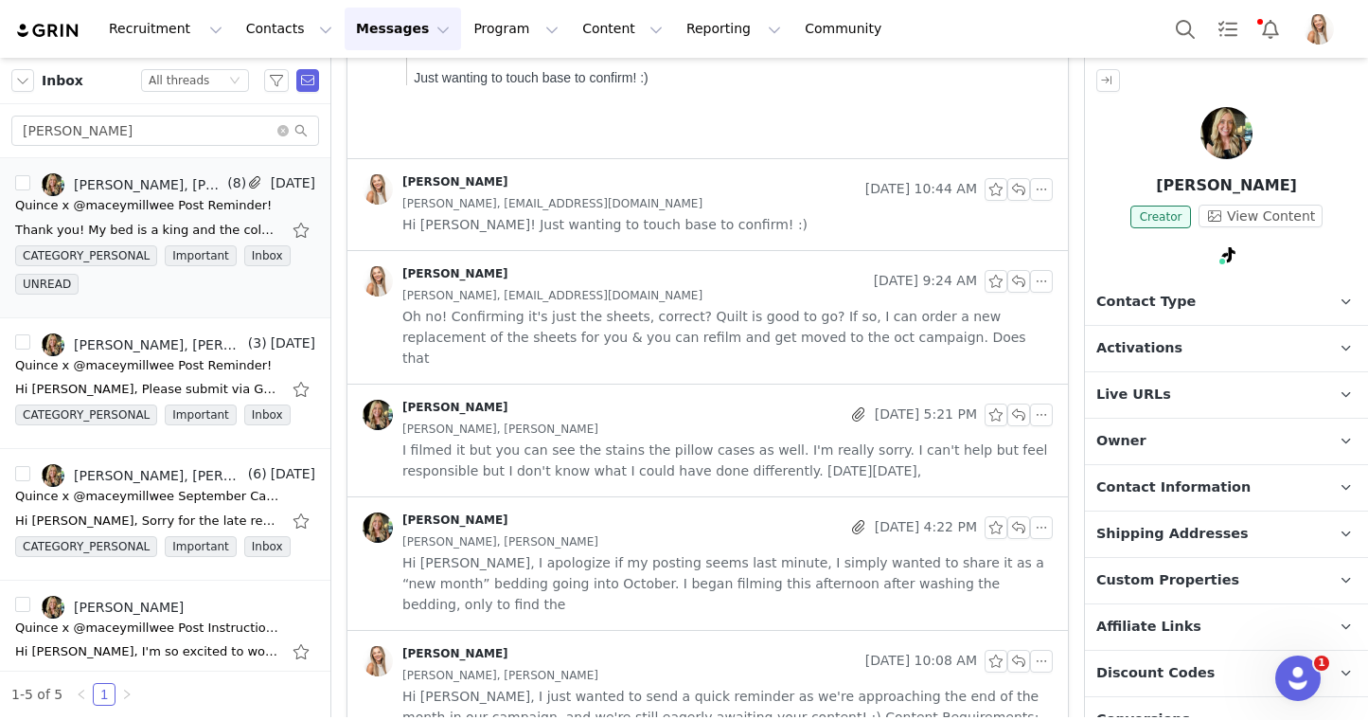
click at [600, 400] on div "[PERSON_NAME]" at bounding box center [602, 415] width 478 height 30
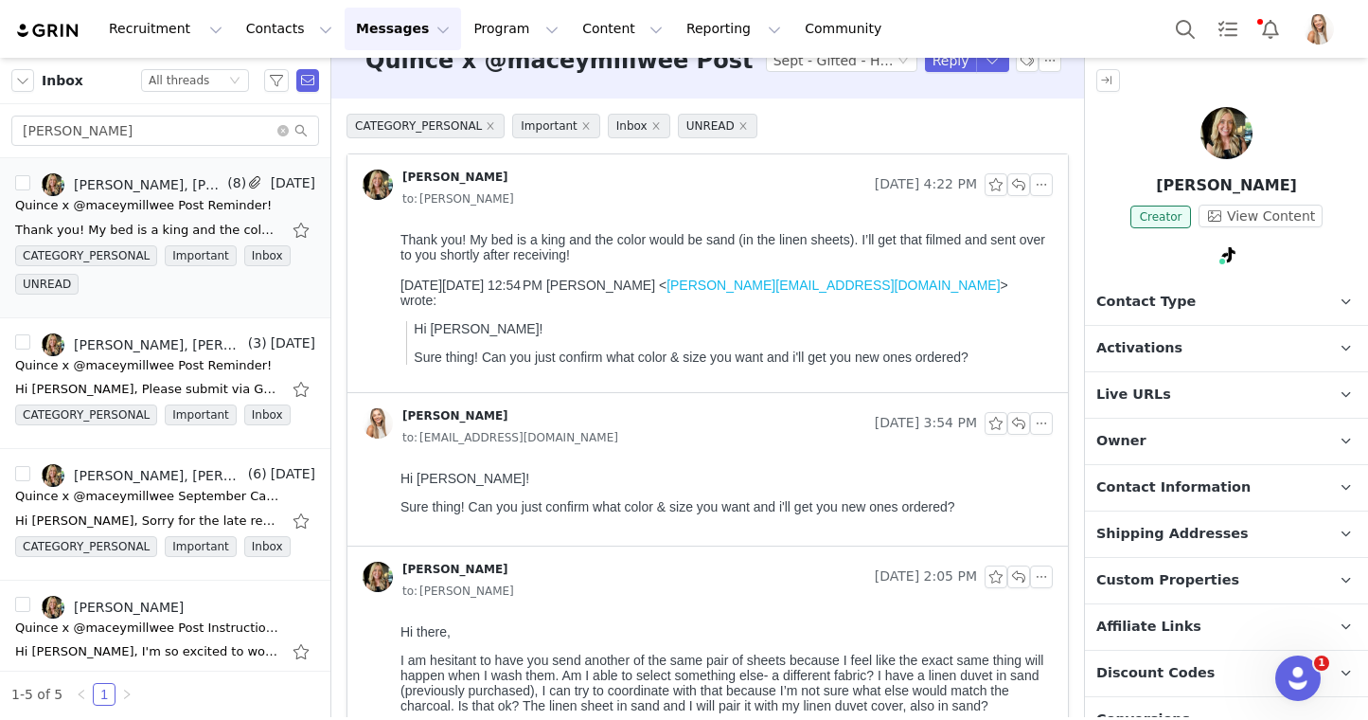
scroll to position [46, 0]
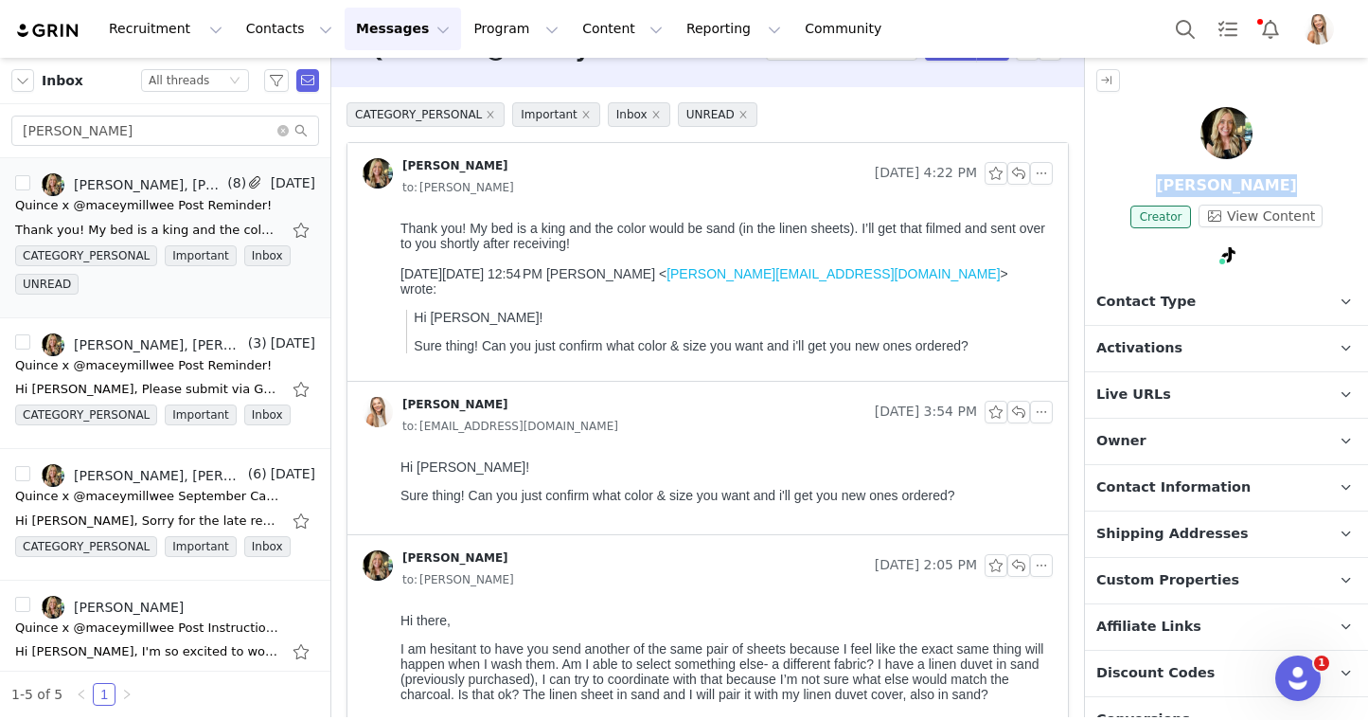
drag, startPoint x: 1295, startPoint y: 191, endPoint x: 1168, endPoint y: 190, distance: 126.9
click at [1168, 190] on p "[PERSON_NAME]" at bounding box center [1226, 185] width 283 height 23
copy p "[PERSON_NAME]"
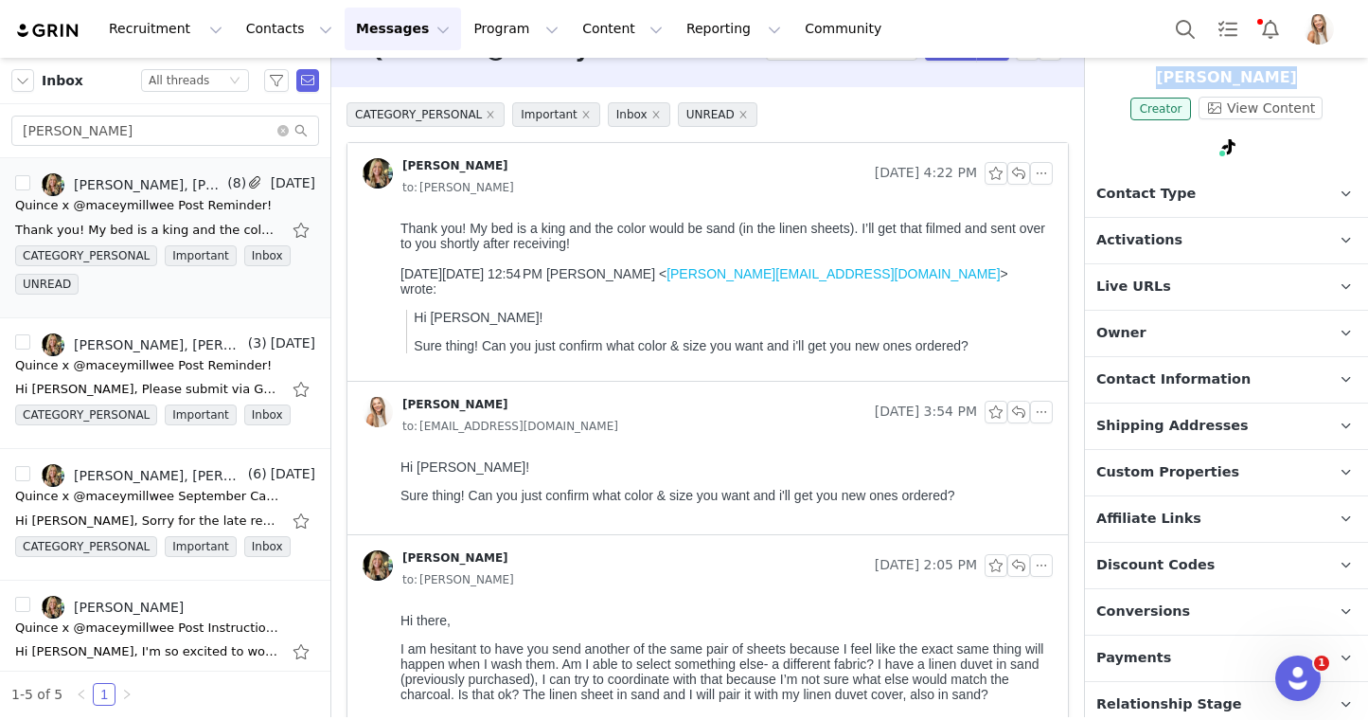
scroll to position [210, 0]
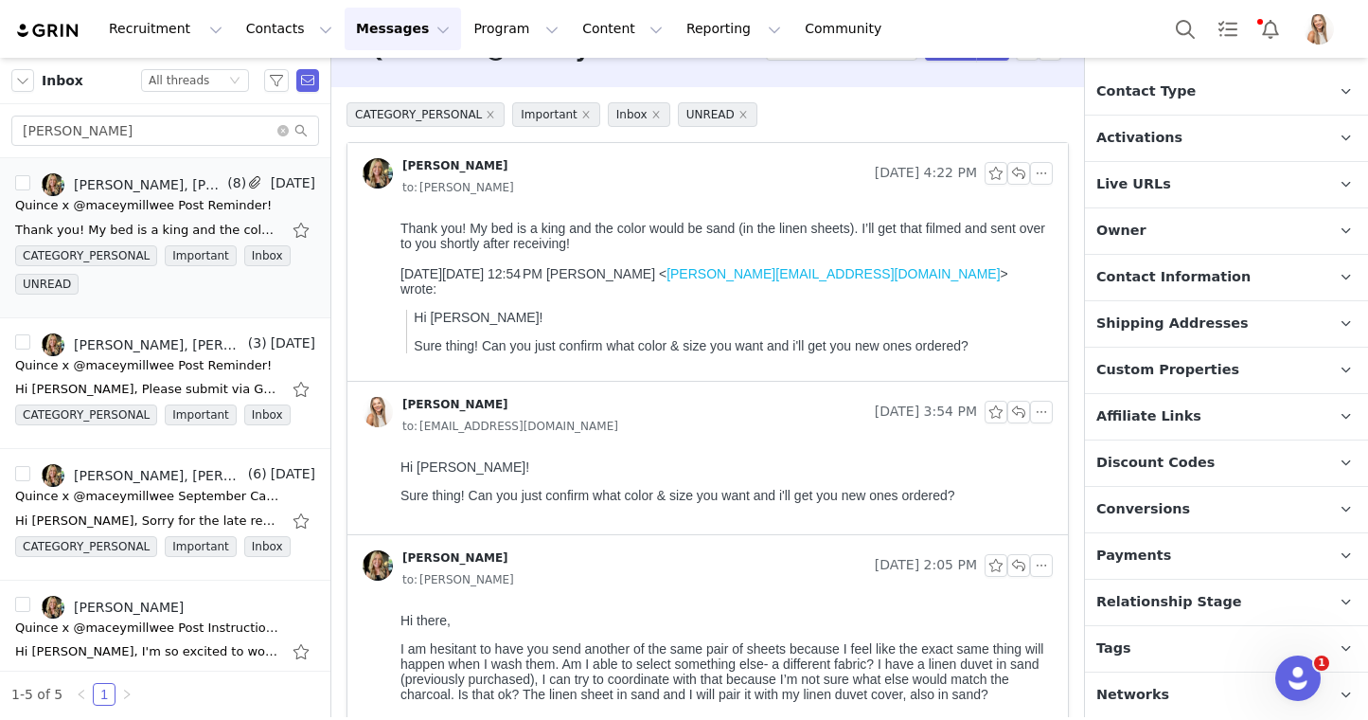
click at [1183, 272] on span "Contact Information" at bounding box center [1173, 277] width 154 height 21
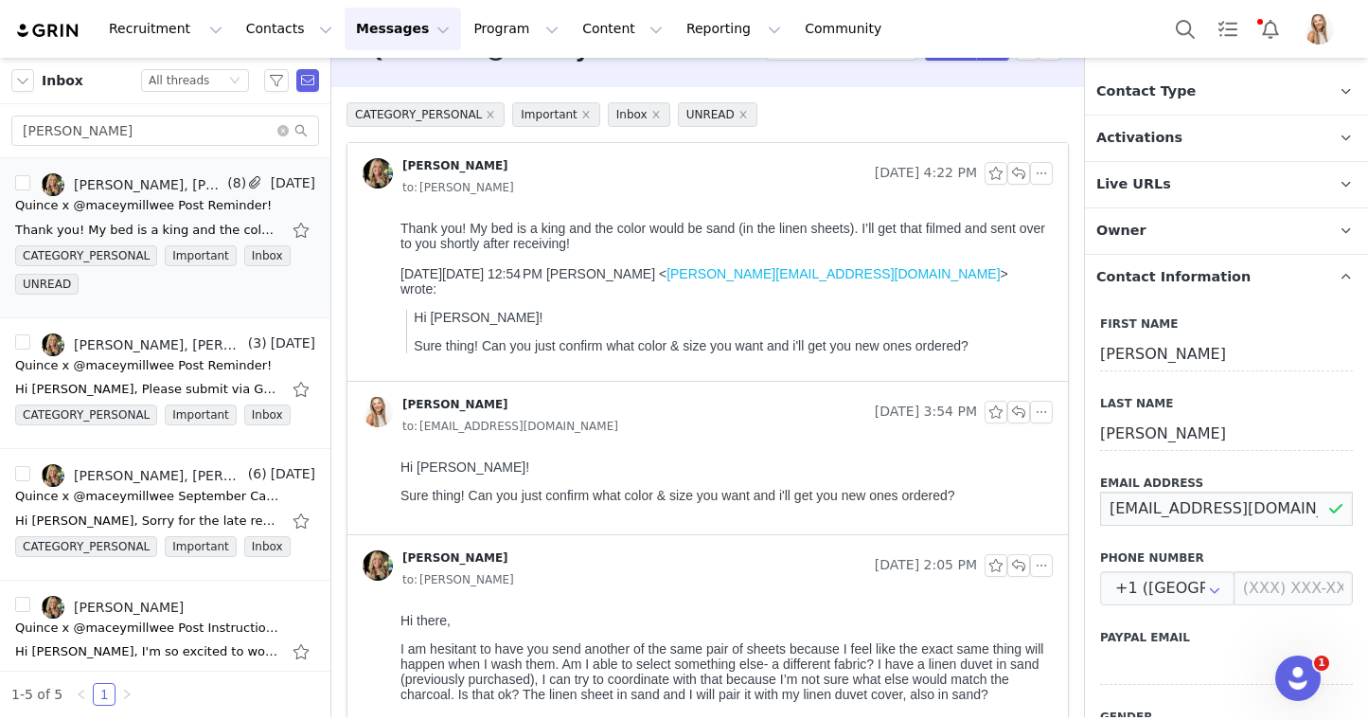
click at [1172, 507] on input "maceymillwee@gmail.com" at bounding box center [1226, 508] width 253 height 34
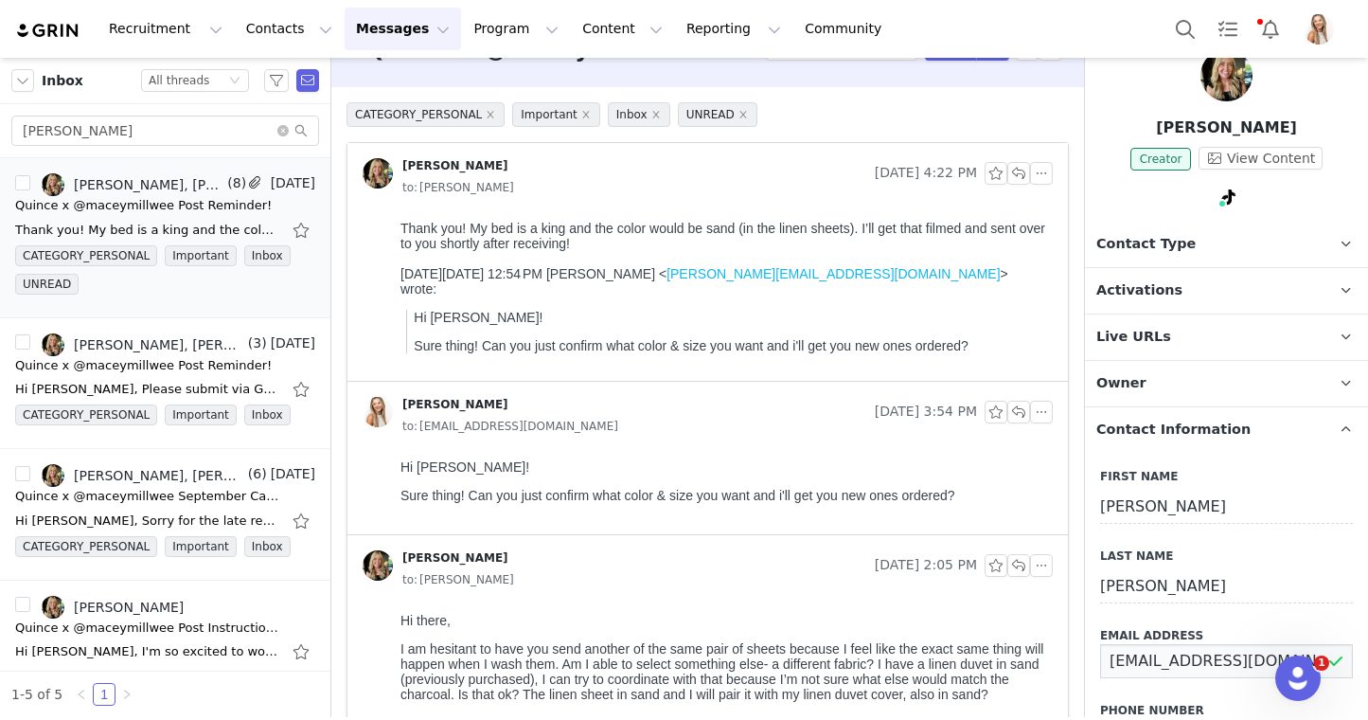
scroll to position [0, 0]
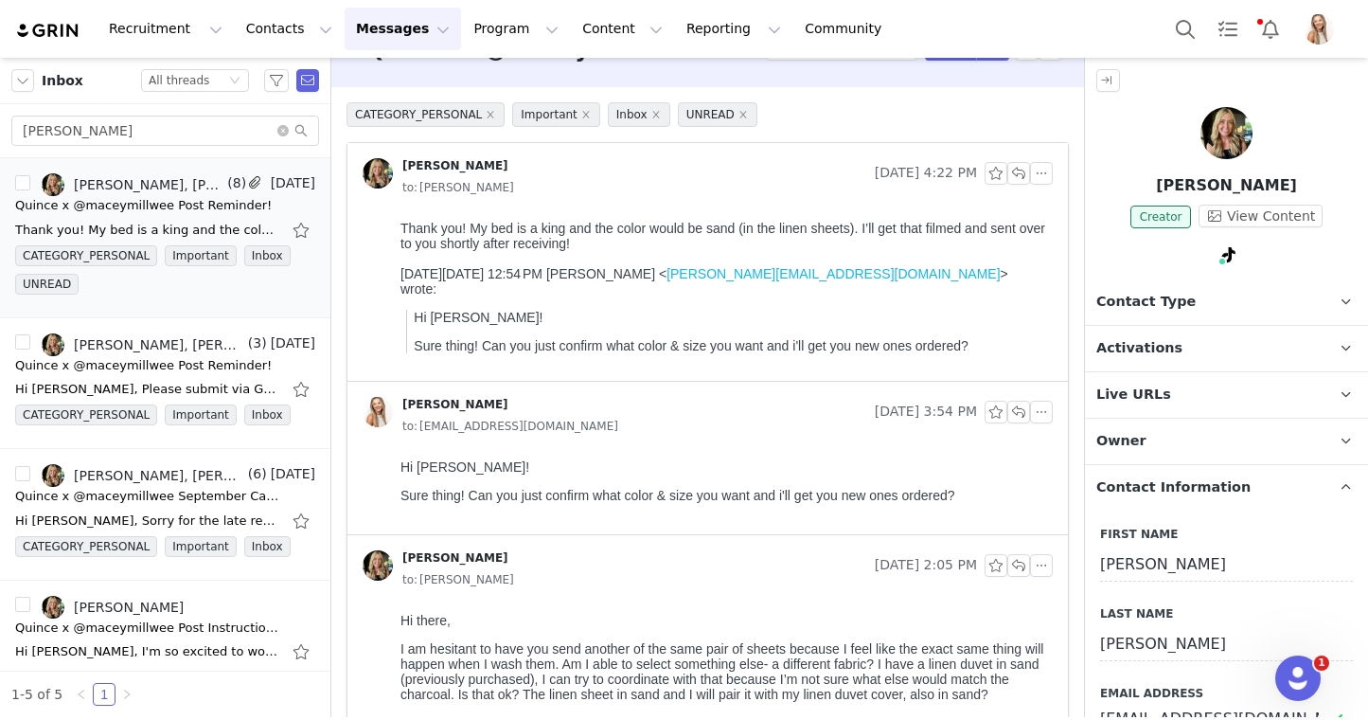
click at [1141, 346] on span "Activations" at bounding box center [1139, 348] width 86 height 21
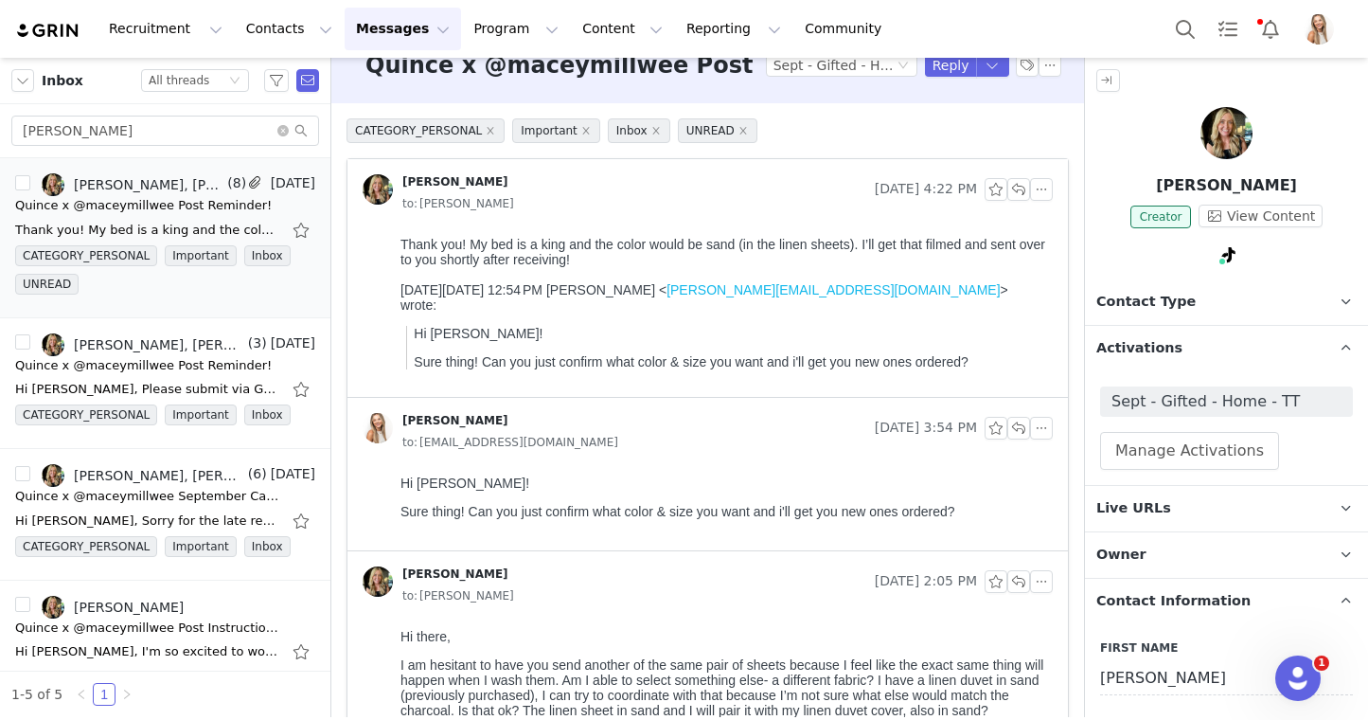
scroll to position [29, 0]
click at [942, 65] on button "Reply" at bounding box center [951, 66] width 52 height 23
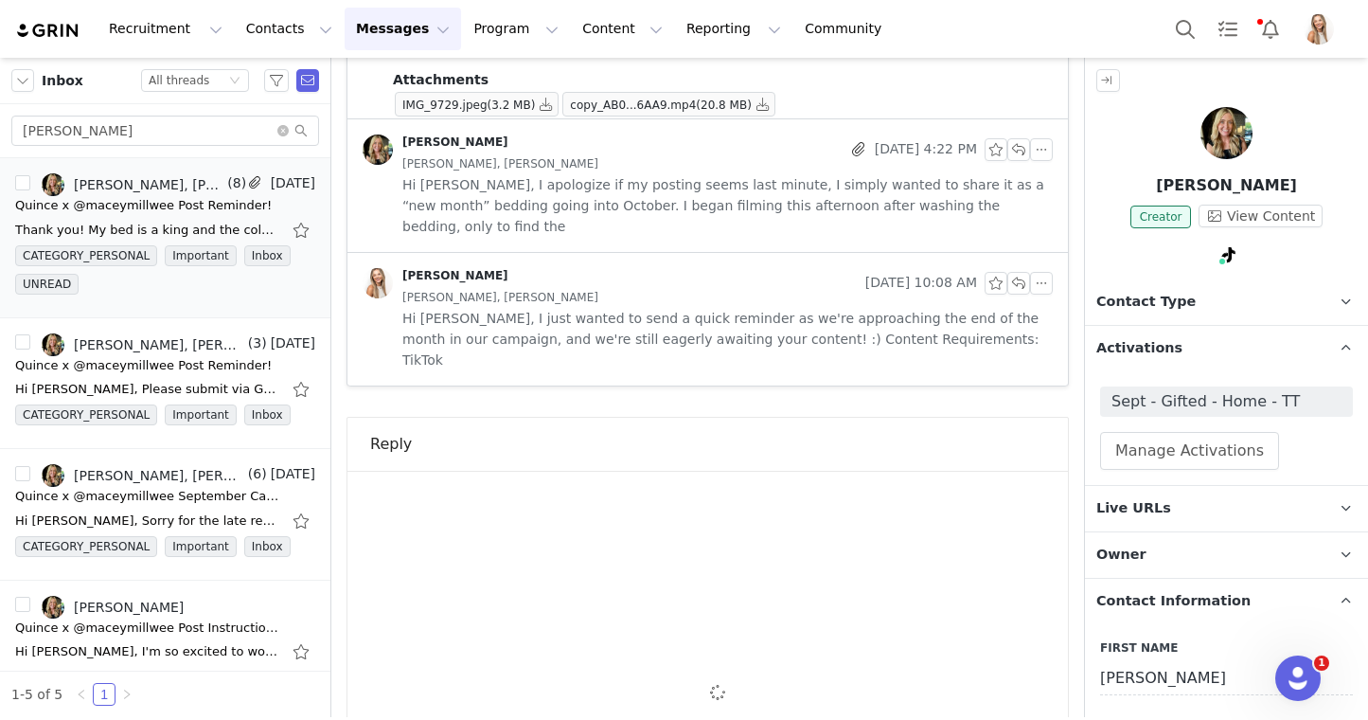
scroll to position [0, 0]
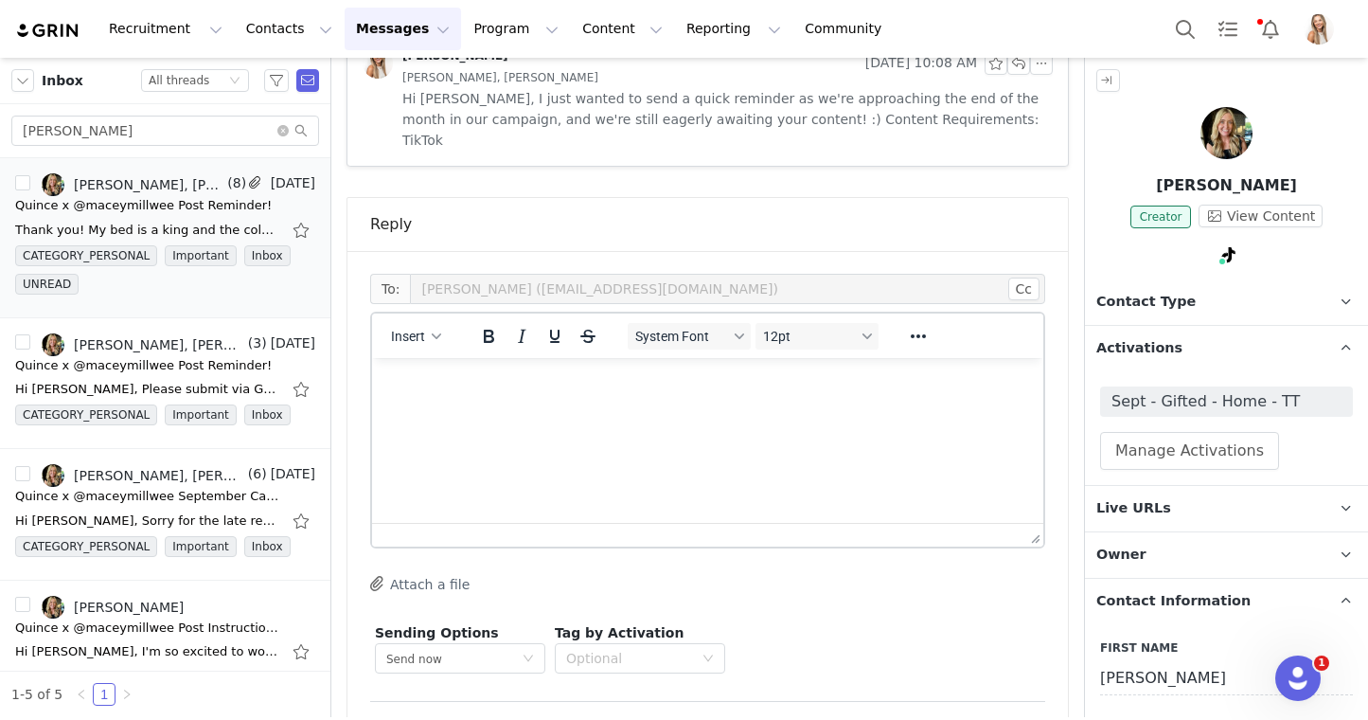
click at [656, 409] on html at bounding box center [707, 383] width 671 height 51
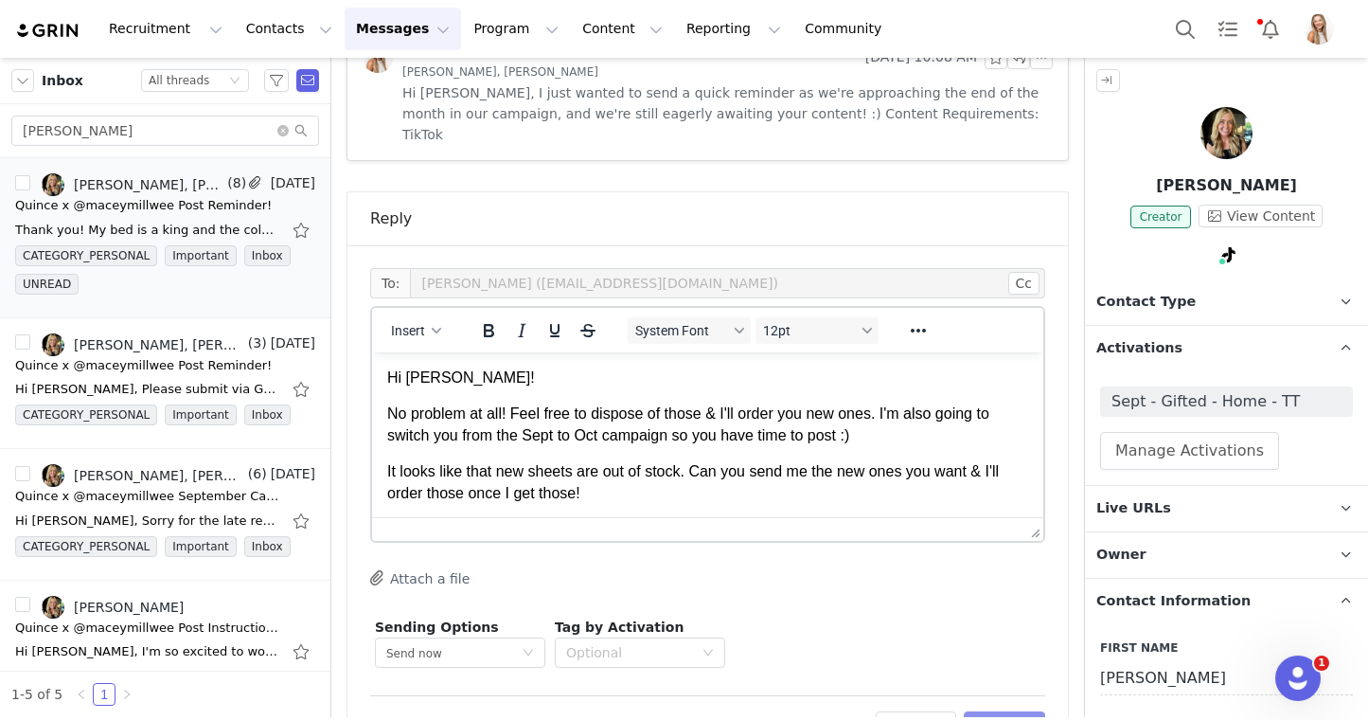
click at [1030, 711] on button "Preview" at bounding box center [1005, 726] width 82 height 30
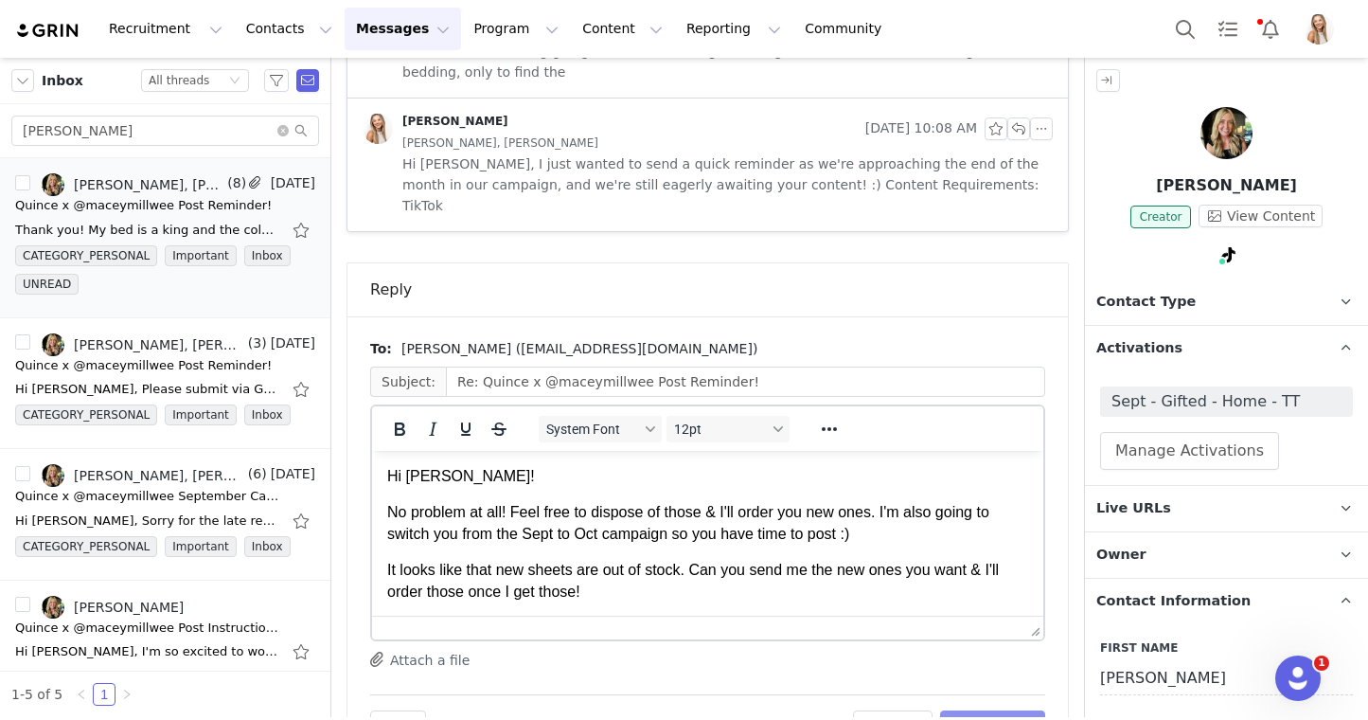
click at [1023, 710] on button "Send Email" at bounding box center [992, 725] width 105 height 30
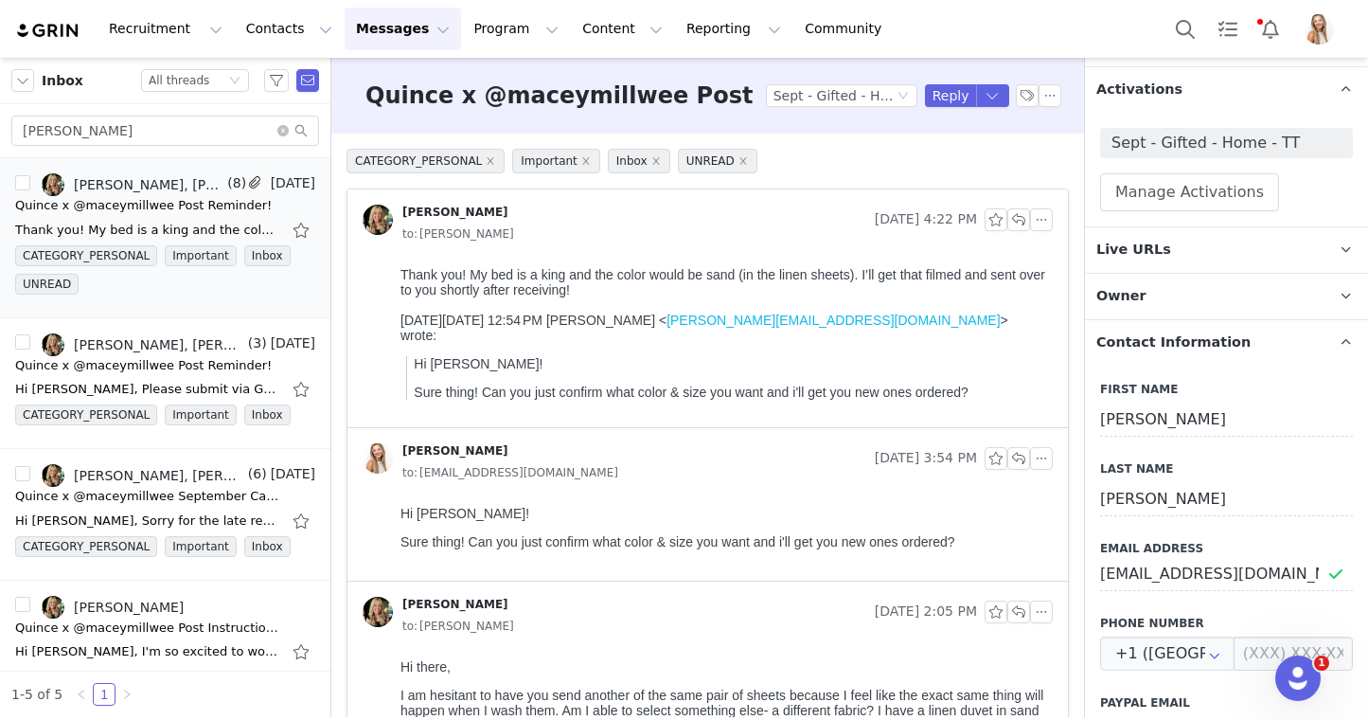
scroll to position [257, 0]
click at [1177, 288] on p "Owner The account user who owns the contact" at bounding box center [1204, 298] width 238 height 45
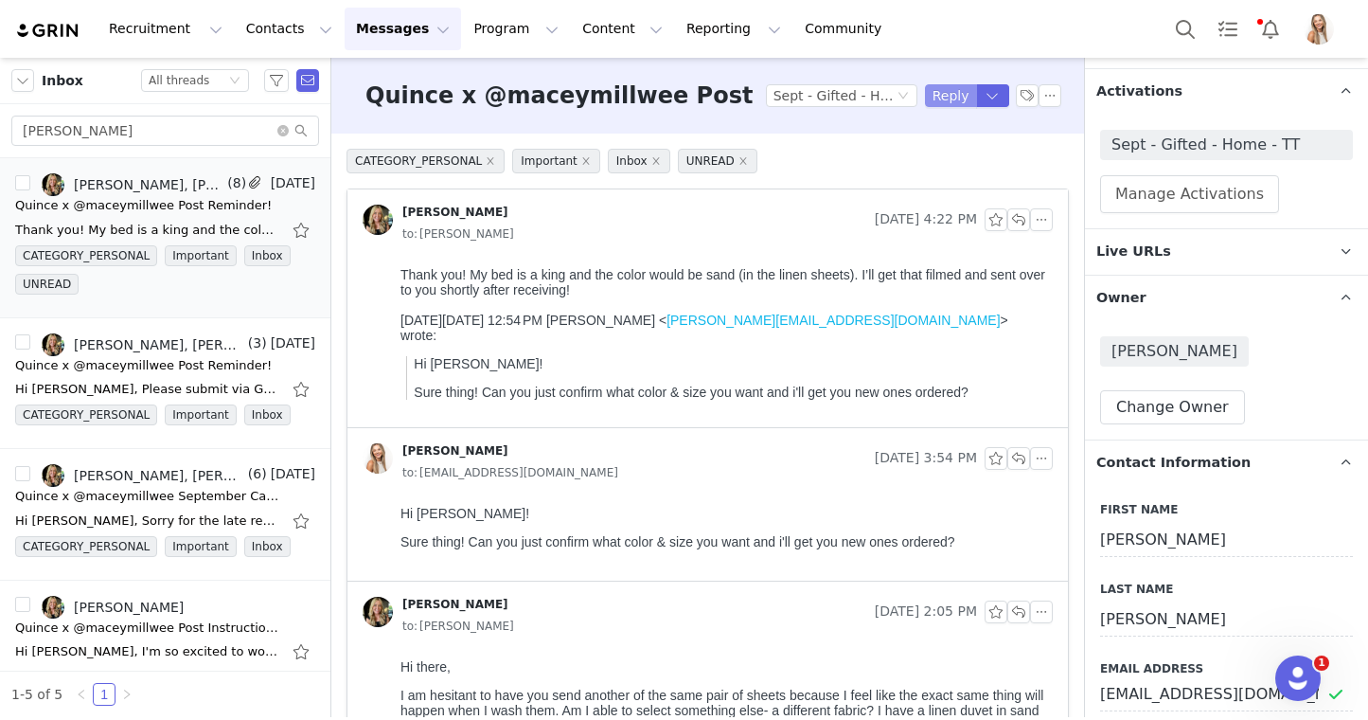
click at [951, 88] on button "Reply" at bounding box center [951, 95] width 52 height 23
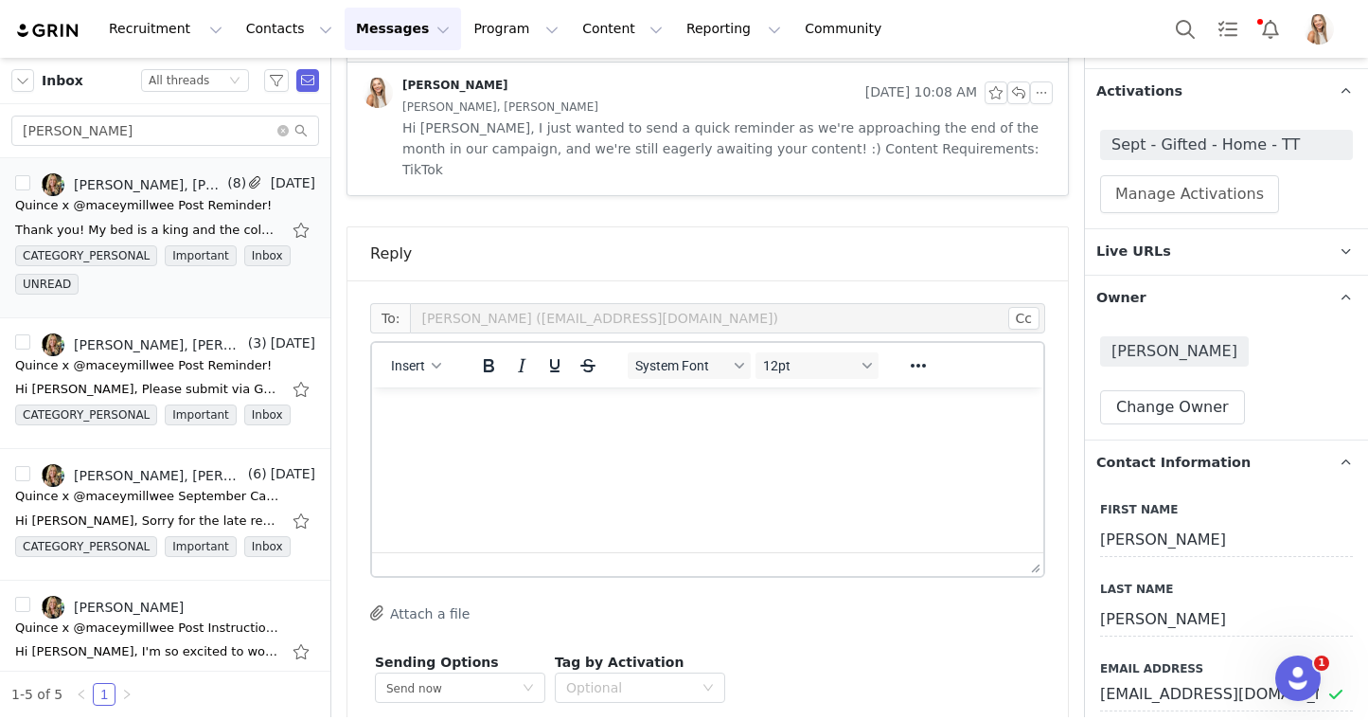
scroll to position [3365, 0]
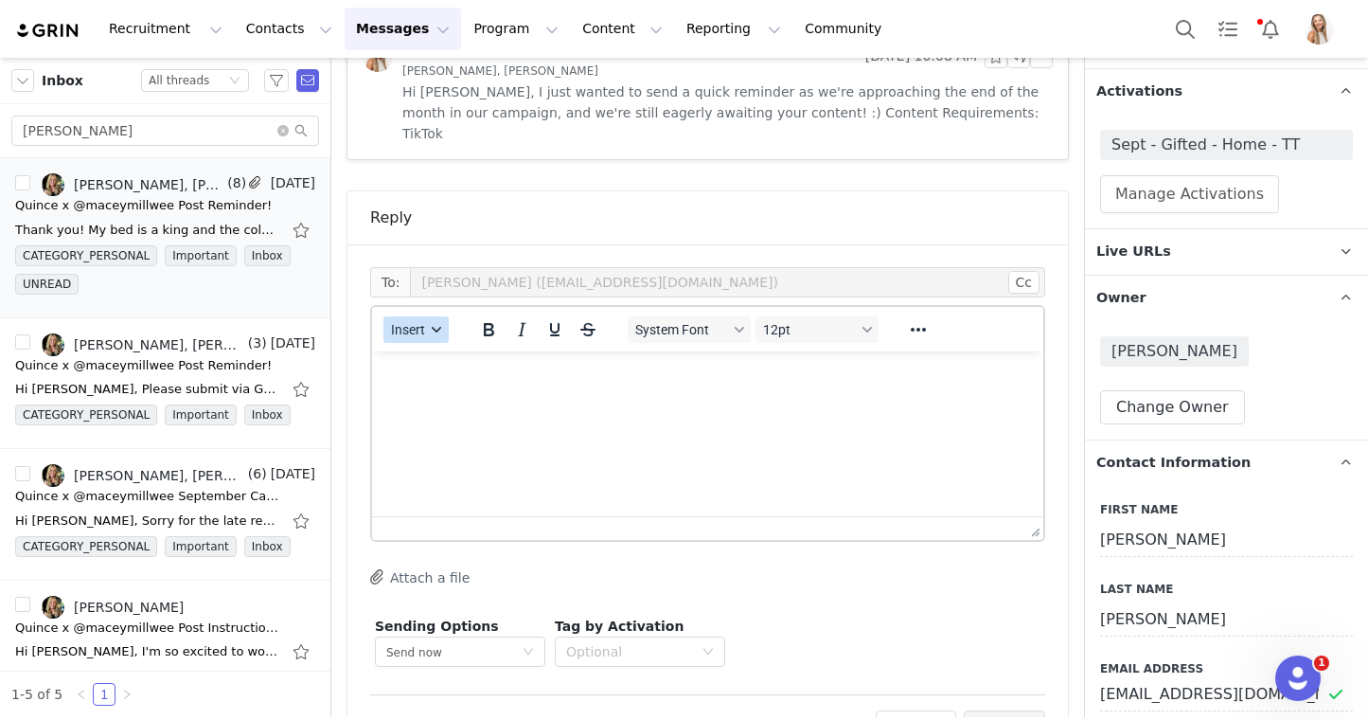
click at [403, 322] on span "Insert" at bounding box center [408, 329] width 34 height 15
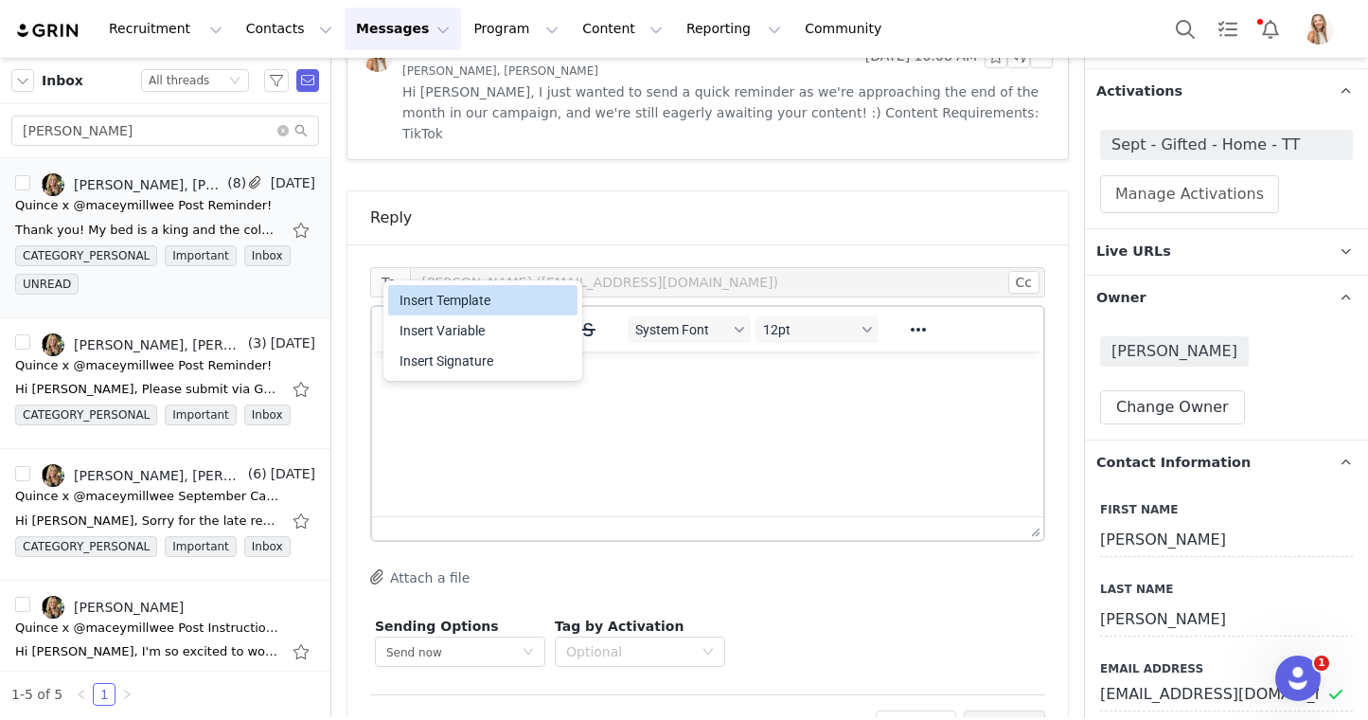
click at [435, 300] on div "Insert Template" at bounding box center [485, 300] width 170 height 23
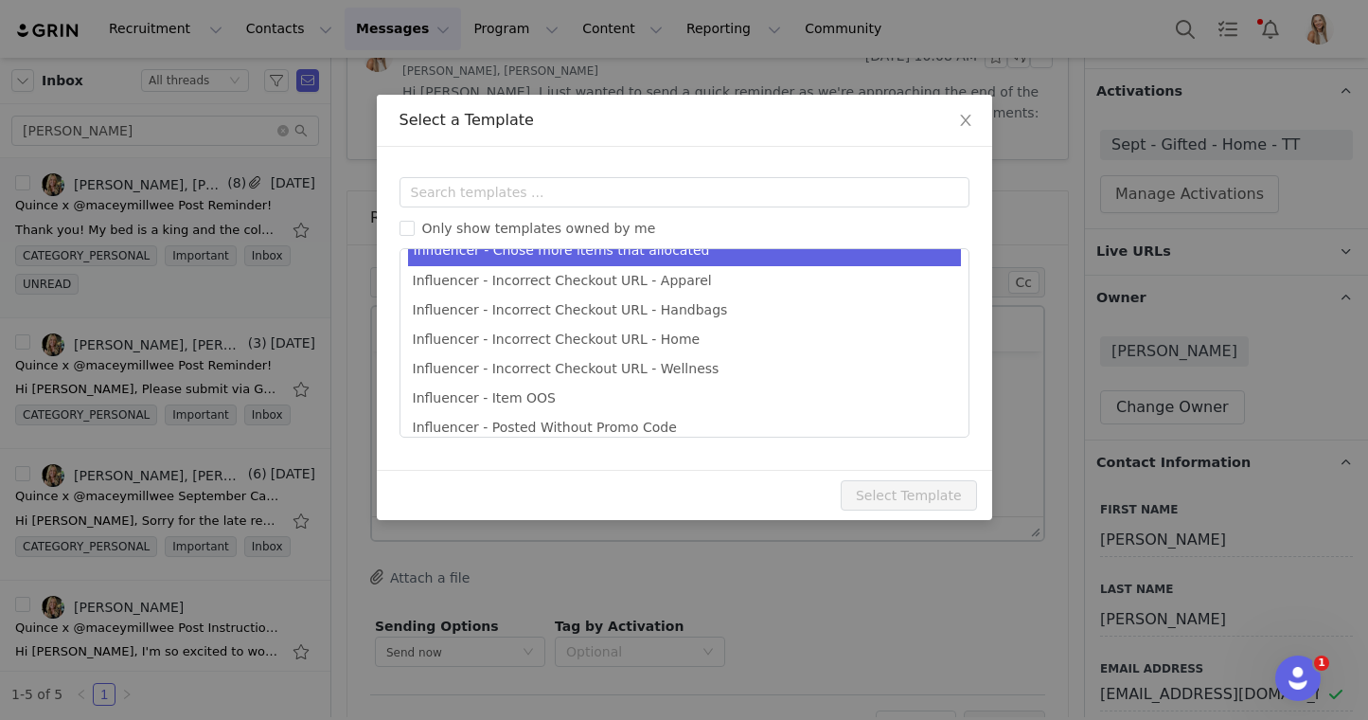
scroll to position [495, 0]
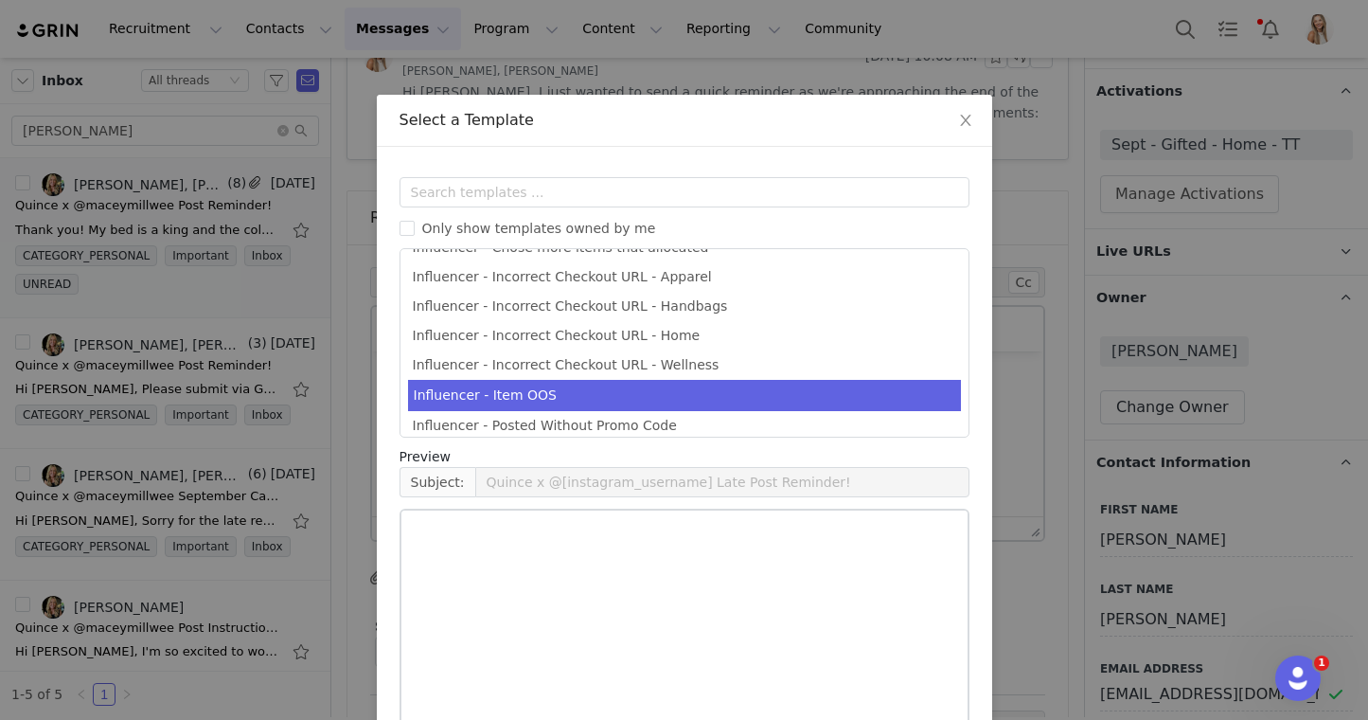
click at [669, 389] on li "Influencer - Item OOS" at bounding box center [684, 395] width 553 height 31
type input "Quince Campaign - Item OOS"
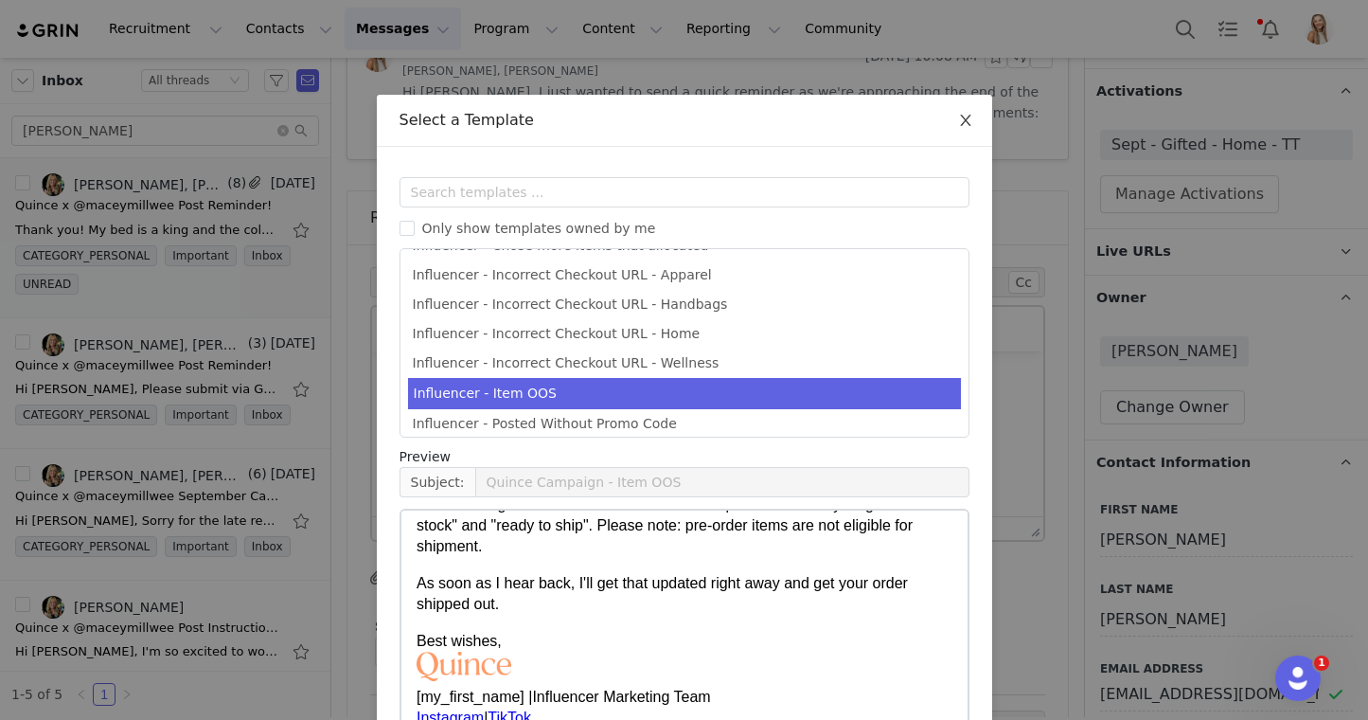
click at [959, 128] on icon "icon: close" at bounding box center [965, 120] width 15 height 15
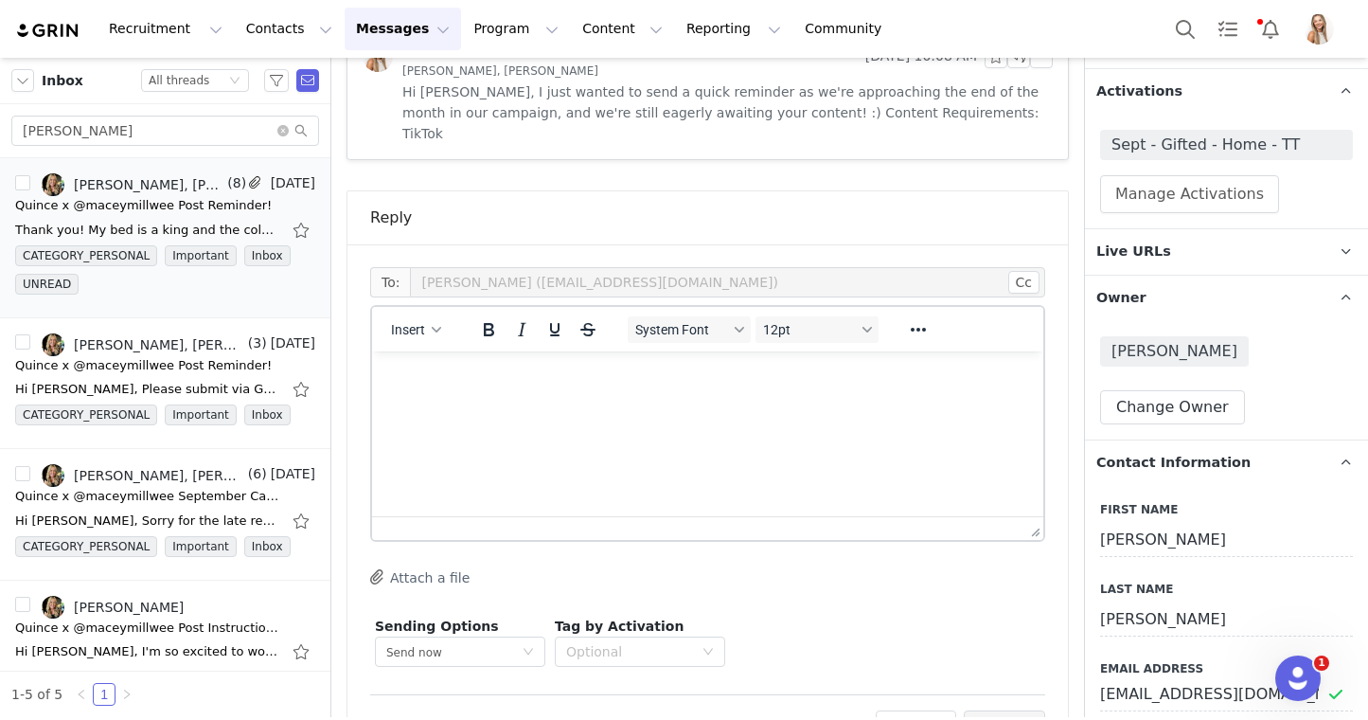
scroll to position [0, 0]
click at [920, 710] on button "Discard" at bounding box center [916, 725] width 80 height 30
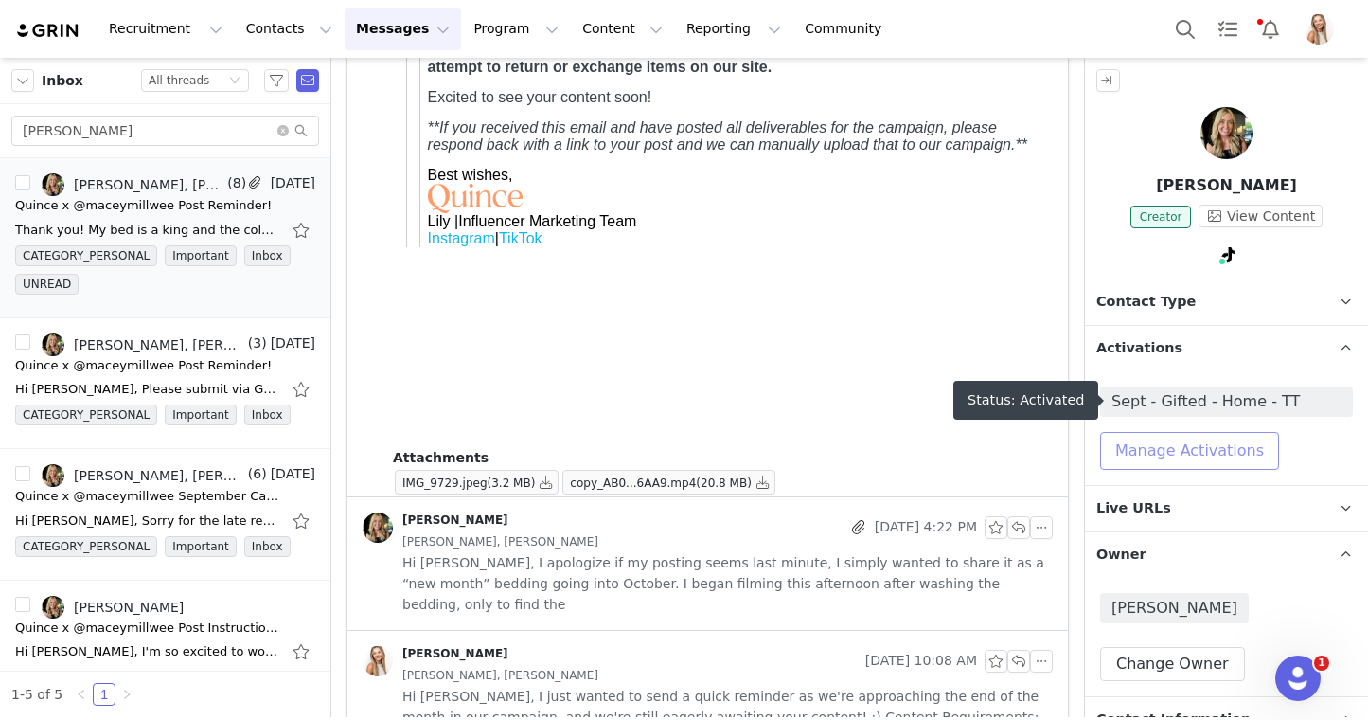
click at [1220, 445] on button "Manage Activations" at bounding box center [1189, 451] width 179 height 38
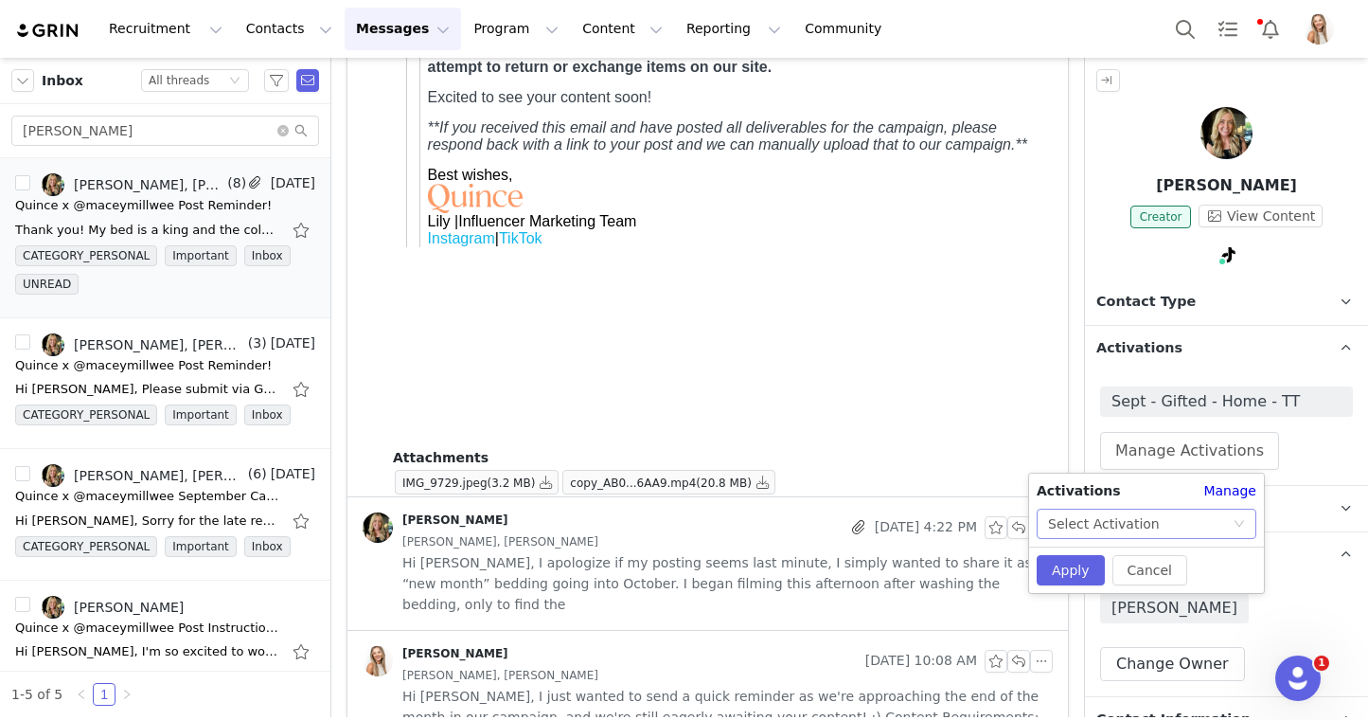
click at [1168, 516] on div "Select Activation" at bounding box center [1140, 523] width 185 height 28
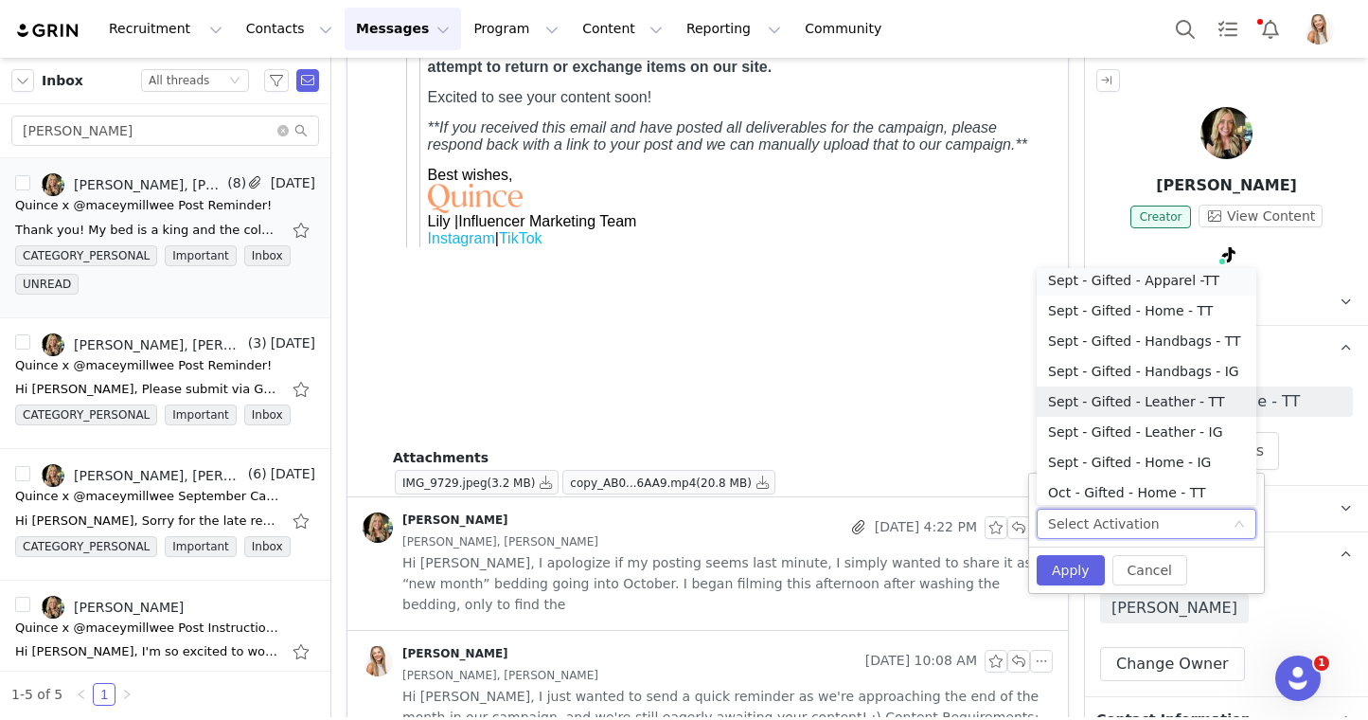
scroll to position [356, 0]
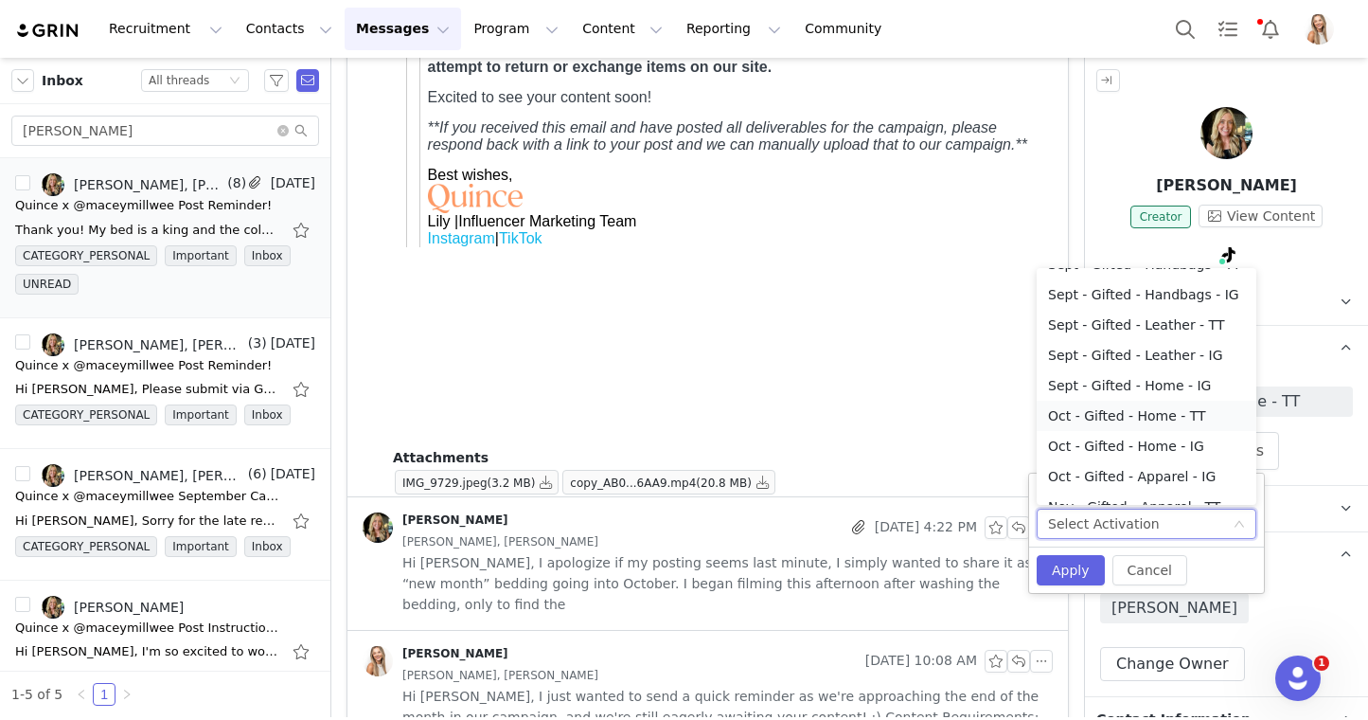
click at [1175, 412] on li "Oct - Gifted - Home - TT" at bounding box center [1147, 416] width 220 height 30
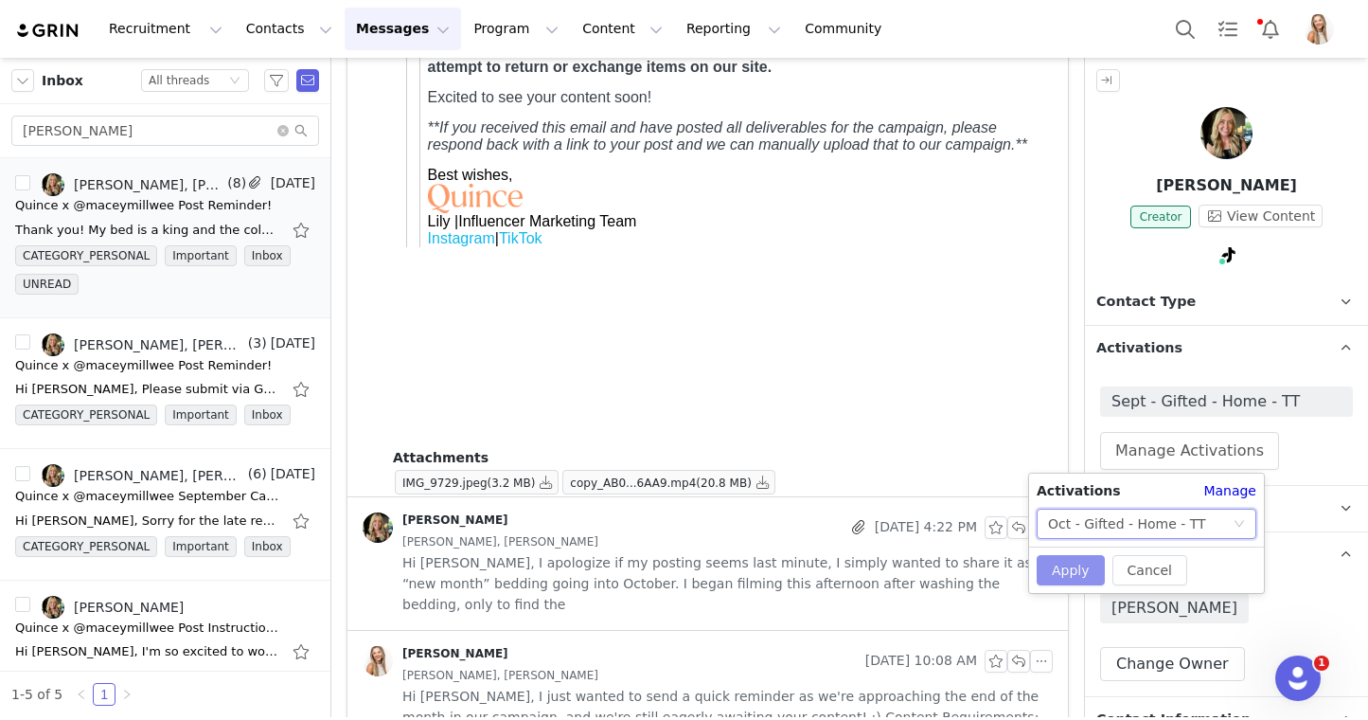
click at [1083, 563] on button "Apply" at bounding box center [1071, 570] width 68 height 30
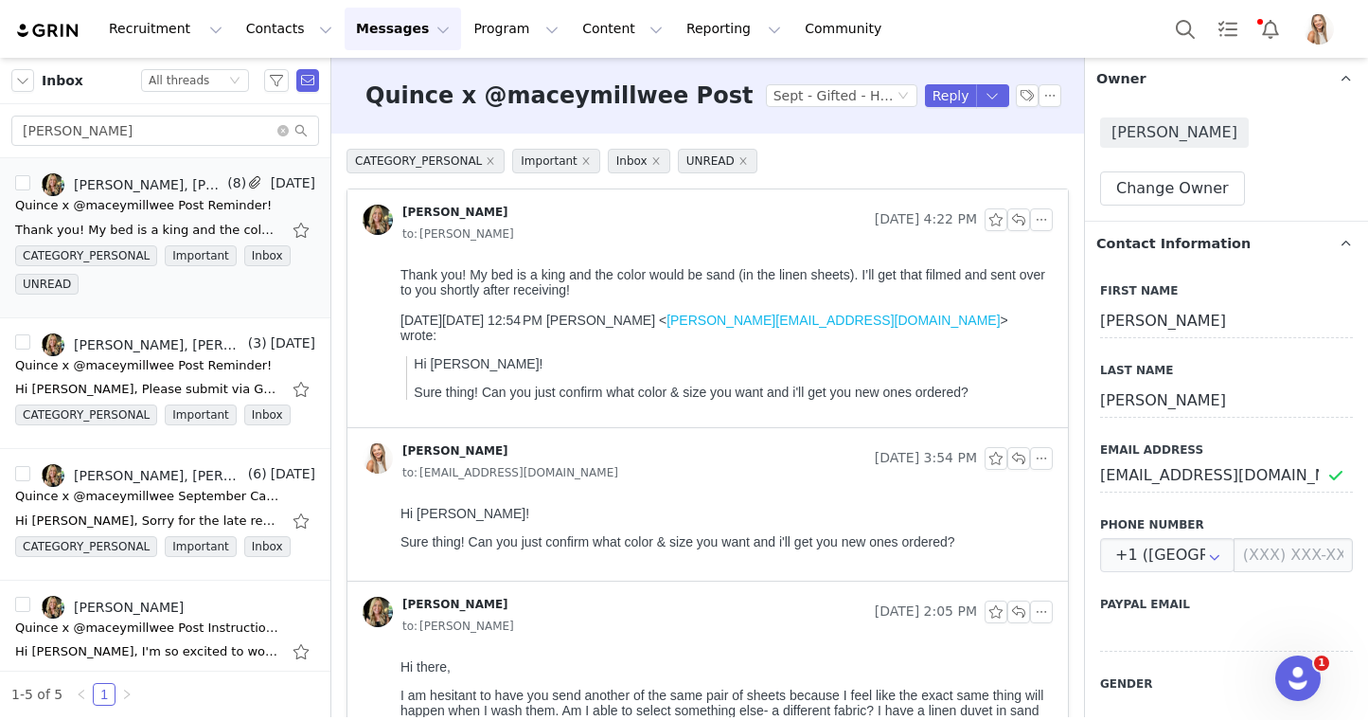
scroll to position [1104, 0]
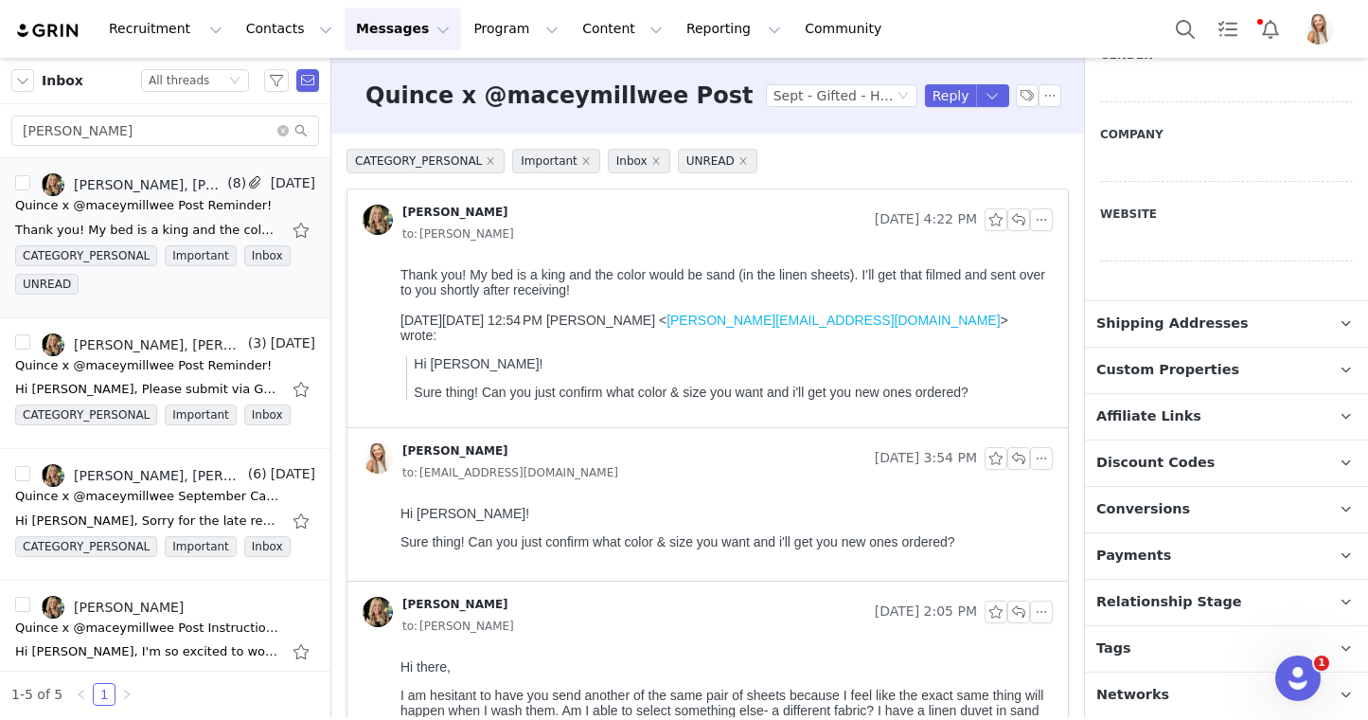
click at [1225, 595] on p "Relationship Stage Use relationship stages to move contacts through a logical s…" at bounding box center [1204, 601] width 238 height 45
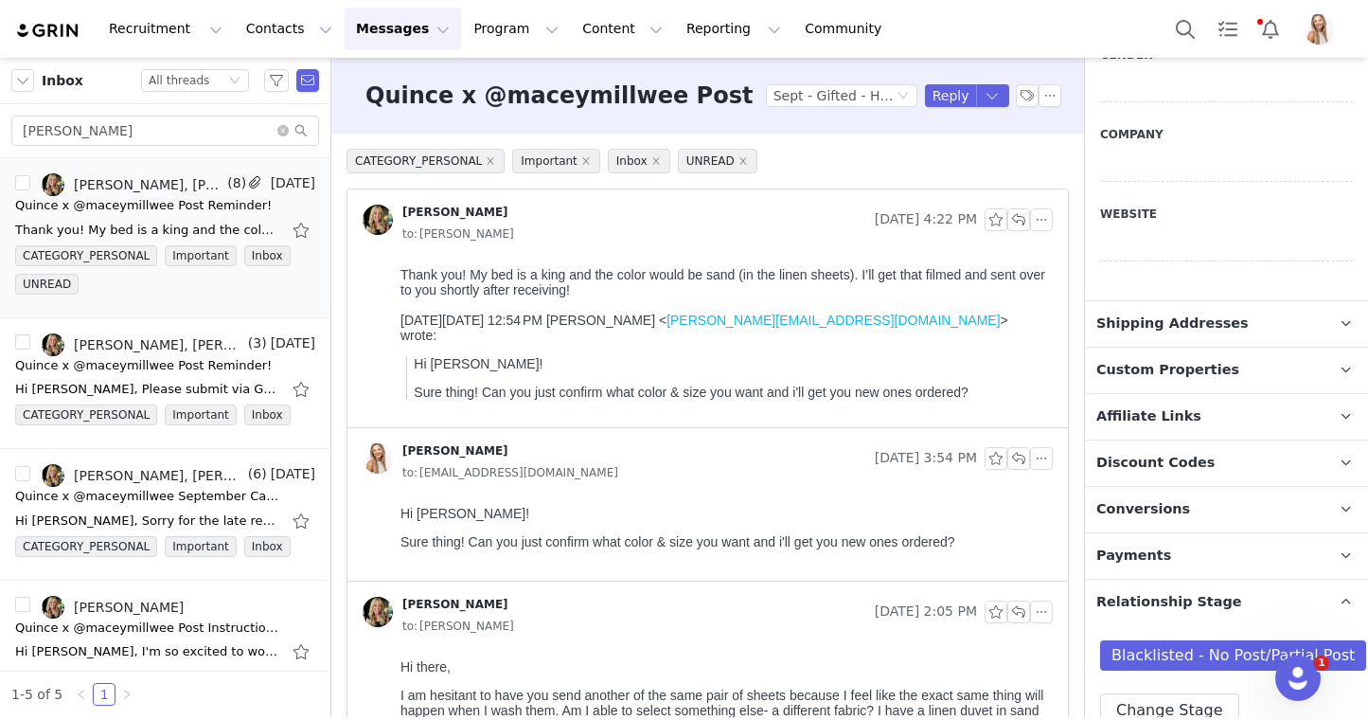
scroll to position [1221, 0]
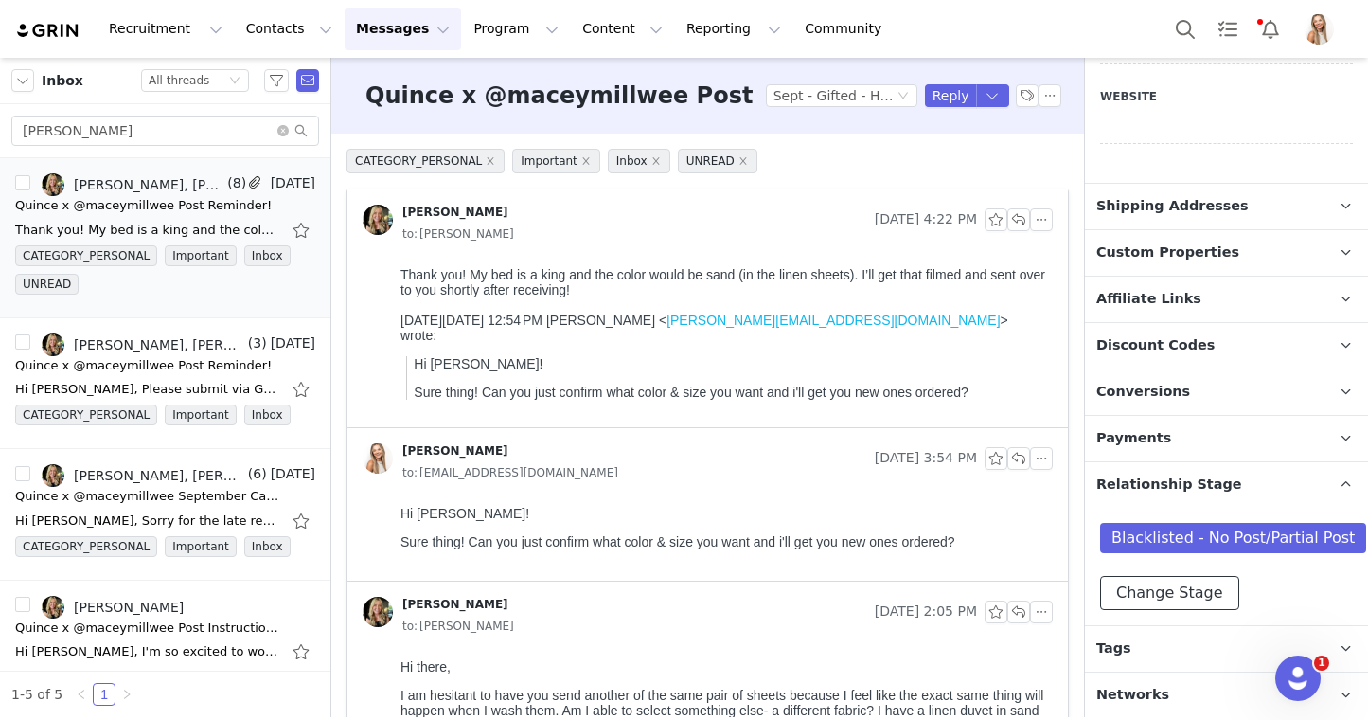
click at [1203, 581] on button "Change Stage" at bounding box center [1169, 593] width 139 height 34
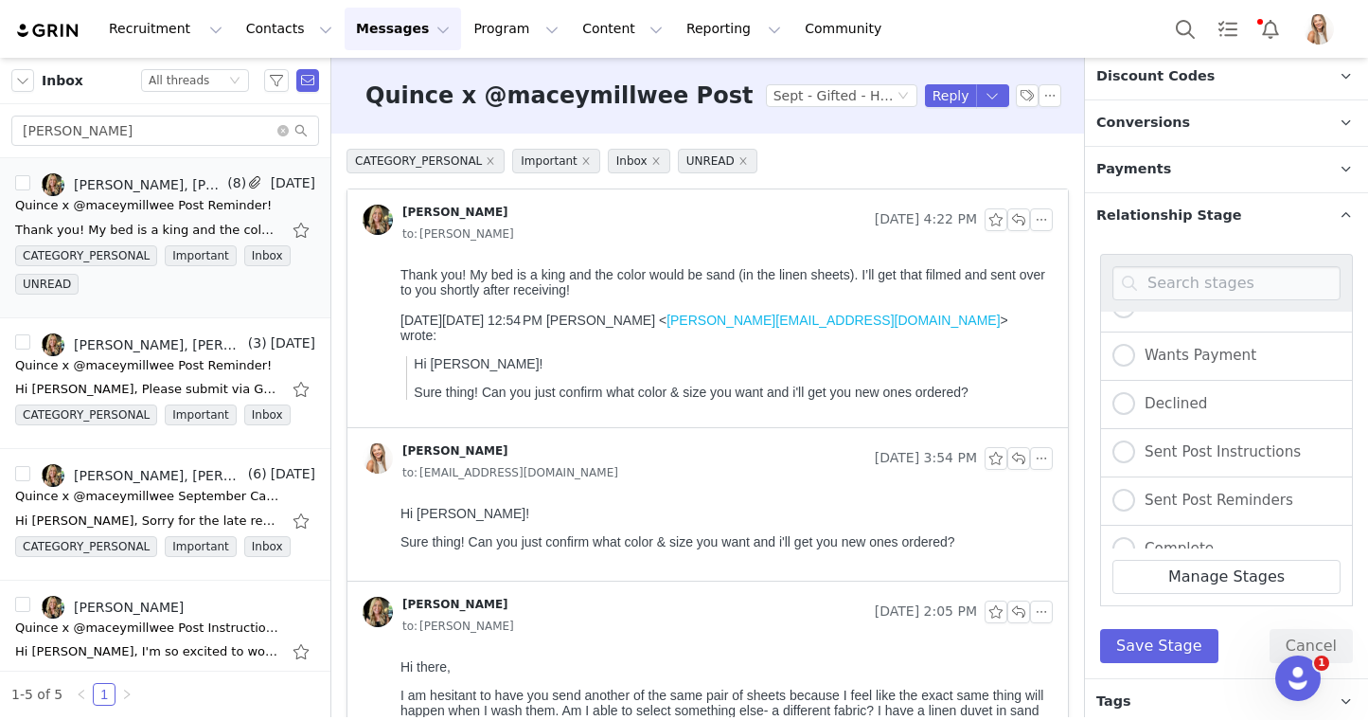
scroll to position [229, 0]
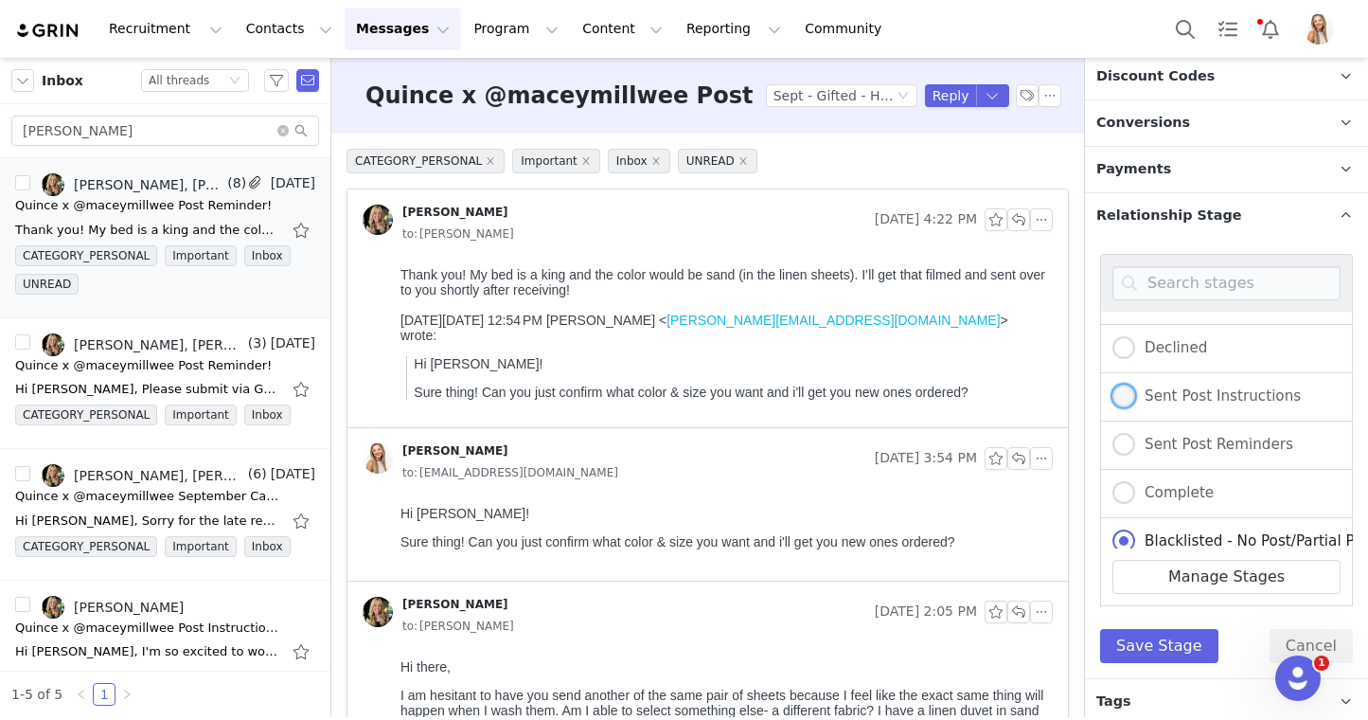
click at [1216, 394] on span "Sent Post Instructions" at bounding box center [1218, 395] width 166 height 17
click at [1135, 394] on input "Sent Post Instructions" at bounding box center [1124, 396] width 23 height 25
radio input "true"
radio input "false"
click at [1176, 648] on button "Save Stage" at bounding box center [1159, 646] width 118 height 34
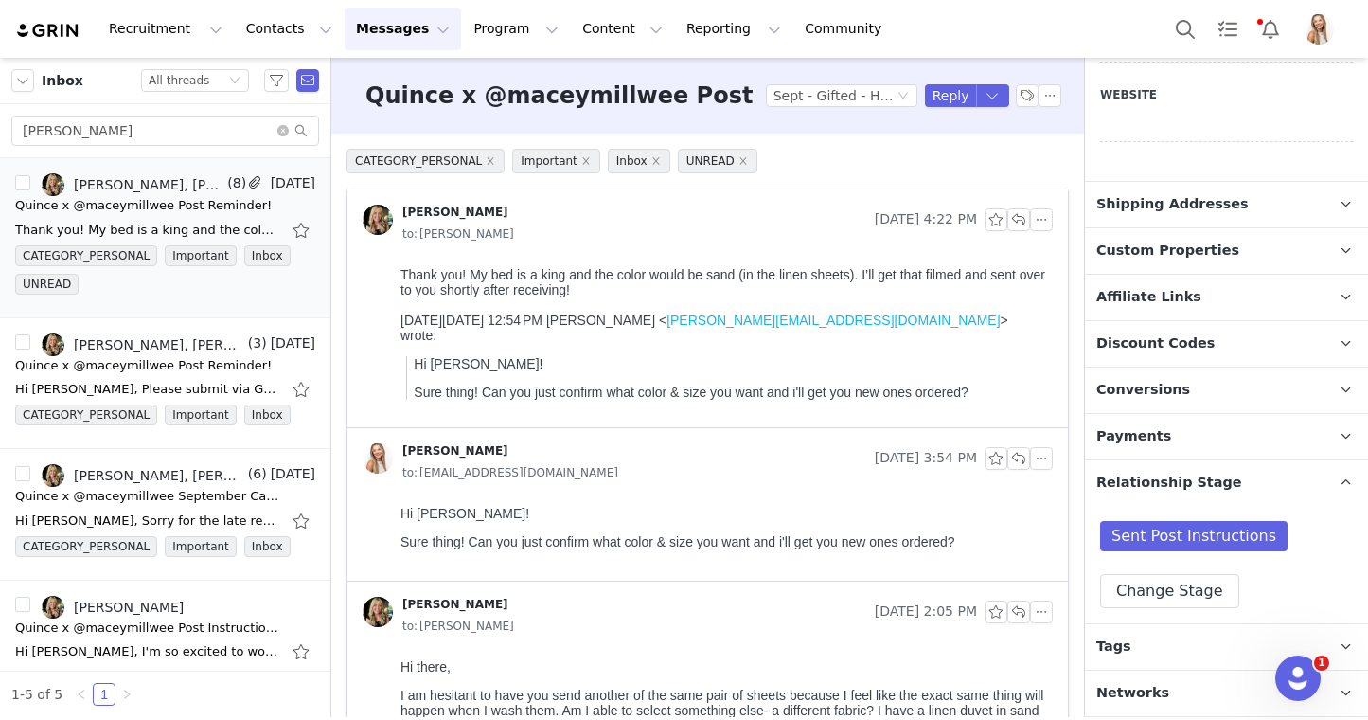
scroll to position [1221, 0]
click at [196, 136] on input "Macey" at bounding box center [165, 131] width 308 height 30
paste input "ashleynflores21@gmail.com"
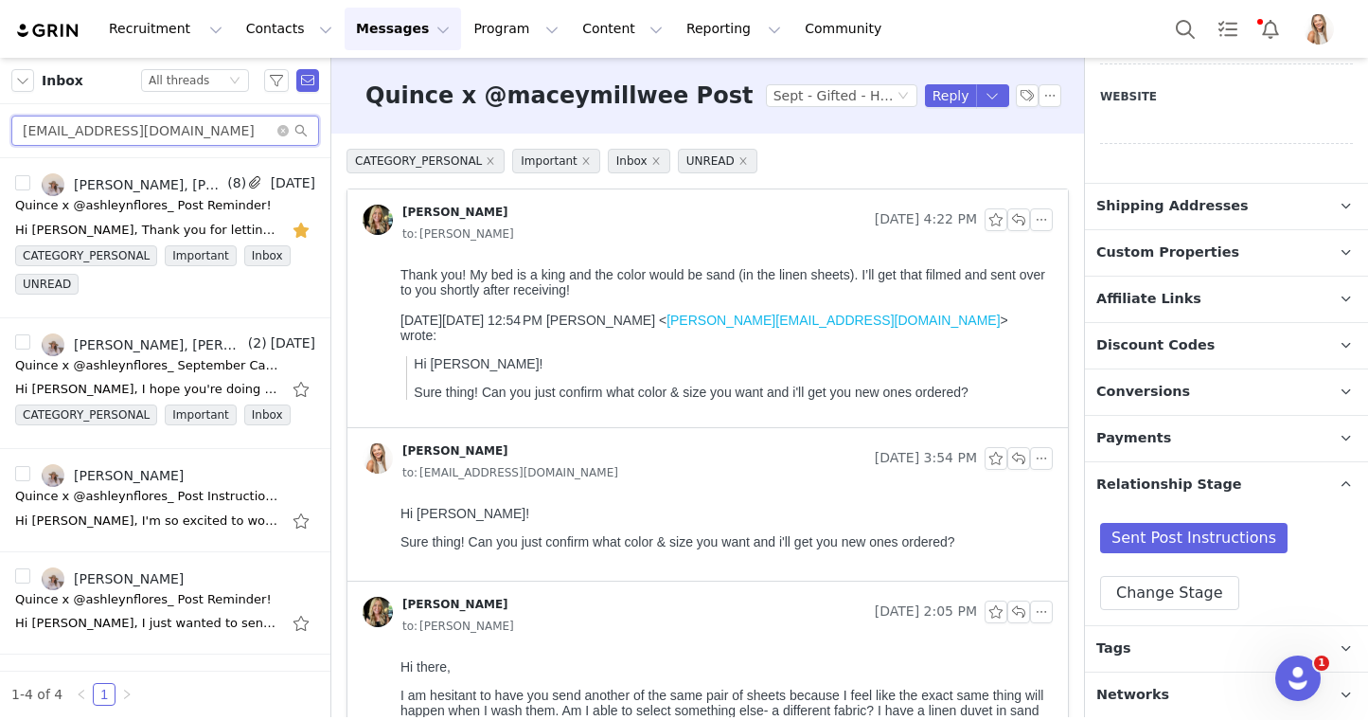
type input "ashleynflores21@gmail.com"
click at [139, 197] on div "Quince x @ashleynflores_ Post Reminder!" at bounding box center [143, 205] width 257 height 19
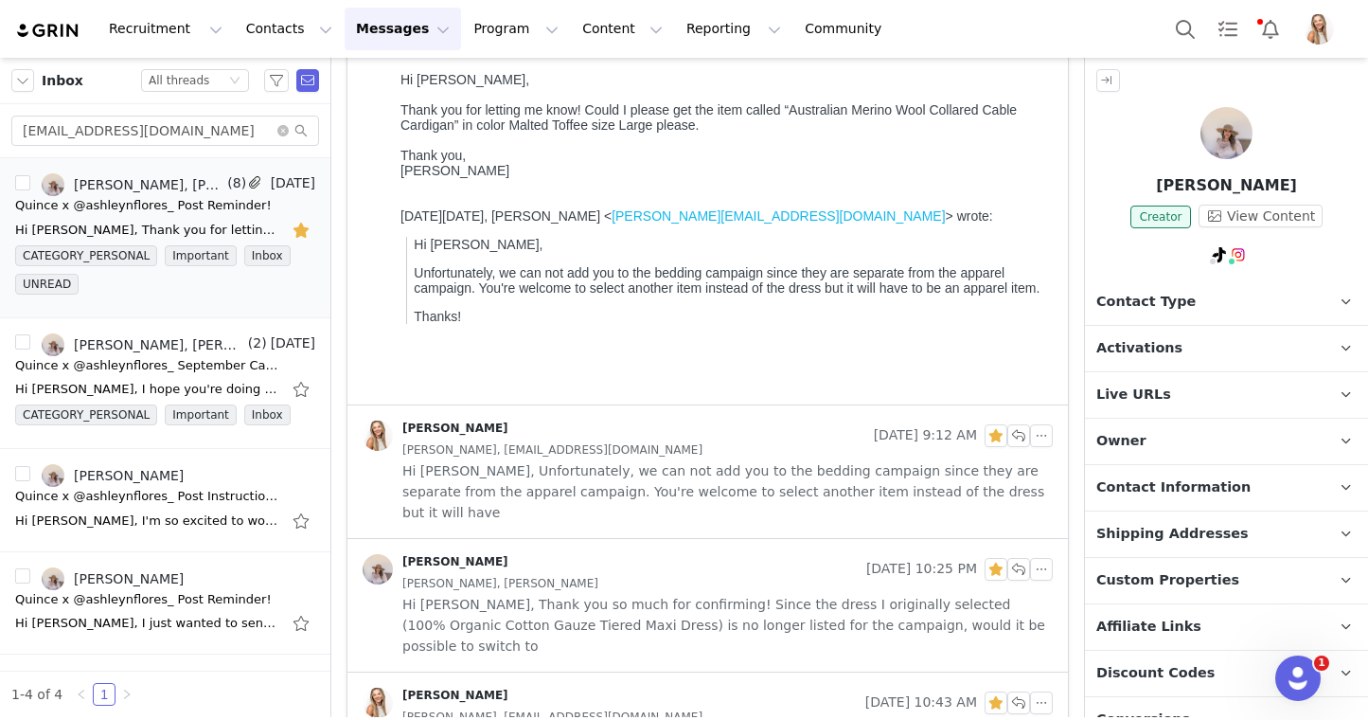
scroll to position [99, 0]
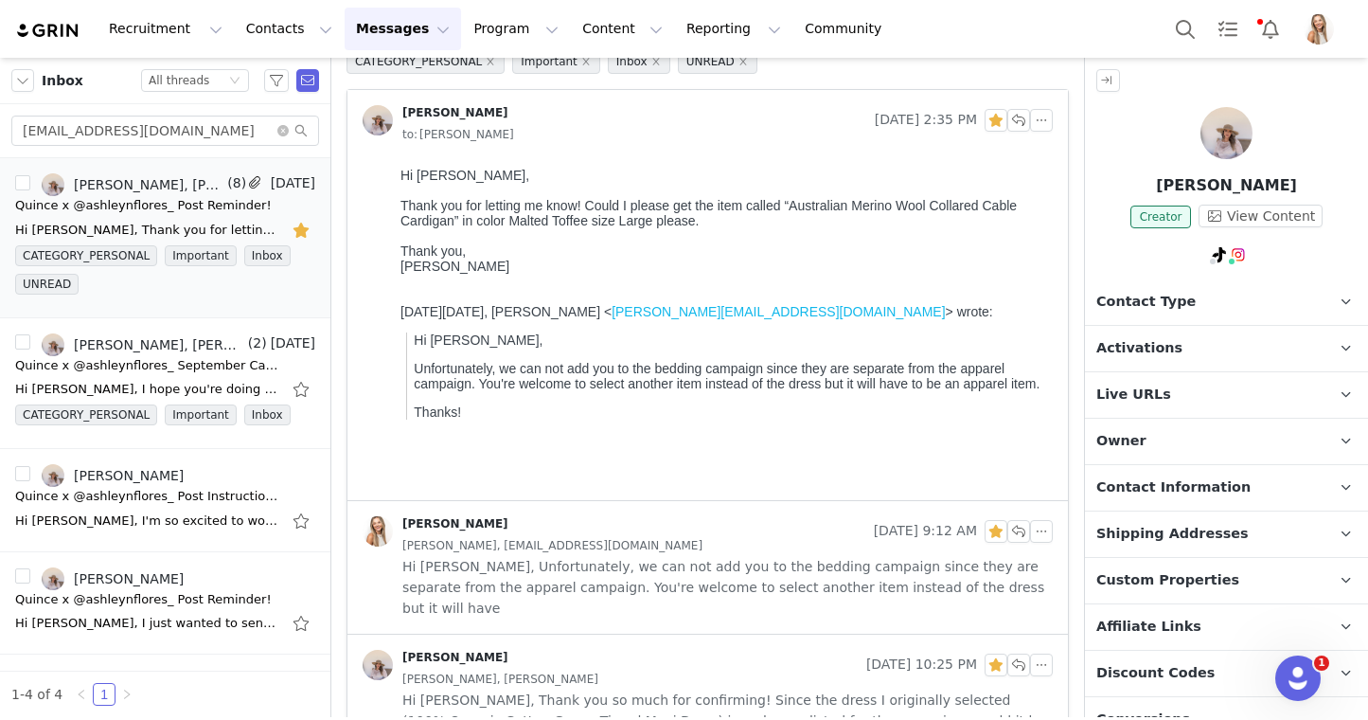
click at [1181, 355] on p "Activations" at bounding box center [1204, 348] width 238 height 45
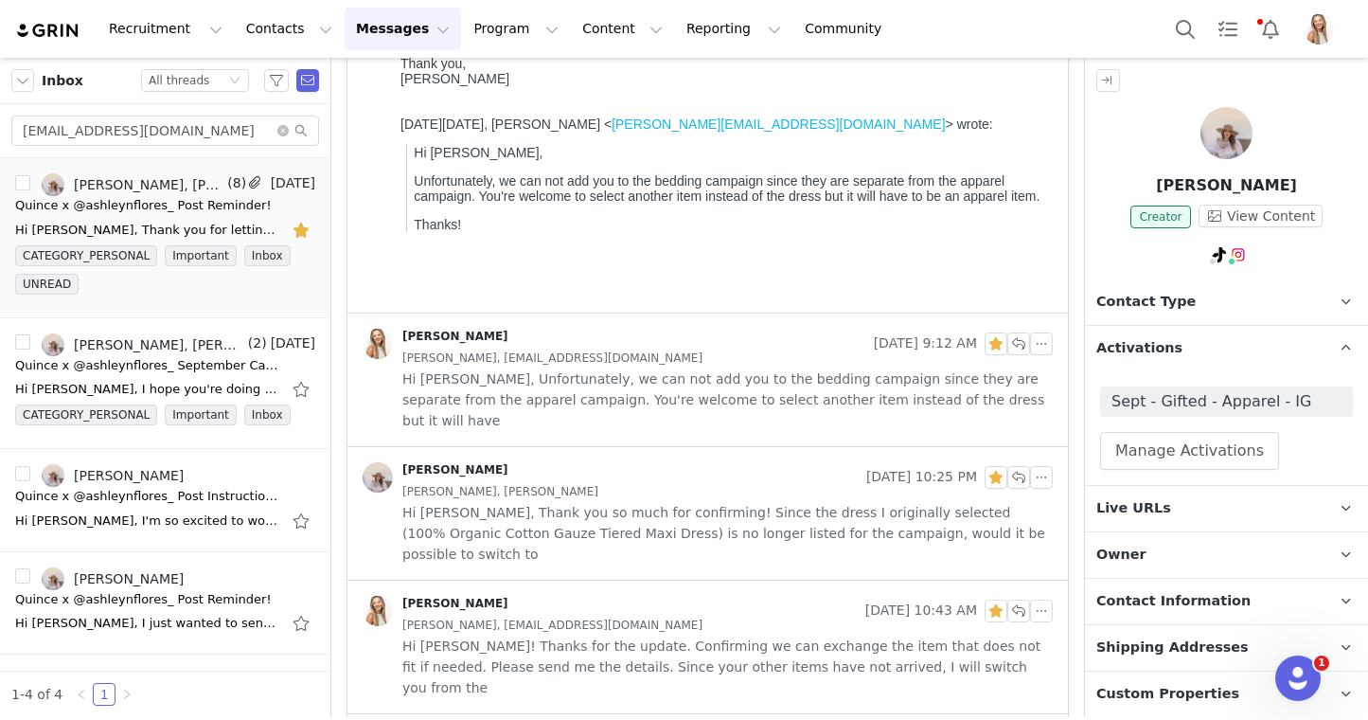
scroll to position [0, 0]
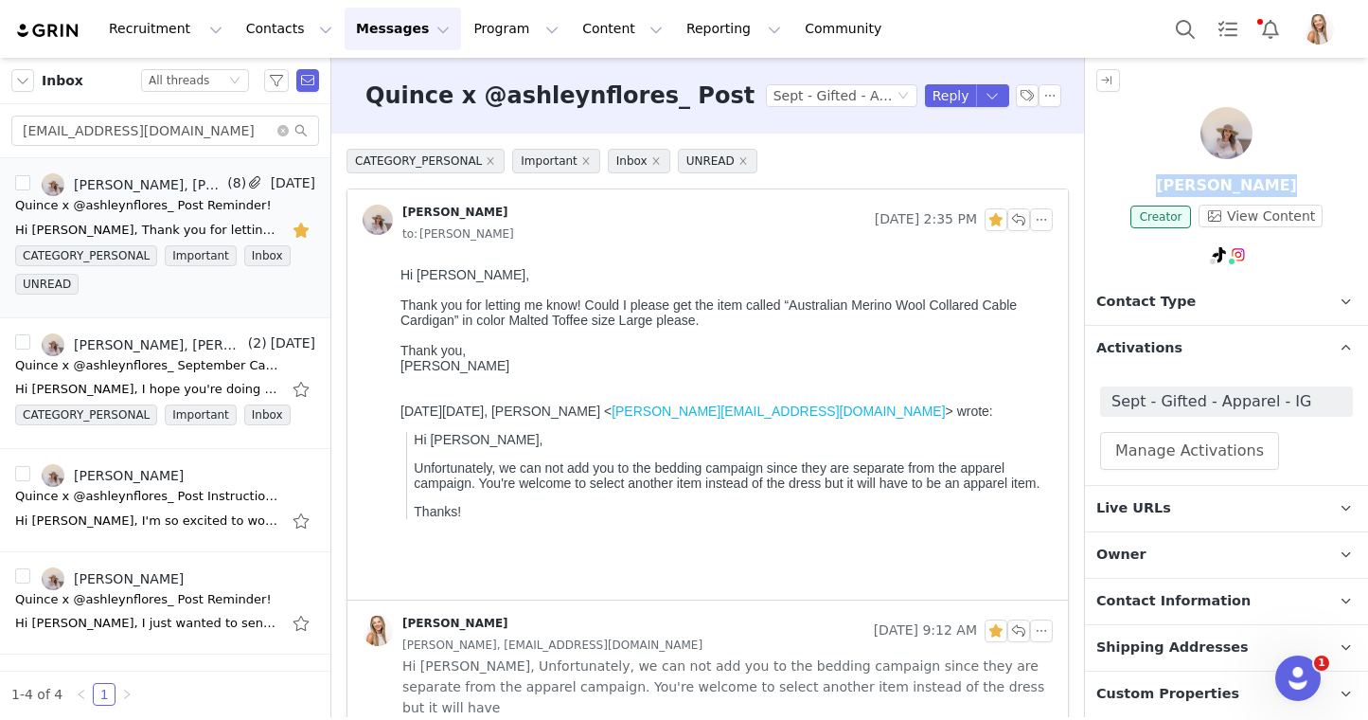
drag, startPoint x: 1313, startPoint y: 186, endPoint x: 1163, endPoint y: 186, distance: 150.6
click at [1163, 186] on p "[PERSON_NAME]" at bounding box center [1226, 185] width 283 height 23
copy p "[PERSON_NAME]"
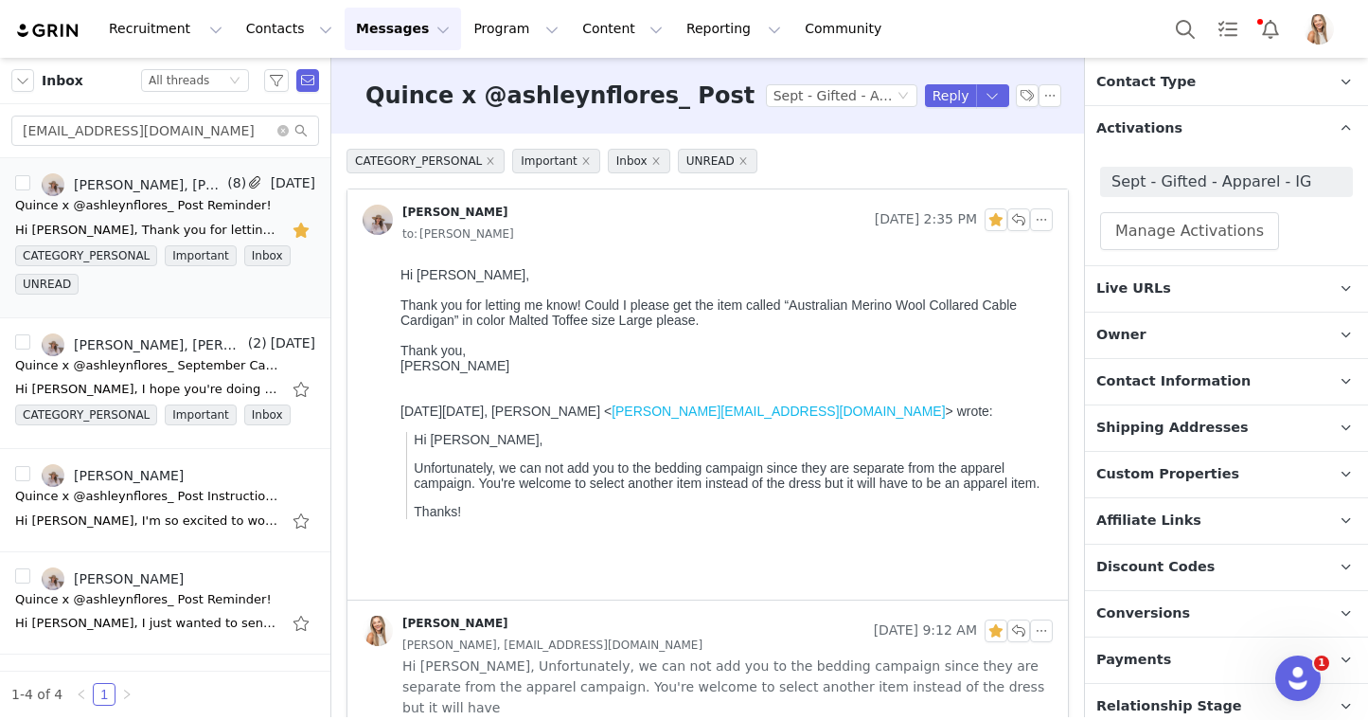
scroll to position [235, 0]
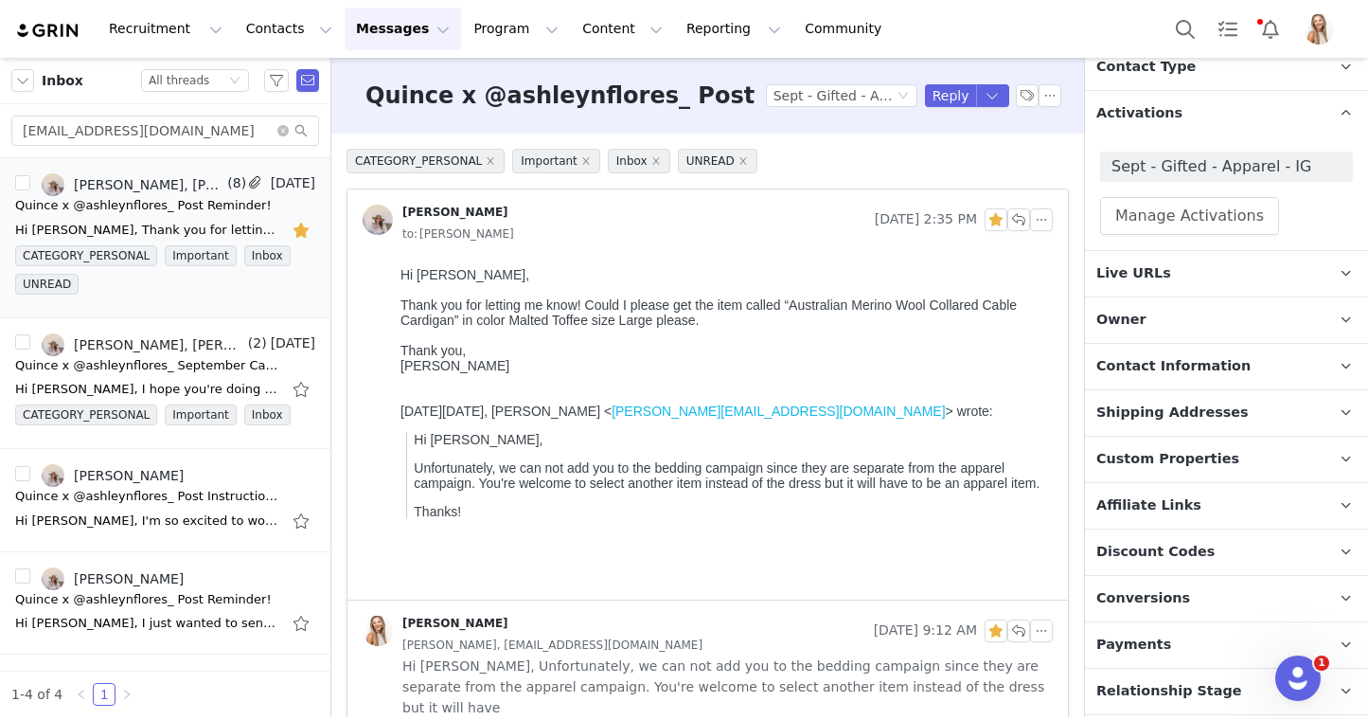
click at [1151, 368] on span "Contact Information" at bounding box center [1173, 366] width 154 height 21
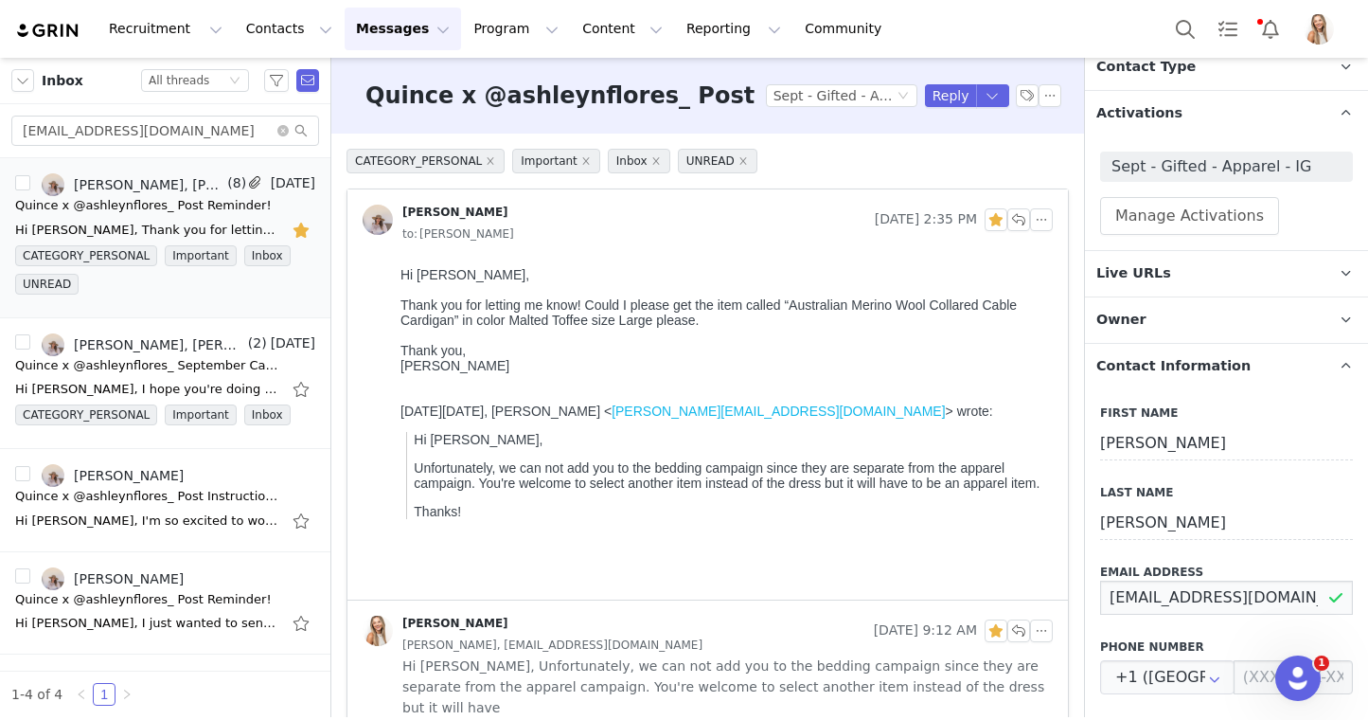
click at [1187, 600] on input "ashleynflores21@gmail.com" at bounding box center [1226, 597] width 253 height 34
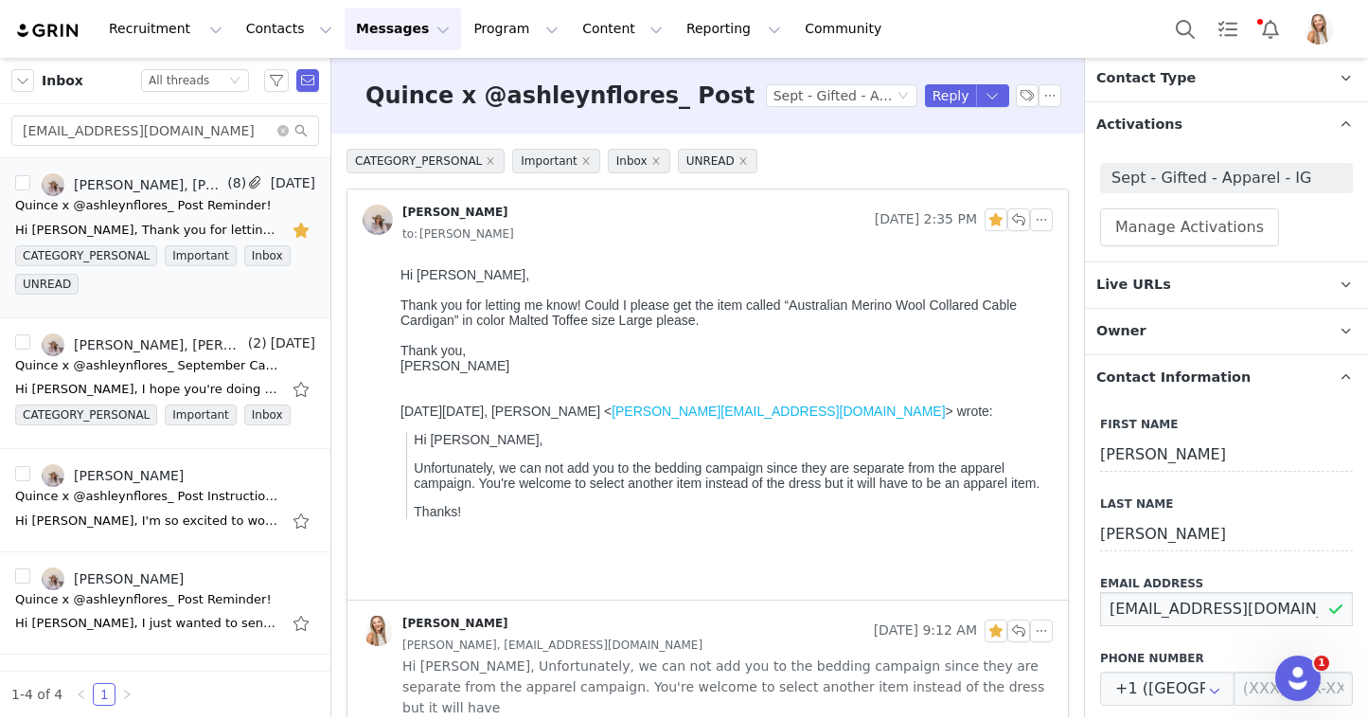
scroll to position [232, 0]
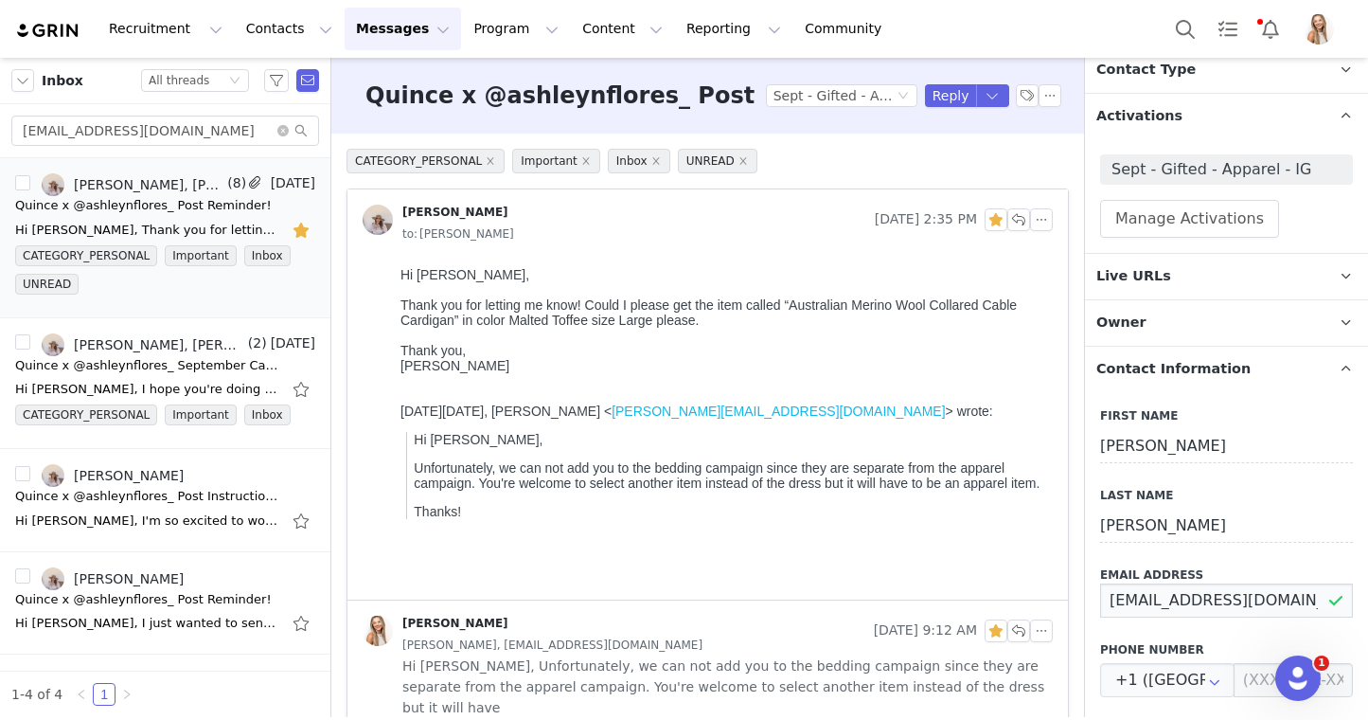
click at [1193, 609] on input "ashleynflores21@gmail.com" at bounding box center [1226, 600] width 253 height 34
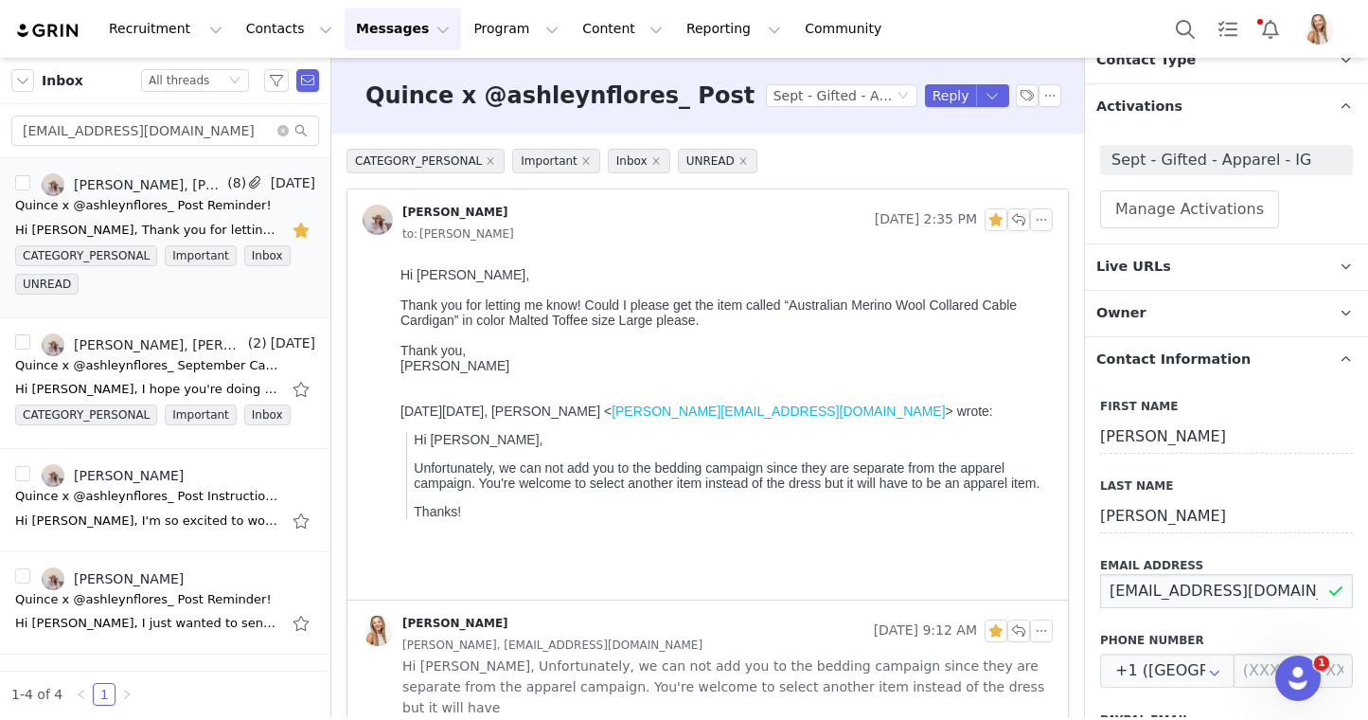
scroll to position [276, 0]
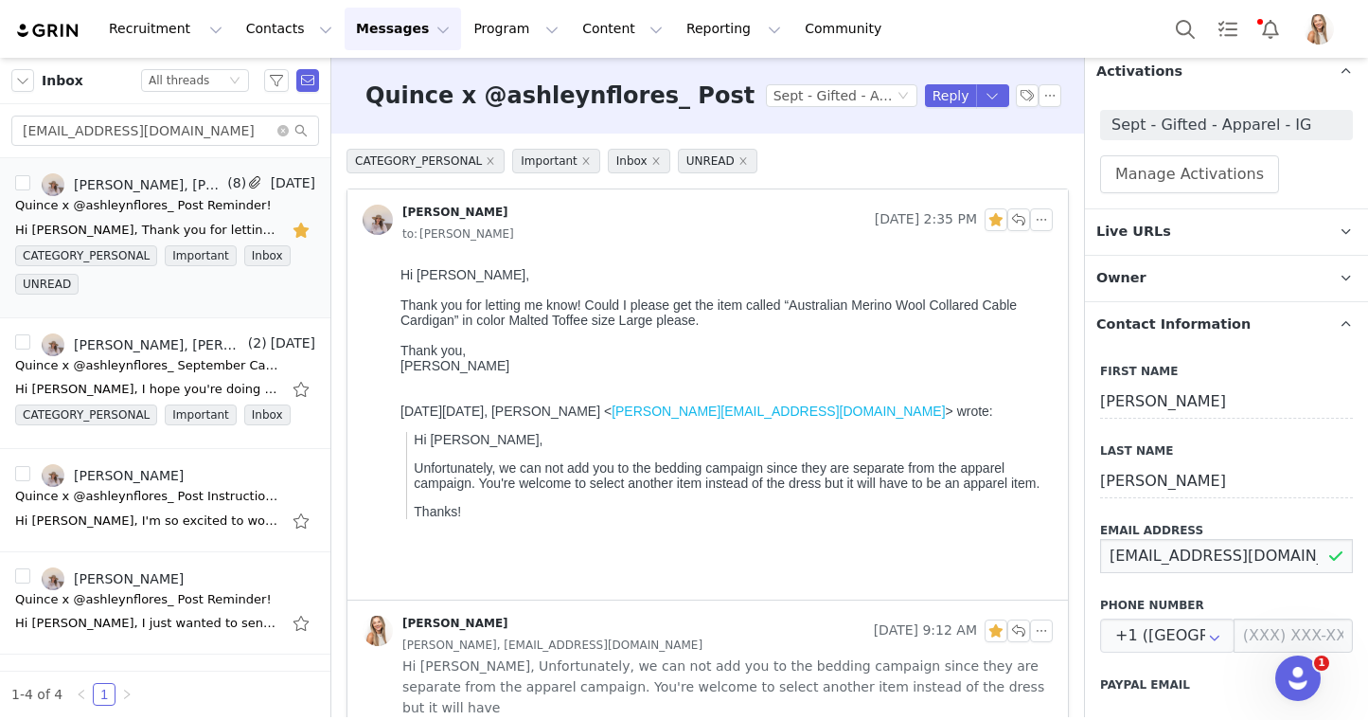
click at [1160, 548] on input "ashleynflores21@gmail.com" at bounding box center [1226, 556] width 253 height 34
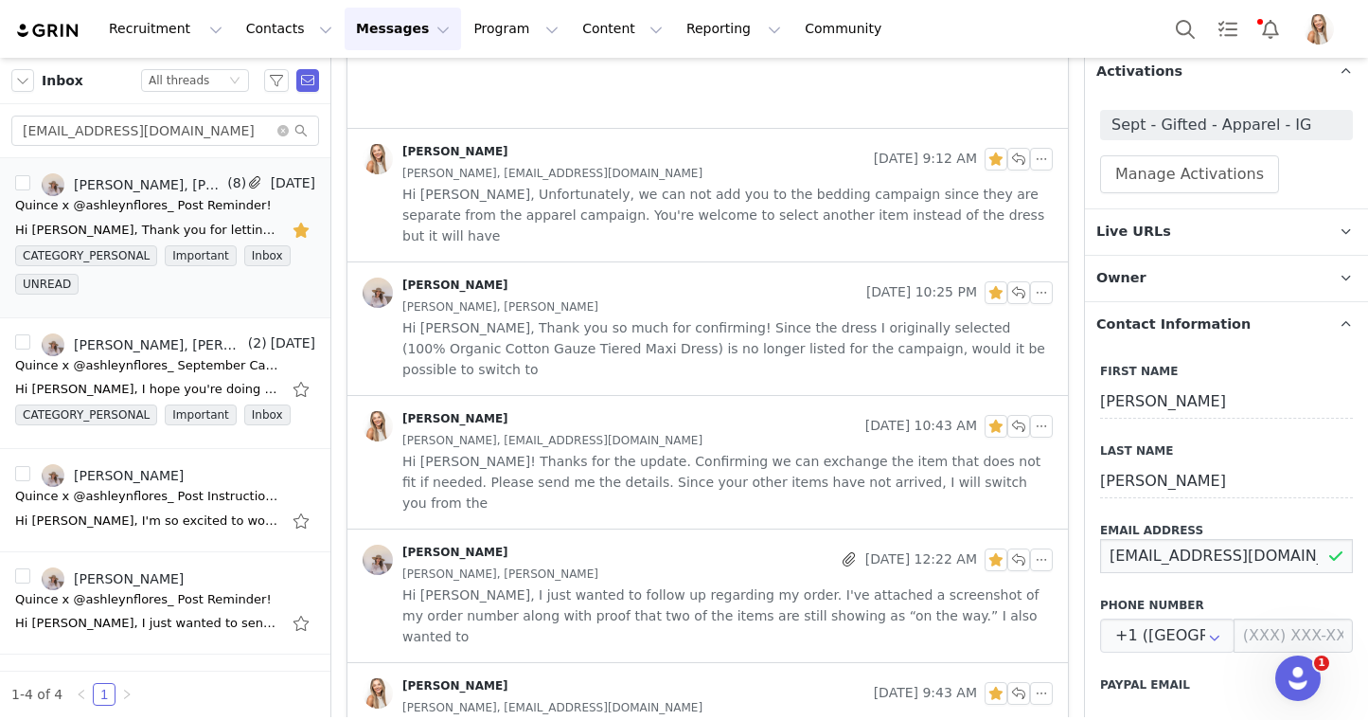
scroll to position [472, 0]
click at [696, 316] on span "Hi [PERSON_NAME], Thank you so much for confirming! Since the dress I originall…" at bounding box center [727, 347] width 651 height 62
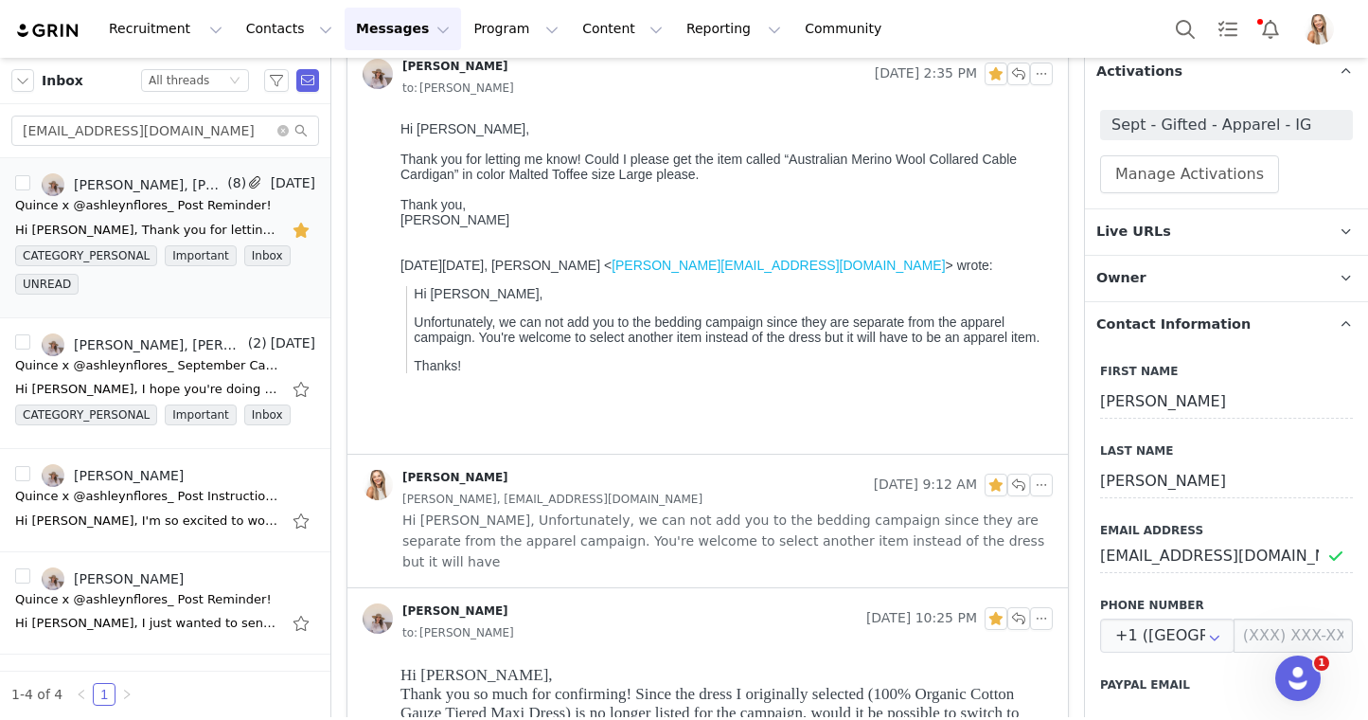
scroll to position [0, 0]
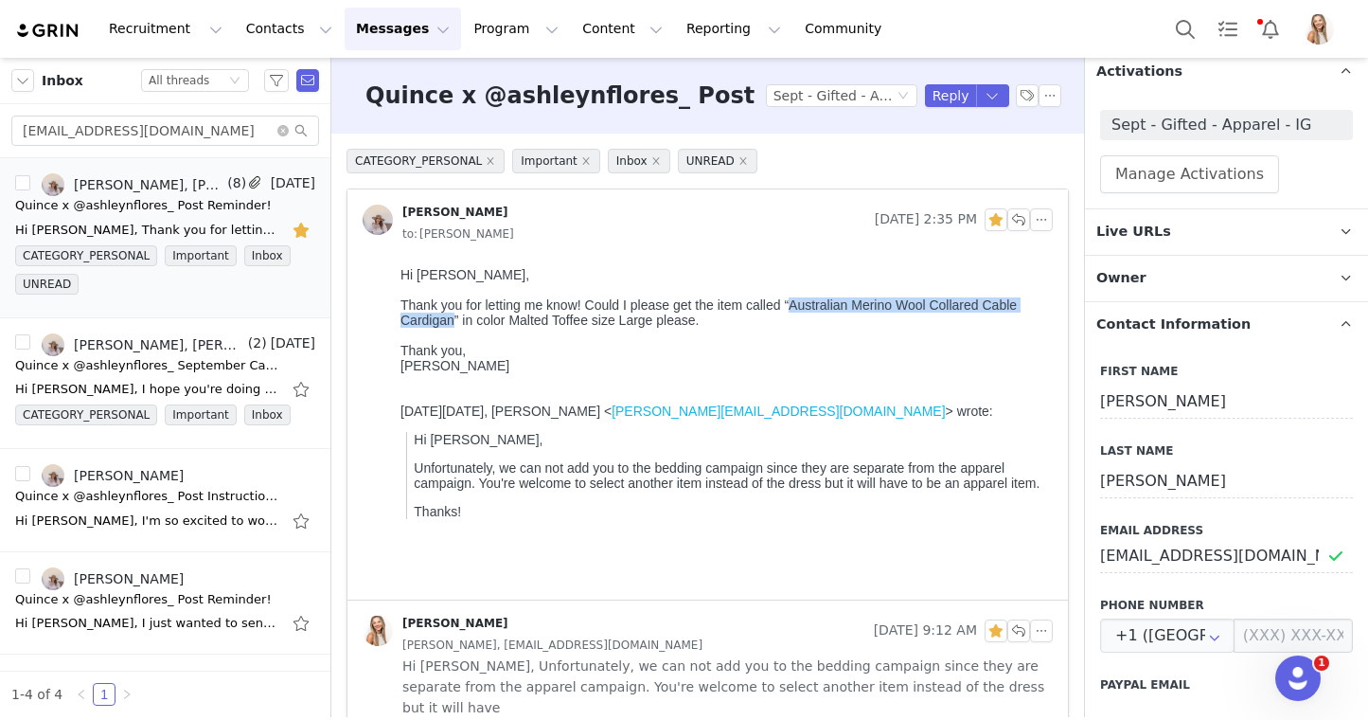
drag, startPoint x: 455, startPoint y: 322, endPoint x: 795, endPoint y: 310, distance: 341.1
click at [795, 310] on div "Thank you for letting me know! Could I please get the item called “Australian M…" at bounding box center [723, 312] width 645 height 30
copy div "Australian Merino Wool Collared Cable Cardigan"
click at [1148, 557] on input "[EMAIL_ADDRESS][DOMAIN_NAME]" at bounding box center [1226, 556] width 253 height 34
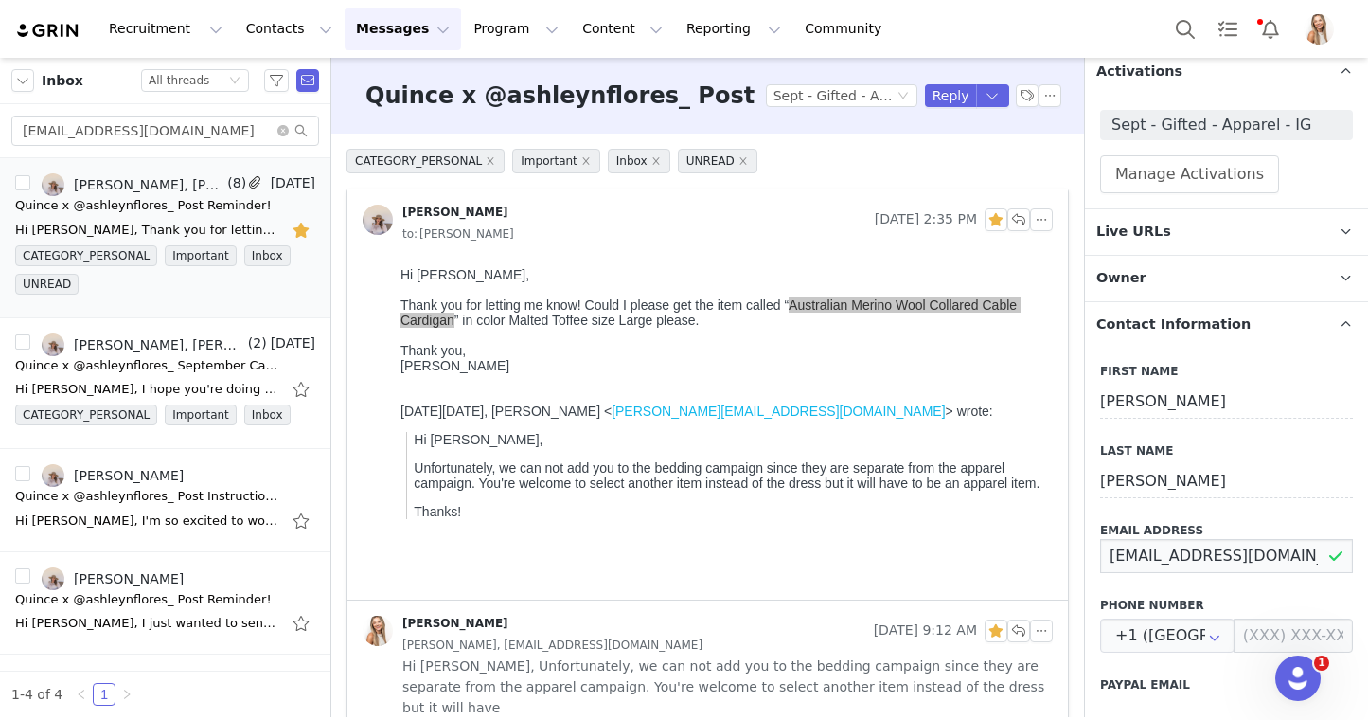
click at [1148, 557] on input "[EMAIL_ADDRESS][DOMAIN_NAME]" at bounding box center [1226, 556] width 253 height 34
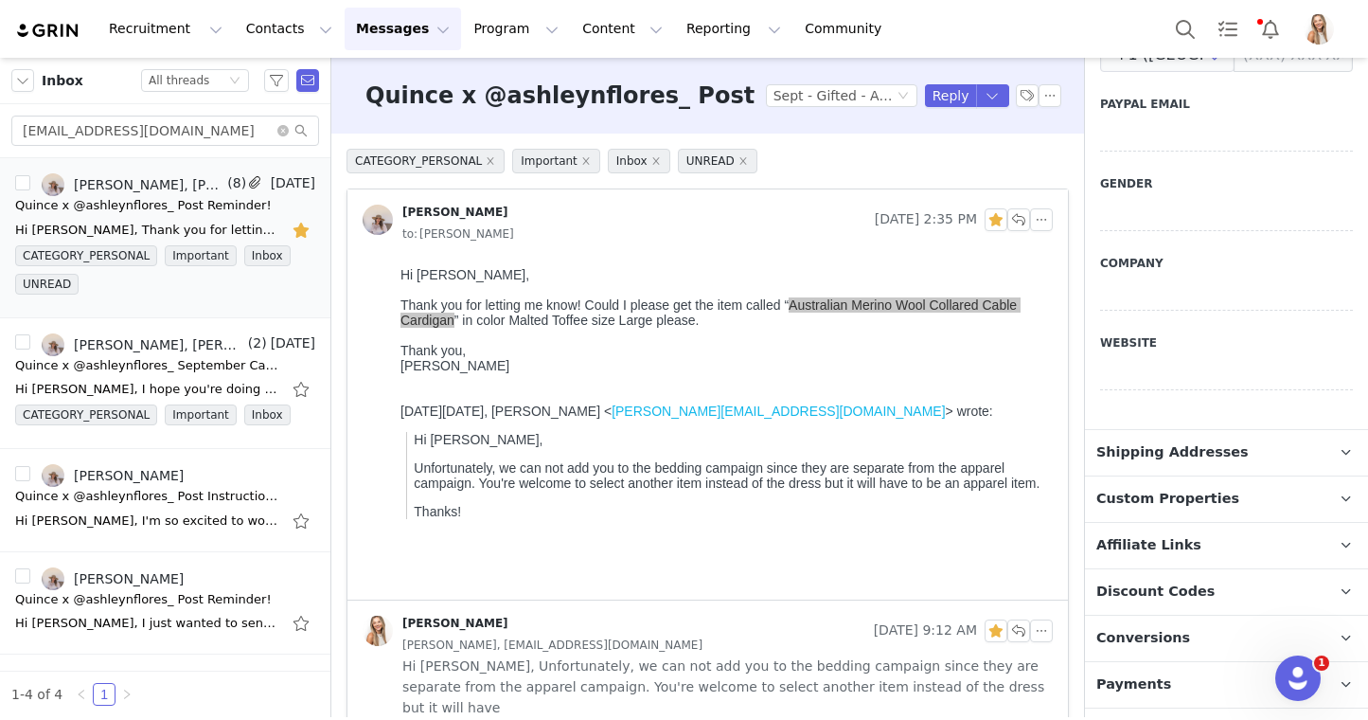
scroll to position [986, 0]
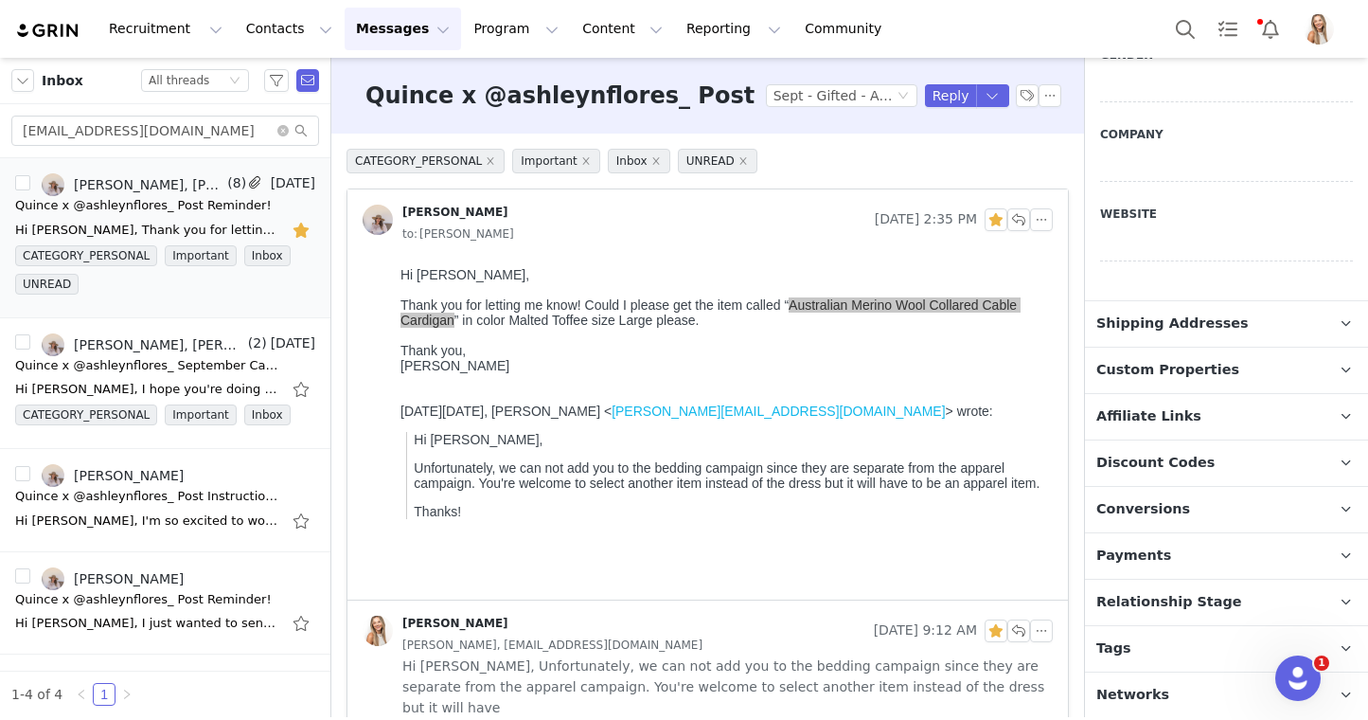
click at [1219, 614] on p "Relationship Stage Use relationship stages to move contacts through a logical s…" at bounding box center [1204, 601] width 238 height 45
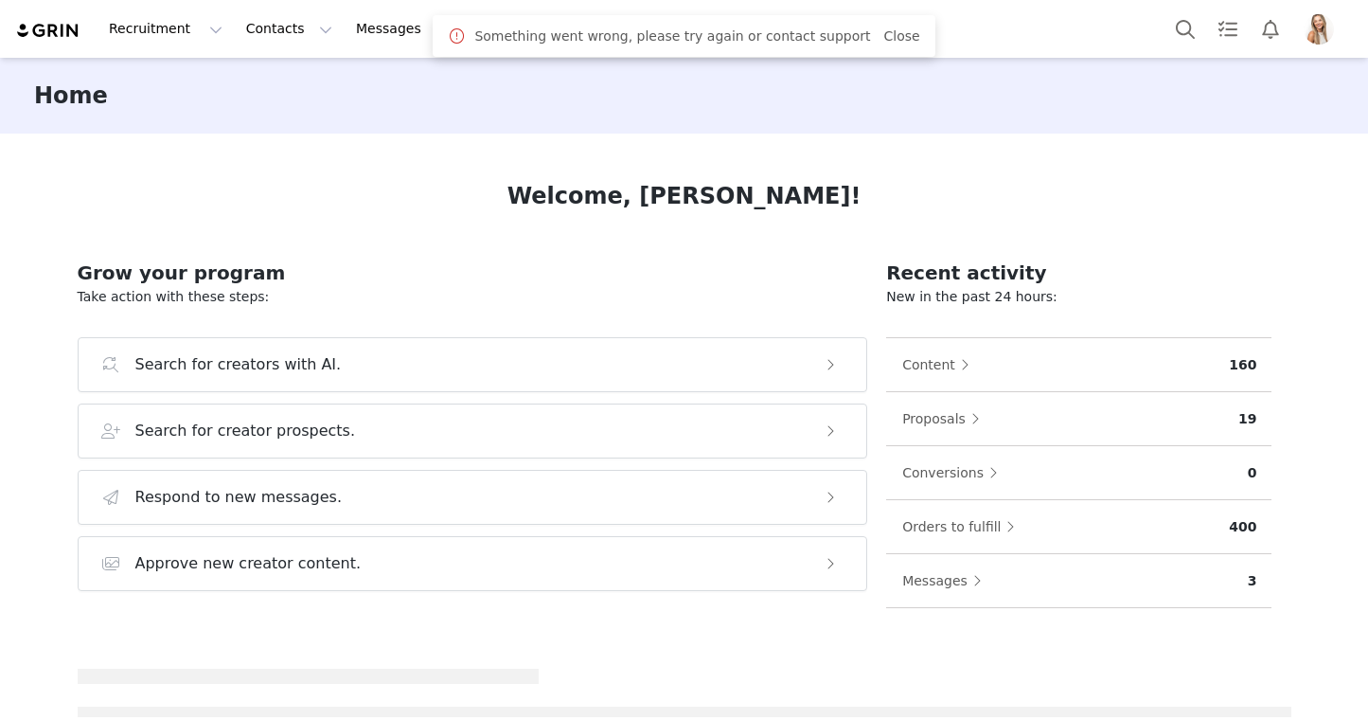
click at [467, 34] on span at bounding box center [457, 36] width 19 height 23
click at [462, 25] on button "Program Program" at bounding box center [516, 29] width 108 height 43
click at [455, 78] on p "Activations" at bounding box center [484, 84] width 73 height 20
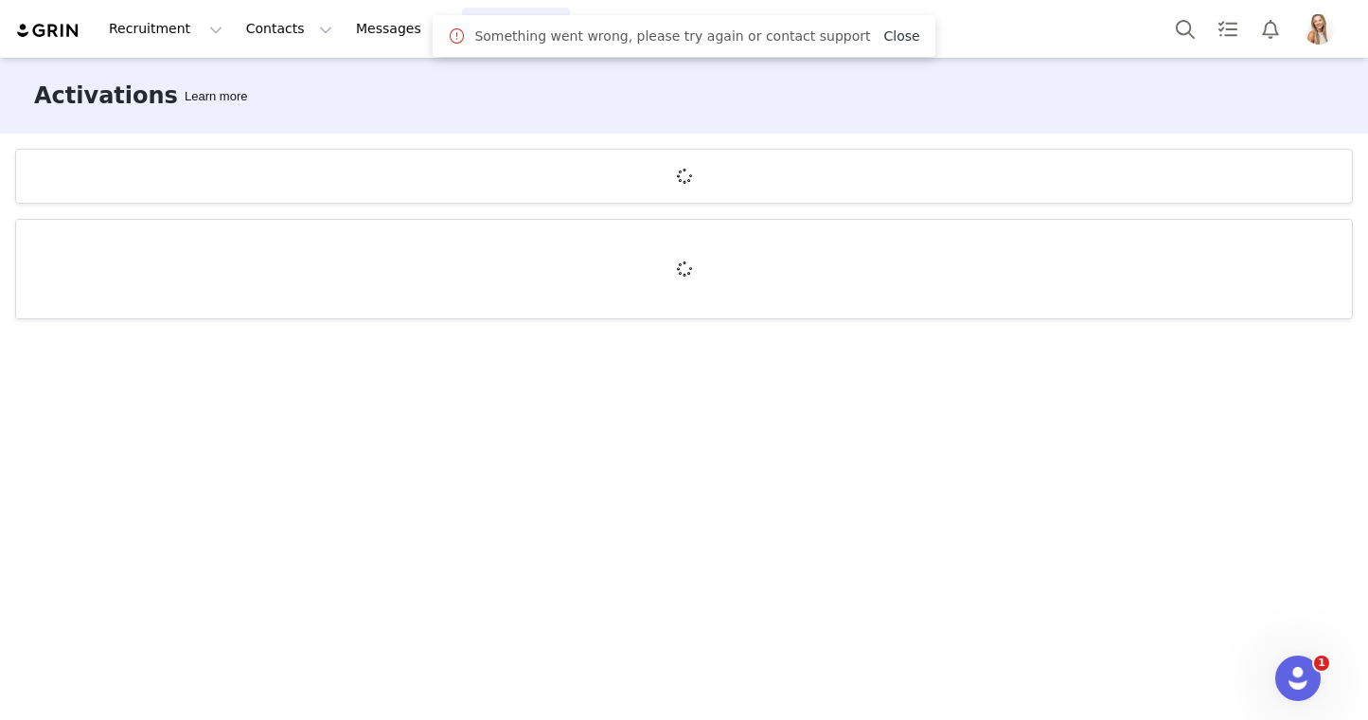
click at [884, 37] on link "Close" at bounding box center [901, 35] width 36 height 15
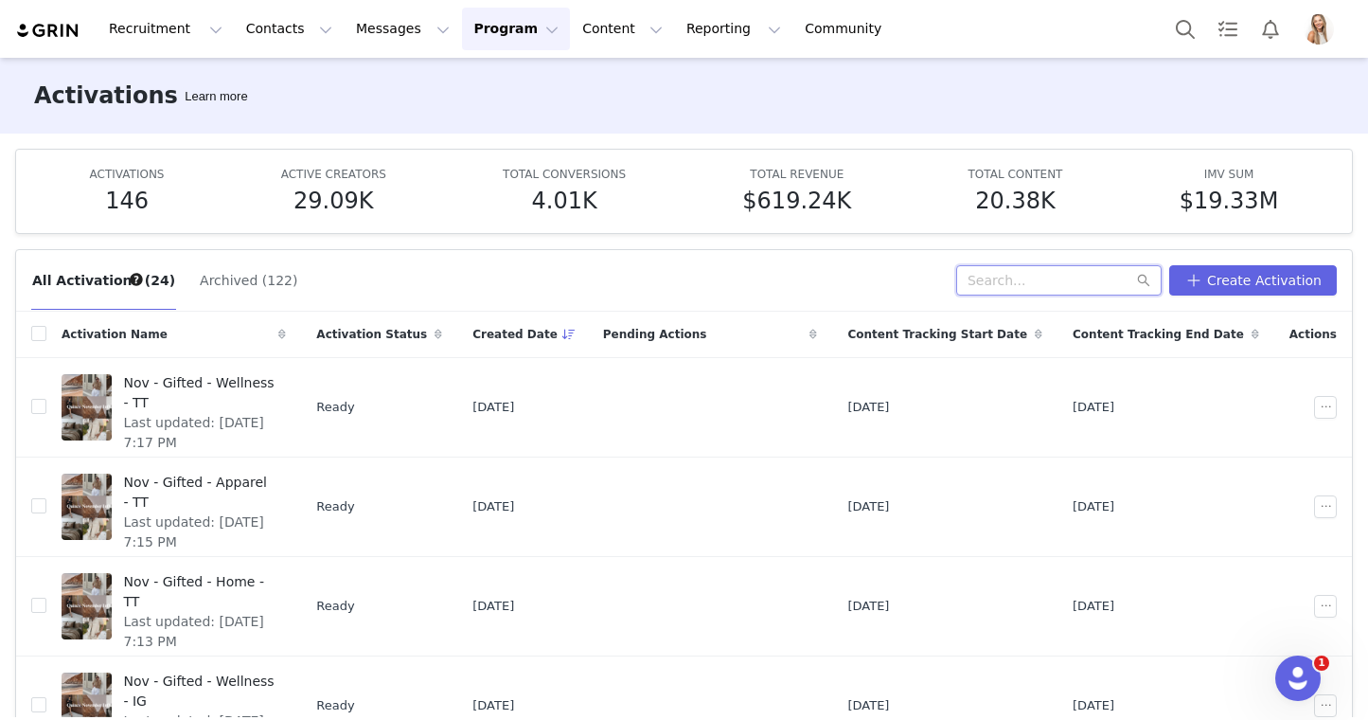
click at [1006, 275] on input "text" at bounding box center [1058, 280] width 205 height 30
type input "sept"
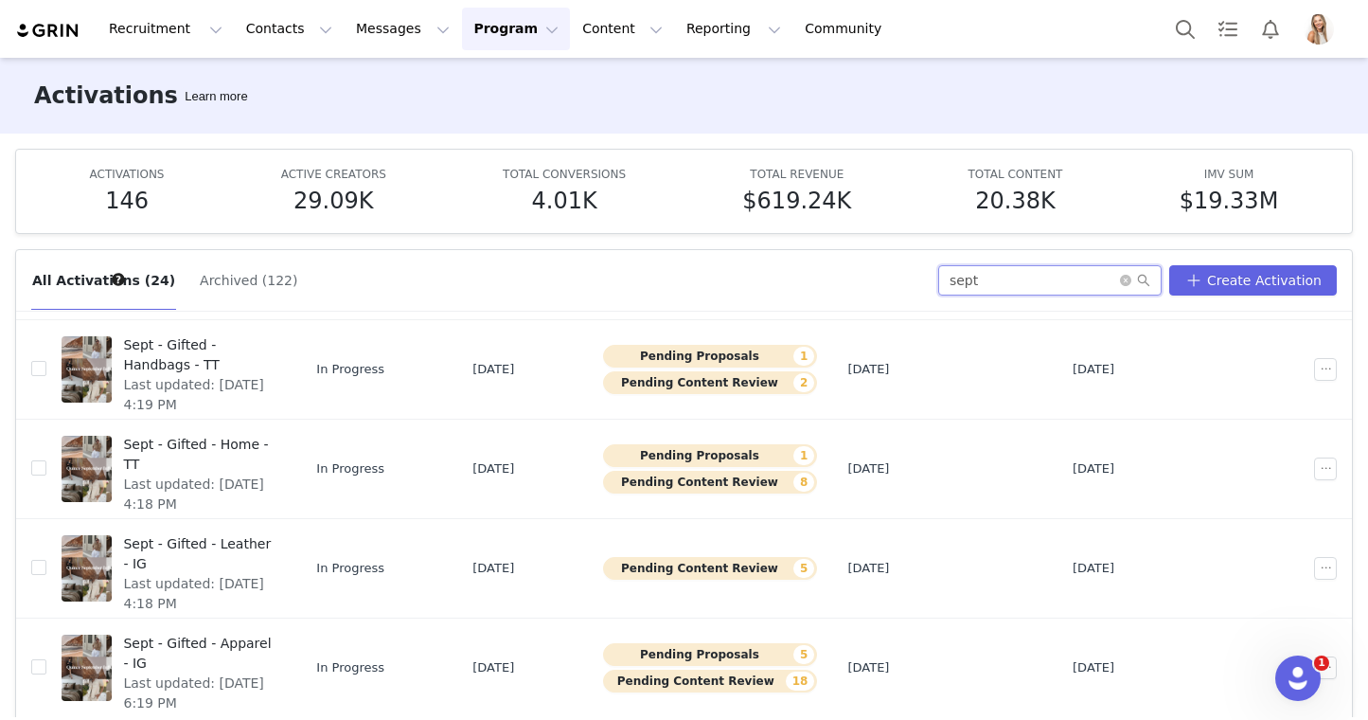
scroll to position [437, 0]
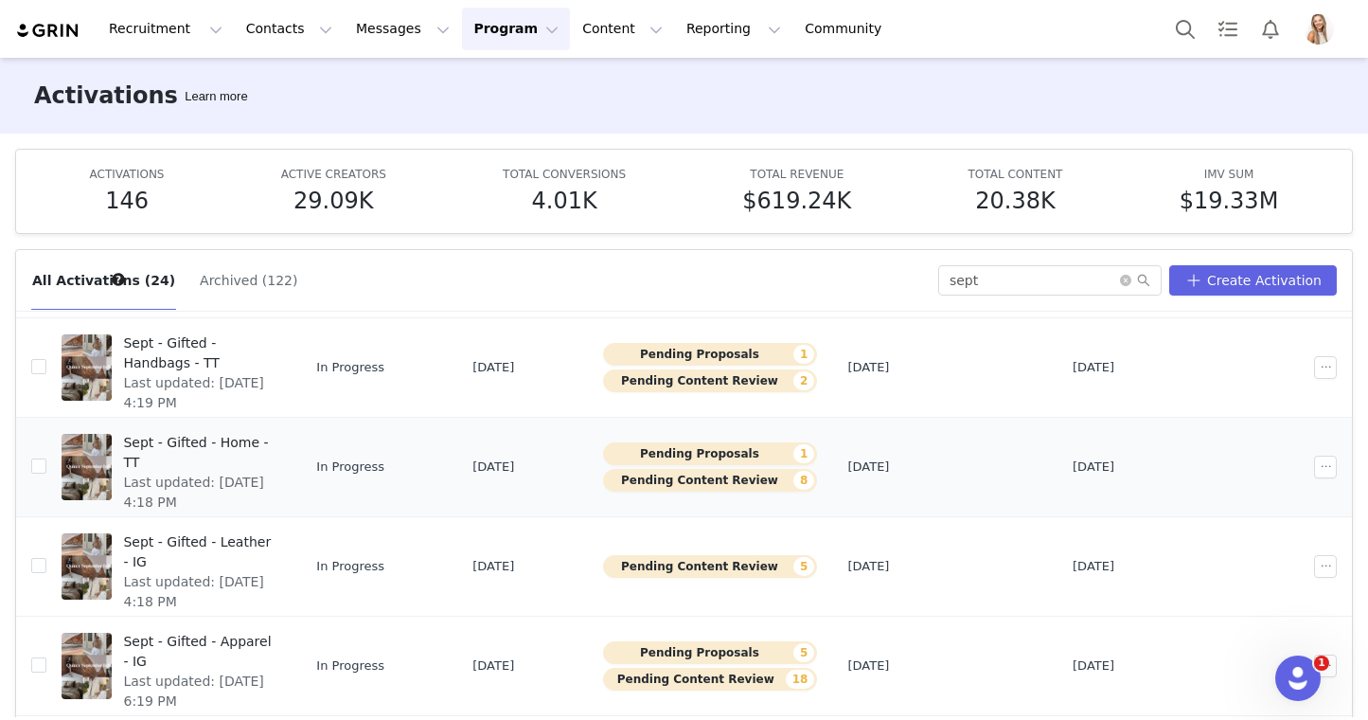
click at [264, 435] on span "Sept - Gifted - Home - TT" at bounding box center [199, 453] width 152 height 40
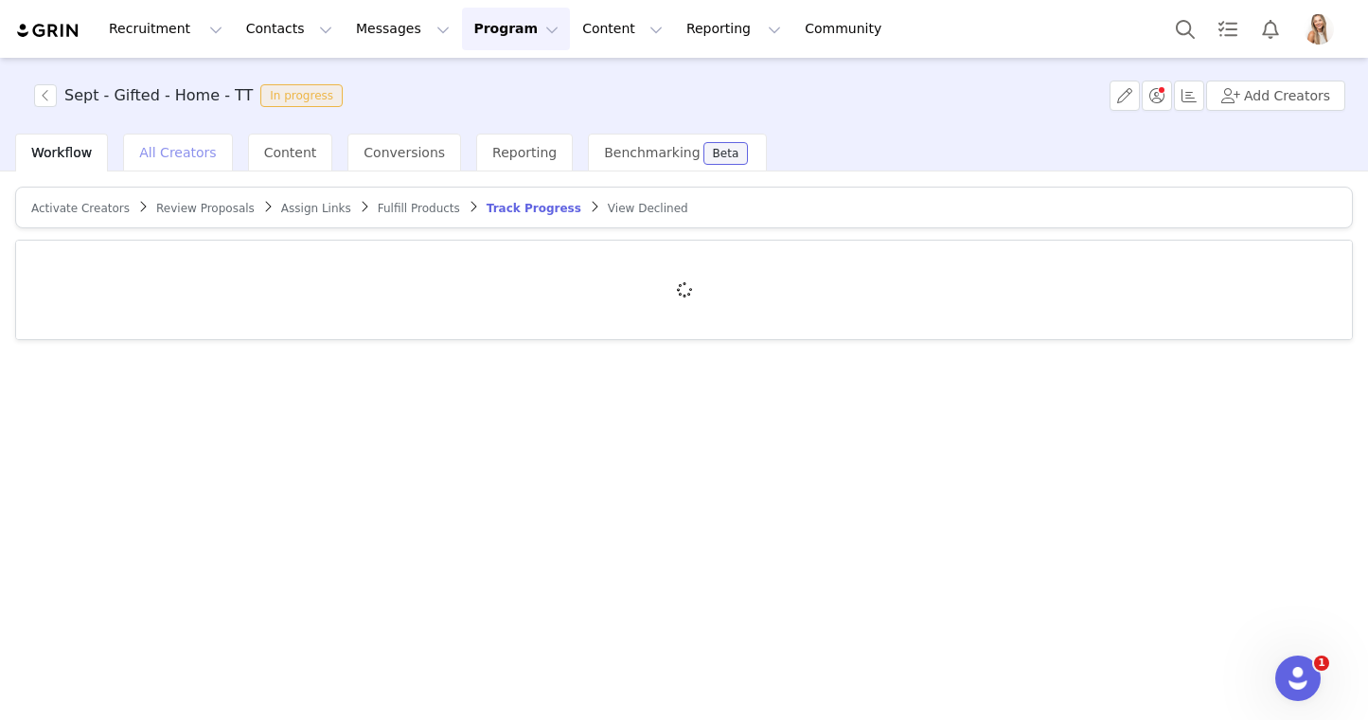
click at [180, 168] on div "All Creators" at bounding box center [177, 153] width 109 height 38
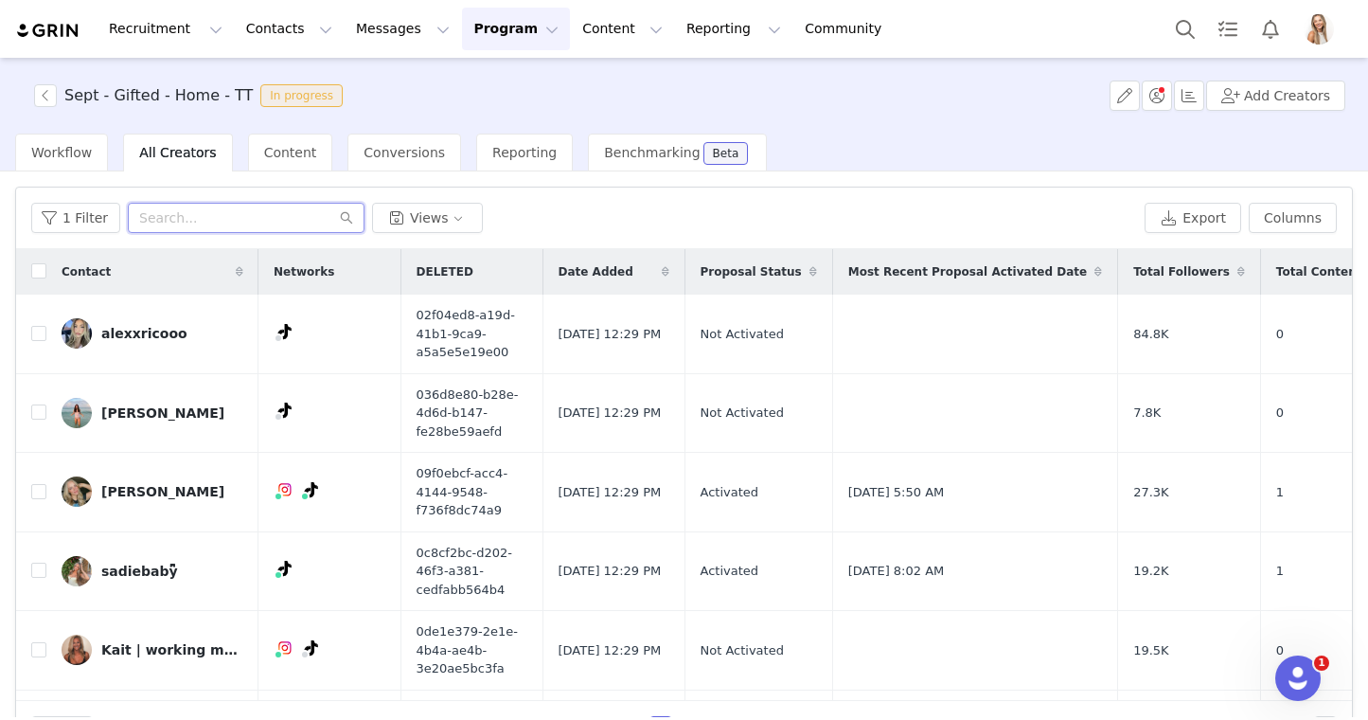
click at [215, 222] on input "text" at bounding box center [246, 218] width 237 height 30
type input "[PERSON_NAME]"
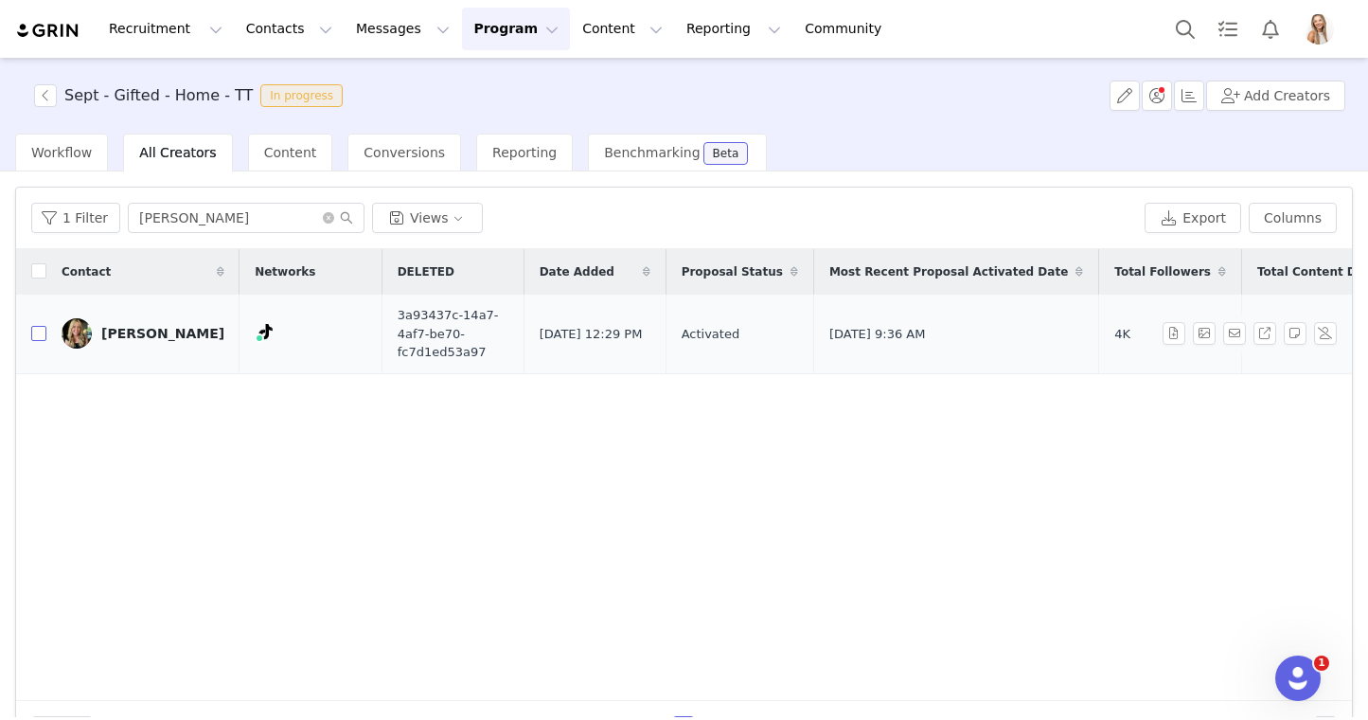
click at [42, 336] on input "checkbox" at bounding box center [38, 333] width 15 height 15
checkbox input "true"
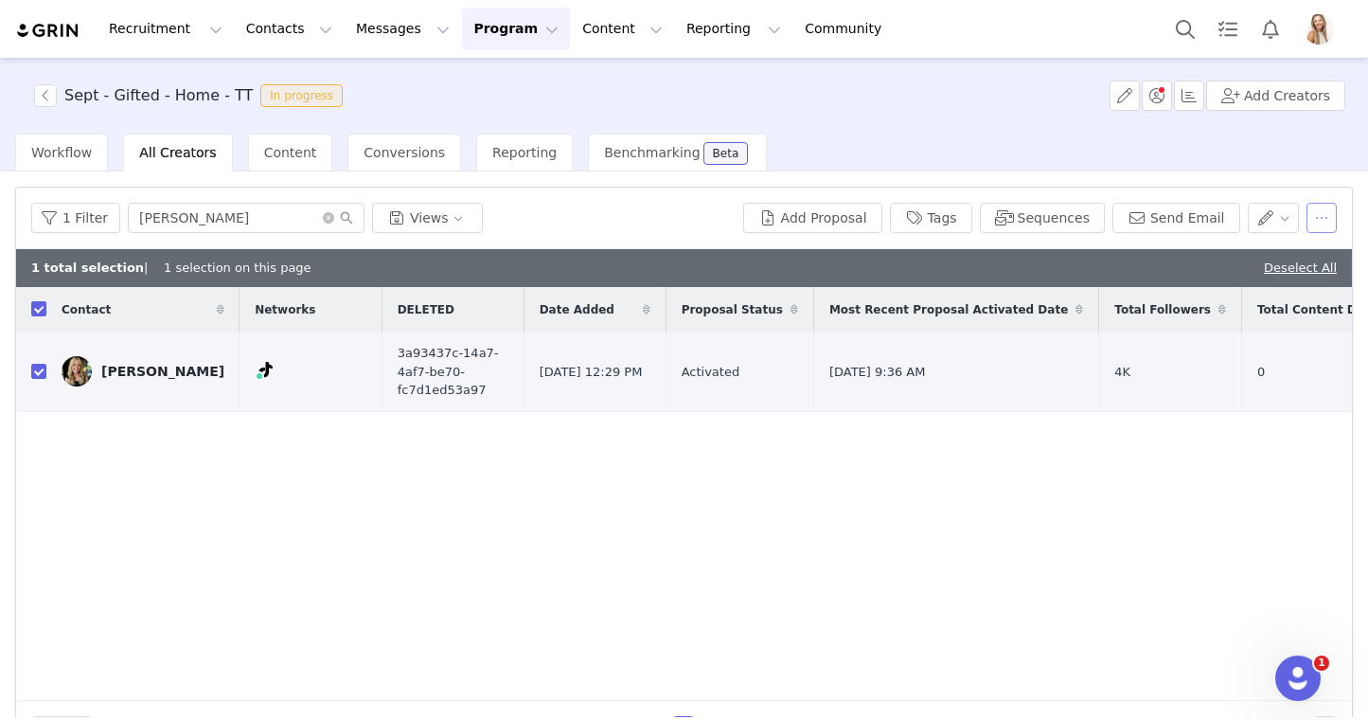
click at [1321, 207] on button "button" at bounding box center [1322, 218] width 30 height 30
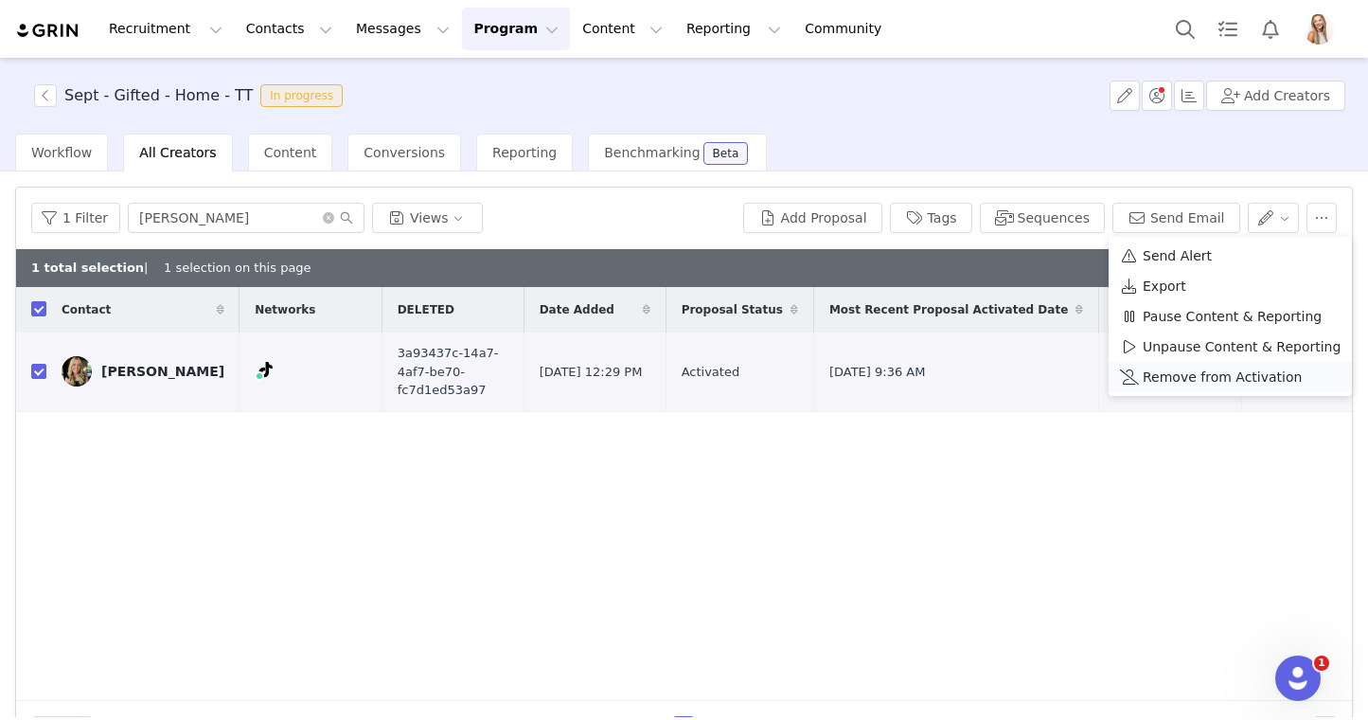
click at [1196, 376] on span "Remove from Activation" at bounding box center [1222, 376] width 159 height 21
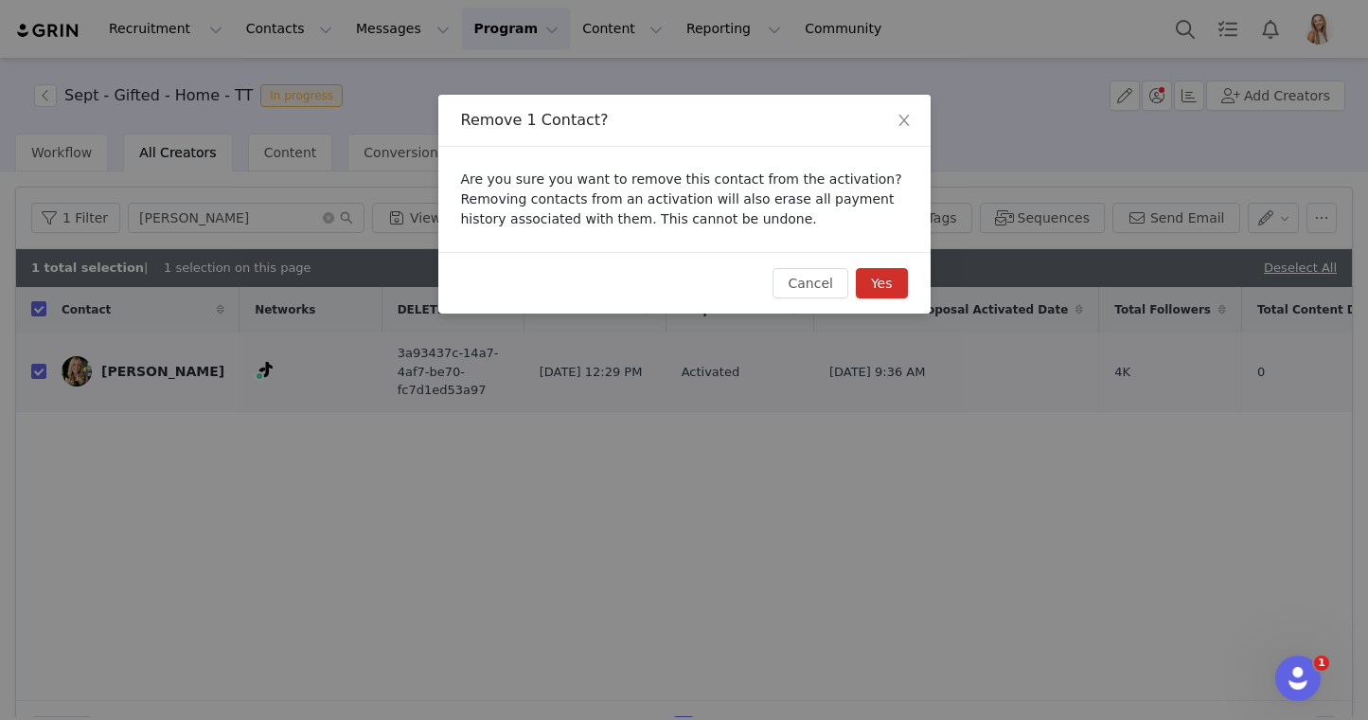
click at [885, 274] on button "Yes" at bounding box center [882, 283] width 52 height 30
checkbox input "false"
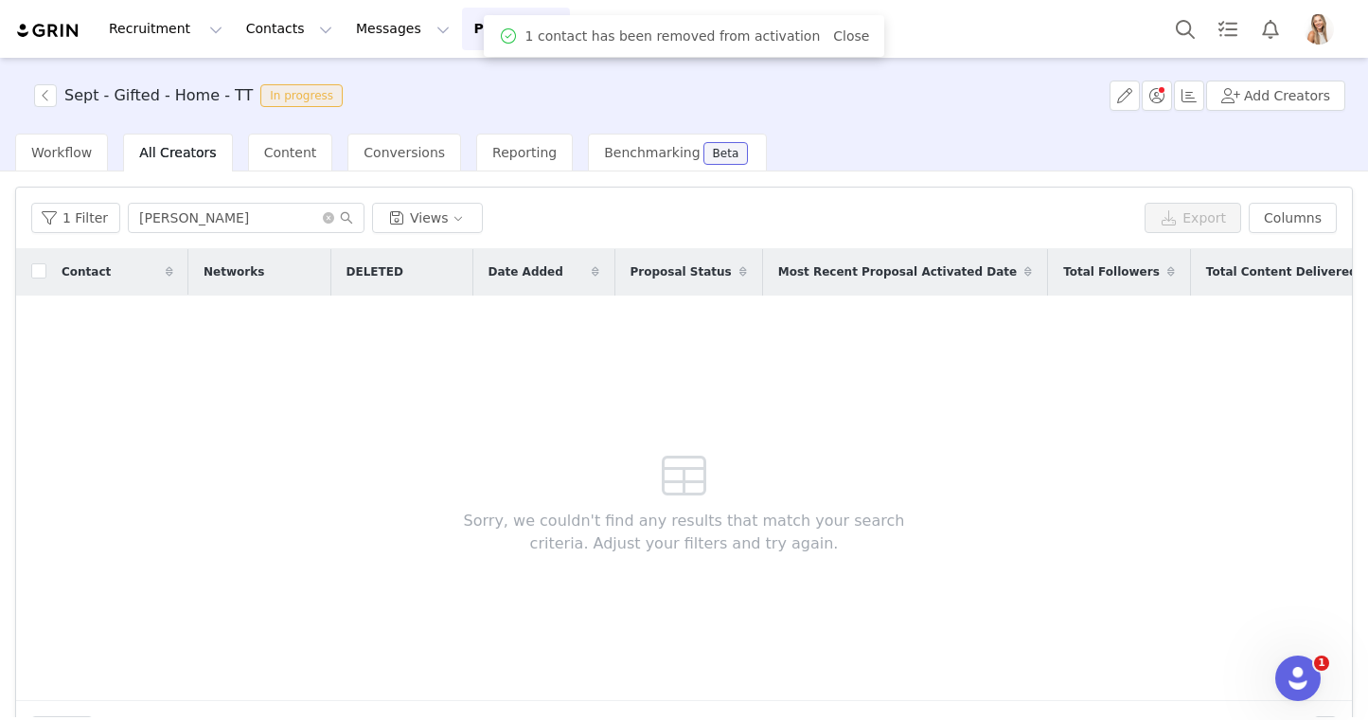
click at [468, 37] on button "Program Program" at bounding box center [516, 29] width 108 height 43
click at [490, 85] on p "Activations" at bounding box center [484, 84] width 73 height 20
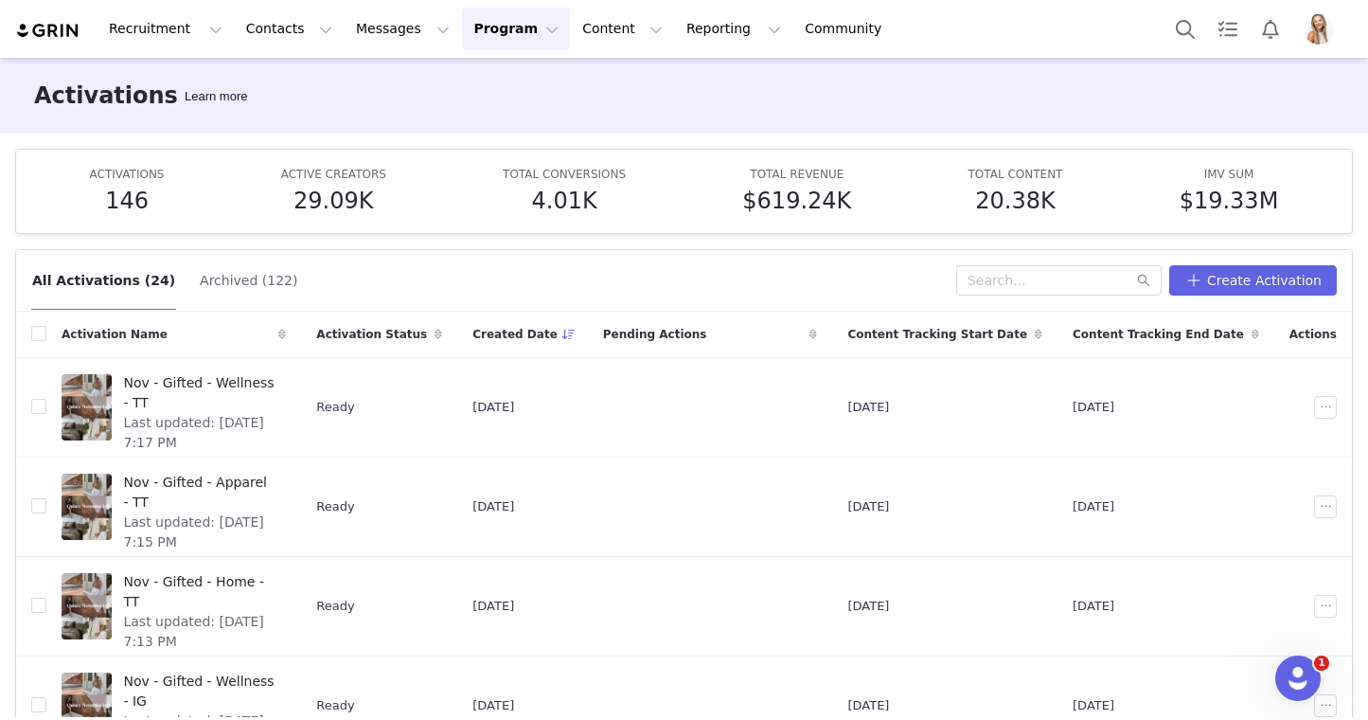
scroll to position [15, 0]
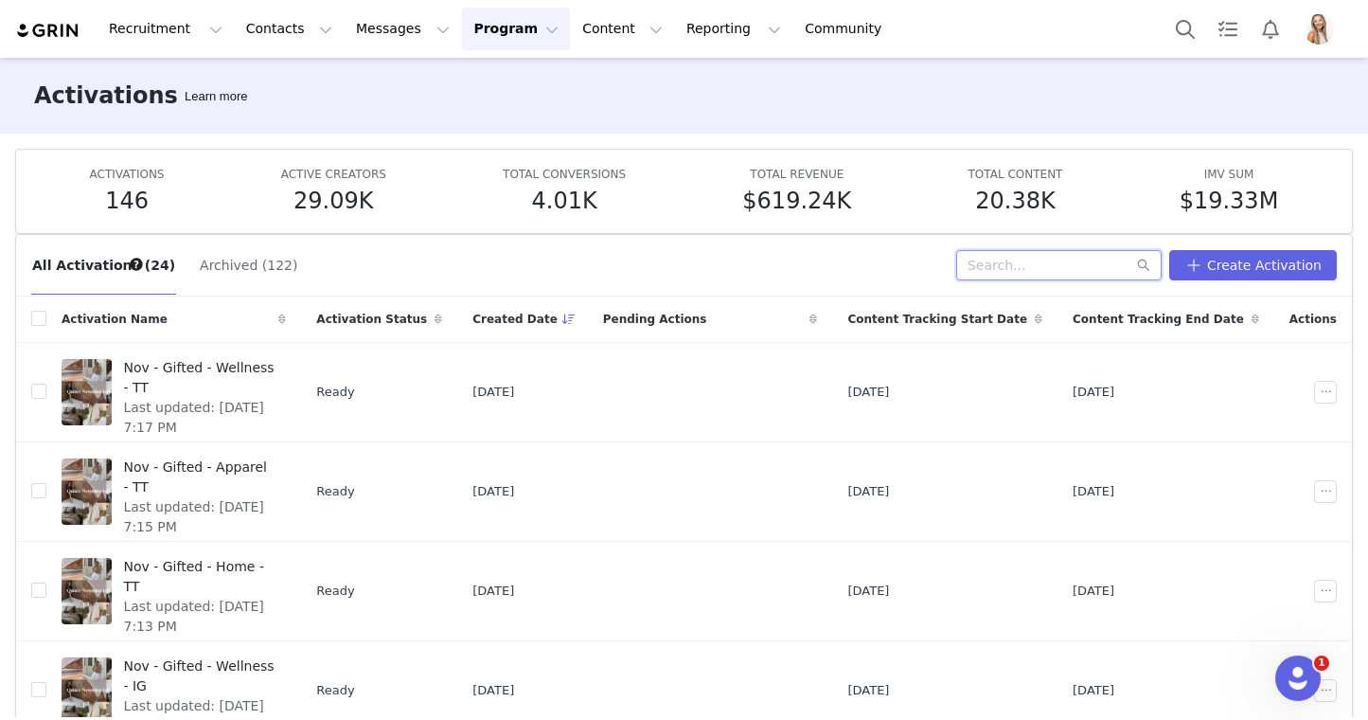
click at [1008, 257] on input "text" at bounding box center [1058, 265] width 205 height 30
type input "oct"
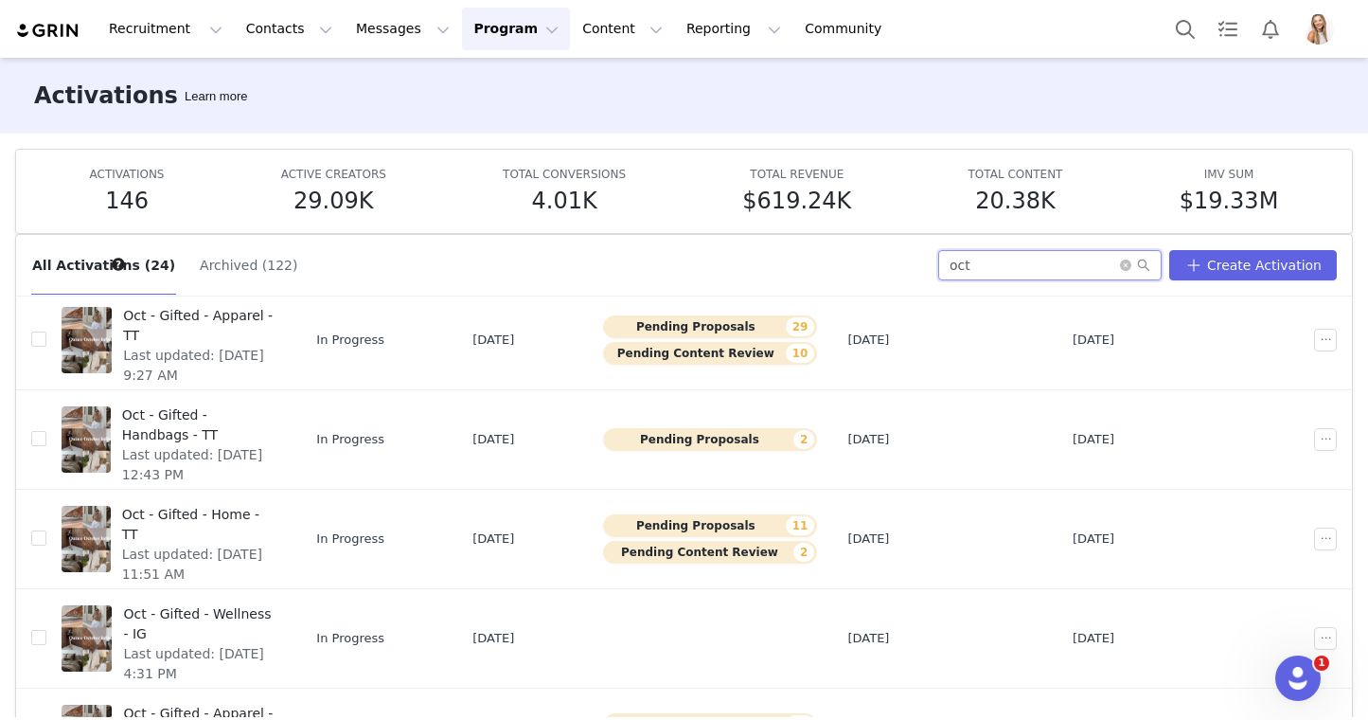
scroll to position [154, 0]
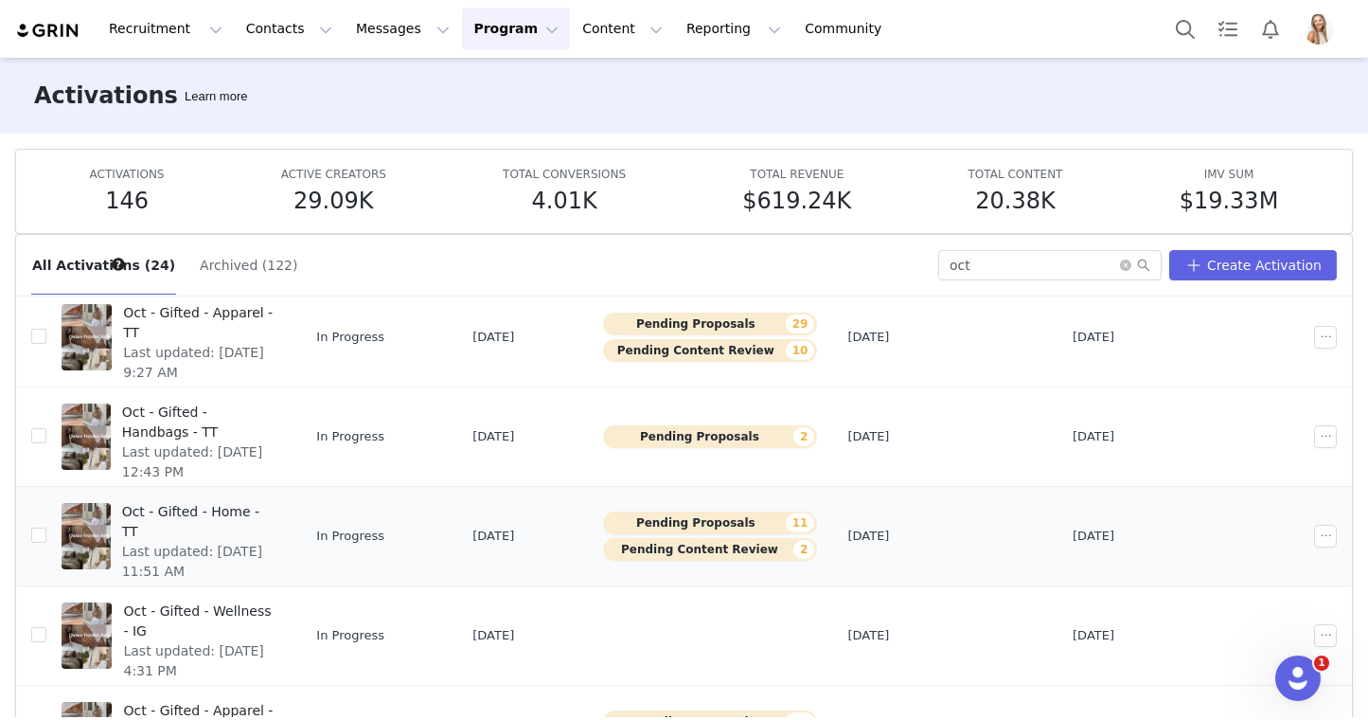
click at [241, 509] on span "Oct - Gifted - Home - TT" at bounding box center [198, 522] width 153 height 40
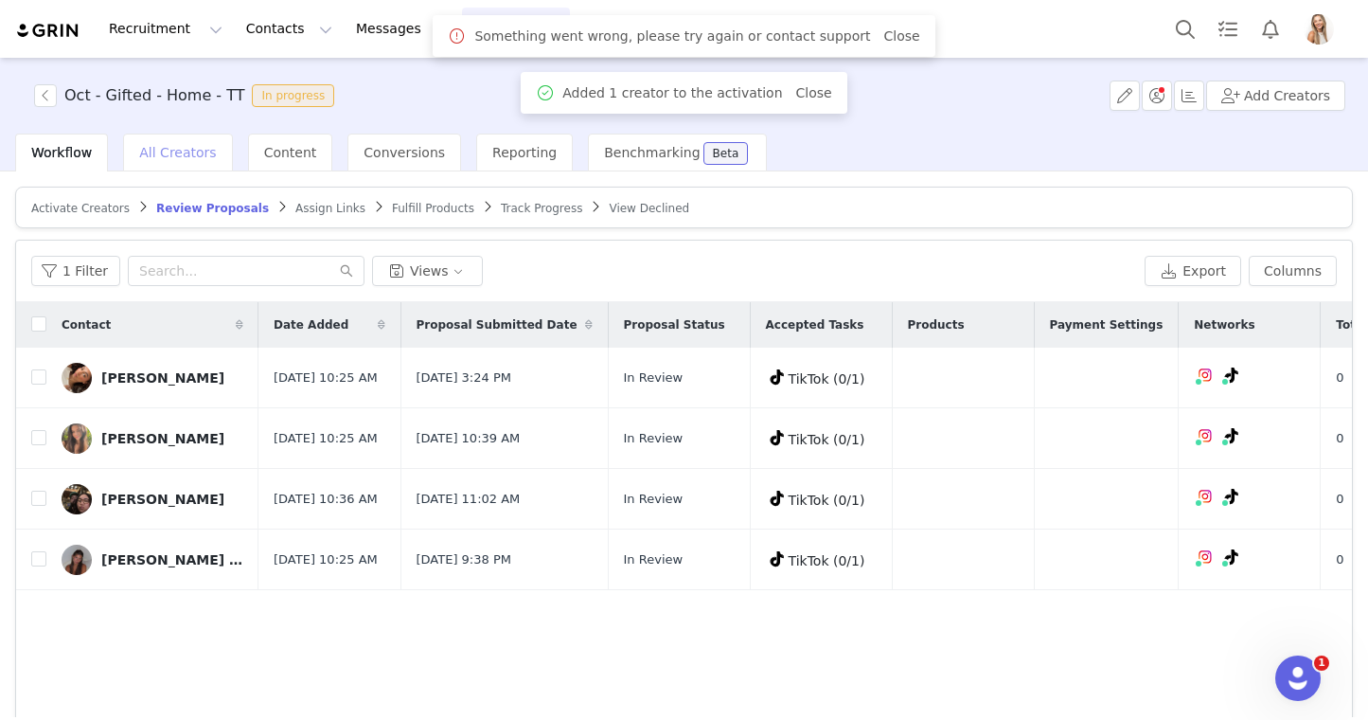
click at [190, 148] on span "All Creators" at bounding box center [177, 152] width 77 height 15
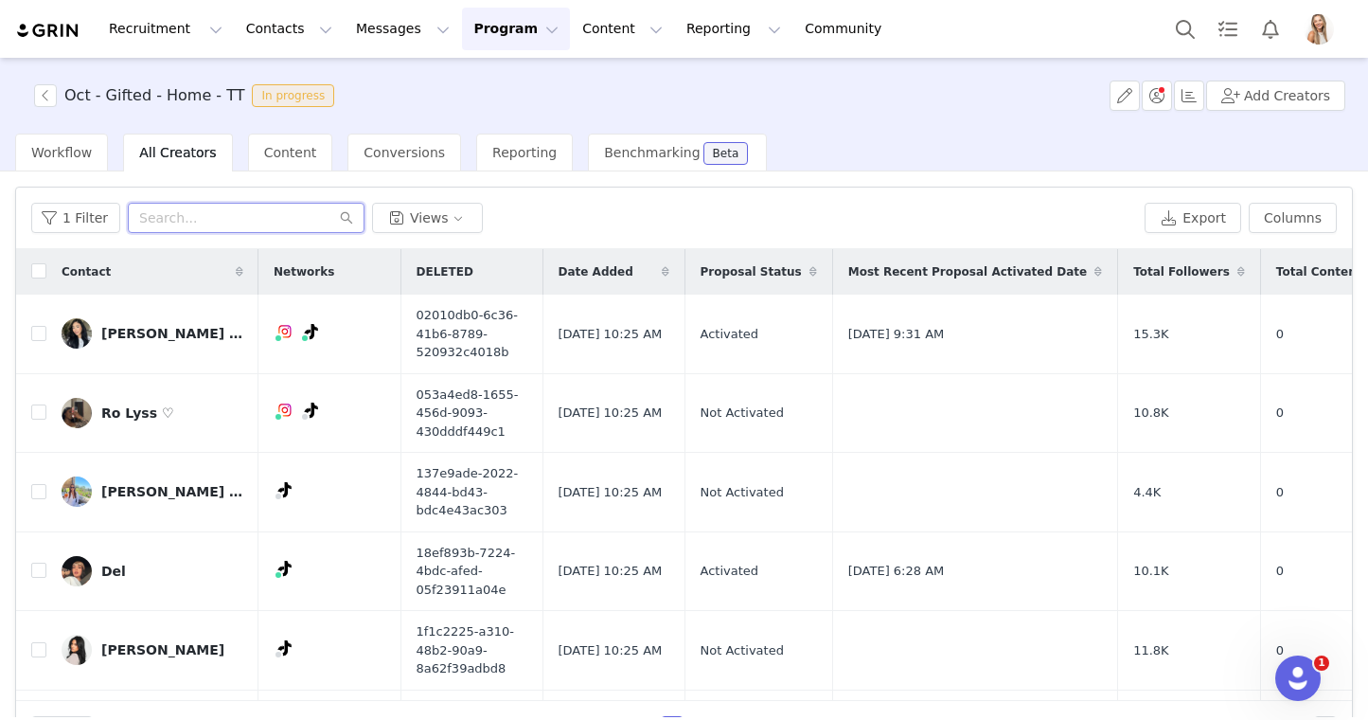
click at [221, 218] on input "text" at bounding box center [246, 218] width 237 height 30
type input "[PERSON_NAME]"
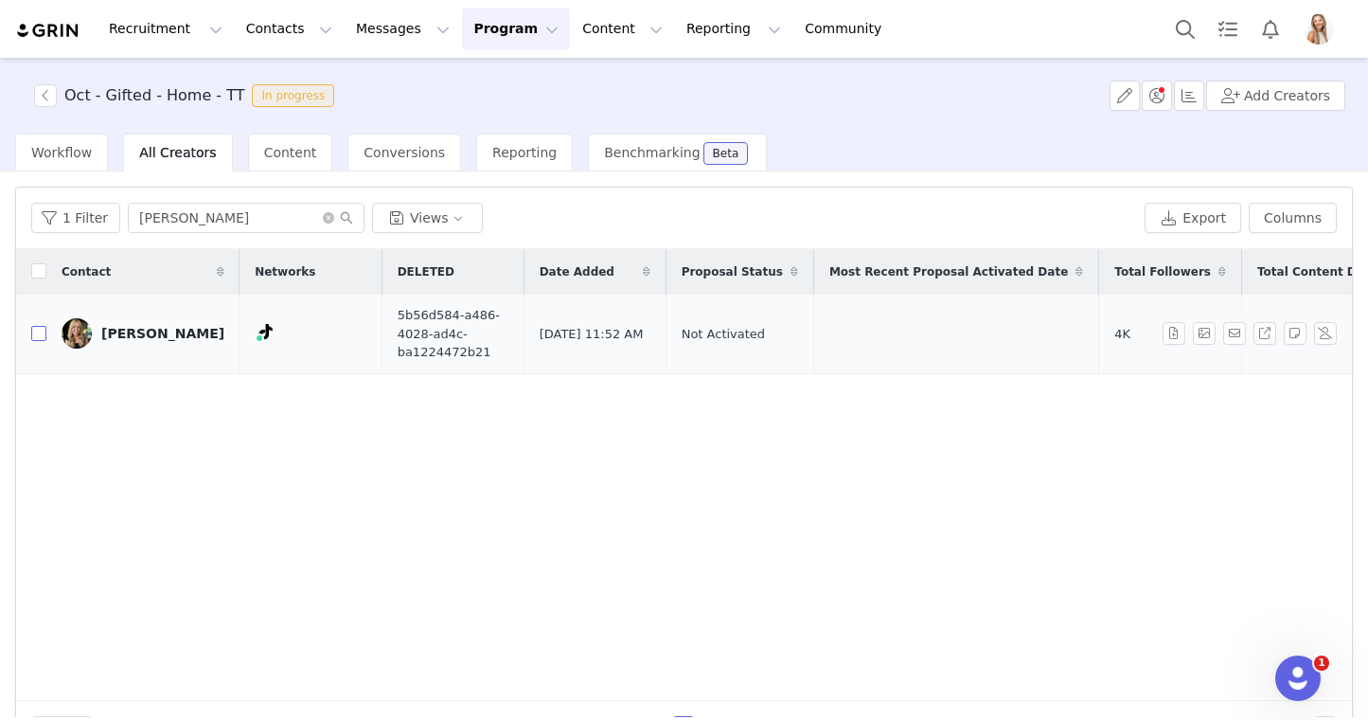
click at [44, 330] on input "checkbox" at bounding box center [38, 333] width 15 height 15
checkbox input "true"
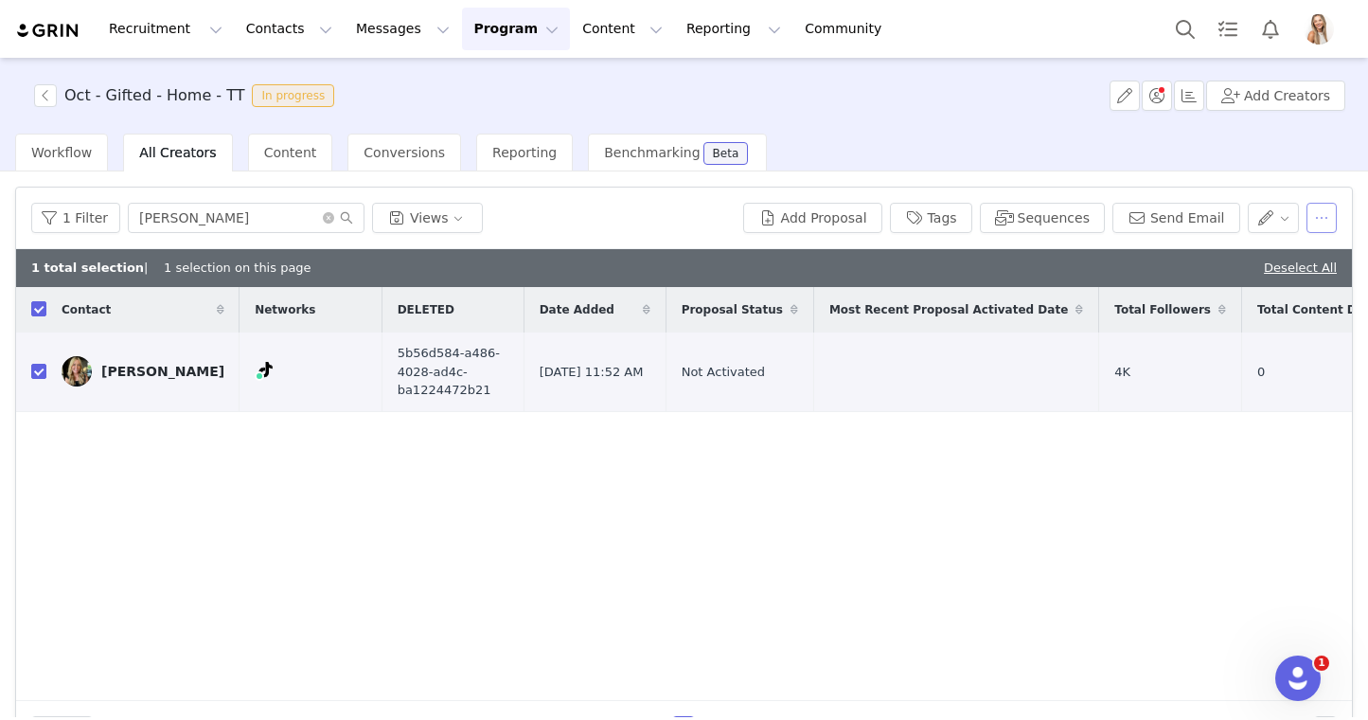
click at [1307, 219] on button "button" at bounding box center [1322, 218] width 30 height 30
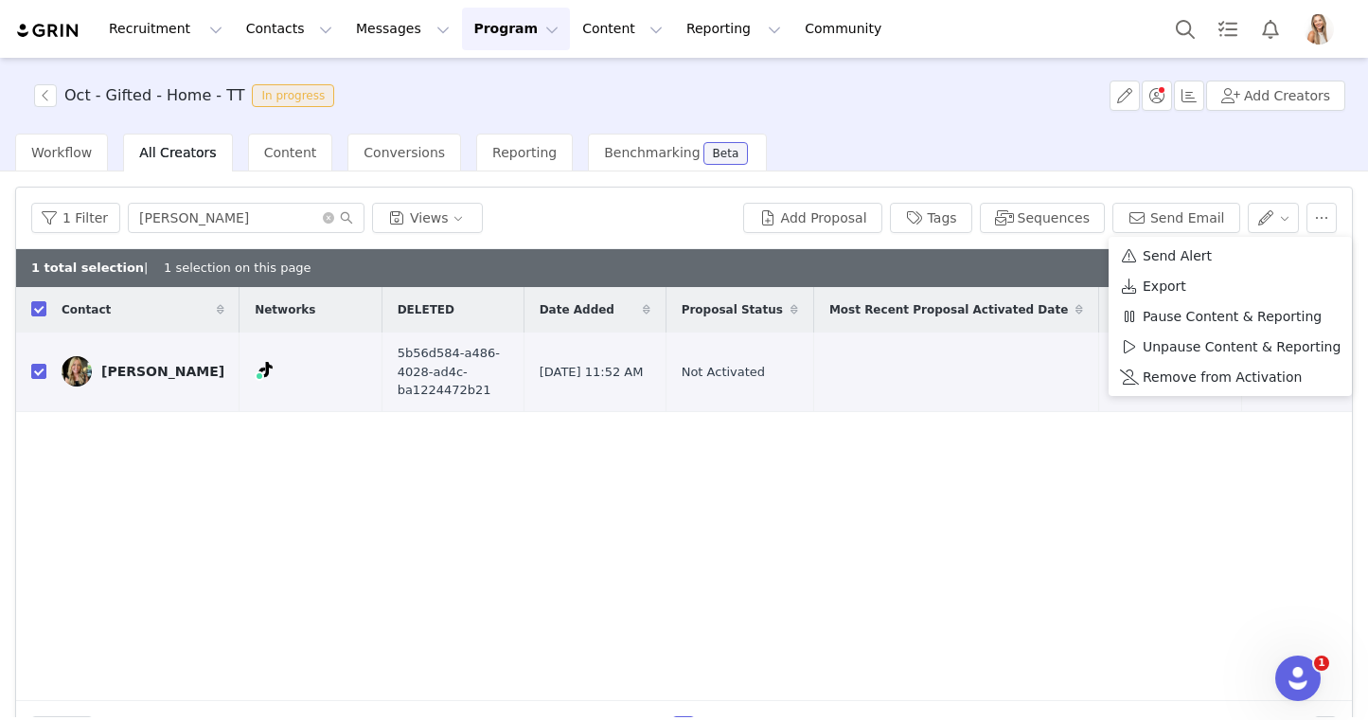
click at [574, 207] on div "1 Filter [PERSON_NAME] Views" at bounding box center [383, 218] width 704 height 30
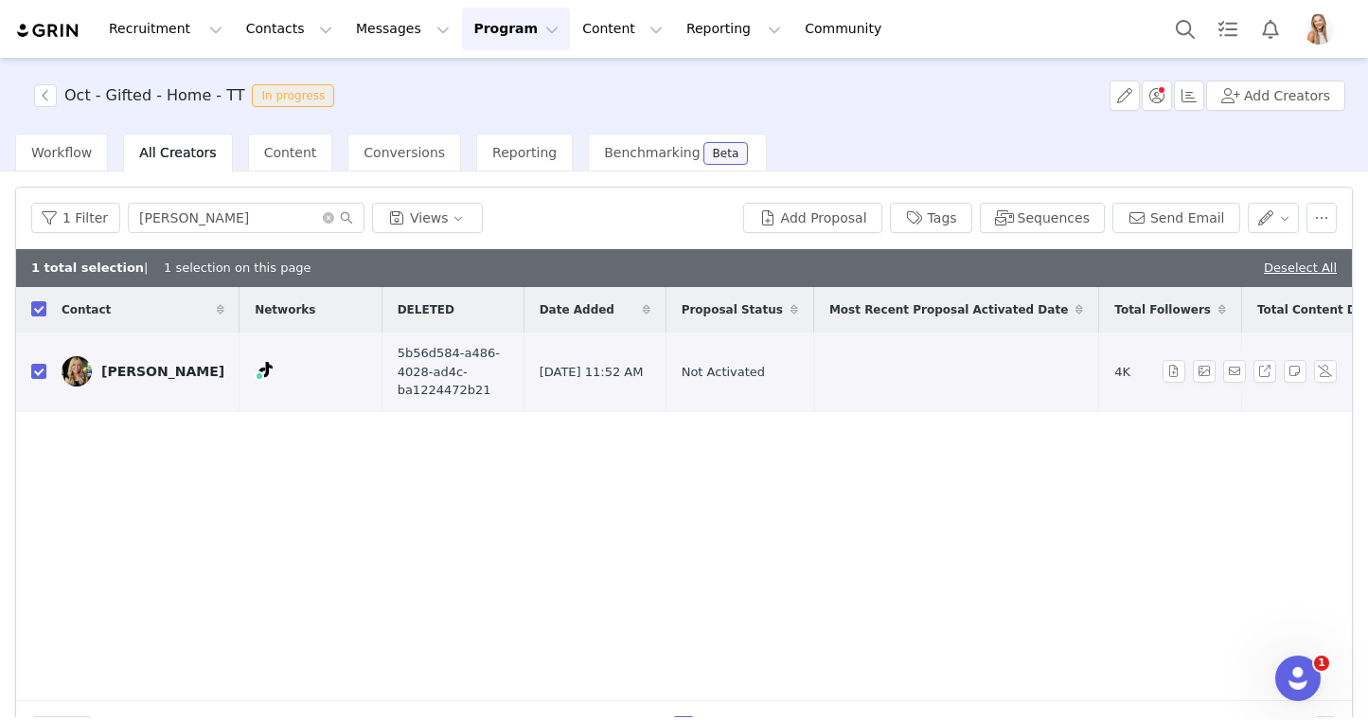
click at [140, 371] on div "[PERSON_NAME]" at bounding box center [162, 371] width 123 height 15
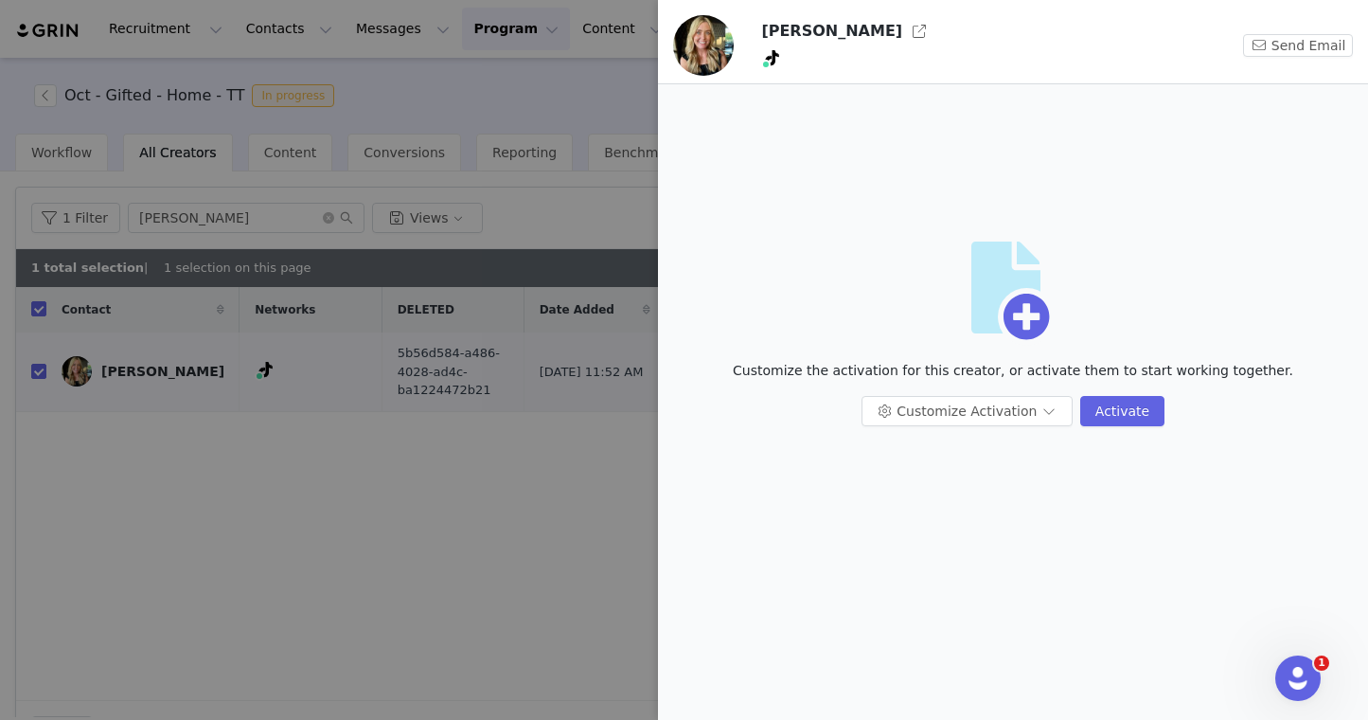
click at [583, 226] on div at bounding box center [684, 360] width 1368 height 720
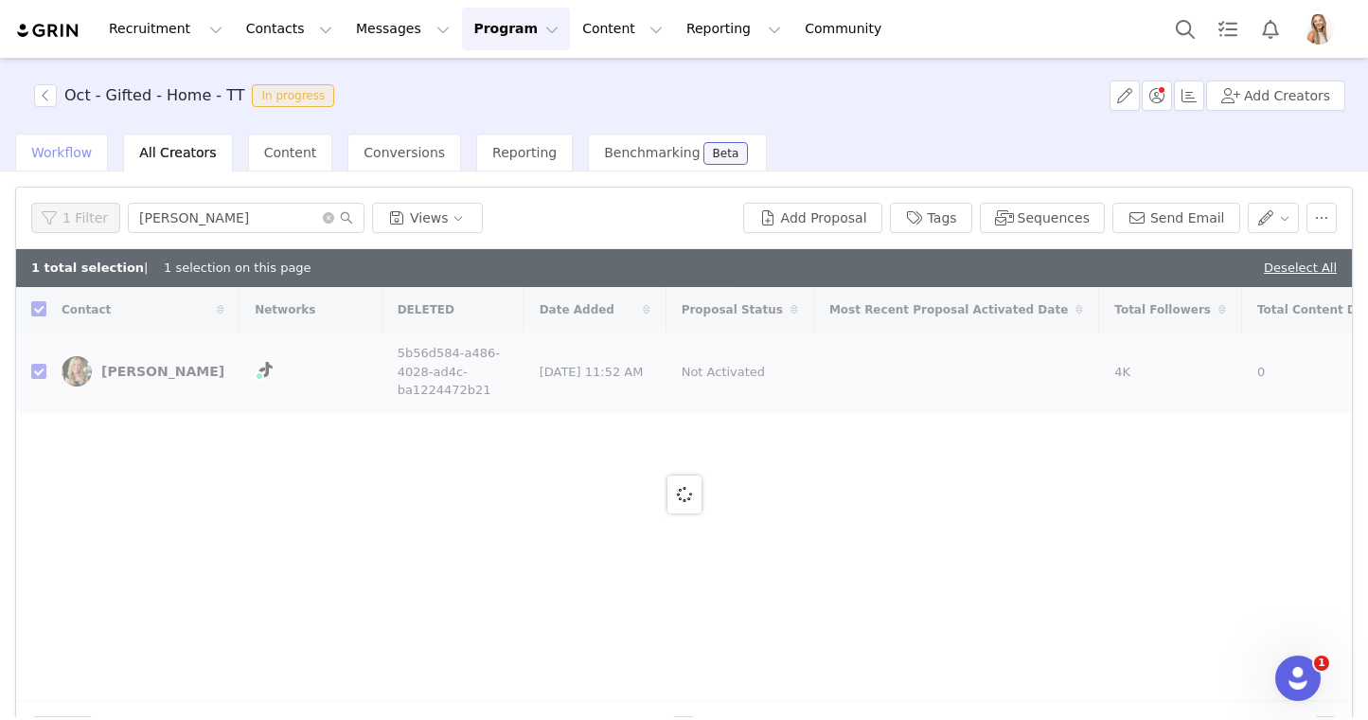
click at [67, 163] on div "Workflow" at bounding box center [61, 153] width 93 height 38
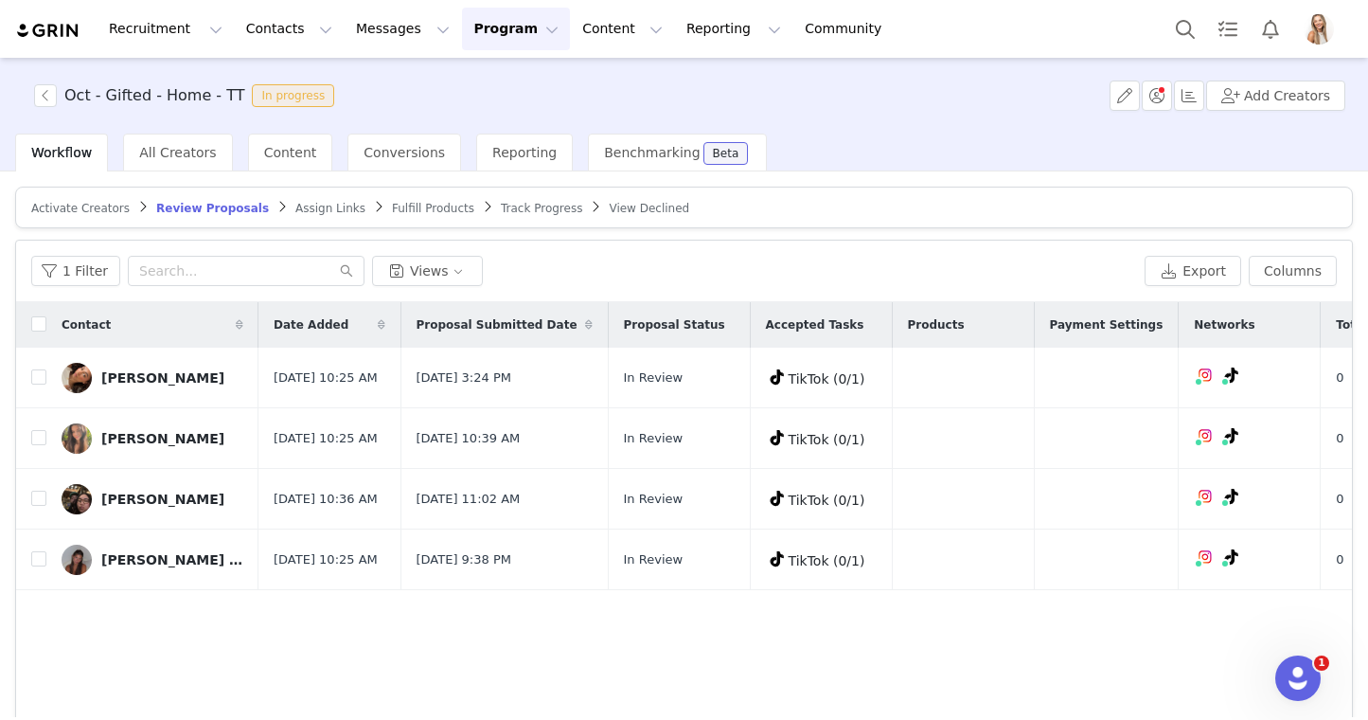
click at [90, 210] on span "Activate Creators" at bounding box center [80, 208] width 98 height 13
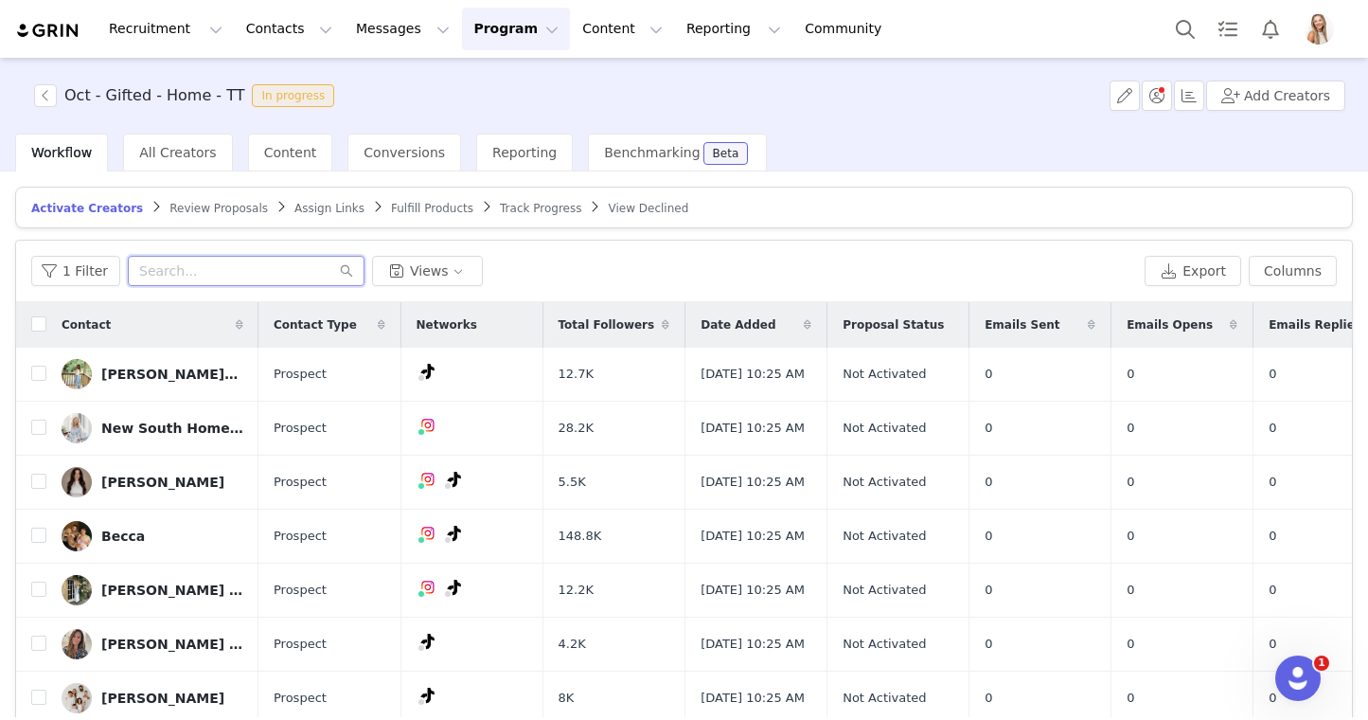
click at [235, 263] on input "text" at bounding box center [246, 271] width 237 height 30
type input "[PERSON_NAME]"
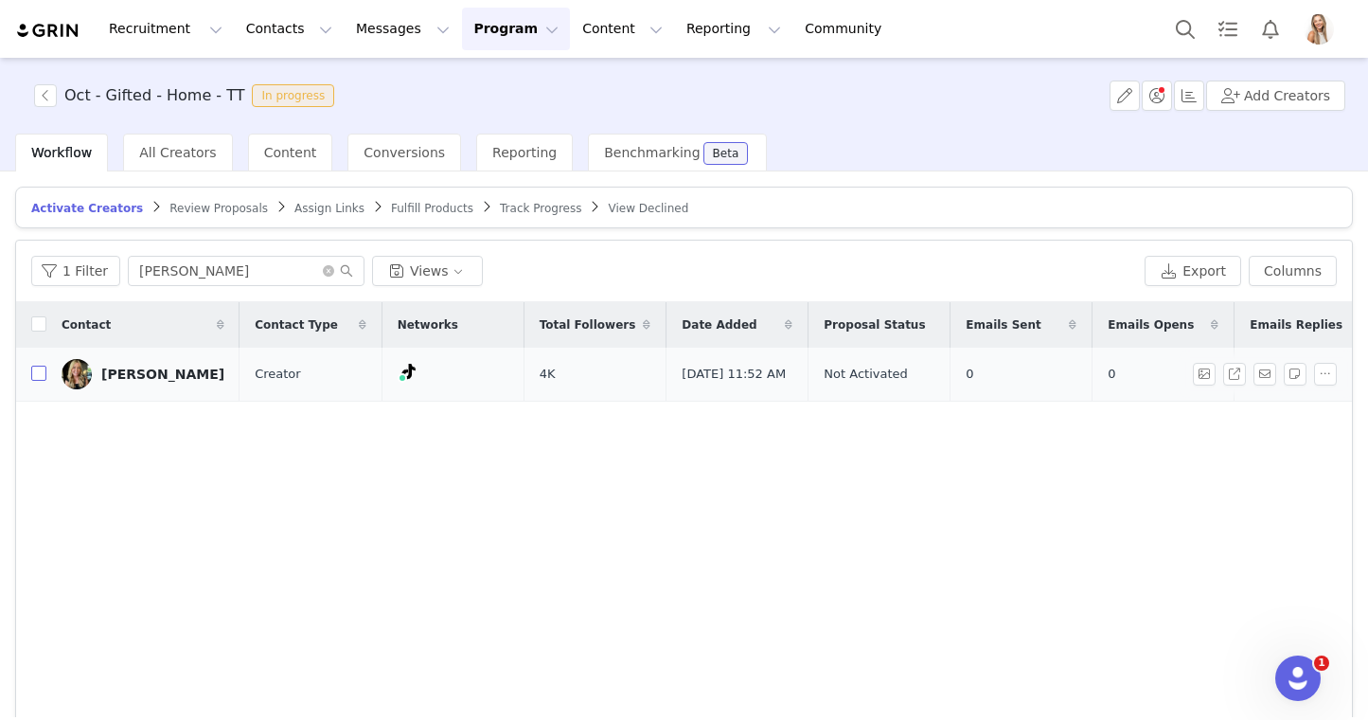
click at [32, 379] on input "checkbox" at bounding box center [38, 372] width 15 height 15
checkbox input "true"
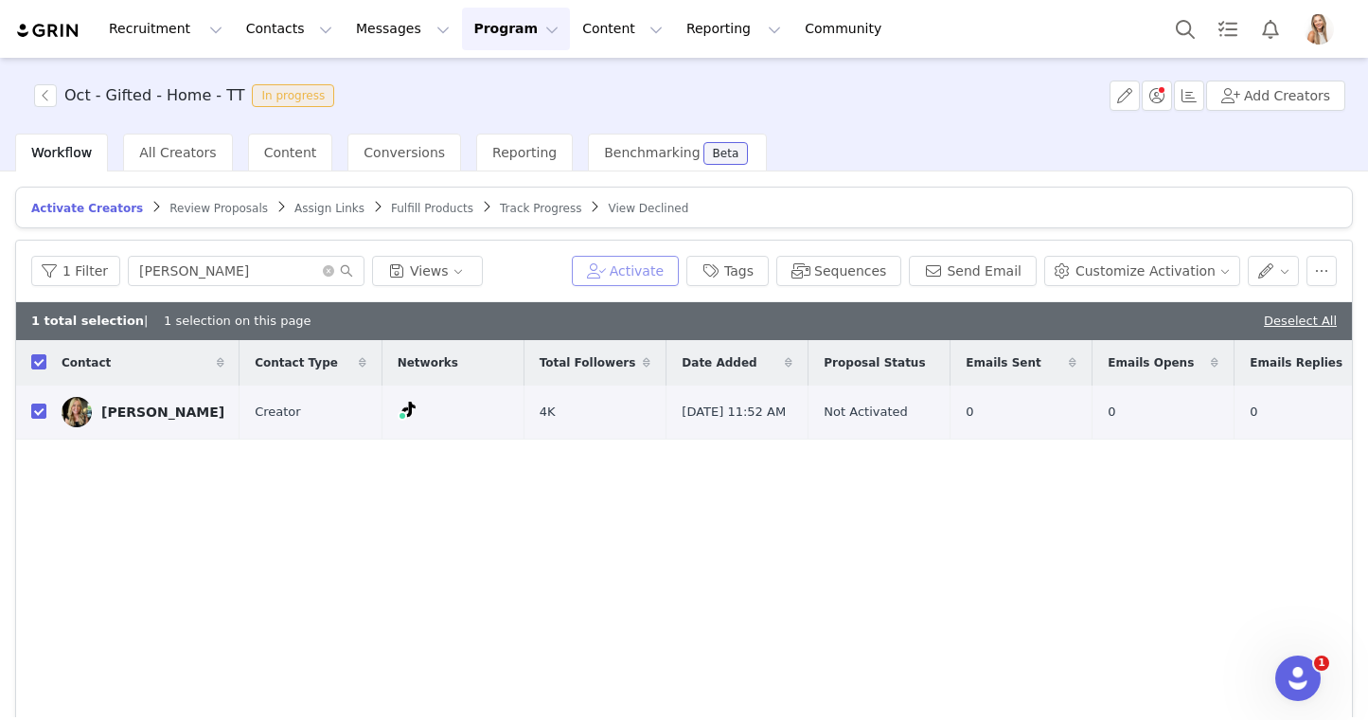
click at [617, 265] on button "Activate" at bounding box center [625, 271] width 107 height 30
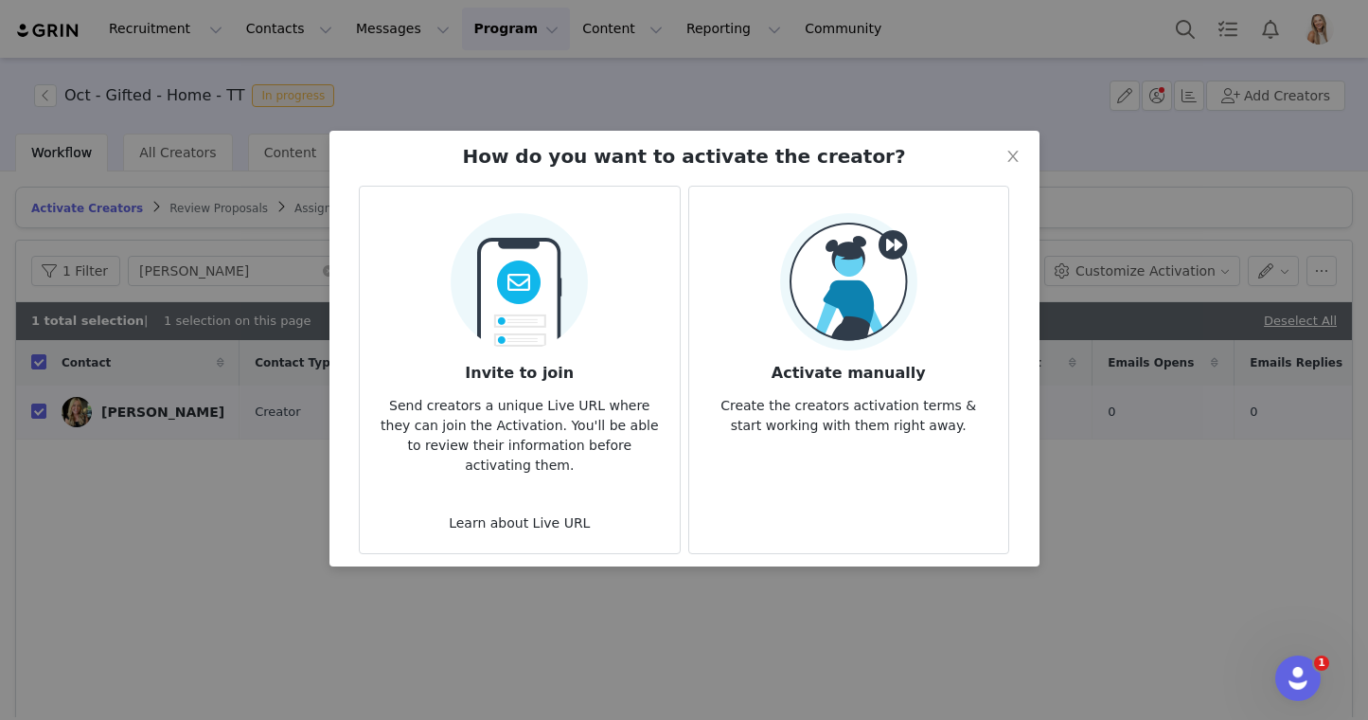
click at [815, 301] on img at bounding box center [848, 281] width 137 height 137
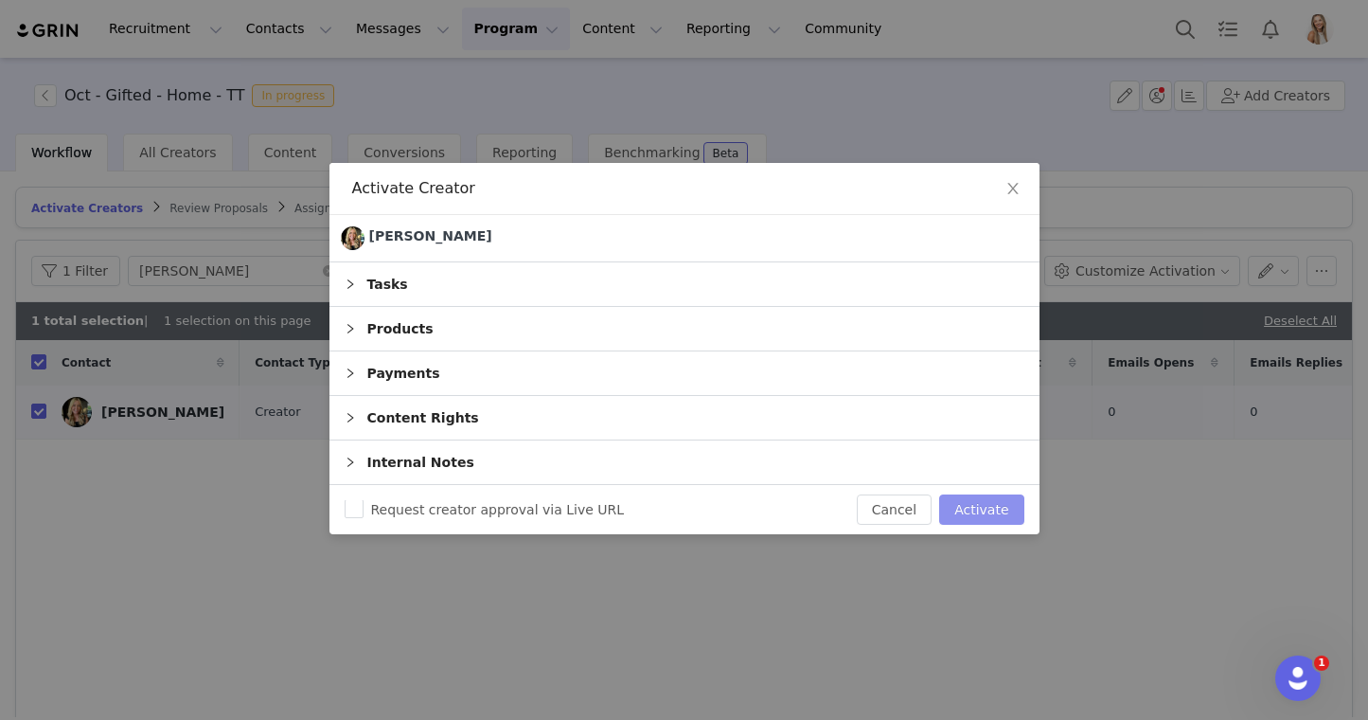
click at [989, 508] on button "Activate" at bounding box center [981, 509] width 84 height 30
checkbox input "false"
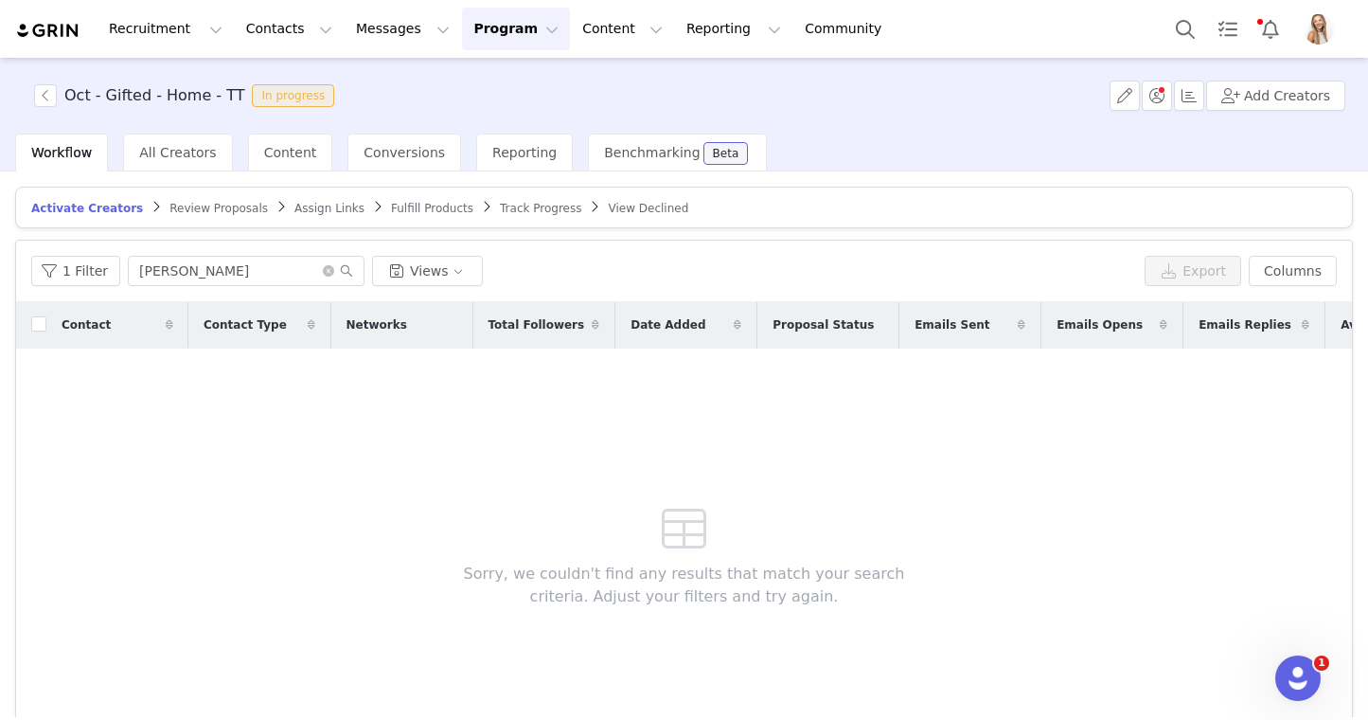
click at [480, 34] on button "Program Program" at bounding box center [516, 29] width 108 height 43
click at [498, 83] on p "Activations" at bounding box center [484, 84] width 73 height 20
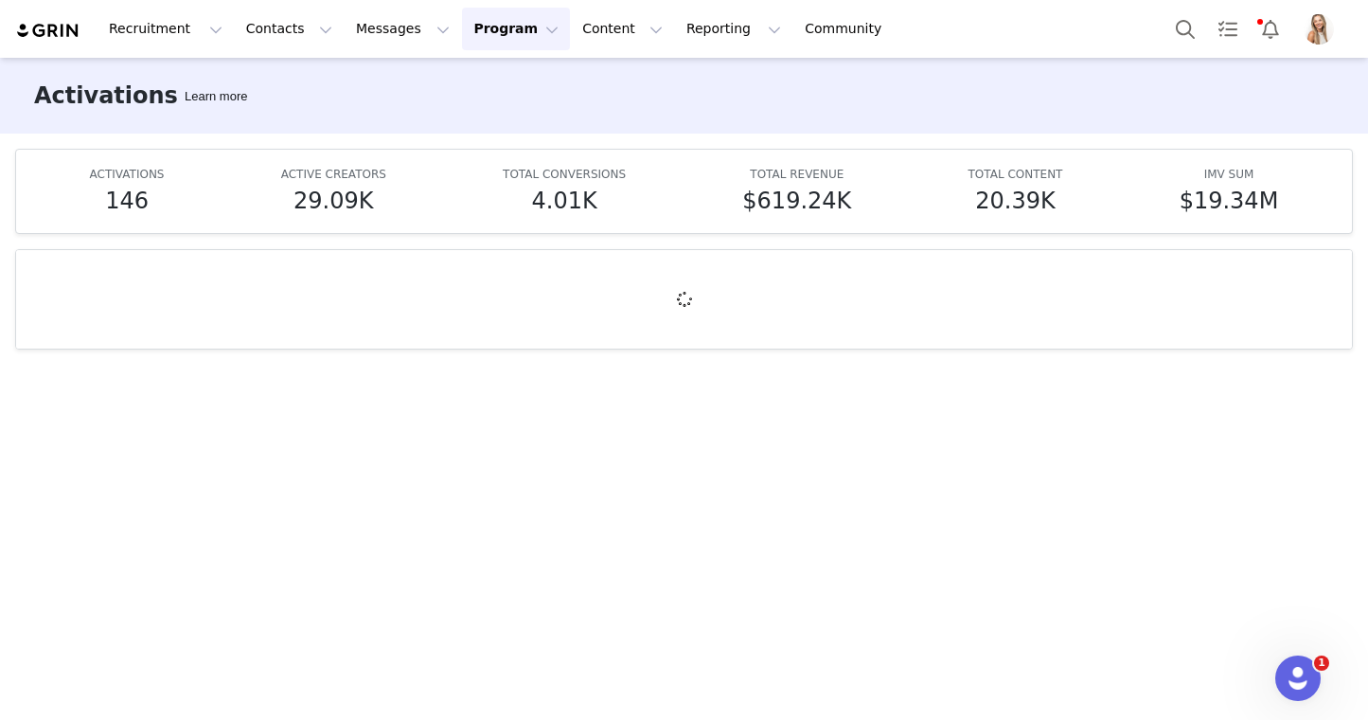
click at [464, 34] on button "Program Program" at bounding box center [516, 29] width 108 height 43
drag, startPoint x: 486, startPoint y: 77, endPoint x: 480, endPoint y: 66, distance: 11.9
click at [486, 77] on p "Activations" at bounding box center [484, 84] width 73 height 20
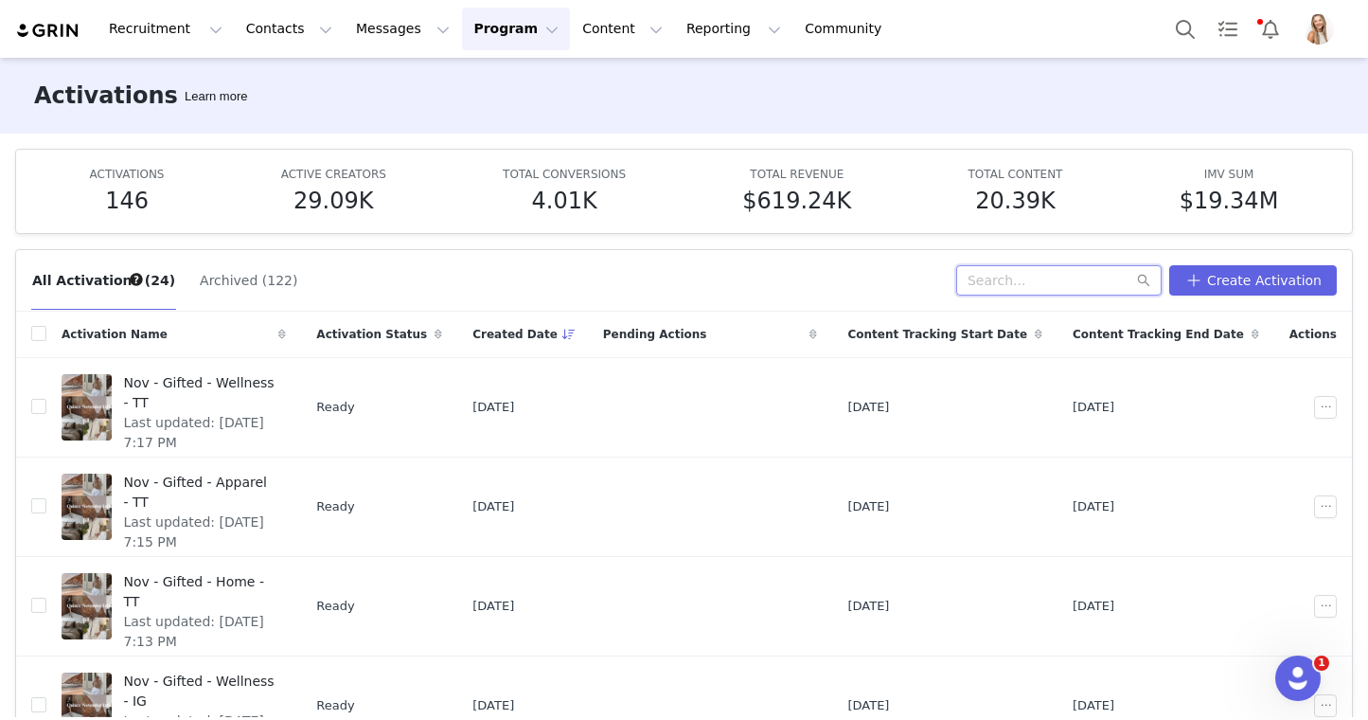
click at [1037, 272] on input "text" at bounding box center [1058, 280] width 205 height 30
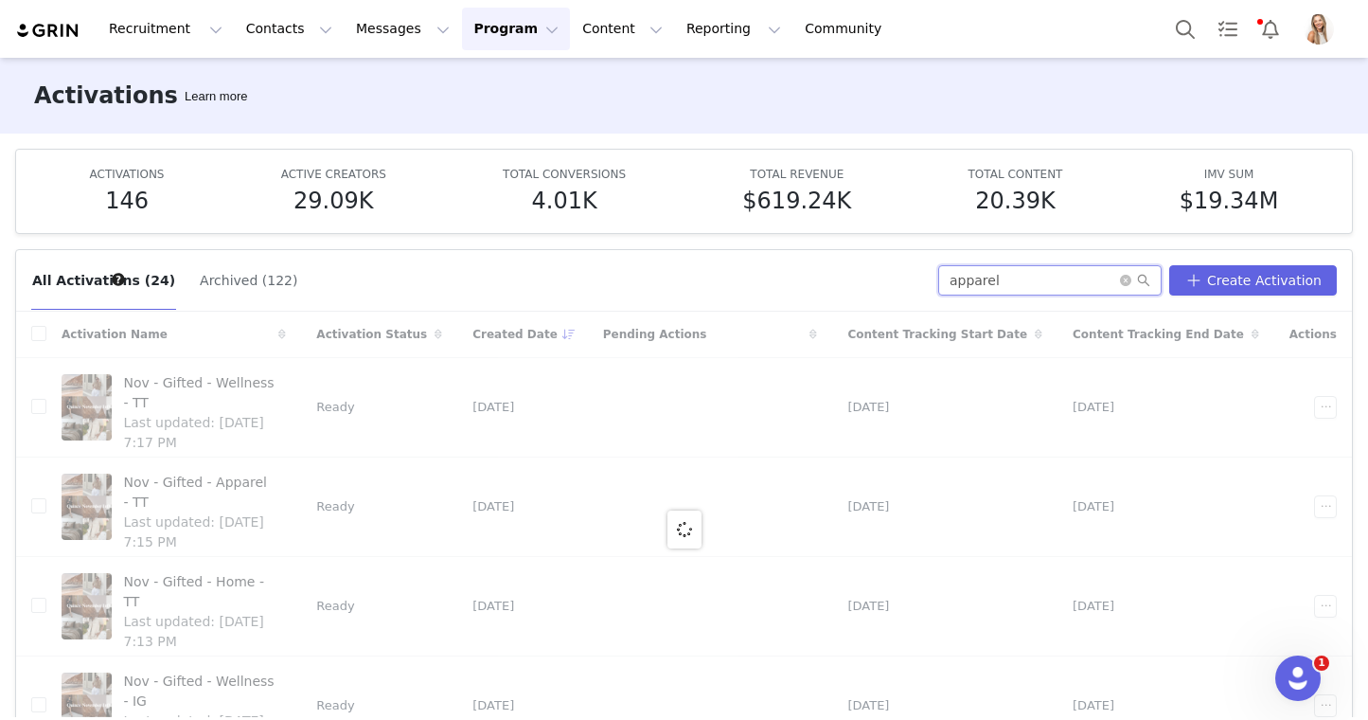
click at [1097, 288] on input "apparel" at bounding box center [1049, 280] width 223 height 30
type input "sept"
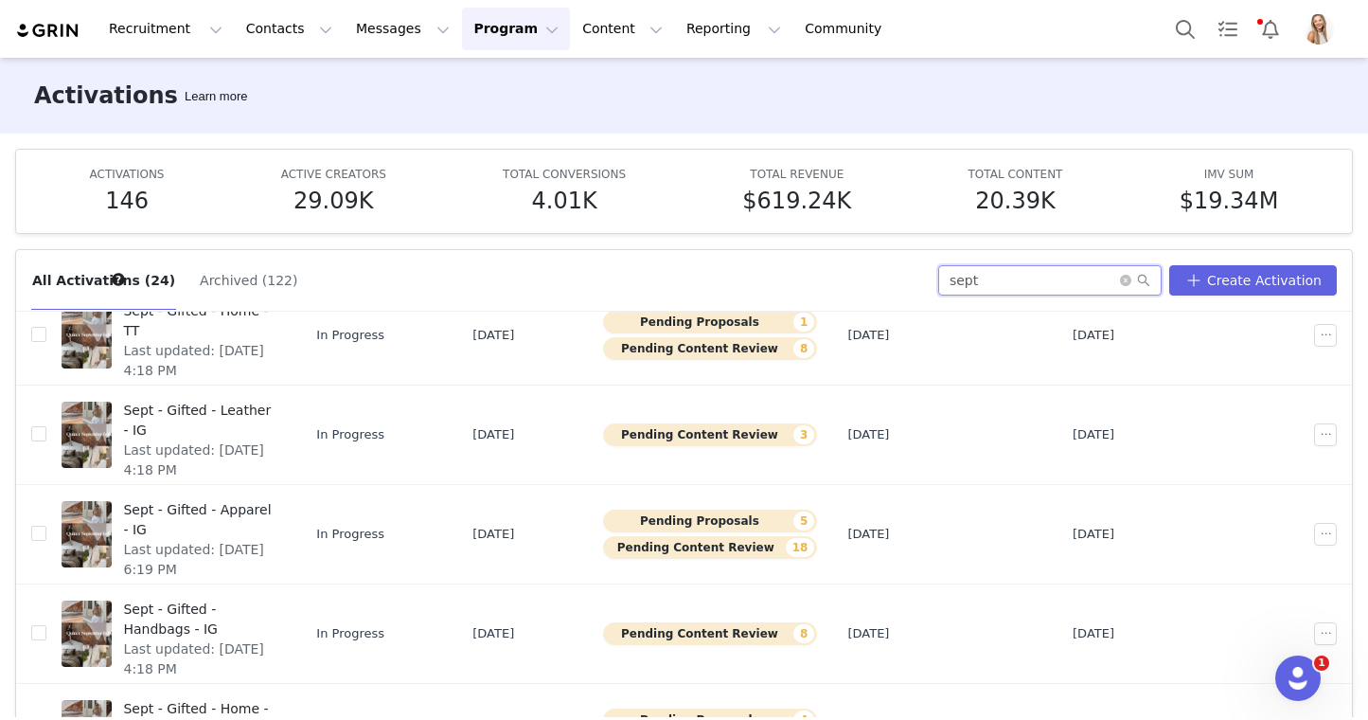
scroll to position [579, 0]
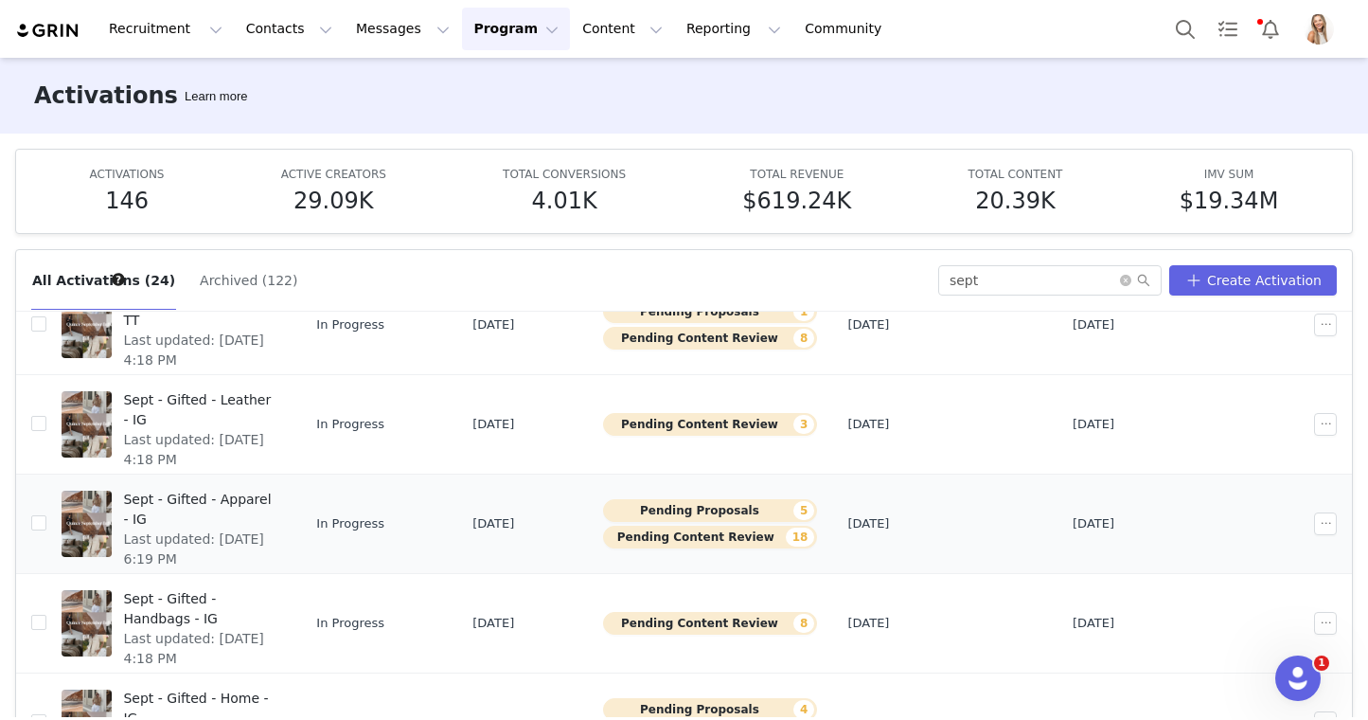
click at [275, 504] on span "Sept - Gifted - Apparel - IG" at bounding box center [199, 510] width 152 height 40
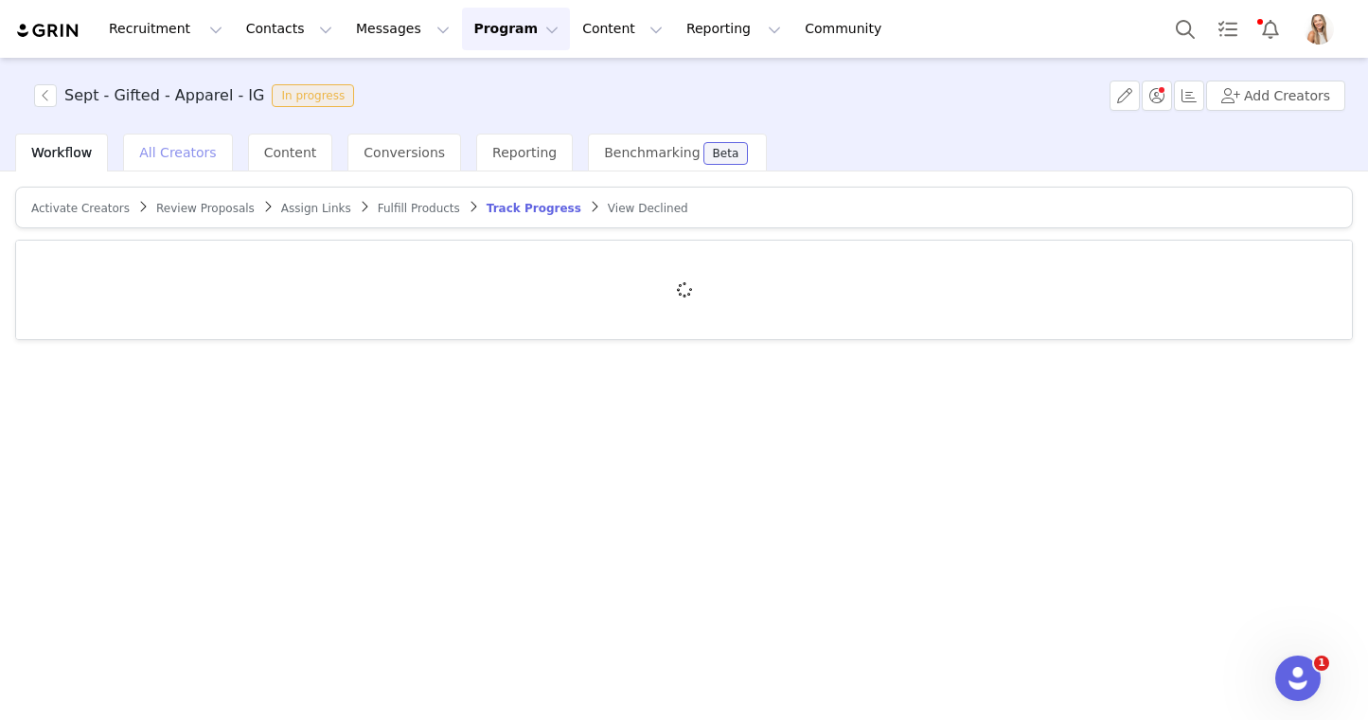
click at [177, 158] on span "All Creators" at bounding box center [177, 152] width 77 height 15
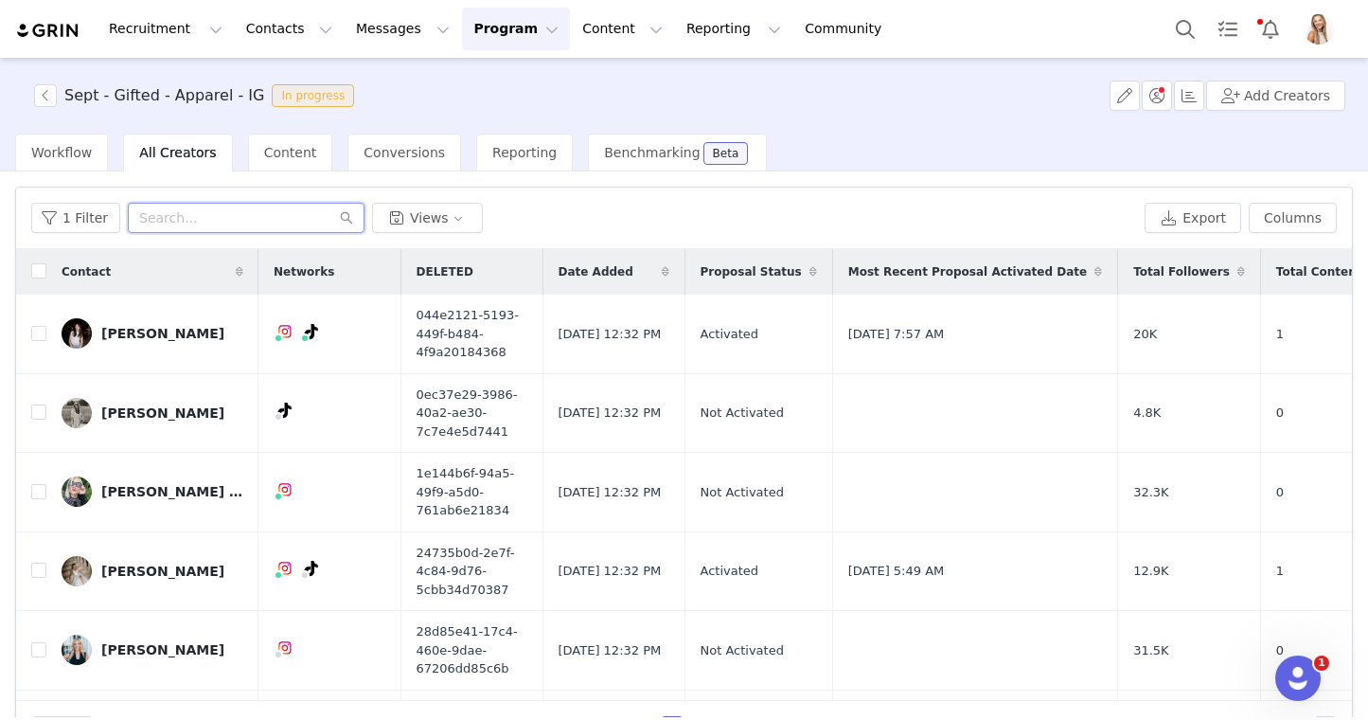
click at [256, 223] on input "text" at bounding box center [246, 218] width 237 height 30
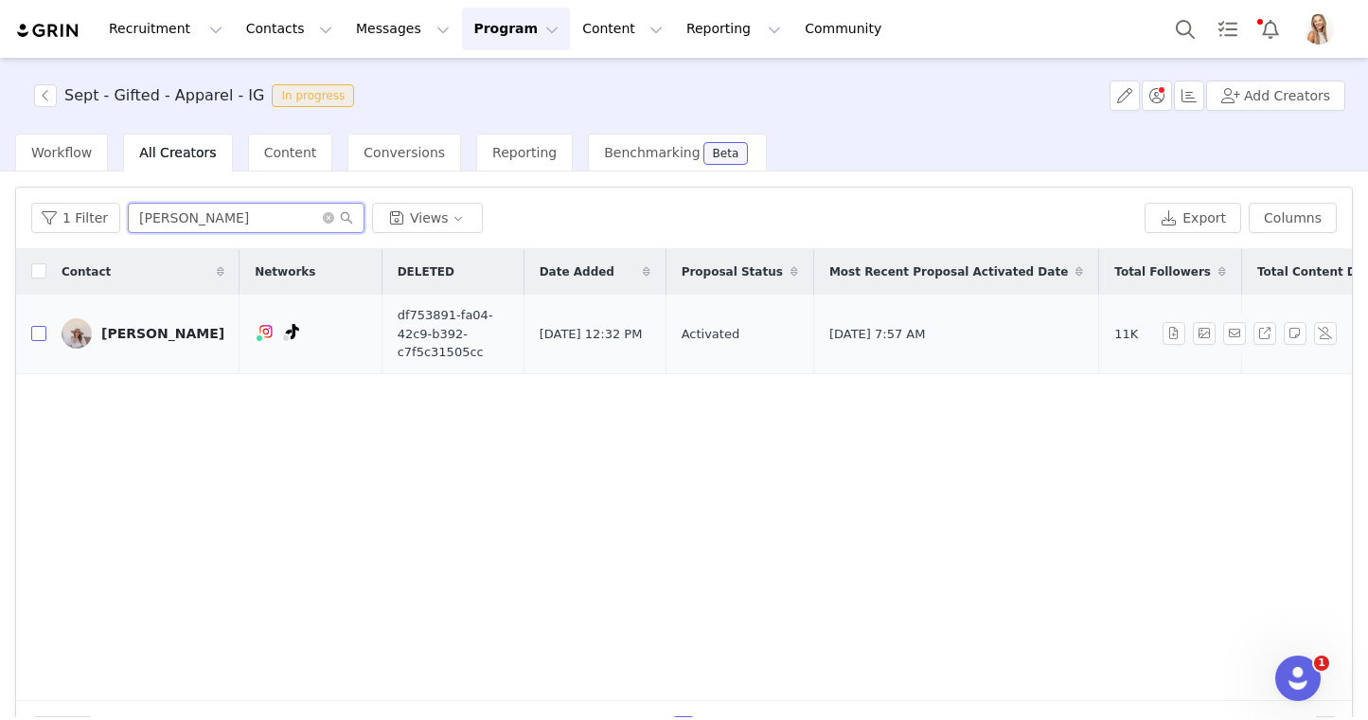
type input "[PERSON_NAME]"
click at [44, 329] on input "checkbox" at bounding box center [38, 333] width 15 height 15
checkbox input "true"
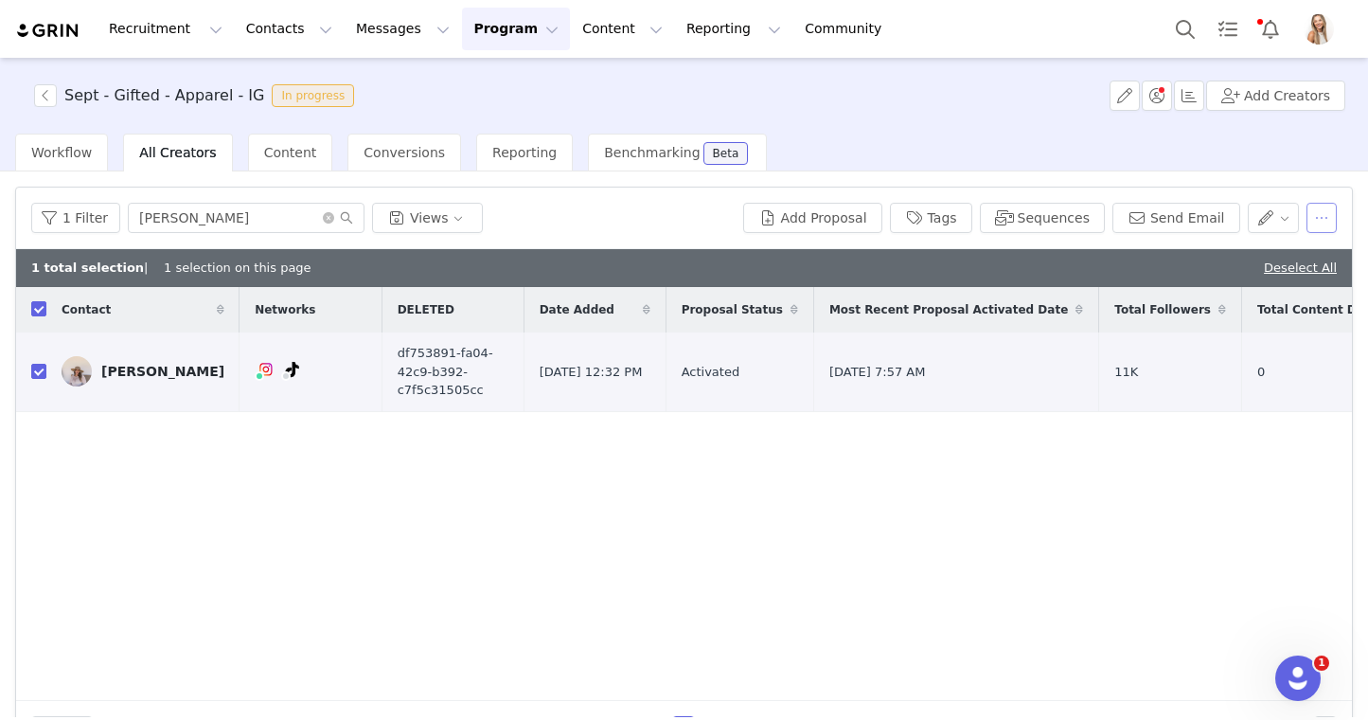
click at [1326, 213] on button "button" at bounding box center [1322, 218] width 30 height 30
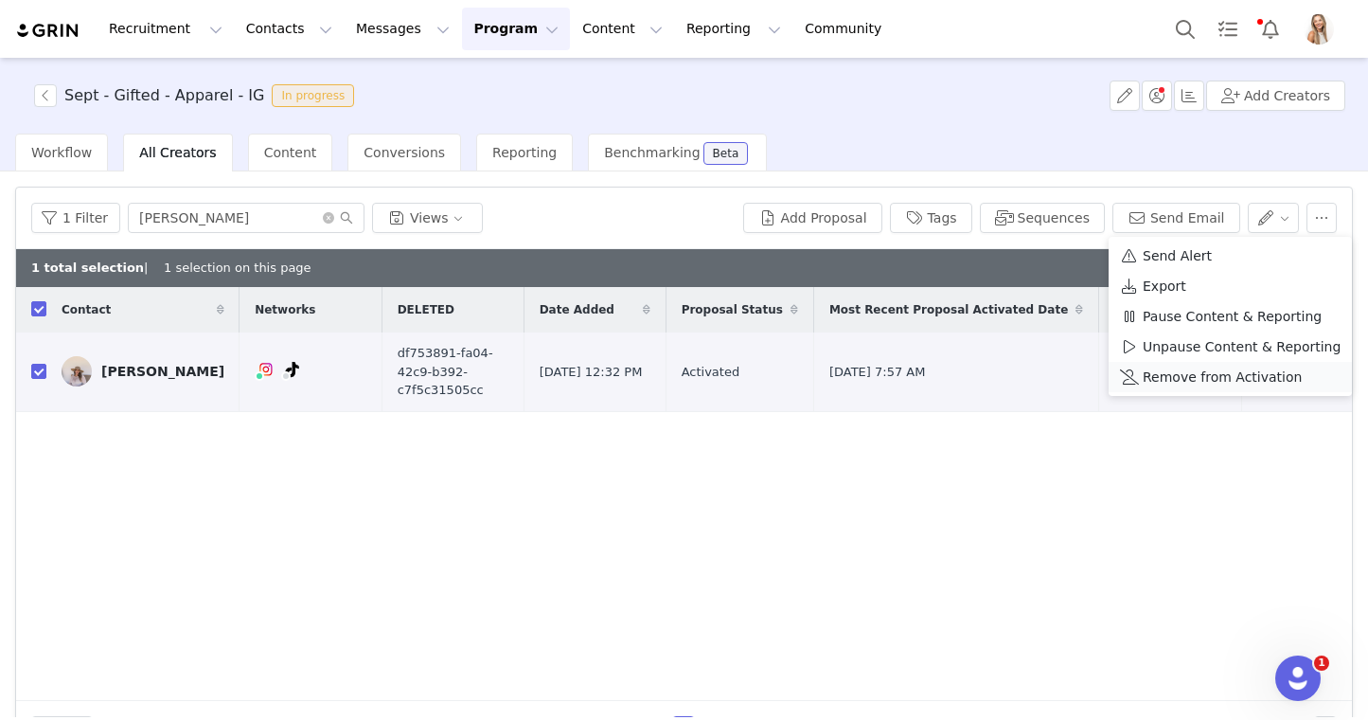
click at [1263, 370] on span "Remove from Activation" at bounding box center [1222, 376] width 159 height 21
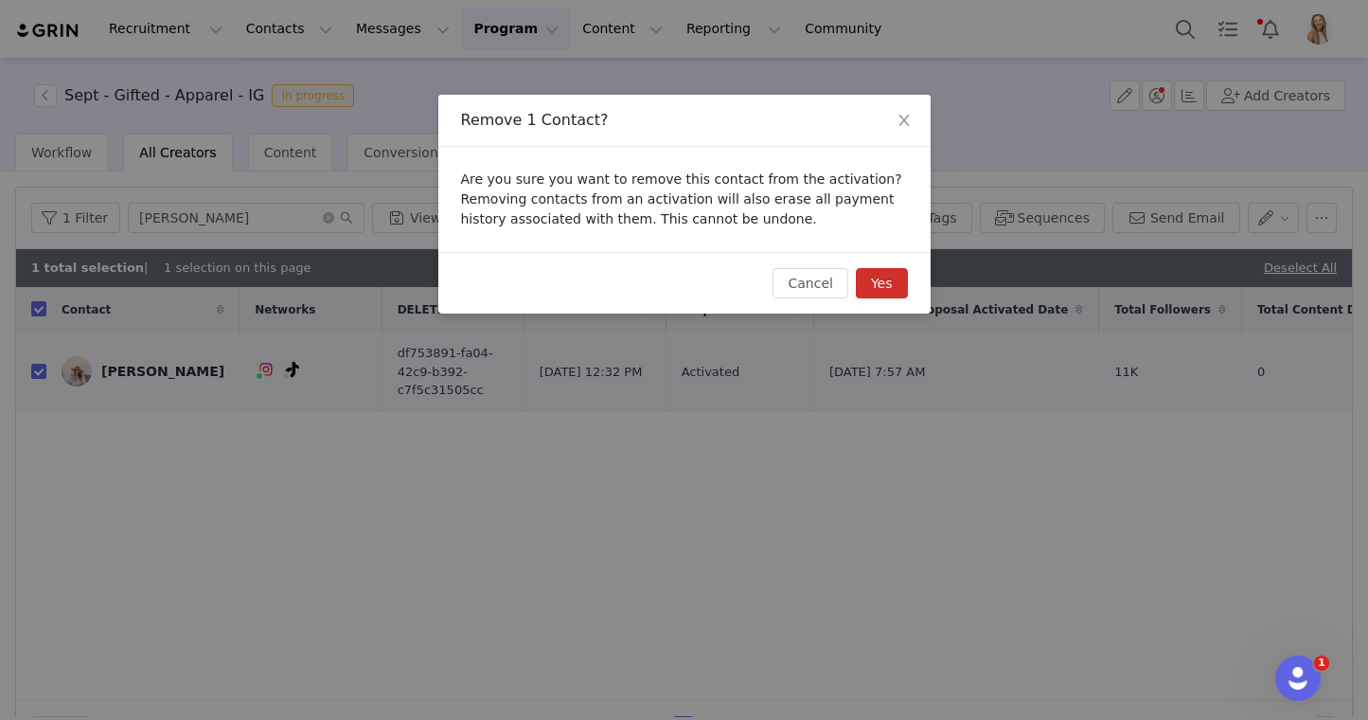
click at [894, 284] on button "Yes" at bounding box center [882, 283] width 52 height 30
checkbox input "false"
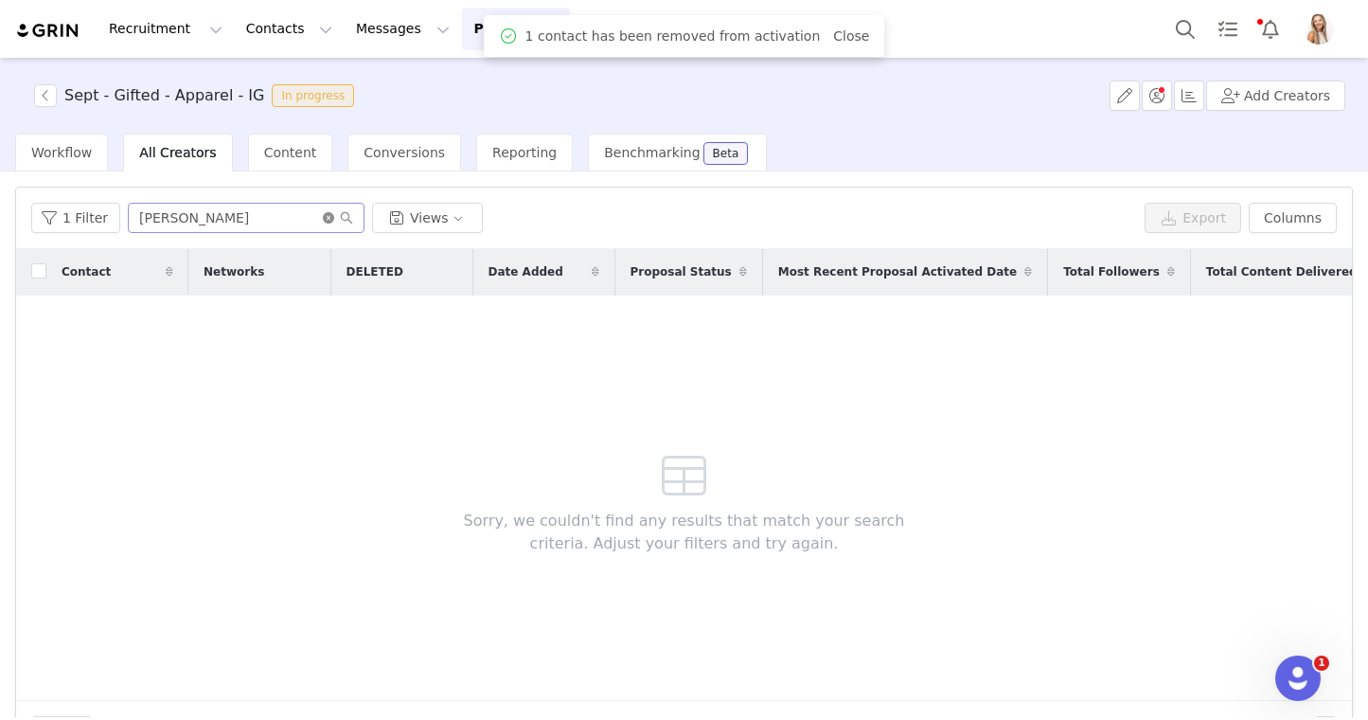
click at [327, 220] on icon "icon: close-circle" at bounding box center [328, 217] width 11 height 11
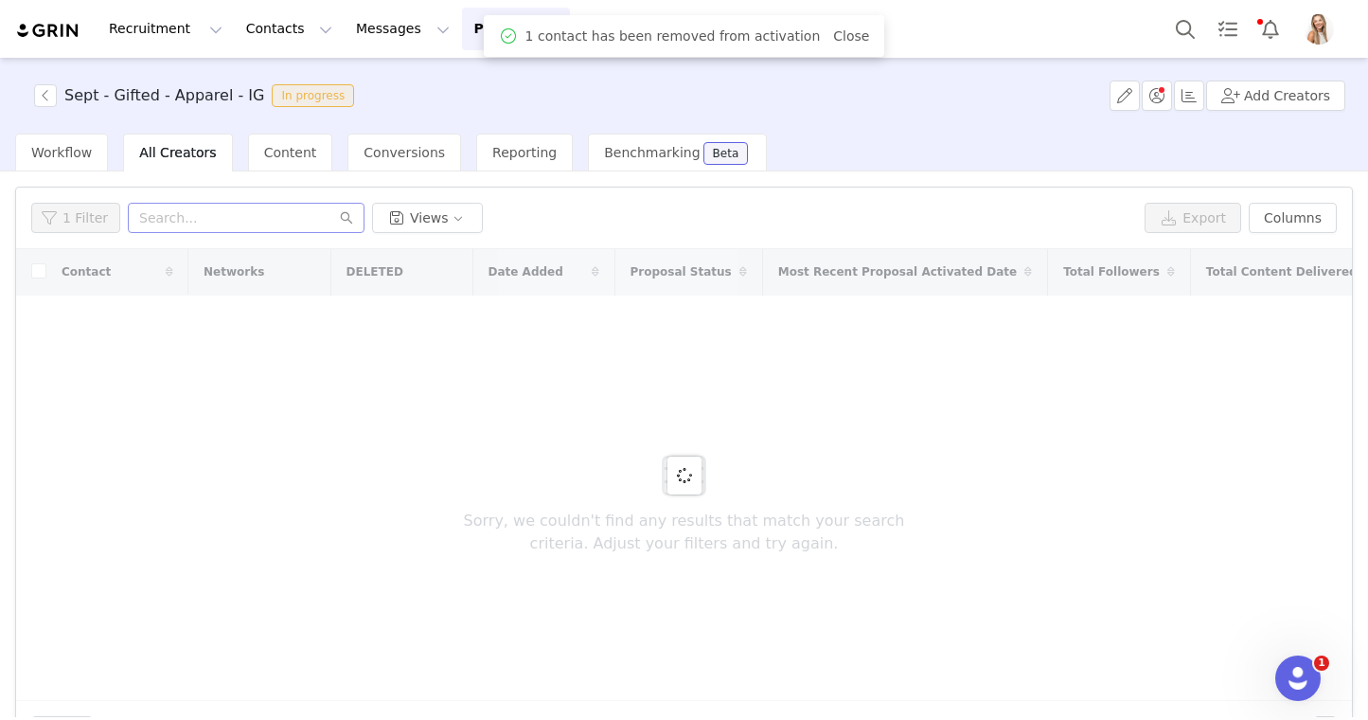
click at [471, 25] on button "Program Program" at bounding box center [516, 29] width 108 height 43
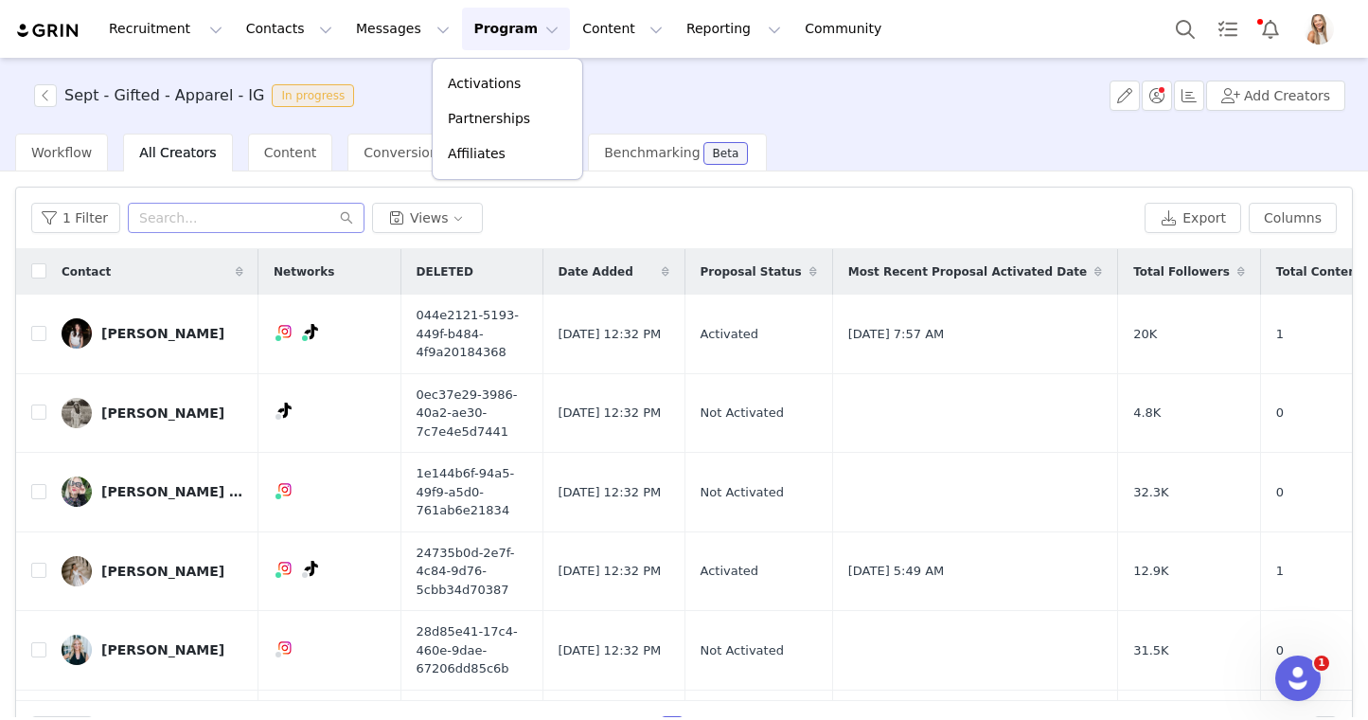
click at [475, 27] on button "Program Program" at bounding box center [516, 29] width 108 height 43
click at [476, 40] on button "Program Program" at bounding box center [516, 29] width 108 height 43
click at [481, 76] on p "Activations" at bounding box center [484, 84] width 73 height 20
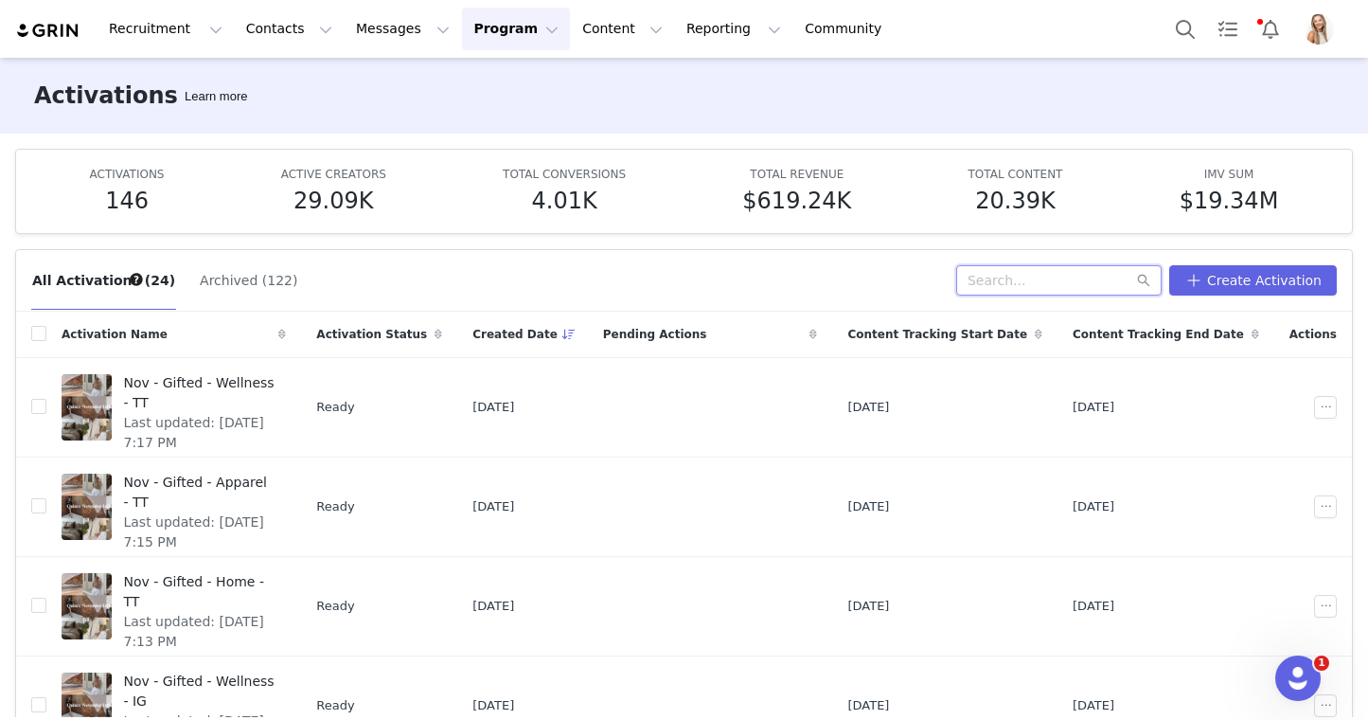
click at [1044, 279] on input "text" at bounding box center [1058, 280] width 205 height 30
type input "oct"
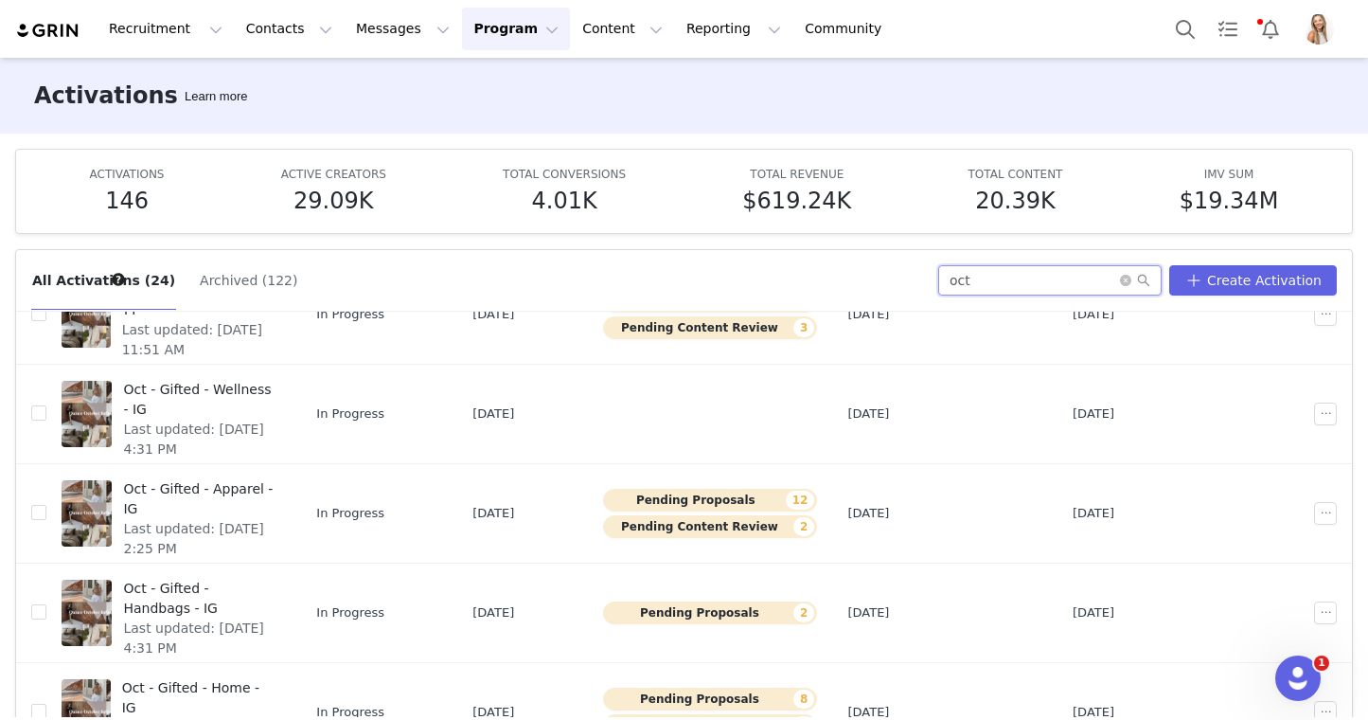
scroll to position [405, 0]
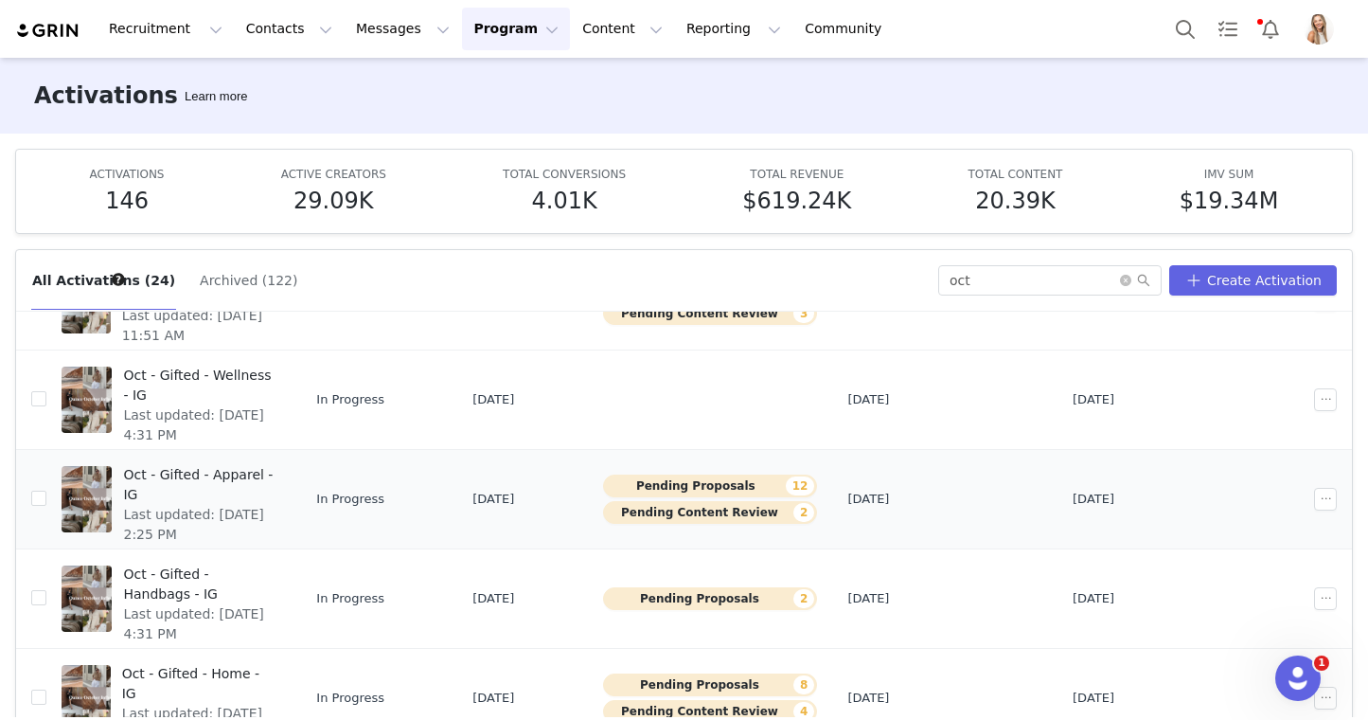
click at [239, 477] on span "Oct - Gifted - Apparel - IG" at bounding box center [199, 485] width 152 height 40
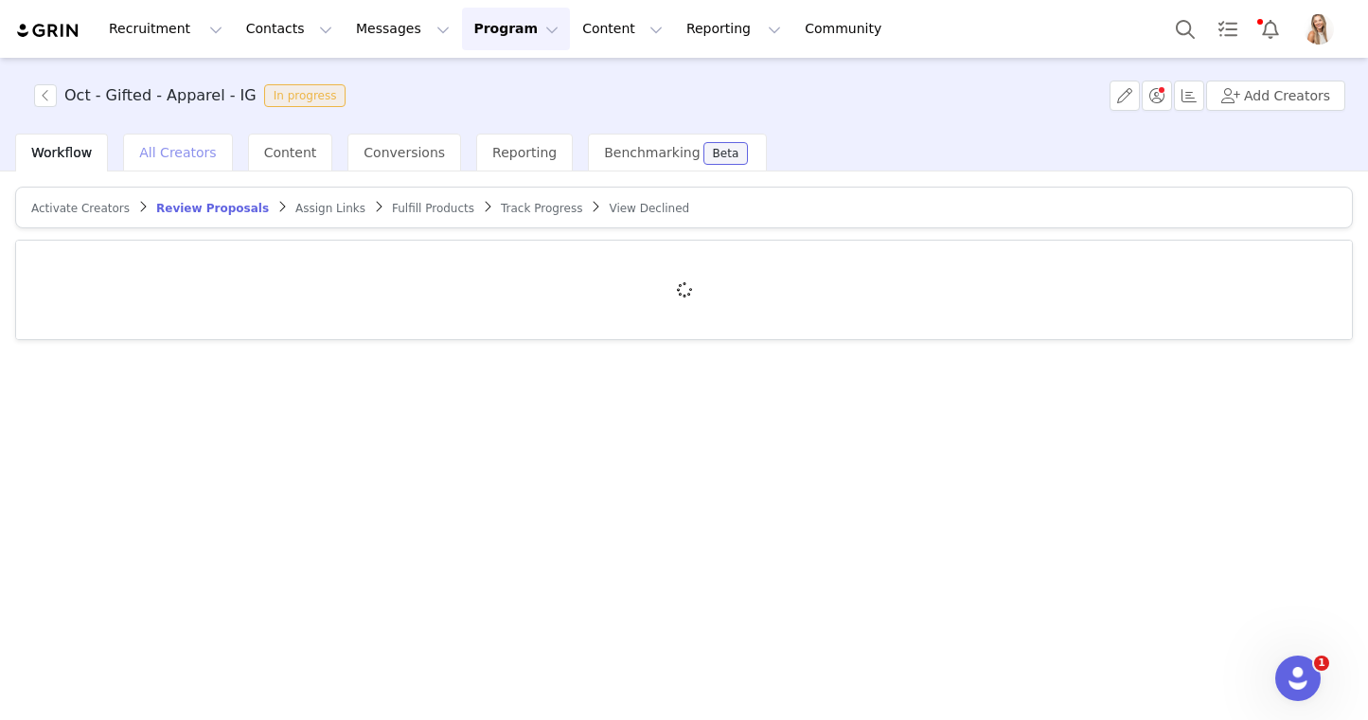
click at [177, 167] on div "All Creators" at bounding box center [177, 153] width 109 height 38
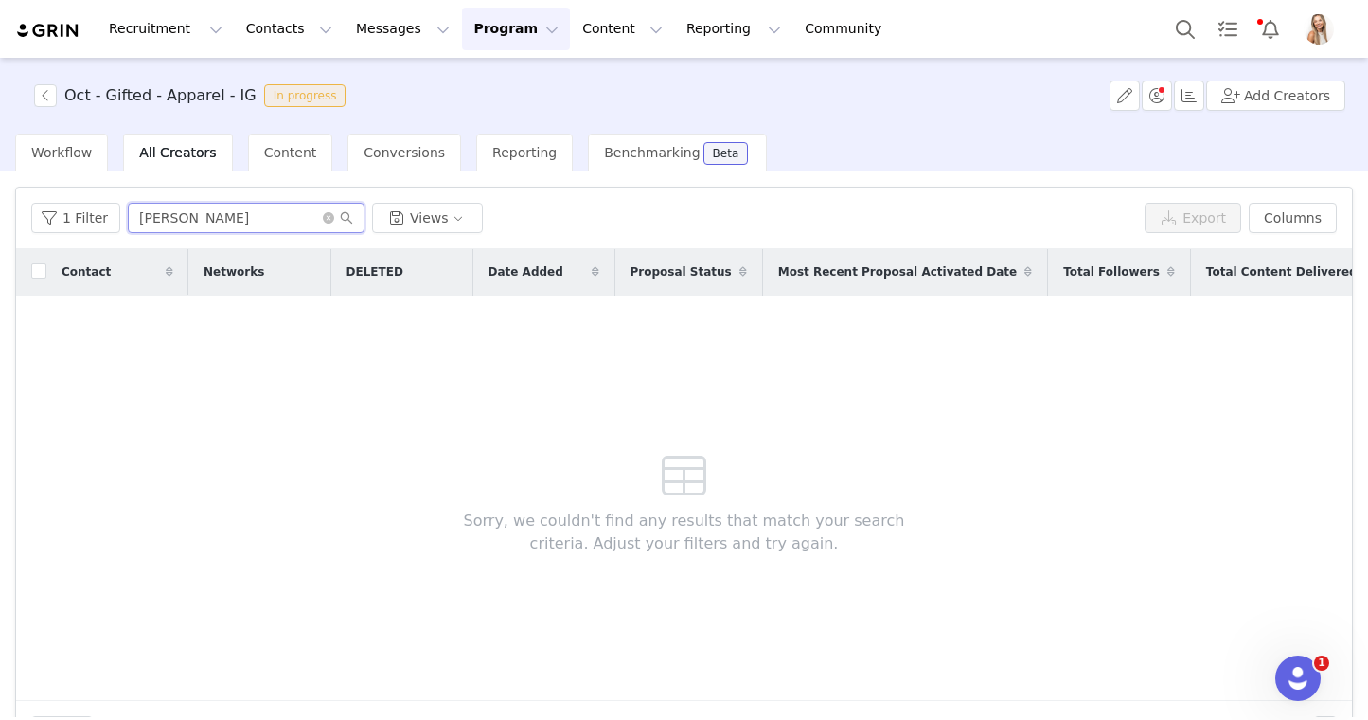
click at [211, 222] on input "[PERSON_NAME]" at bounding box center [246, 218] width 237 height 30
type input "[PERSON_NAME]"
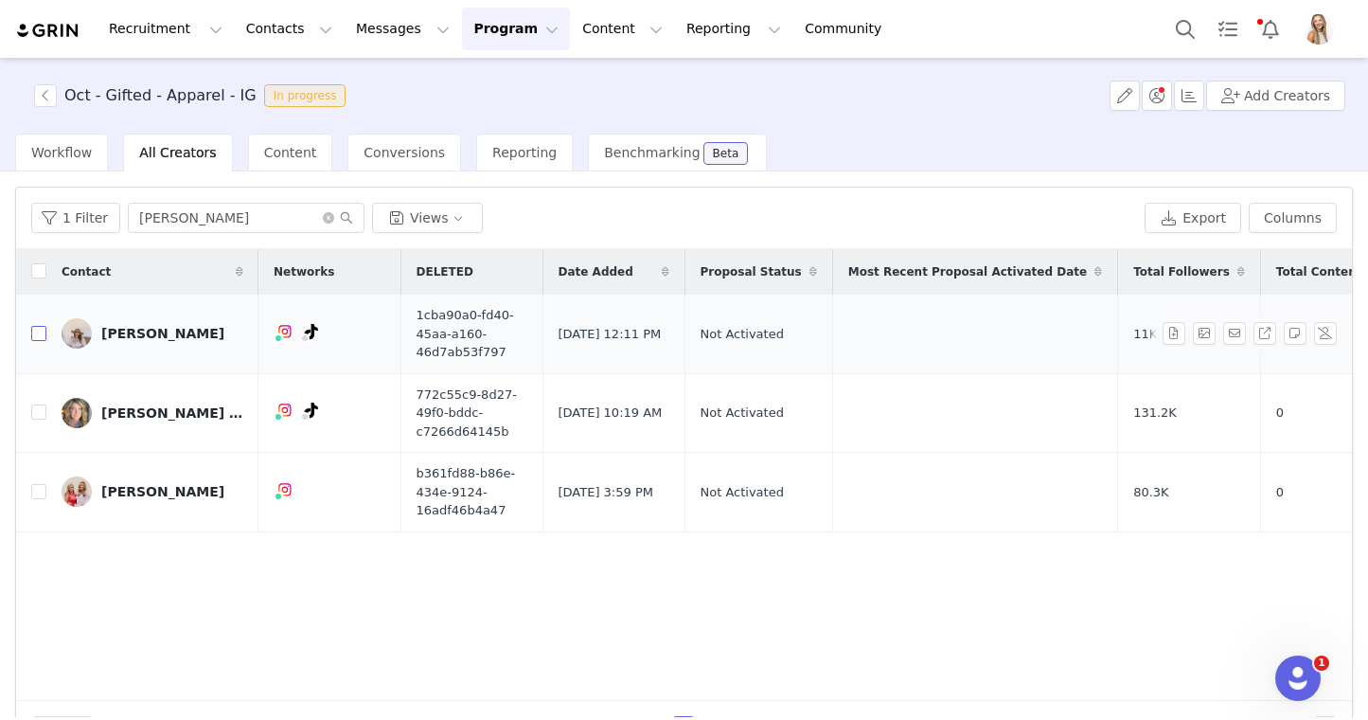
click at [38, 330] on input "checkbox" at bounding box center [38, 333] width 15 height 15
checkbox input "true"
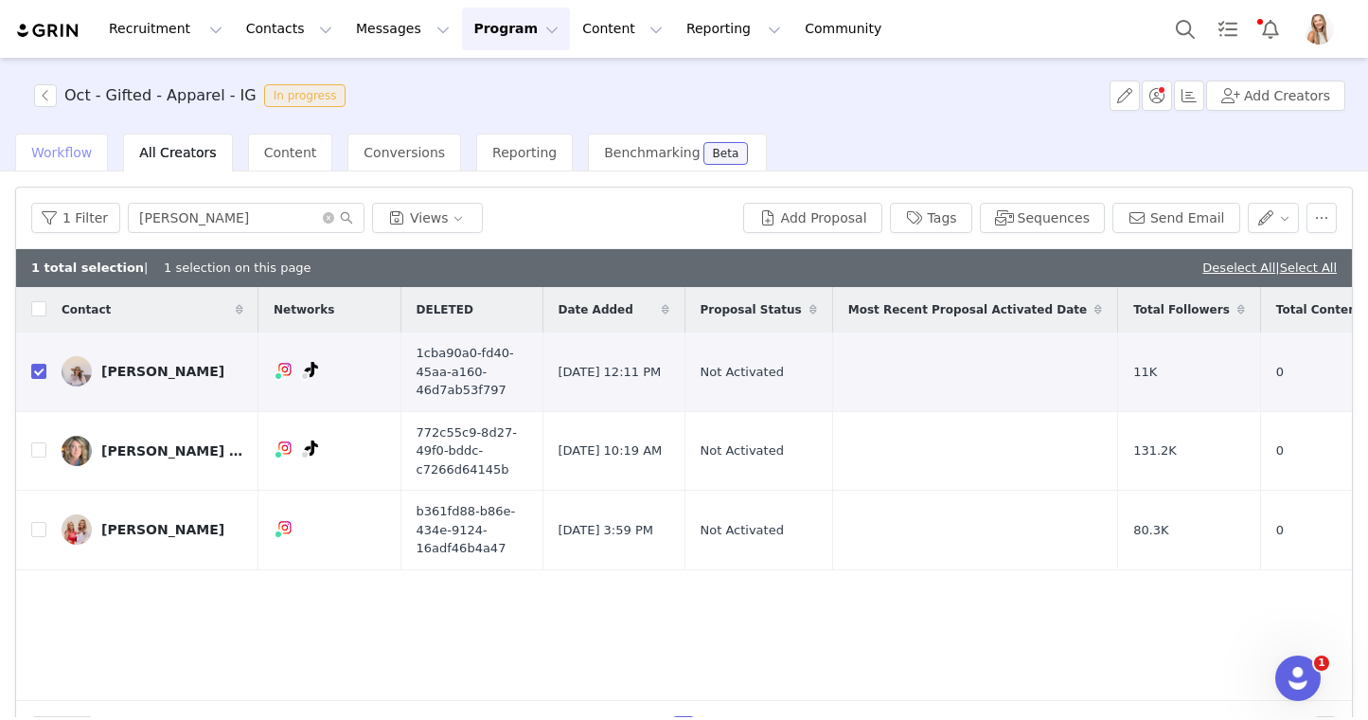
click at [52, 169] on div "Workflow" at bounding box center [61, 153] width 93 height 38
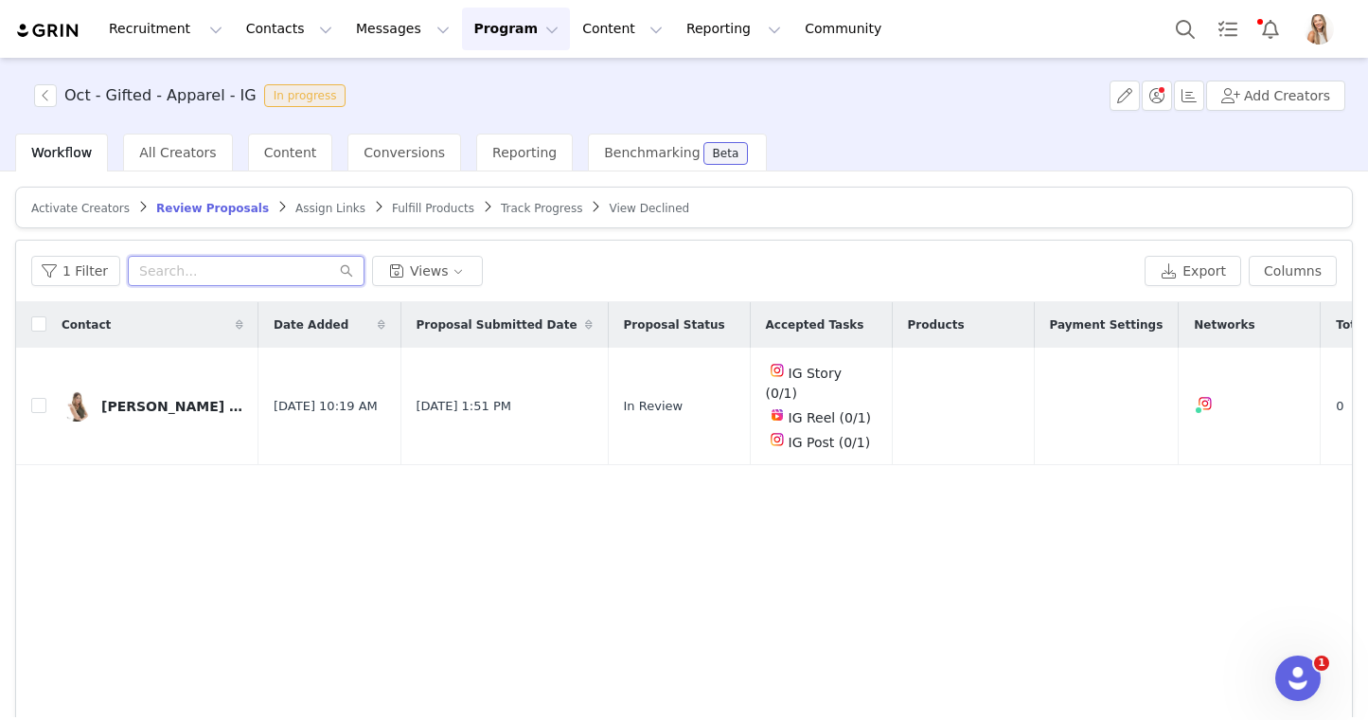
click at [150, 273] on input "text" at bounding box center [246, 271] width 237 height 30
click at [88, 203] on span "Activate Creators" at bounding box center [80, 208] width 98 height 13
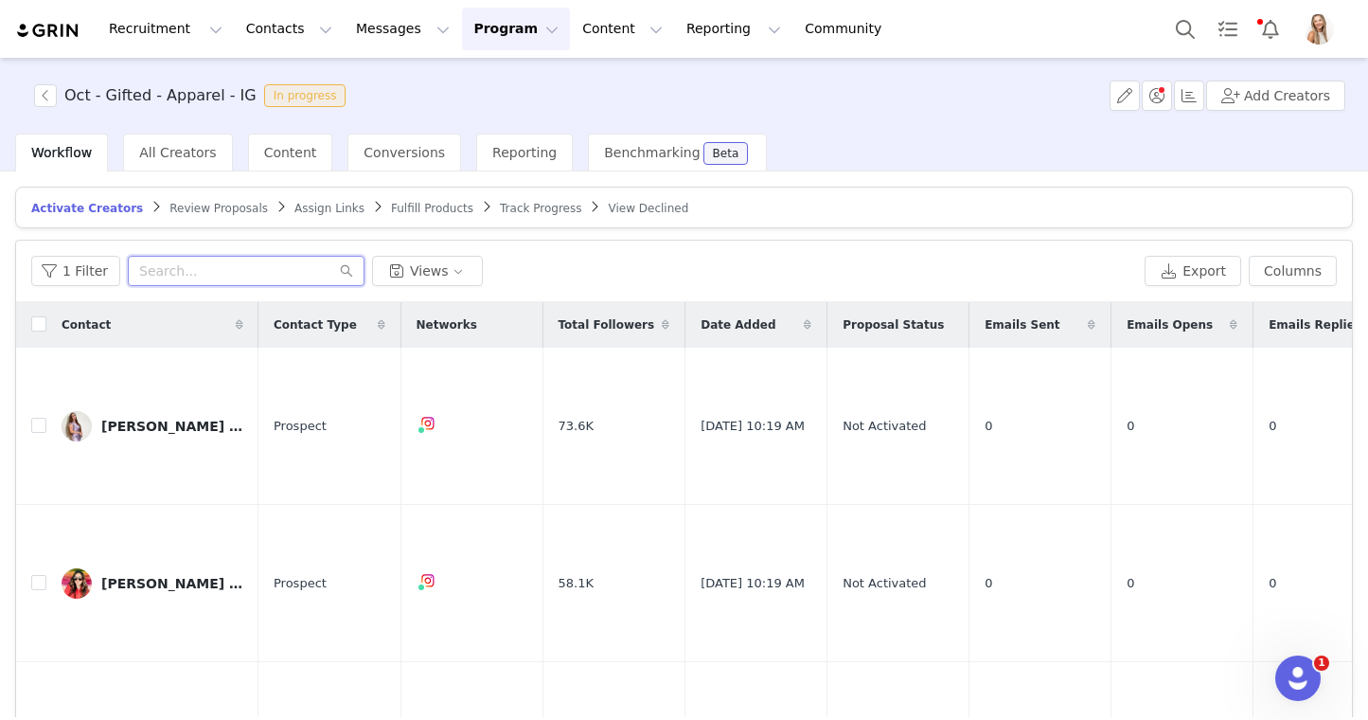
click at [241, 275] on input "text" at bounding box center [246, 271] width 237 height 30
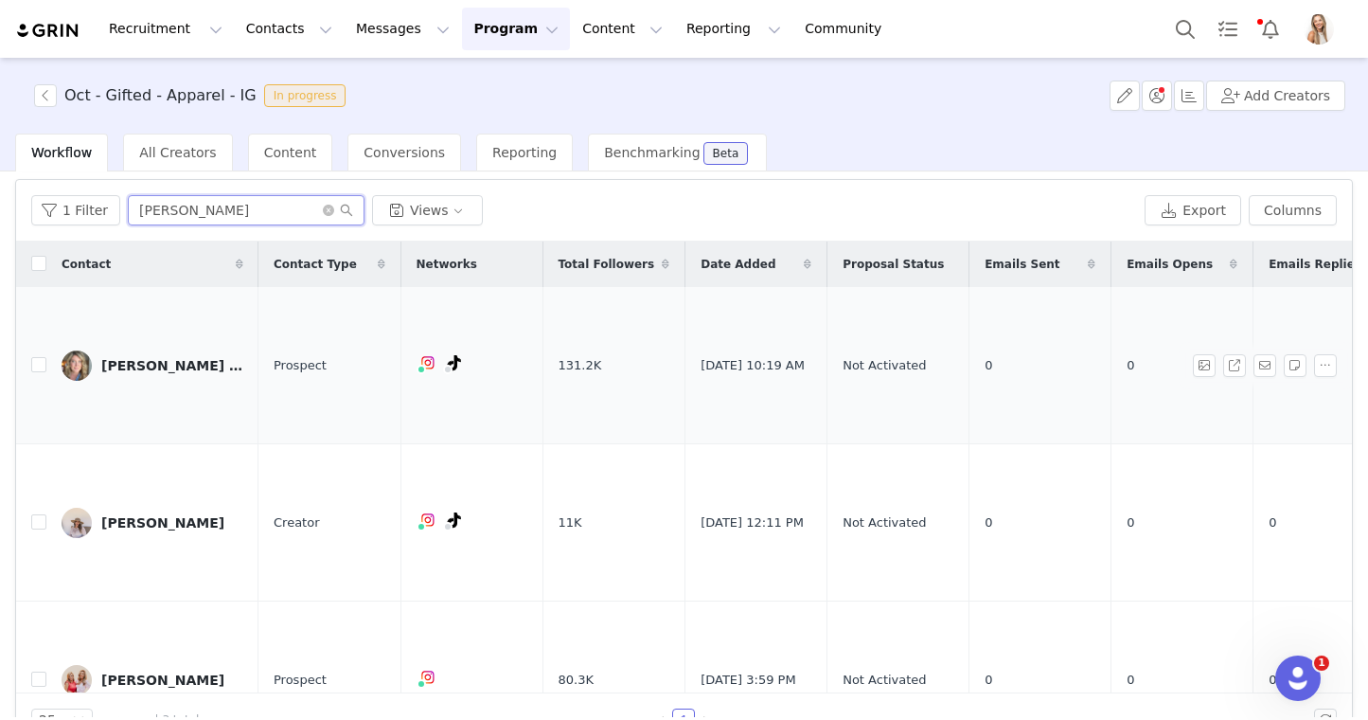
scroll to position [65, 0]
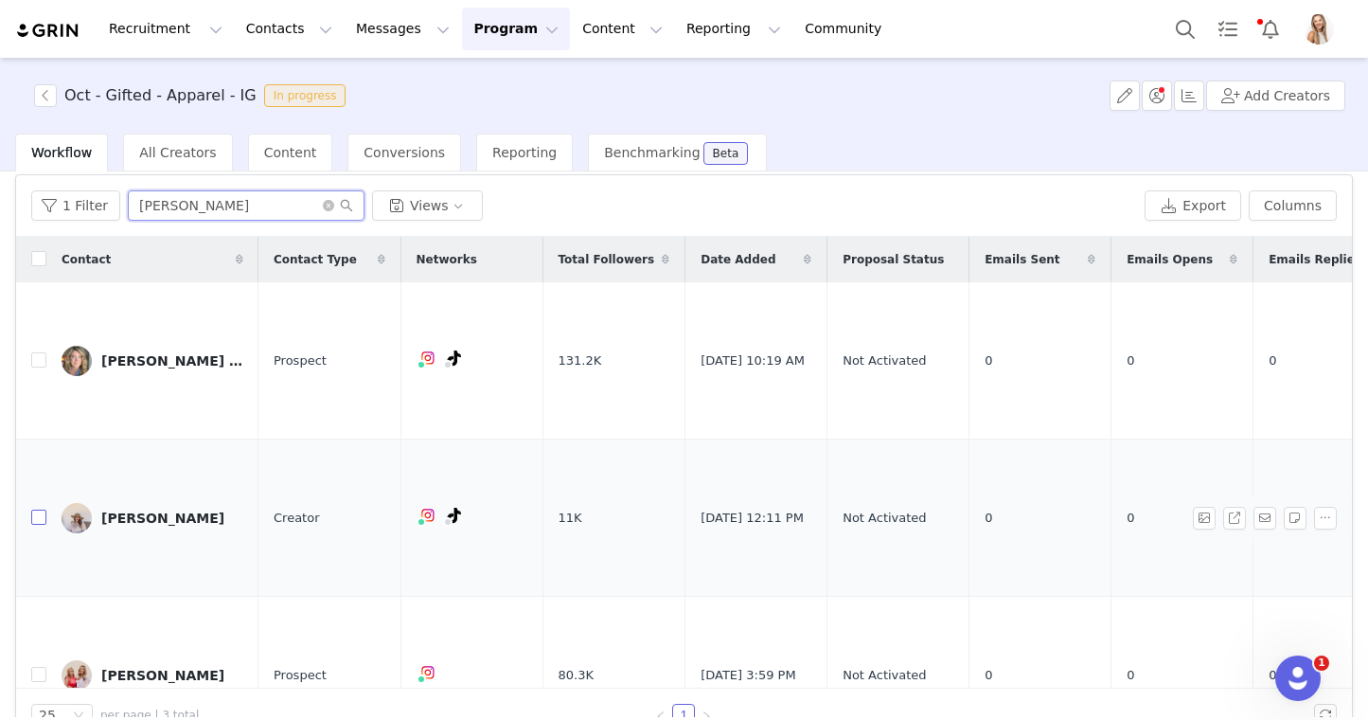
type input "[PERSON_NAME]"
click at [31, 509] on input "checkbox" at bounding box center [38, 516] width 15 height 15
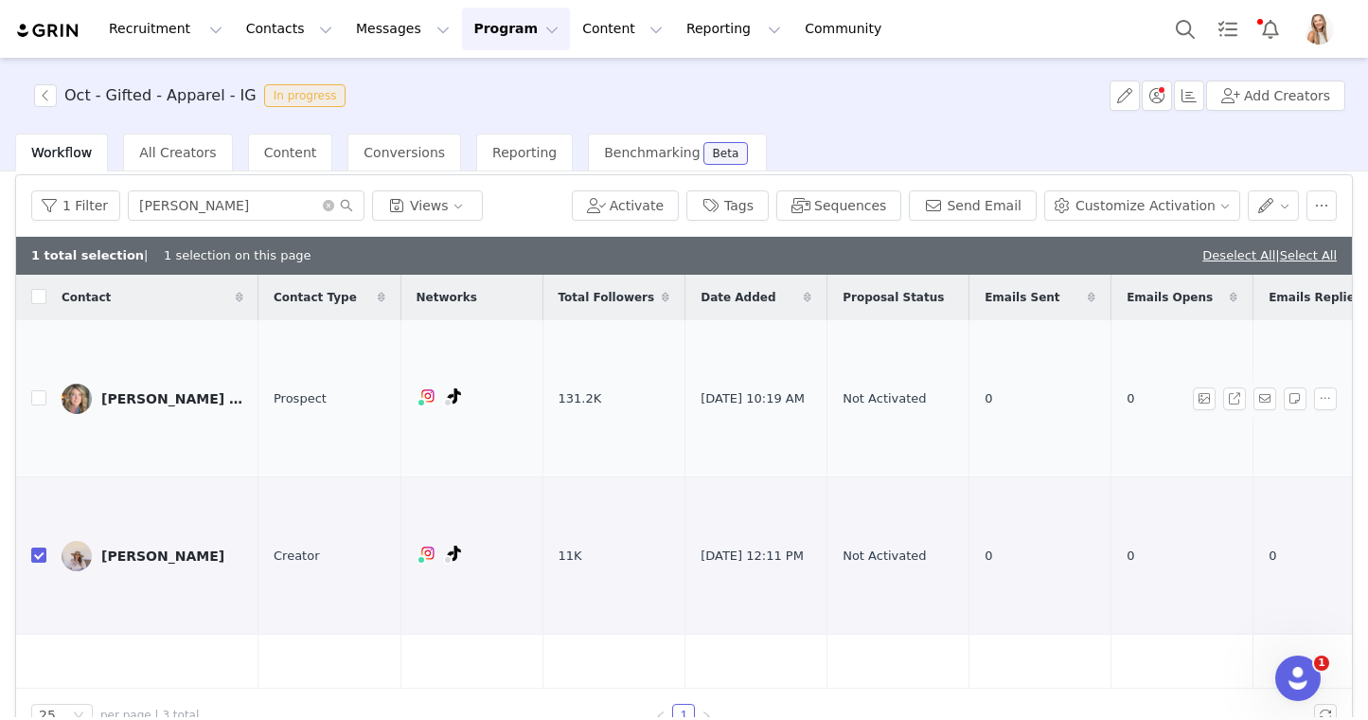
scroll to position [64, 0]
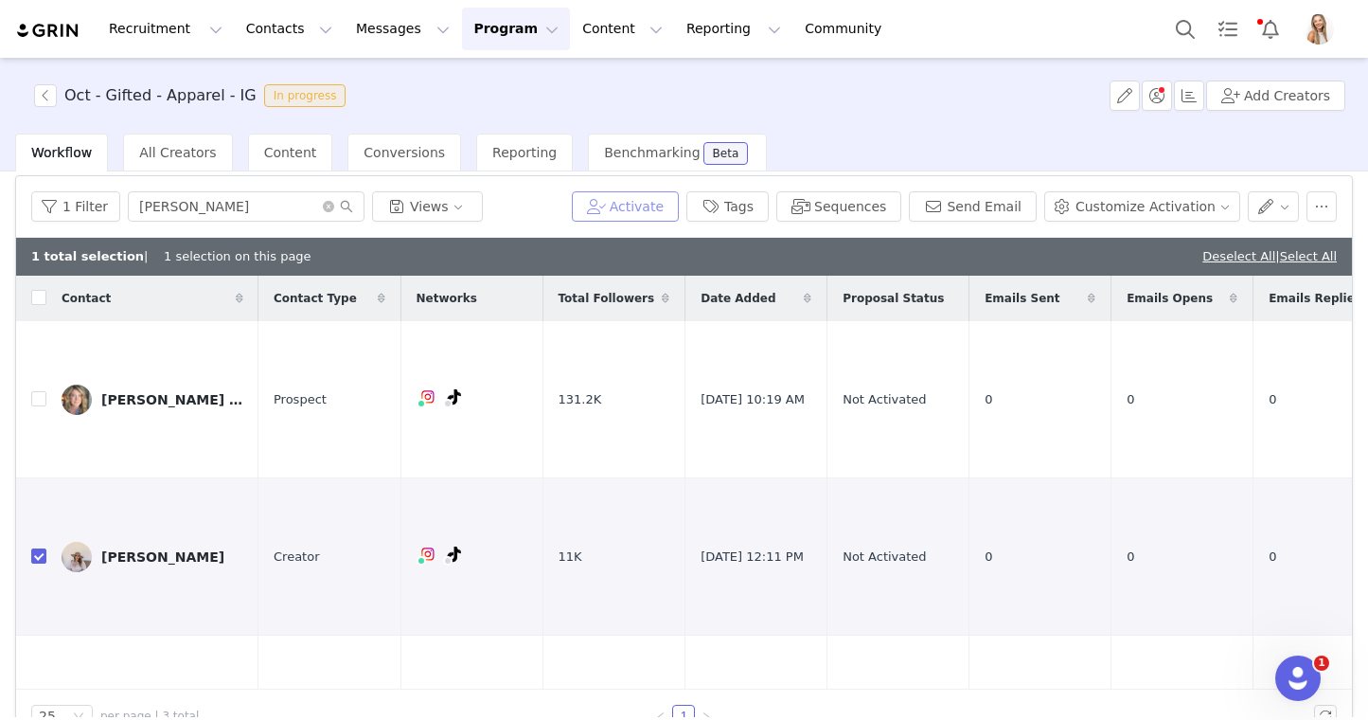
click at [657, 208] on button "Activate" at bounding box center [625, 206] width 107 height 30
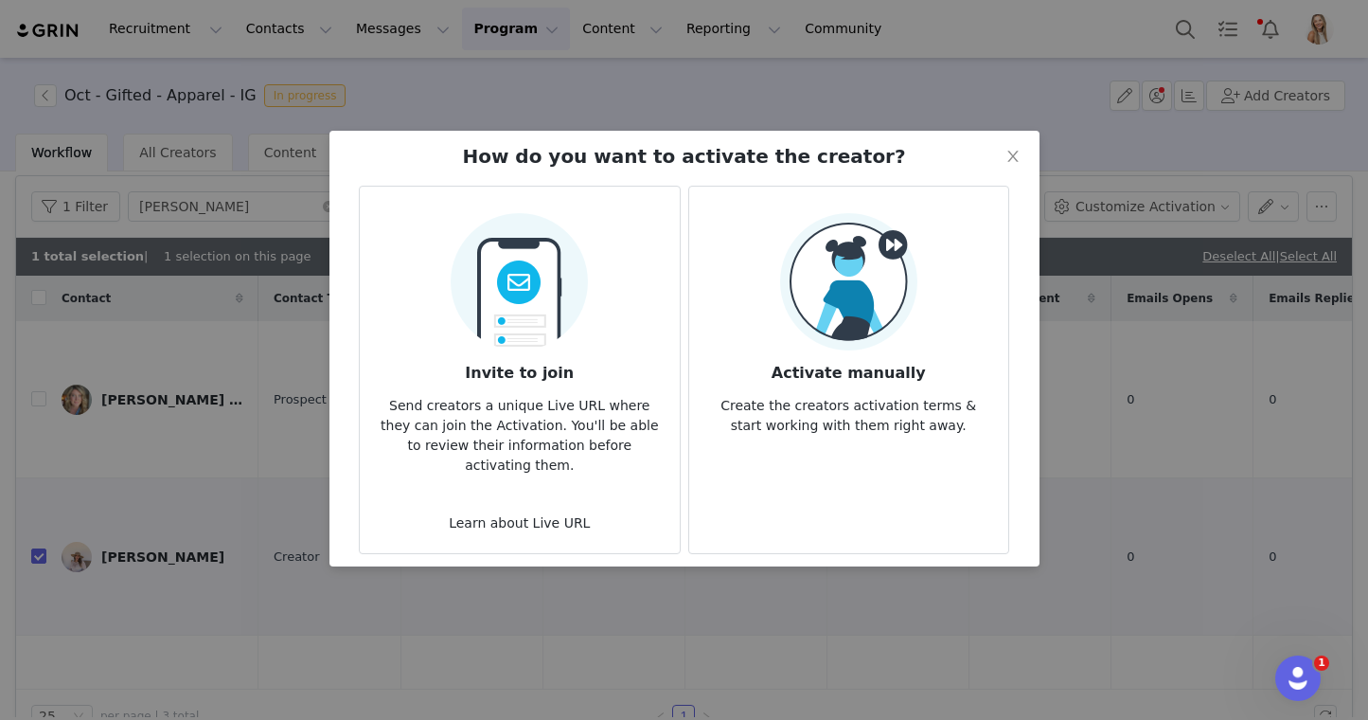
click at [911, 386] on p "Create the creators activation terms & start working with them right away." at bounding box center [848, 409] width 289 height 51
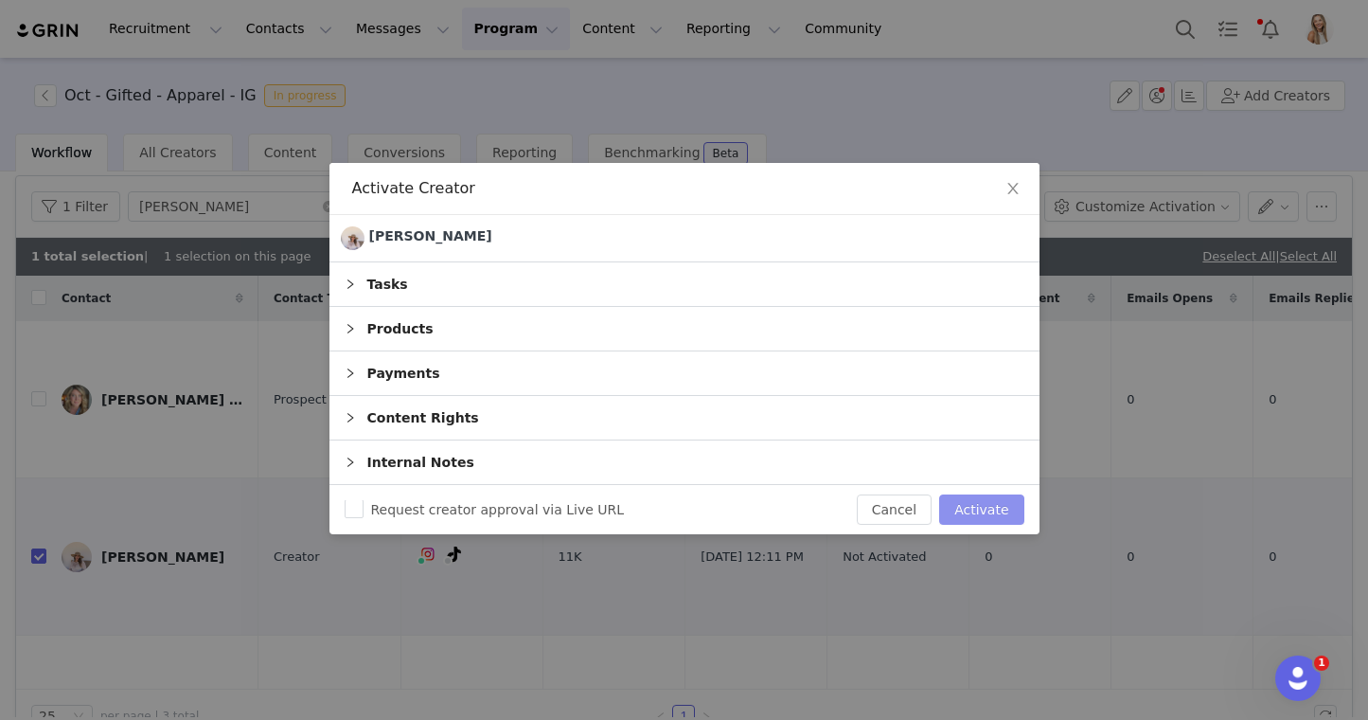
click at [975, 508] on button "Activate" at bounding box center [981, 509] width 84 height 30
checkbox input "false"
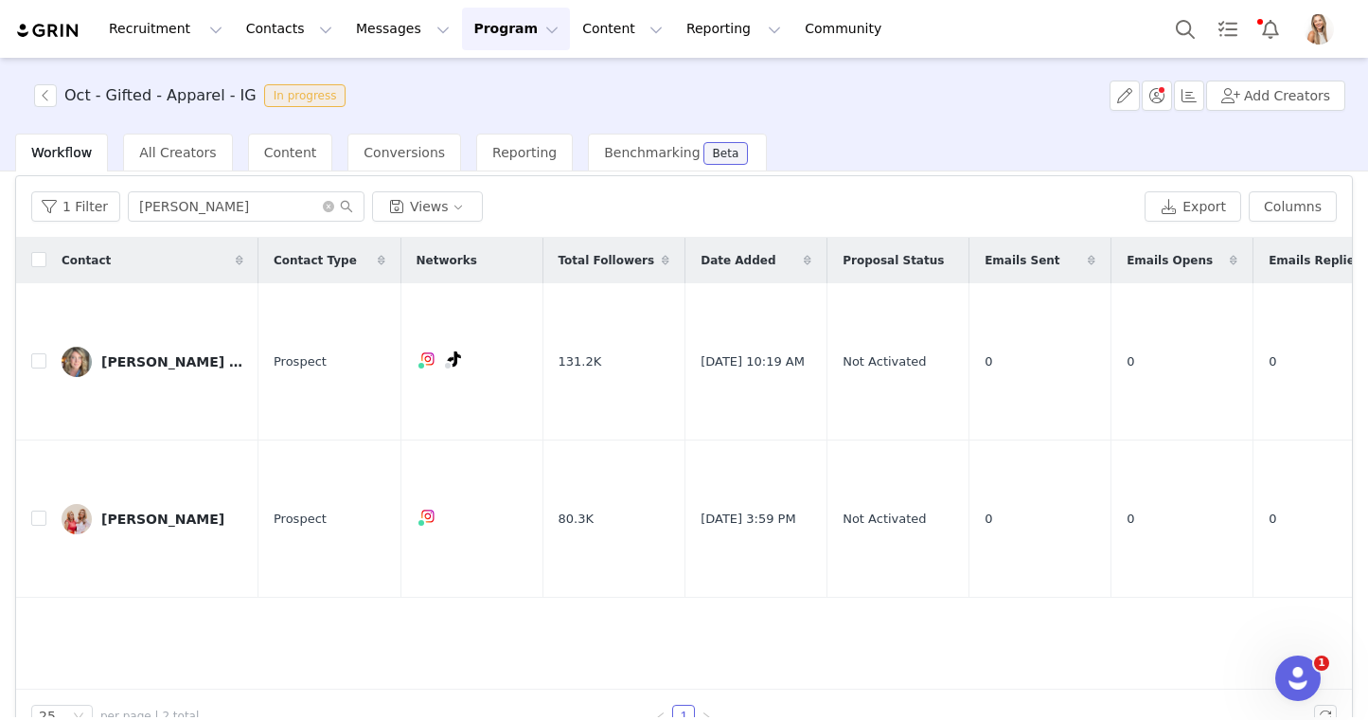
click at [480, 29] on button "Program Program" at bounding box center [516, 29] width 108 height 43
click at [499, 76] on p "Activations" at bounding box center [484, 84] width 73 height 20
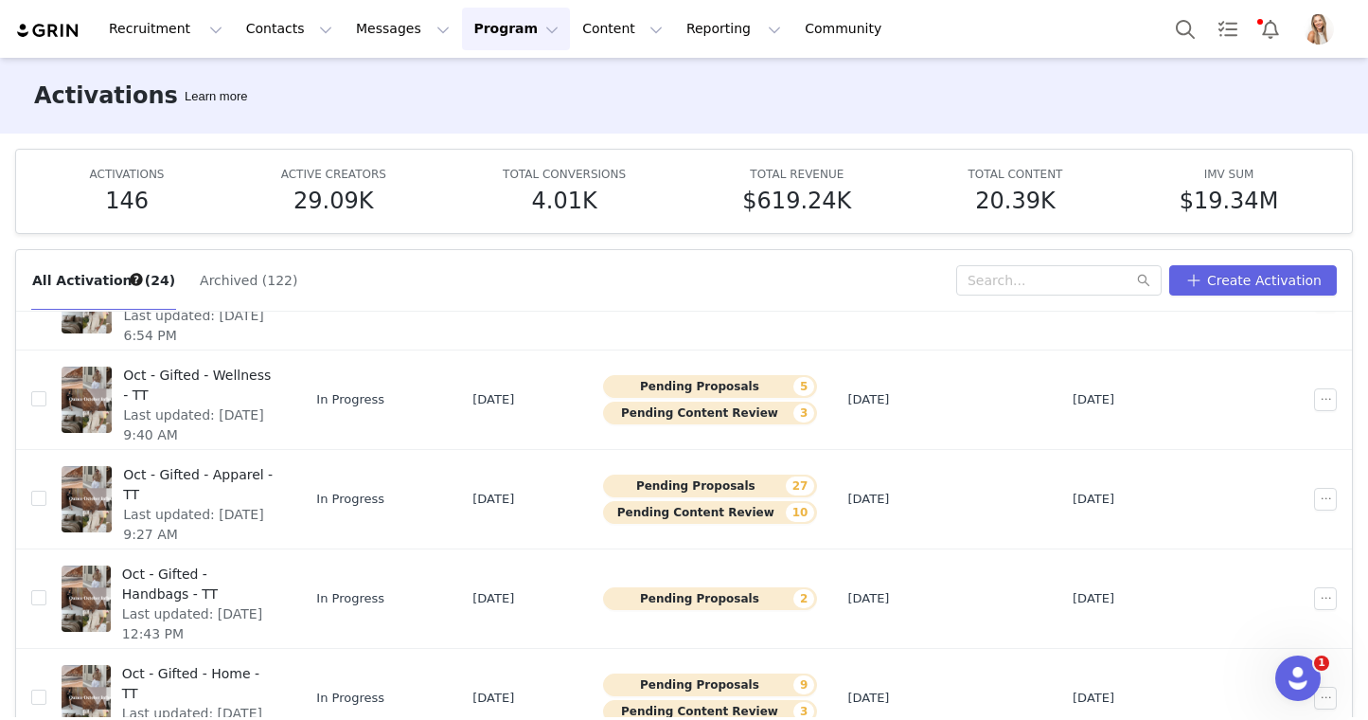
scroll to position [99, 0]
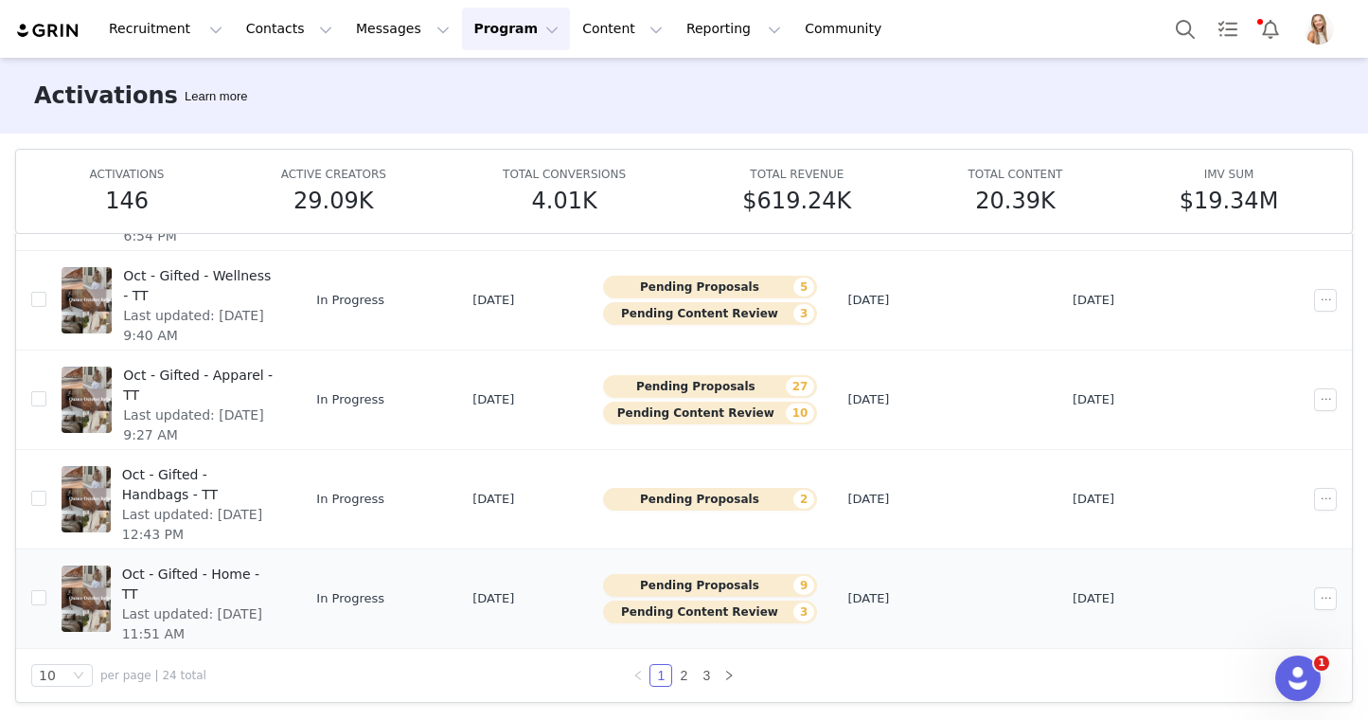
click at [258, 576] on span "Oct - Gifted - Home - TT" at bounding box center [198, 584] width 153 height 40
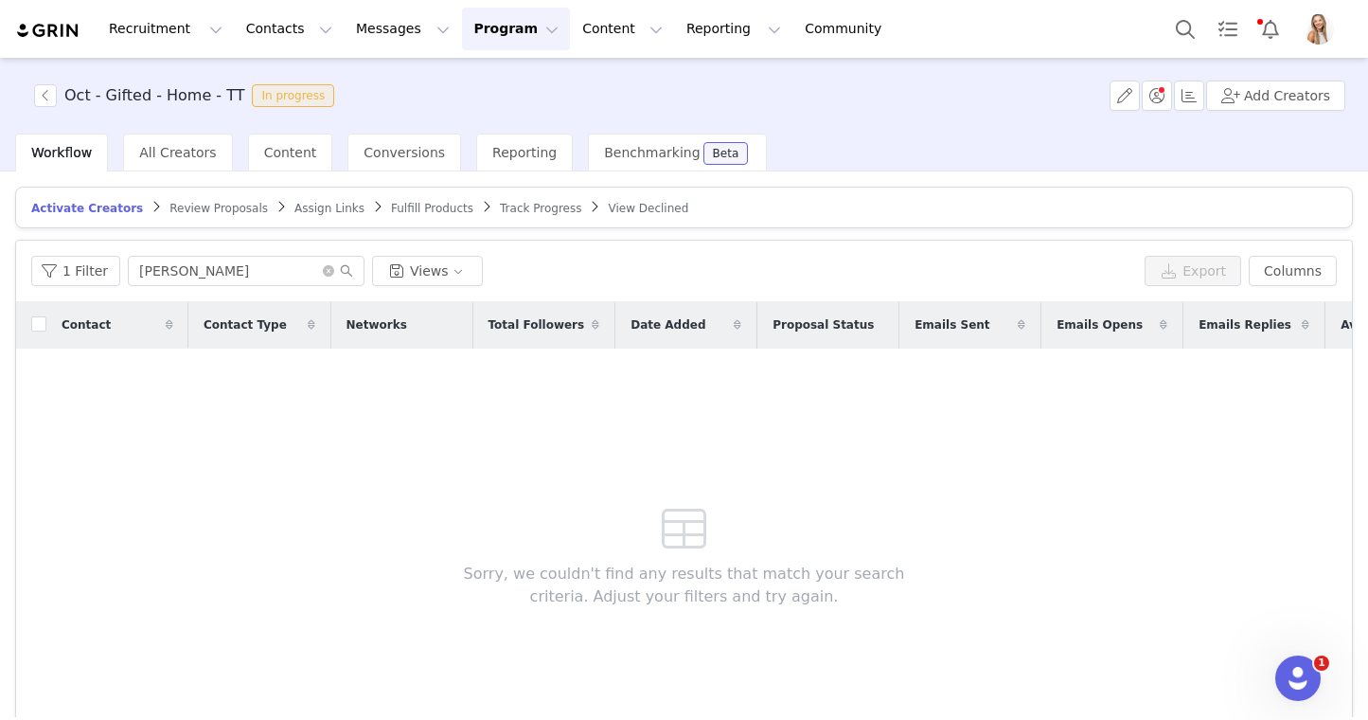
click at [206, 198] on article "Activate Creators Review Proposals Assign Links Fulfill Products Track Progress…" at bounding box center [684, 208] width 1338 height 42
click at [328, 270] on icon "icon: close-circle" at bounding box center [328, 270] width 11 height 11
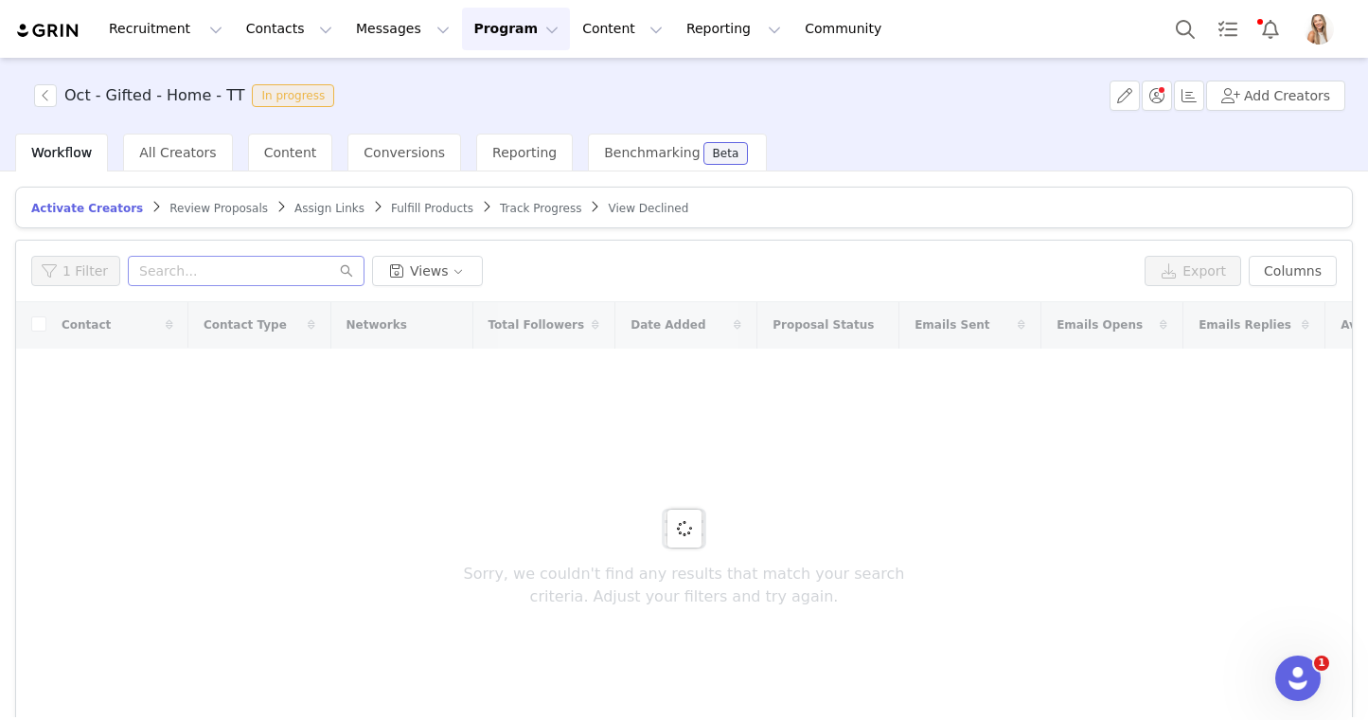
click at [233, 217] on article "Activate Creators Review Proposals Assign Links Fulfill Products Track Progress…" at bounding box center [684, 208] width 1338 height 42
click at [232, 211] on span "Review Proposals" at bounding box center [218, 208] width 98 height 13
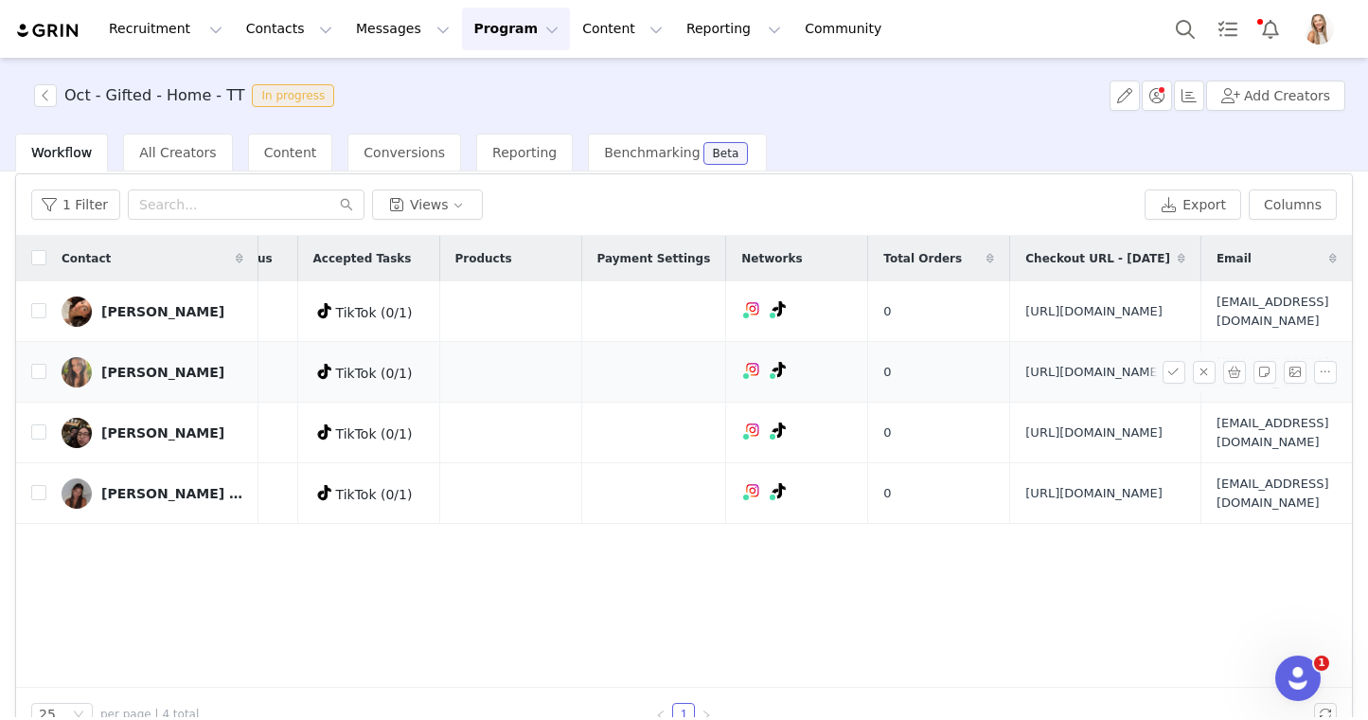
scroll to position [65, 0]
click at [33, 319] on input "checkbox" at bounding box center [38, 311] width 15 height 15
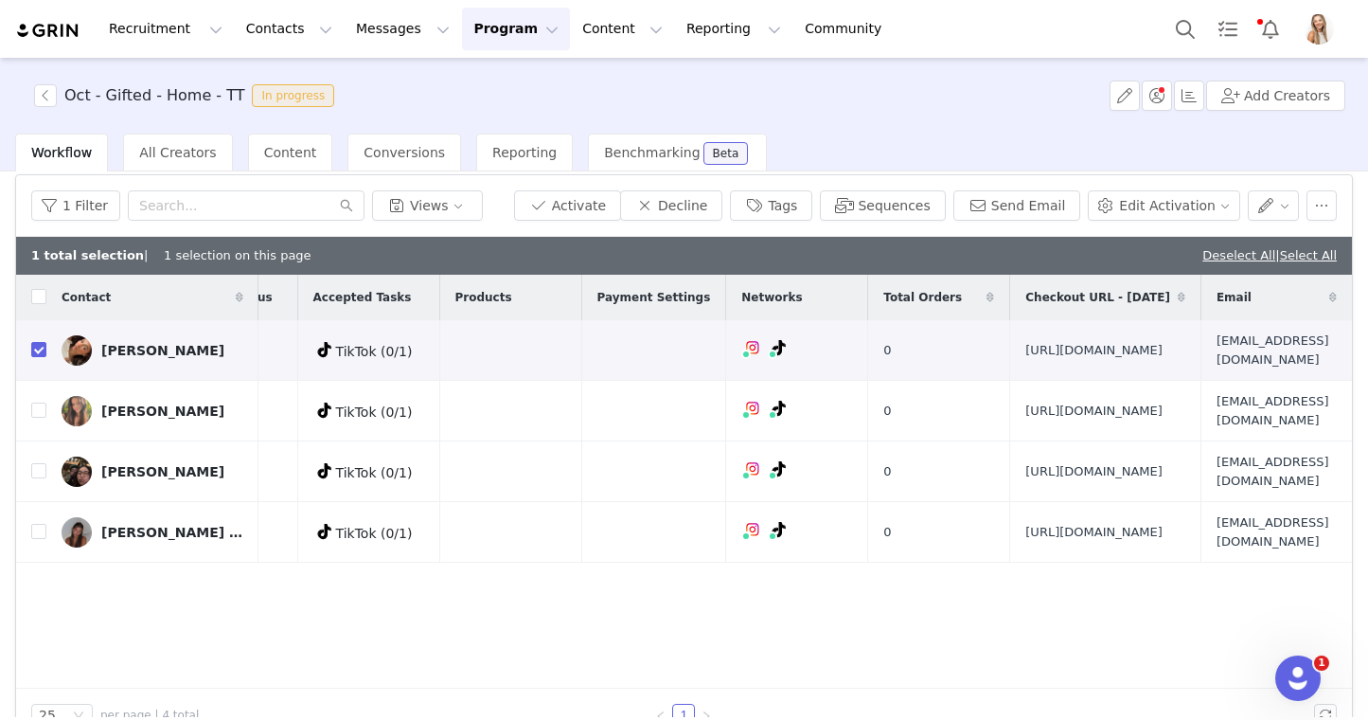
scroll to position [58, 0]
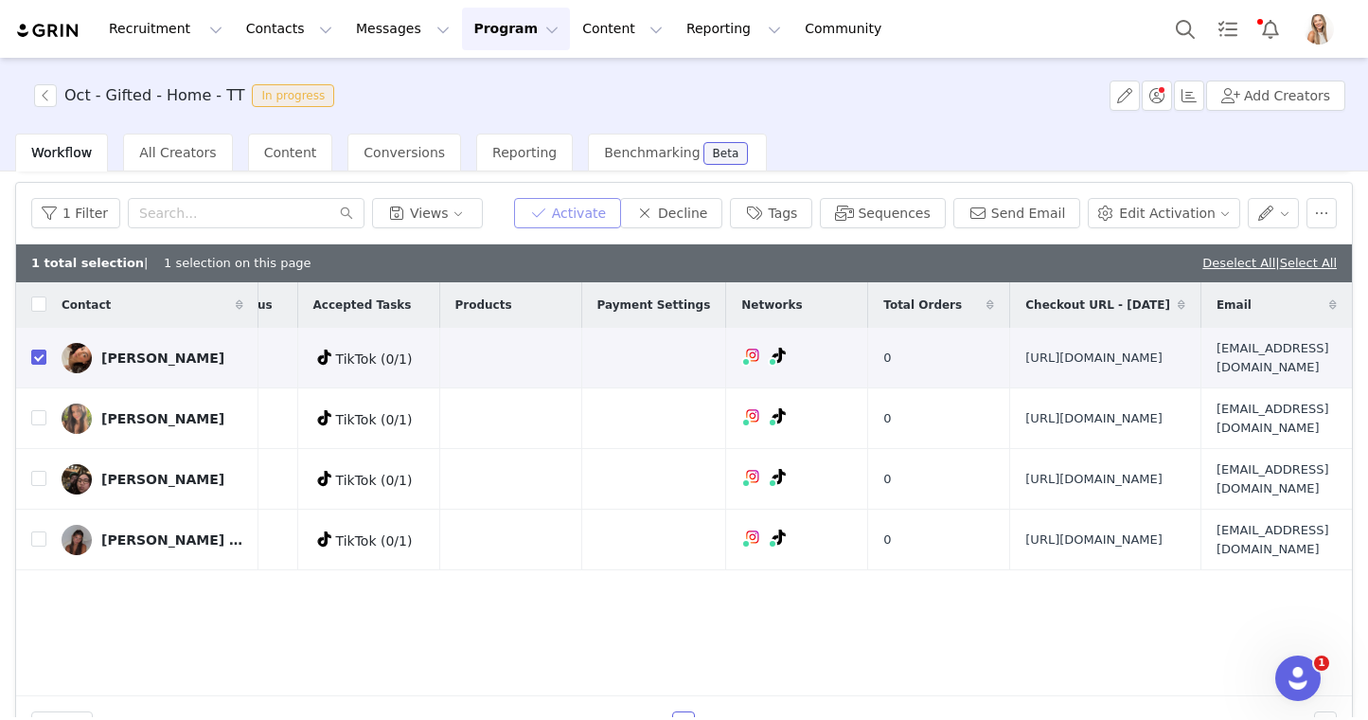
click at [568, 223] on button "Activate" at bounding box center [567, 213] width 107 height 30
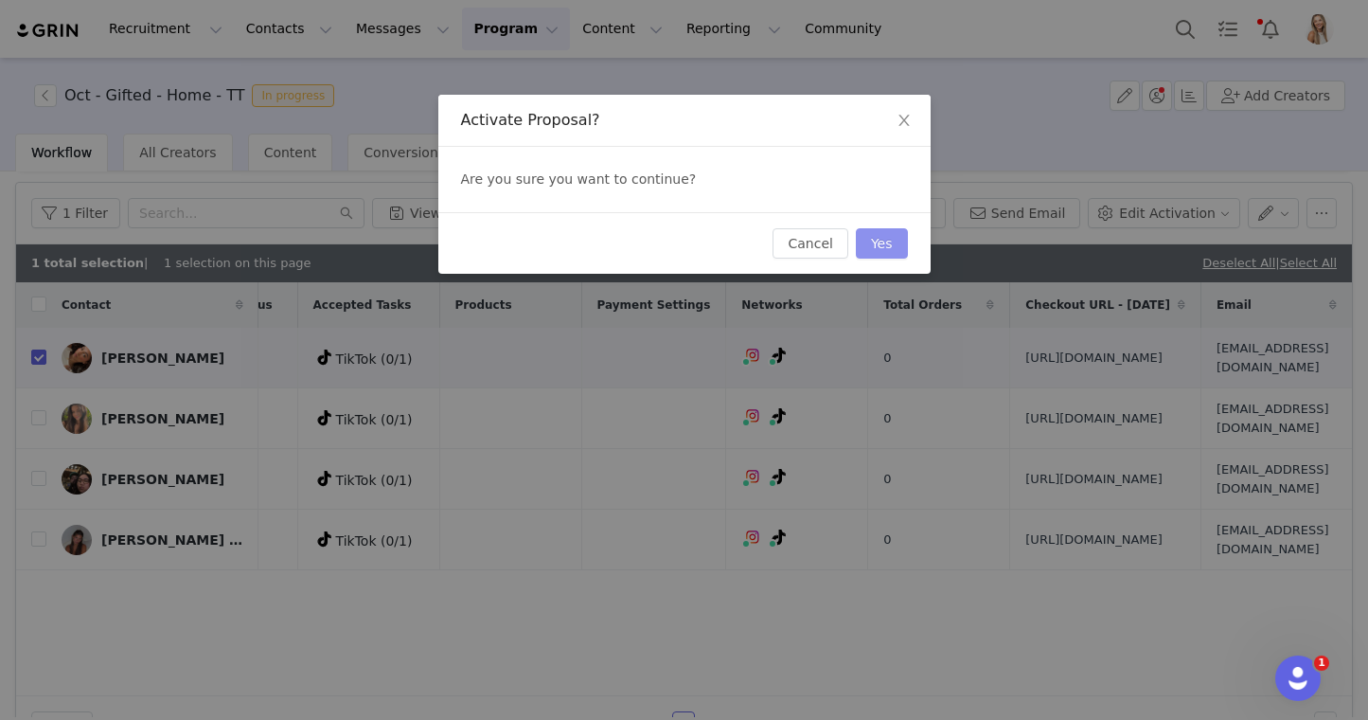
click at [876, 245] on button "Yes" at bounding box center [882, 243] width 52 height 30
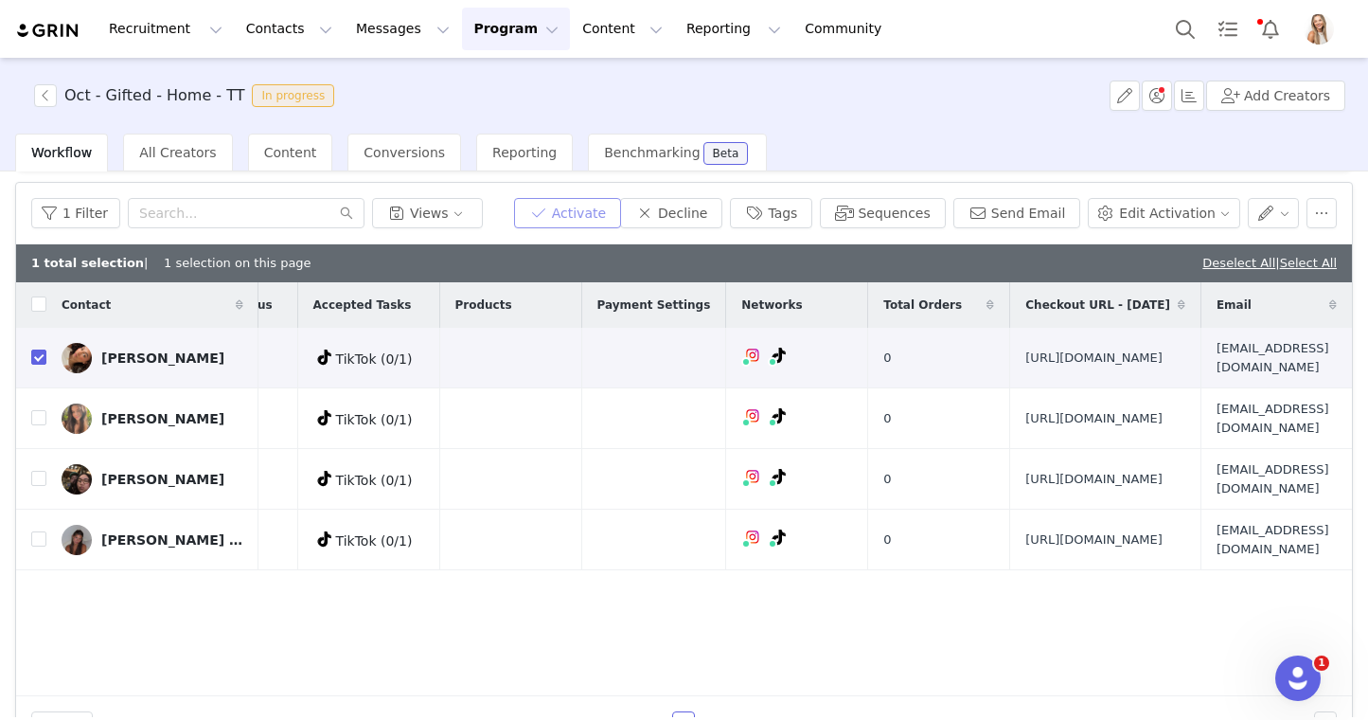
scroll to position [0, 0]
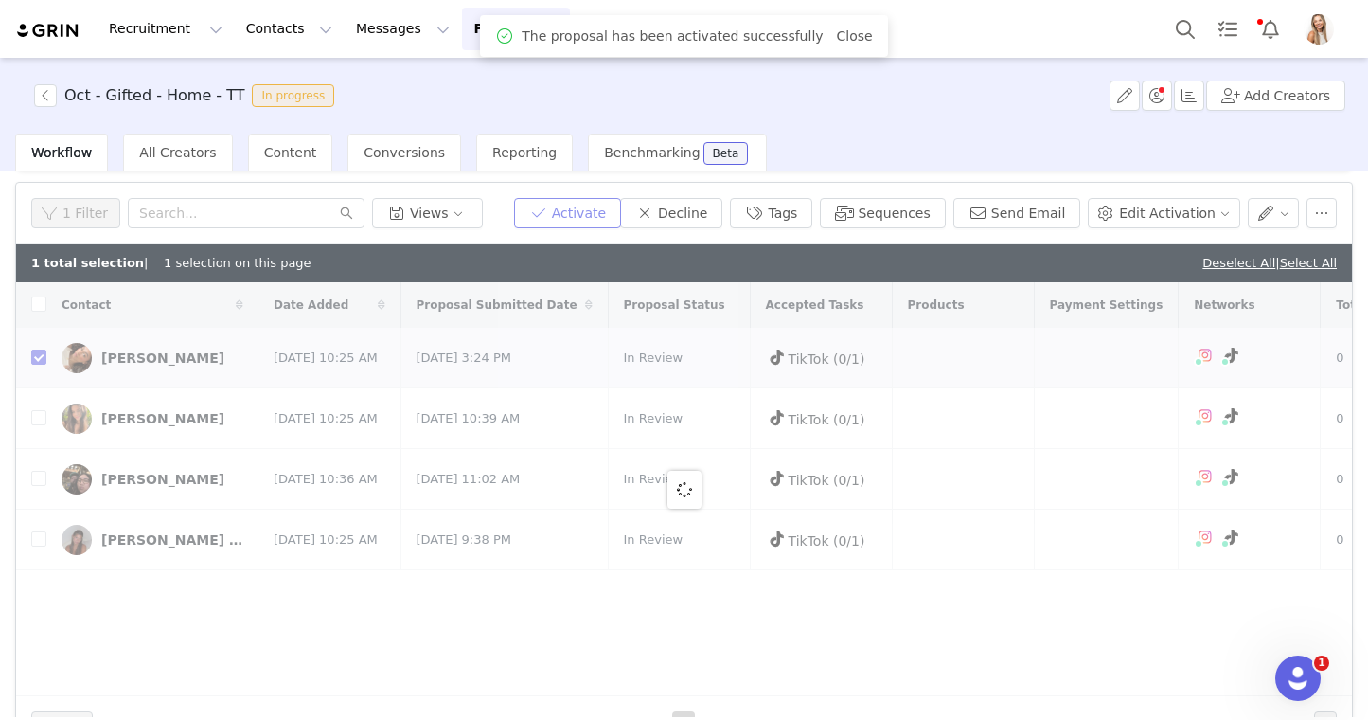
checkbox input "false"
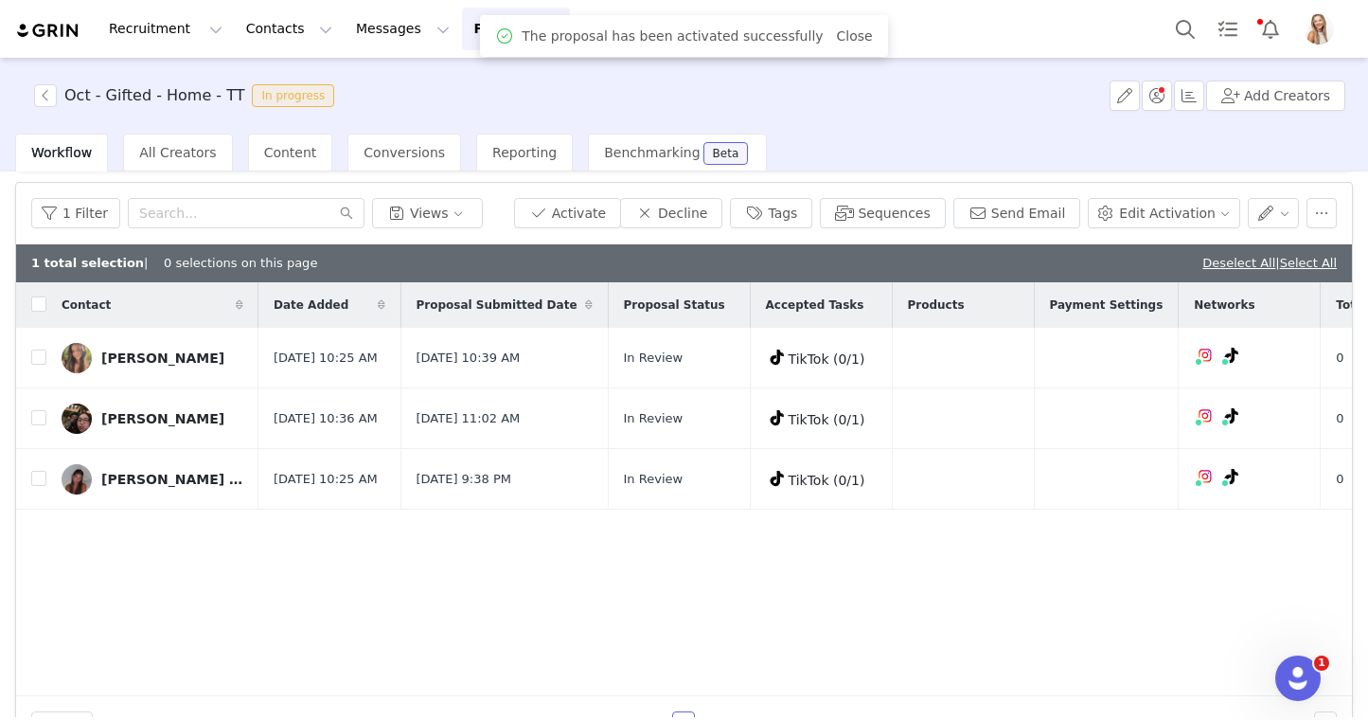
click at [1003, 256] on div "1 total selection | 0 selections on this page Deselect All | Select All" at bounding box center [684, 263] width 1336 height 38
click at [1221, 257] on link "Deselect All" at bounding box center [1239, 263] width 73 height 14
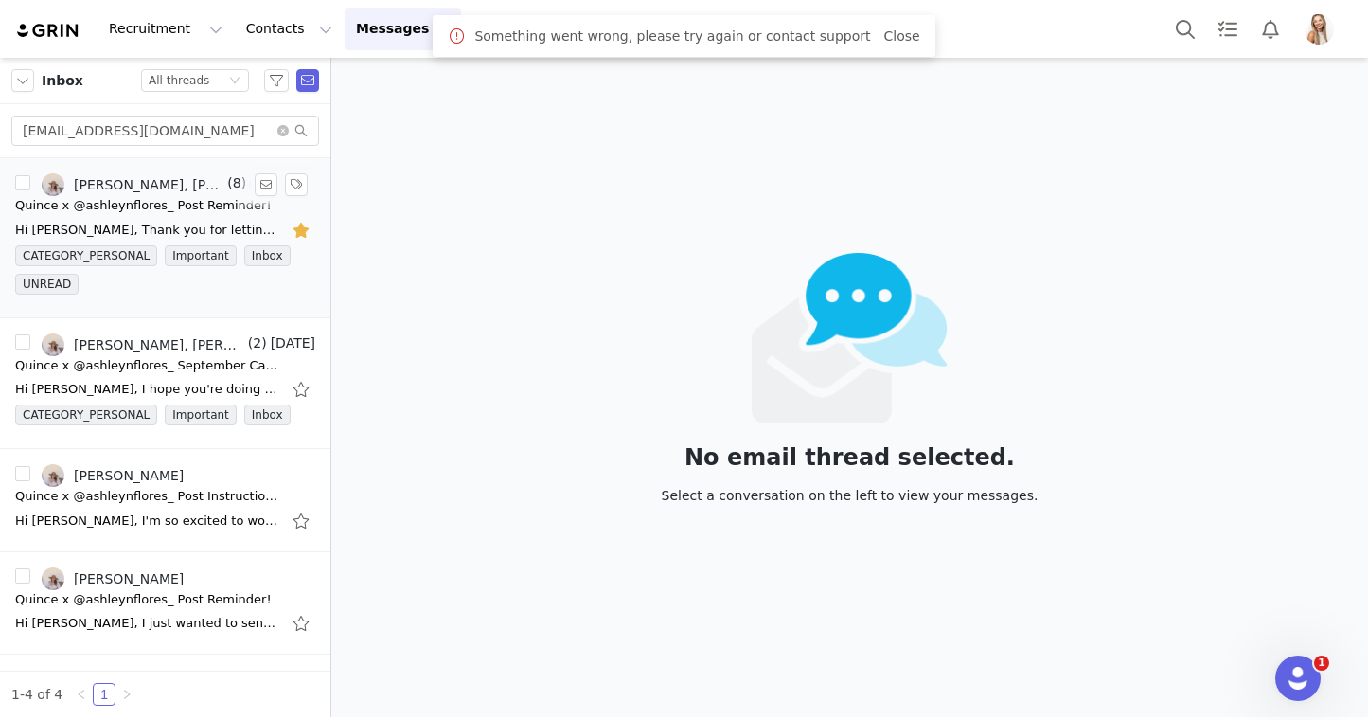
click at [236, 178] on span "(8)" at bounding box center [234, 183] width 23 height 20
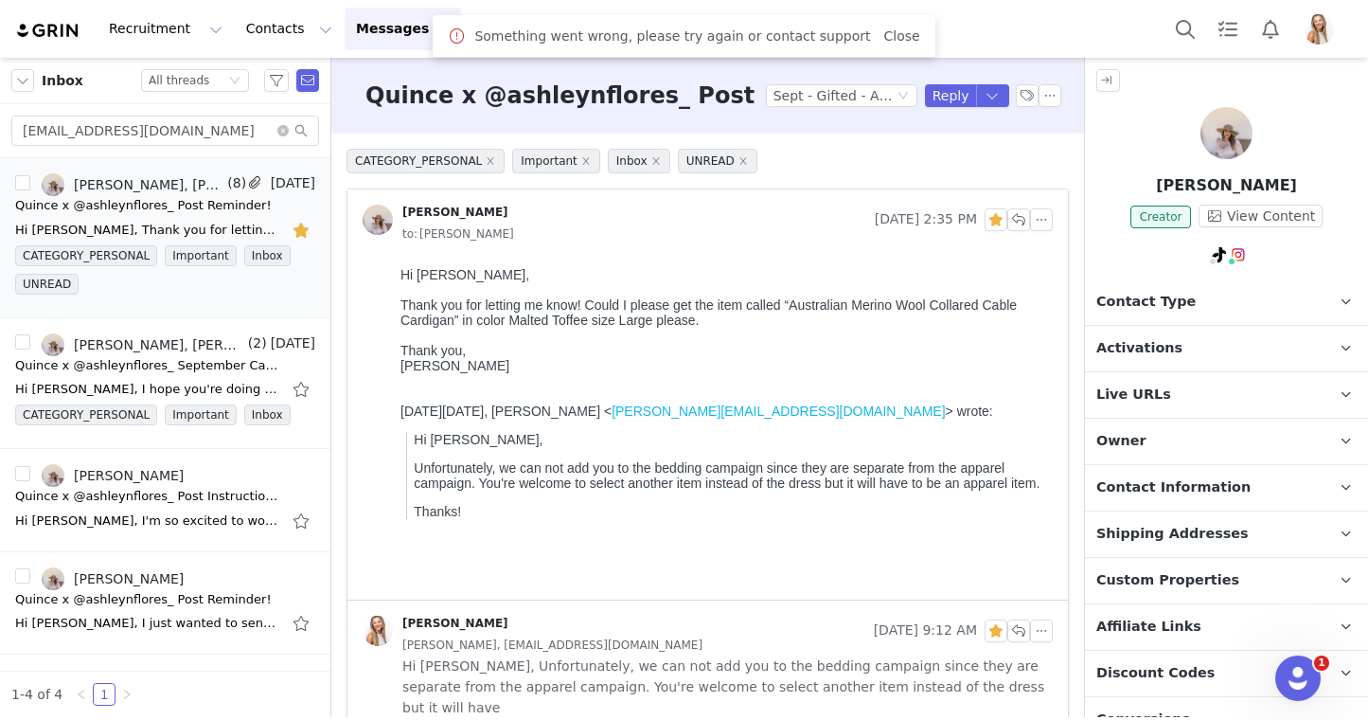
click at [1122, 327] on p "Activations" at bounding box center [1204, 348] width 238 height 45
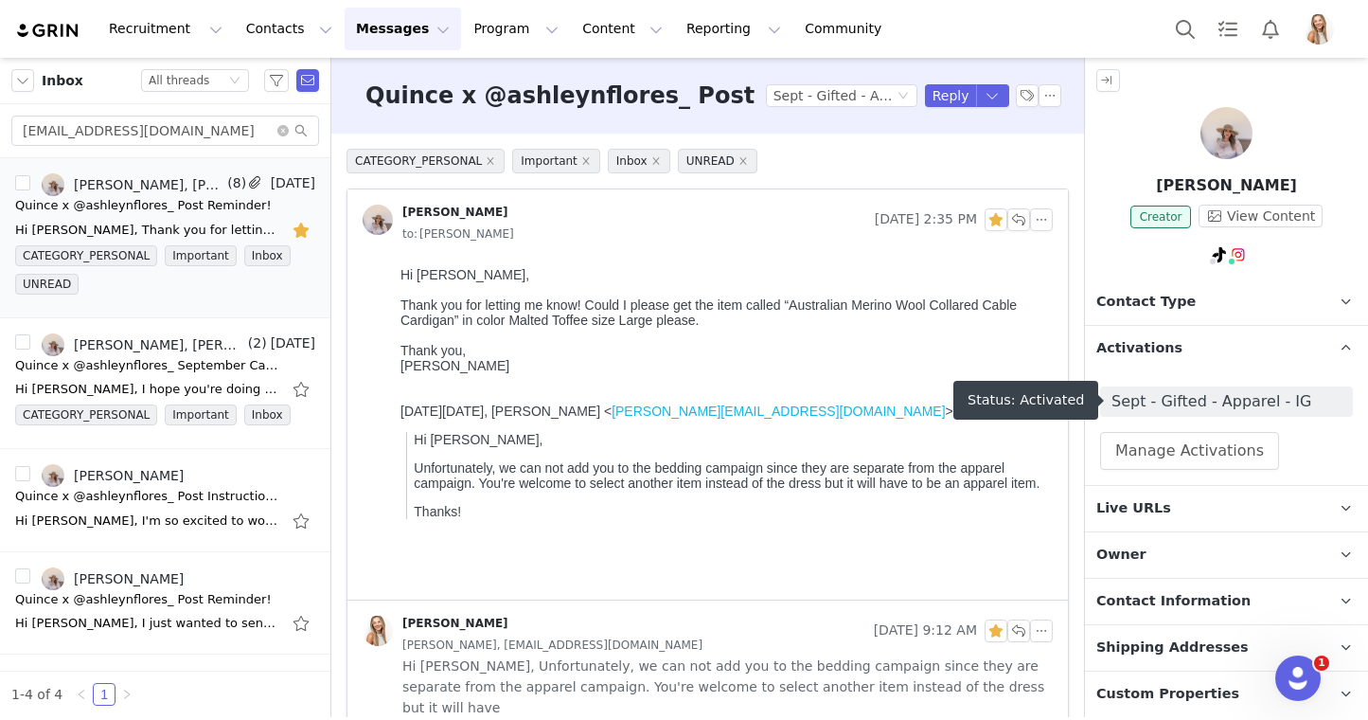
scroll to position [20, 0]
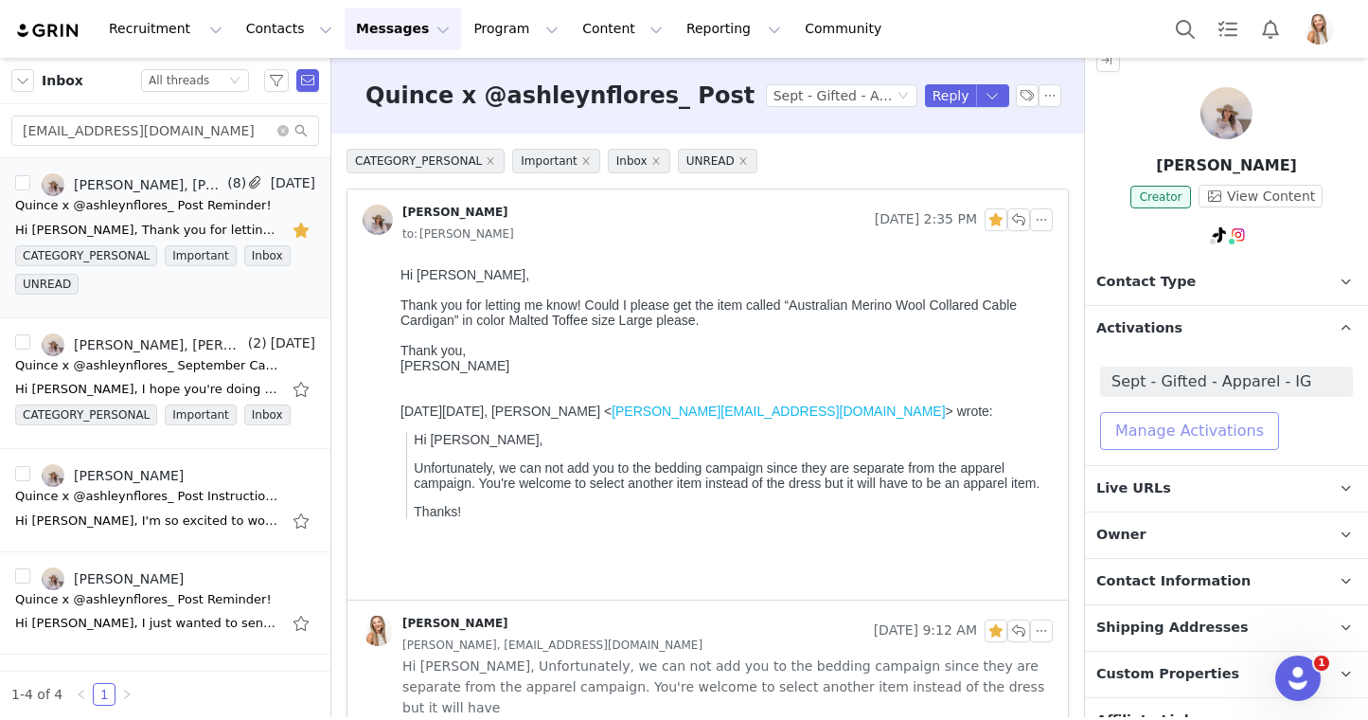
click at [1144, 436] on button "Manage Activations" at bounding box center [1189, 431] width 179 height 38
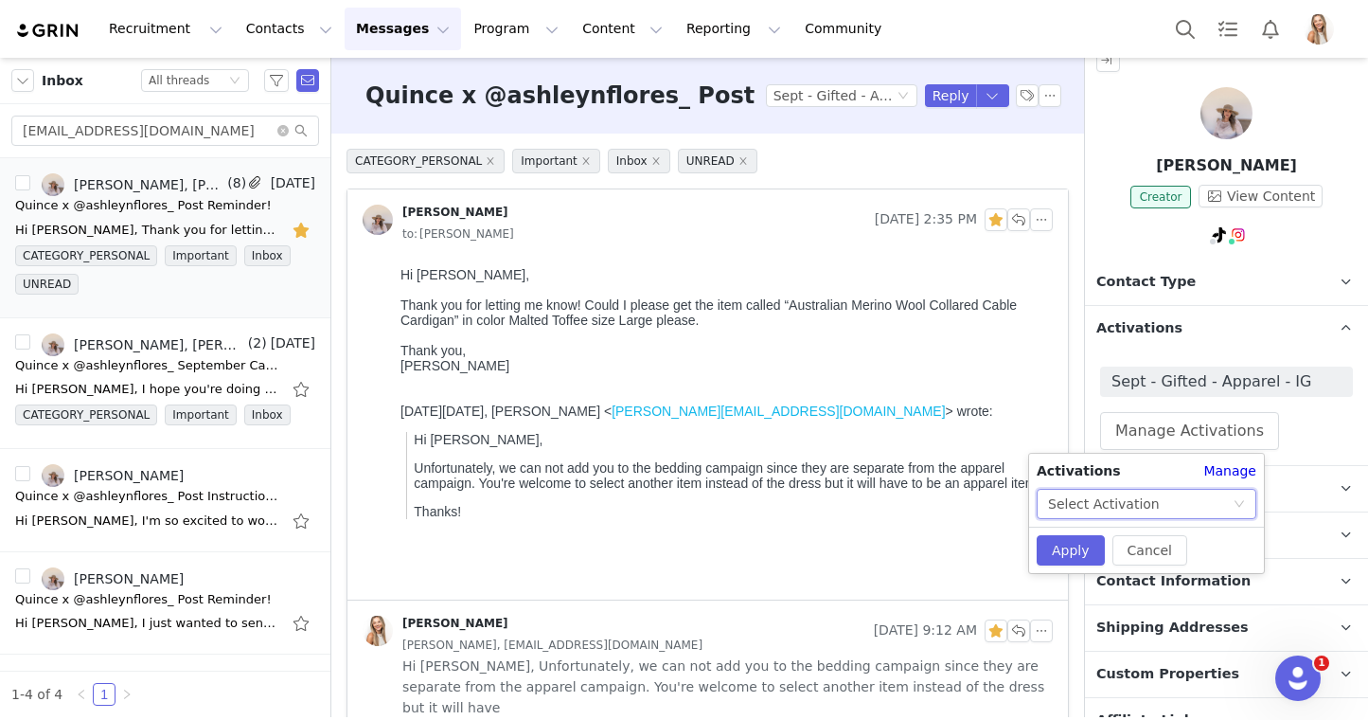
click at [1150, 490] on div "Select Activation" at bounding box center [1104, 504] width 112 height 28
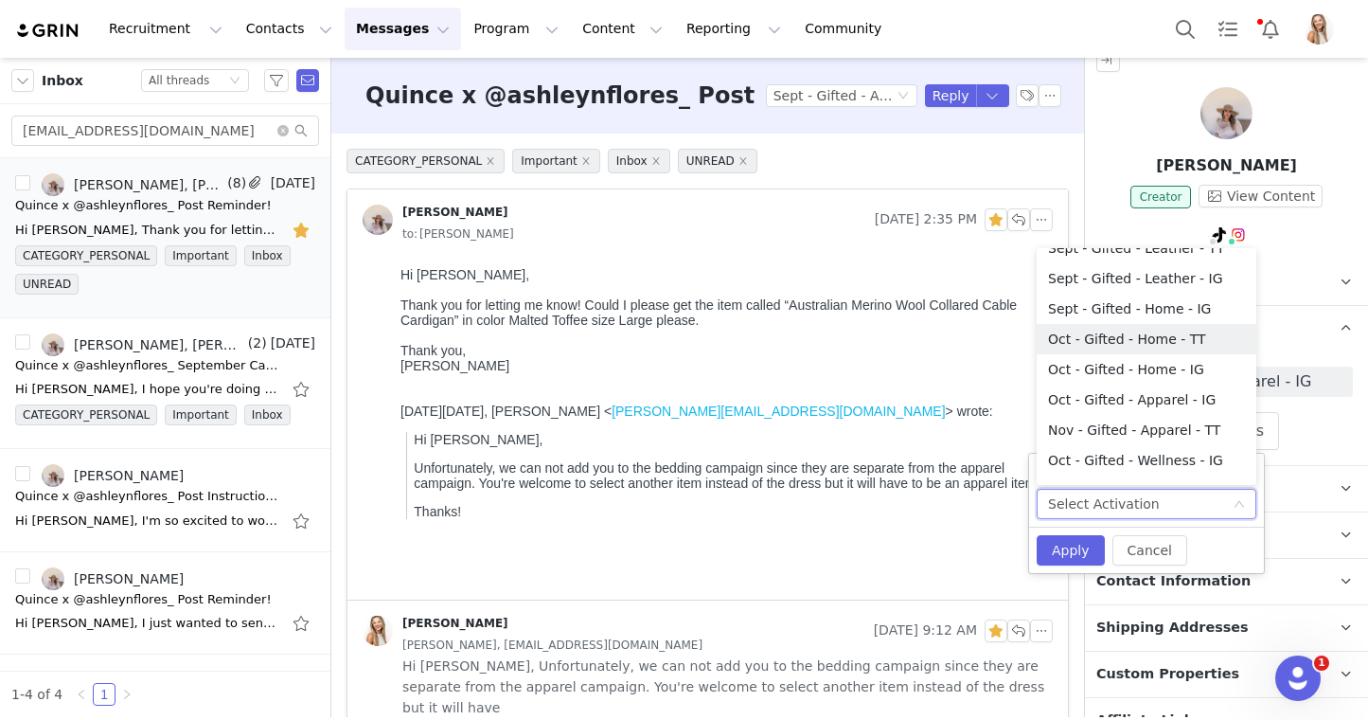
scroll to position [414, 0]
click at [1189, 398] on li "Oct - Gifted - Apparel - IG" at bounding box center [1147, 398] width 220 height 30
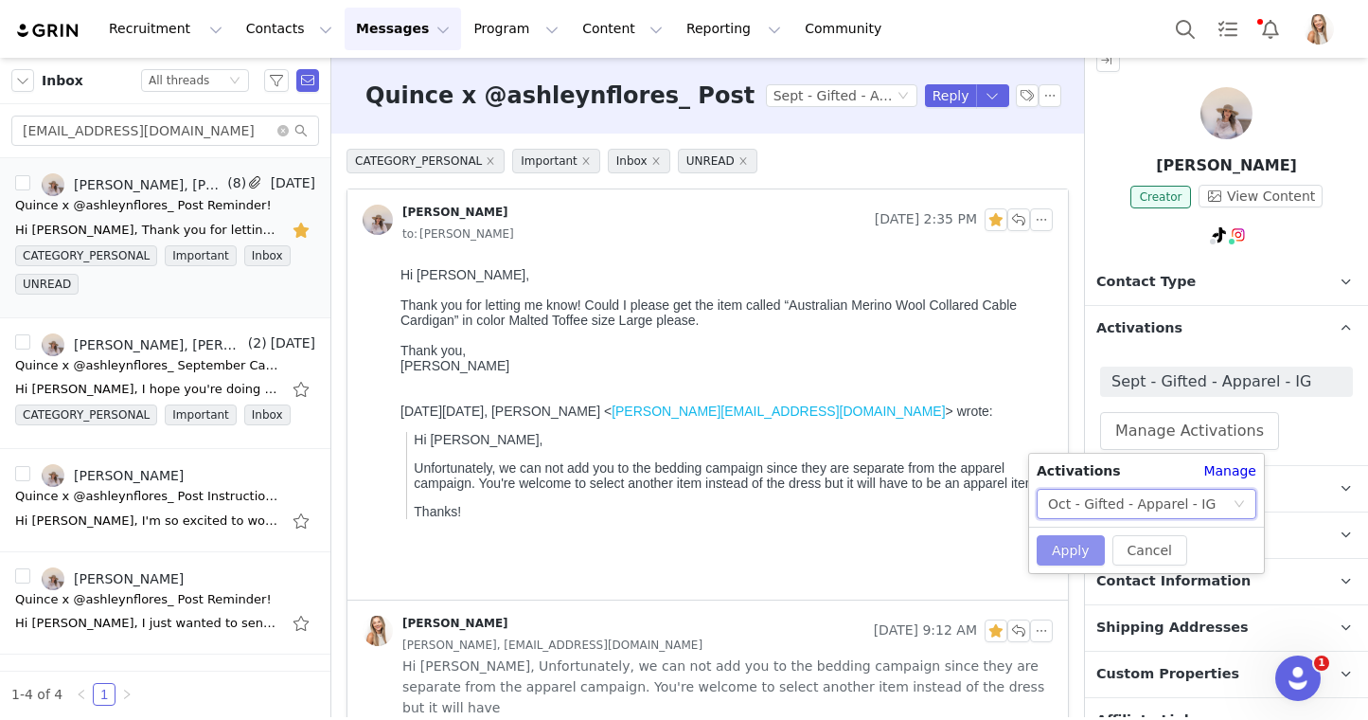
click at [1083, 543] on button "Apply" at bounding box center [1071, 550] width 68 height 30
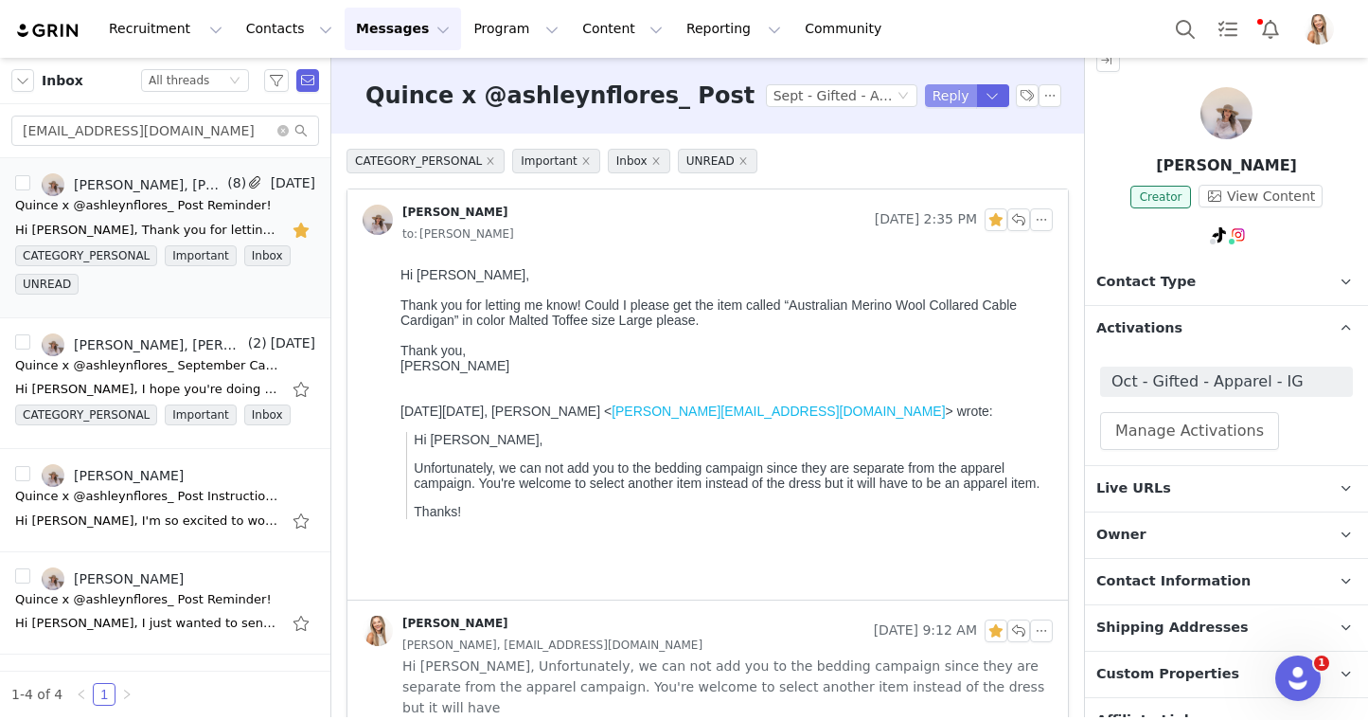
click at [950, 103] on button "Reply" at bounding box center [951, 95] width 52 height 23
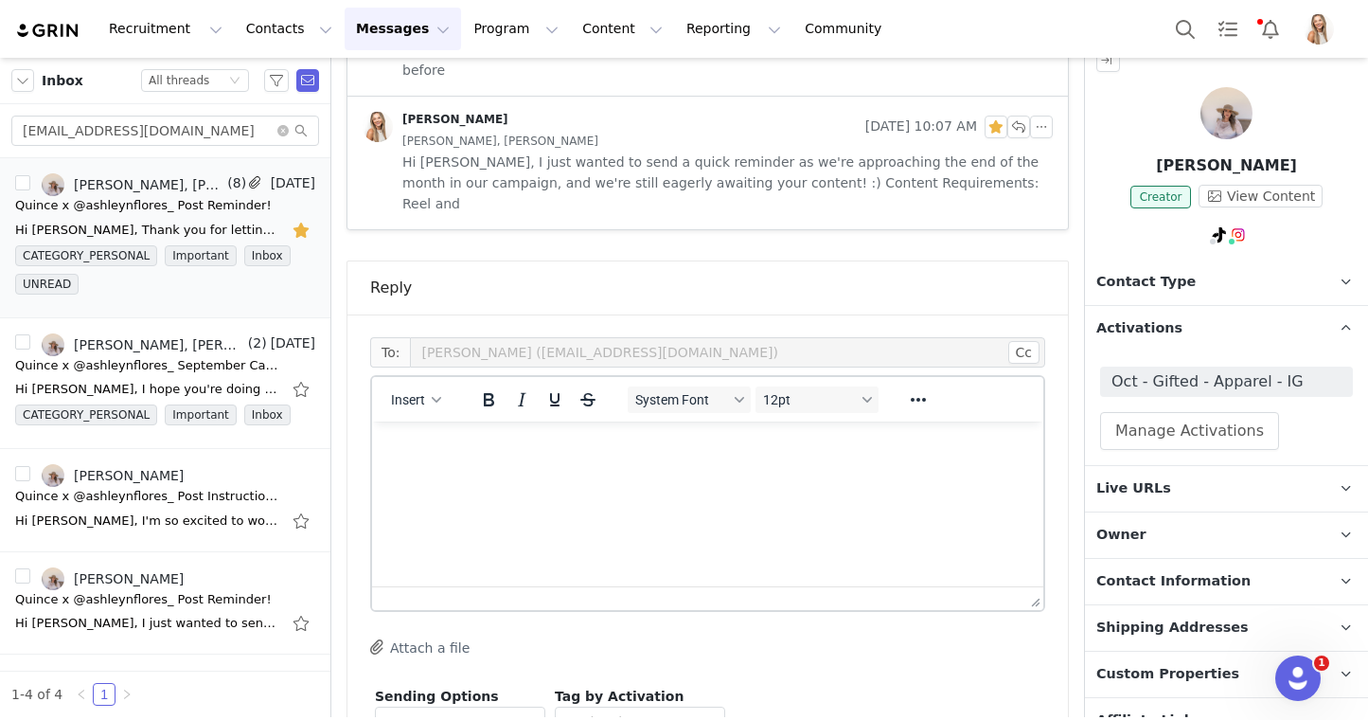
scroll to position [0, 0]
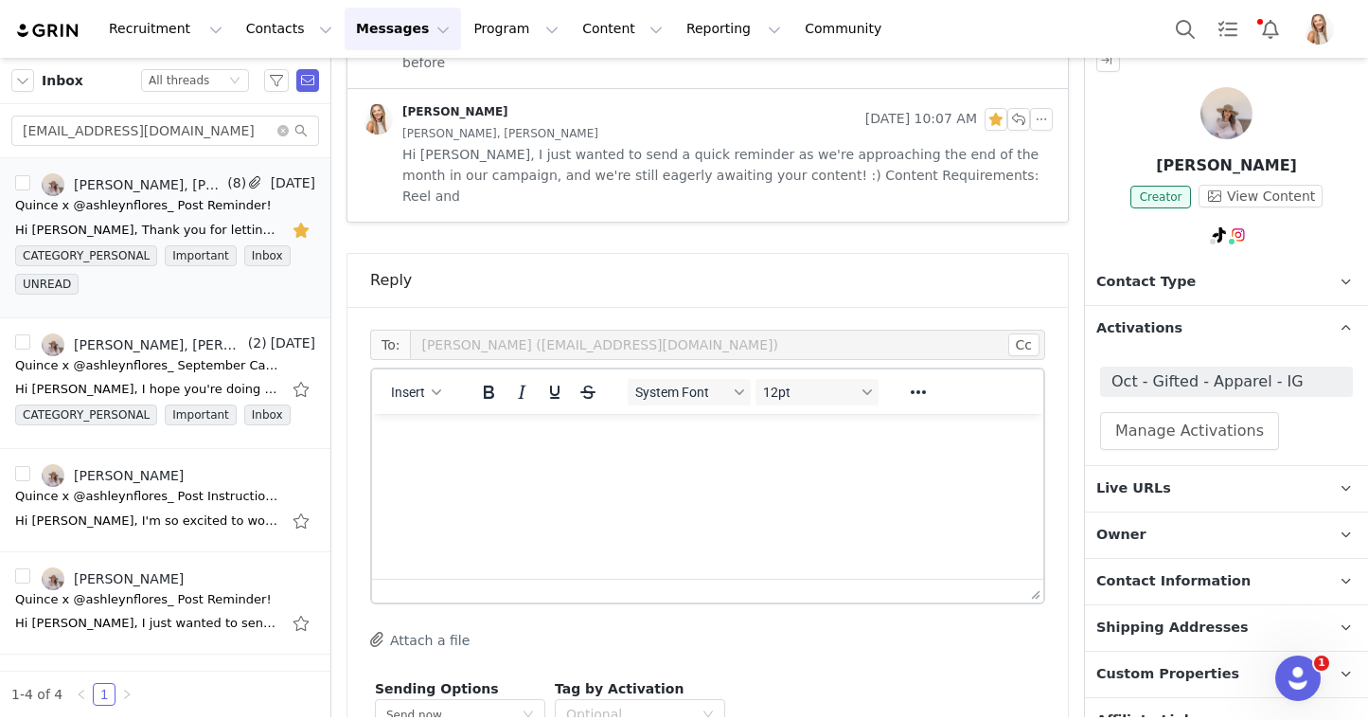
click at [695, 465] on html at bounding box center [707, 439] width 671 height 51
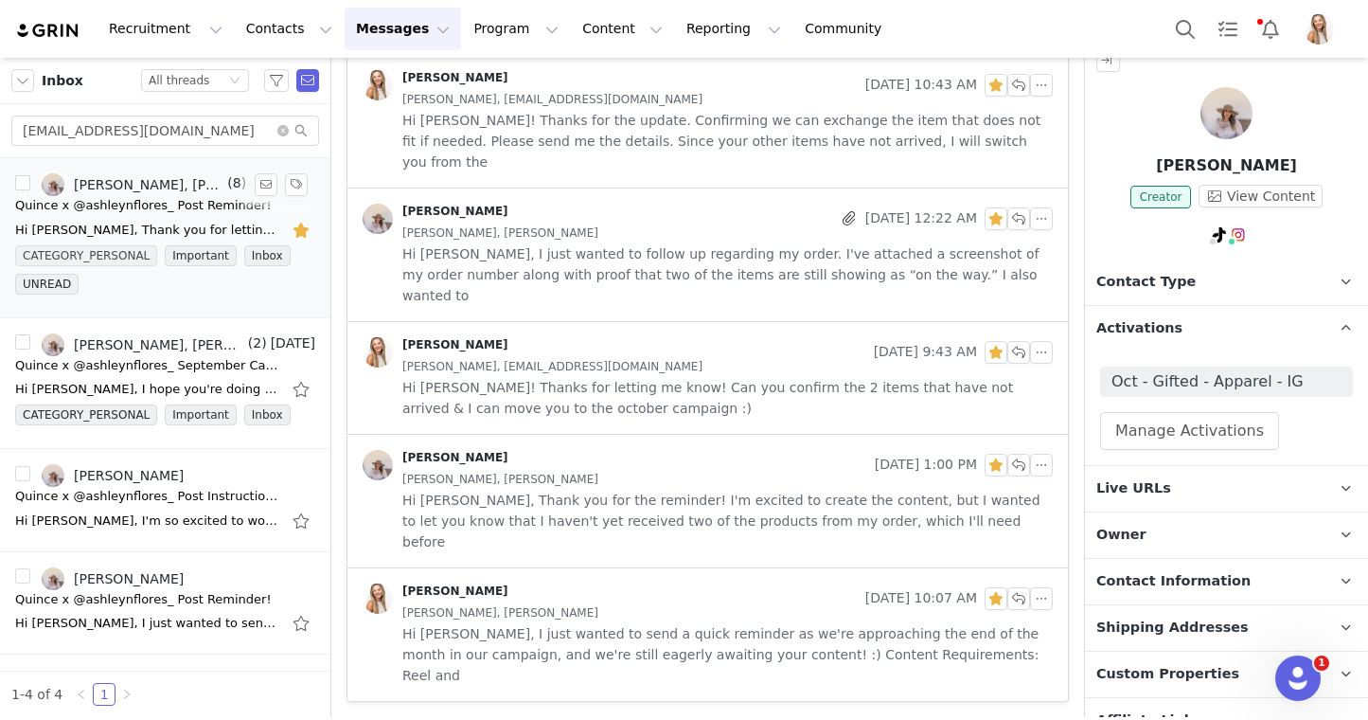
scroll to position [687, 0]
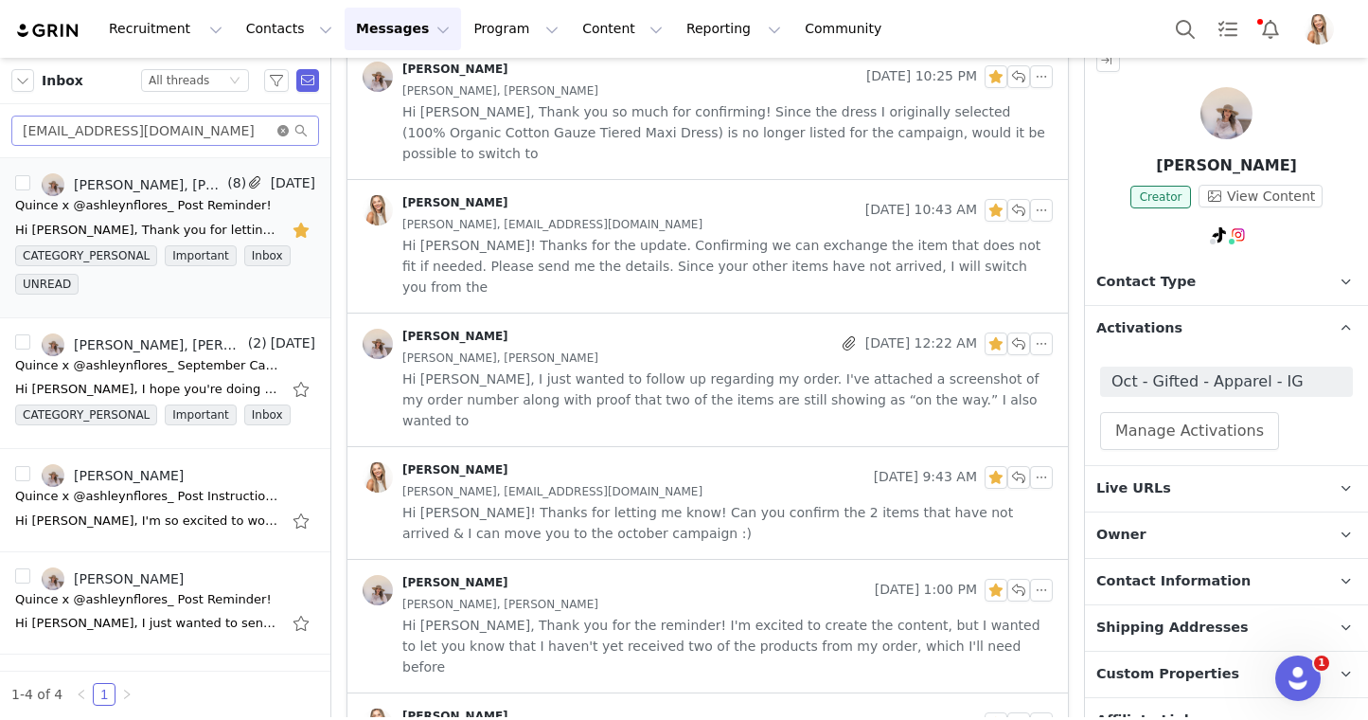
click at [280, 127] on icon "icon: close-circle" at bounding box center [282, 130] width 11 height 11
click at [299, 223] on div "Ashley Flores, Lily Goldberg (8) Sep 30 Quince x @ashleynflores_ Post Reminder!…" at bounding box center [165, 406] width 330 height 496
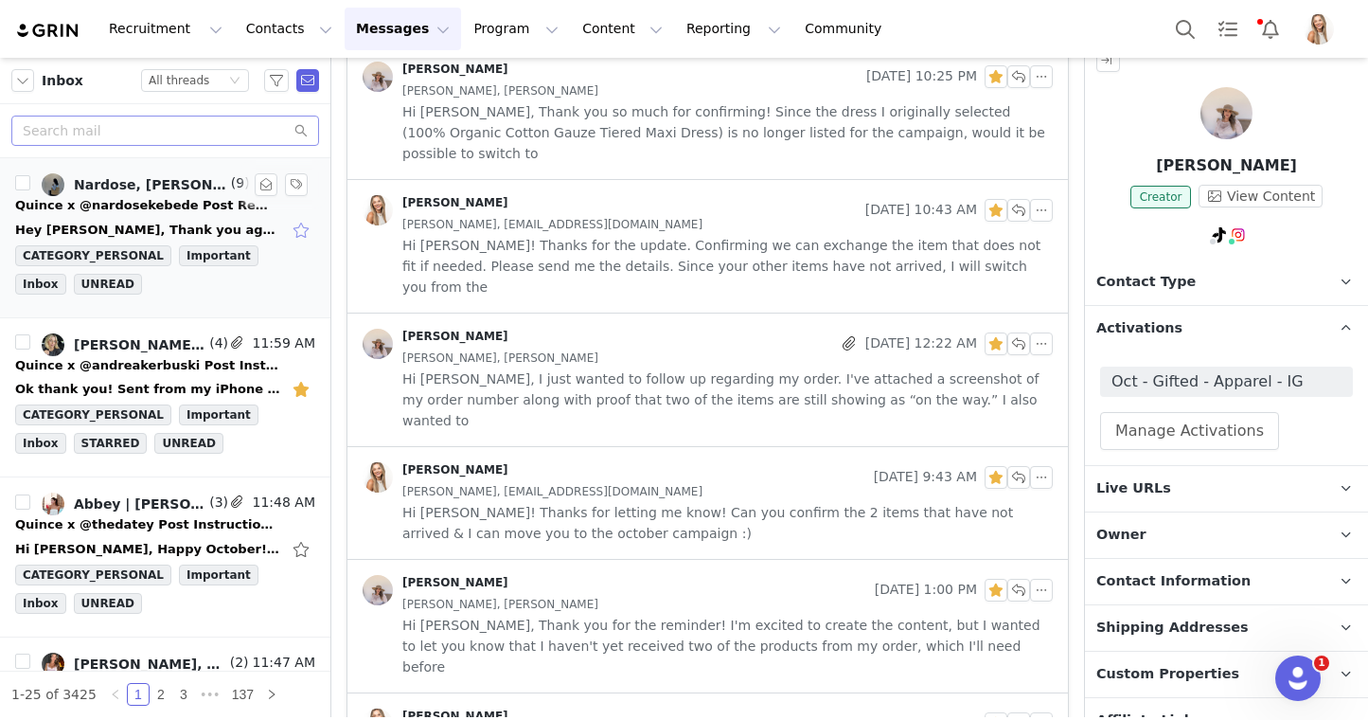
click at [175, 221] on div "Hey Lily, Thank you again for working with me. I would love to collaborate with…" at bounding box center [147, 230] width 265 height 19
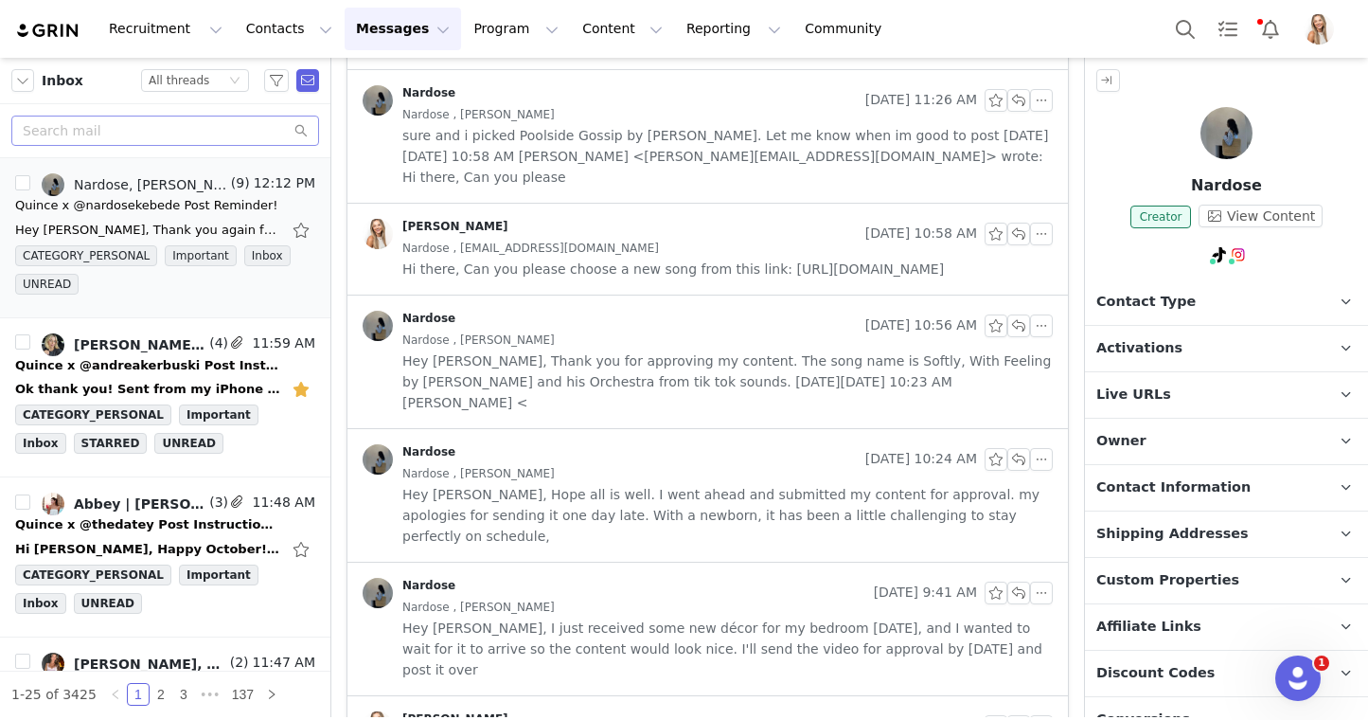
scroll to position [0, 0]
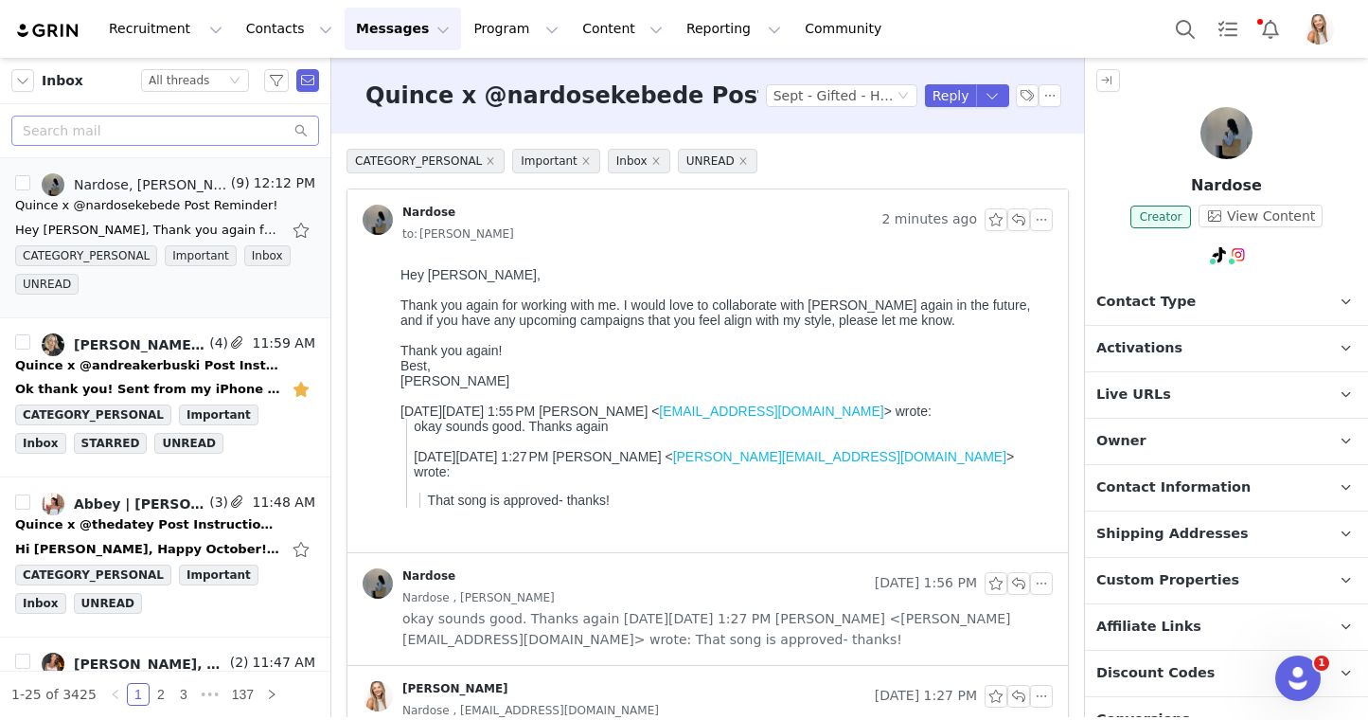
click at [1139, 354] on span "Activations" at bounding box center [1139, 348] width 86 height 21
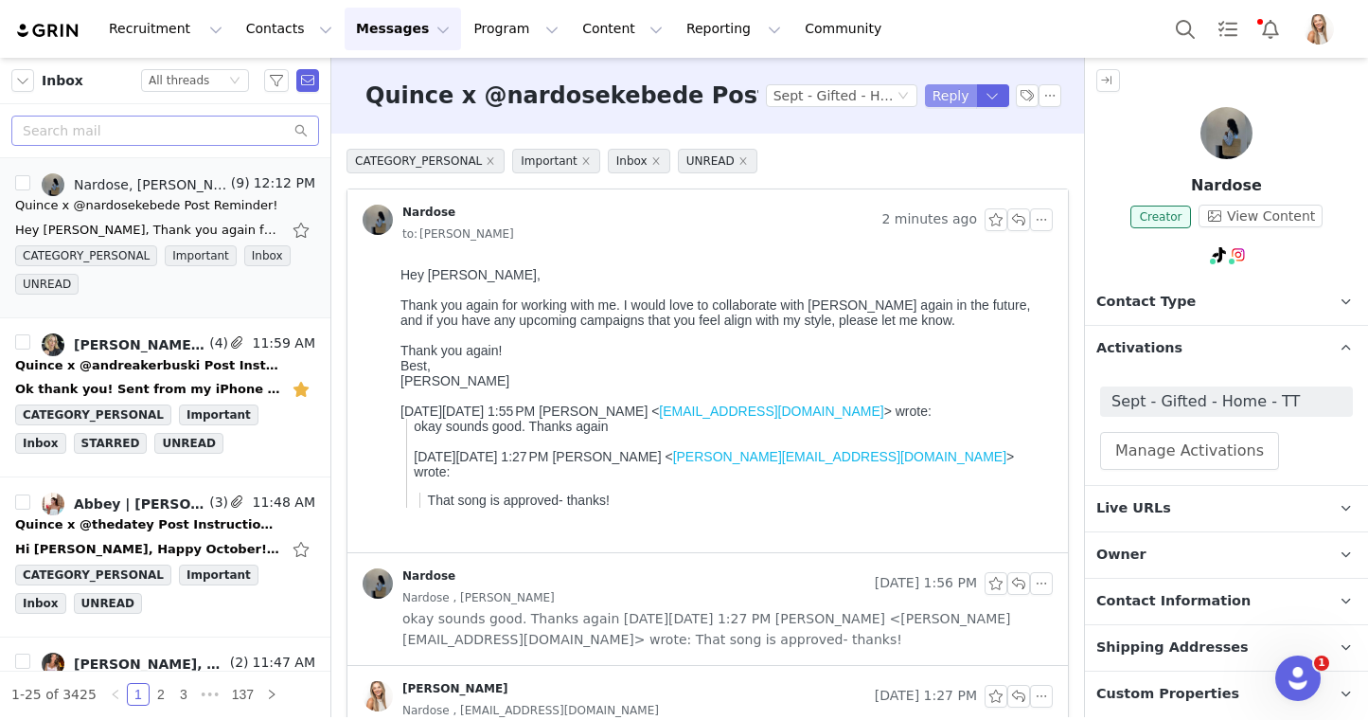
click at [959, 89] on button "Reply" at bounding box center [951, 95] width 52 height 23
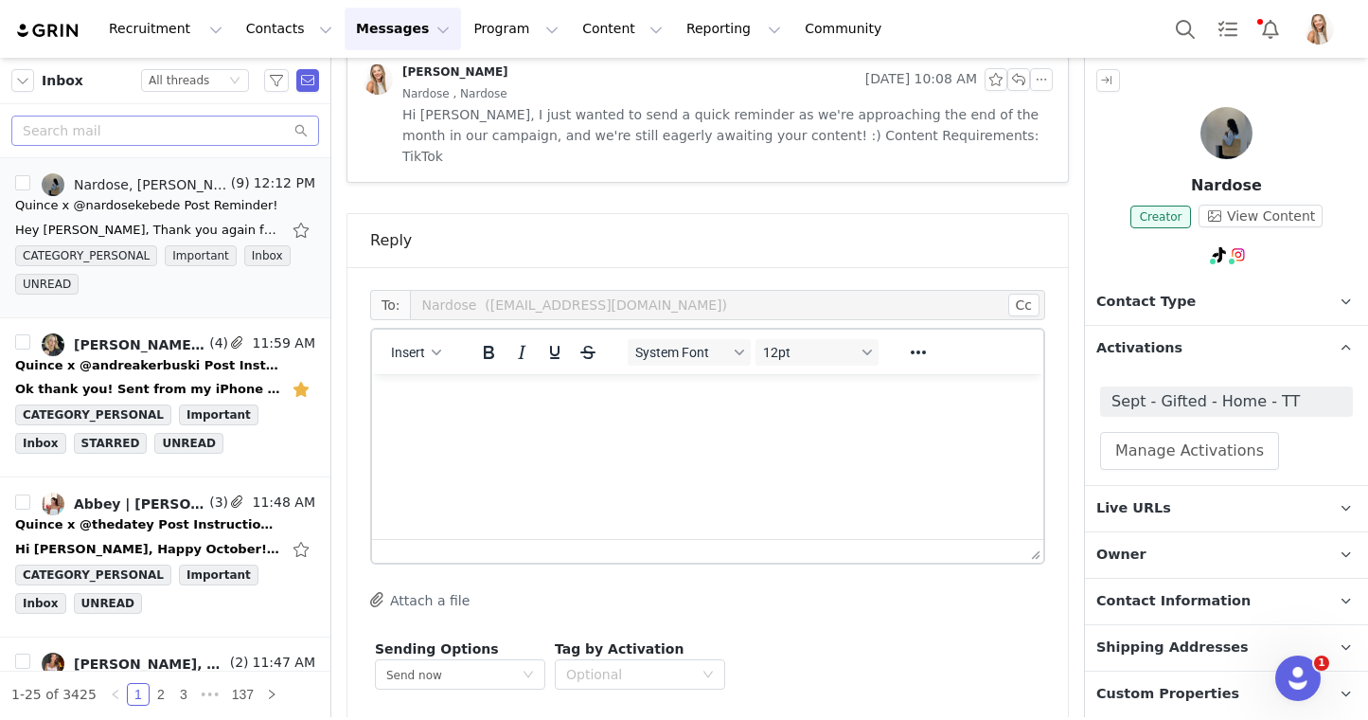
scroll to position [1336, 0]
click at [626, 423] on html at bounding box center [707, 397] width 671 height 51
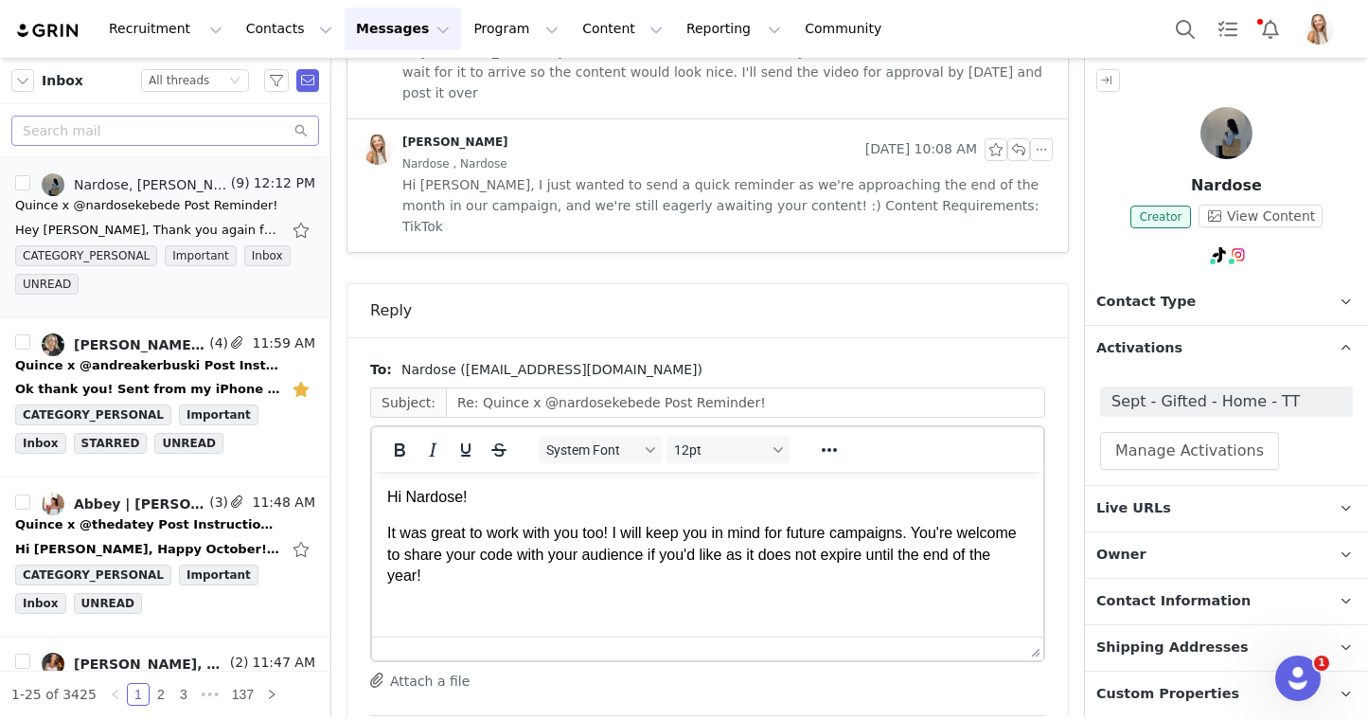
scroll to position [0, 0]
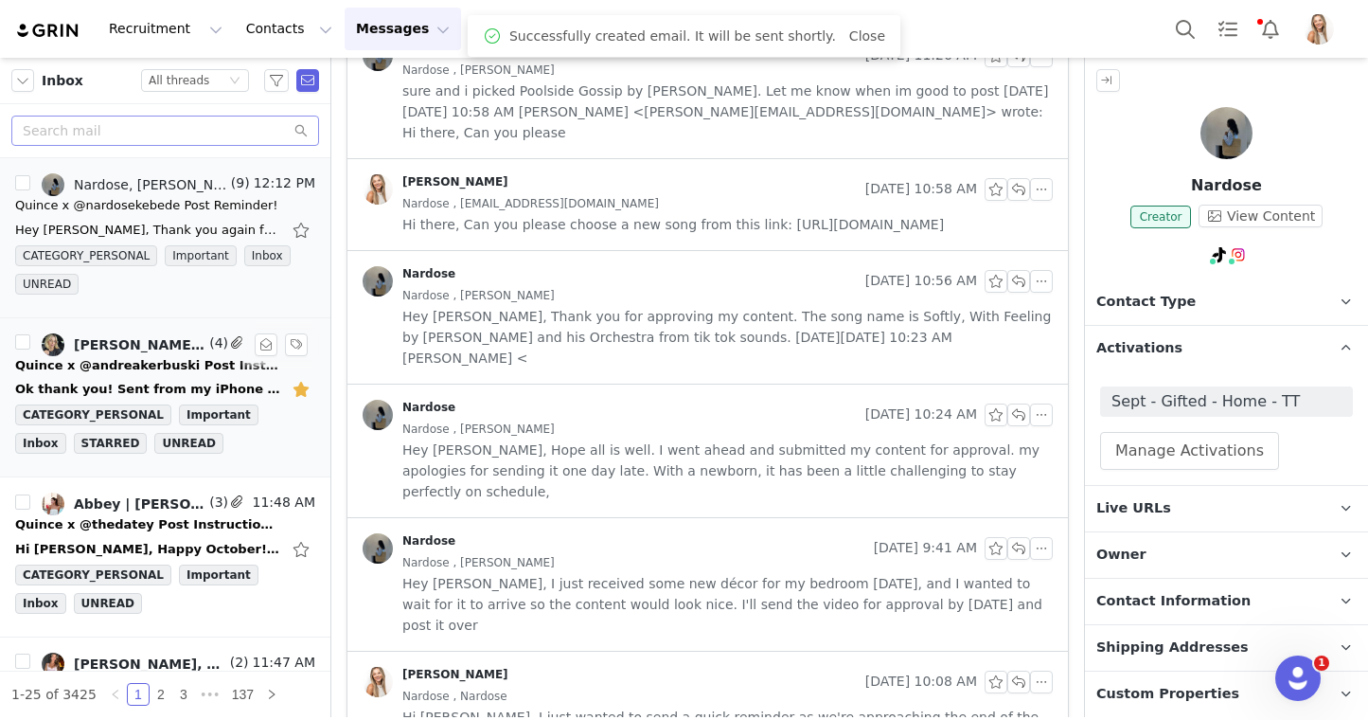
scroll to position [60, 0]
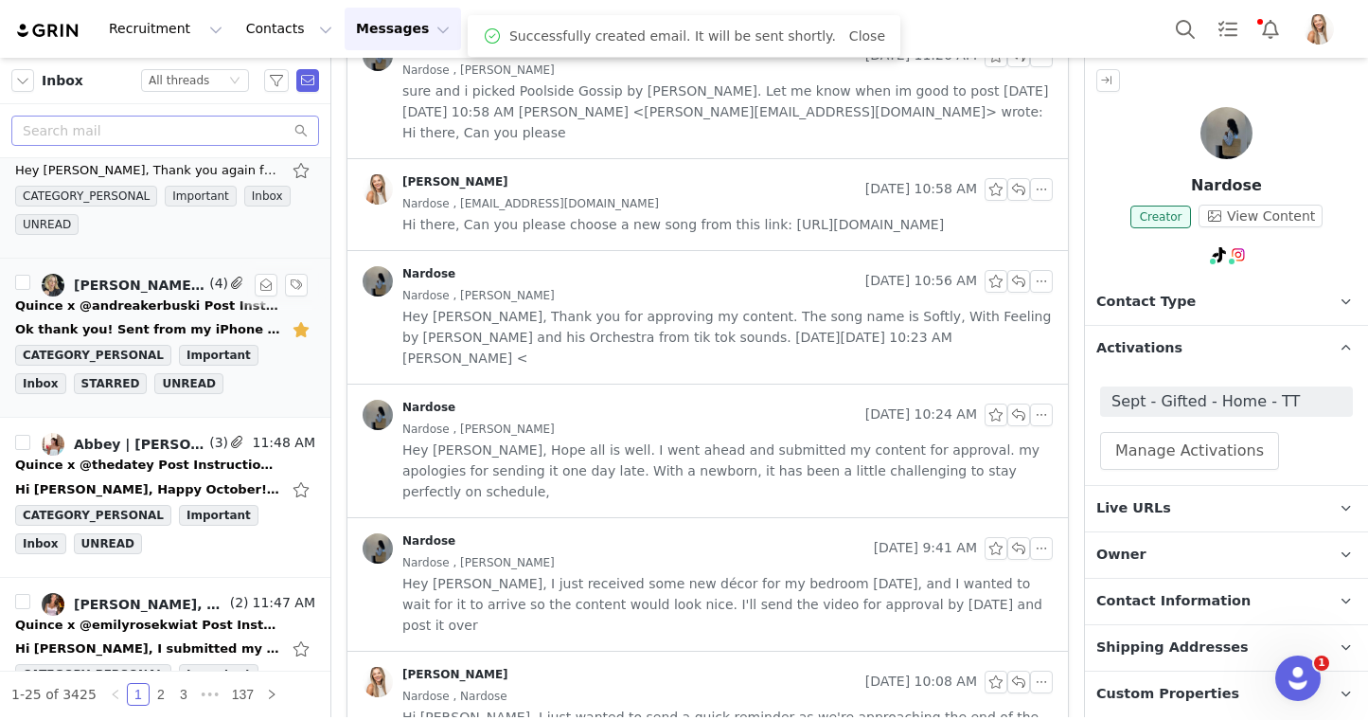
click at [162, 309] on div "Quince x @andreakerbuski Post Instructions!" at bounding box center [147, 305] width 265 height 19
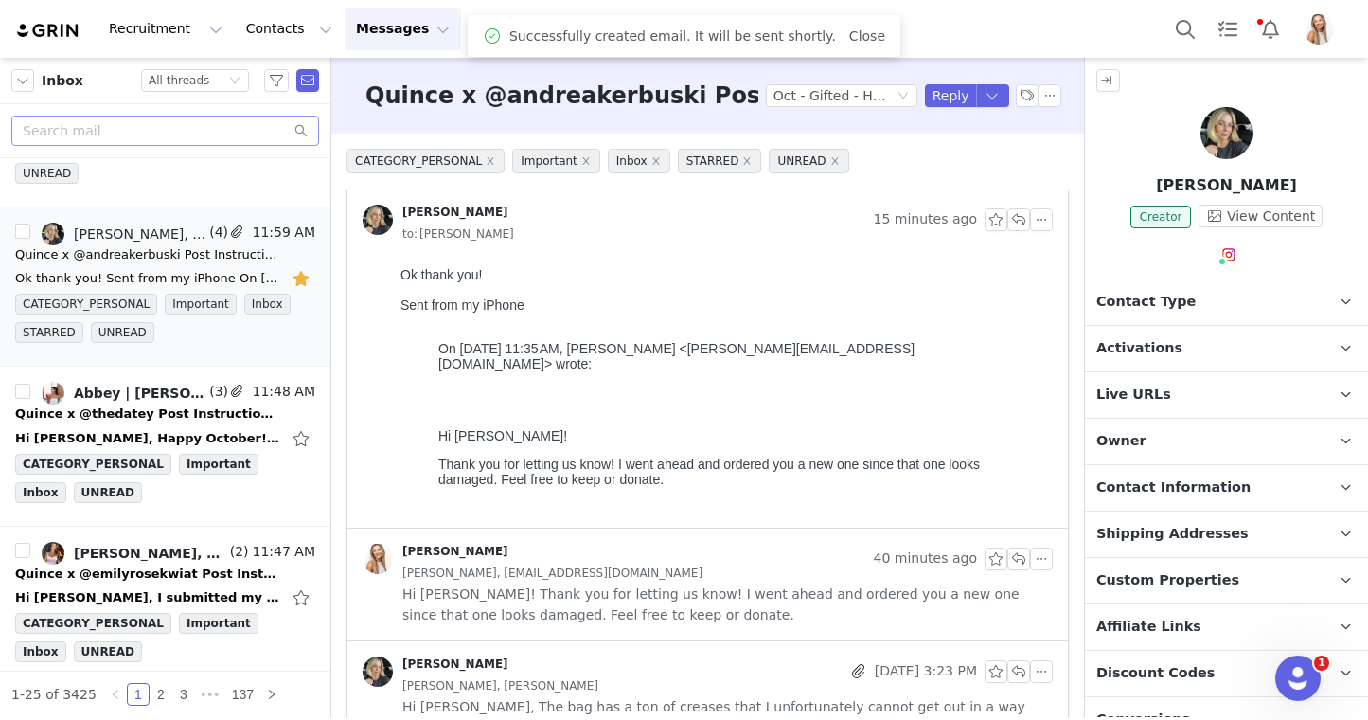
scroll to position [17, 0]
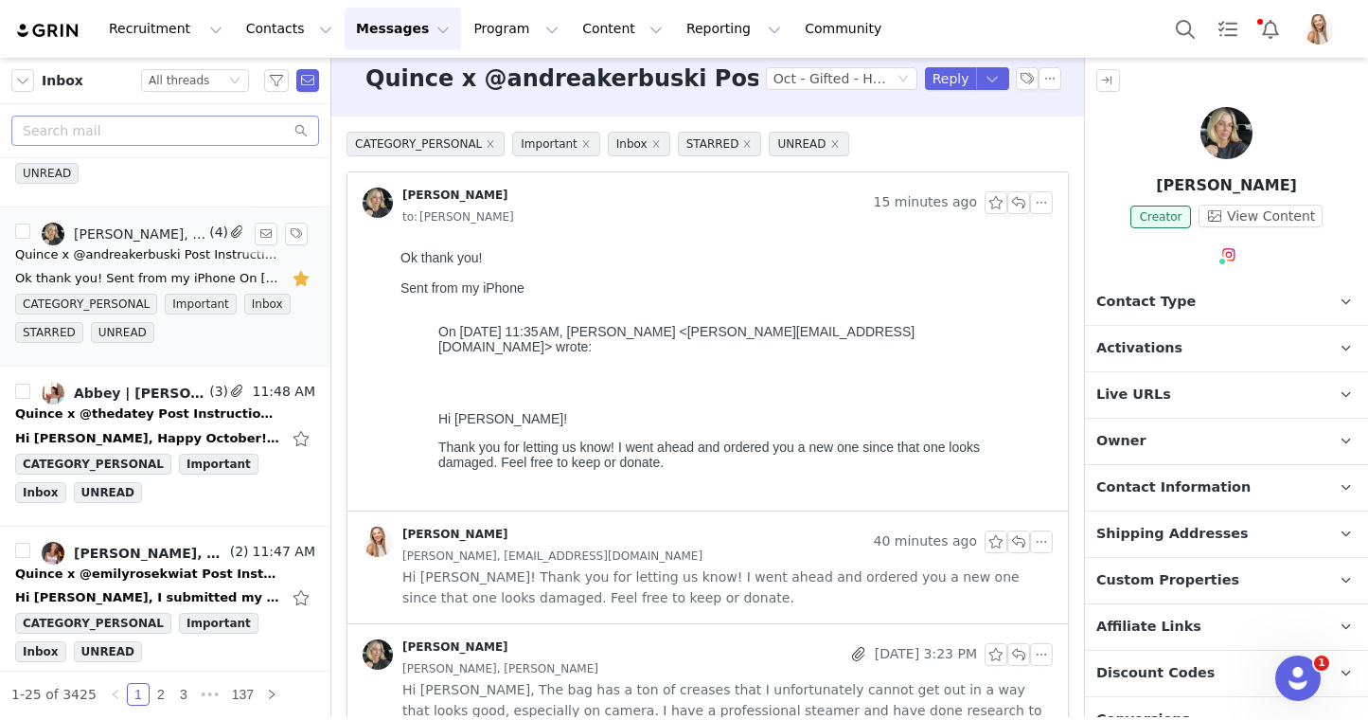
click at [300, 281] on button "button" at bounding box center [303, 278] width 25 height 30
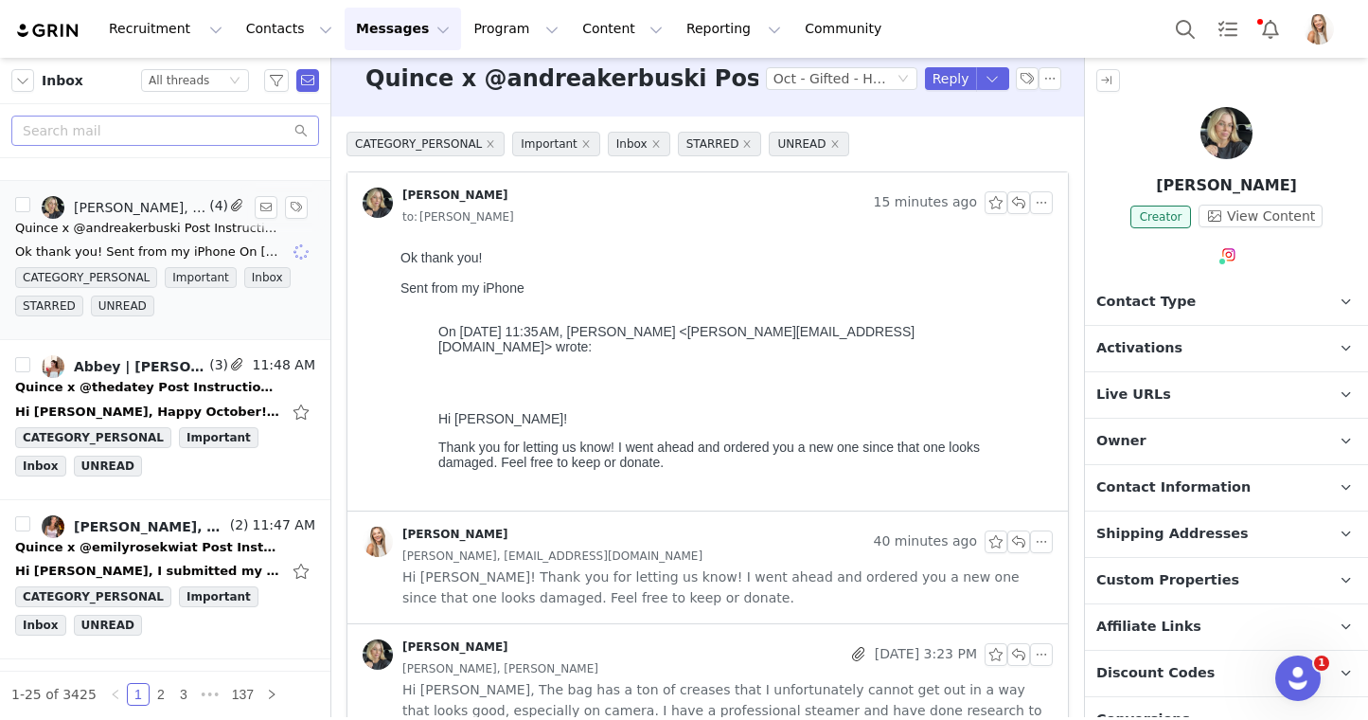
scroll to position [156, 0]
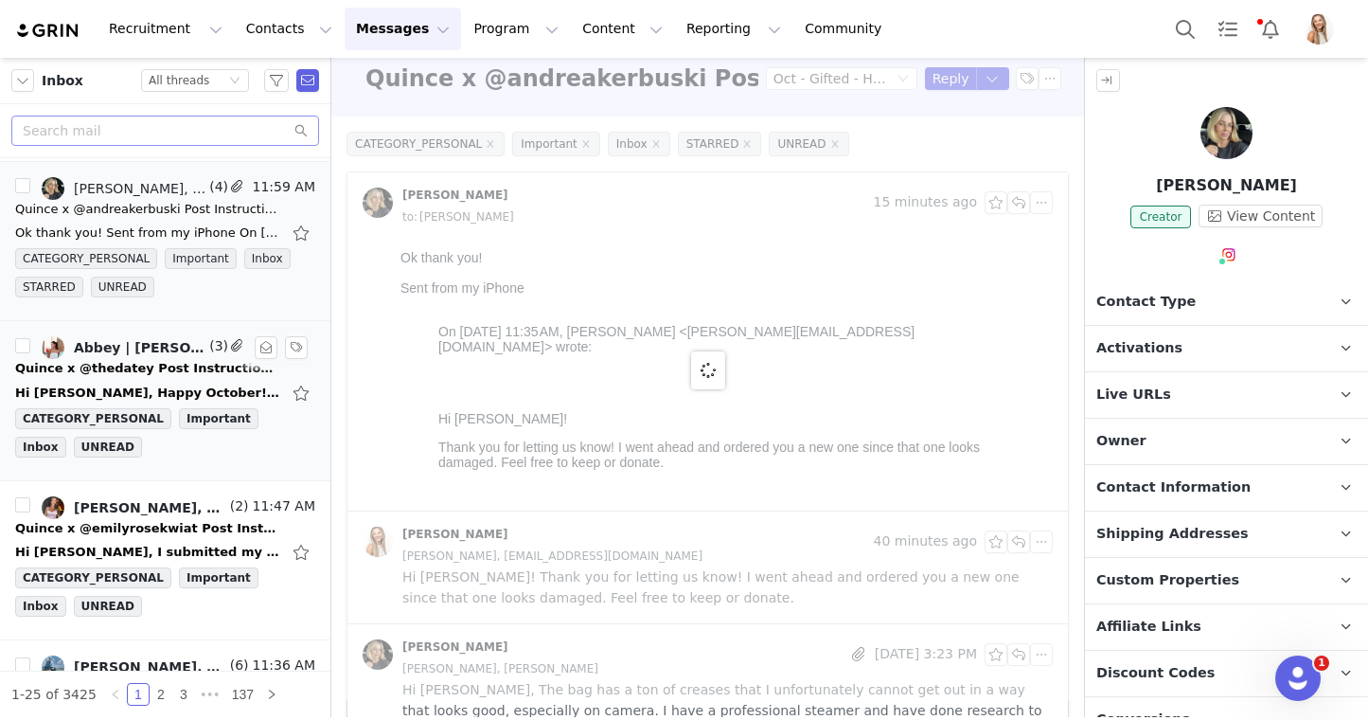
click at [204, 349] on div "Abbey | Datey Founder, Lily Goldberg" at bounding box center [140, 347] width 132 height 15
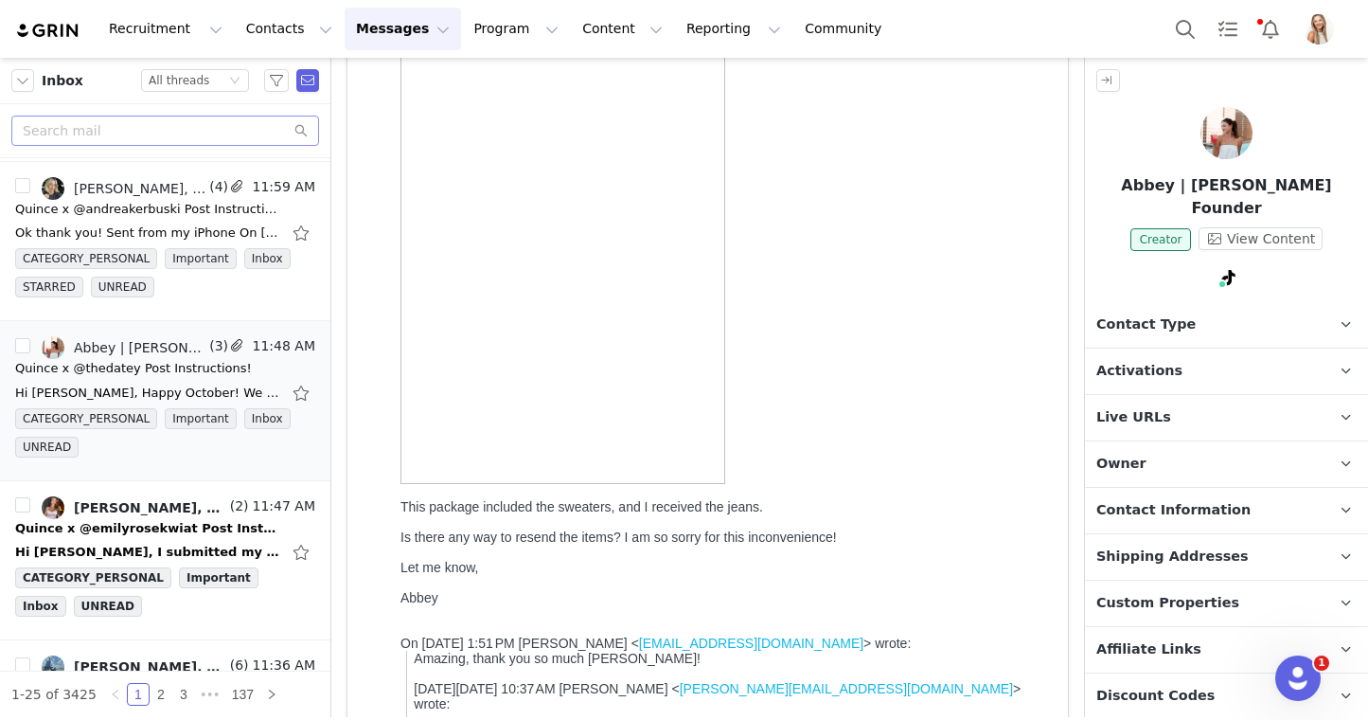
scroll to position [0, 0]
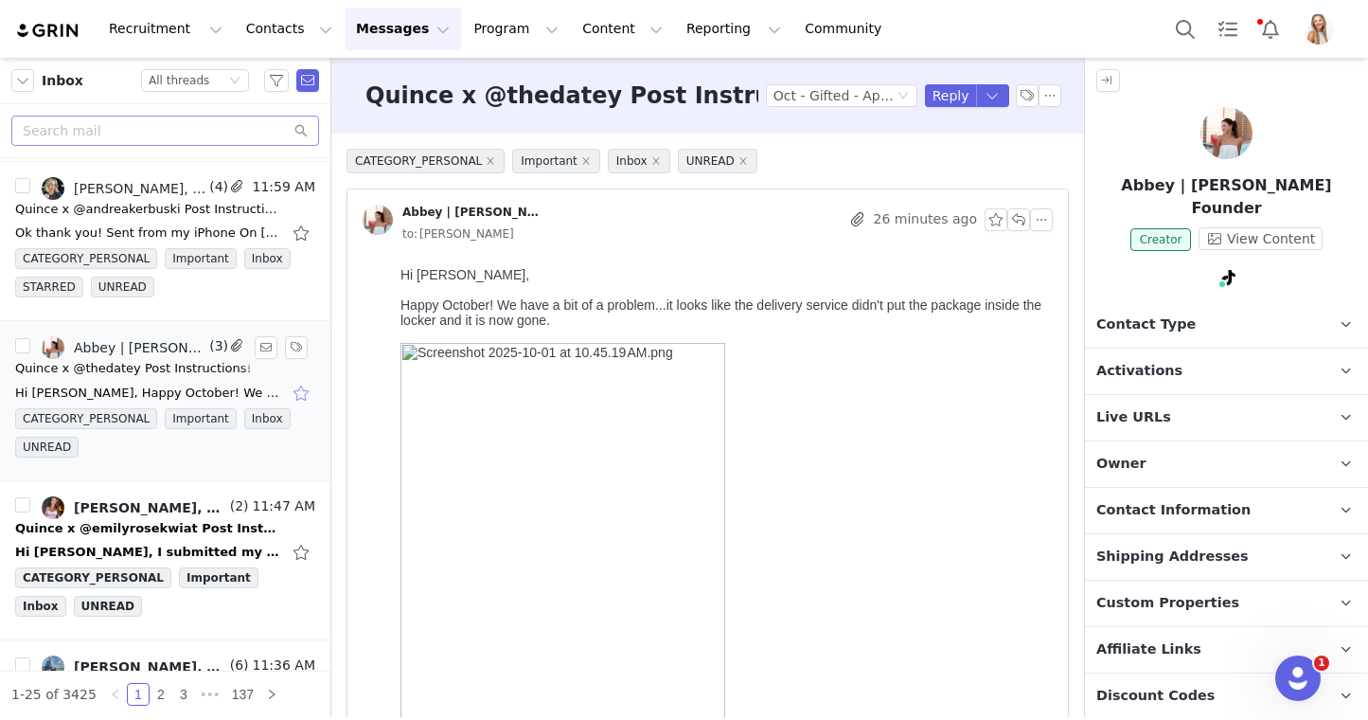
click at [300, 399] on button "button" at bounding box center [303, 393] width 25 height 30
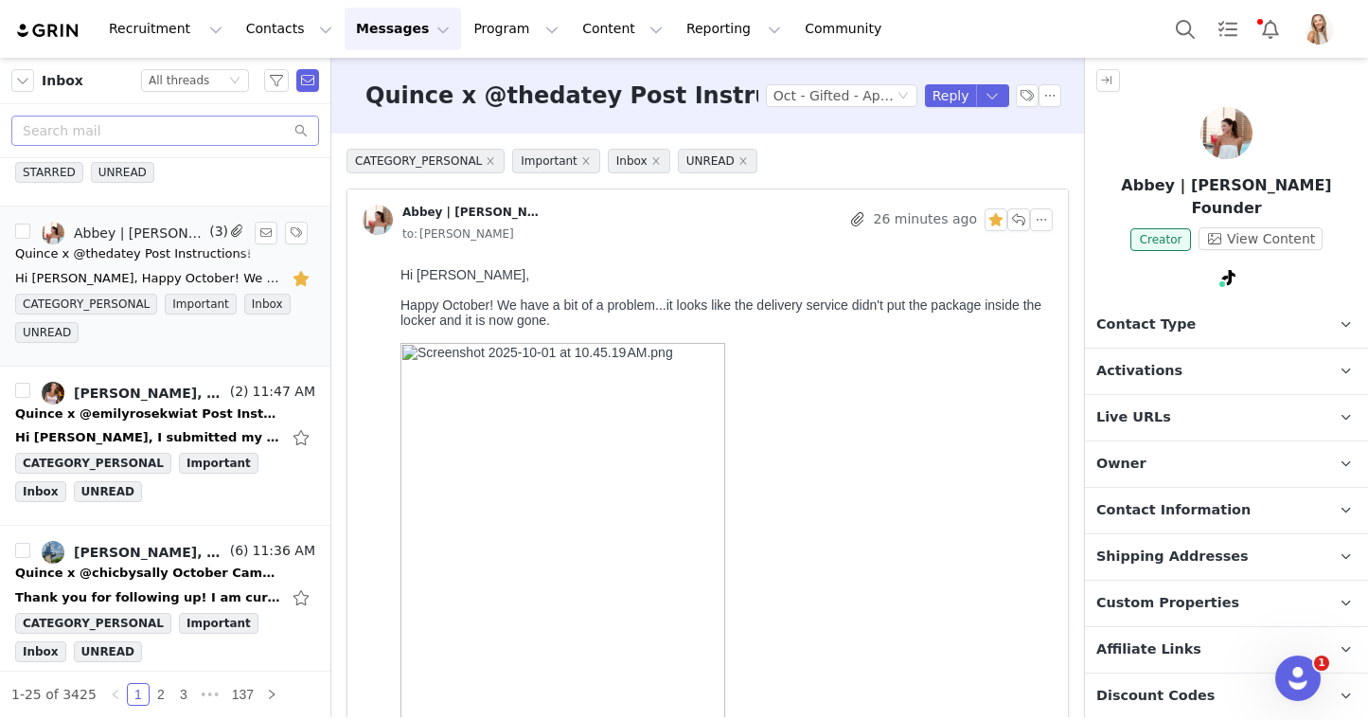
scroll to position [320, 0]
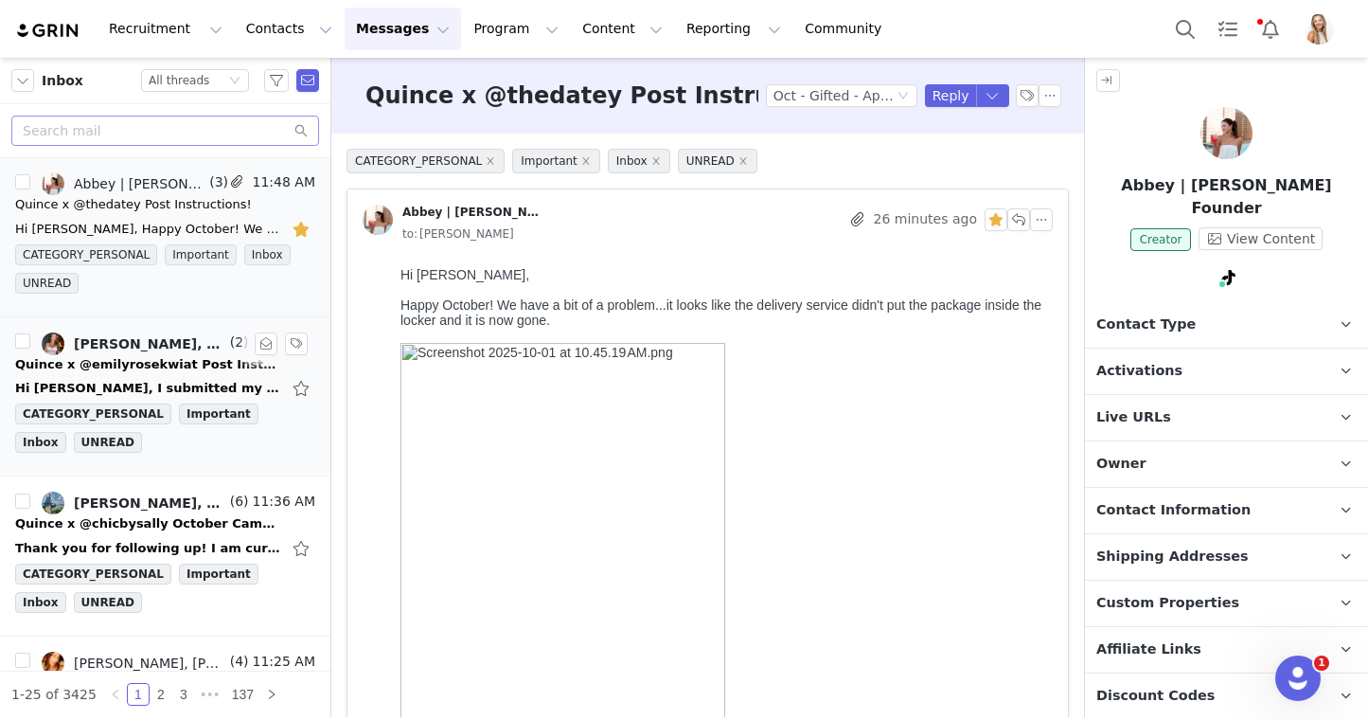
click at [148, 359] on div "Quince x @emilyrosekwiat Post Instructions!" at bounding box center [147, 364] width 265 height 19
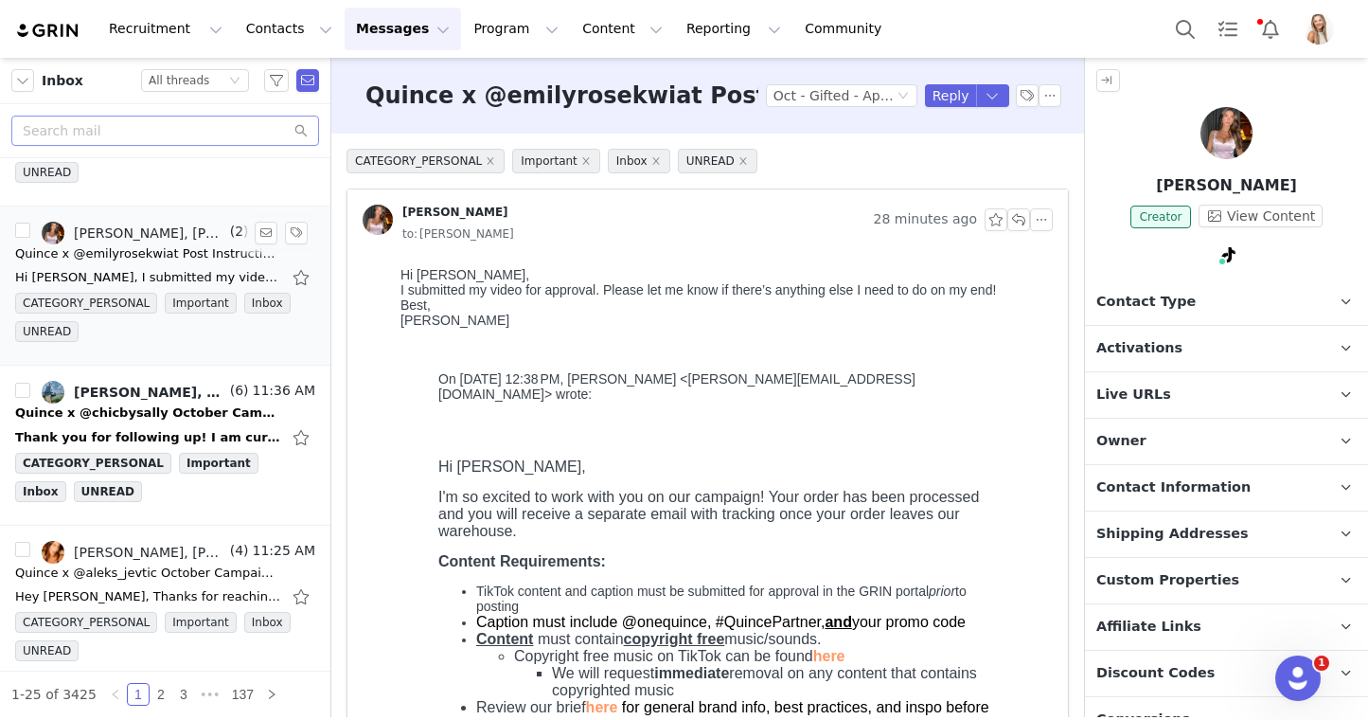
scroll to position [436, 0]
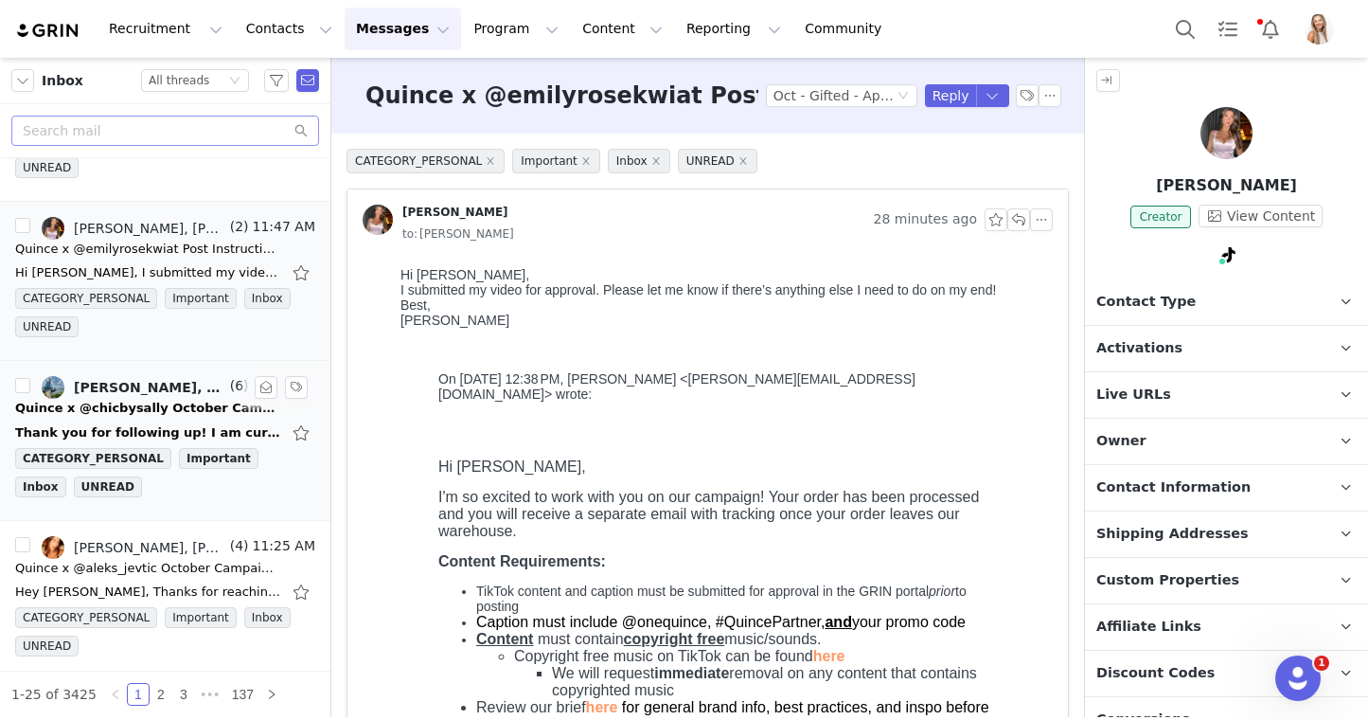
click at [190, 406] on div "Quince x @chicbysally October Campaign!" at bounding box center [147, 408] width 265 height 19
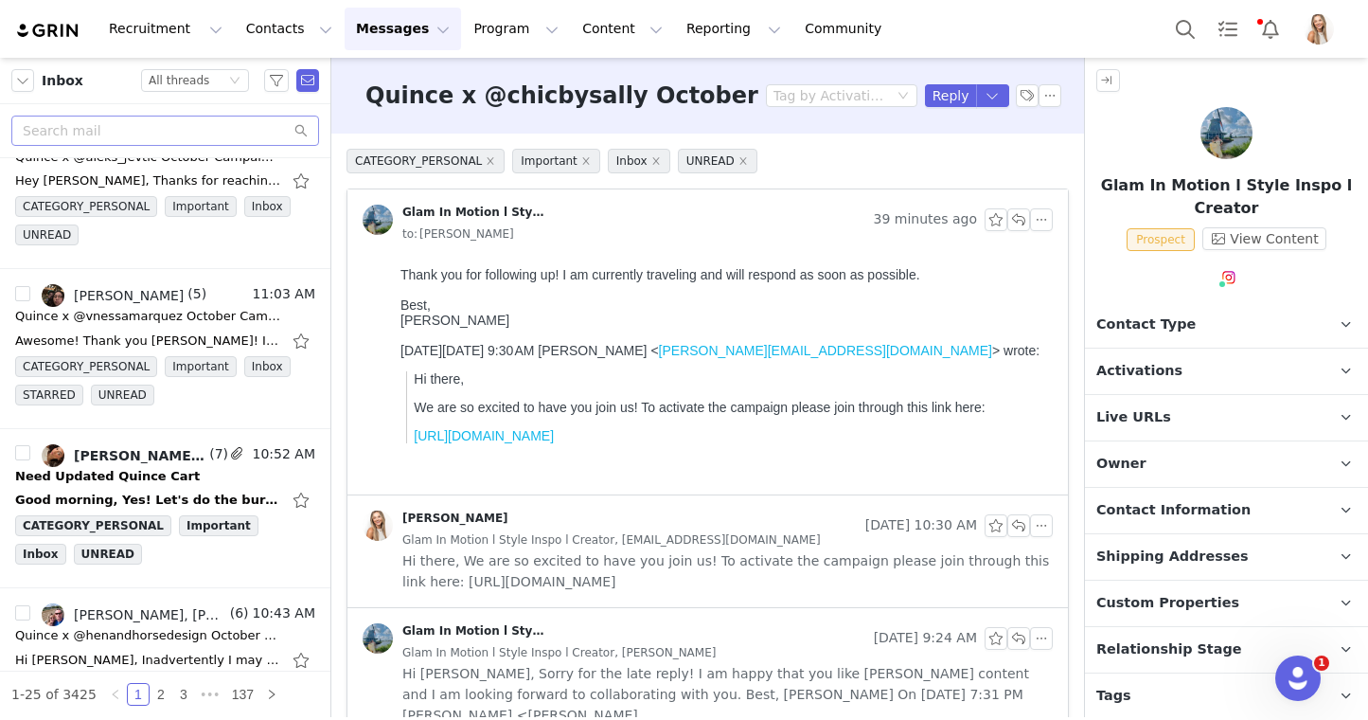
scroll to position [880, 0]
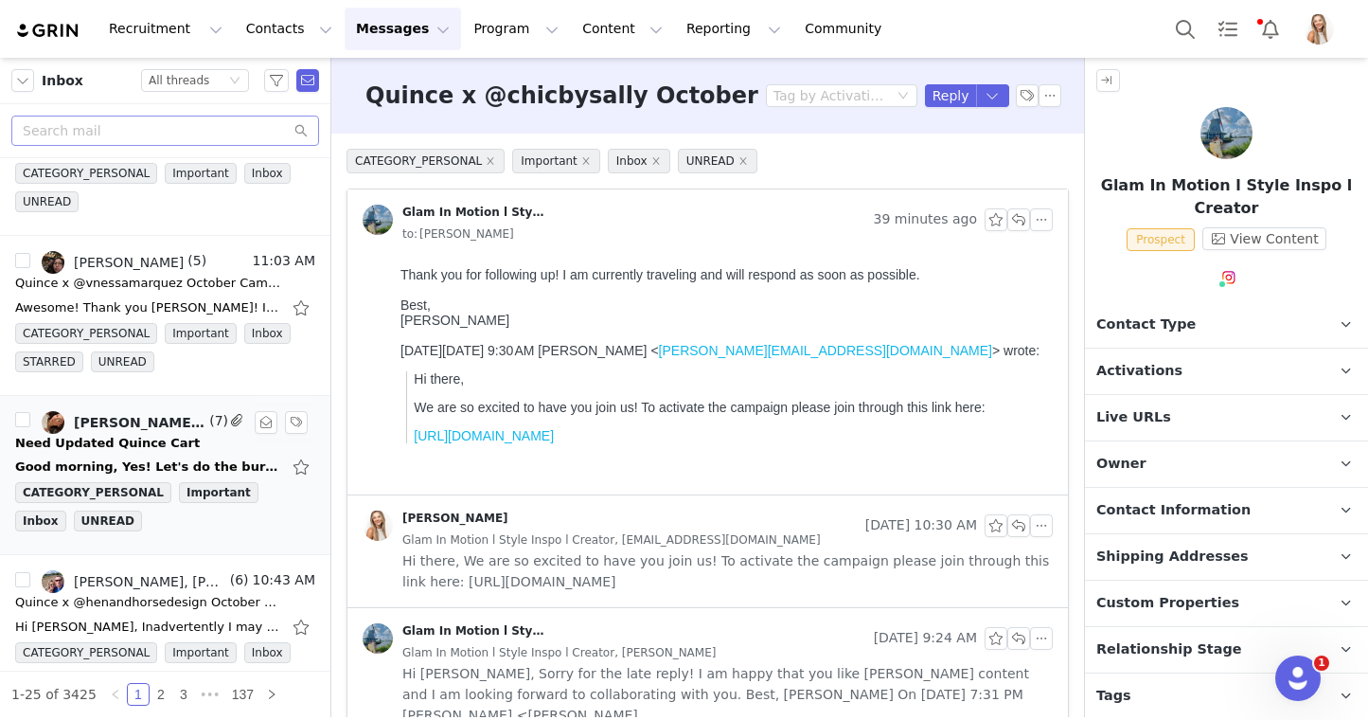
click at [148, 431] on link "Solè Emoni, Lily Goldberg, Solè Meraz" at bounding box center [124, 422] width 164 height 23
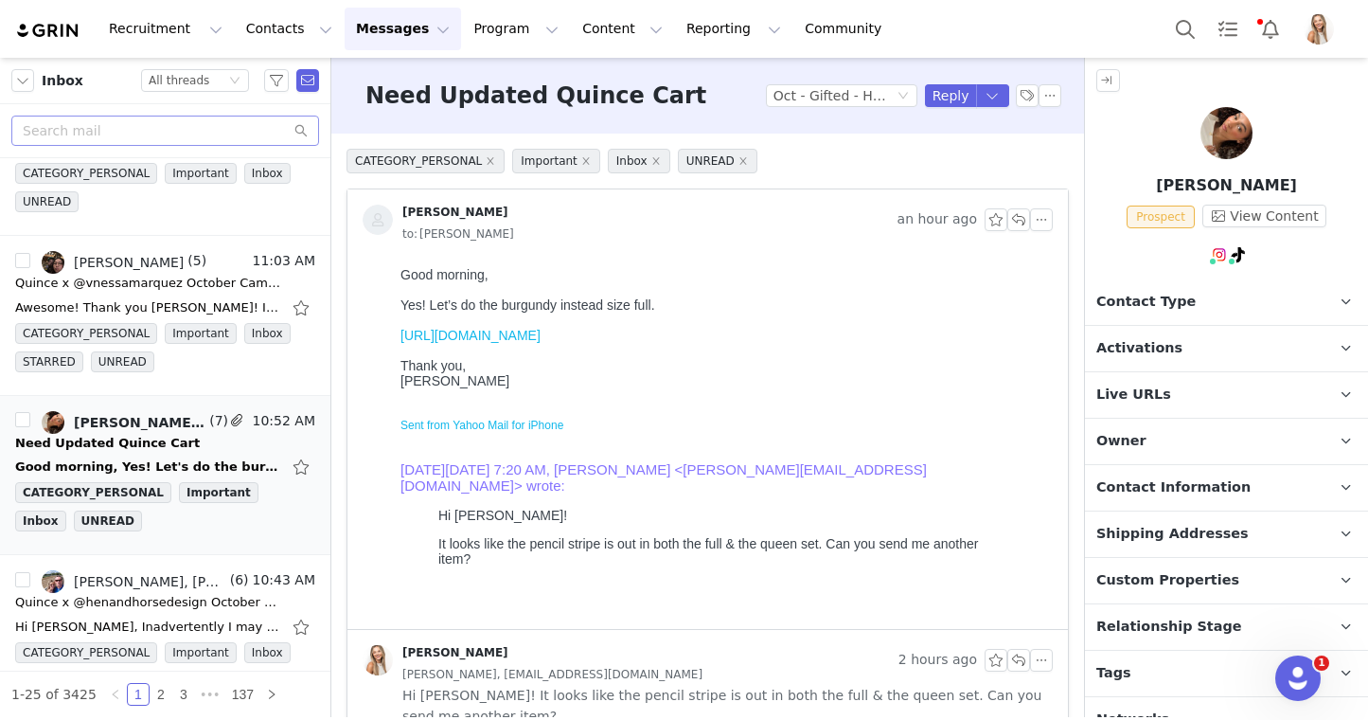
scroll to position [0, 0]
click at [1140, 345] on span "Activations" at bounding box center [1139, 348] width 86 height 21
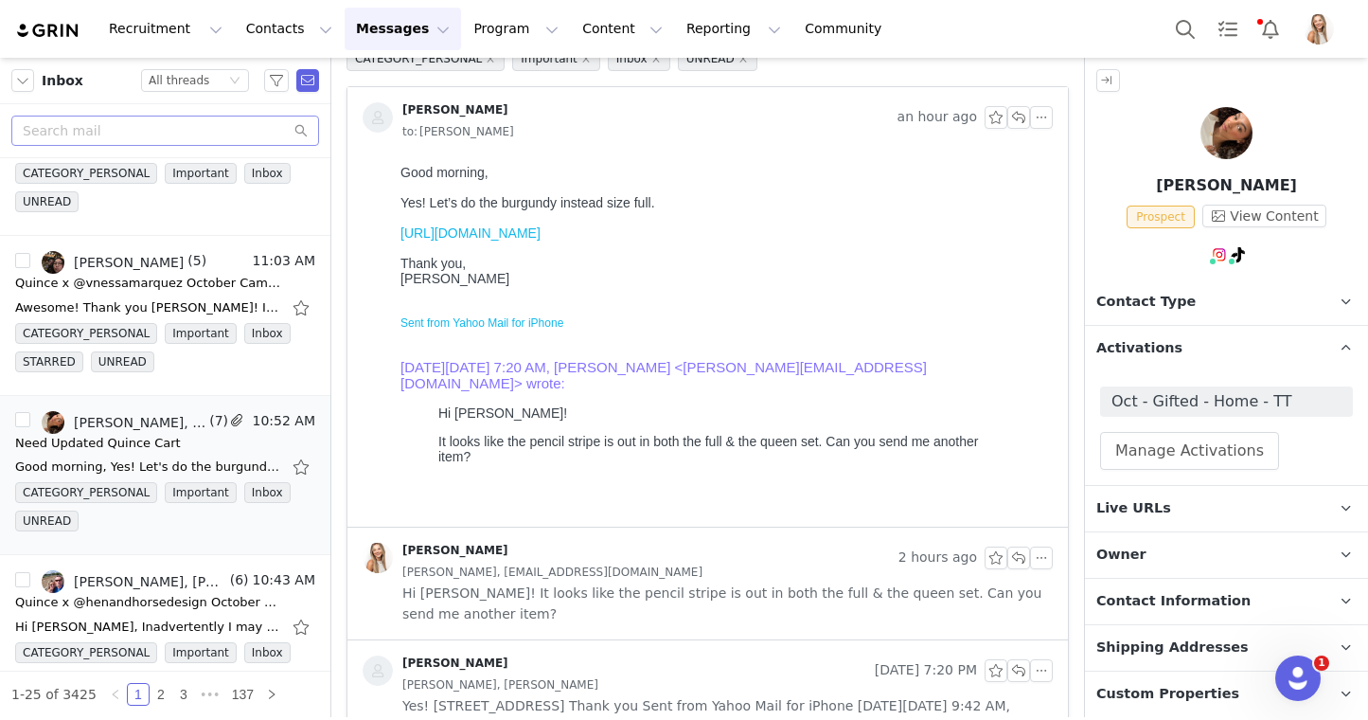
scroll to position [84, 0]
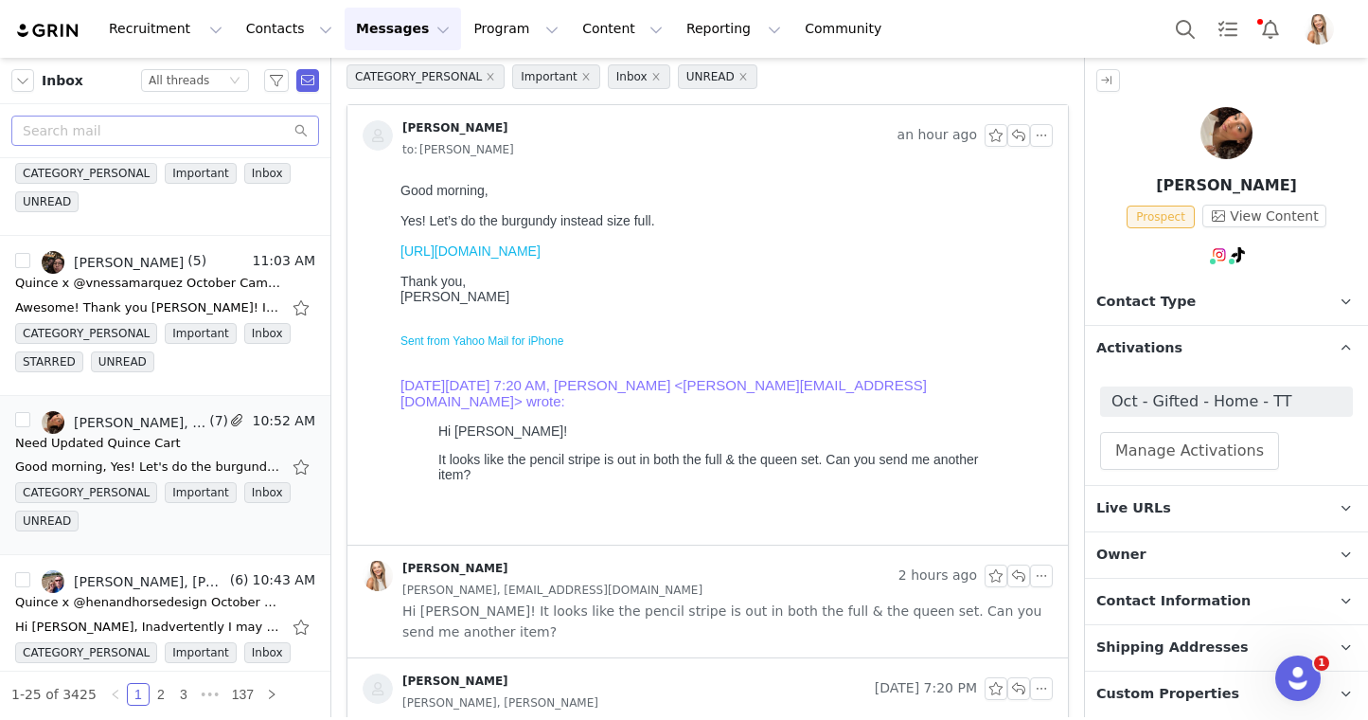
click at [541, 259] on link "https://www.quince.com/checkout?checkoutId=e673ab71-794a-4ec3-a8a9-6619a3484077…" at bounding box center [471, 250] width 140 height 15
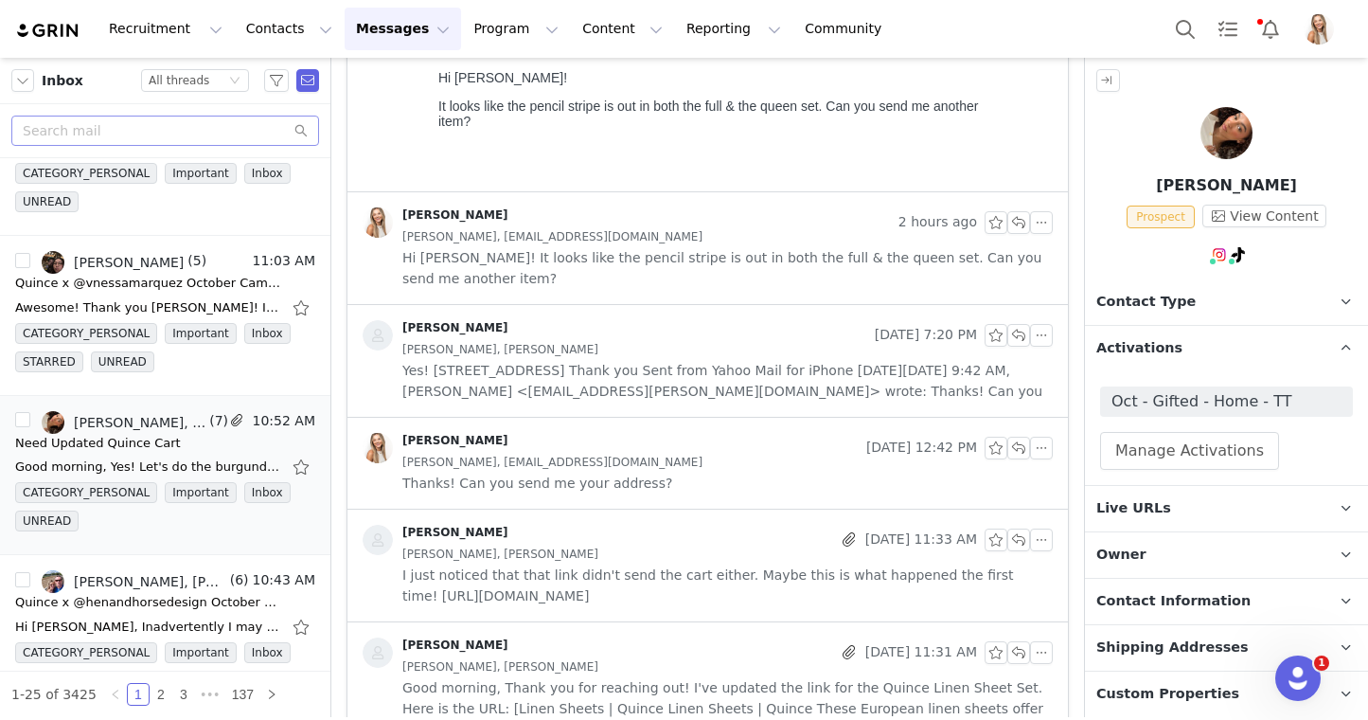
scroll to position [448, 0]
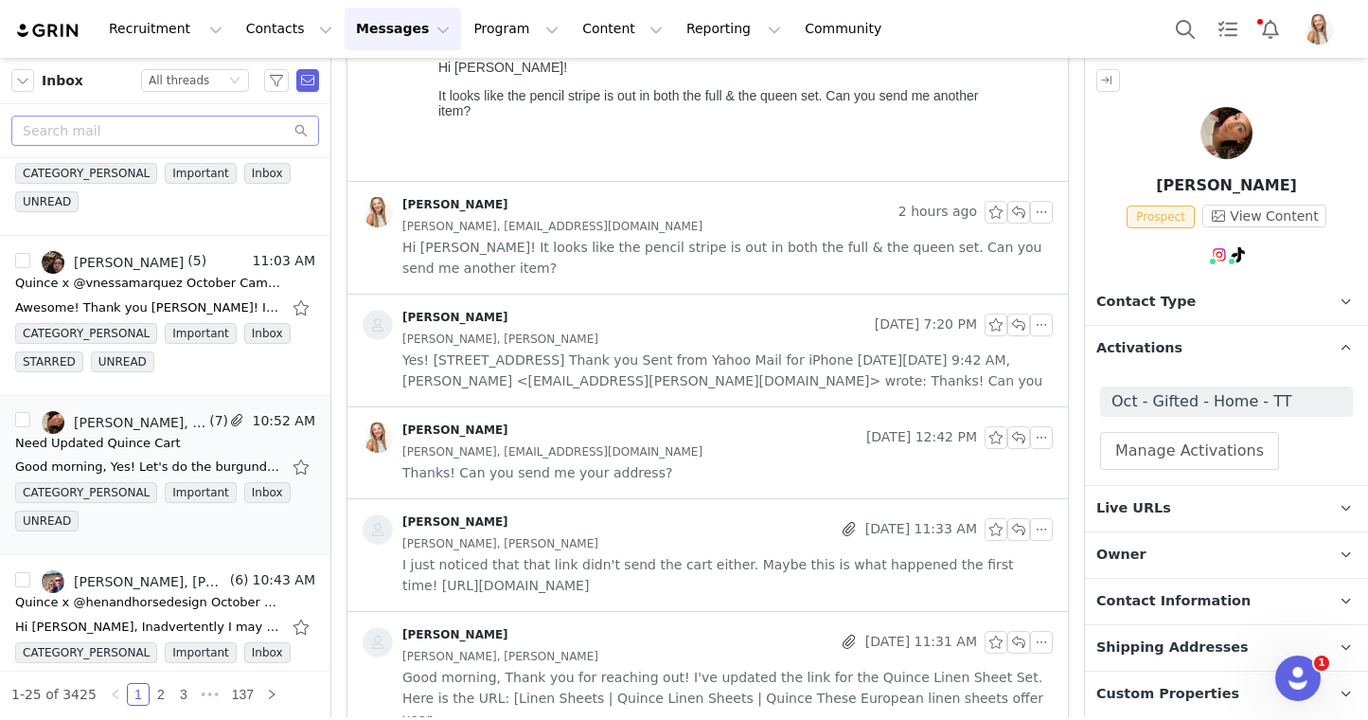
click at [668, 329] on div "Solè Emoni, Lily Goldberg" at bounding box center [727, 339] width 651 height 21
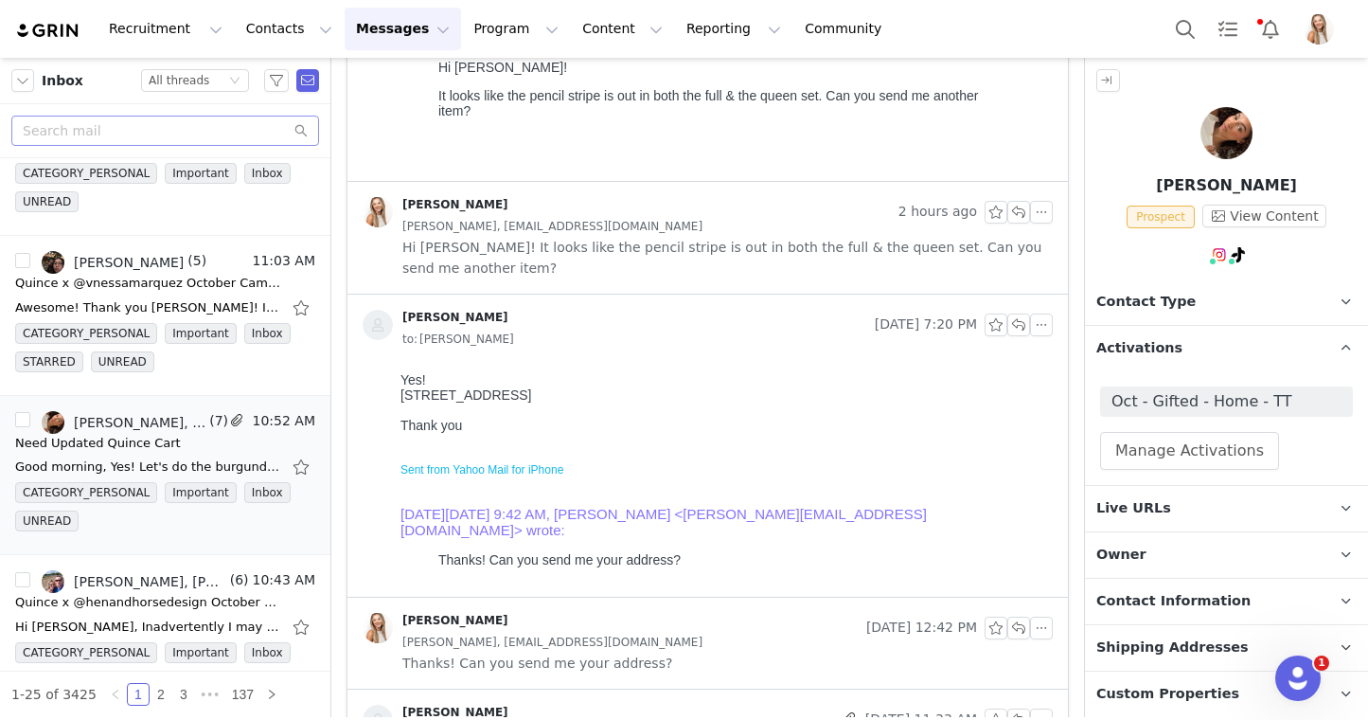
scroll to position [0, 0]
drag, startPoint x: 499, startPoint y: 395, endPoint x: 396, endPoint y: 395, distance: 103.2
click at [396, 395] on html "Yes! 5810 Midland ln apt 21 Pasco, Wa 99301 Thank you Sent from Yahoo Mail for …" at bounding box center [723, 481] width 660 height 232
copy div "5810 Midland ln"
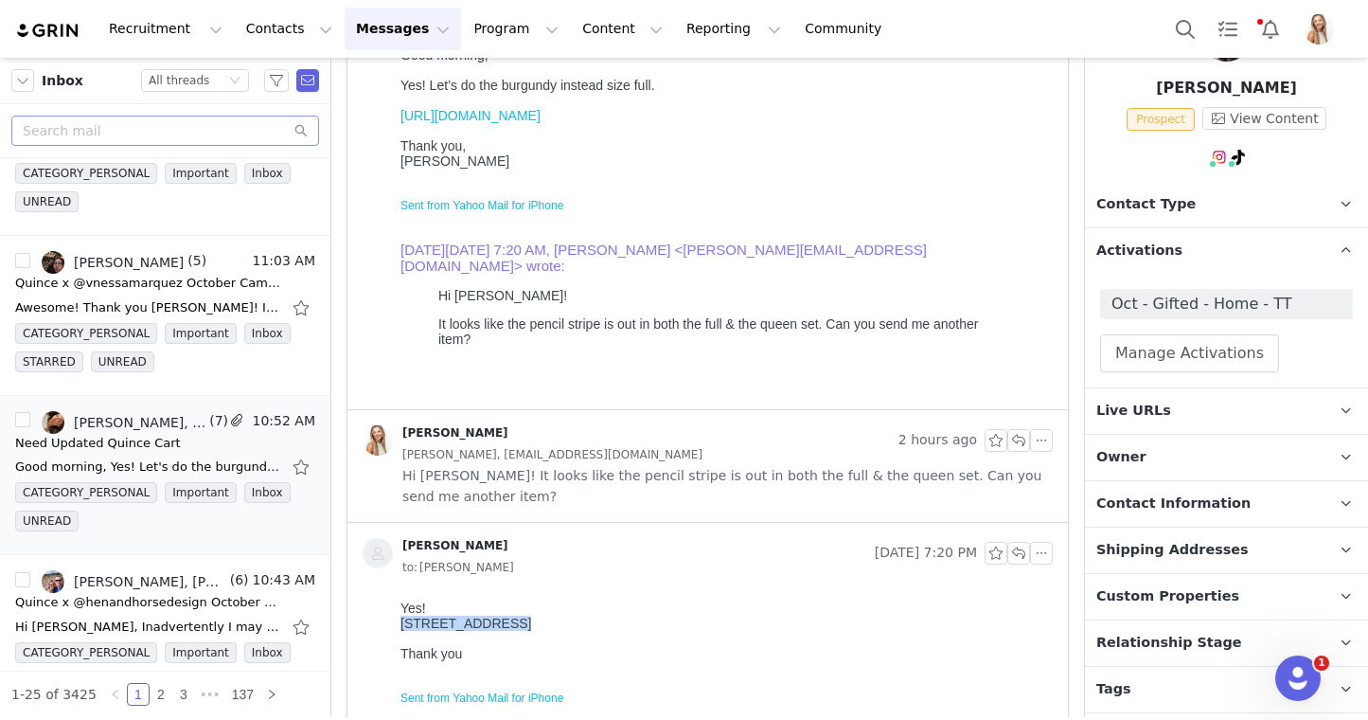
scroll to position [115, 0]
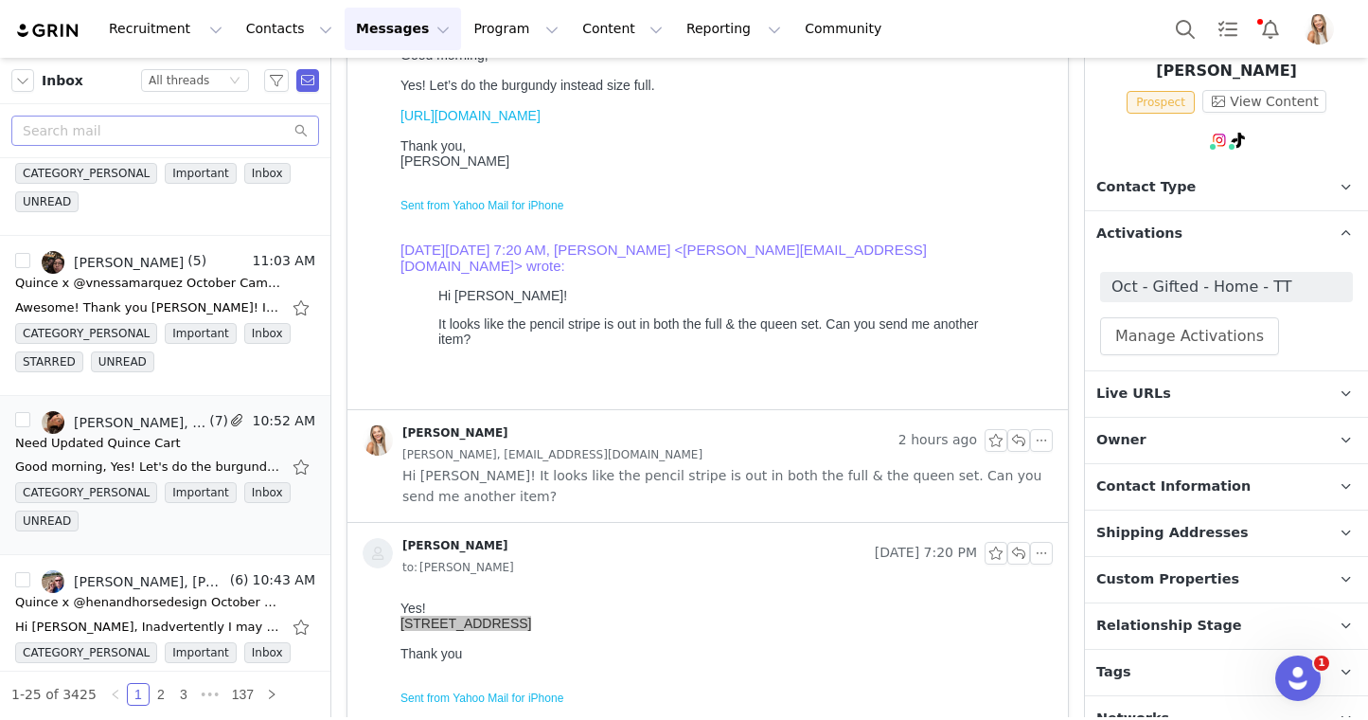
click at [1225, 480] on span "Contact Information" at bounding box center [1173, 486] width 154 height 21
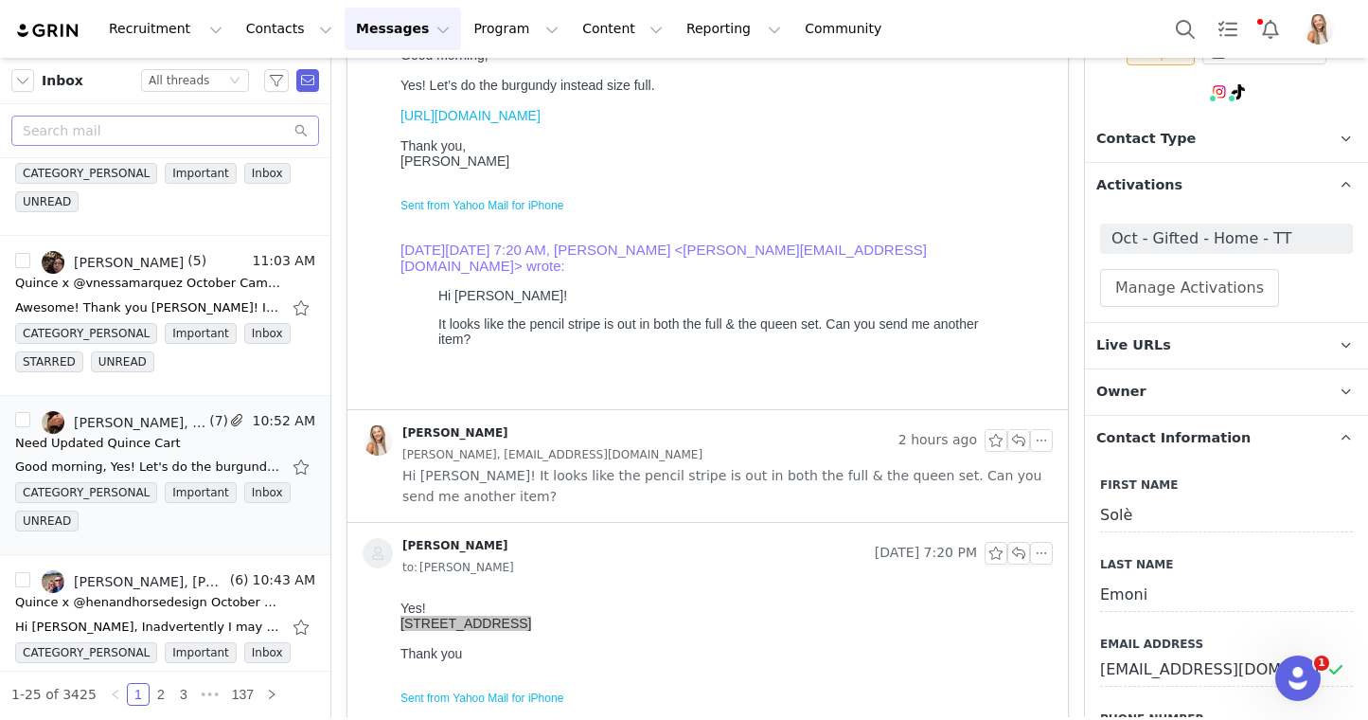
scroll to position [180, 0]
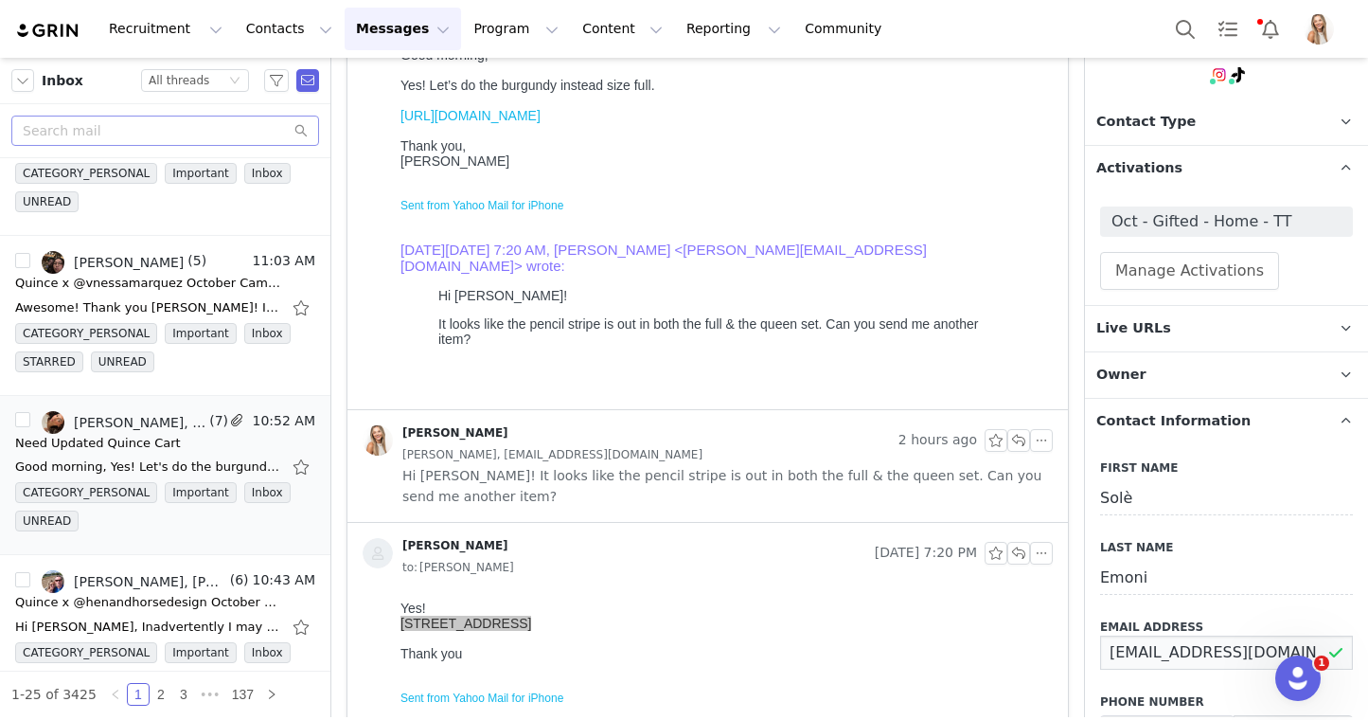
click at [1181, 645] on input "Sole.emoni@yahoo.com" at bounding box center [1226, 652] width 253 height 34
drag, startPoint x: 1151, startPoint y: 579, endPoint x: 1061, endPoint y: 579, distance: 90.9
click at [1061, 579] on section "Filters Filter Logic And Or Owner Select Contact Tag Select Email Date ~ Relati…" at bounding box center [684, 387] width 1368 height 659
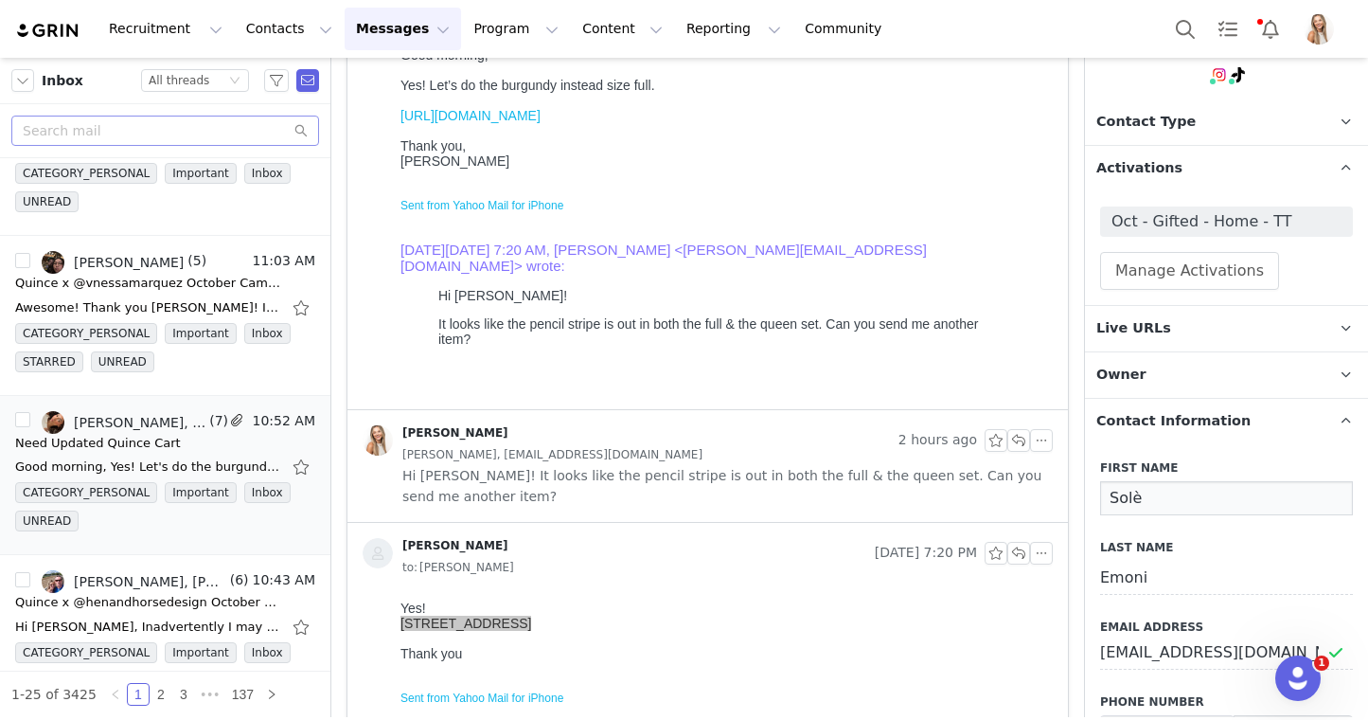
drag, startPoint x: 1159, startPoint y: 496, endPoint x: 1053, endPoint y: 496, distance: 106.1
click at [1053, 496] on section "Filters Filter Logic And Or Owner Select Contact Tag Select Email Date ~ Relati…" at bounding box center [684, 387] width 1368 height 659
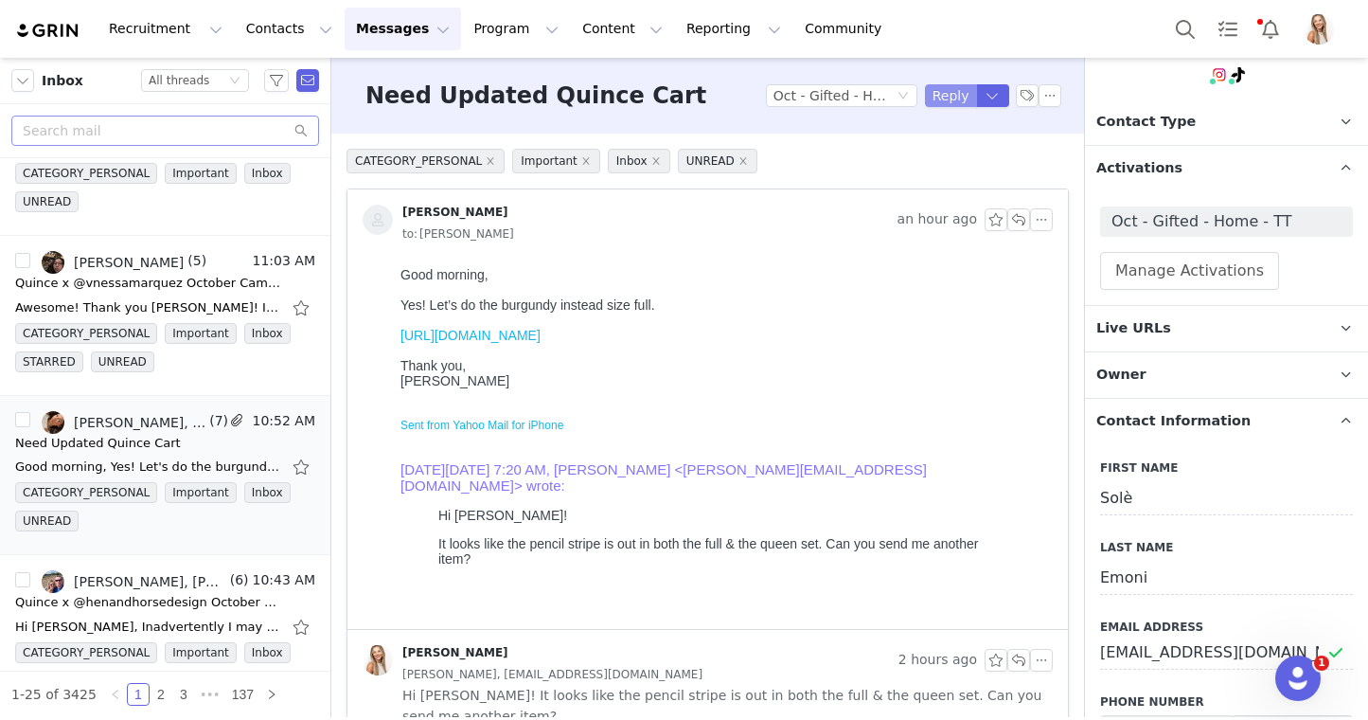
click at [945, 95] on button "Reply" at bounding box center [951, 95] width 52 height 23
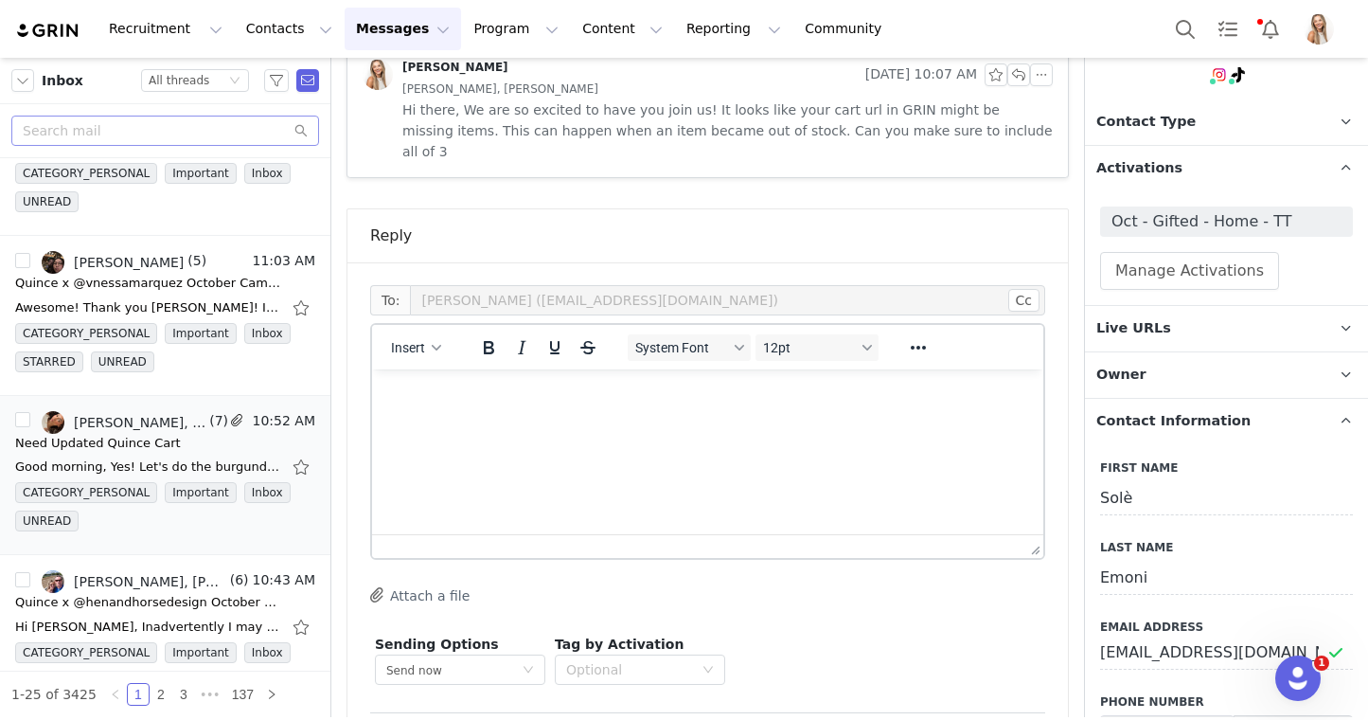
scroll to position [1357, 0]
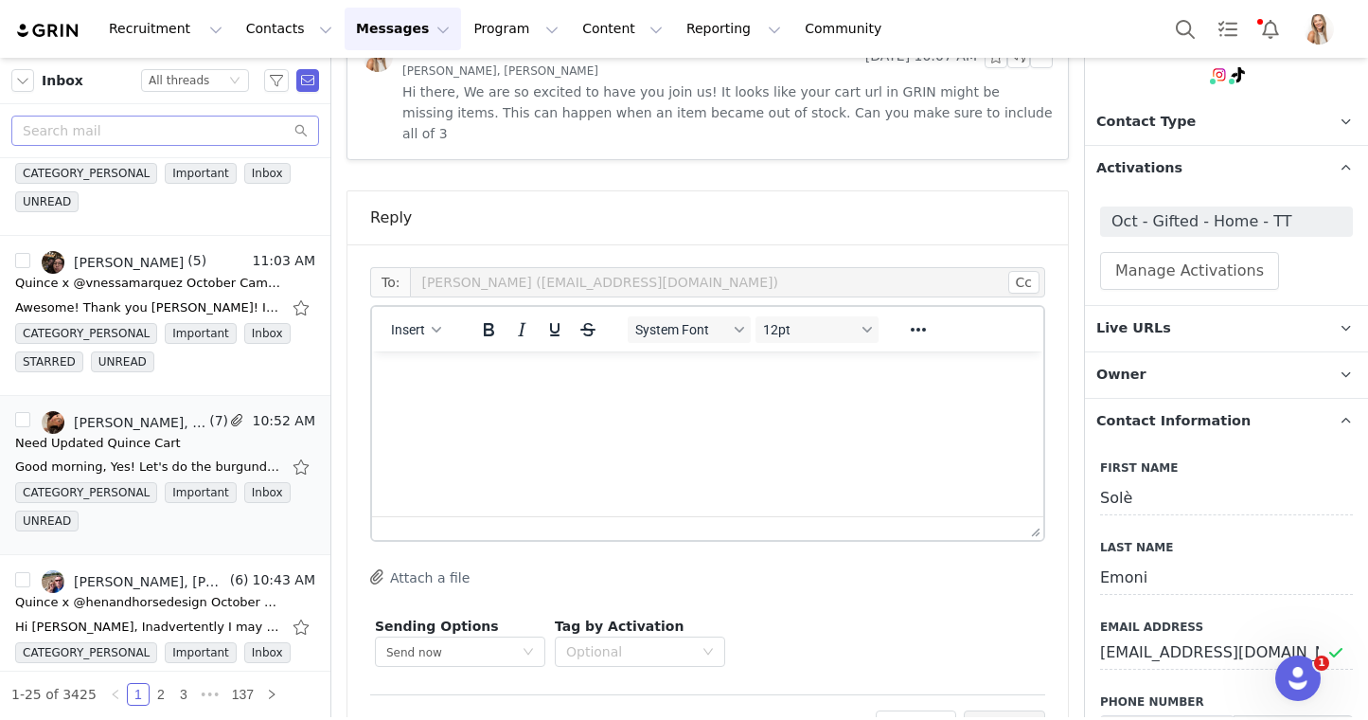
click at [699, 402] on html at bounding box center [707, 376] width 671 height 51
click at [1003, 710] on button "Preview" at bounding box center [1005, 725] width 82 height 30
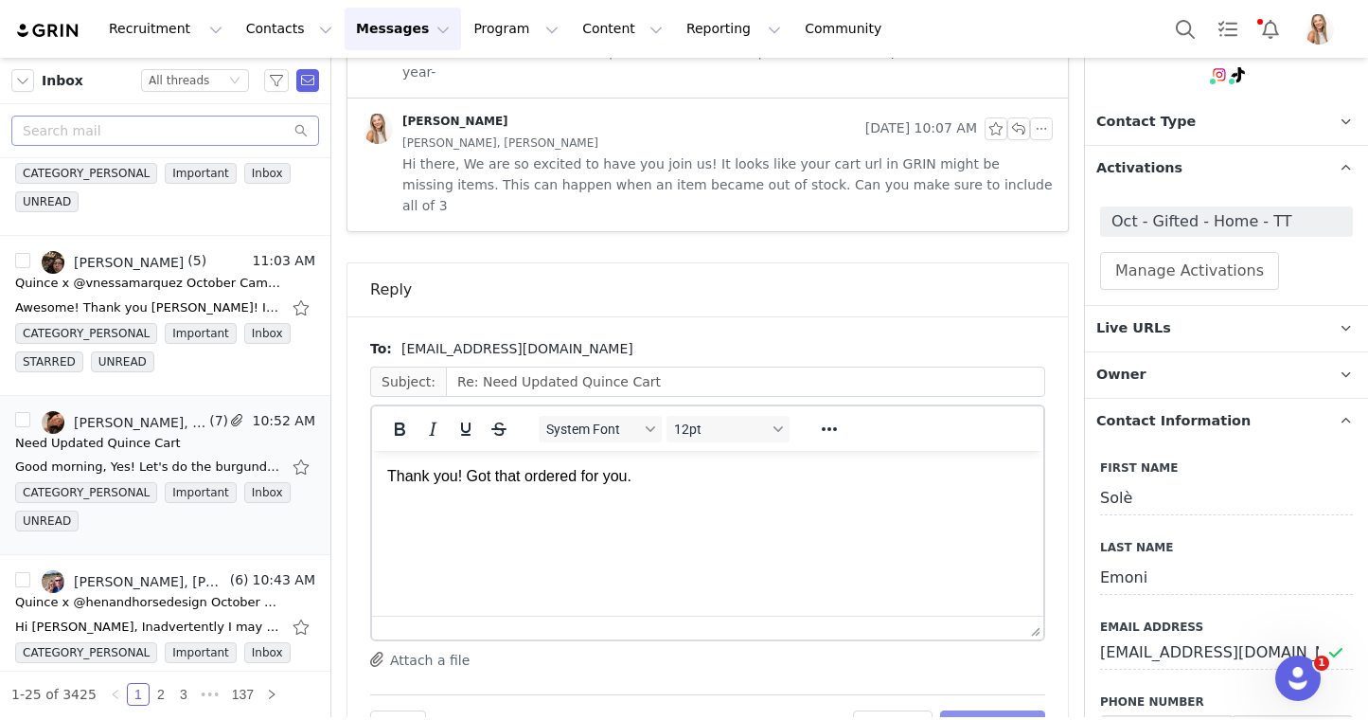
scroll to position [0, 0]
click at [1015, 710] on button "Send Email" at bounding box center [992, 725] width 105 height 30
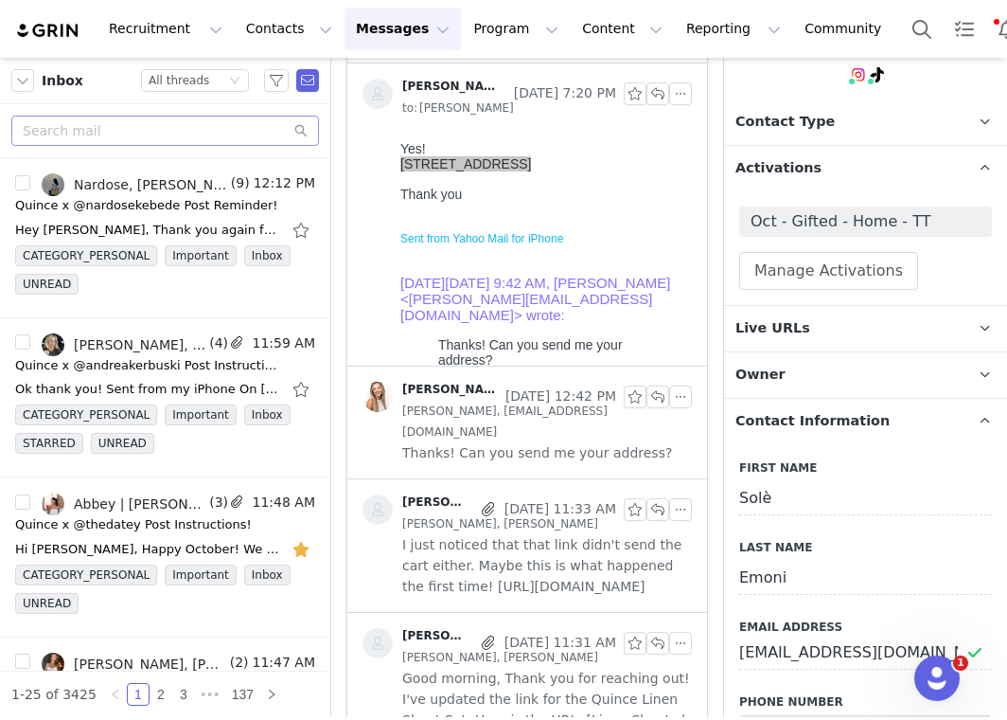
scroll to position [993, 0]
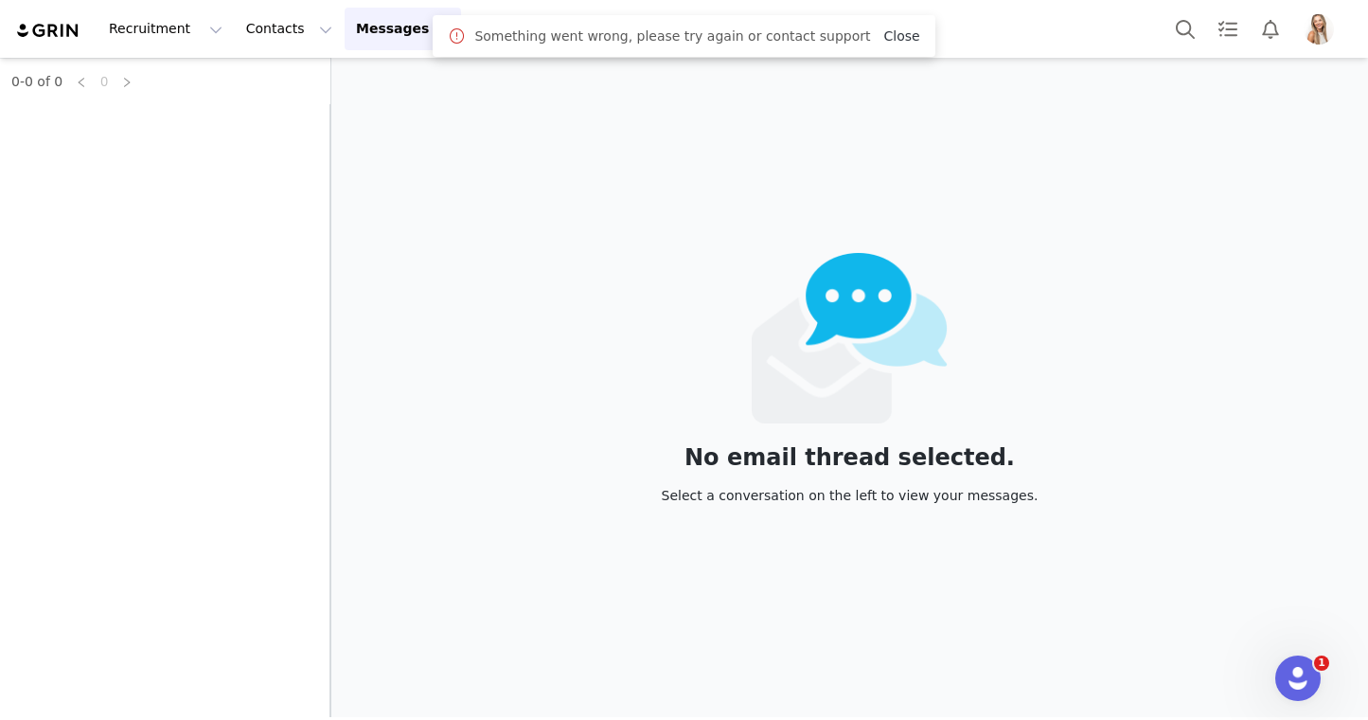
click at [884, 38] on link "Close" at bounding box center [901, 35] width 36 height 15
click at [364, 25] on button "Messages Messages" at bounding box center [403, 29] width 116 height 43
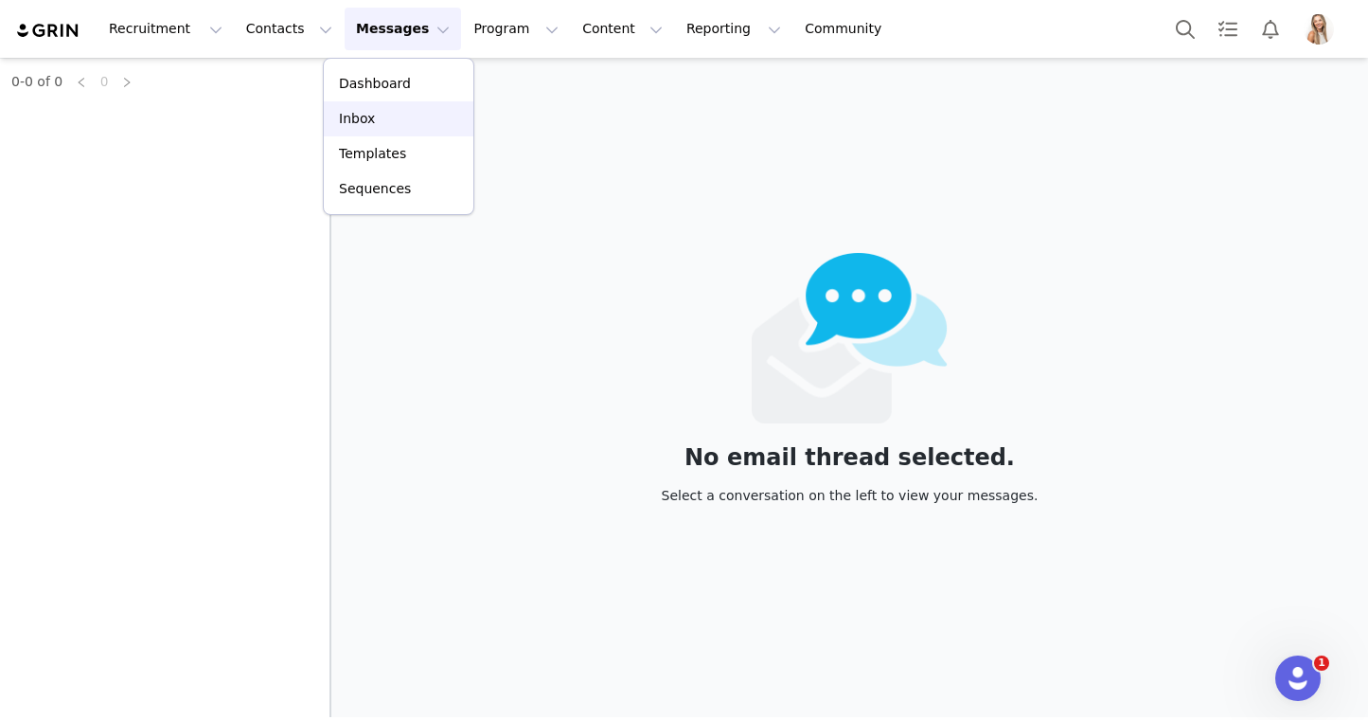
click at [389, 121] on div "Inbox" at bounding box center [398, 119] width 127 height 20
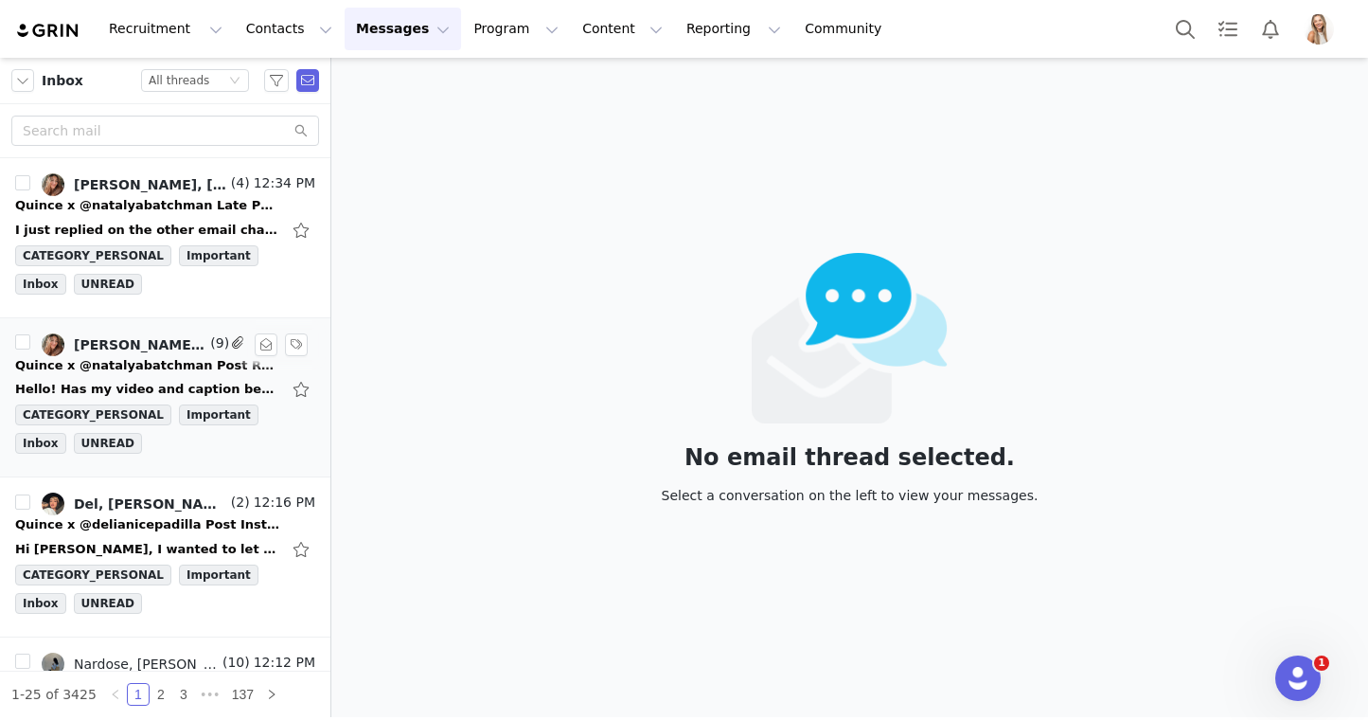
click at [178, 339] on div "Lily Goldberg, Natalya Batchman" at bounding box center [140, 344] width 133 height 15
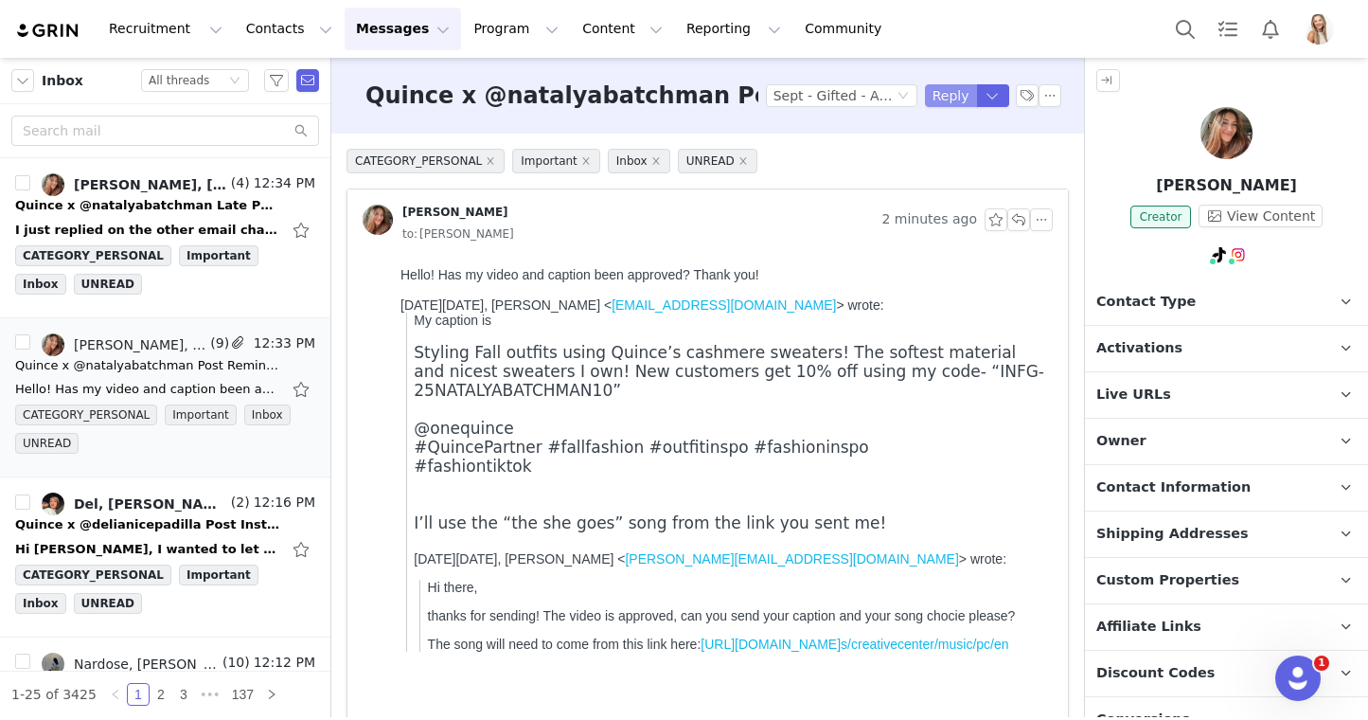
click at [950, 92] on button "Reply" at bounding box center [951, 95] width 52 height 23
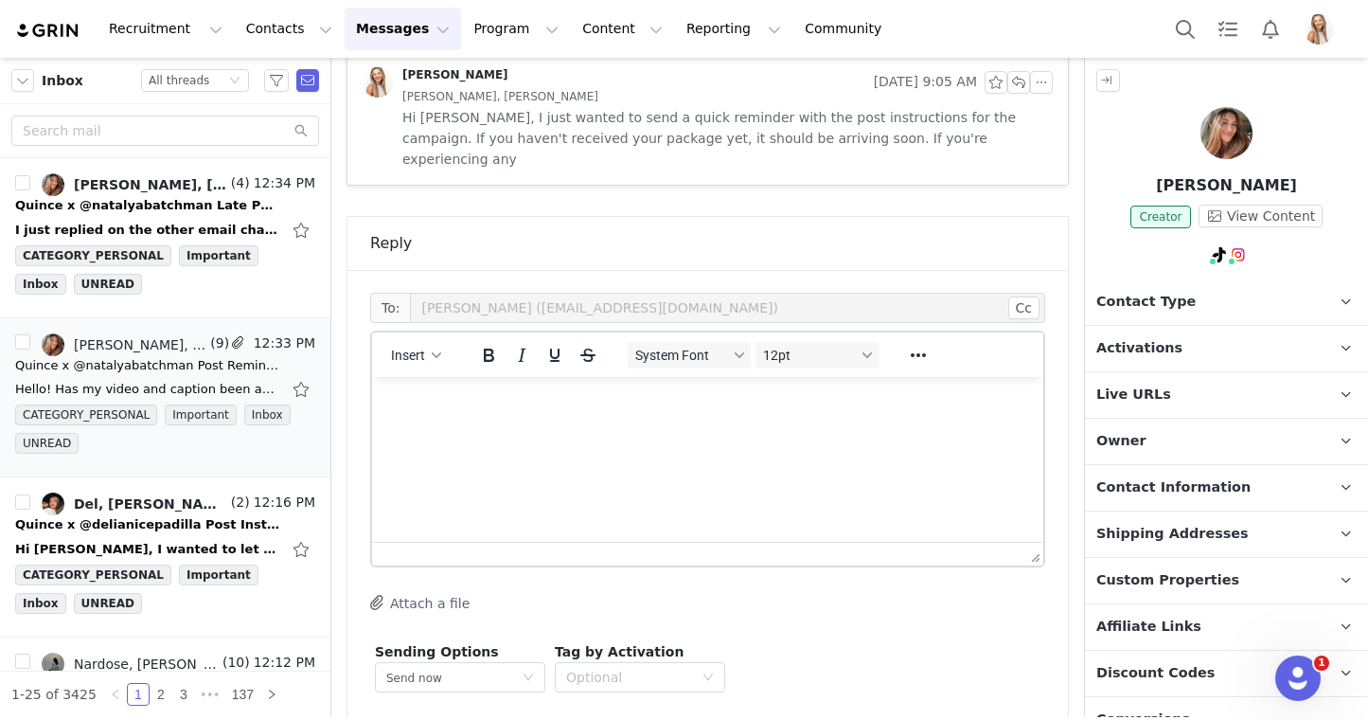
scroll to position [1546, 0]
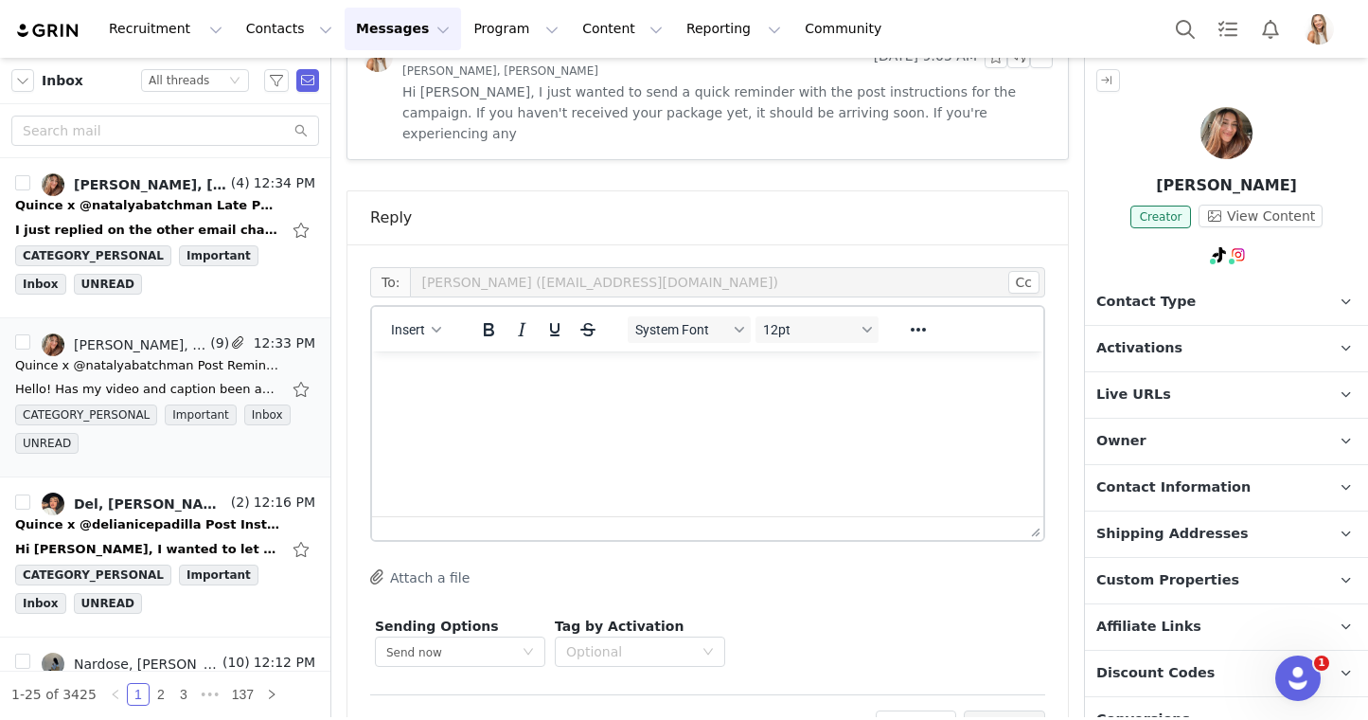
click at [667, 402] on html at bounding box center [707, 376] width 671 height 51
click at [1007, 365] on p "Activations" at bounding box center [1204, 348] width 238 height 45
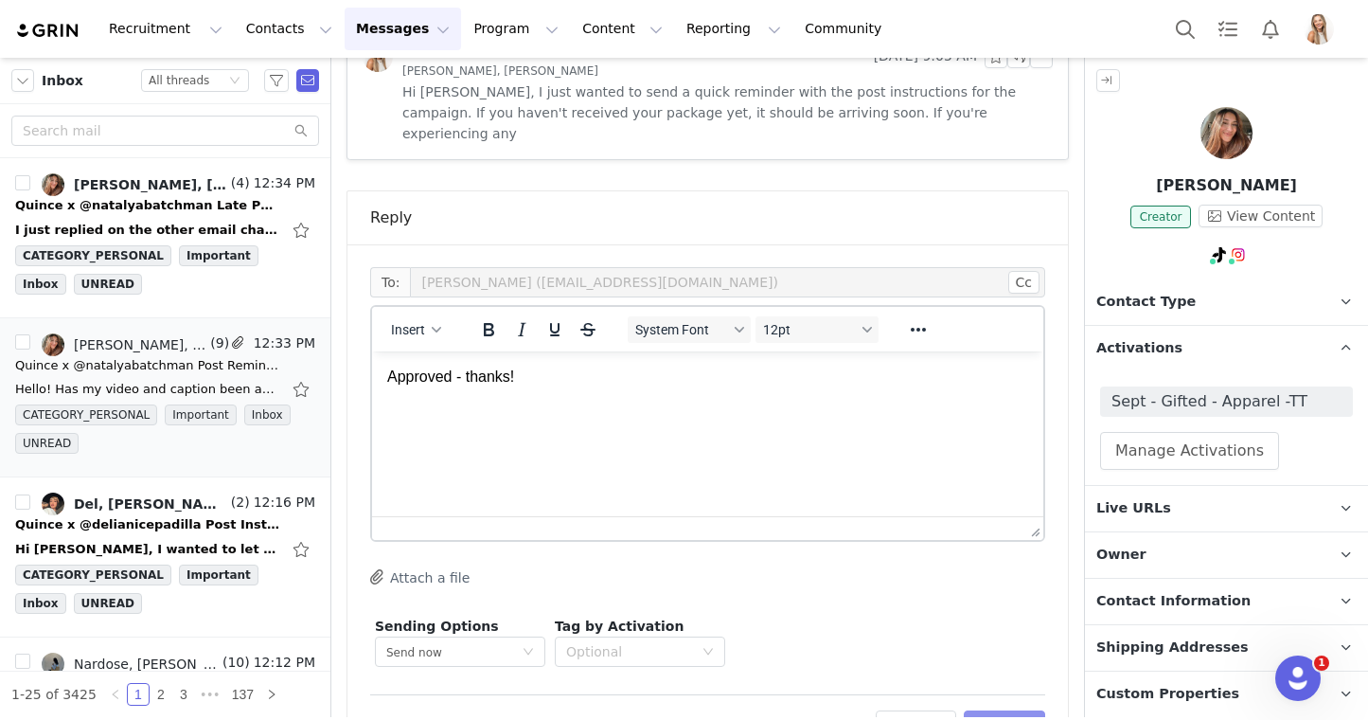
click at [1007, 710] on button "Preview" at bounding box center [1005, 725] width 82 height 30
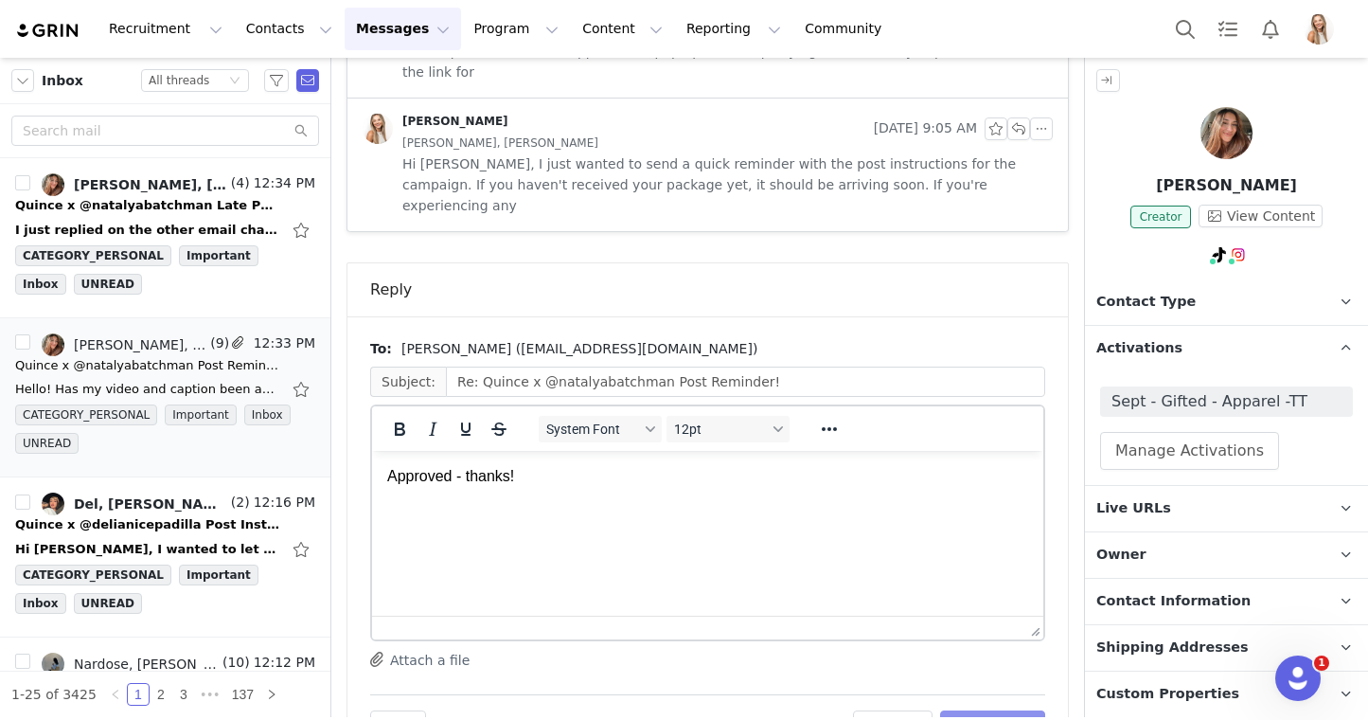
scroll to position [0, 0]
click at [1007, 710] on button "Send Email" at bounding box center [992, 725] width 105 height 30
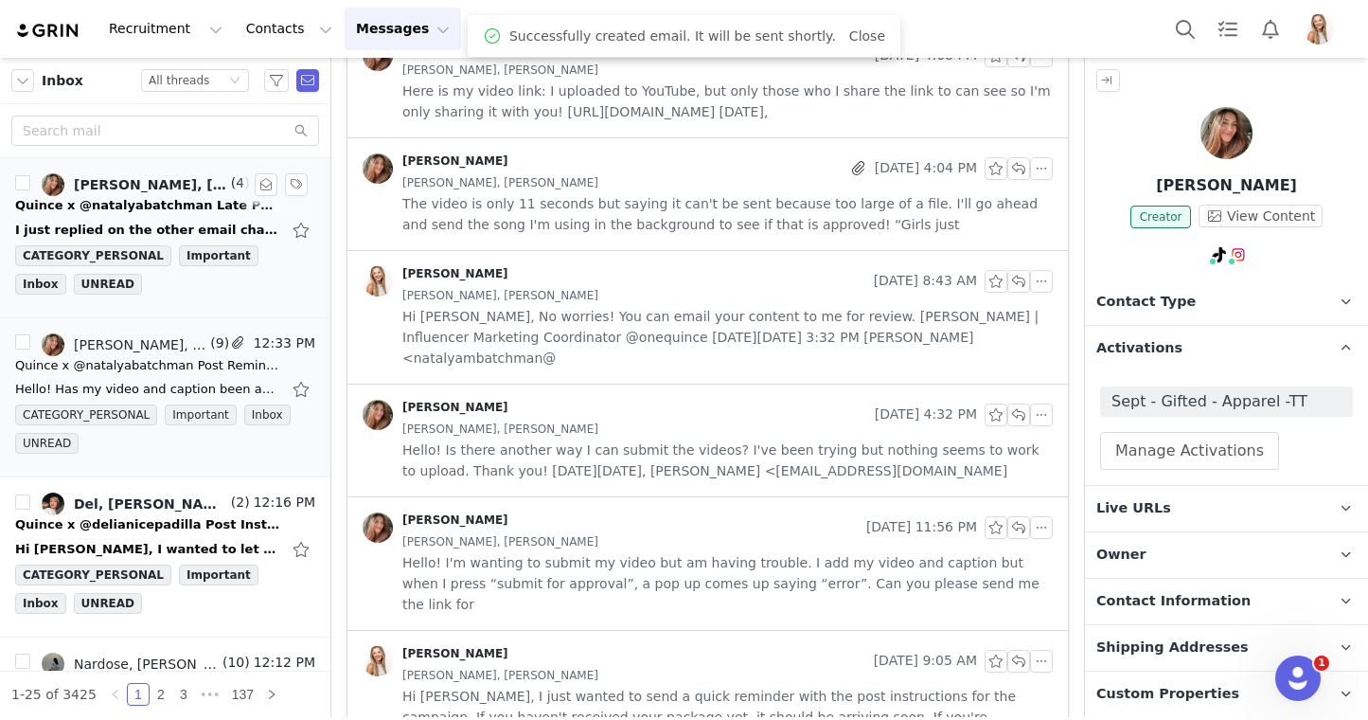
click at [173, 201] on div "Quince x @natalyabatchman Late Post Reminder!" at bounding box center [147, 205] width 265 height 19
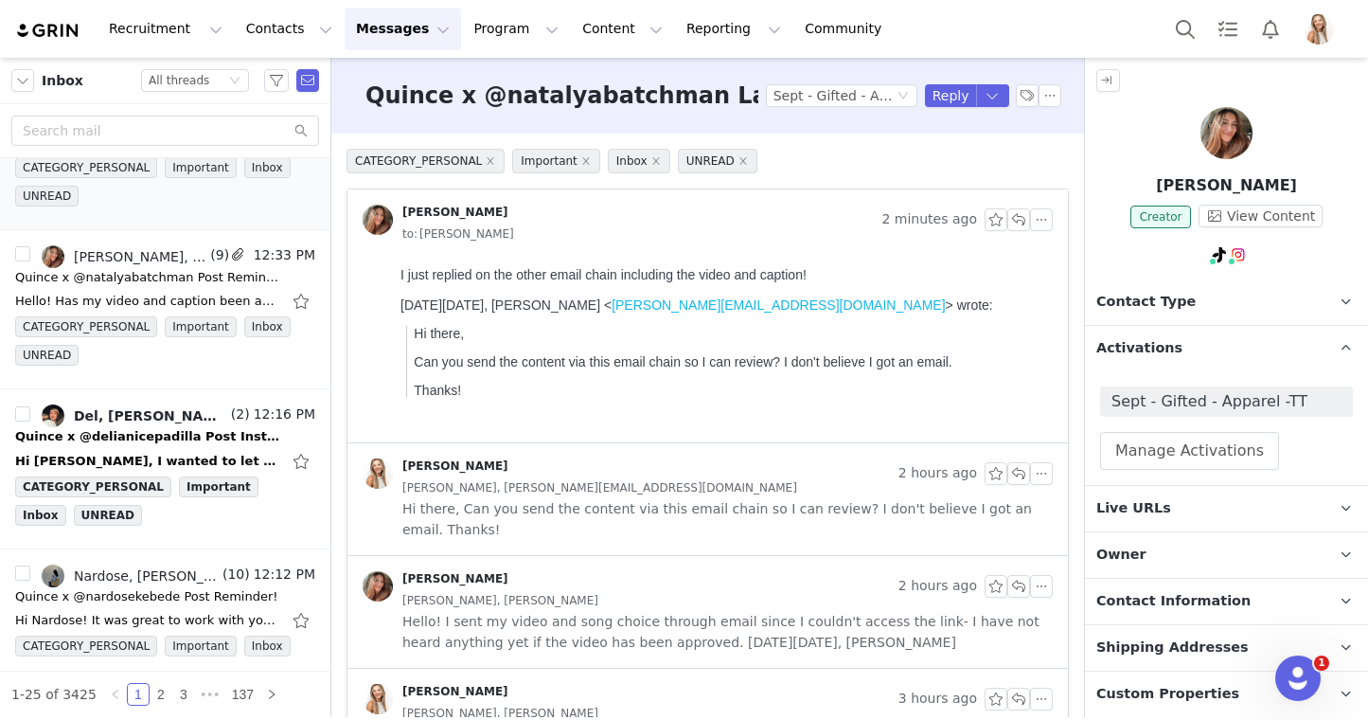
scroll to position [106, 0]
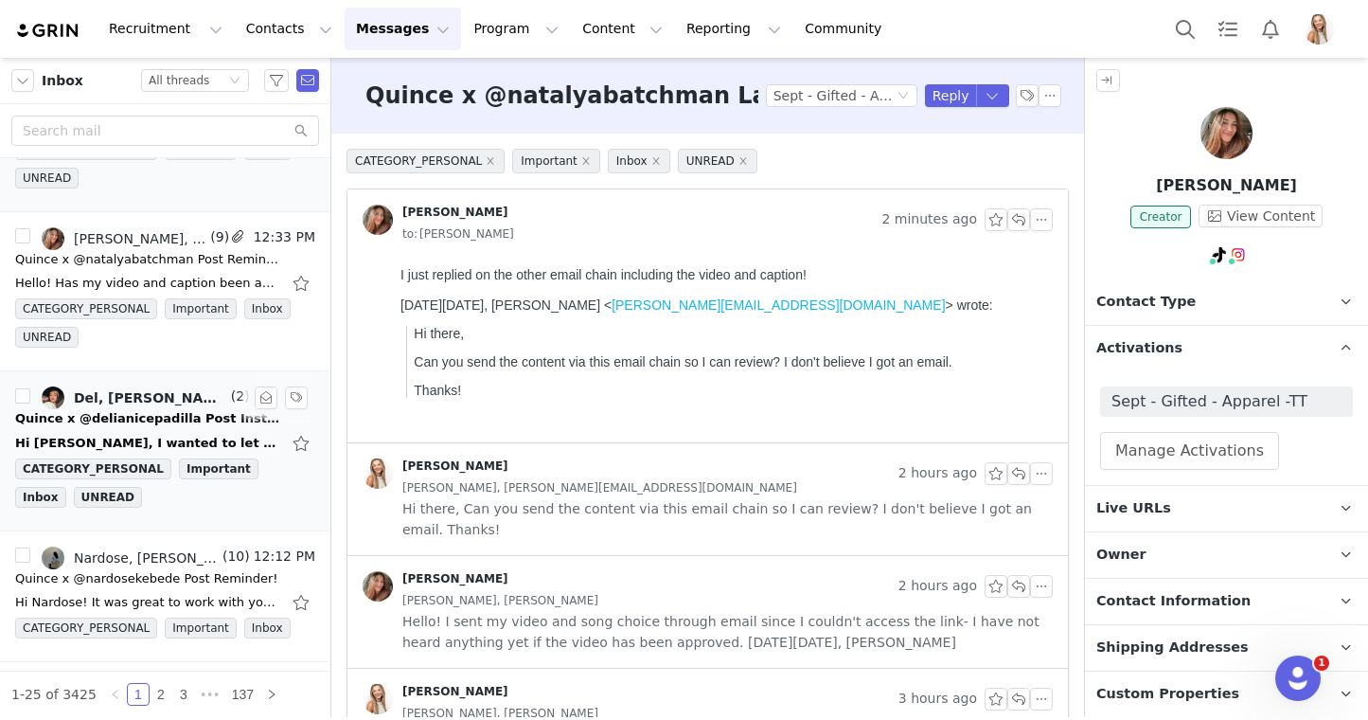
click at [172, 426] on div "Quince x @delianicepadilla Post Instructions!" at bounding box center [147, 418] width 265 height 19
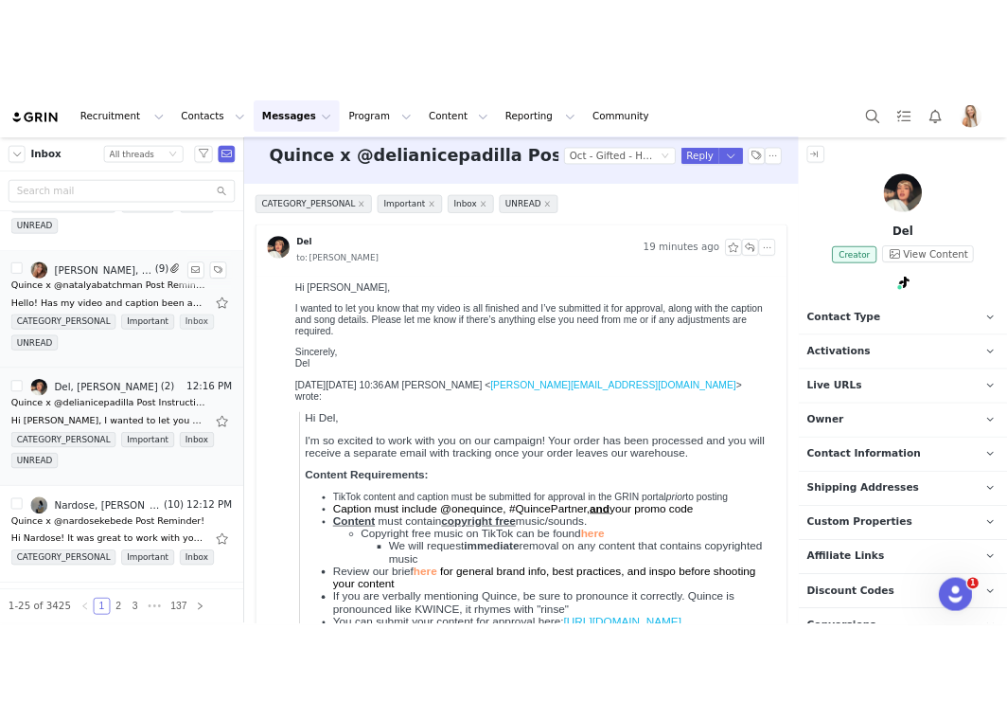
scroll to position [0, 0]
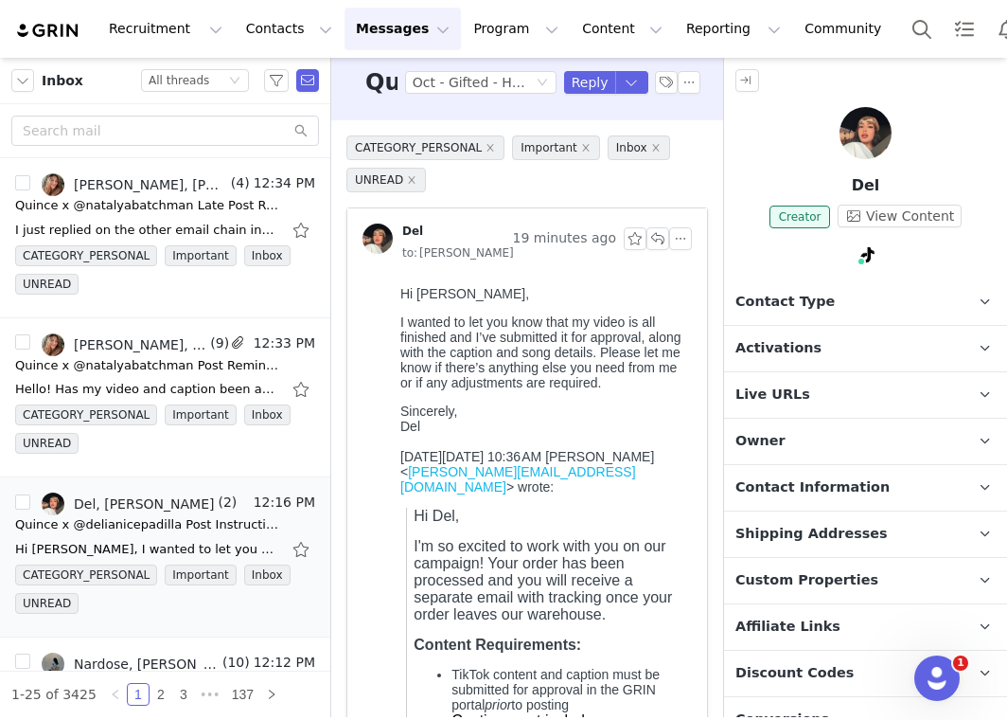
click at [392, 27] on button "Messages Messages" at bounding box center [403, 29] width 116 height 43
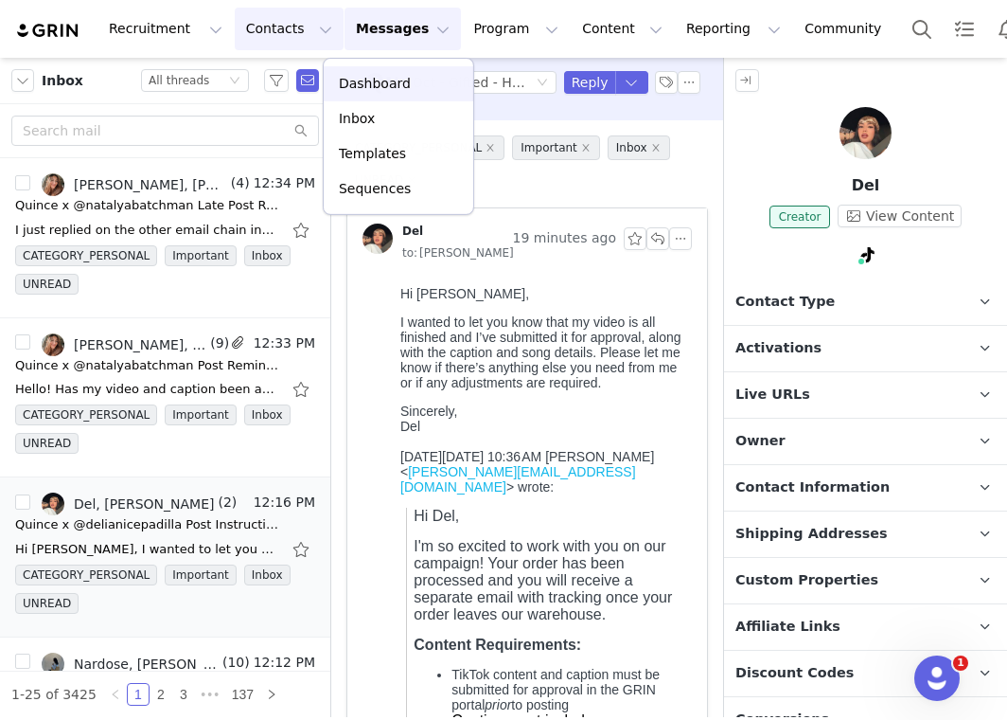
click at [282, 27] on button "Contacts Contacts" at bounding box center [289, 29] width 109 height 43
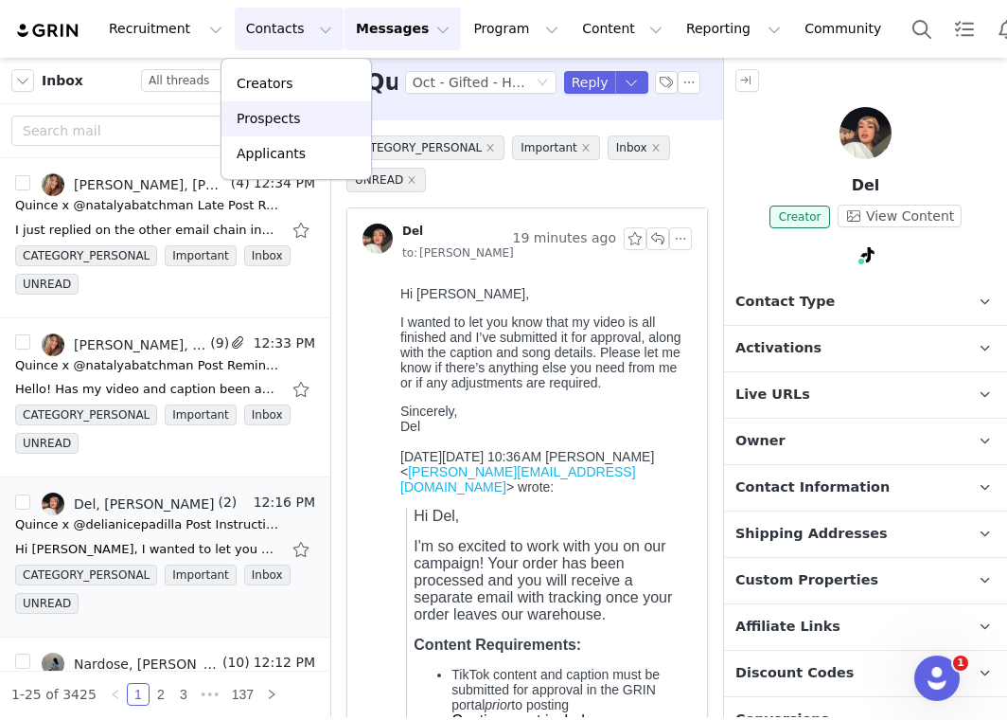
click at [293, 109] on p "Prospects" at bounding box center [268, 119] width 63 height 20
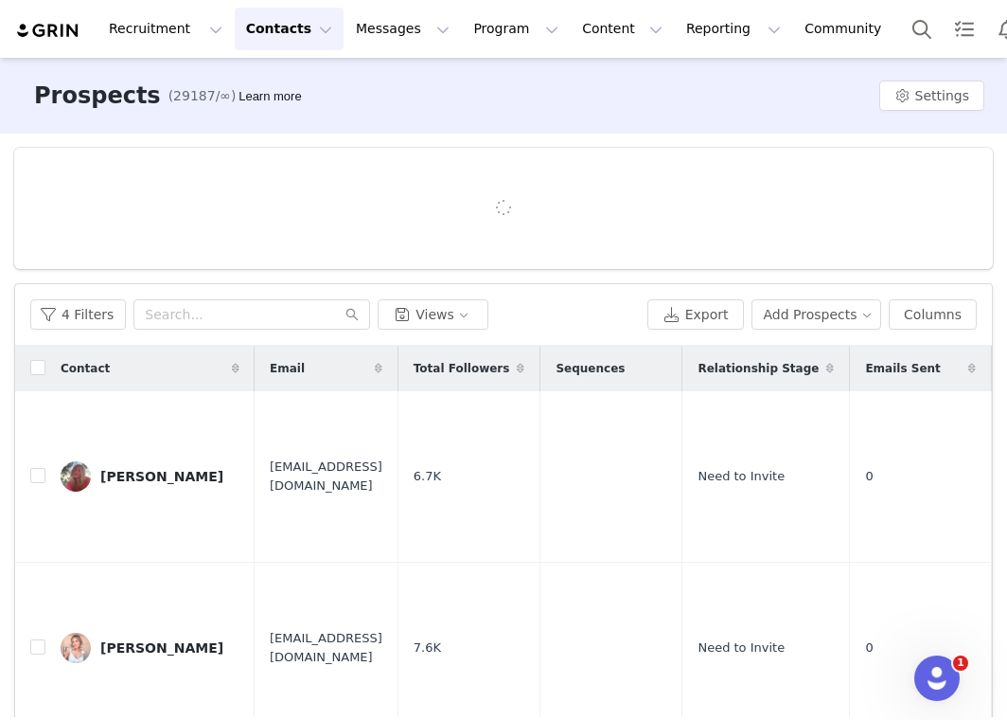
click at [630, 98] on div "Prospects (29187/∞) Learn more Settings" at bounding box center [503, 96] width 1007 height 76
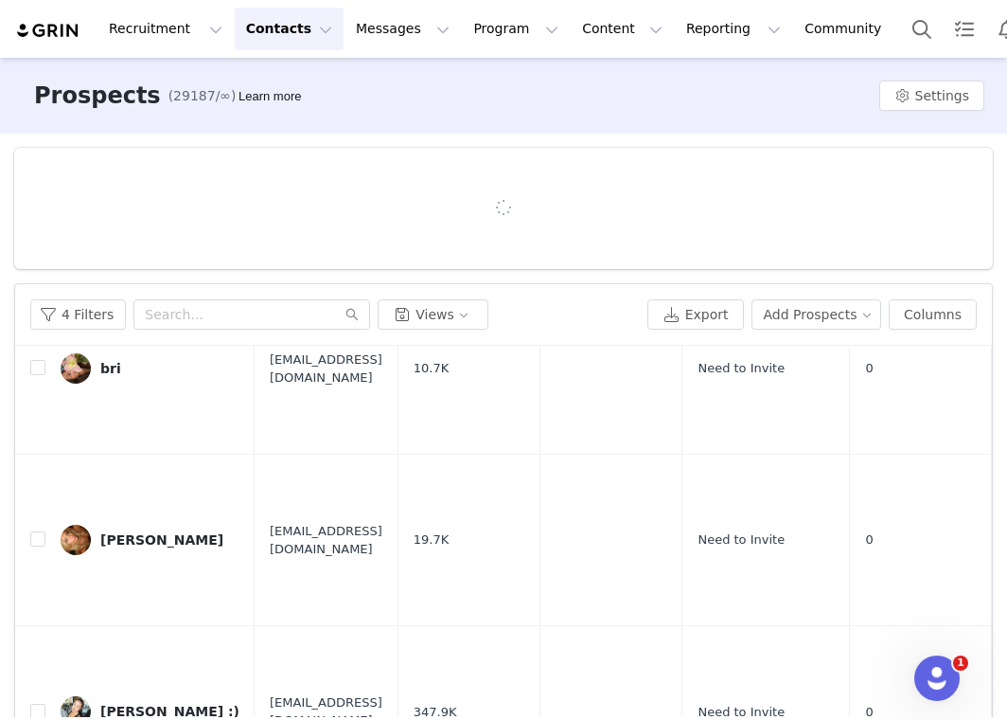
scroll to position [148, 0]
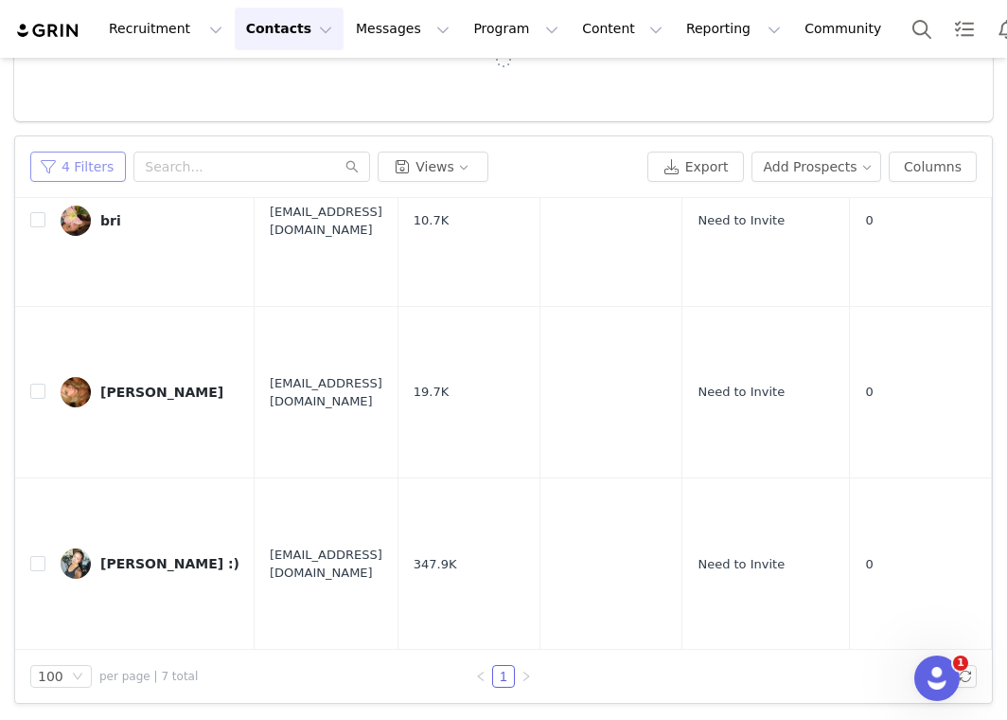
click at [89, 157] on button "4 Filters" at bounding box center [78, 167] width 96 height 30
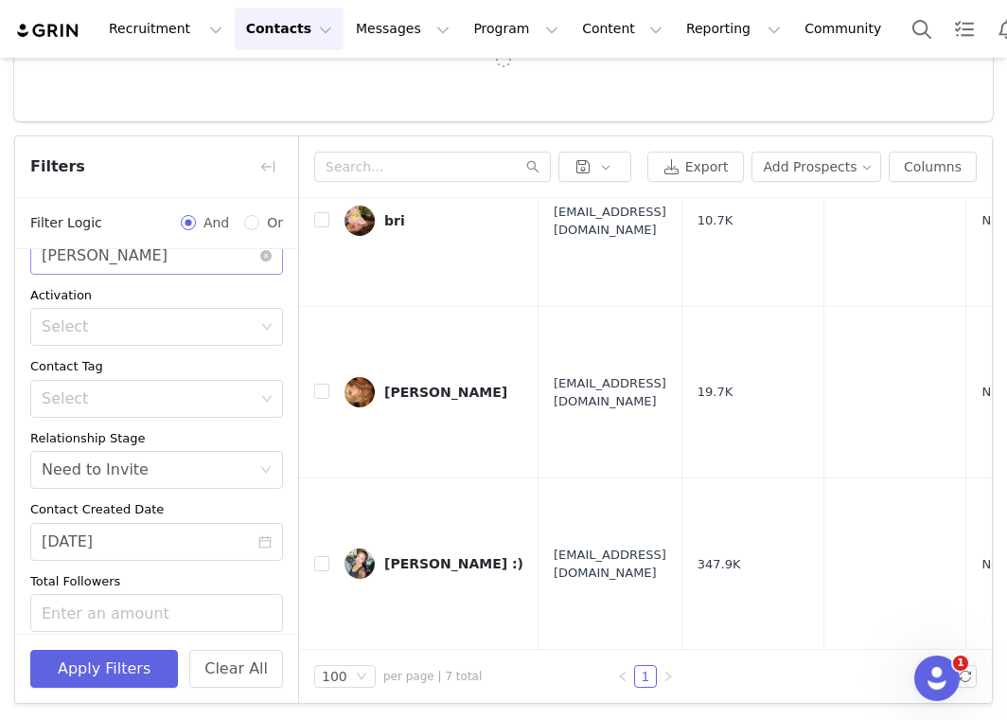
scroll to position [142, 0]
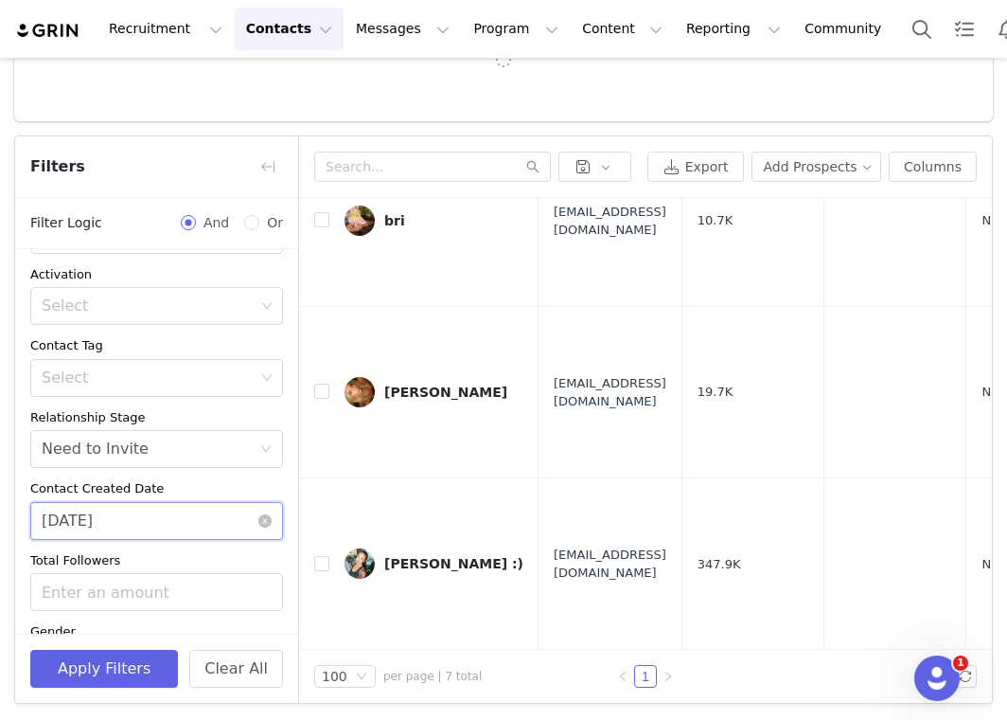
click at [192, 508] on input "09/30/2025" at bounding box center [156, 521] width 253 height 38
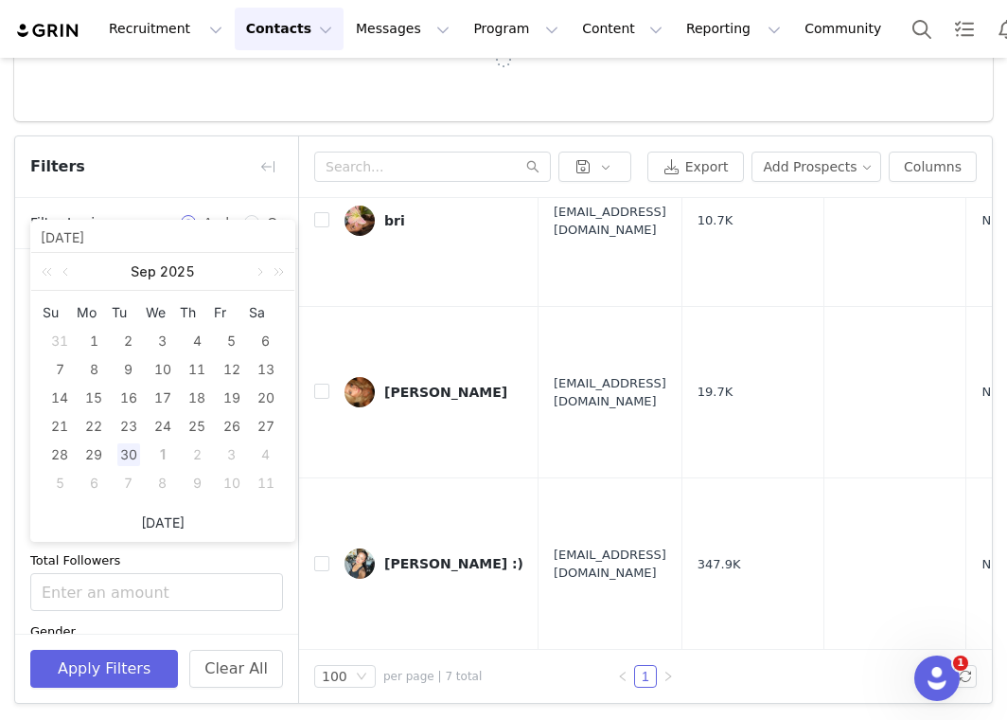
click at [163, 517] on link "Today" at bounding box center [163, 523] width 44 height 36
type input "10/01/2025"
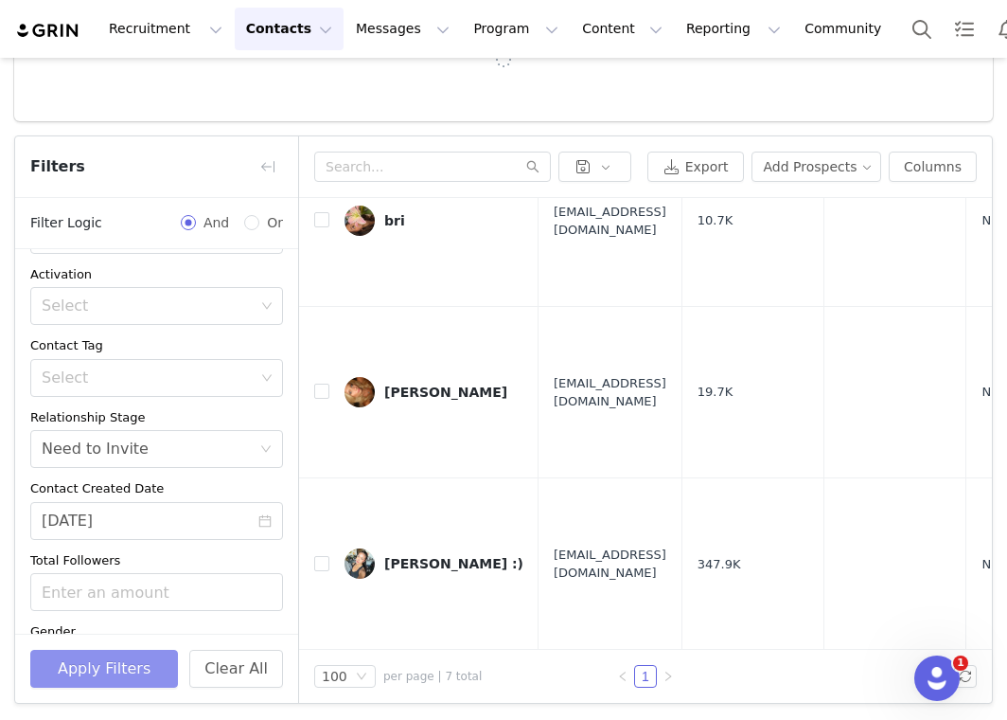
scroll to position [132, 0]
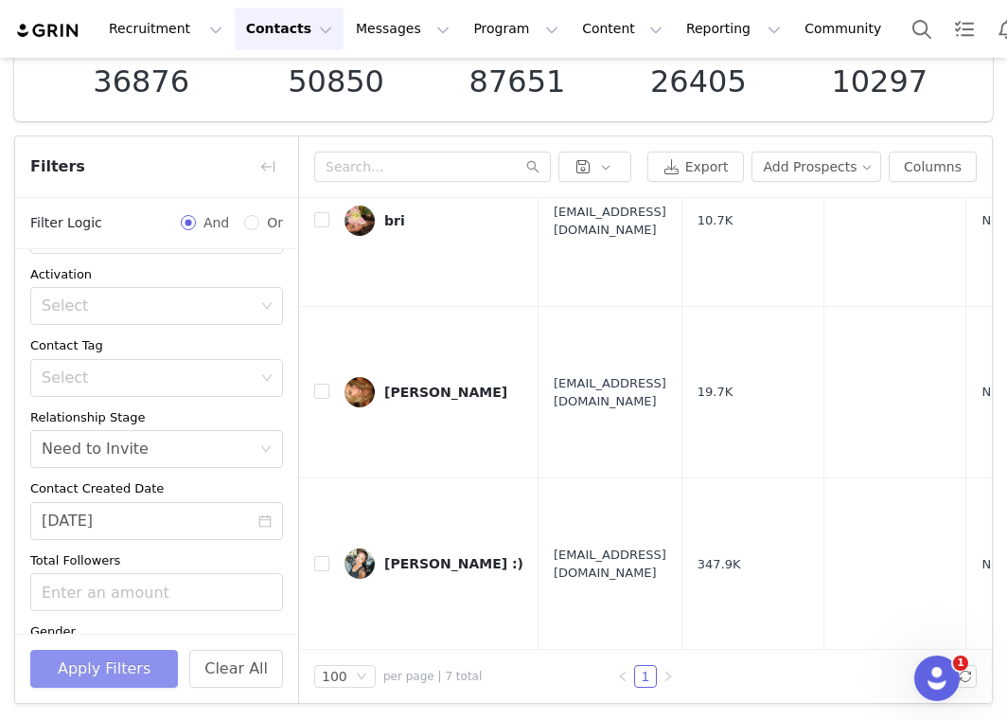
click at [125, 660] on button "Apply Filters" at bounding box center [104, 669] width 148 height 38
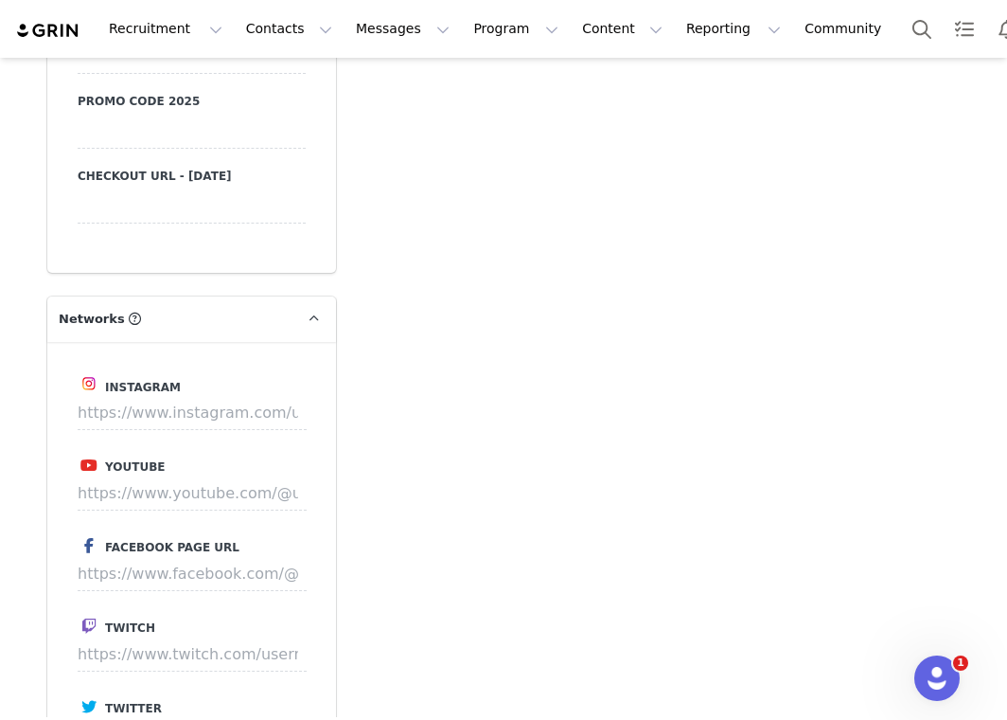
scroll to position [1539, 0]
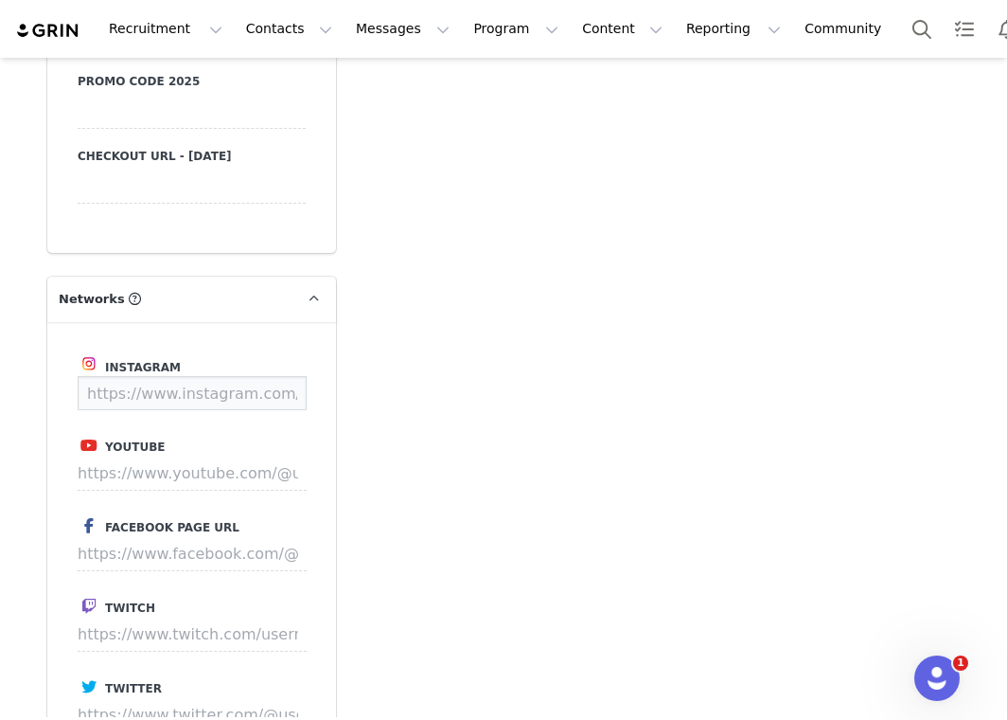
click at [232, 391] on input at bounding box center [192, 393] width 229 height 34
paste input "[URL][DOMAIN_NAME]"
type input "[URL][DOMAIN_NAME]"
click at [279, 396] on button "Save" at bounding box center [271, 393] width 69 height 34
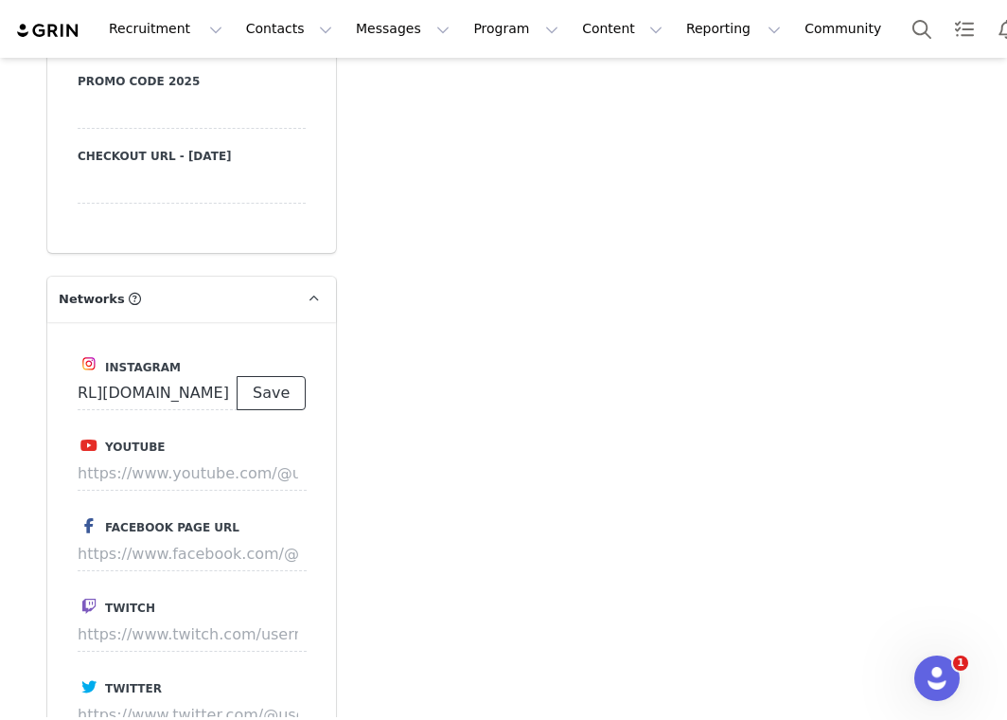
scroll to position [0, 0]
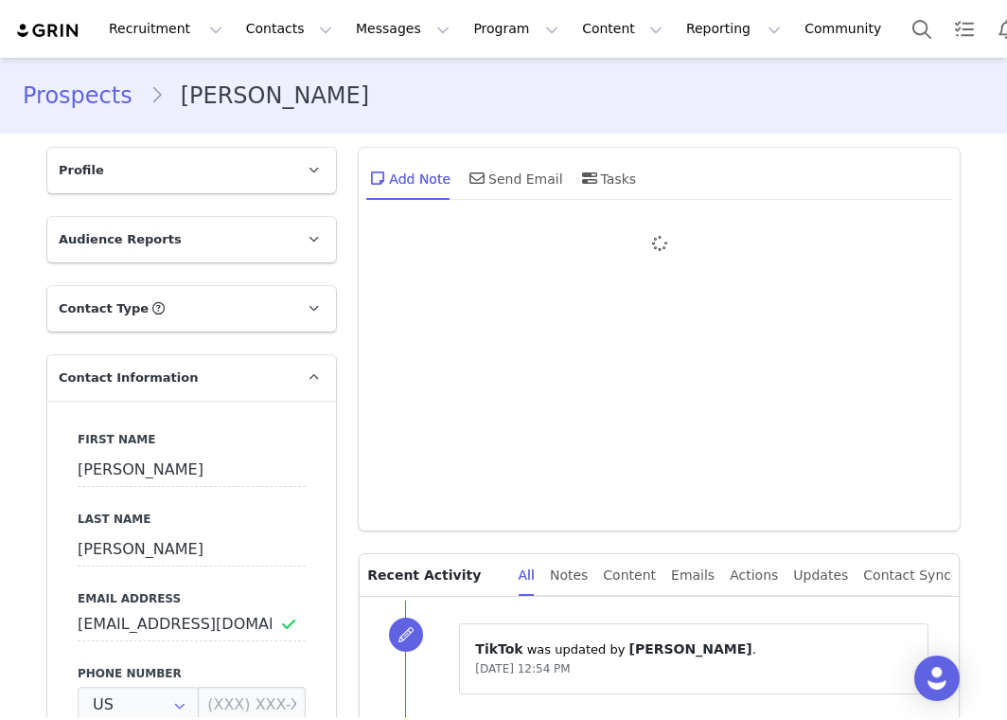
type input "+1 ([GEOGRAPHIC_DATA])"
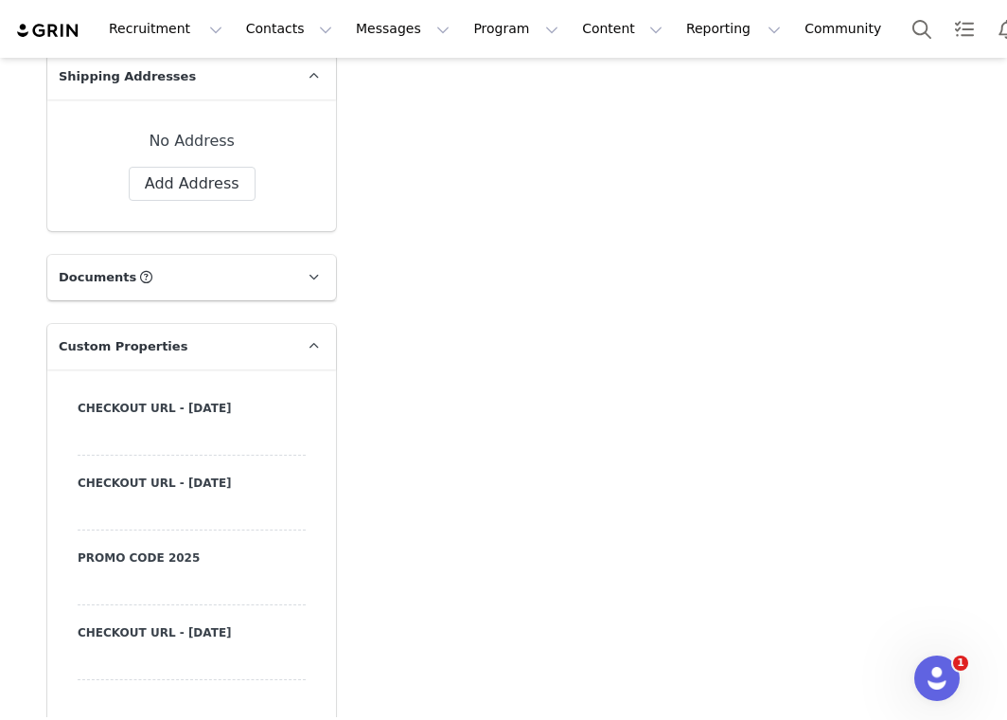
scroll to position [1801, 0]
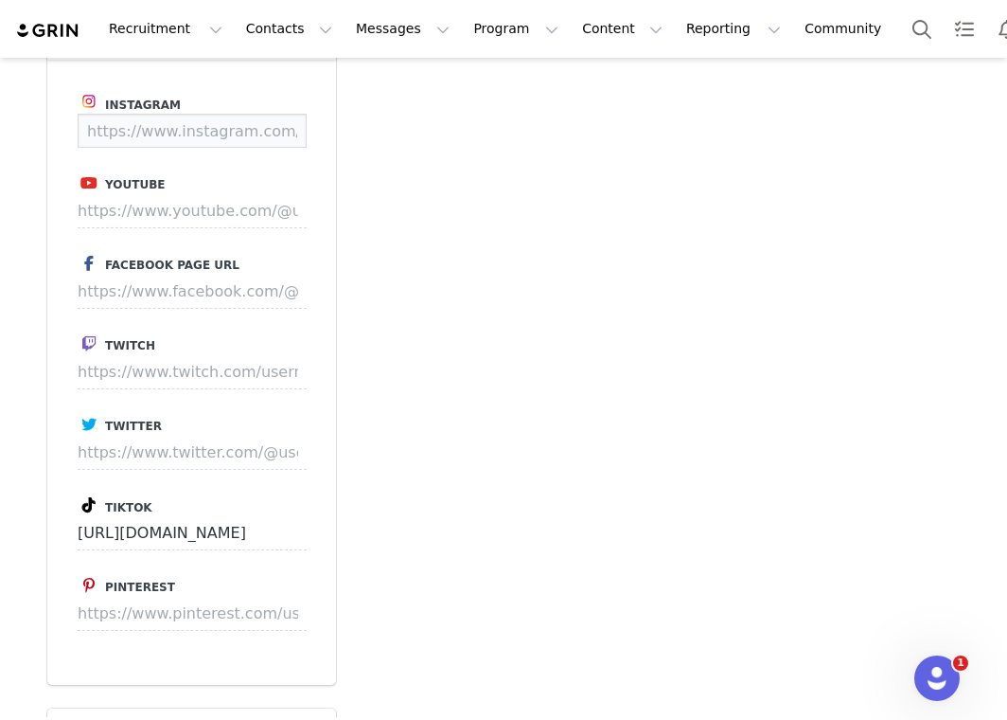
click at [221, 134] on input at bounding box center [192, 131] width 229 height 34
paste input "[URL][DOMAIN_NAME]"
type input "https://www.instagram.com/gwensullivan_"
click at [273, 134] on button "Save" at bounding box center [271, 131] width 69 height 34
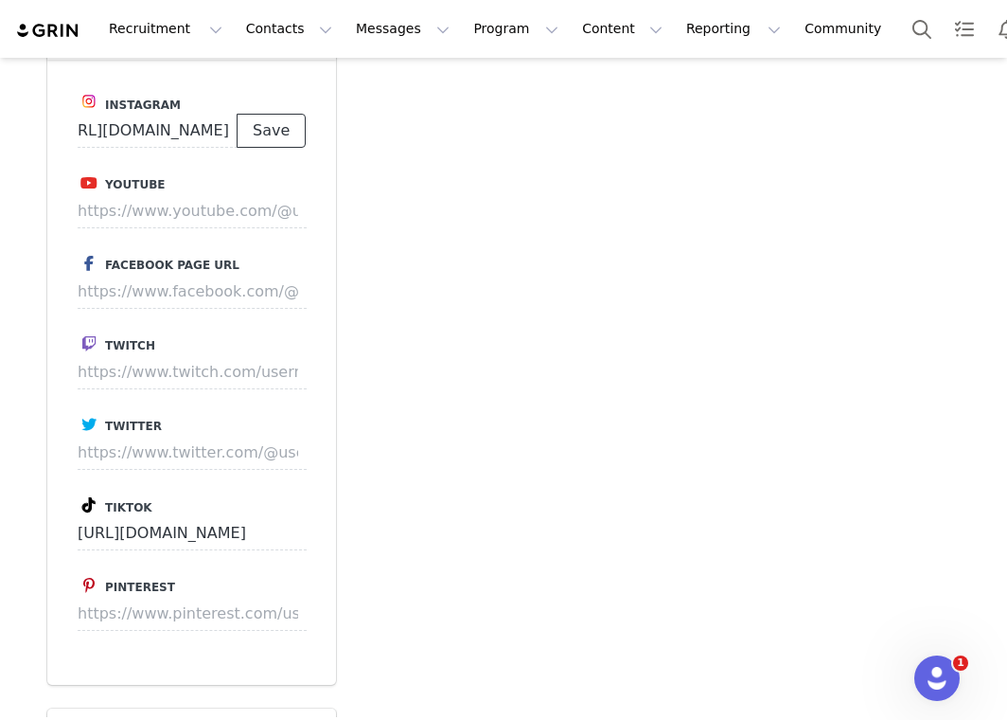
scroll to position [0, 0]
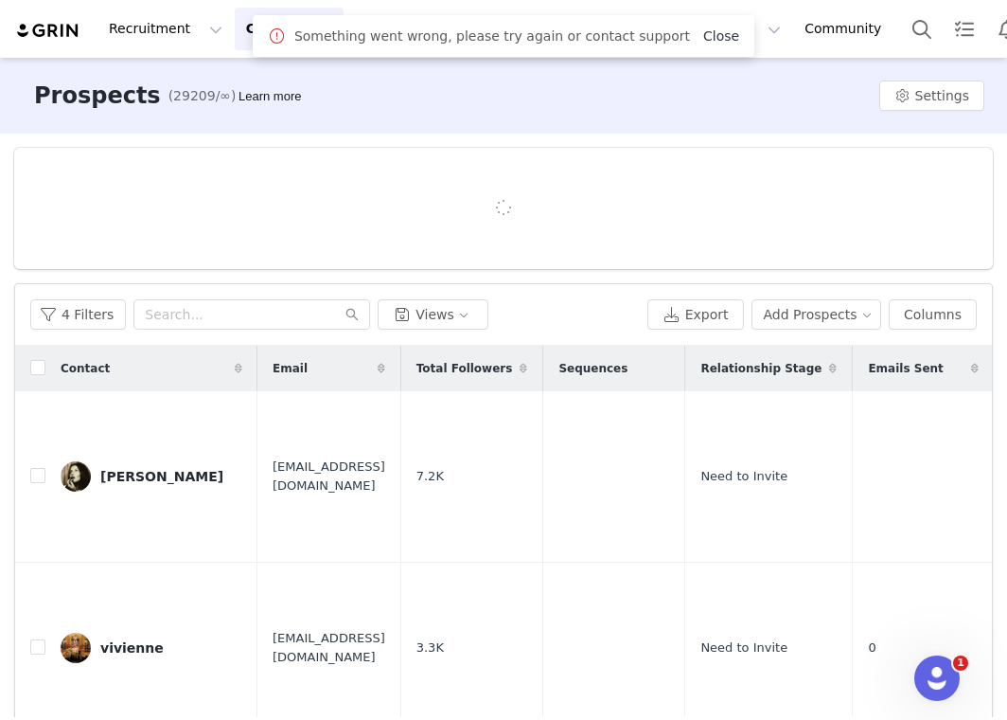
click at [709, 35] on link "Close" at bounding box center [722, 35] width 36 height 15
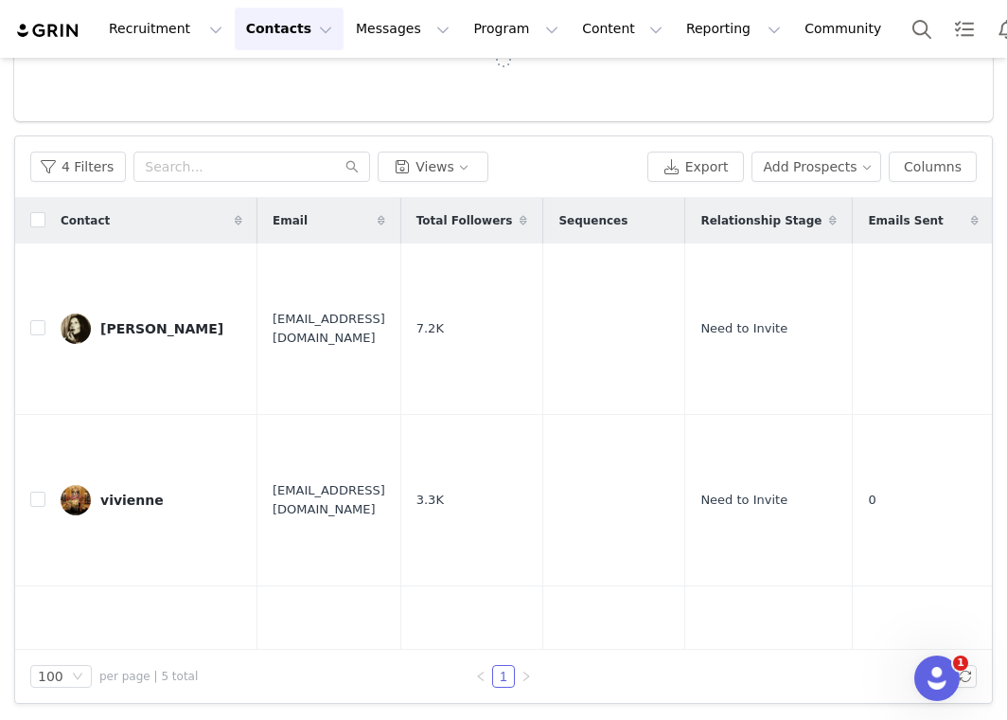
scroll to position [132, 0]
